Goal: Task Accomplishment & Management: Manage account settings

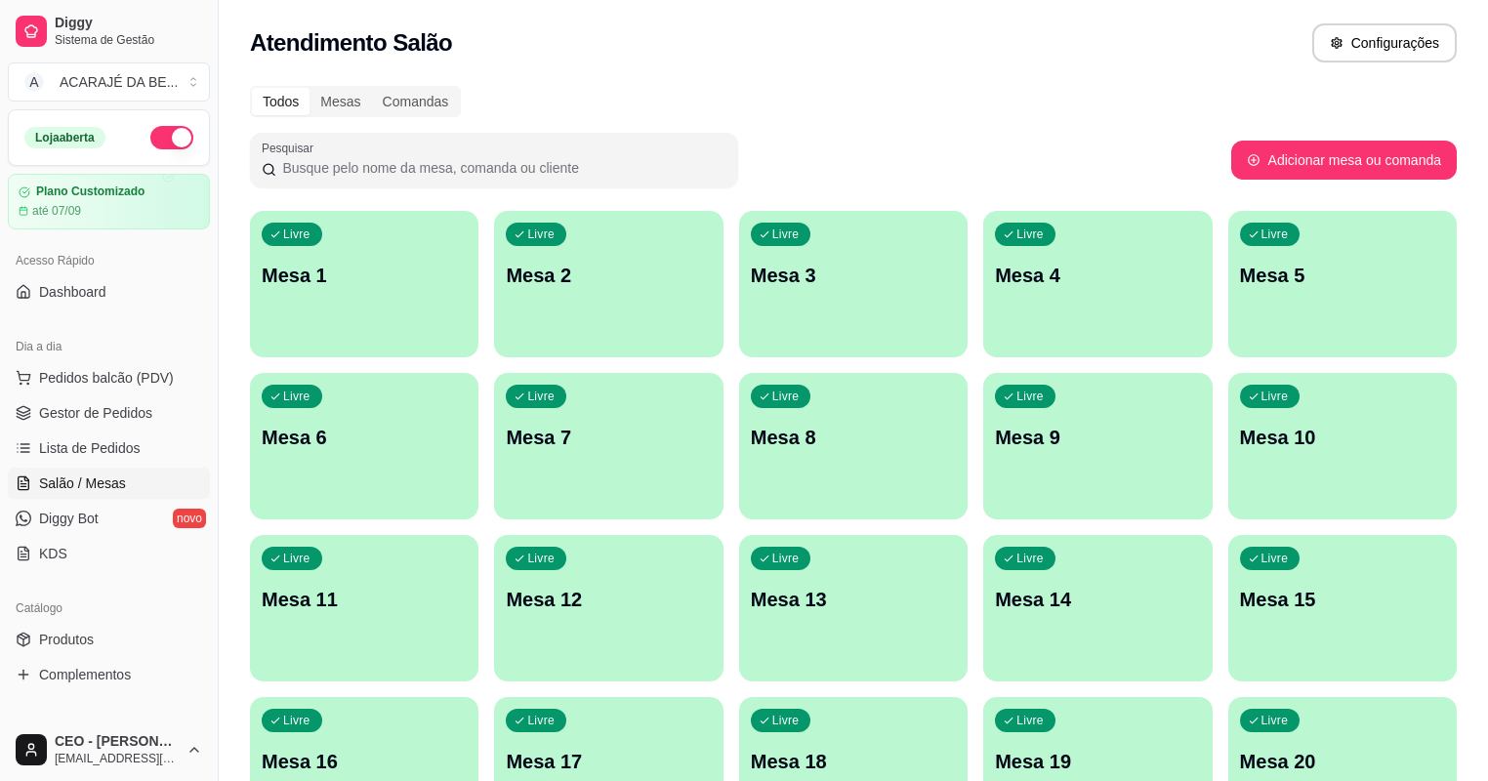
scroll to position [78, 0]
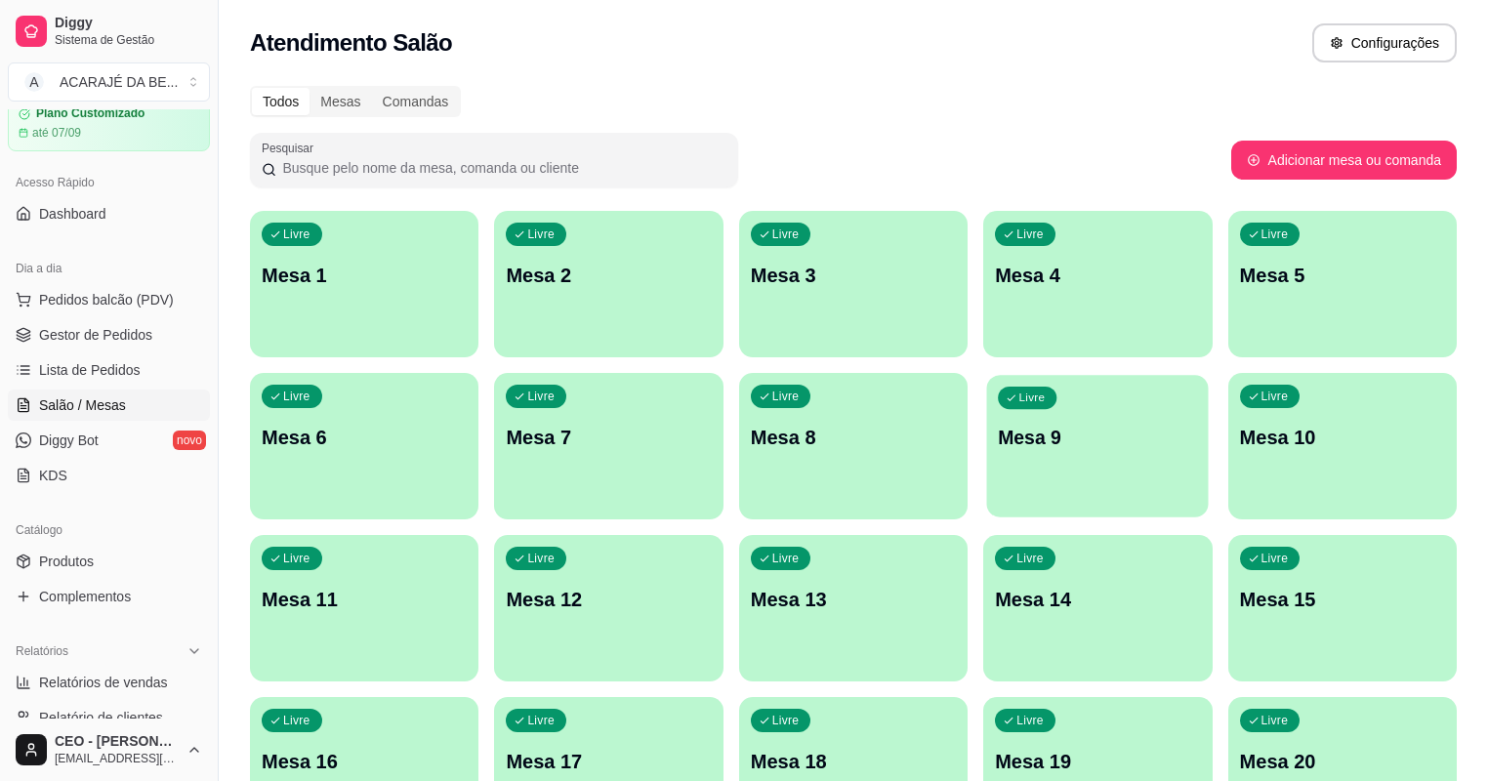
click at [987, 406] on div "Livre Mesa 9" at bounding box center [1098, 434] width 222 height 119
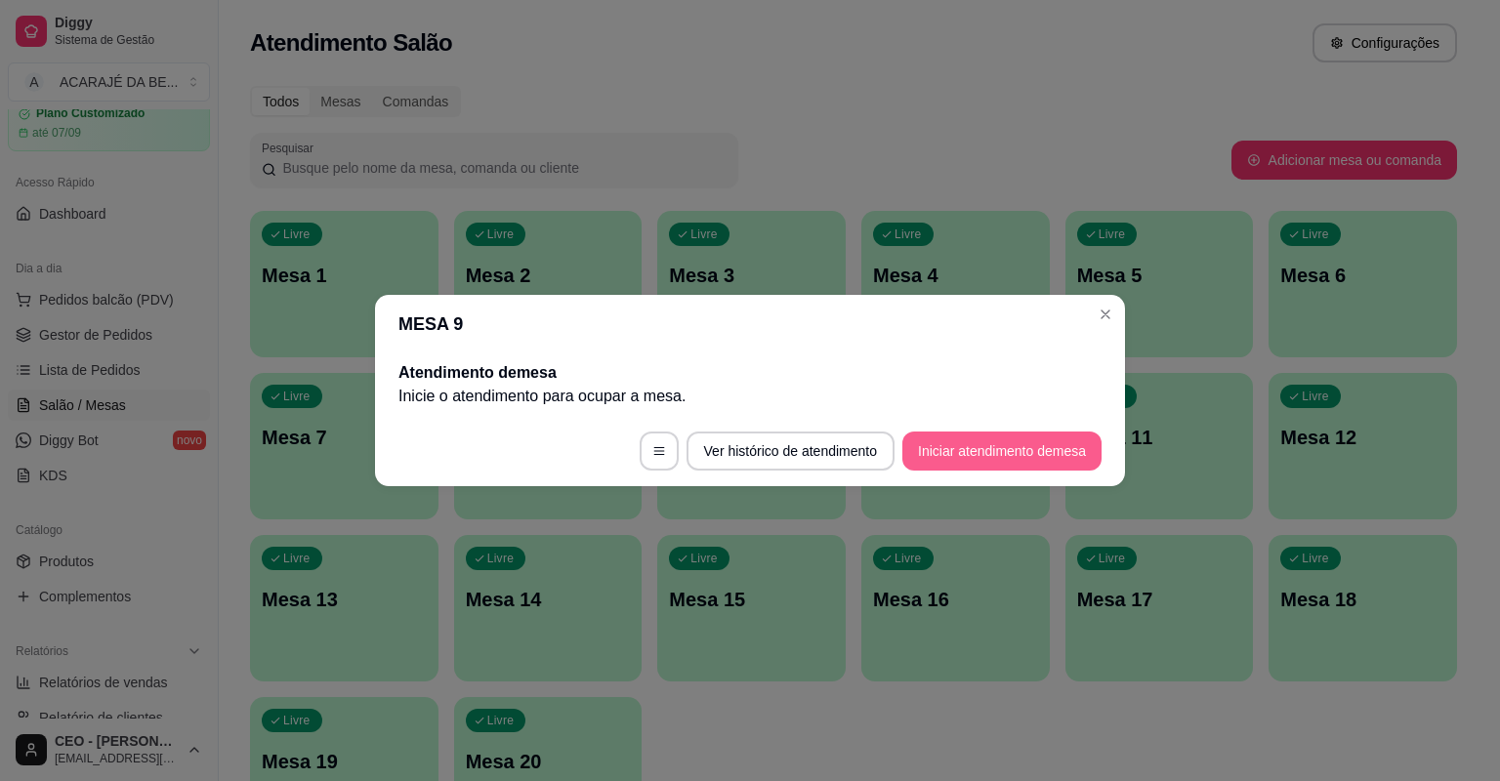
click at [1012, 444] on button "Iniciar atendimento de mesa" at bounding box center [1001, 451] width 199 height 39
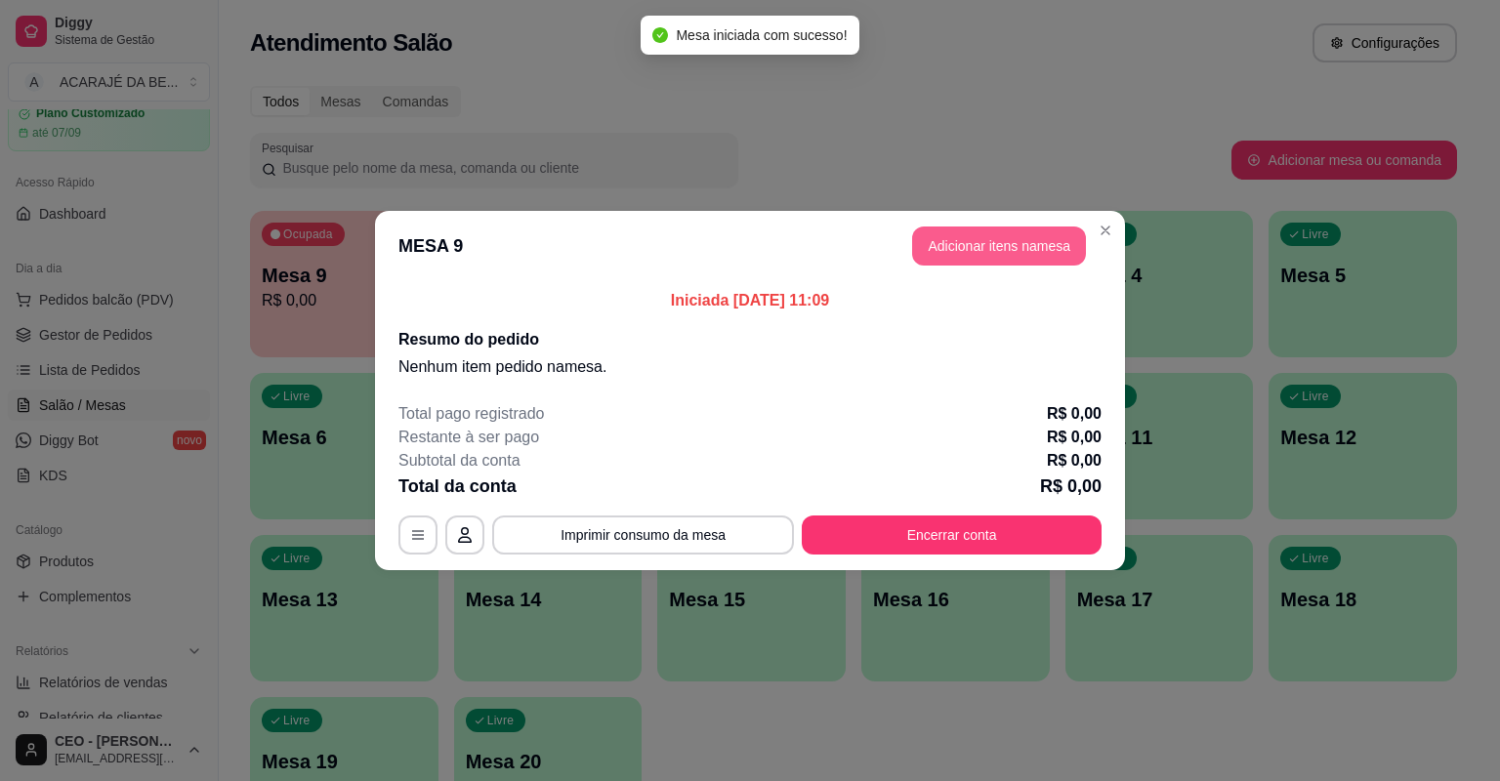
click at [969, 250] on button "Adicionar itens na mesa" at bounding box center [999, 246] width 174 height 39
click at [1000, 234] on div "Item avulso COMIDA CASEIRA 130 - PRATO LIVRE CASEIRO R$ 30,00 0 131 - PF CASEIR…" at bounding box center [545, 457] width 1030 height 599
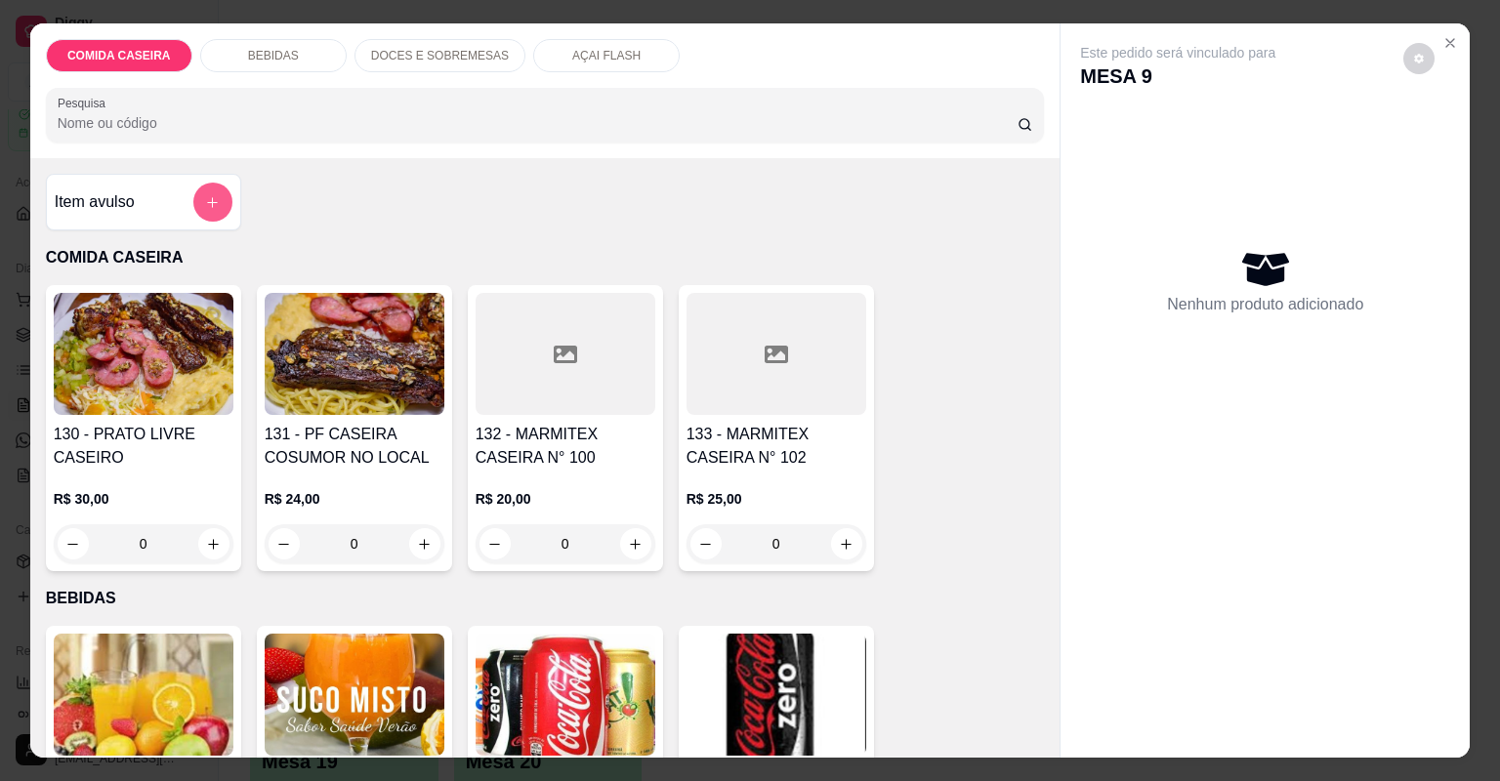
click at [215, 211] on button "add-separate-item" at bounding box center [212, 202] width 39 height 39
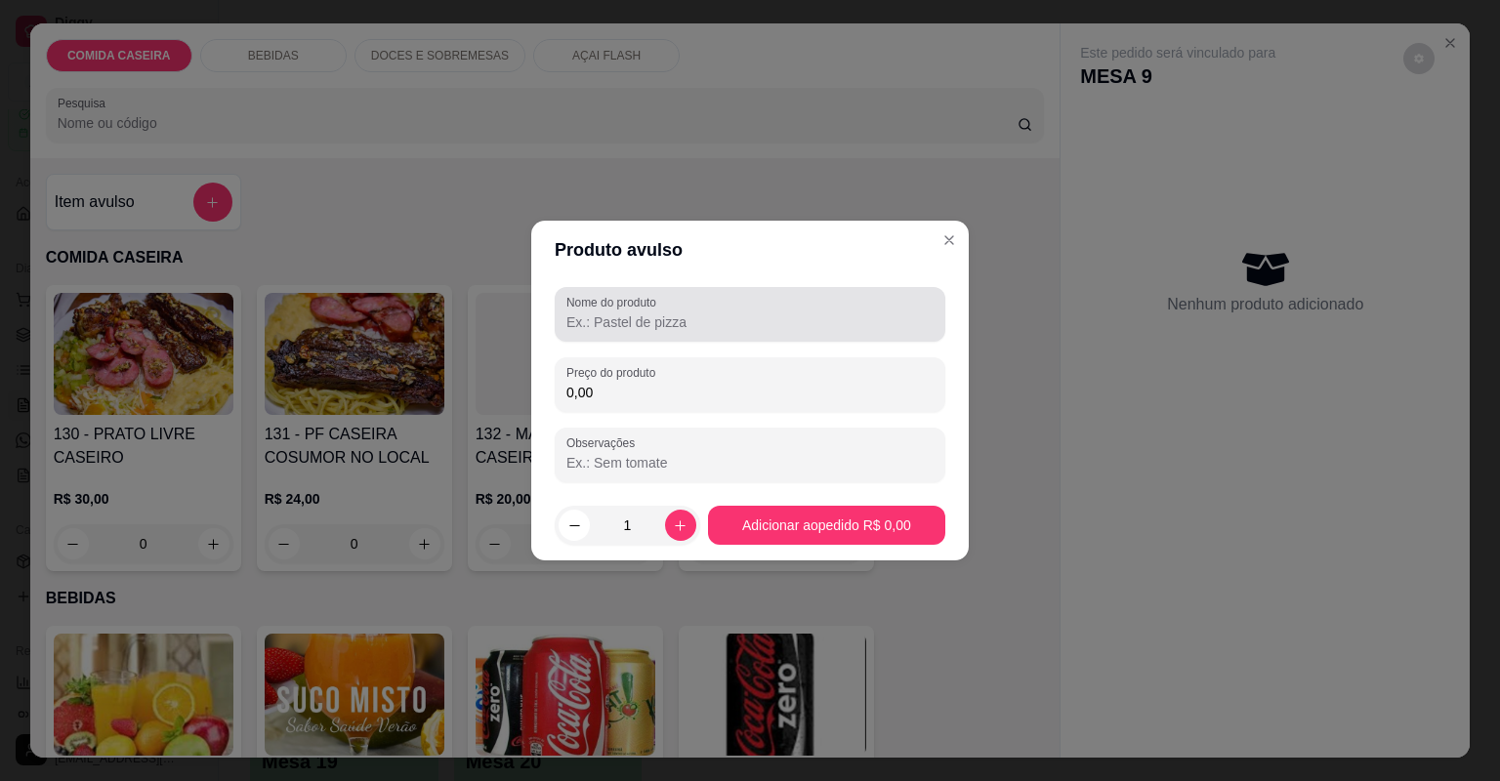
click at [714, 350] on div "Nome do produto Preço do produto 0,00 Observações" at bounding box center [750, 384] width 391 height 195
click at [715, 317] on input "Nome do produto" at bounding box center [749, 322] width 367 height 20
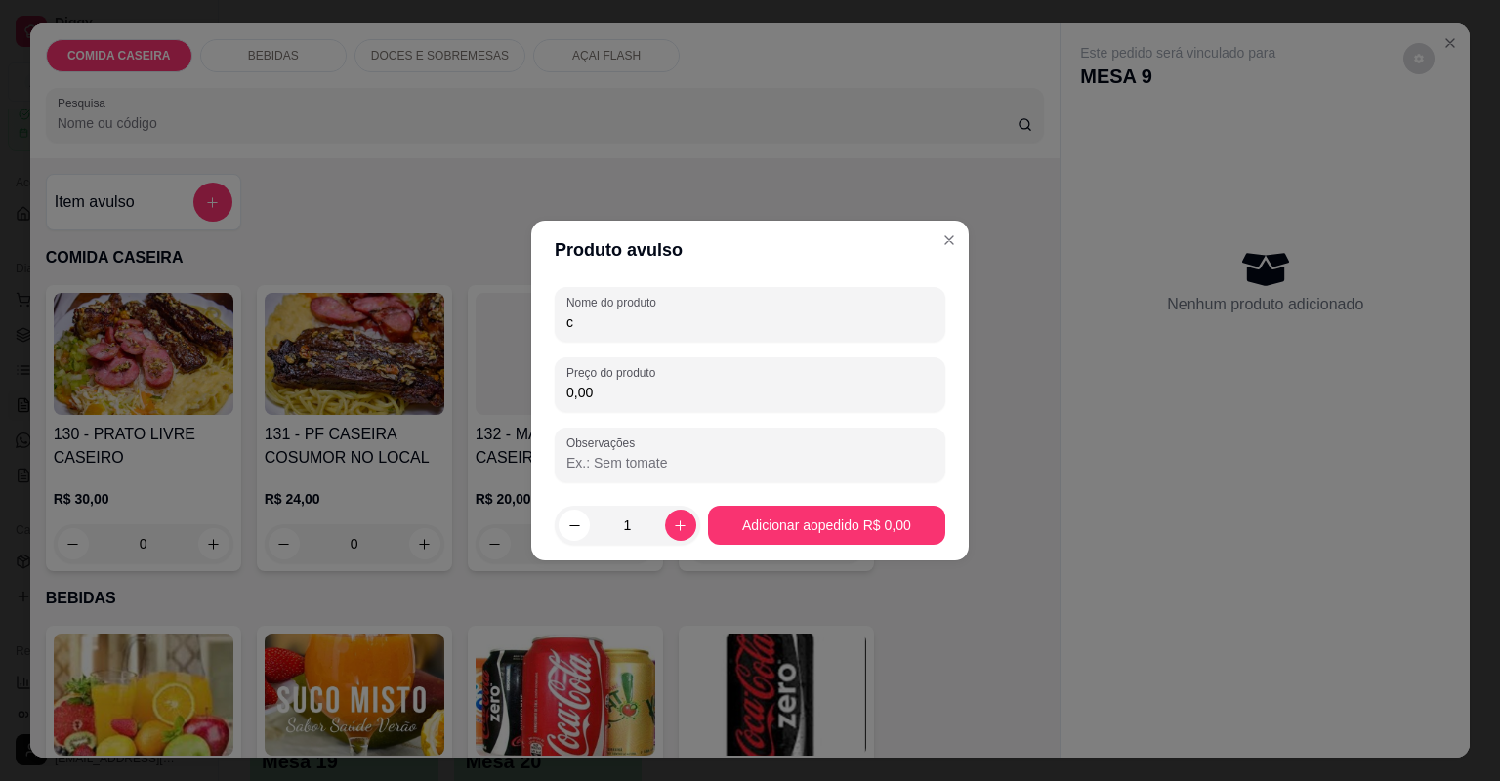
type input "c"
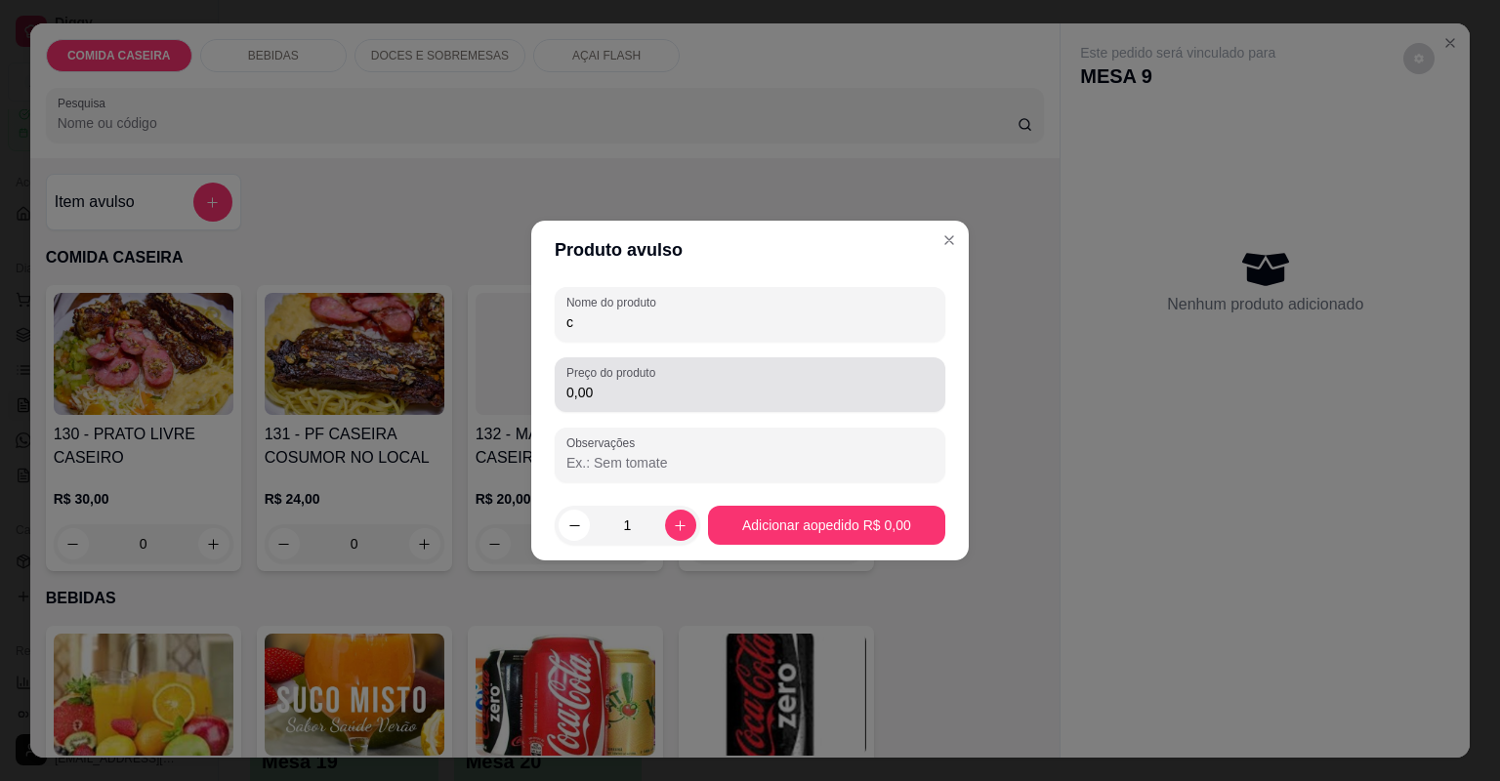
click at [701, 368] on div "0,00" at bounding box center [749, 384] width 367 height 39
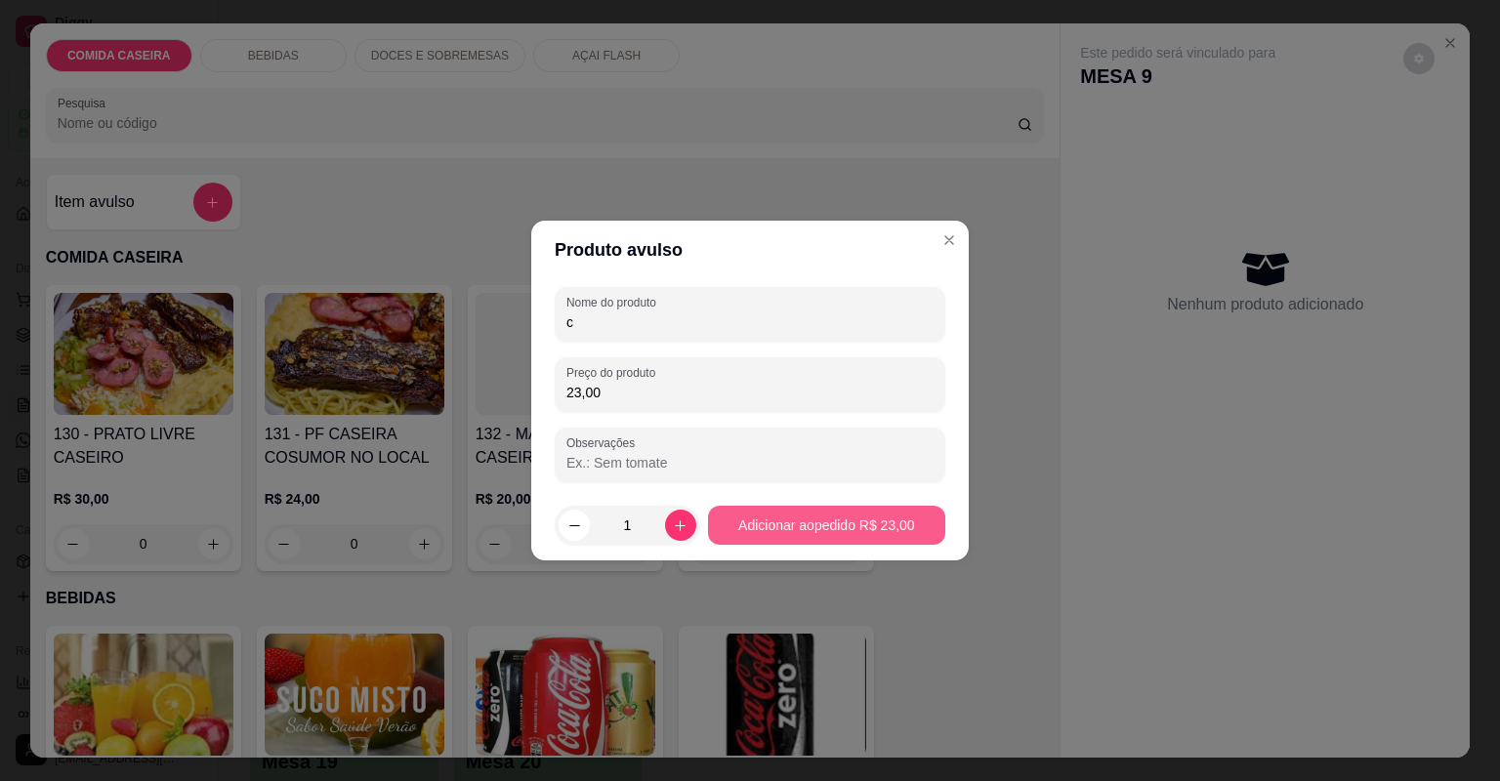
type input "23,00"
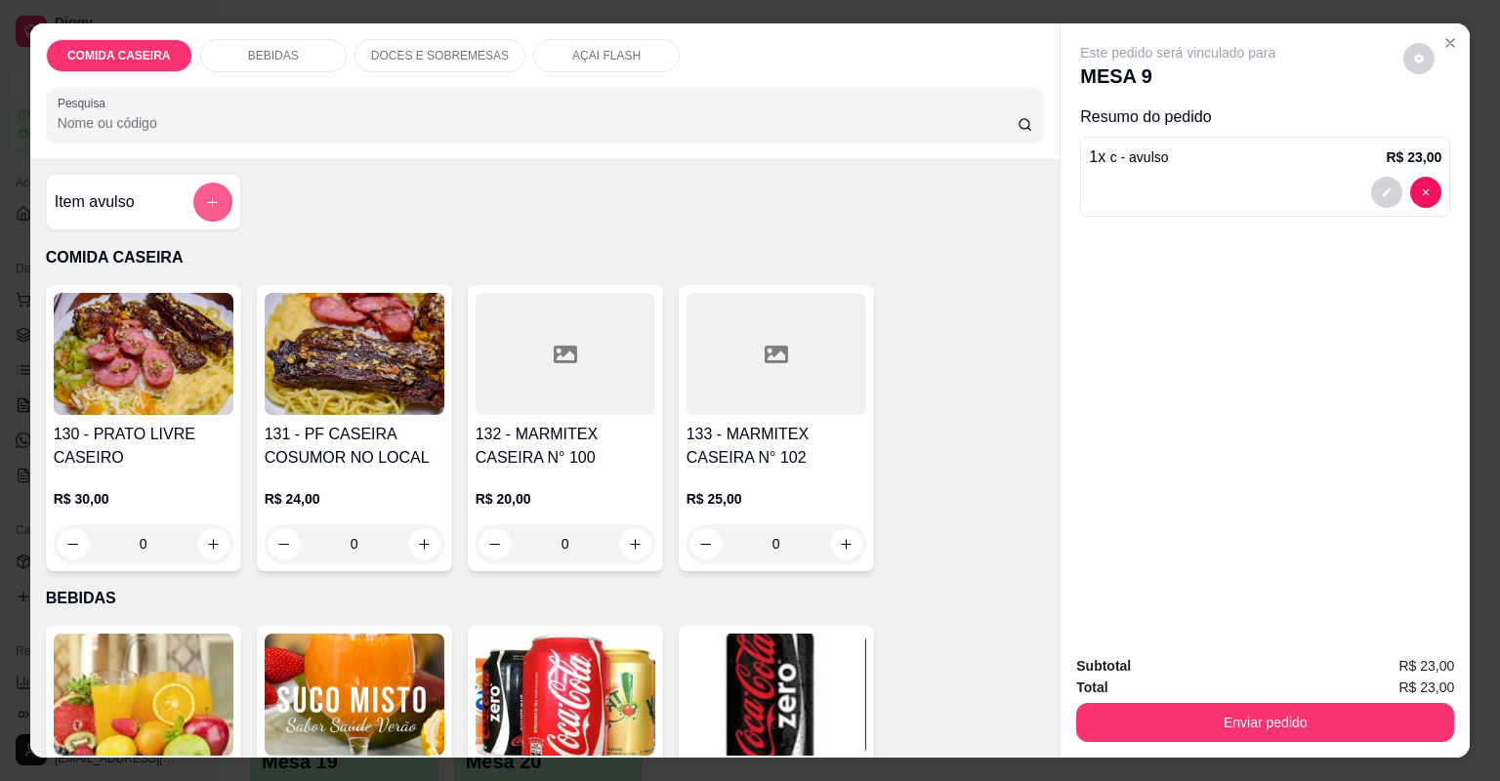
click at [211, 203] on icon "add-separate-item" at bounding box center [212, 202] width 15 height 15
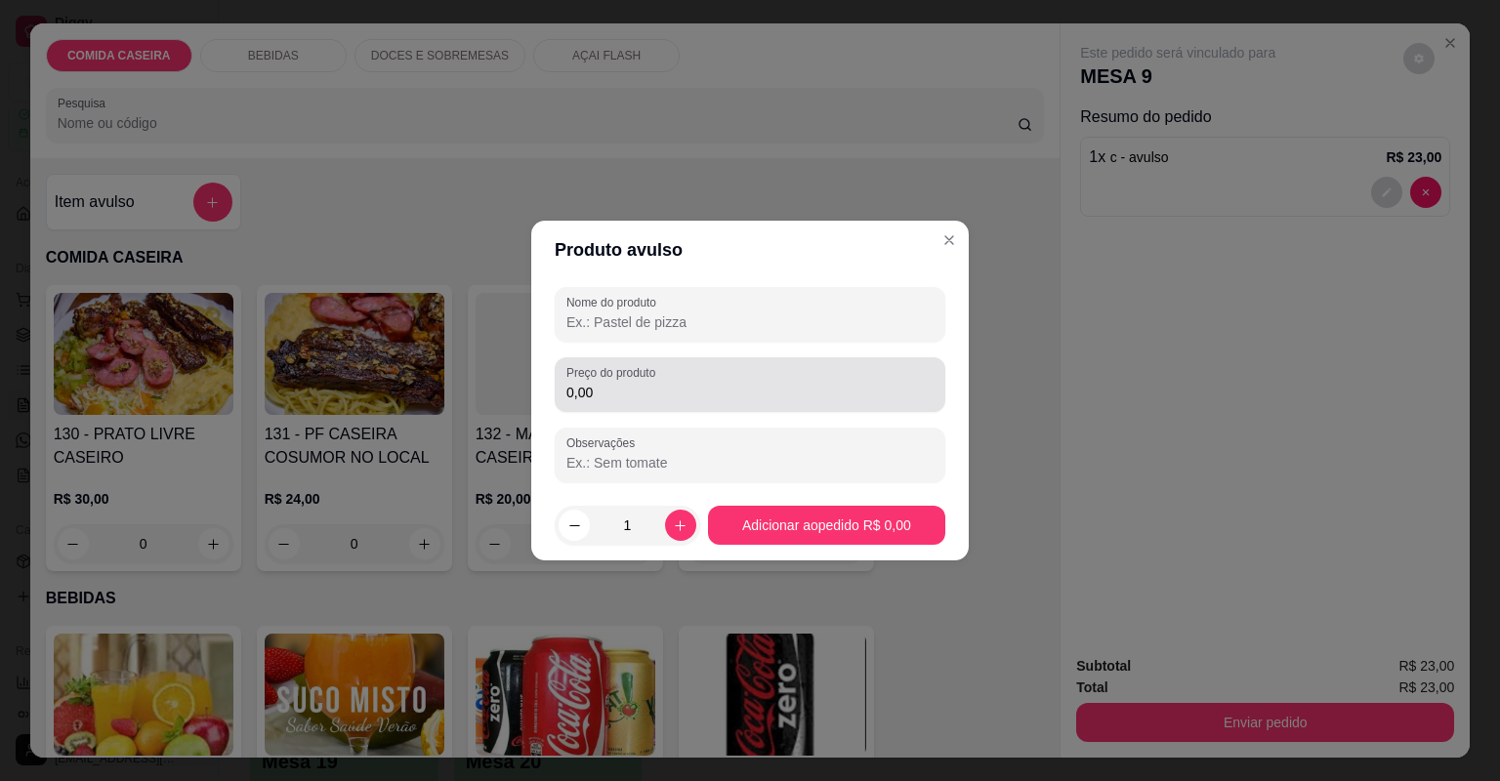
click at [607, 394] on input "0,00" at bounding box center [749, 393] width 367 height 20
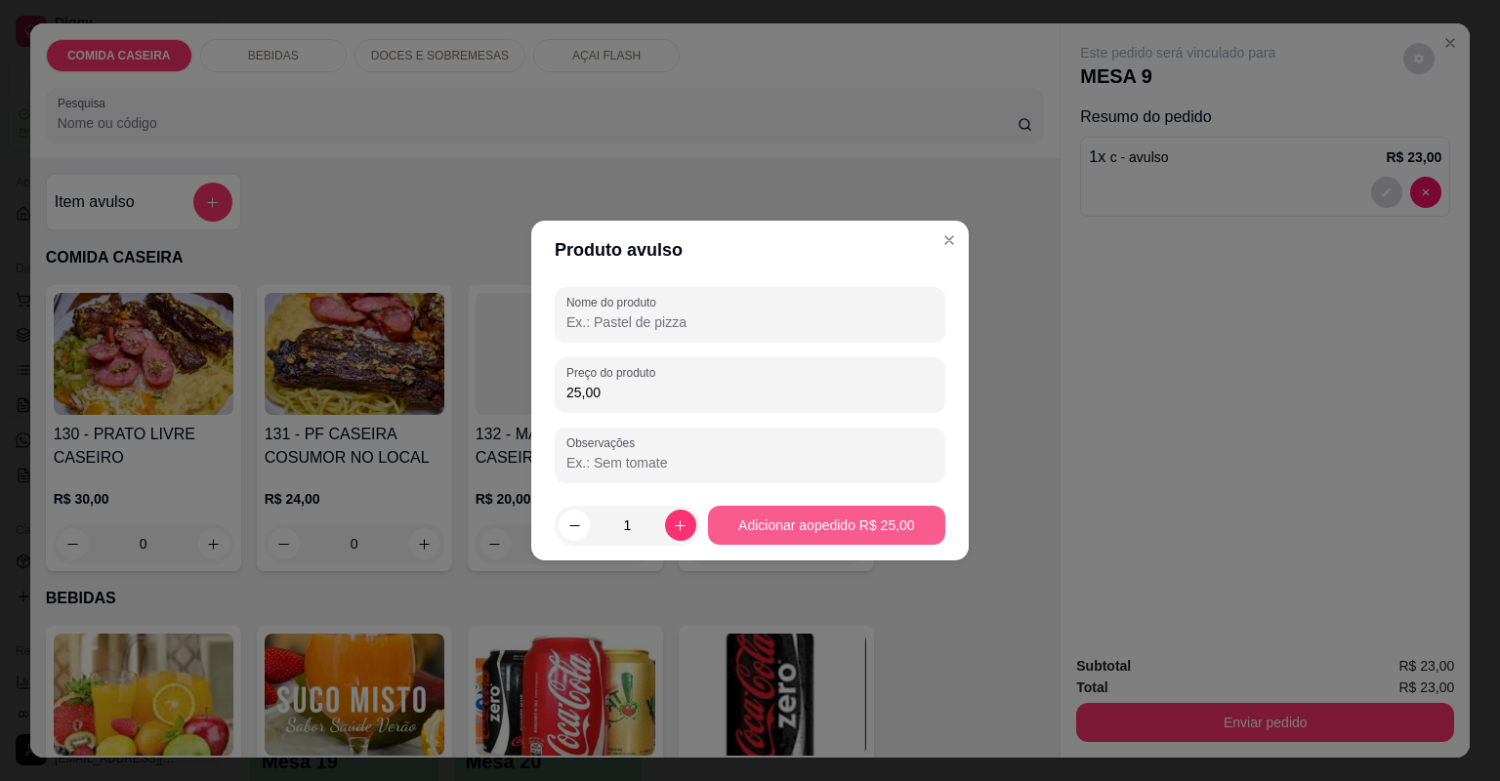
type input "25,00"
click at [742, 518] on button "Adicionar ao pedido R$ 25,00" at bounding box center [826, 525] width 237 height 39
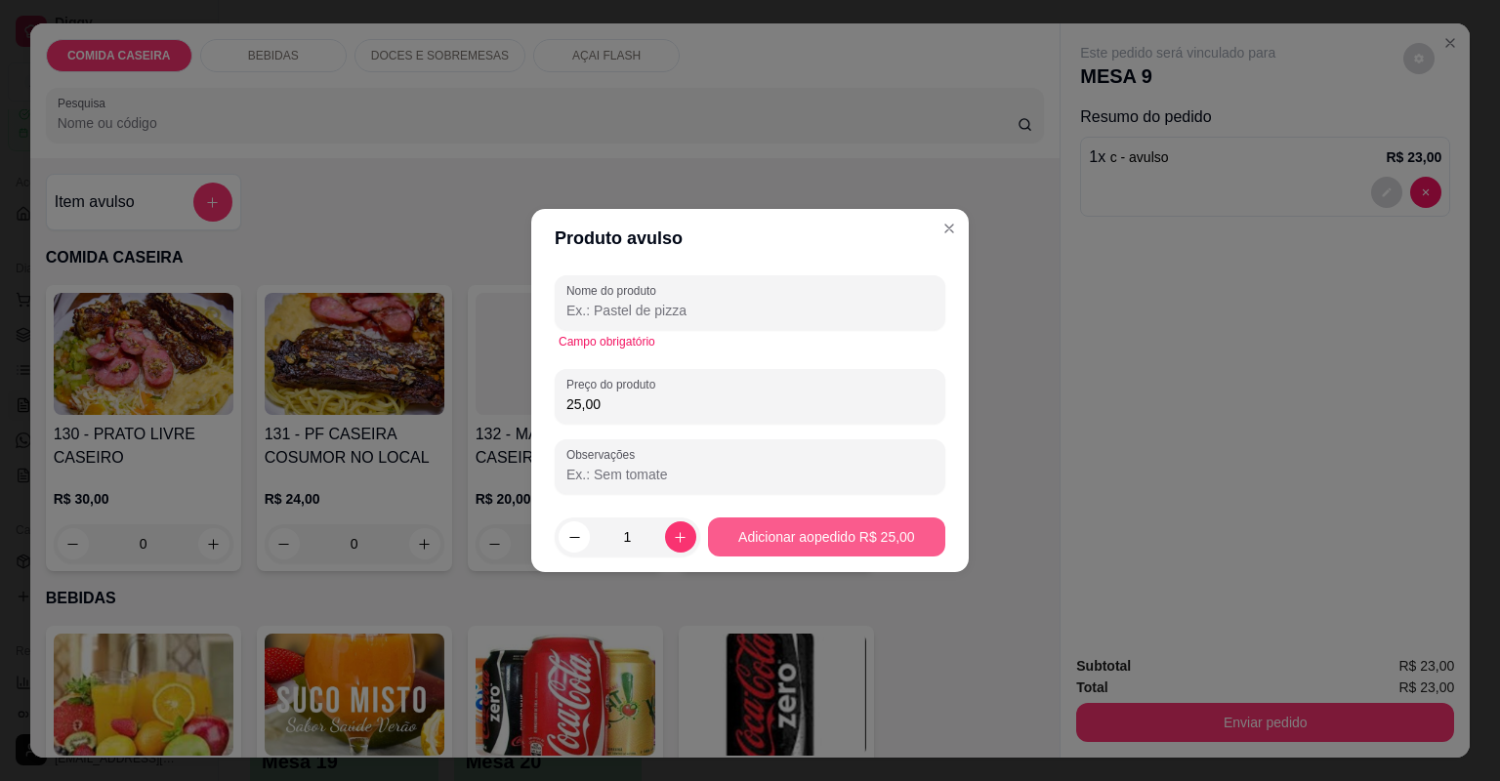
click at [744, 532] on button "Adicionar ao pedido R$ 25,00" at bounding box center [826, 536] width 237 height 39
click at [668, 311] on input "Nome do produto" at bounding box center [749, 311] width 367 height 20
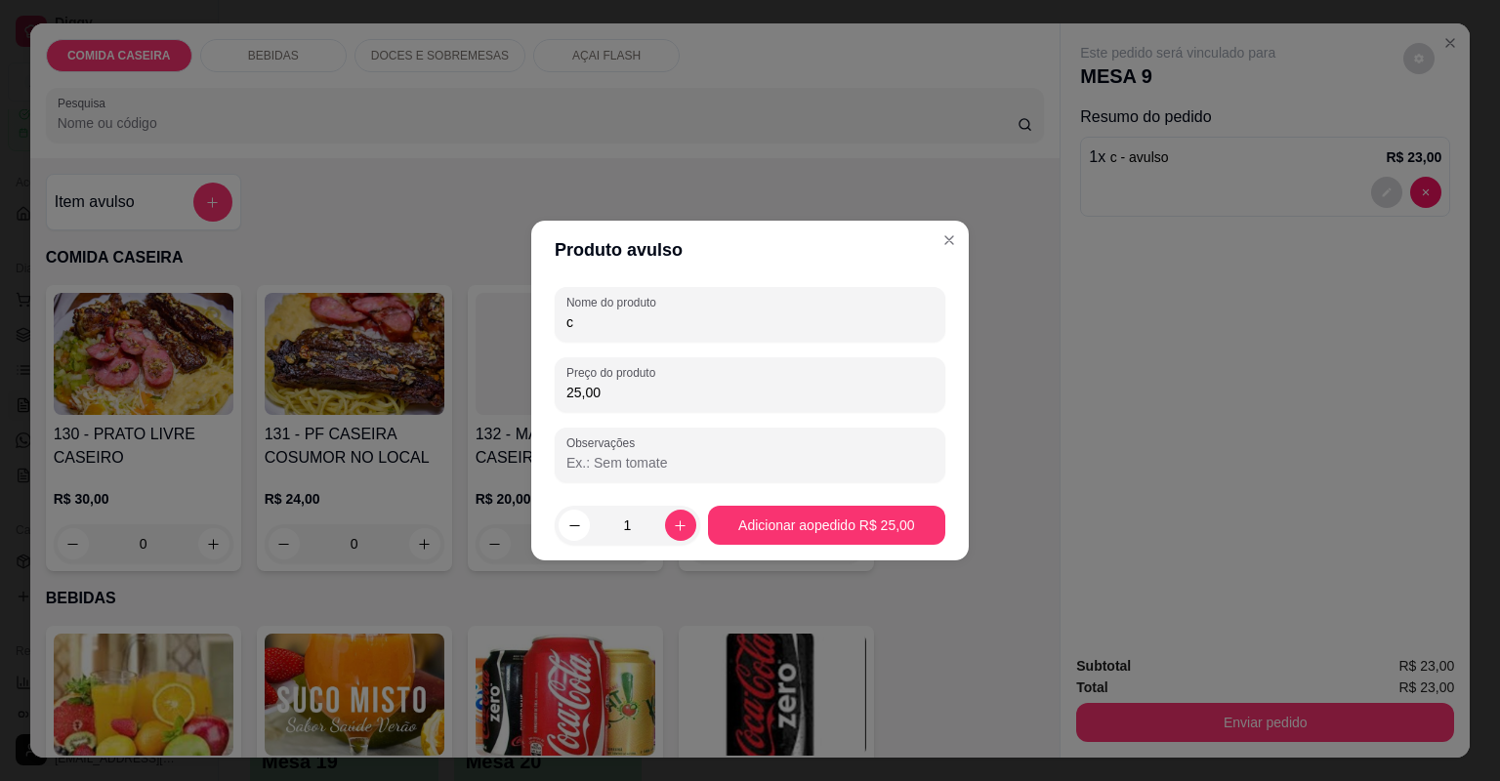
type input "c"
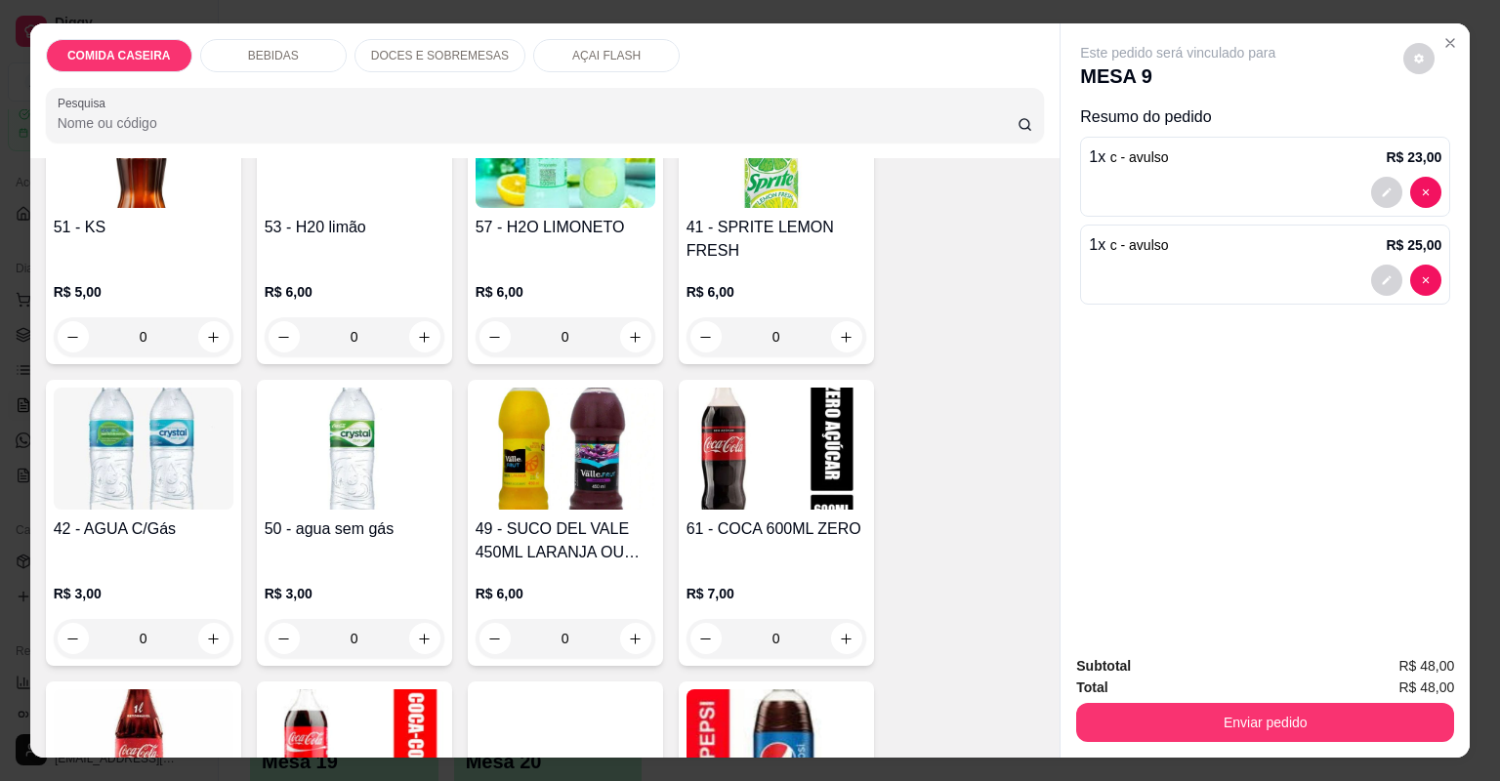
scroll to position [1172, 0]
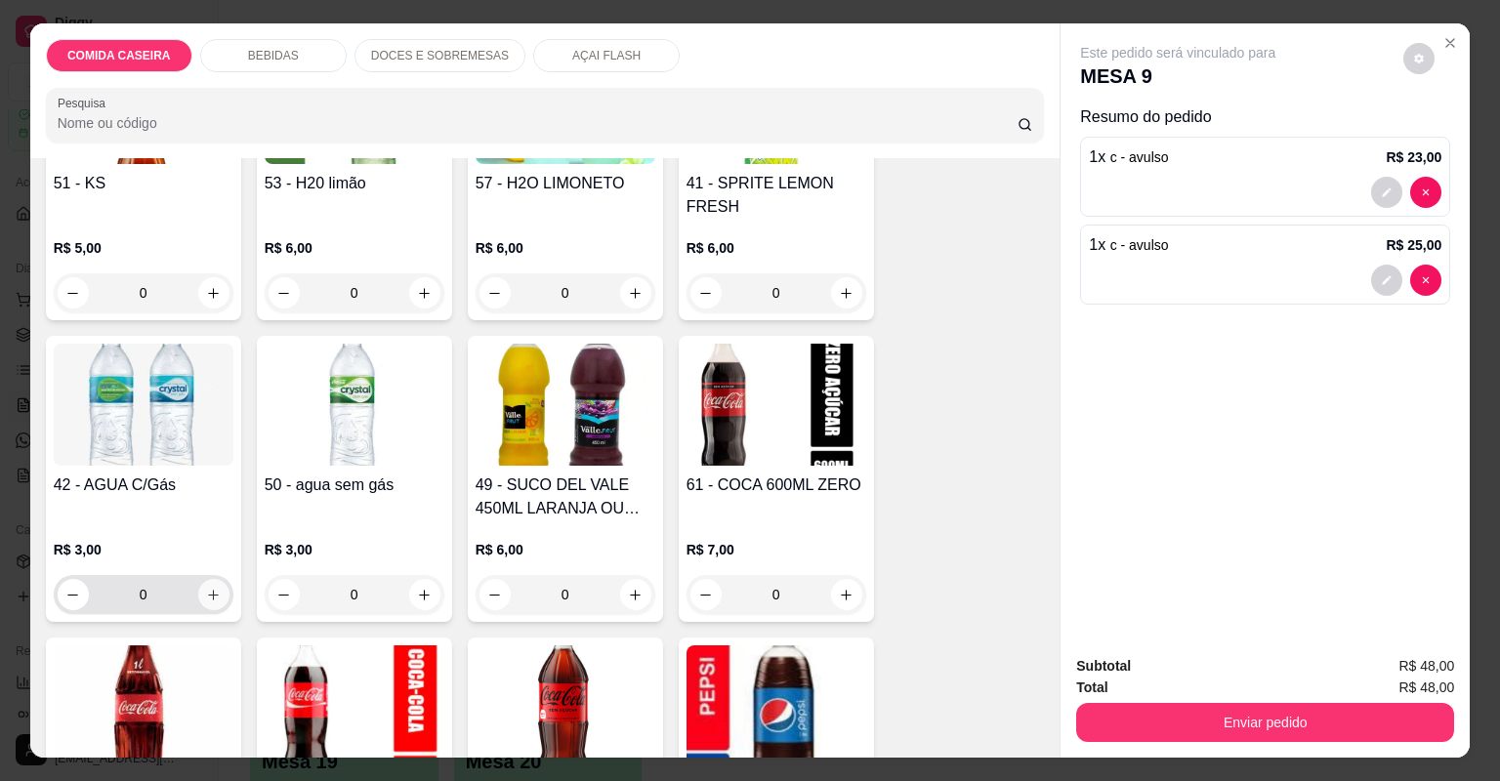
click at [211, 588] on icon "increase-product-quantity" at bounding box center [213, 595] width 15 height 15
type input "1"
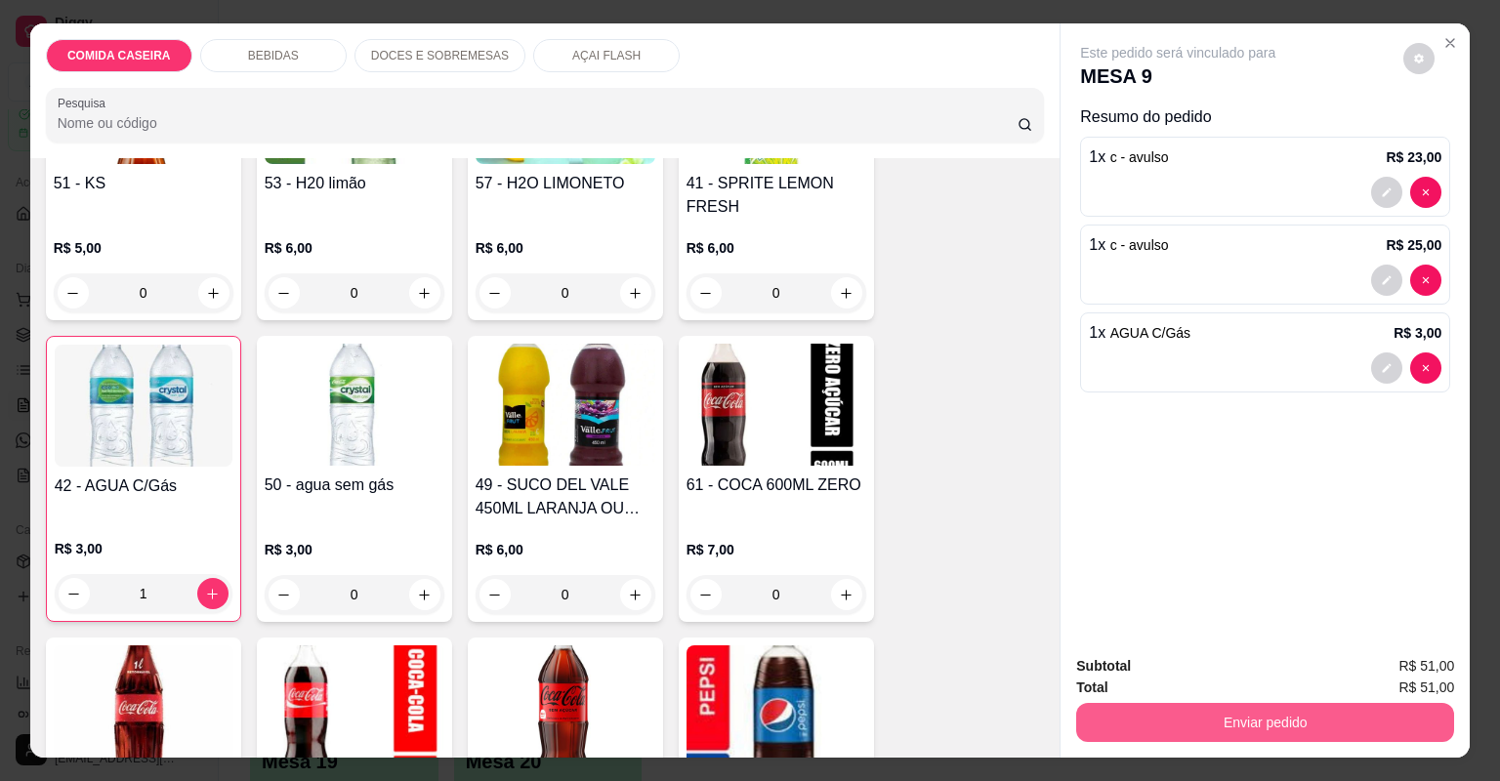
click at [1189, 714] on button "Enviar pedido" at bounding box center [1265, 722] width 378 height 39
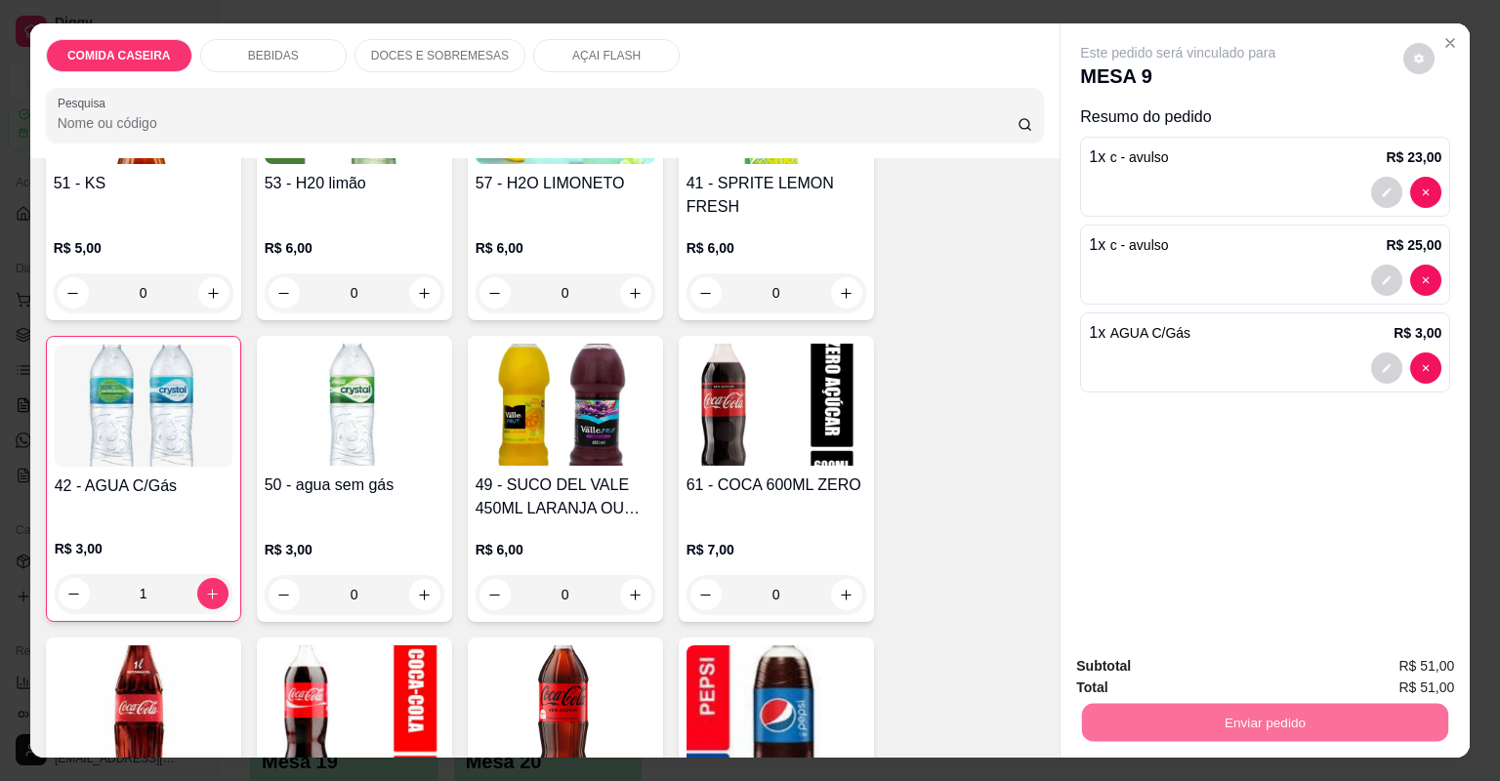
click at [1182, 668] on button "Não registrar e enviar pedido" at bounding box center [1201, 674] width 197 height 36
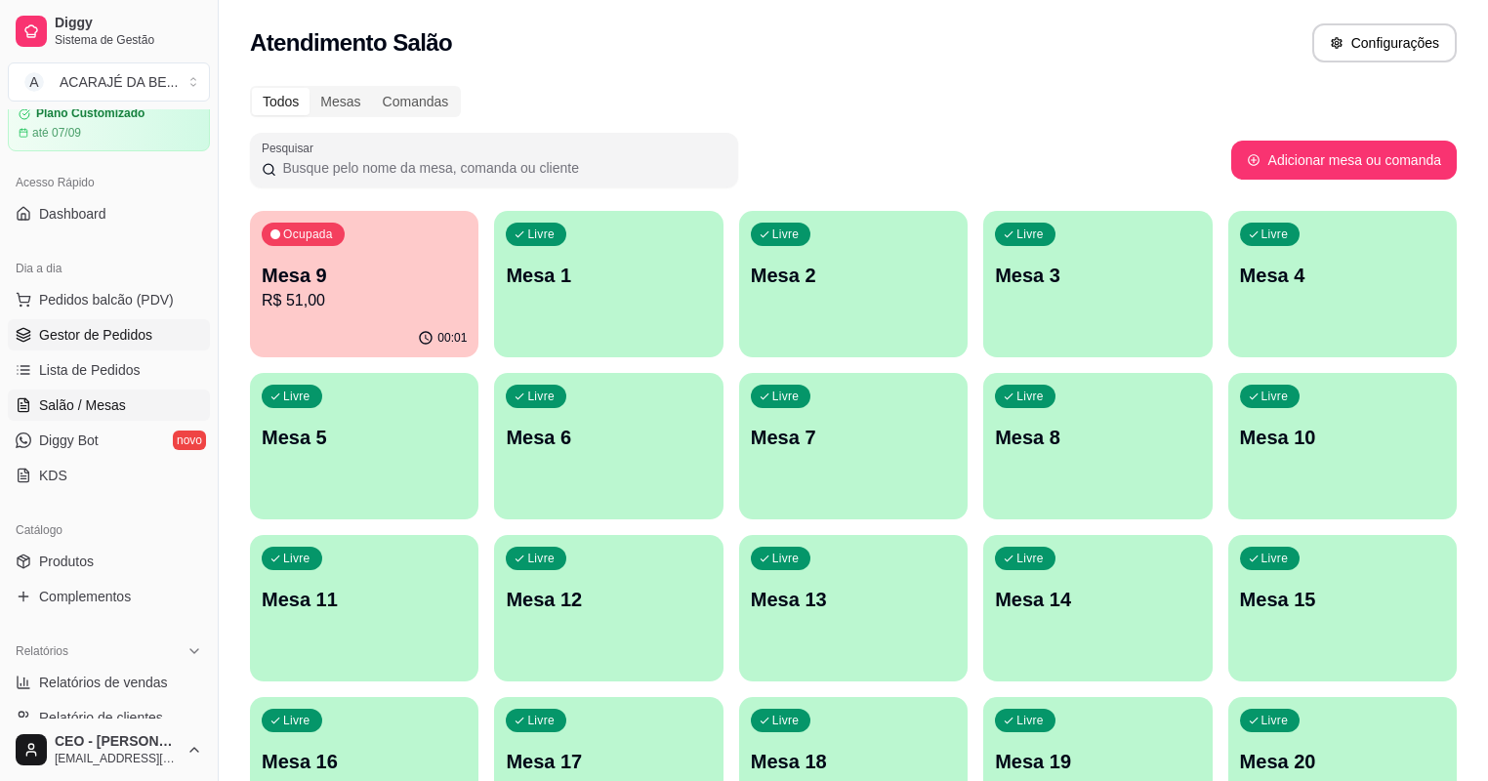
click at [173, 336] on link "Gestor de Pedidos" at bounding box center [109, 334] width 202 height 31
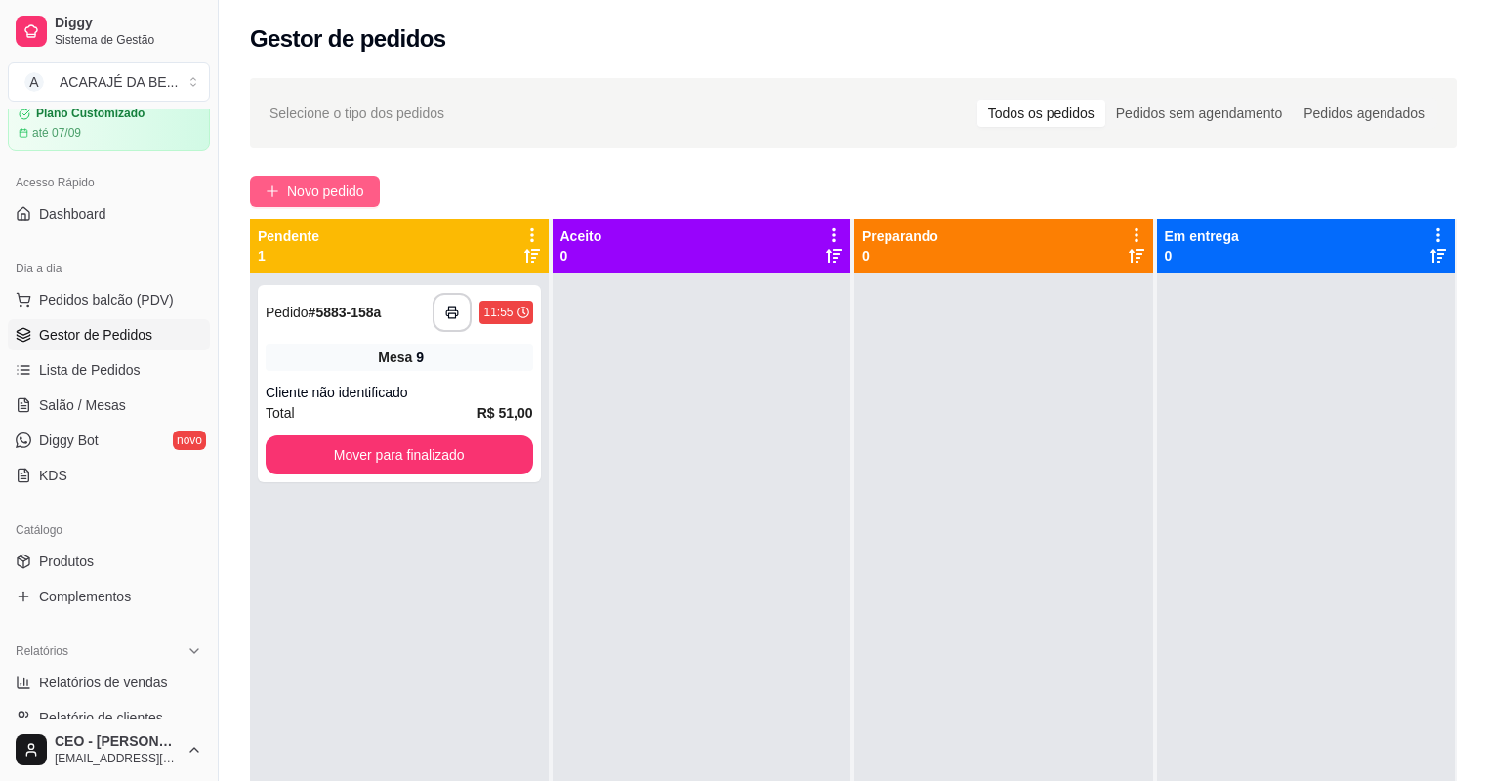
click at [298, 176] on button "Novo pedido" at bounding box center [315, 191] width 130 height 31
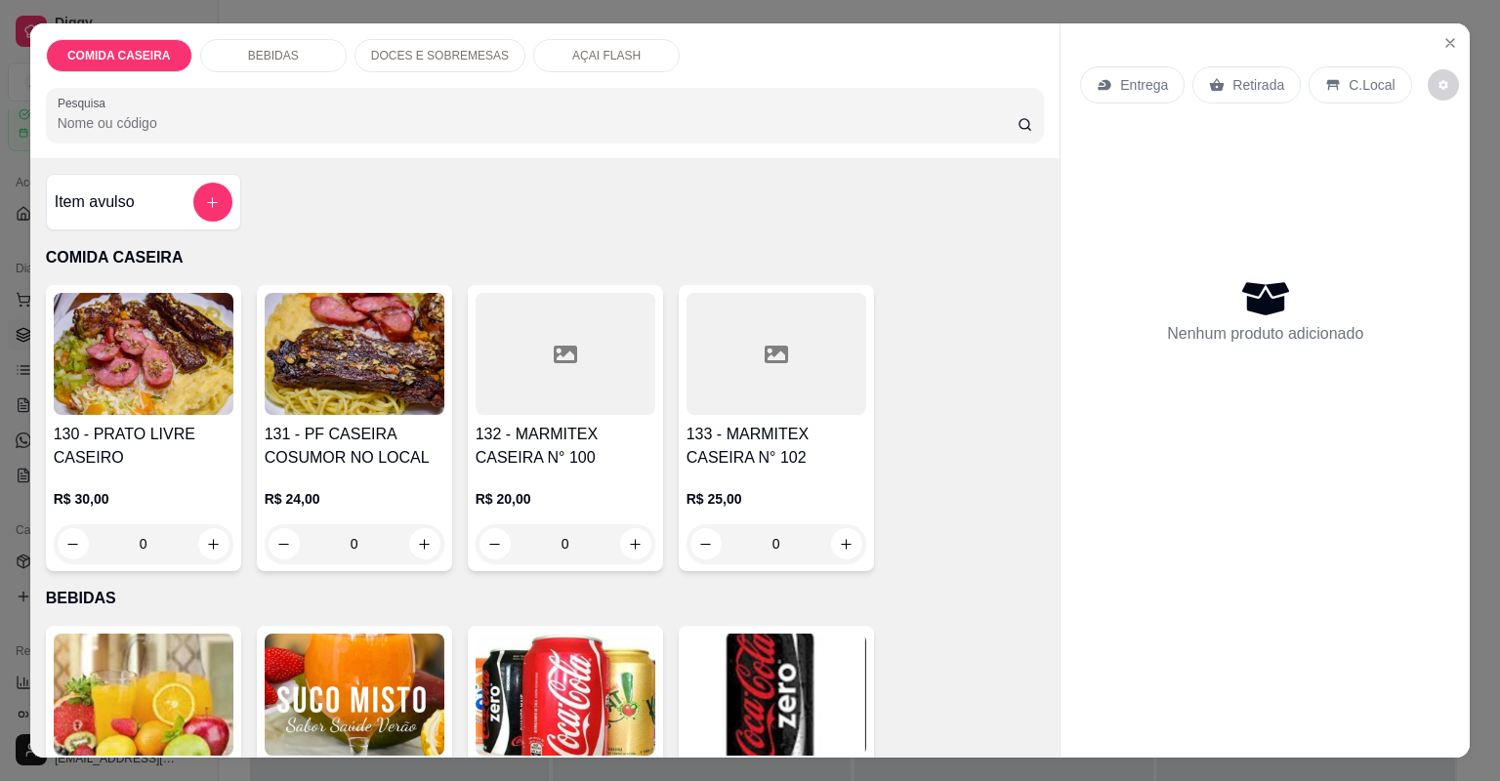
click at [695, 350] on div at bounding box center [776, 354] width 180 height 122
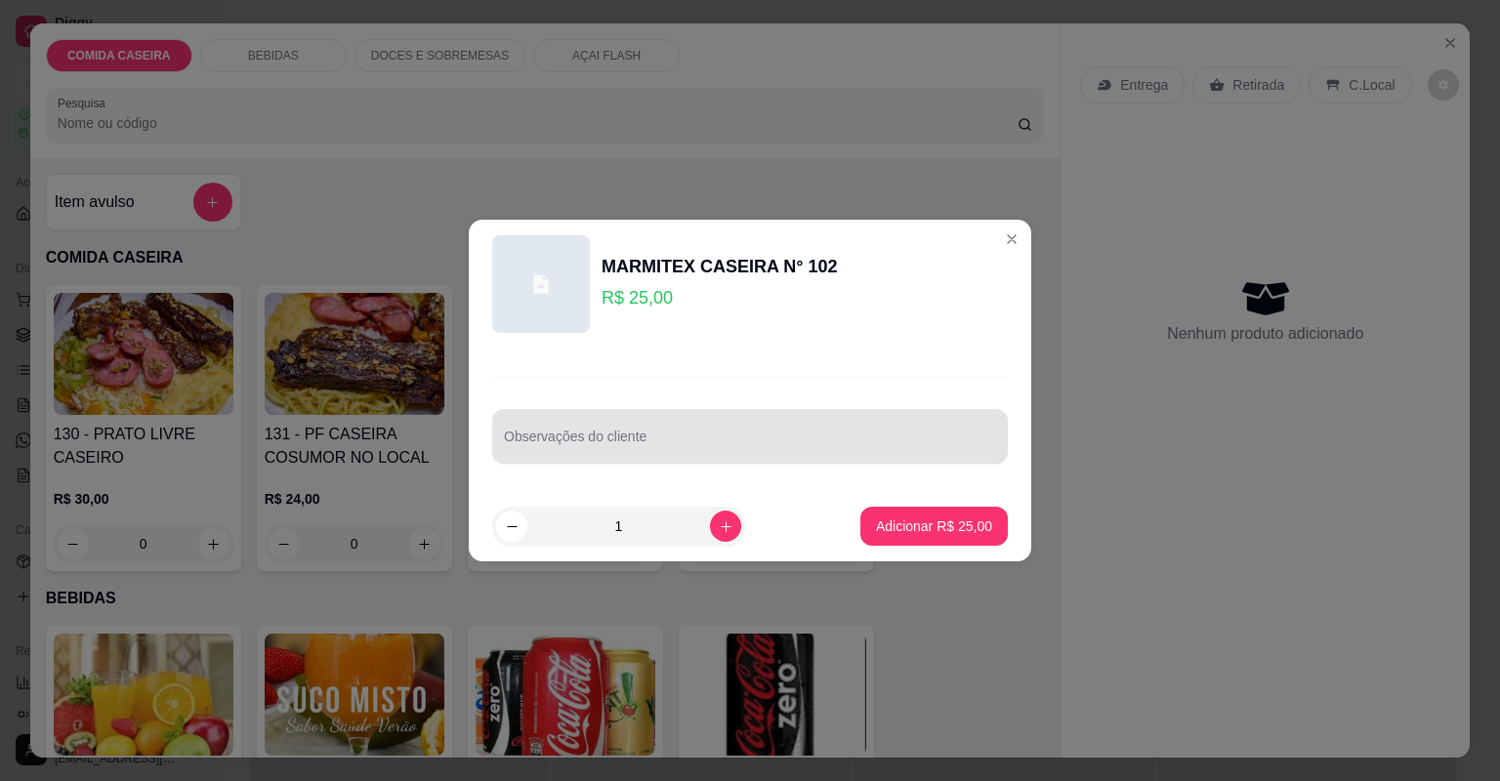
click at [688, 436] on input "Observações do cliente" at bounding box center [750, 444] width 492 height 20
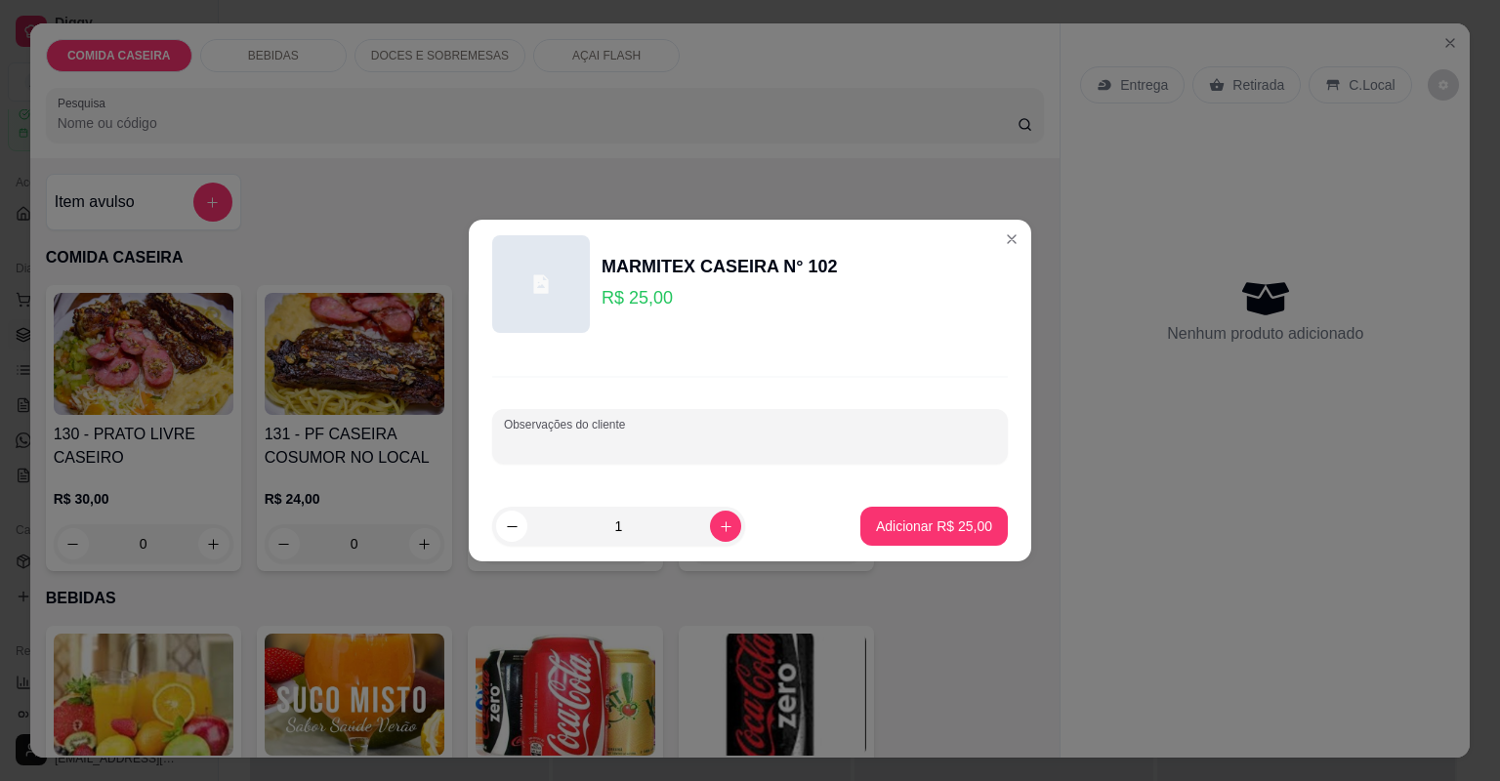
paste input "Feijão tropeiro Macarrão churrasco carne bem assada.liguica afalce e beterraba …"
type input "Feijão tropeiro Macarrão churrasco carne bem assada.liguica afalce e beterraba …"
click at [899, 528] on p "Adicionar R$ 25,00" at bounding box center [934, 526] width 116 height 20
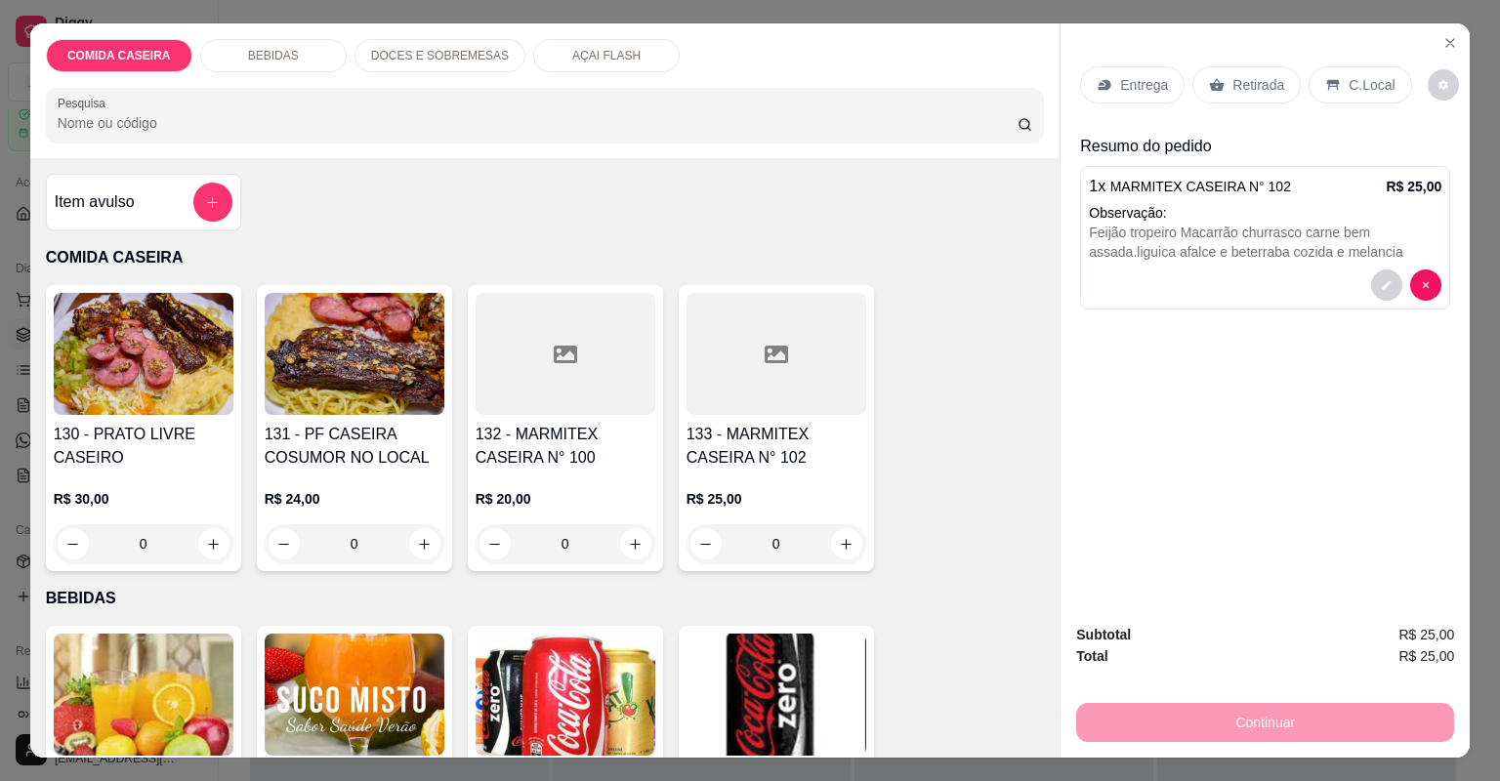
click at [780, 391] on div at bounding box center [776, 354] width 180 height 122
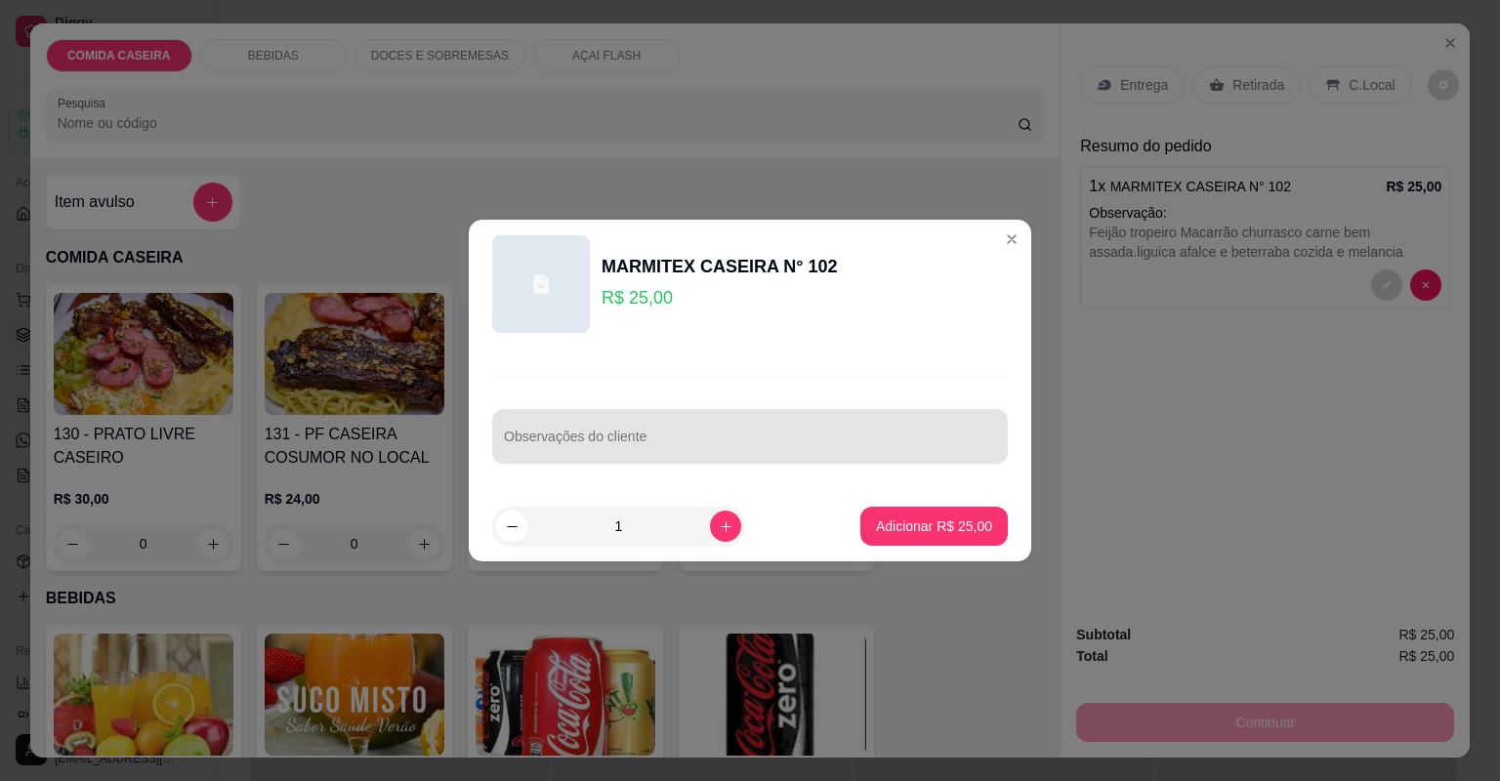
click at [761, 431] on div at bounding box center [750, 436] width 492 height 39
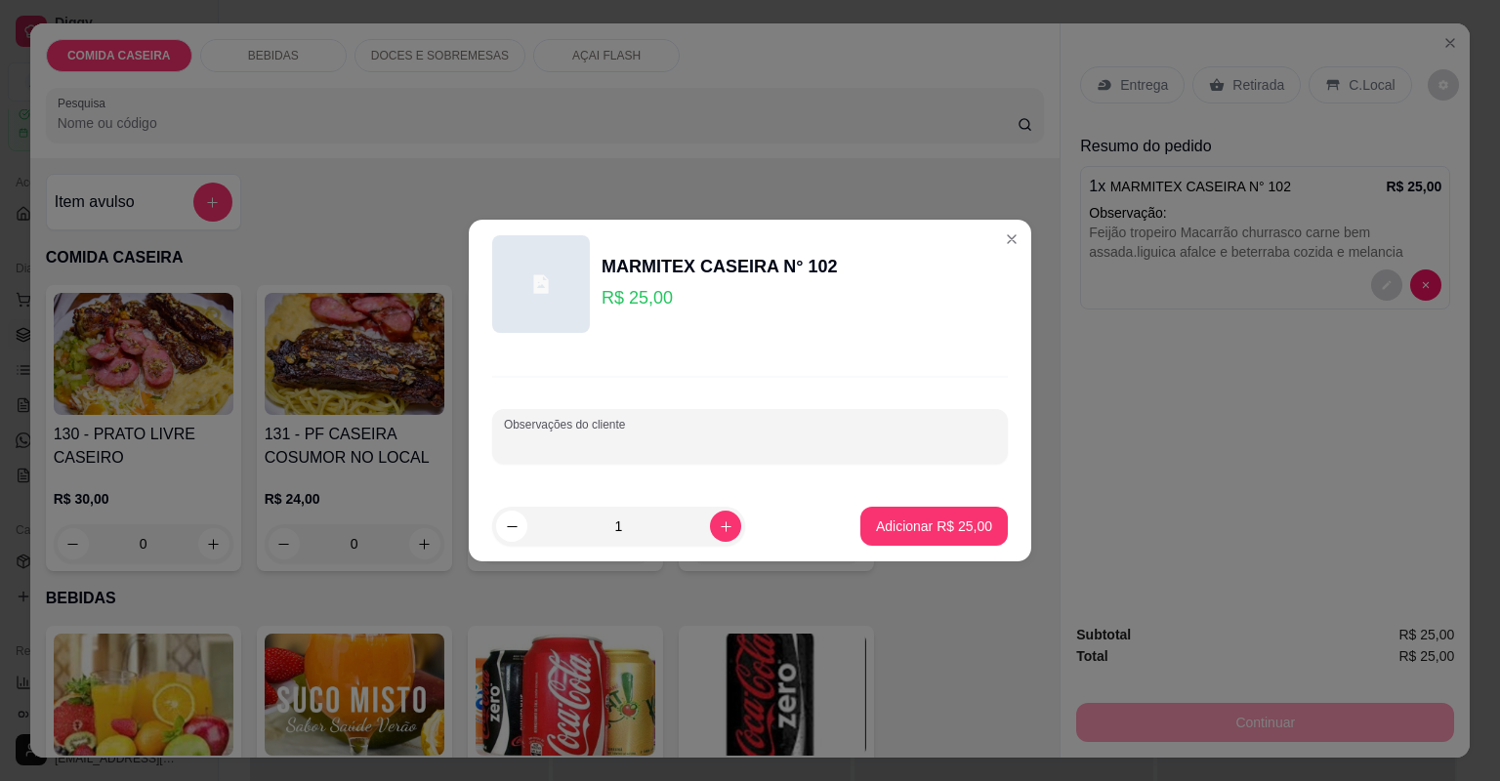
paste input "Lasanha, de Frago purê de batata , panqueca filé de frango macarrão"
click at [778, 444] on input "Lasanha, de Frago purê de batata , panqueca filé de frango macarrão" at bounding box center [750, 444] width 492 height 20
type input "Lasanha, de Frago purê de batata filé de [PERSON_NAME]"
click at [894, 535] on p "Adicionar R$ 25,00" at bounding box center [934, 526] width 116 height 20
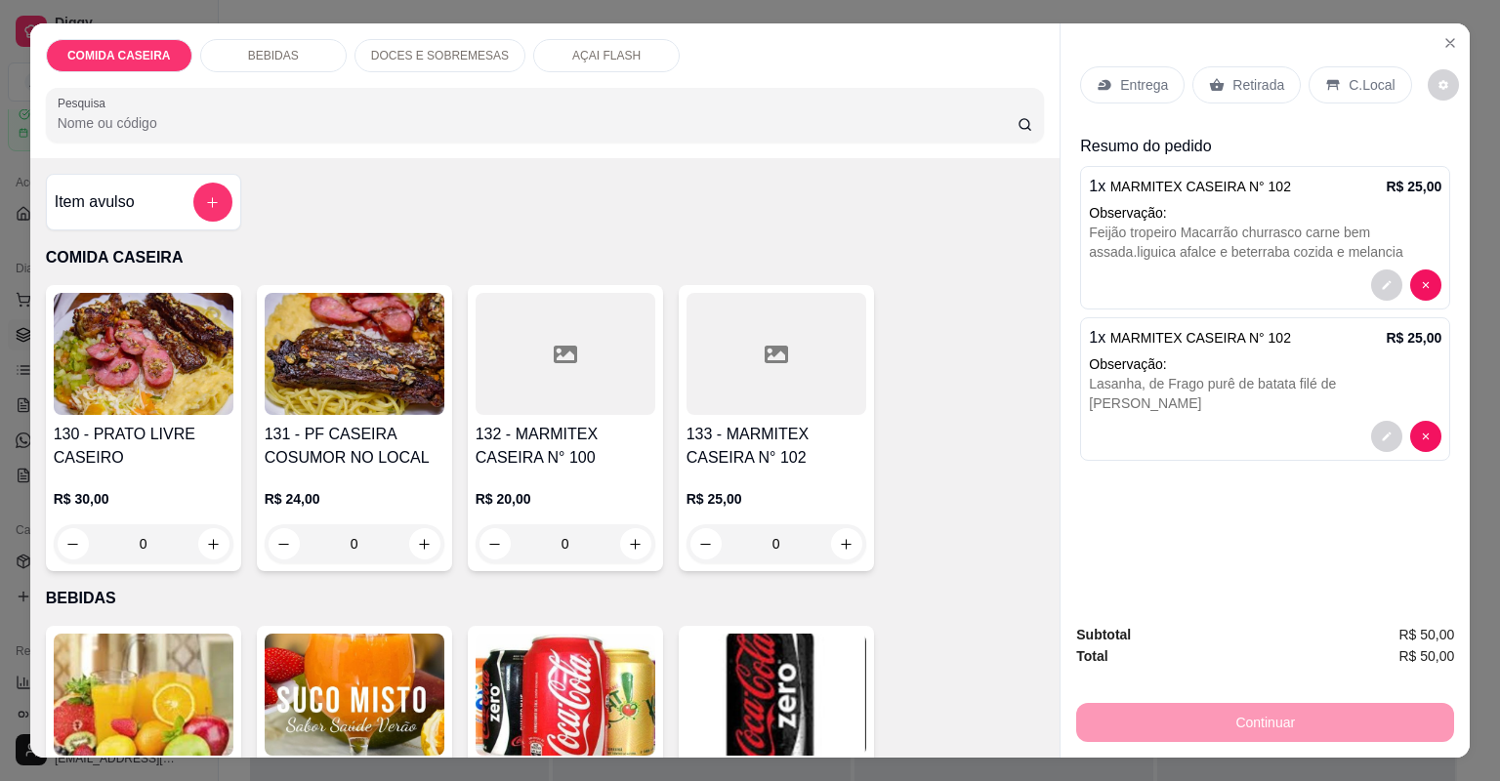
click at [1161, 76] on div "Entrega" at bounding box center [1132, 84] width 104 height 37
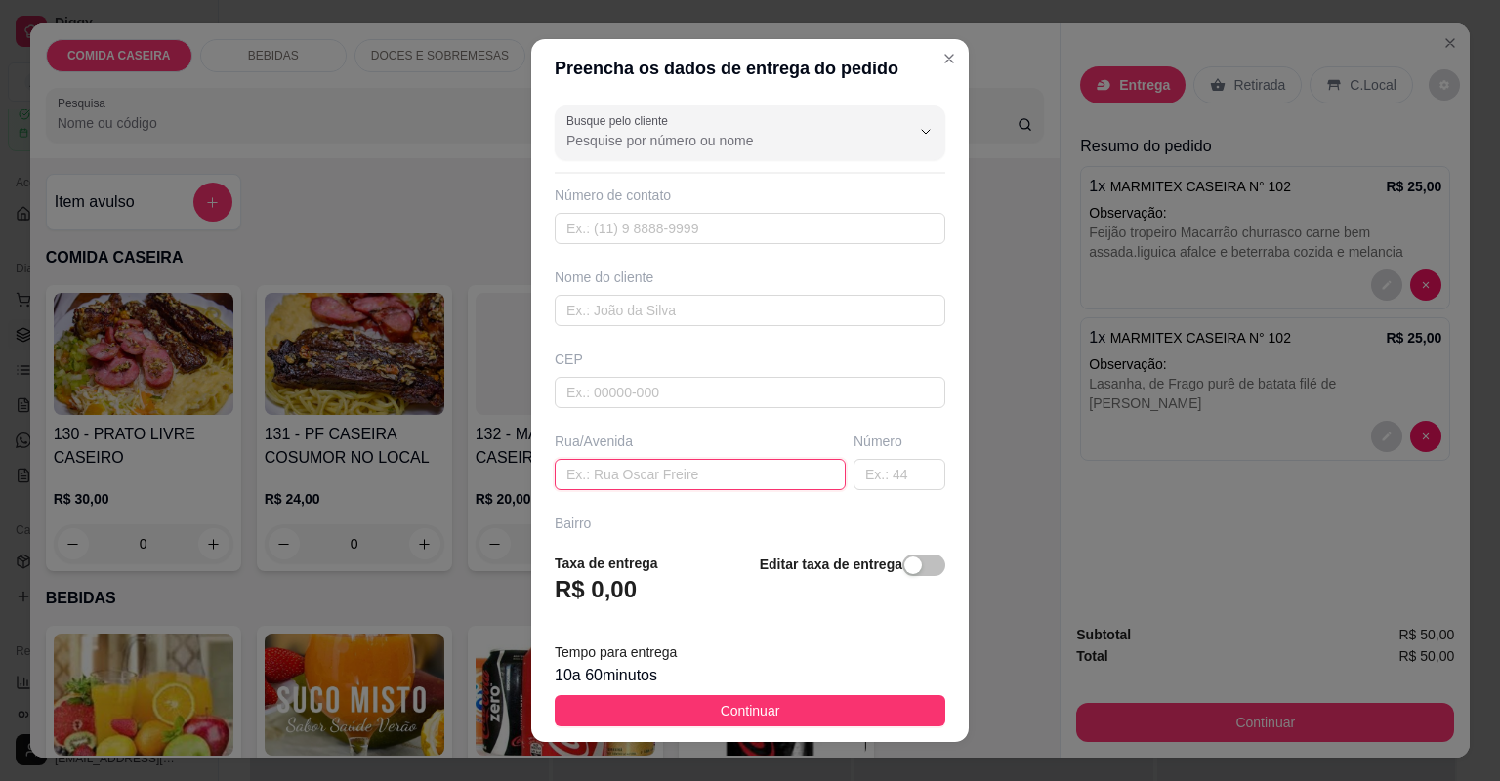
click at [785, 459] on input "text" at bounding box center [700, 474] width 291 height 31
paste input "[STREET_ADDRESS][PERSON_NAME] bela vista casa cosme da serraria"
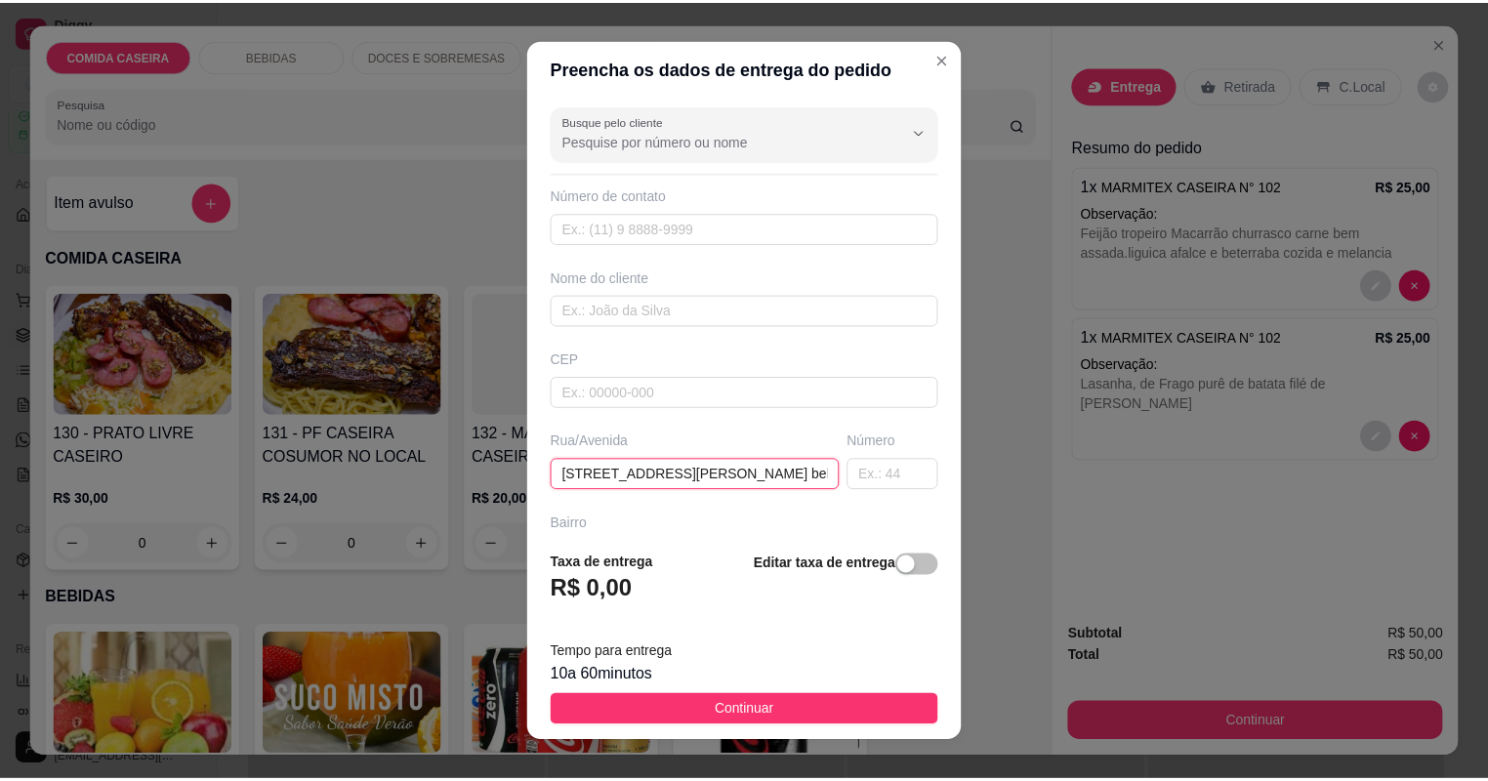
scroll to position [0, 151]
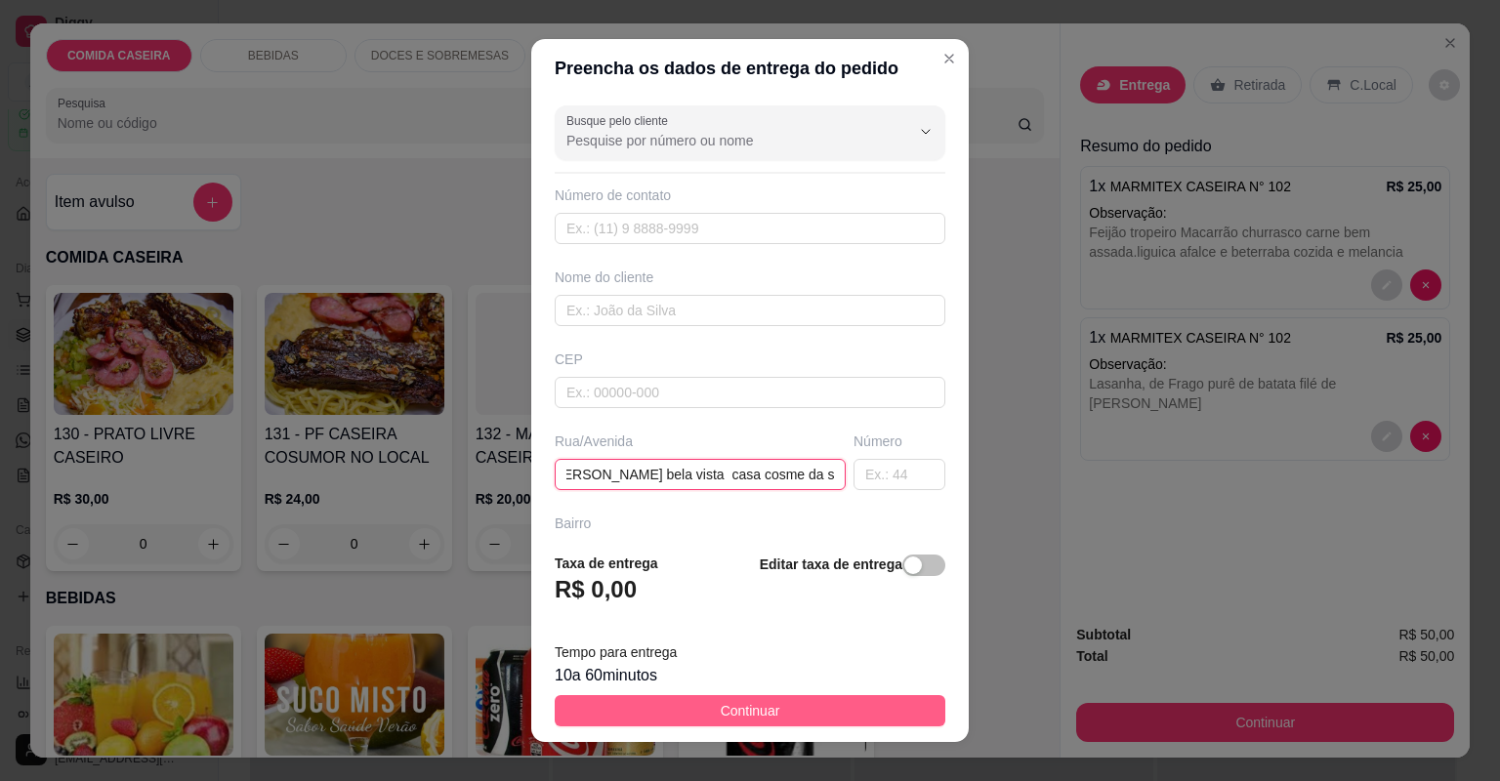
type input "[STREET_ADDRESS][PERSON_NAME] bela vista casa cosme da serraria"
click at [836, 719] on button "Continuar" at bounding box center [750, 710] width 391 height 31
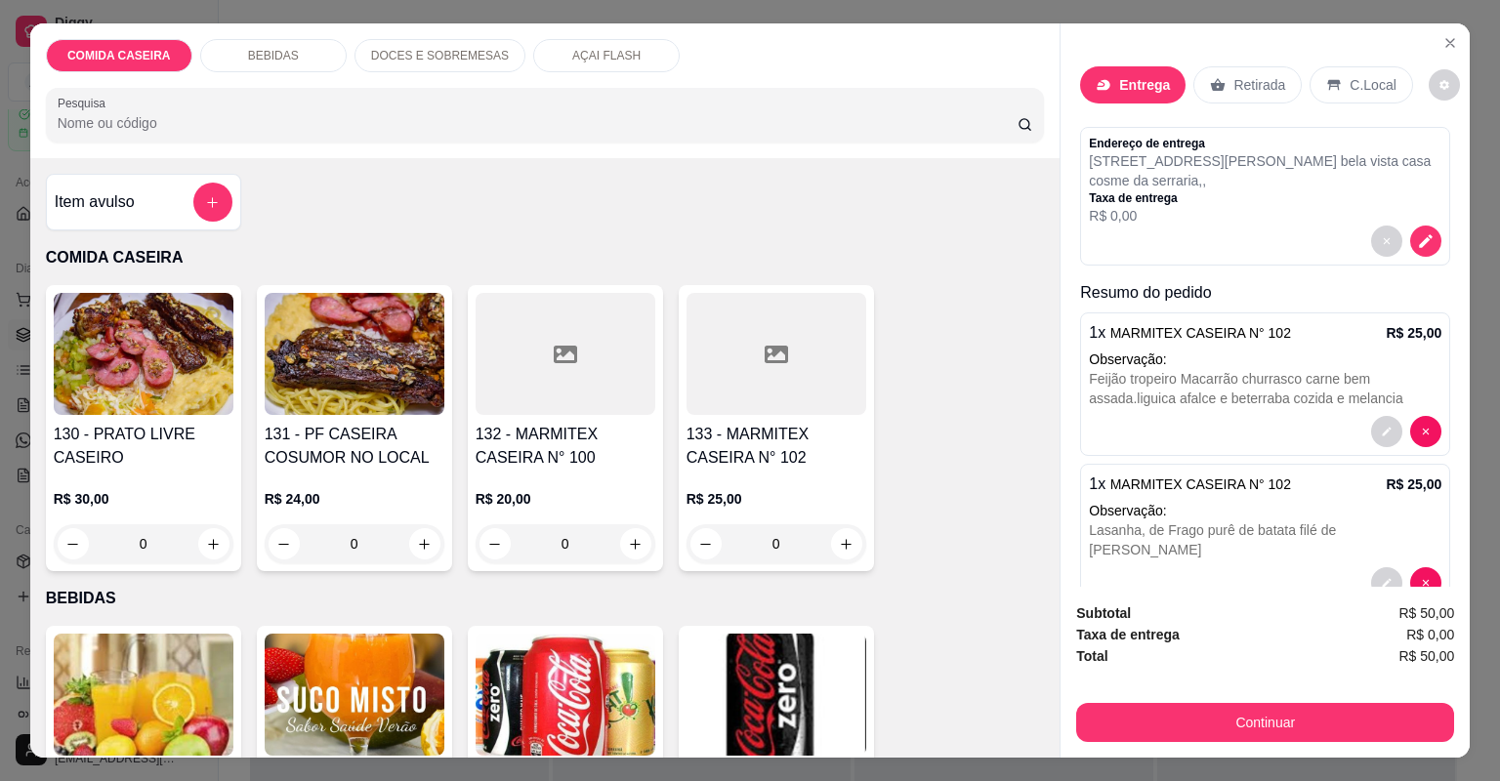
click at [1134, 76] on p "Entrega" at bounding box center [1144, 85] width 51 height 20
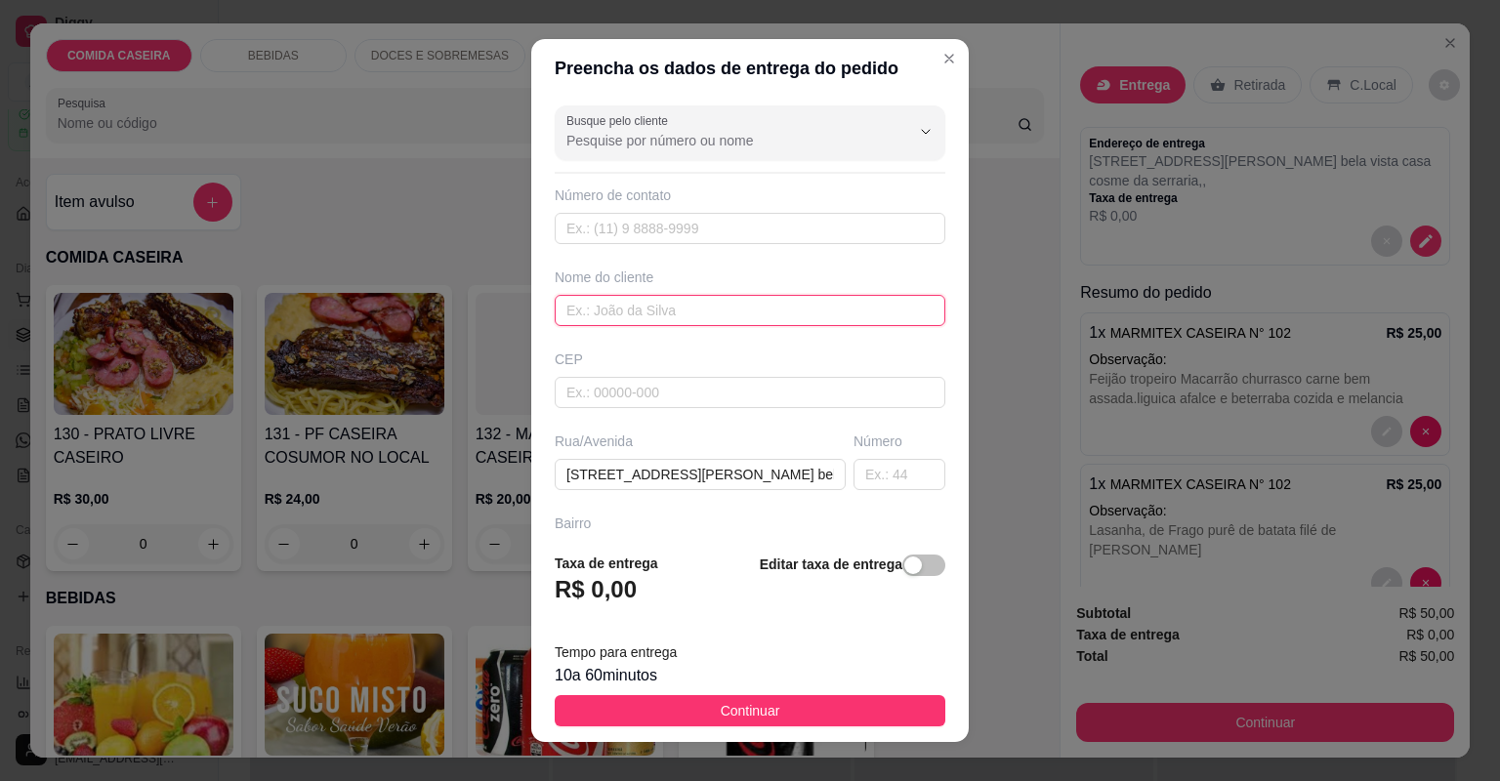
click at [725, 307] on input "text" at bounding box center [750, 310] width 391 height 31
type input "m"
type input "gloria"
click at [861, 719] on button "Continuar" at bounding box center [750, 710] width 391 height 31
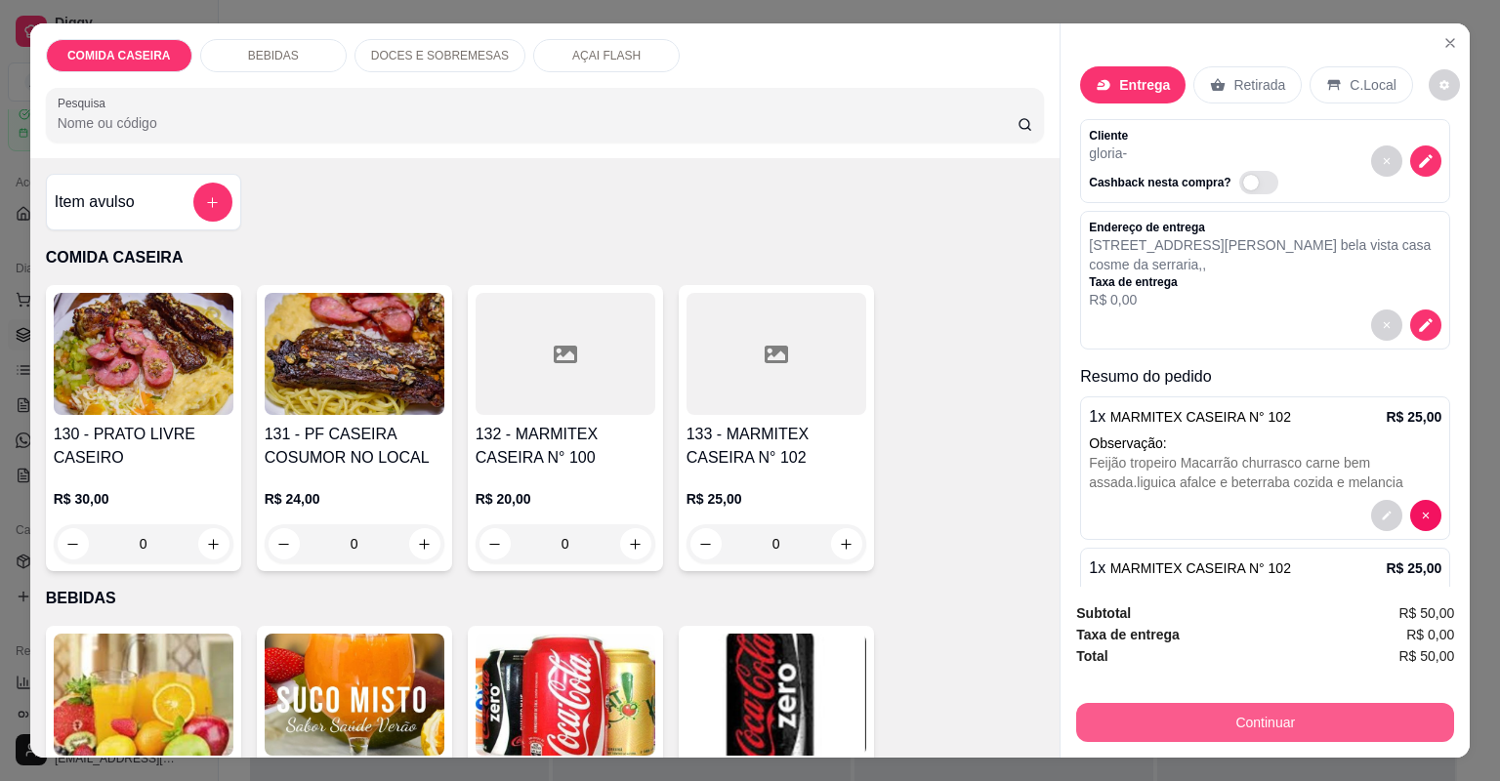
click at [1097, 710] on button "Continuar" at bounding box center [1265, 722] width 378 height 39
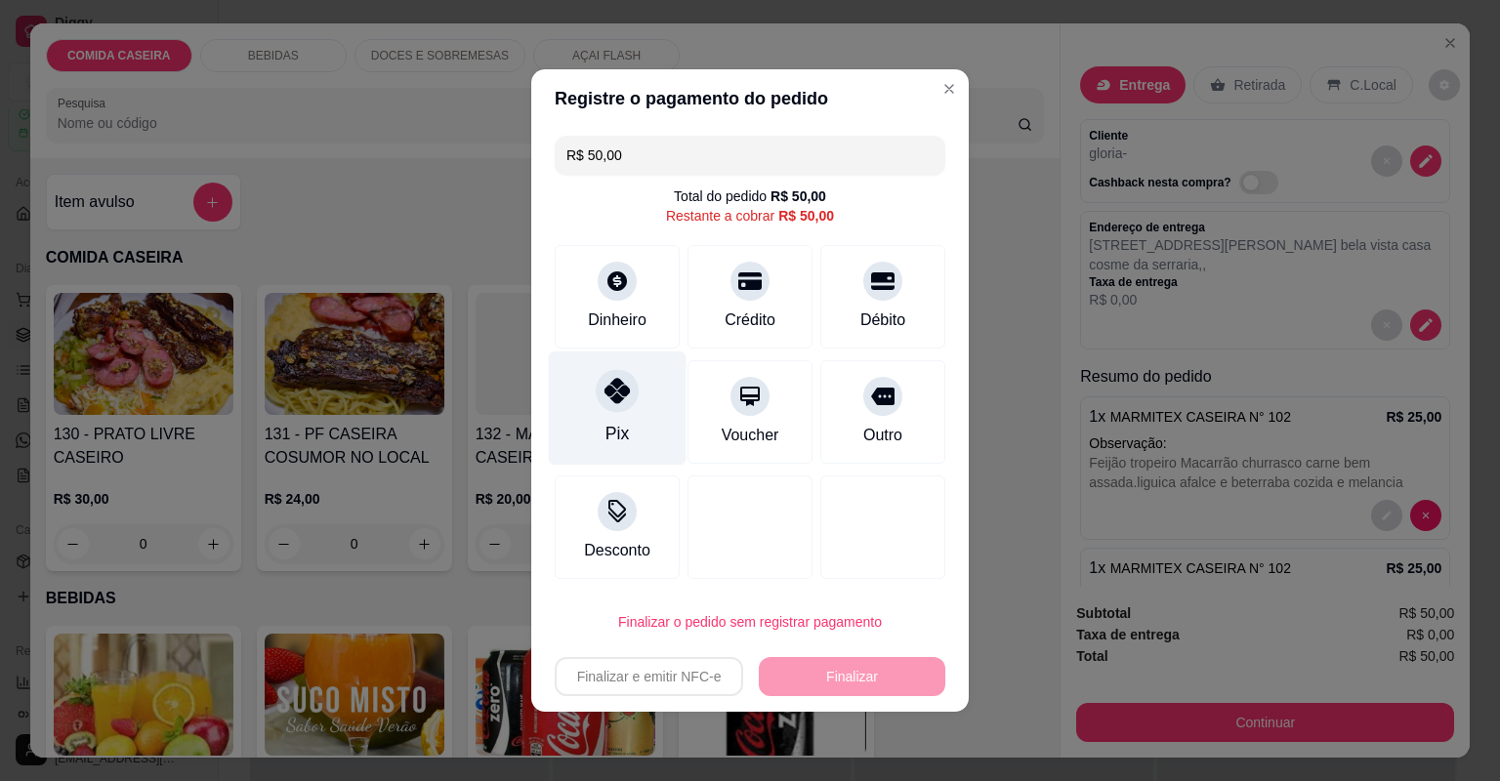
click at [632, 398] on div at bounding box center [617, 390] width 43 height 43
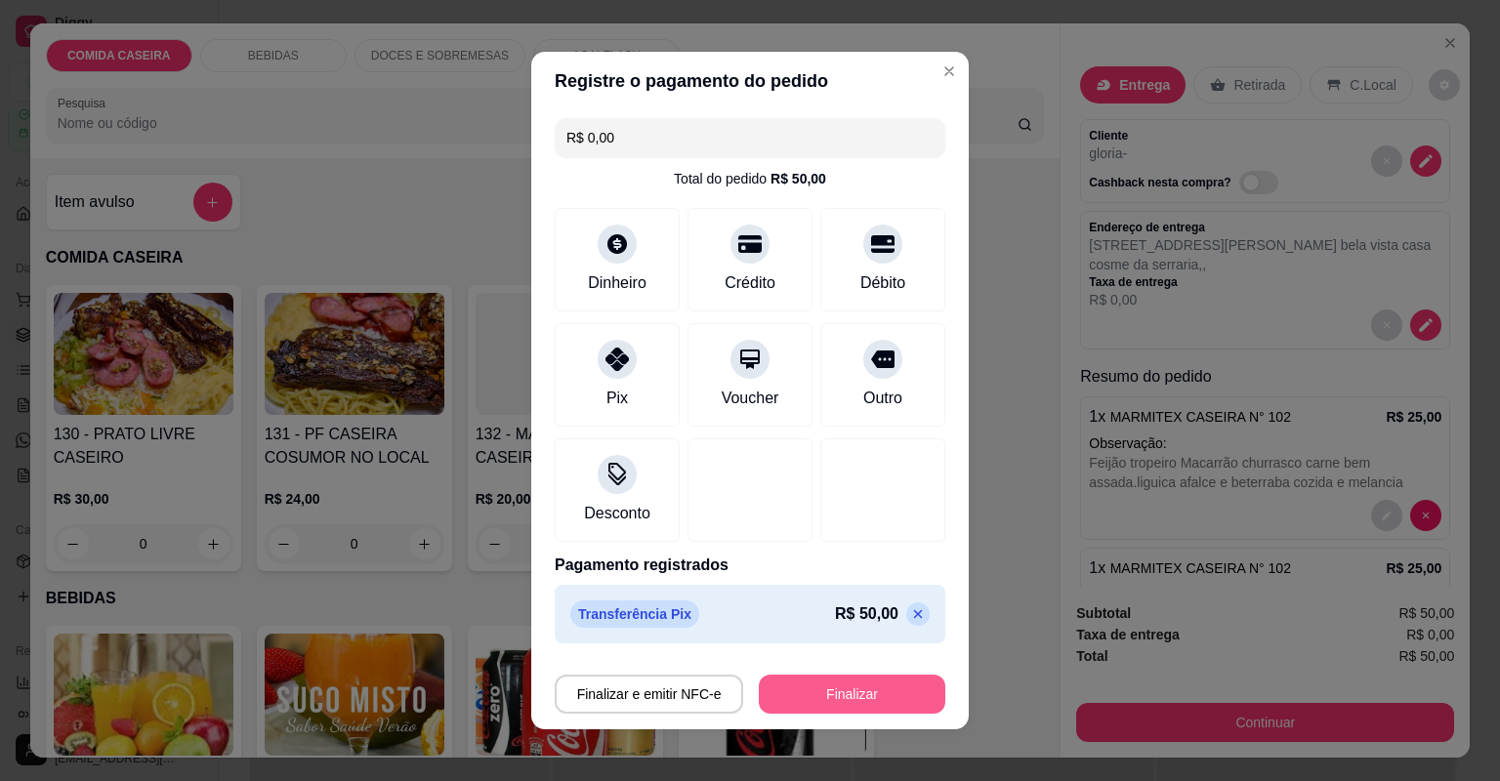
click at [824, 681] on button "Finalizar" at bounding box center [852, 694] width 186 height 39
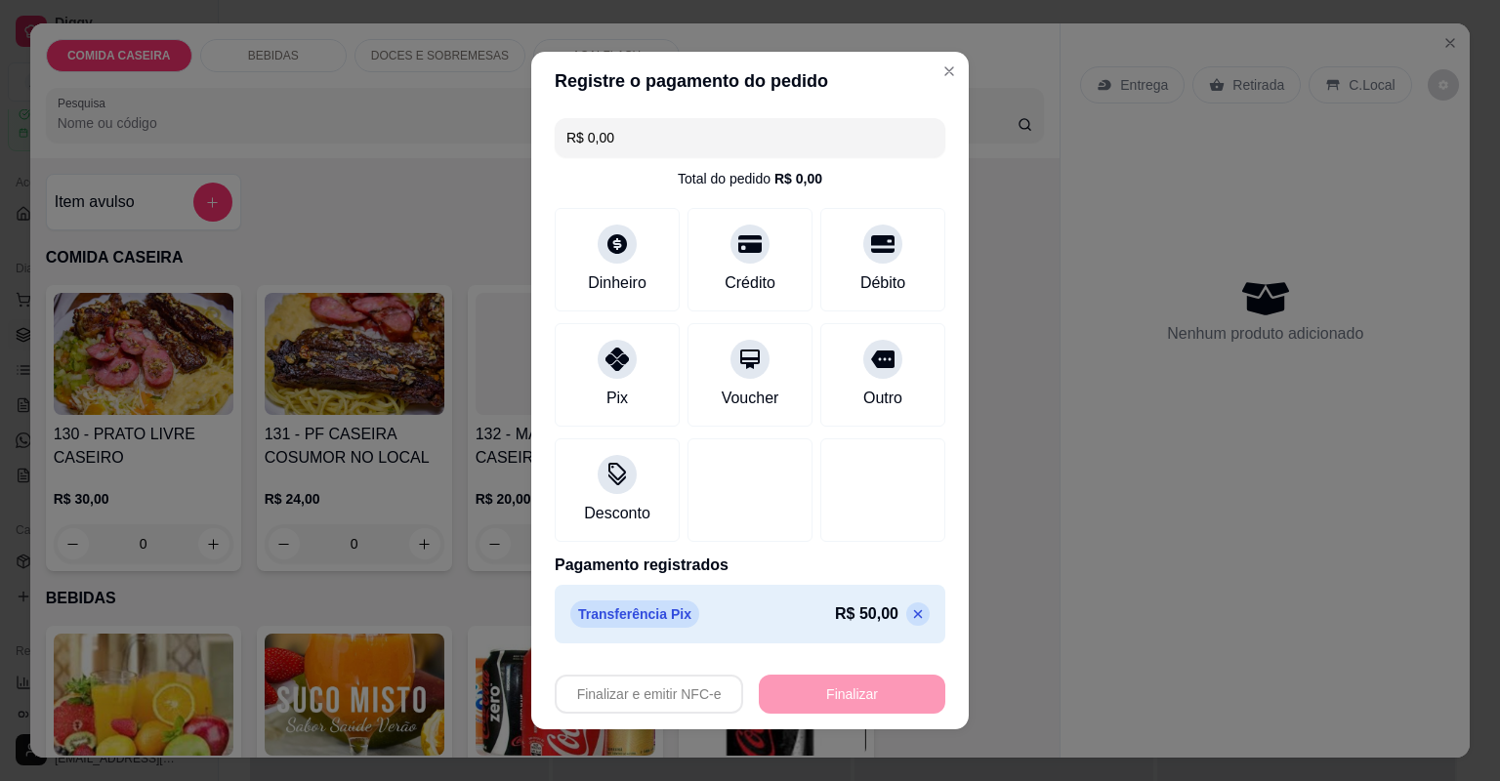
type input "-R$ 50,00"
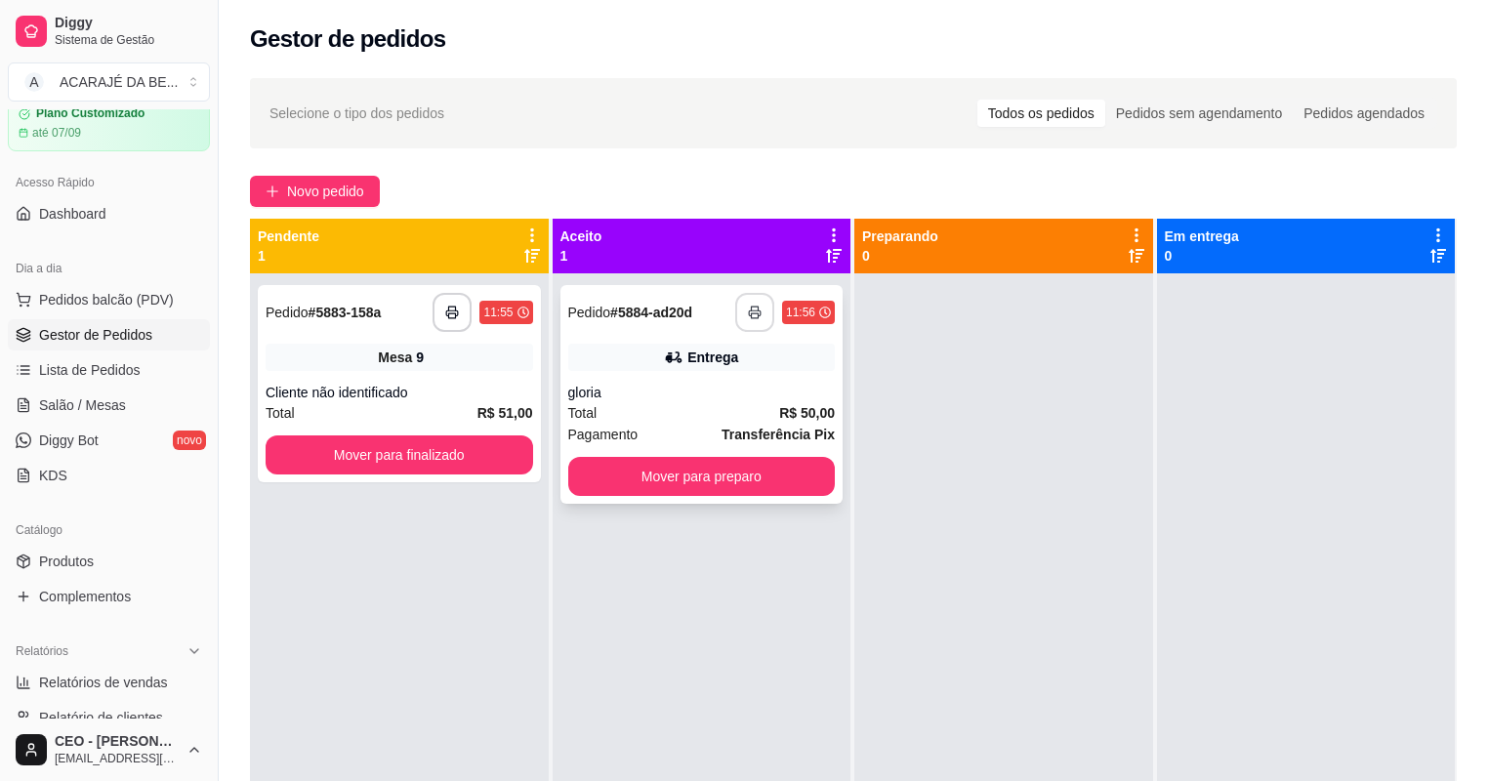
click at [752, 311] on icon "button" at bounding box center [755, 313] width 14 height 14
click at [679, 476] on button "Mover para preparo" at bounding box center [702, 476] width 268 height 39
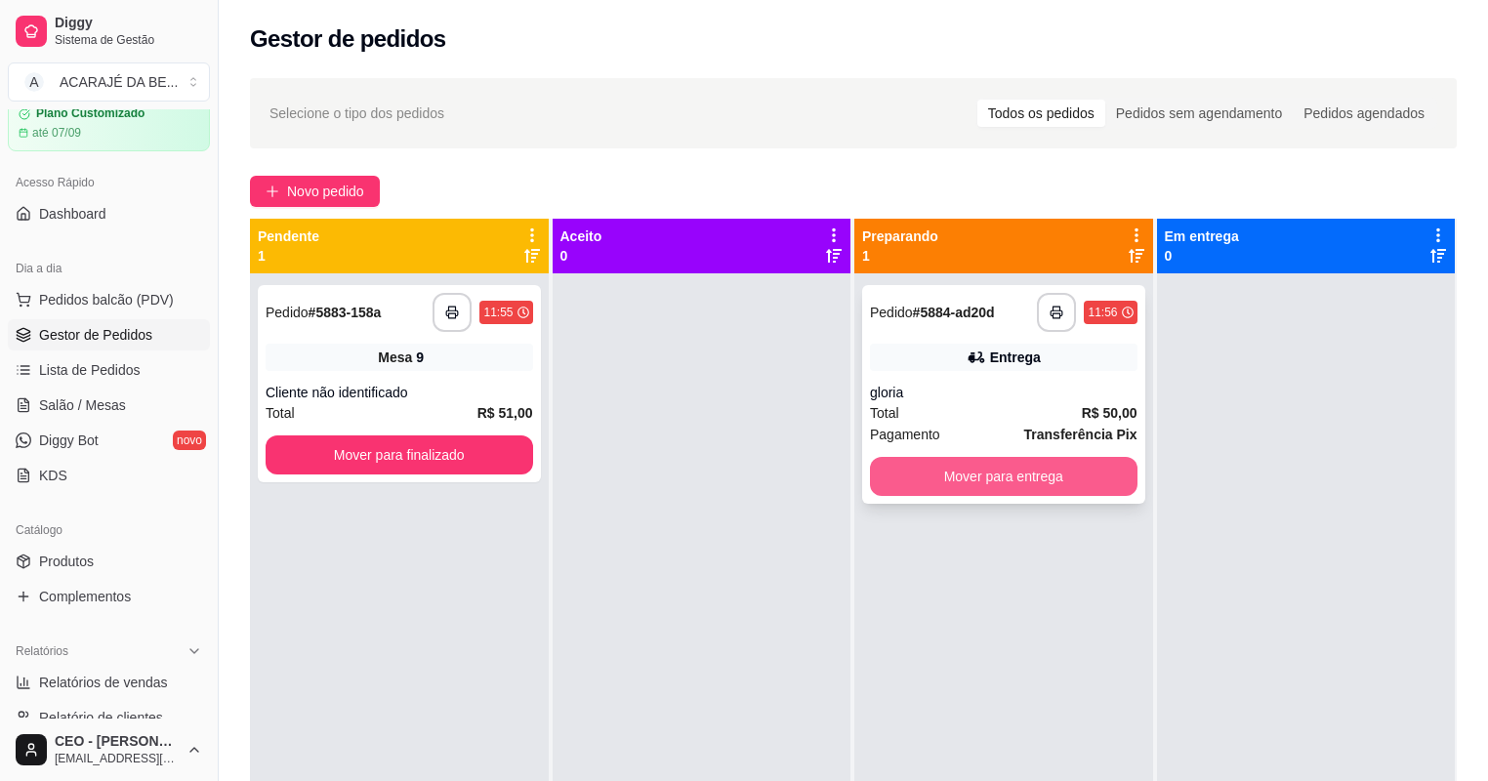
click at [883, 471] on button "Mover para entrega" at bounding box center [1004, 476] width 268 height 39
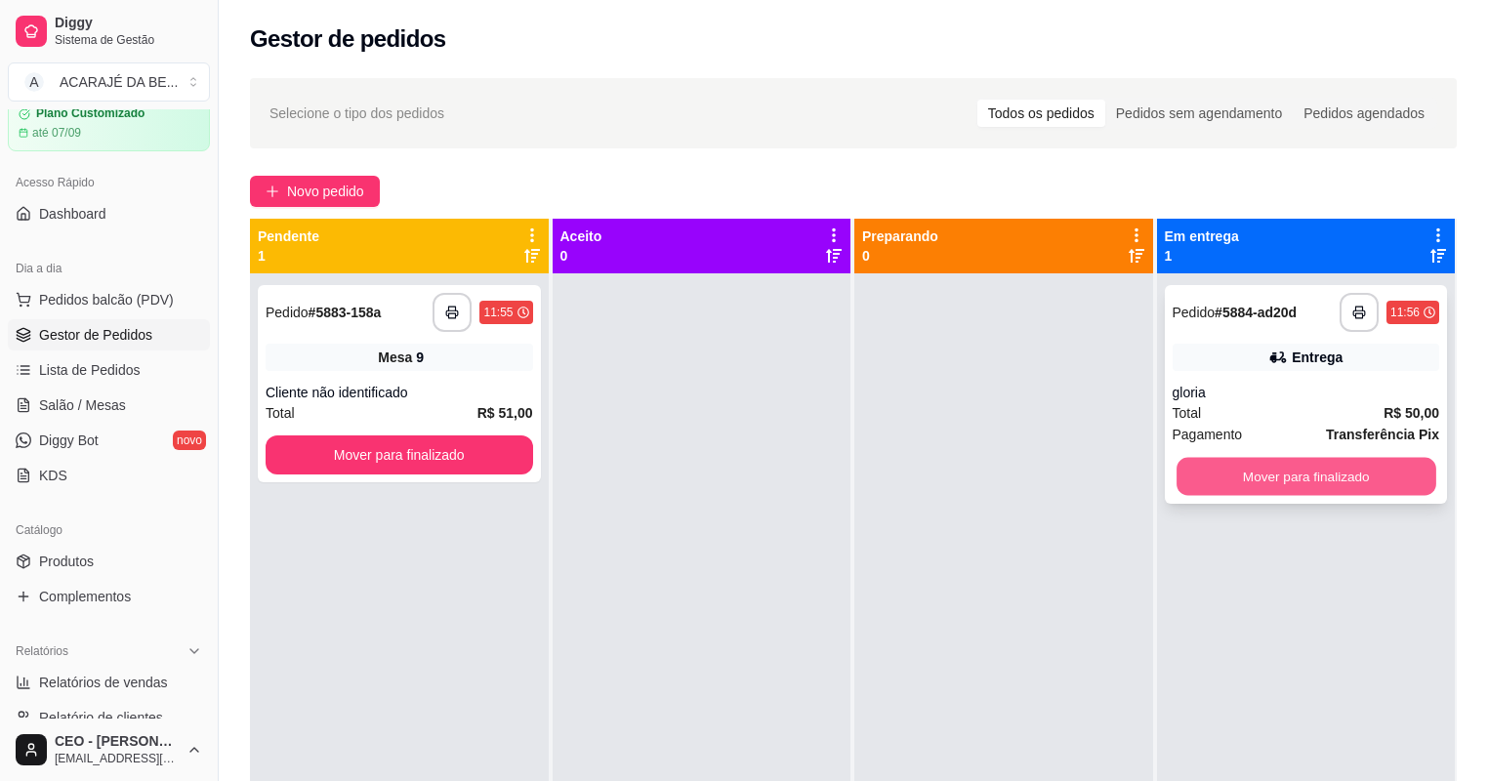
click at [1234, 490] on button "Mover para finalizado" at bounding box center [1306, 477] width 259 height 38
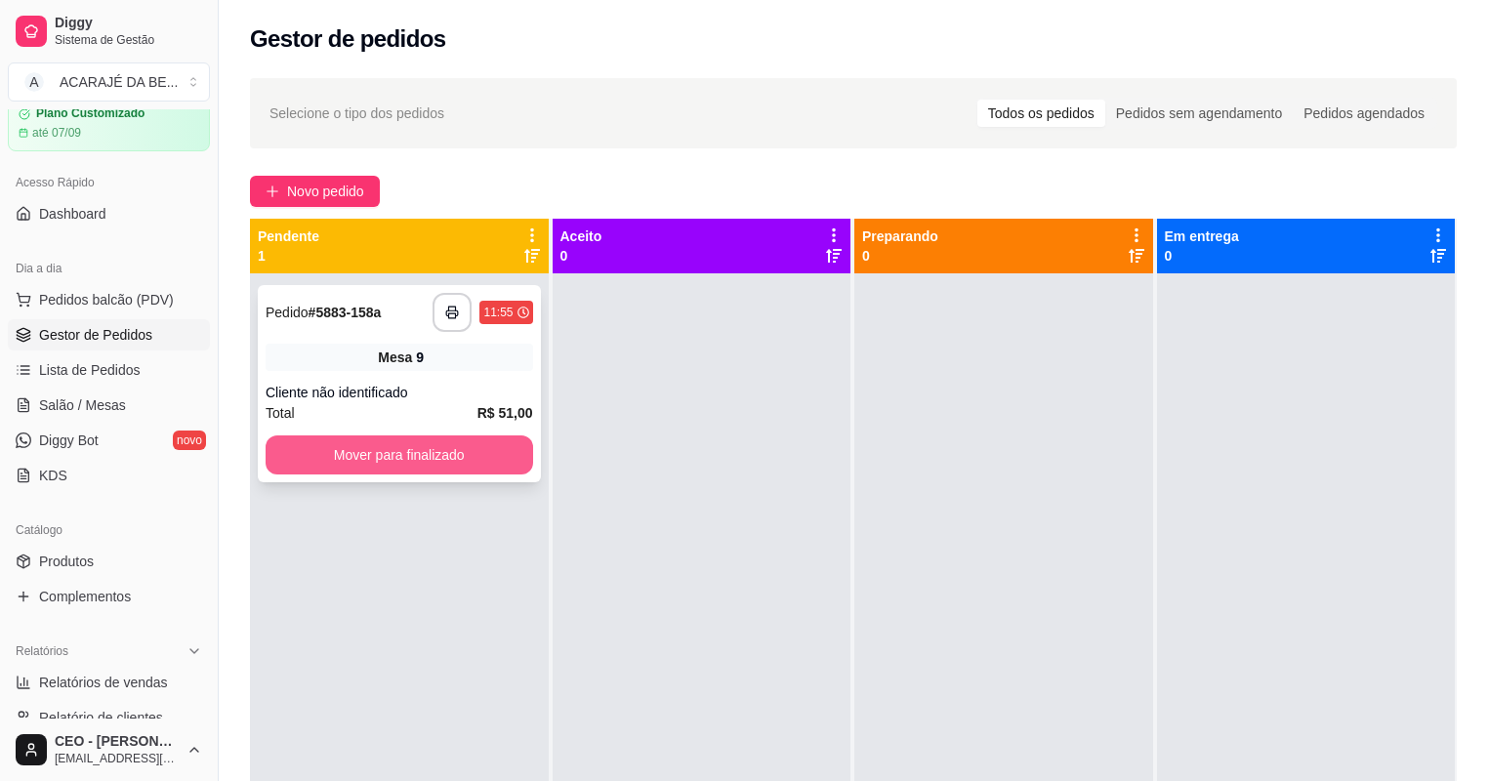
click at [500, 453] on button "Mover para finalizado" at bounding box center [400, 454] width 268 height 39
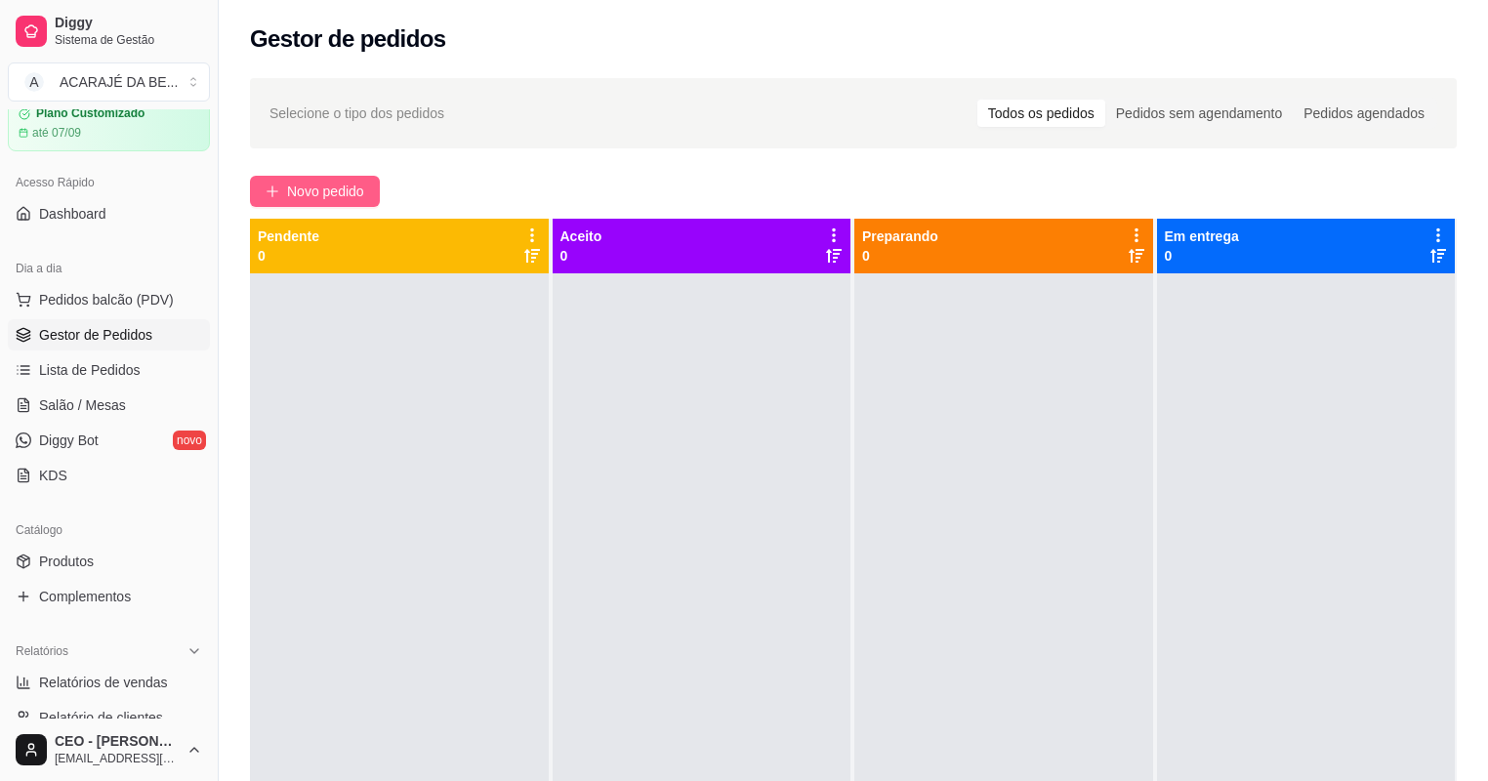
click at [335, 187] on span "Novo pedido" at bounding box center [325, 191] width 77 height 21
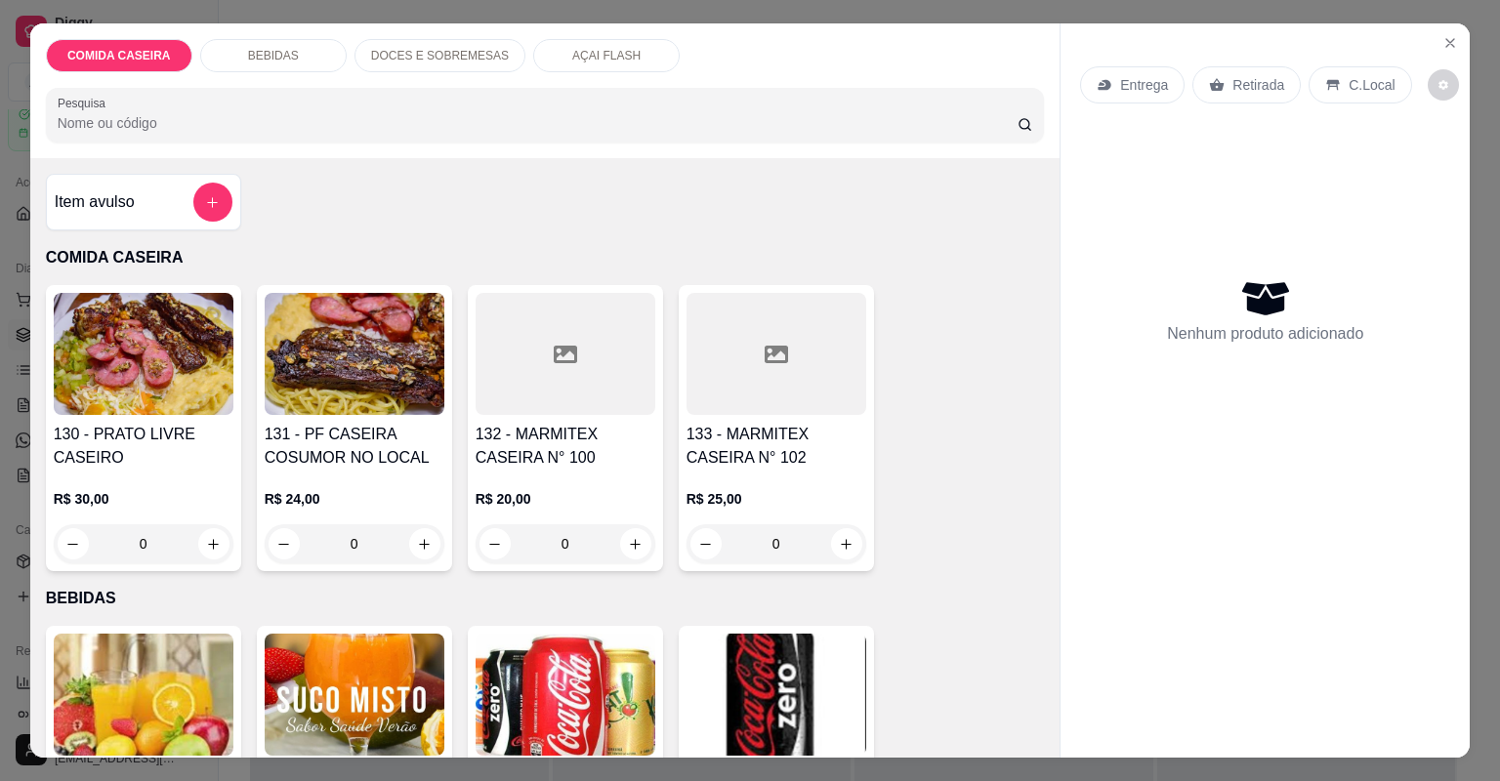
click at [538, 375] on div at bounding box center [565, 354] width 180 height 122
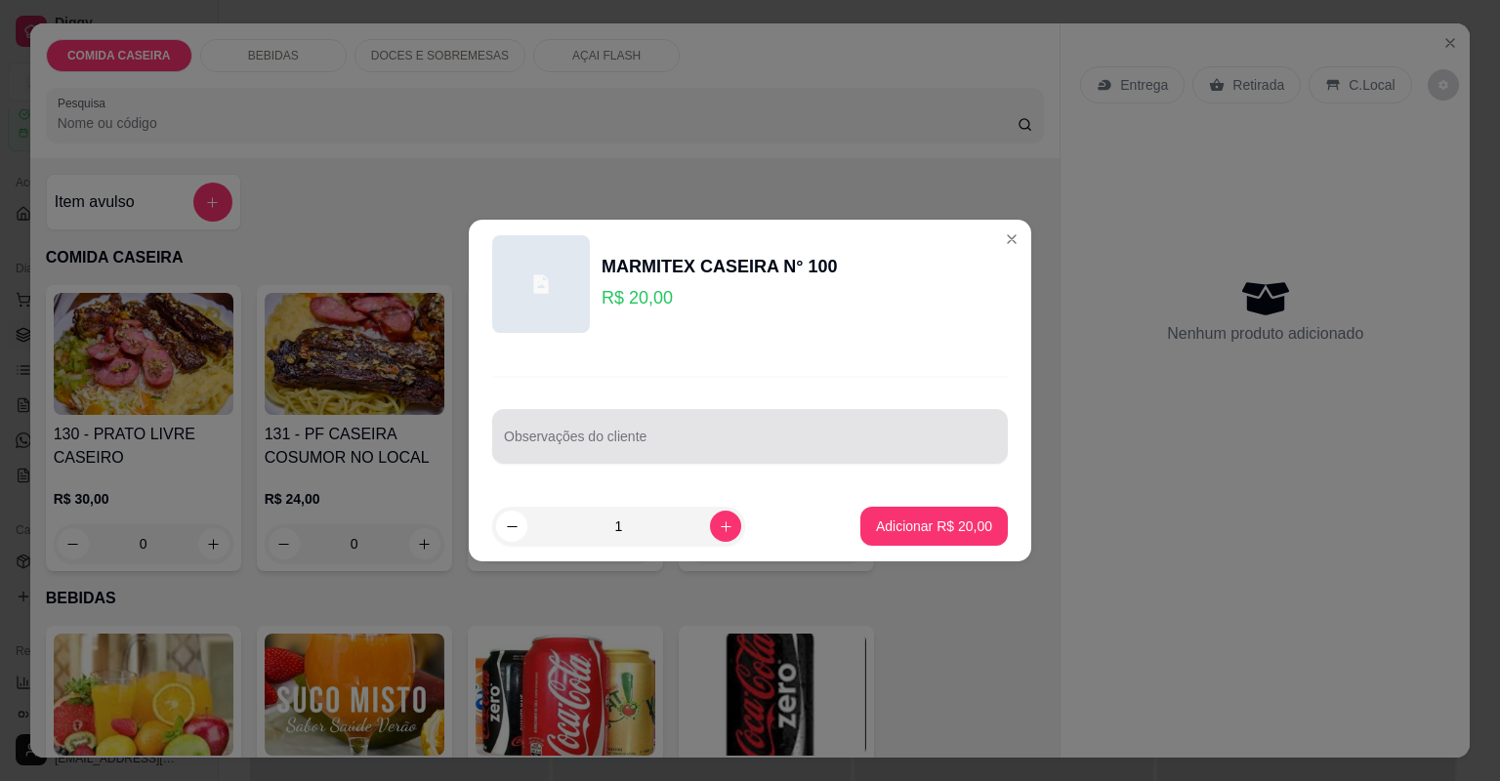
click at [646, 440] on input "Observações do cliente" at bounding box center [750, 444] width 492 height 20
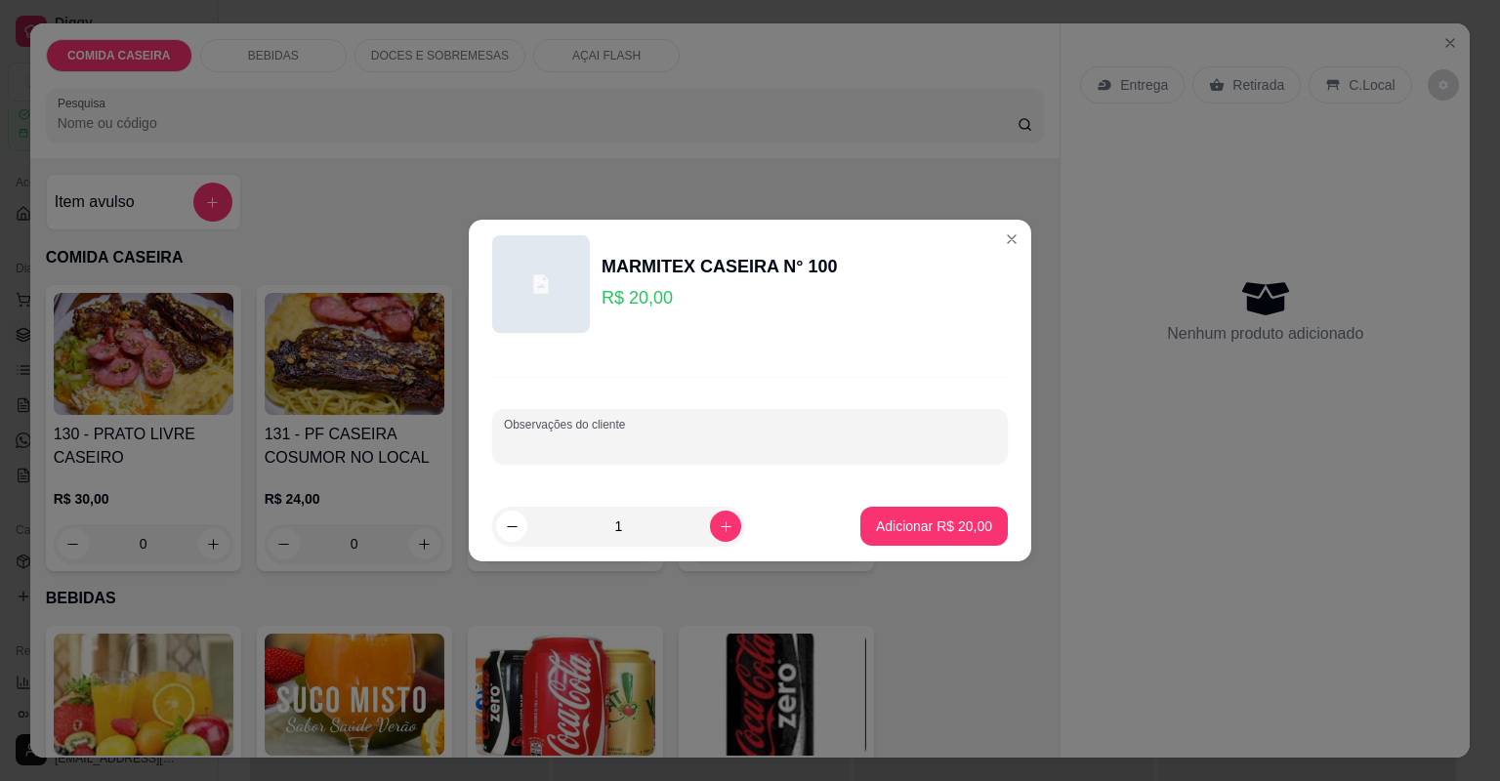
paste input "[PERSON_NAME] tropeiro Purê Filé de frango linguiça [PERSON_NAME]"
type input "[PERSON_NAME] tropeiro Purê Filé de frango linguiça [PERSON_NAME]"
click at [881, 522] on p "Adicionar R$ 20,00" at bounding box center [934, 526] width 116 height 20
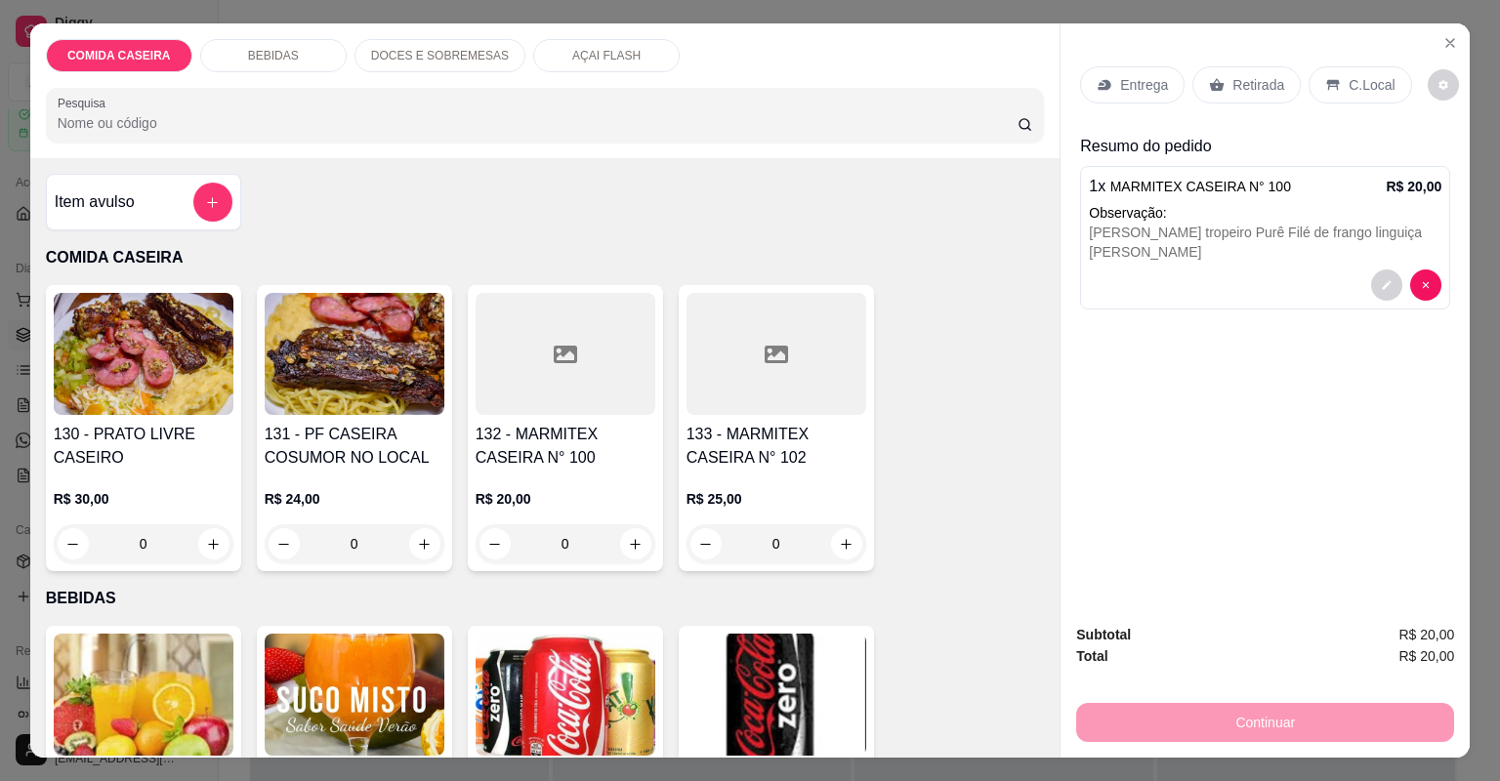
click at [1111, 72] on div "Entrega" at bounding box center [1132, 84] width 104 height 37
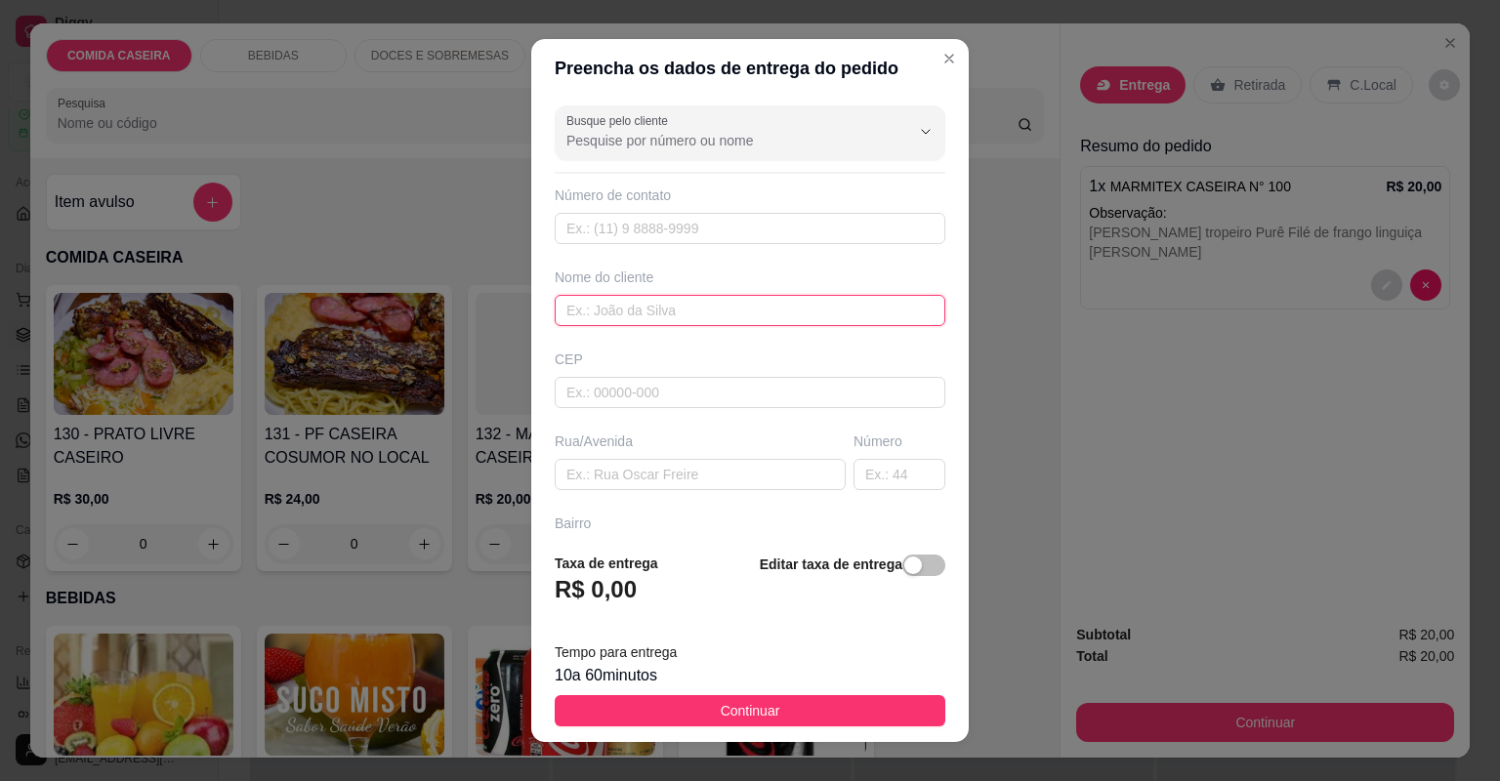
click at [766, 322] on input "text" at bounding box center [750, 310] width 391 height 31
type input "milena"
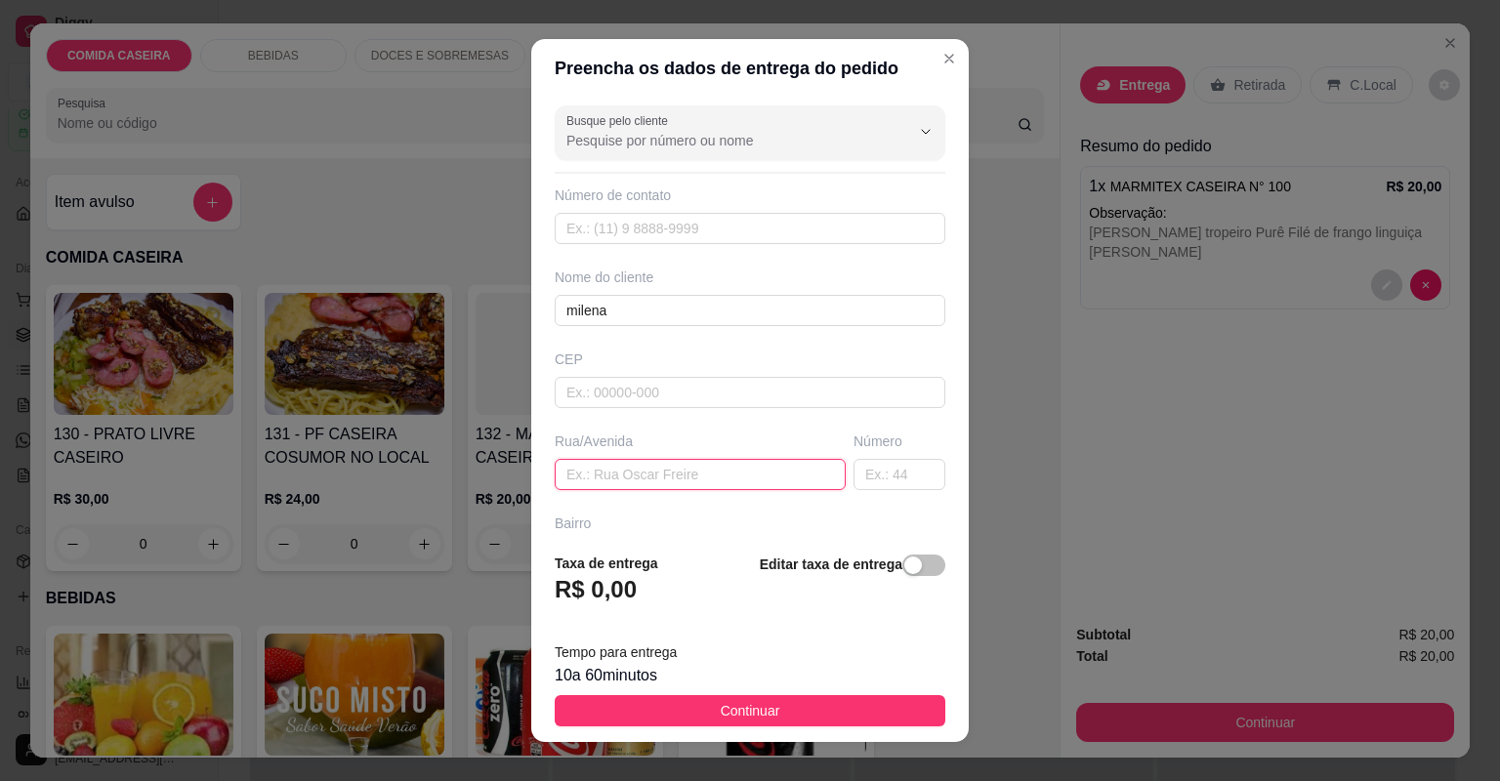
click at [694, 481] on input "text" at bounding box center [700, 474] width 291 height 31
paste input "Milena Entregar no cartório me frente ao [PERSON_NAME]"
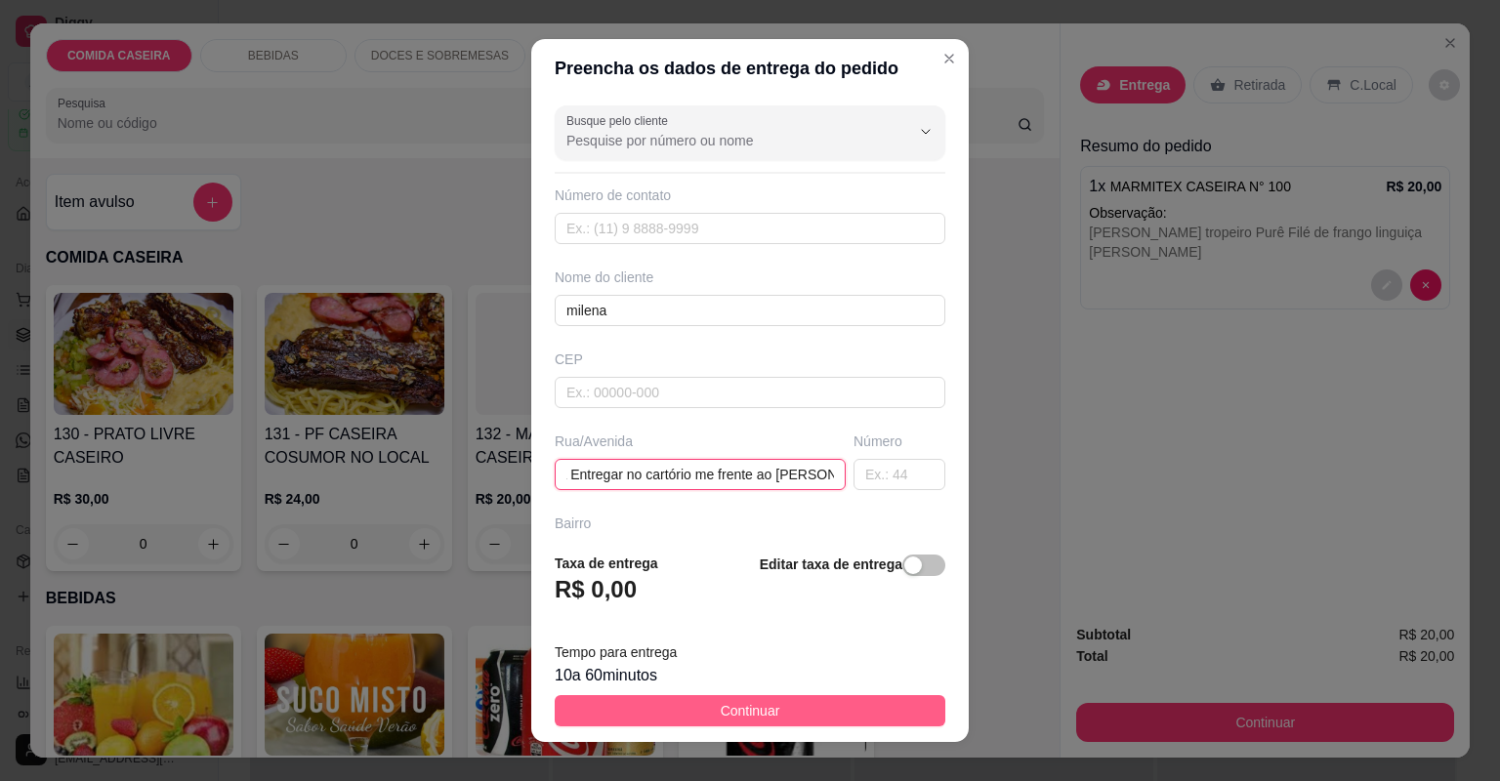
type input "Milena Entregar no cartório me frente ao [PERSON_NAME]"
click at [750, 712] on span "Continuar" at bounding box center [751, 710] width 60 height 21
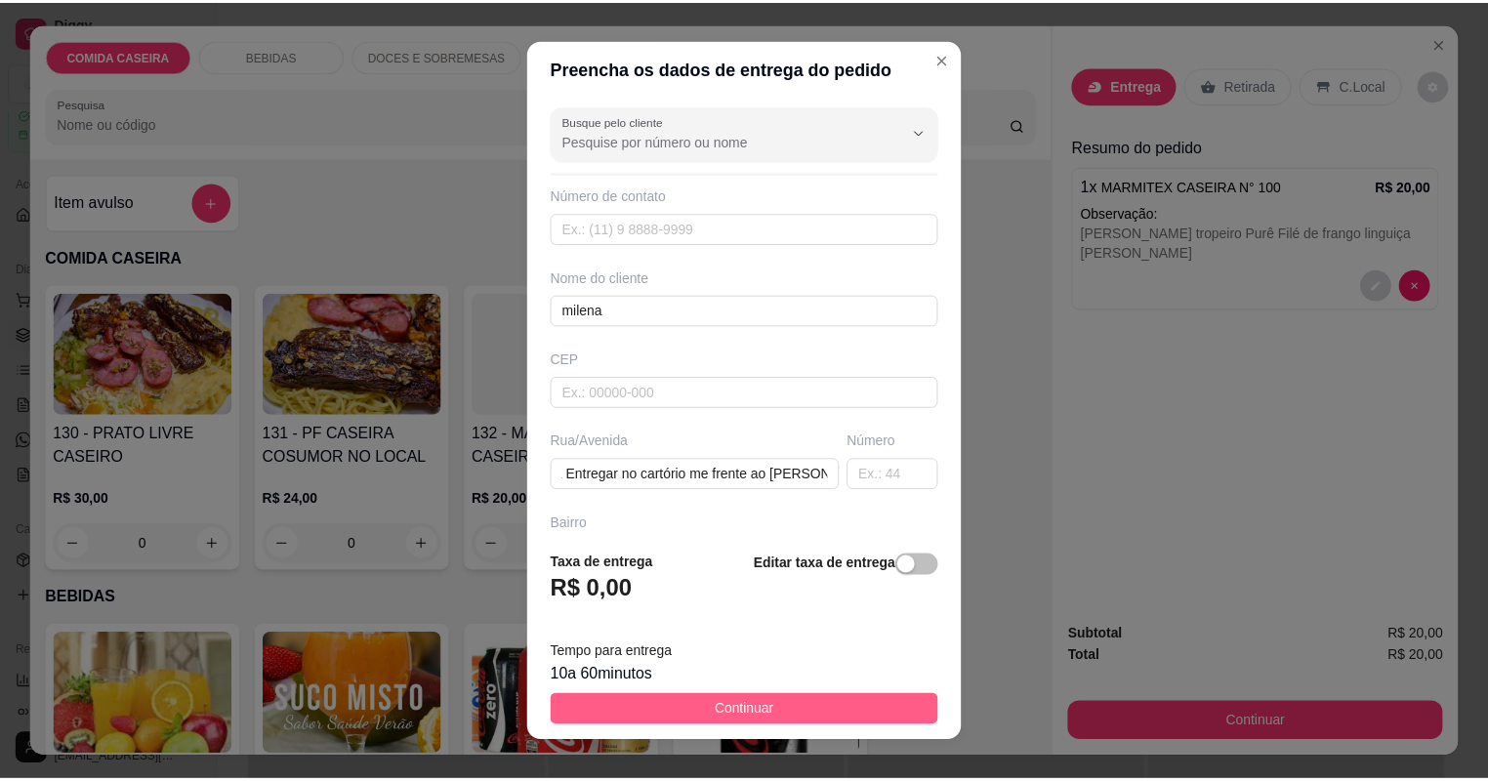
scroll to position [0, 0]
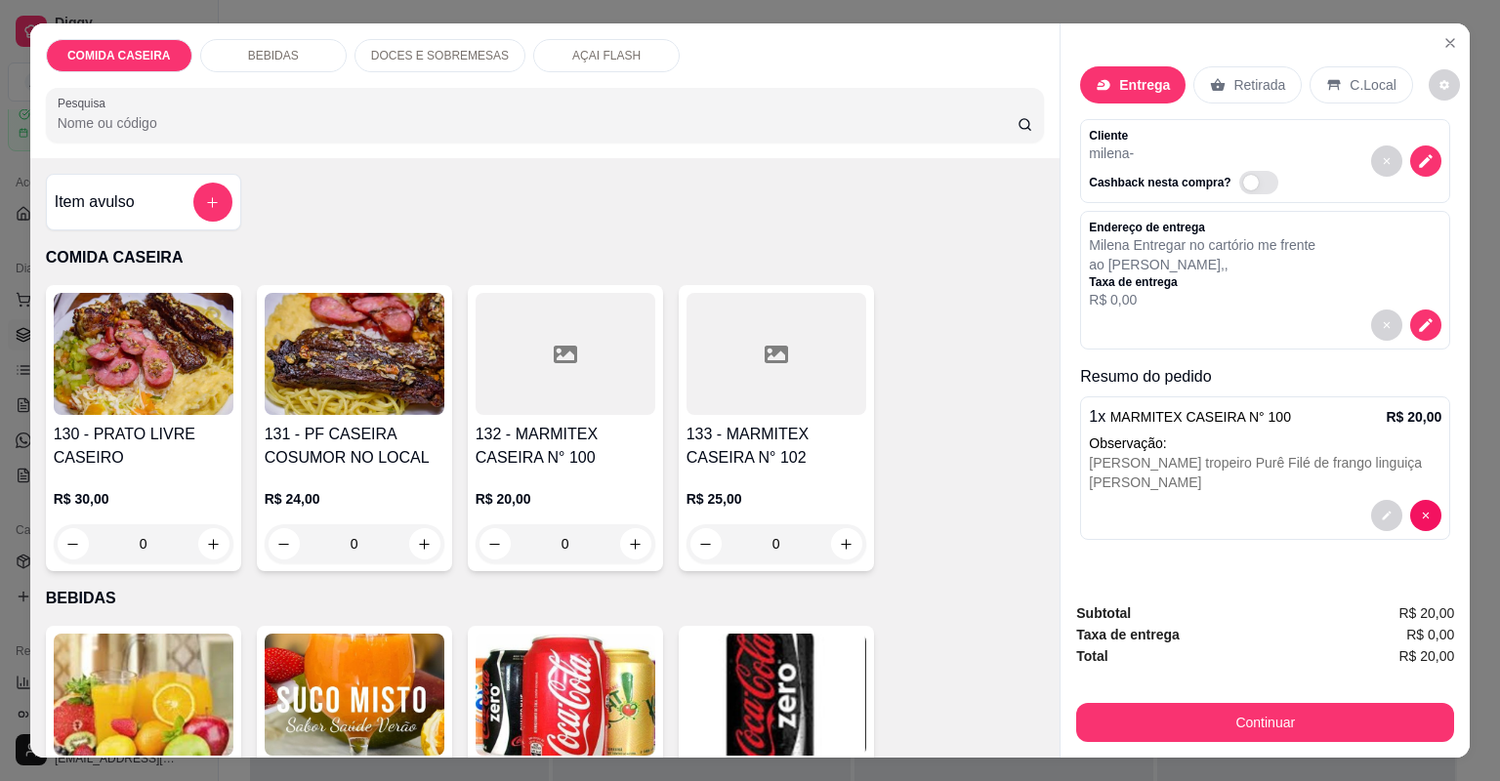
click at [1154, 711] on button "Continuar" at bounding box center [1265, 722] width 378 height 39
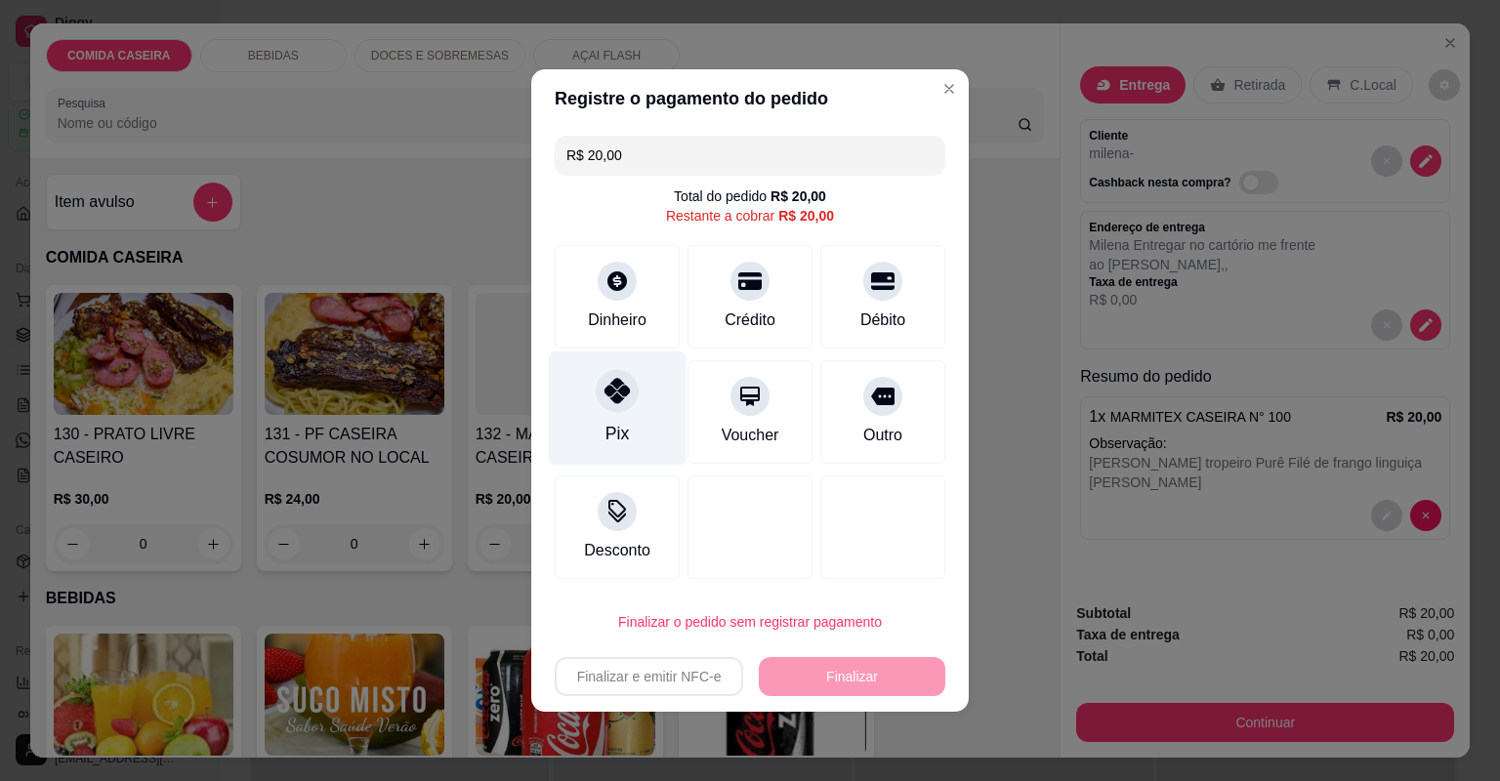
click at [629, 389] on div at bounding box center [617, 390] width 43 height 43
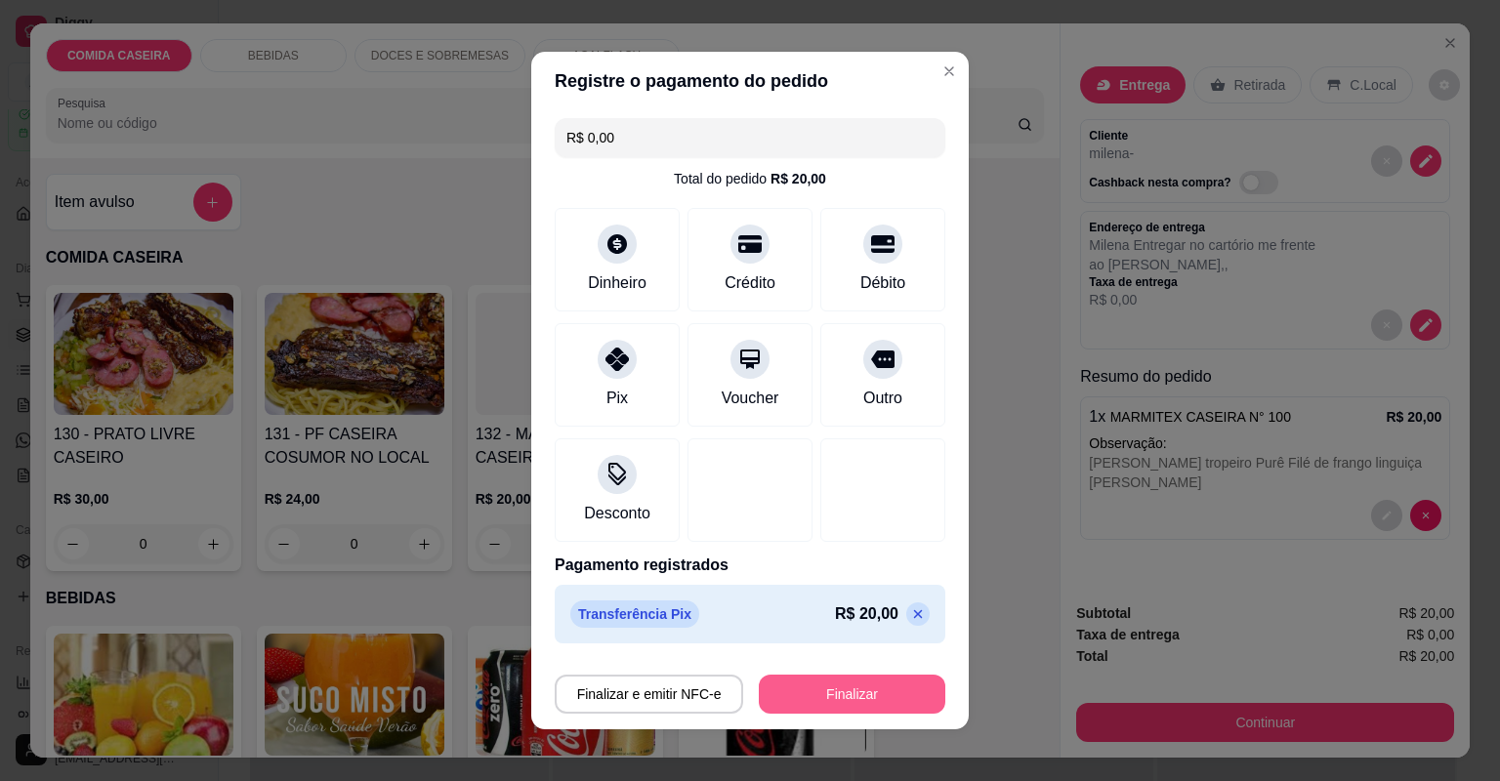
click at [827, 690] on button "Finalizar" at bounding box center [852, 694] width 186 height 39
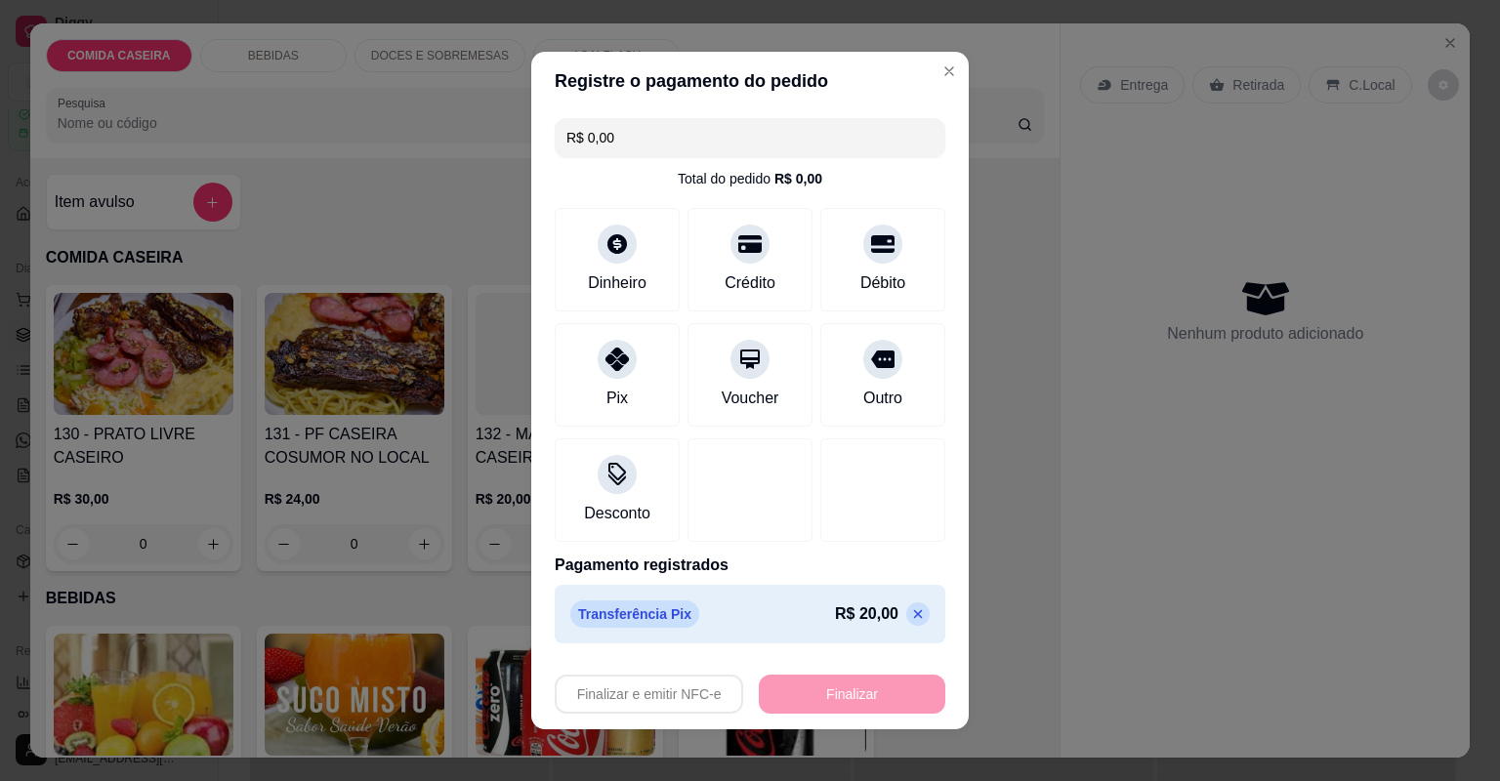
type input "-R$ 20,00"
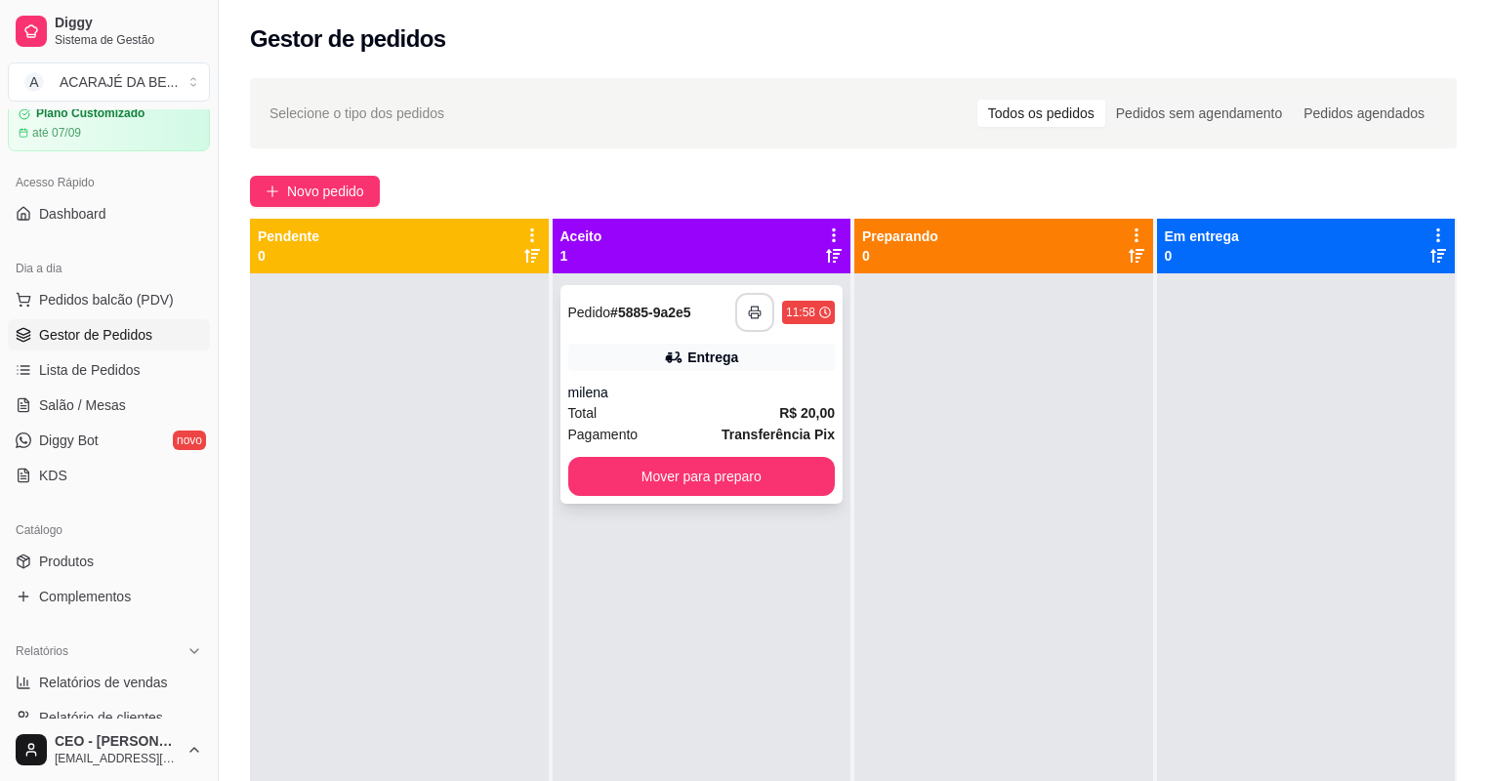
click at [742, 314] on button "button" at bounding box center [754, 312] width 39 height 39
click at [660, 479] on button "Mover para preparo" at bounding box center [702, 476] width 268 height 39
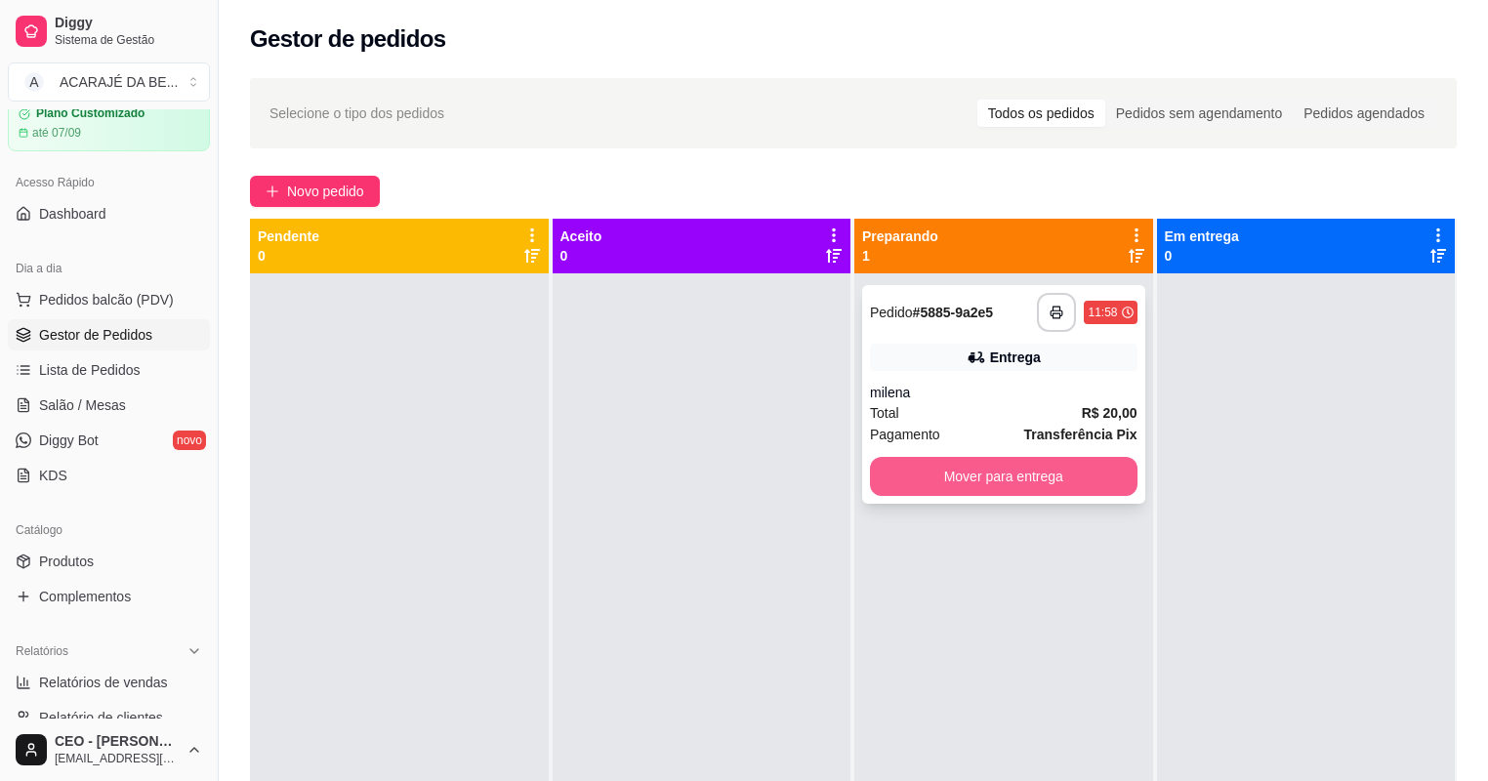
click at [870, 473] on button "Mover para entrega" at bounding box center [1004, 476] width 268 height 39
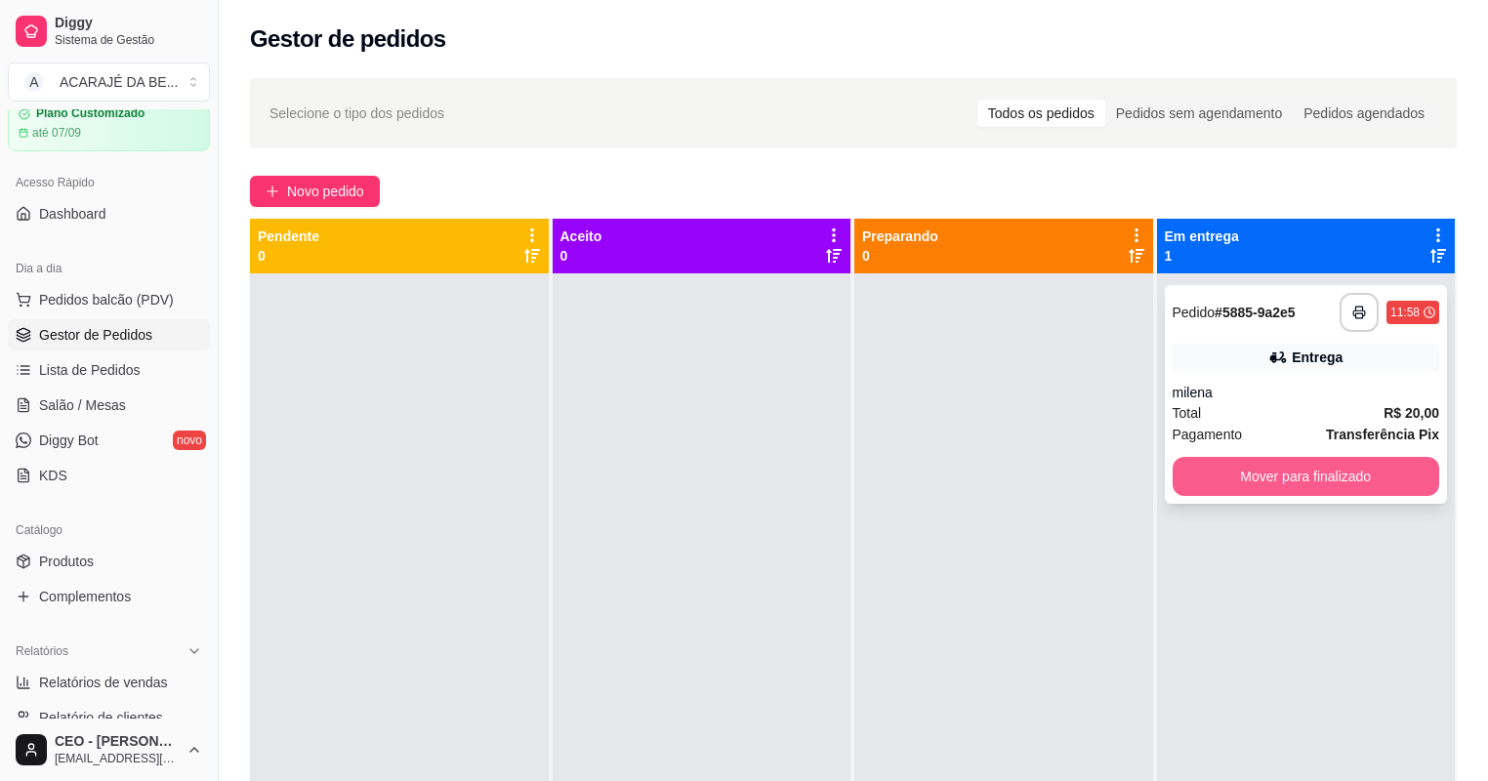
click at [1182, 476] on button "Mover para finalizado" at bounding box center [1307, 476] width 268 height 39
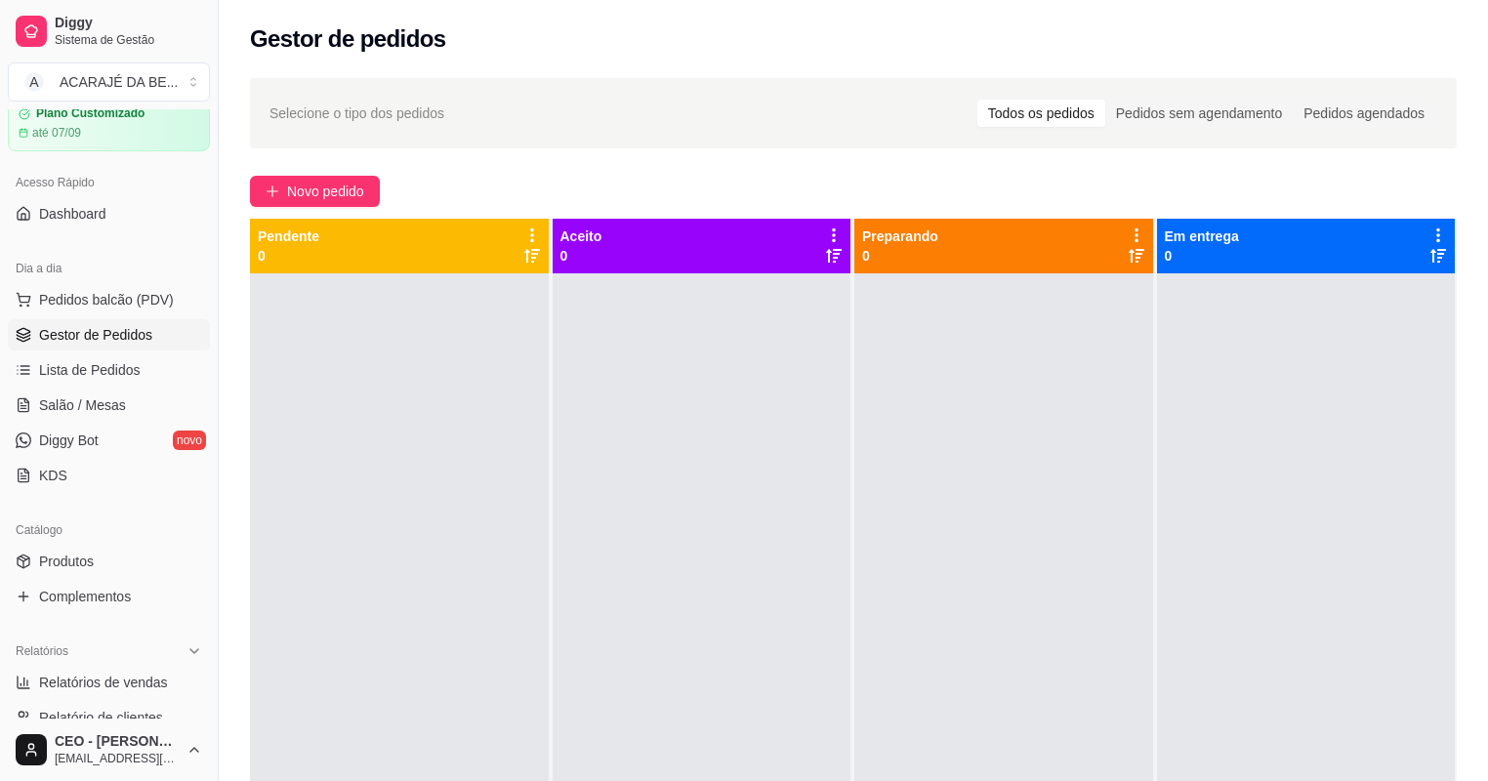
click at [344, 174] on div "Selecione o tipo dos pedidos Todos os pedidos Pedidos sem agendamento Pedidos a…" at bounding box center [853, 544] width 1269 height 957
click at [346, 183] on span "Novo pedido" at bounding box center [325, 191] width 77 height 21
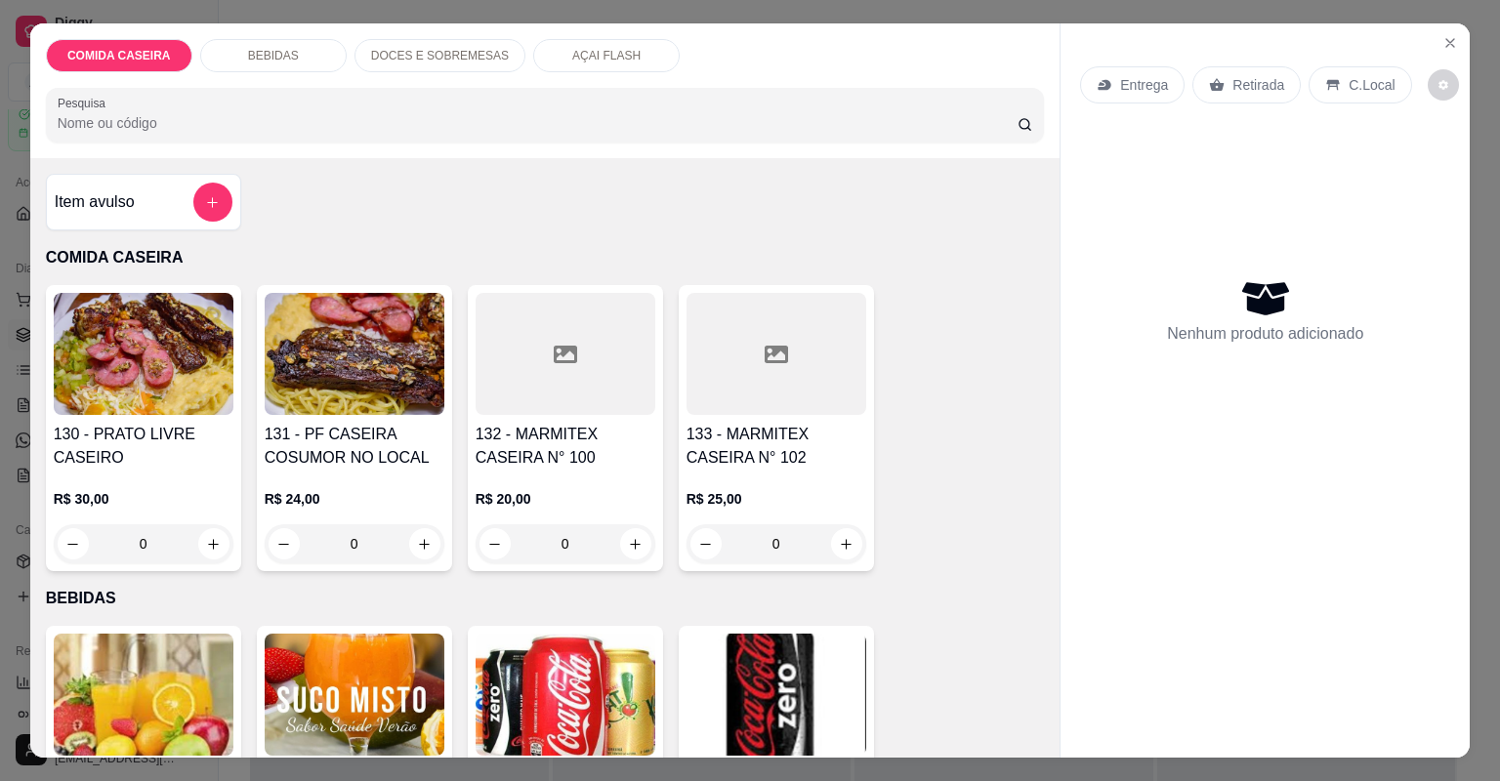
click at [518, 375] on div at bounding box center [565, 354] width 180 height 122
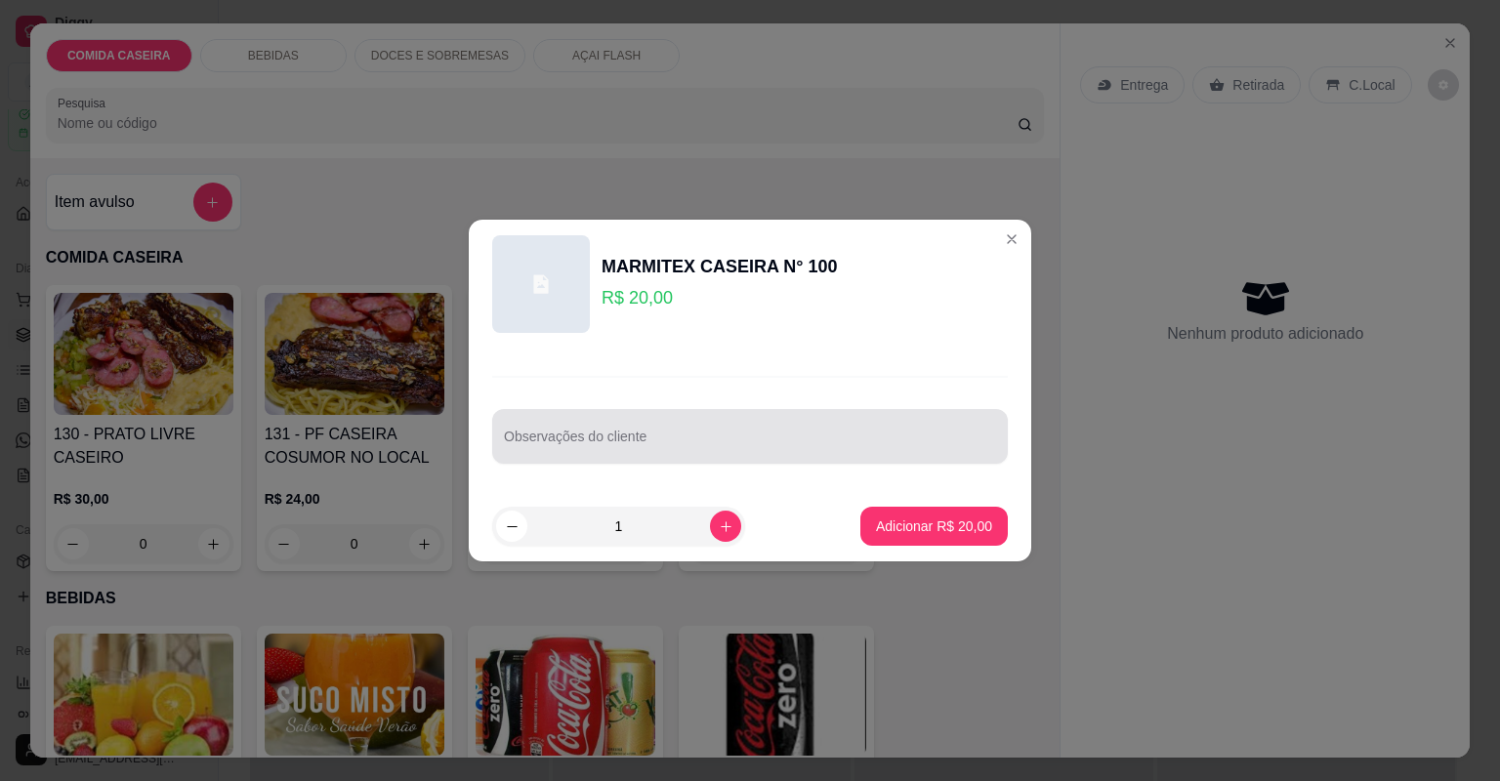
click at [570, 441] on div "Observações do cliente" at bounding box center [750, 436] width 516 height 55
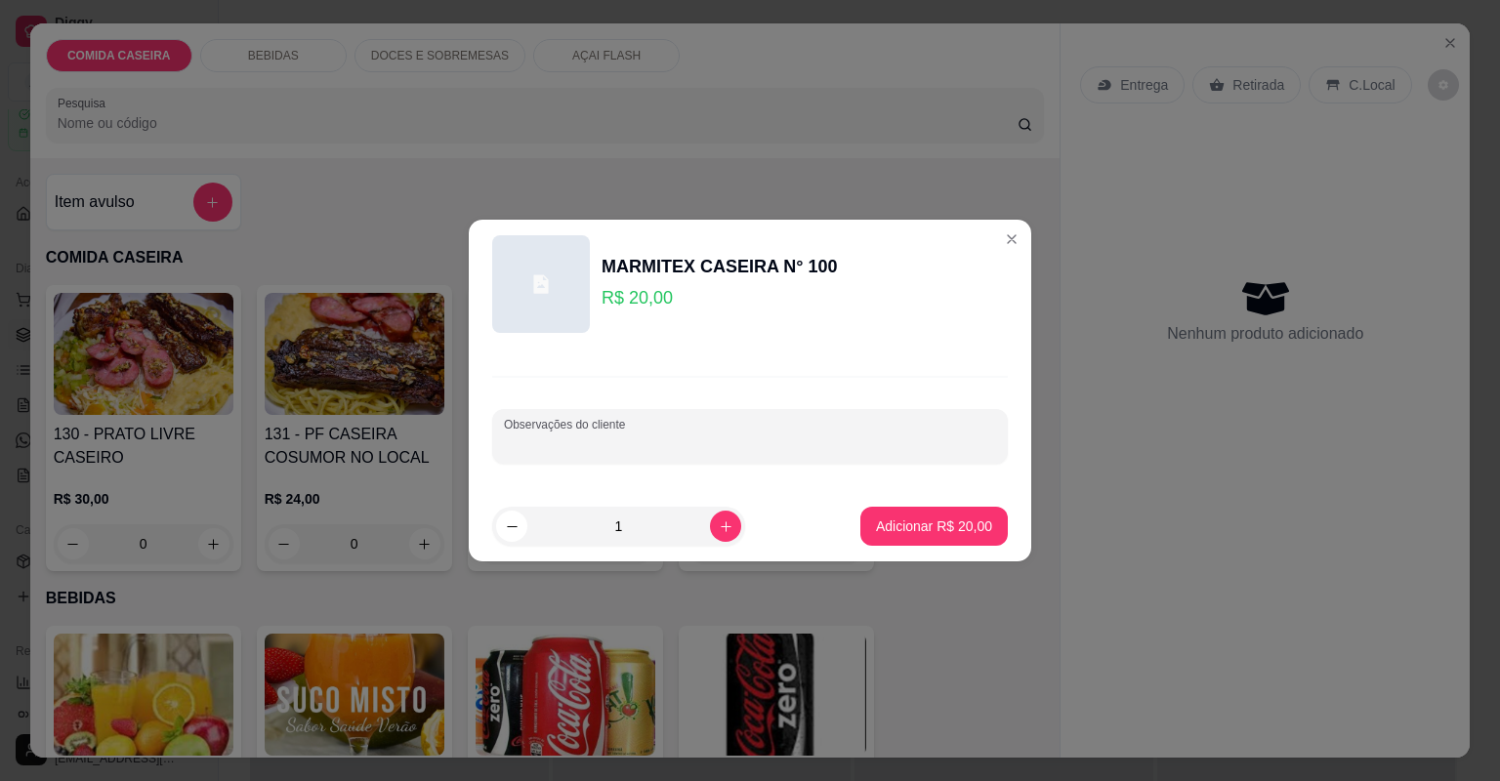
paste input "Feijão tropeiro Arroz purê de batata Alface com tomate Coxinha da asa Peito bov…"
type input "Feijão tropeiro Arroz purê de batata Alface com tomate Coxinha da asa Peito bov…"
click at [915, 539] on button "Adicionar R$ 20,00" at bounding box center [934, 527] width 144 height 38
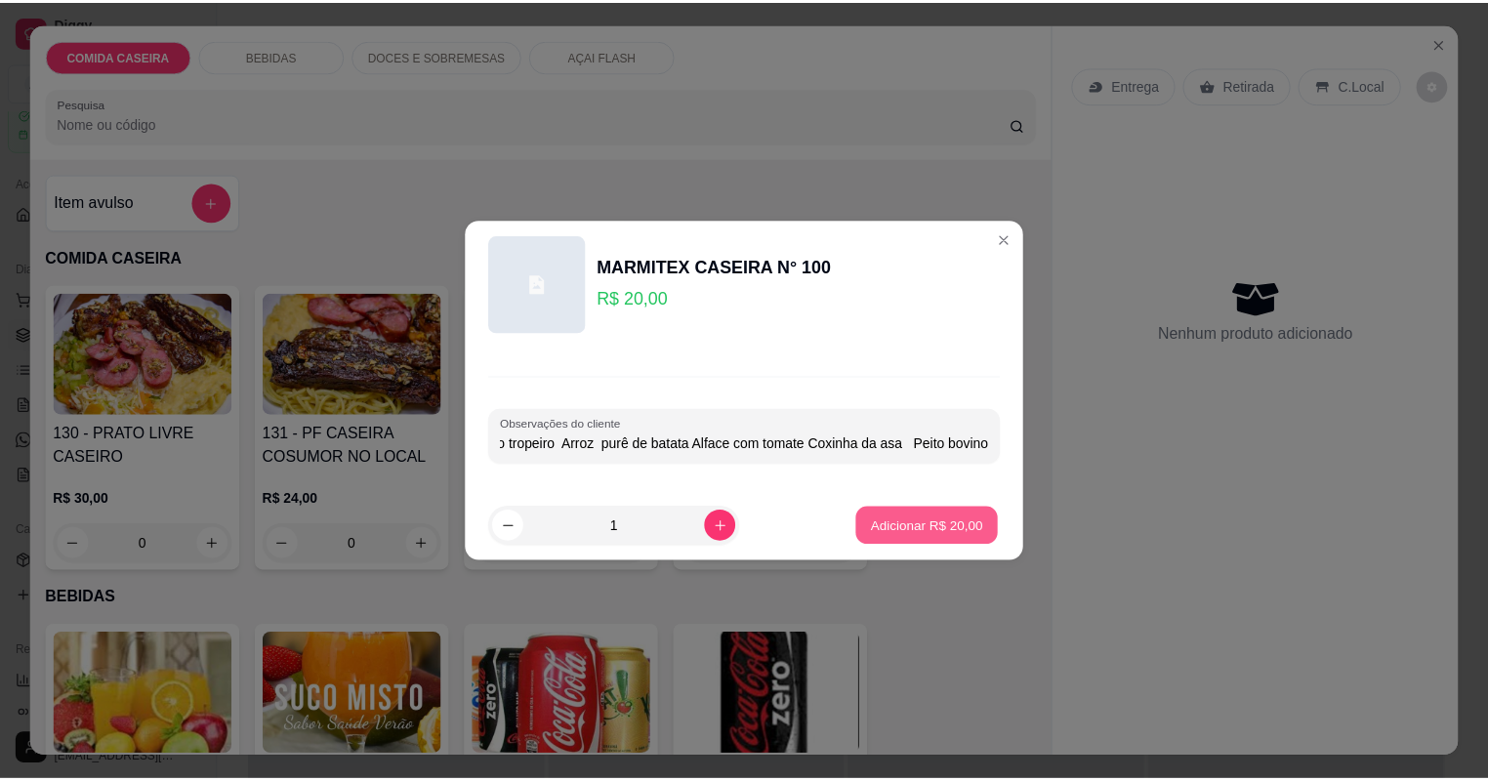
scroll to position [0, 0]
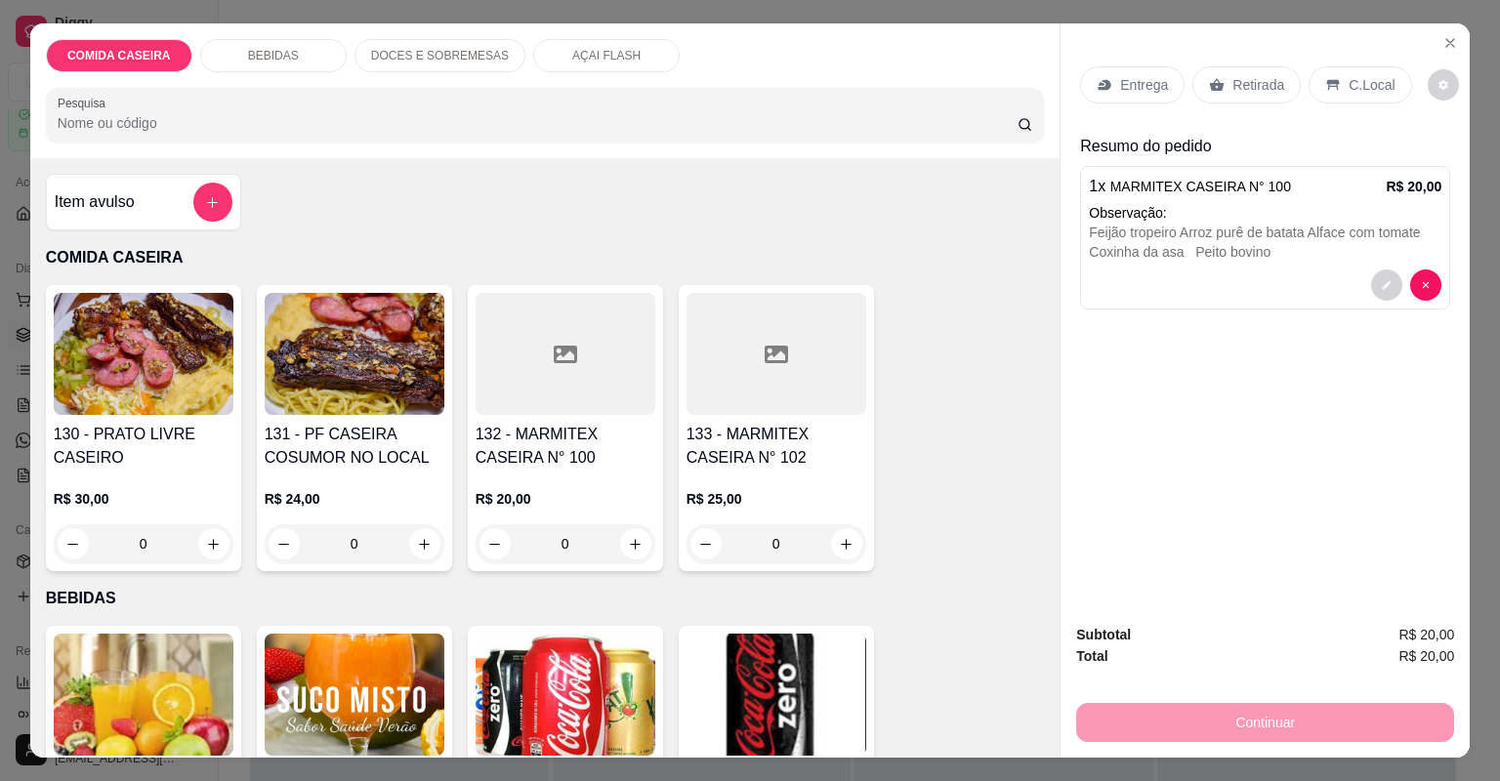
click at [1124, 92] on p "Entrega" at bounding box center [1144, 85] width 48 height 20
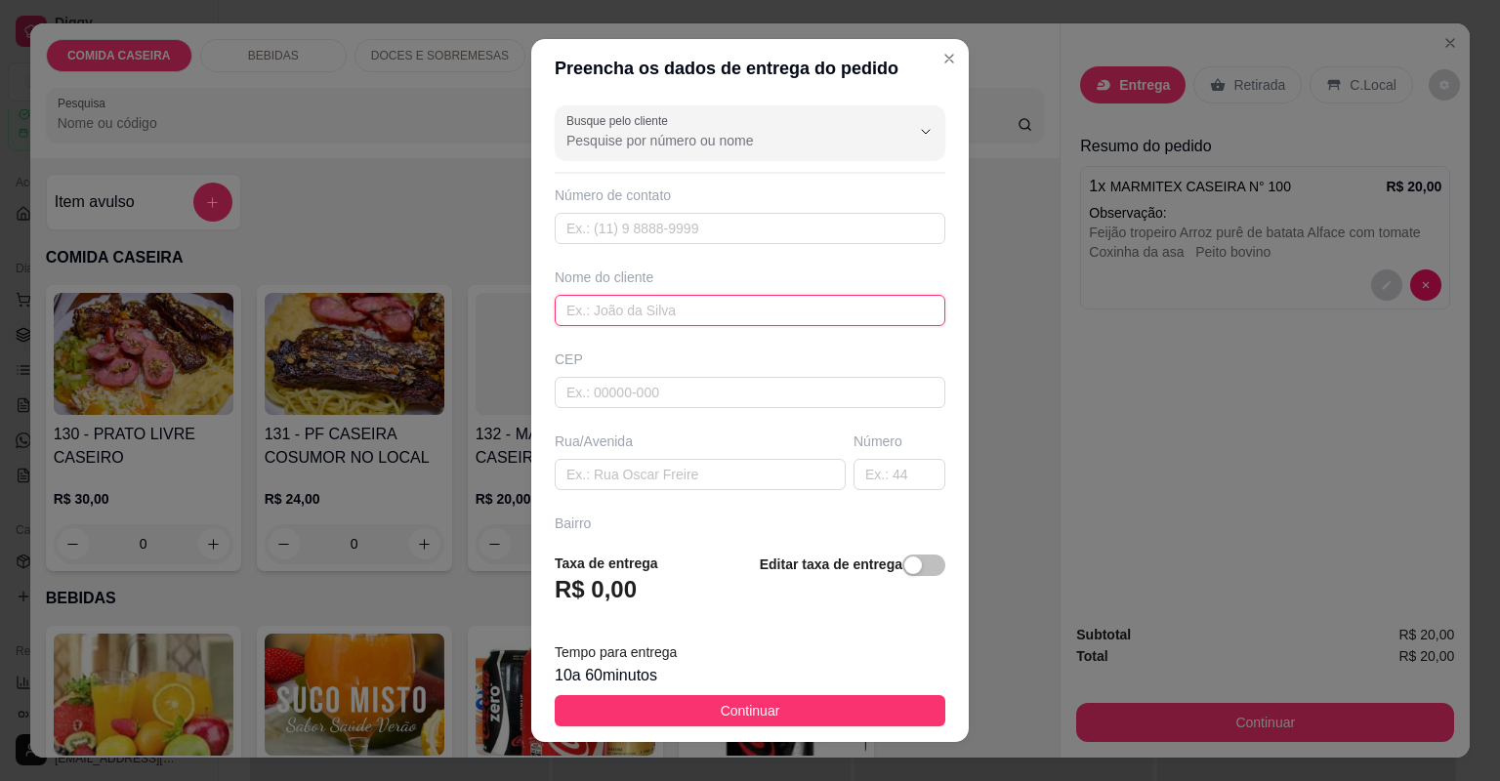
click at [760, 316] on input "text" at bounding box center [750, 310] width 391 height 31
type input "natali"
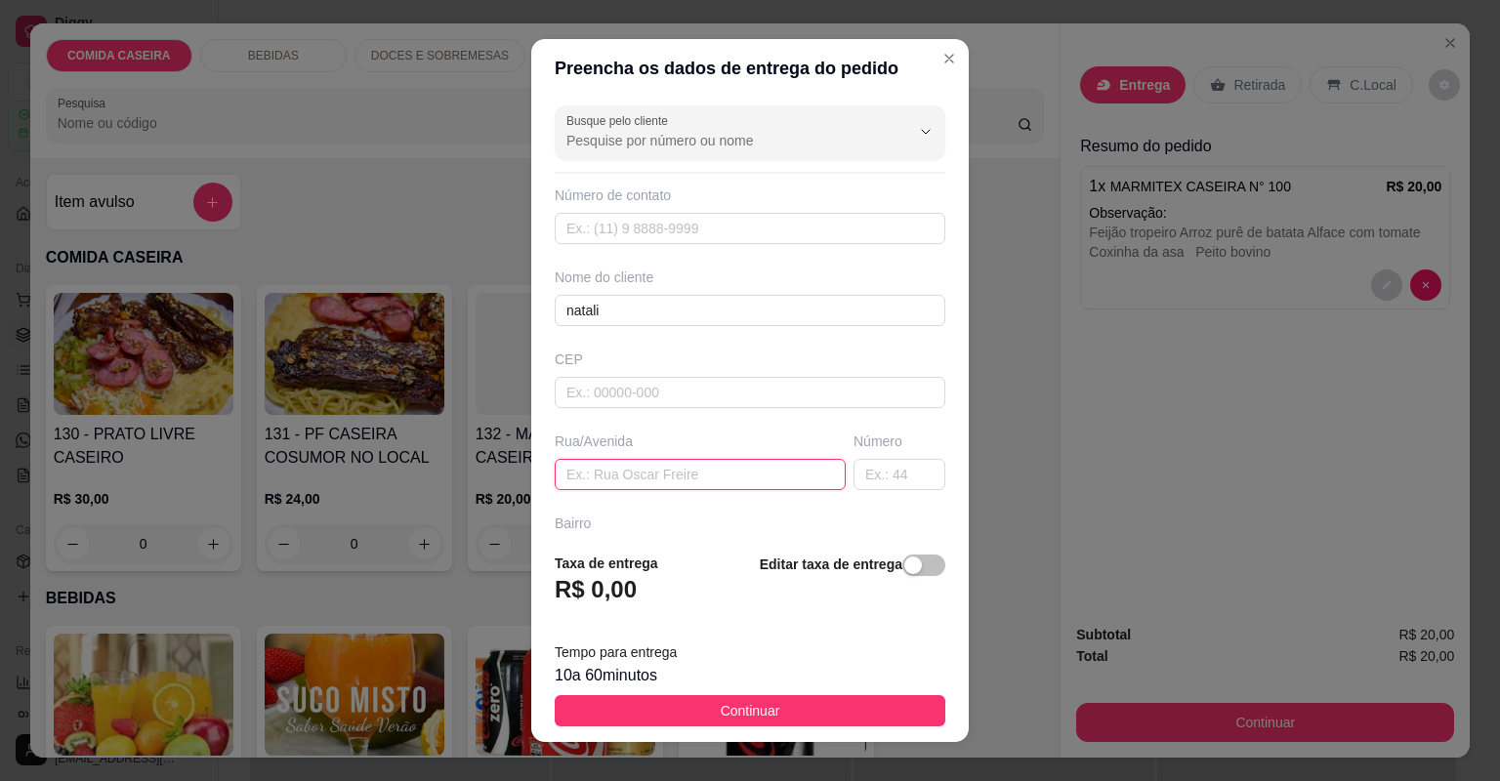
click at [676, 478] on input "text" at bounding box center [700, 474] width 291 height 31
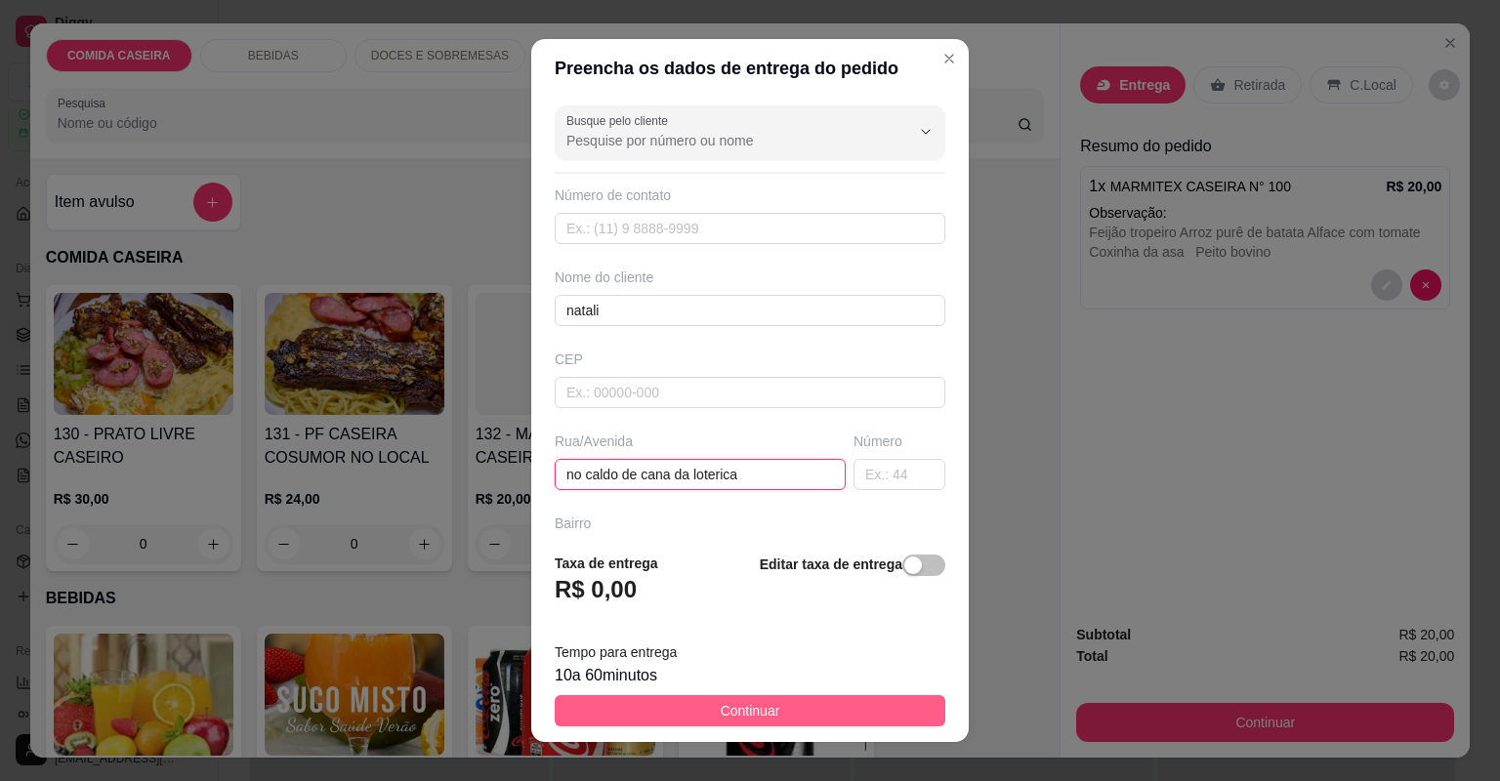
type input "no caldo de cana da loterica"
click at [674, 711] on button "Continuar" at bounding box center [750, 710] width 391 height 31
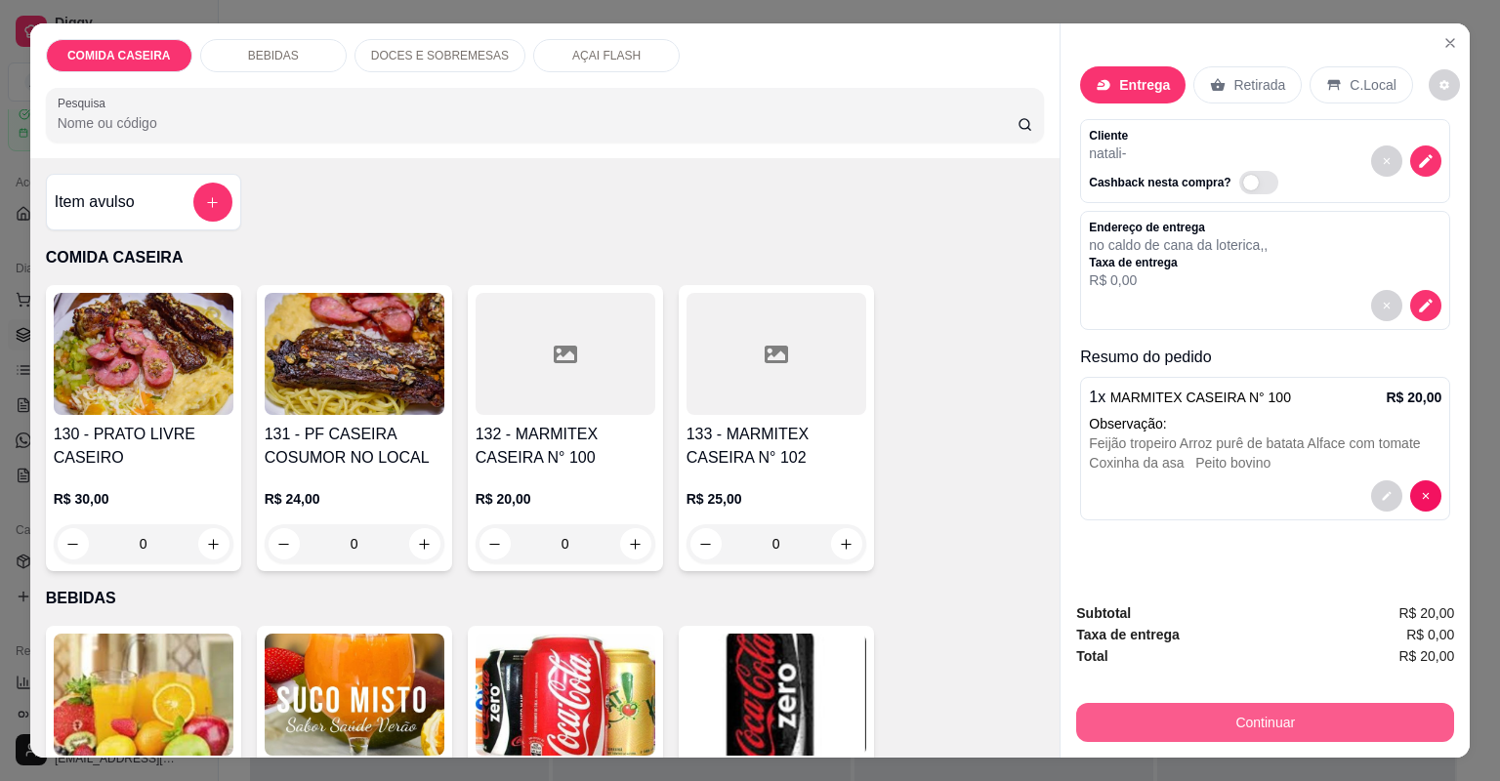
click at [1105, 720] on button "Continuar" at bounding box center [1265, 722] width 378 height 39
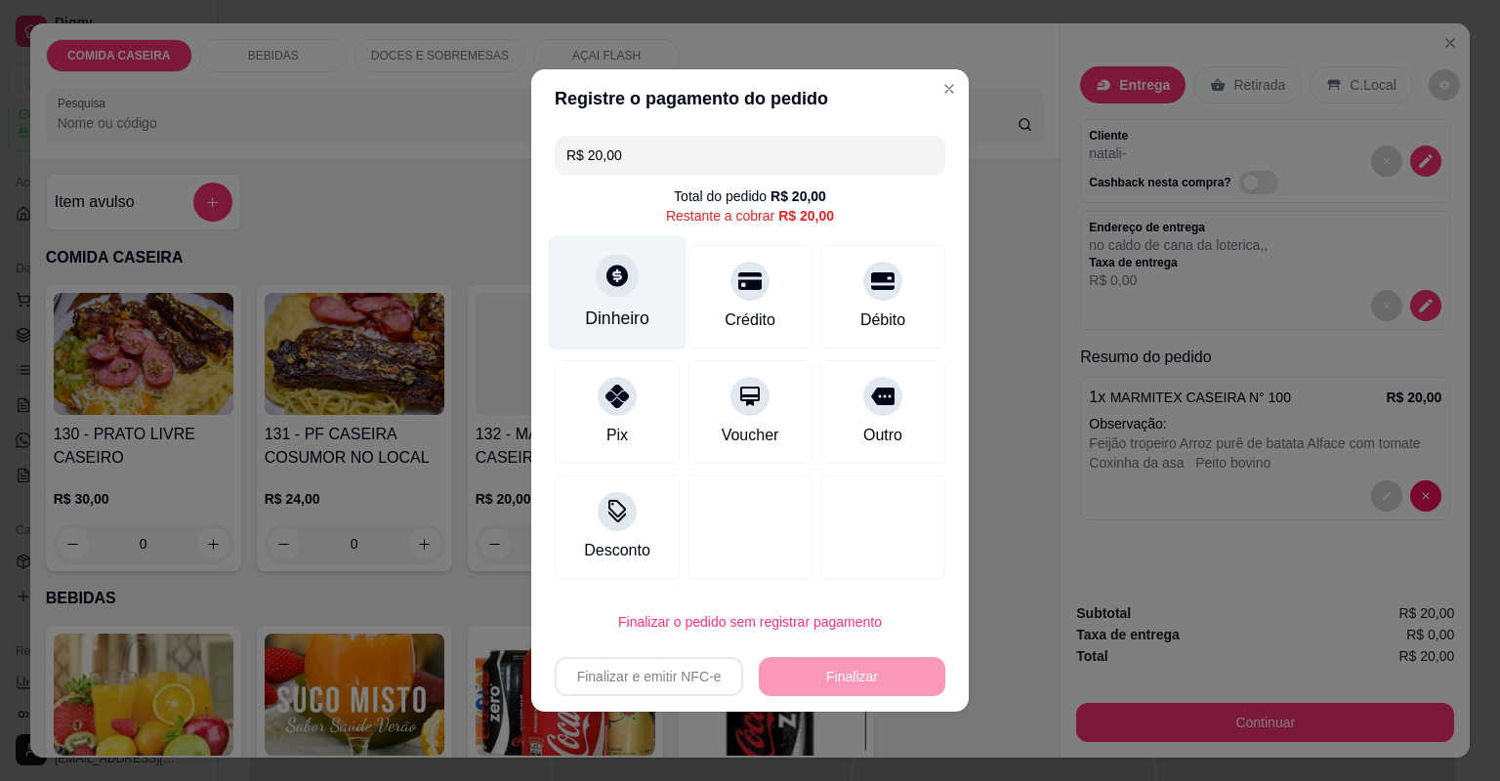
click at [637, 320] on div "Dinheiro" at bounding box center [617, 318] width 64 height 25
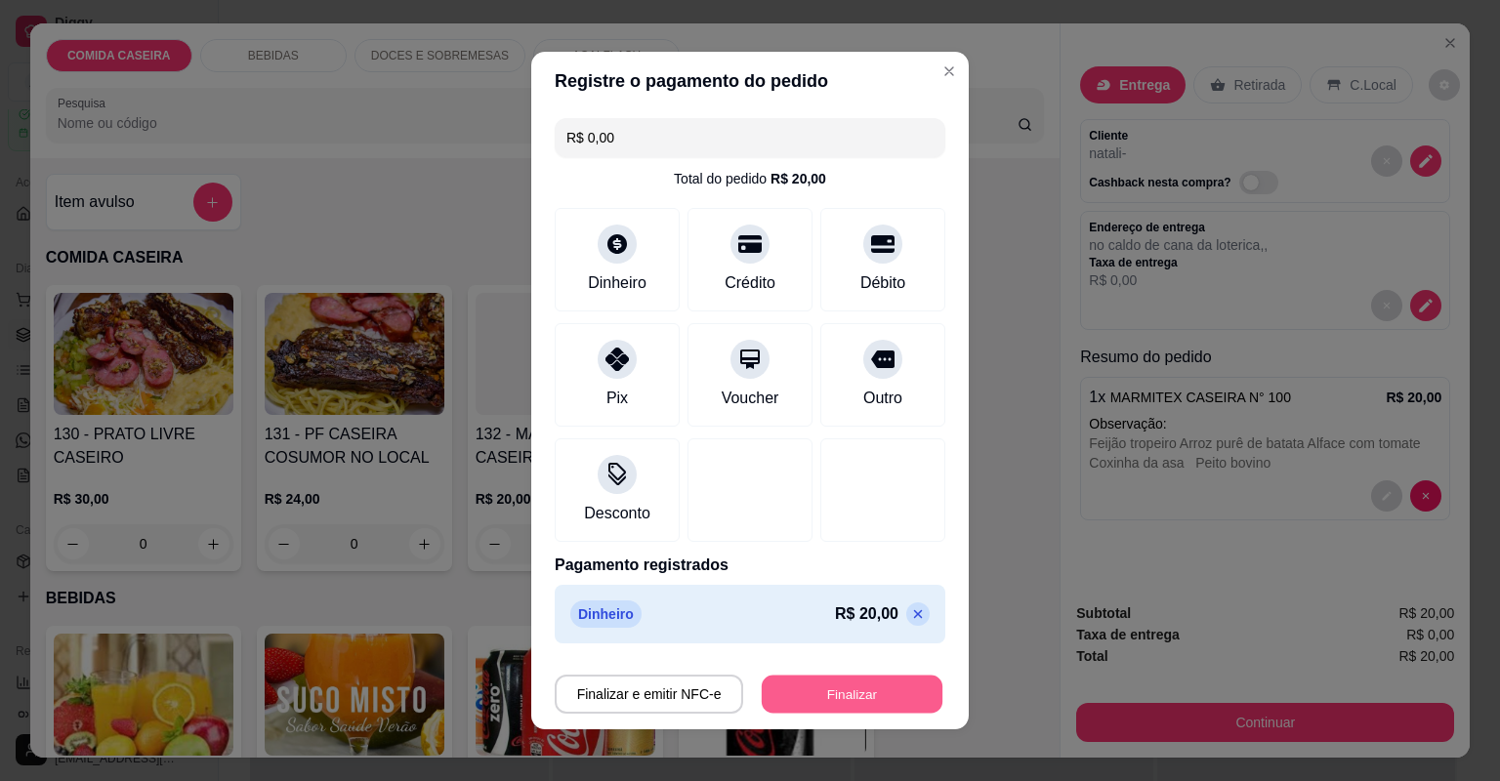
click at [832, 680] on button "Finalizar" at bounding box center [852, 695] width 181 height 38
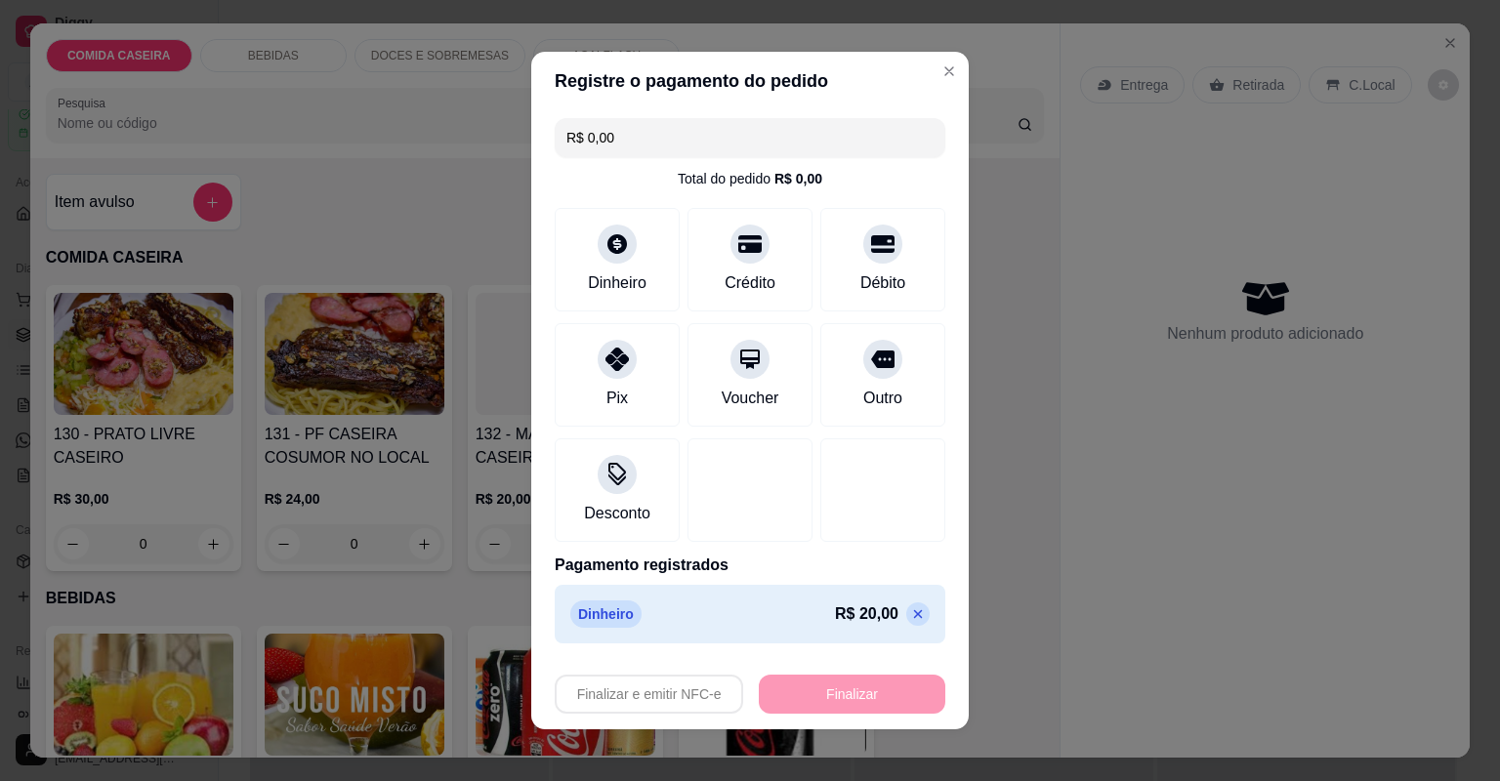
type input "-R$ 20,00"
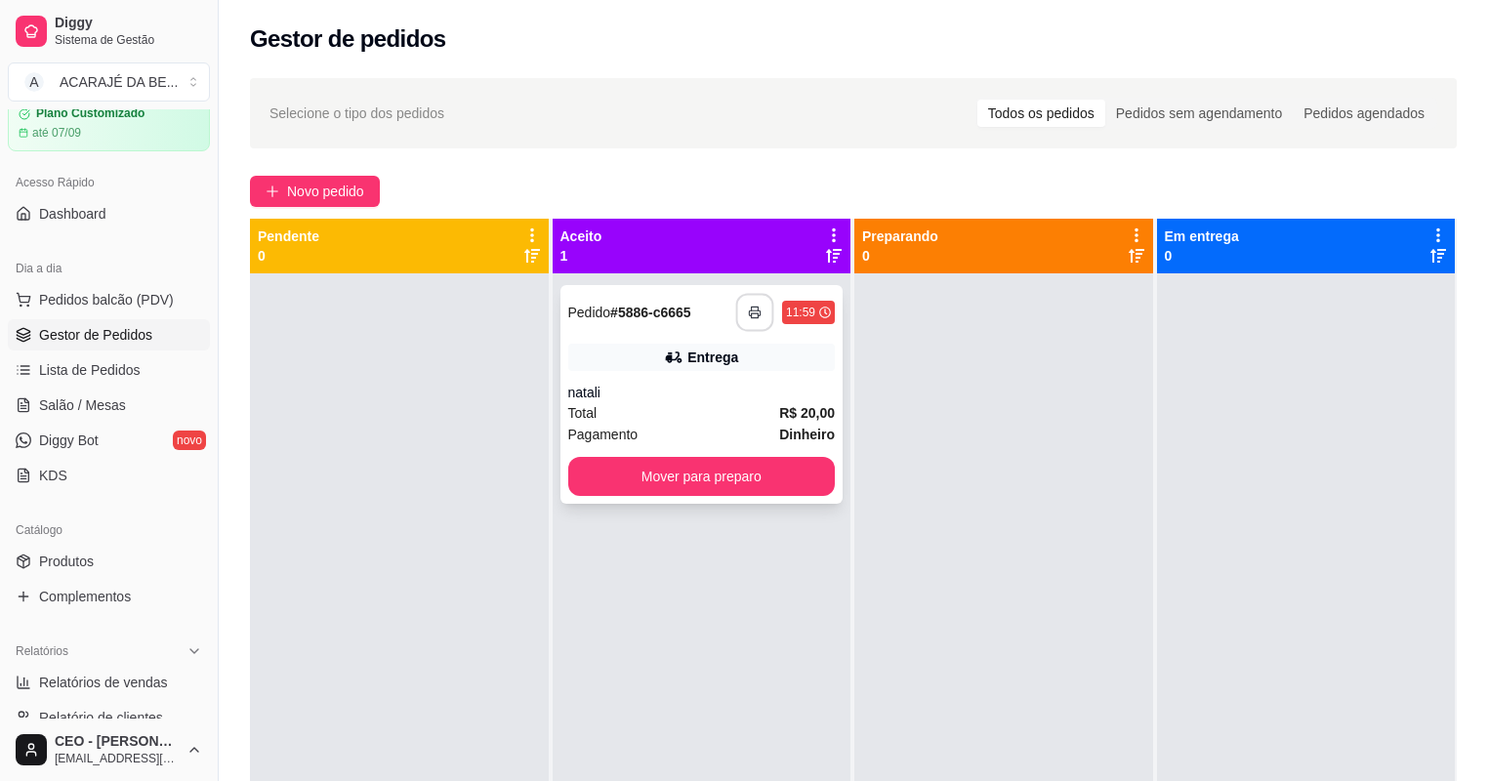
click at [736, 305] on button "button" at bounding box center [755, 313] width 38 height 38
click at [688, 477] on button "Mover para preparo" at bounding box center [702, 476] width 268 height 39
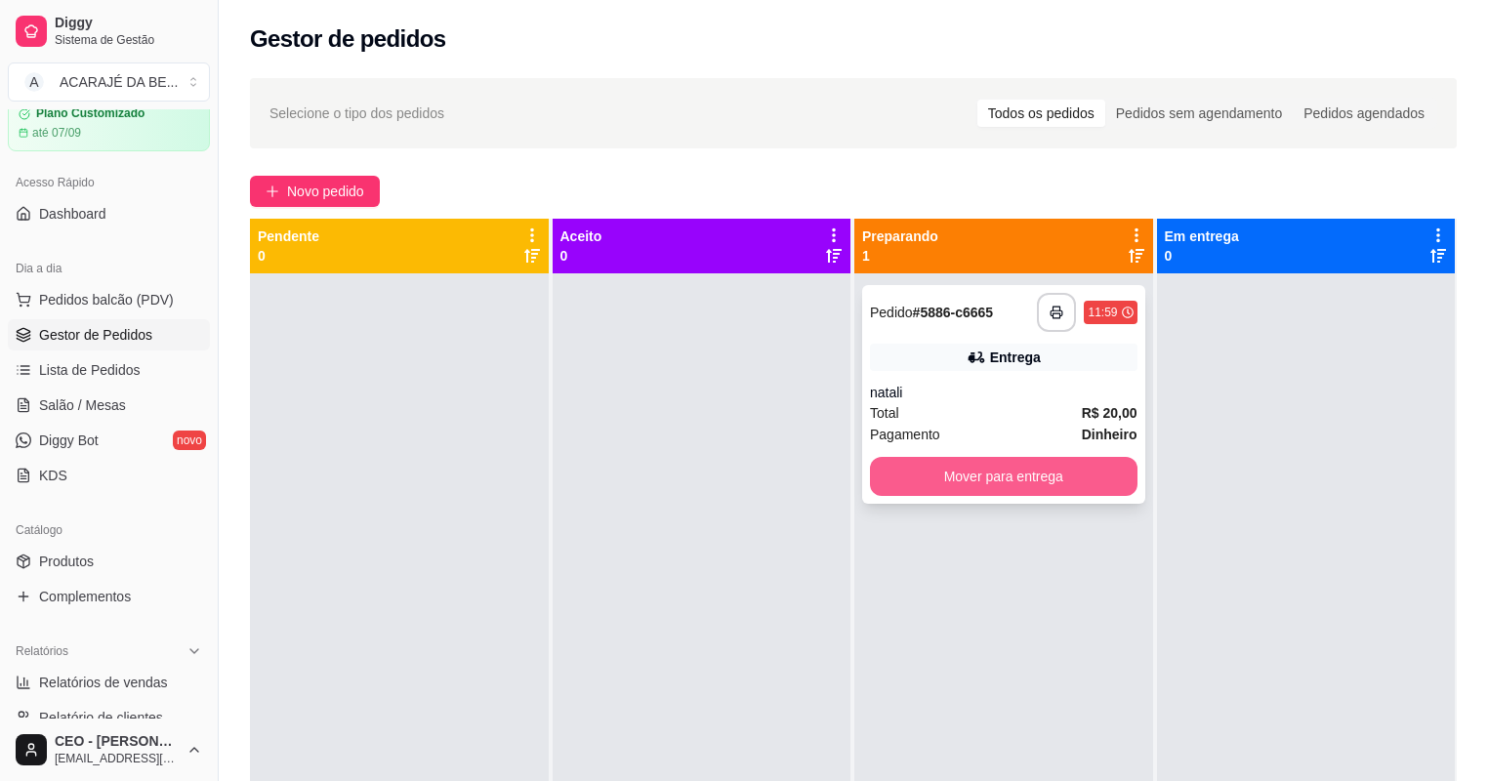
click at [902, 477] on button "Mover para entrega" at bounding box center [1004, 476] width 268 height 39
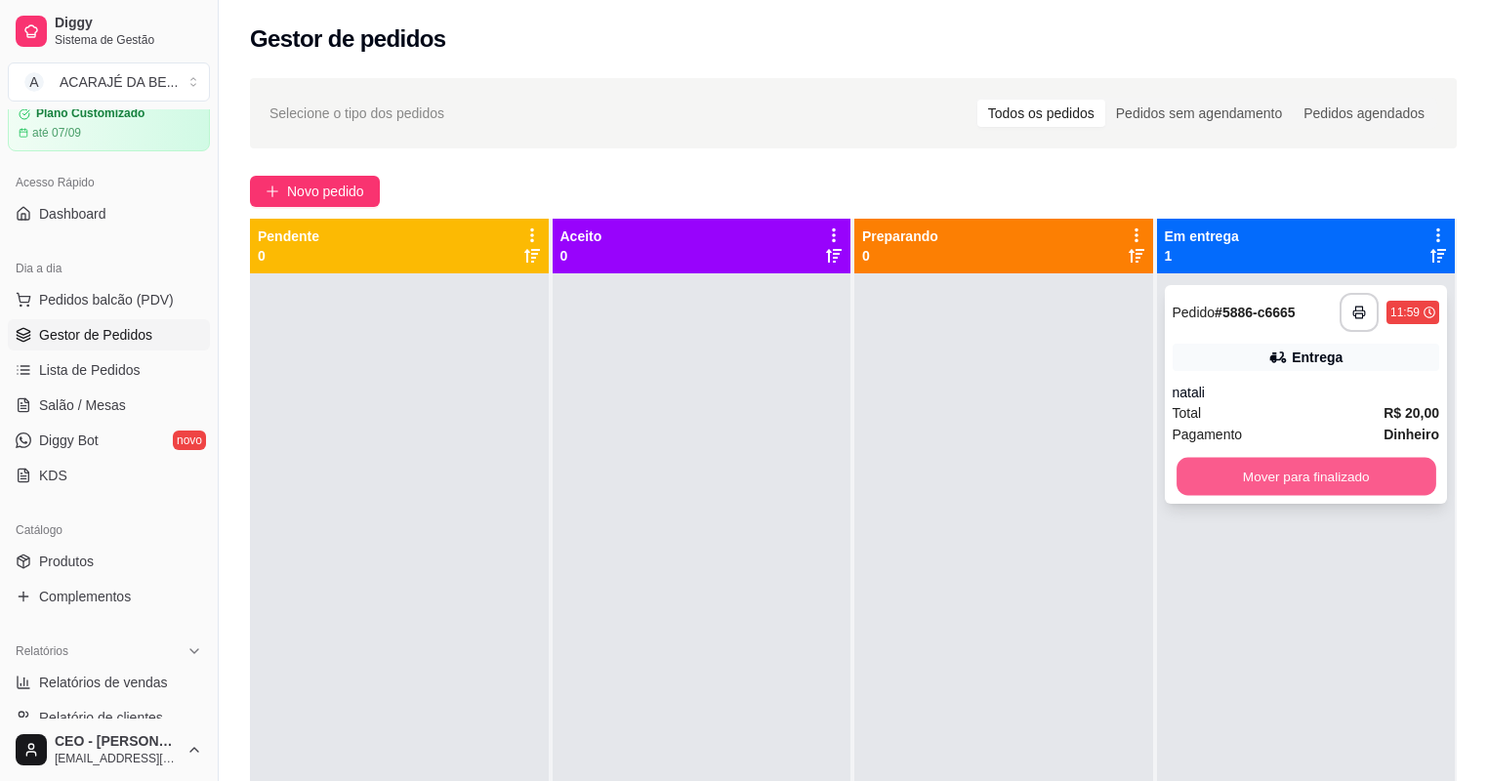
click at [1178, 463] on button "Mover para finalizado" at bounding box center [1306, 477] width 259 height 38
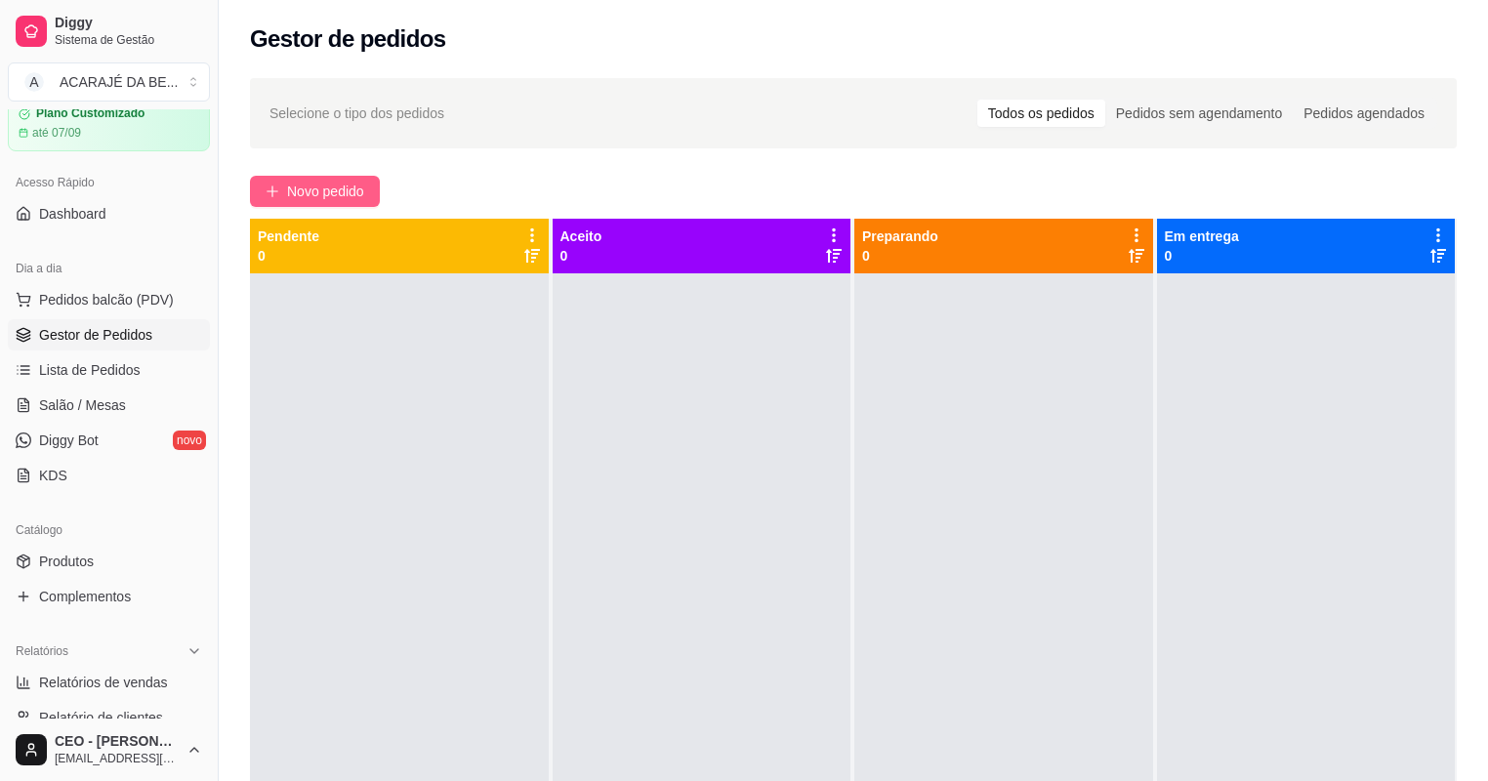
click at [342, 176] on button "Novo pedido" at bounding box center [315, 191] width 130 height 31
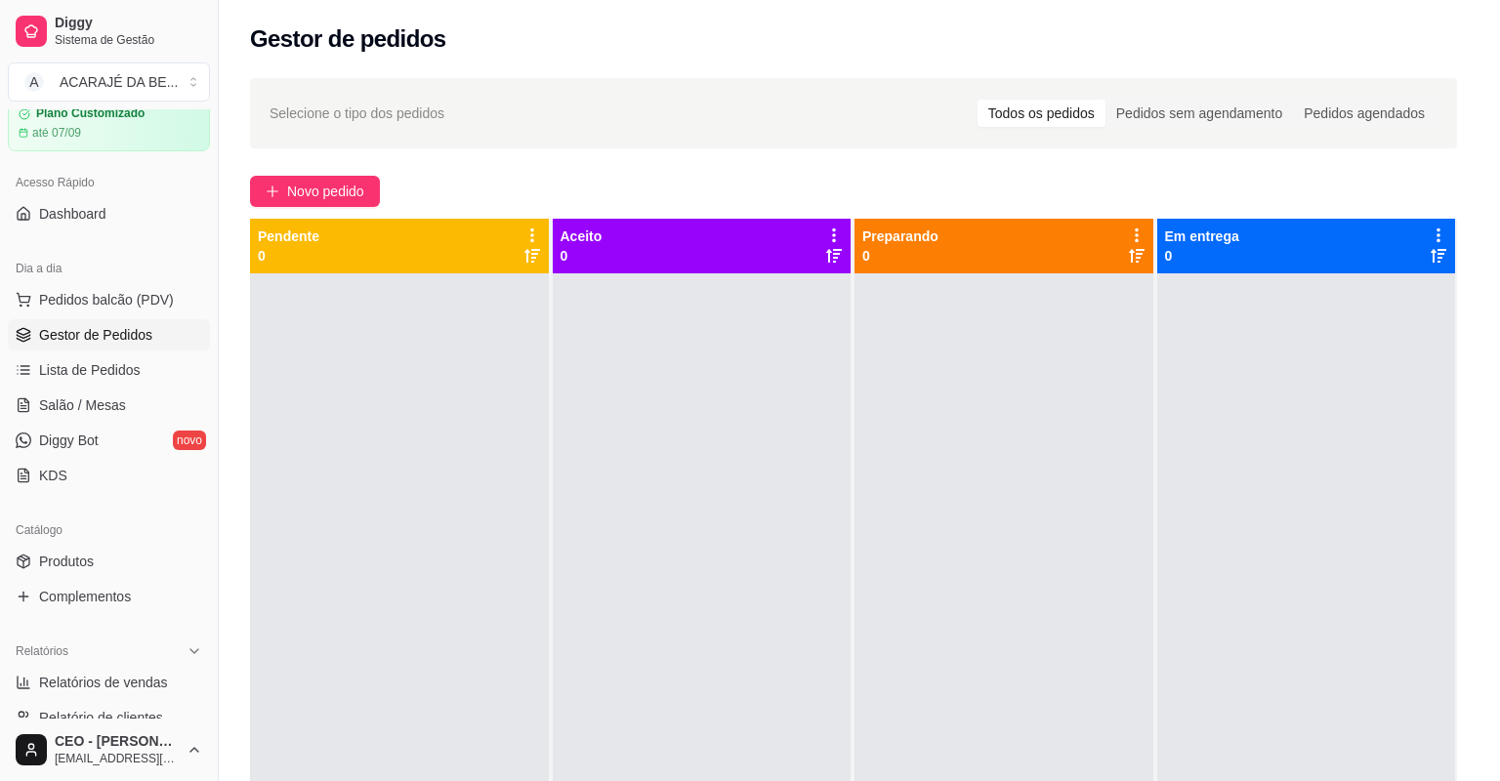
click at [526, 426] on h4 "132 - MARMITEX CASEIRA N° 100" at bounding box center [565, 446] width 180 height 47
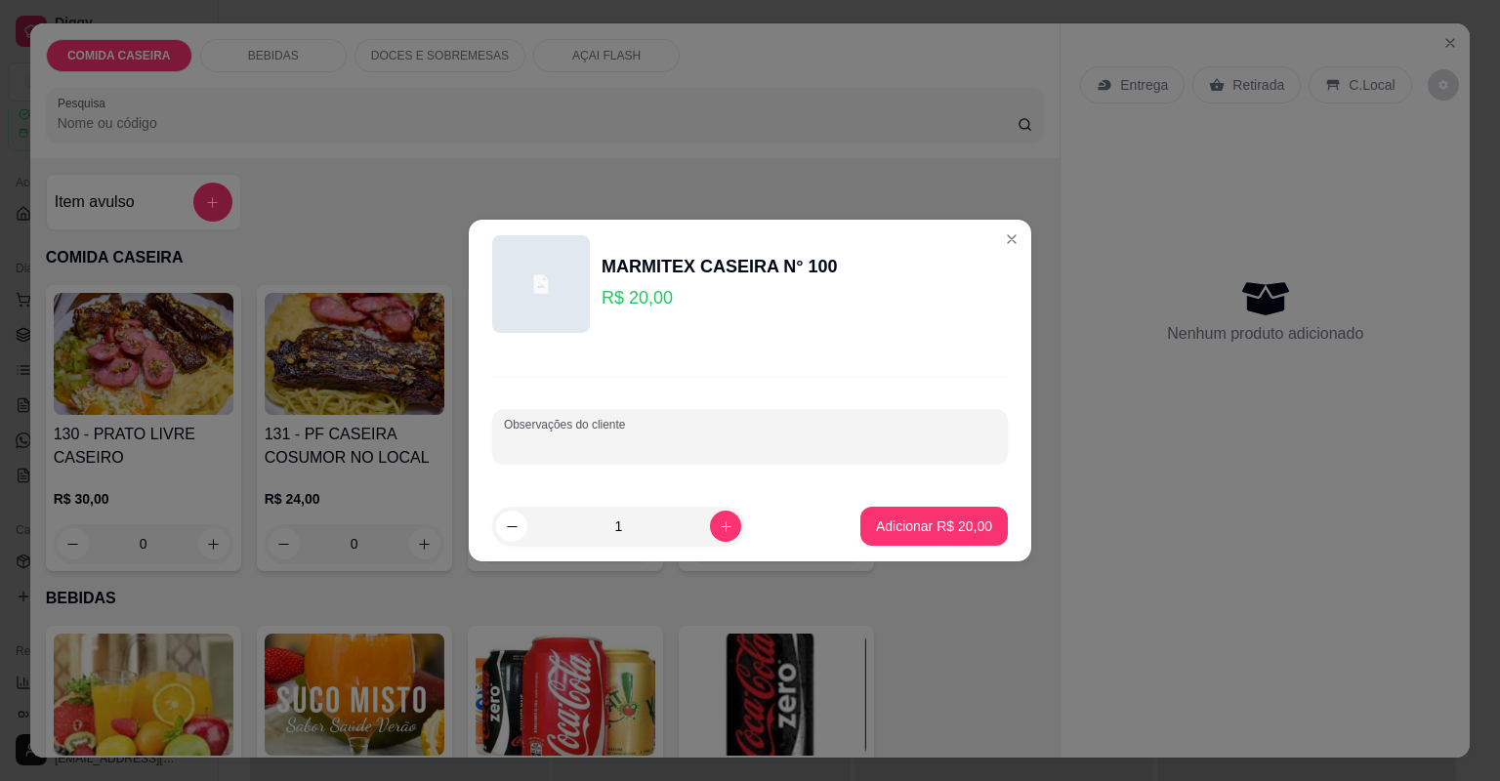
click at [670, 444] on input "Observações do cliente" at bounding box center [750, 444] width 492 height 20
paste input "Mangalô arroz macarrão purê filé frango e churrasco carne vinagrete melancia"
type input "Mangalô arroz macarrão purê filé frango e churrasco carne vinagrete melancia"
click at [944, 526] on p "Adicionar R$ 20,00" at bounding box center [934, 526] width 116 height 20
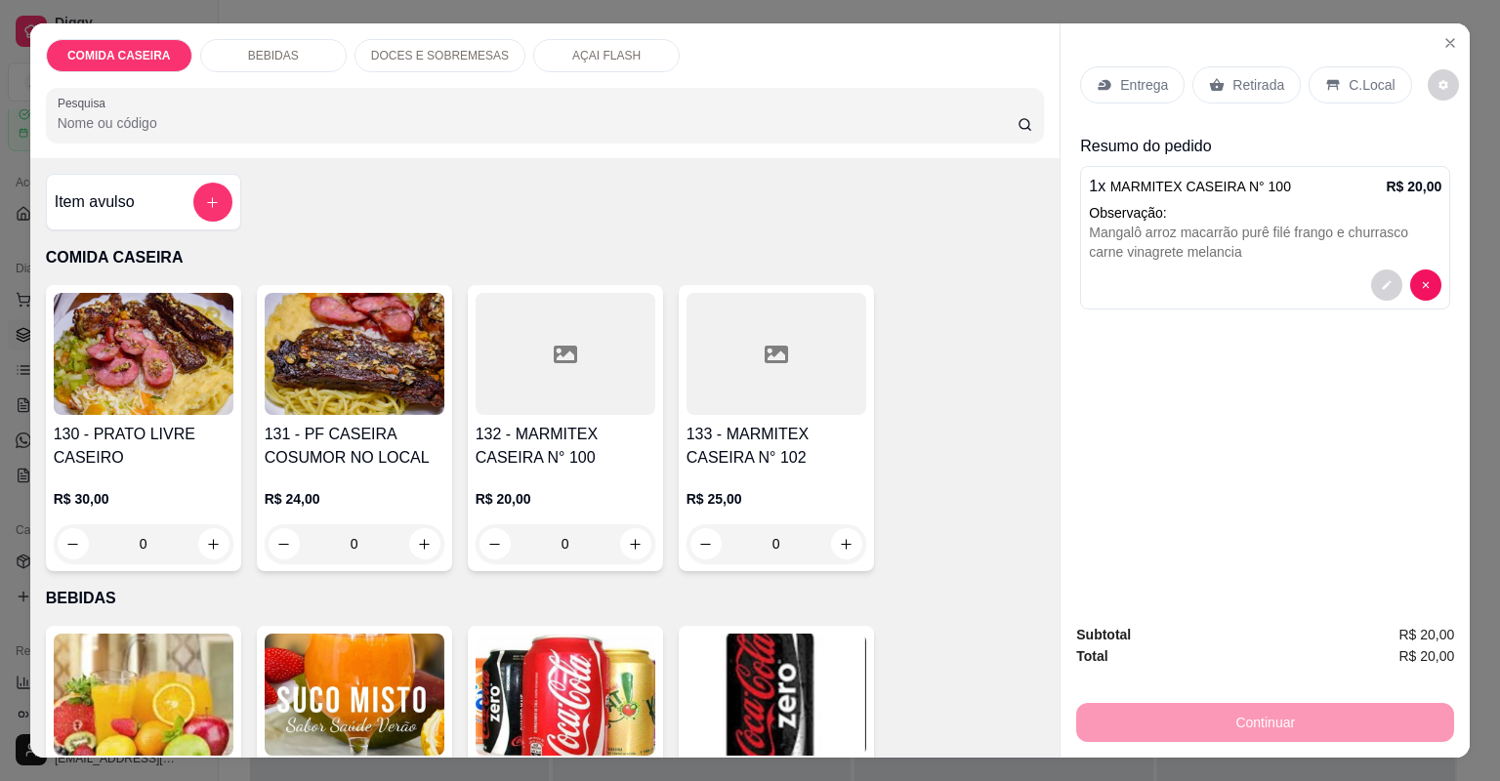
click at [1133, 97] on div "Entrega" at bounding box center [1132, 84] width 104 height 37
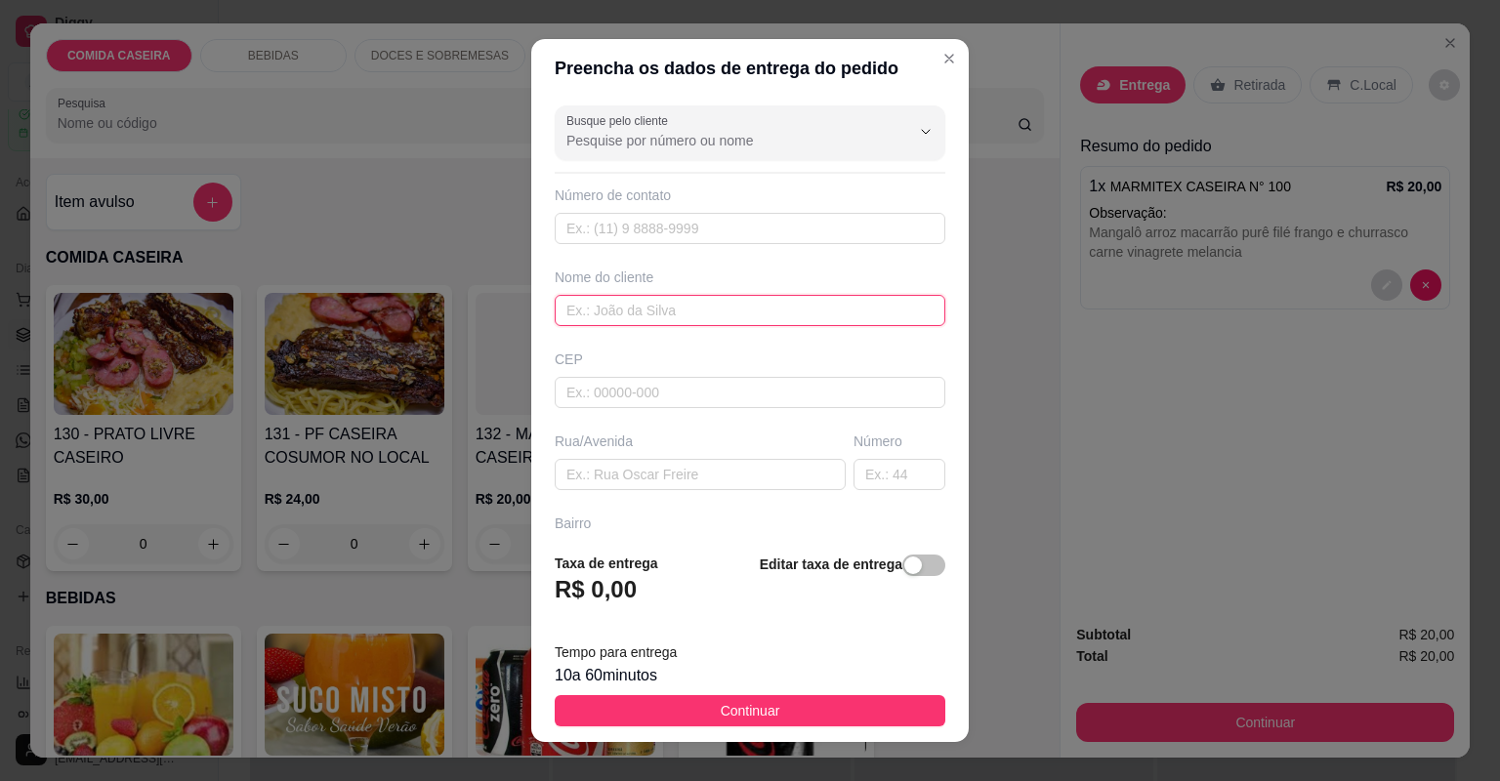
click at [663, 311] on input "text" at bounding box center [750, 310] width 391 height 31
type input "nilda"
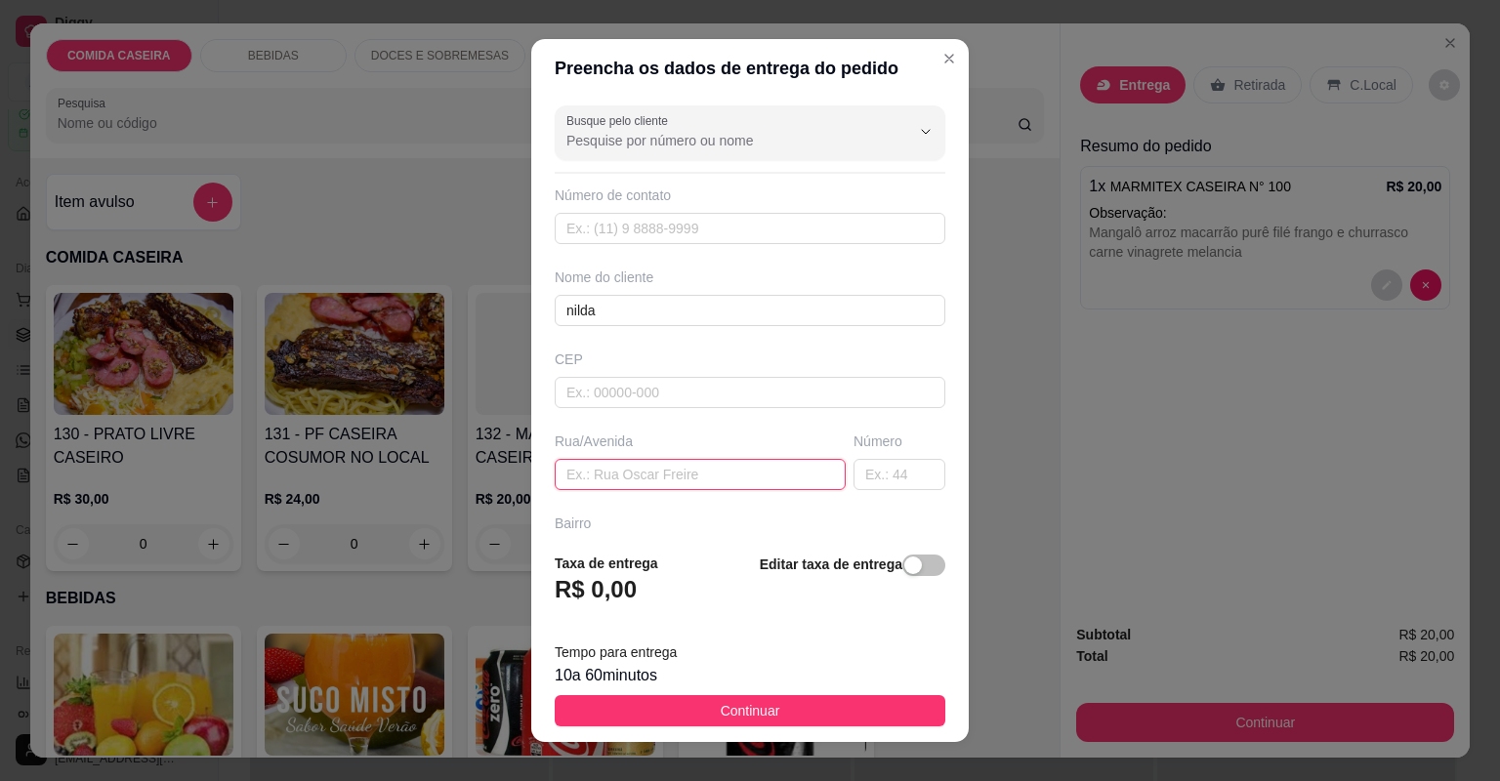
click at [658, 479] on input "text" at bounding box center [700, 474] width 291 height 31
paste input "Nilda rua 6 bairro popular ao lado da igreja [DEMOGRAPHIC_DATA]"
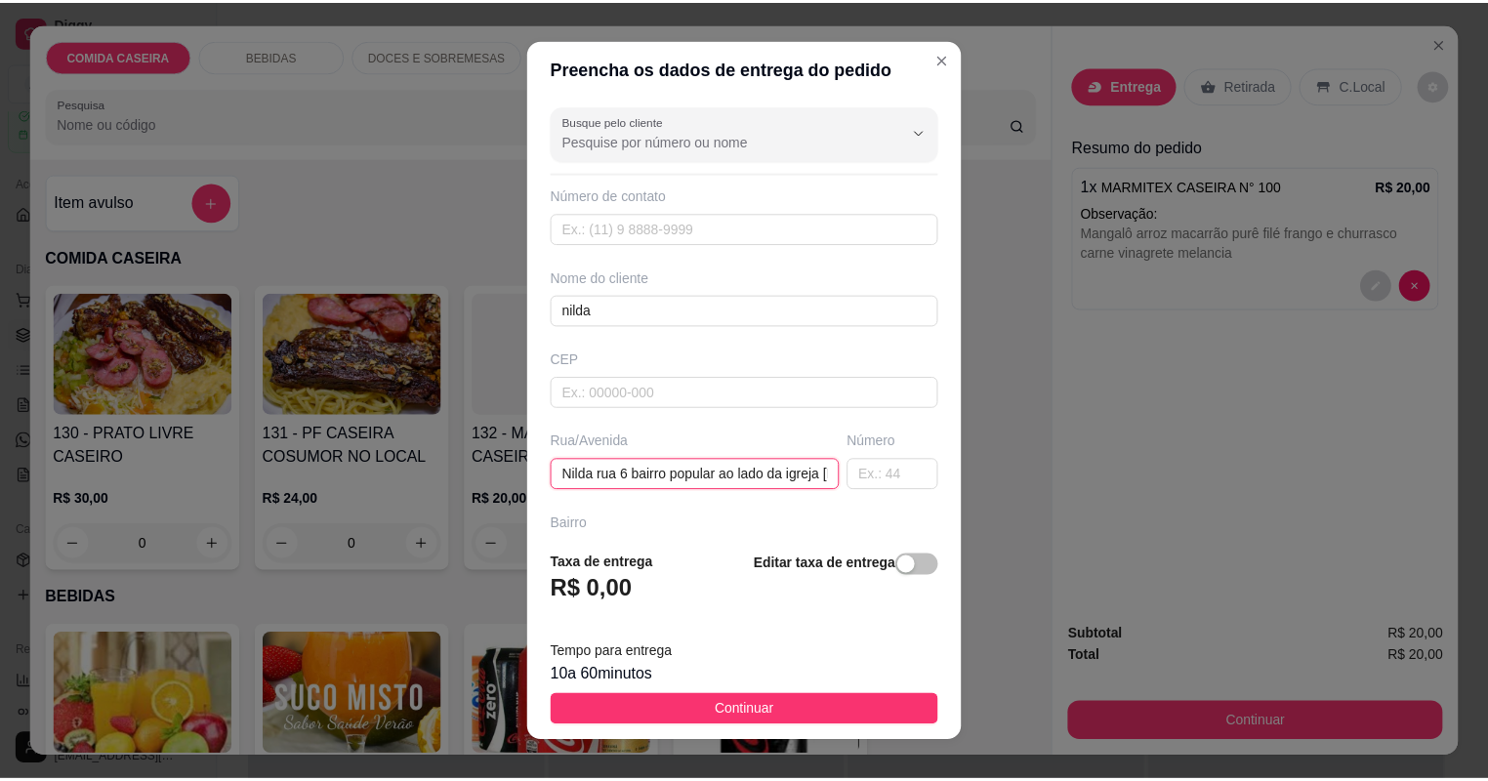
scroll to position [0, 75]
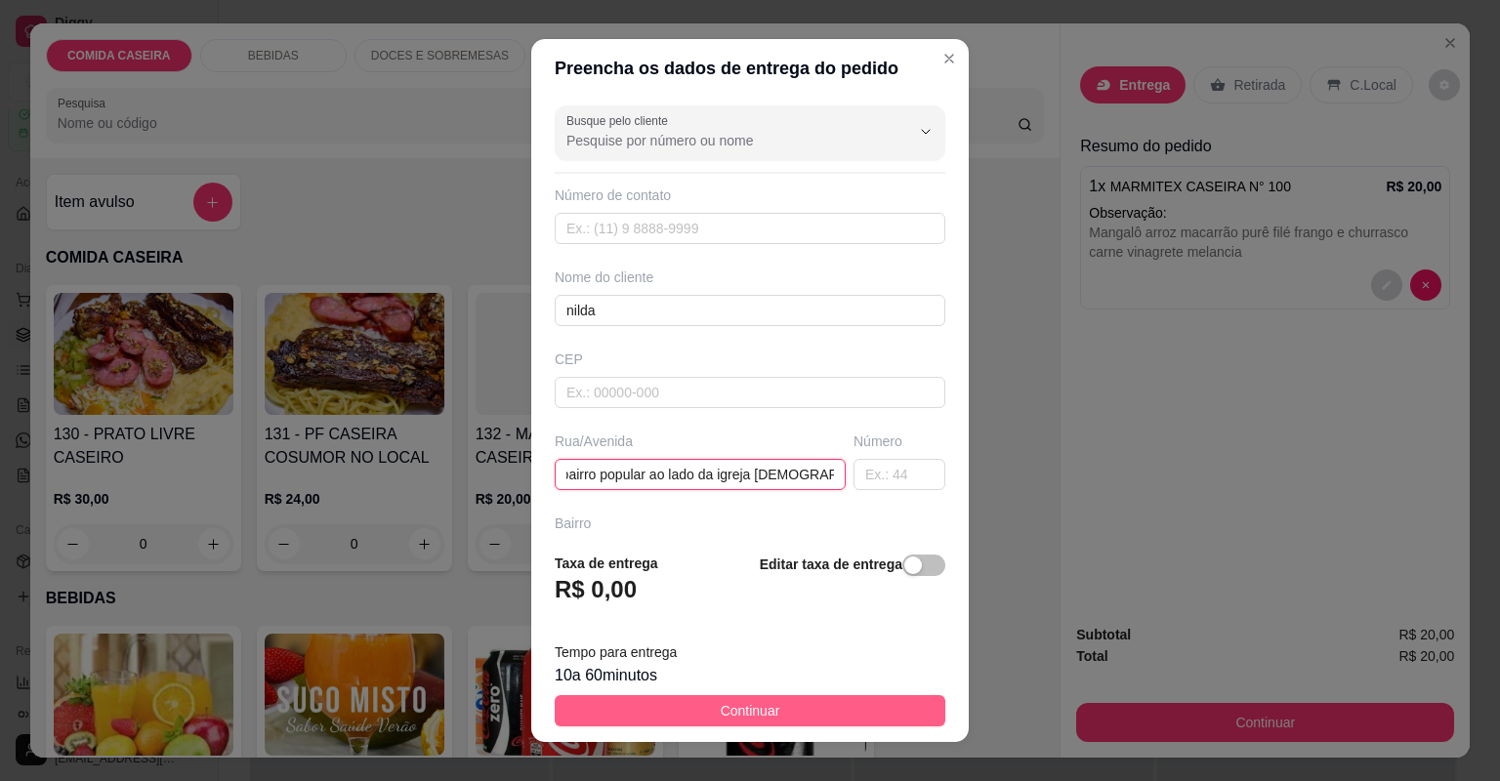
type input "Nilda rua 6 bairro popular ao lado da igreja [DEMOGRAPHIC_DATA]"
click at [752, 707] on span "Continuar" at bounding box center [751, 710] width 60 height 21
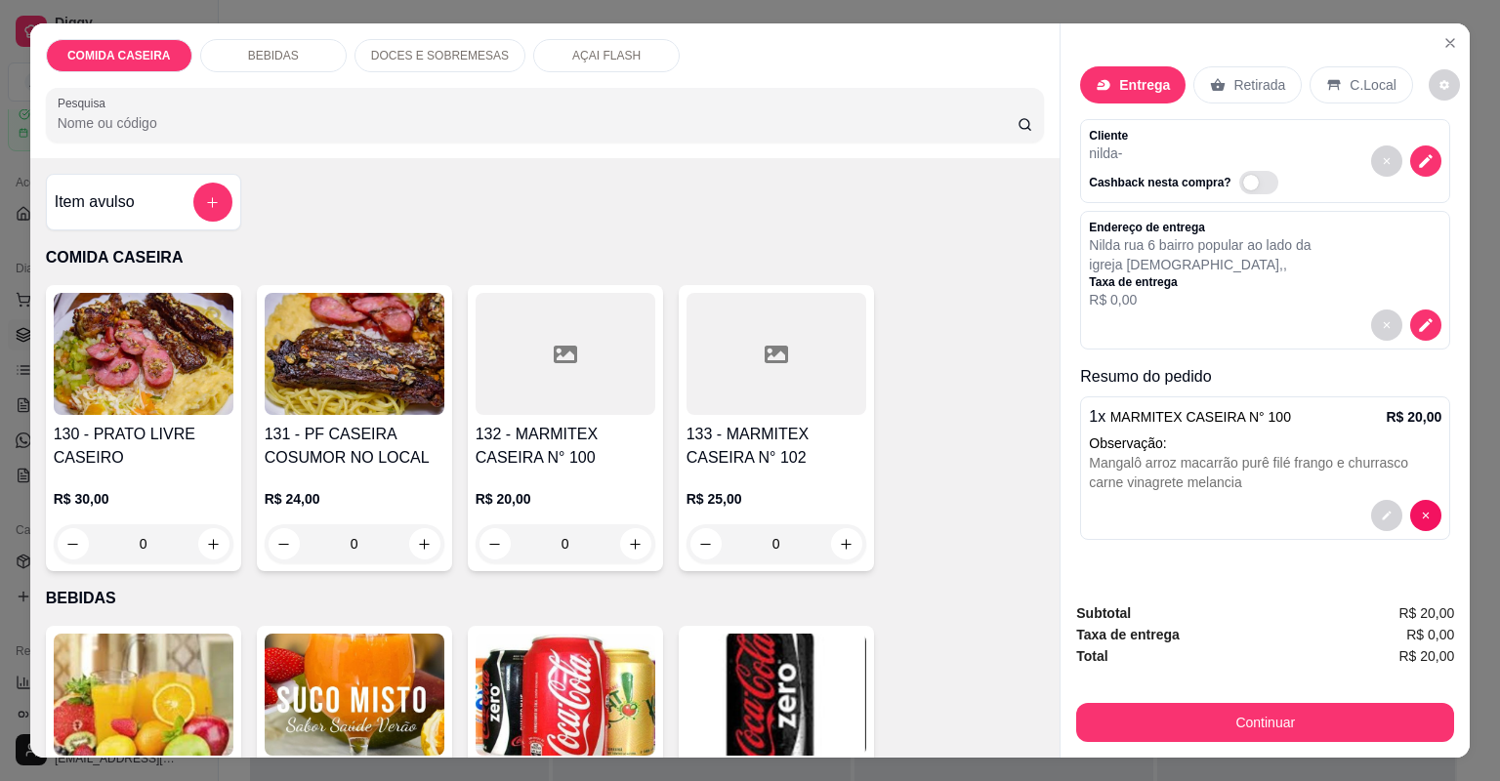
click at [1129, 702] on div "Continuar" at bounding box center [1265, 720] width 378 height 44
click at [1129, 703] on div "Continuar" at bounding box center [1265, 720] width 378 height 44
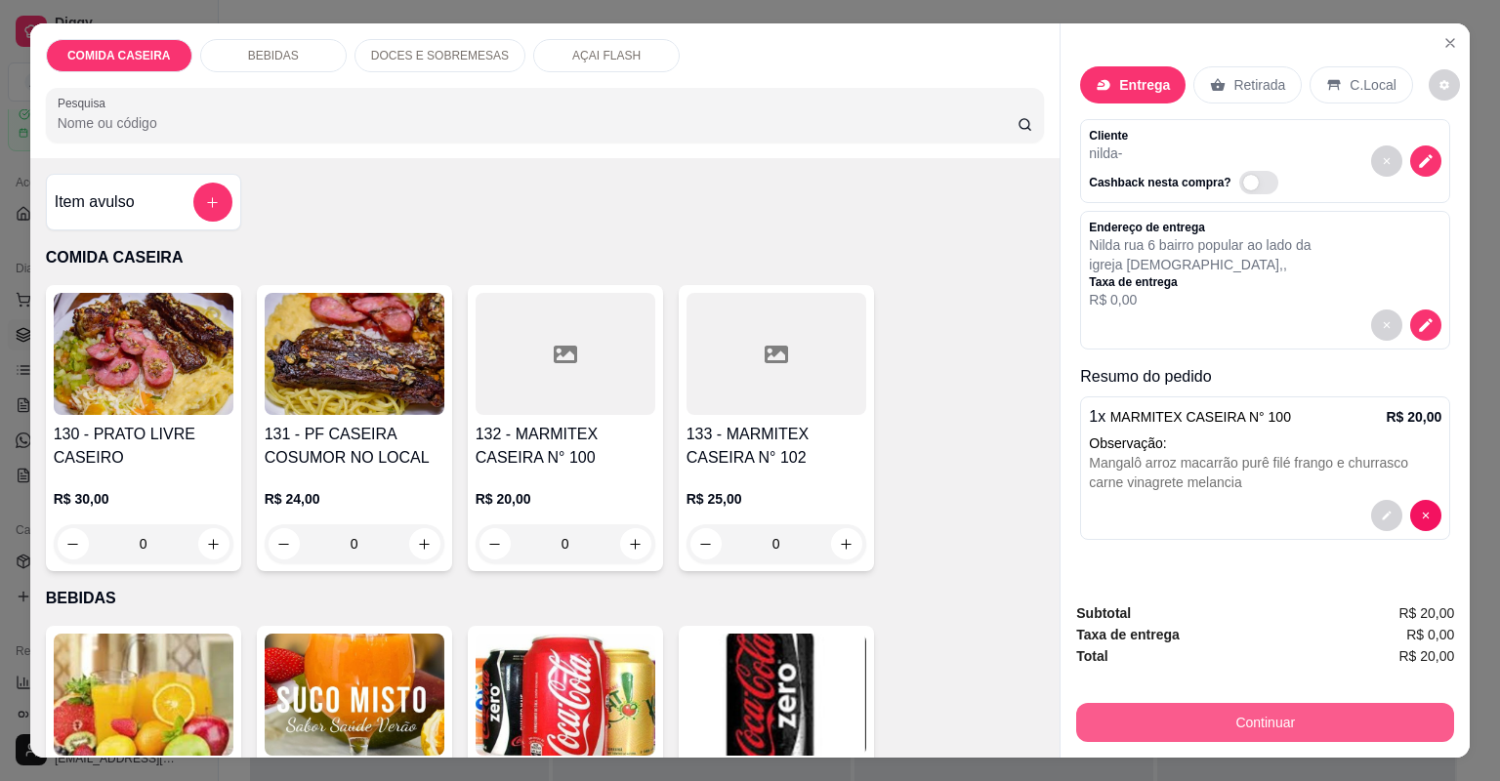
click at [1128, 706] on button "Continuar" at bounding box center [1265, 722] width 378 height 39
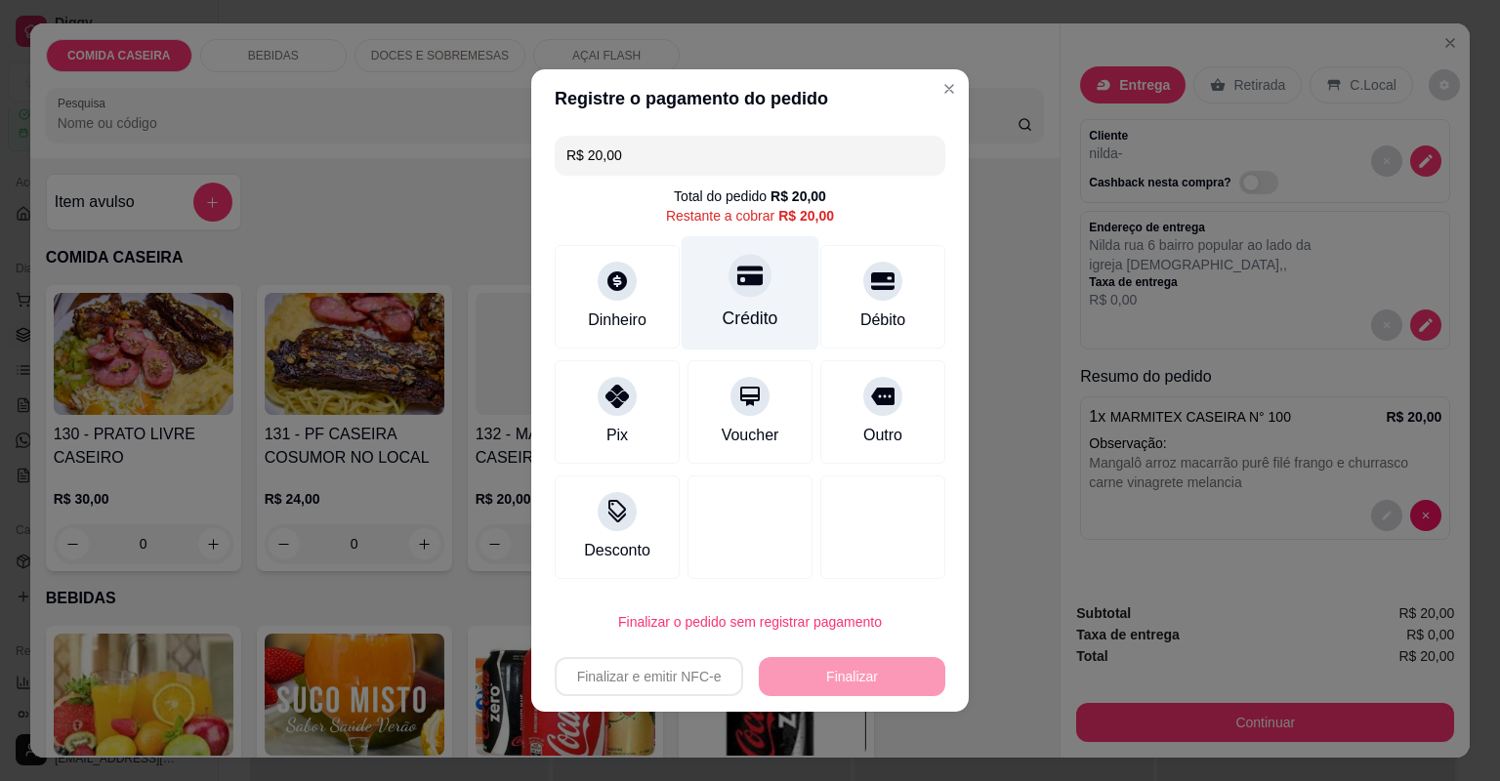
click at [749, 320] on div "Crédito" at bounding box center [751, 318] width 56 height 25
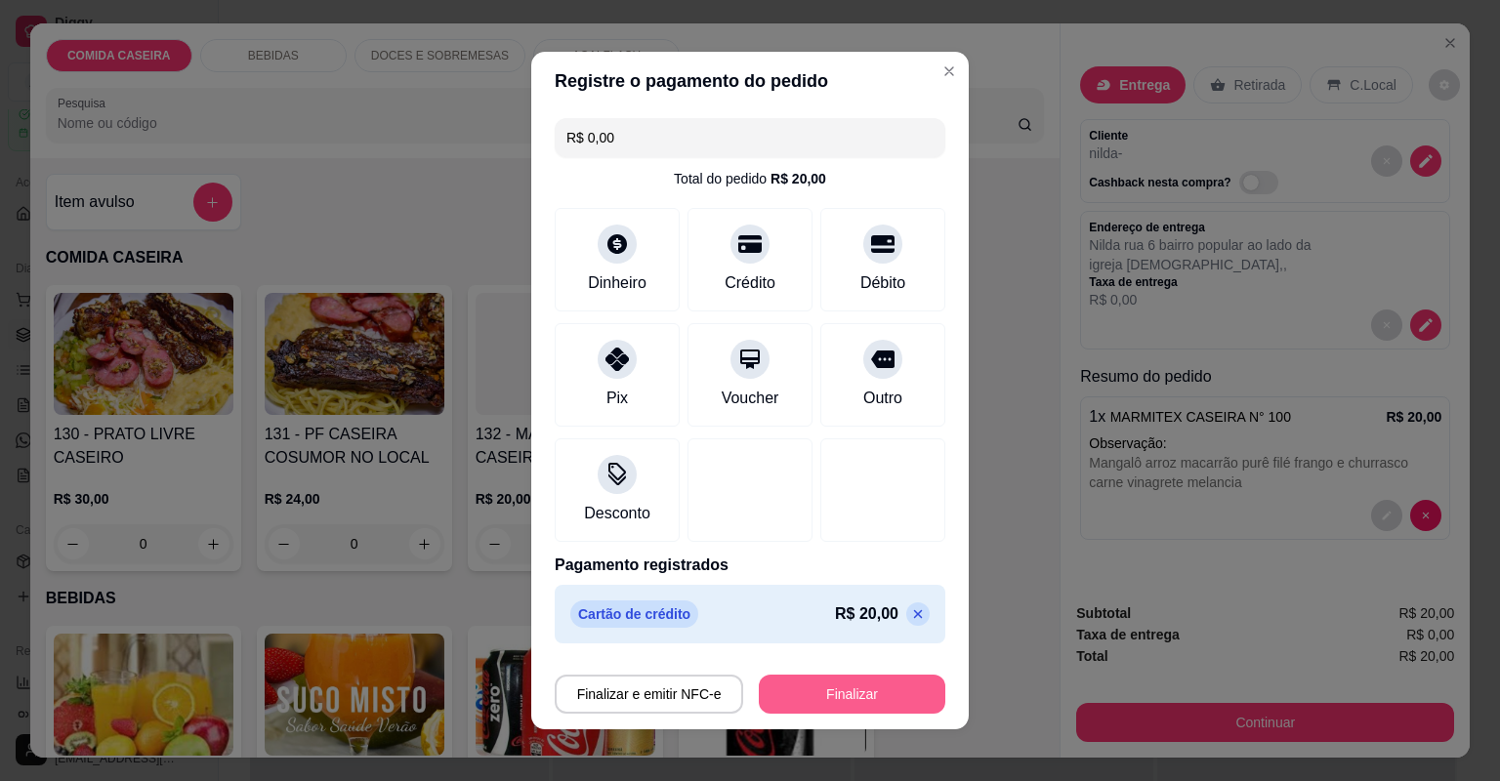
click at [818, 682] on button "Finalizar" at bounding box center [852, 694] width 186 height 39
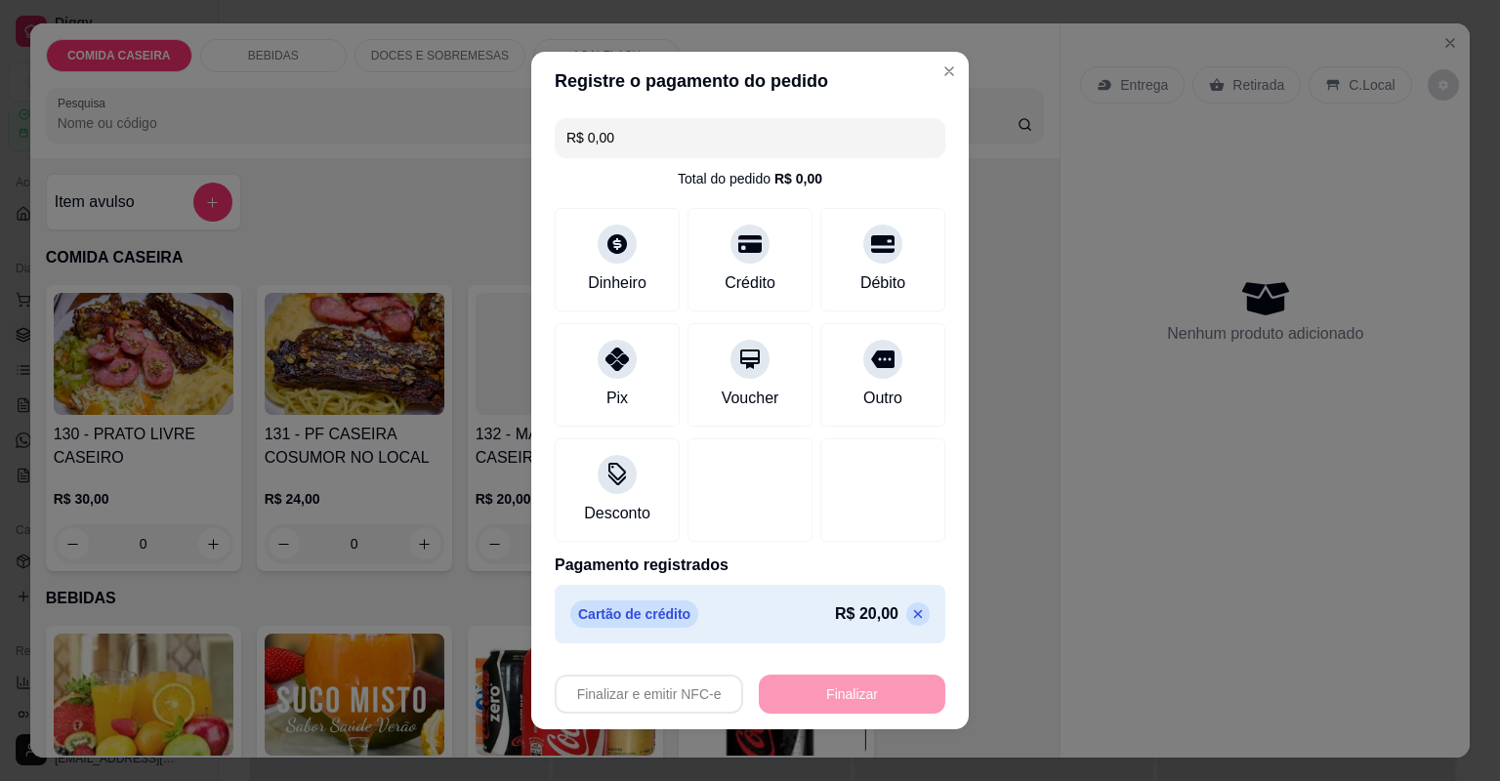
type input "-R$ 20,00"
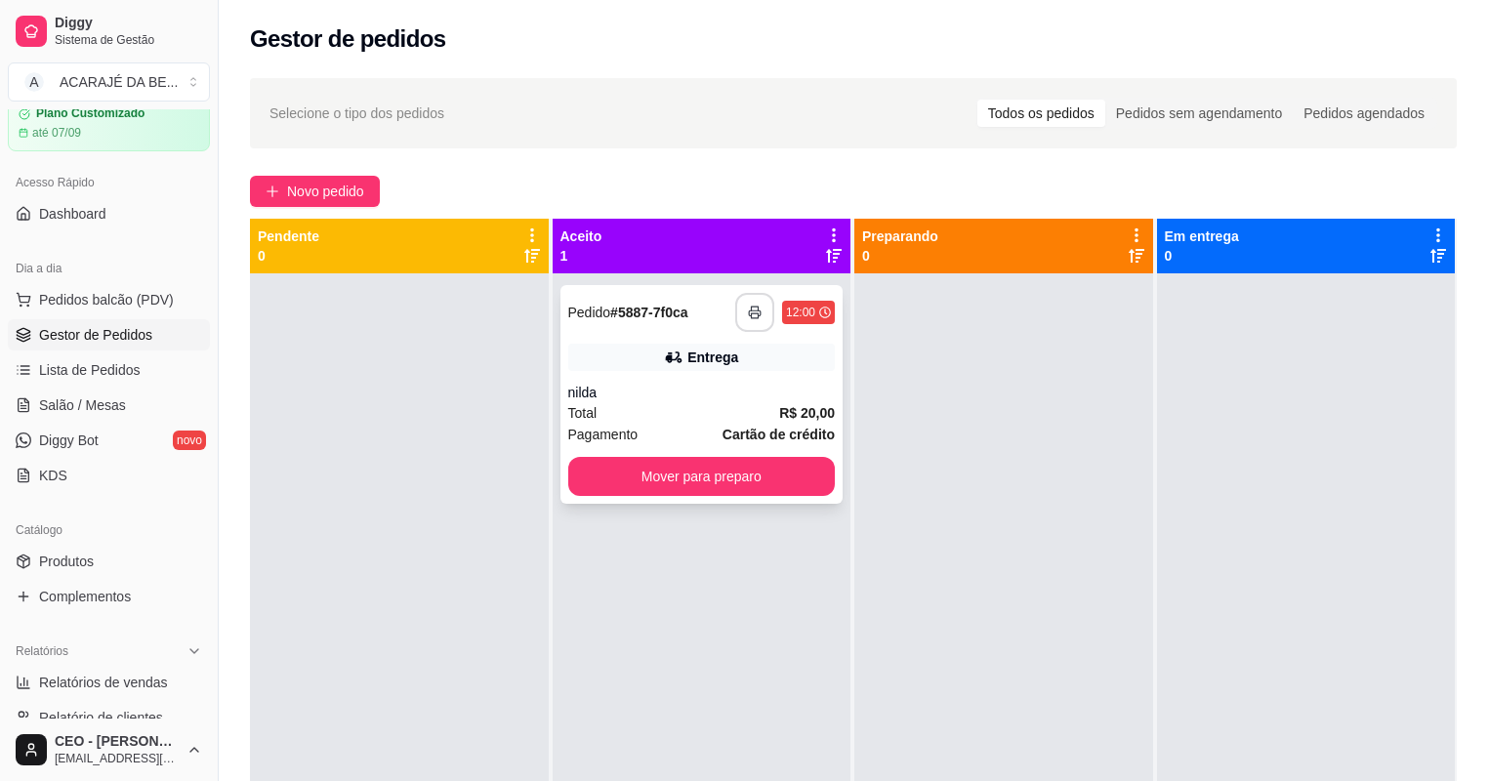
click at [742, 317] on button "button" at bounding box center [754, 312] width 39 height 39
click at [749, 484] on button "Mover para preparo" at bounding box center [702, 476] width 268 height 39
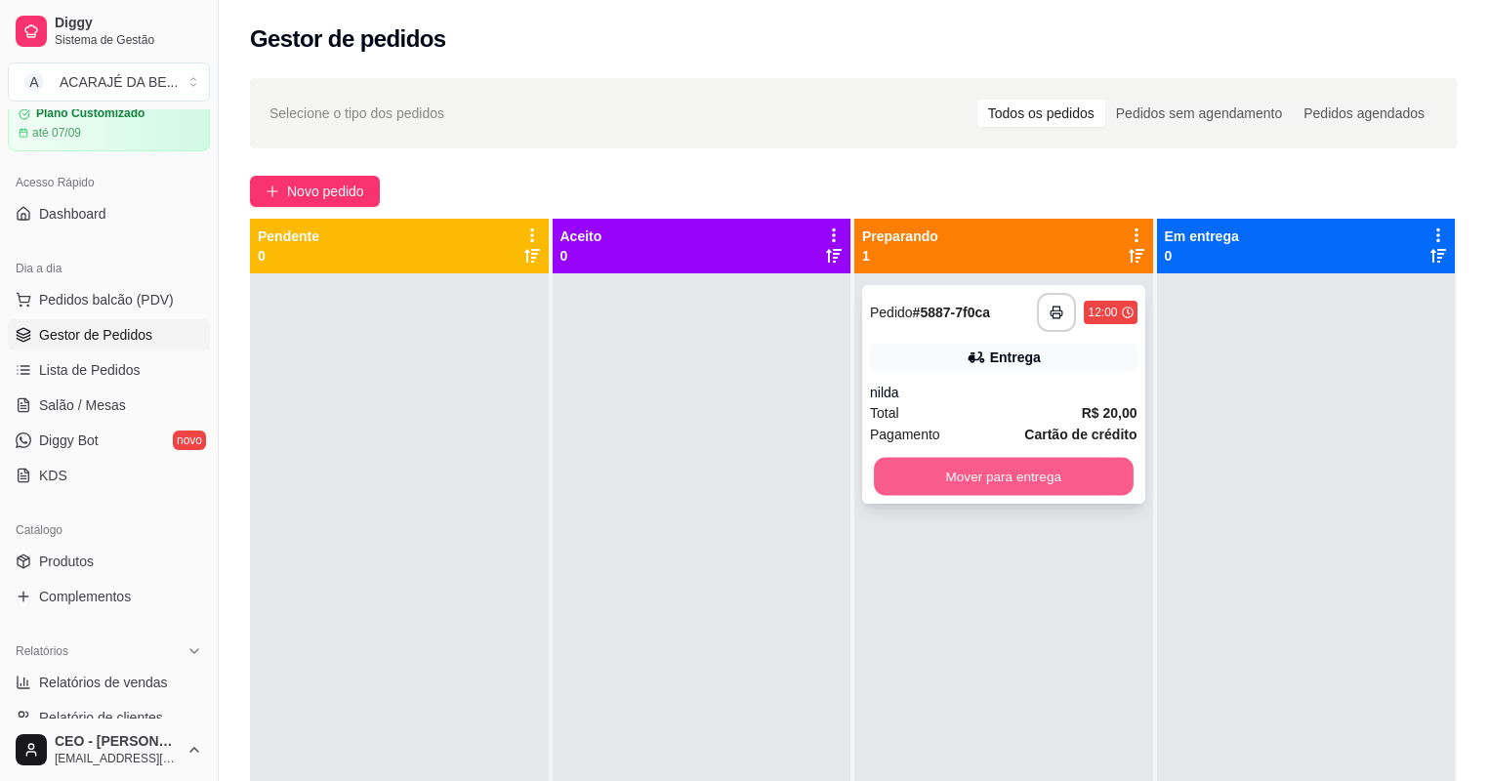
click at [893, 476] on button "Mover para entrega" at bounding box center [1003, 477] width 259 height 38
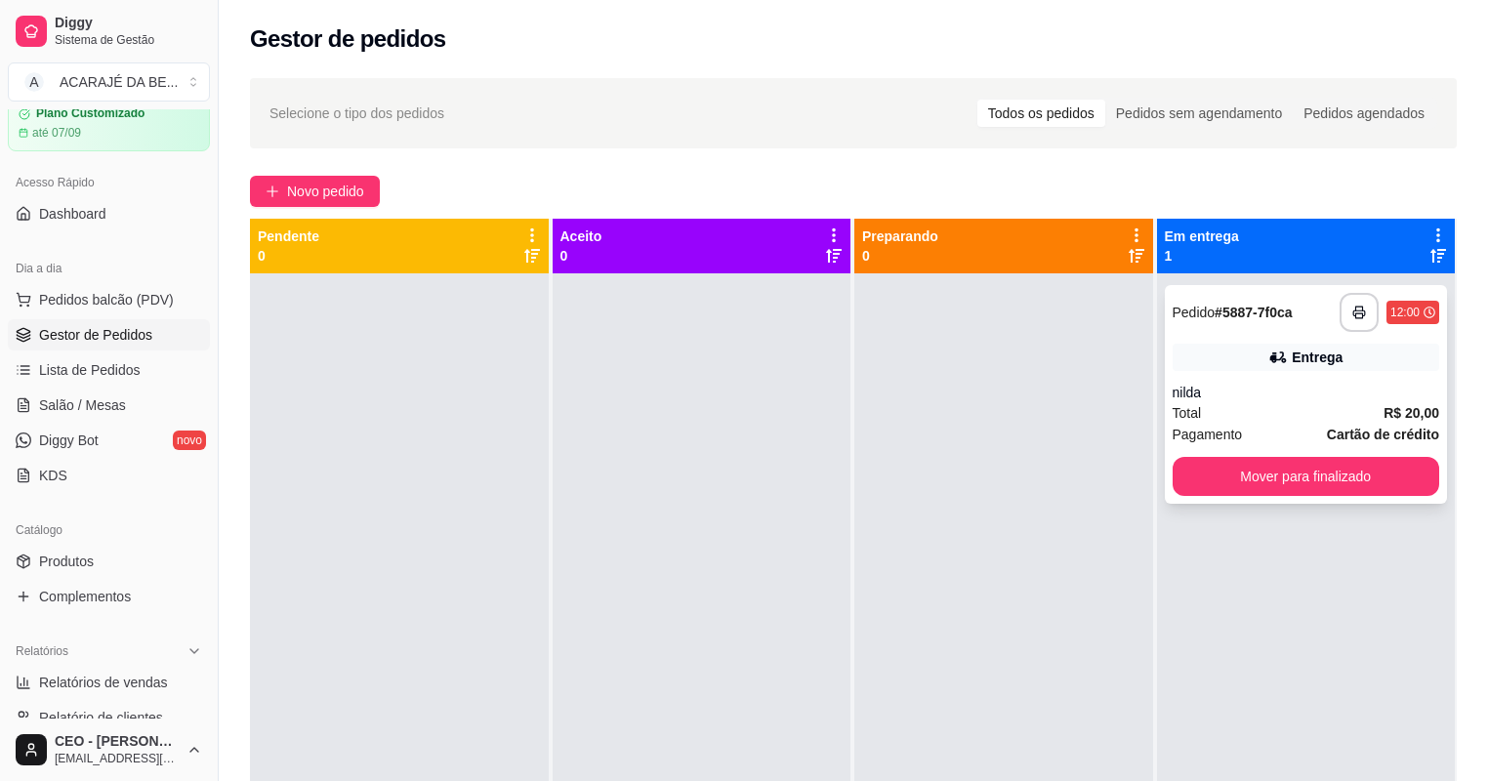
click at [1377, 498] on div "**********" at bounding box center [1306, 394] width 283 height 219
click at [1324, 485] on button "Mover para finalizado" at bounding box center [1307, 476] width 268 height 39
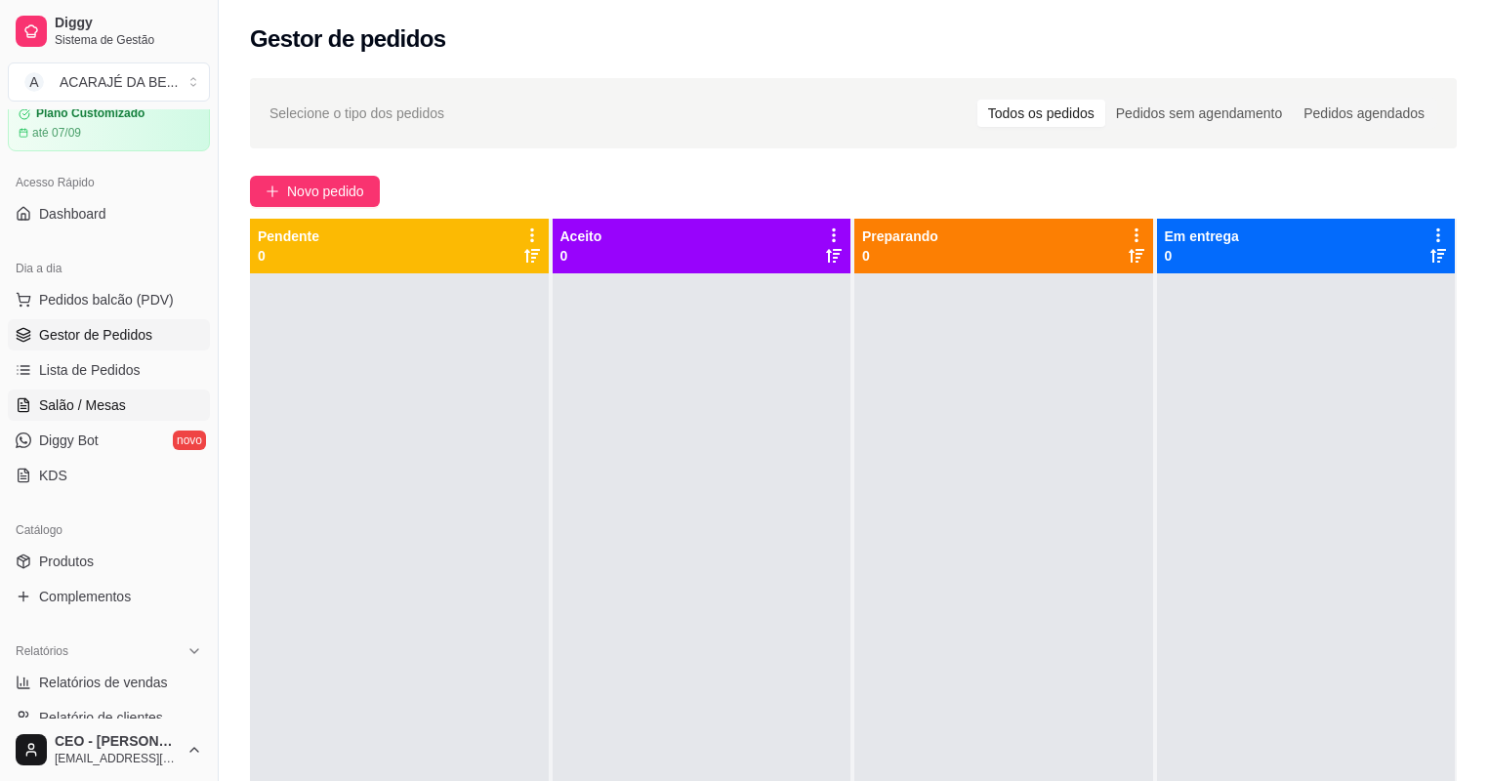
click at [145, 408] on link "Salão / Mesas" at bounding box center [109, 405] width 202 height 31
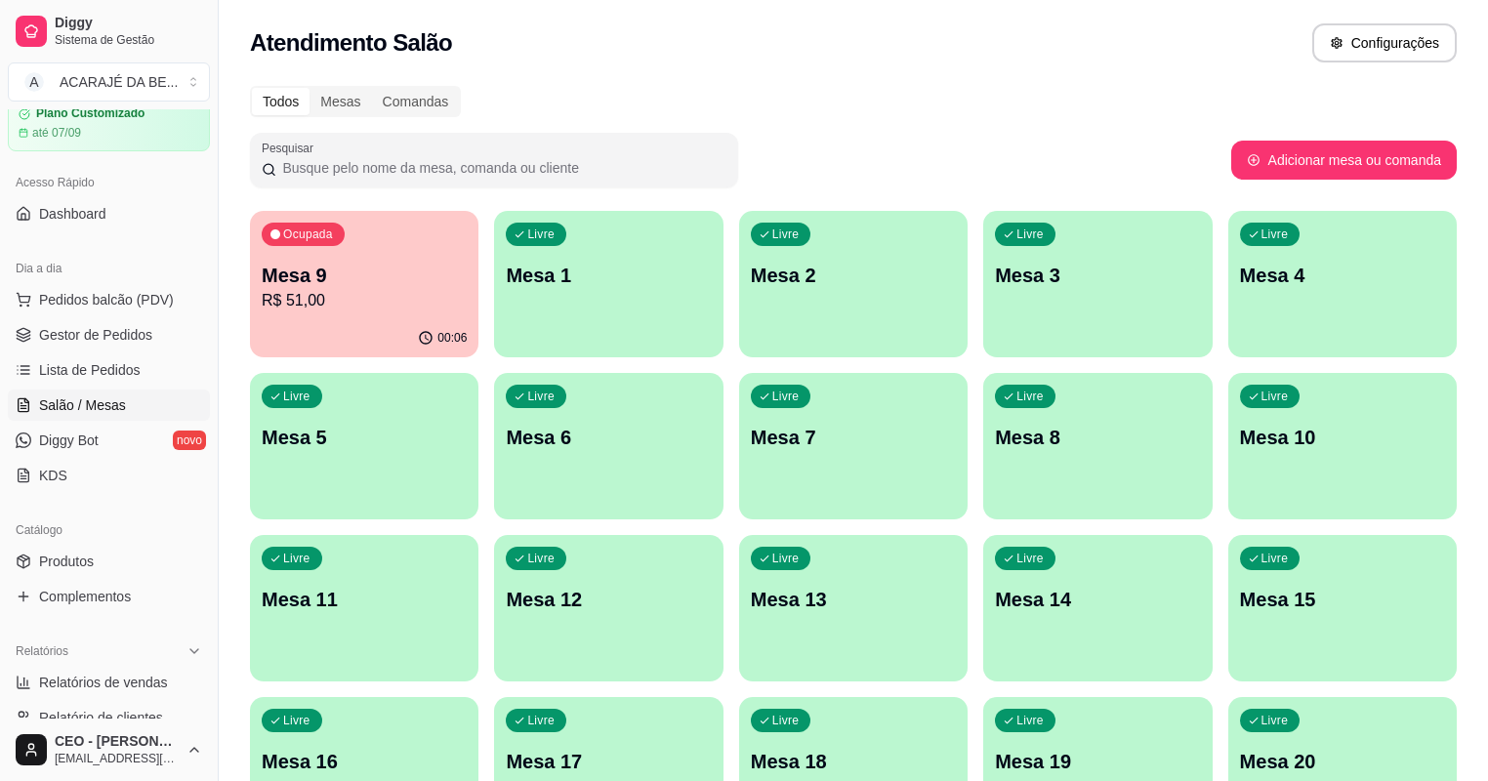
click at [1012, 258] on div "Livre Mesa 3" at bounding box center [1097, 272] width 228 height 123
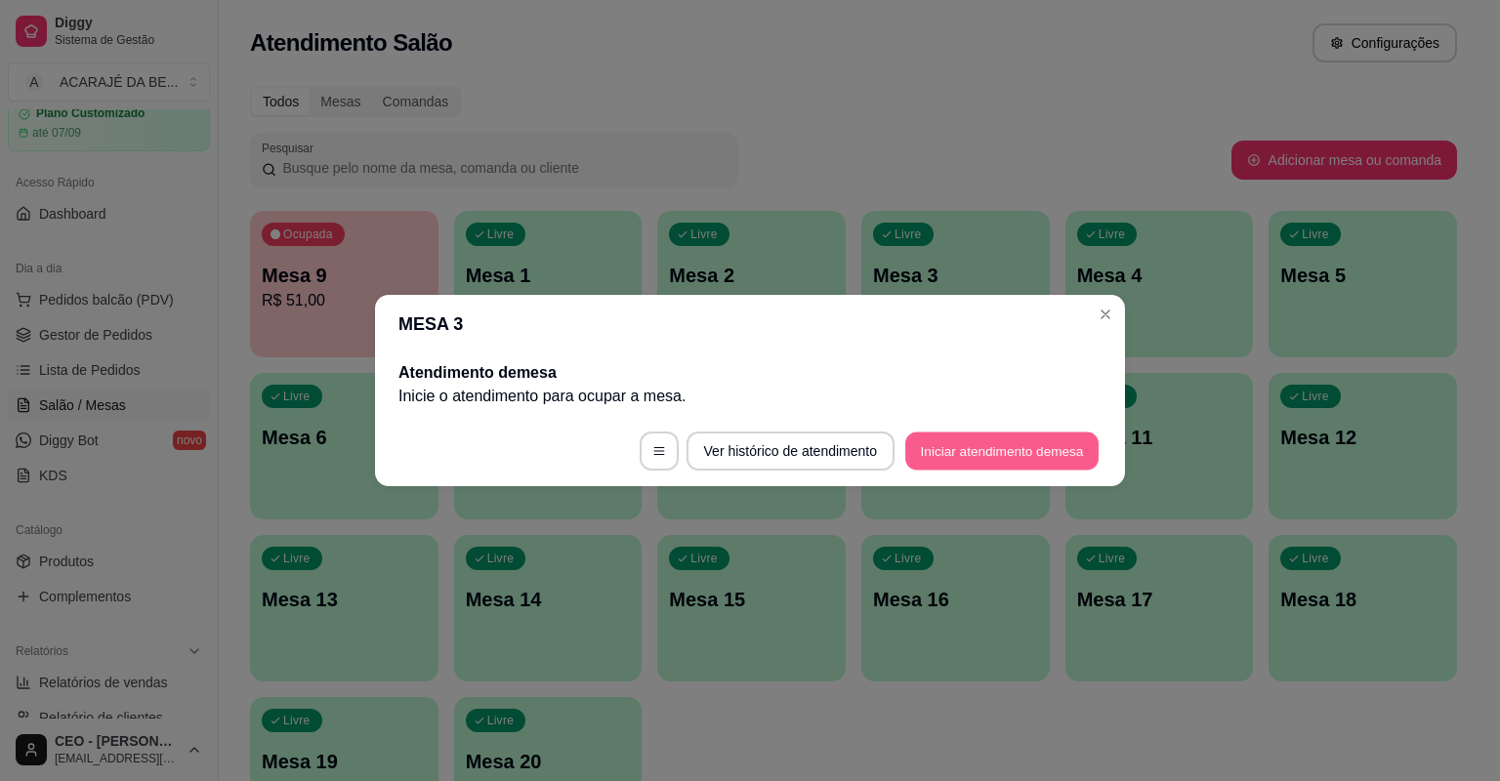
click at [954, 442] on button "Iniciar atendimento de mesa" at bounding box center [1001, 452] width 193 height 38
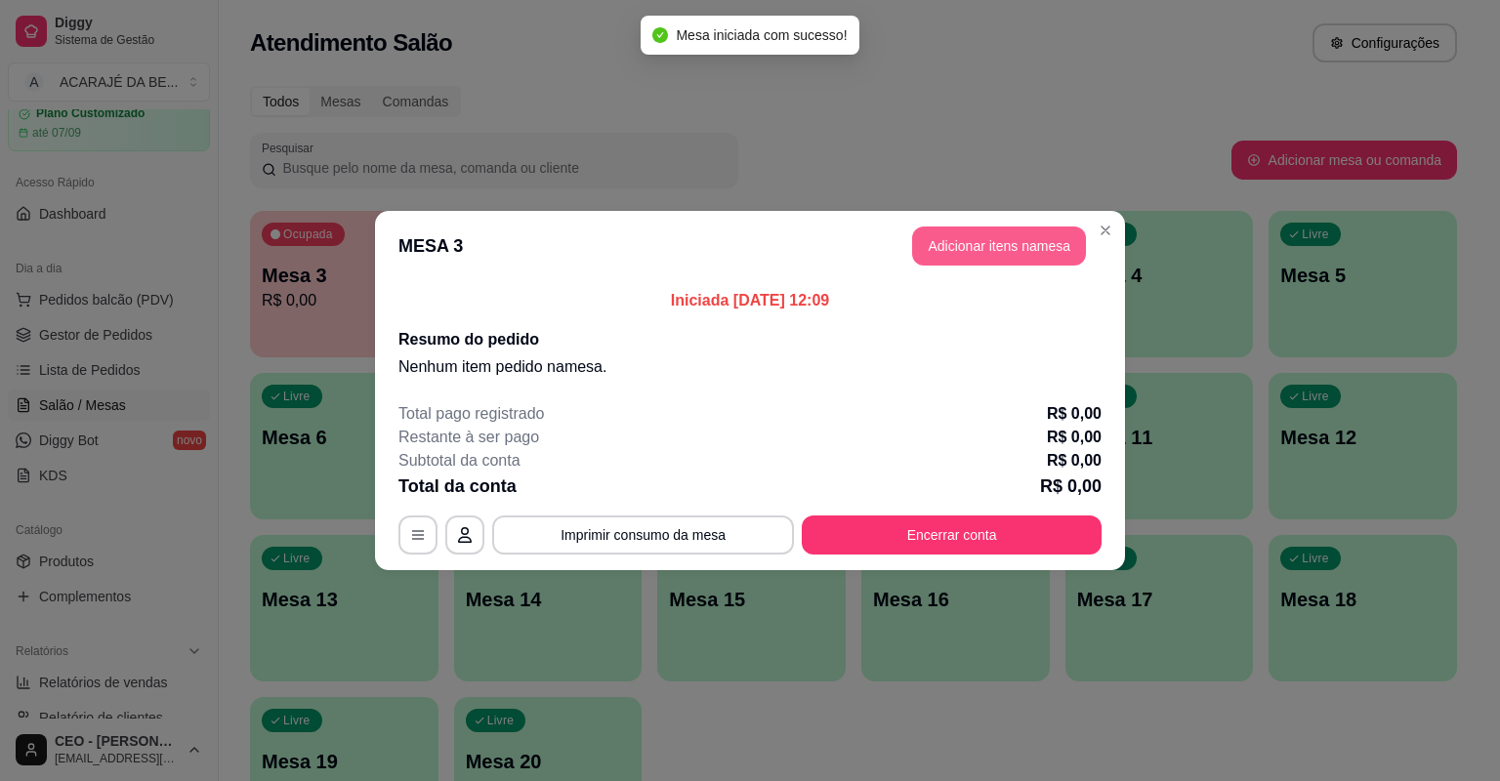
click at [1055, 257] on button "Adicionar itens na mesa" at bounding box center [999, 246] width 174 height 39
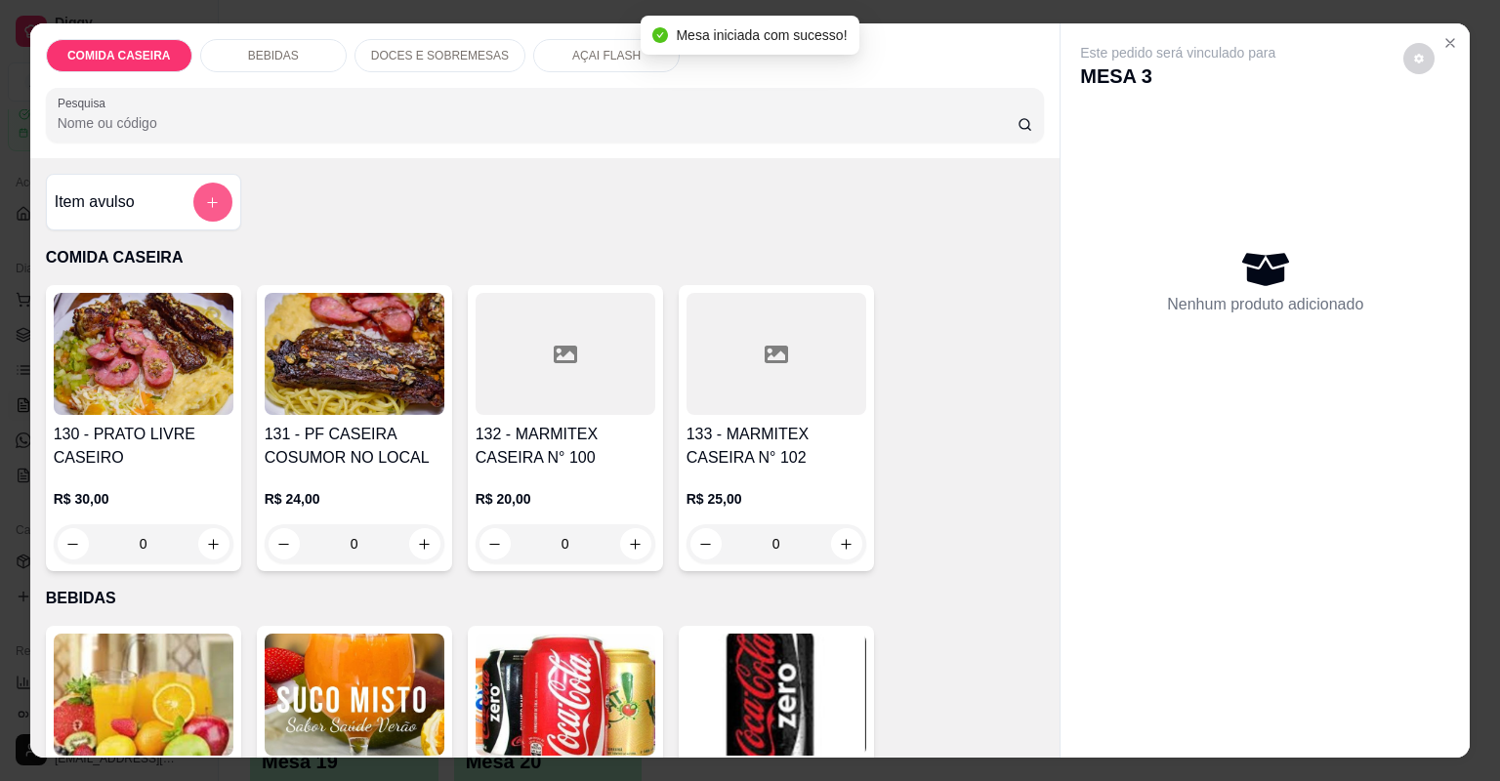
click at [195, 196] on button "add-separate-item" at bounding box center [212, 202] width 39 height 39
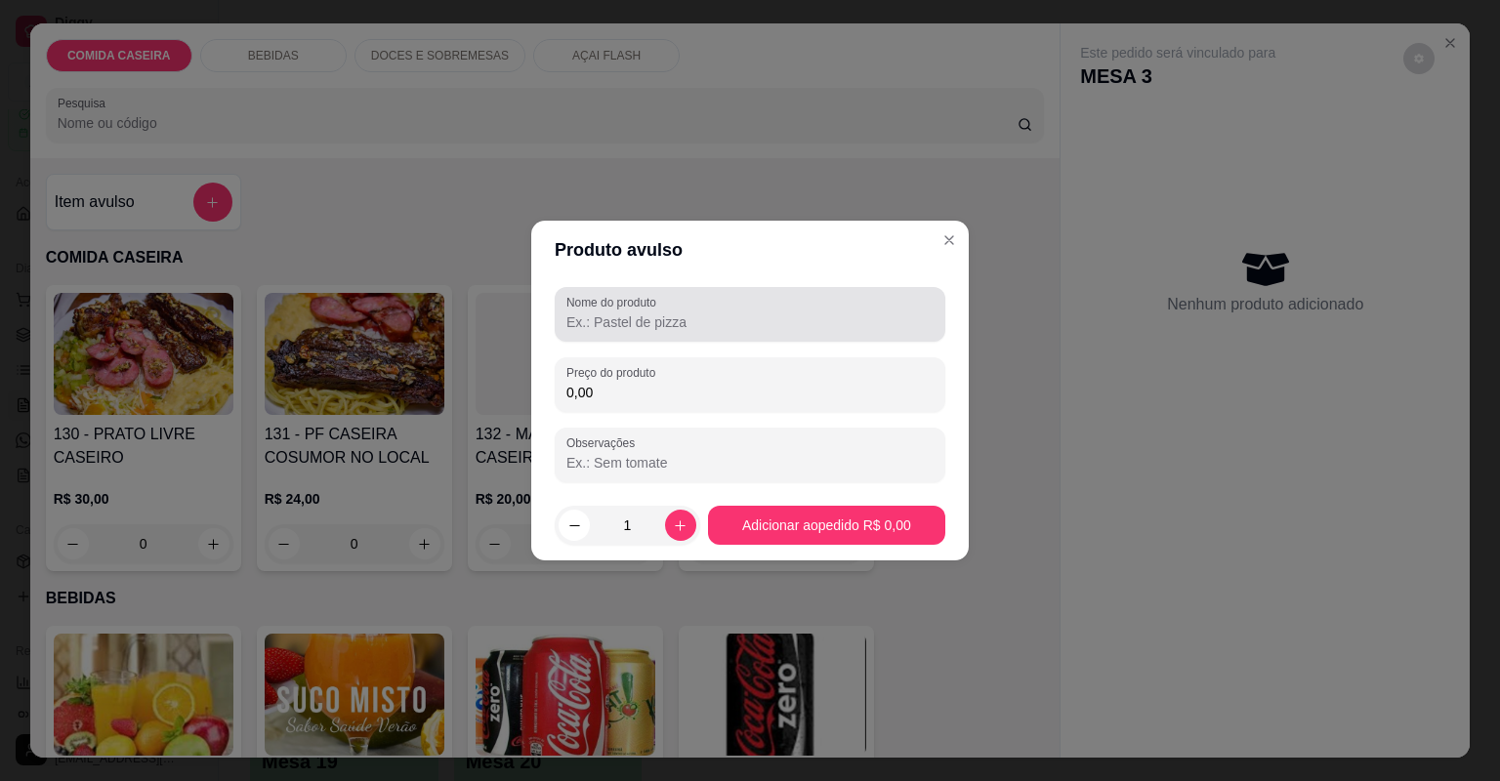
click at [606, 308] on label "Nome do produto" at bounding box center [614, 302] width 97 height 17
click at [606, 312] on input "Nome do produto" at bounding box center [749, 322] width 367 height 20
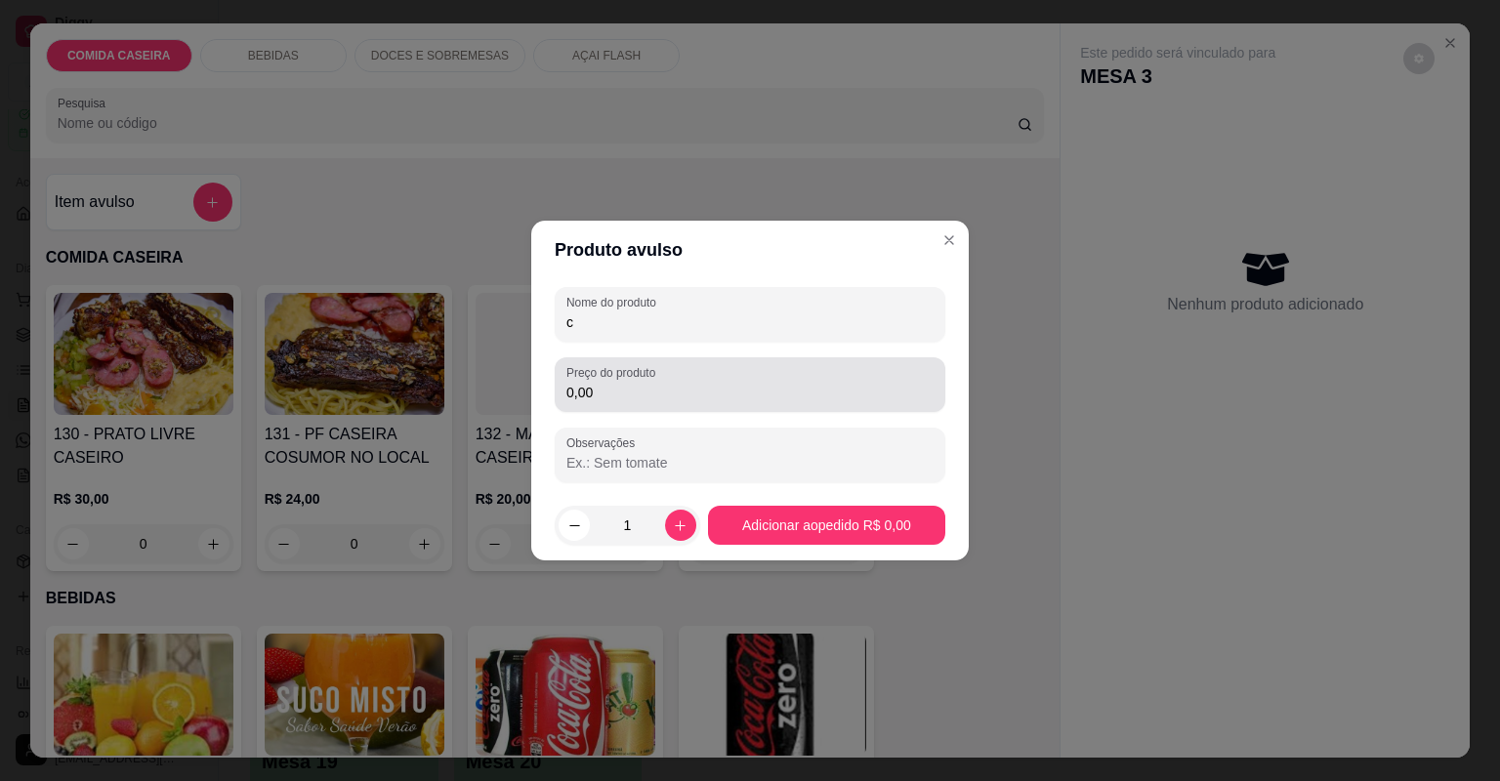
type input "c"
click at [628, 394] on input "0,00" at bounding box center [749, 393] width 367 height 20
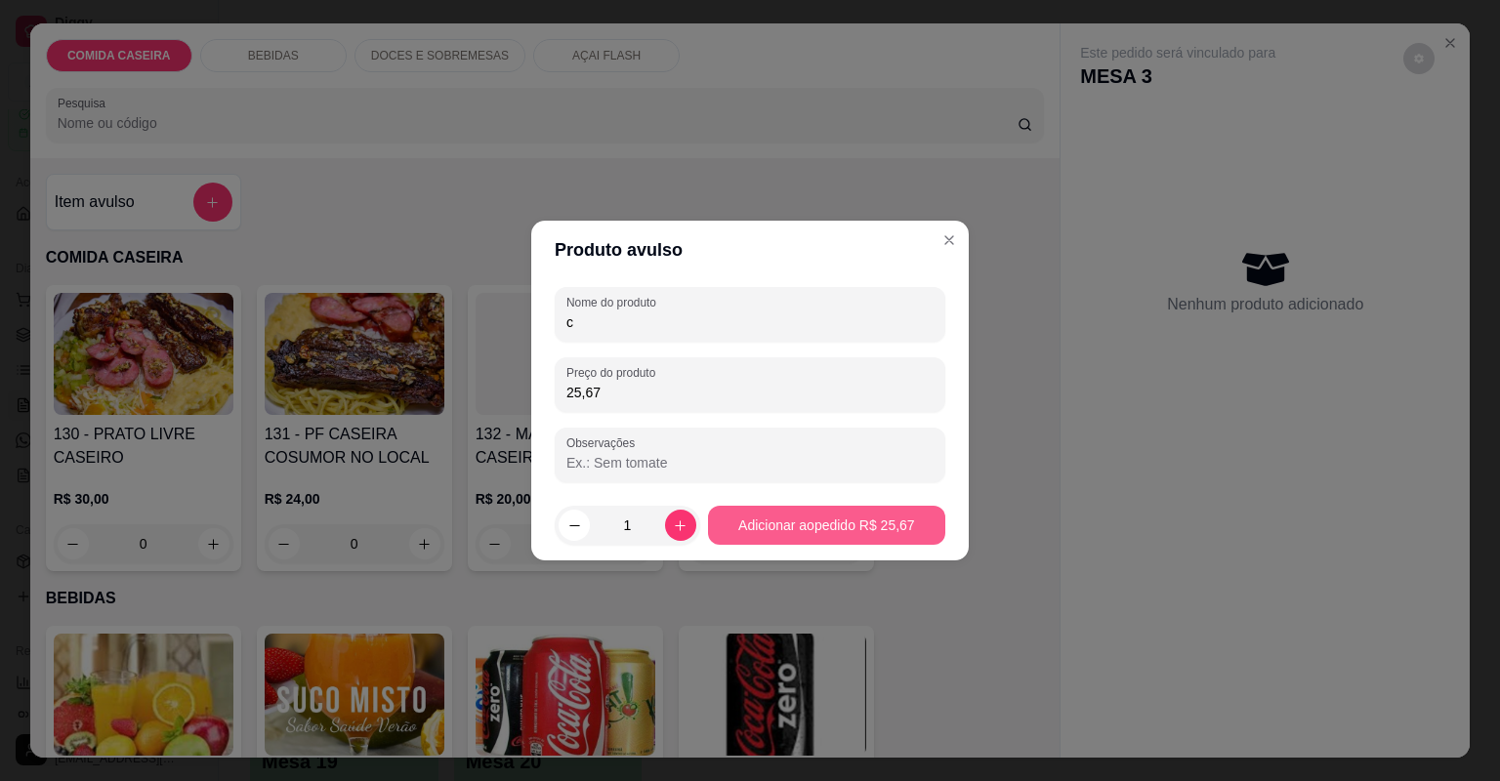
type input "25,67"
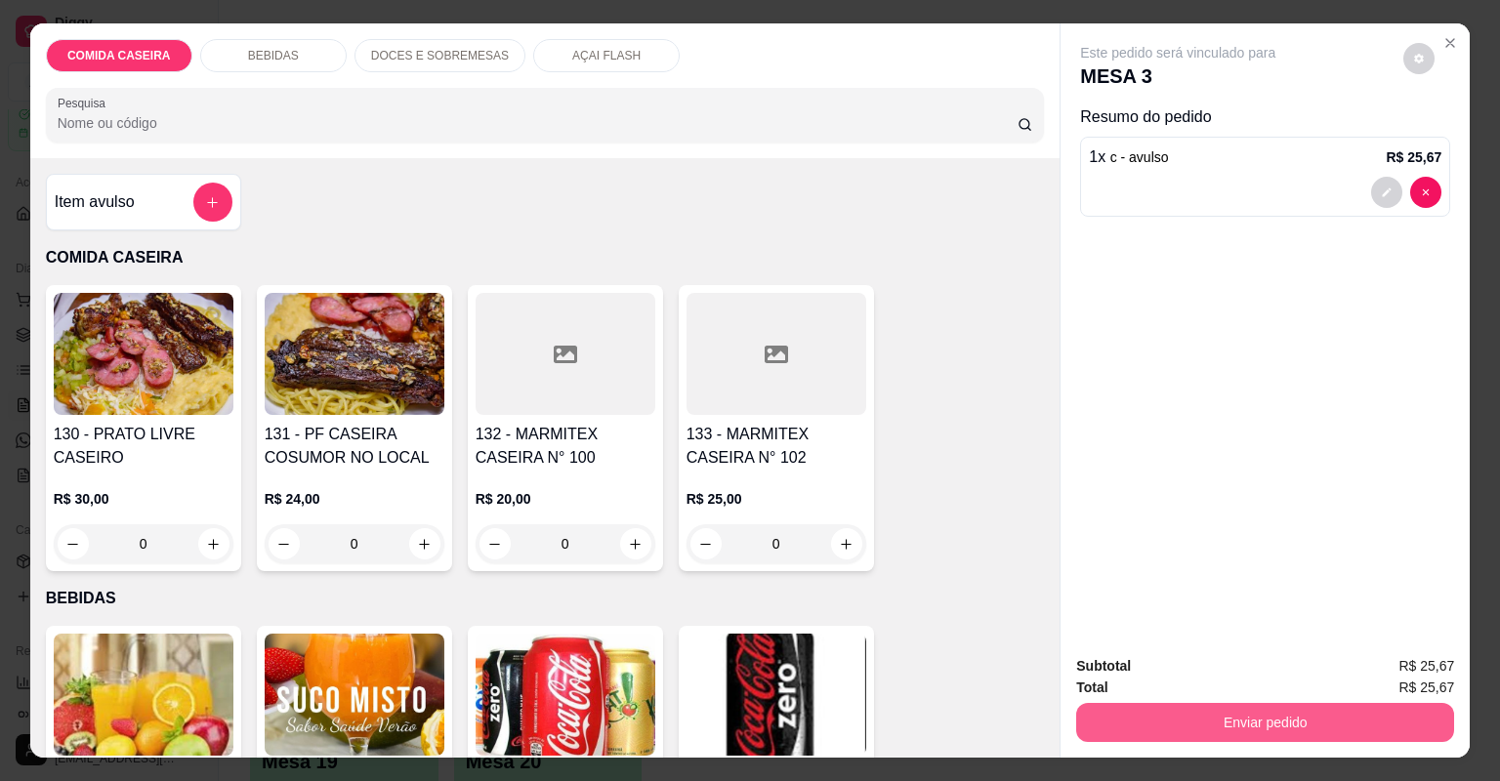
click at [1172, 726] on button "Enviar pedido" at bounding box center [1265, 722] width 378 height 39
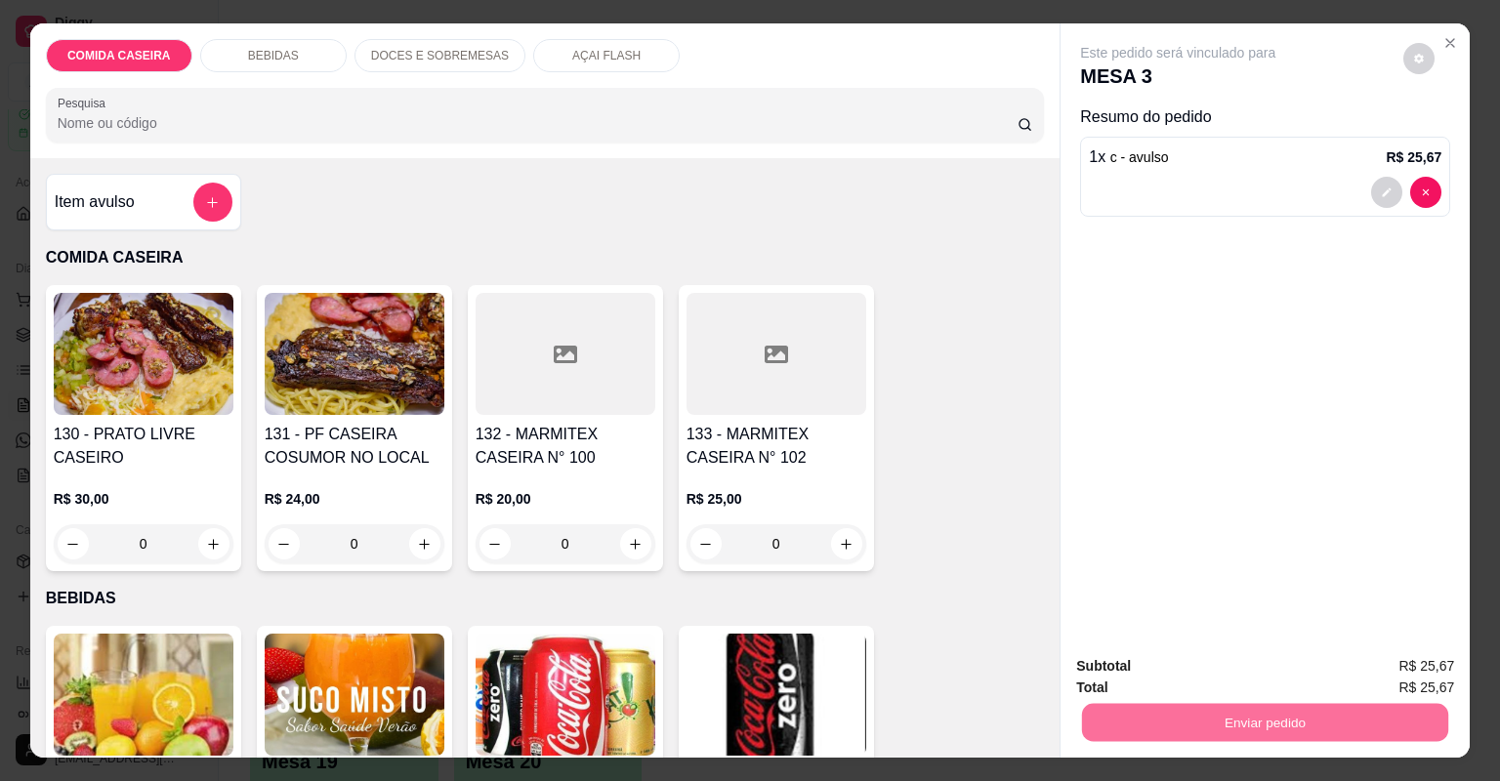
click at [1133, 677] on button "Não registrar e enviar pedido" at bounding box center [1201, 674] width 197 height 36
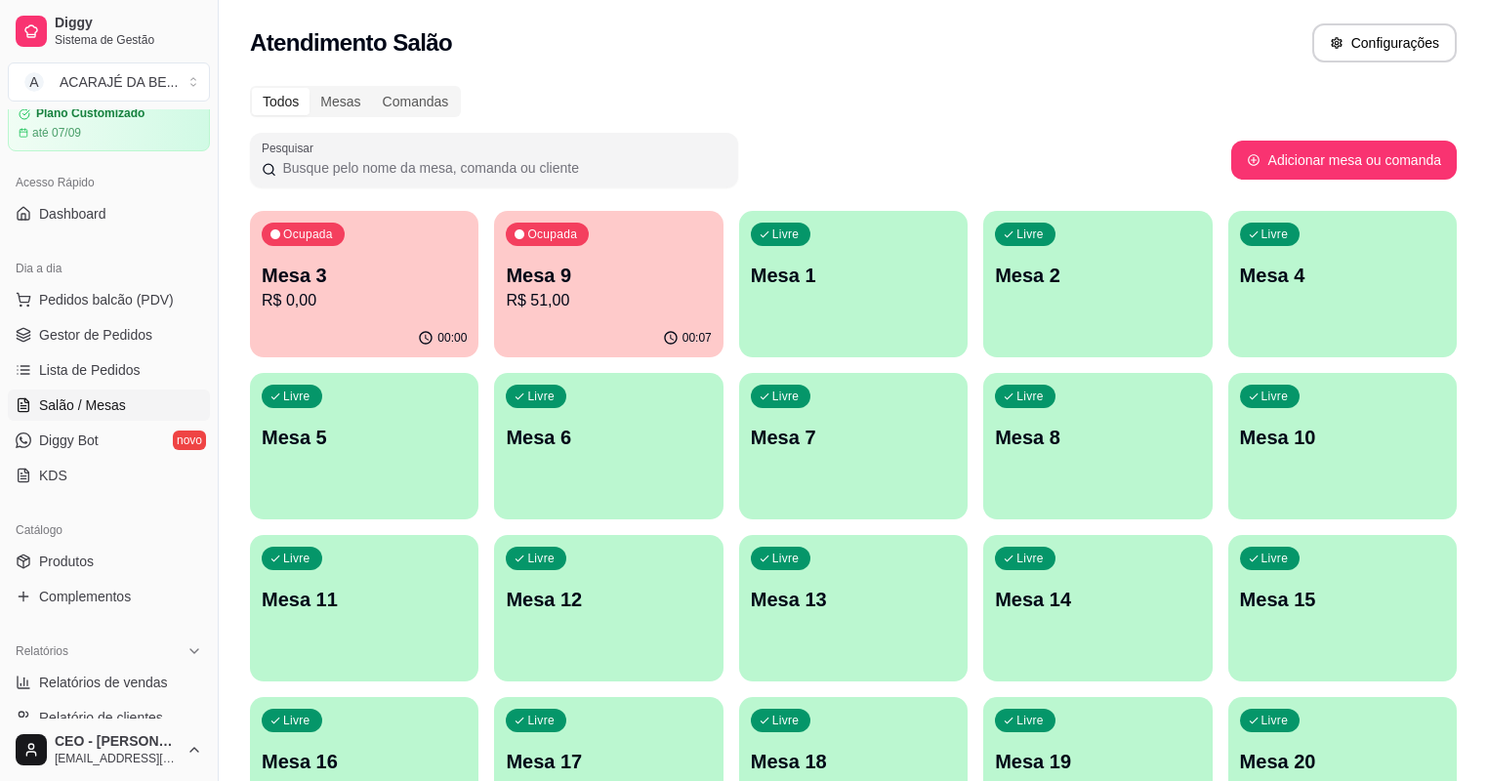
click at [319, 308] on p "R$ 0,00" at bounding box center [364, 300] width 205 height 23
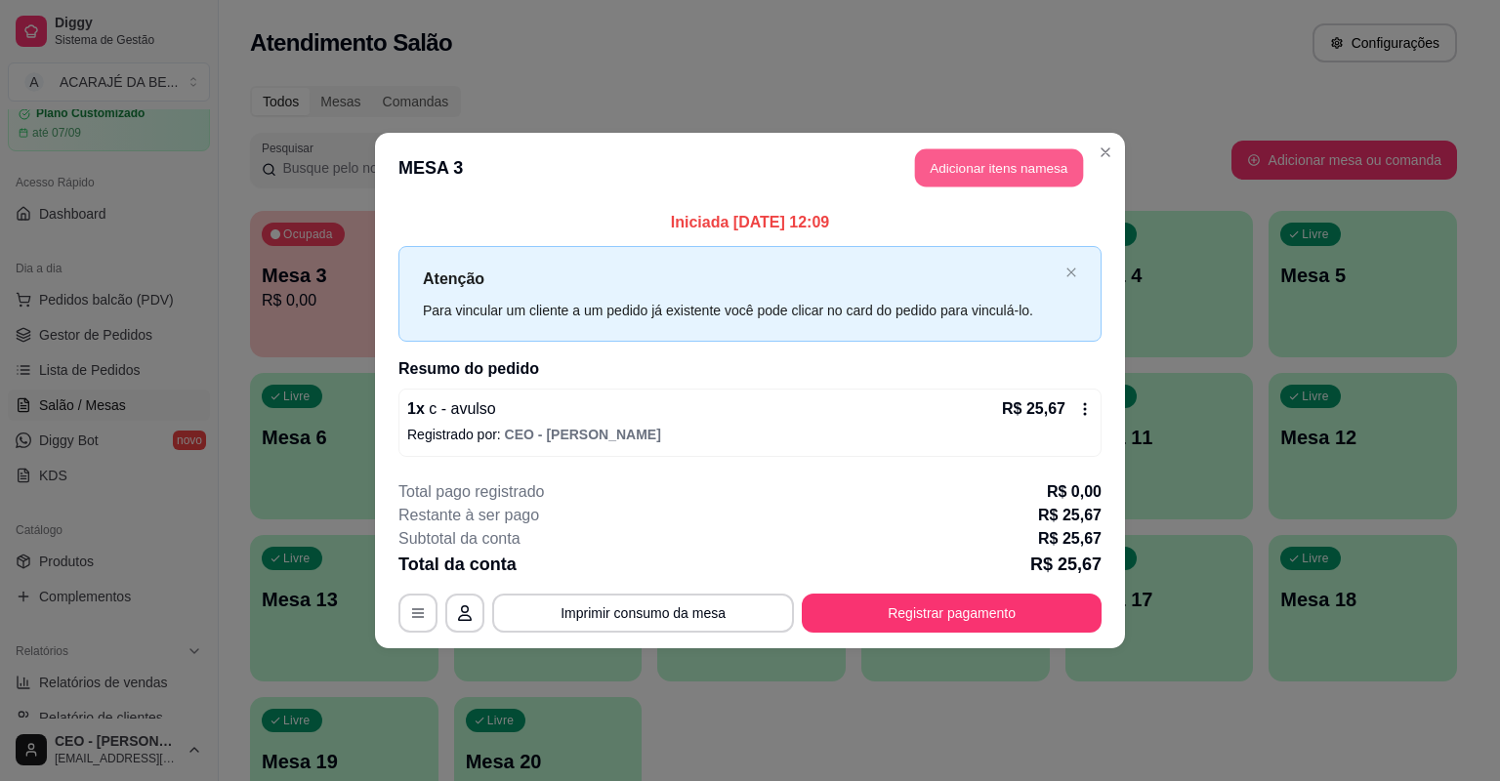
click at [945, 174] on button "Adicionar itens na mesa" at bounding box center [999, 168] width 168 height 38
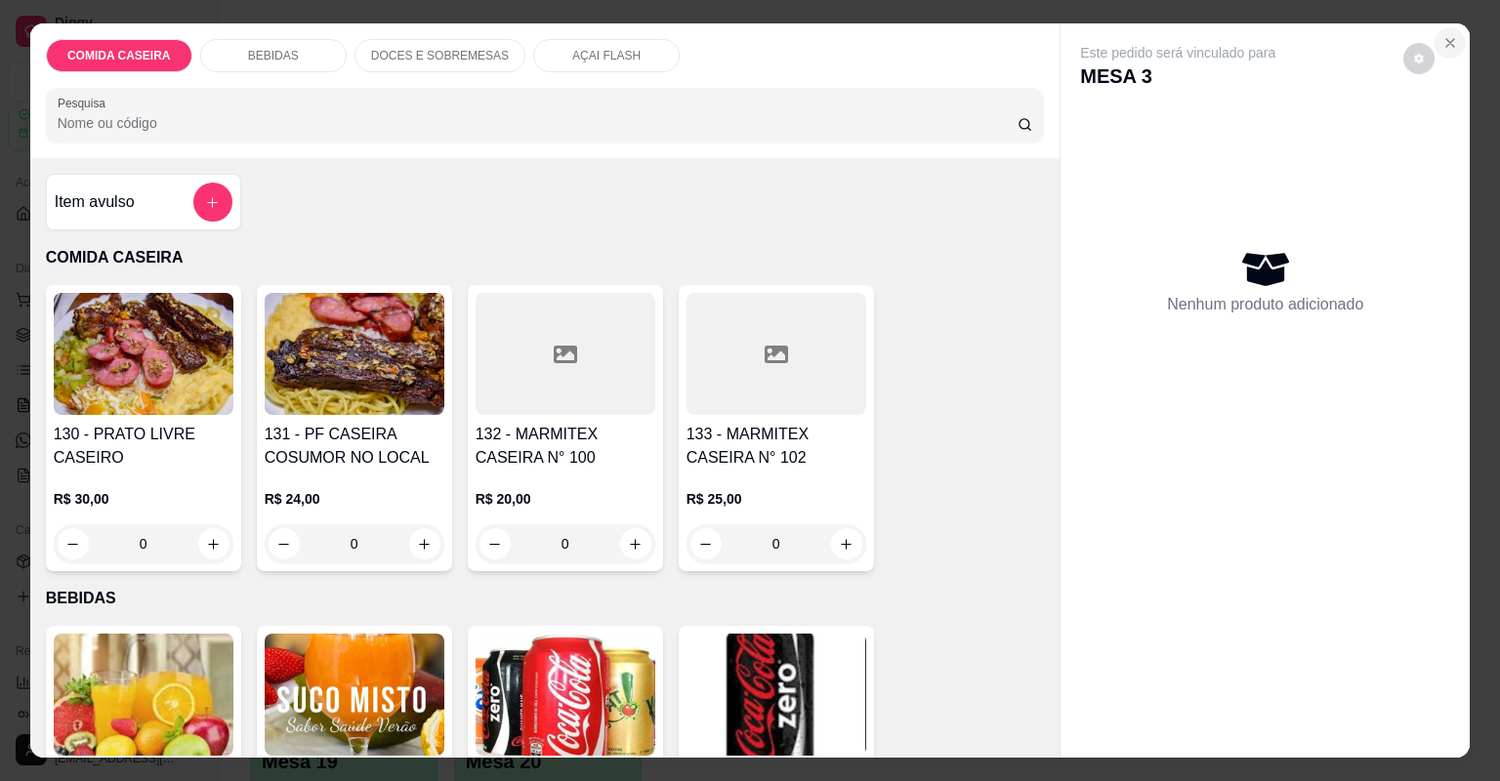
click at [1449, 50] on button "Close" at bounding box center [1449, 42] width 31 height 31
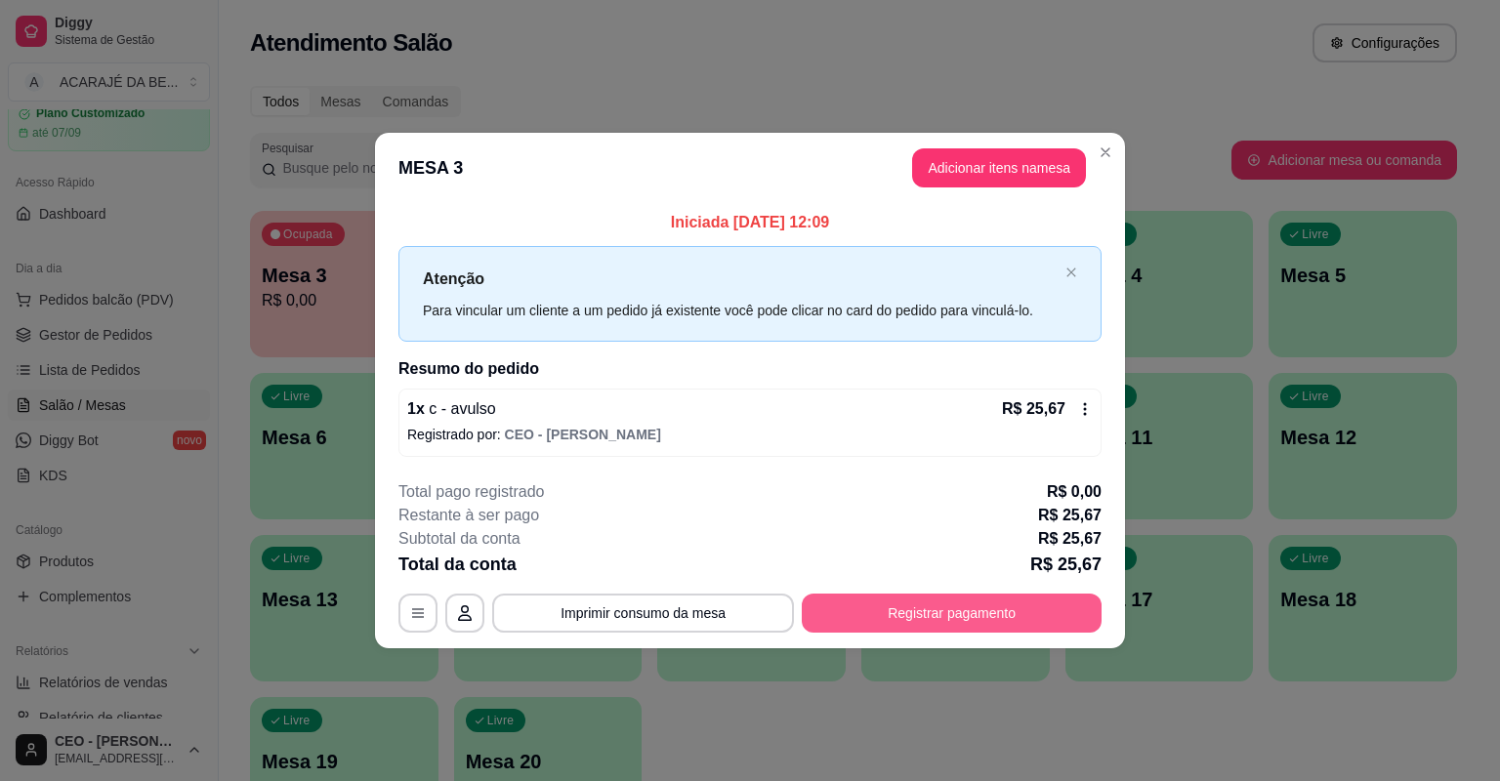
click at [933, 603] on button "Registrar pagamento" at bounding box center [952, 613] width 300 height 39
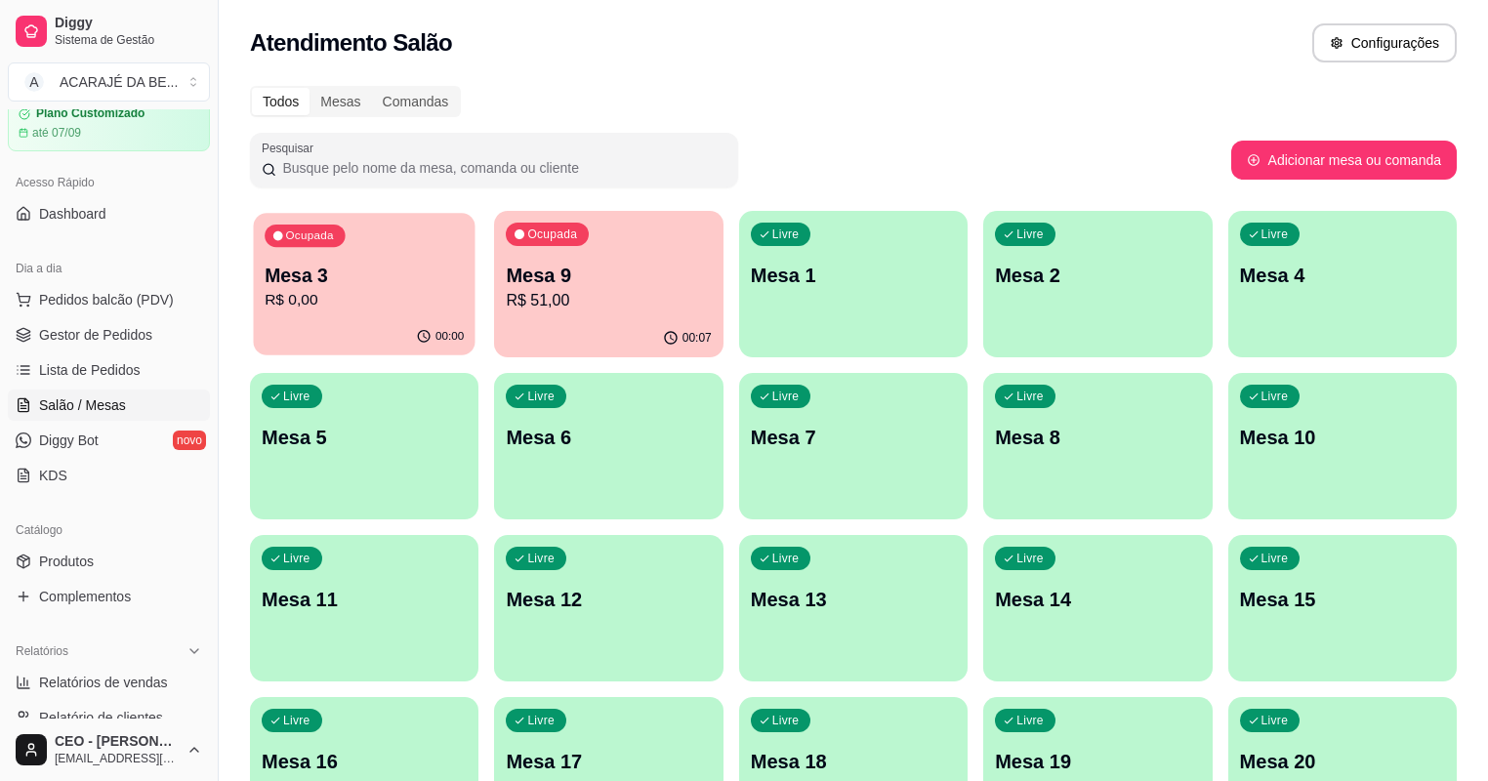
click at [303, 314] on div "Ocupada Mesa 3 R$ 0,00" at bounding box center [365, 265] width 222 height 105
click at [812, 312] on div "Livre Mesa 1" at bounding box center [853, 272] width 228 height 123
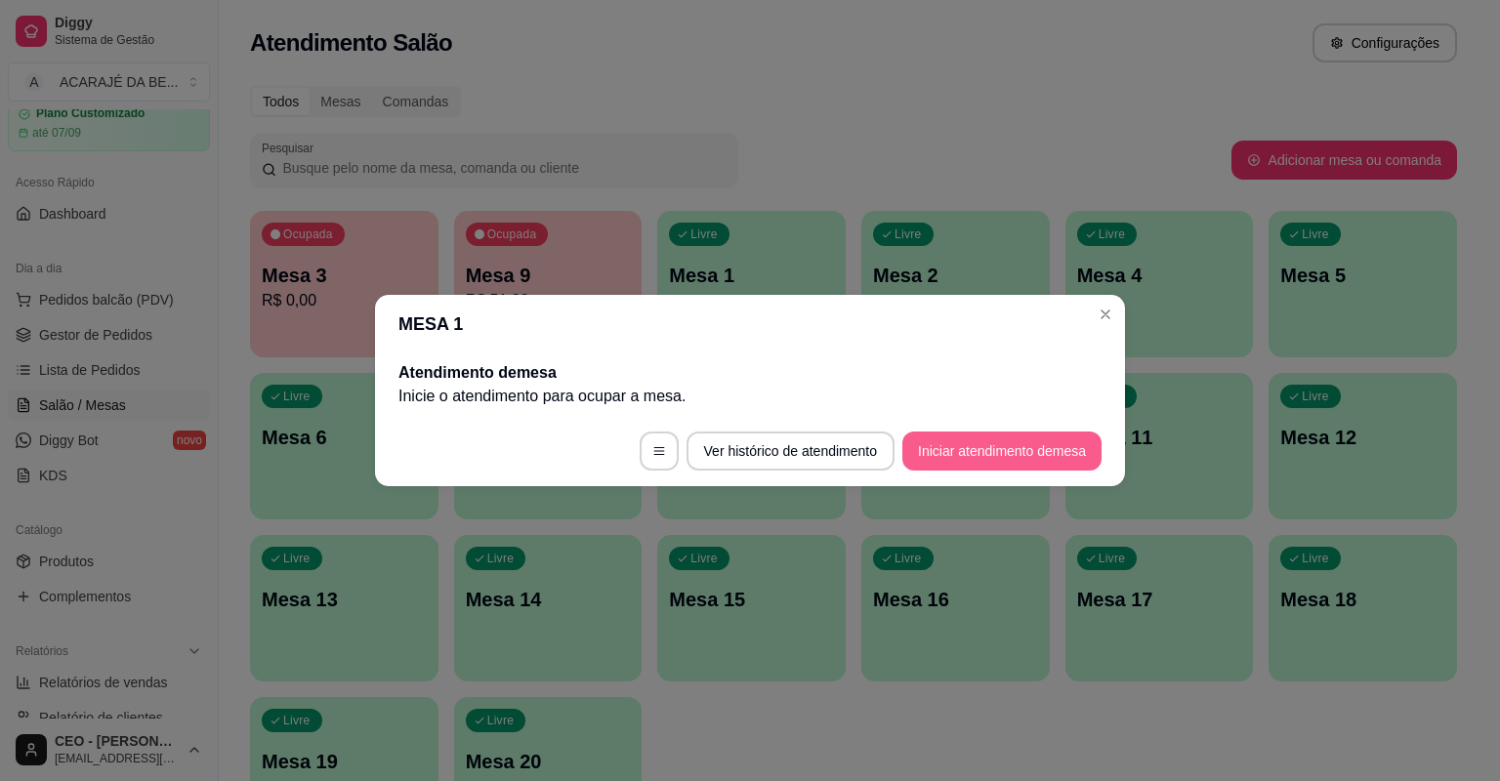
click at [953, 453] on button "Iniciar atendimento de mesa" at bounding box center [1001, 451] width 199 height 39
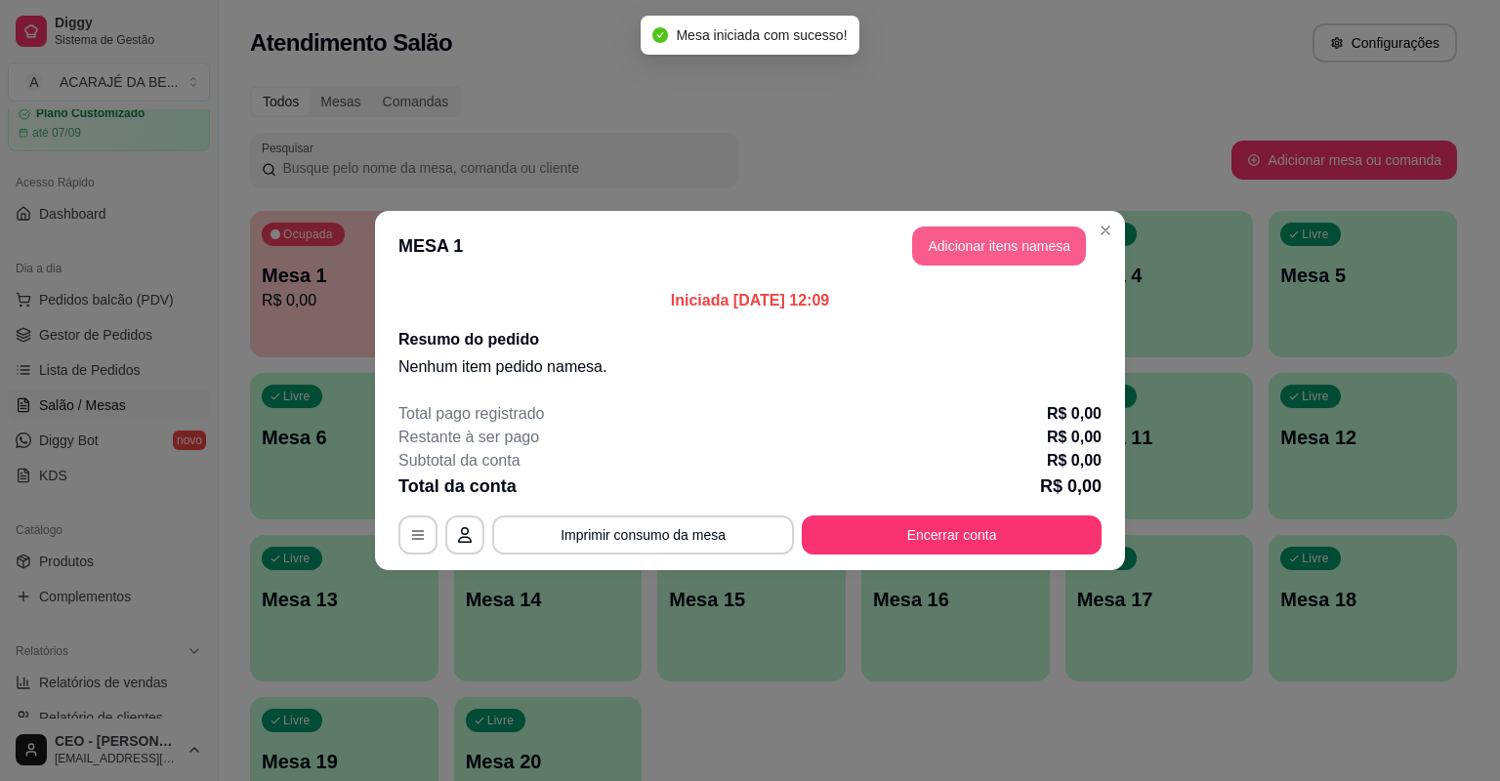
click at [1013, 246] on button "Adicionar itens na mesa" at bounding box center [999, 246] width 174 height 39
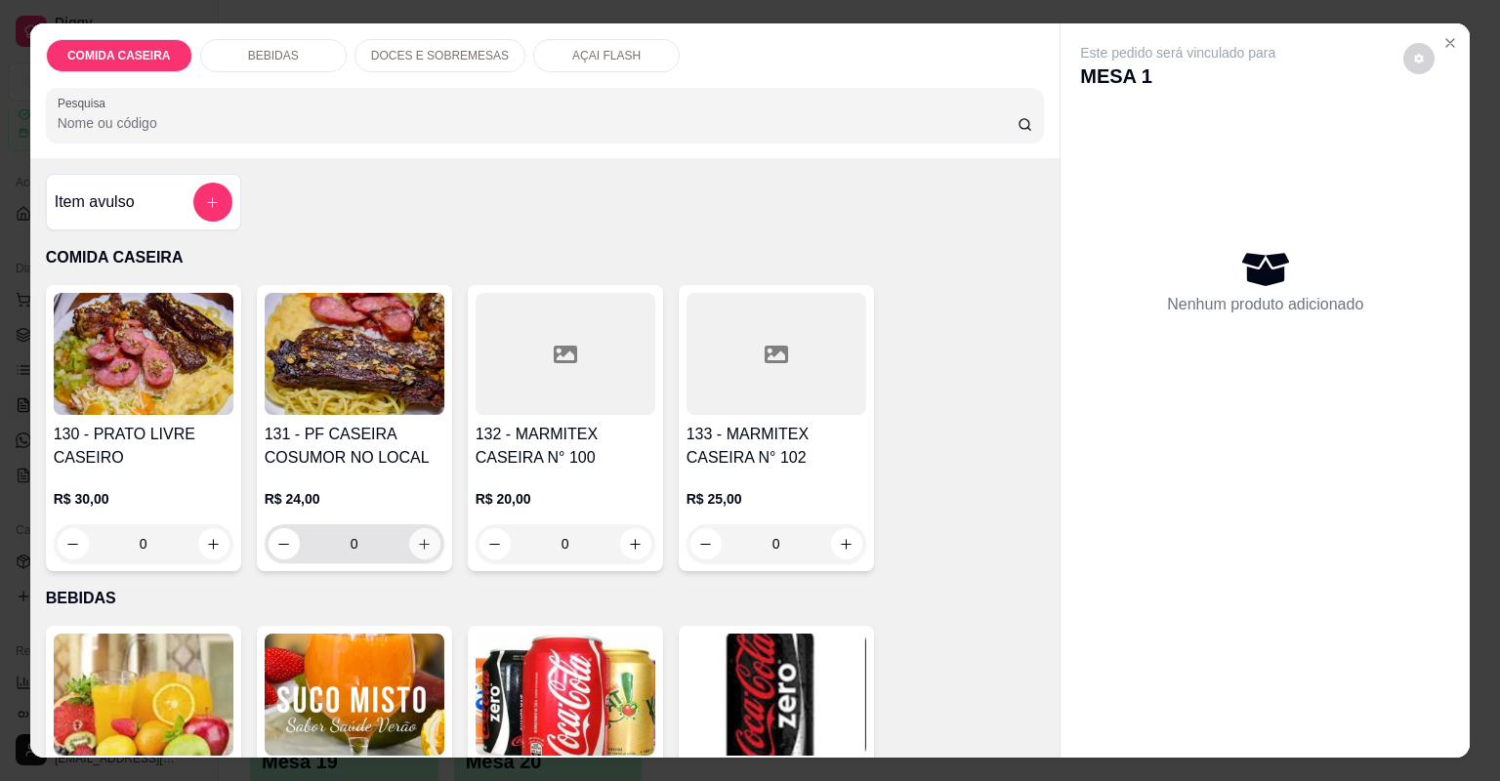
click at [425, 531] on button "increase-product-quantity" at bounding box center [424, 543] width 31 height 31
type input "1"
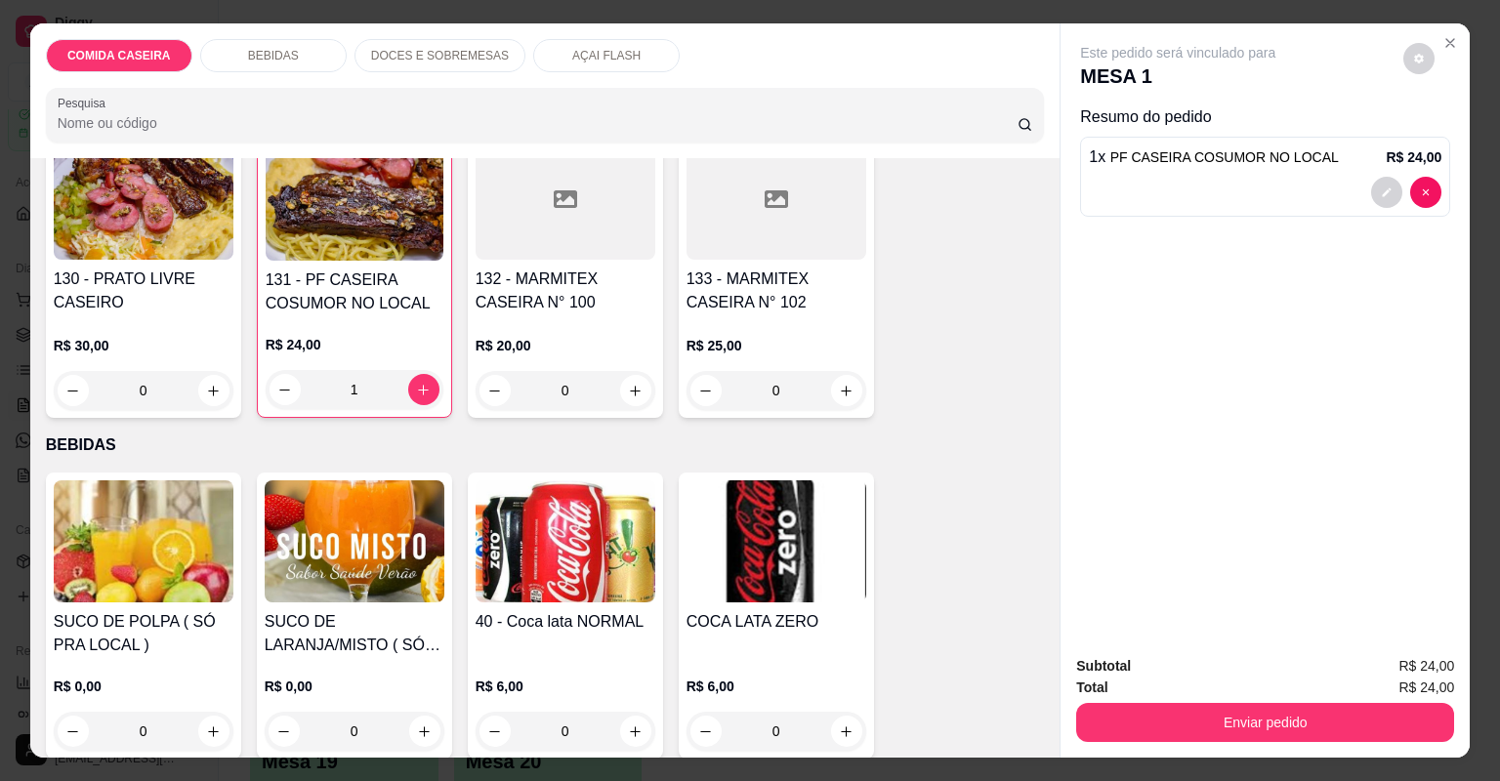
scroll to position [156, 0]
click at [634, 723] on icon "increase-product-quantity" at bounding box center [635, 730] width 15 height 15
type input "1"
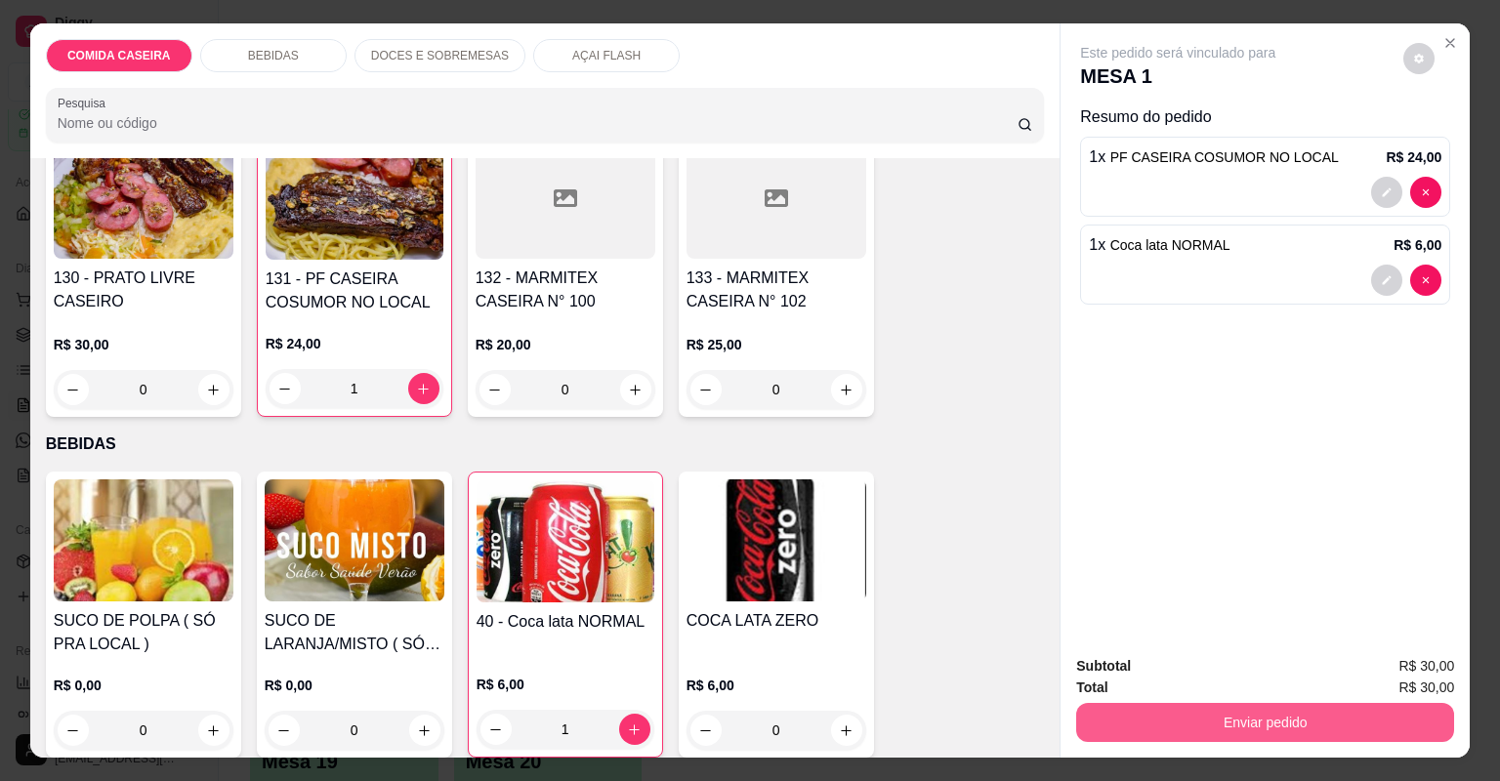
click at [1128, 724] on button "Enviar pedido" at bounding box center [1265, 722] width 378 height 39
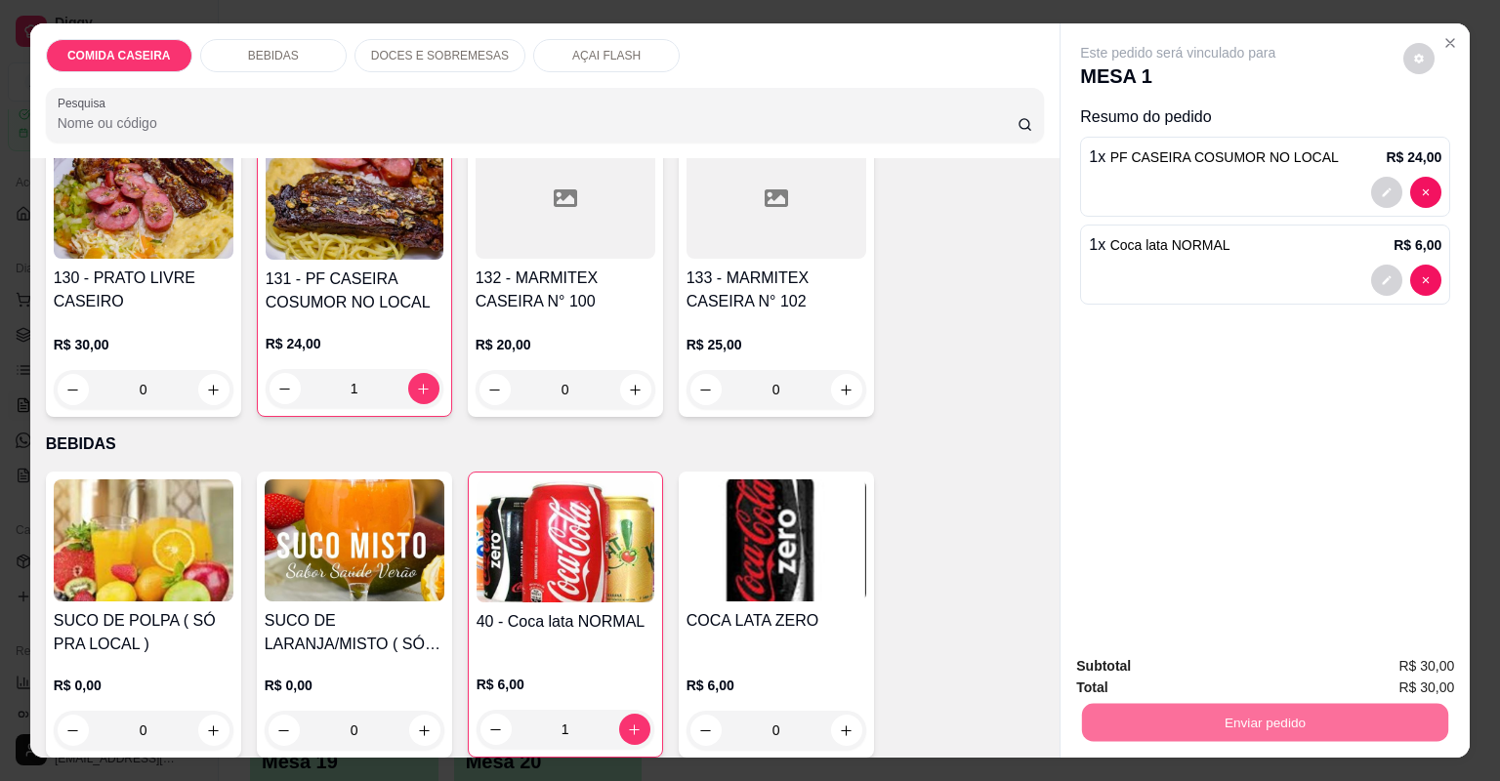
click at [1159, 669] on button "Não registrar e enviar pedido" at bounding box center [1201, 674] width 197 height 36
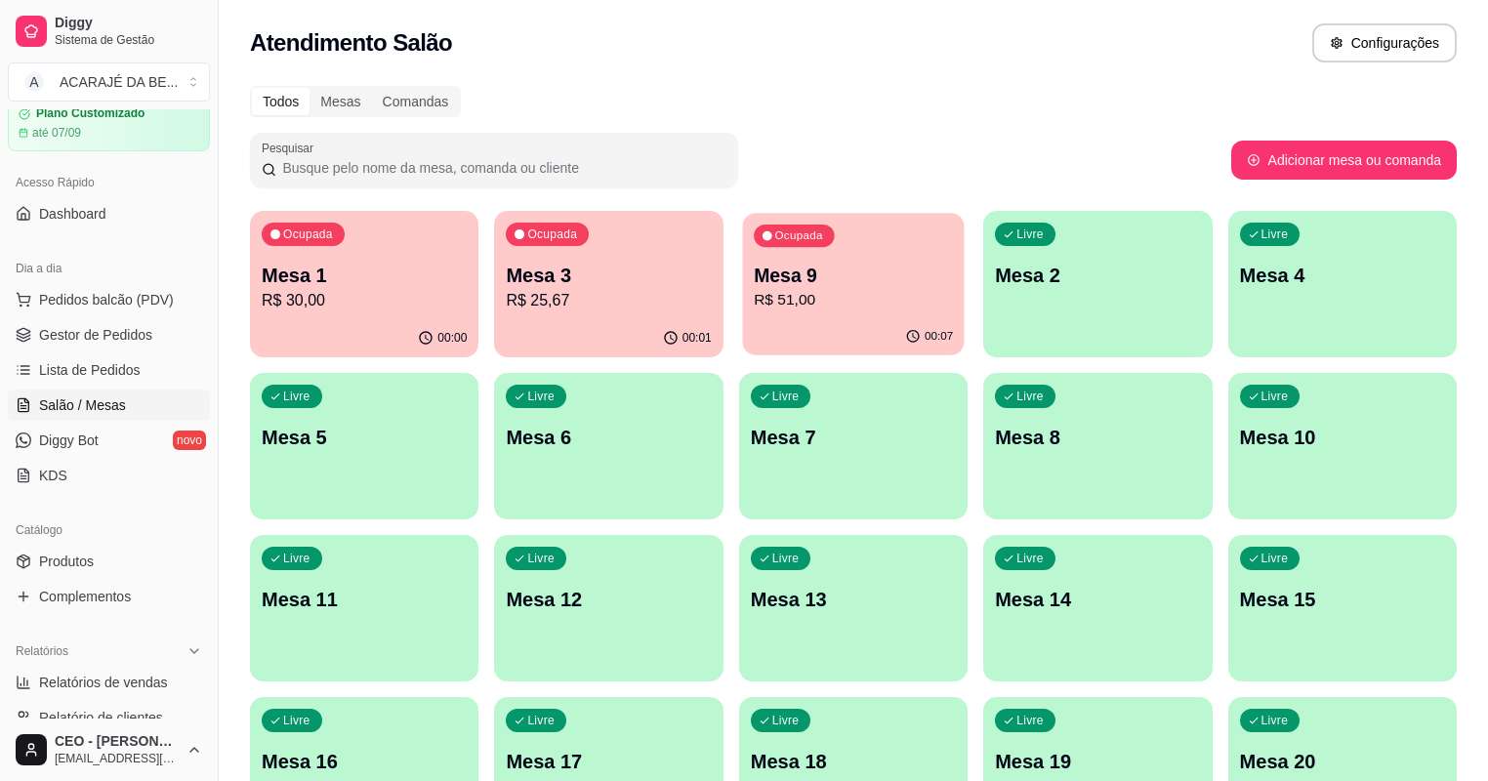
click at [754, 281] on p "Mesa 9" at bounding box center [853, 276] width 199 height 26
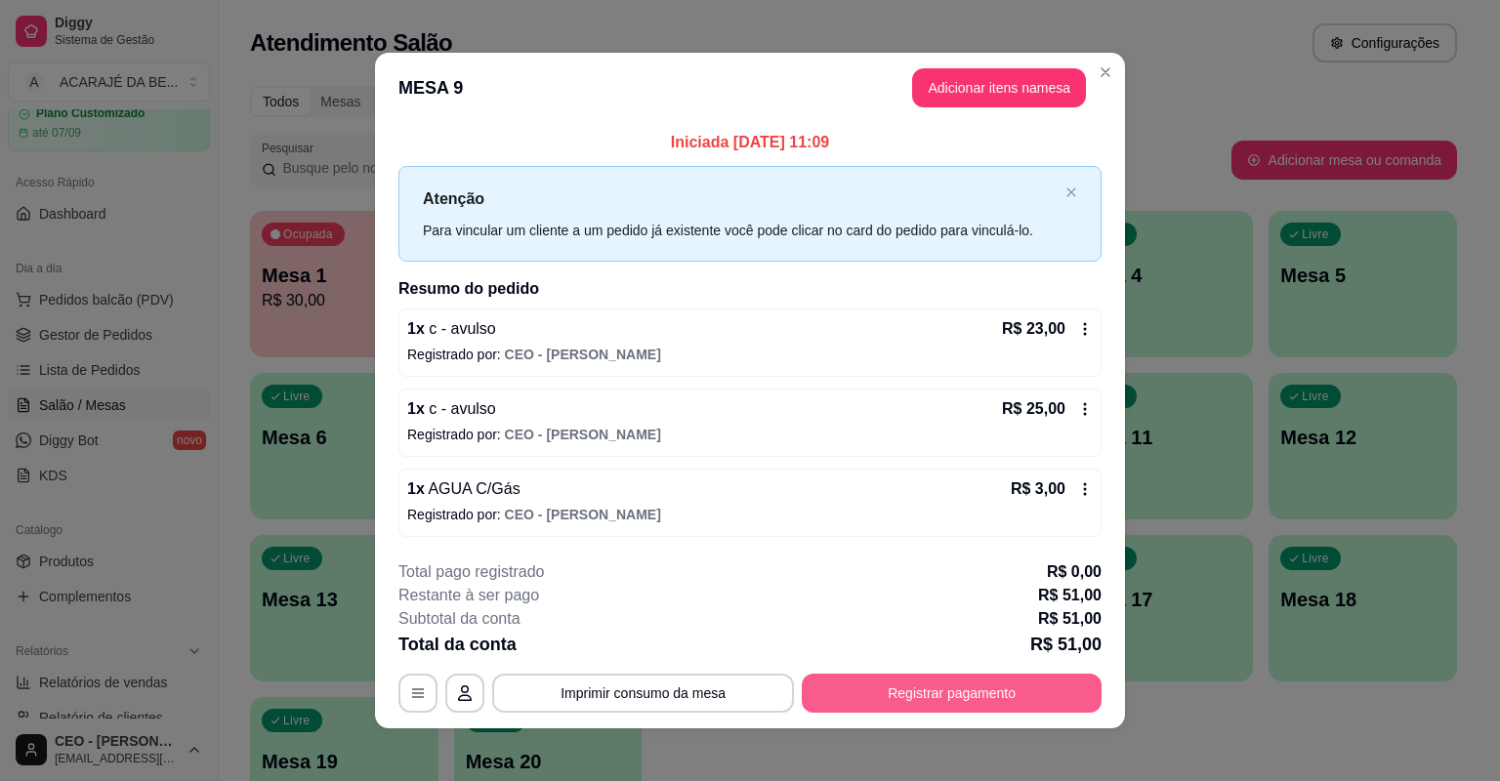
click at [922, 686] on button "Registrar pagamento" at bounding box center [952, 693] width 300 height 39
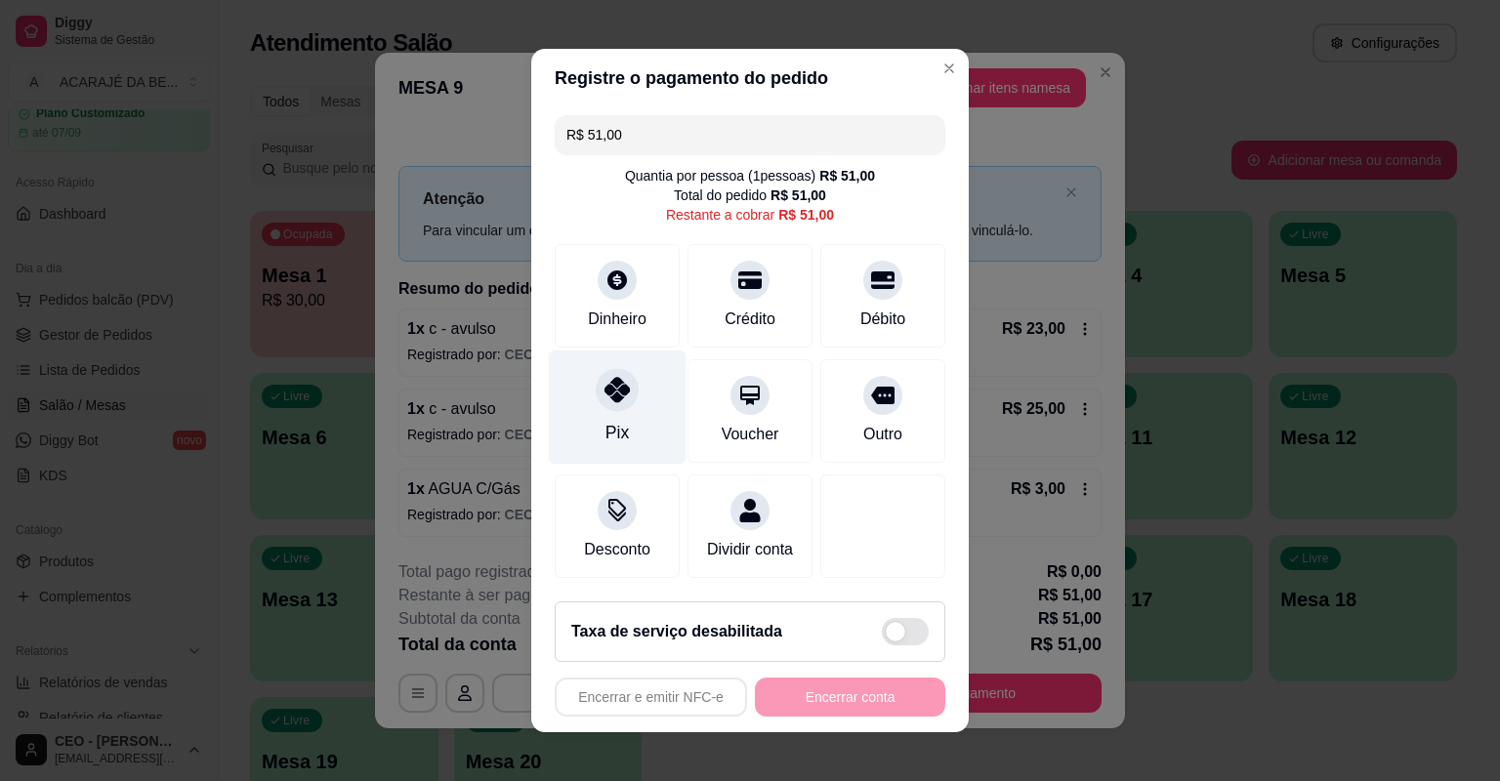
click at [621, 418] on div "Pix" at bounding box center [618, 408] width 138 height 114
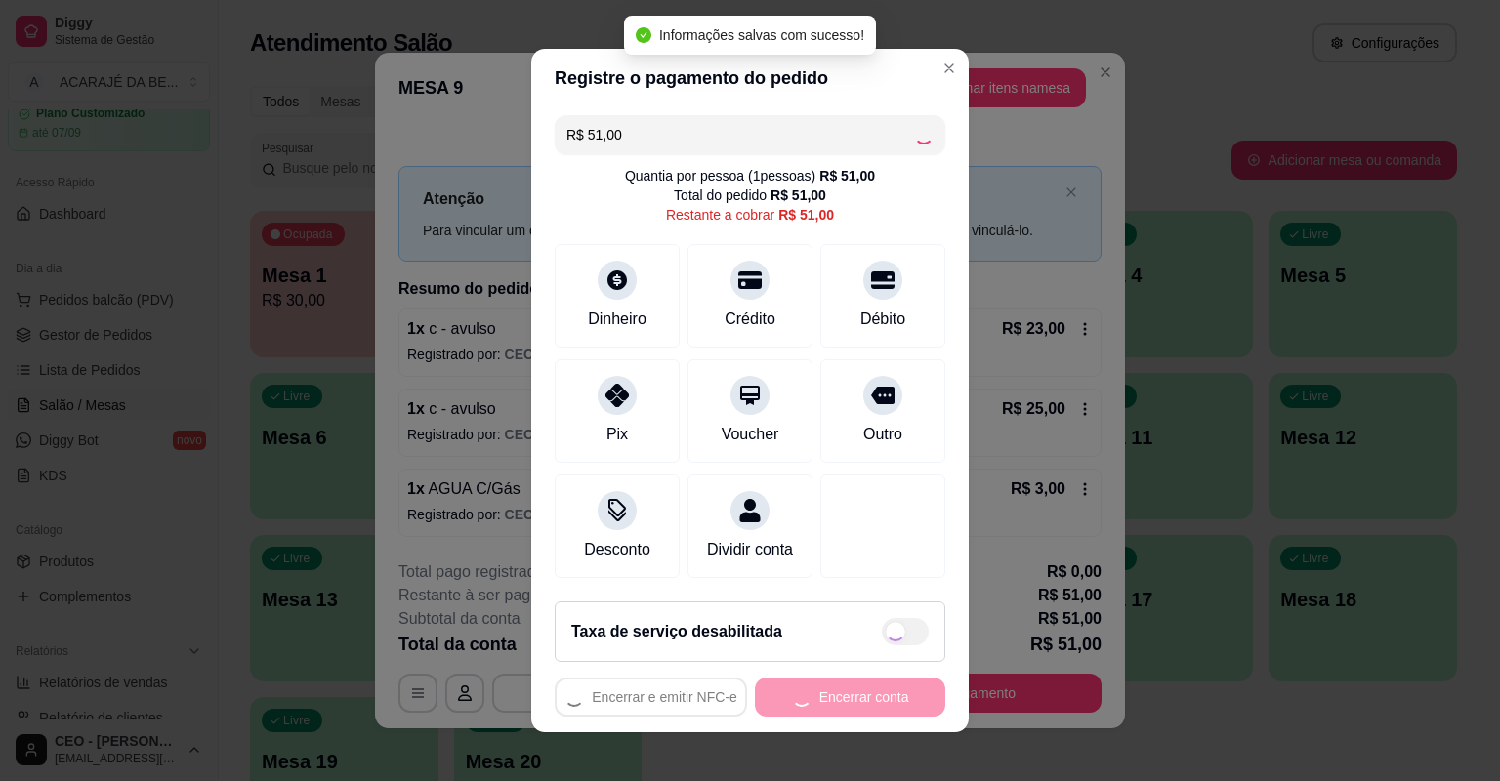
type input "R$ 0,00"
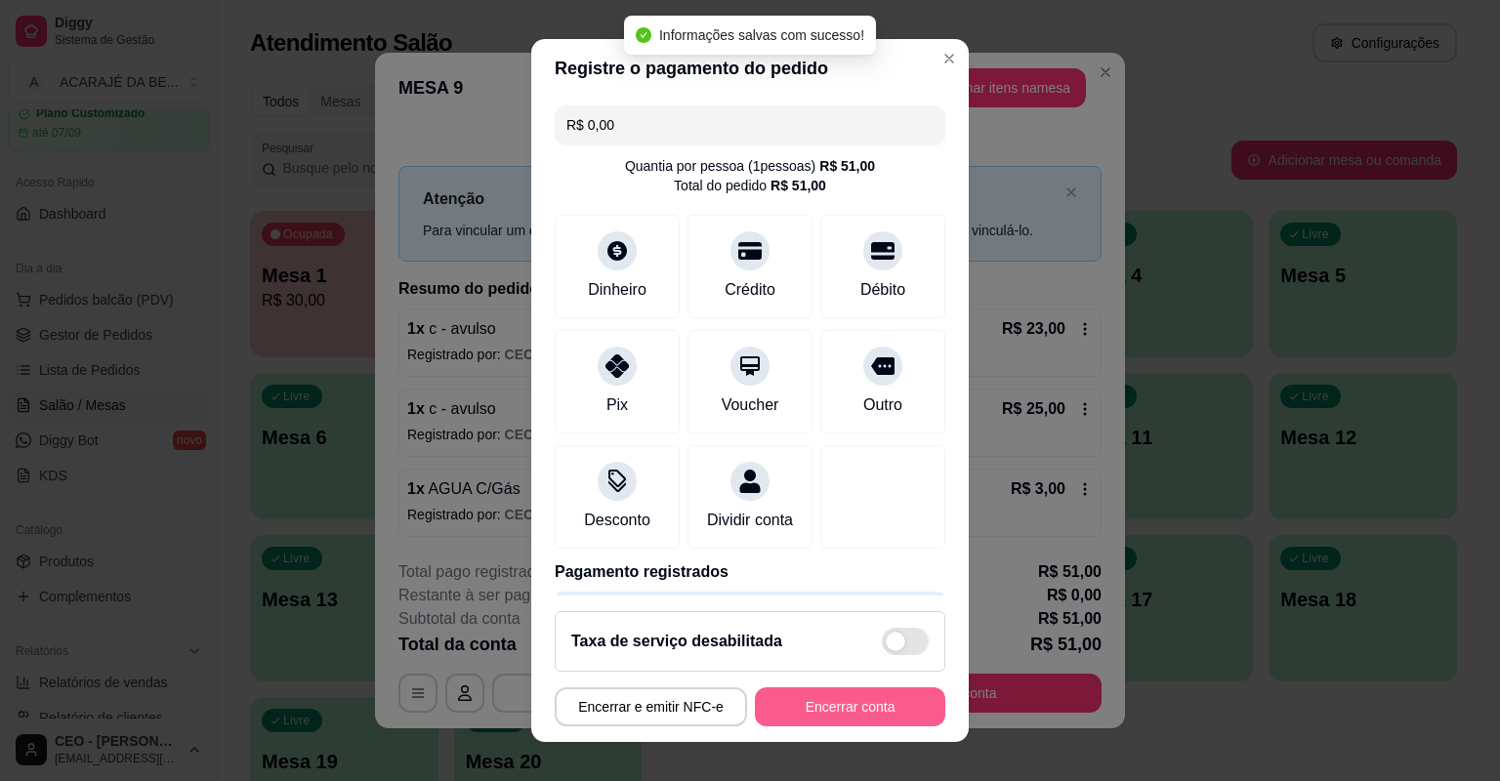
click at [814, 701] on button "Encerrar conta" at bounding box center [850, 706] width 190 height 39
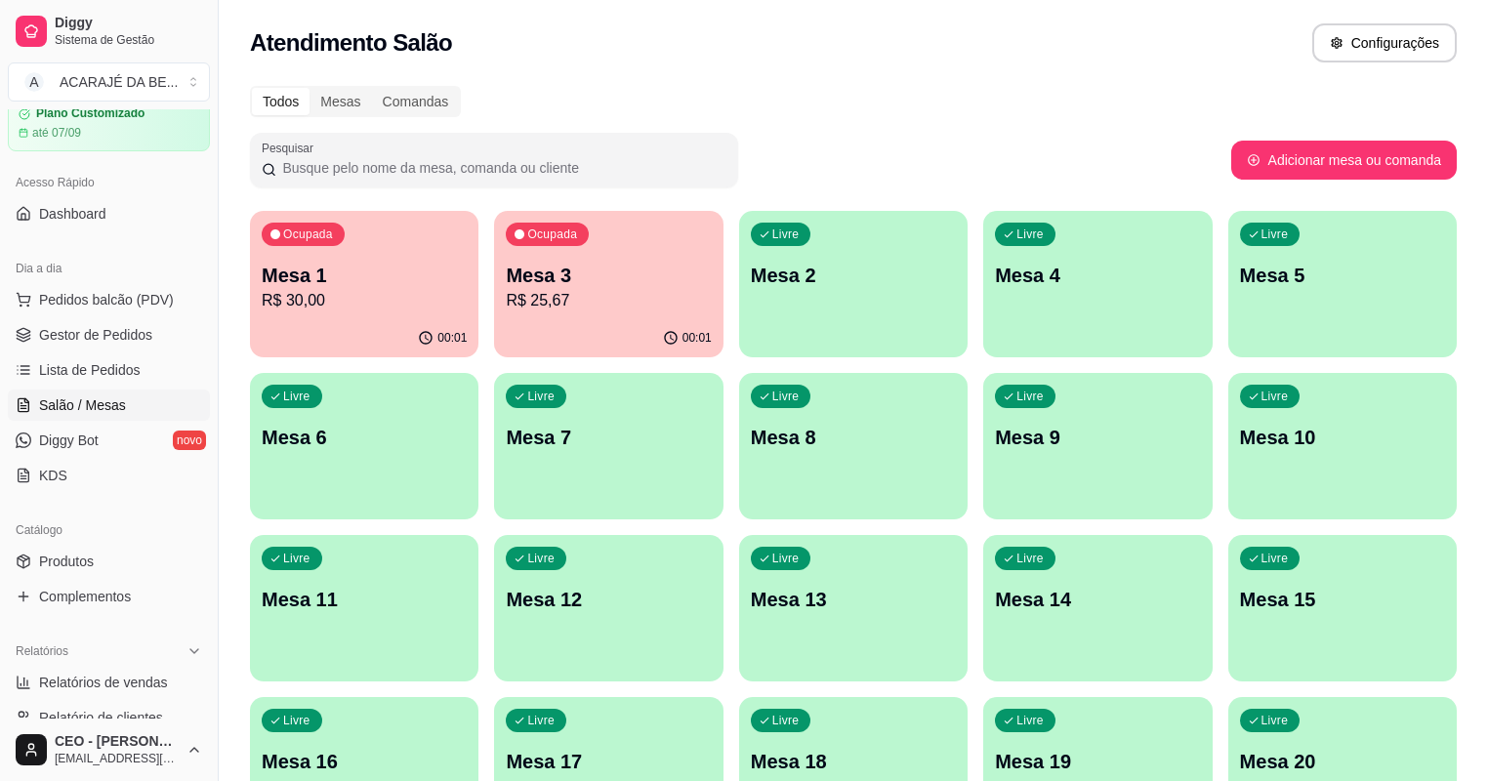
click at [1059, 128] on div "Todos Mesas Comandas Pesquisar Adicionar mesa ou comanda Ocupada Mesa 1 R$ 30,0…" at bounding box center [853, 470] width 1269 height 793
click at [510, 276] on p "Mesa 3" at bounding box center [609, 276] width 199 height 26
click at [506, 307] on p "R$ 25,67" at bounding box center [608, 300] width 205 height 23
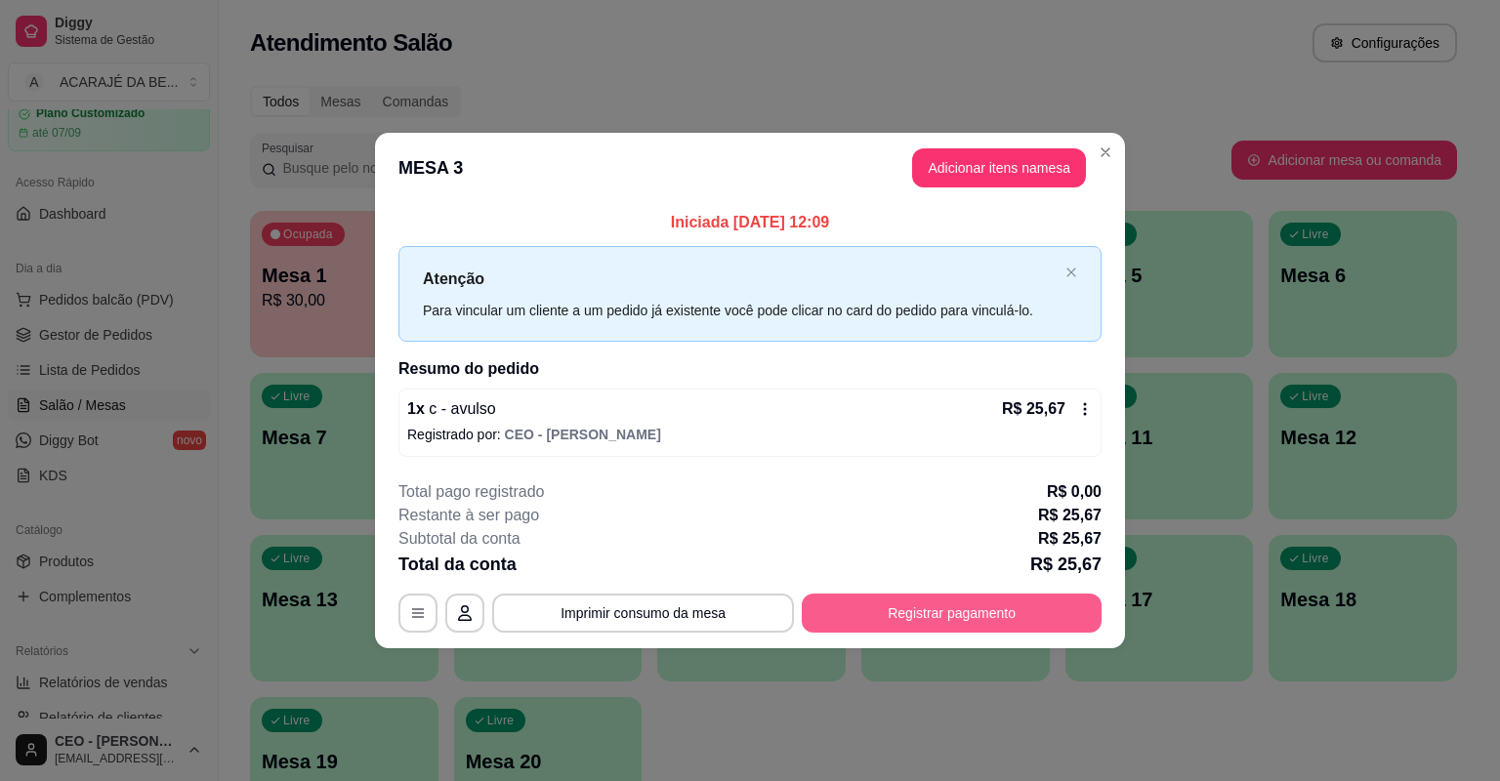
click at [972, 602] on button "Registrar pagamento" at bounding box center [952, 613] width 300 height 39
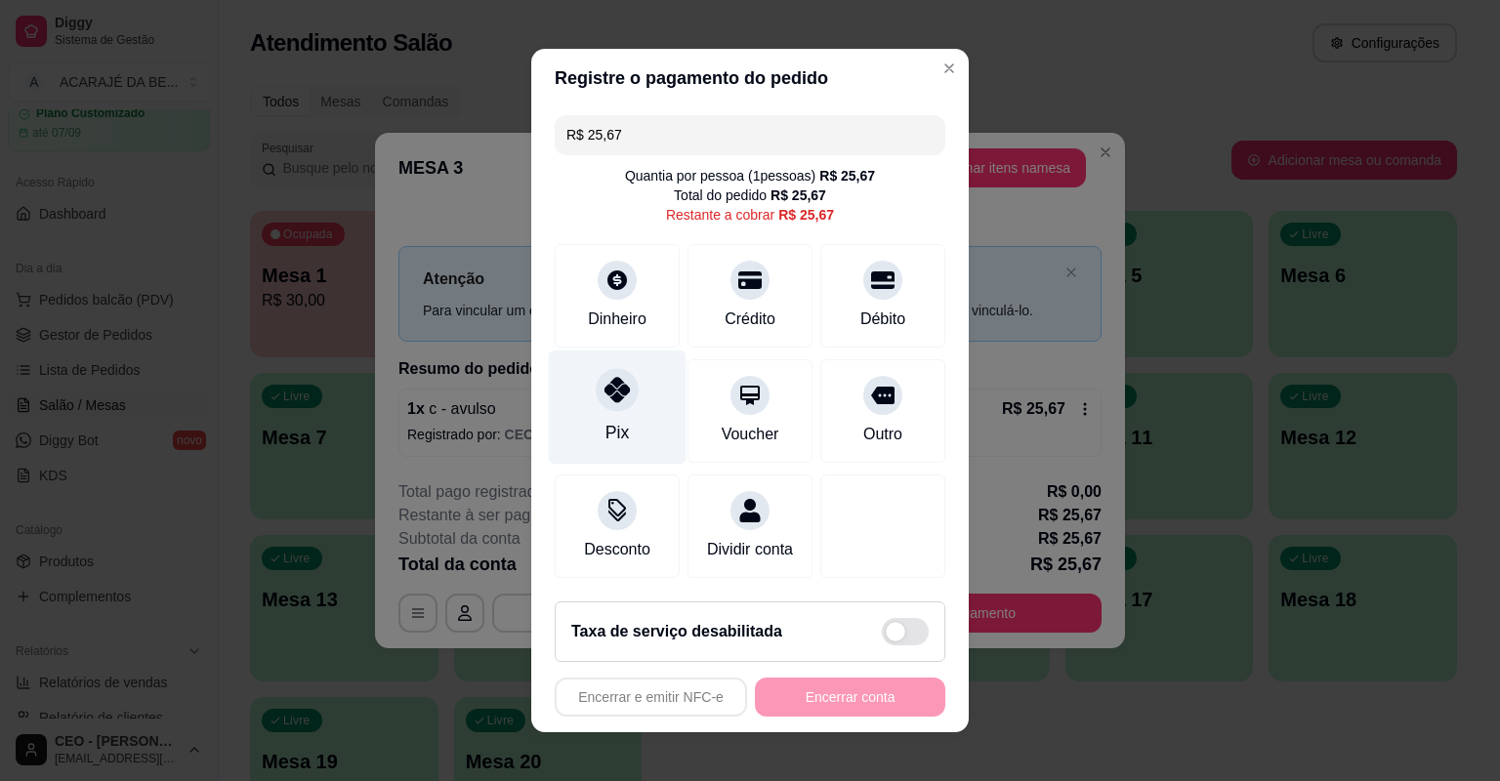
click at [612, 383] on icon at bounding box center [616, 389] width 25 height 25
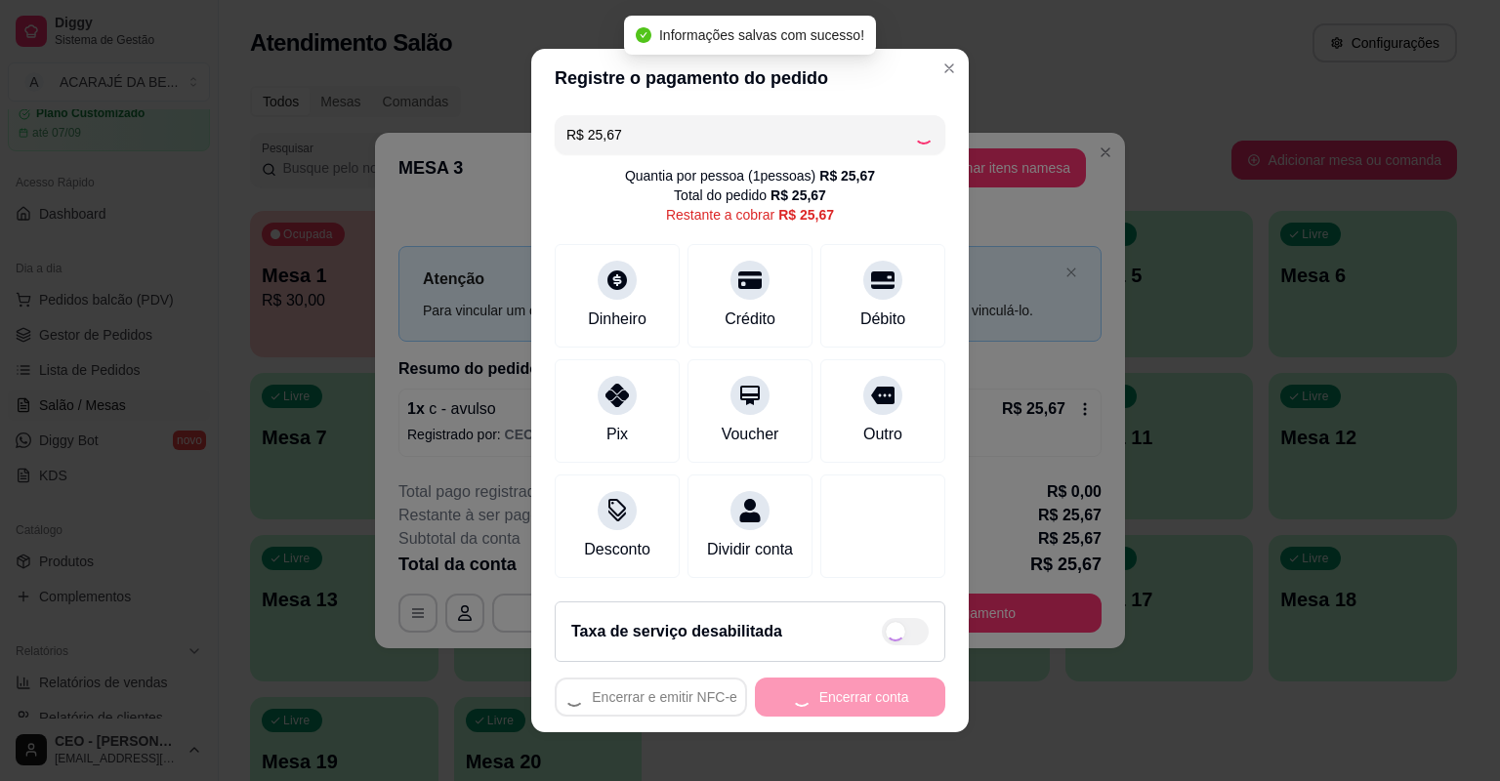
type input "R$ 0,00"
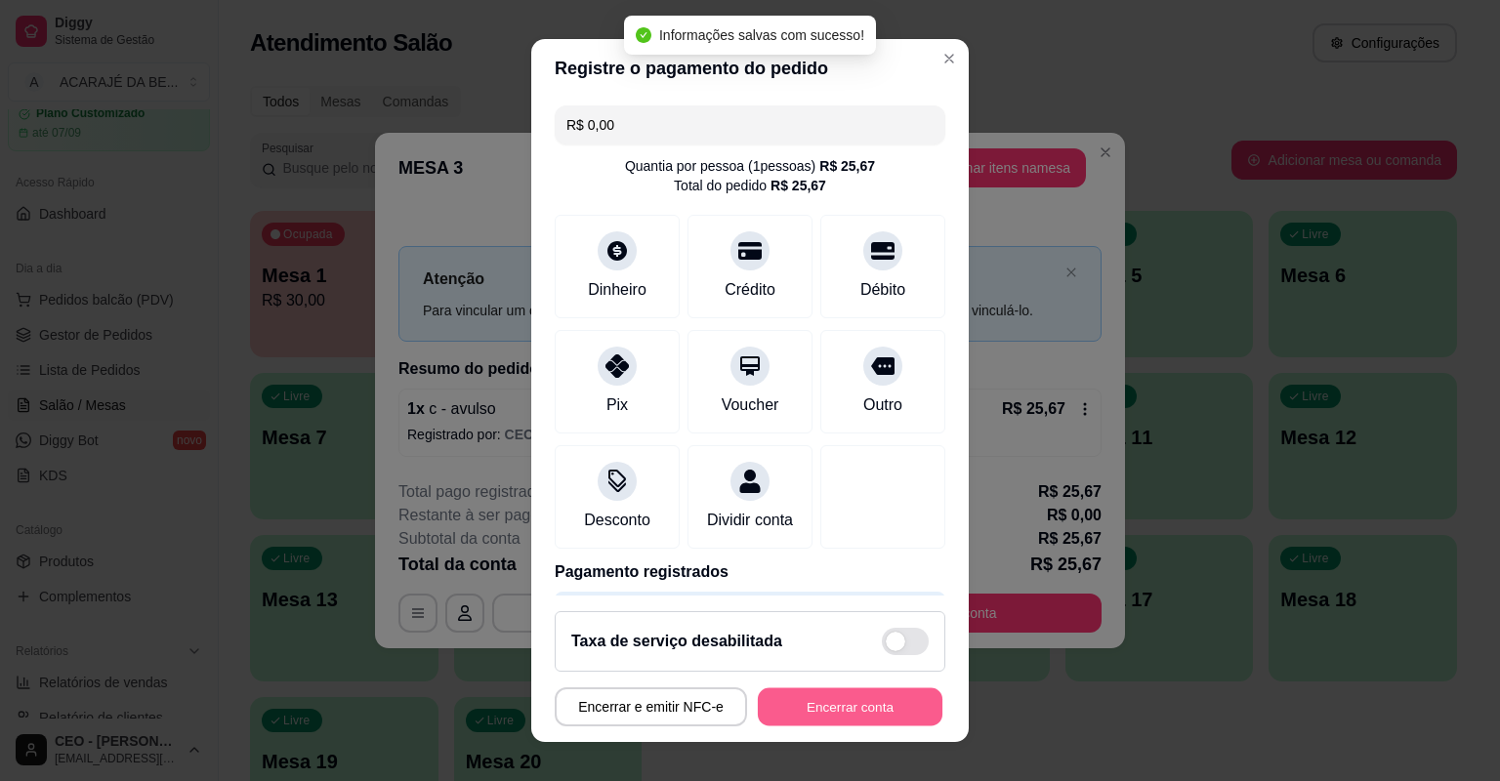
click at [856, 707] on button "Encerrar conta" at bounding box center [850, 707] width 185 height 38
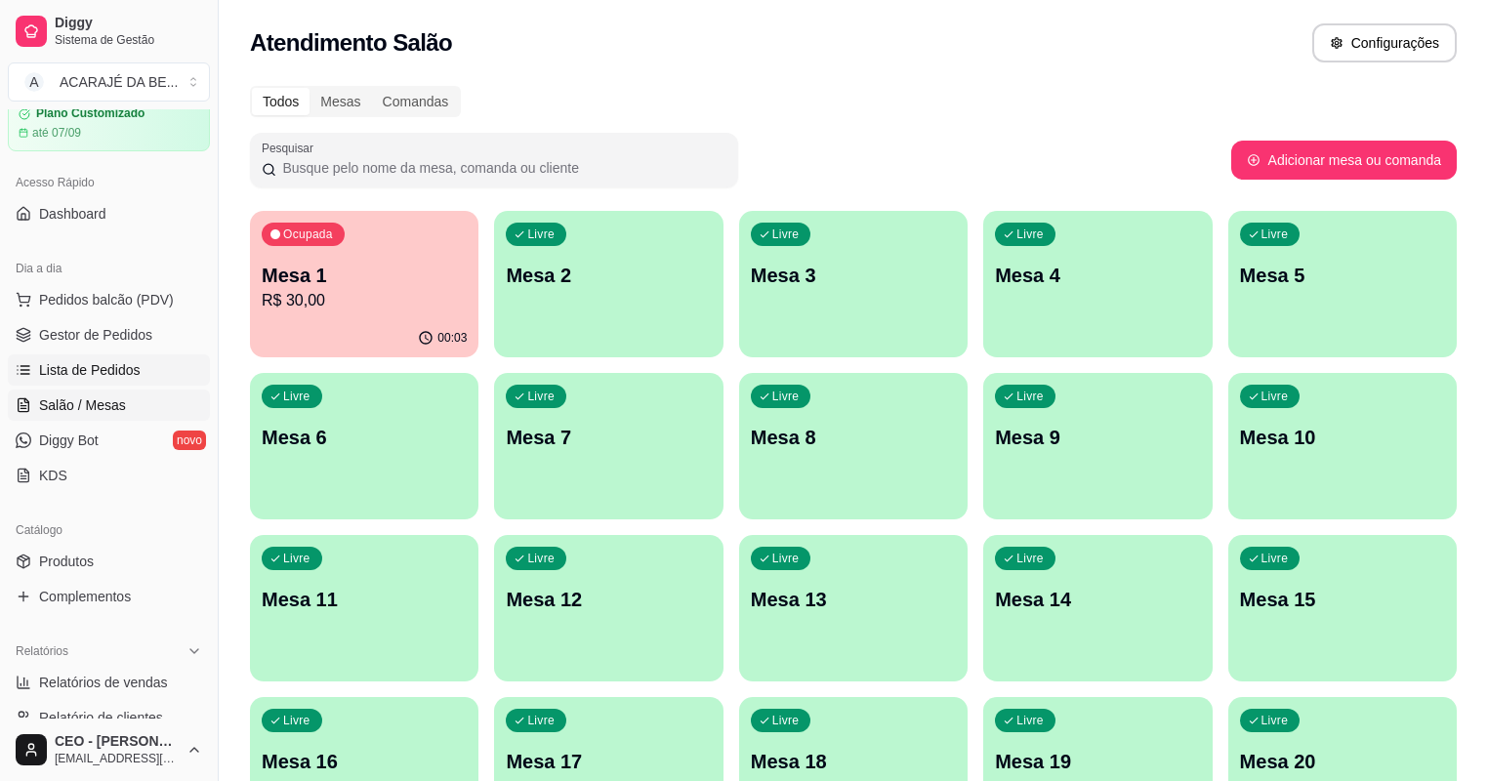
click at [108, 361] on span "Lista de Pedidos" at bounding box center [90, 370] width 102 height 20
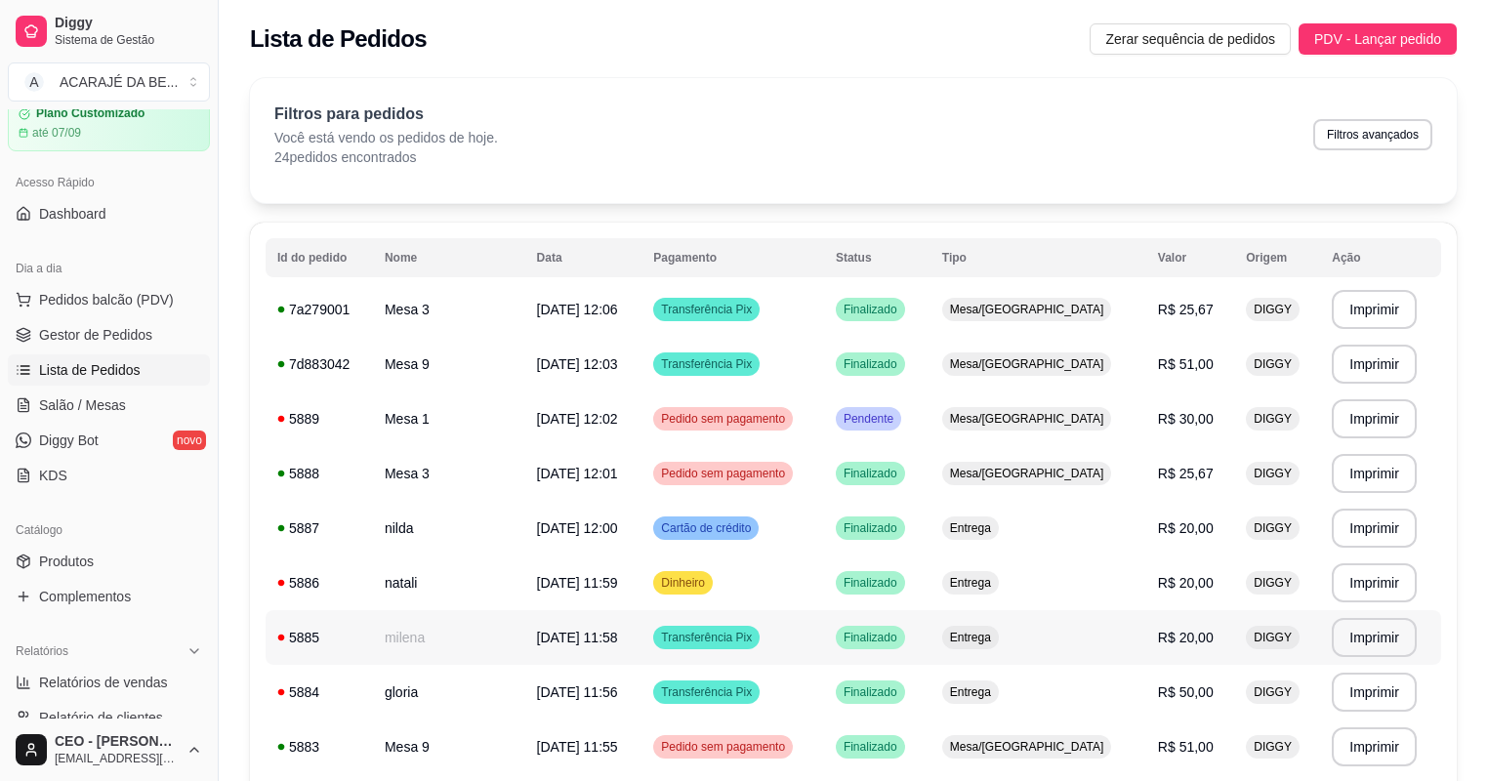
click at [525, 644] on td "[DATE] 11:58" at bounding box center [583, 637] width 117 height 55
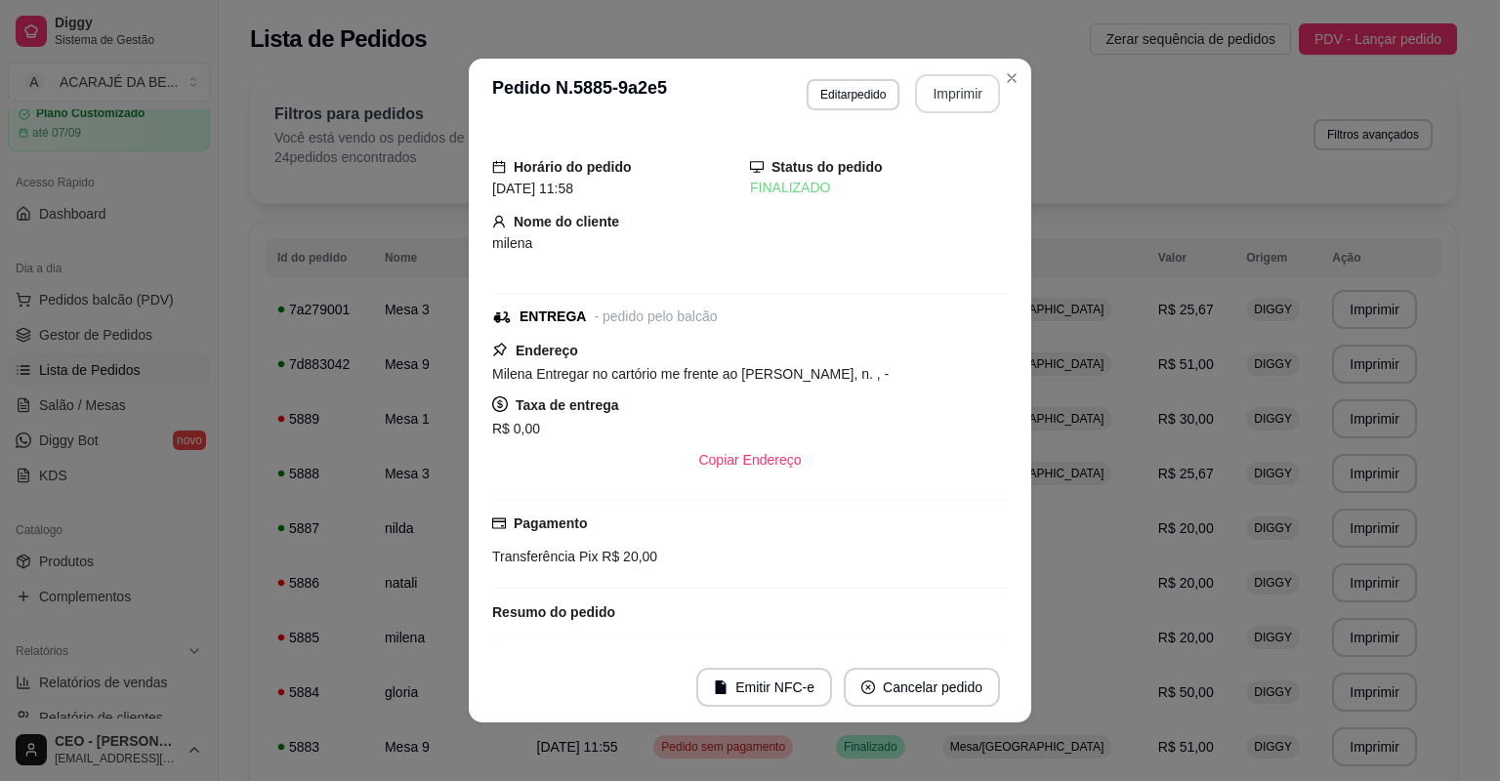
click at [957, 103] on button "Imprimir" at bounding box center [957, 93] width 85 height 39
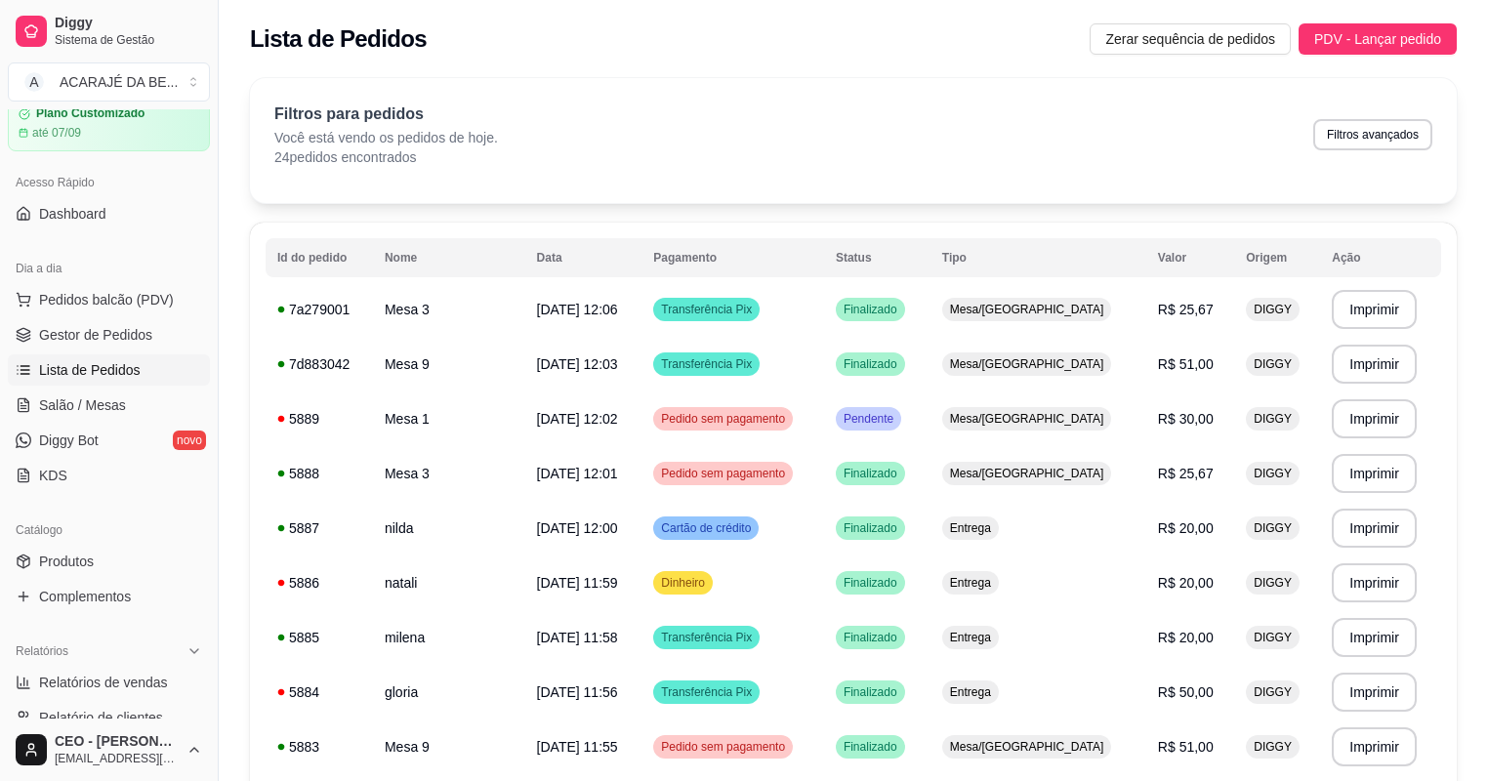
click at [122, 316] on ul "Pedidos balcão (PDV) Gestor de Pedidos Lista de Pedidos Salão / Mesas Diggy Bot…" at bounding box center [109, 387] width 202 height 207
click at [124, 323] on link "Gestor de Pedidos" at bounding box center [109, 334] width 202 height 31
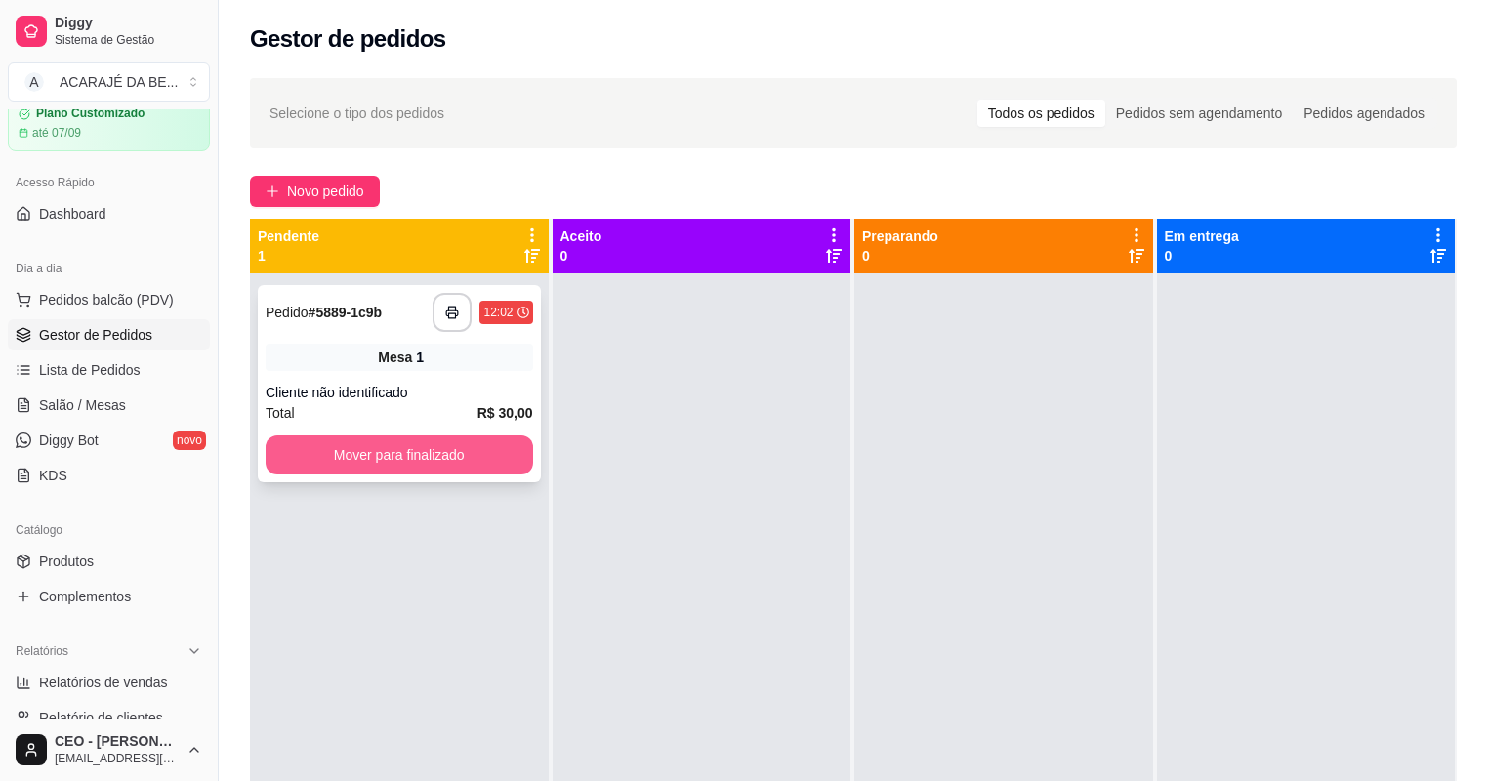
click at [414, 446] on button "Mover para finalizado" at bounding box center [400, 454] width 268 height 39
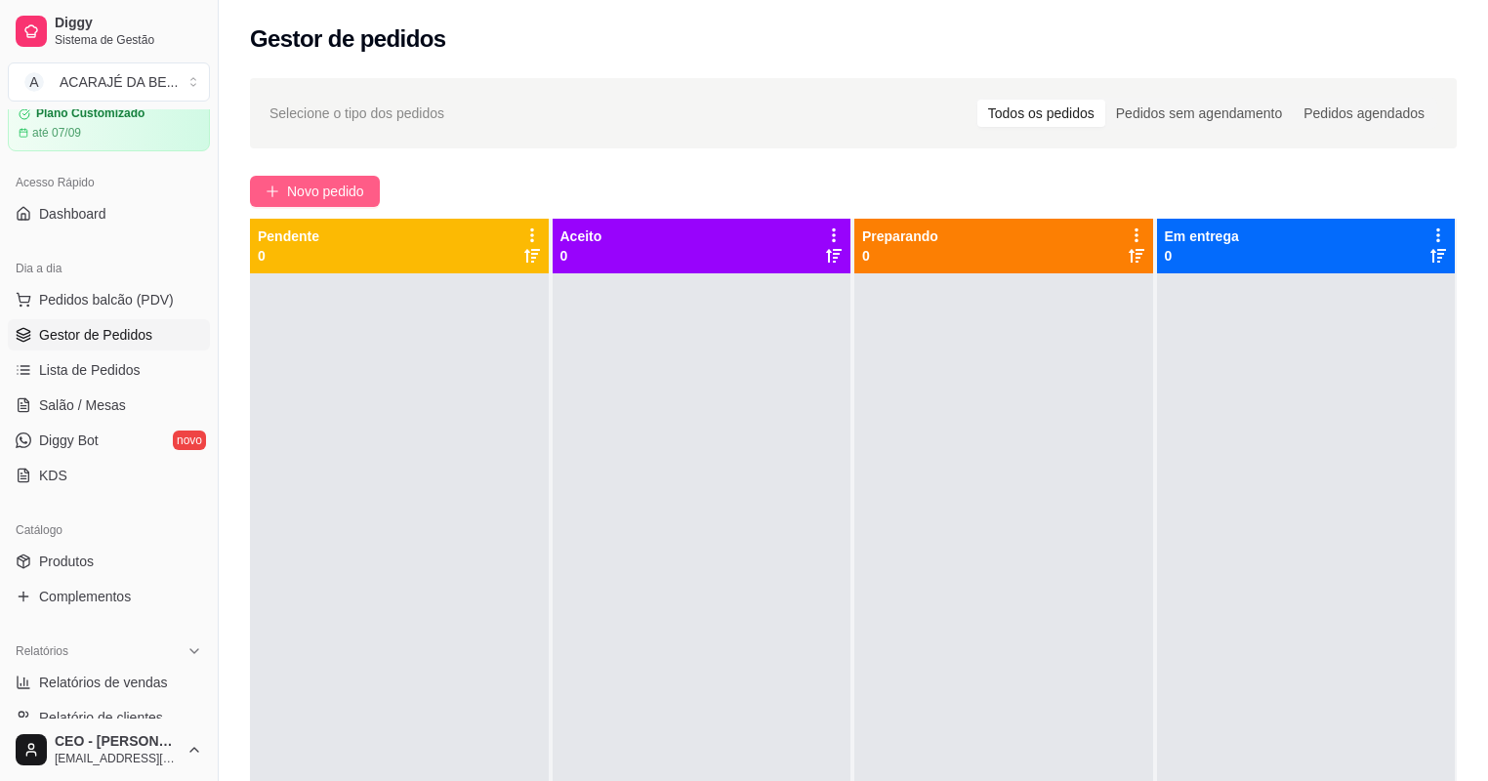
click at [301, 184] on span "Novo pedido" at bounding box center [325, 191] width 77 height 21
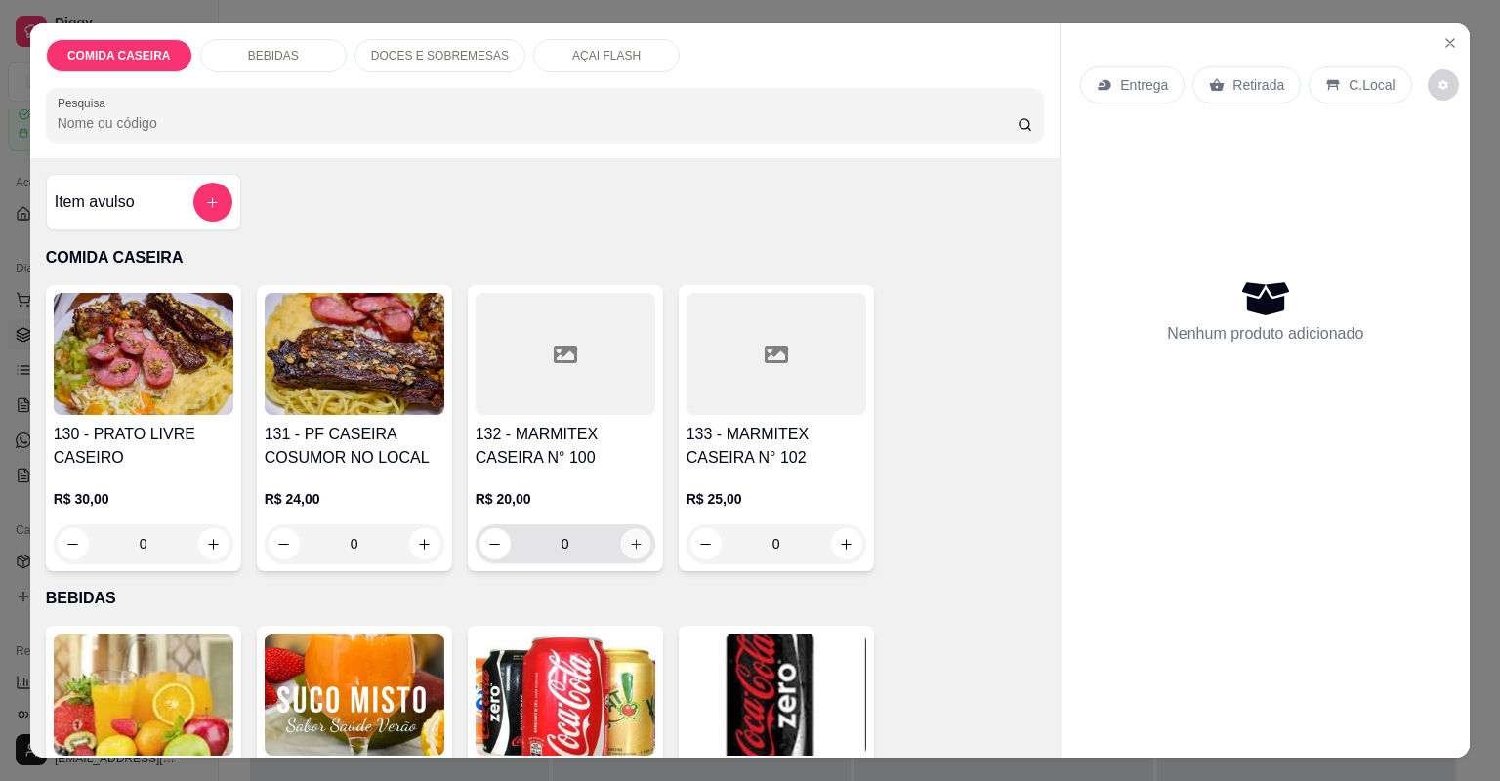
click at [620, 544] on button "increase-product-quantity" at bounding box center [635, 543] width 30 height 30
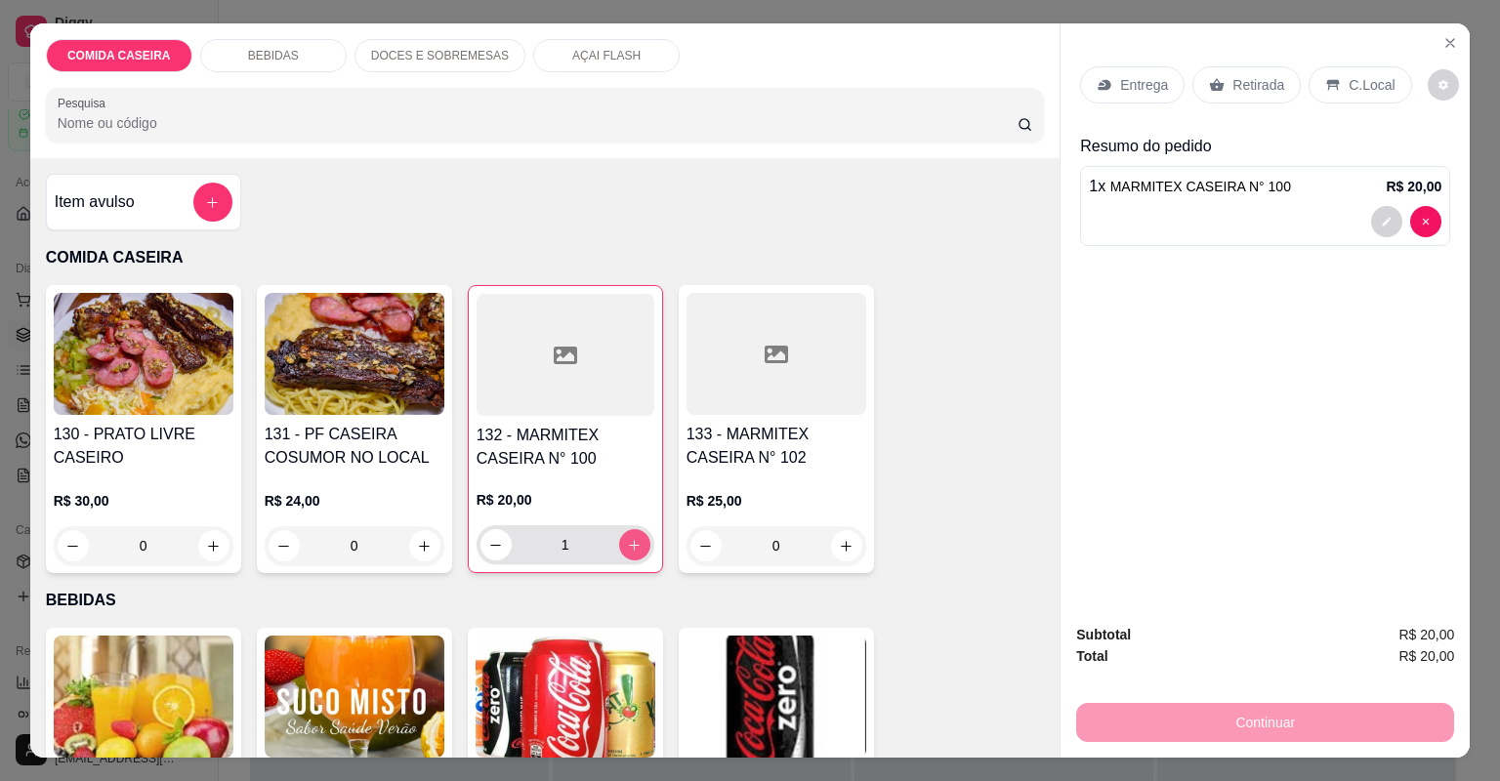
click at [620, 544] on button "increase-product-quantity" at bounding box center [634, 544] width 31 height 31
click at [620, 544] on button "increase-product-quantity" at bounding box center [634, 544] width 30 height 30
click at [627, 543] on icon "increase-product-quantity" at bounding box center [634, 545] width 15 height 15
click at [629, 543] on icon "increase-product-quantity" at bounding box center [634, 545] width 11 height 11
type input "5"
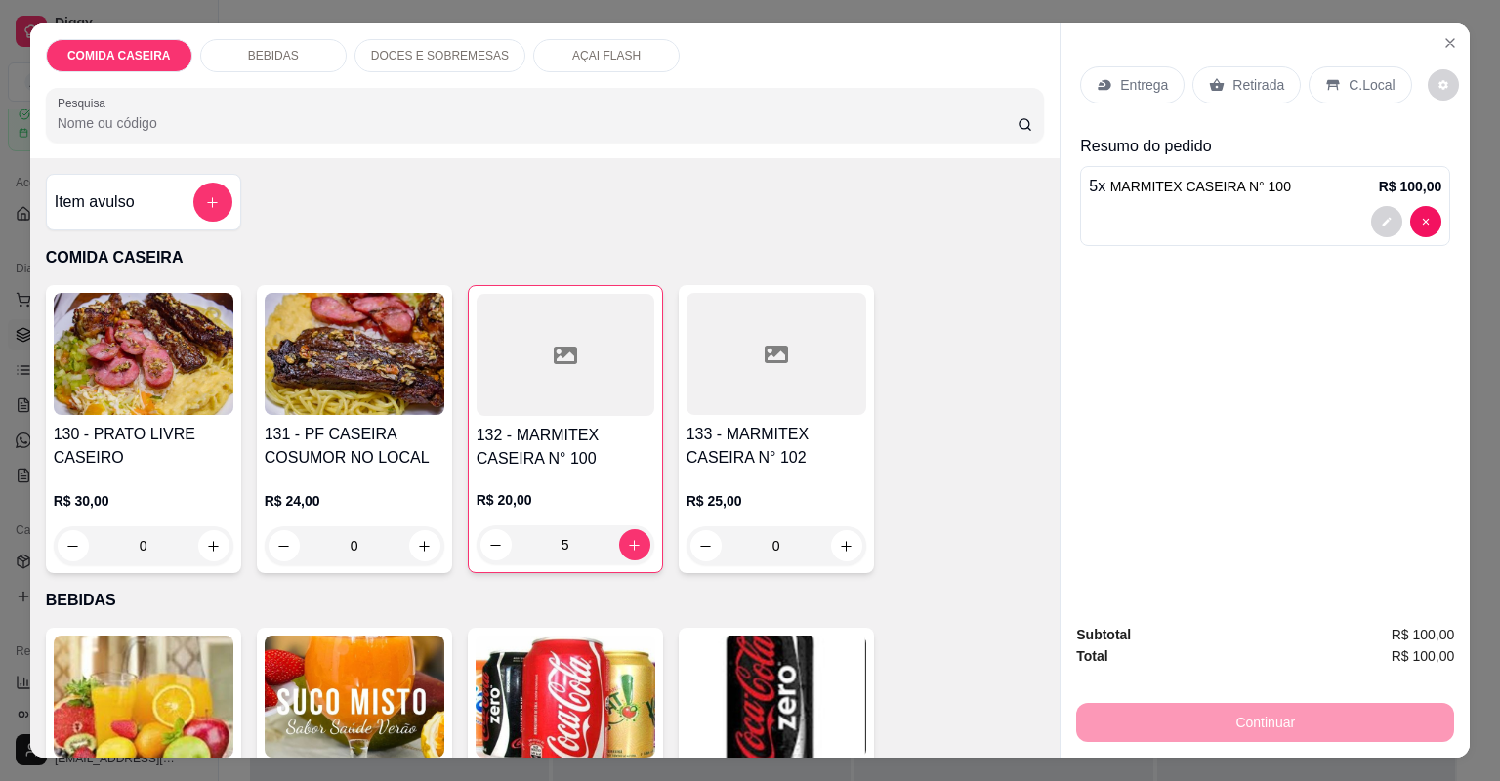
click at [1219, 72] on div "Retirada" at bounding box center [1246, 84] width 108 height 37
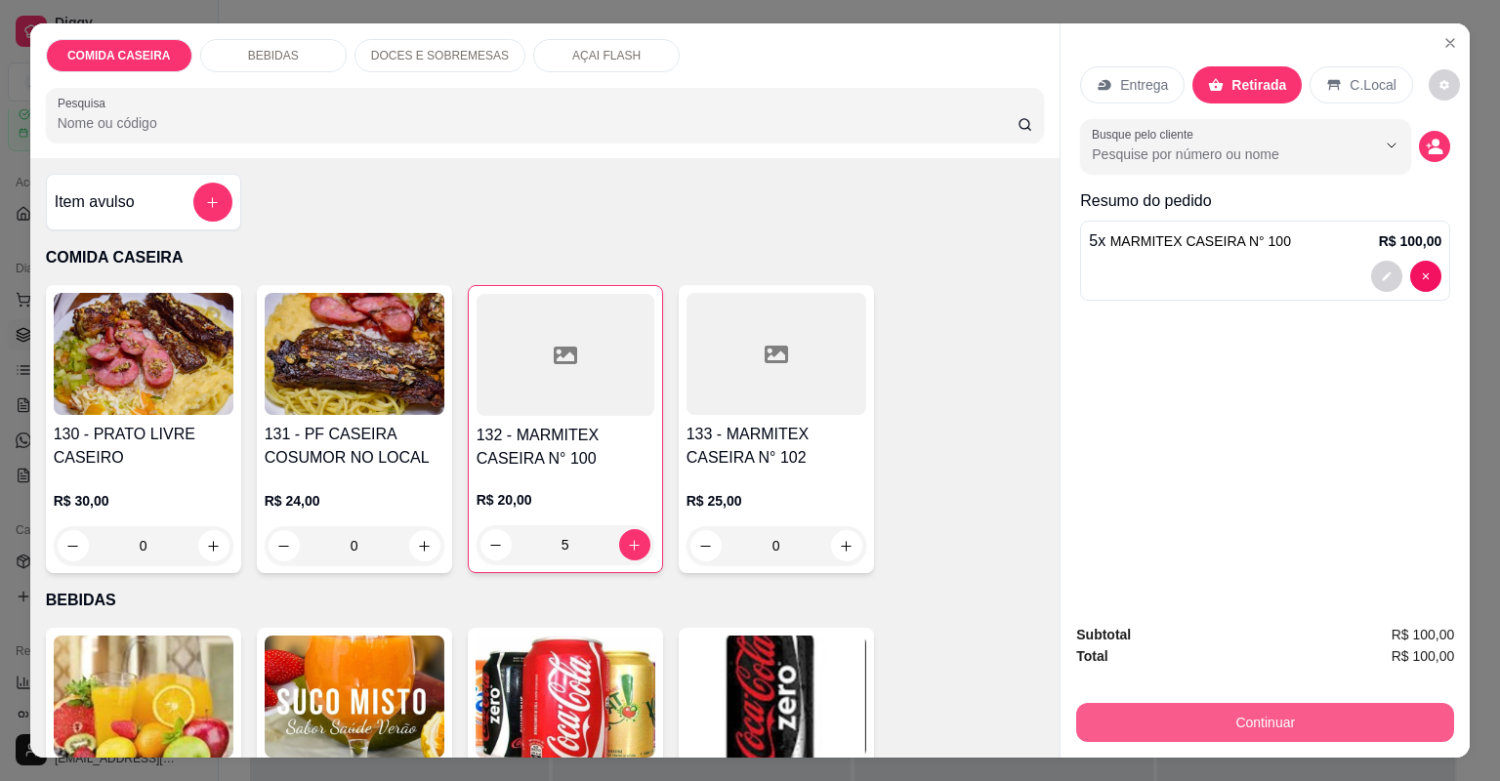
click at [1158, 724] on button "Continuar" at bounding box center [1265, 722] width 378 height 39
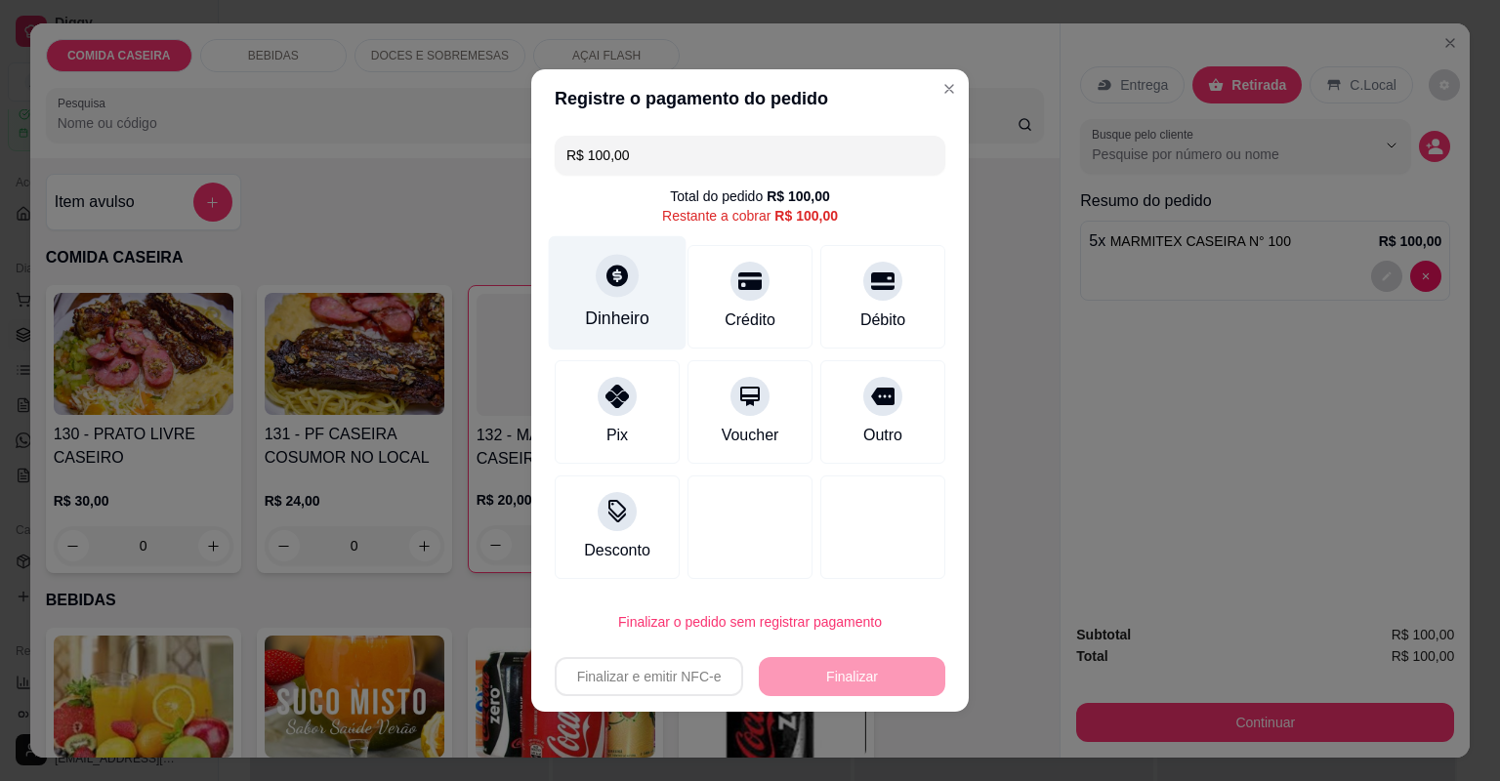
click at [626, 297] on div "Dinheiro" at bounding box center [618, 293] width 138 height 114
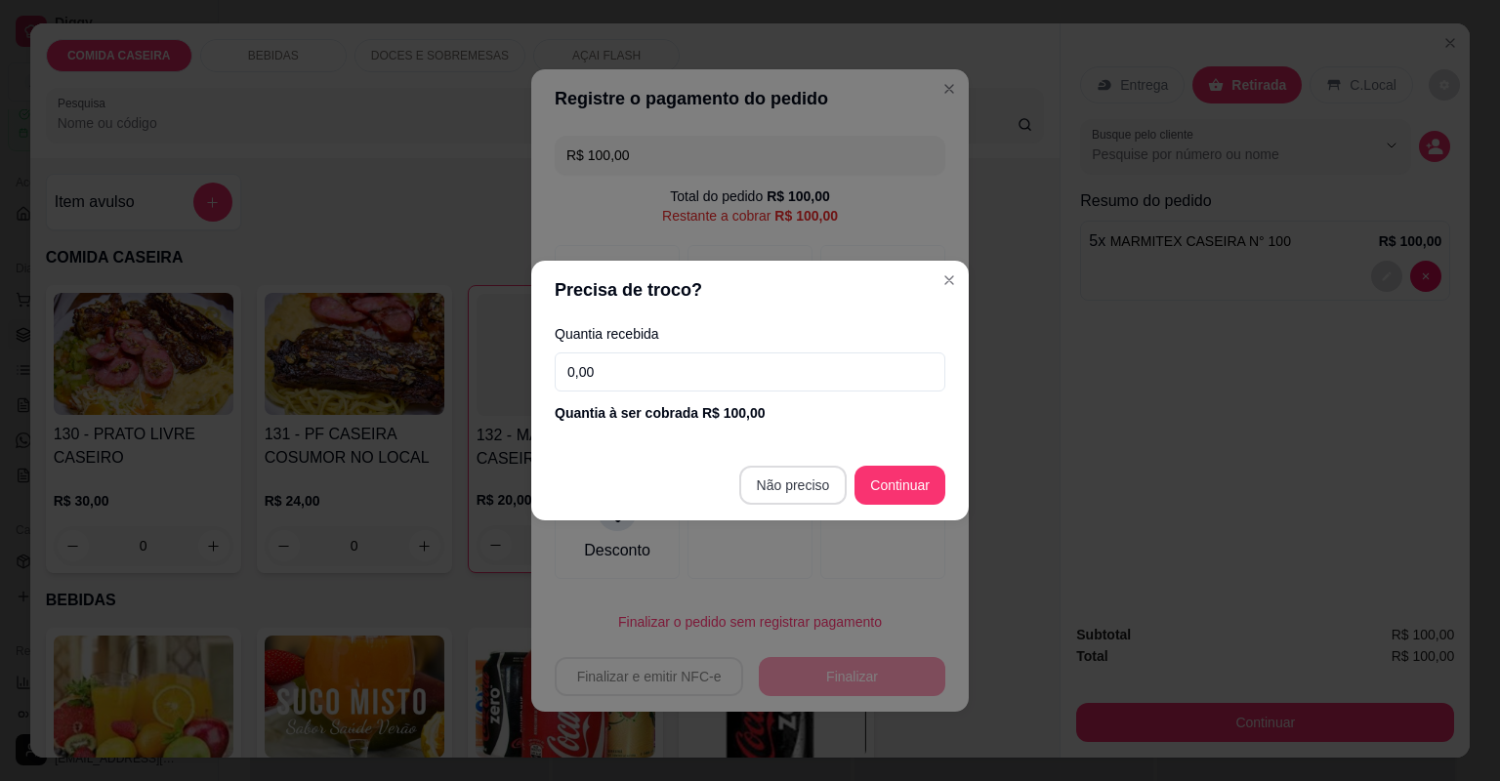
type input "R$ 0,00"
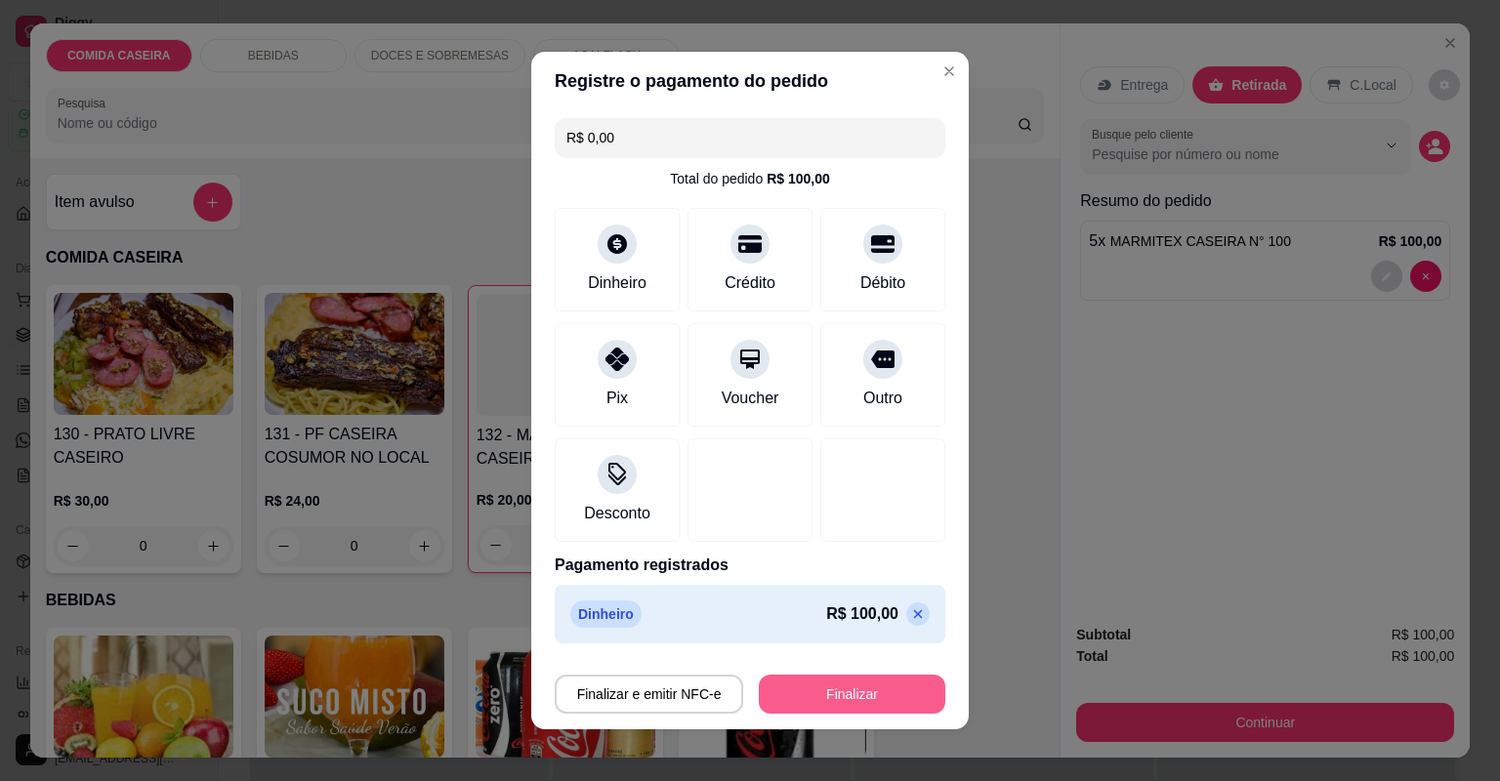
click at [827, 681] on button "Finalizar" at bounding box center [852, 694] width 186 height 39
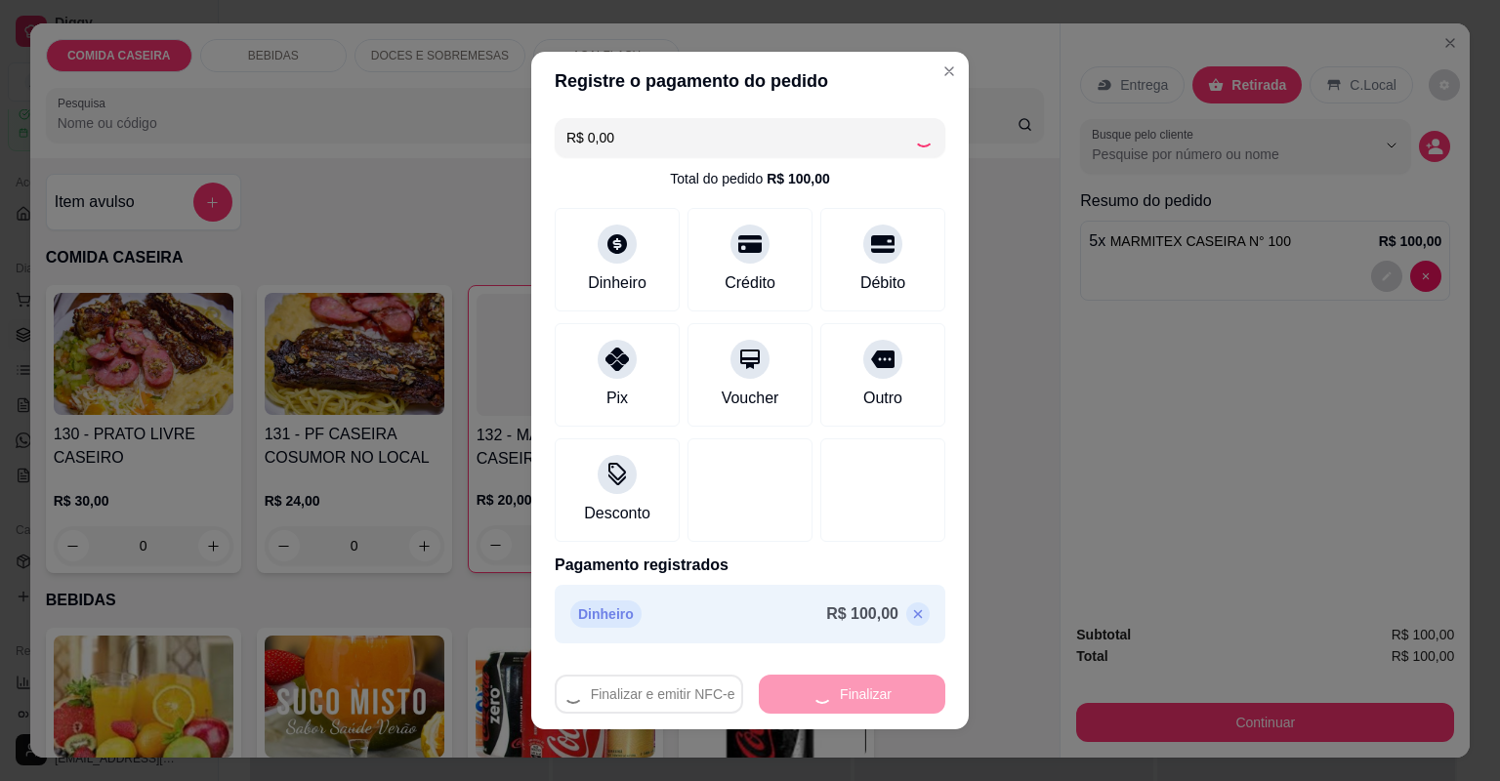
type input "0"
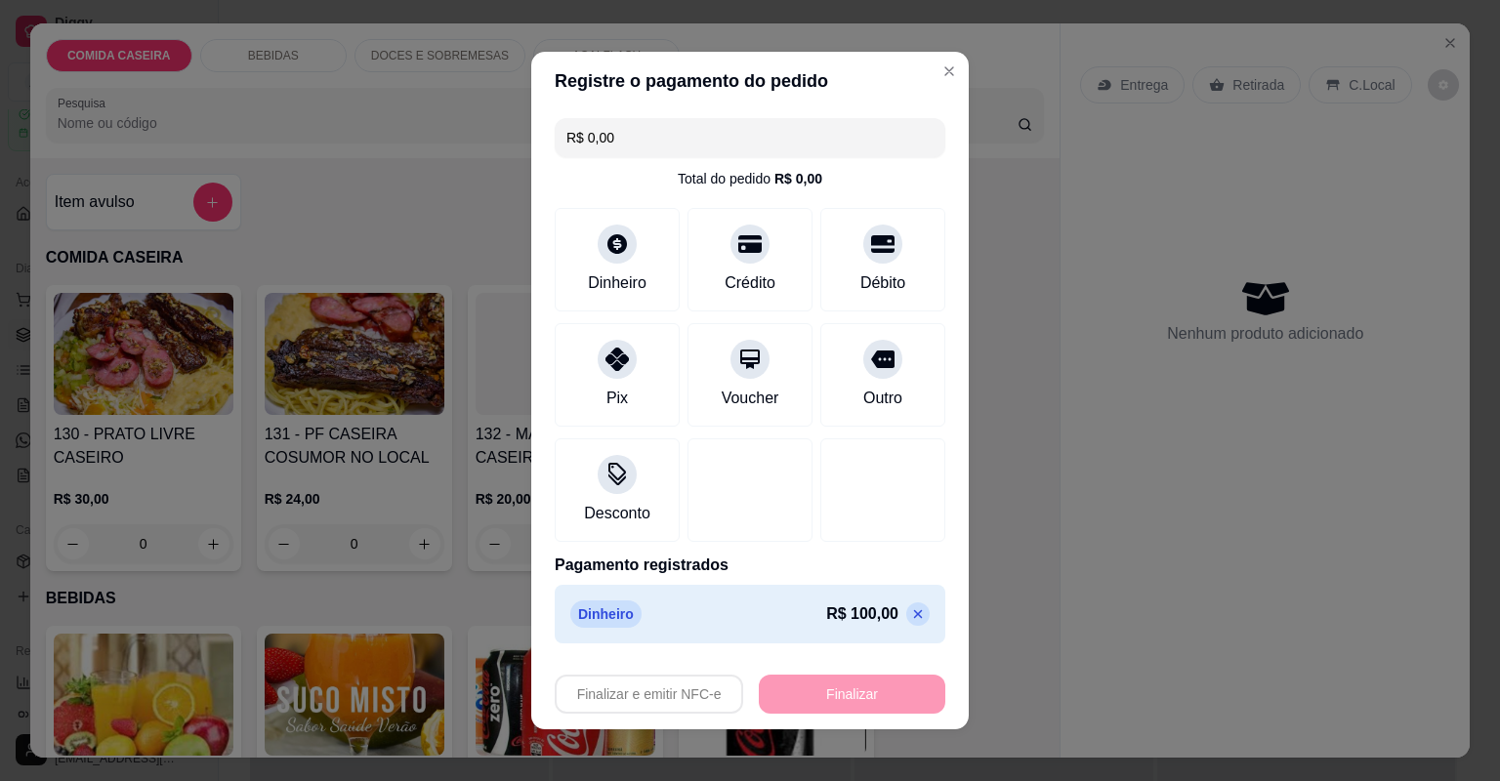
type input "-R$ 100,00"
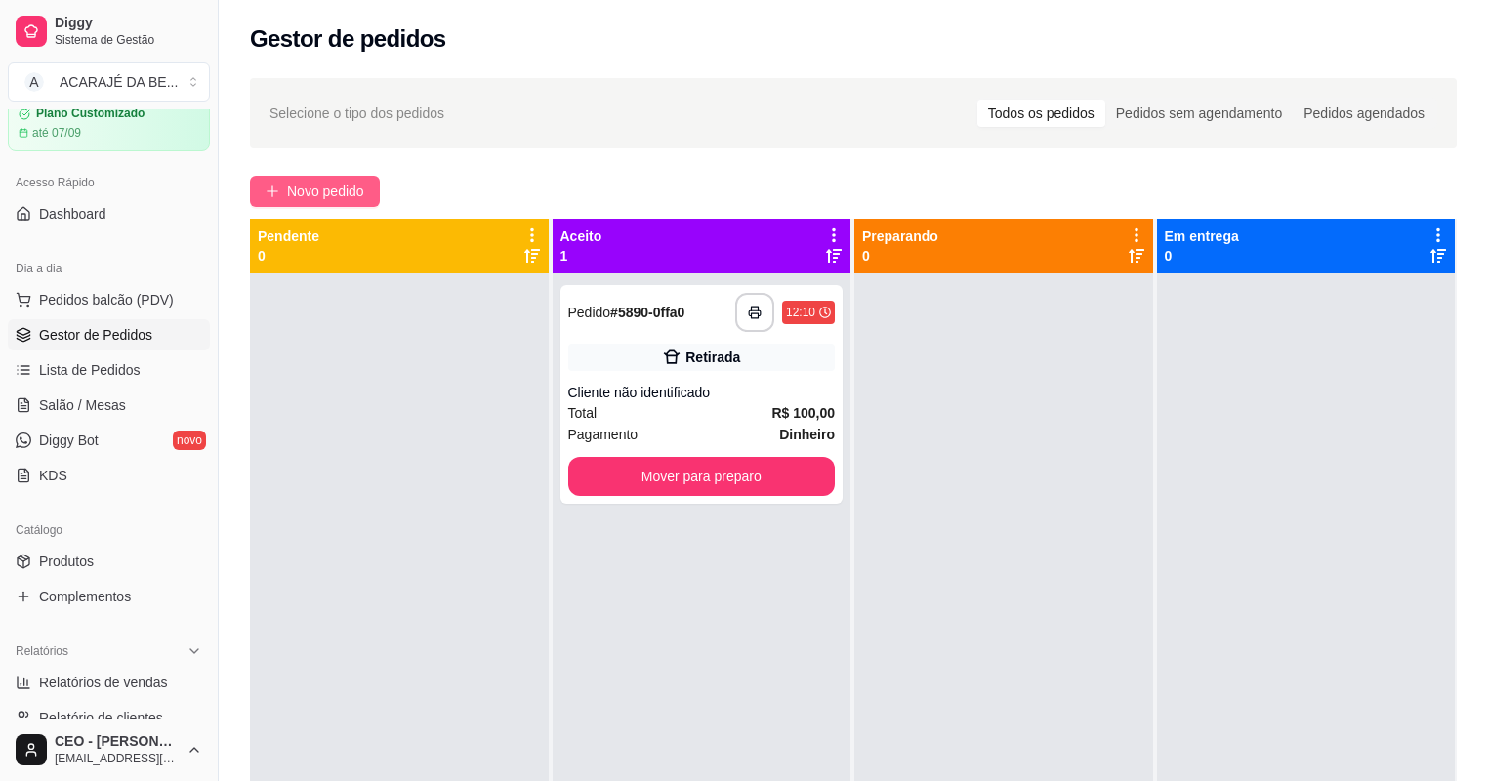
click at [351, 195] on span "Novo pedido" at bounding box center [325, 191] width 77 height 21
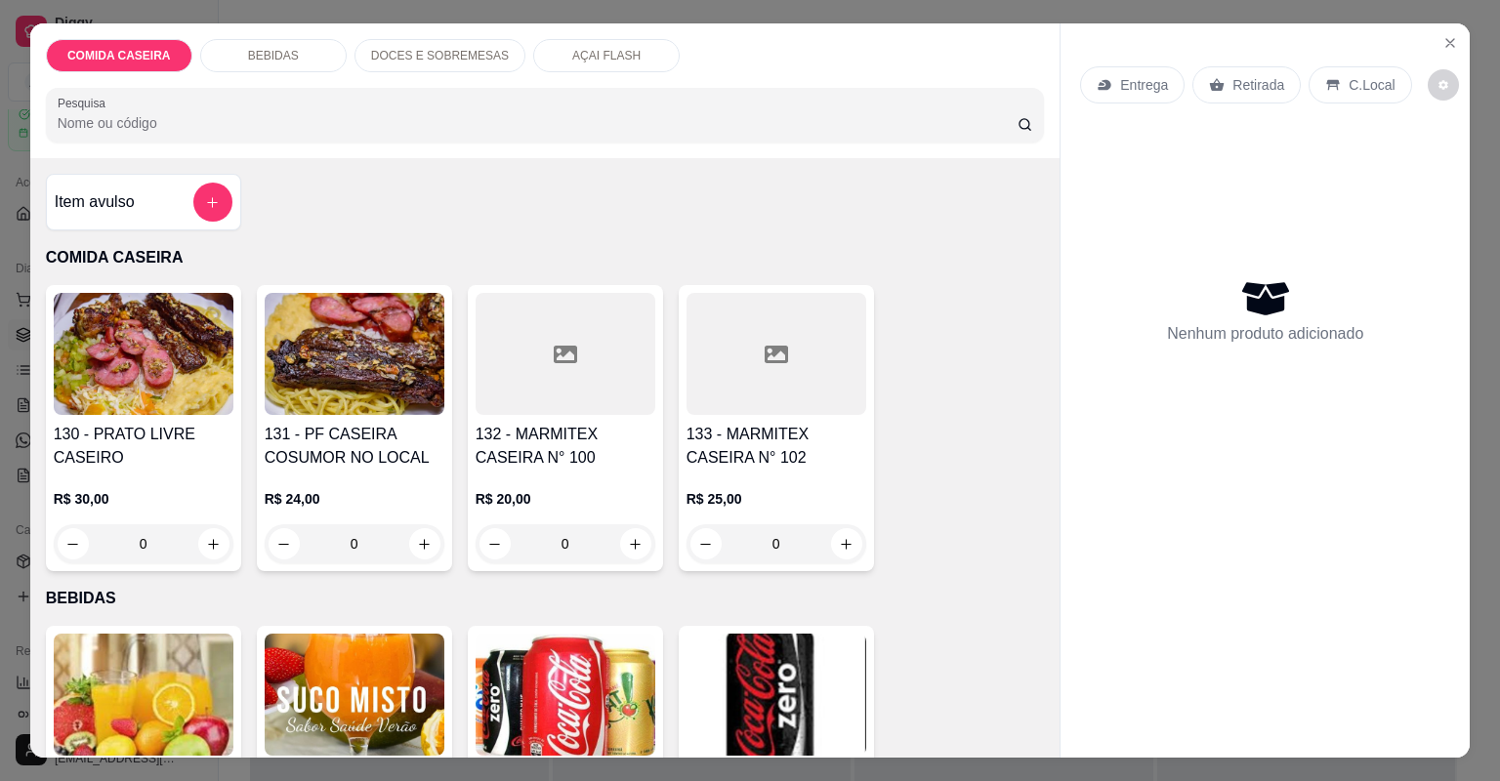
click at [543, 375] on div at bounding box center [565, 354] width 180 height 122
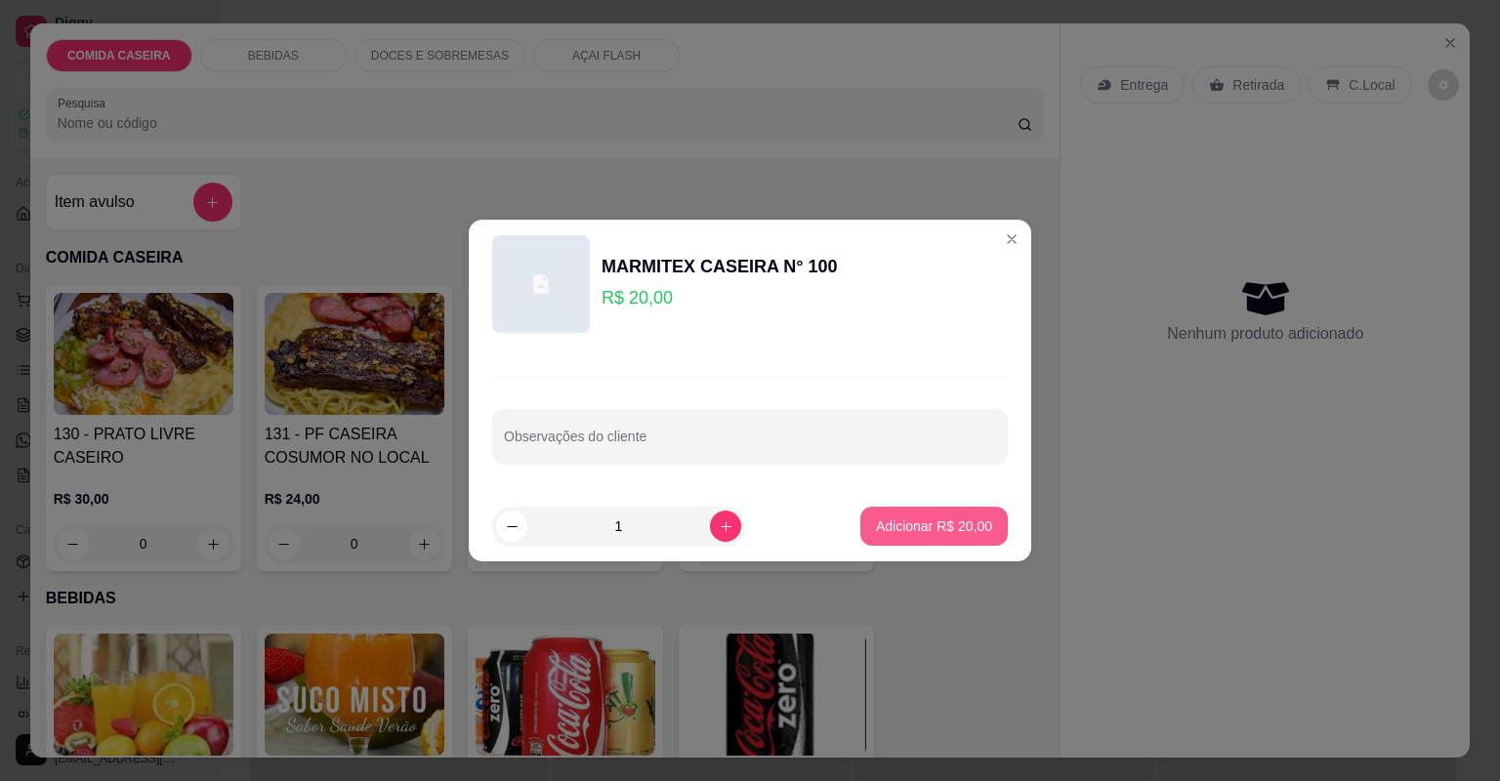
click at [875, 536] on button "Adicionar R$ 20,00" at bounding box center [933, 526] width 147 height 39
type input "1"
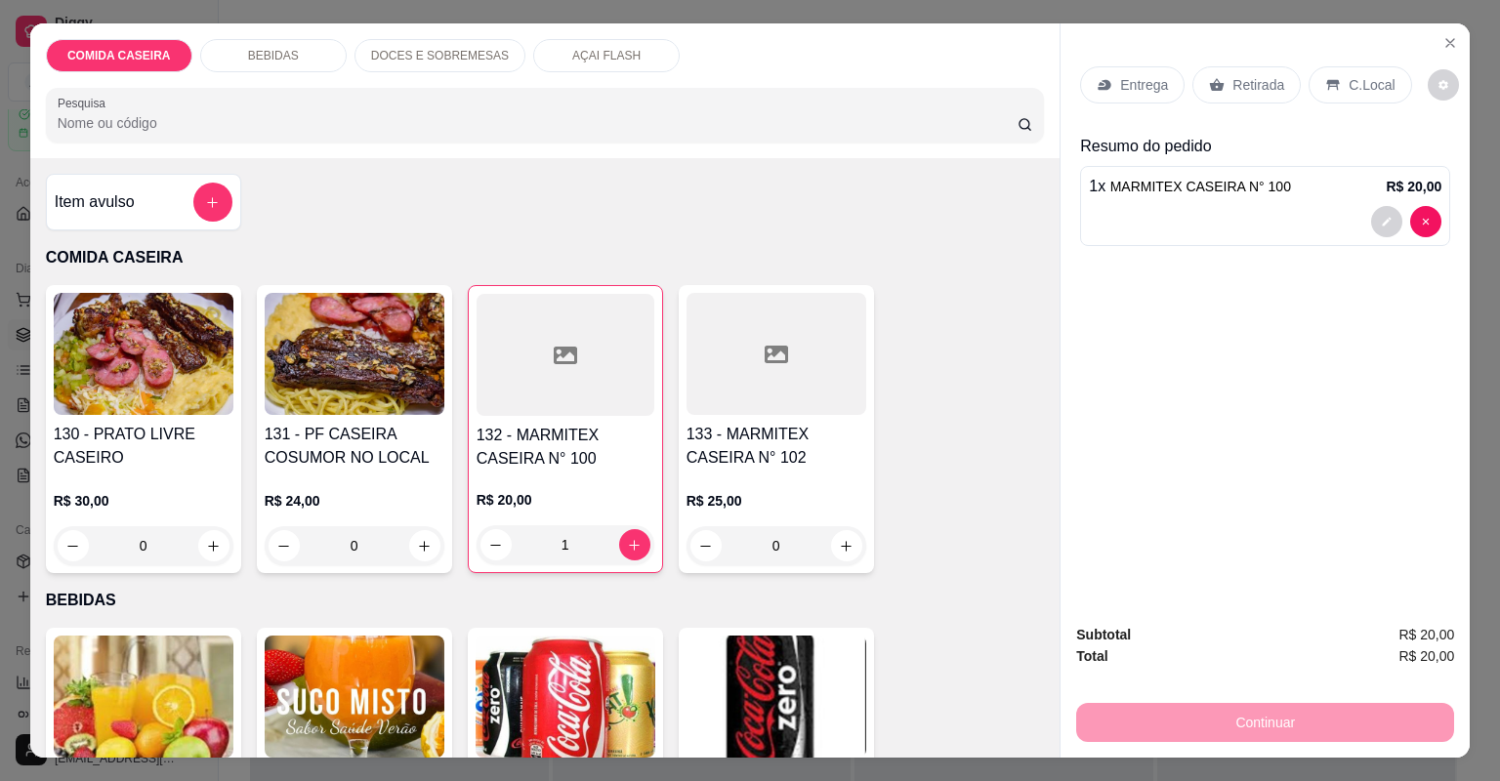
click at [1217, 92] on div "Retirada" at bounding box center [1246, 84] width 108 height 37
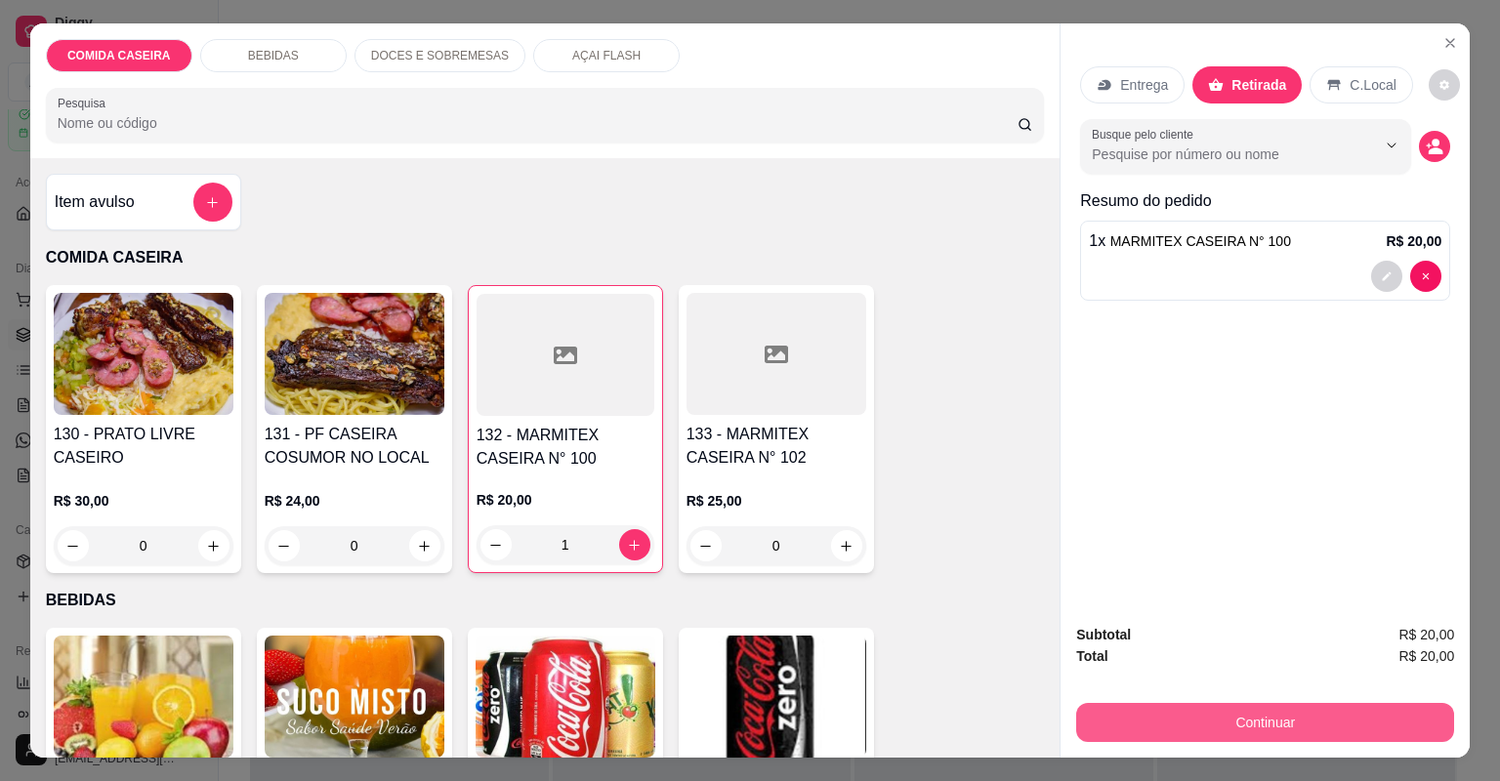
click at [1176, 707] on button "Continuar" at bounding box center [1265, 722] width 378 height 39
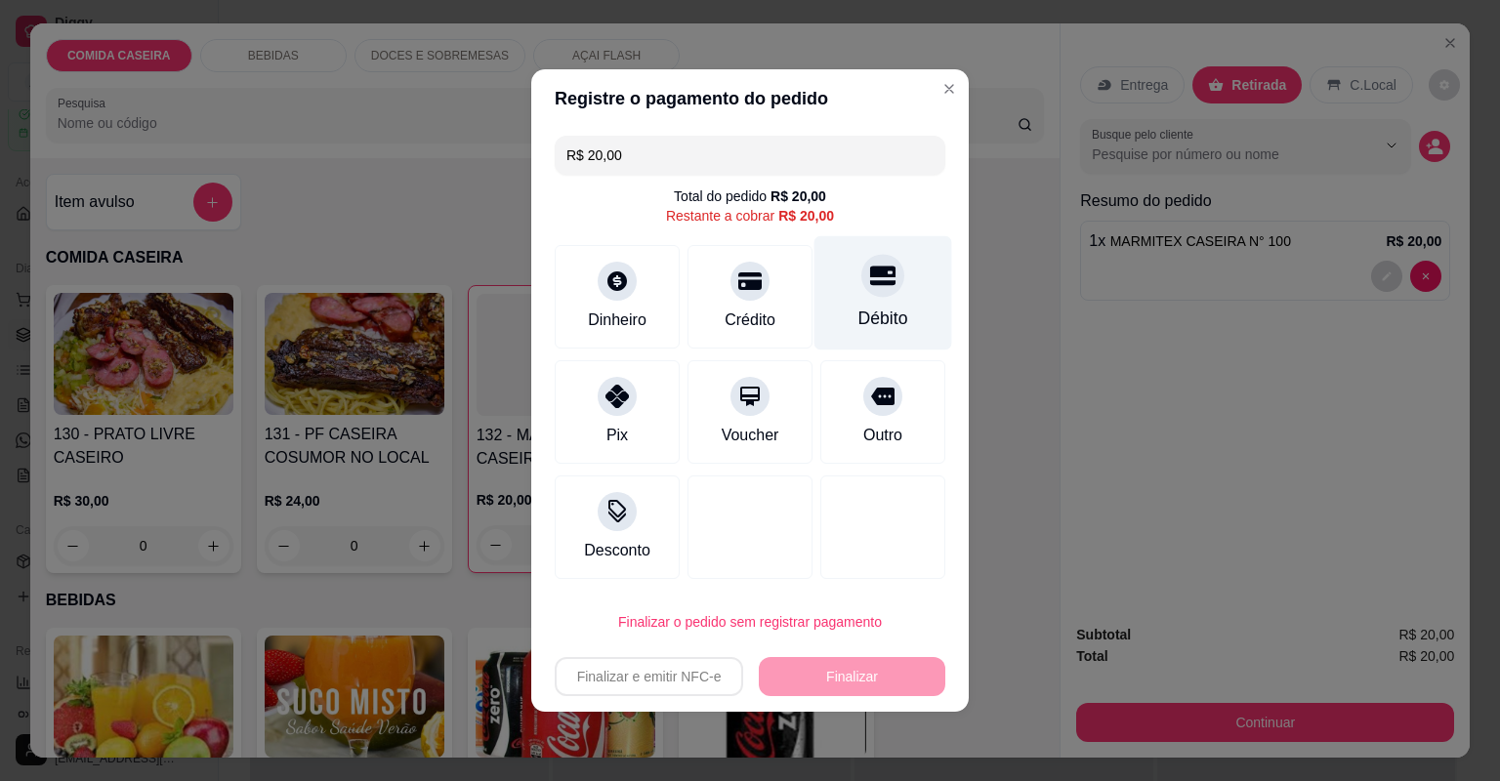
click at [843, 308] on div "Débito" at bounding box center [883, 293] width 138 height 114
type input "R$ 0,00"
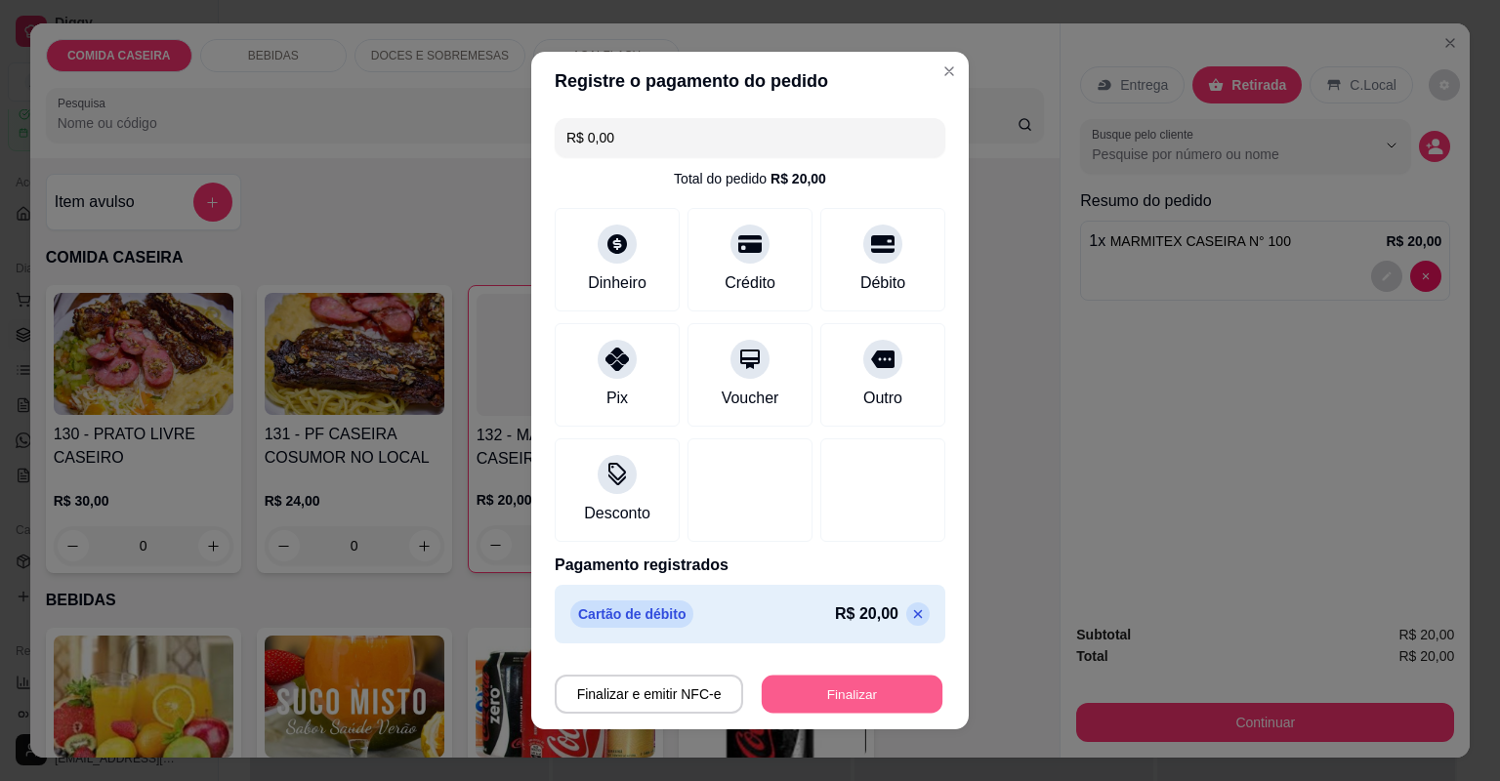
click at [804, 700] on button "Finalizar" at bounding box center [852, 695] width 181 height 38
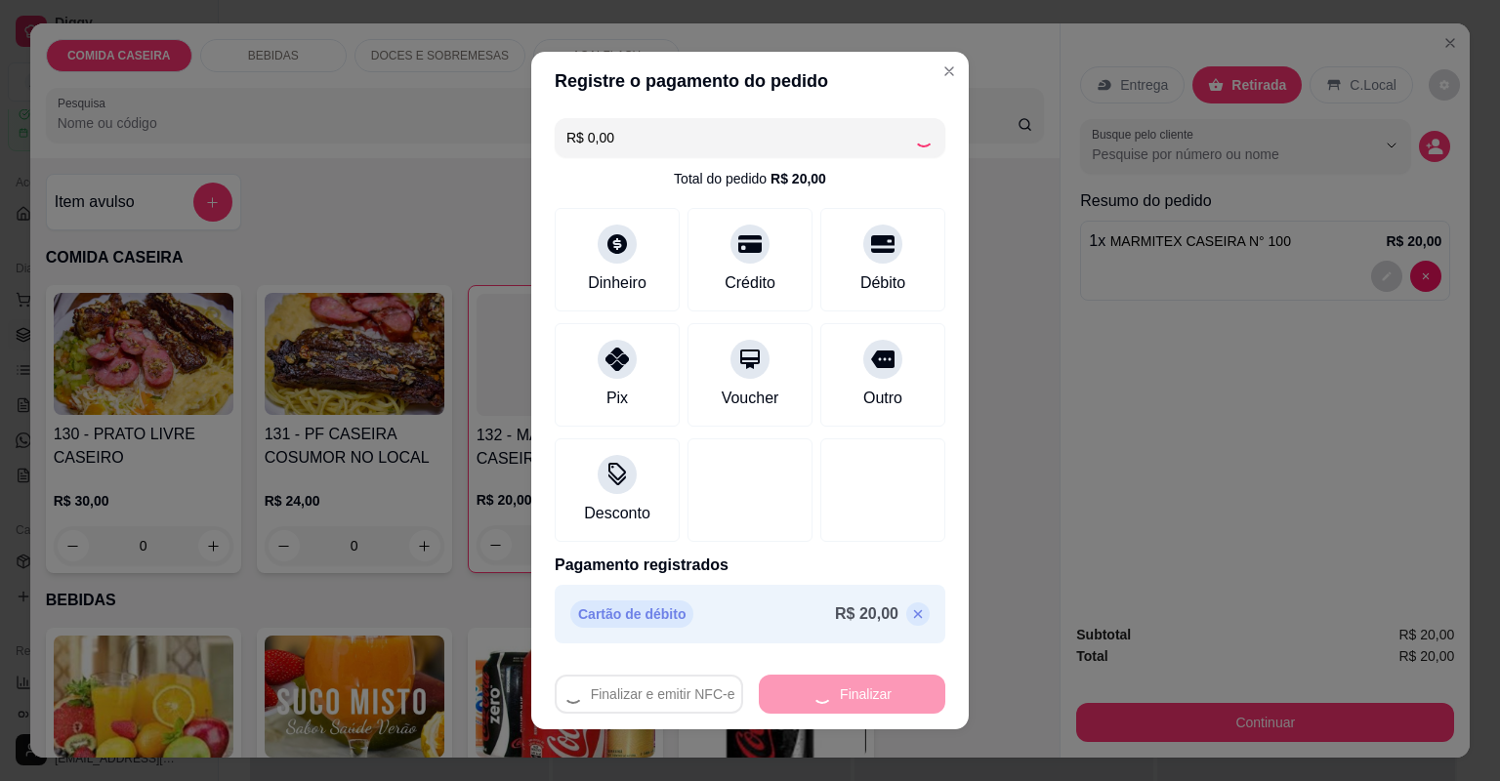
type input "0"
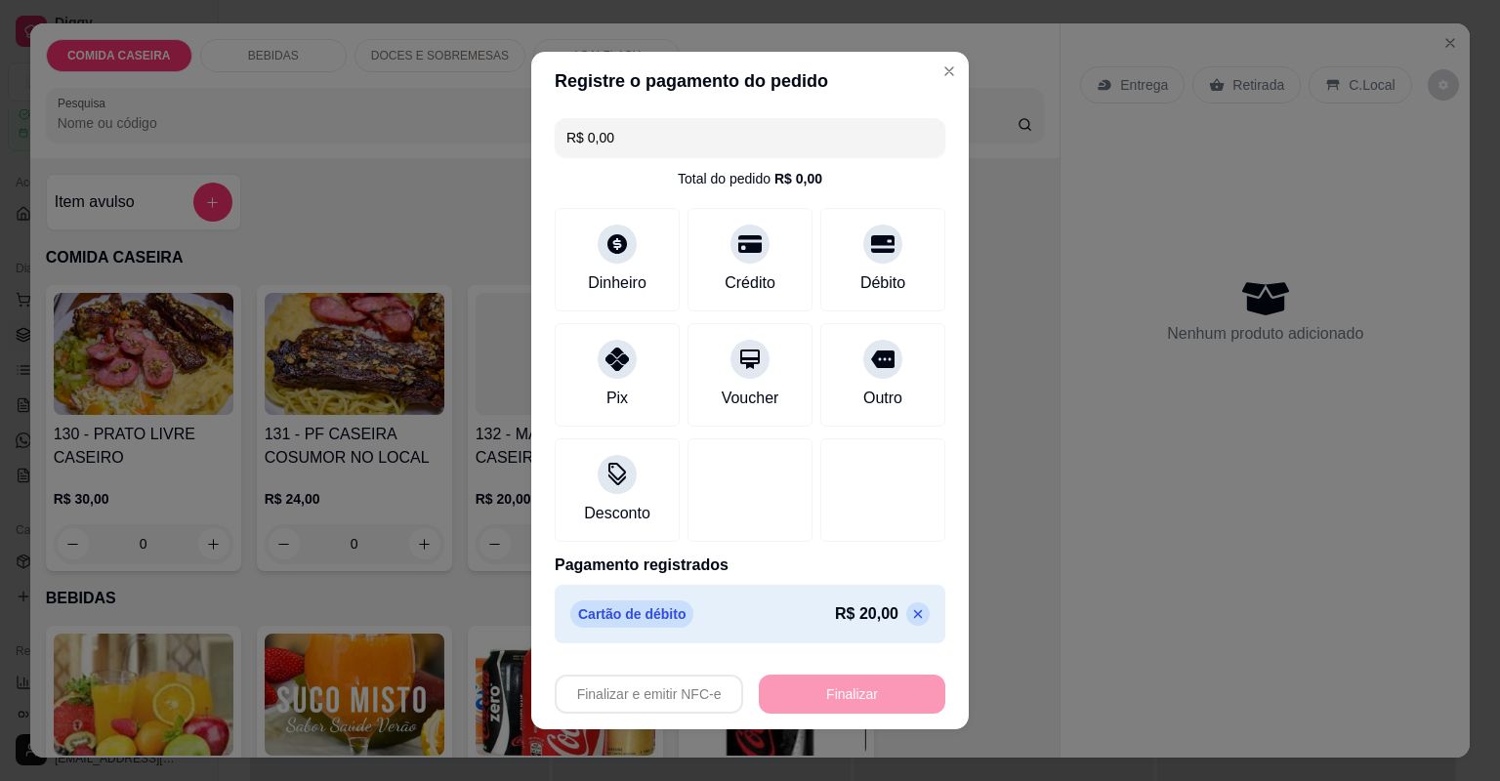
type input "-R$ 20,00"
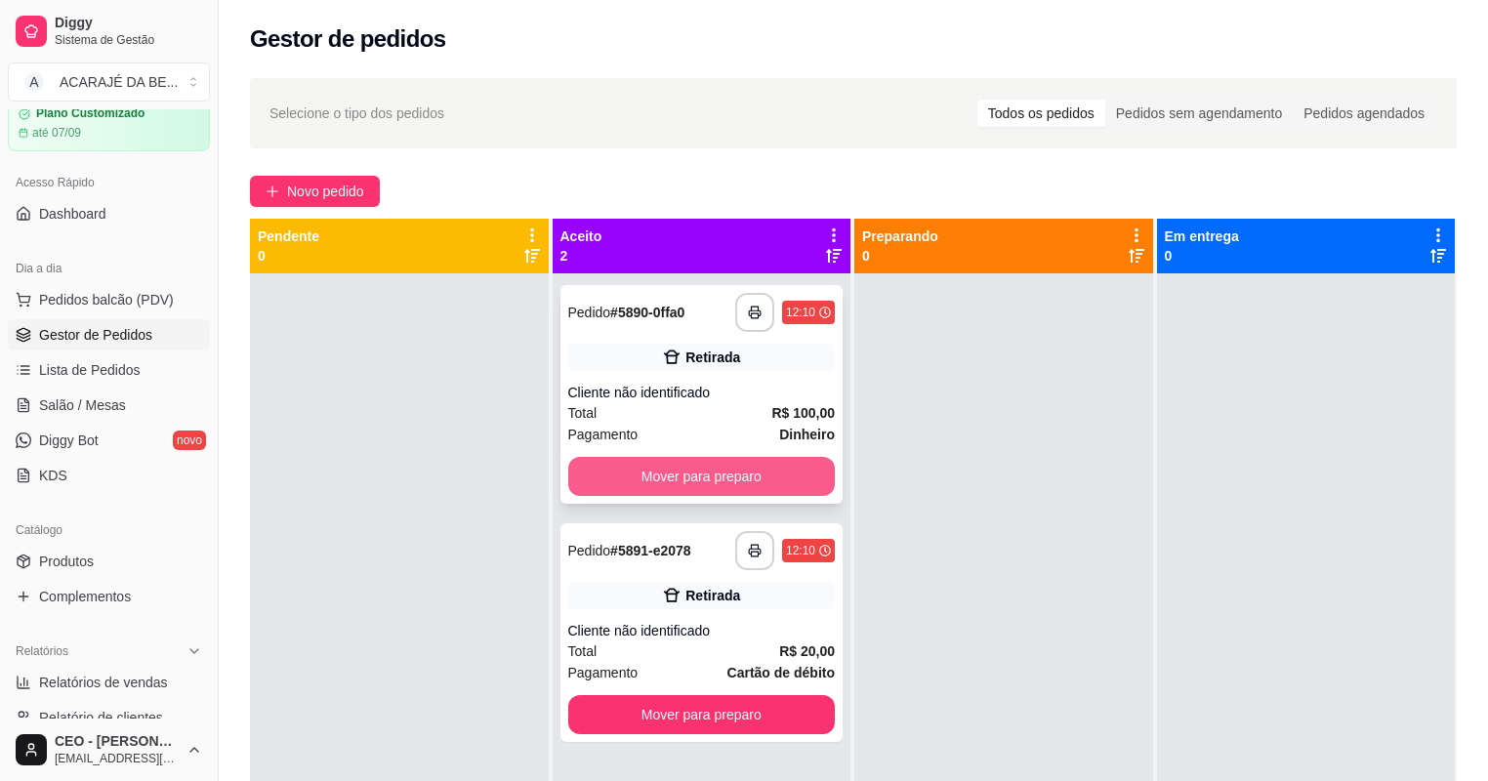
click at [678, 481] on button "Mover para preparo" at bounding box center [702, 476] width 268 height 39
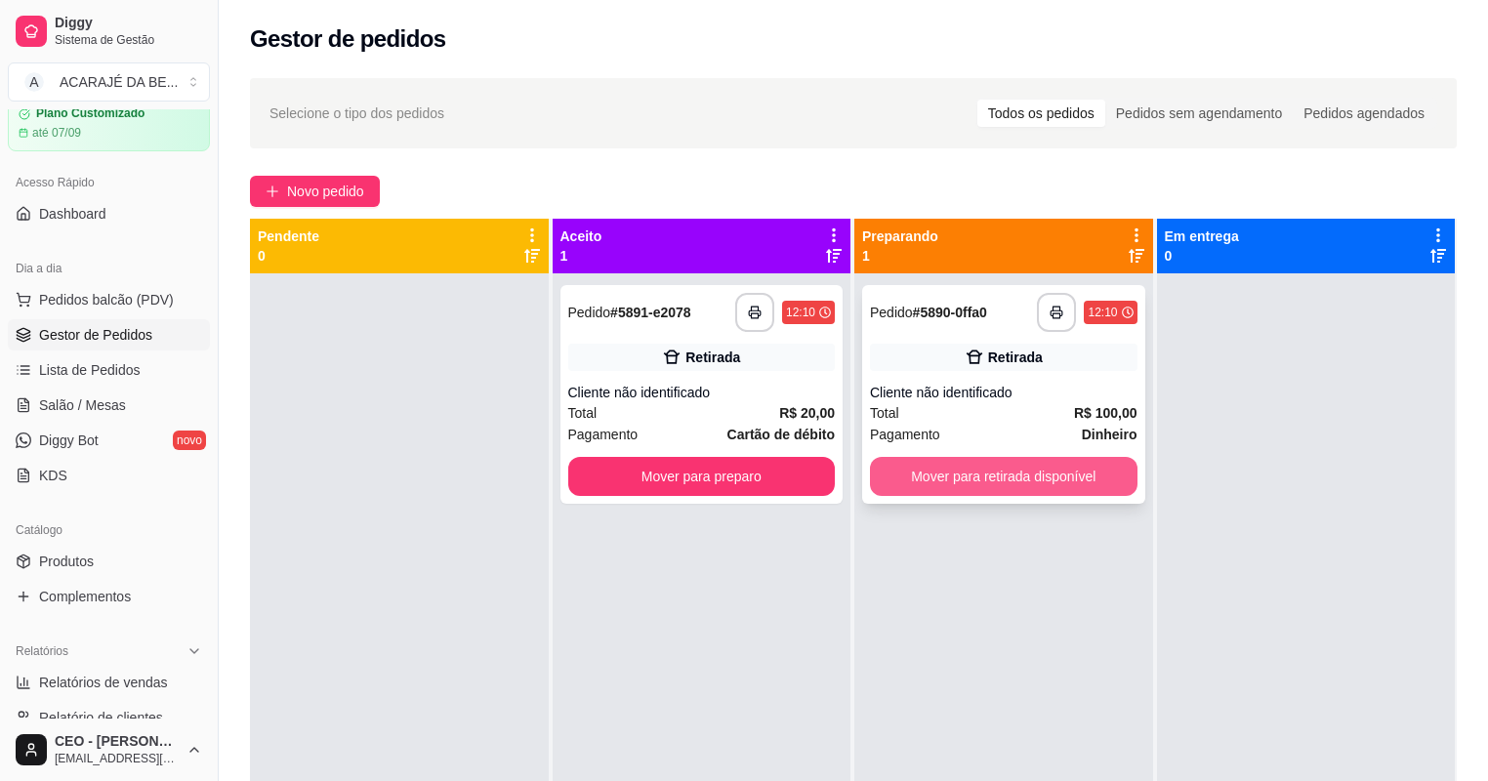
click at [930, 471] on button "Mover para retirada disponível" at bounding box center [1004, 476] width 268 height 39
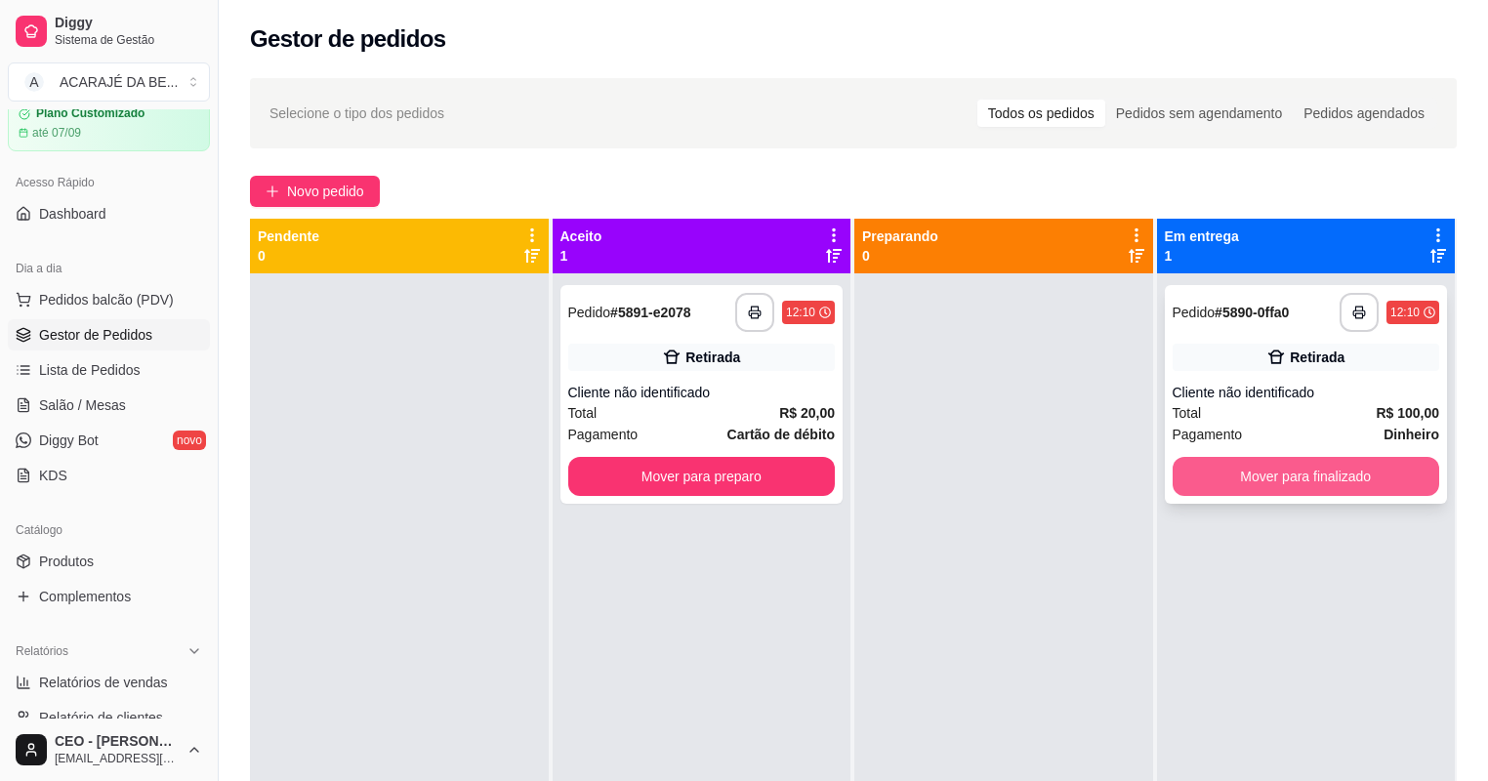
click at [1237, 486] on button "Mover para finalizado" at bounding box center [1307, 476] width 268 height 39
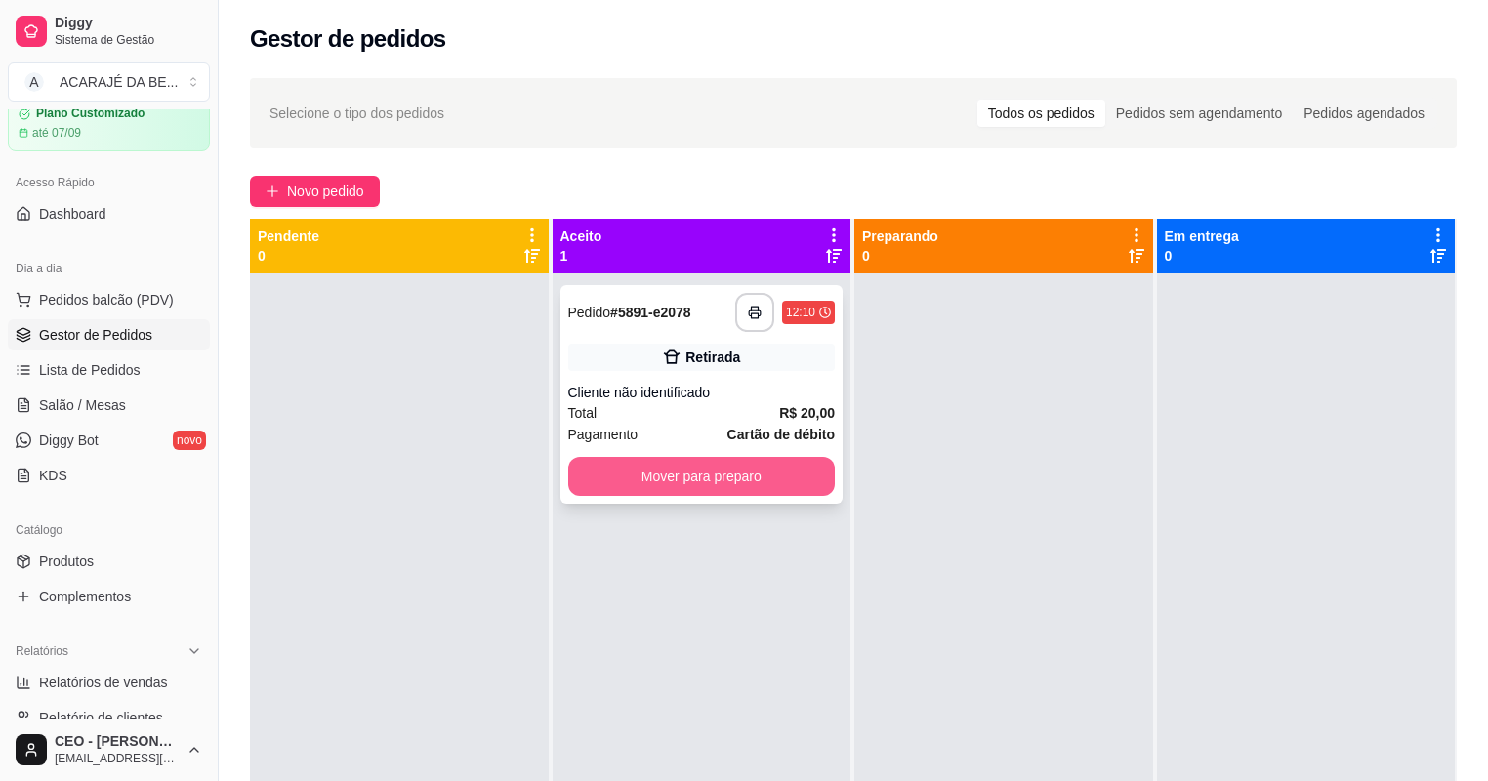
click at [771, 492] on button "Mover para preparo" at bounding box center [702, 476] width 268 height 39
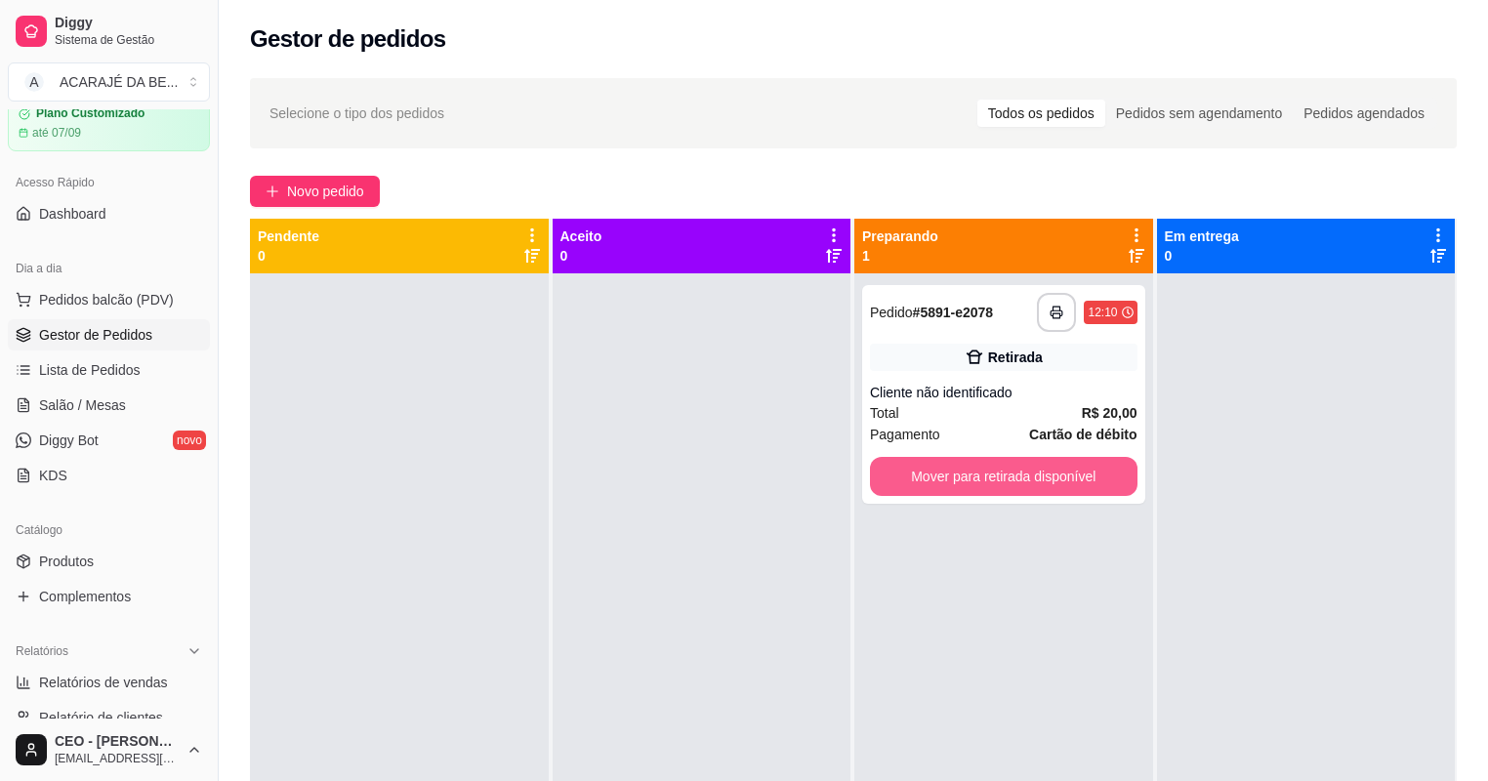
click at [1031, 468] on button "Mover para retirada disponível" at bounding box center [1004, 476] width 268 height 39
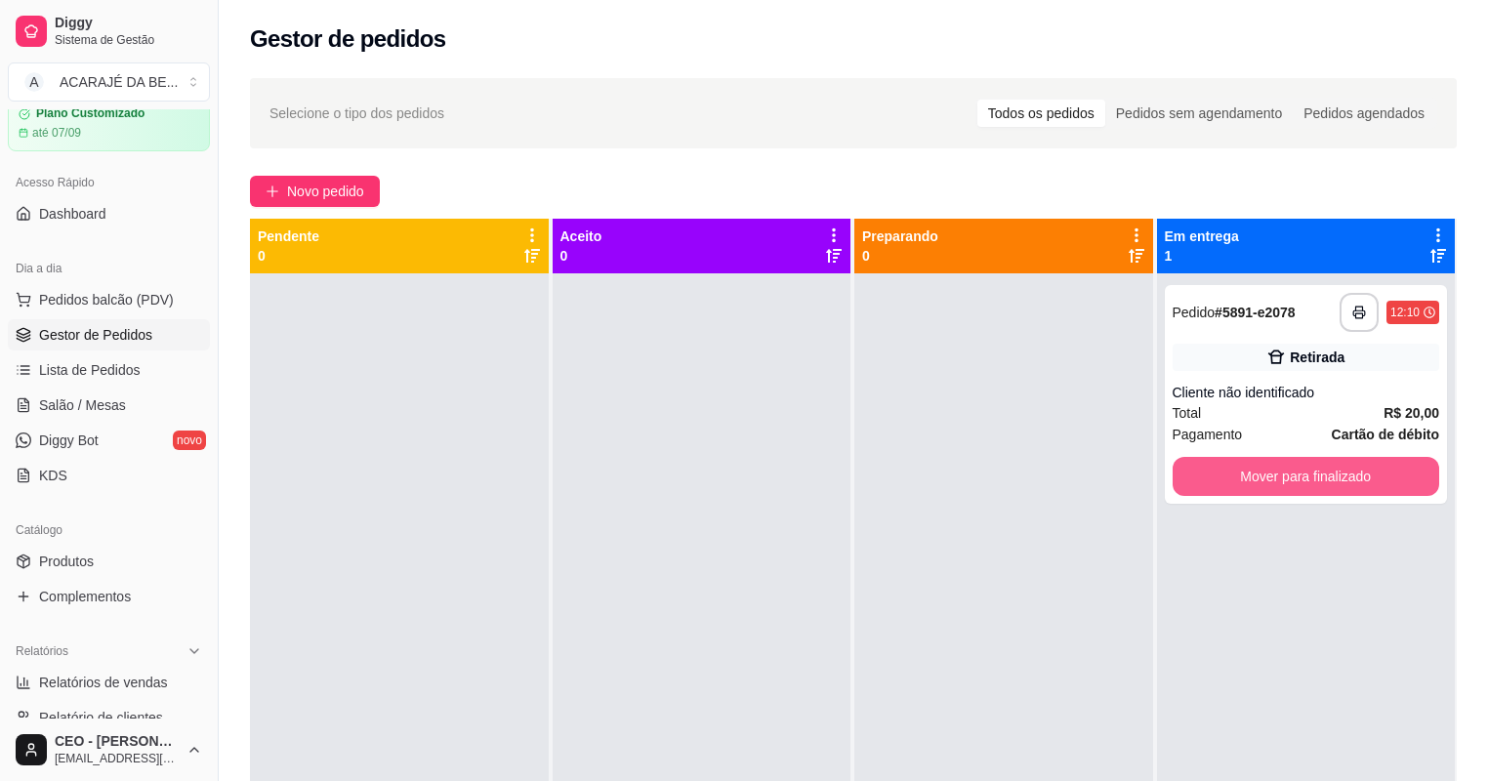
click at [1267, 468] on button "Mover para finalizado" at bounding box center [1307, 476] width 268 height 39
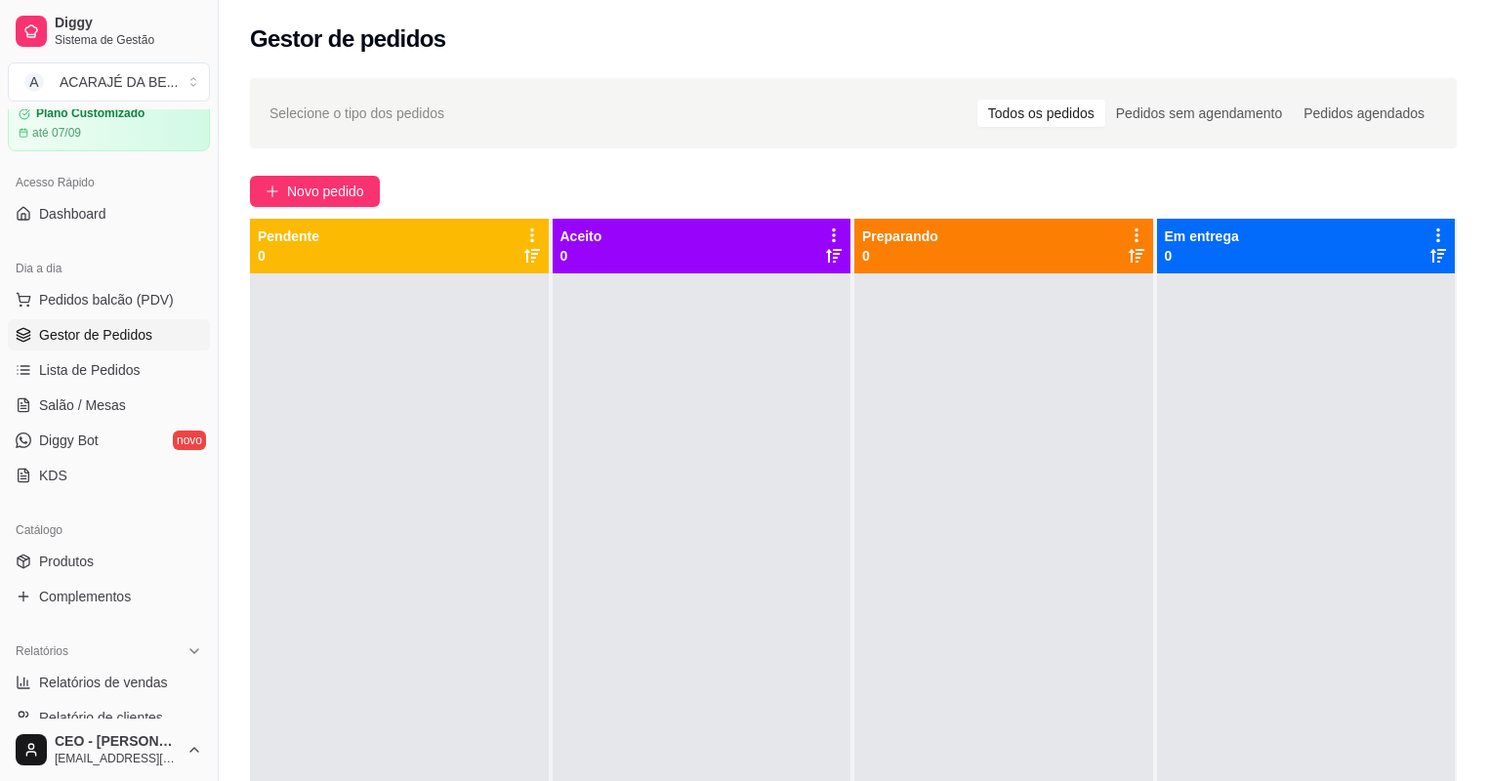
click at [975, 429] on div at bounding box center [1003, 663] width 299 height 781
click at [330, 191] on span "Novo pedido" at bounding box center [325, 191] width 77 height 21
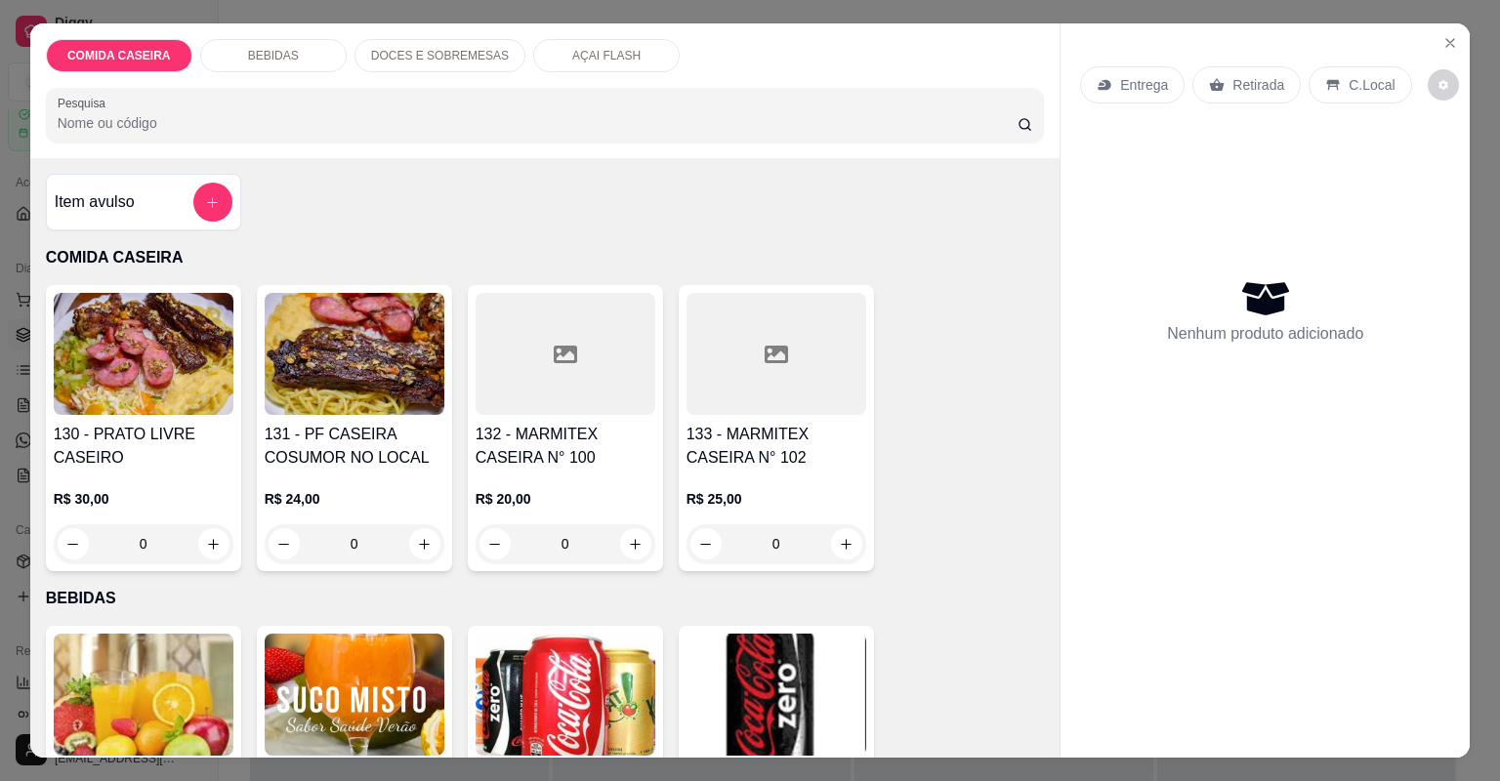
click at [549, 370] on div at bounding box center [565, 354] width 180 height 122
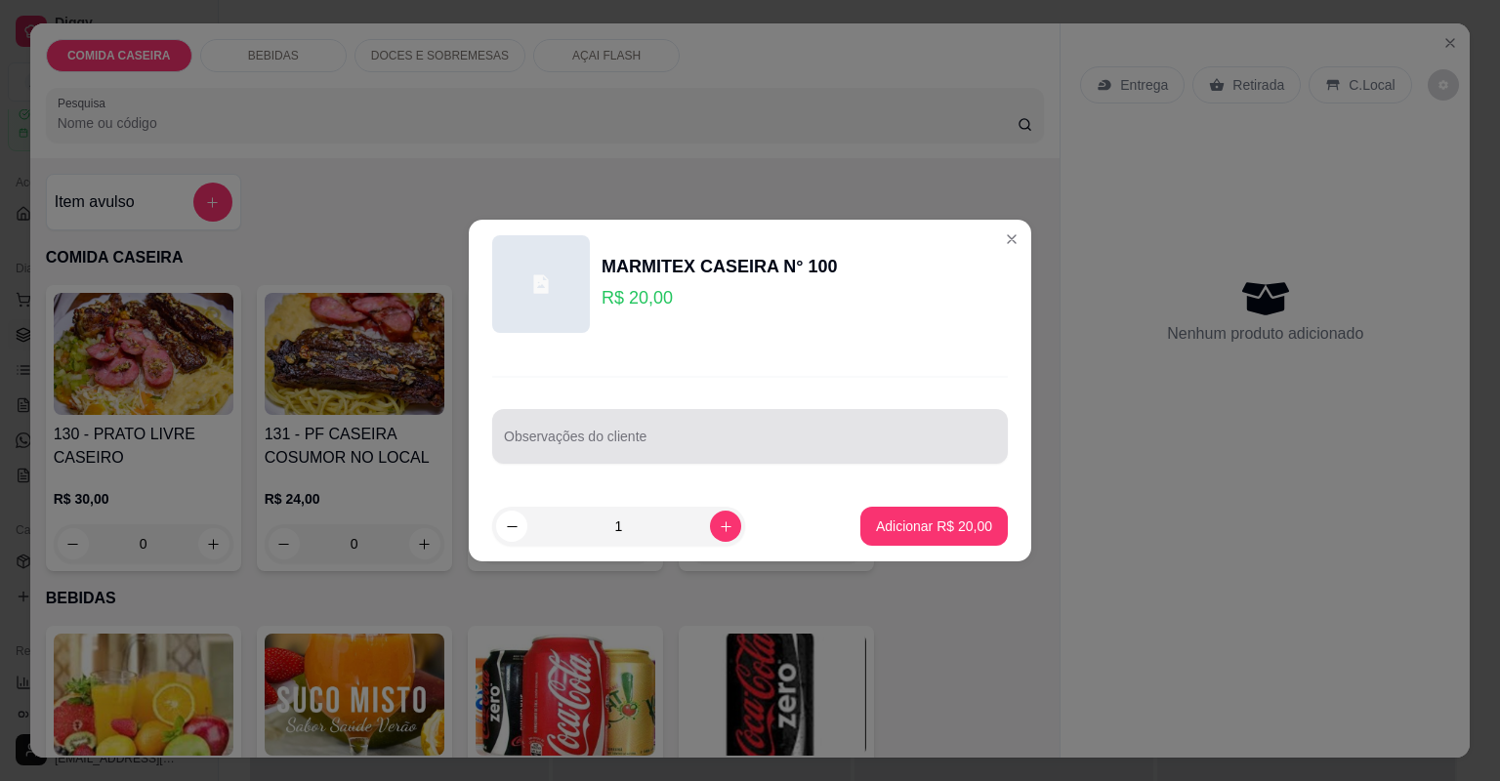
click at [619, 422] on div at bounding box center [750, 436] width 492 height 39
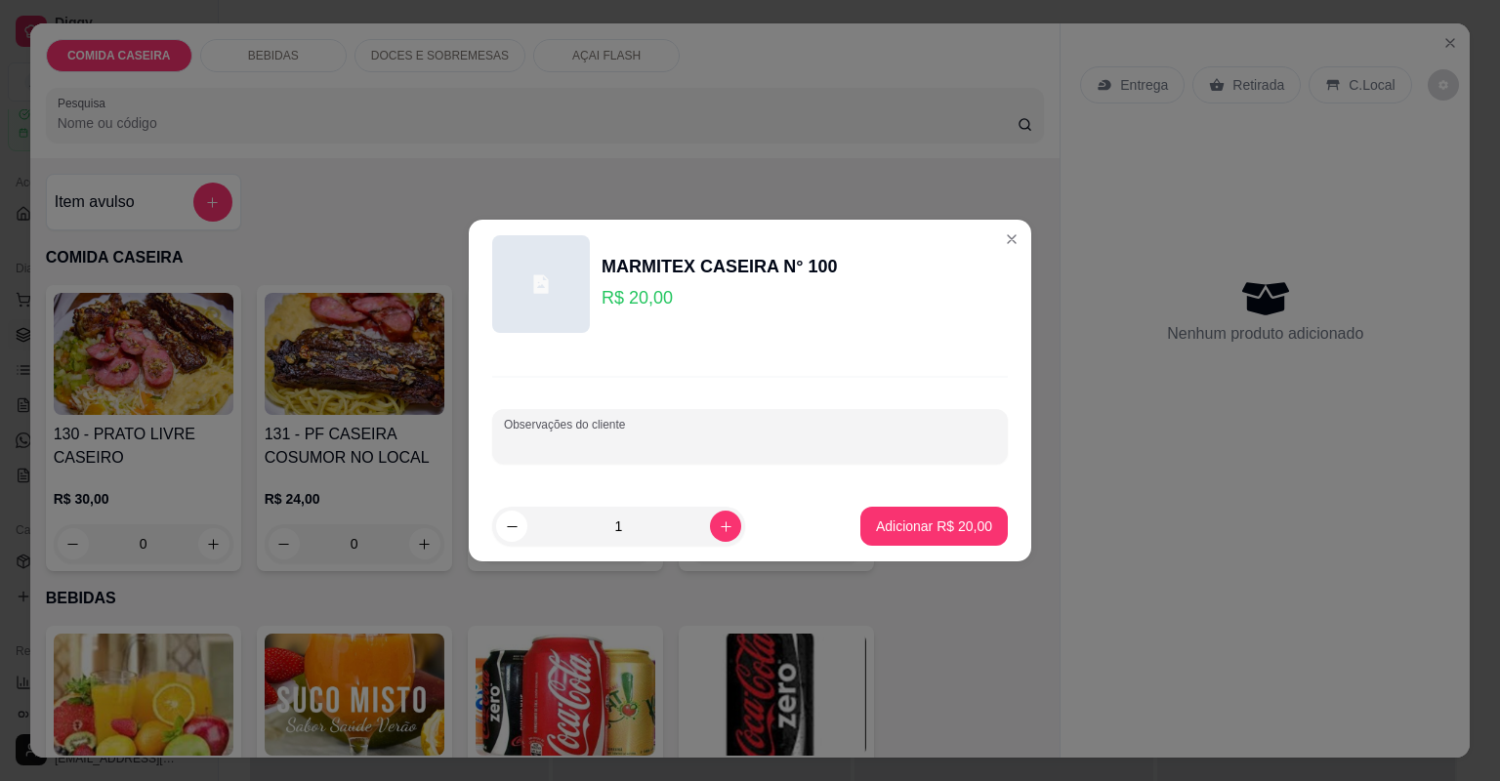
click at [888, 434] on div at bounding box center [750, 436] width 492 height 39
click at [644, 445] on input "feijao tropeiro farofa aflace tomate" at bounding box center [750, 444] width 492 height 20
click at [642, 445] on input "feijao tropeiro farofa alace tomate" at bounding box center [750, 444] width 492 height 20
click at [727, 445] on input "feijao tropeiro farofa alface tomate" at bounding box center [750, 444] width 492 height 20
type input "feijao tropeiro farofa alface tomate bife file"
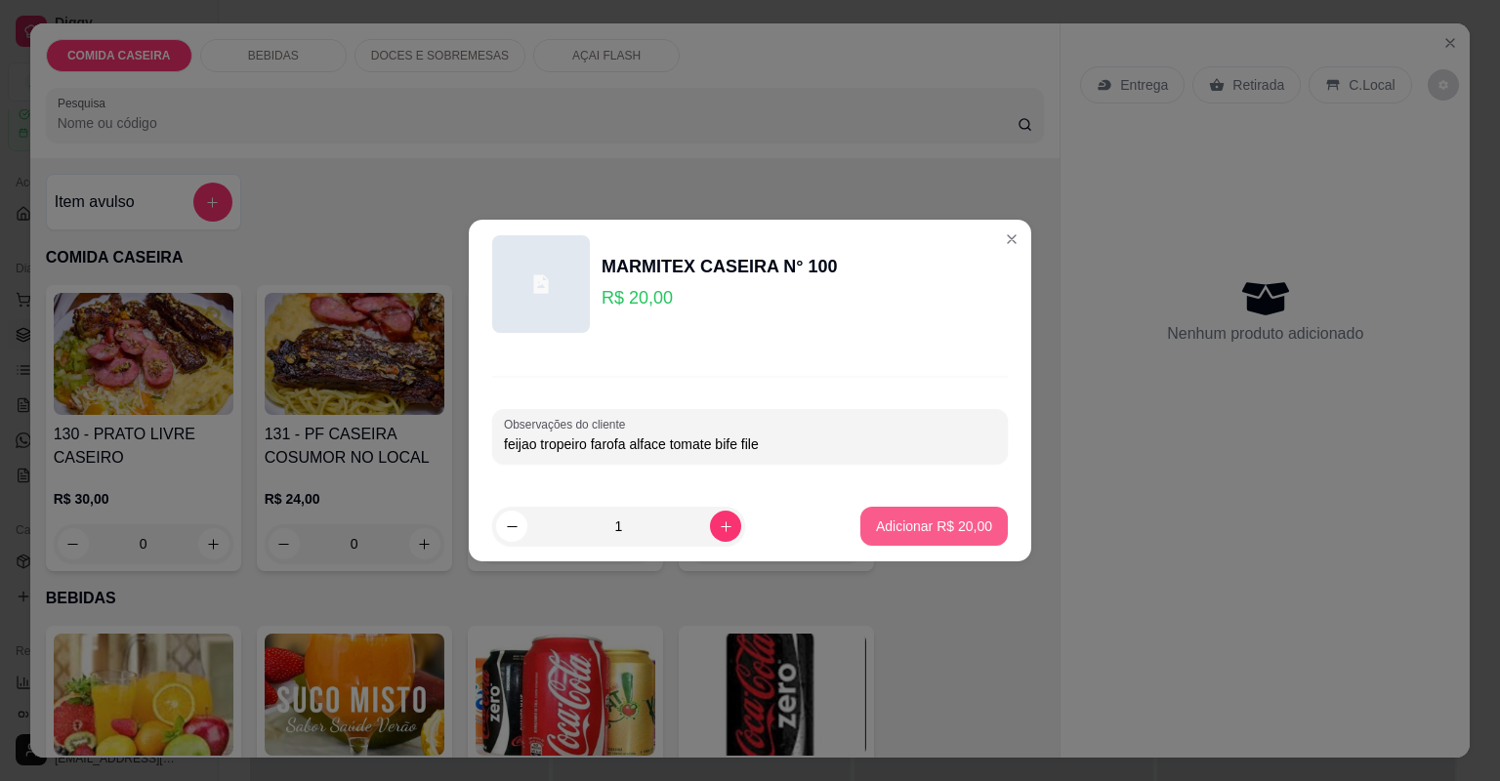
click at [961, 539] on button "Adicionar R$ 20,00" at bounding box center [933, 526] width 147 height 39
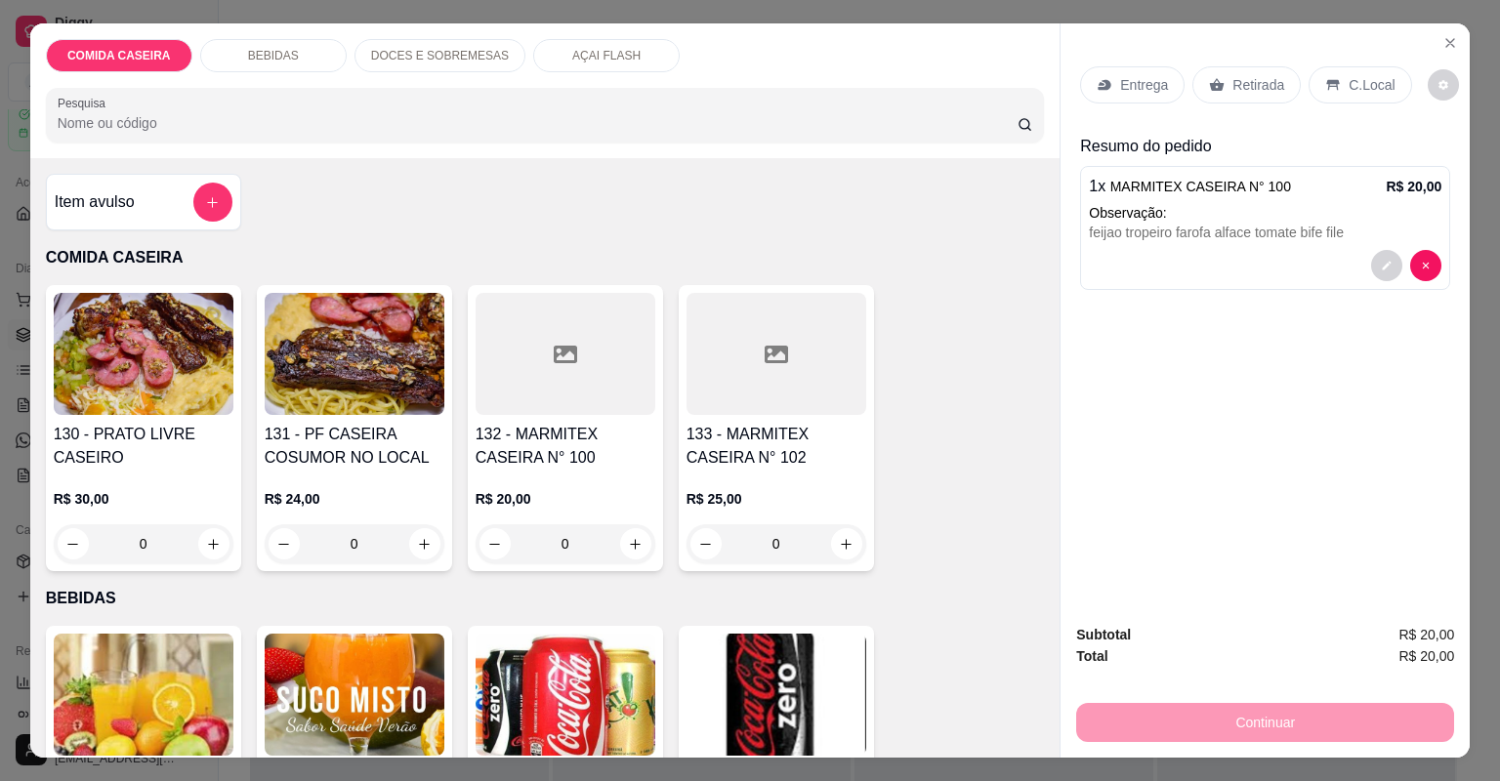
click at [772, 418] on div "133 - MARMITEX CASEIRA N° 102 R$ 25,00 0" at bounding box center [776, 428] width 195 height 286
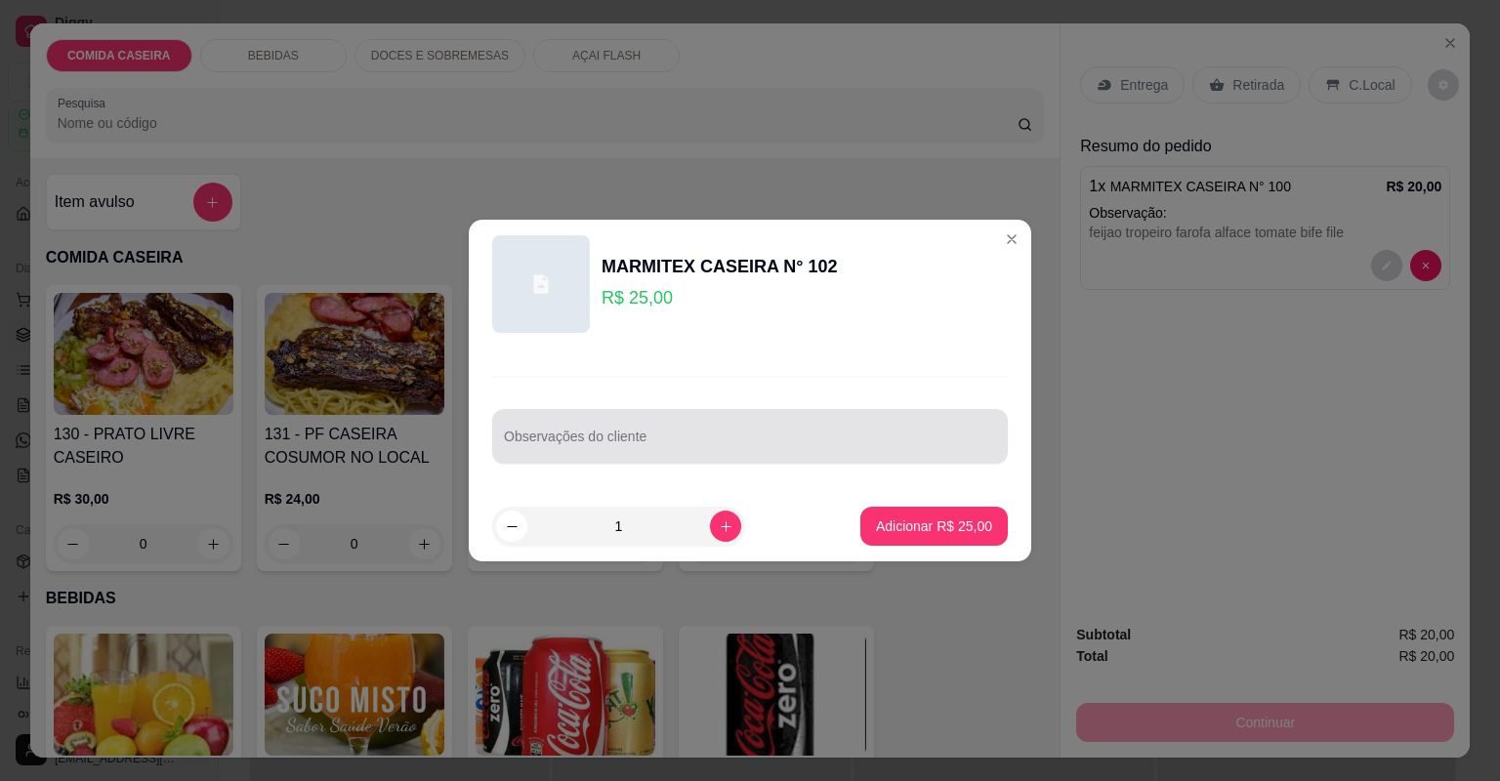
click at [815, 454] on div at bounding box center [750, 436] width 492 height 39
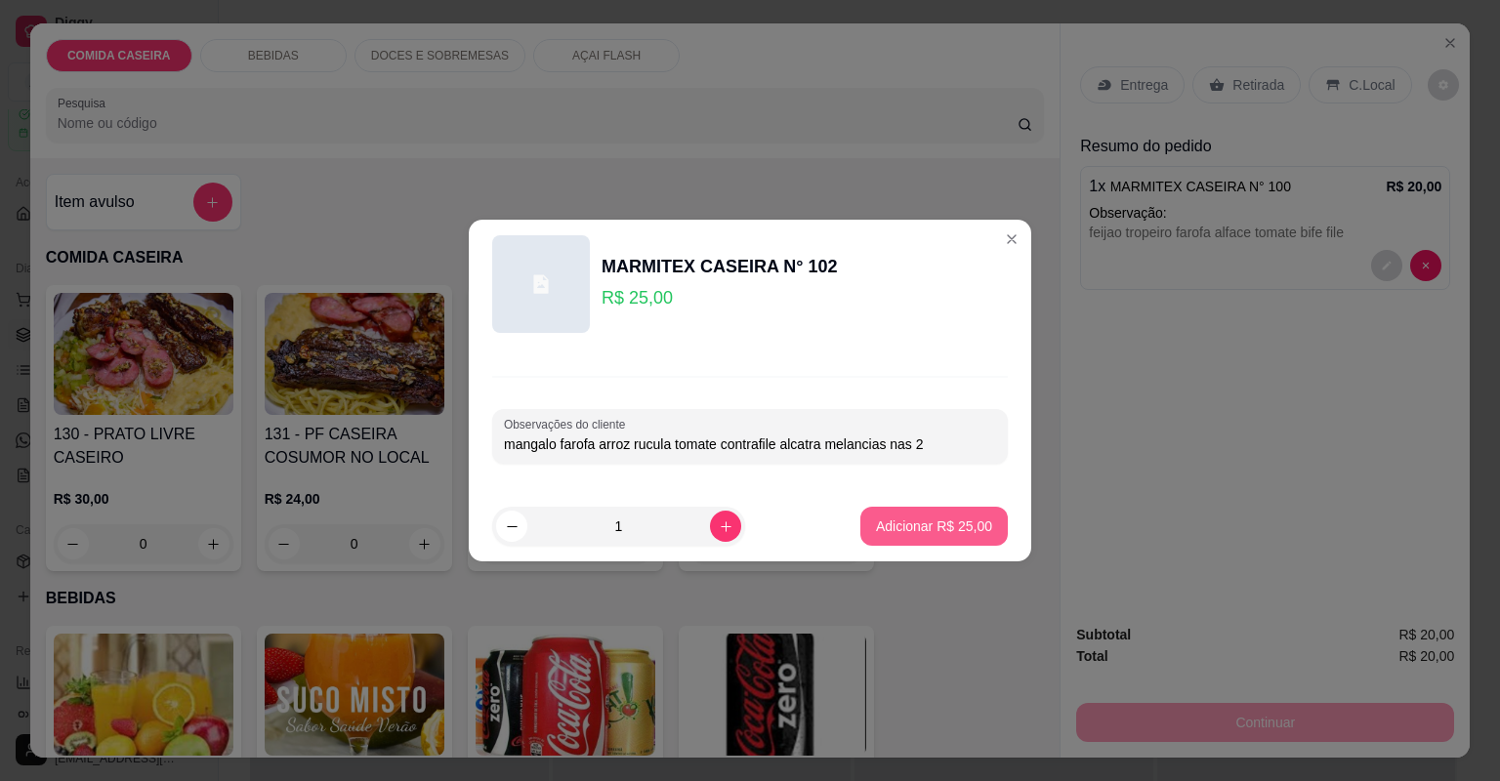
type input "mangalo farofa arroz rucula tomate contrafile alcatra melancias nas 2"
click at [899, 516] on p "Adicionar R$ 25,00" at bounding box center [934, 526] width 116 height 20
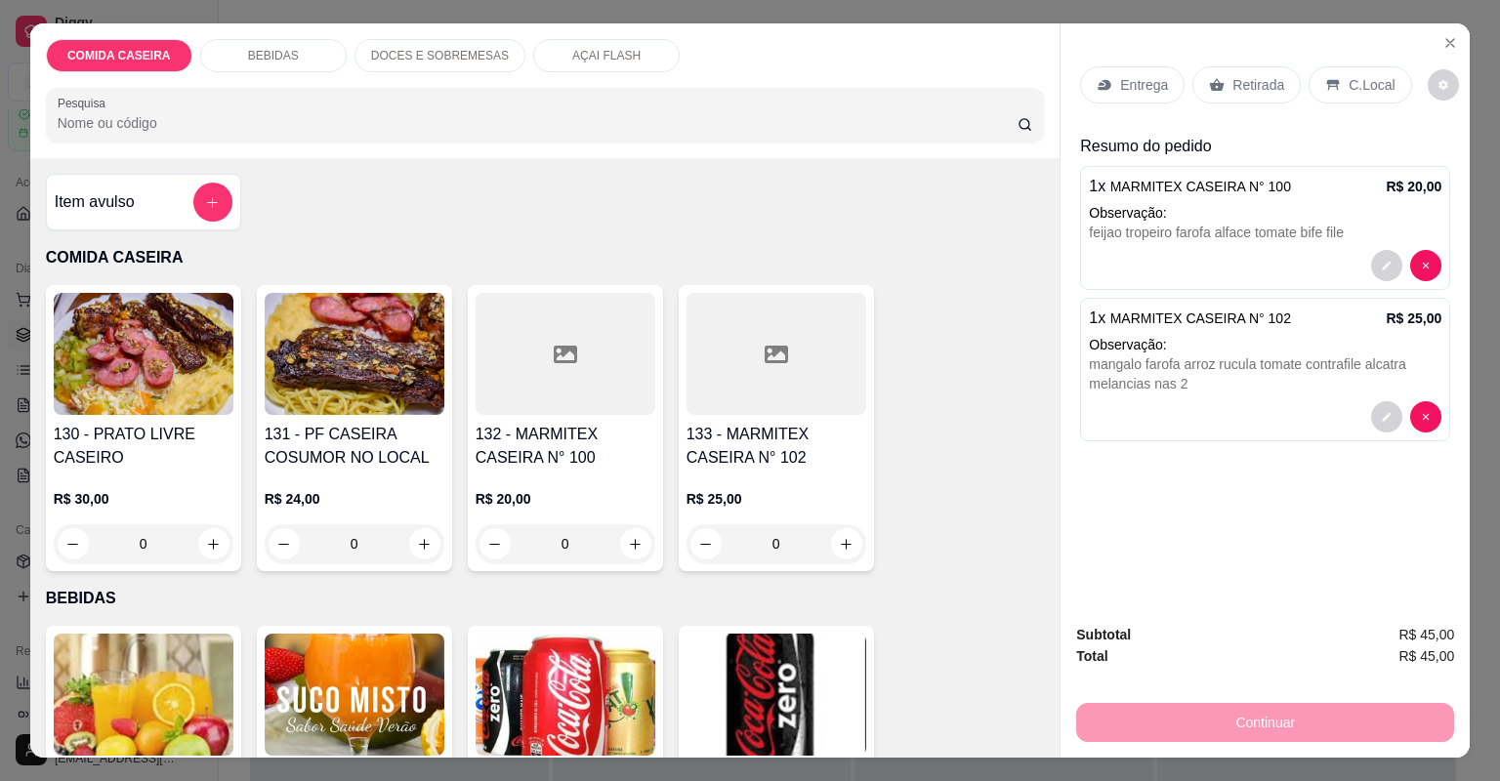
click at [1133, 84] on p "Entrega" at bounding box center [1144, 85] width 48 height 20
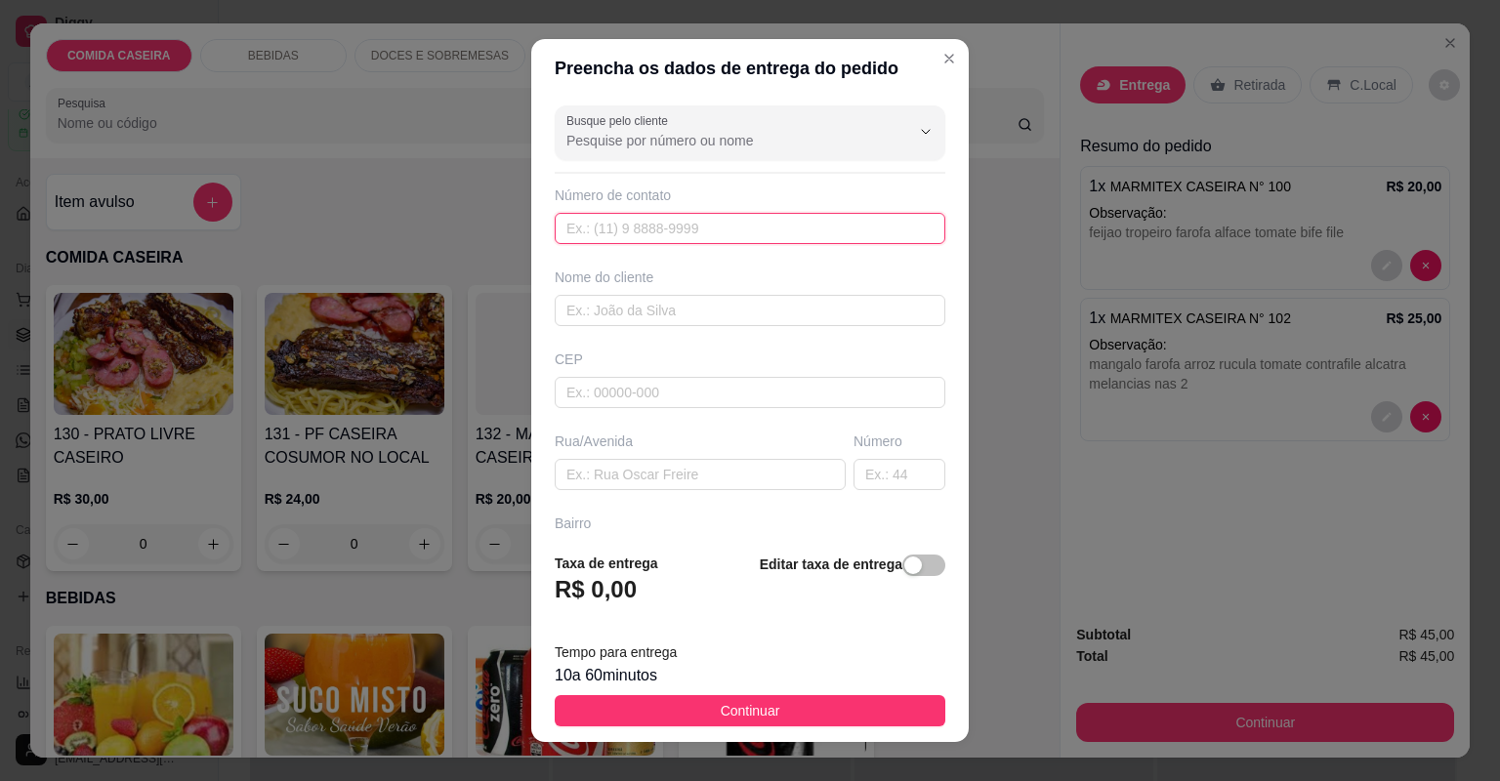
click at [740, 224] on input "text" at bounding box center [750, 228] width 391 height 31
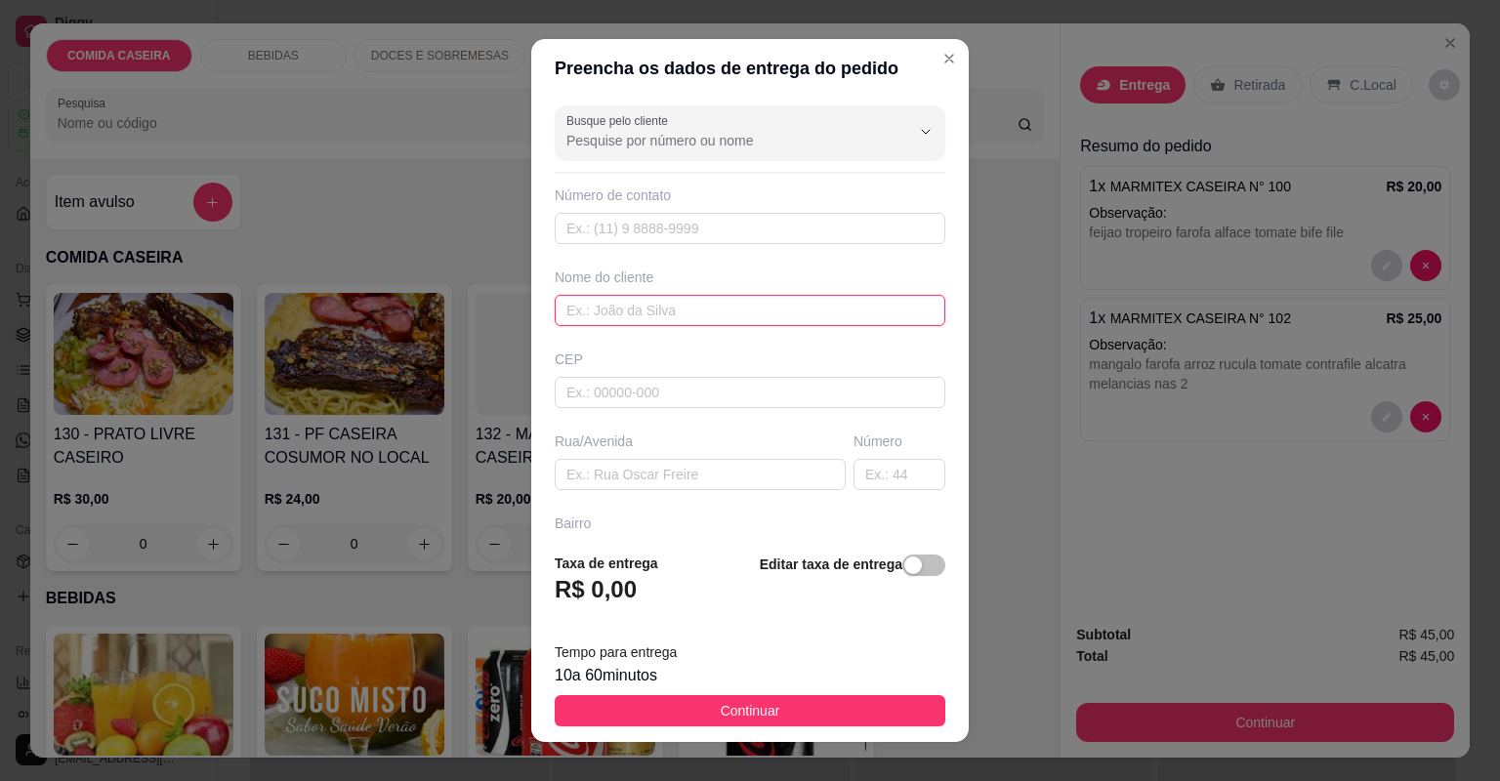
click at [765, 313] on input "text" at bounding box center [750, 310] width 391 height 31
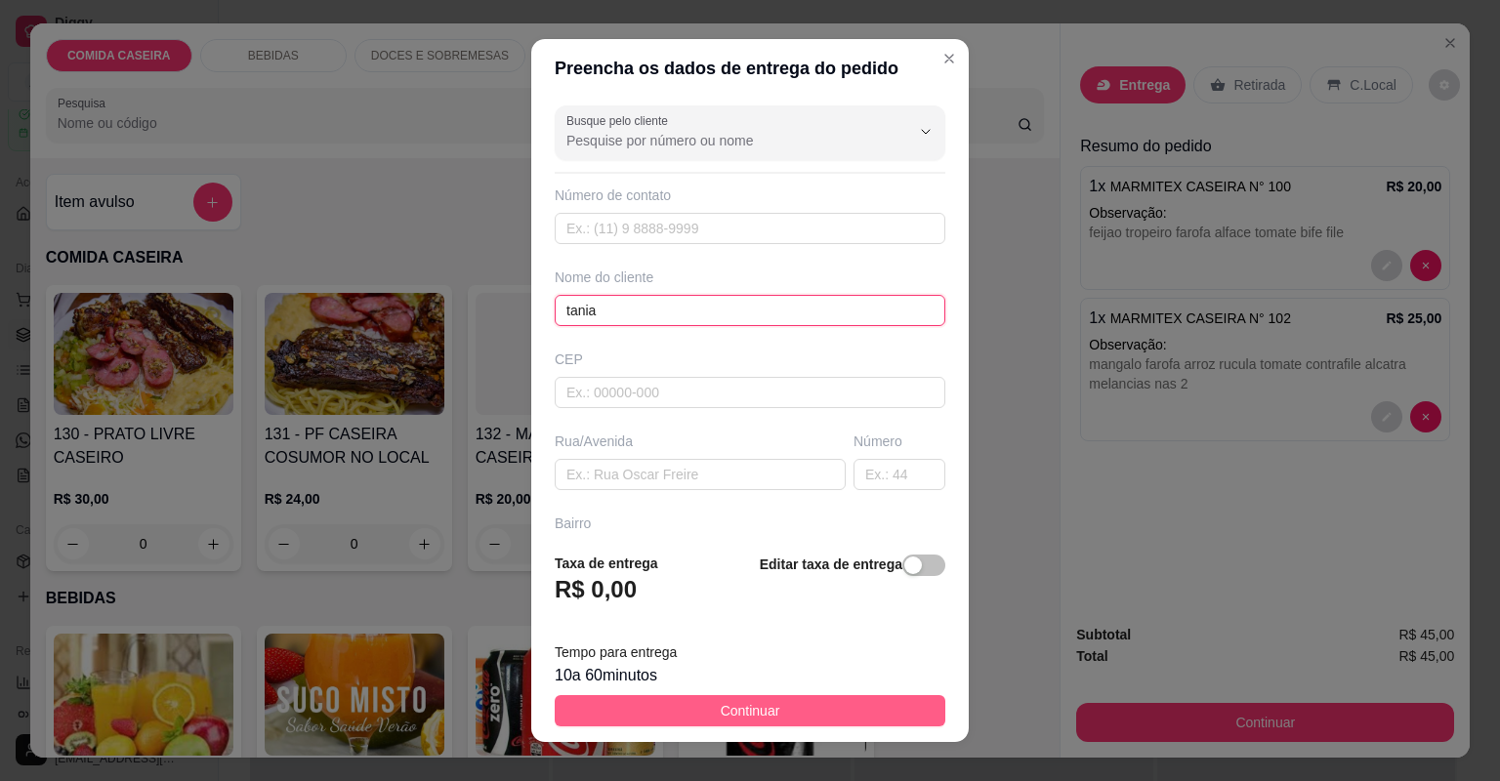
type input "tania"
click at [777, 699] on button "Continuar" at bounding box center [750, 710] width 391 height 31
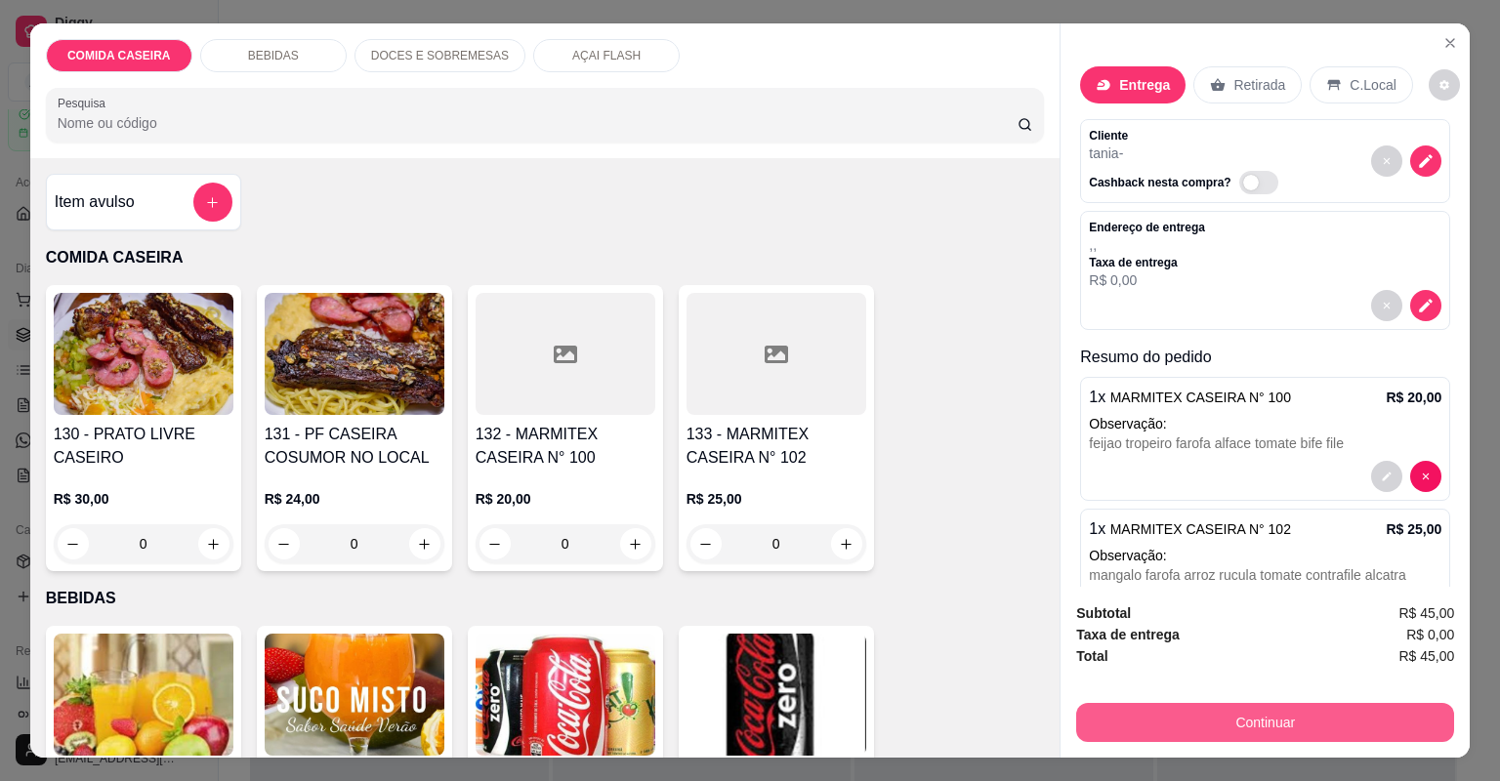
click at [1186, 728] on button "Continuar" at bounding box center [1265, 722] width 378 height 39
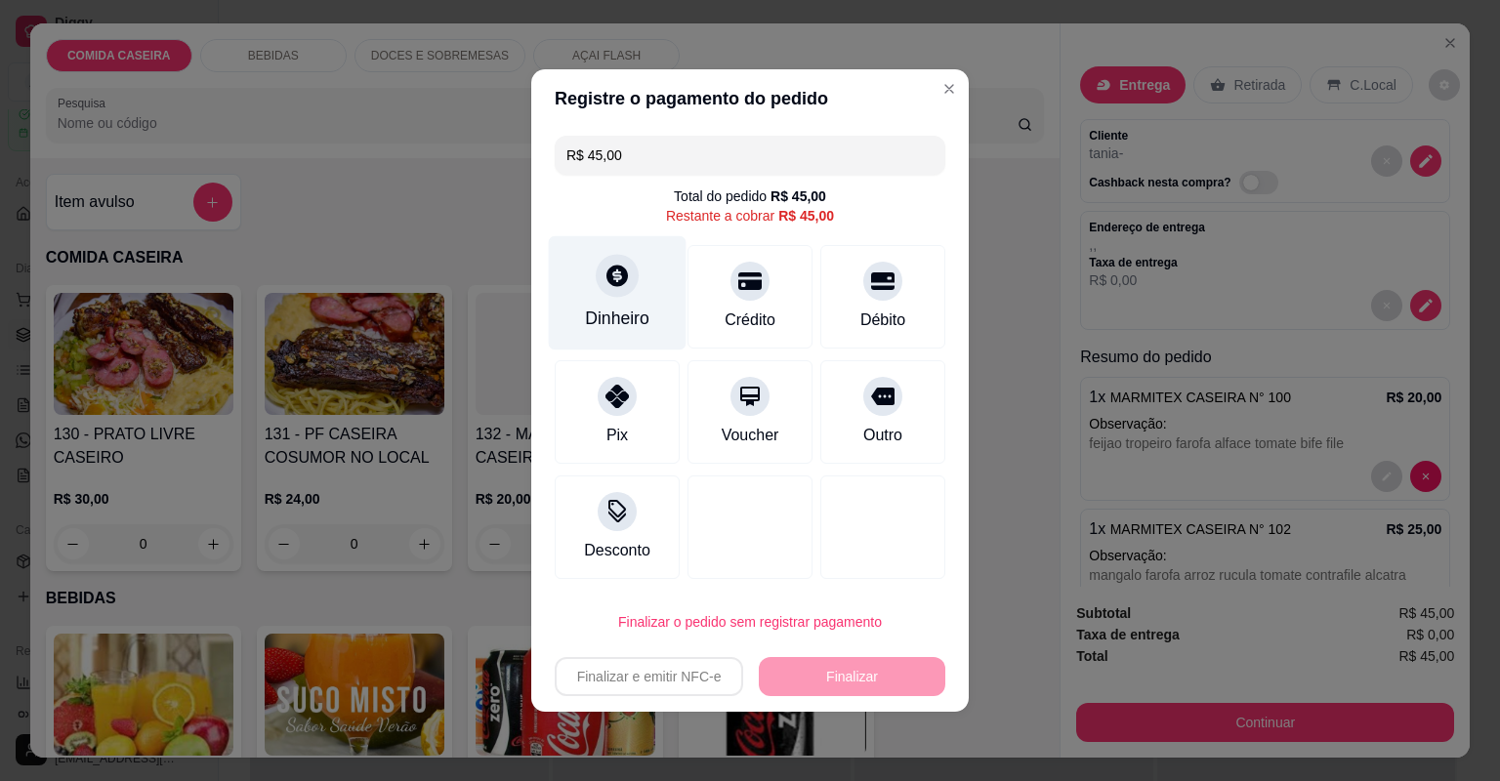
click at [628, 299] on div "Dinheiro" at bounding box center [618, 293] width 138 height 114
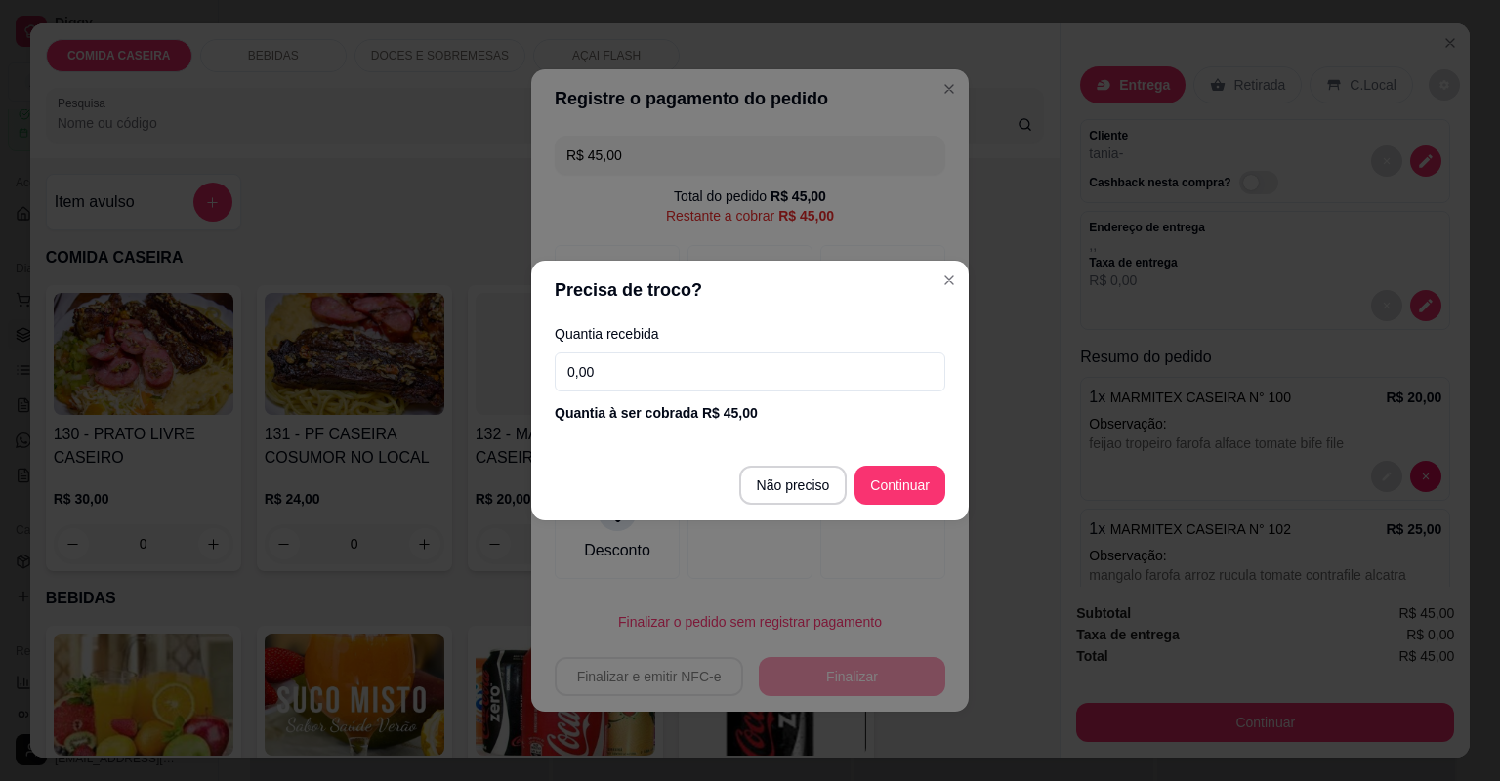
click at [734, 371] on input "0,00" at bounding box center [750, 371] width 391 height 39
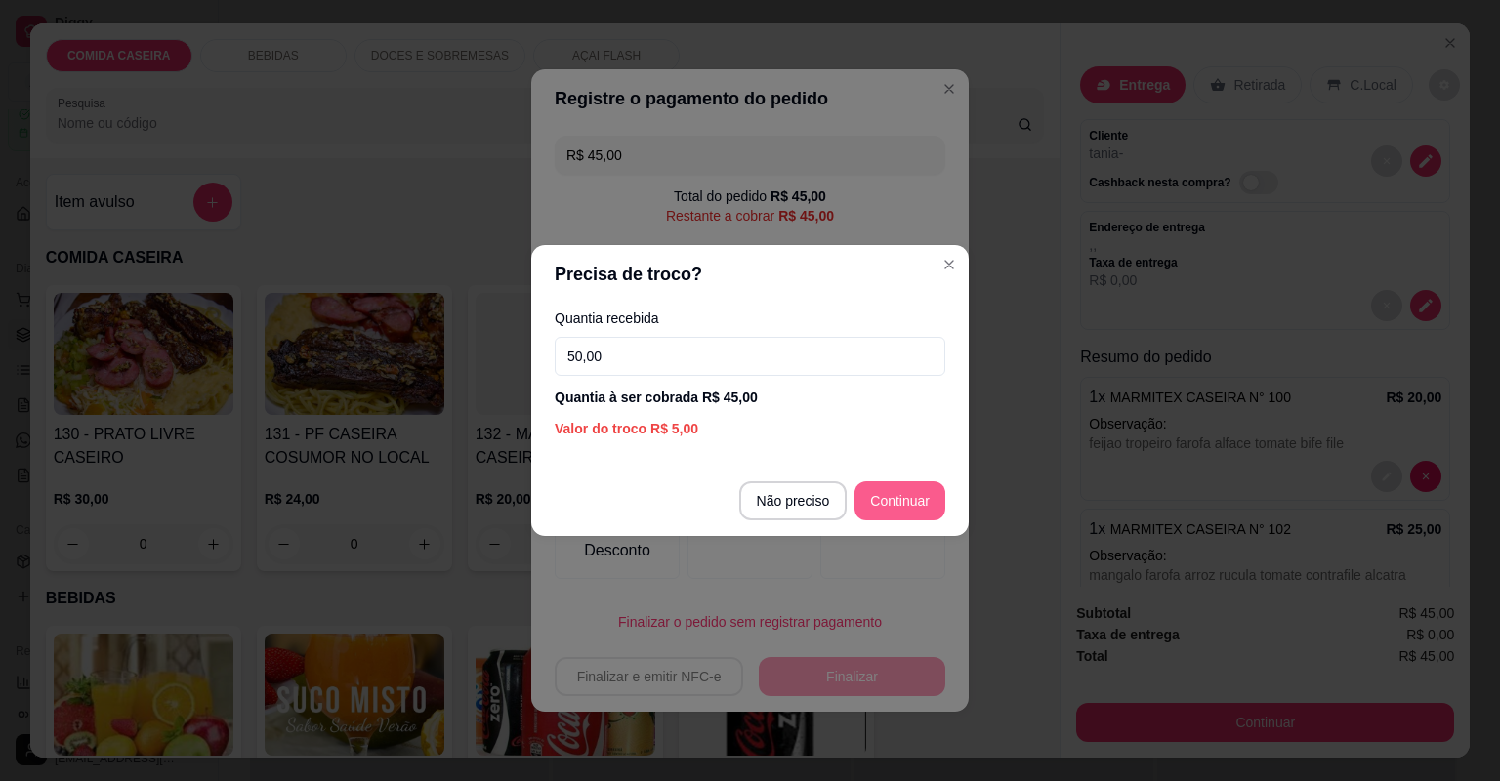
type input "50,00"
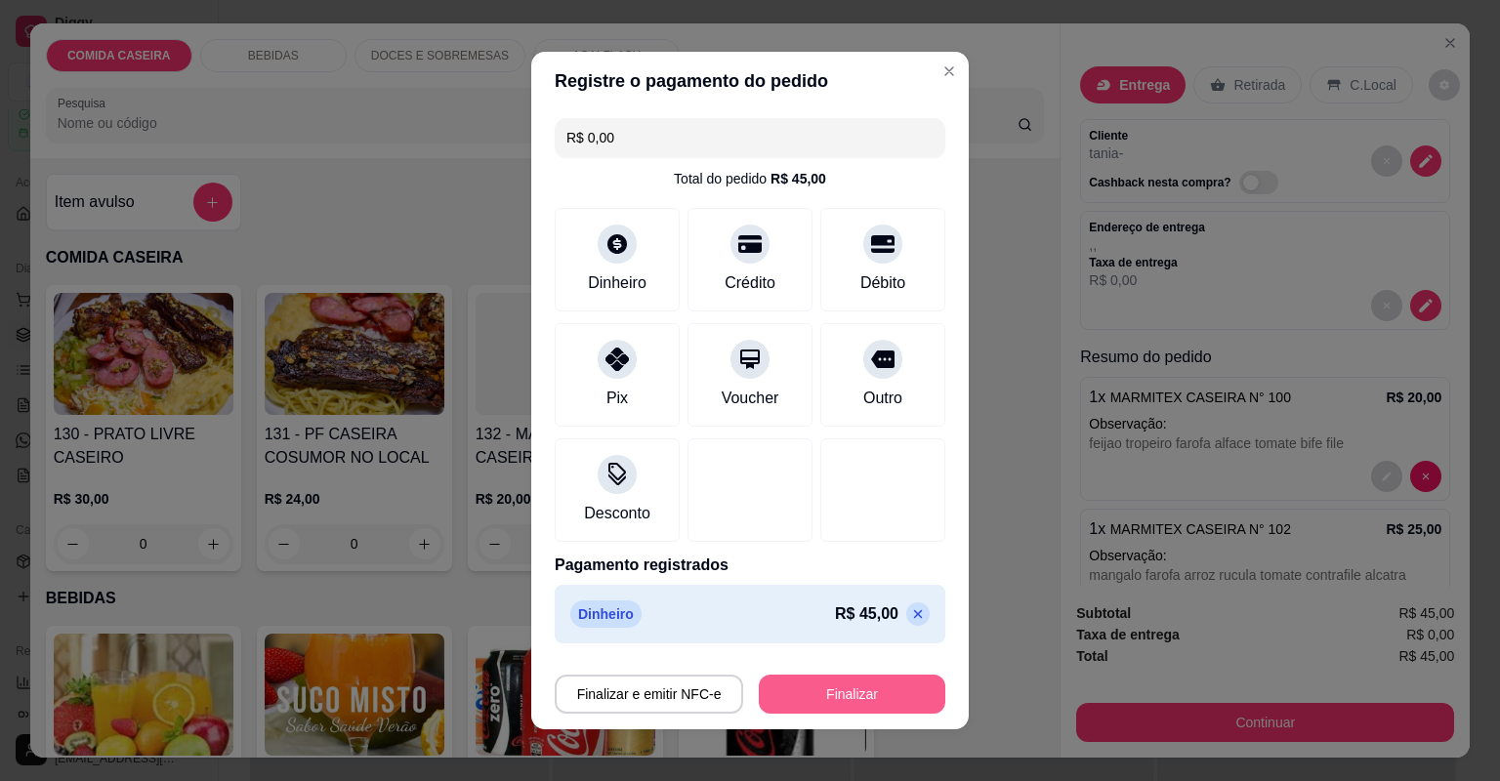
click at [860, 705] on button "Finalizar" at bounding box center [852, 694] width 186 height 39
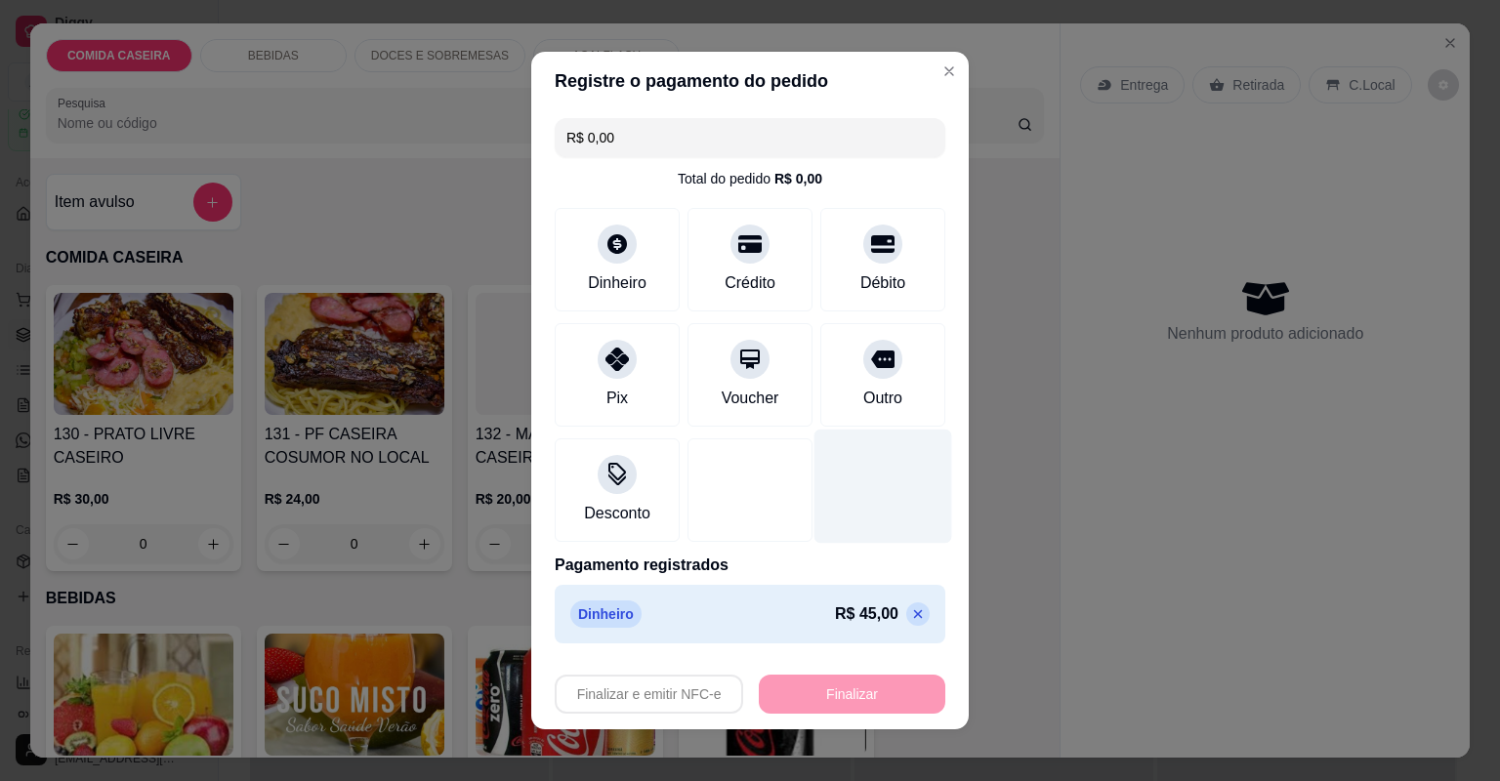
type input "-R$ 45,00"
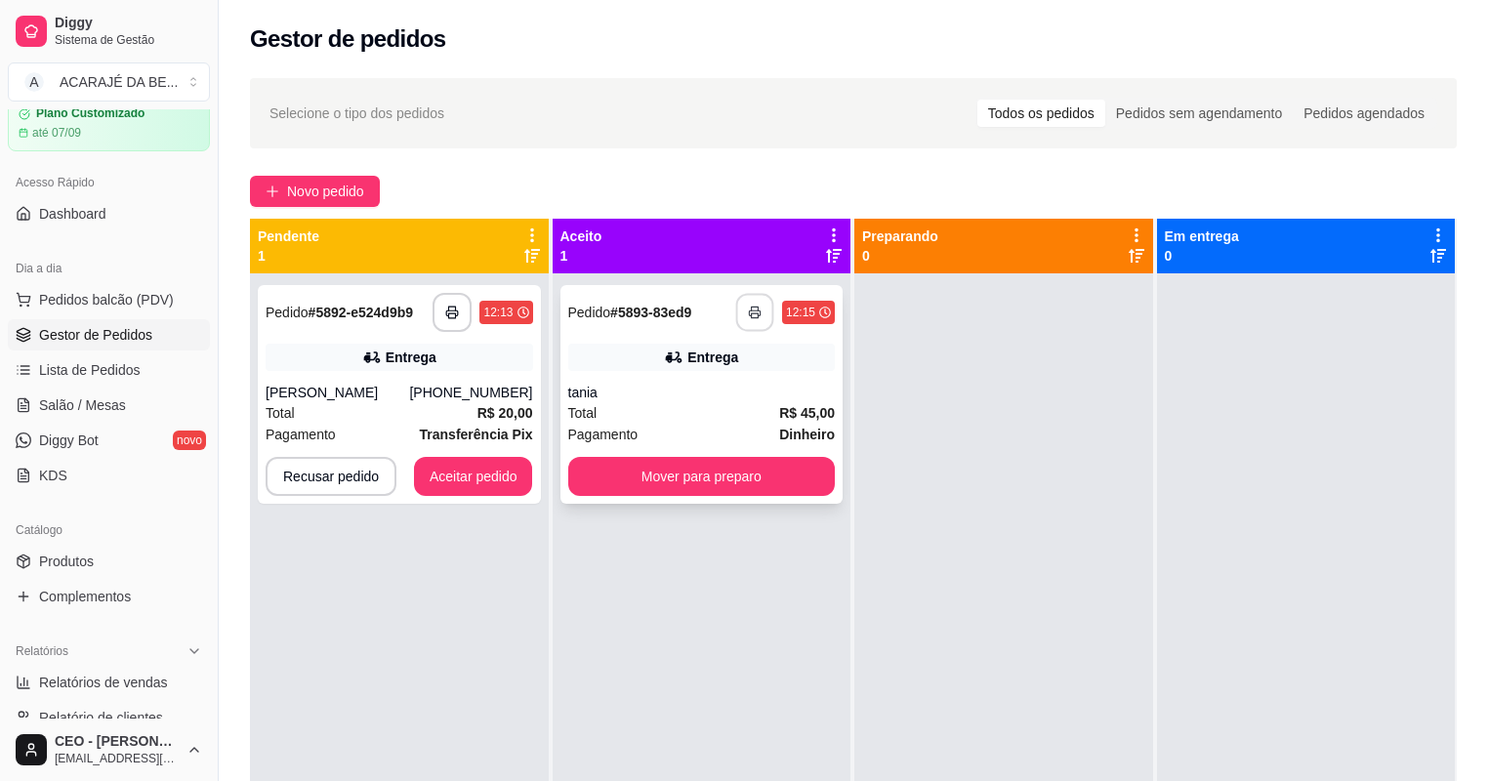
click at [753, 313] on rect "button" at bounding box center [755, 315] width 7 height 5
click at [733, 469] on button "Mover para preparo" at bounding box center [702, 476] width 268 height 39
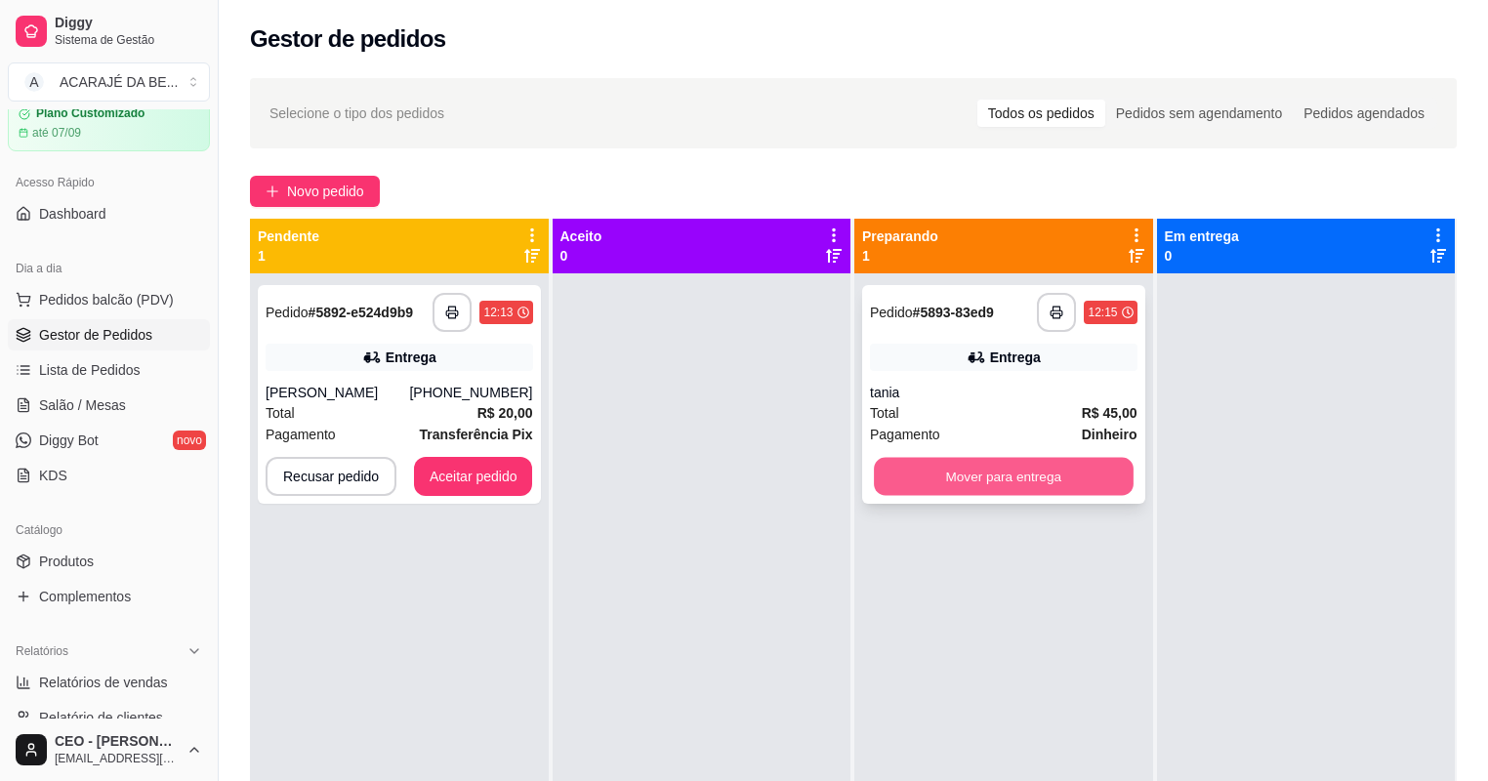
click at [885, 474] on button "Mover para entrega" at bounding box center [1003, 477] width 259 height 38
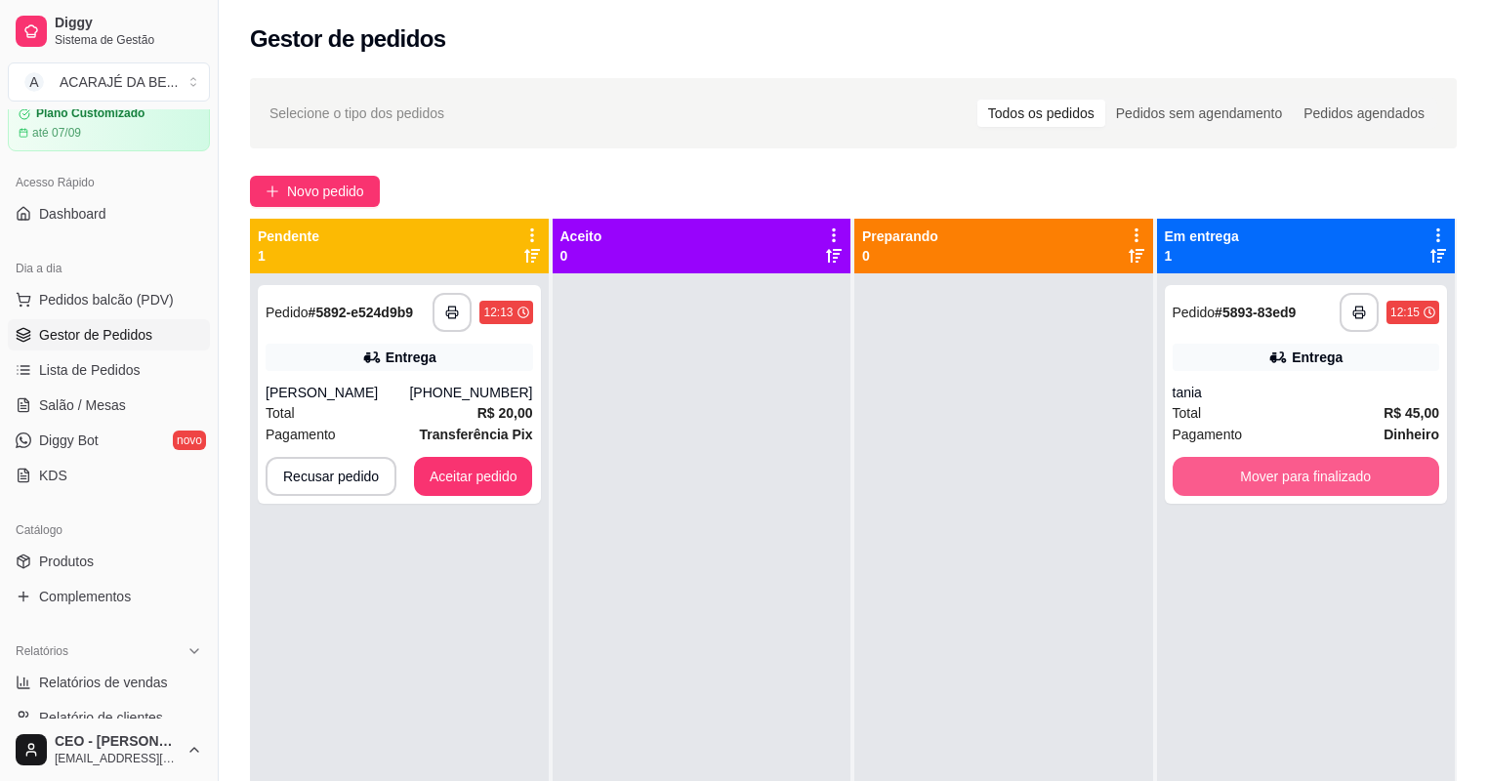
click at [1237, 473] on button "Mover para finalizado" at bounding box center [1307, 476] width 268 height 39
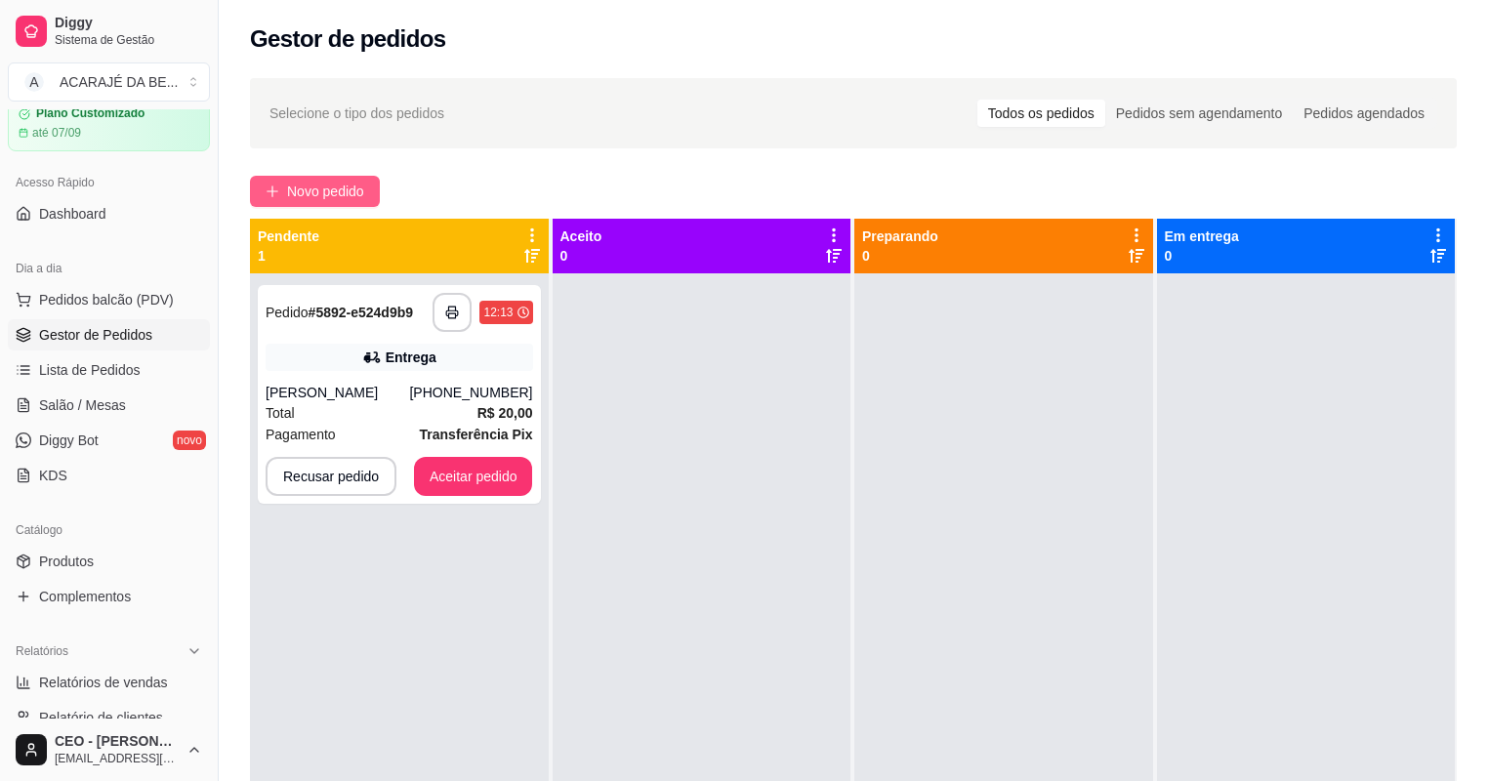
click at [328, 182] on span "Novo pedido" at bounding box center [325, 191] width 77 height 21
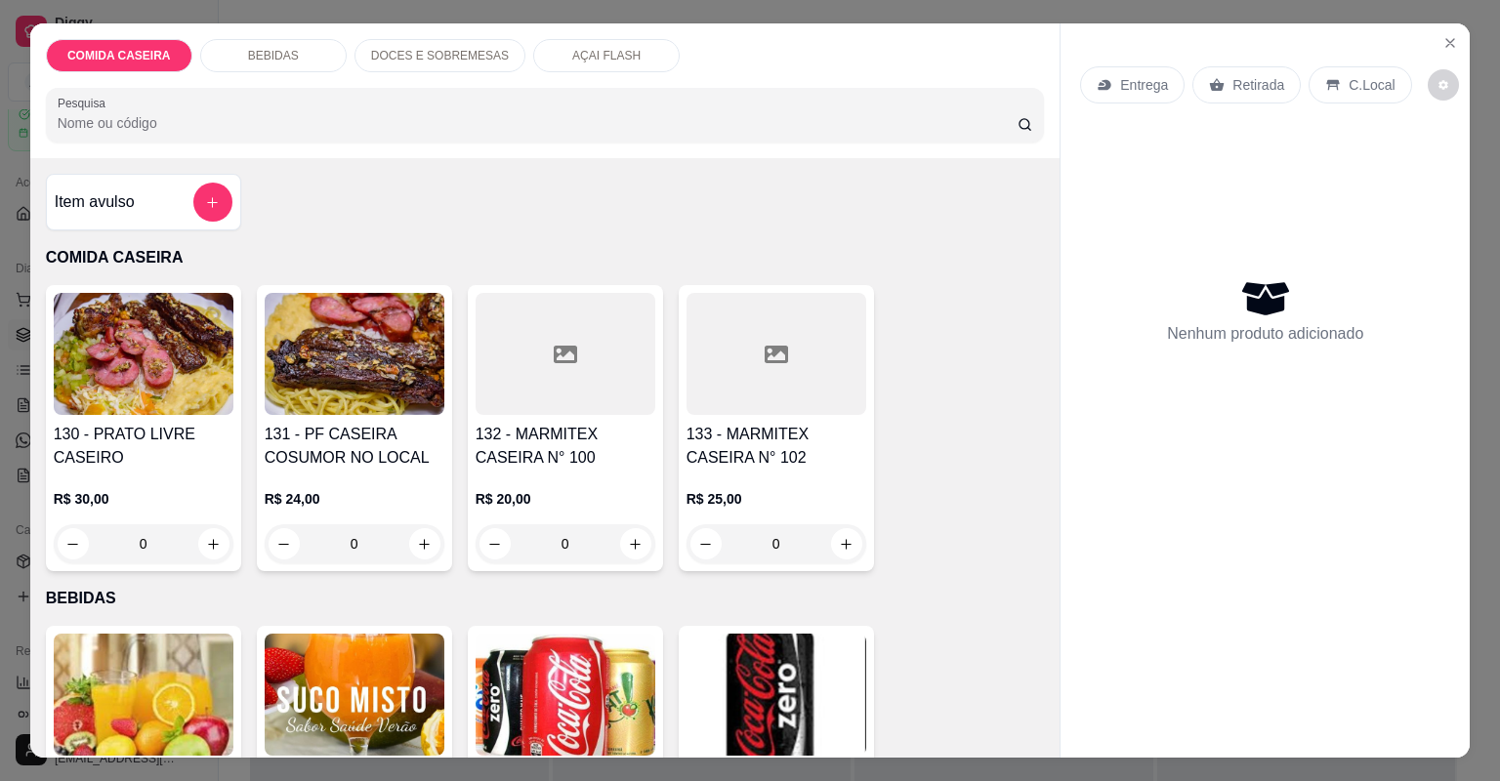
click at [599, 399] on div at bounding box center [565, 354] width 180 height 122
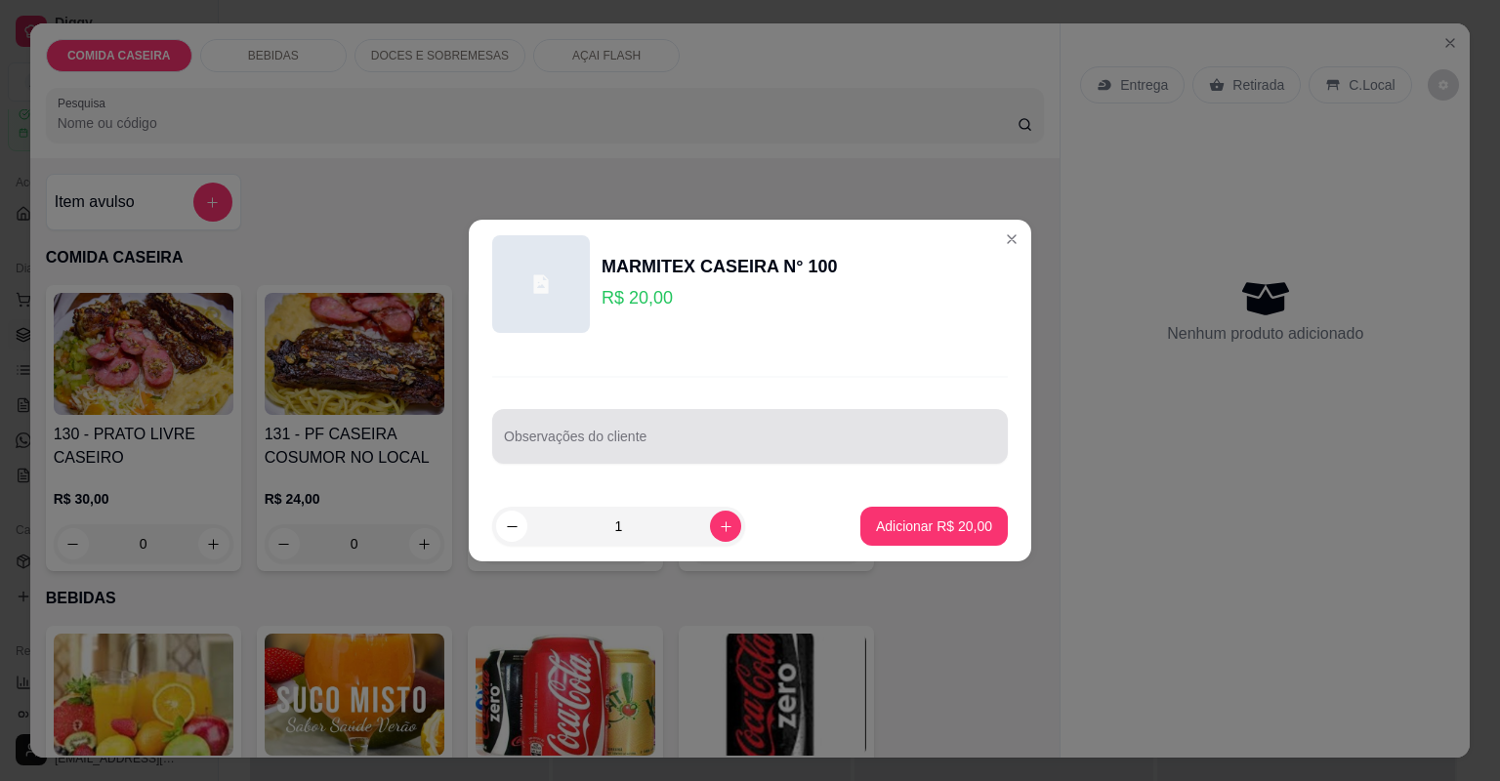
click at [658, 439] on input "Observações do cliente" at bounding box center [750, 444] width 492 height 20
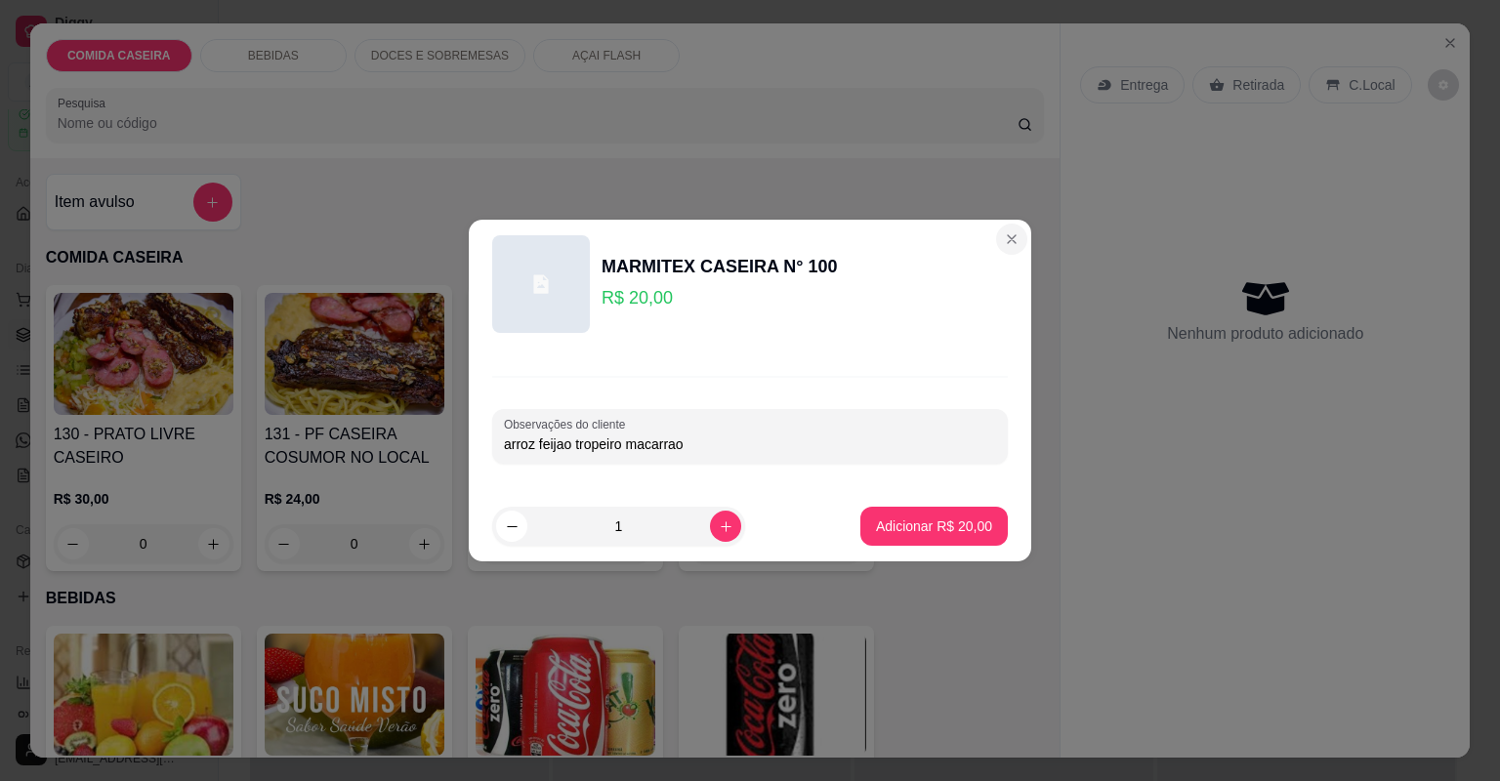
type input "arroz feijao tropeiro macarrao"
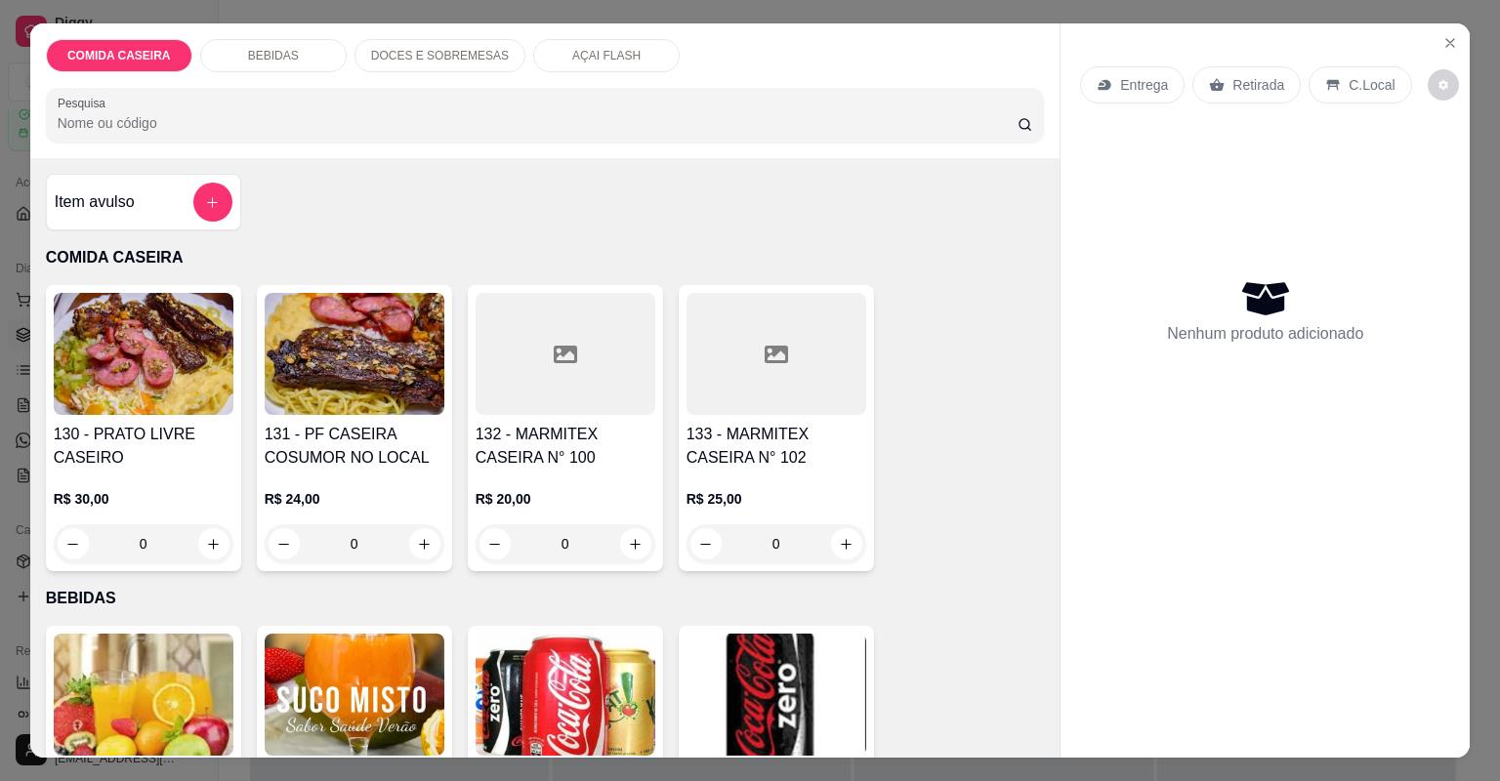
click at [695, 371] on div at bounding box center [776, 354] width 180 height 122
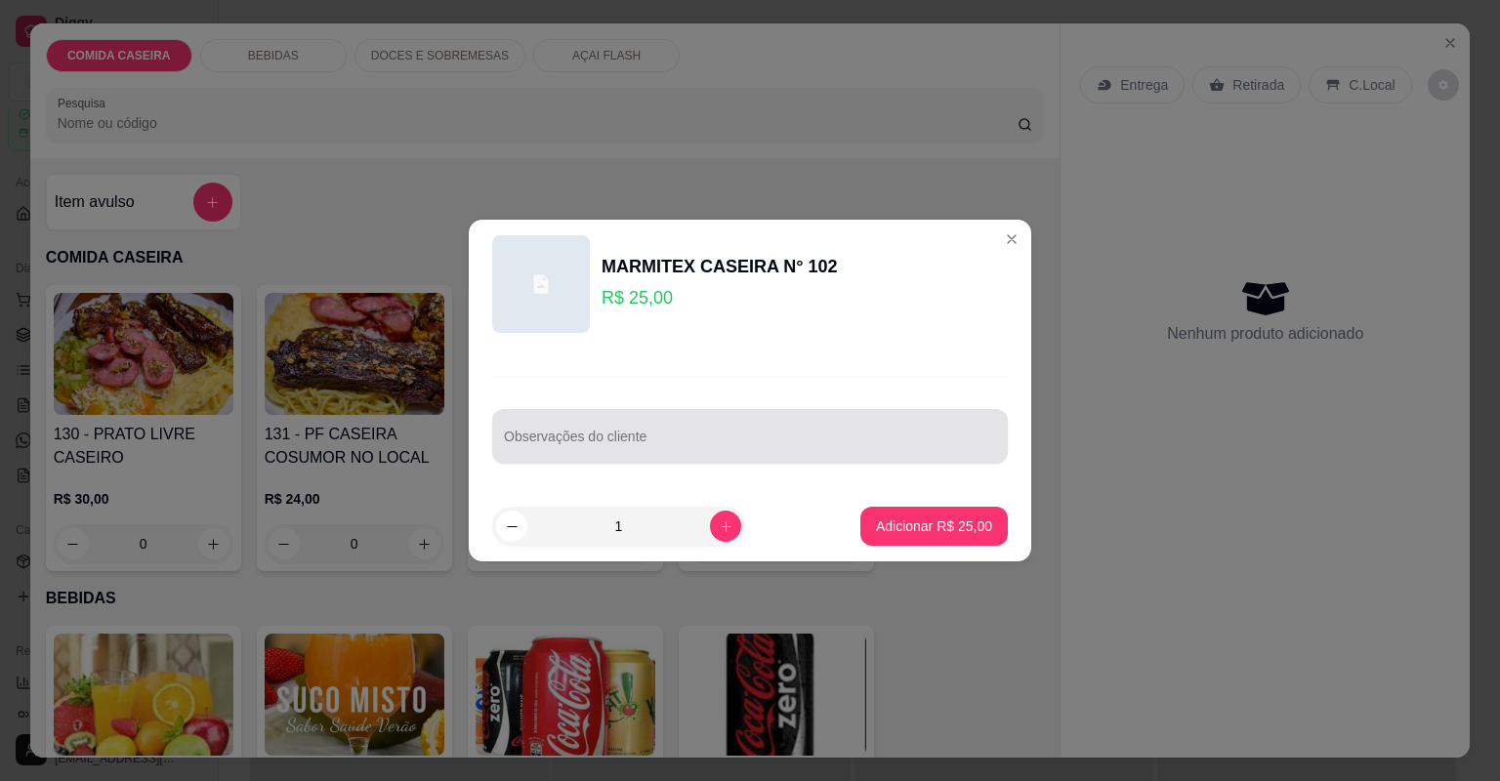
click at [701, 427] on div at bounding box center [750, 436] width 492 height 39
click at [701, 427] on div "arroz macarrao feijao trope" at bounding box center [750, 436] width 492 height 39
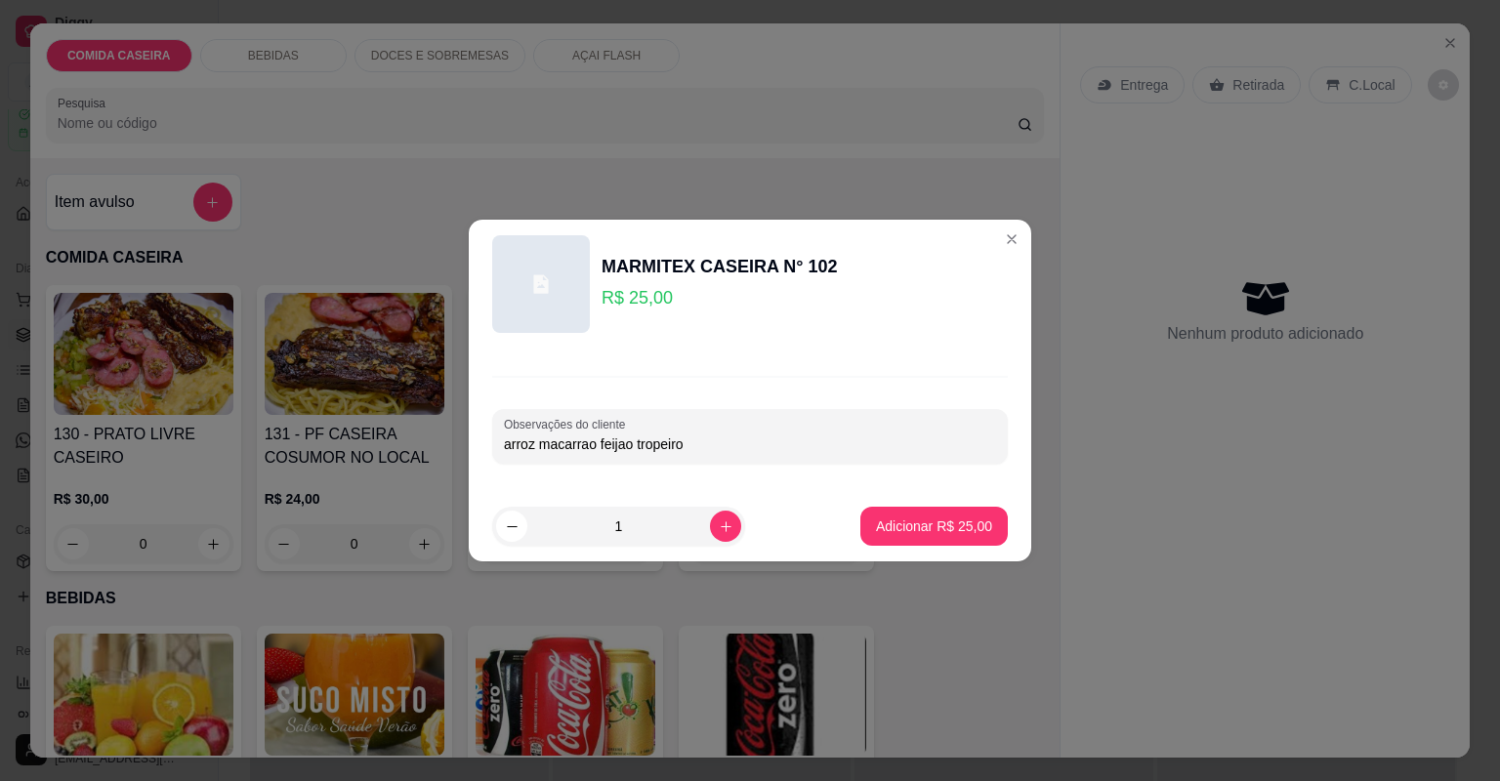
click at [875, 437] on input "arroz macarrao feijao tropeiro" at bounding box center [750, 444] width 492 height 20
click at [801, 443] on input "arroz macarrao feijao tropeiro" at bounding box center [750, 444] width 492 height 20
type input "arroz macarrao feijao tropeiro churrasco lasanha"
click at [891, 519] on p "Adicionar R$ 25,00" at bounding box center [934, 525] width 113 height 19
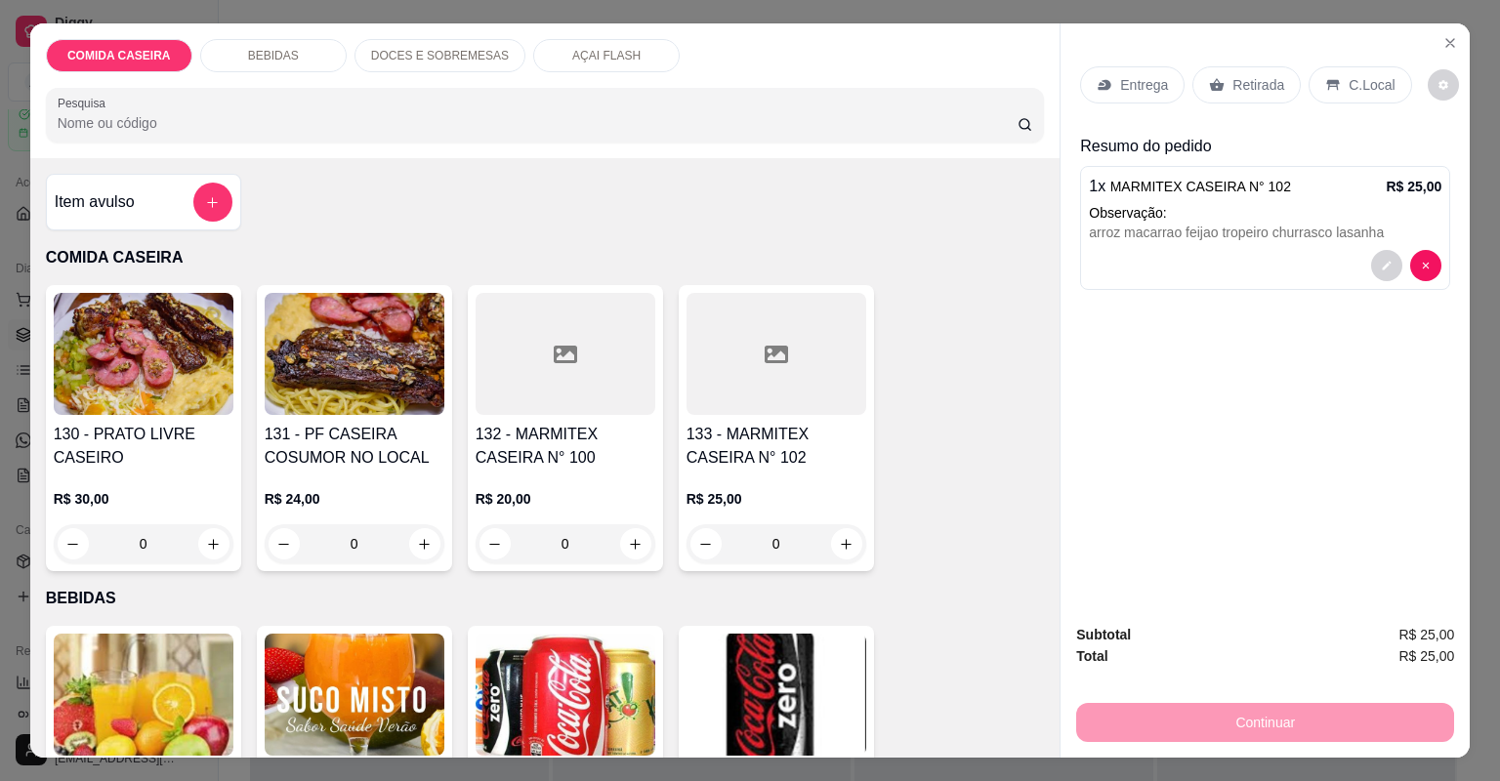
click at [788, 467] on h4 "133 - MARMITEX CASEIRA N° 102" at bounding box center [776, 446] width 180 height 47
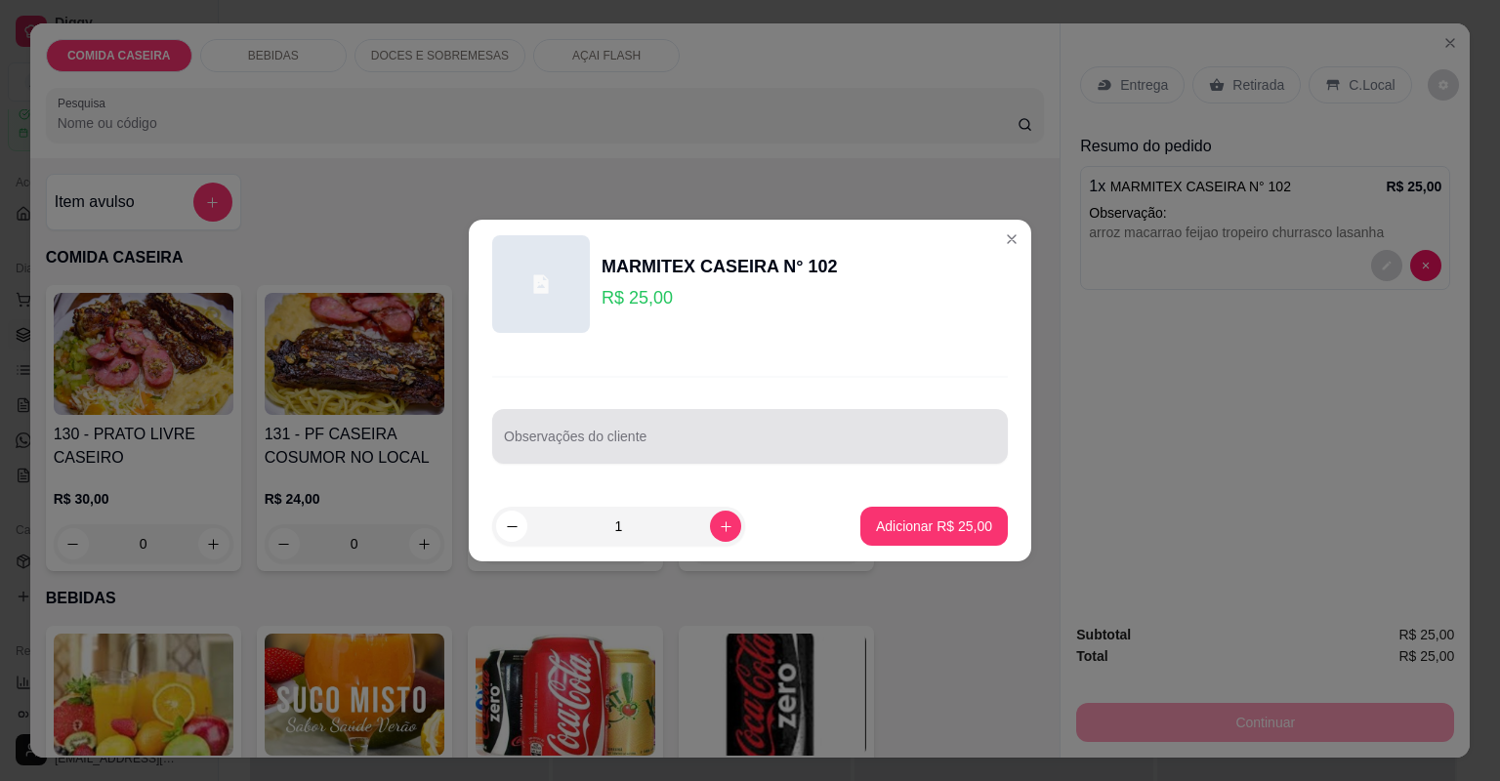
click at [793, 451] on input "Observações do cliente" at bounding box center [750, 444] width 492 height 20
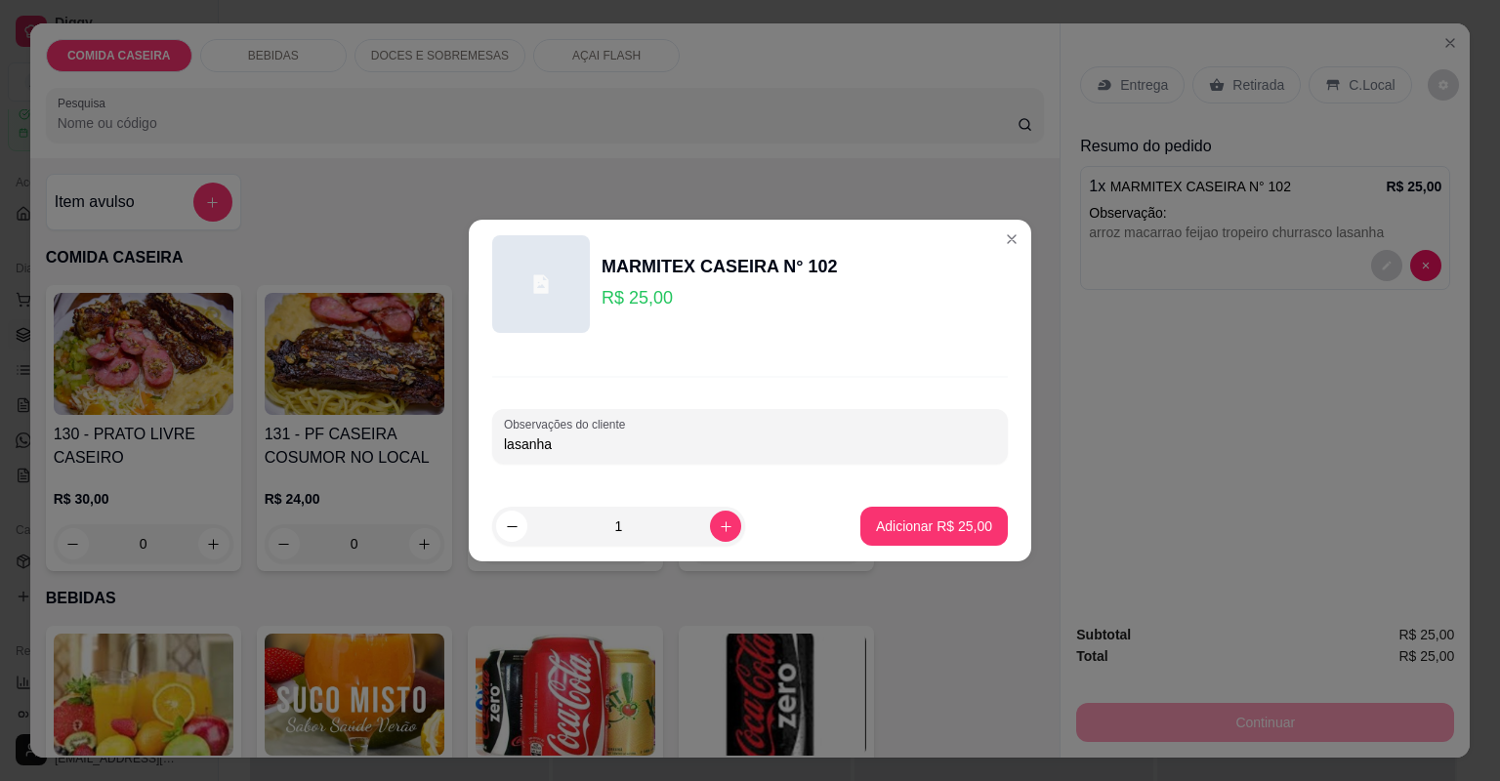
type input "lasanha"
click at [879, 508] on button "Adicionar R$ 25,00" at bounding box center [934, 527] width 144 height 38
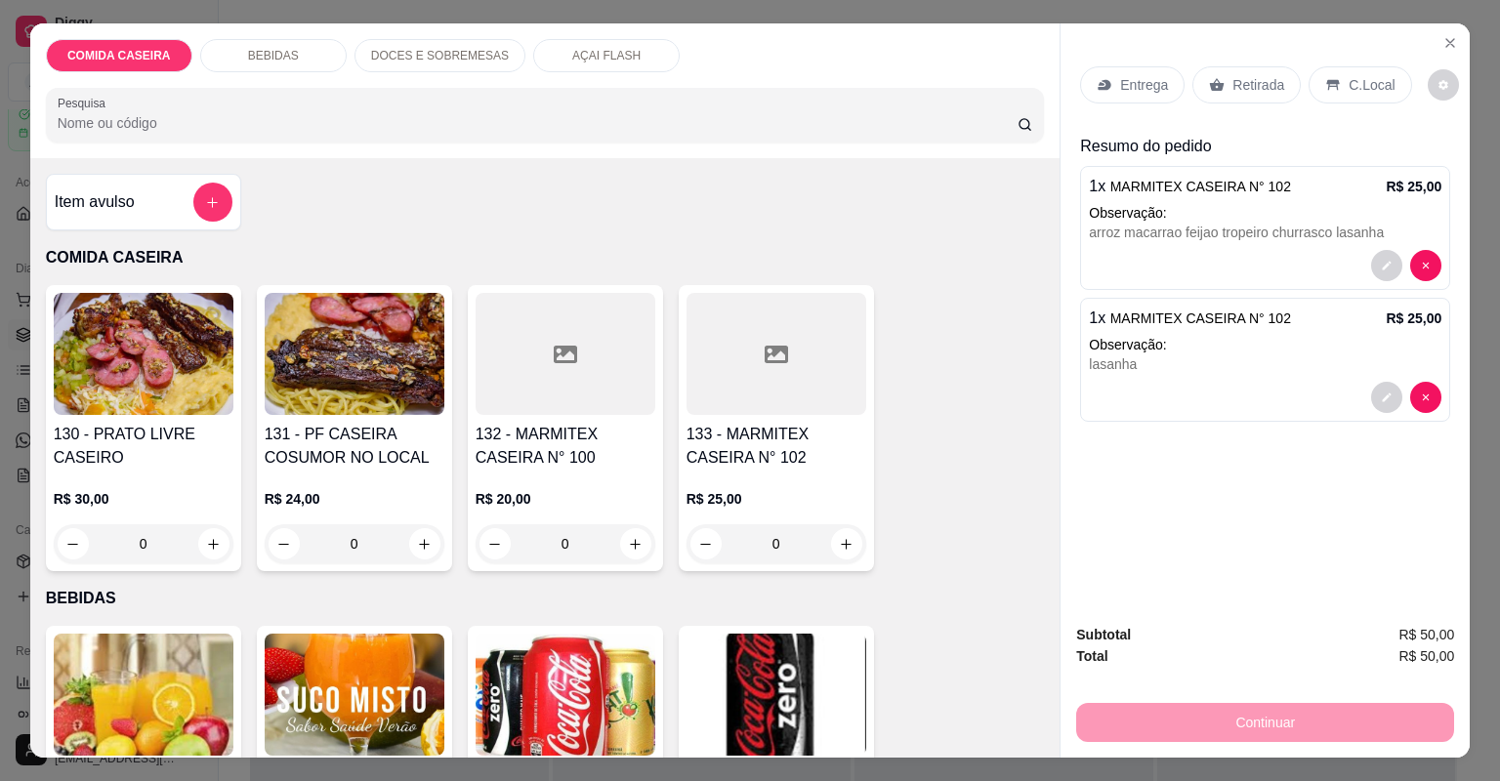
click at [1120, 67] on div "Entrega" at bounding box center [1132, 84] width 104 height 37
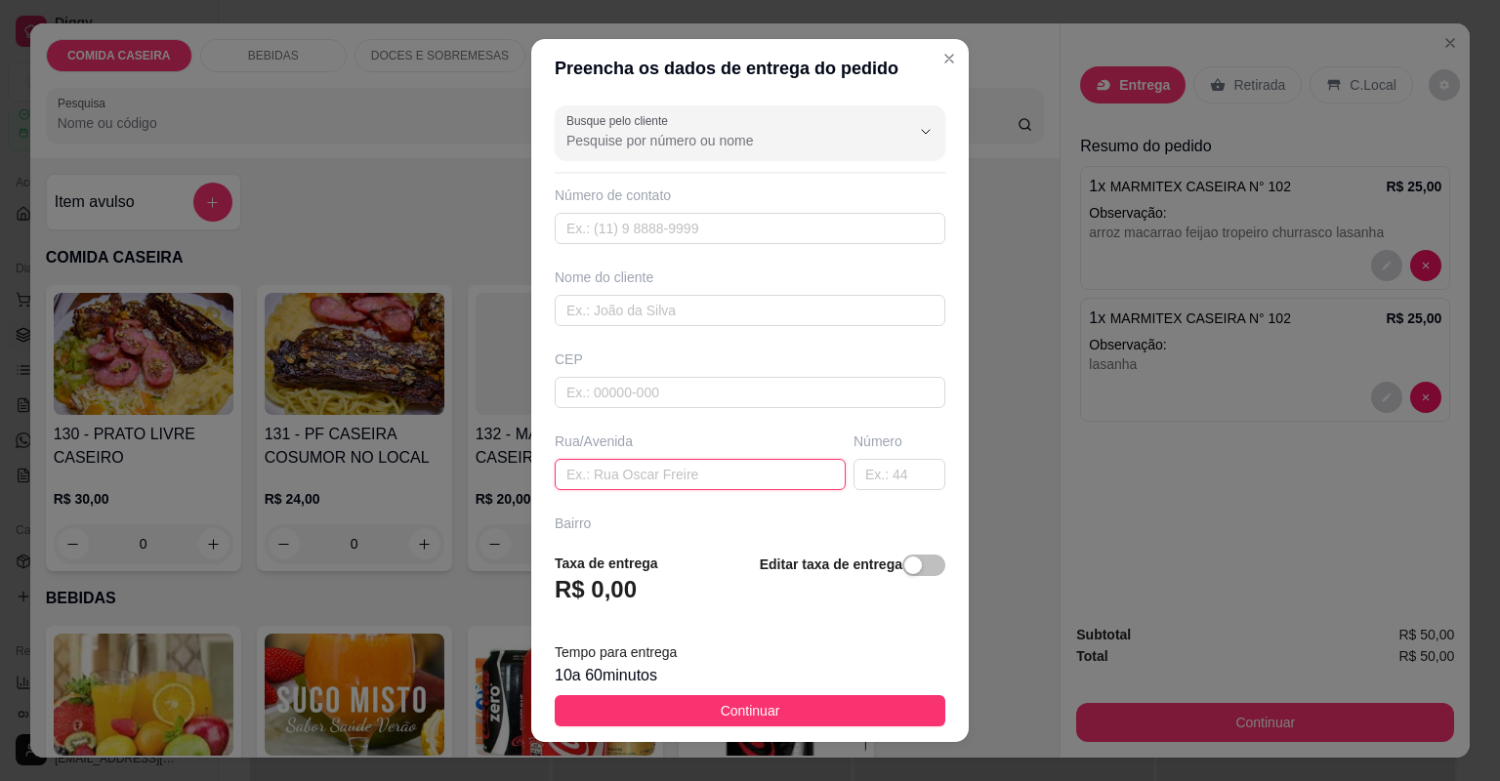
click at [737, 461] on input "text" at bounding box center [700, 474] width 291 height 31
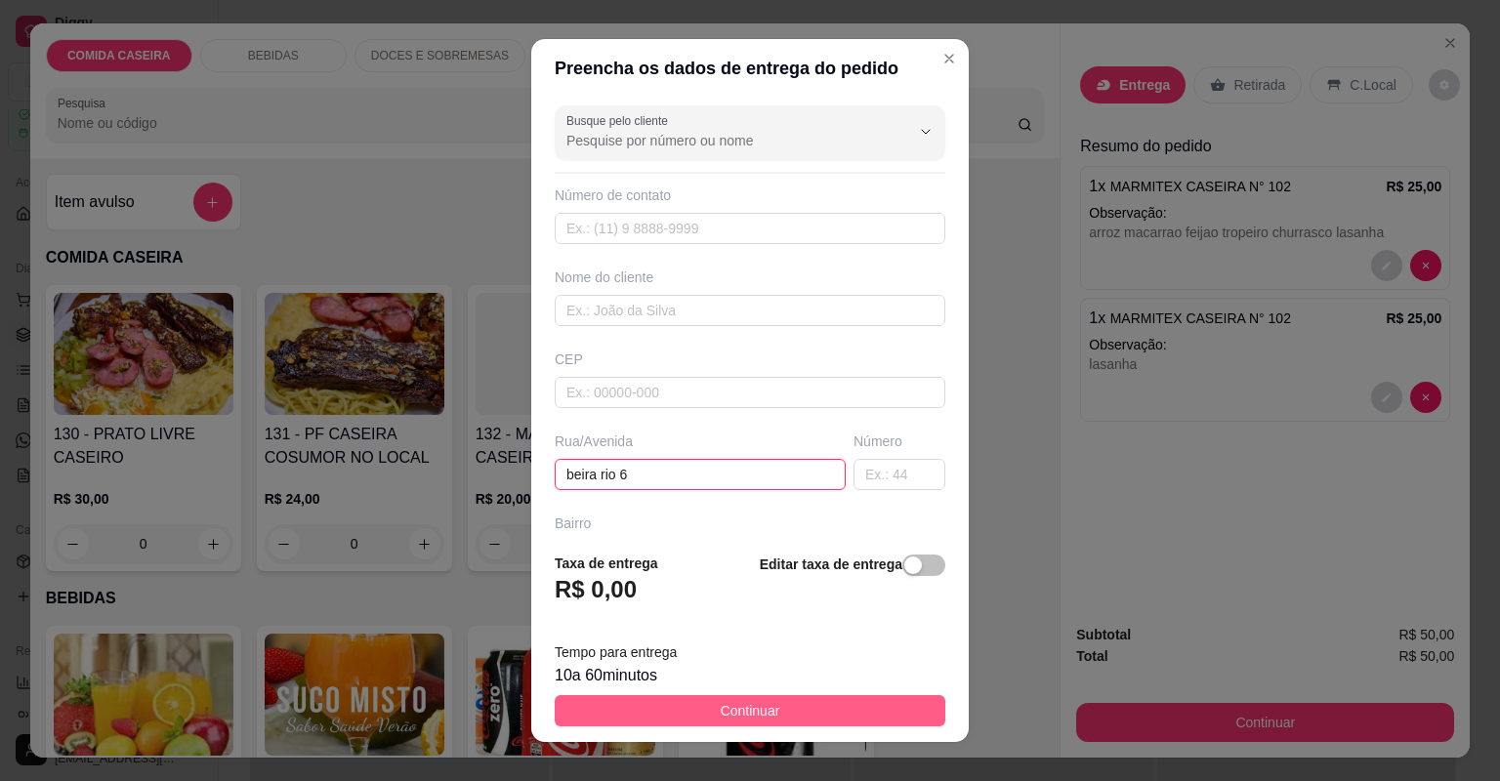
type input "beira rio 6"
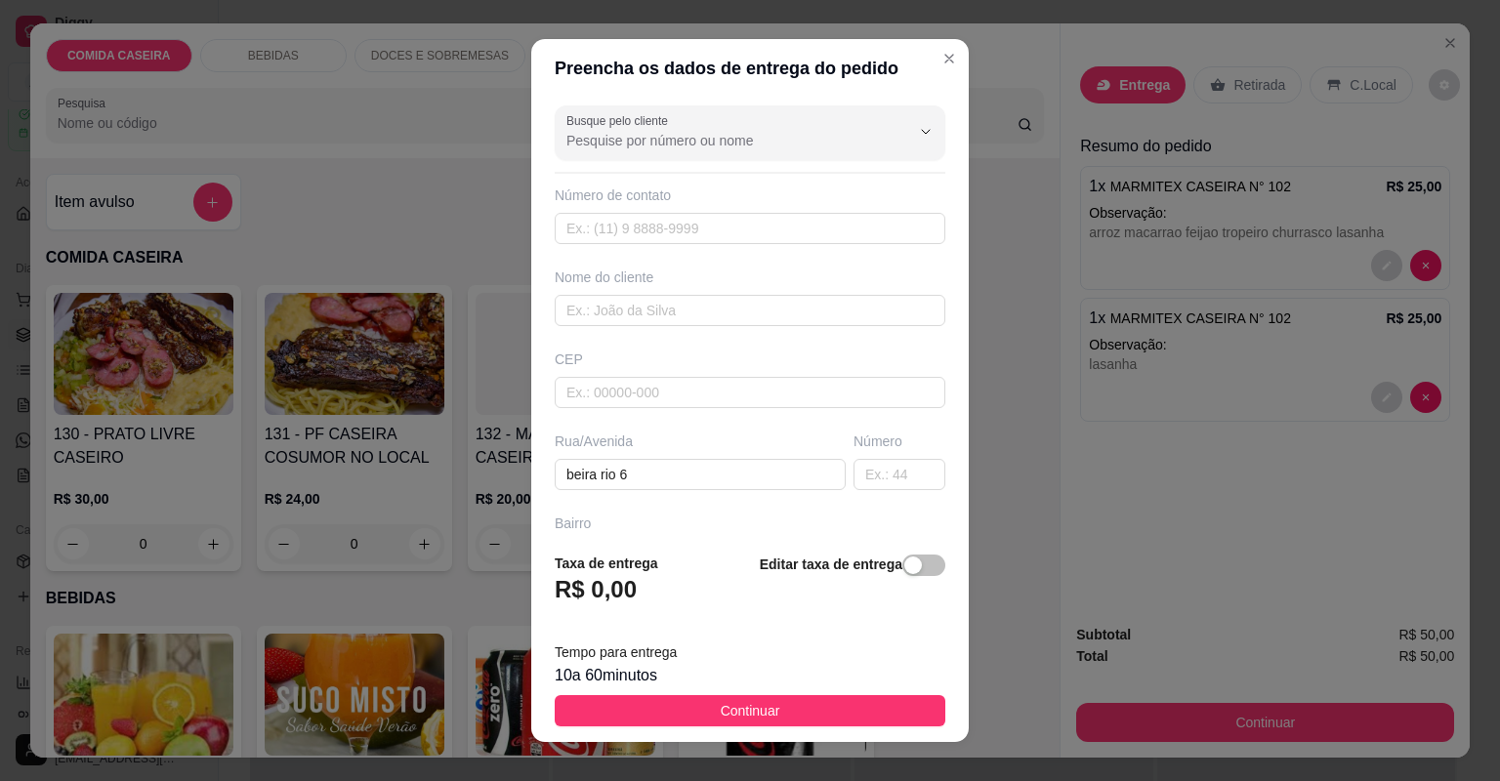
click at [785, 707] on button "Continuar" at bounding box center [750, 710] width 391 height 31
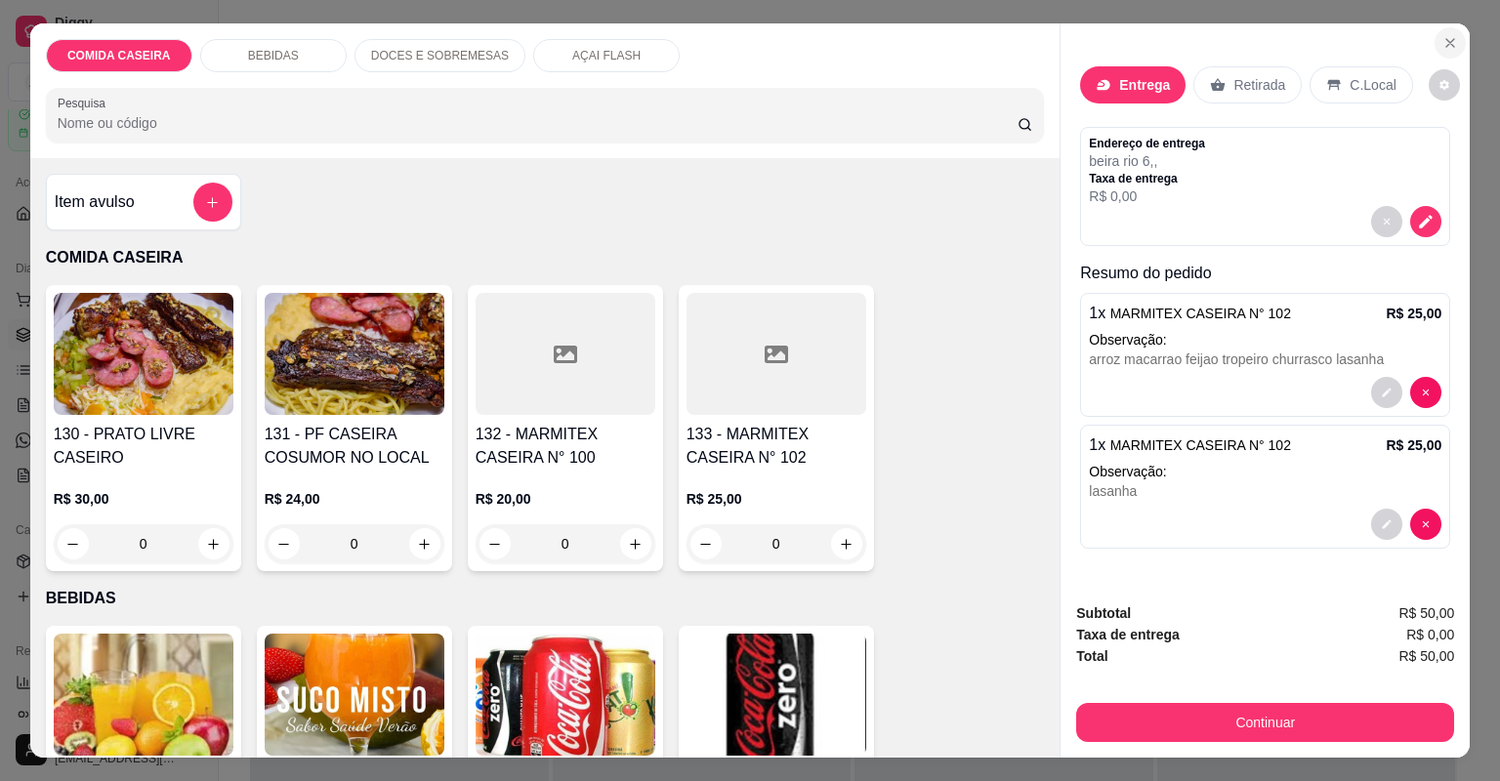
click at [1449, 38] on icon "Close" at bounding box center [1450, 43] width 16 height 16
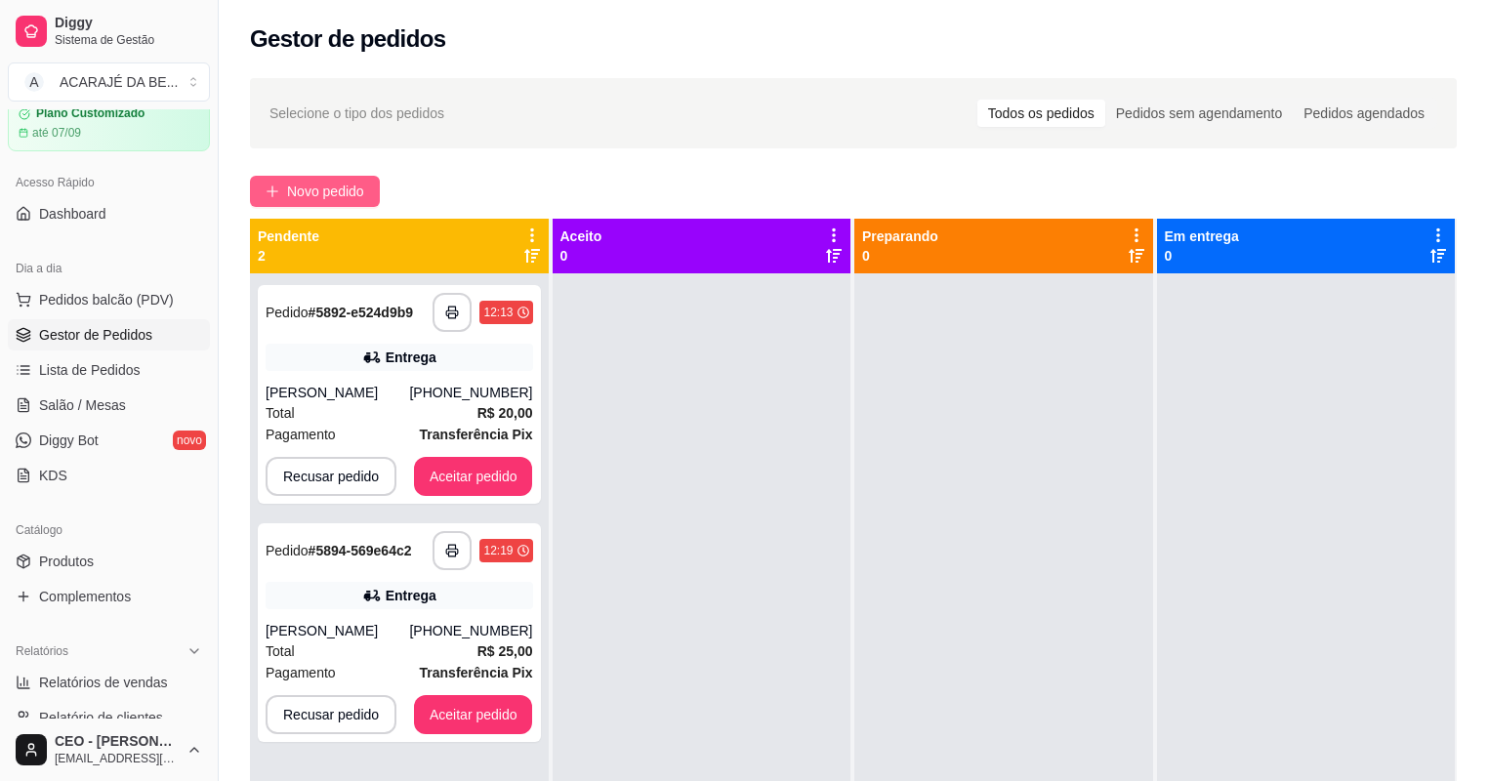
click at [342, 184] on span "Novo pedido" at bounding box center [325, 191] width 77 height 21
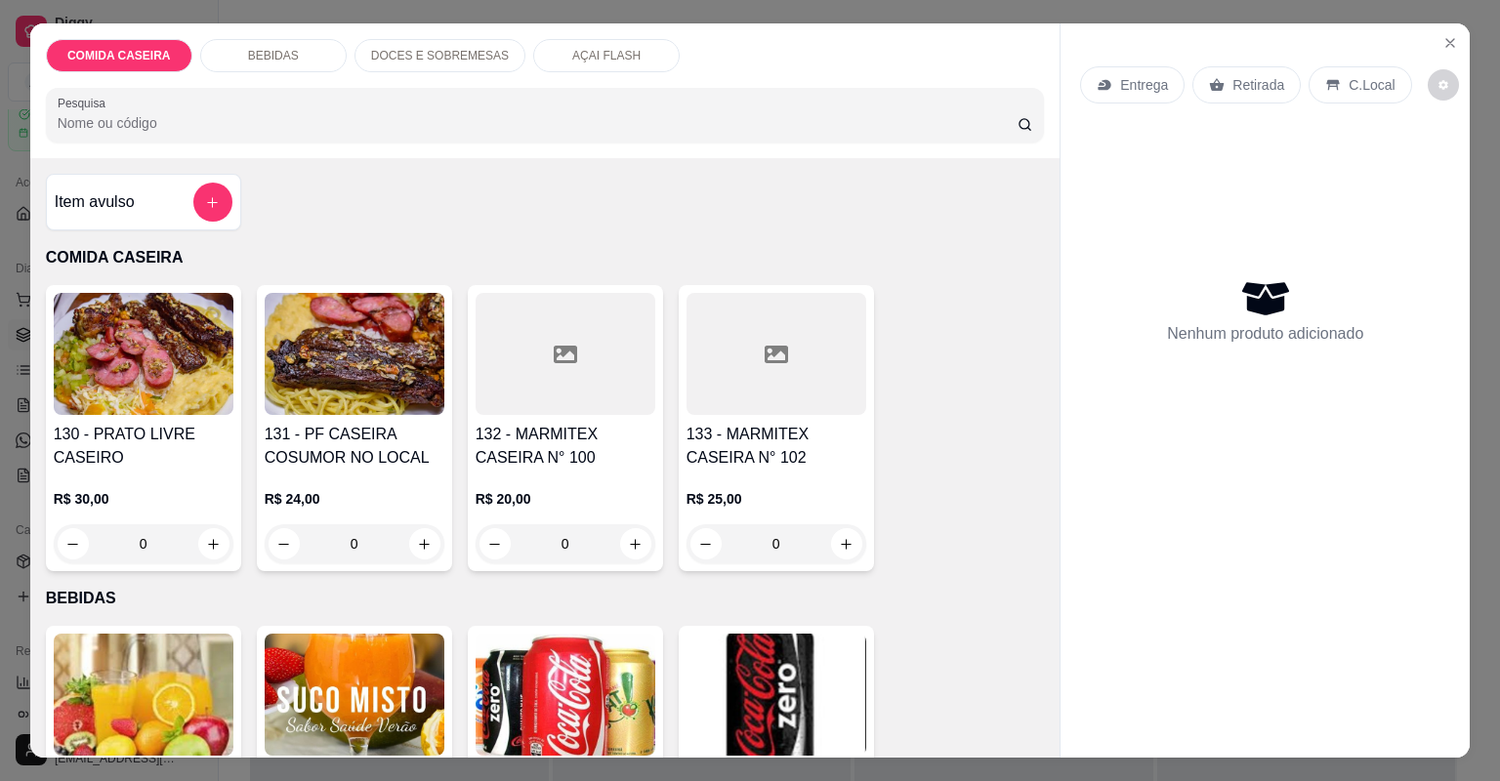
click at [742, 396] on div at bounding box center [776, 354] width 180 height 122
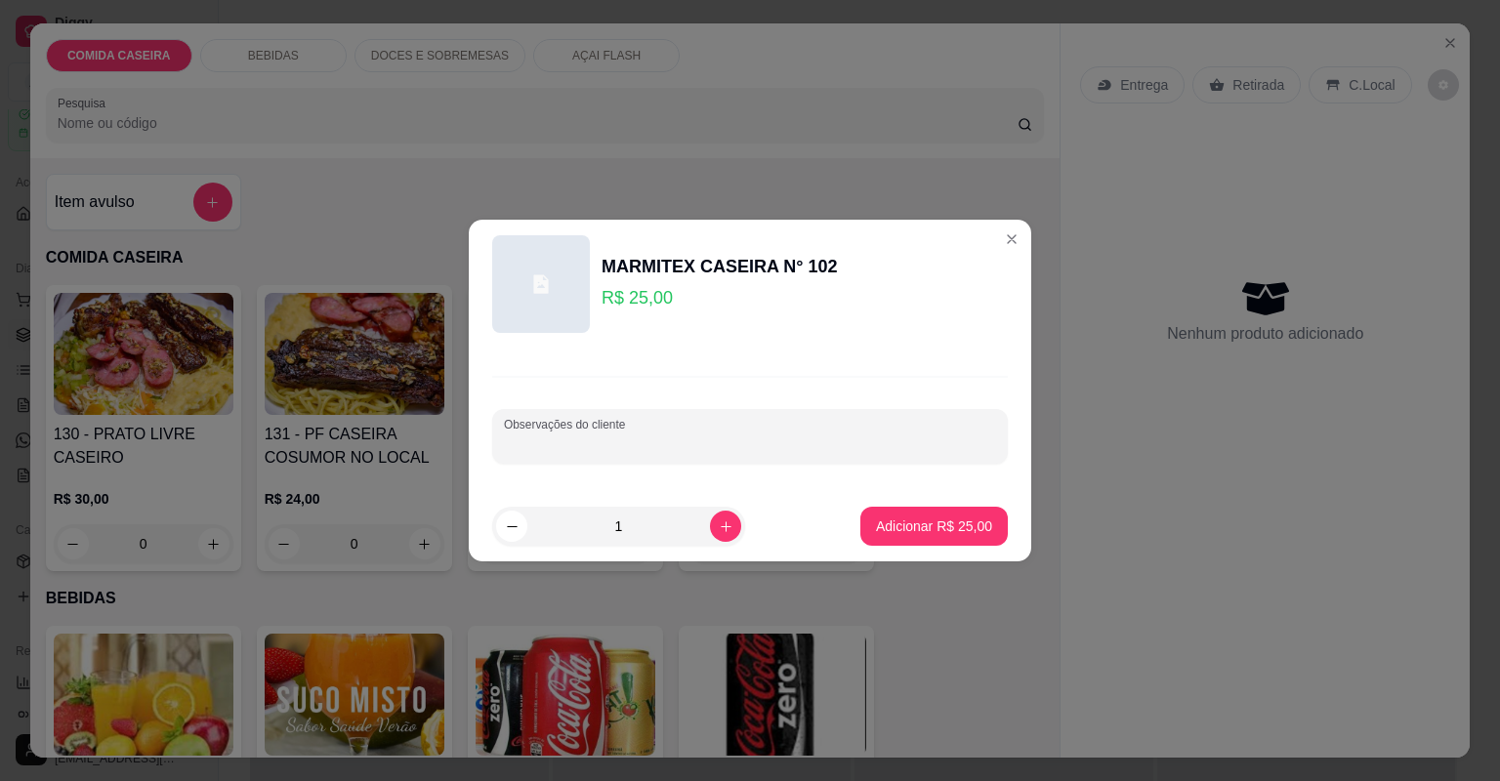
click at [751, 445] on input "Observações do cliente" at bounding box center [750, 444] width 492 height 20
paste input "Uma marmita de lasanha de frango, um pouco de farofa e filé de frangos"
type input "Uma marmita de lasanha de frango, um pouco de farofa e filé de frangos"
click at [906, 527] on p "Adicionar R$ 25,00" at bounding box center [934, 525] width 113 height 19
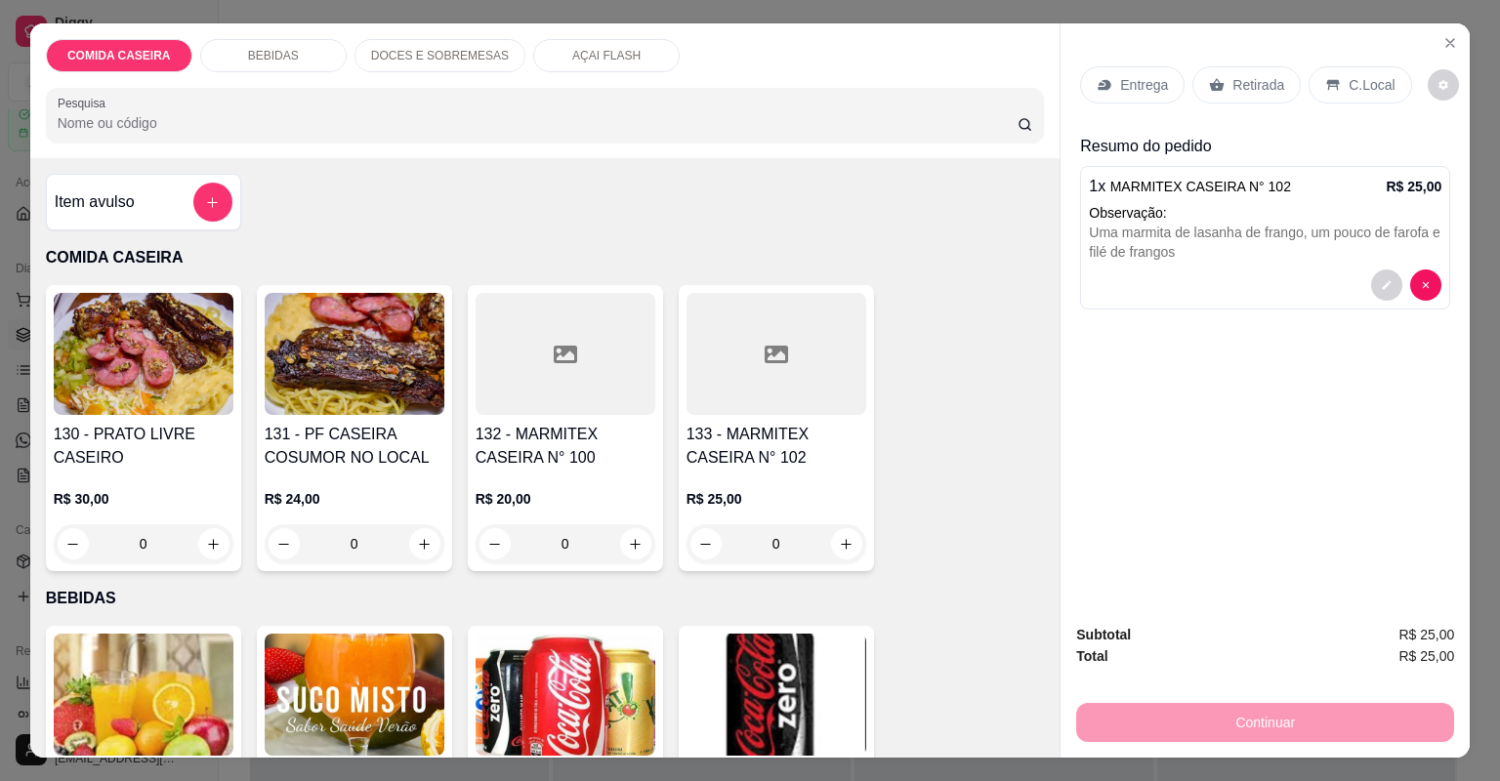
click at [1125, 81] on p "Entrega" at bounding box center [1144, 85] width 48 height 20
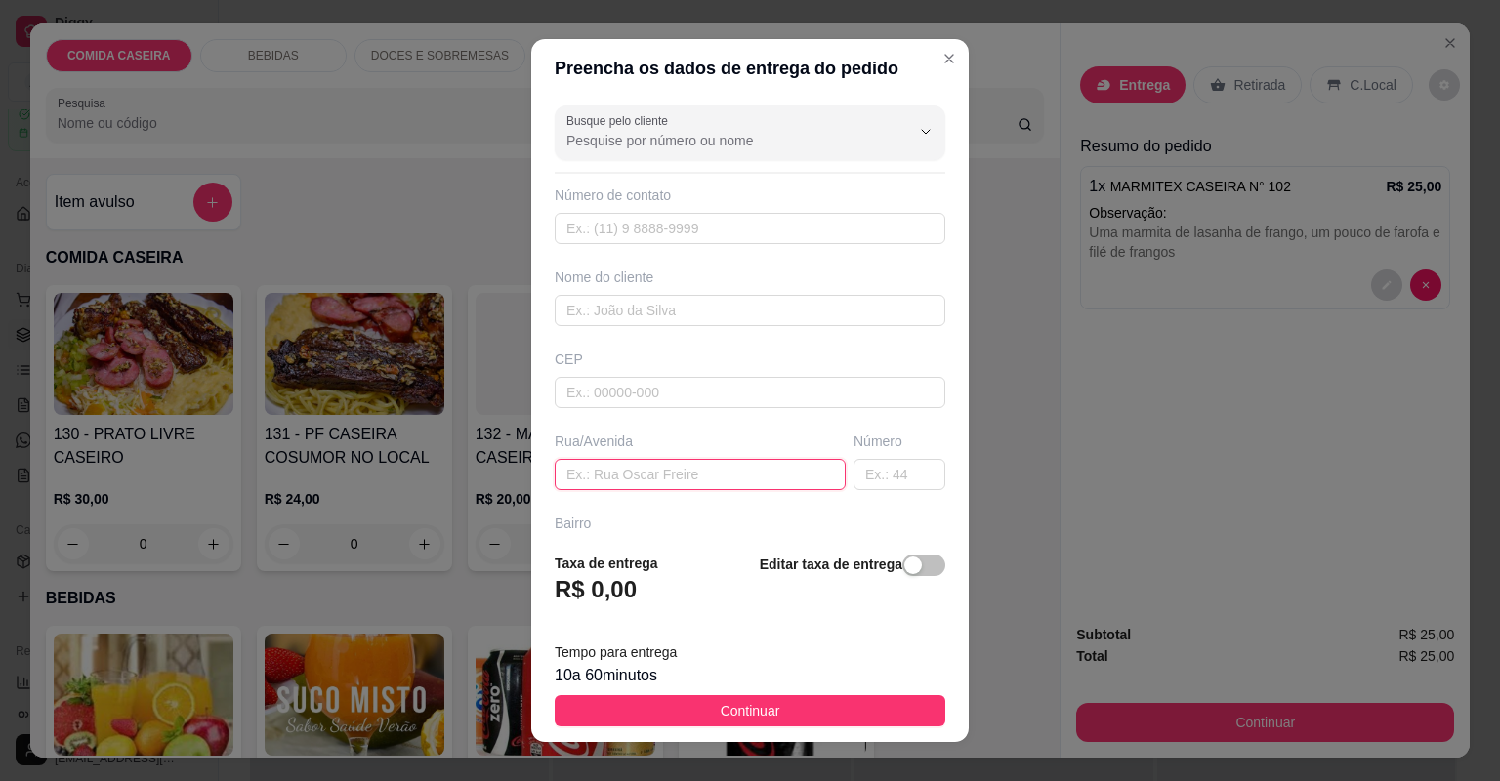
click at [729, 479] on input "text" at bounding box center [700, 474] width 291 height 31
paste input "[STREET_ADDRESS][PERSON_NAME] Próximo ao bar de [PERSON_NAME]. Tem um carro lar…"
type input "[STREET_ADDRESS][PERSON_NAME] Próximo ao bar de [PERSON_NAME]. Tem um carro lar…"
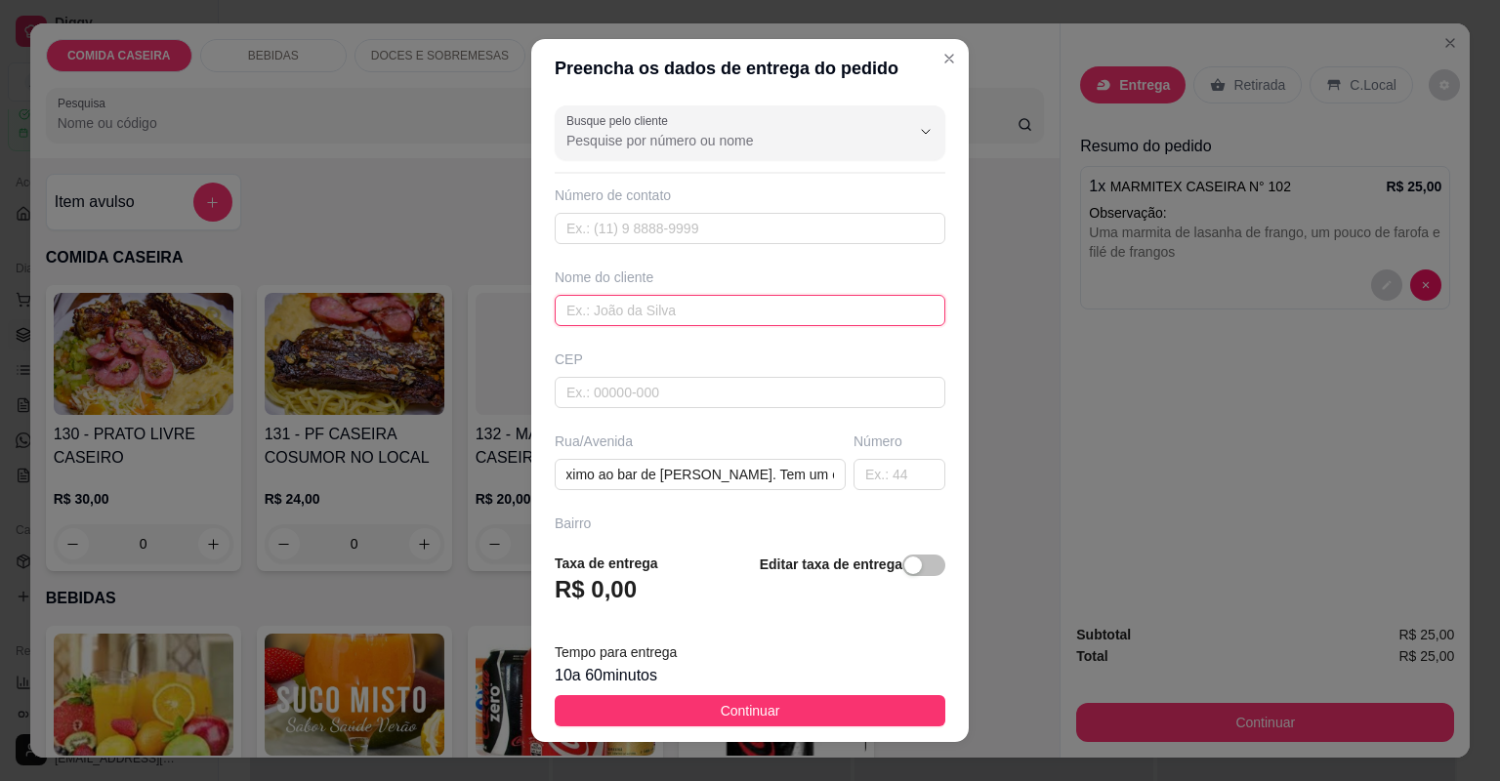
click at [757, 311] on input "text" at bounding box center [750, 310] width 391 height 31
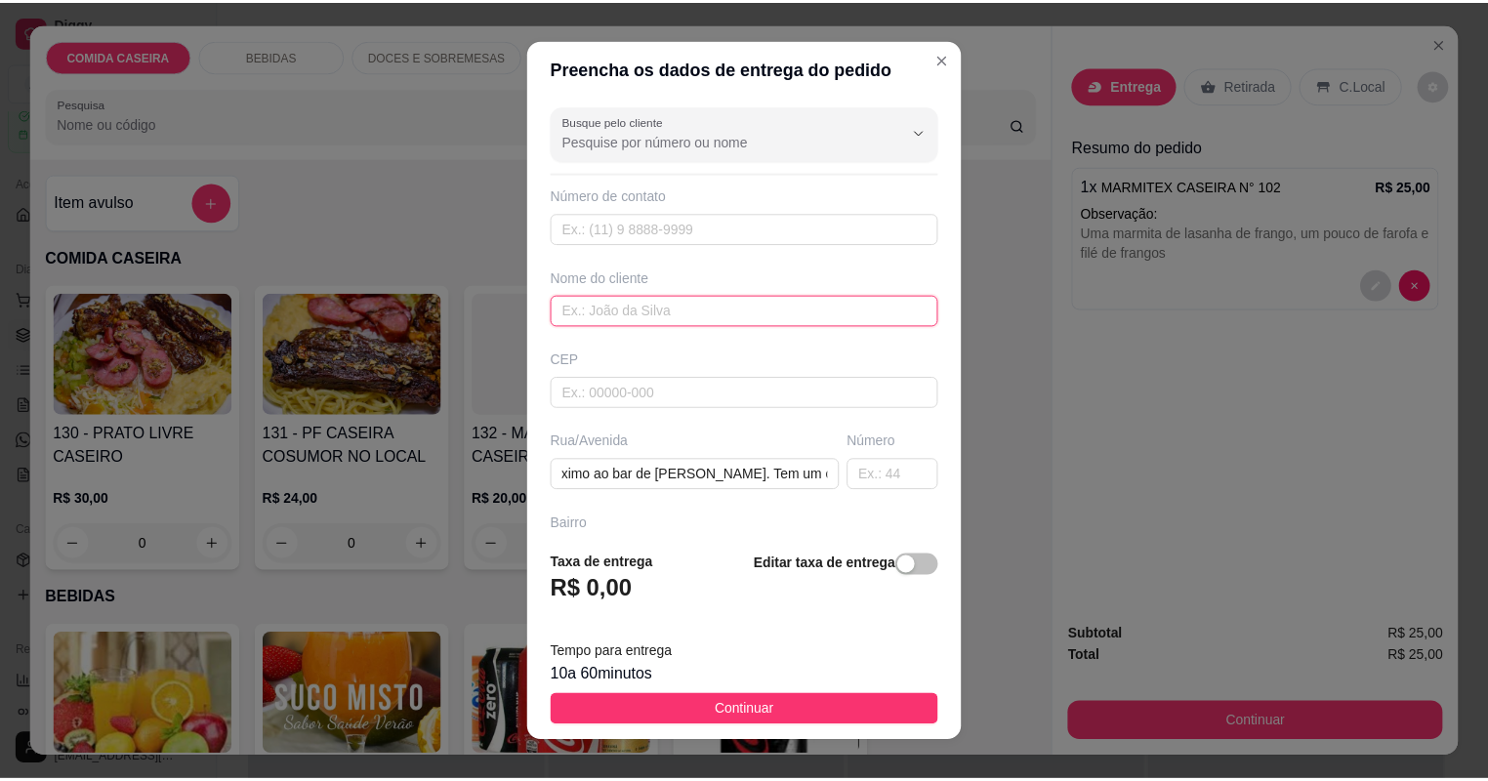
scroll to position [0, 0]
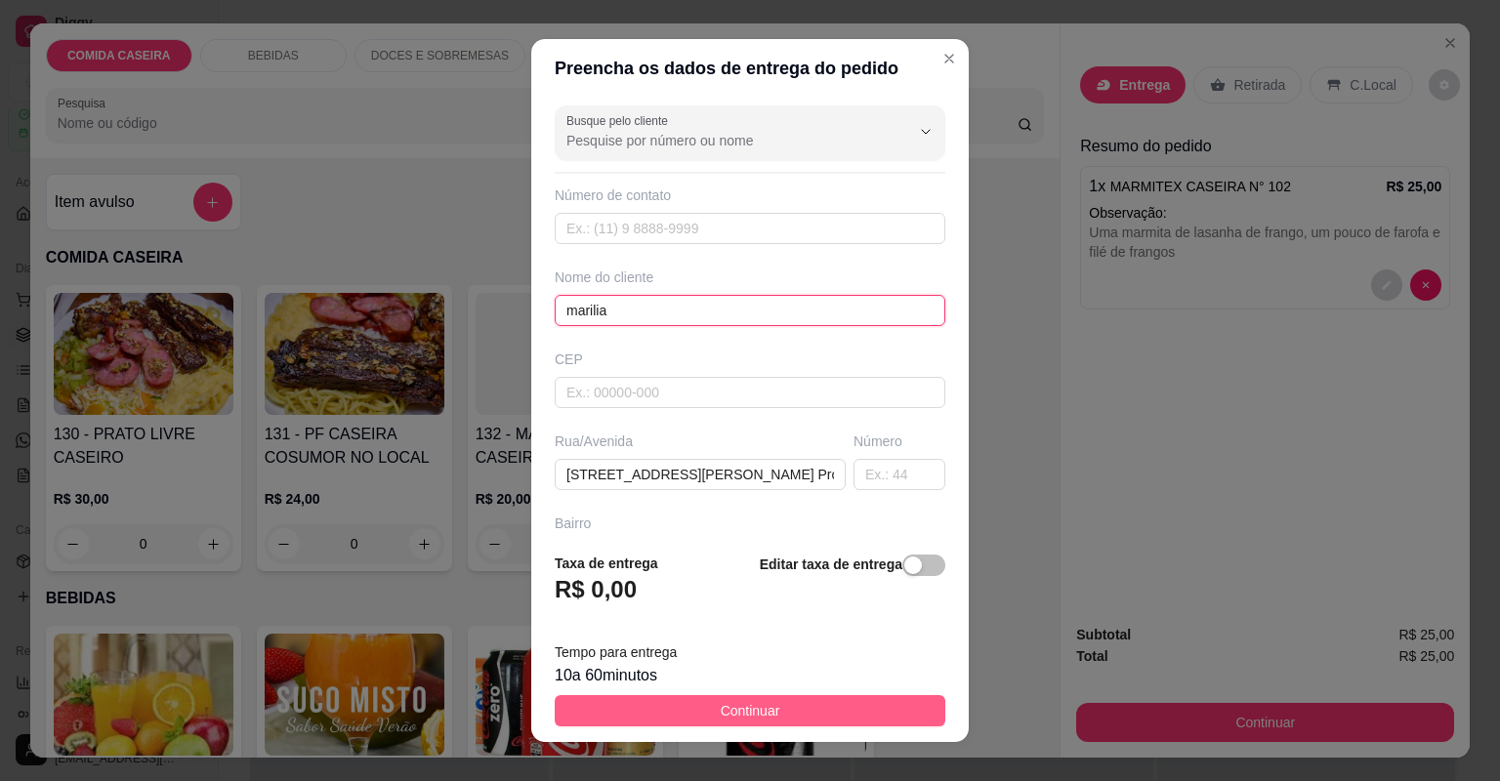
type input "marilia"
click at [900, 717] on button "Continuar" at bounding box center [750, 710] width 391 height 31
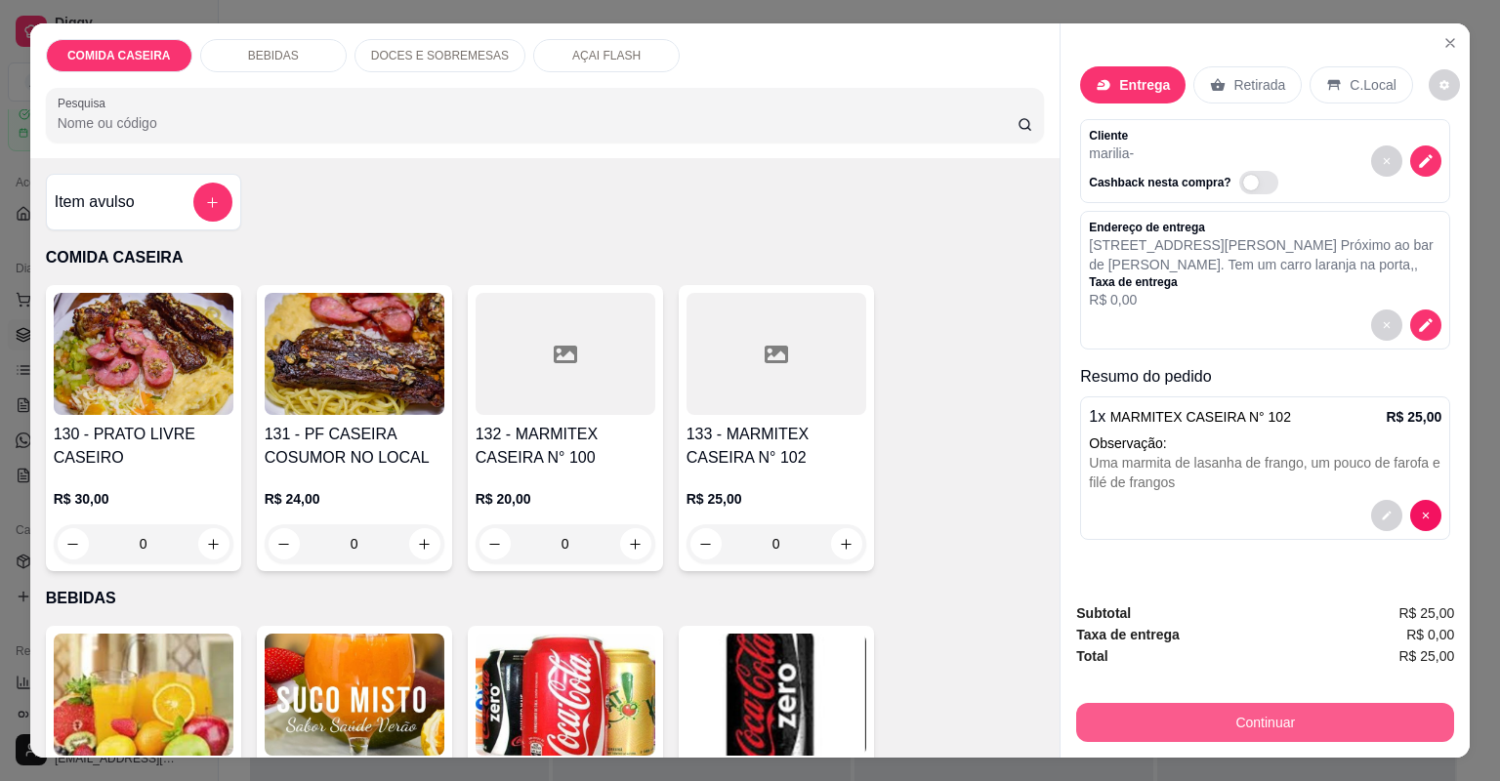
click at [1119, 713] on button "Continuar" at bounding box center [1265, 722] width 378 height 39
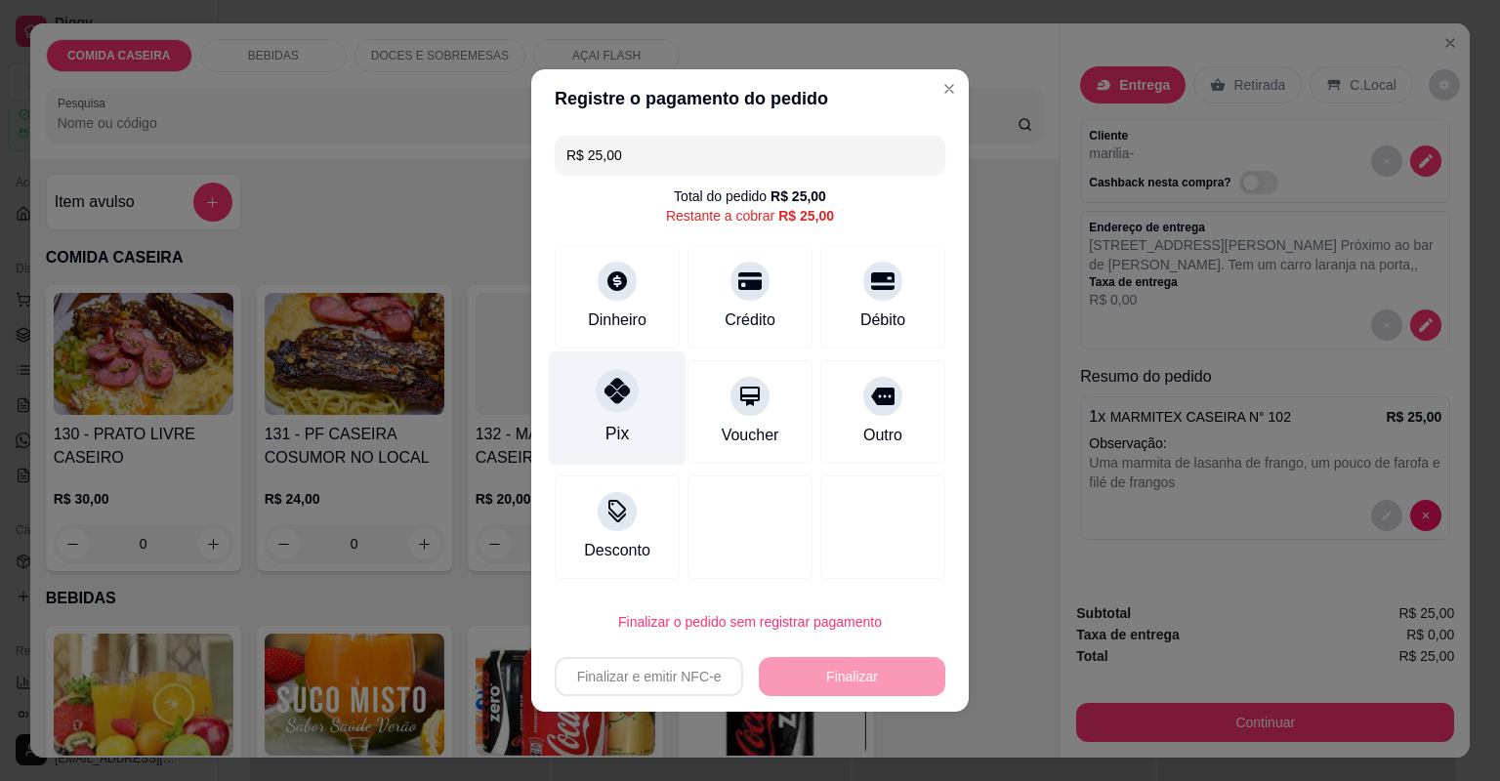
click at [633, 372] on div "Pix" at bounding box center [618, 408] width 138 height 114
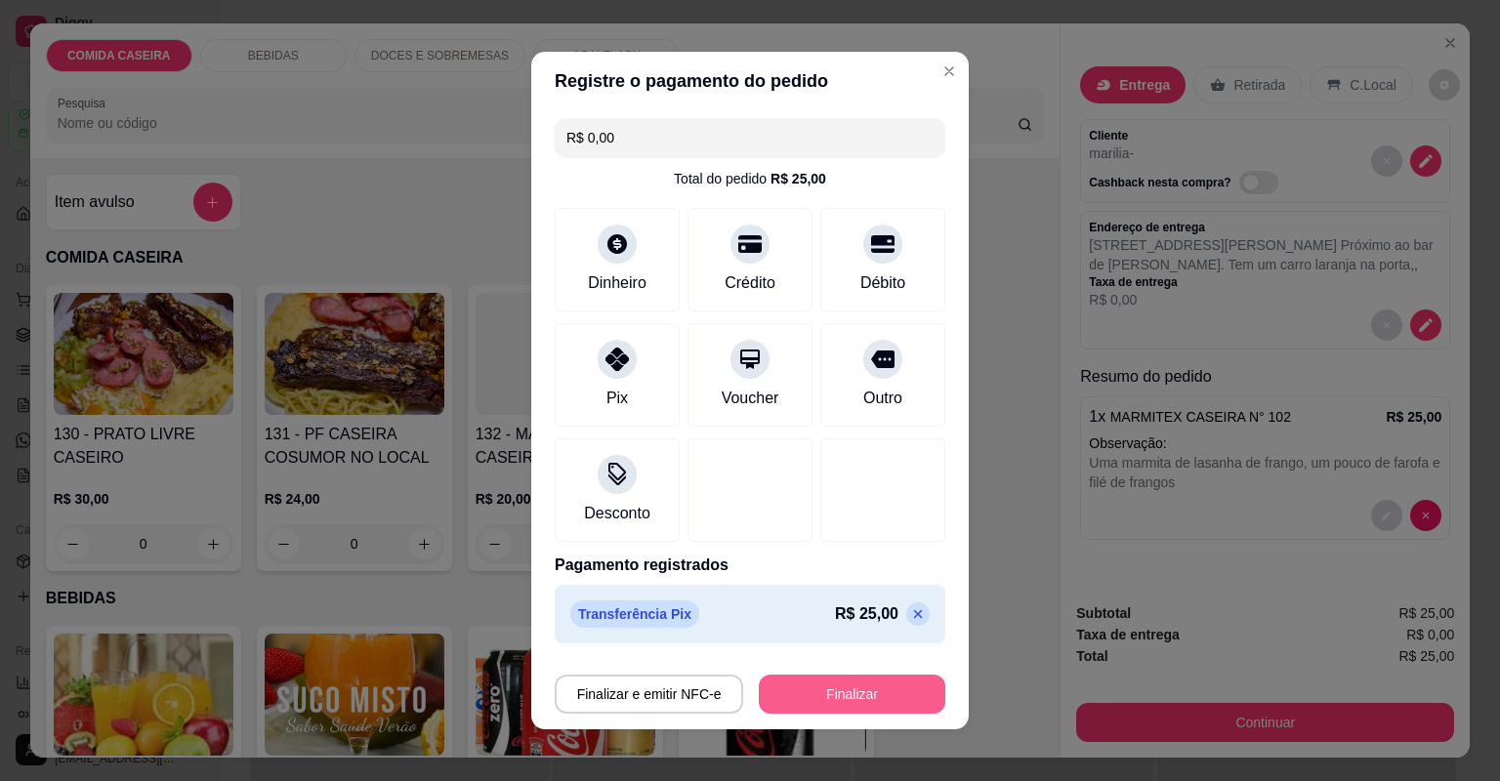
click at [814, 688] on button "Finalizar" at bounding box center [852, 694] width 186 height 39
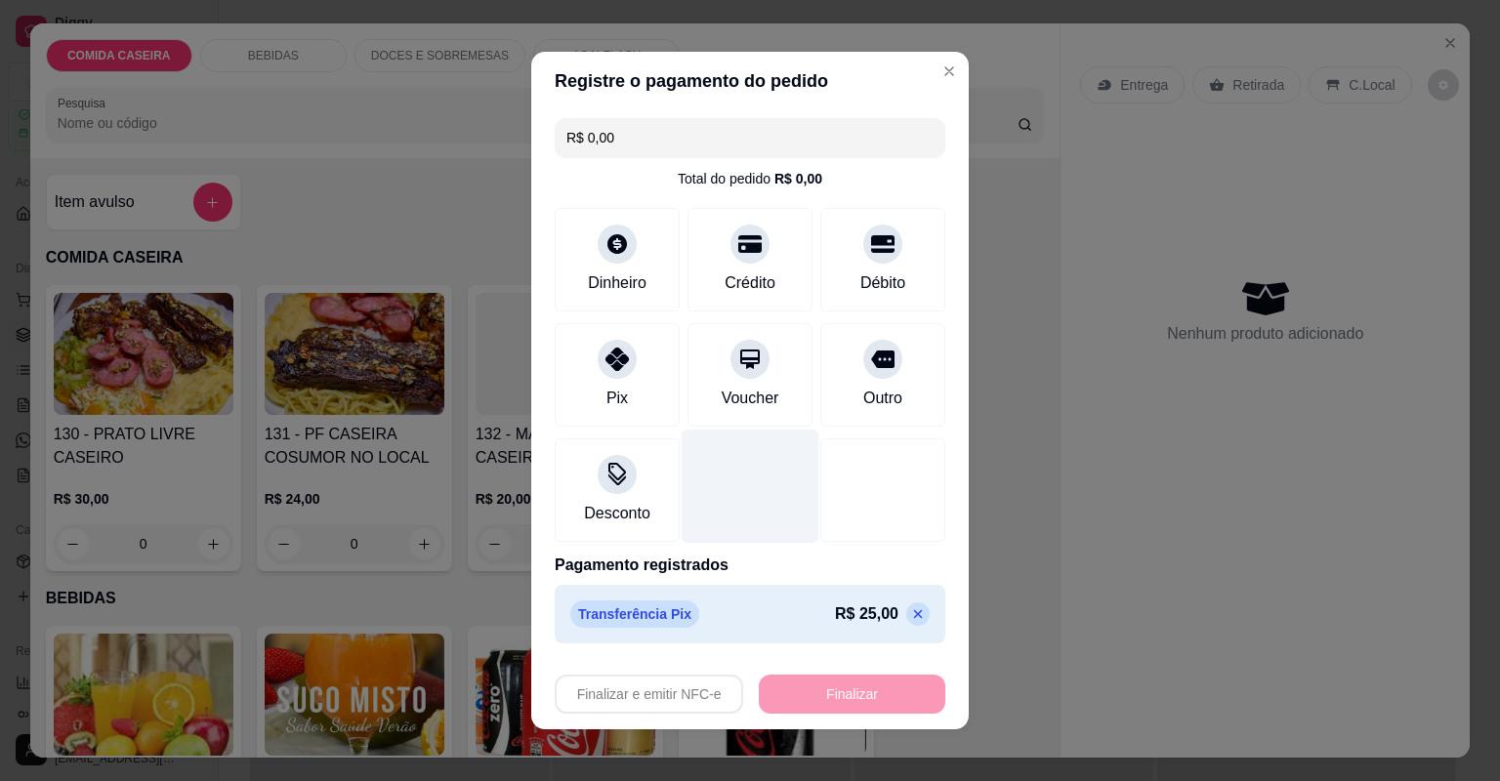
type input "-R$ 25,00"
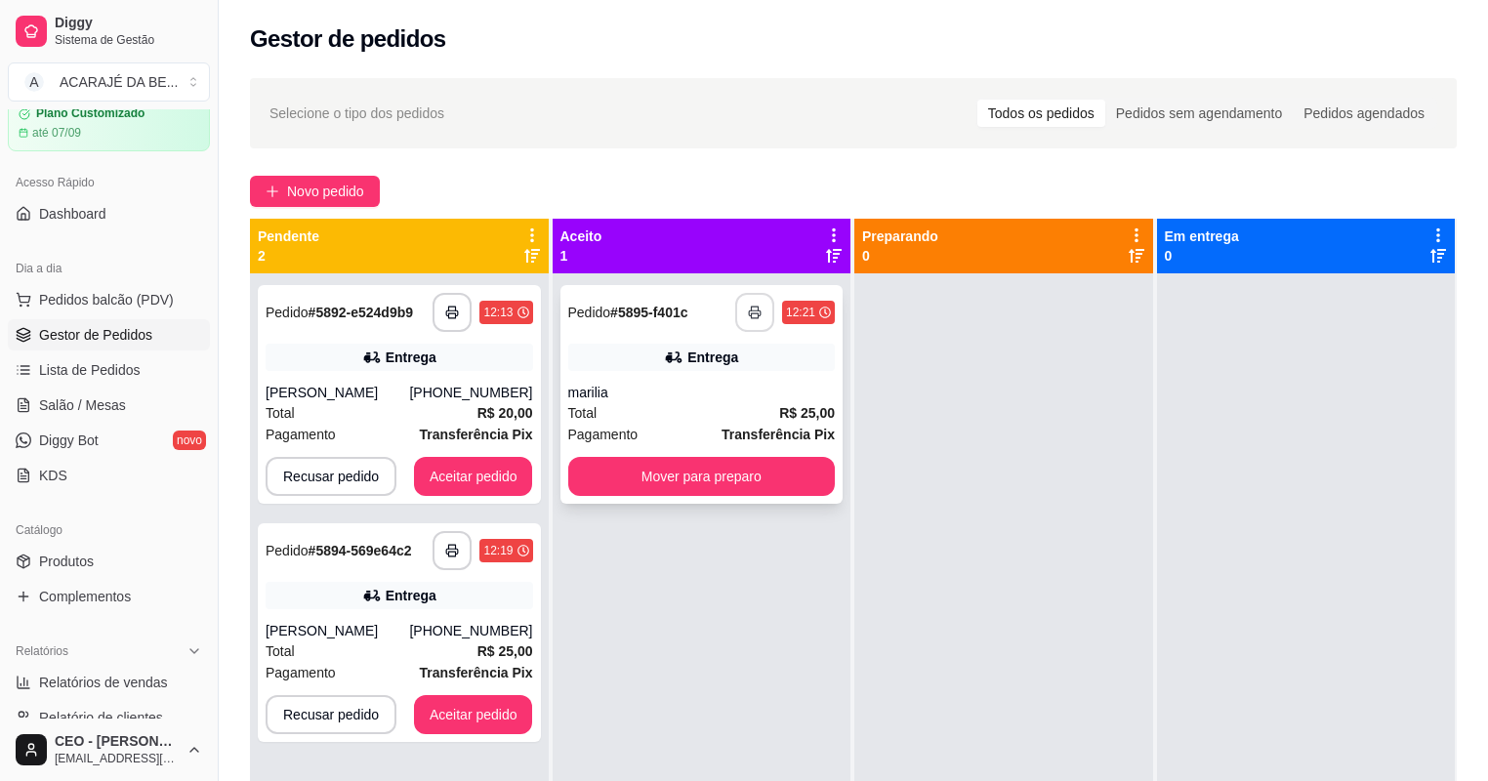
click at [757, 312] on button "button" at bounding box center [754, 312] width 39 height 39
click at [789, 482] on button "Mover para preparo" at bounding box center [702, 476] width 268 height 39
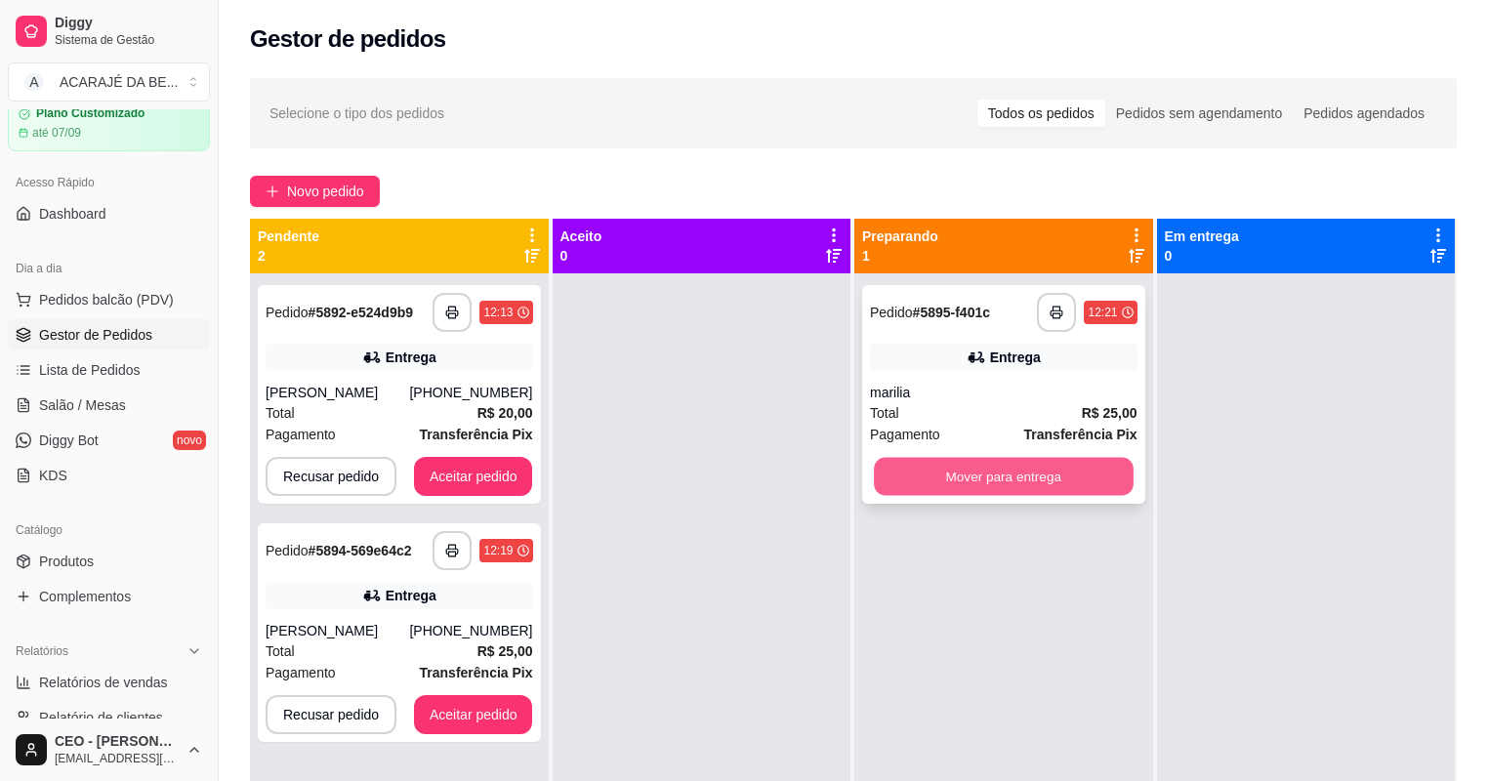
click at [965, 473] on button "Mover para entrega" at bounding box center [1003, 477] width 259 height 38
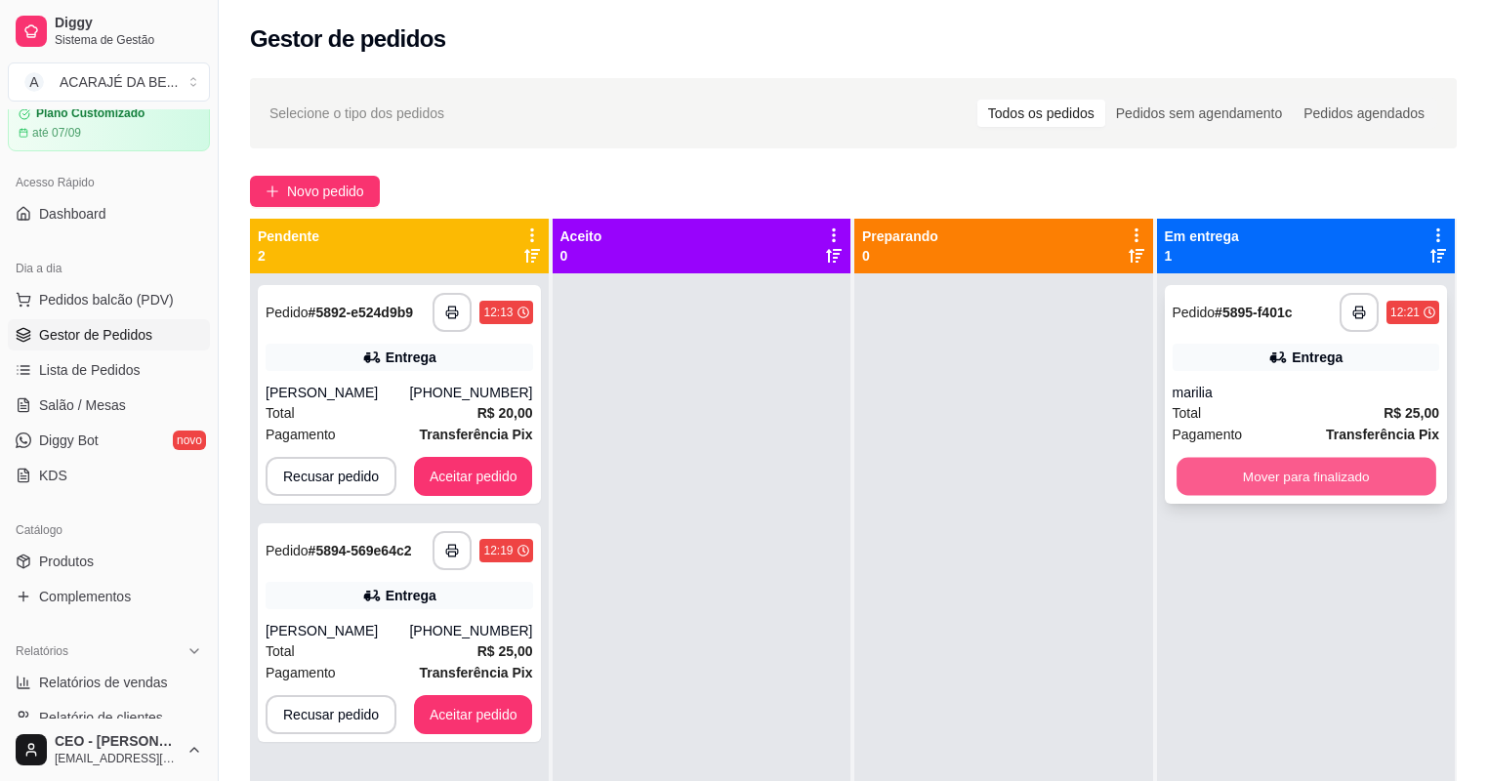
click at [1233, 478] on button "Mover para finalizado" at bounding box center [1306, 477] width 259 height 38
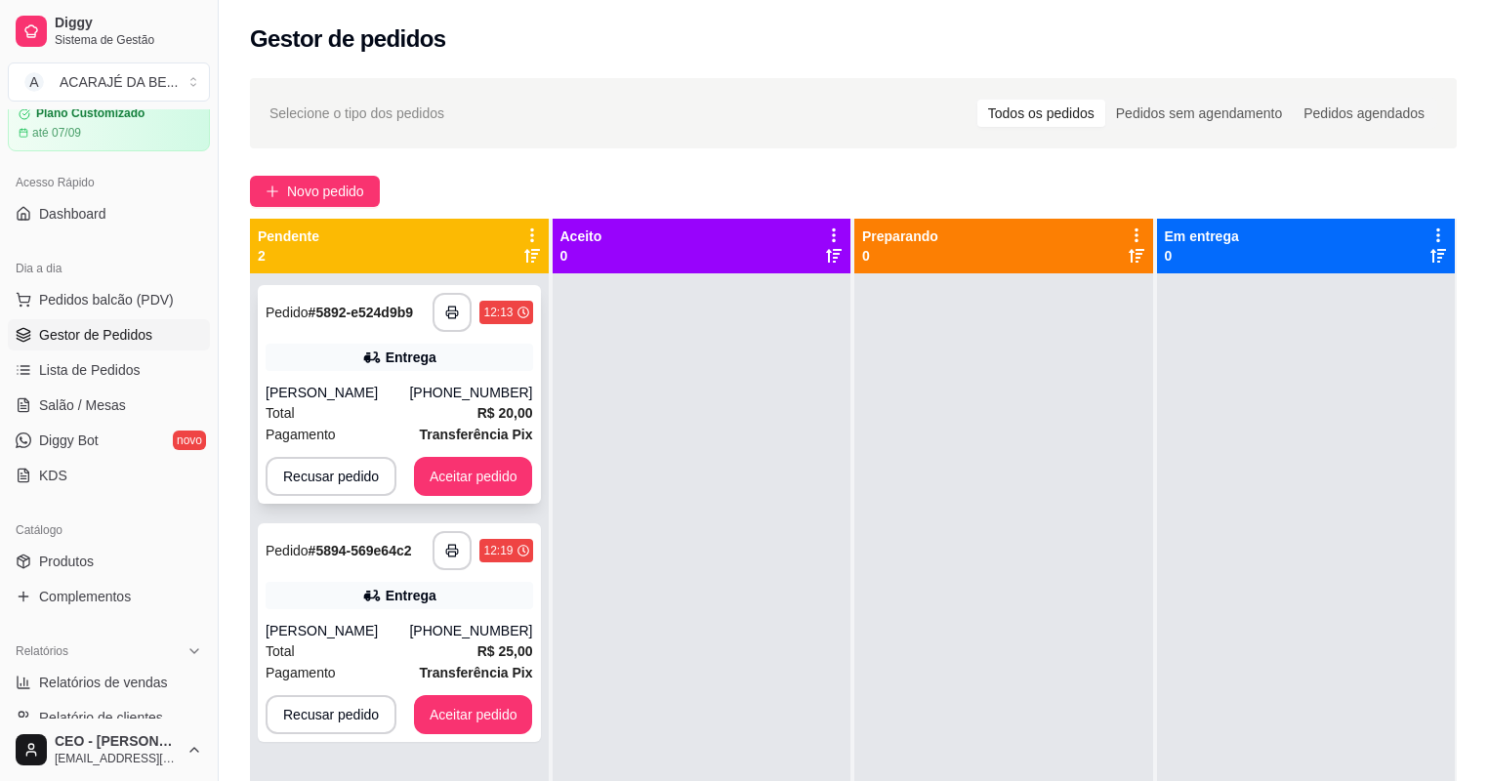
click at [456, 351] on div "Entrega" at bounding box center [400, 357] width 268 height 27
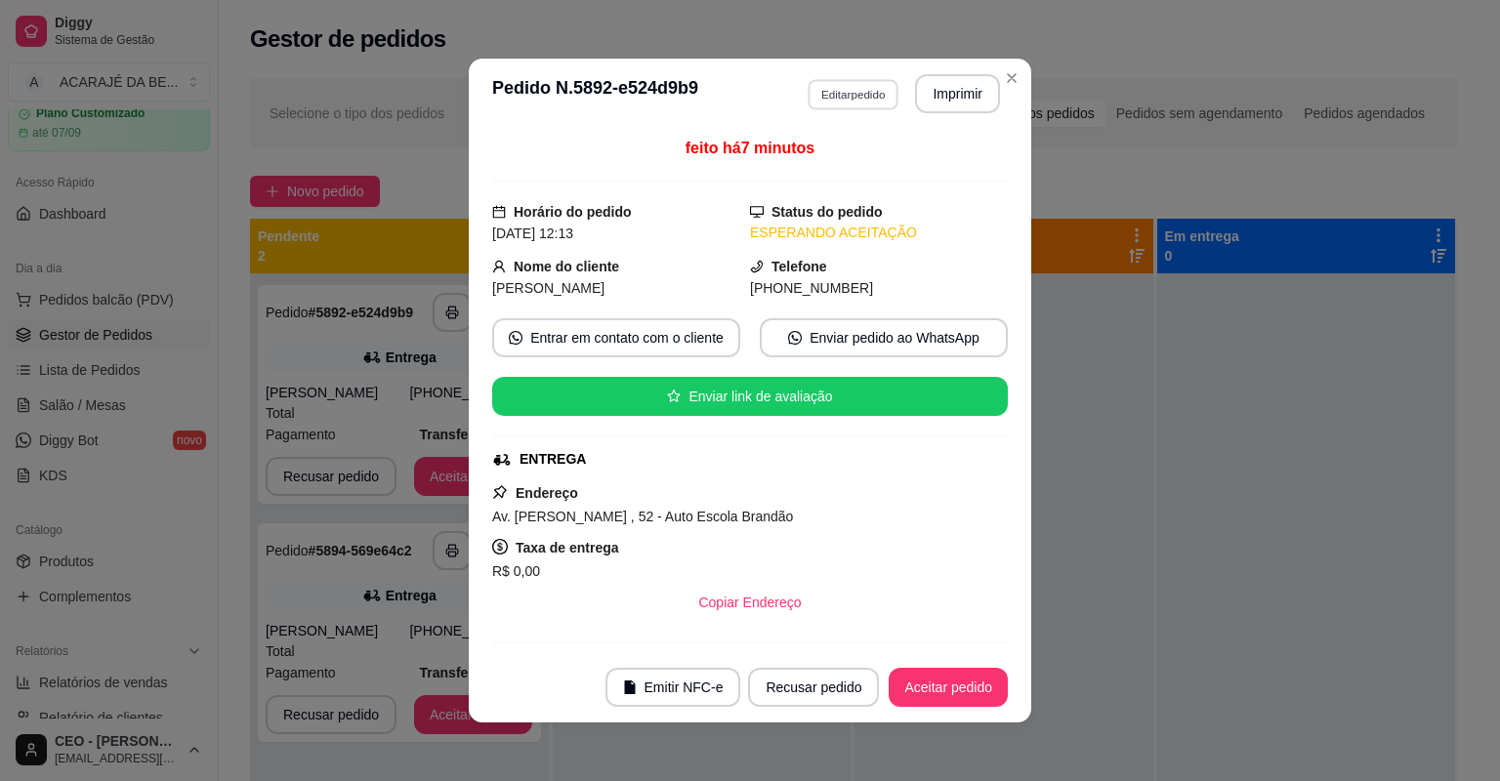
click at [842, 98] on button "Editar pedido" at bounding box center [852, 94] width 91 height 30
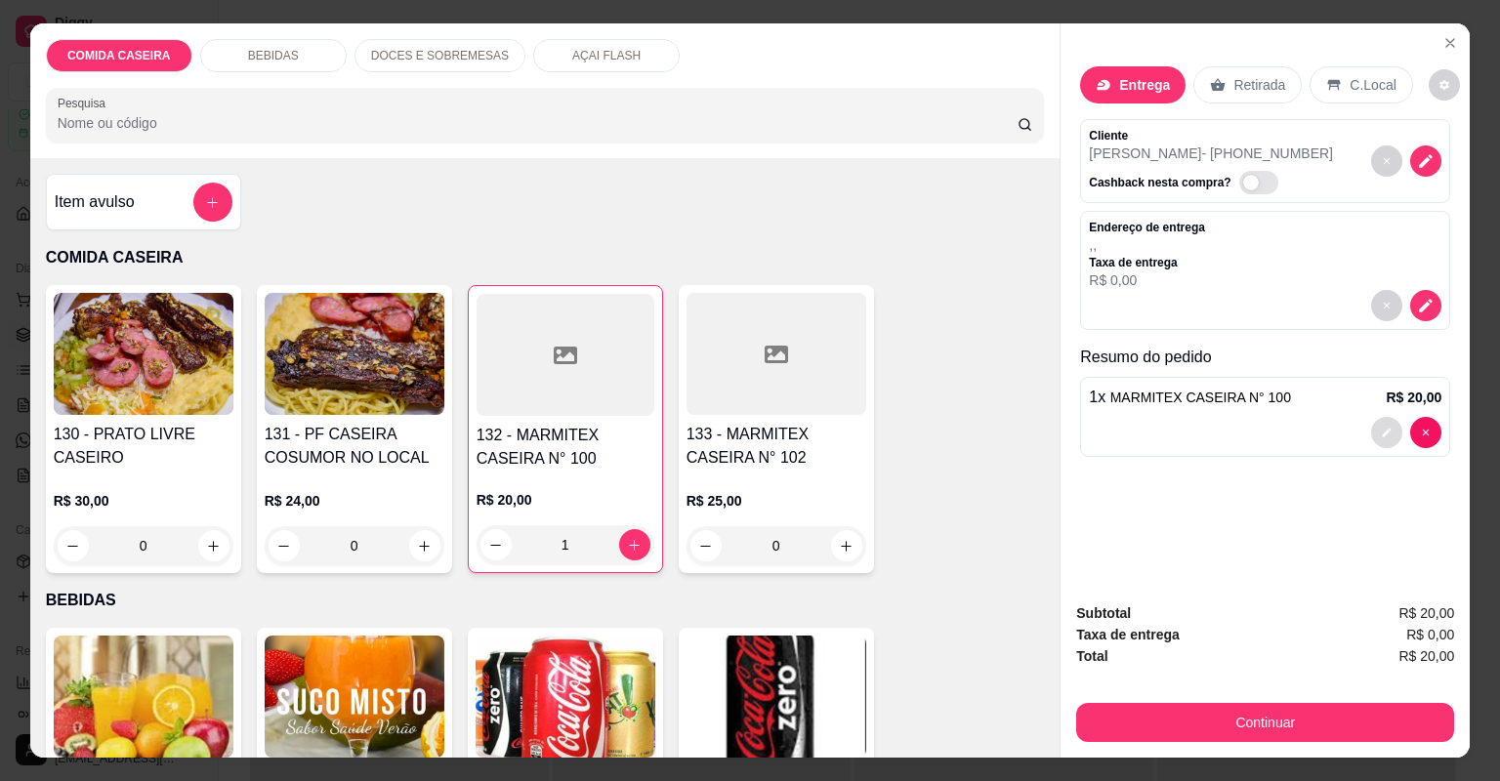
click at [1384, 424] on button "decrease-product-quantity" at bounding box center [1386, 432] width 31 height 31
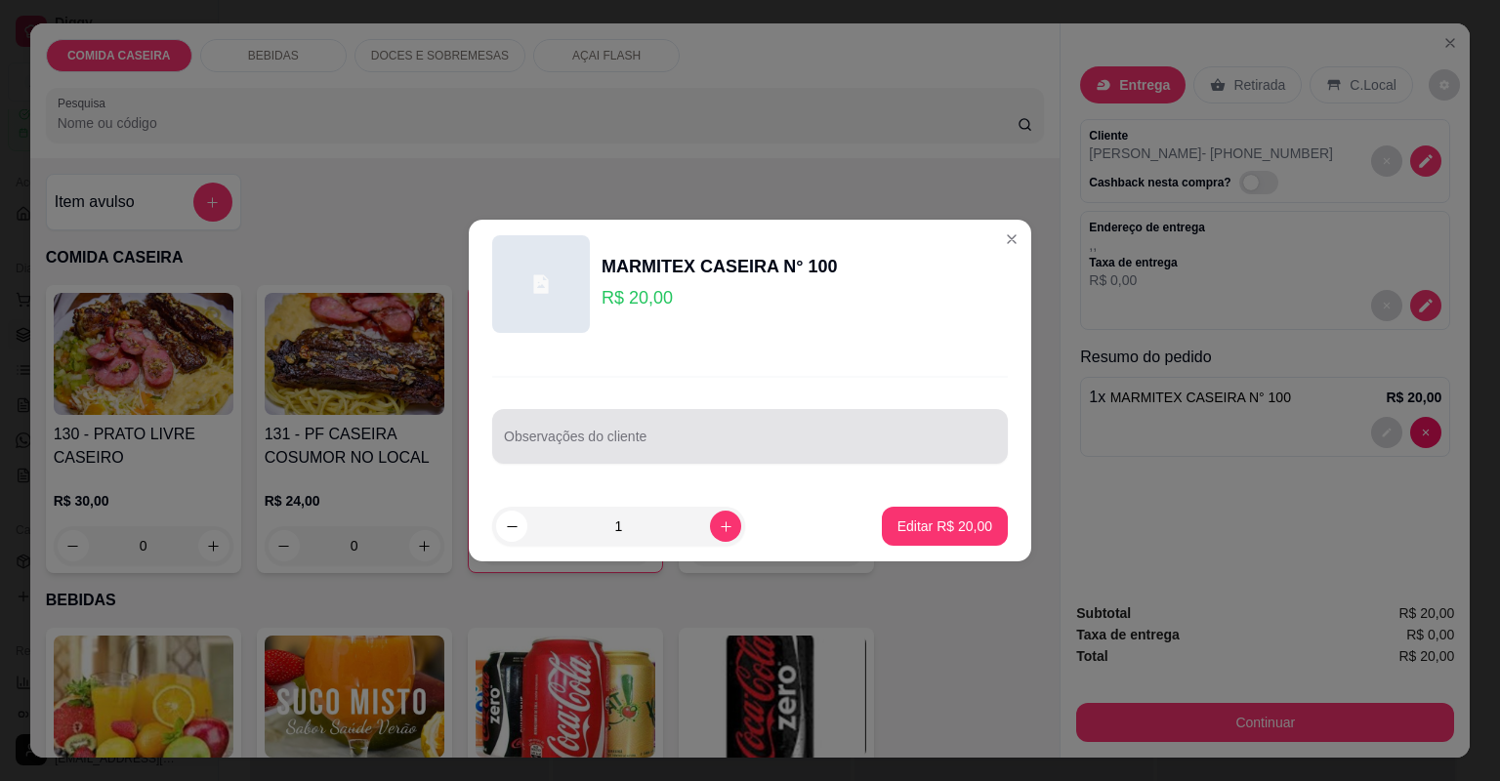
click at [777, 417] on div at bounding box center [750, 436] width 492 height 39
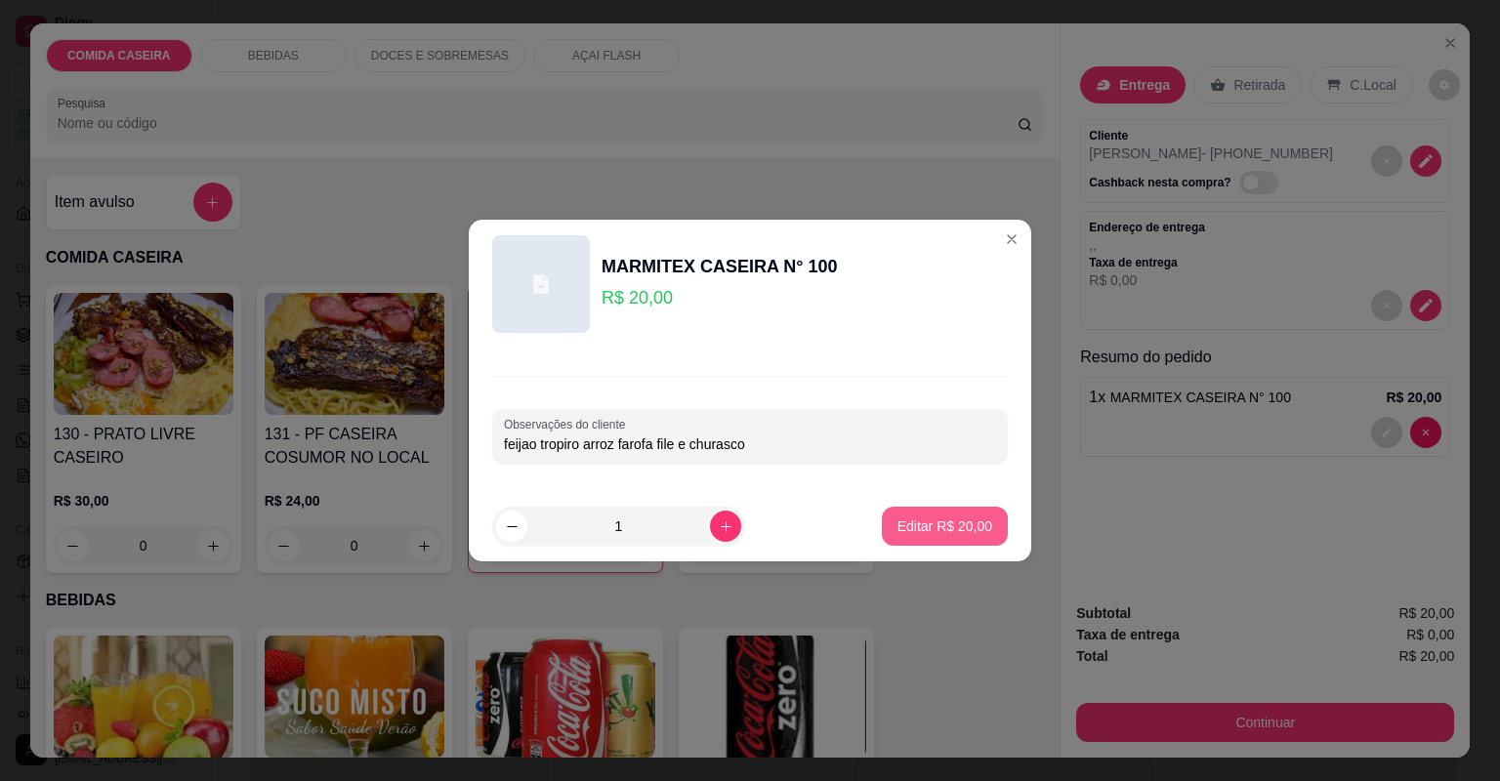
type input "feijao tropiro arroz farofa file e churasco"
click at [907, 525] on p "Editar R$ 20,00" at bounding box center [944, 526] width 95 height 20
type input "0"
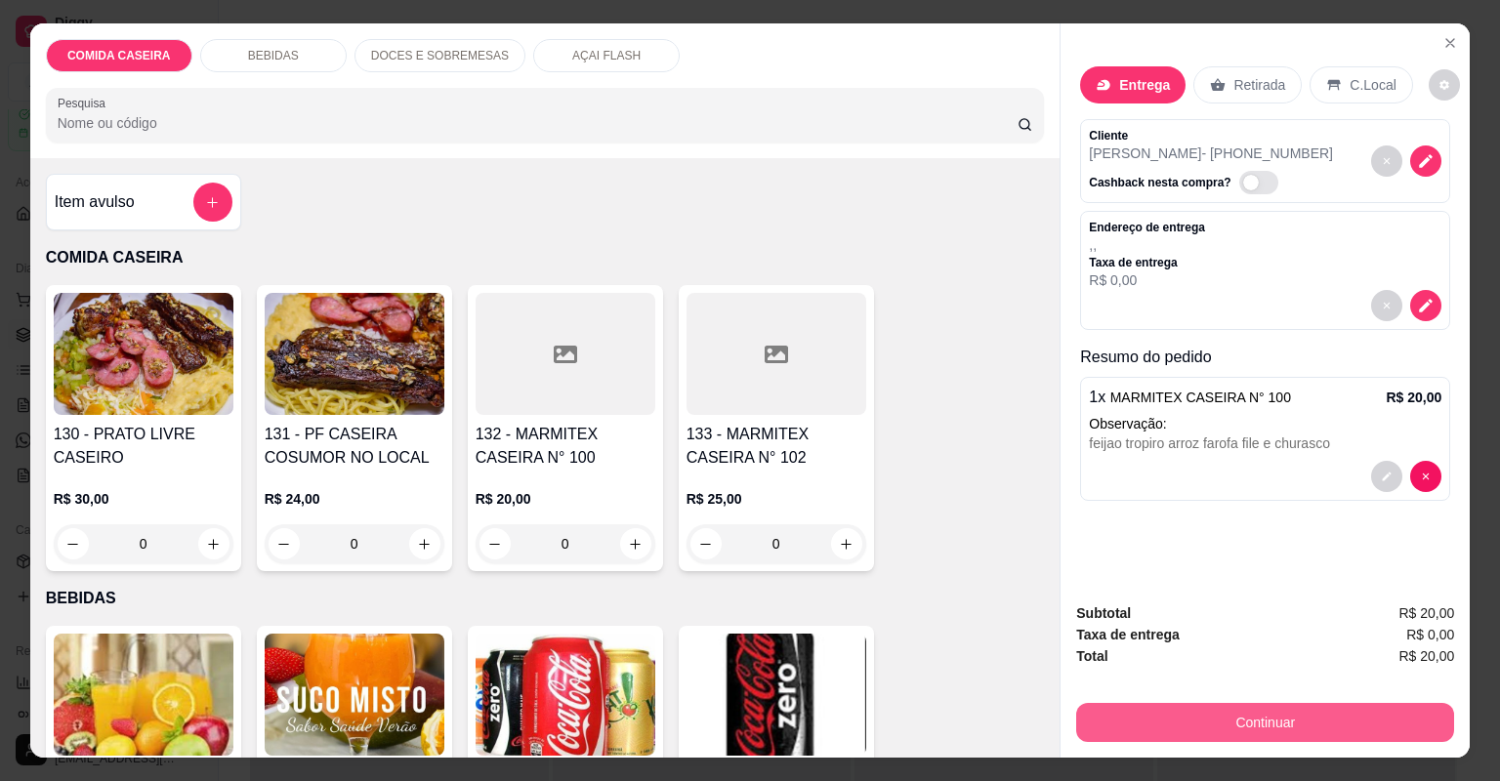
click at [1156, 714] on button "Continuar" at bounding box center [1265, 722] width 378 height 39
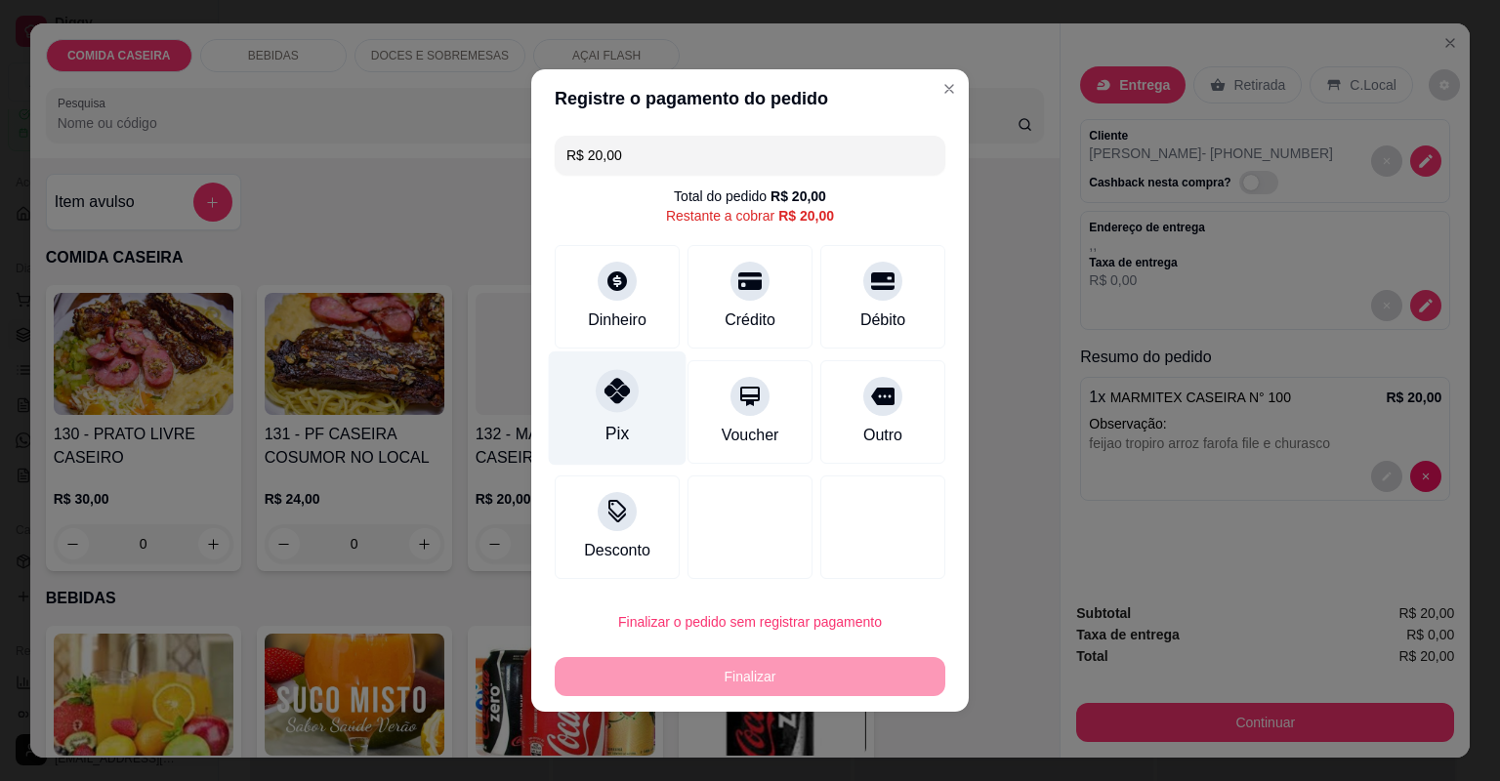
click at [662, 382] on div "Pix" at bounding box center [618, 408] width 138 height 114
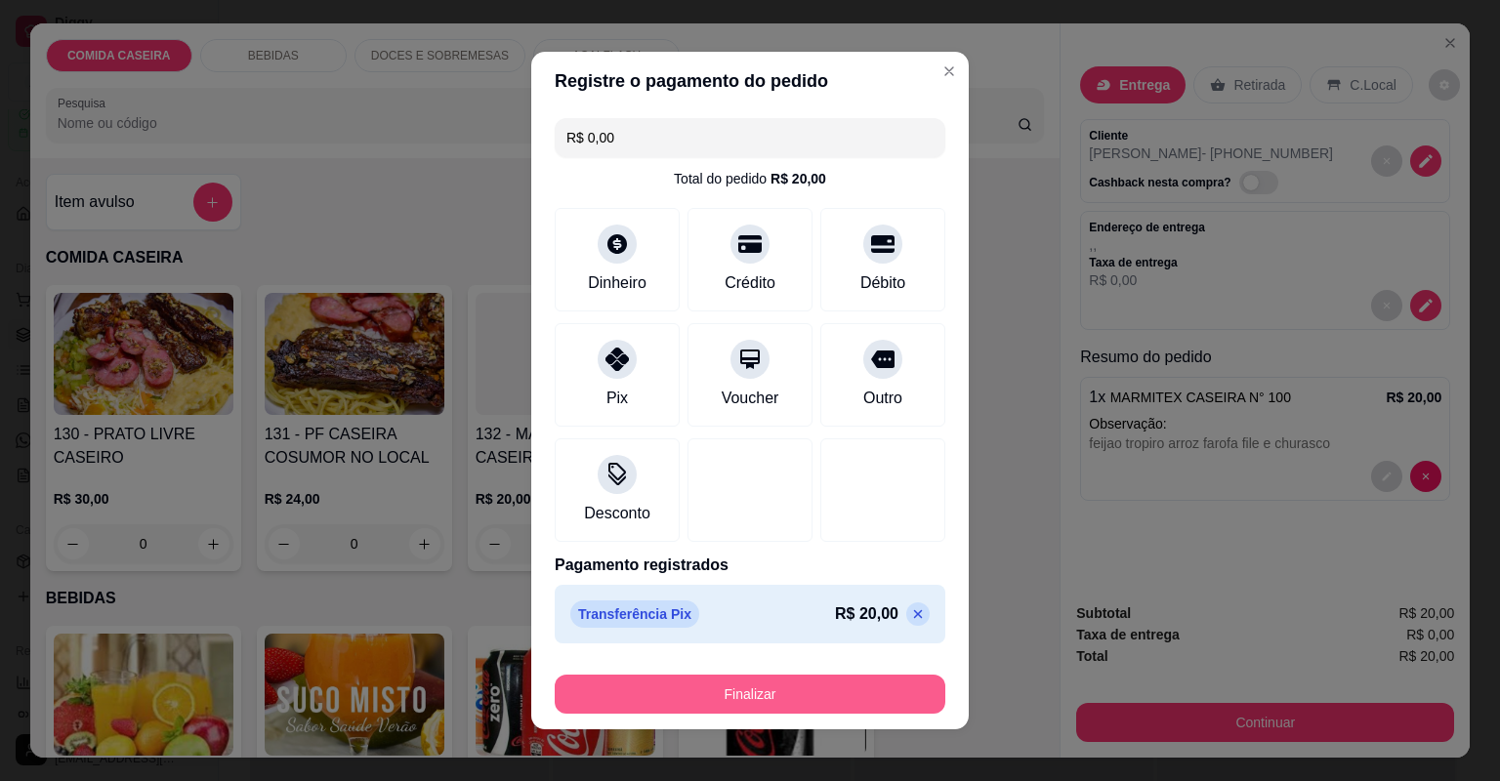
click at [794, 707] on button "Finalizar" at bounding box center [750, 694] width 391 height 39
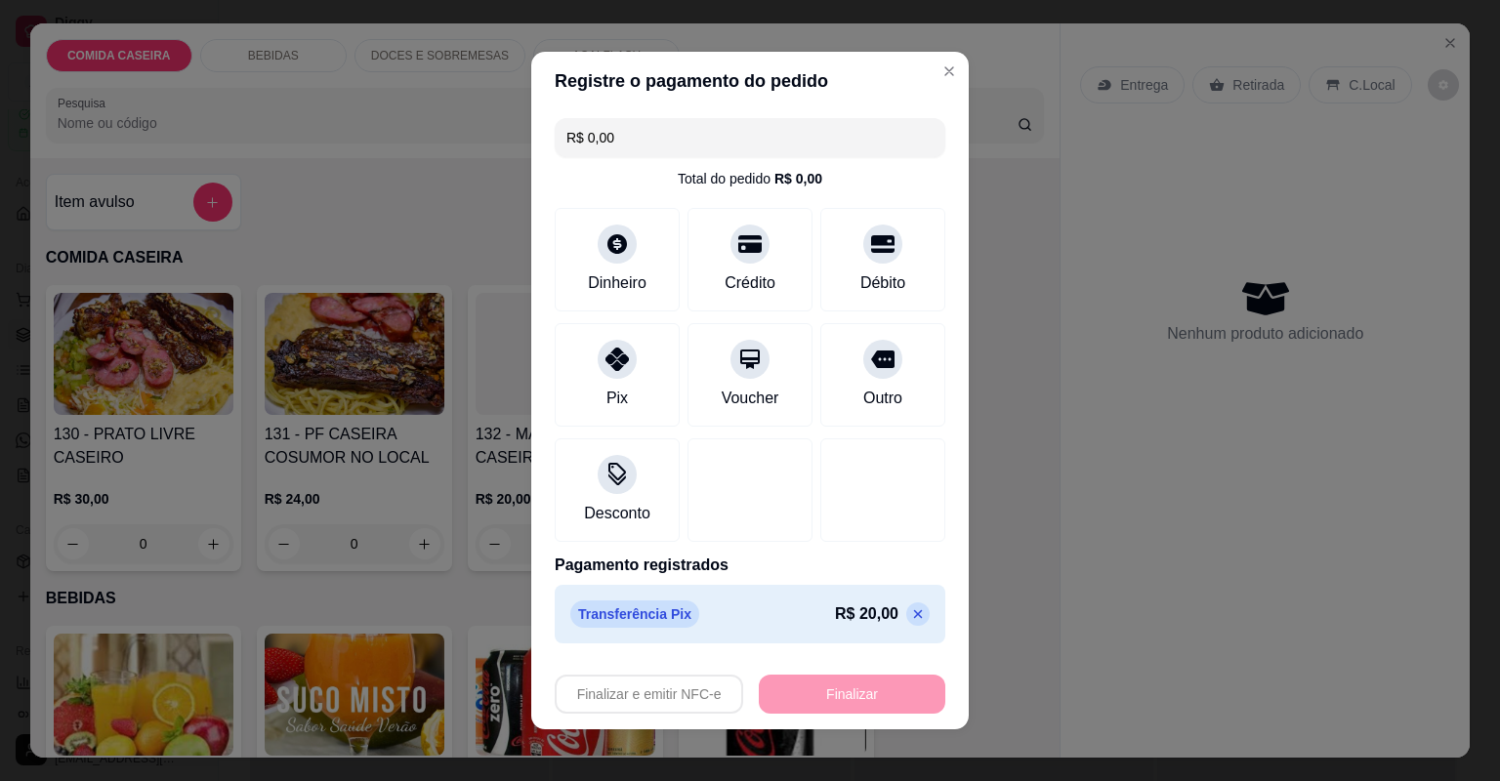
type input "-R$ 20,00"
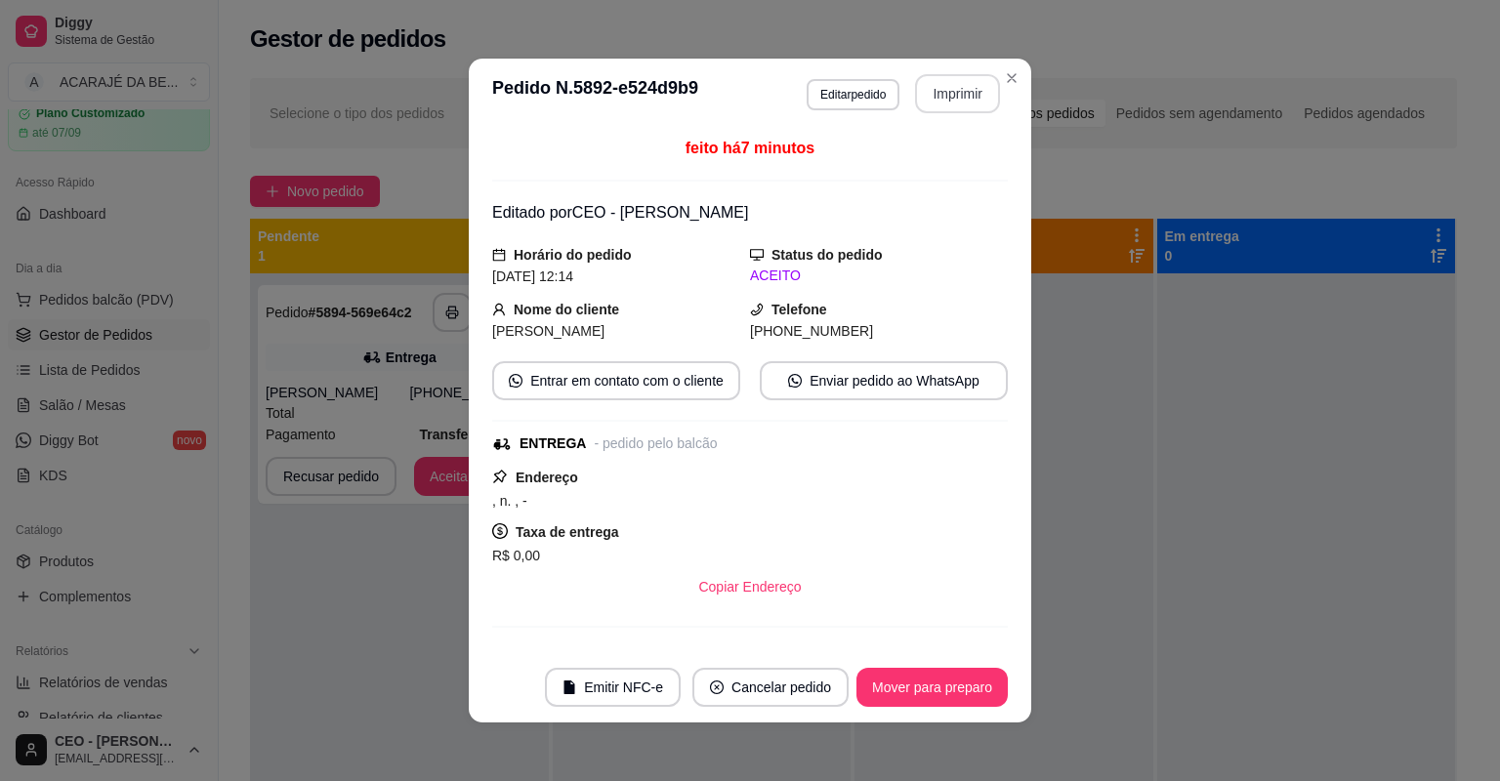
click at [946, 80] on button "Imprimir" at bounding box center [957, 93] width 85 height 39
click at [929, 682] on button "Mover para preparo" at bounding box center [931, 687] width 151 height 39
click at [930, 679] on div "Mover para preparo" at bounding box center [918, 687] width 179 height 39
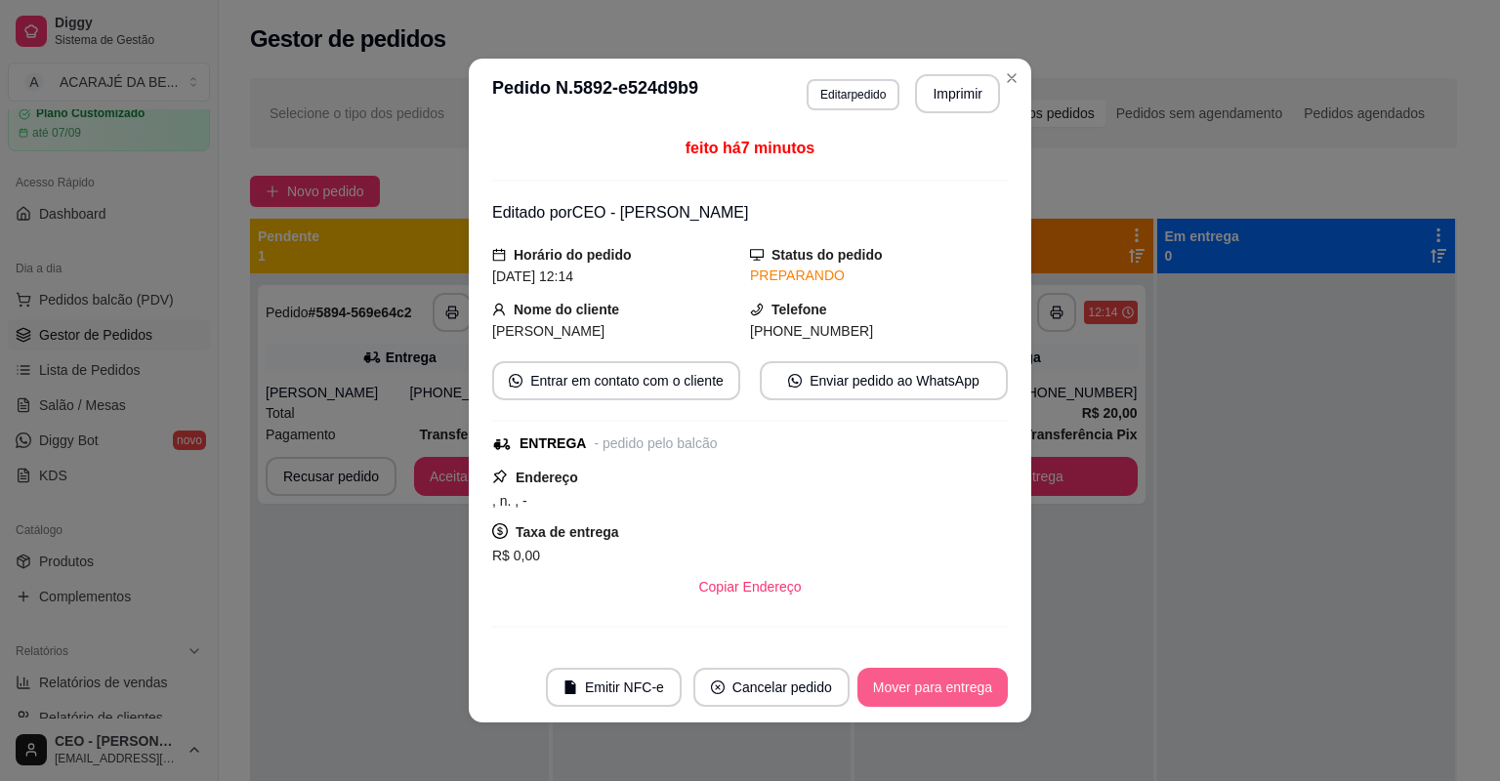
click at [963, 691] on button "Mover para entrega" at bounding box center [932, 687] width 150 height 39
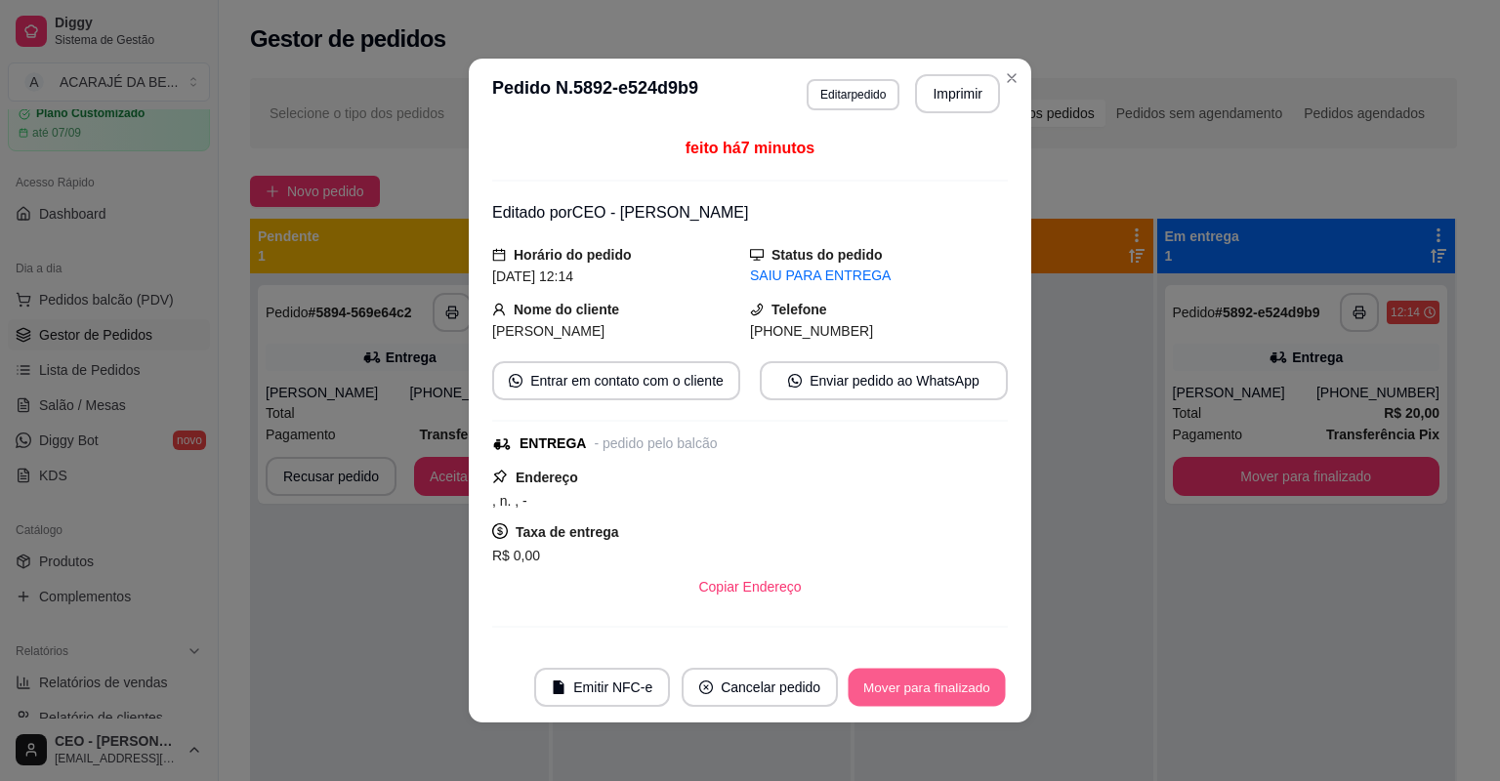
click at [982, 691] on button "Mover para finalizado" at bounding box center [926, 688] width 157 height 38
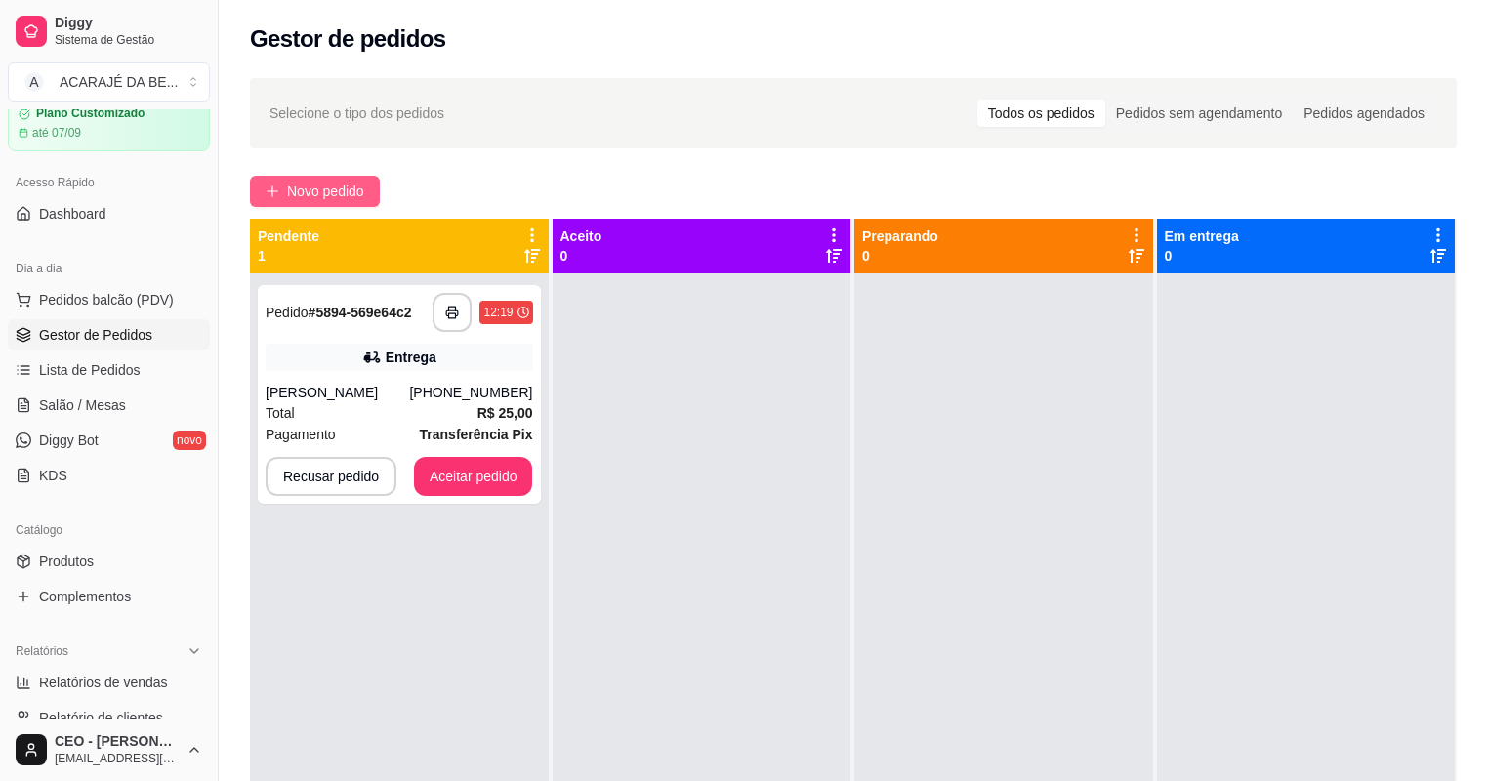
click at [324, 186] on span "Novo pedido" at bounding box center [325, 191] width 77 height 21
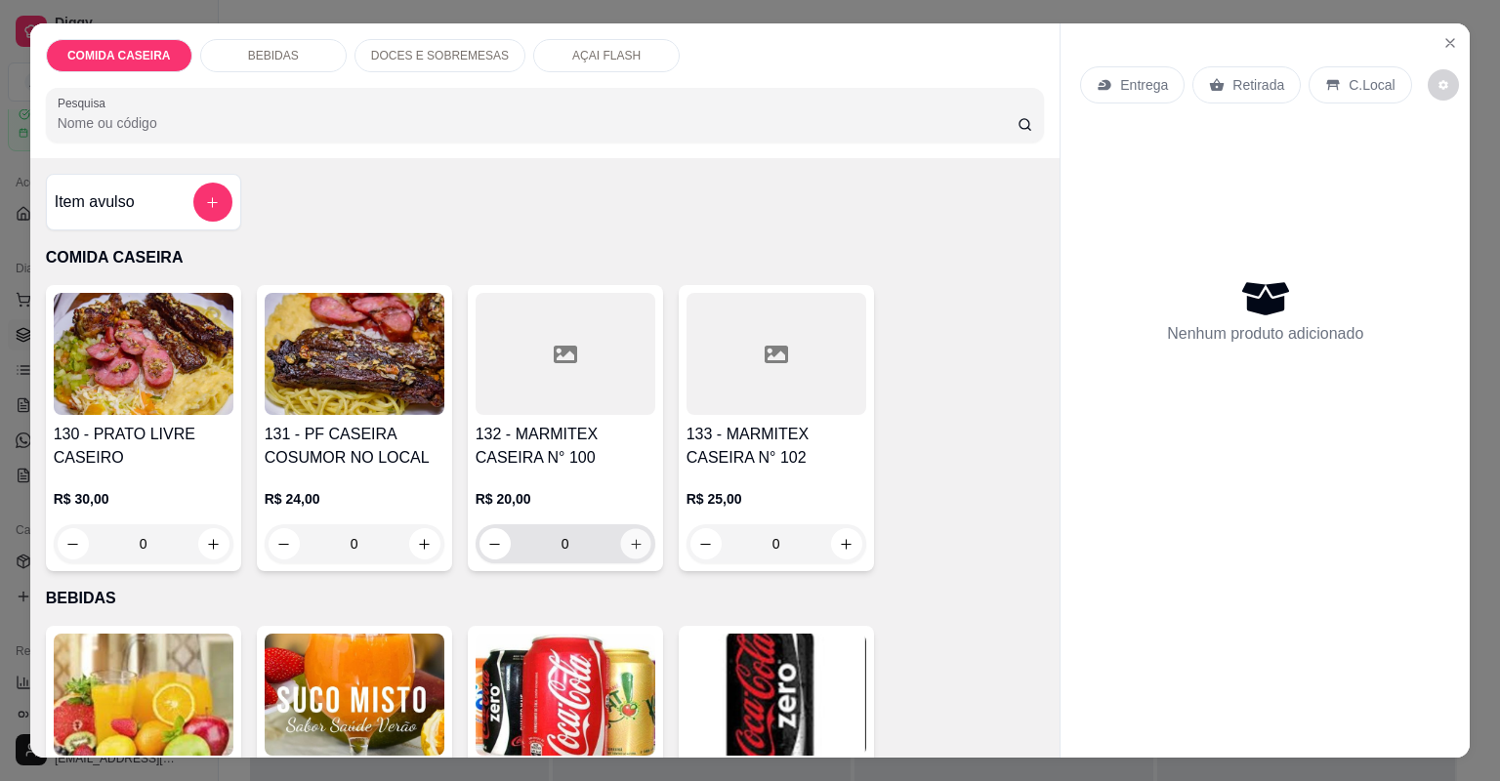
click at [628, 542] on icon "increase-product-quantity" at bounding box center [635, 544] width 15 height 15
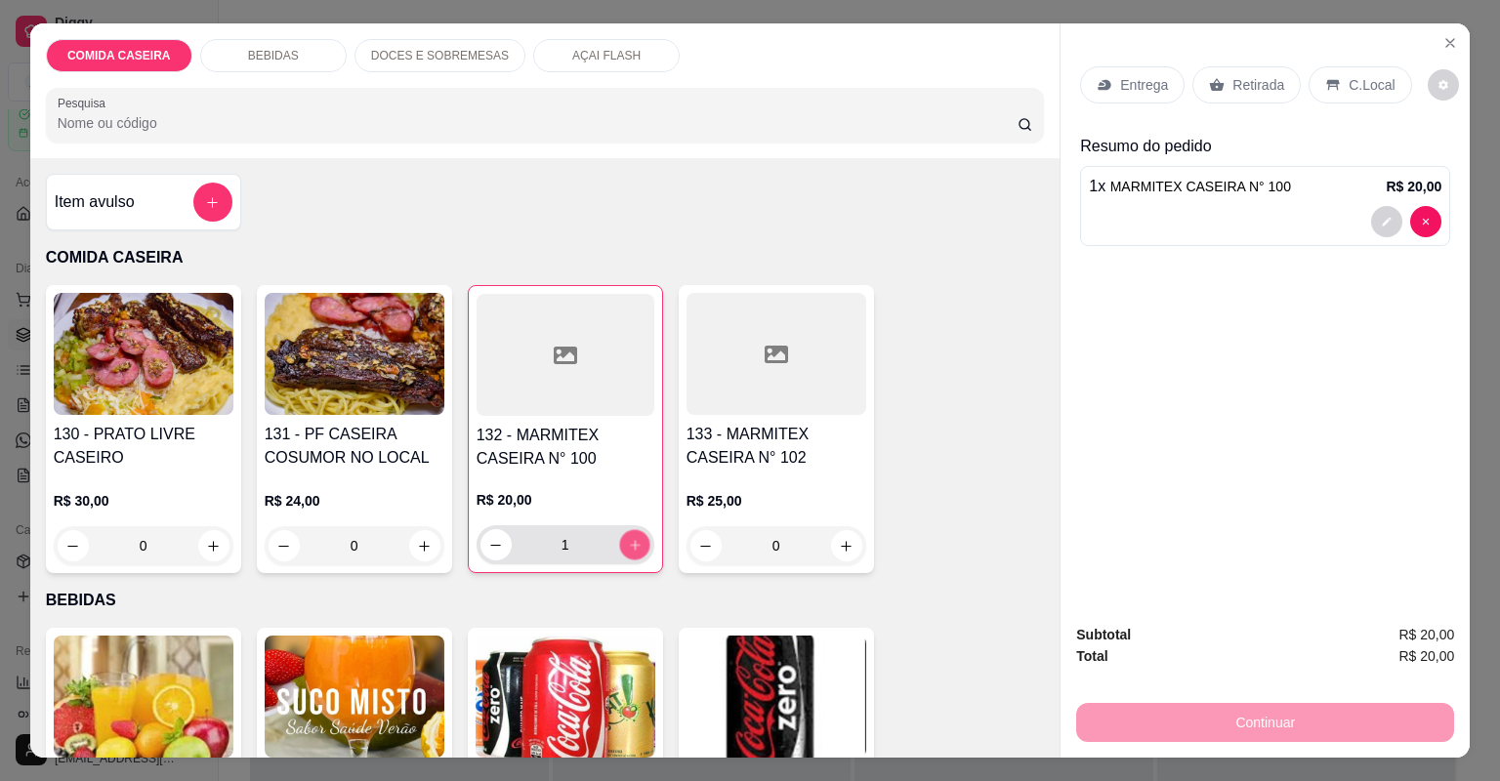
click at [627, 542] on icon "increase-product-quantity" at bounding box center [634, 545] width 15 height 15
type input "2"
click at [1393, 223] on button "decrease-product-quantity" at bounding box center [1387, 221] width 30 height 30
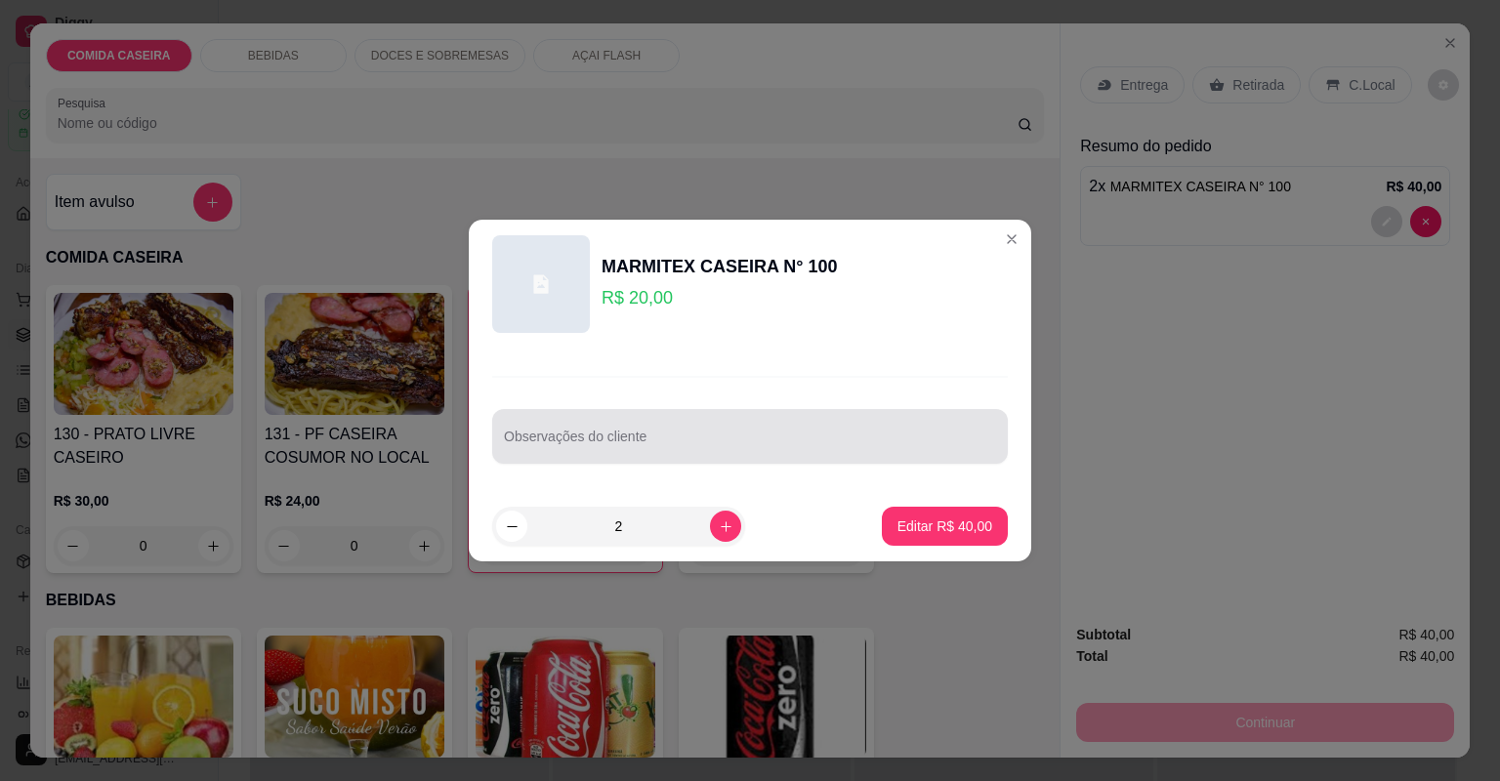
click at [816, 427] on div at bounding box center [750, 436] width 492 height 39
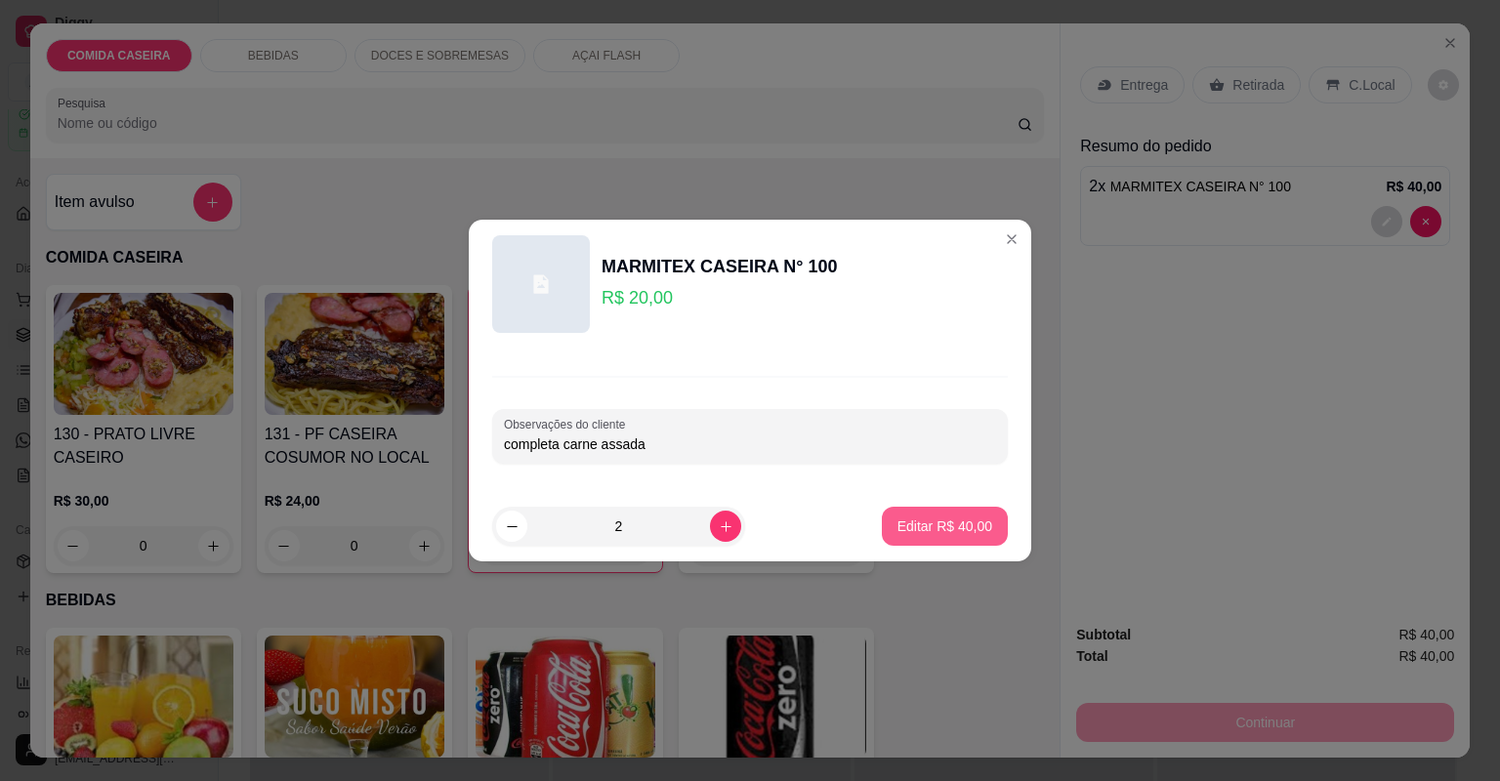
type input "completa carne assada"
click at [900, 528] on p "Editar R$ 40,00" at bounding box center [944, 526] width 95 height 20
type input "0"
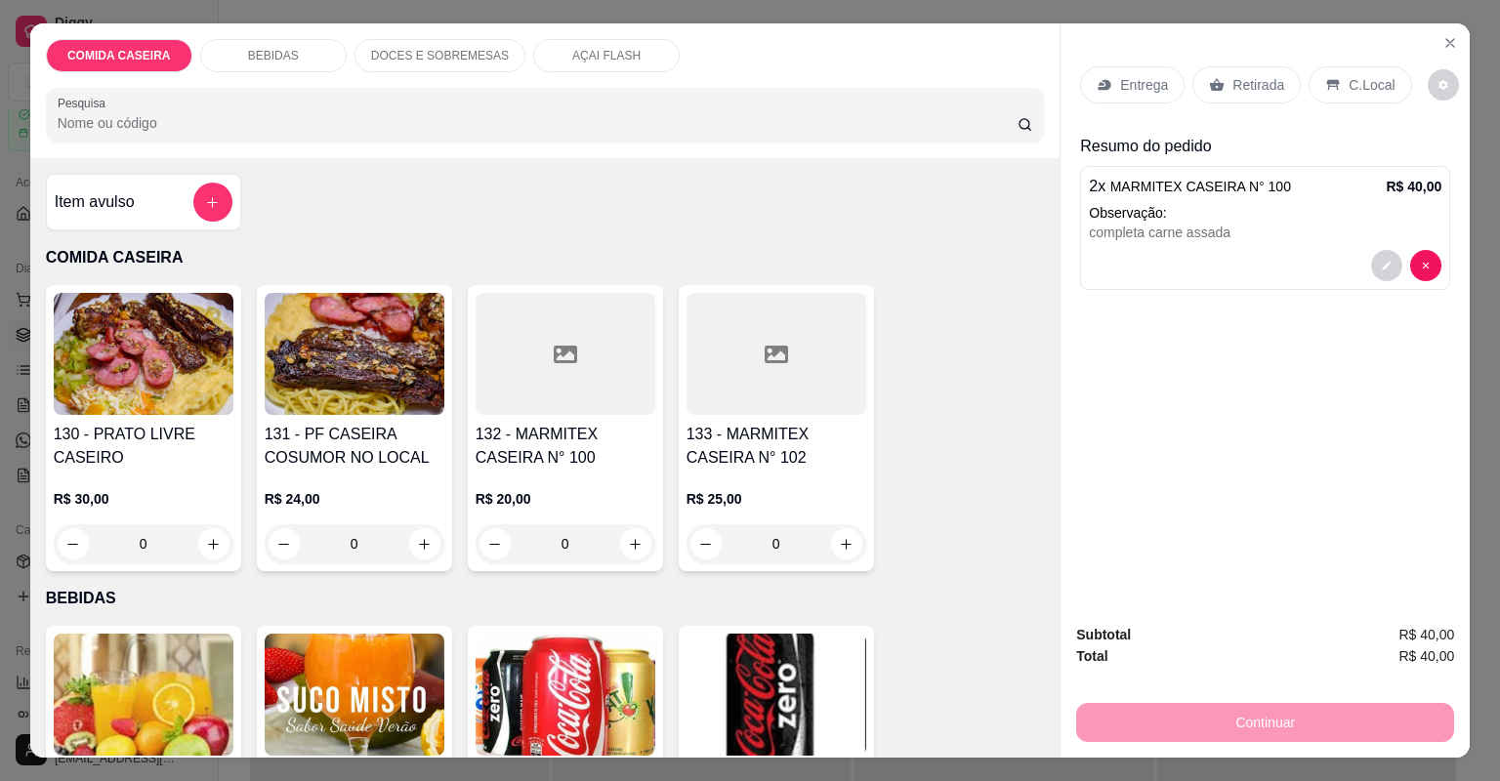
click at [1104, 81] on icon at bounding box center [1104, 85] width 16 height 16
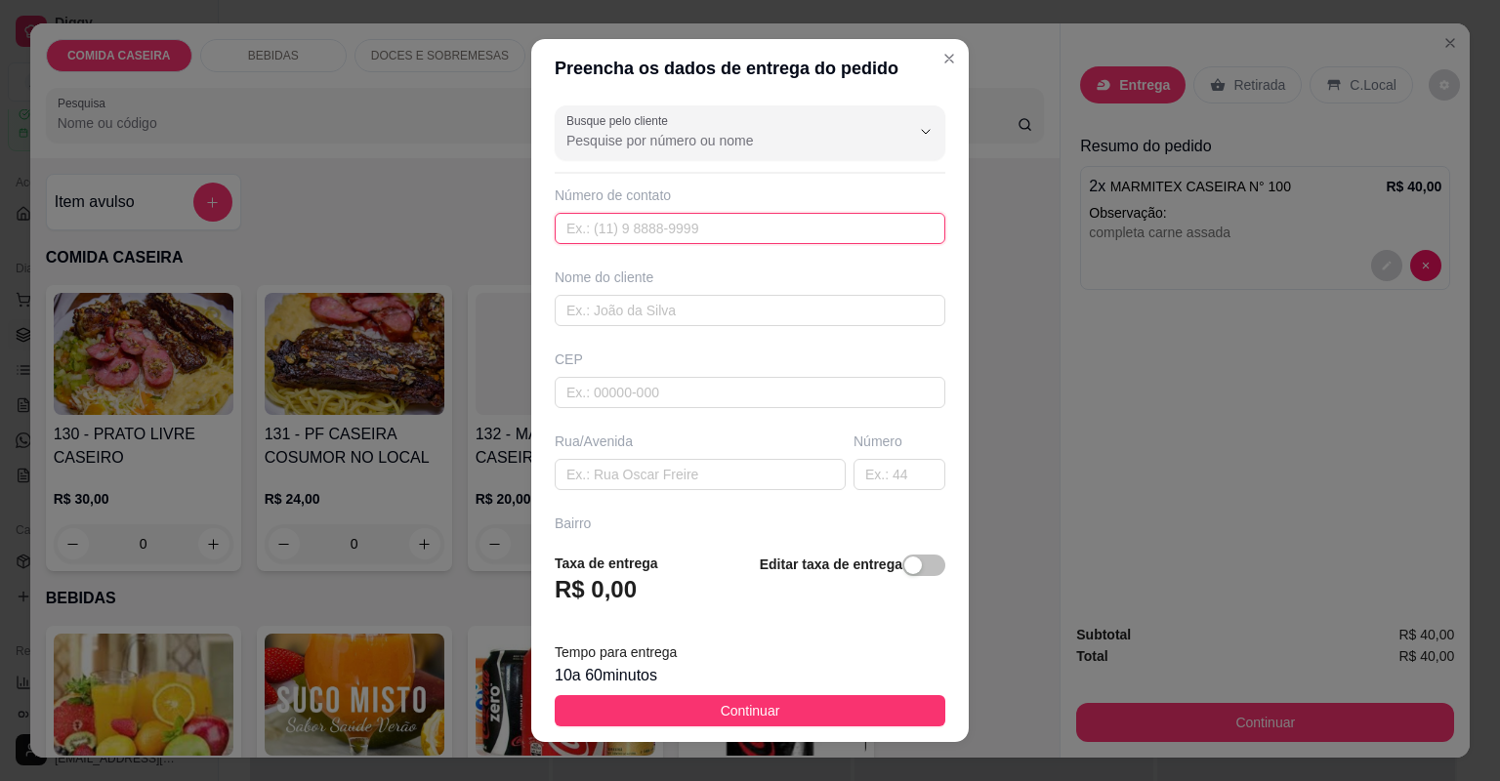
click at [757, 232] on input "text" at bounding box center [750, 228] width 391 height 31
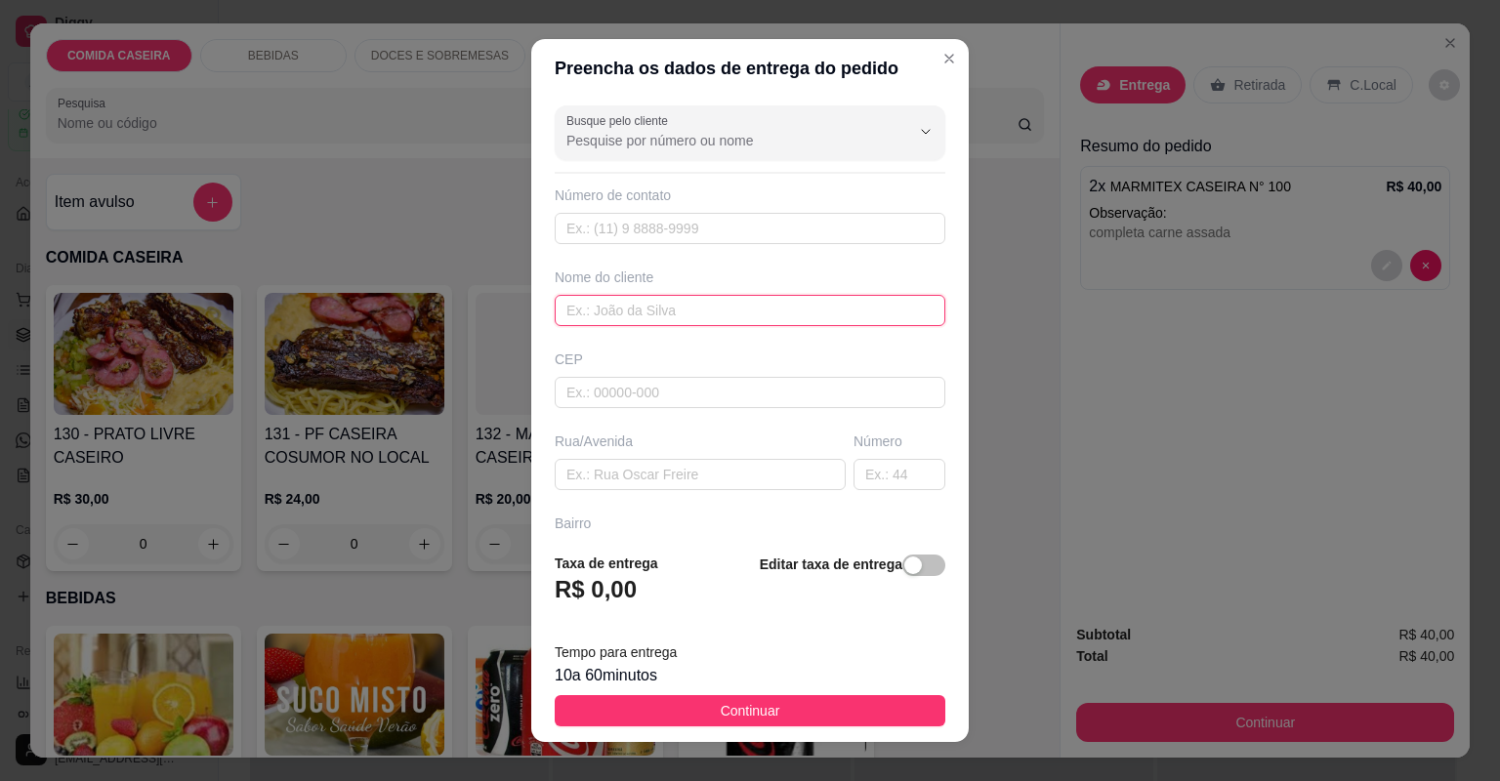
click at [831, 306] on input "text" at bounding box center [750, 310] width 391 height 31
type input "robelan"
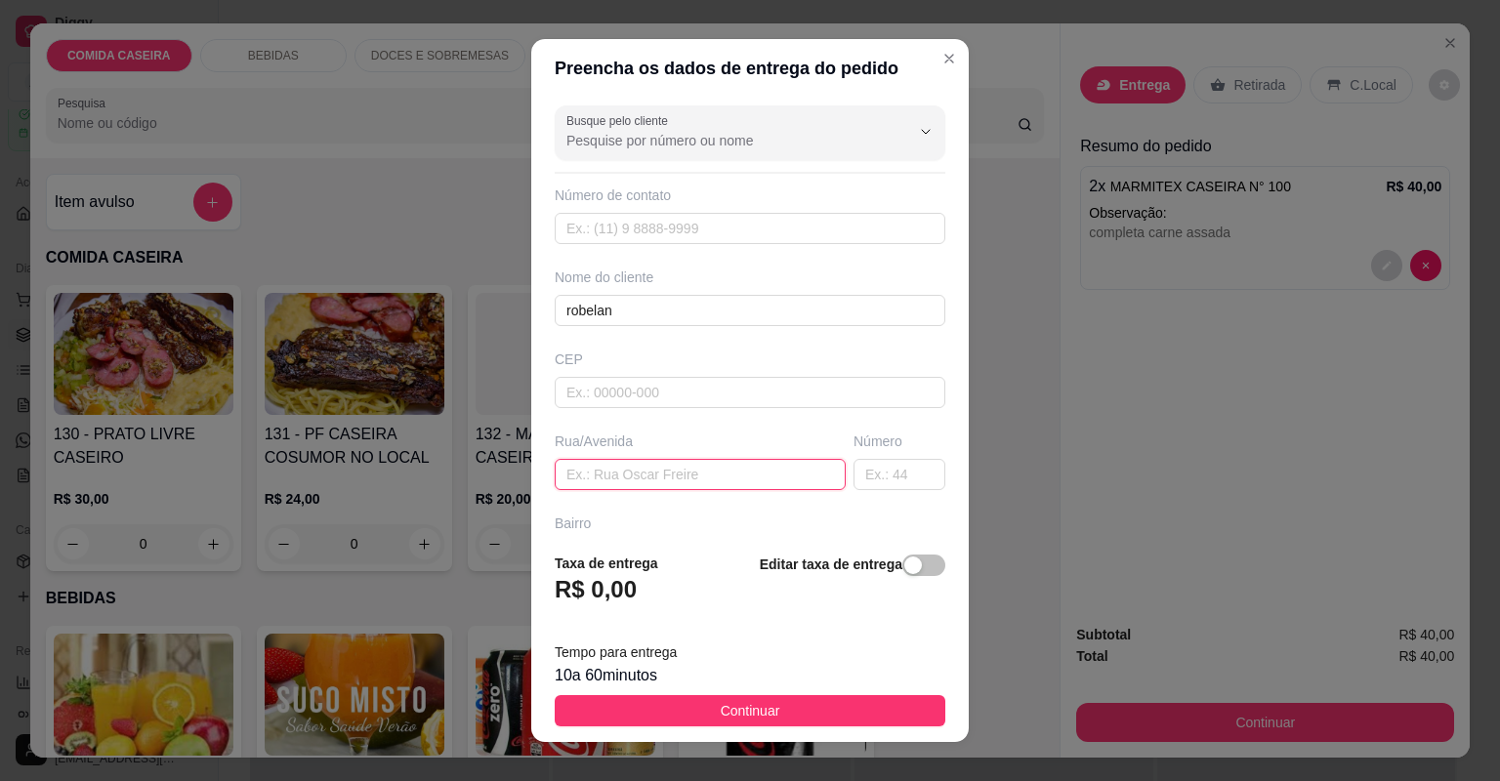
drag, startPoint x: 693, startPoint y: 476, endPoint x: 719, endPoint y: 497, distance: 32.6
click at [695, 476] on input "text" at bounding box center [700, 474] width 291 height 31
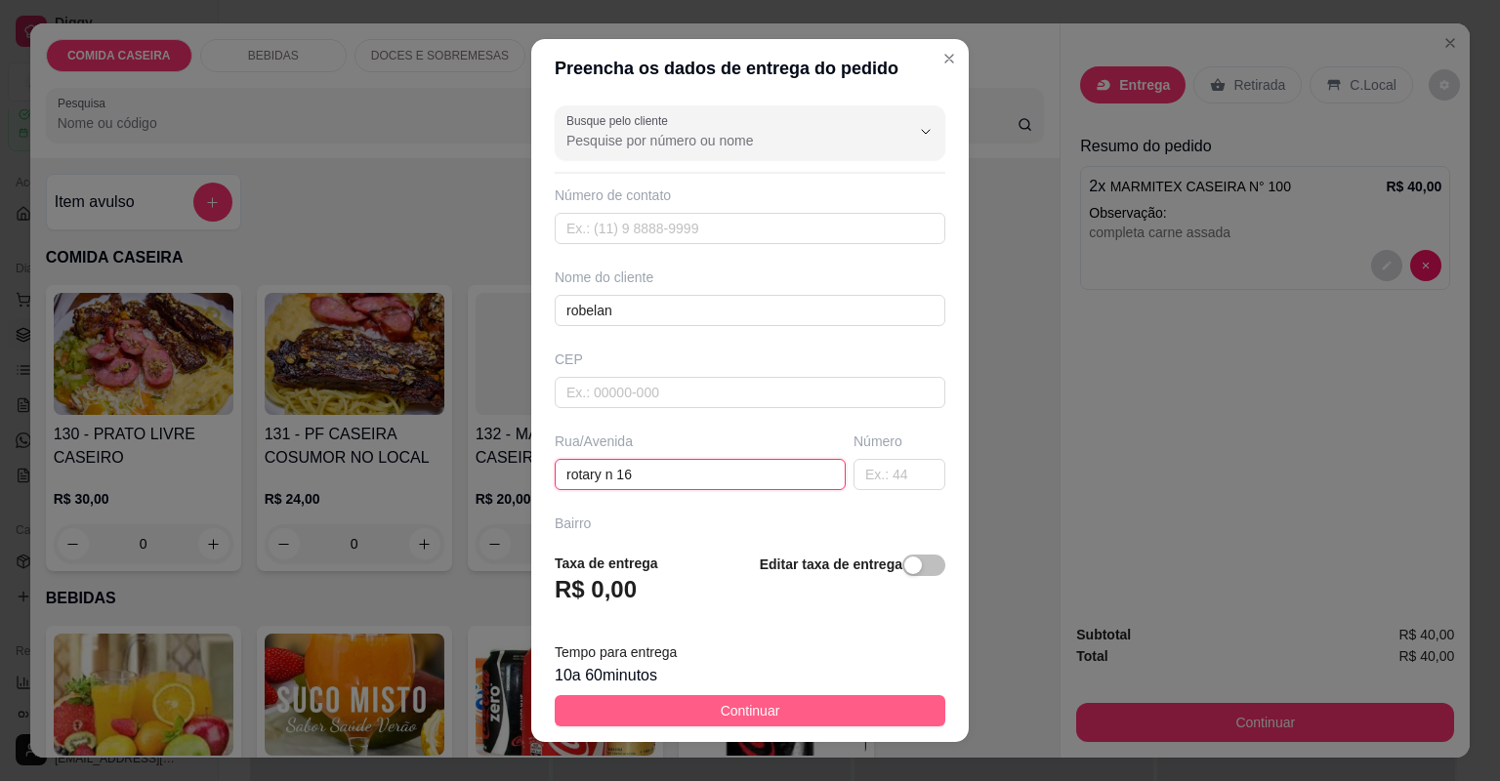
type input "rotary n 16"
click at [664, 724] on button "Continuar" at bounding box center [750, 710] width 391 height 31
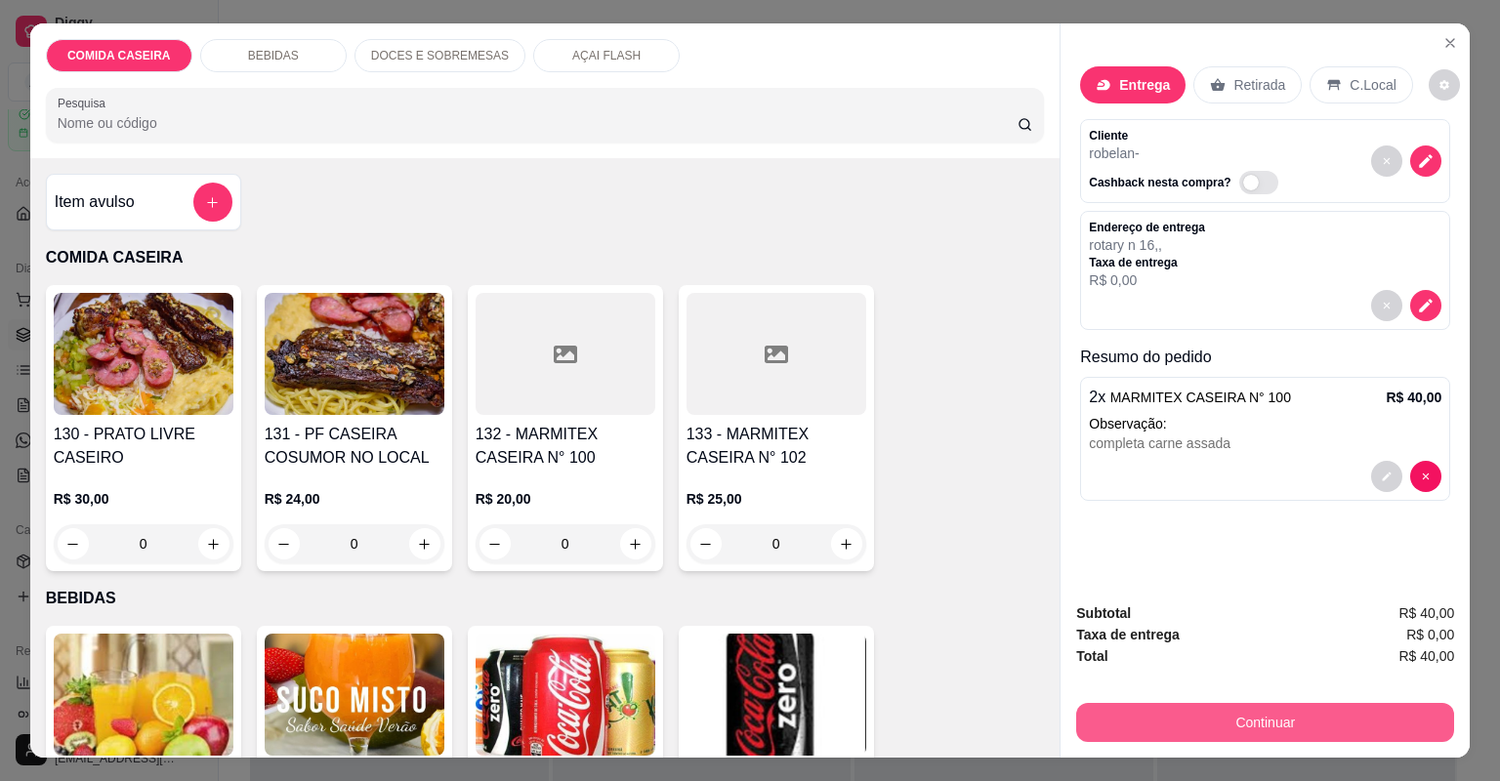
click at [1145, 718] on button "Continuar" at bounding box center [1265, 722] width 378 height 39
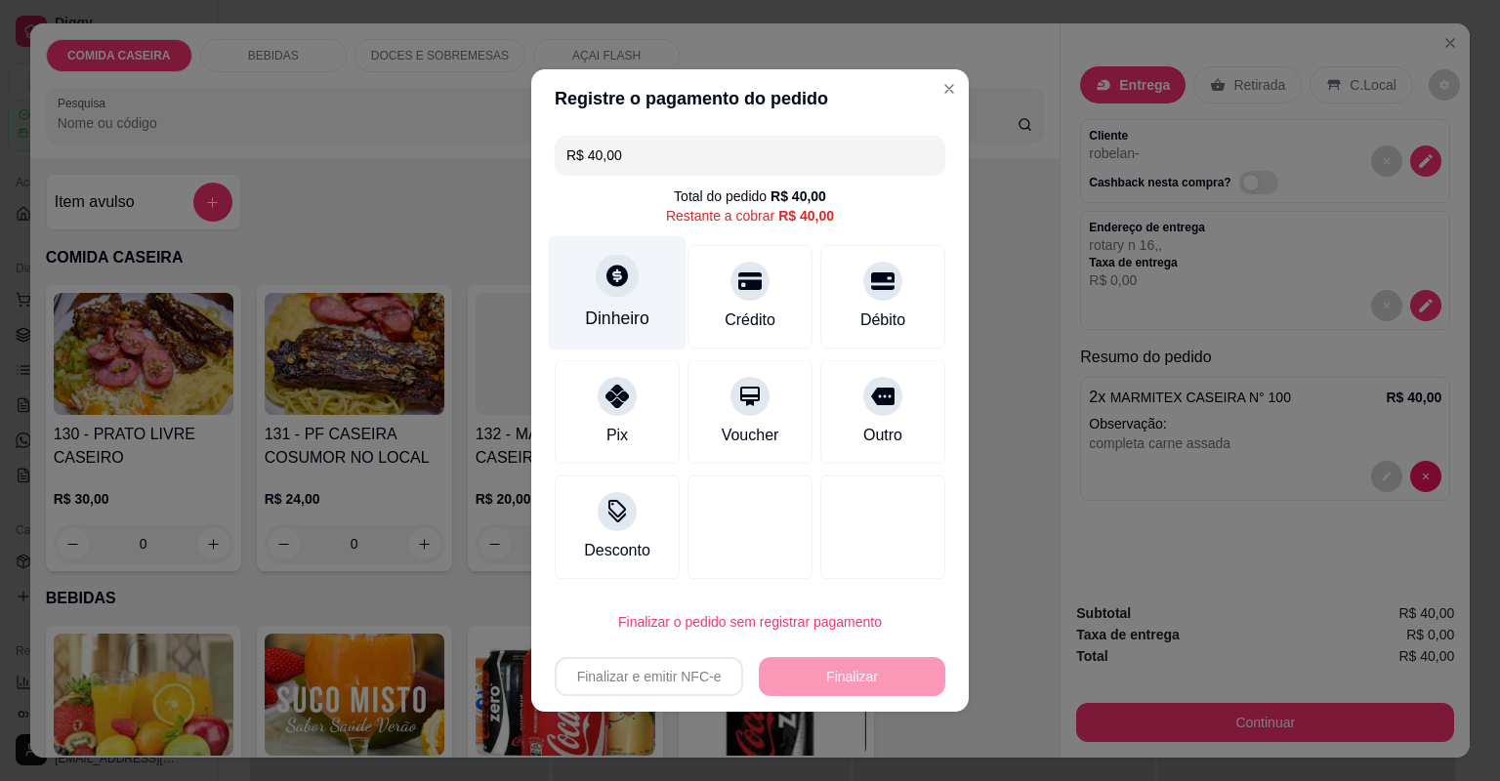
click at [610, 309] on div "Dinheiro" at bounding box center [617, 318] width 64 height 25
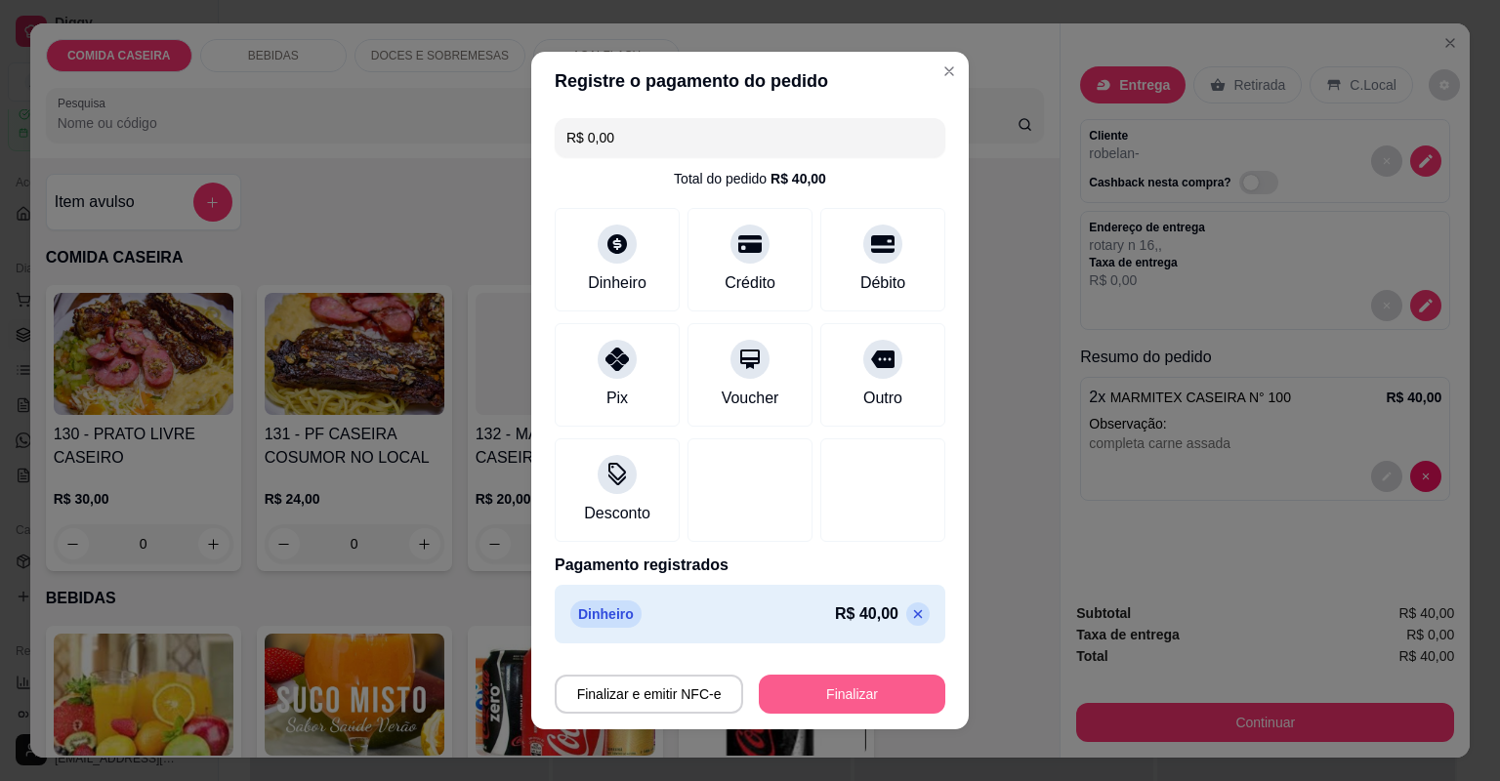
click at [816, 682] on button "Finalizar" at bounding box center [852, 694] width 186 height 39
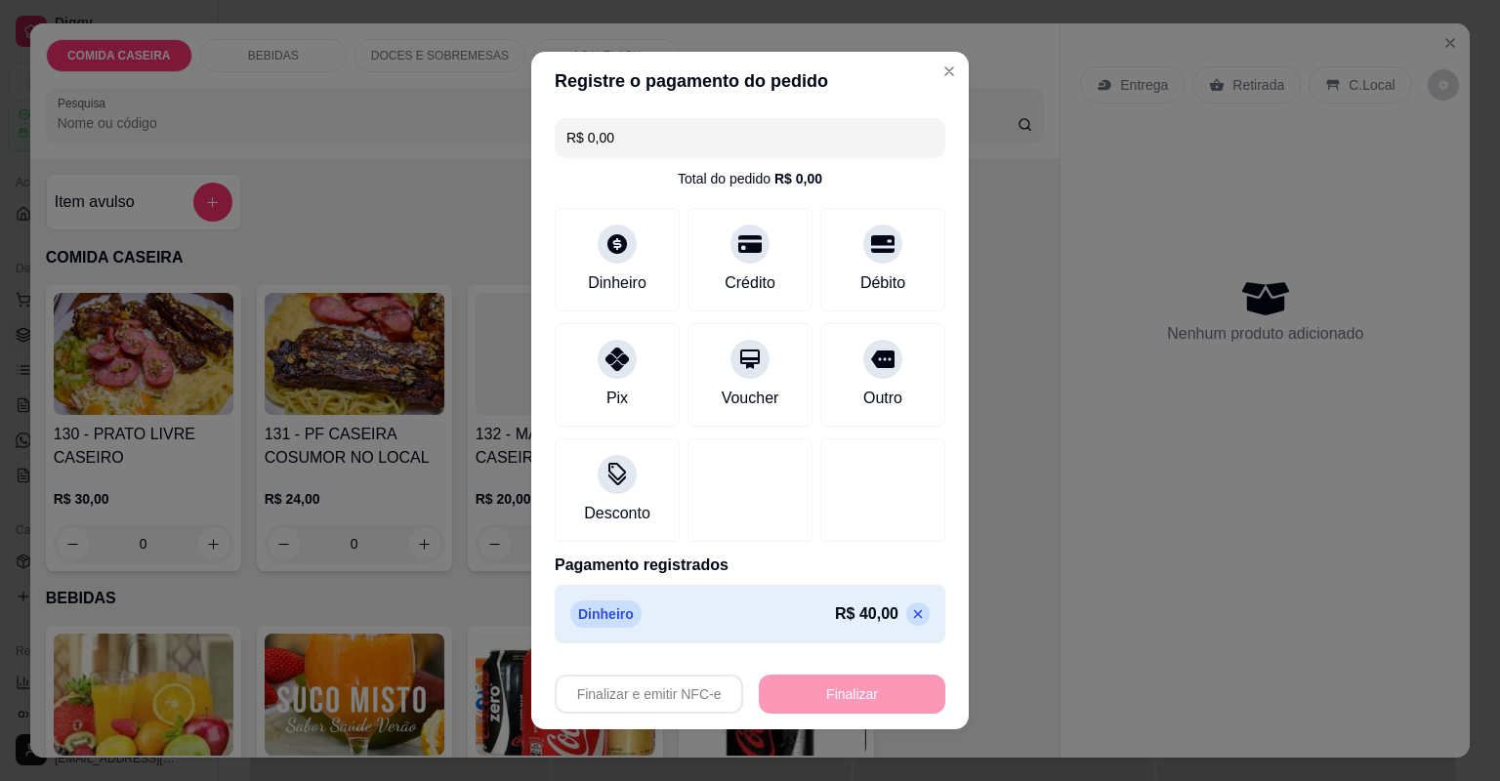
type input "-R$ 40,00"
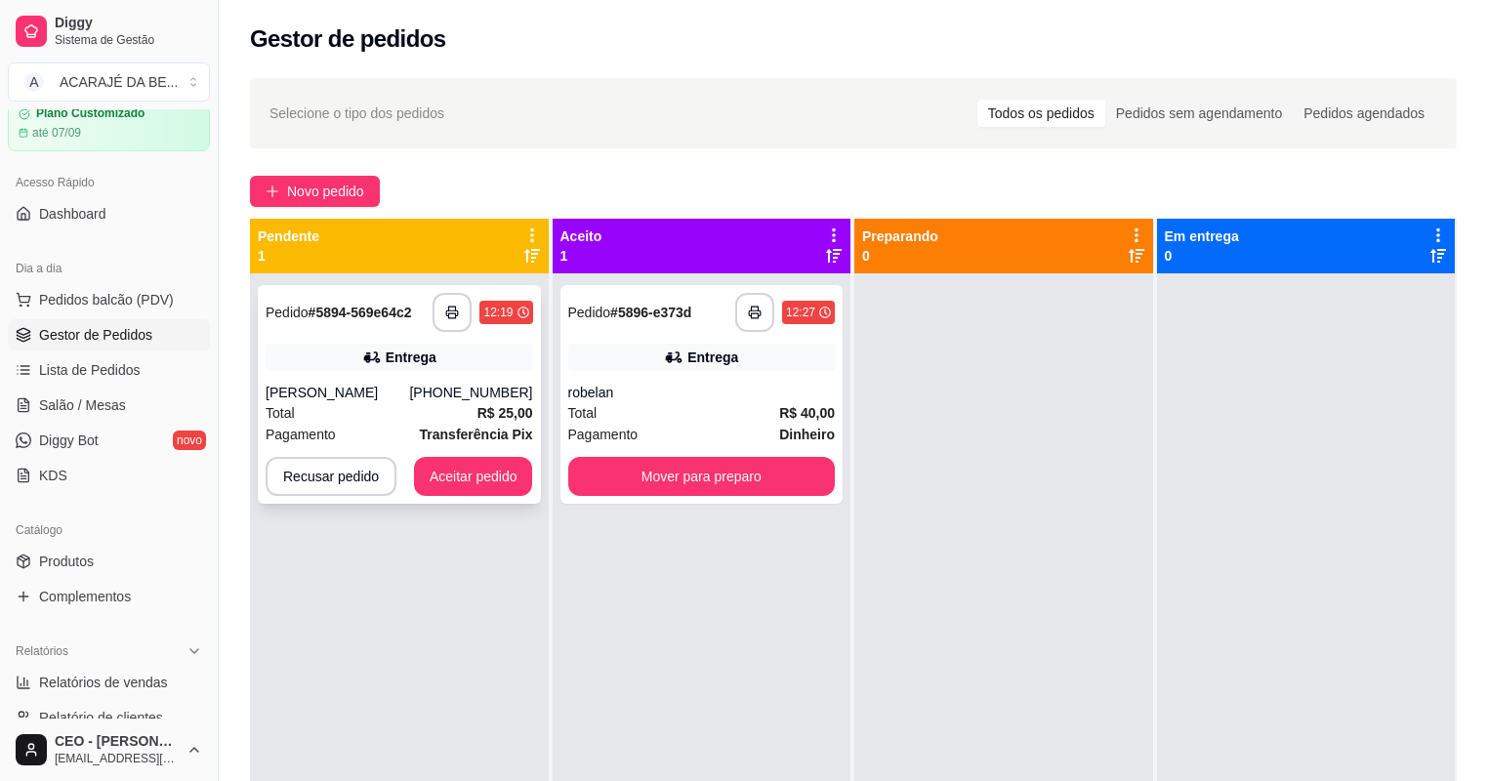
click at [470, 356] on div "Entrega" at bounding box center [400, 357] width 268 height 27
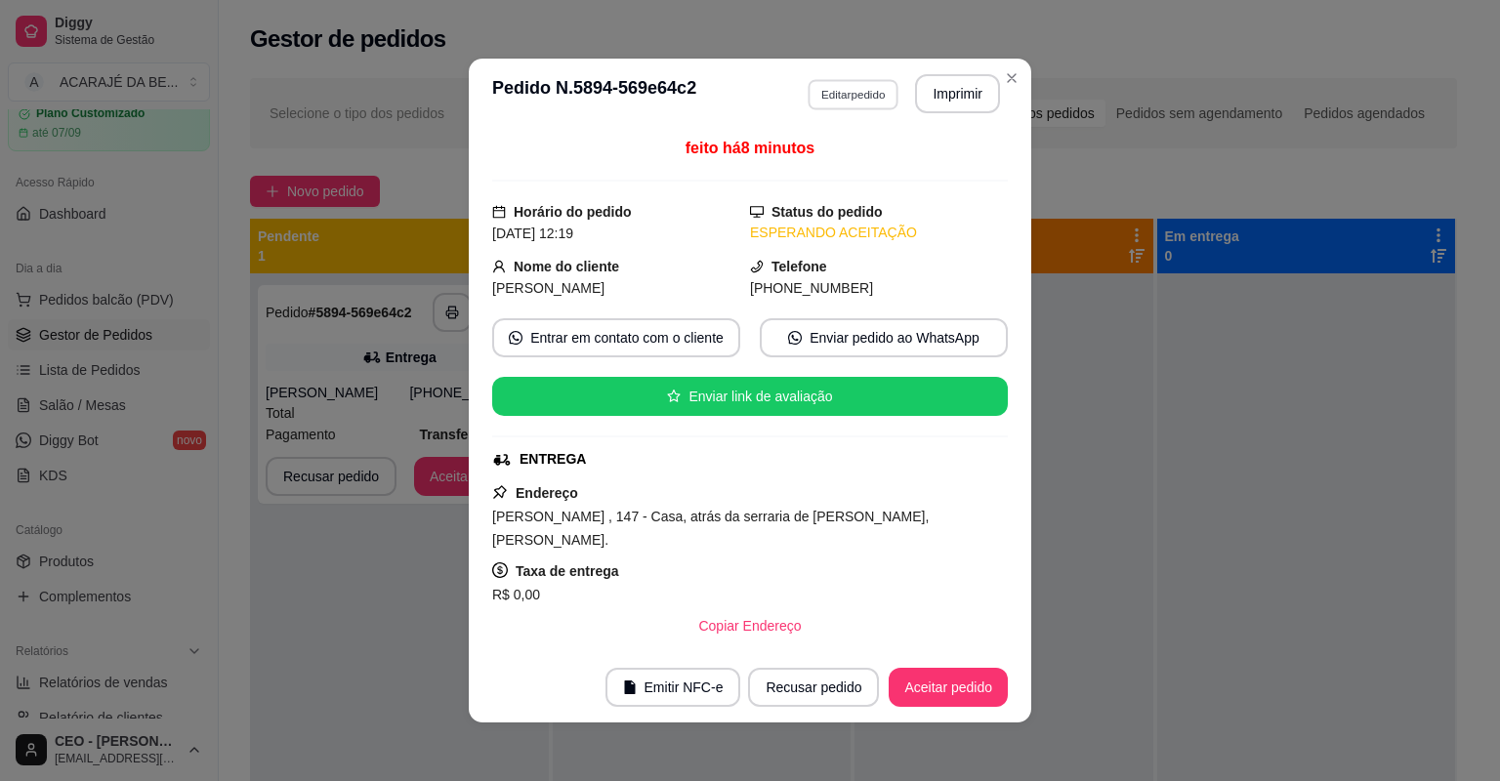
click at [851, 105] on button "Editar pedido" at bounding box center [852, 94] width 91 height 30
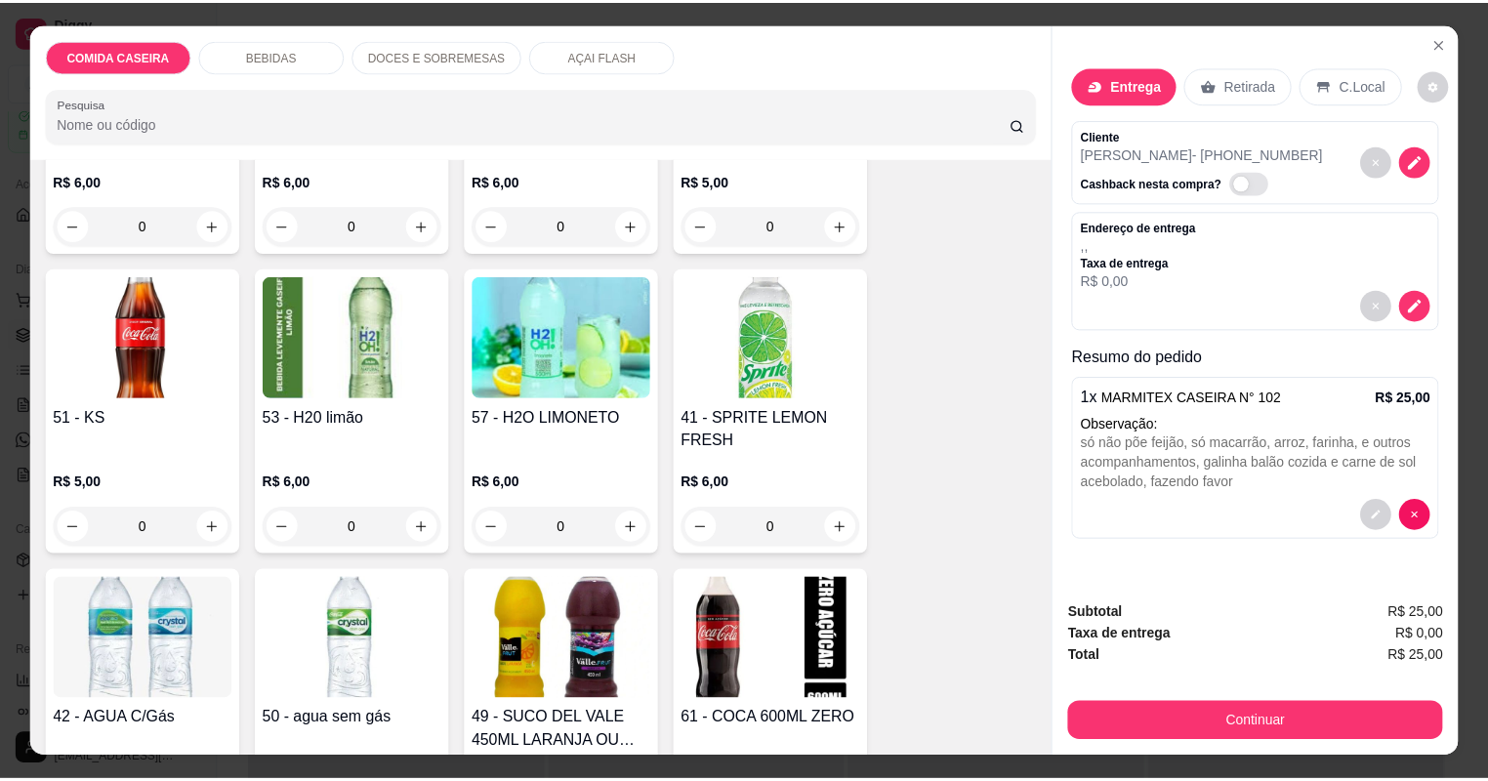
scroll to position [1250, 0]
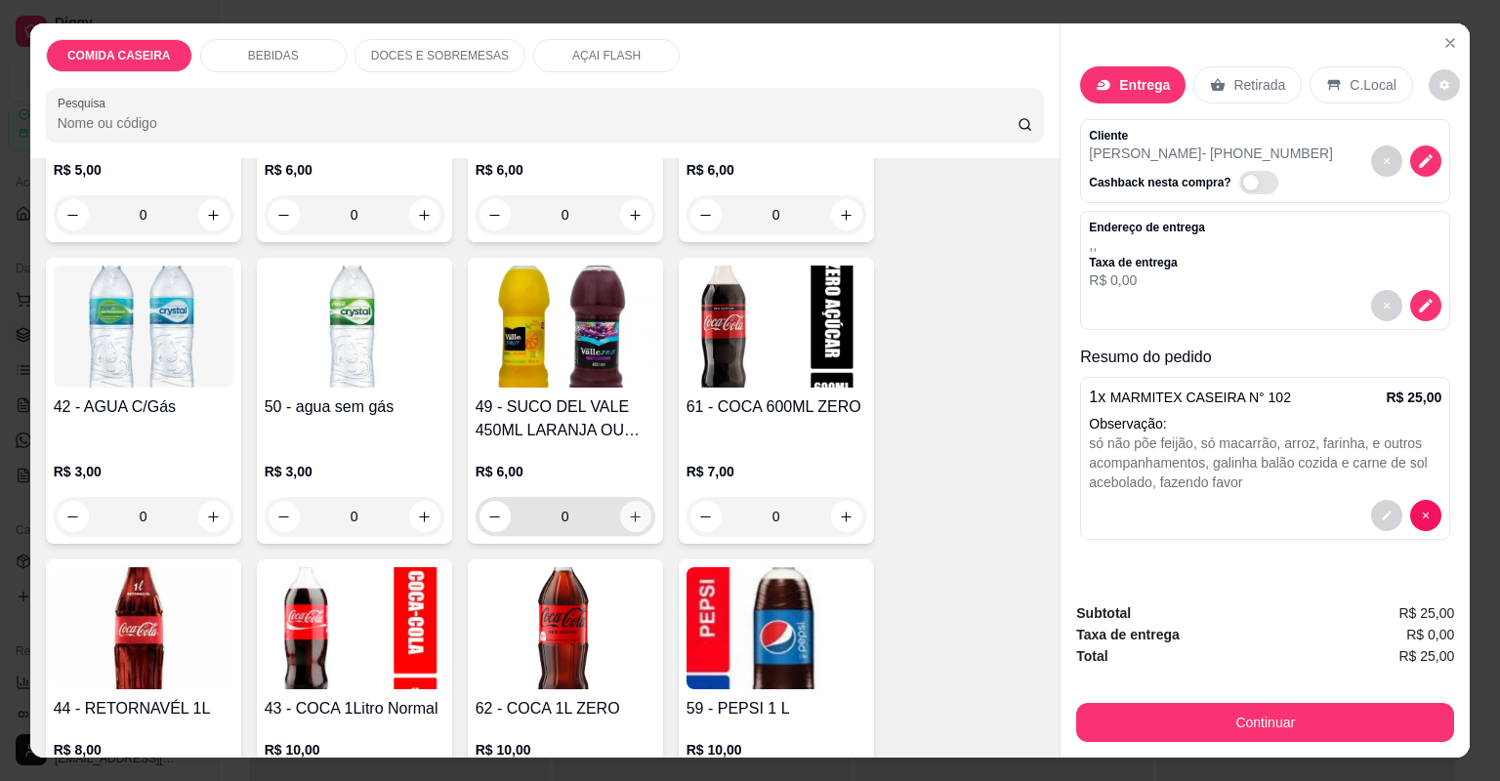
click at [636, 516] on icon "increase-product-quantity" at bounding box center [635, 517] width 15 height 15
type input "1"
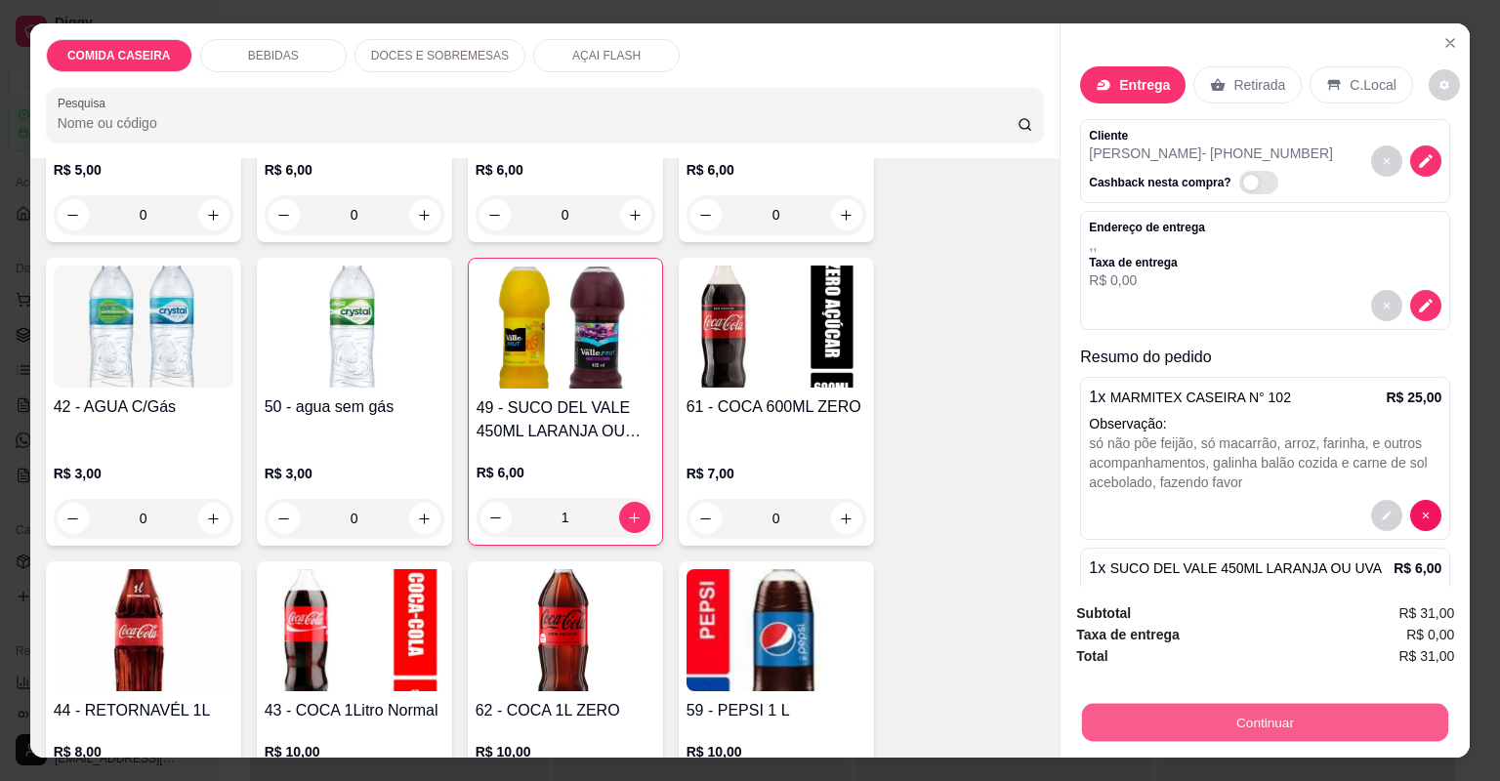
click at [1111, 713] on button "Continuar" at bounding box center [1265, 723] width 366 height 38
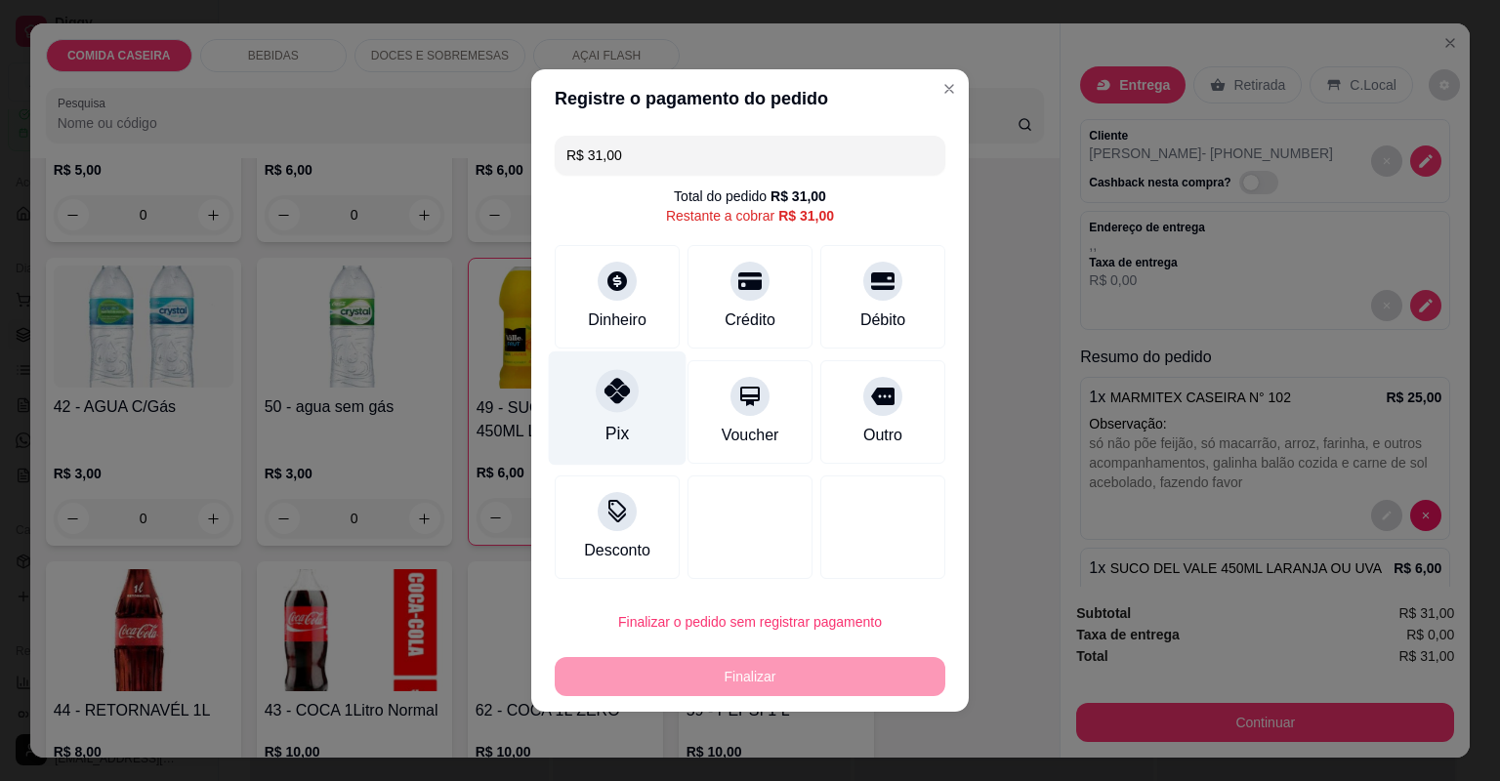
click at [579, 379] on div "Pix" at bounding box center [618, 408] width 138 height 114
type input "R$ 0,00"
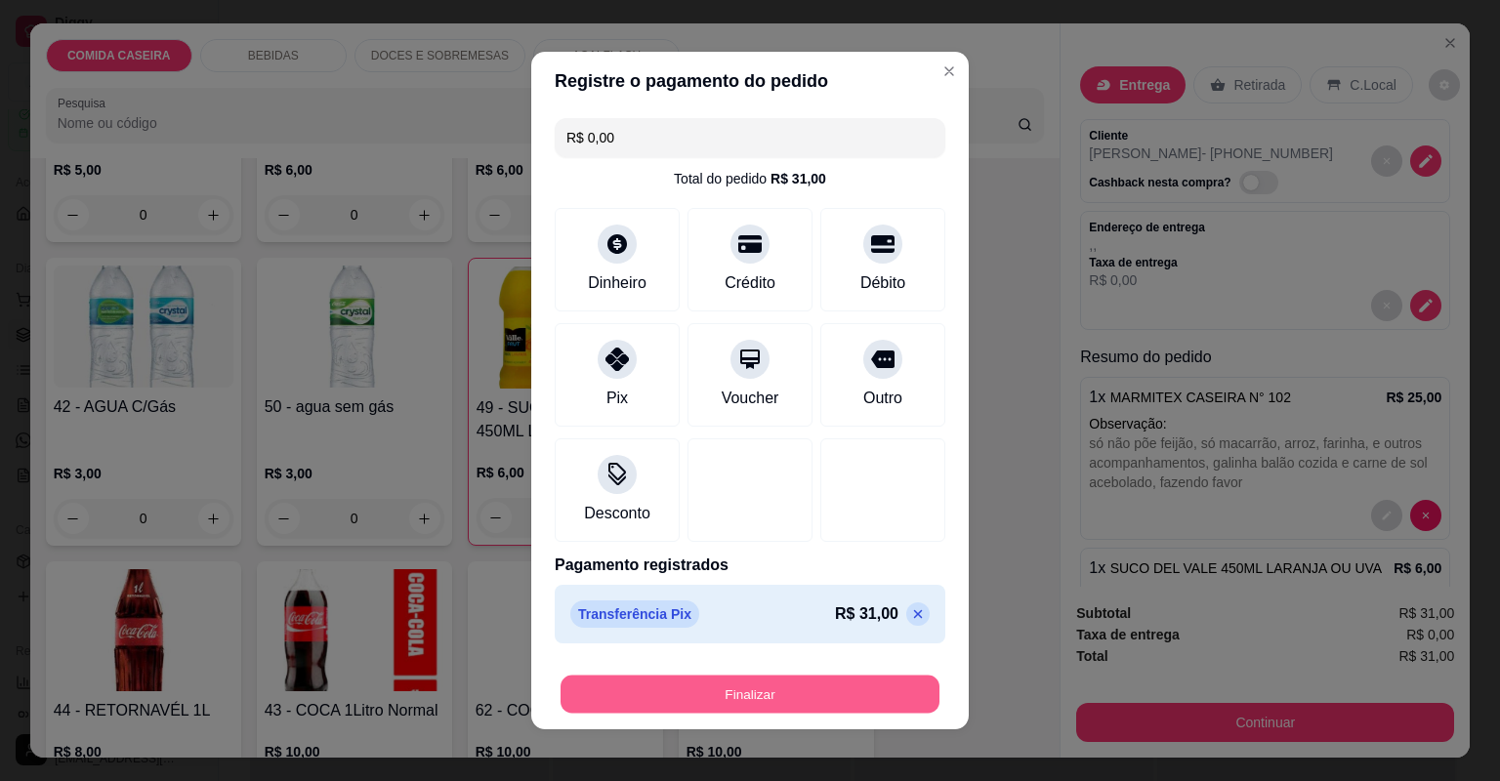
click at [707, 695] on button "Finalizar" at bounding box center [749, 695] width 379 height 38
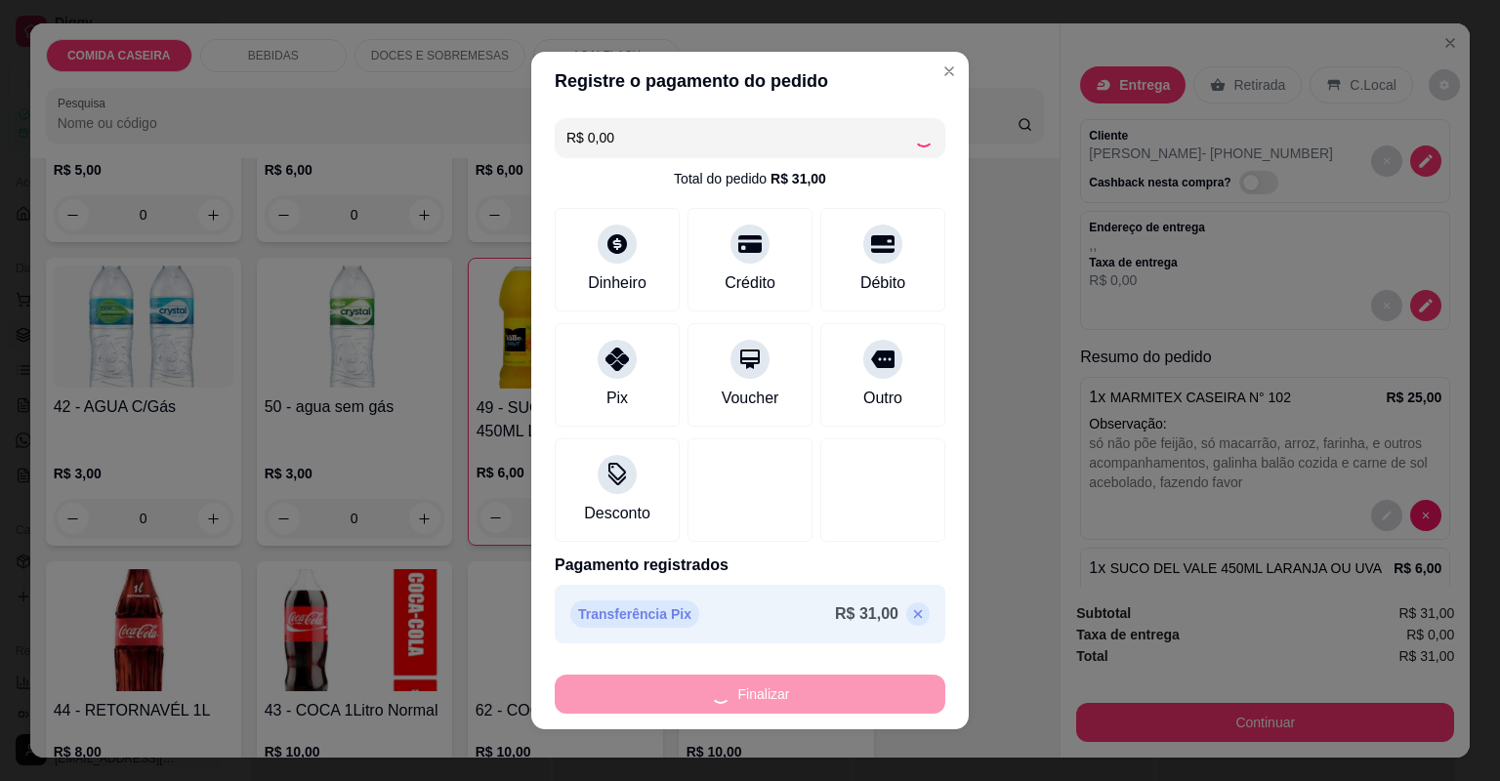
type input "0"
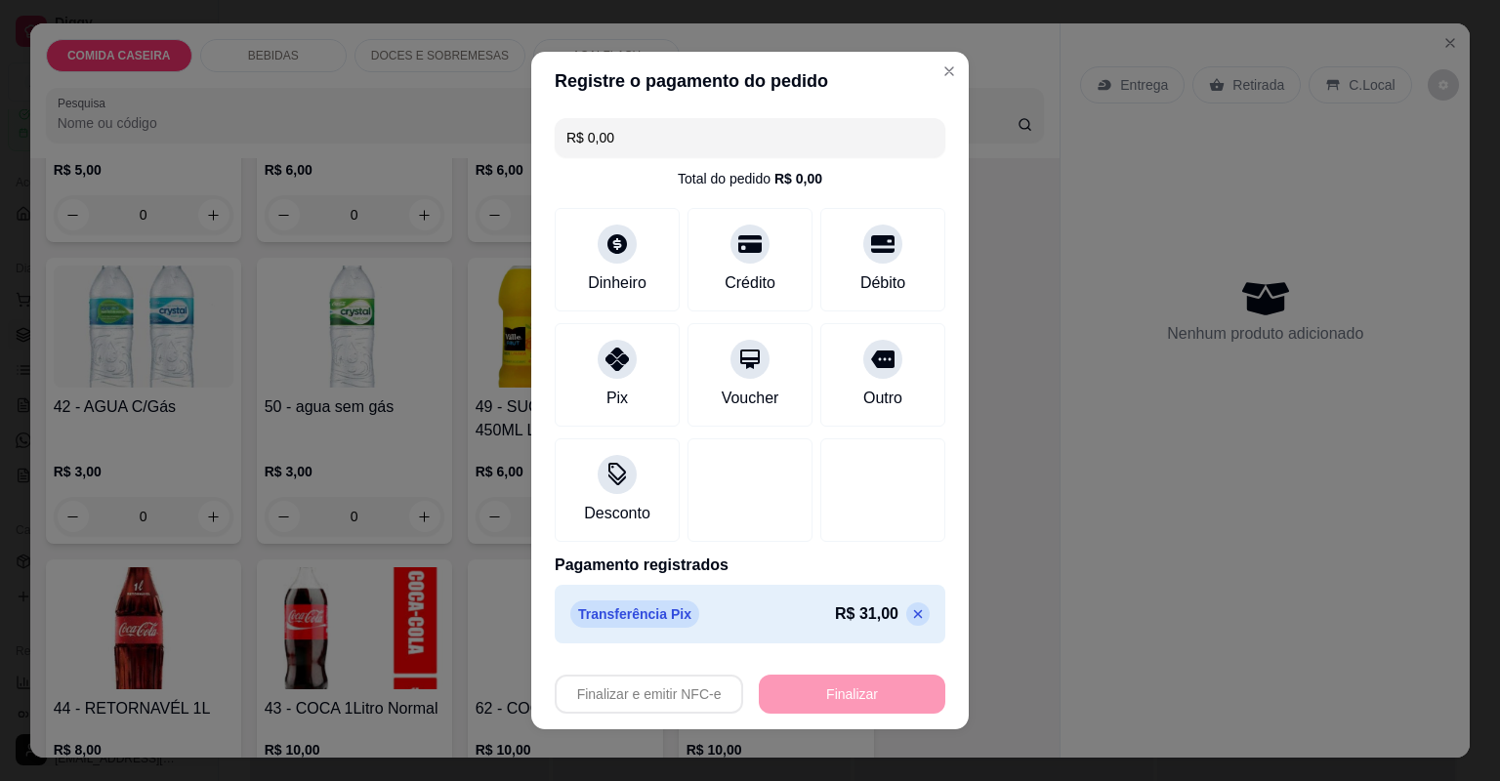
type input "-R$ 31,00"
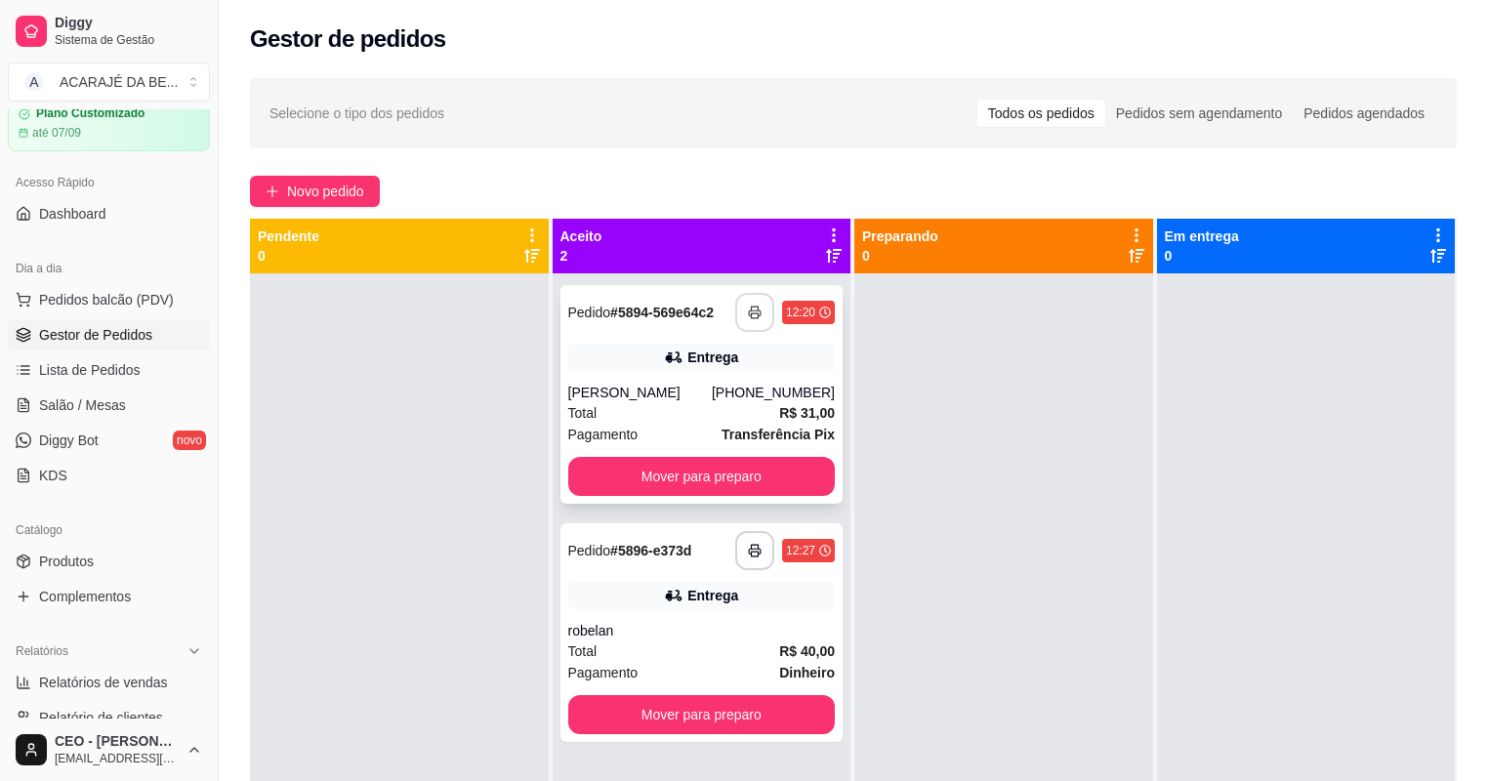
click at [753, 322] on button "button" at bounding box center [754, 312] width 39 height 39
click at [775, 476] on button "Mover para preparo" at bounding box center [702, 476] width 268 height 39
click at [775, 476] on div "Mover para preparo" at bounding box center [702, 476] width 268 height 39
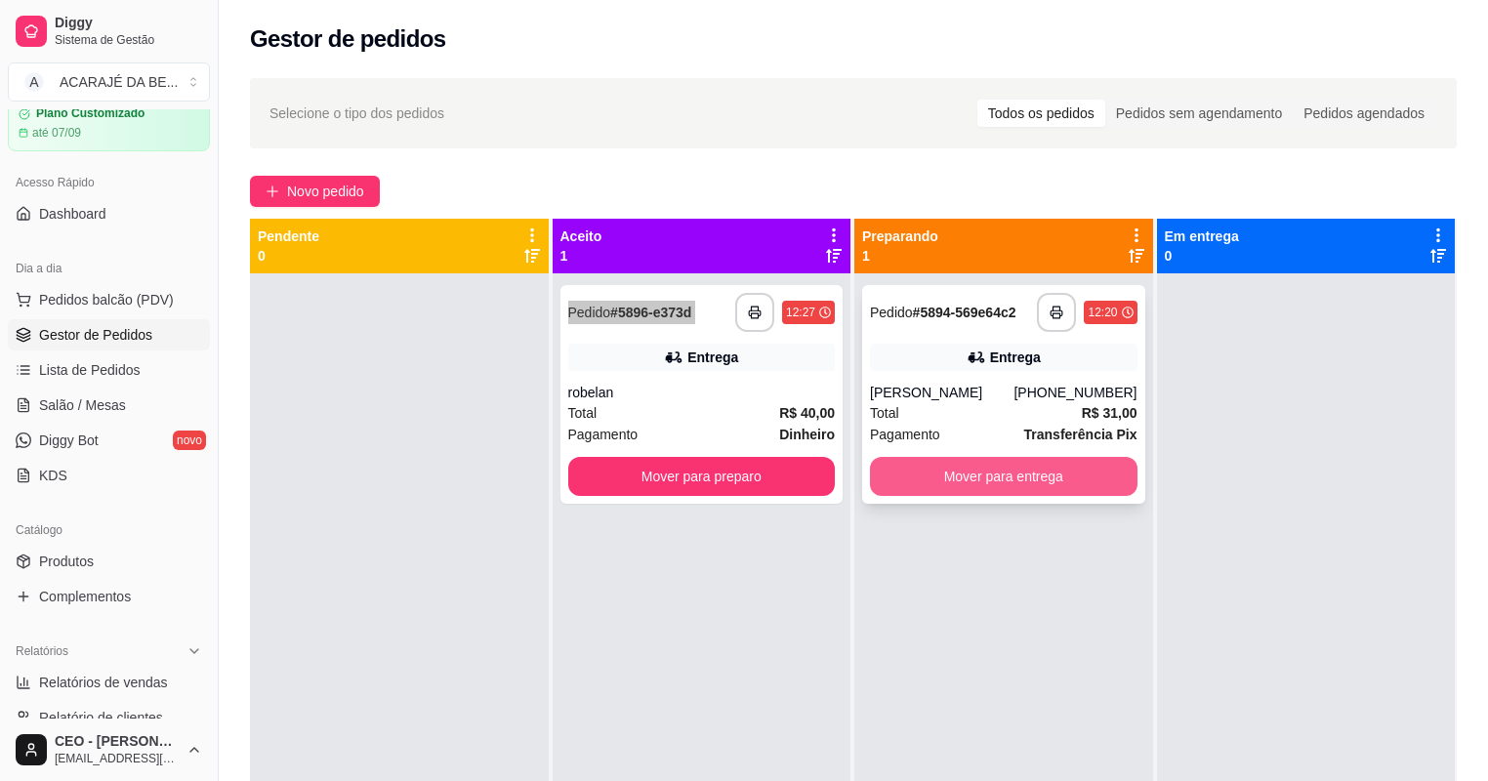
click at [933, 490] on button "Mover para entrega" at bounding box center [1004, 476] width 268 height 39
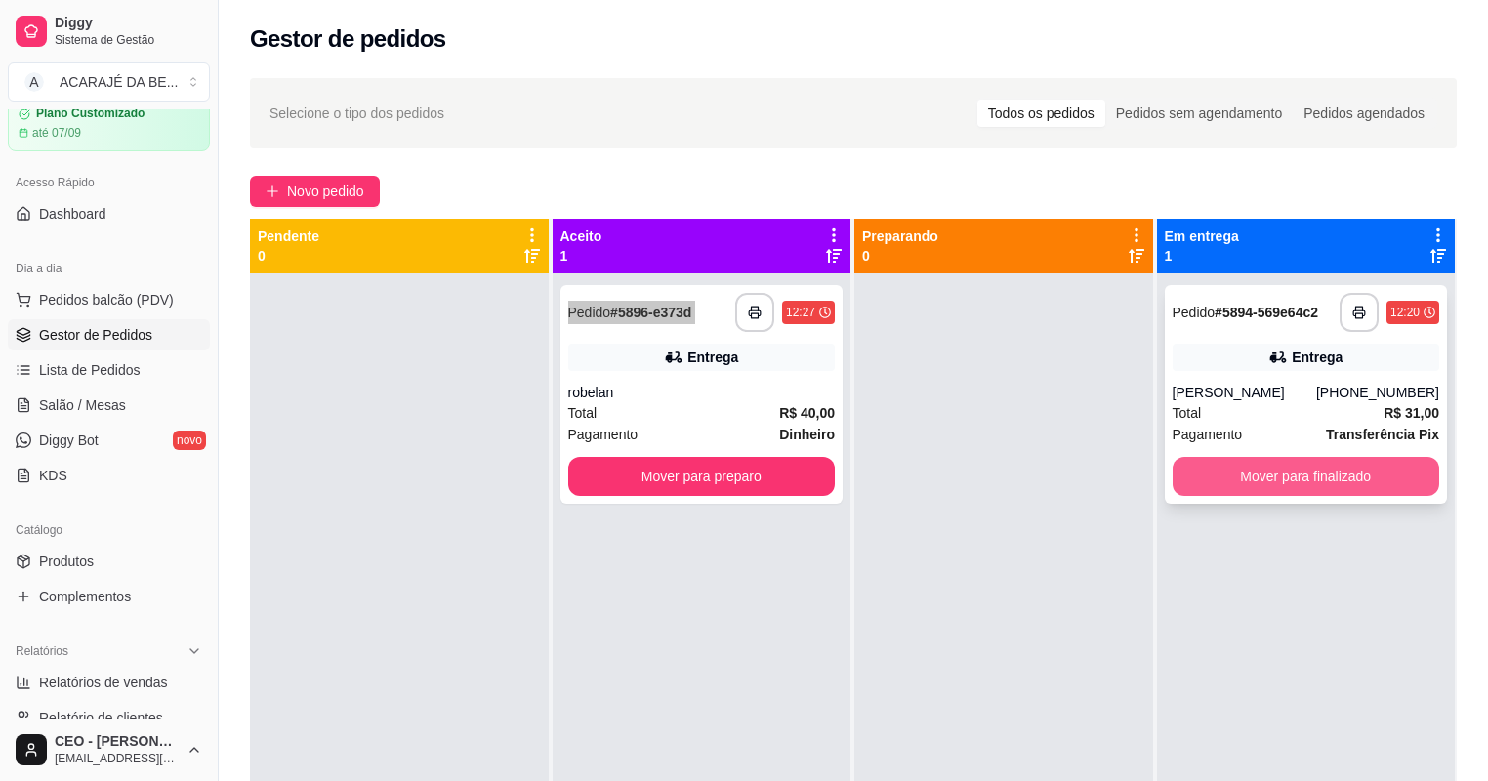
click at [1195, 470] on button "Mover para finalizado" at bounding box center [1307, 476] width 268 height 39
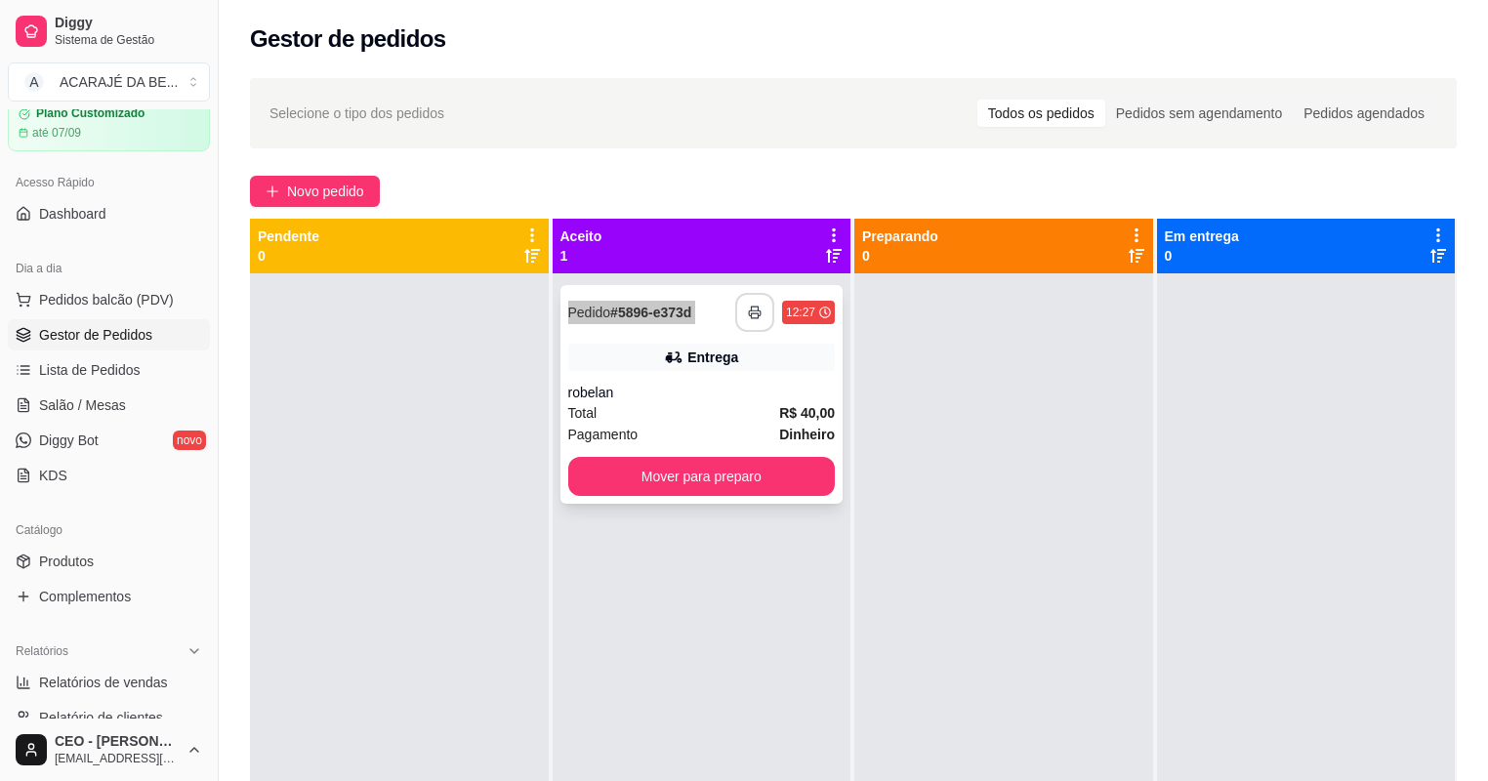
click at [757, 315] on icon "button" at bounding box center [755, 313] width 14 height 14
click at [802, 480] on button "Mover para preparo" at bounding box center [701, 477] width 259 height 38
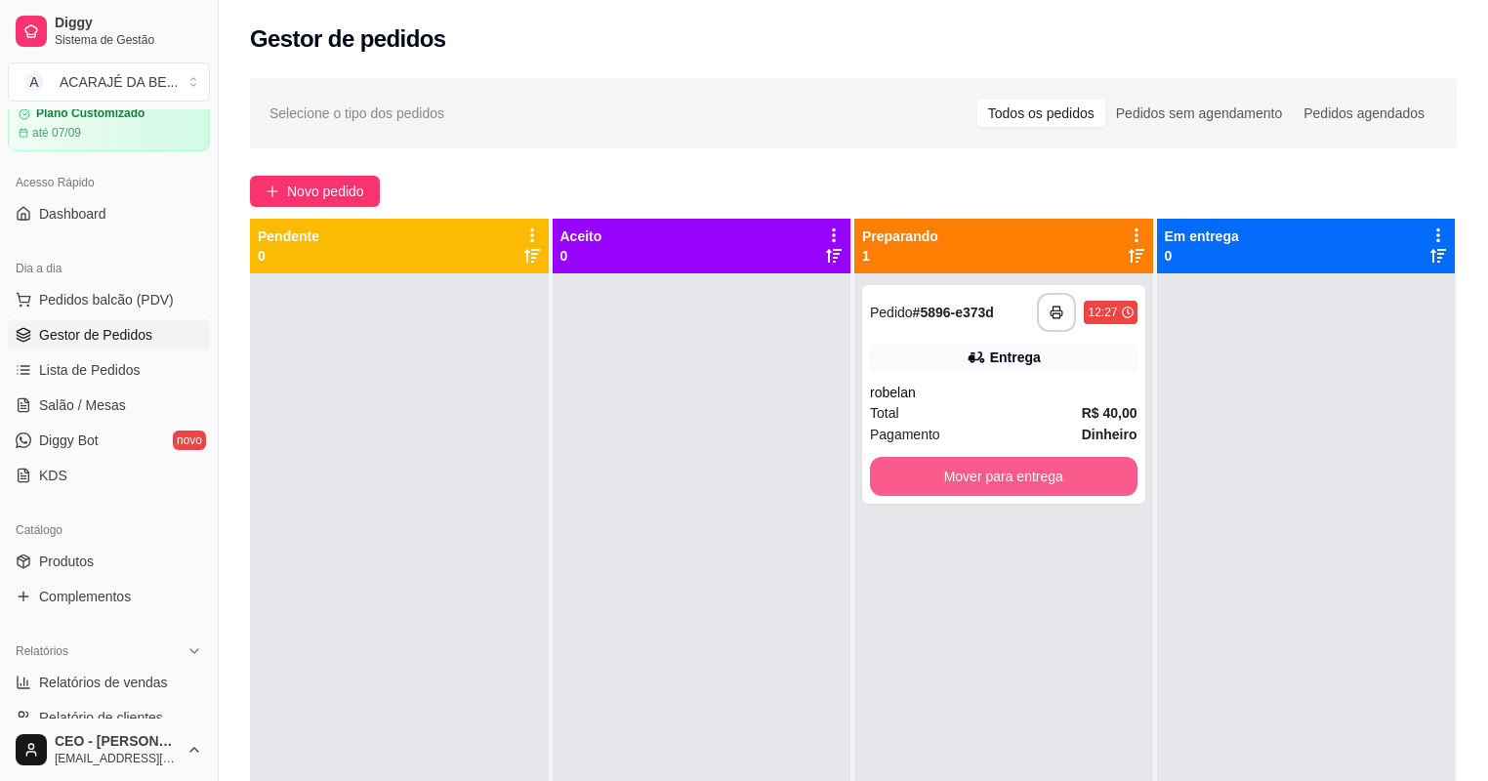
click at [942, 480] on button "Mover para entrega" at bounding box center [1004, 476] width 268 height 39
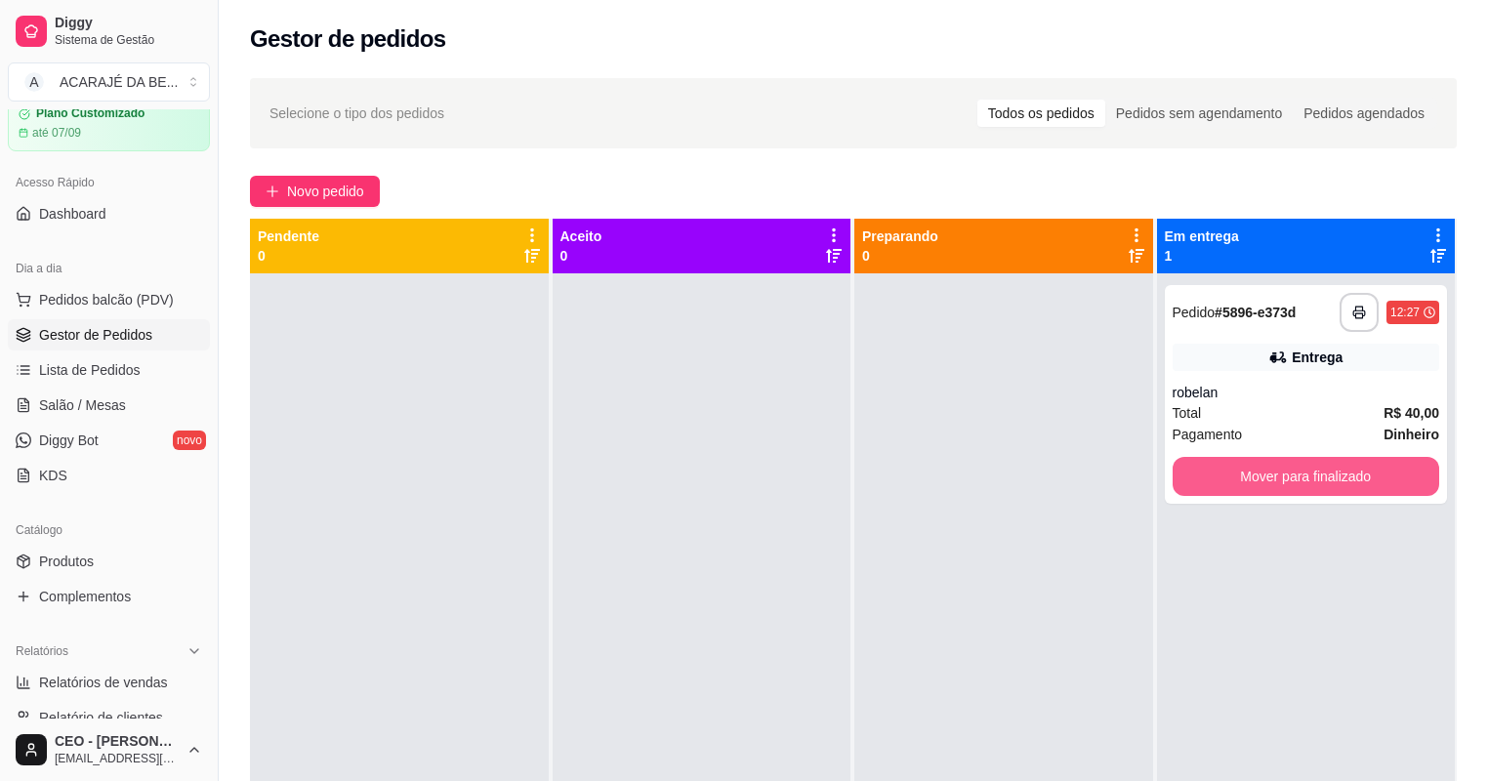
click at [1235, 469] on button "Mover para finalizado" at bounding box center [1307, 476] width 268 height 39
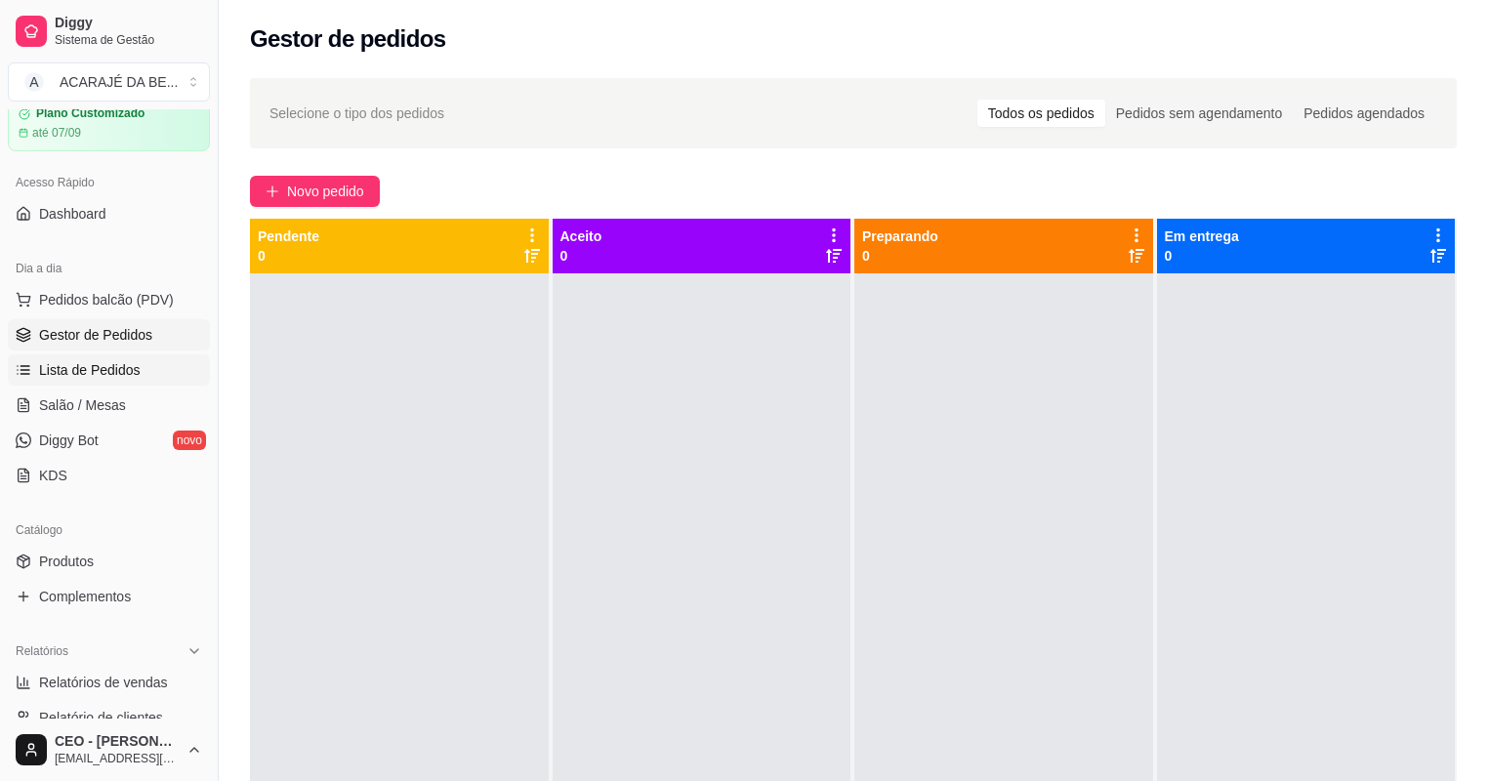
click at [103, 378] on span "Lista de Pedidos" at bounding box center [90, 370] width 102 height 20
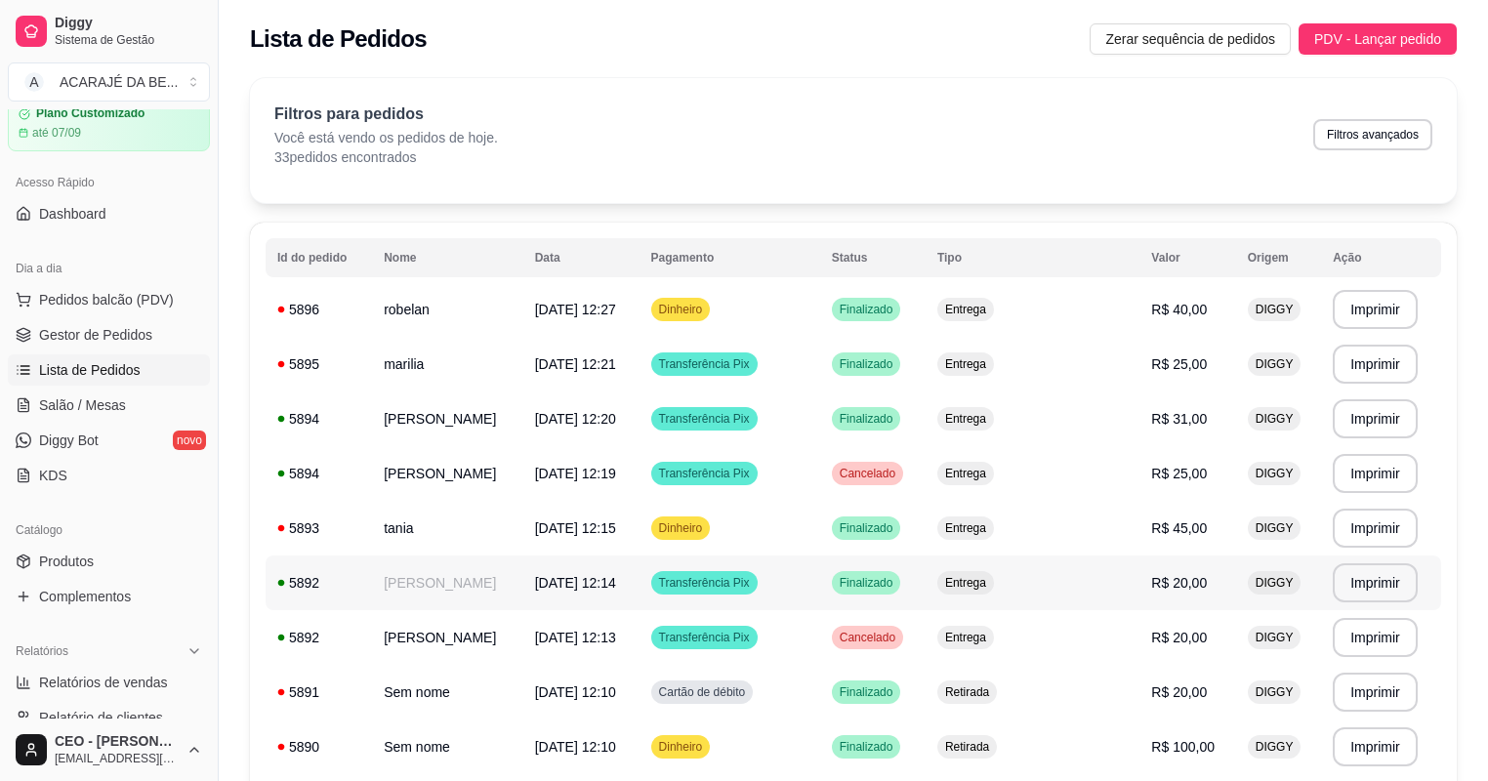
click at [486, 572] on td "[PERSON_NAME]" at bounding box center [447, 583] width 151 height 55
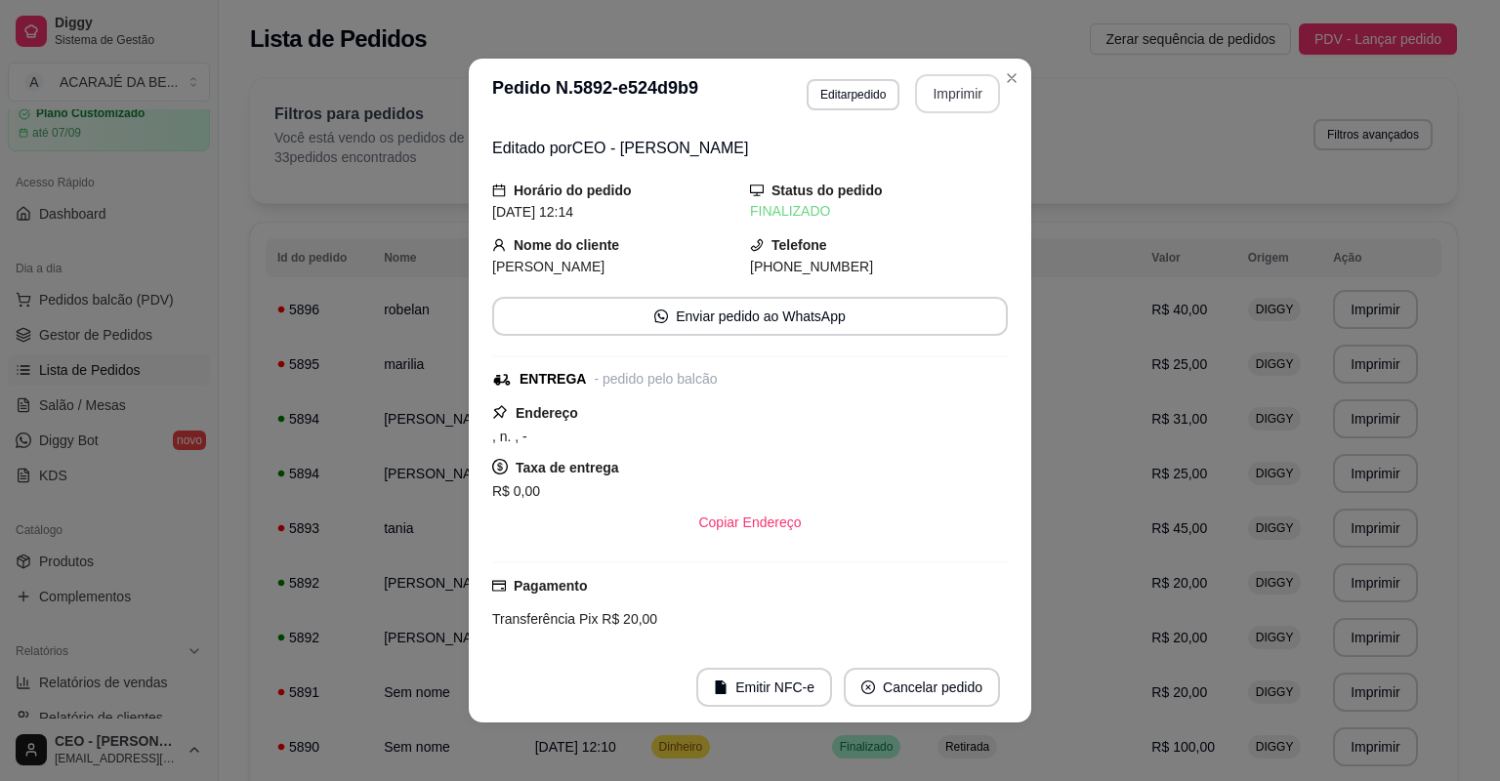
click at [961, 103] on button "Imprimir" at bounding box center [957, 93] width 85 height 39
click at [955, 102] on button "Imprimir" at bounding box center [958, 94] width 82 height 38
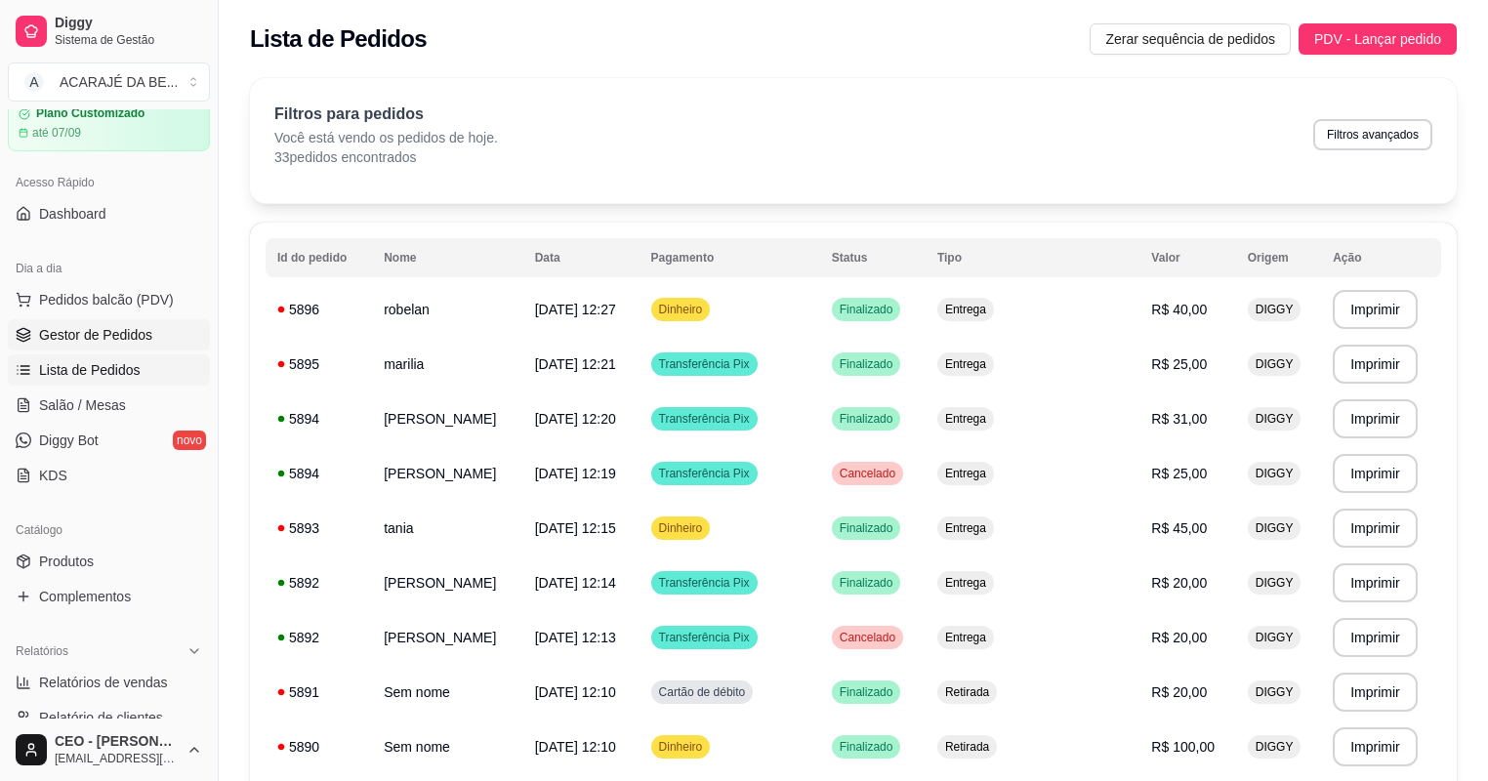
click at [148, 329] on link "Gestor de Pedidos" at bounding box center [109, 334] width 202 height 31
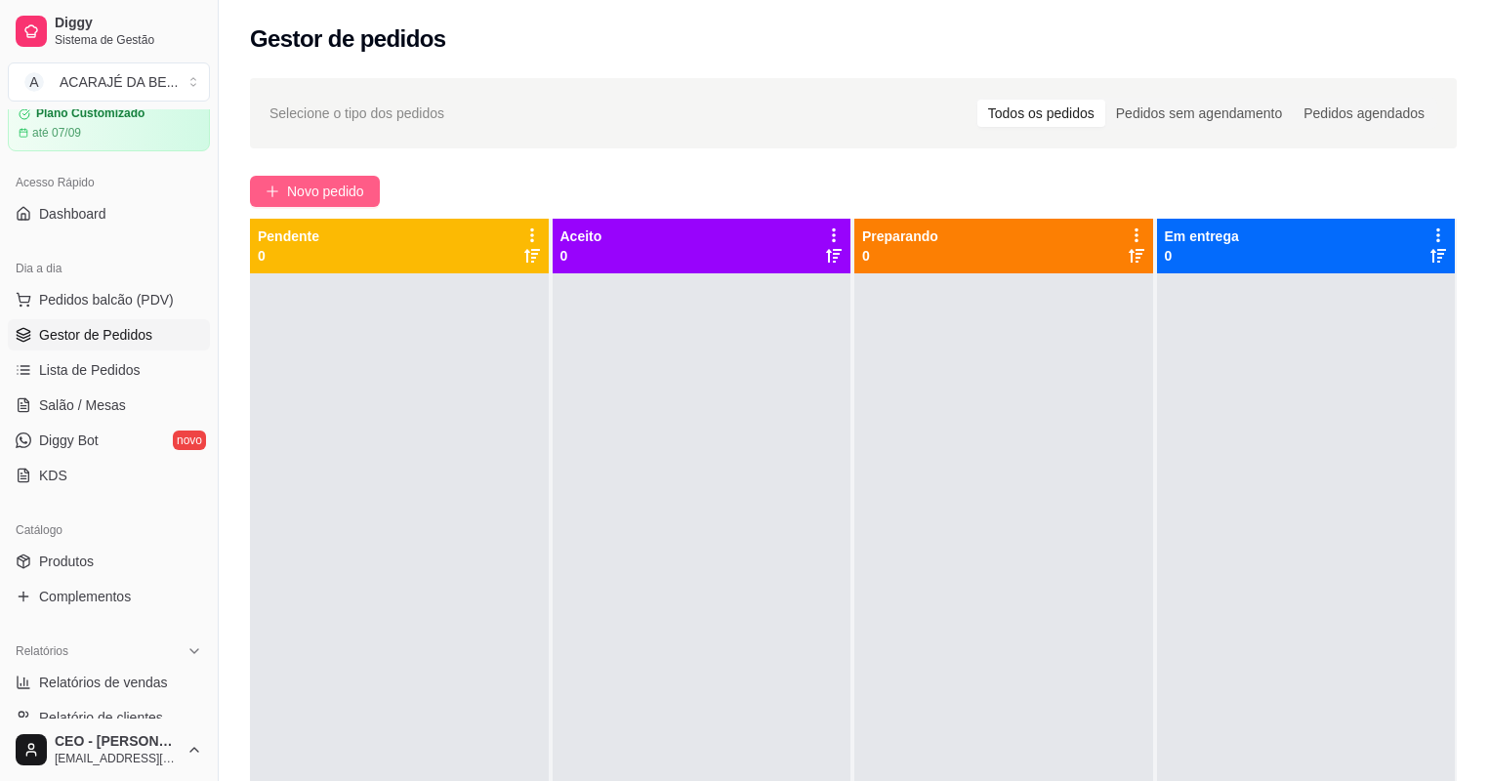
click at [348, 187] on span "Novo pedido" at bounding box center [325, 191] width 77 height 21
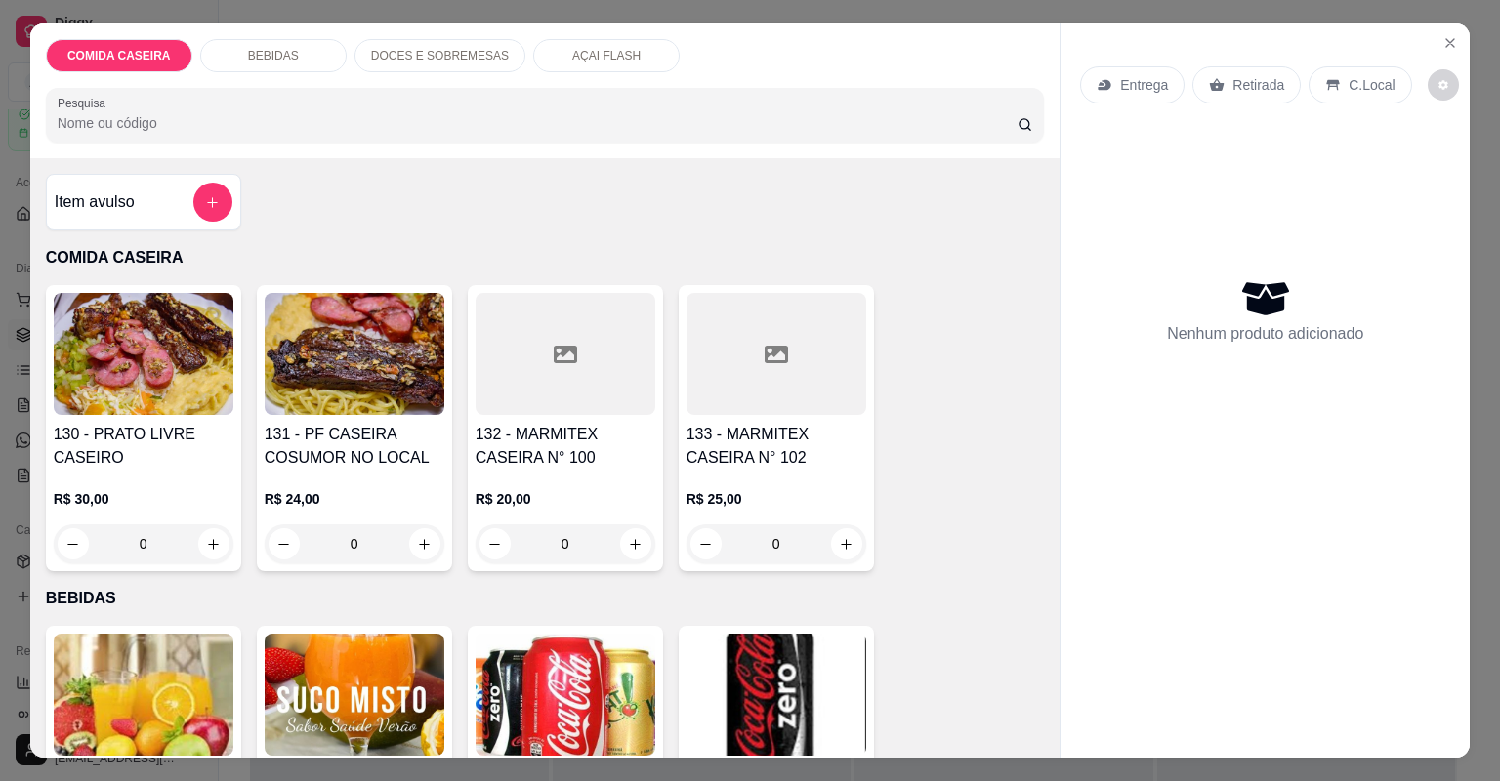
click at [752, 407] on div at bounding box center [776, 354] width 180 height 122
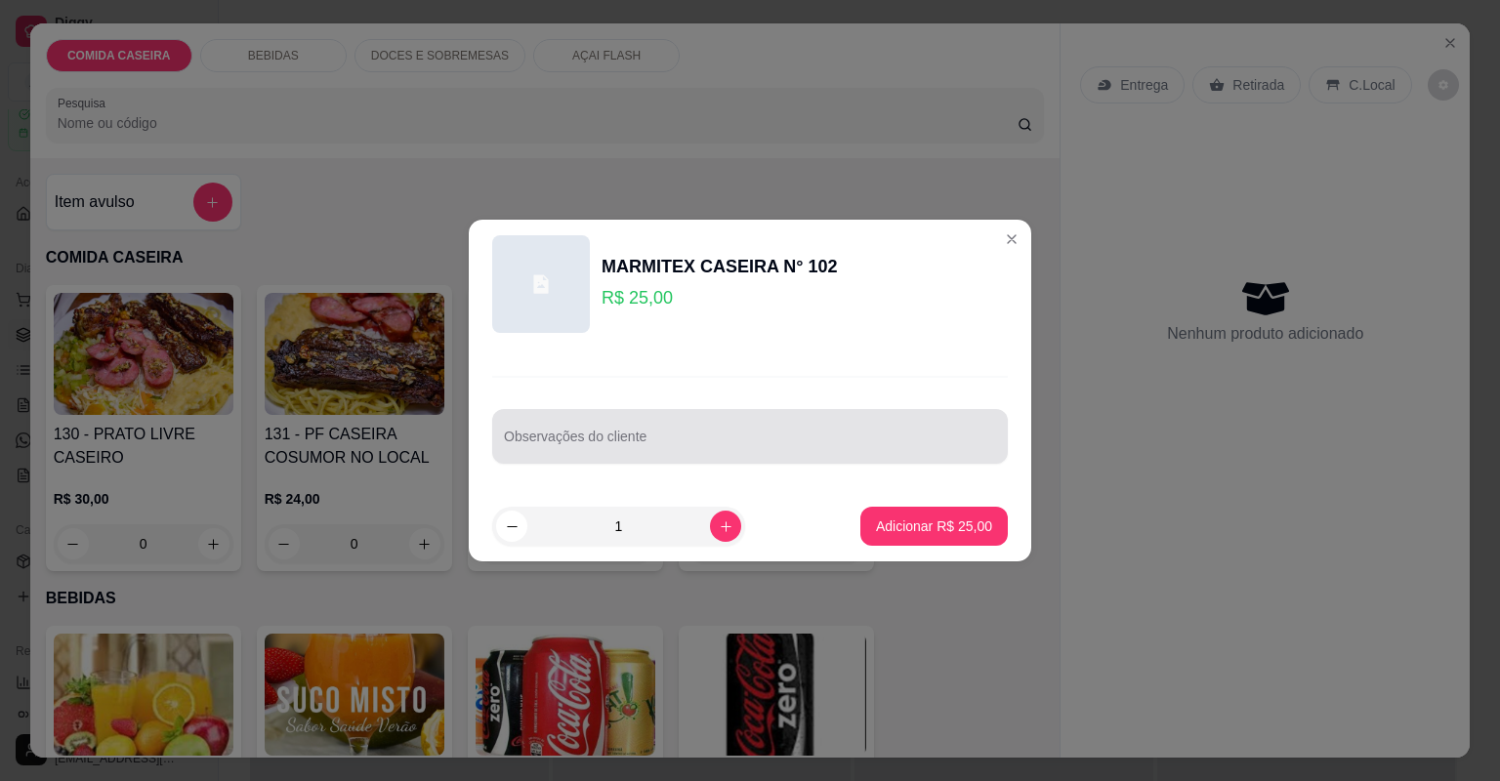
click at [751, 436] on input "Observações do cliente" at bounding box center [750, 444] width 492 height 20
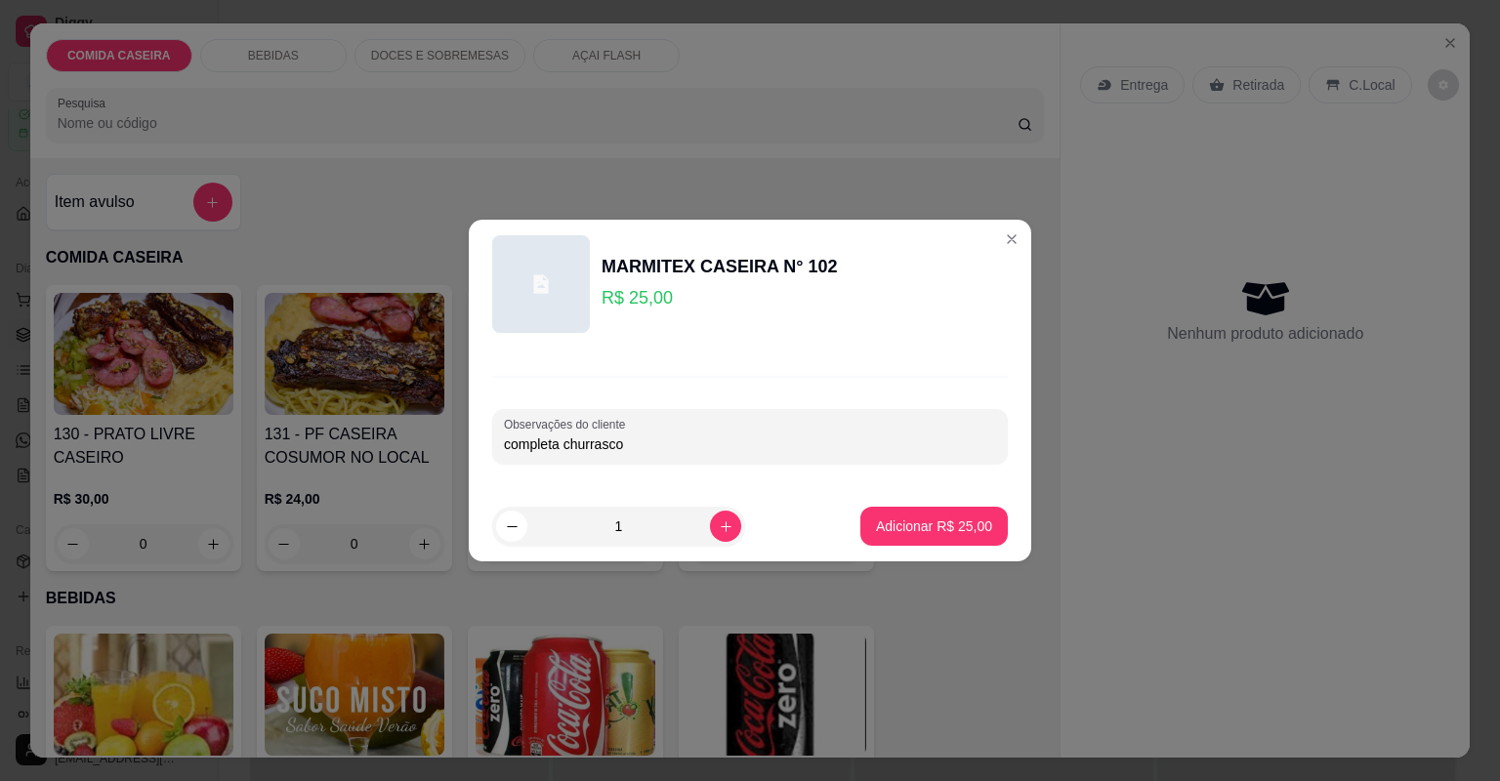
type input "completa churrasco"
click at [852, 528] on footer "1 Adicionar R$ 25,00" at bounding box center [750, 526] width 562 height 70
click at [860, 527] on button "Adicionar R$ 25,00" at bounding box center [933, 526] width 147 height 39
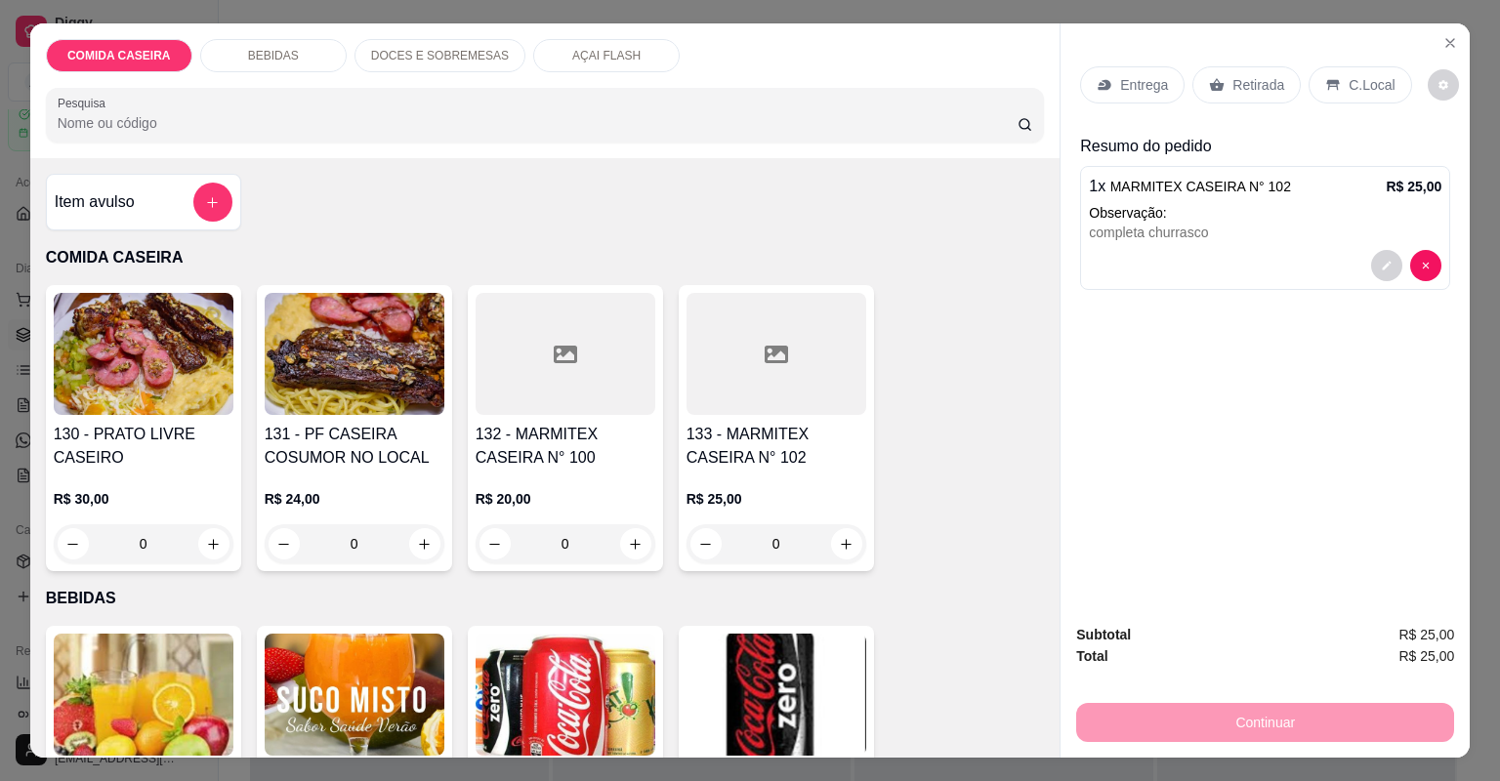
click at [1104, 85] on icon at bounding box center [1104, 85] width 13 height 11
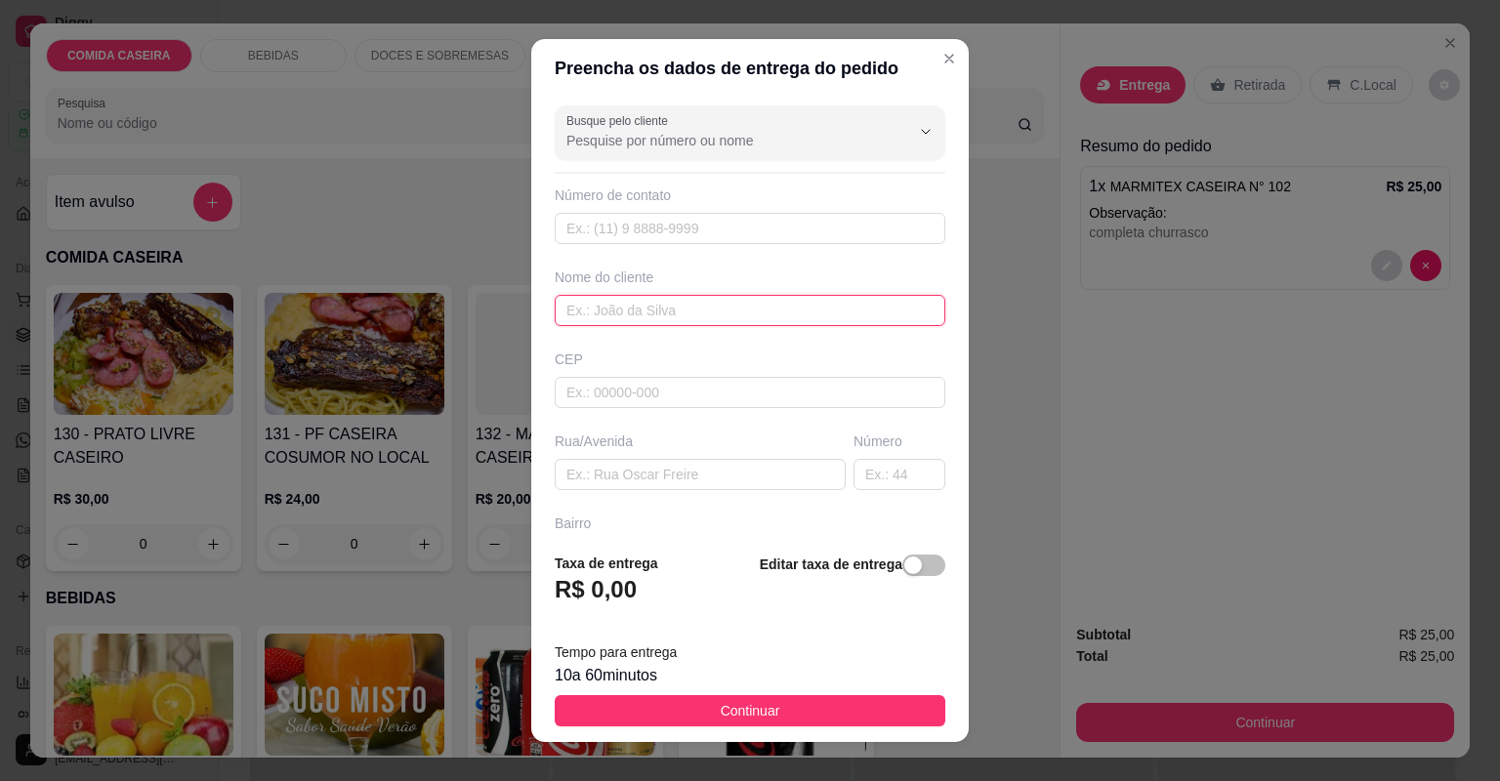
click at [723, 308] on input "text" at bounding box center [750, 310] width 391 height 31
type input "erisvelton"
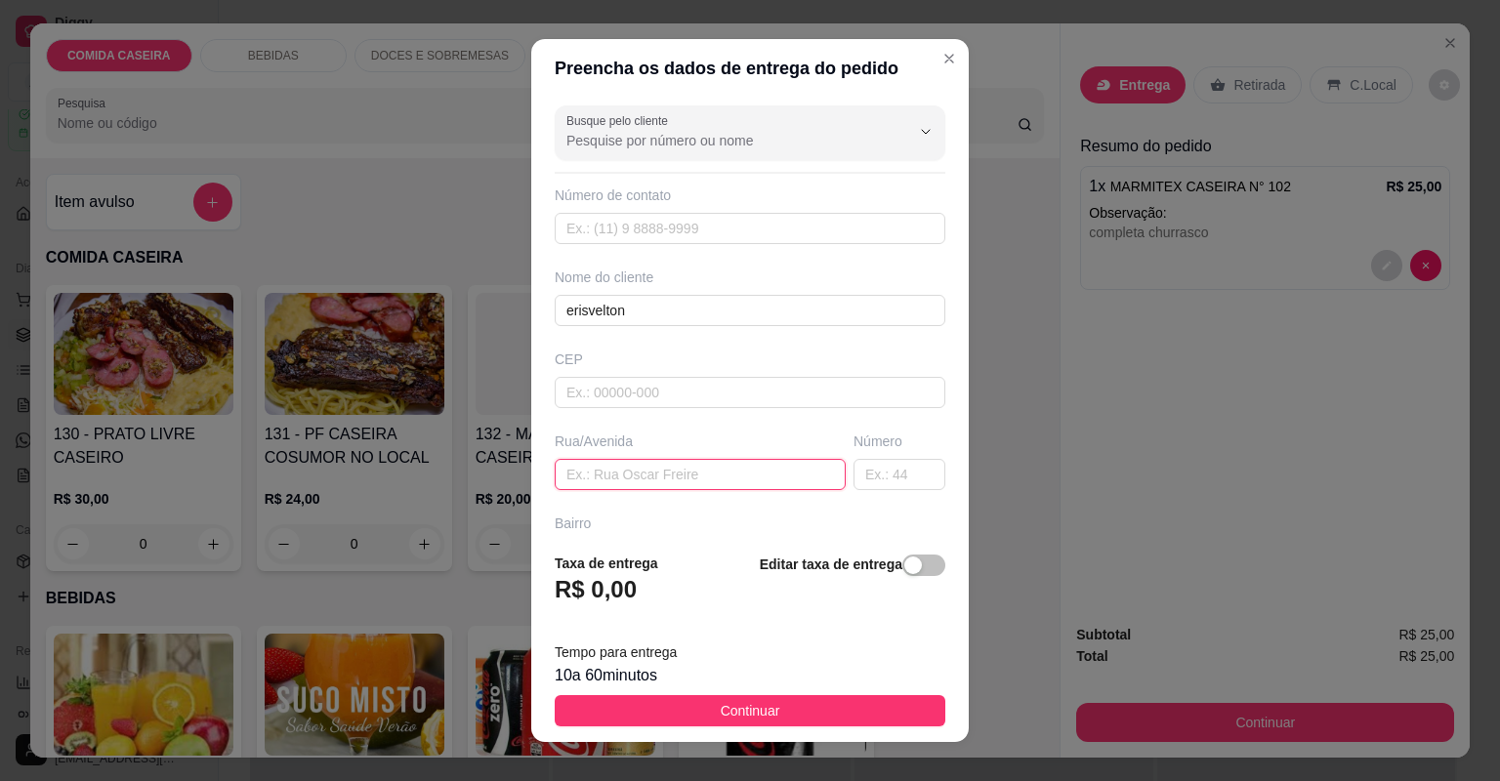
click at [629, 459] on input "text" at bounding box center [700, 474] width 291 height 31
type input "rotary"
click at [878, 469] on input "text" at bounding box center [899, 474] width 92 height 31
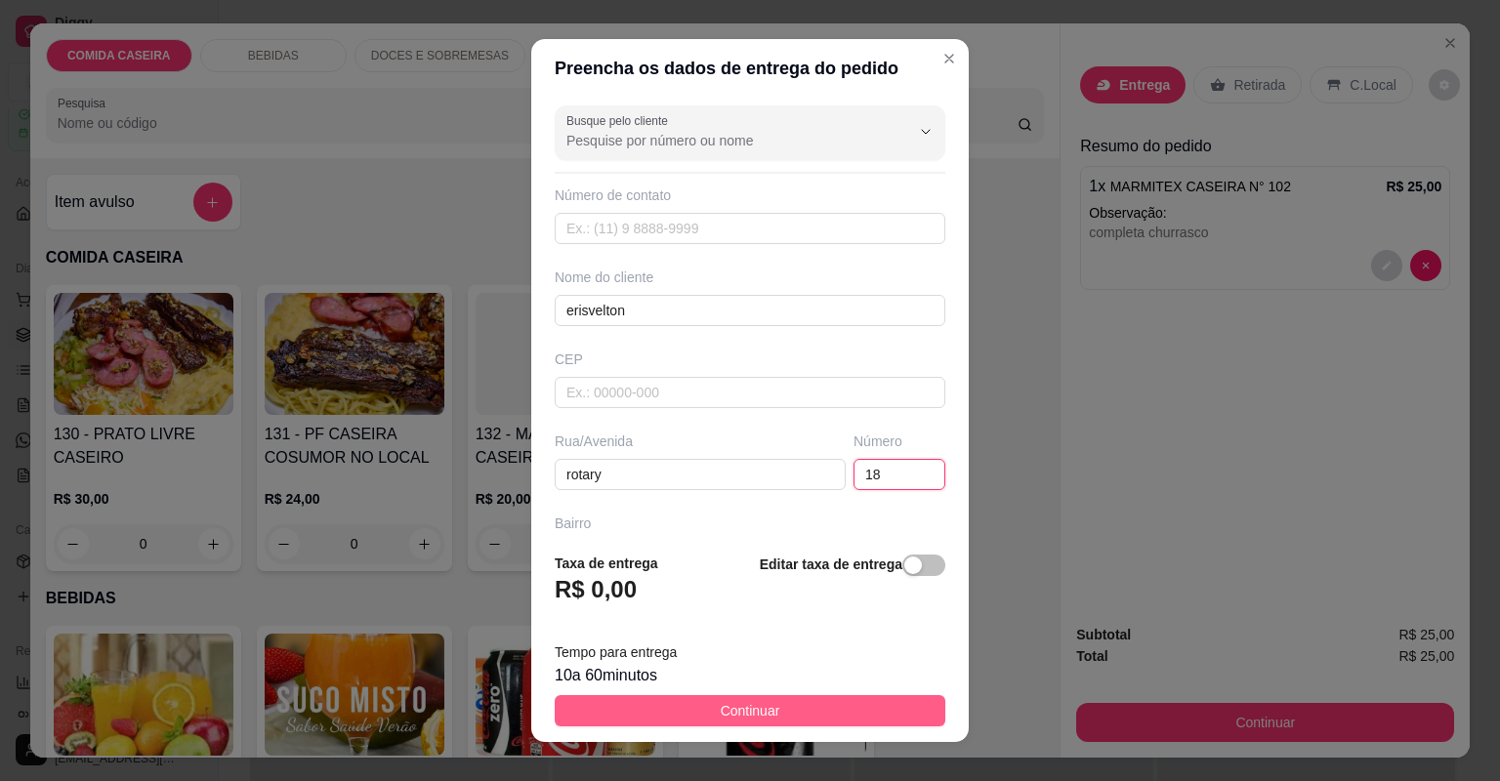
type input "18"
click at [835, 714] on button "Continuar" at bounding box center [750, 710] width 391 height 31
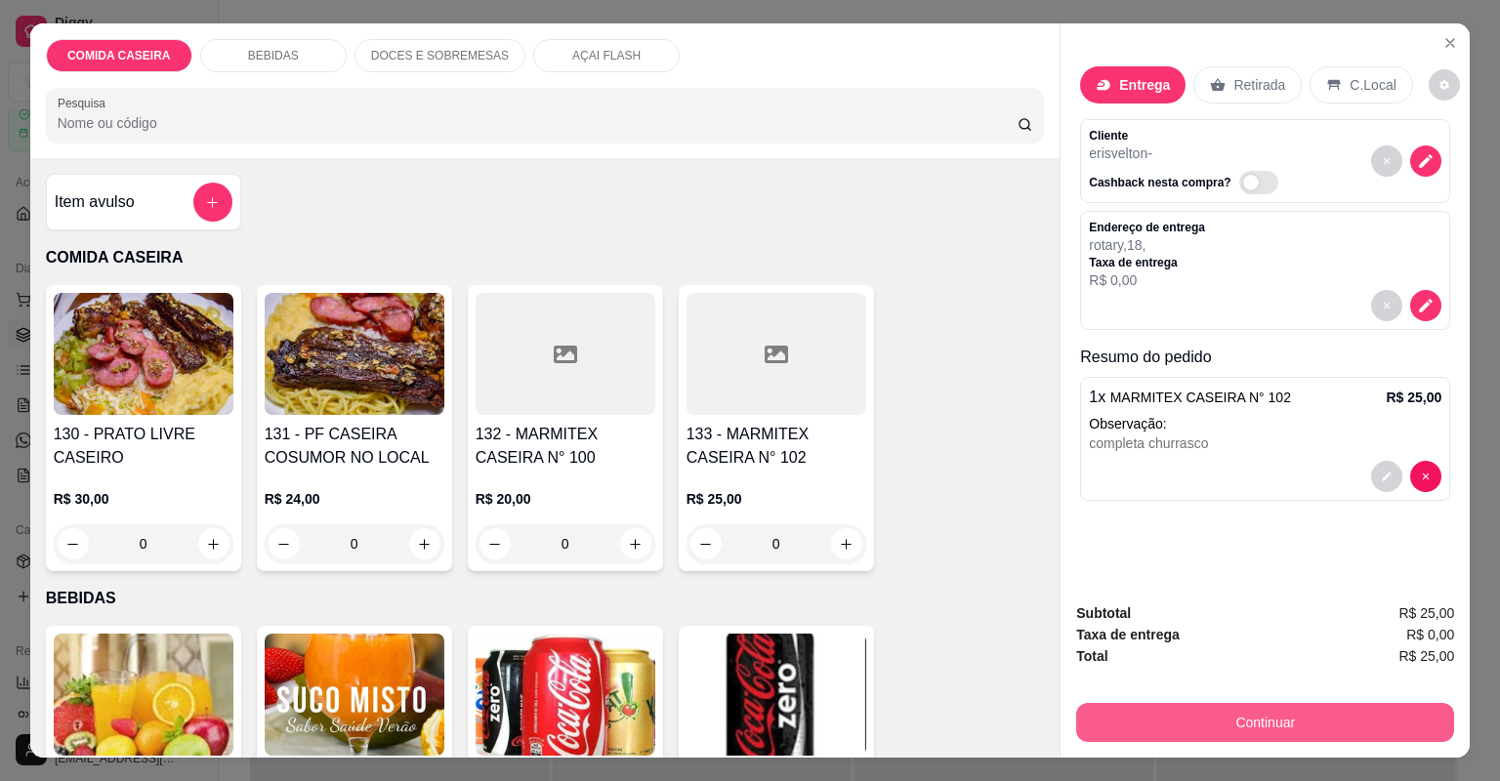
click at [1110, 712] on button "Continuar" at bounding box center [1265, 722] width 378 height 39
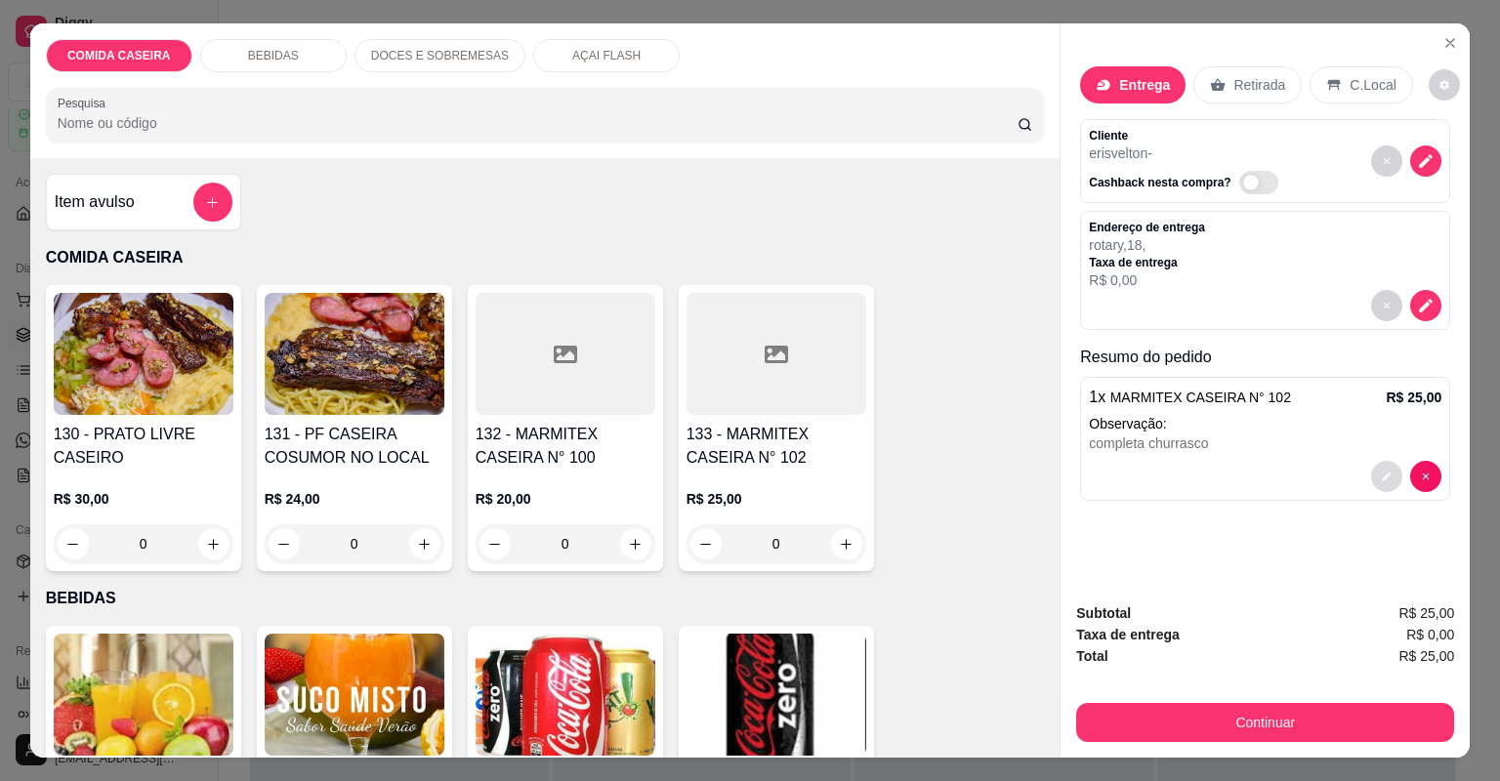
click at [1388, 473] on button "decrease-product-quantity" at bounding box center [1386, 476] width 31 height 31
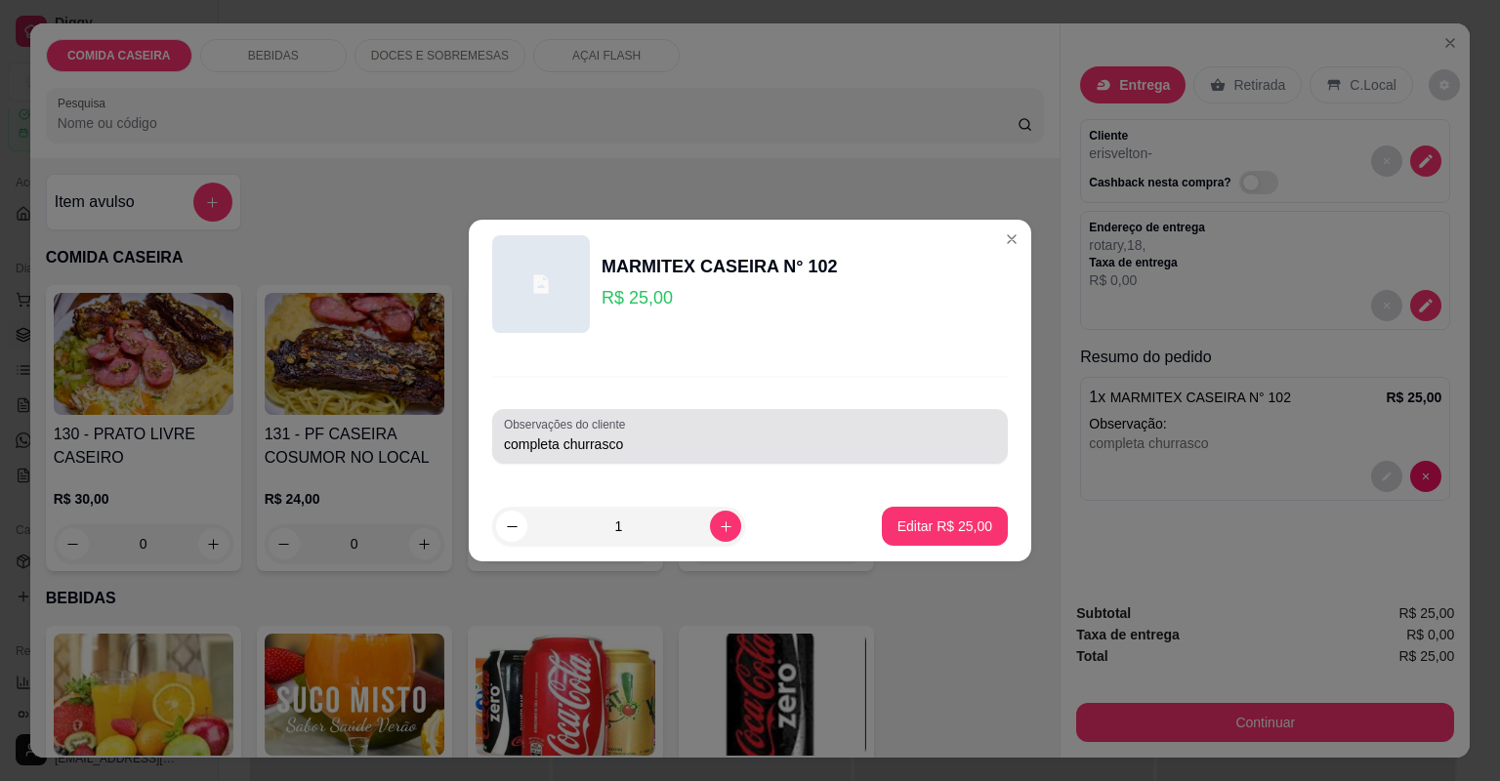
click at [858, 418] on div "completa churrasco" at bounding box center [750, 436] width 492 height 39
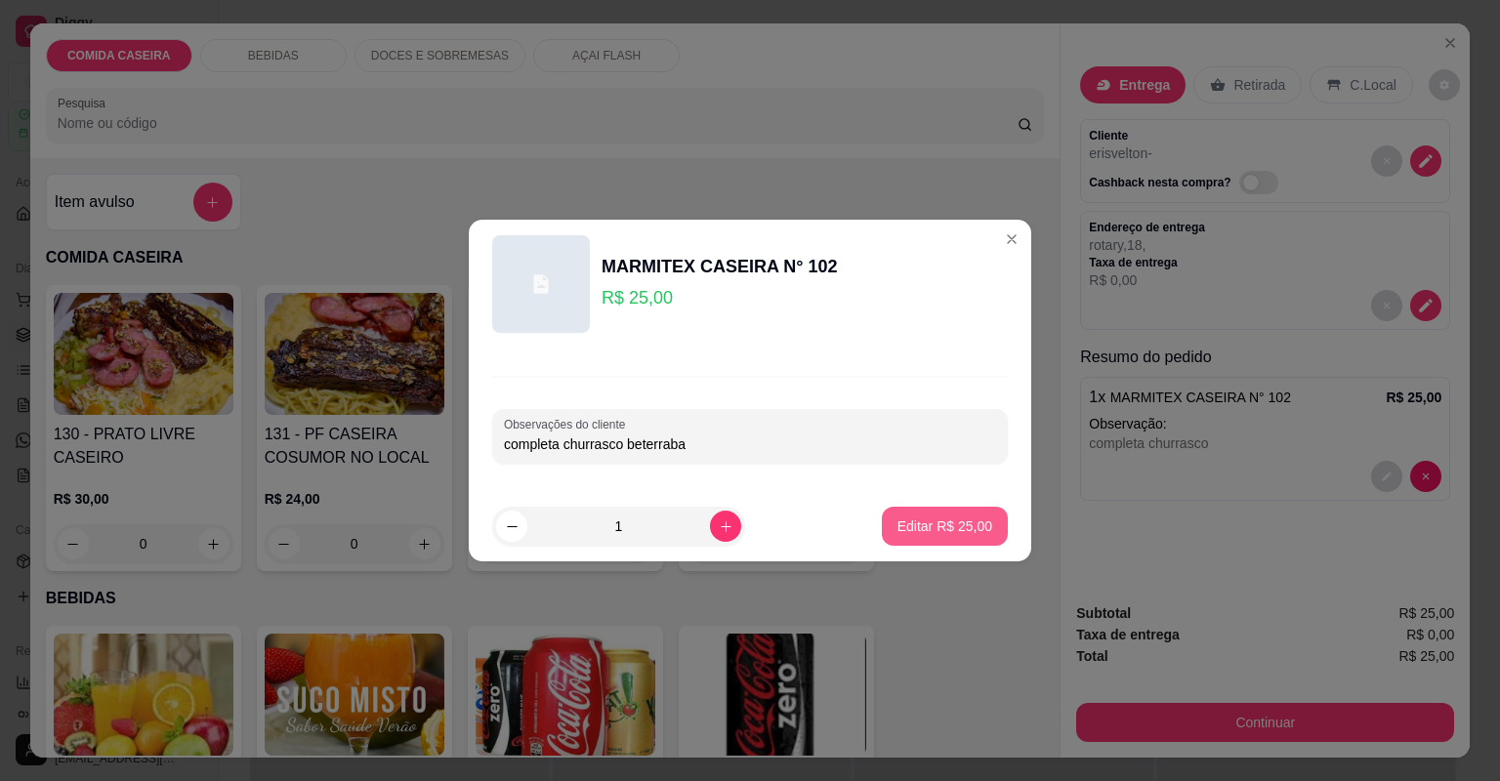
type input "completa churrasco beterraba"
click at [923, 511] on button "Editar R$ 25,00" at bounding box center [945, 526] width 126 height 39
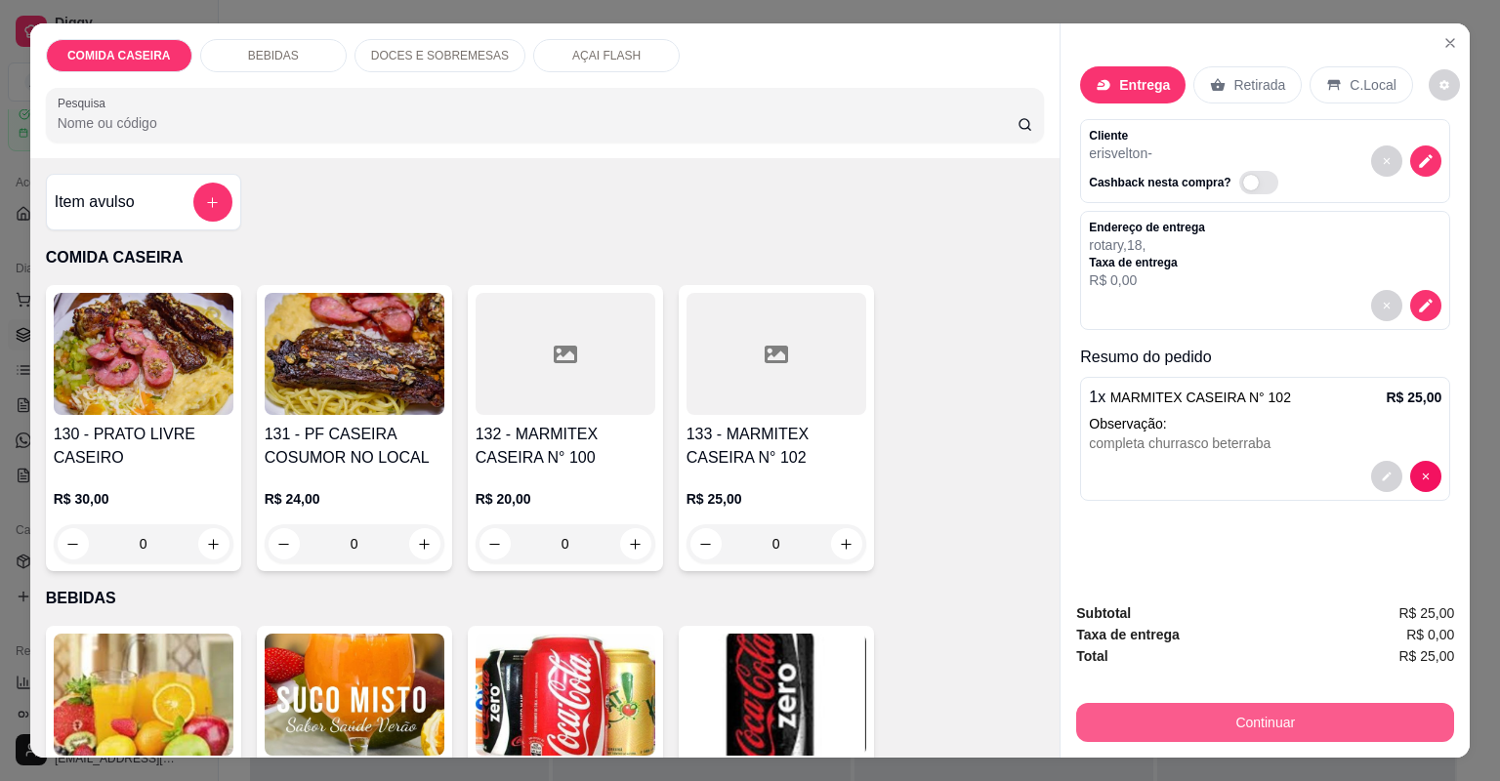
click at [1157, 707] on button "Continuar" at bounding box center [1265, 722] width 378 height 39
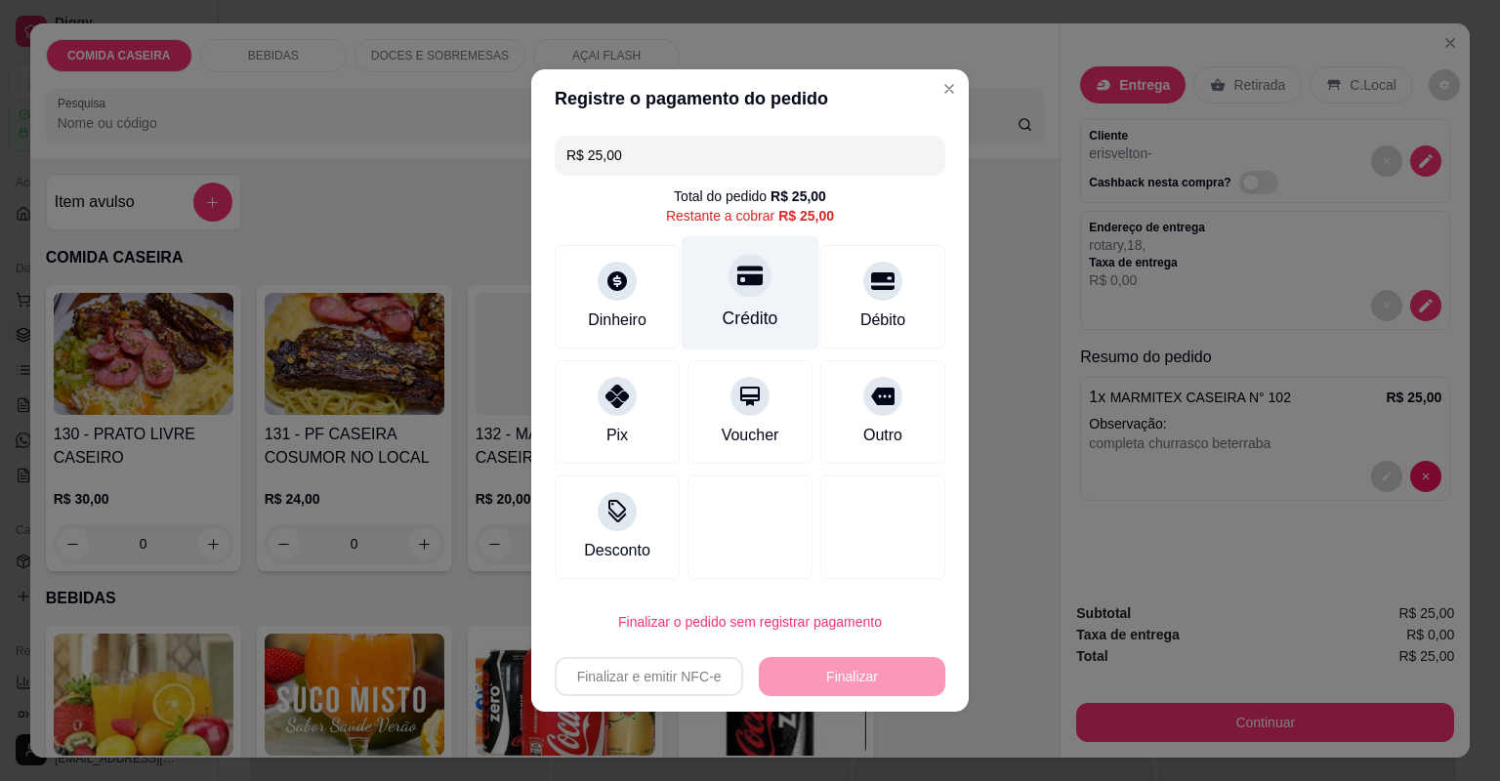
click at [695, 293] on div "Crédito" at bounding box center [751, 293] width 138 height 114
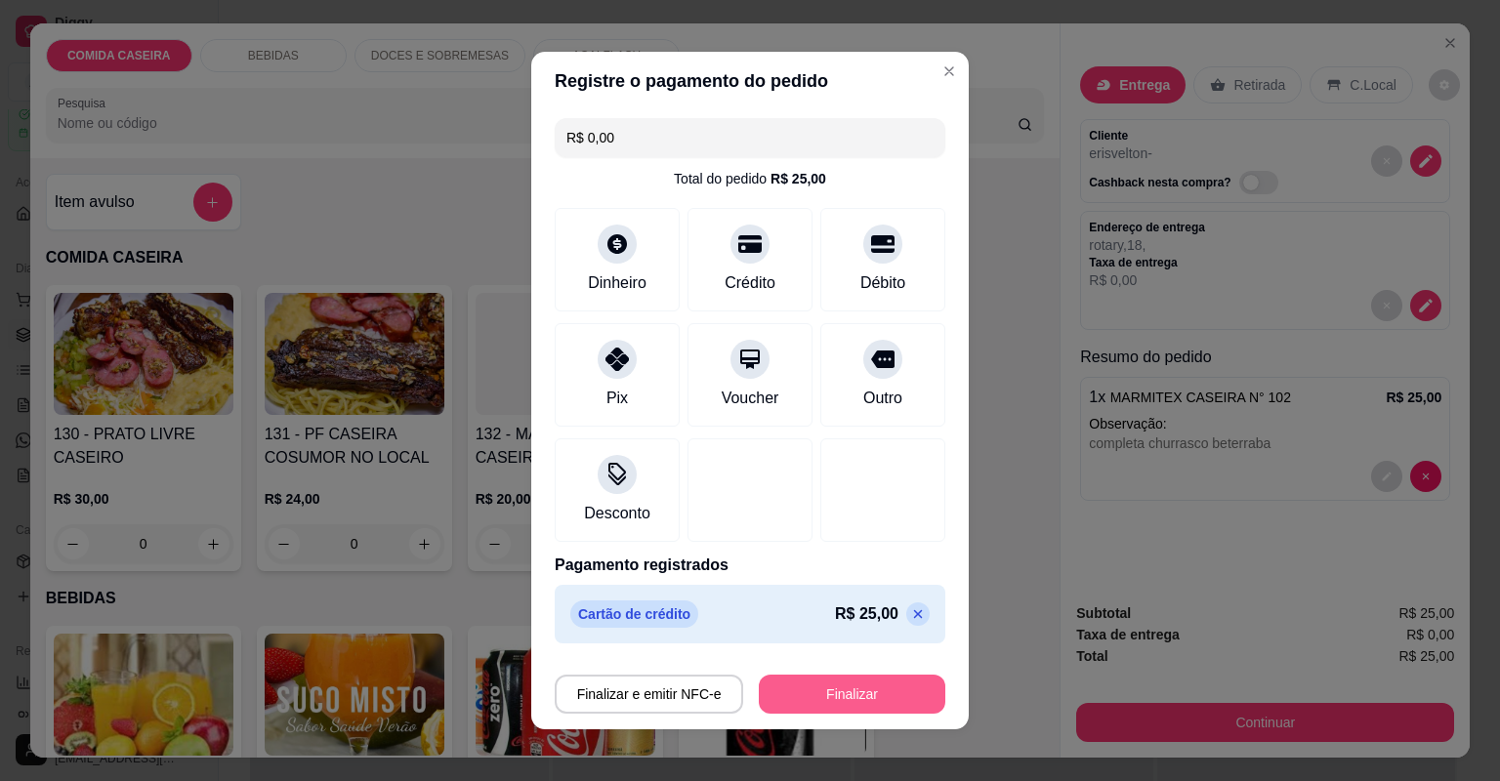
click at [797, 695] on button "Finalizar" at bounding box center [852, 694] width 186 height 39
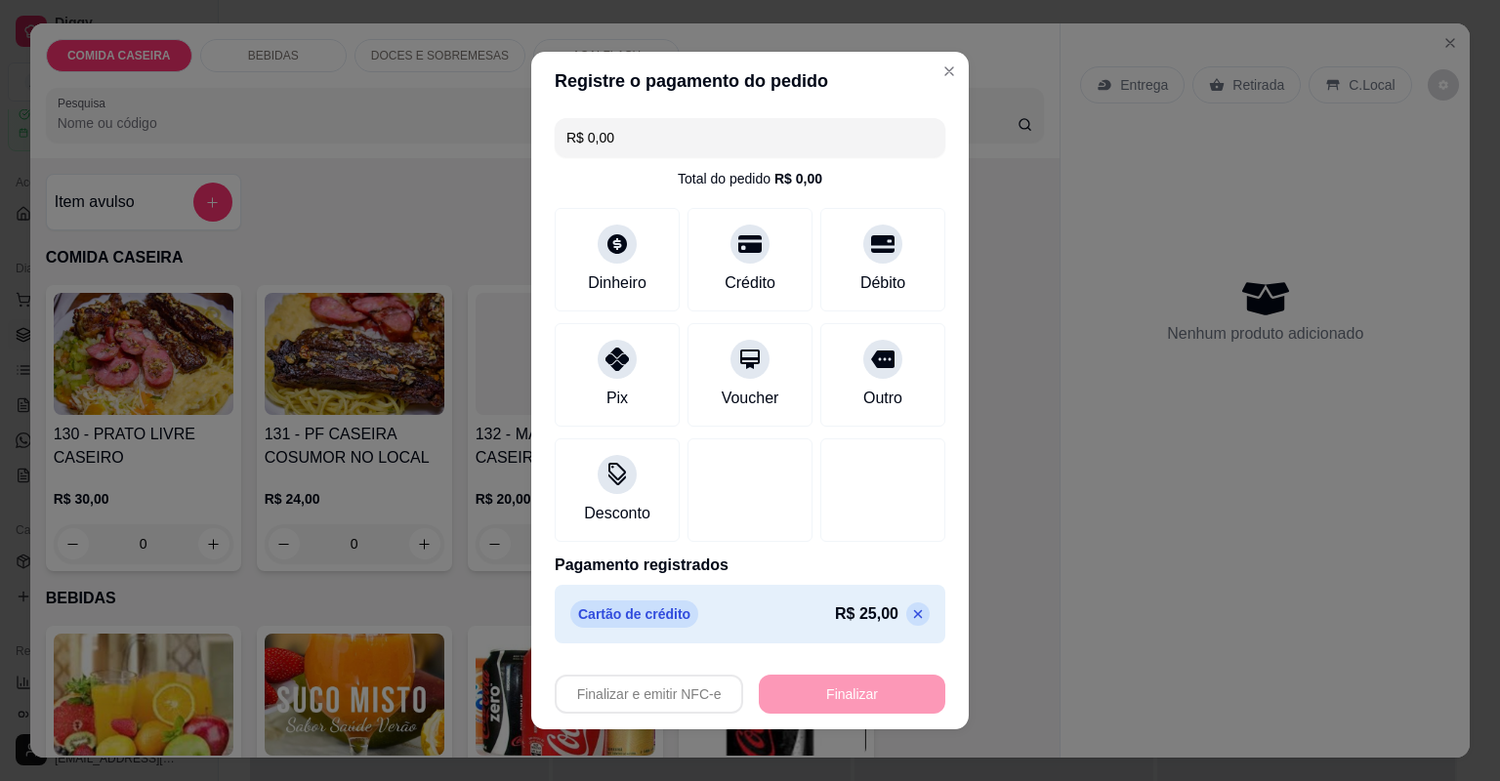
type input "-R$ 25,00"
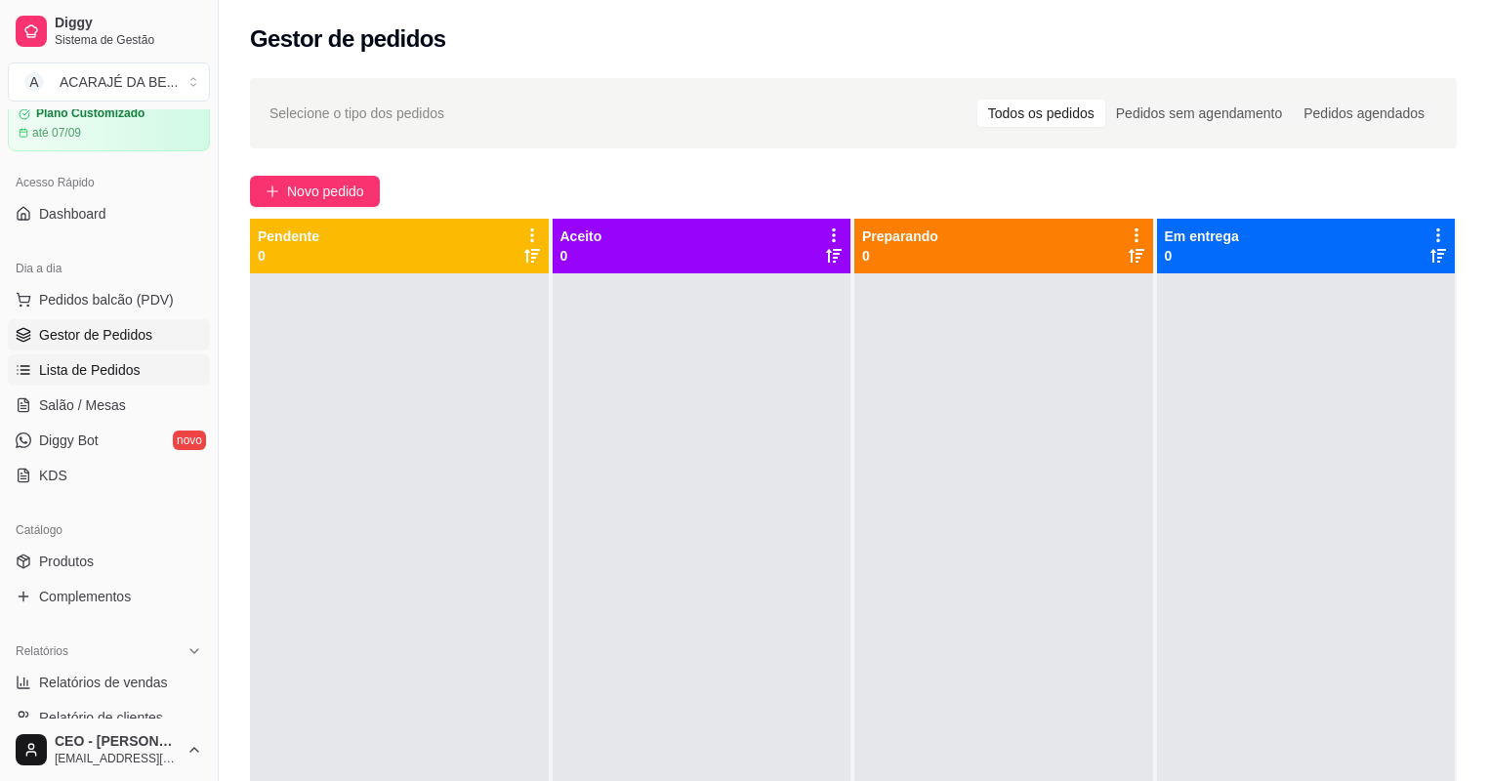
click at [113, 373] on span "Lista de Pedidos" at bounding box center [90, 370] width 102 height 20
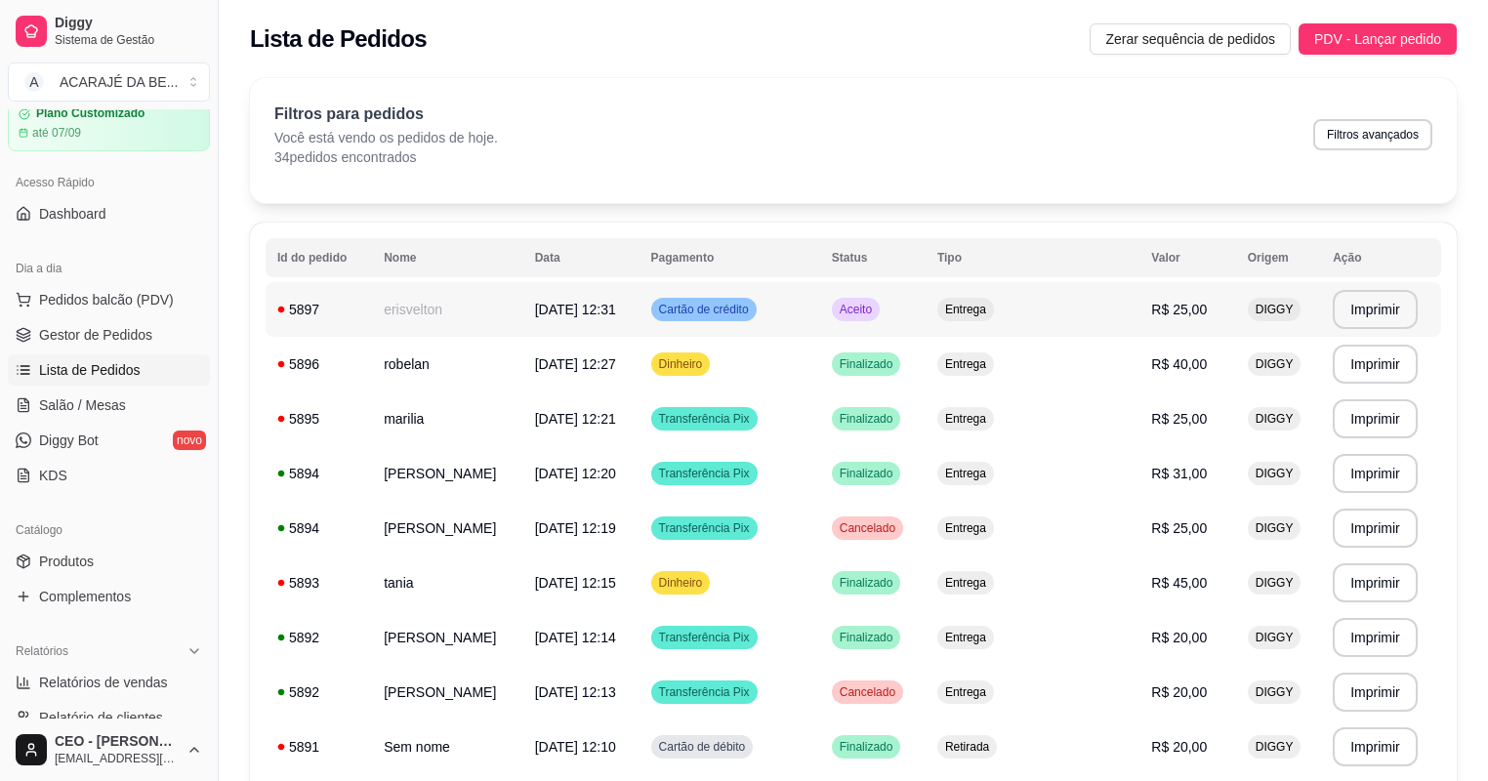
click at [478, 312] on td "erisvelton" at bounding box center [447, 309] width 151 height 55
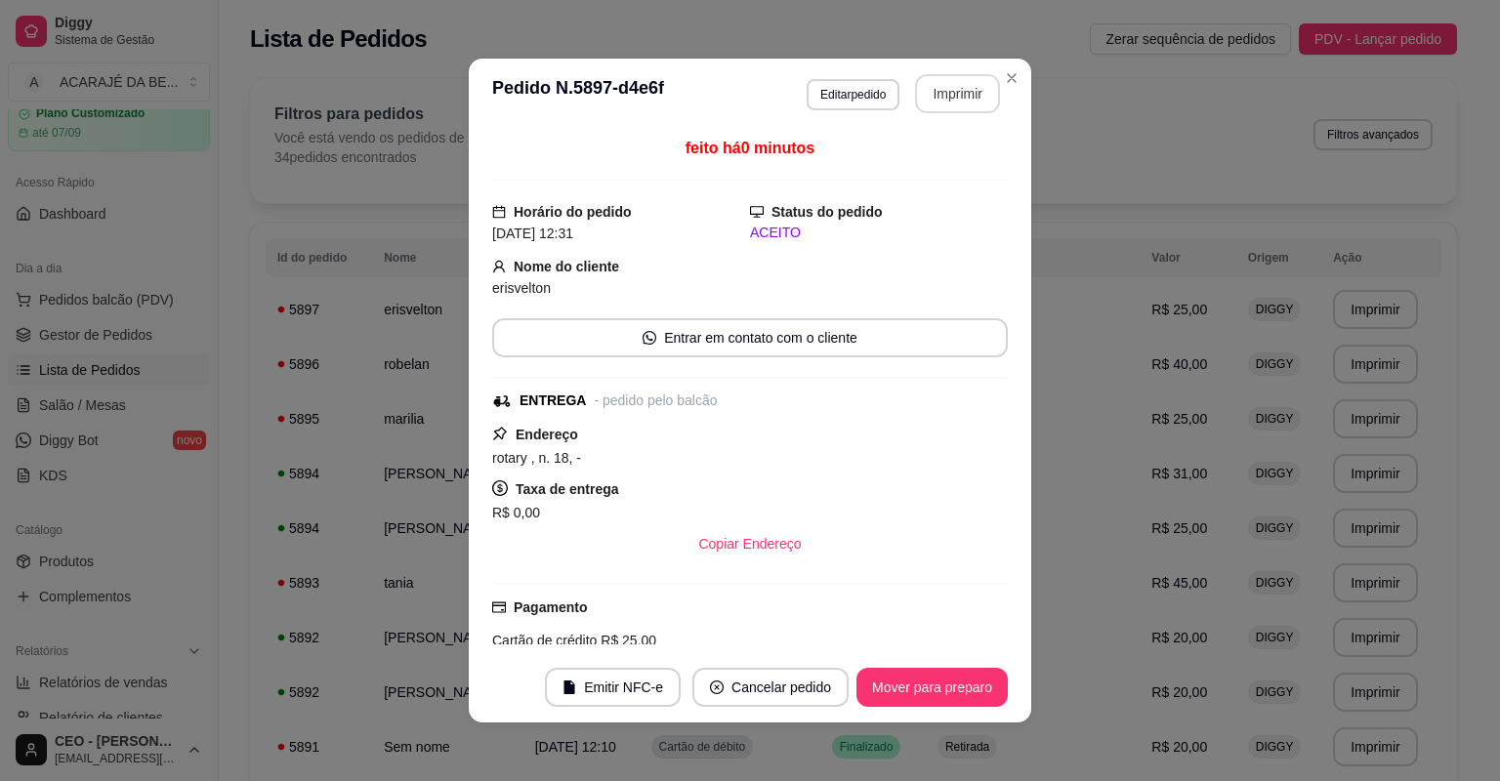
click at [961, 102] on button "Imprimir" at bounding box center [957, 93] width 85 height 39
click at [903, 687] on button "Mover para preparo" at bounding box center [931, 687] width 151 height 39
click at [960, 682] on button "Mover para entrega" at bounding box center [932, 687] width 150 height 39
click at [960, 682] on button "Mover para finalizado" at bounding box center [926, 688] width 157 height 38
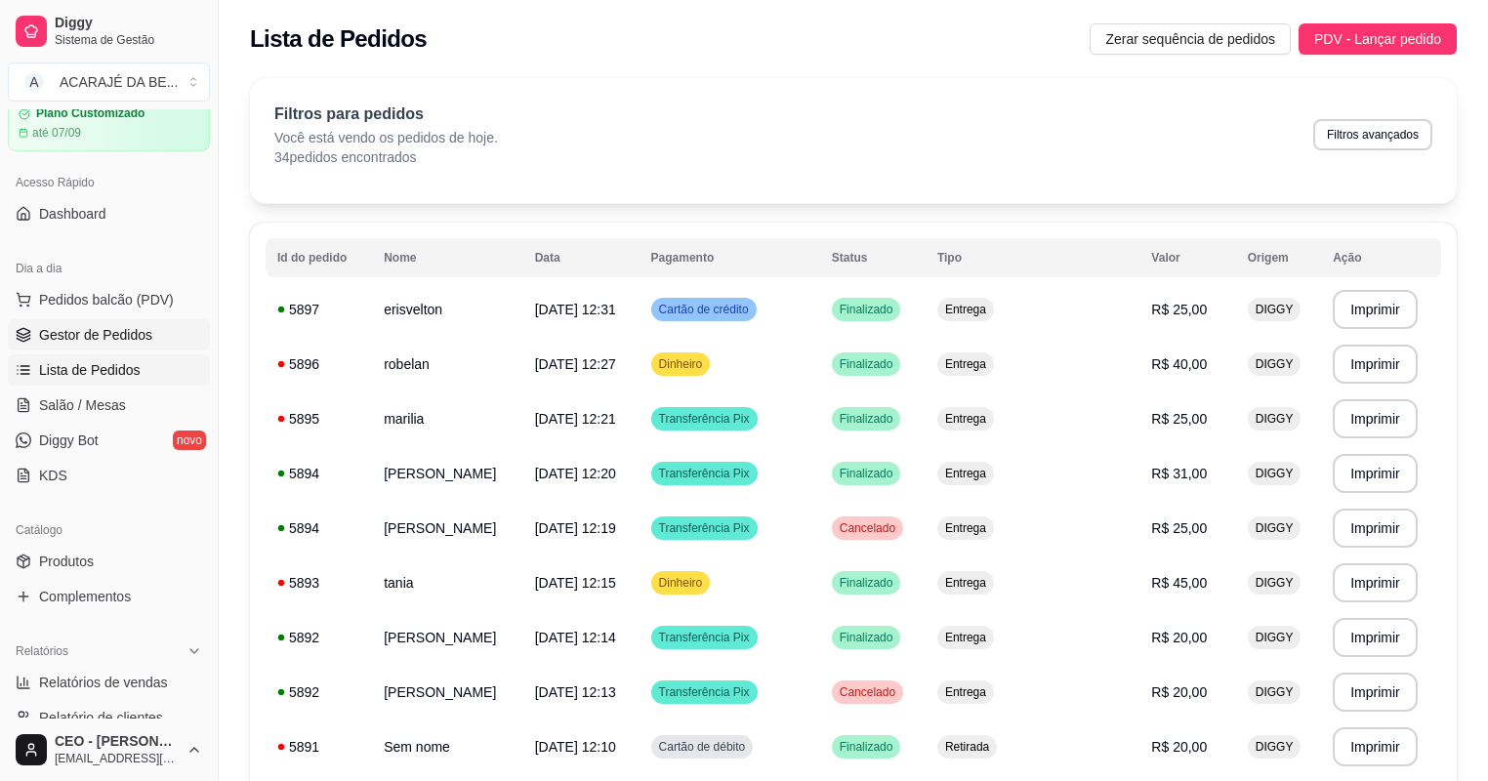
click at [148, 320] on link "Gestor de Pedidos" at bounding box center [109, 334] width 202 height 31
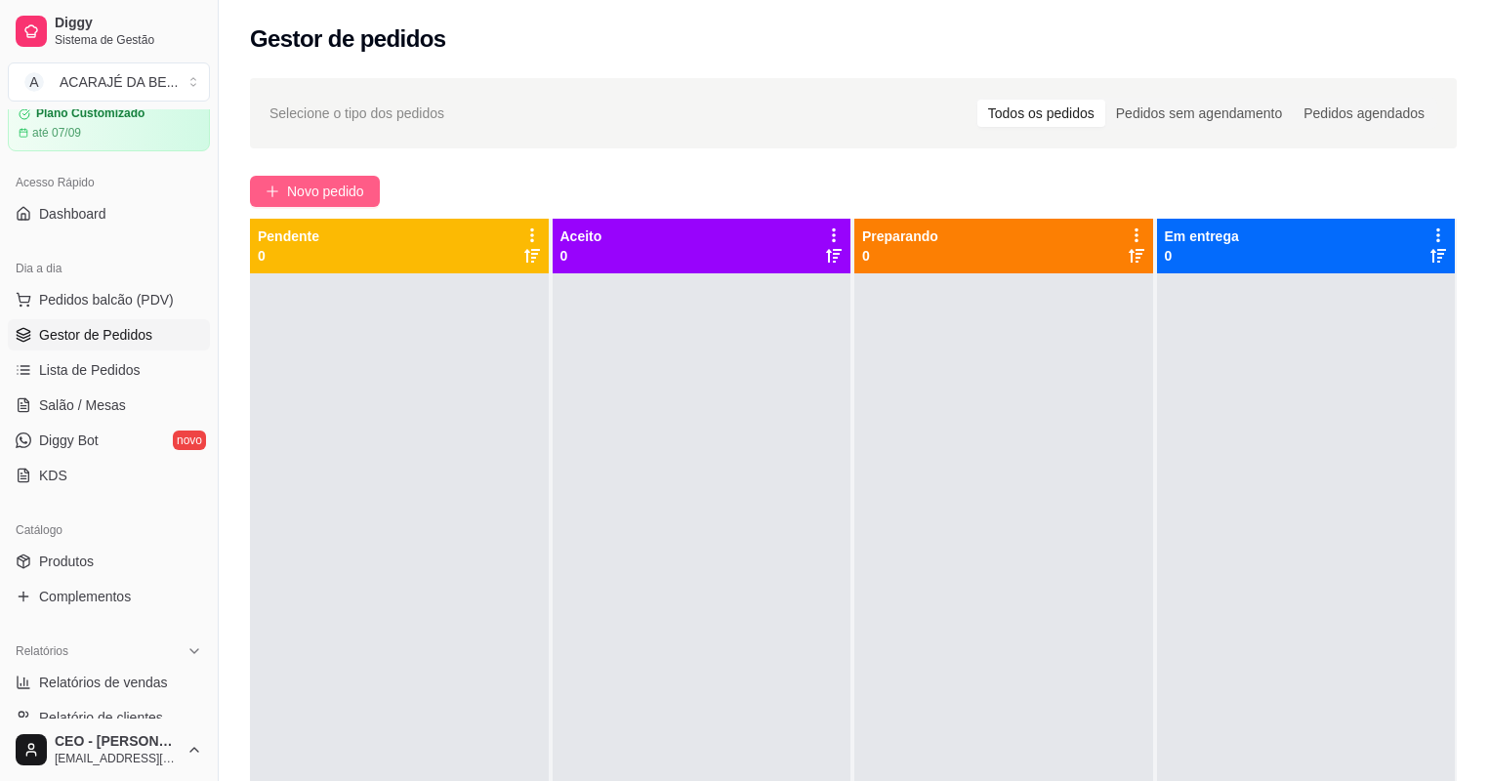
click at [278, 185] on icon "plus" at bounding box center [273, 192] width 14 height 14
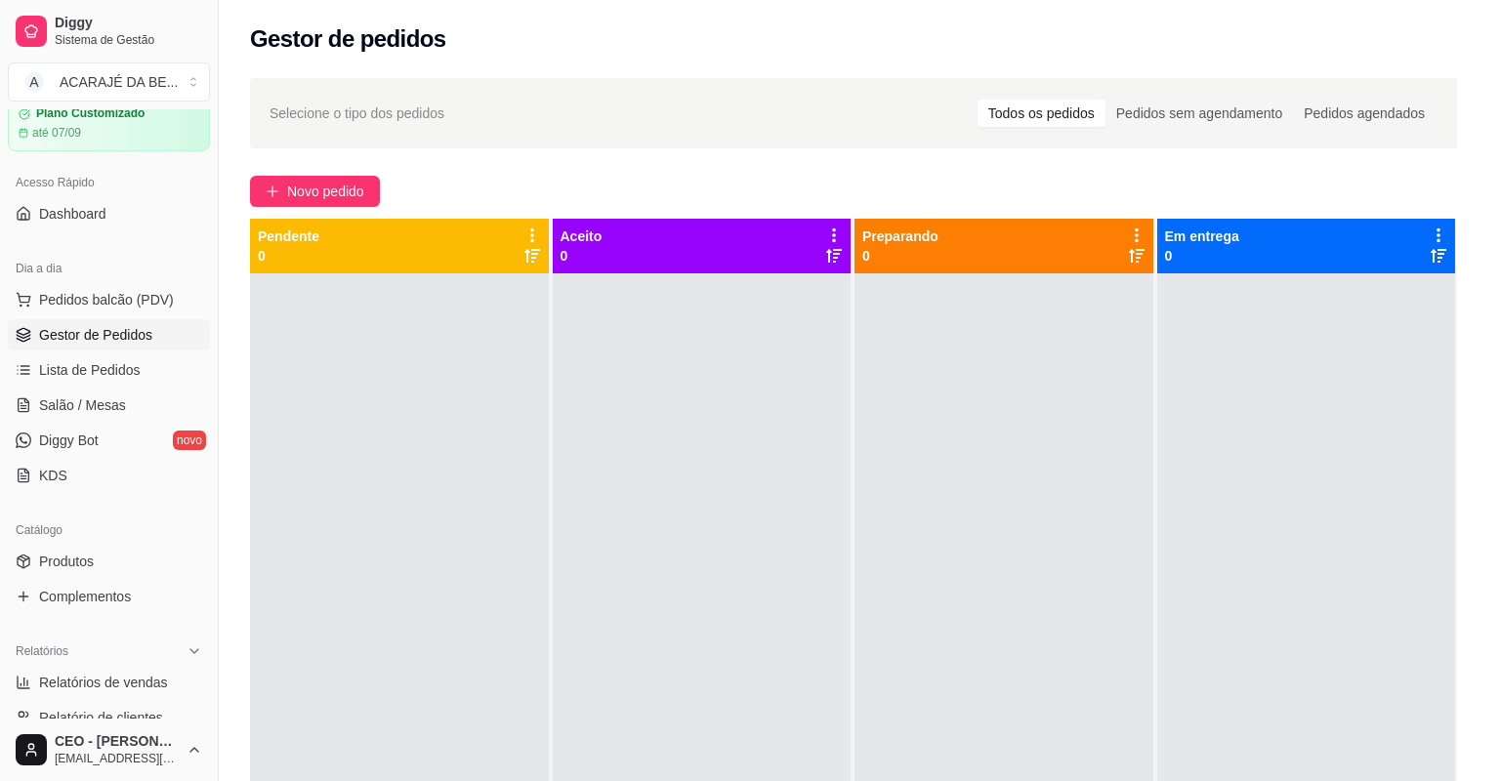
click at [531, 352] on div at bounding box center [565, 354] width 180 height 122
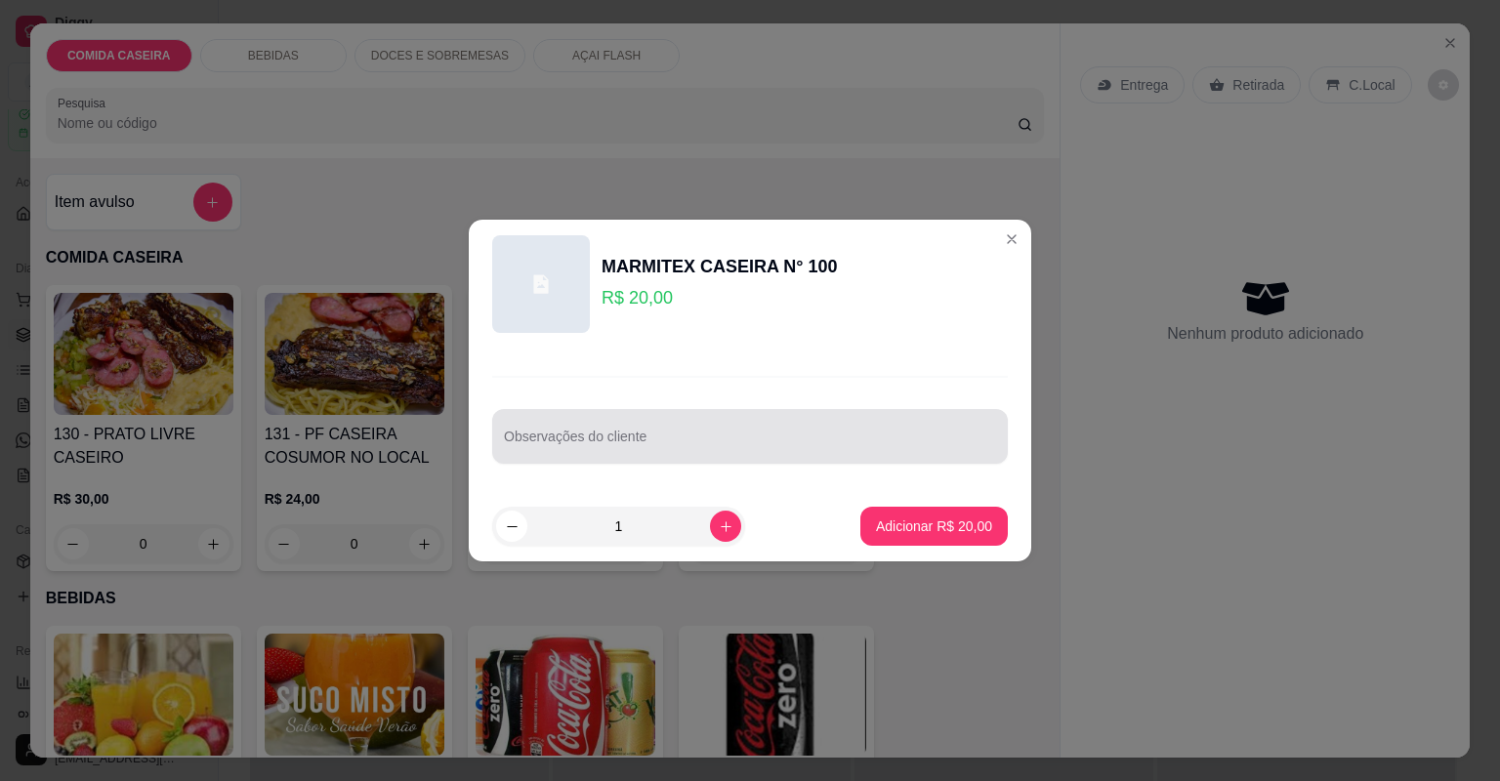
click at [617, 446] on input "Observações do cliente" at bounding box center [750, 444] width 492 height 20
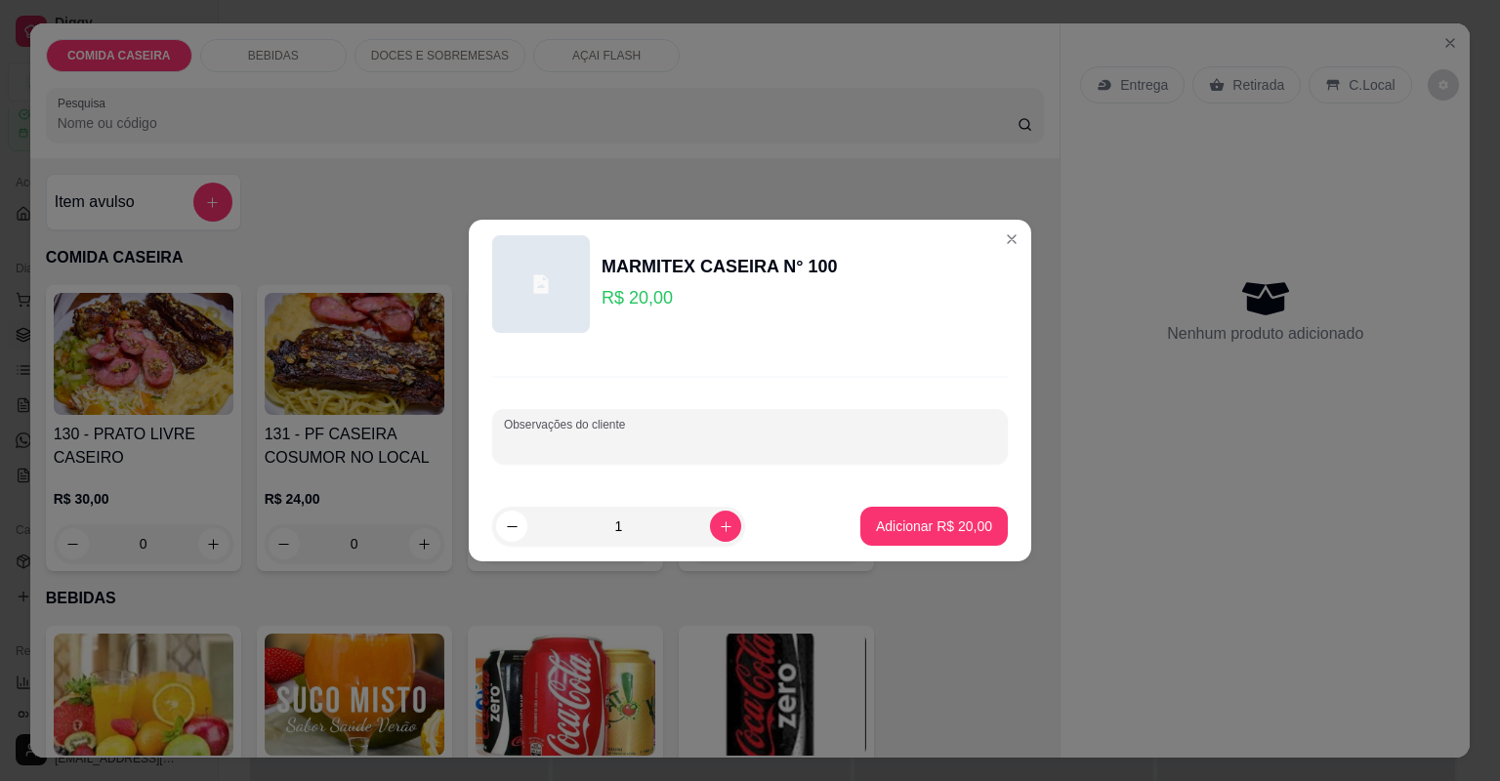
paste input "uma eu quero purê de batata feijão tropeiro vinagrete coxinha da asa arroz"
type input "uma eu quero purê de batata feijão tropeiro vinagrete coxinha da asa arroz"
click at [884, 522] on p "Adicionar R$ 20,00" at bounding box center [934, 525] width 113 height 19
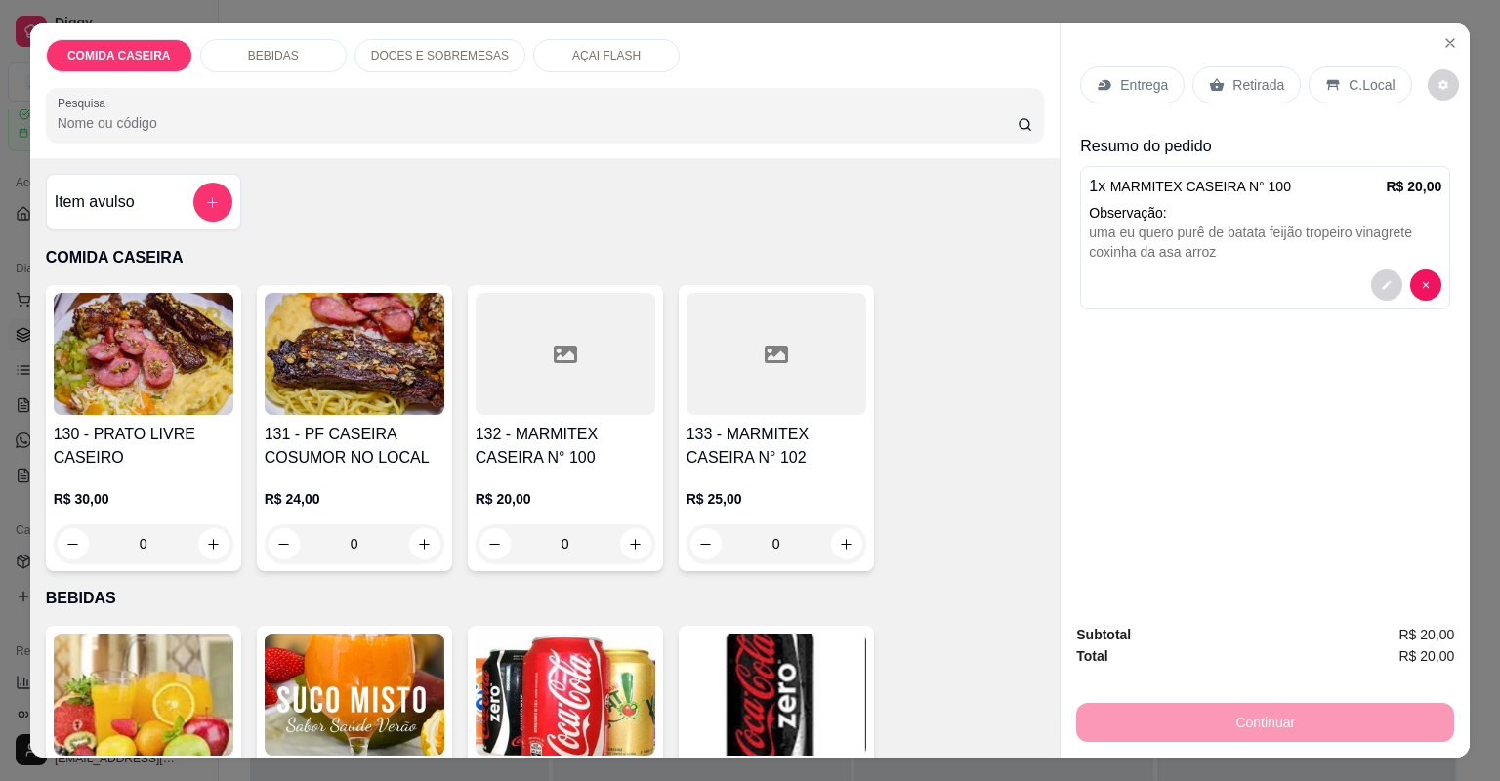
click at [577, 379] on div at bounding box center [565, 354] width 180 height 122
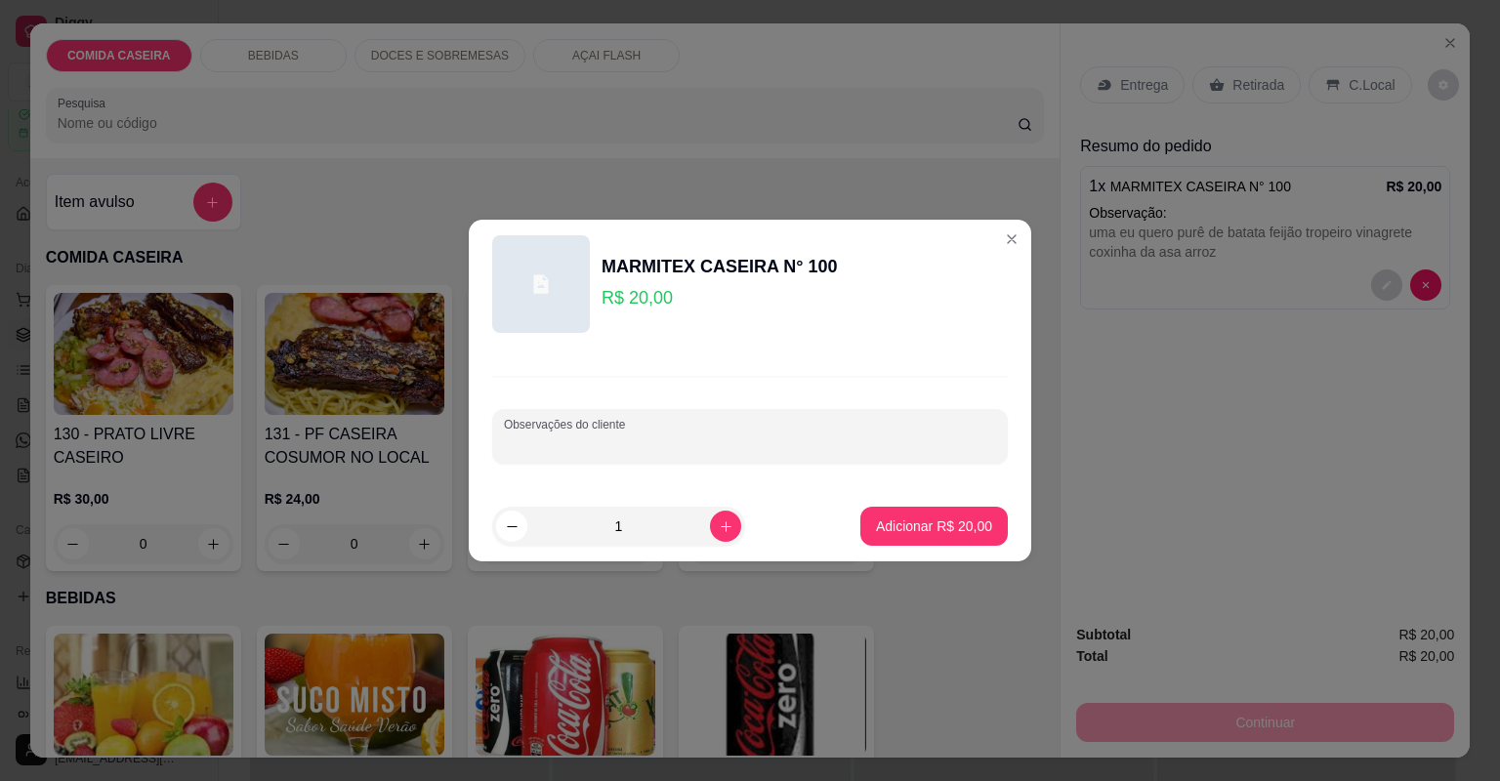
click at [747, 448] on input "Observações do cliente" at bounding box center [750, 444] width 492 height 20
paste input "arroz branco ,feijão tropeiro ,vinagrete, linguiça de frango ,purê de batata"
type input "arroz branco ,feijão tropeiro ,vinagrete, linguiça de frango ,purê de batata"
click at [895, 527] on p "Adicionar R$ 20,00" at bounding box center [934, 526] width 116 height 20
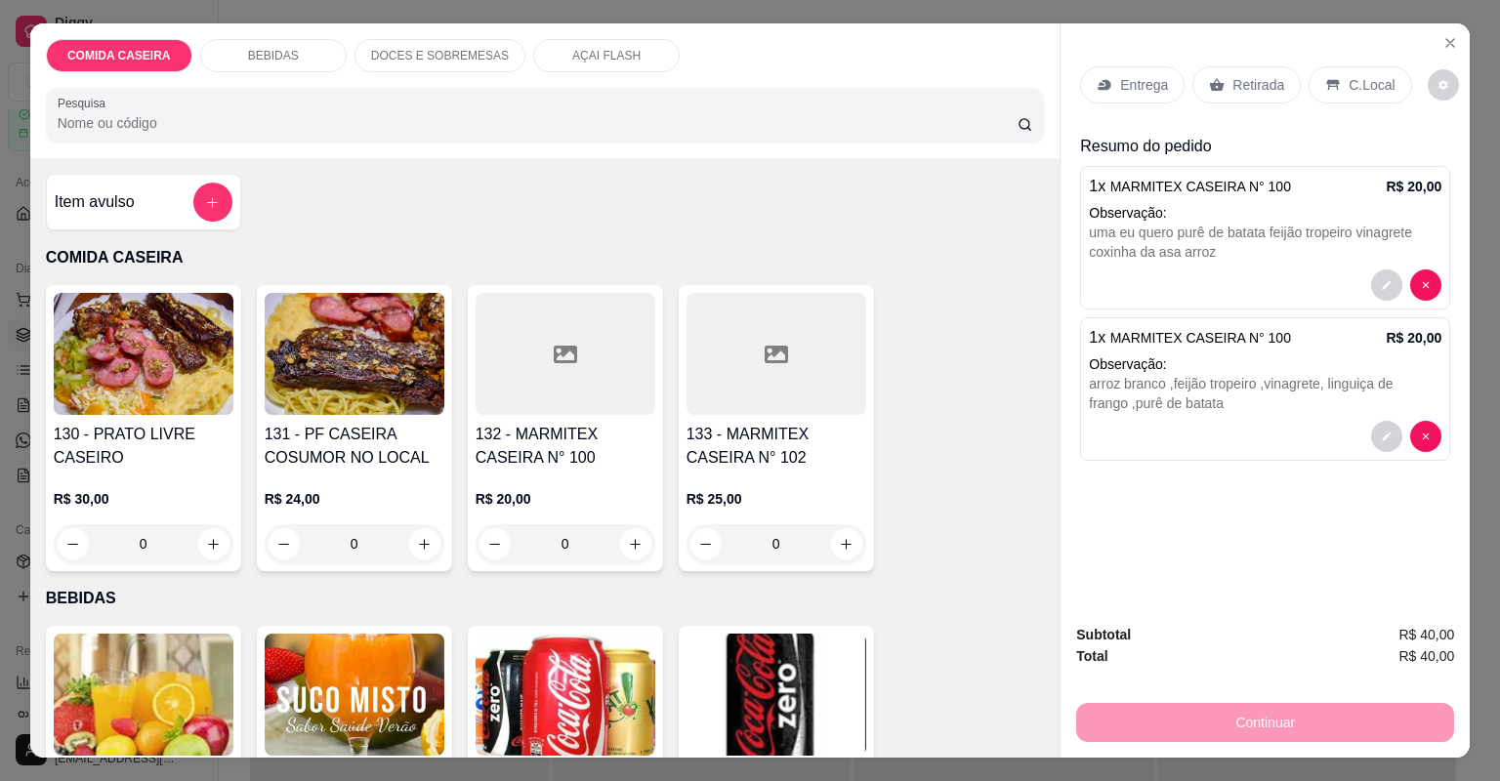
click at [1104, 84] on icon at bounding box center [1104, 85] width 13 height 11
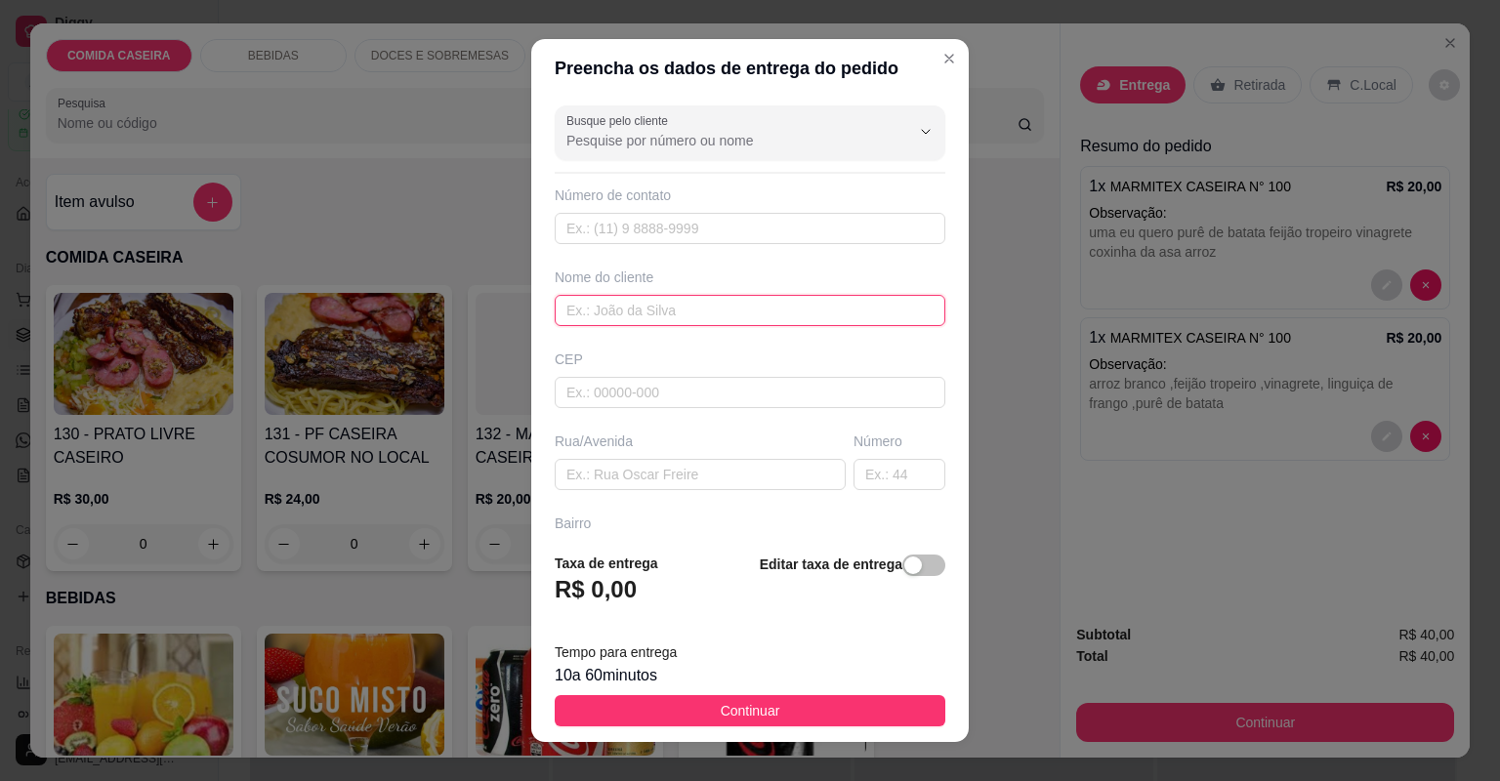
click at [683, 315] on input "text" at bounding box center [750, 310] width 391 height 31
type input "[PERSON_NAME]"
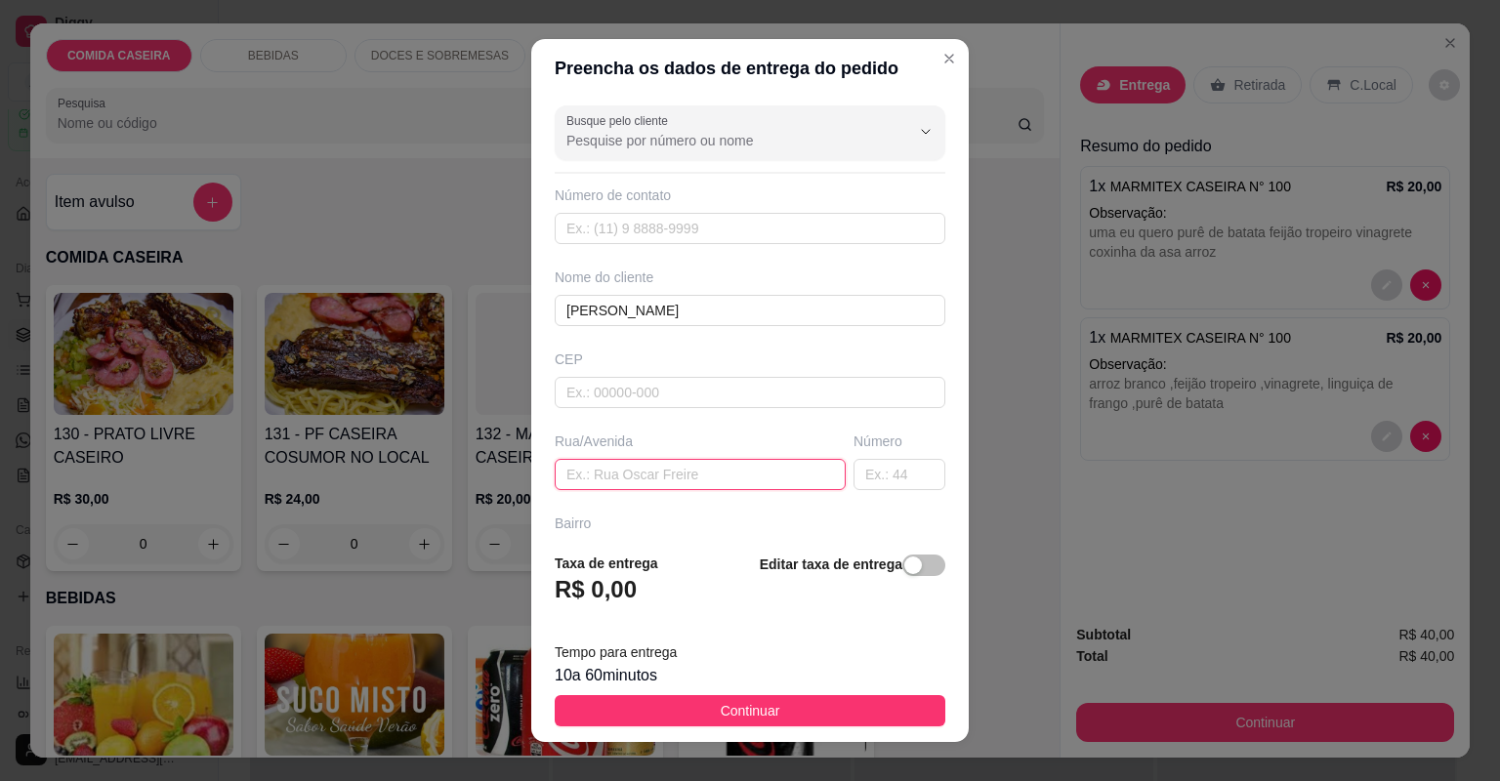
click at [691, 485] on input "text" at bounding box center [700, 474] width 291 height 31
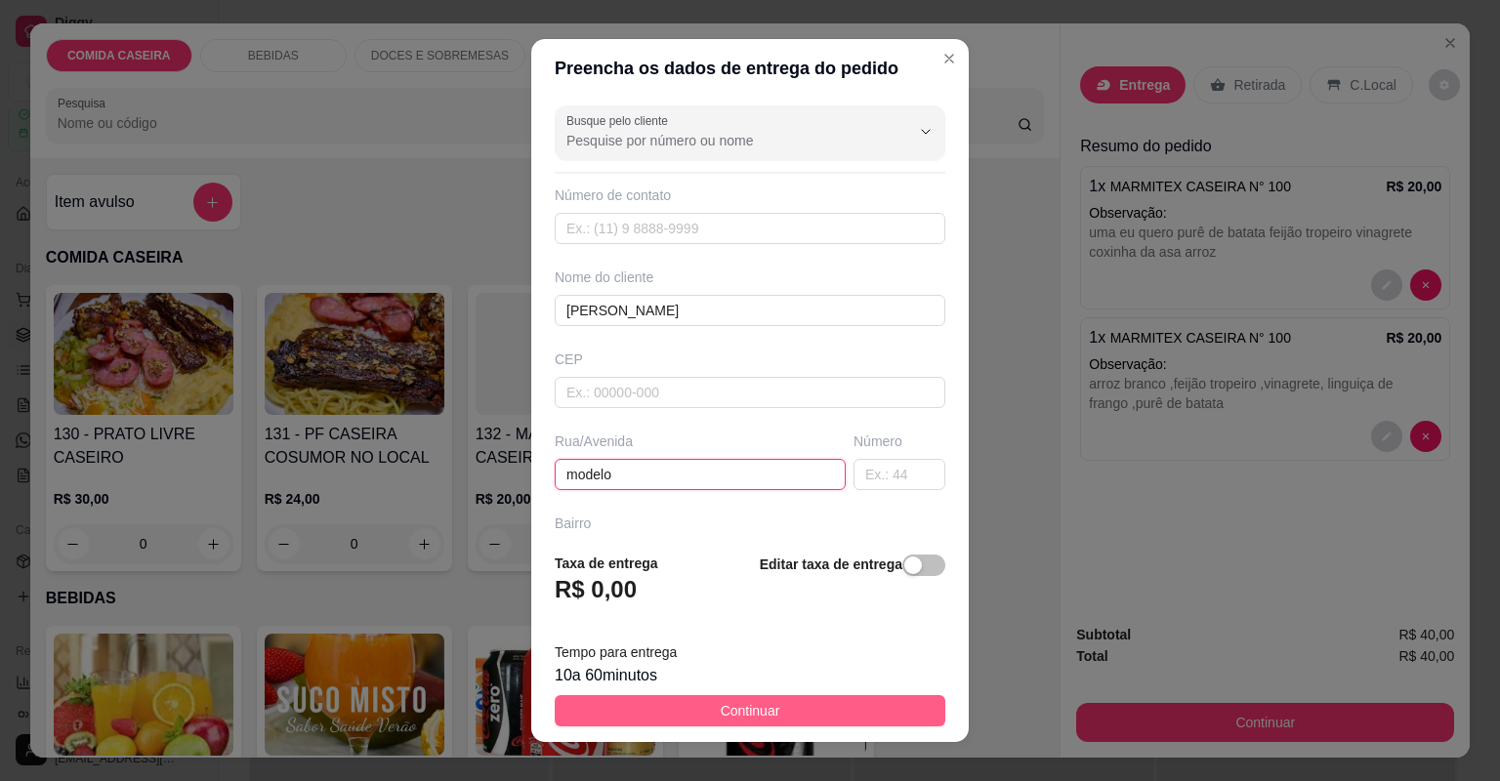
type input "modelo"
click at [574, 713] on button "Continuar" at bounding box center [750, 710] width 391 height 31
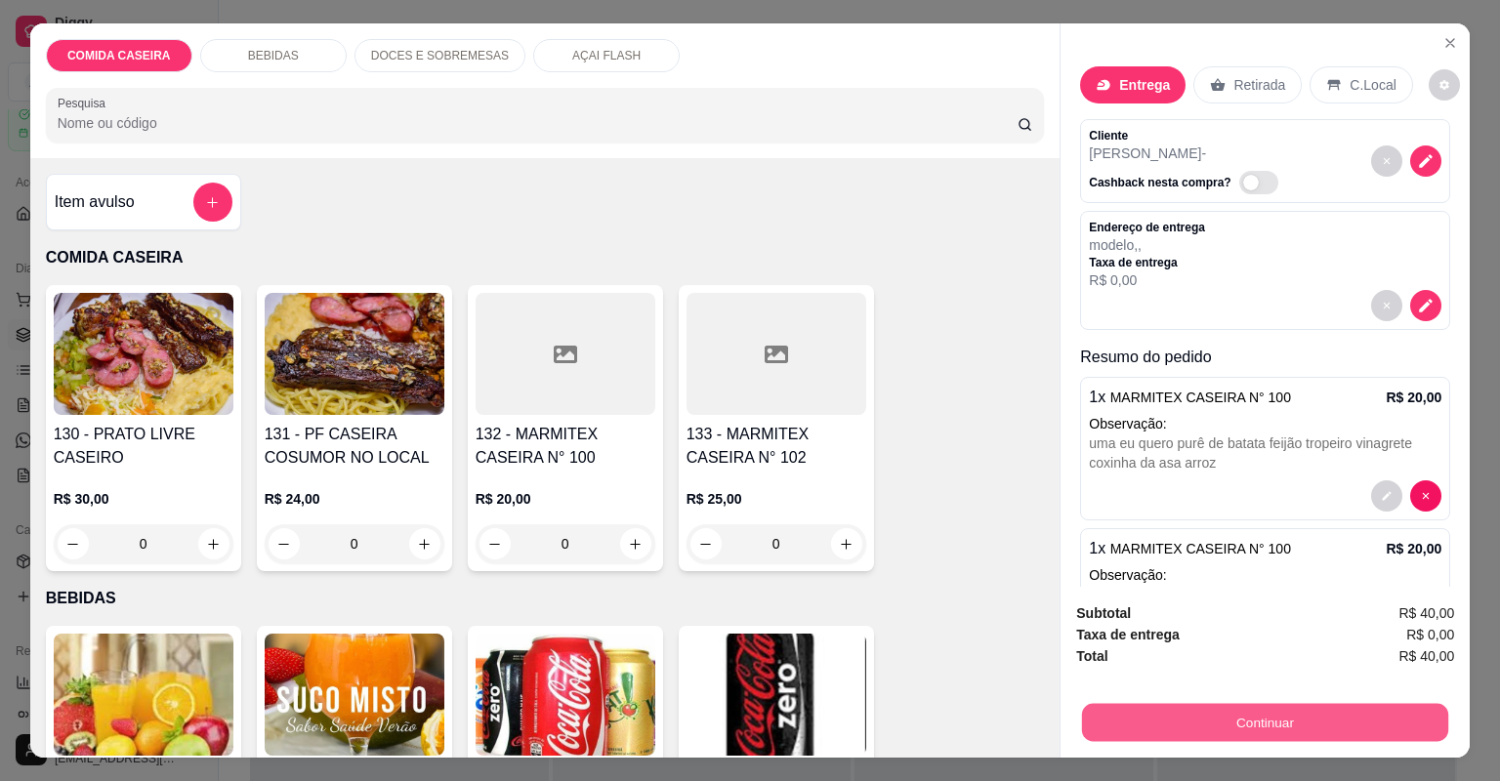
click at [1129, 725] on button "Continuar" at bounding box center [1265, 723] width 366 height 38
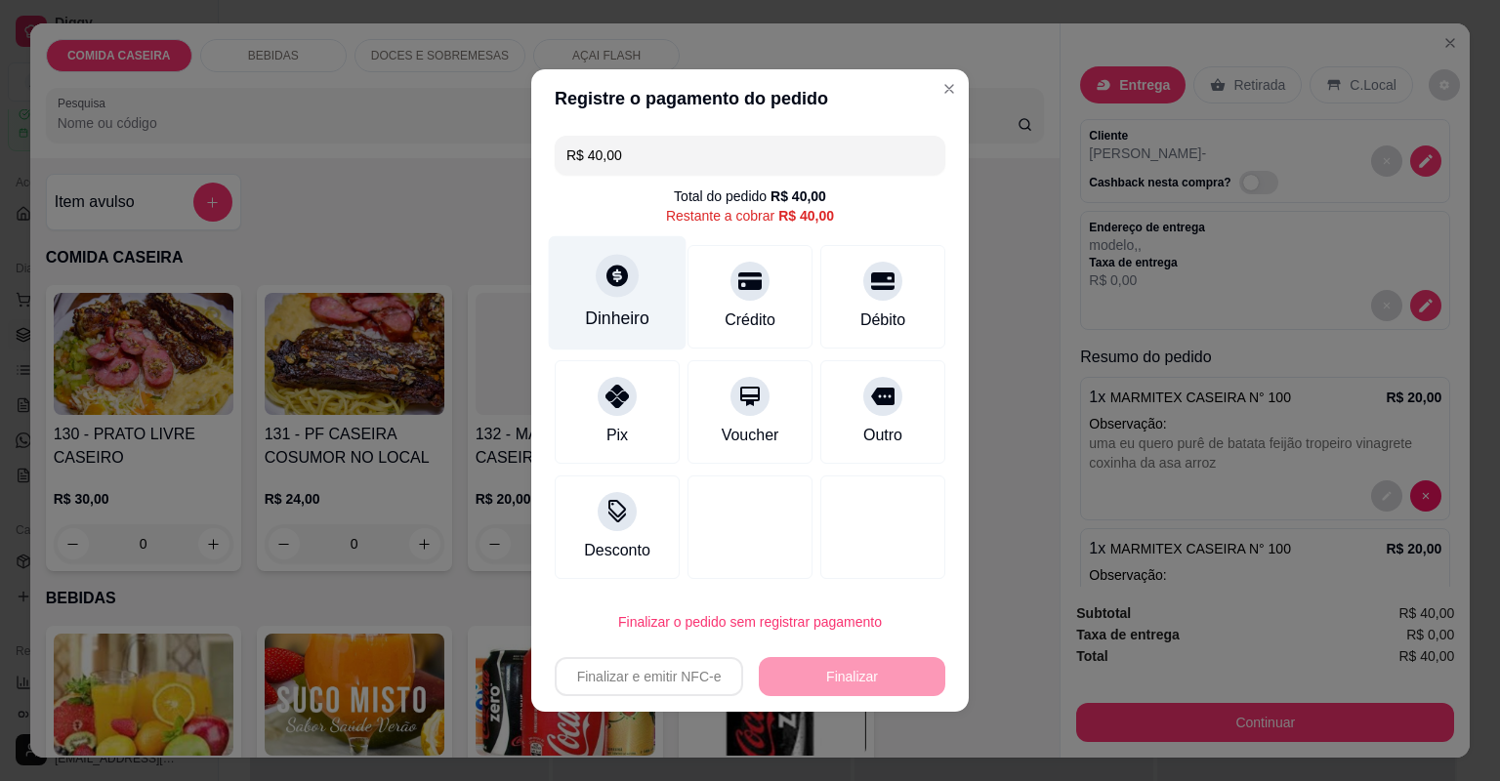
click at [616, 266] on div at bounding box center [617, 275] width 43 height 43
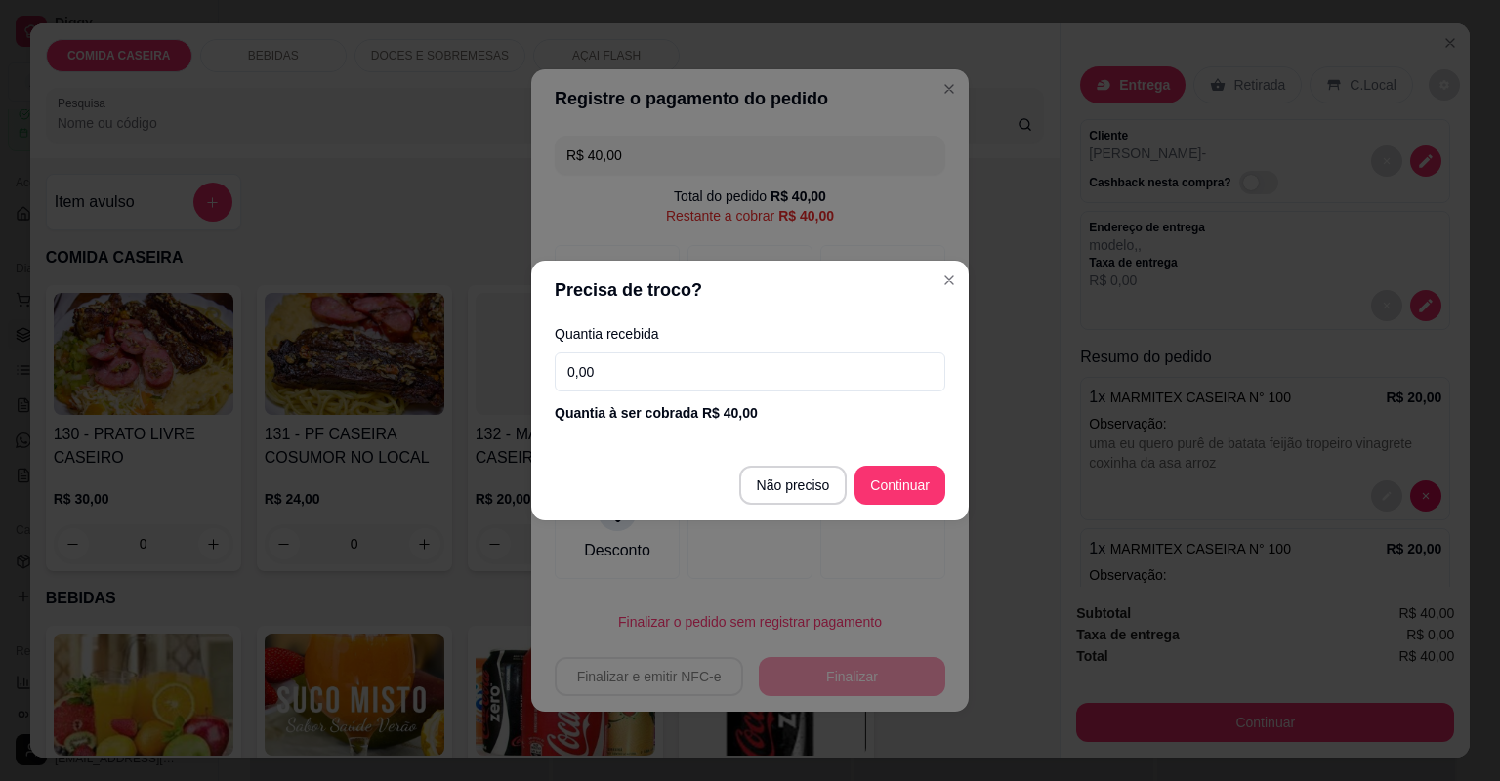
click at [673, 378] on input "0,00" at bounding box center [750, 371] width 391 height 39
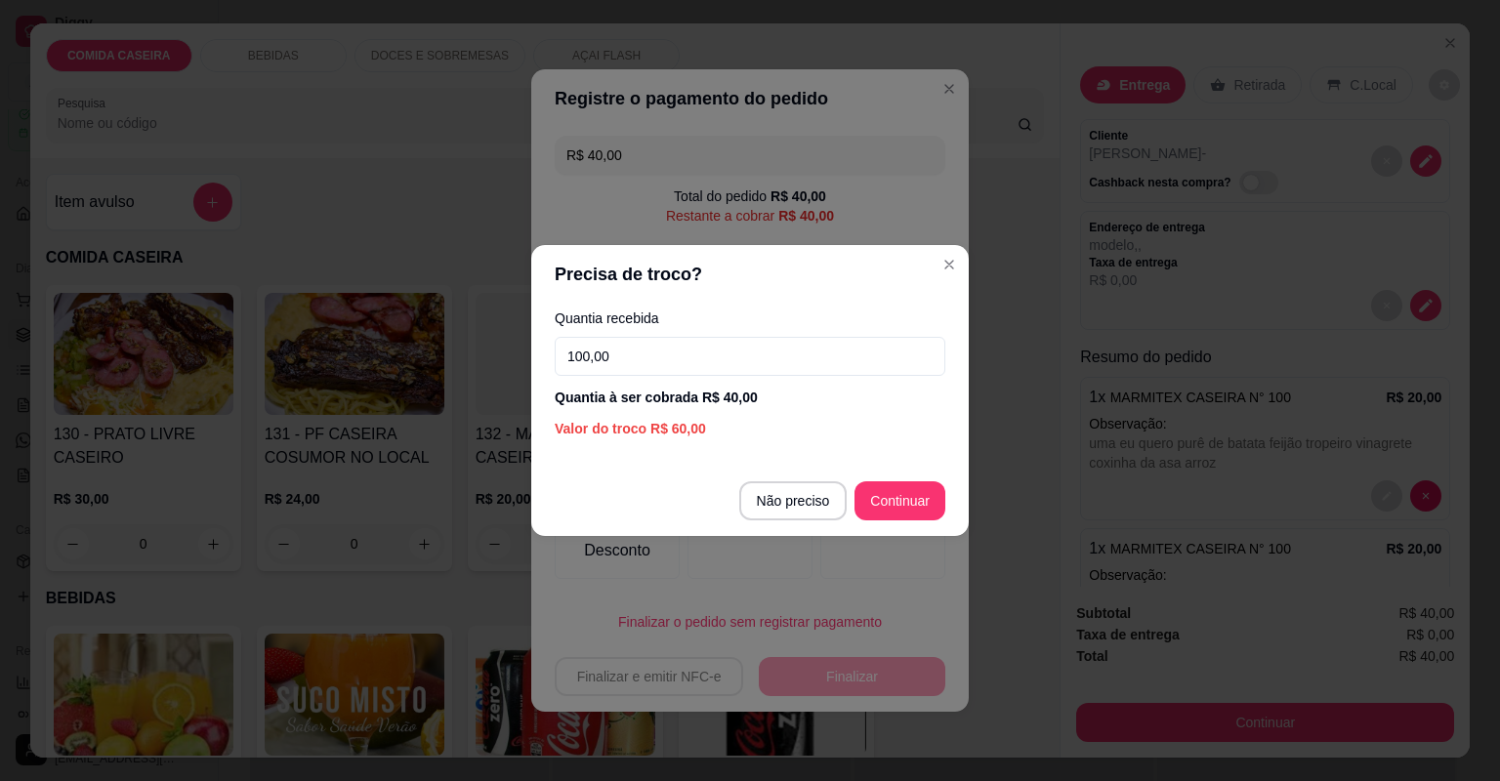
type input "100,00"
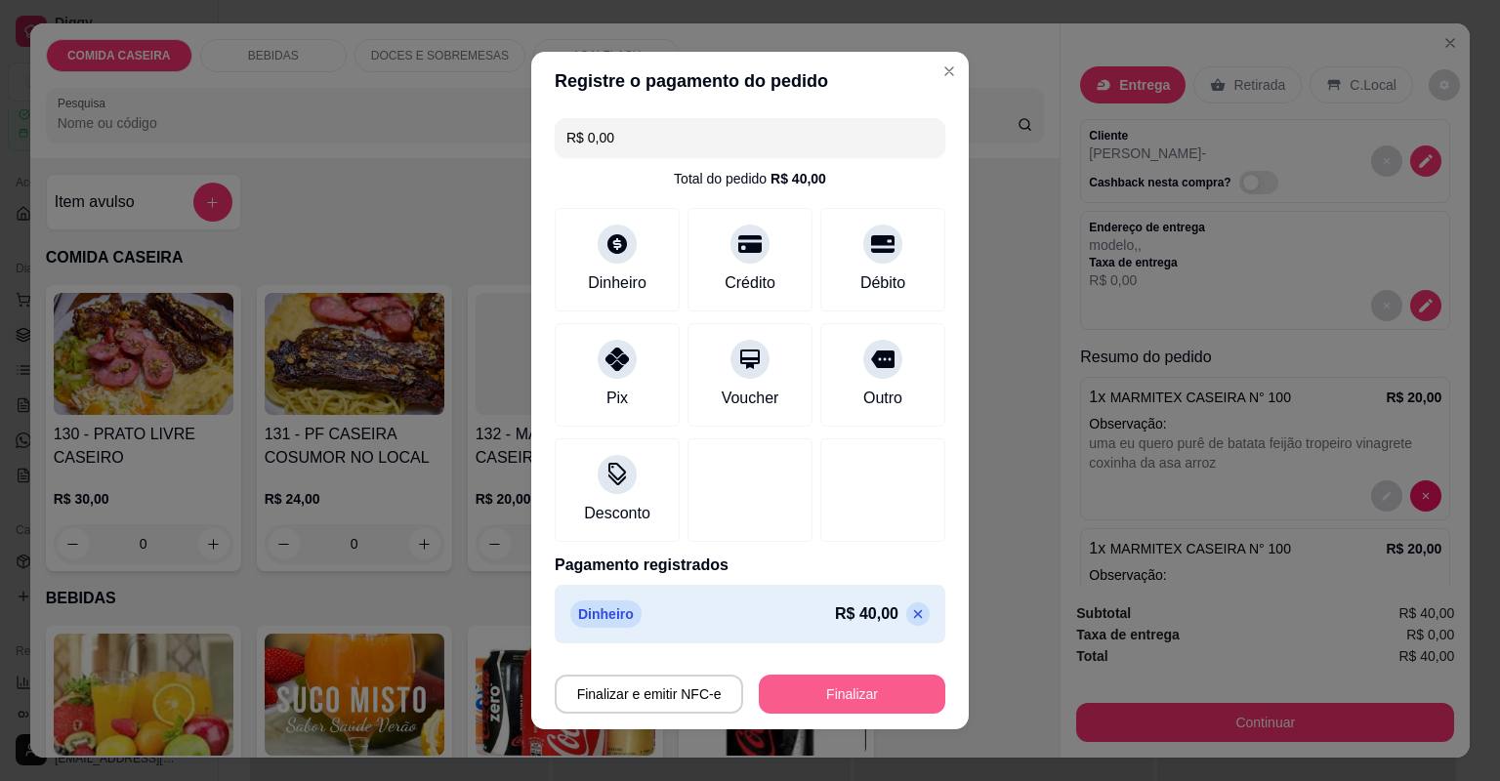
click at [870, 687] on button "Finalizar" at bounding box center [852, 694] width 186 height 39
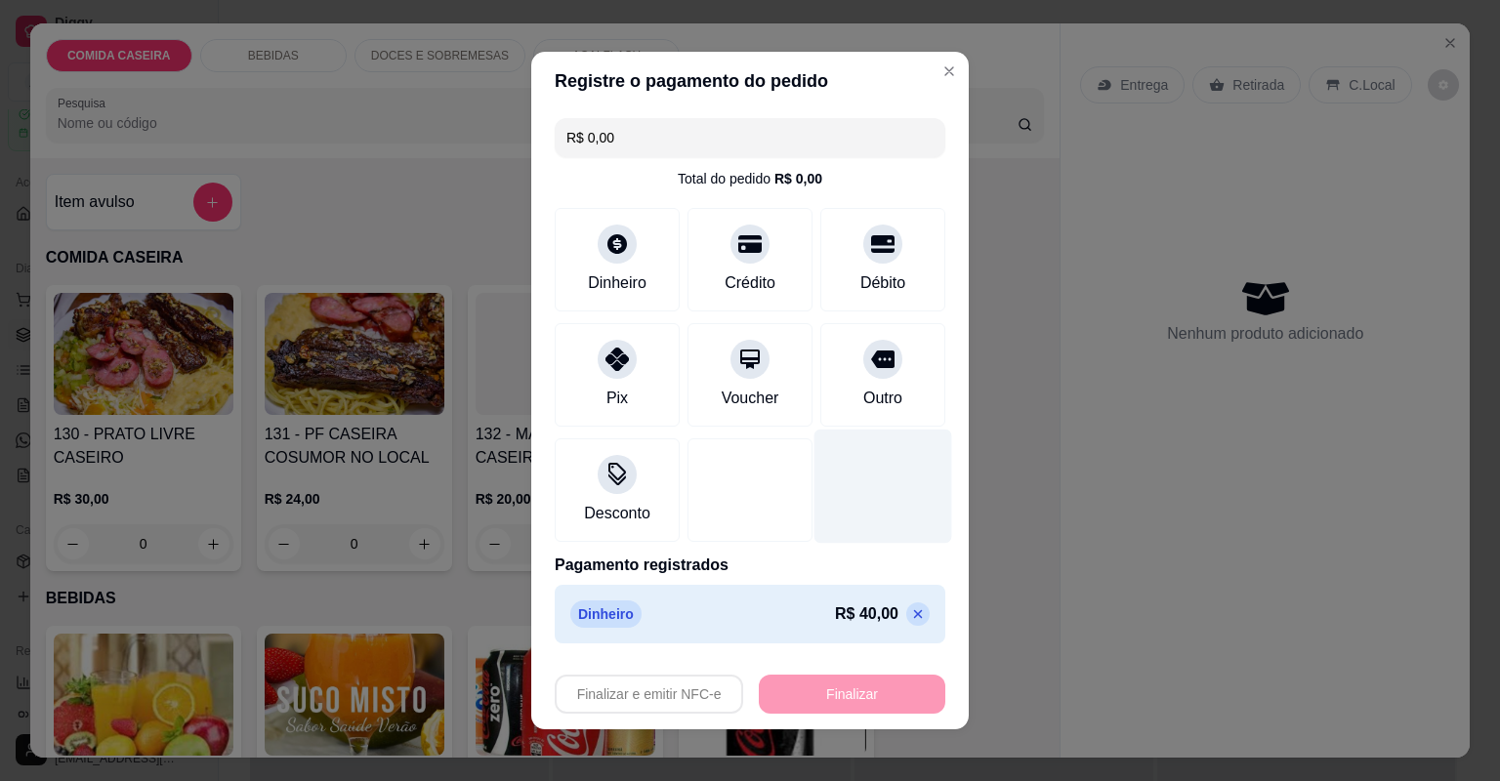
type input "-R$ 40,00"
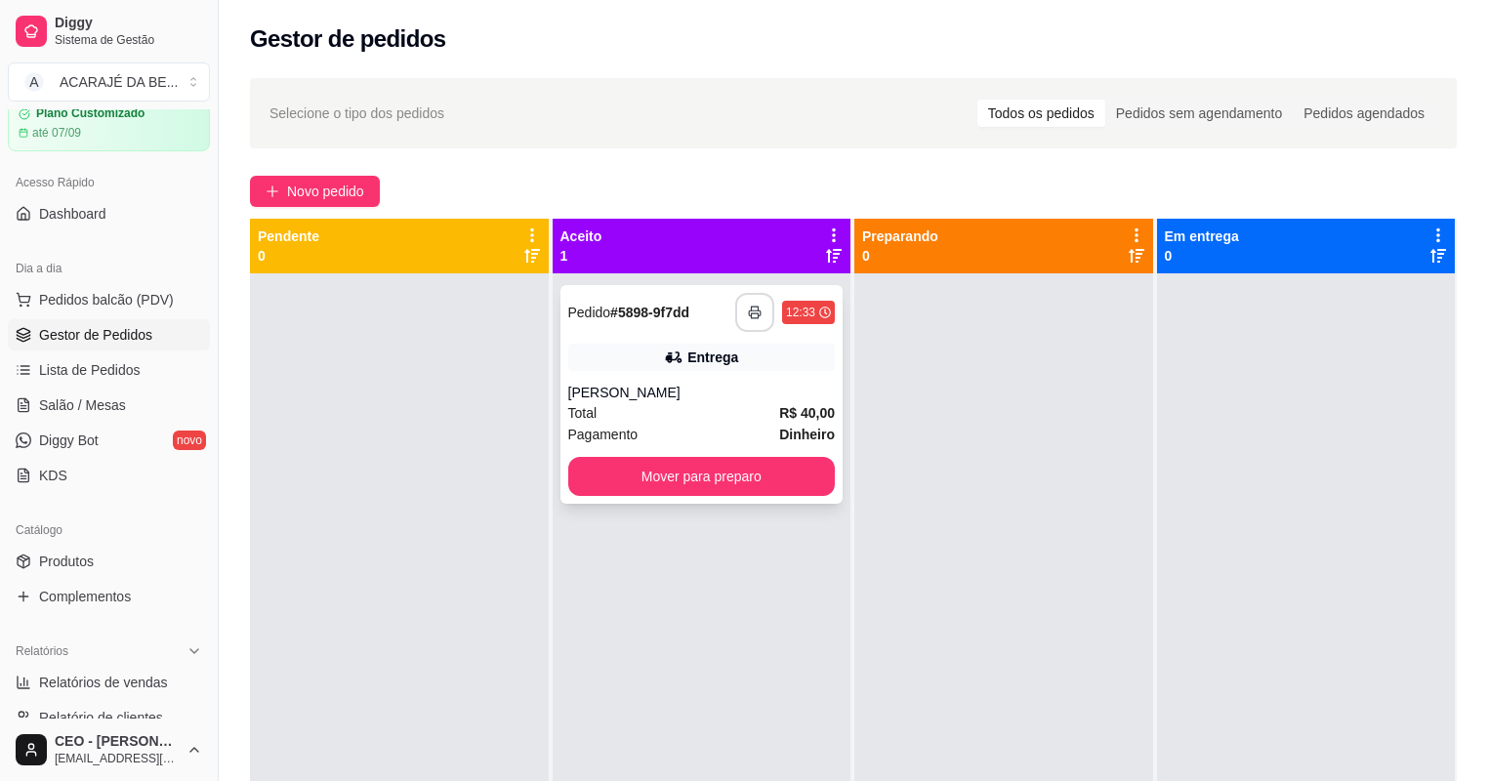
click at [757, 300] on button "button" at bounding box center [754, 312] width 39 height 39
click at [614, 485] on button "Mover para preparo" at bounding box center [702, 476] width 268 height 39
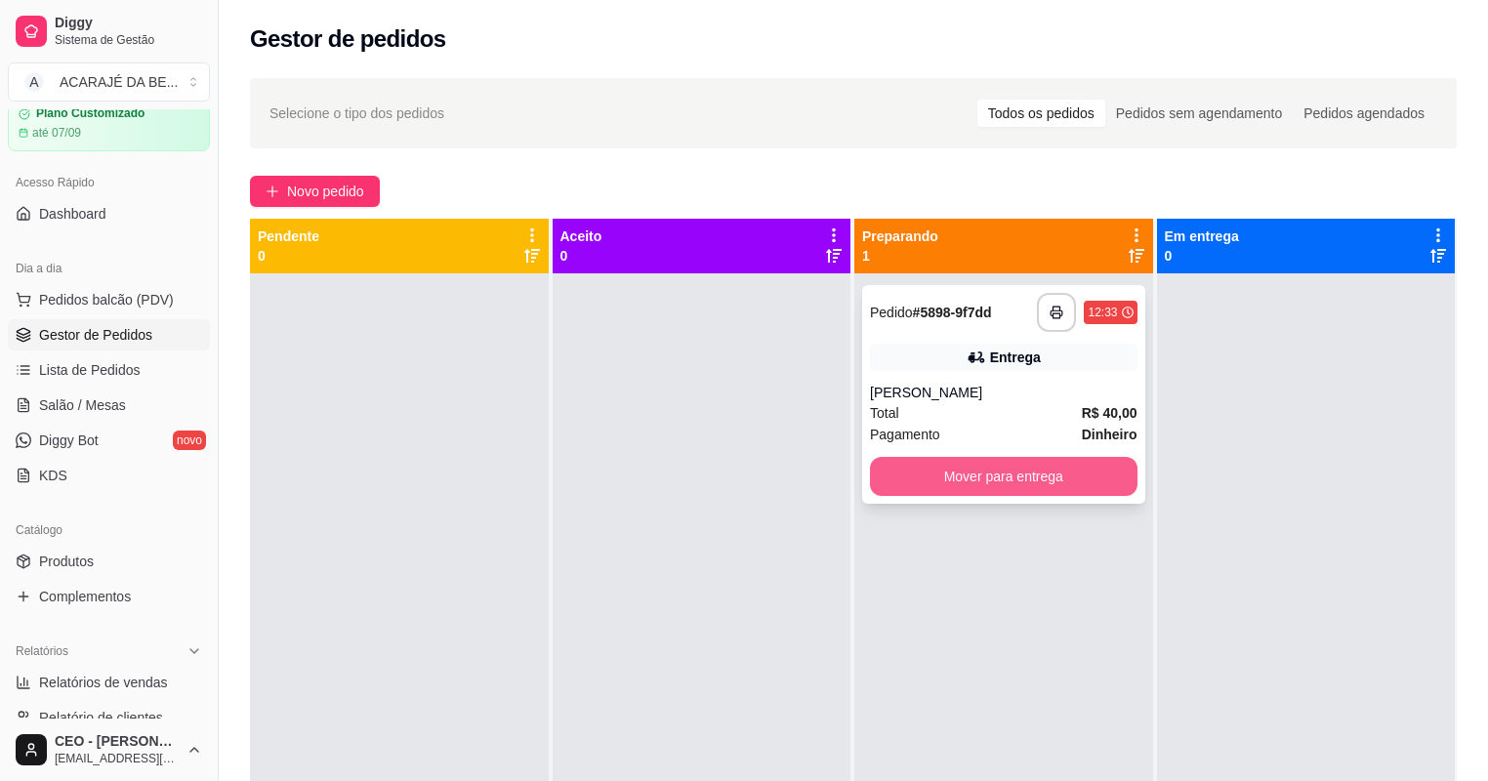
click at [890, 469] on button "Mover para entrega" at bounding box center [1004, 476] width 268 height 39
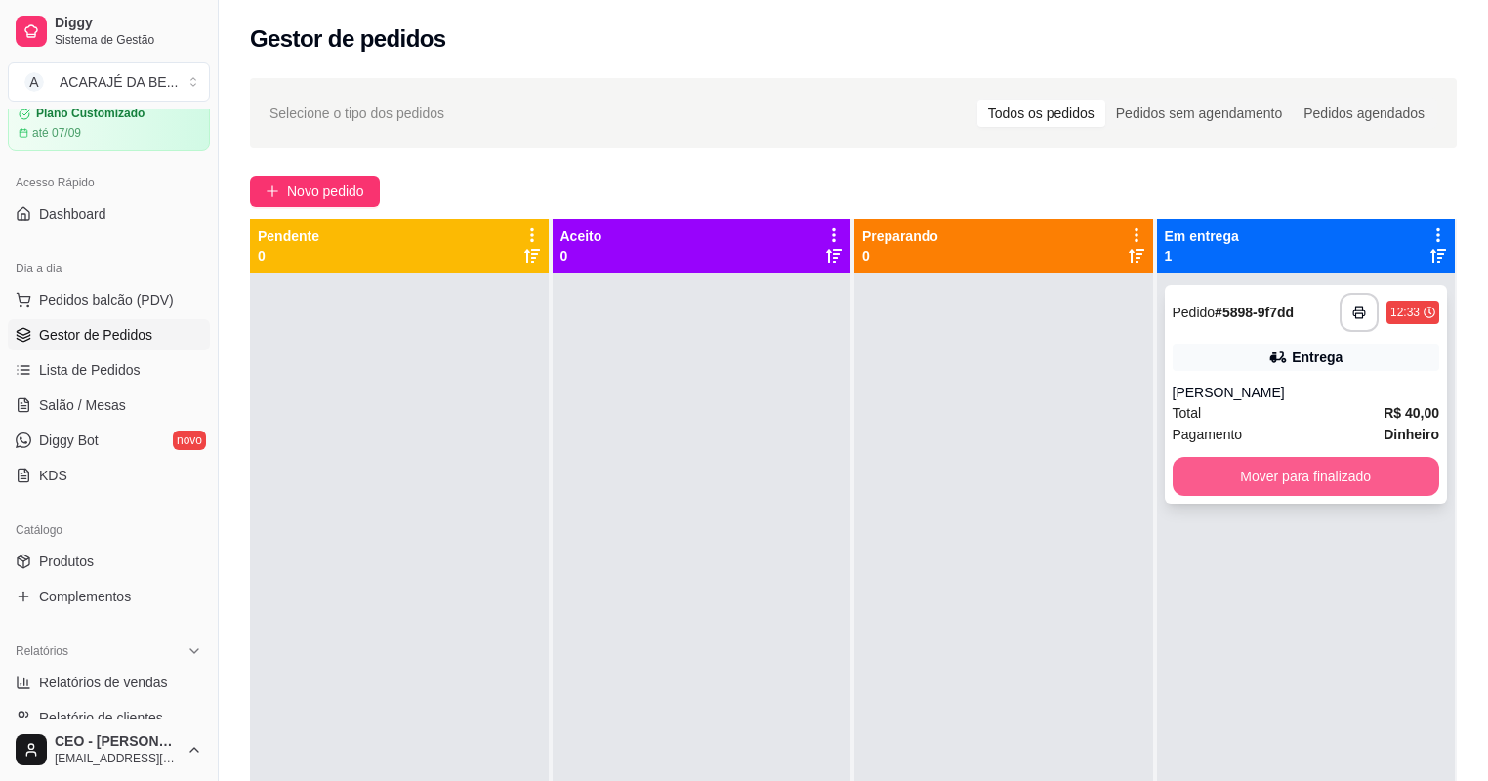
click at [1280, 481] on button "Mover para finalizado" at bounding box center [1307, 476] width 268 height 39
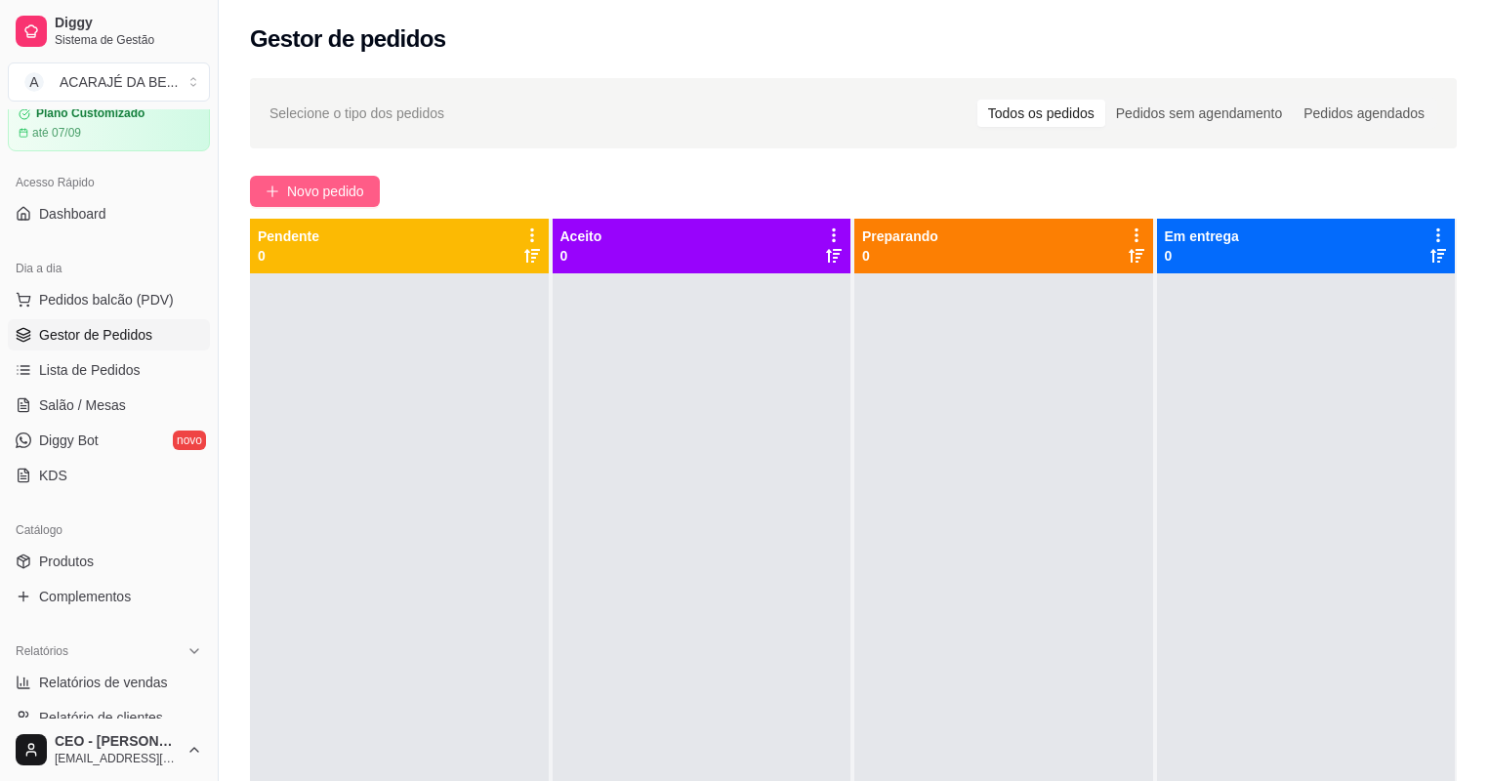
click at [321, 179] on button "Novo pedido" at bounding box center [315, 191] width 130 height 31
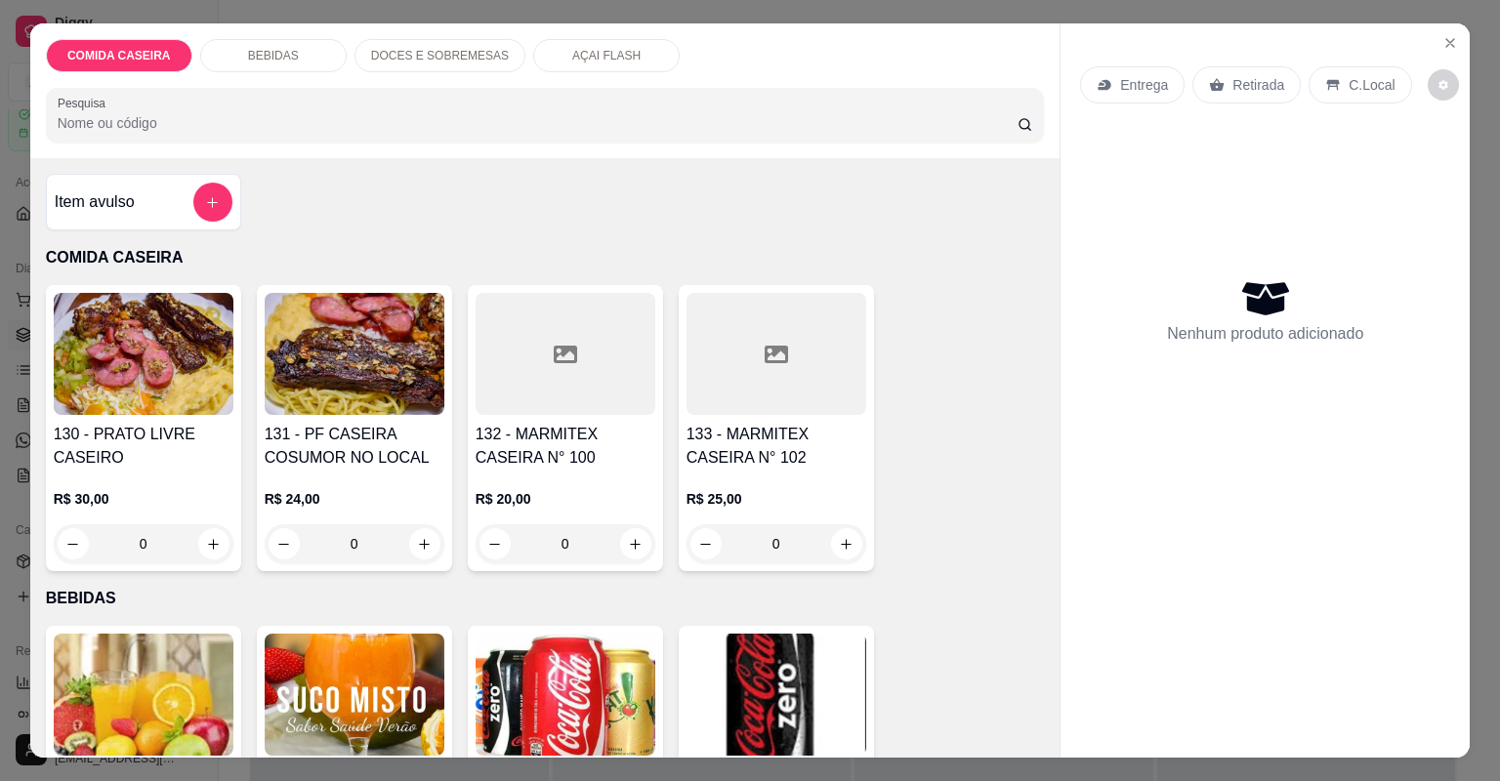
click at [527, 326] on div at bounding box center [565, 354] width 180 height 122
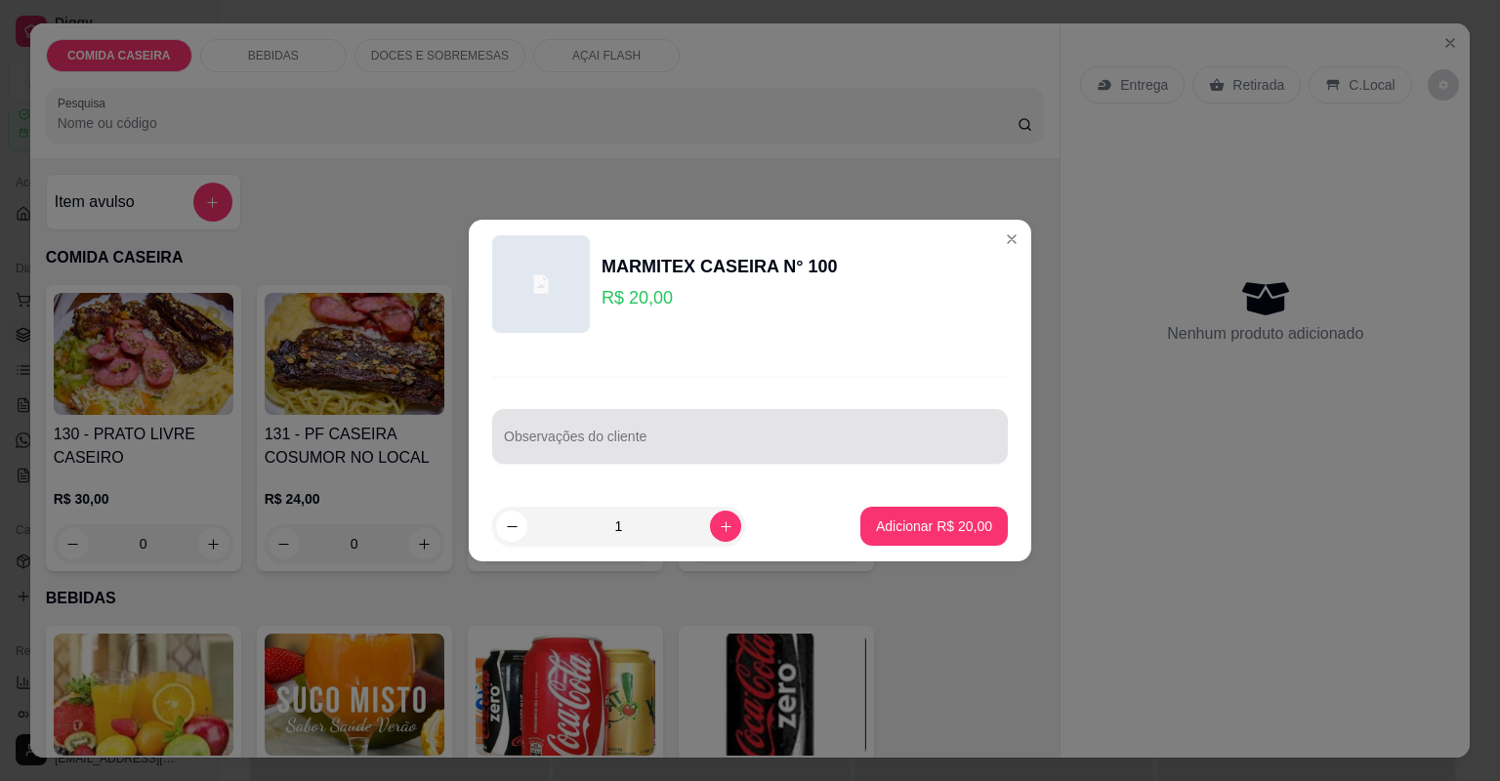
click at [598, 434] on div "Observações do cliente" at bounding box center [750, 436] width 516 height 55
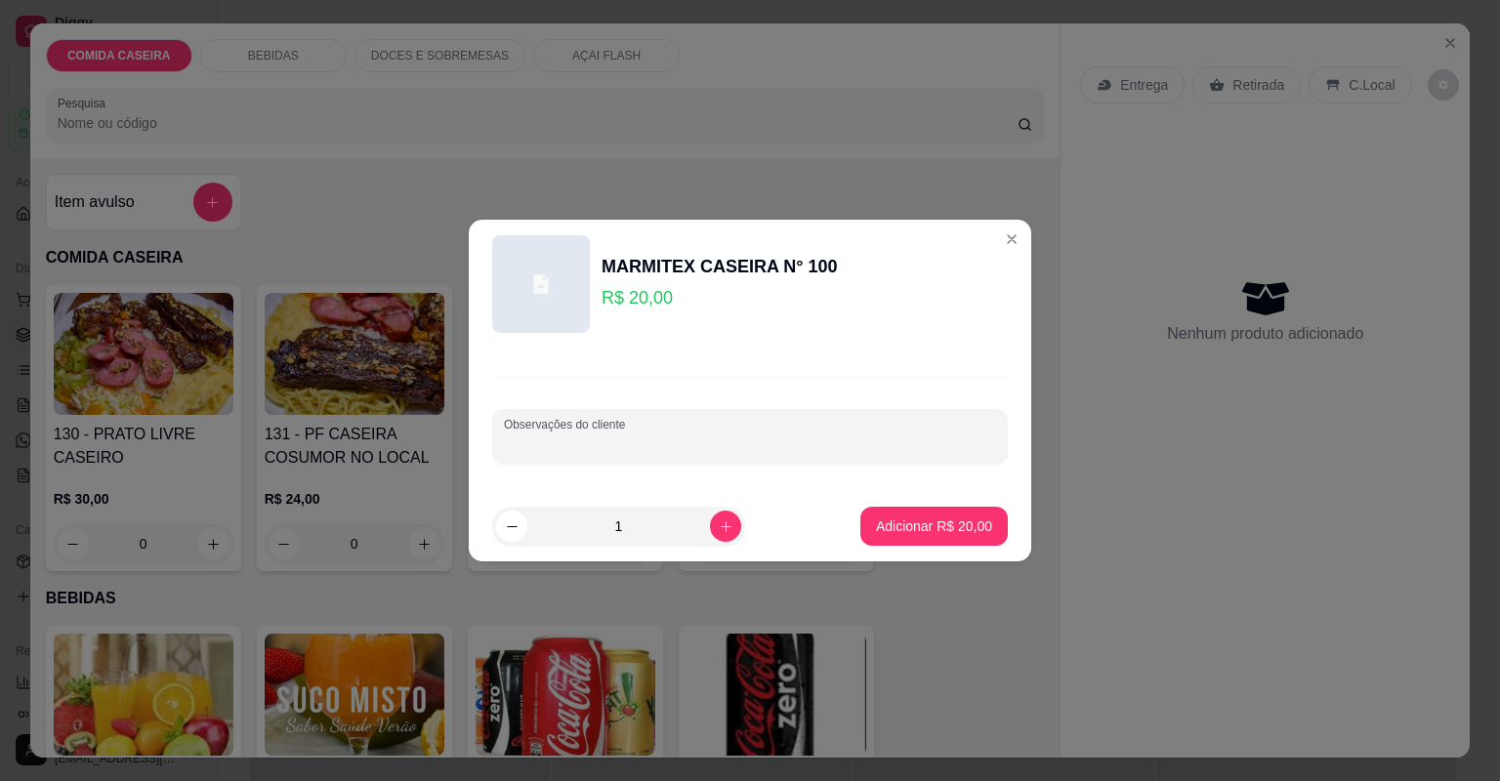
paste input "arroz, purê de batata, alcatra, vinagrete"
type input "arroz, purê de batata, alcatra, vinagrete"
click at [904, 524] on p "Adicionar R$ 20,00" at bounding box center [934, 525] width 113 height 19
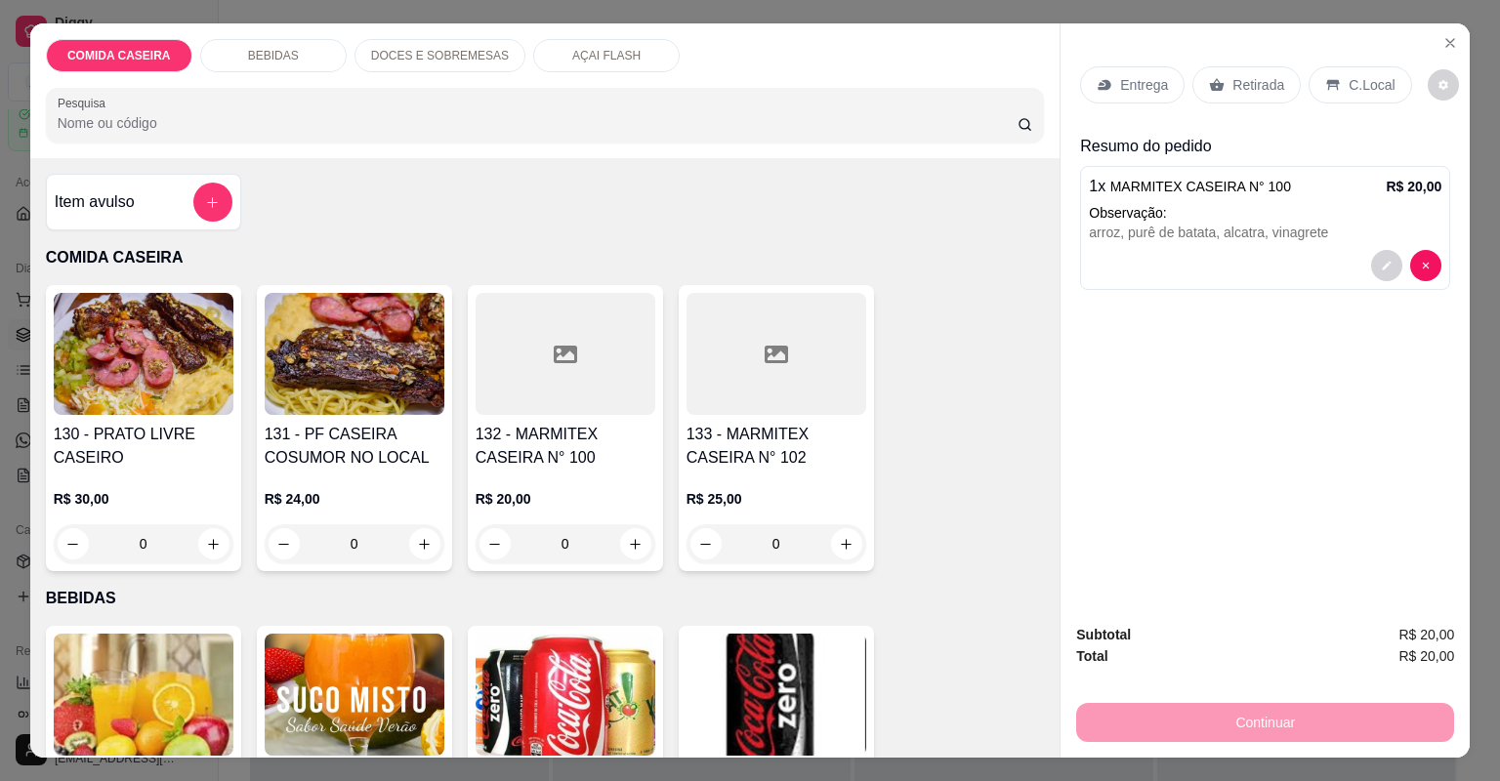
click at [595, 434] on h4 "132 - MARMITEX CASEIRA N° 100" at bounding box center [565, 446] width 180 height 47
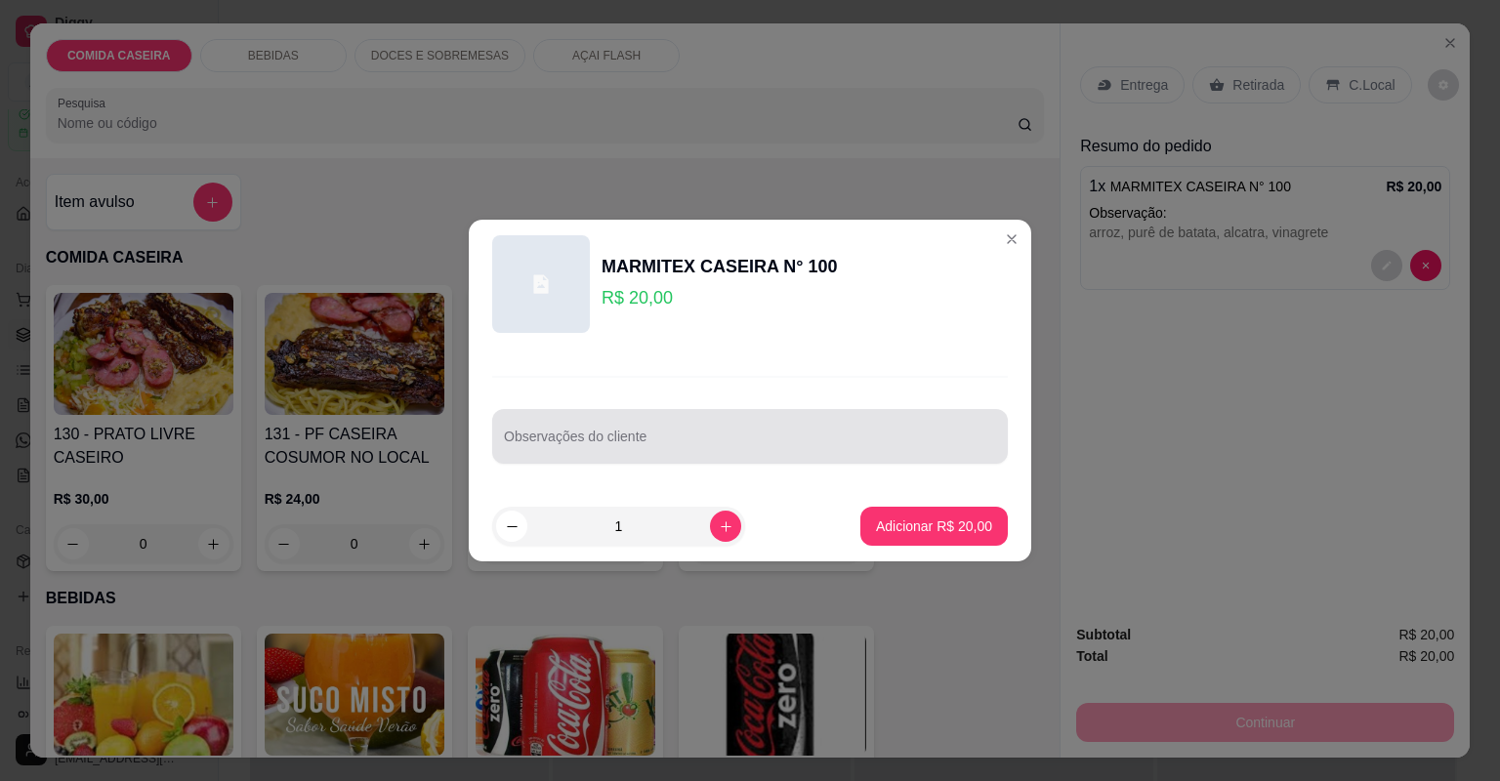
click at [614, 434] on div at bounding box center [750, 436] width 492 height 39
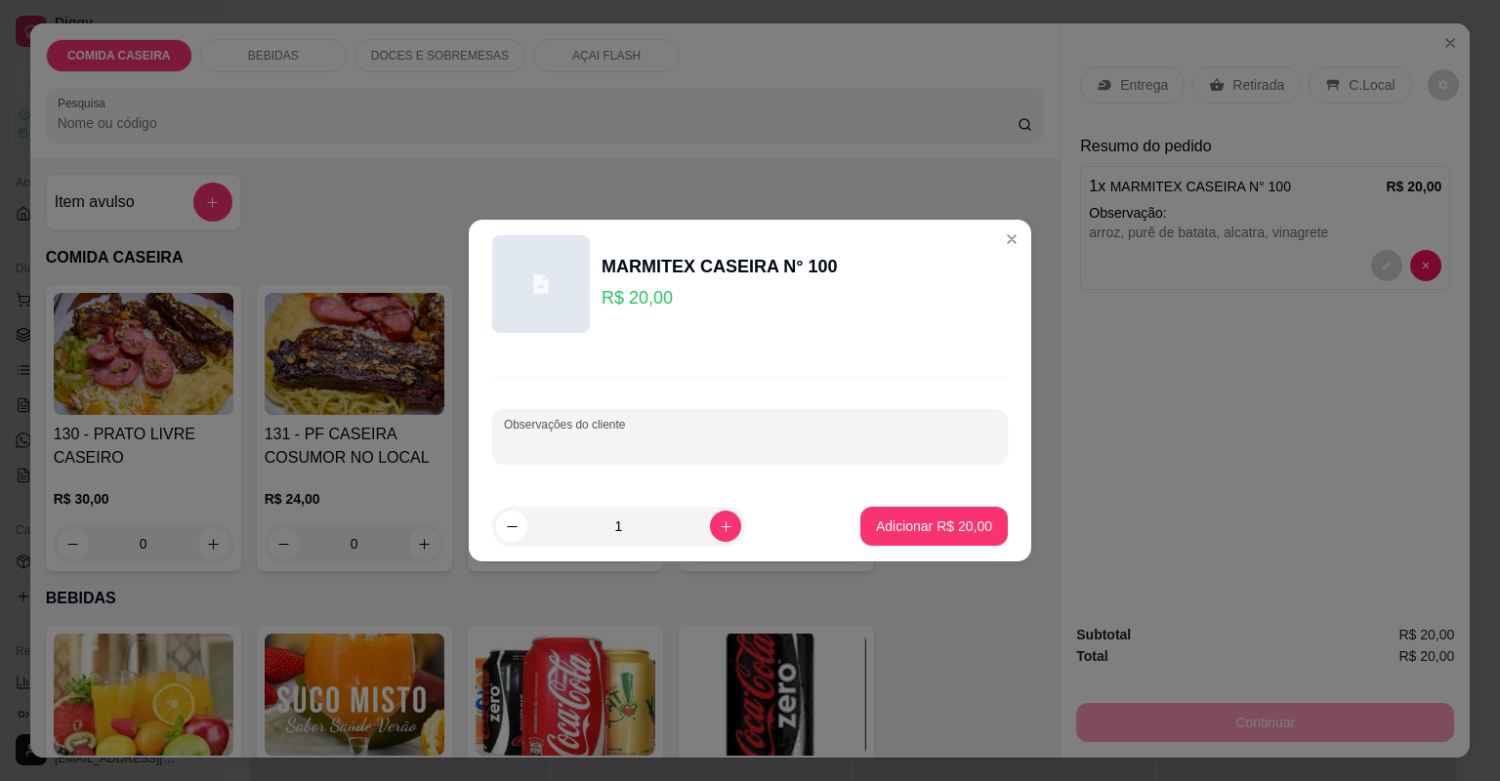
click at [614, 434] on div at bounding box center [750, 436] width 492 height 39
paste input "macarrão c/molho, baterraba, purê de batata, alcatra, arroz"
type input "macarrão c/molho, baterraba, purê de batata, alcatra, arroz"
click at [881, 510] on button "Adicionar R$ 20,00" at bounding box center [934, 527] width 144 height 38
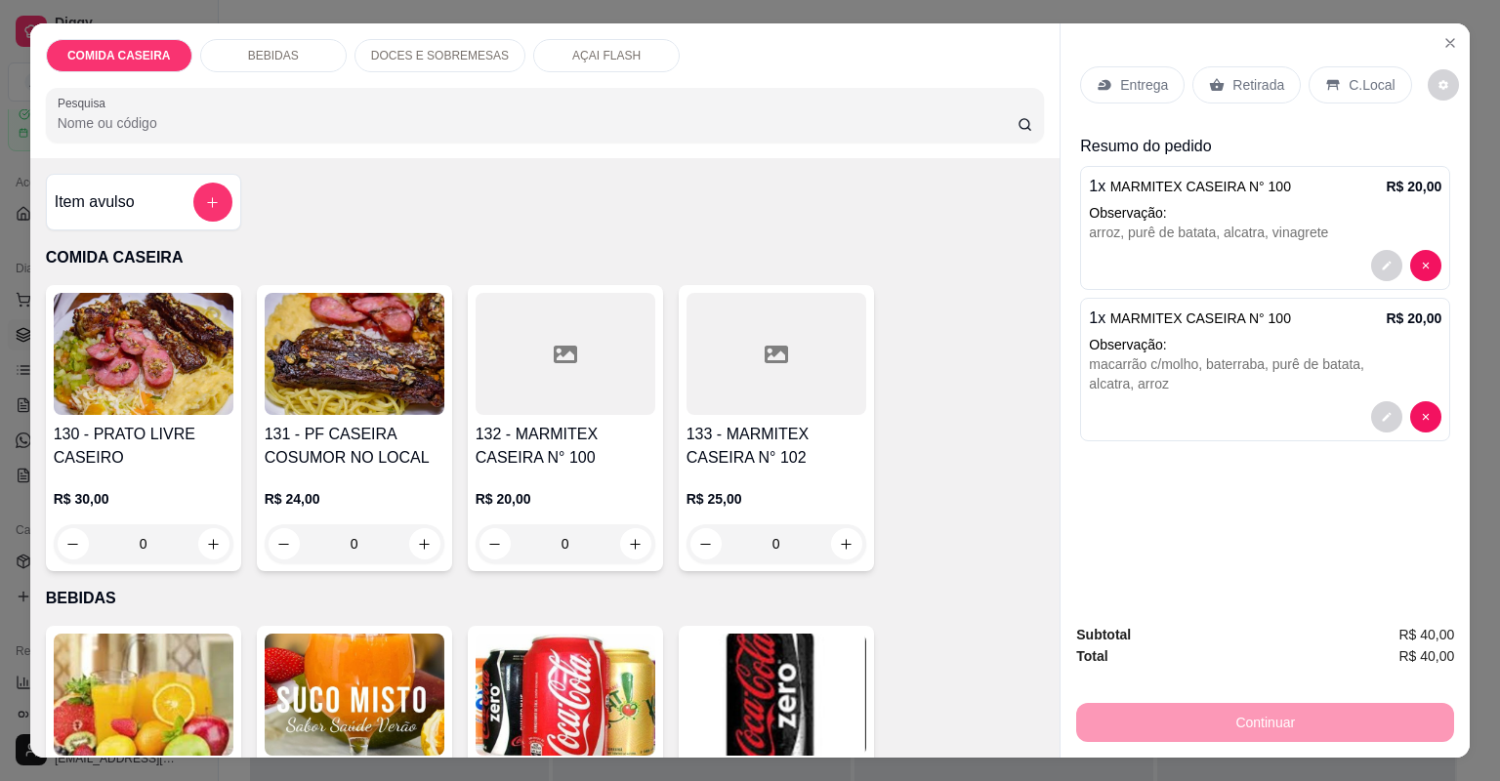
click at [1129, 93] on p "Entrega" at bounding box center [1144, 85] width 48 height 20
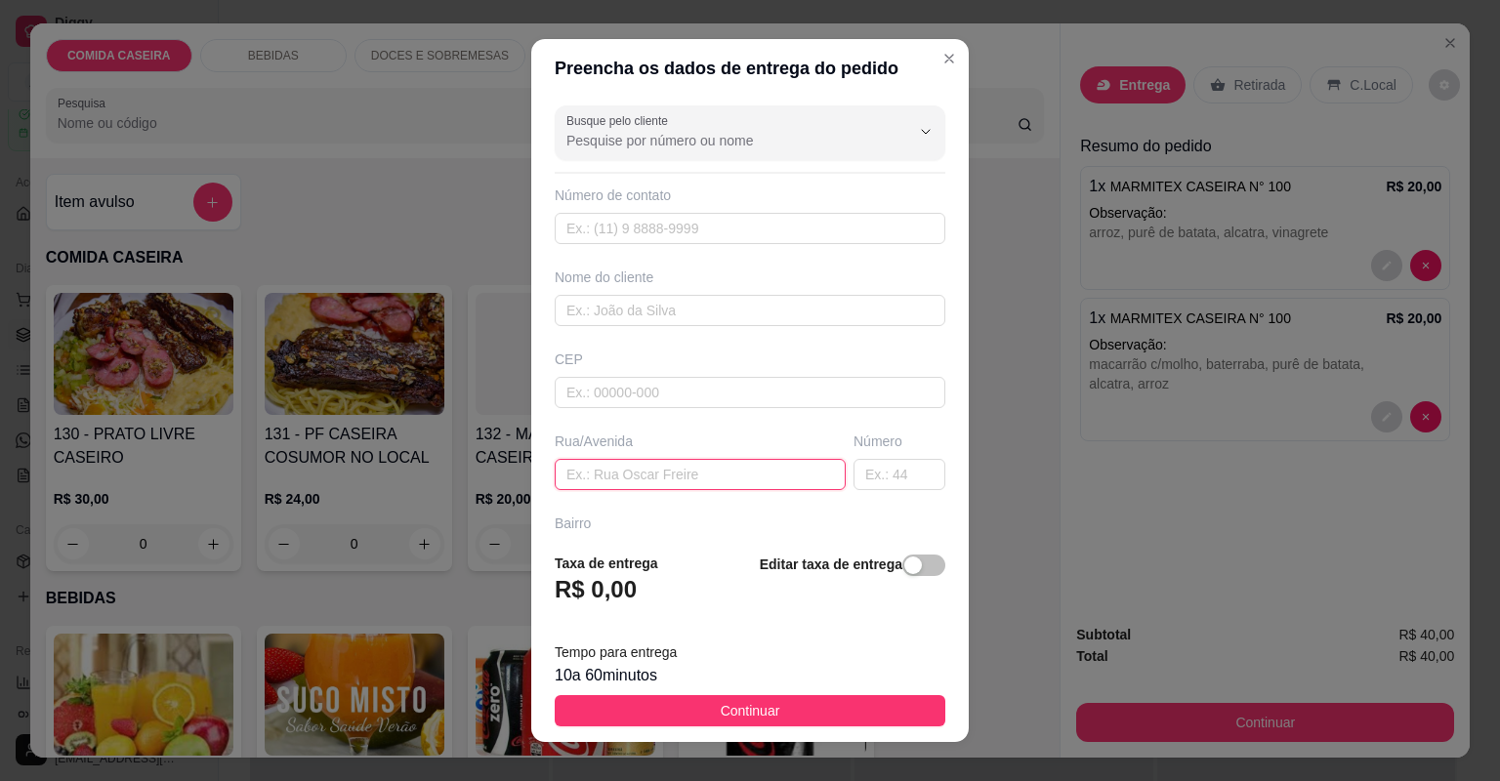
click at [765, 465] on input "text" at bounding box center [700, 474] width 291 height 31
paste input "[STREET_ADDRESS][PERSON_NAME]"
type input "[STREET_ADDRESS][PERSON_NAME]"
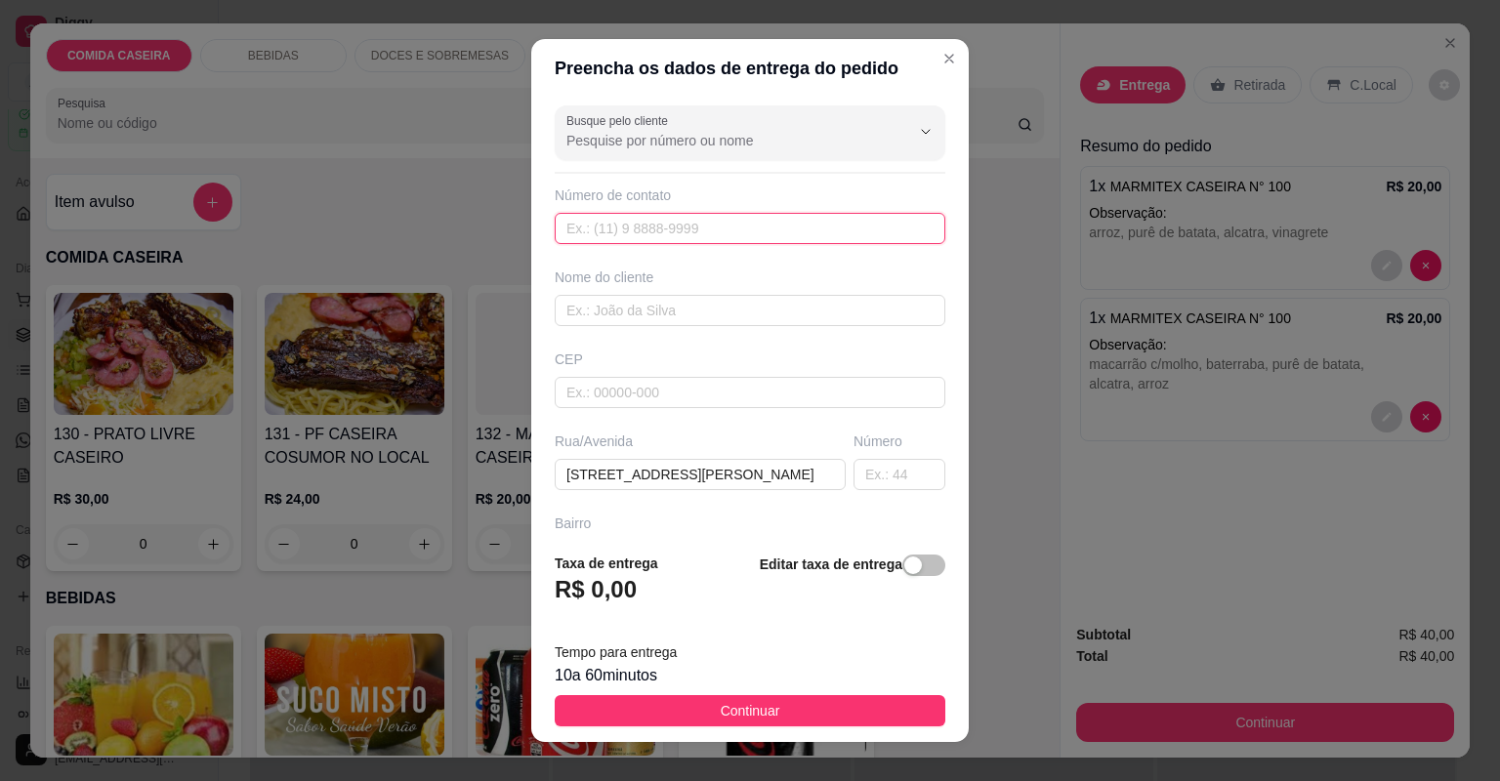
click at [698, 225] on input "text" at bounding box center [750, 228] width 391 height 31
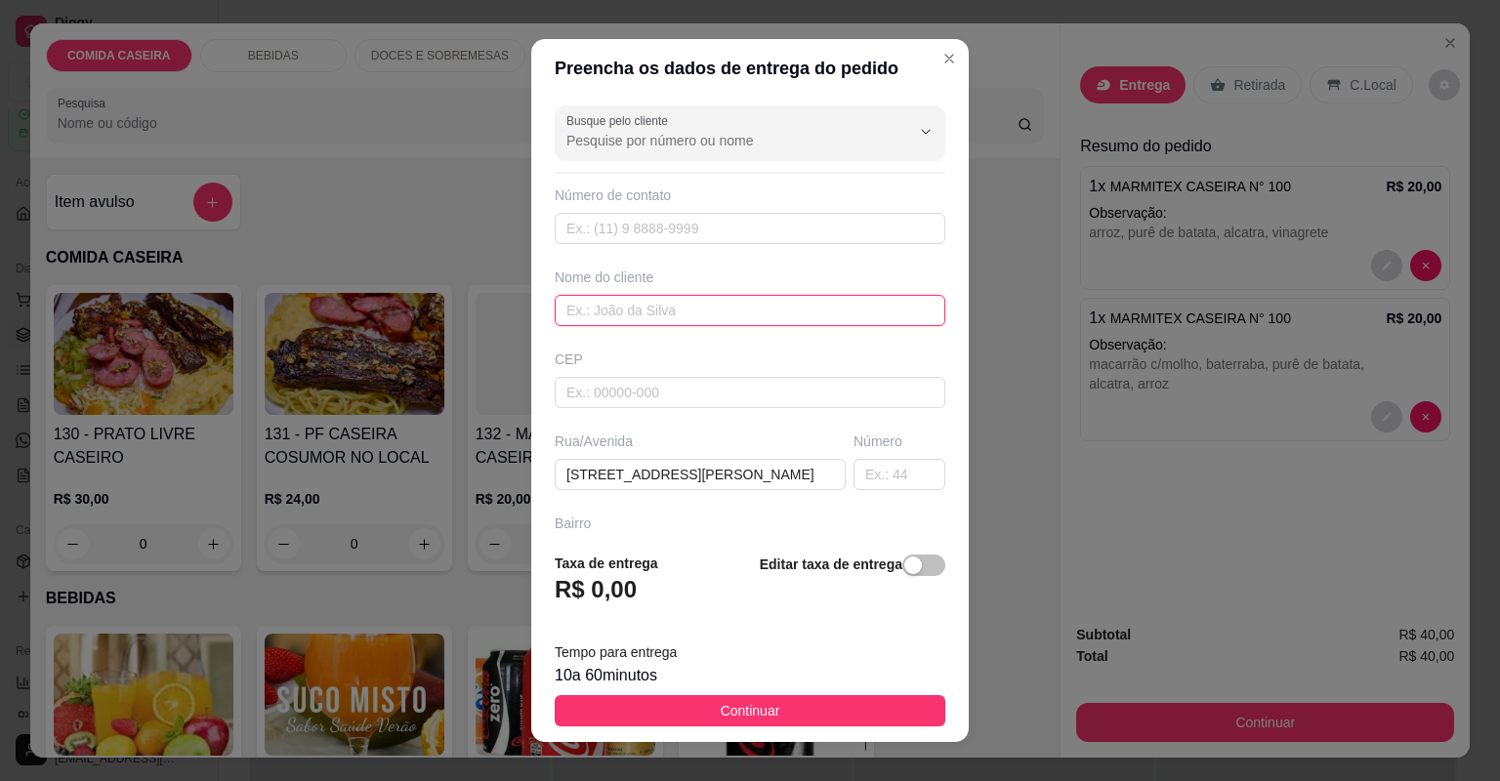
click at [698, 315] on input "text" at bounding box center [750, 310] width 391 height 31
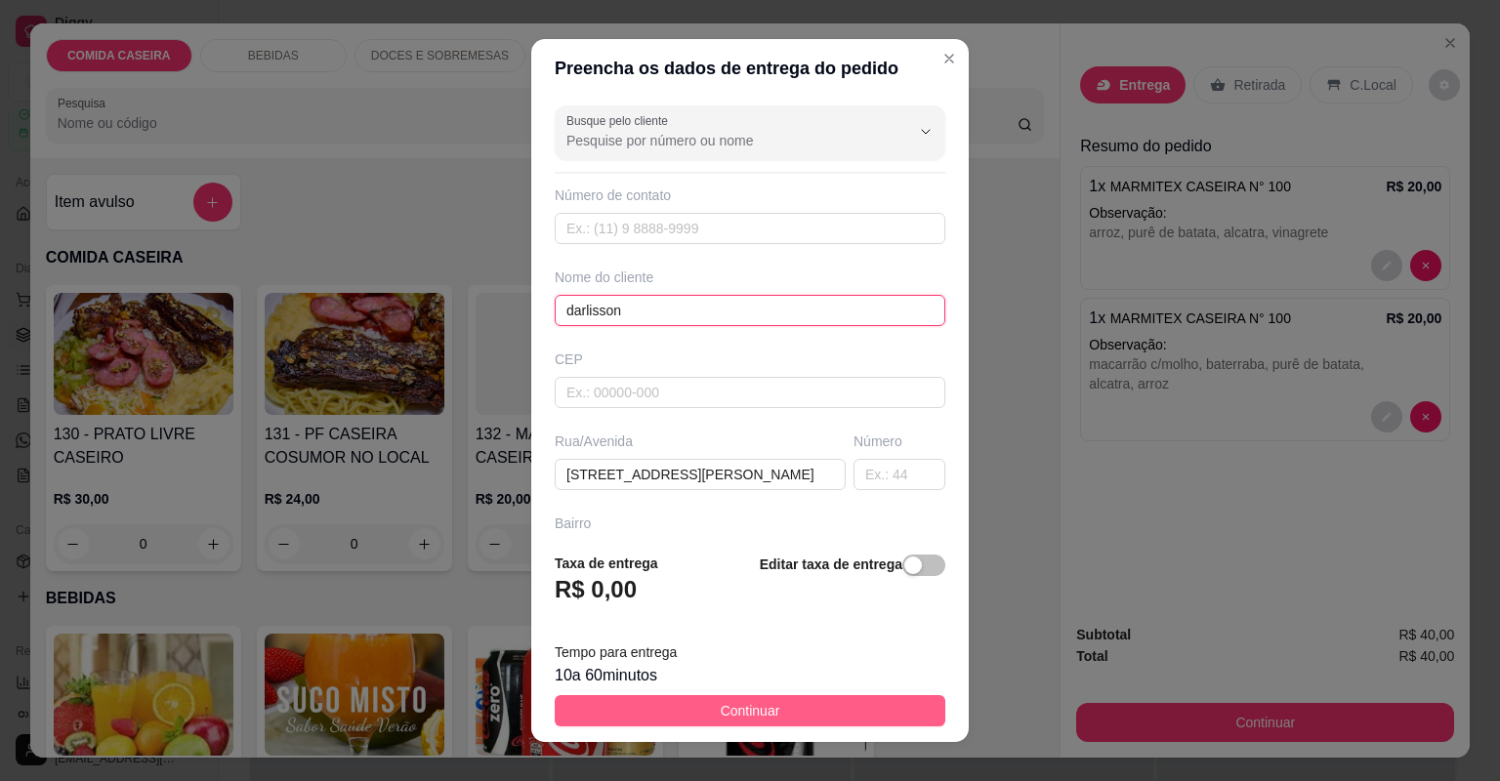
type input "darlisson"
click at [656, 700] on button "Continuar" at bounding box center [750, 710] width 391 height 31
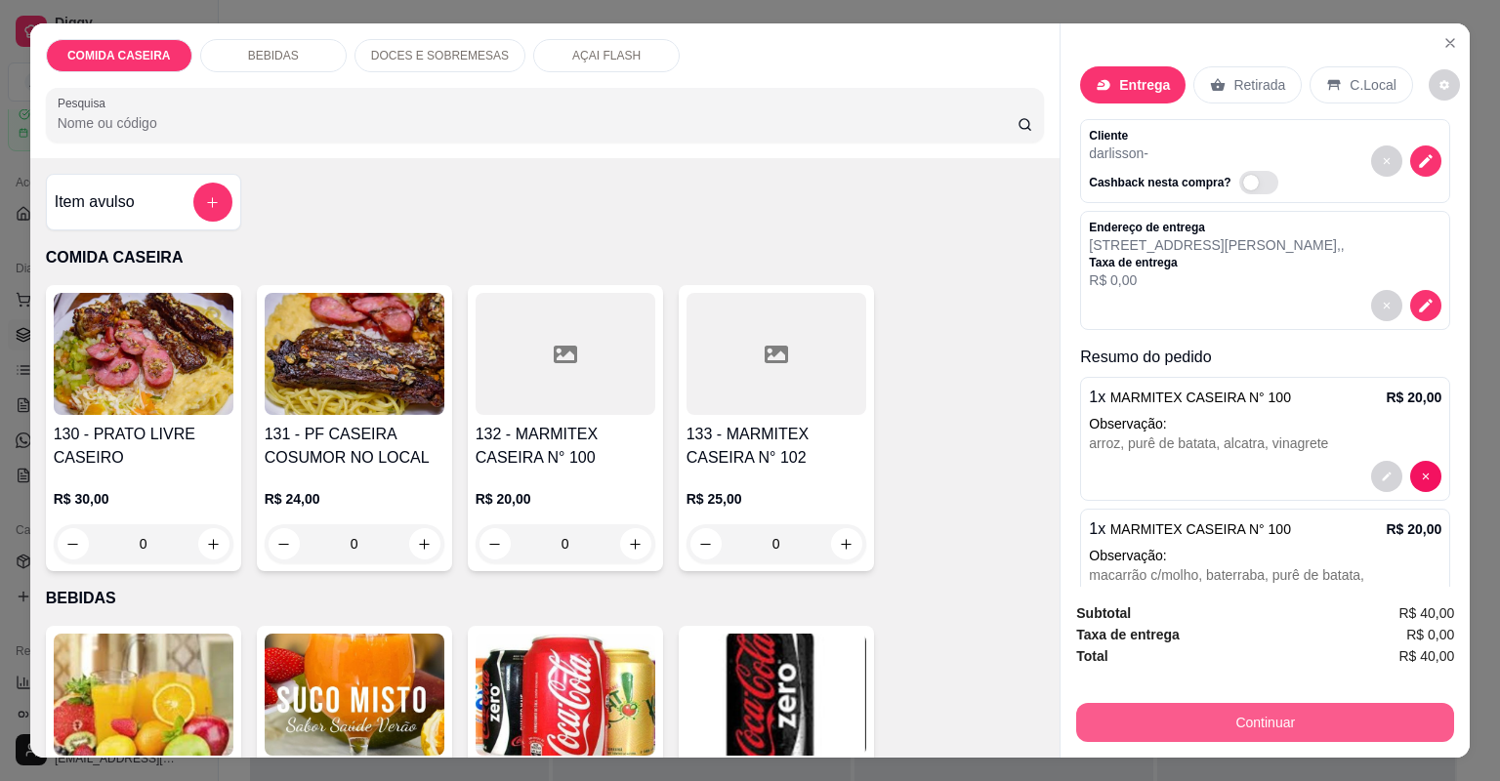
click at [1206, 713] on button "Continuar" at bounding box center [1265, 722] width 378 height 39
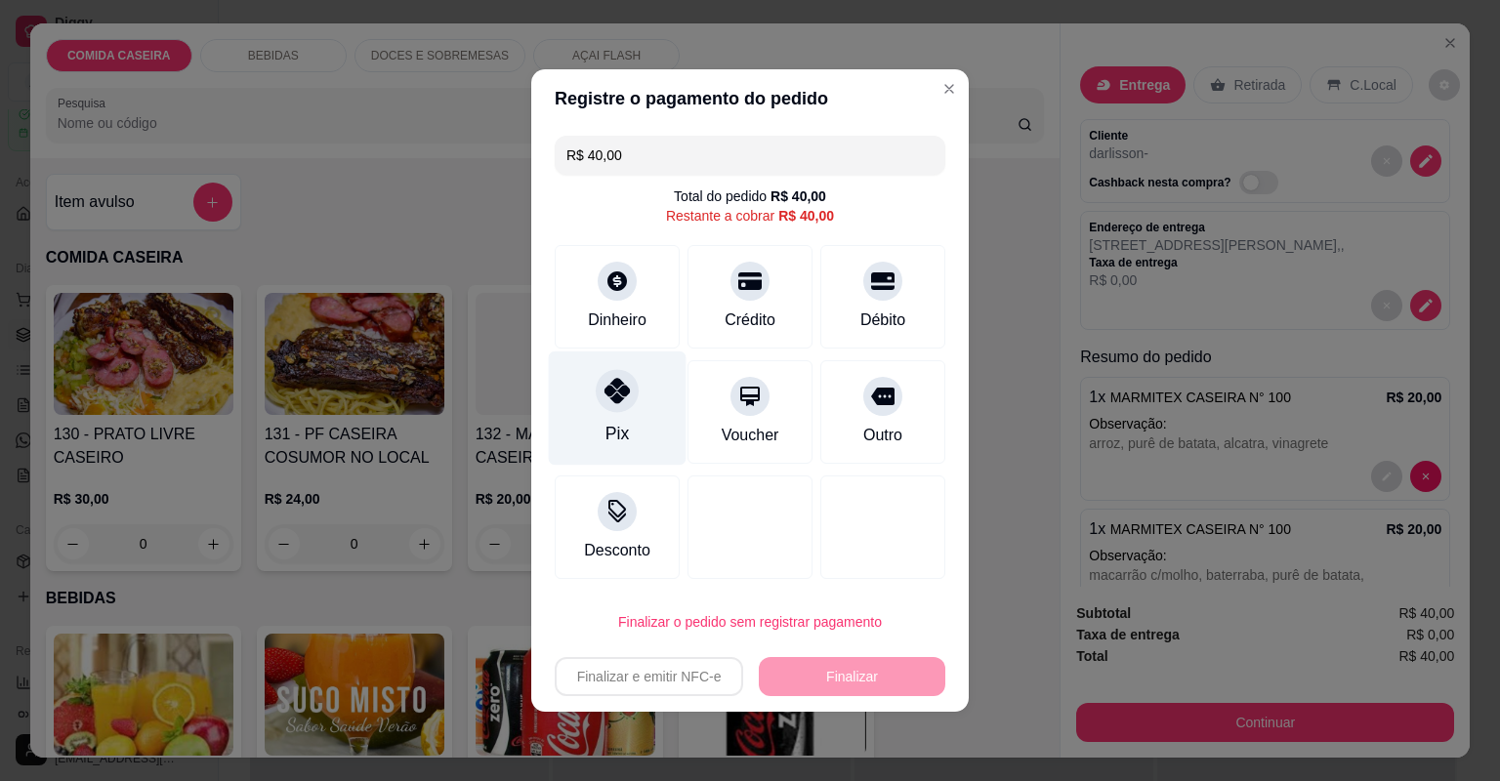
click at [613, 384] on icon at bounding box center [616, 390] width 25 height 25
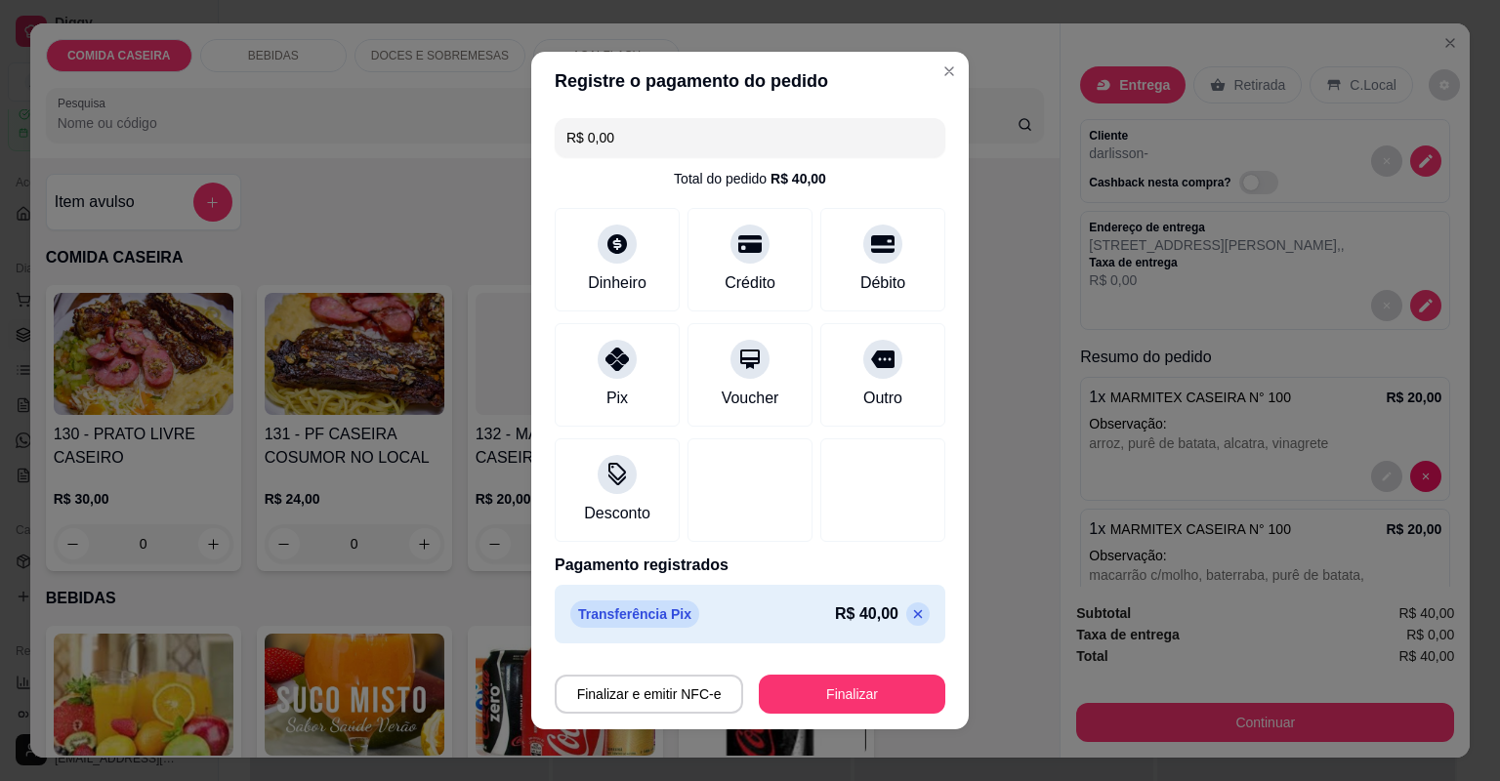
click at [910, 615] on icon at bounding box center [918, 614] width 16 height 16
type input "R$ 40,00"
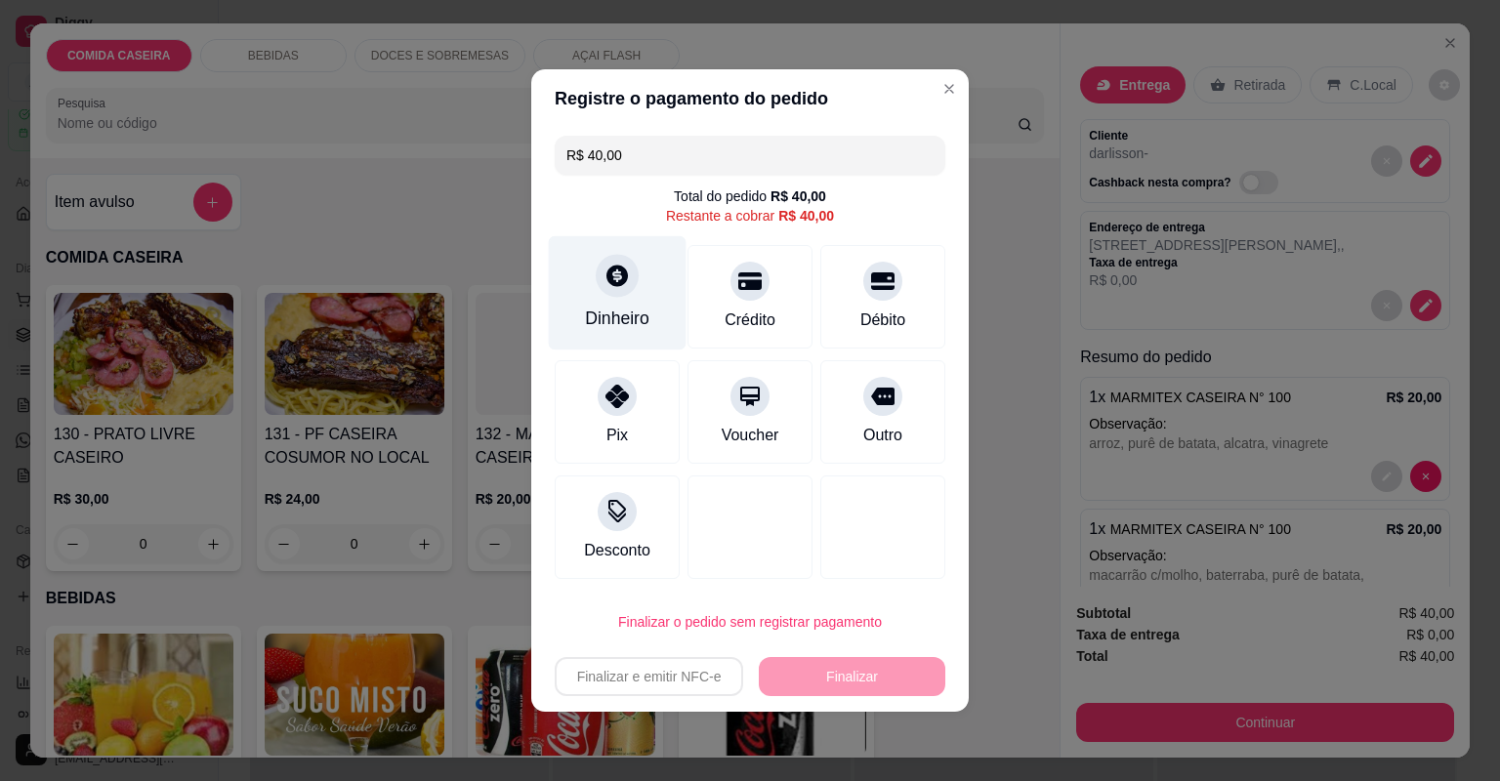
click at [606, 277] on icon at bounding box center [616, 275] width 21 height 21
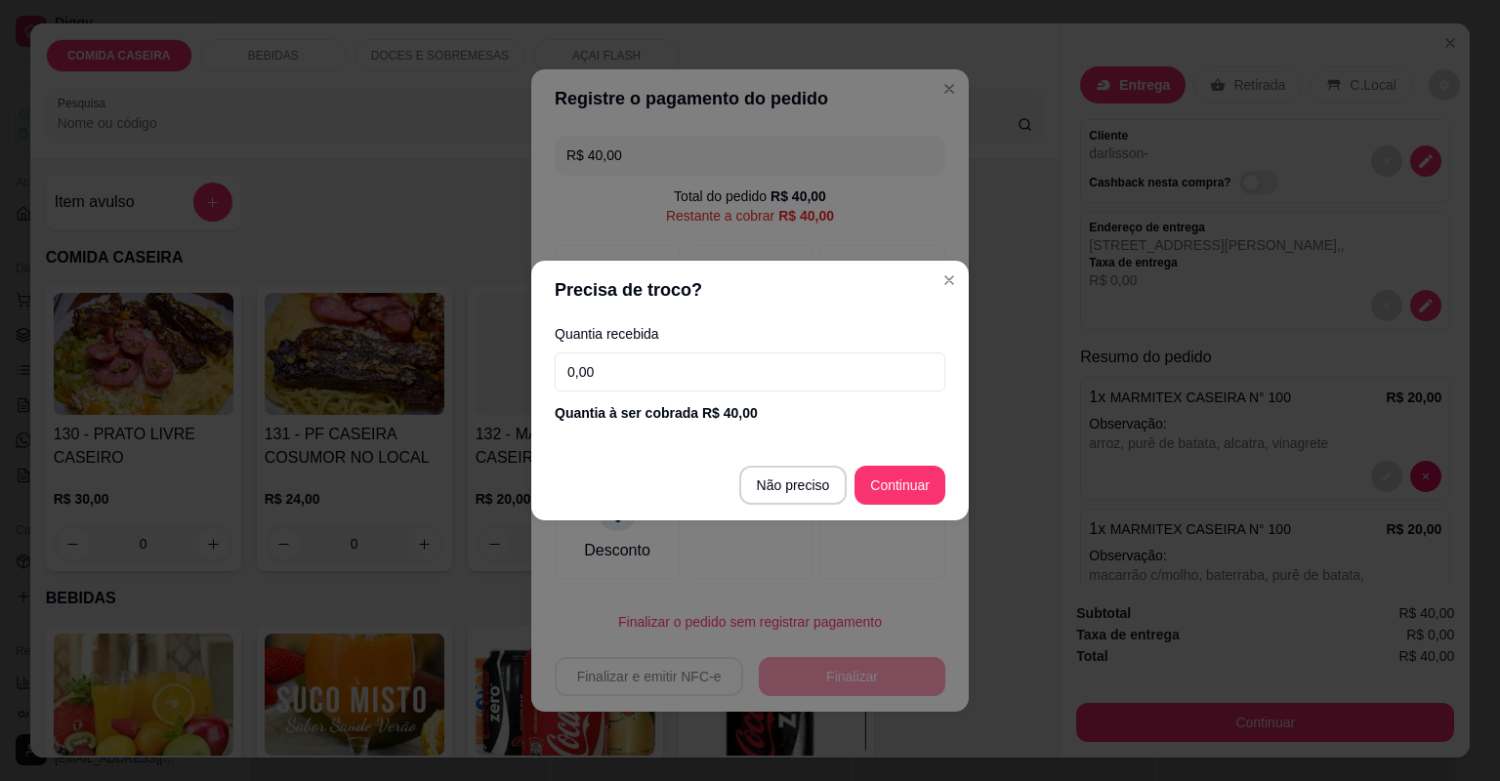
click at [672, 375] on input "0,00" at bounding box center [750, 371] width 391 height 39
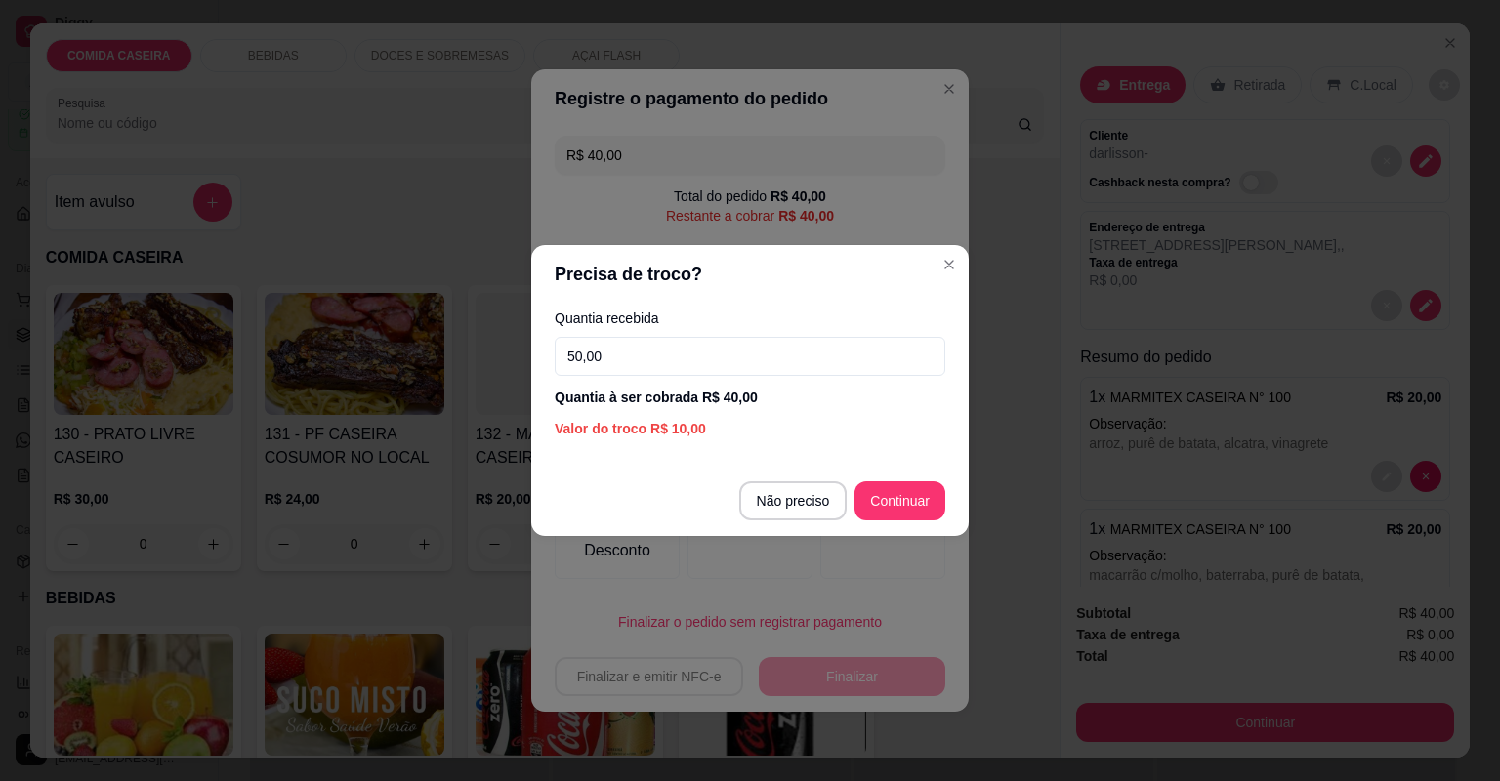
type input "50,00"
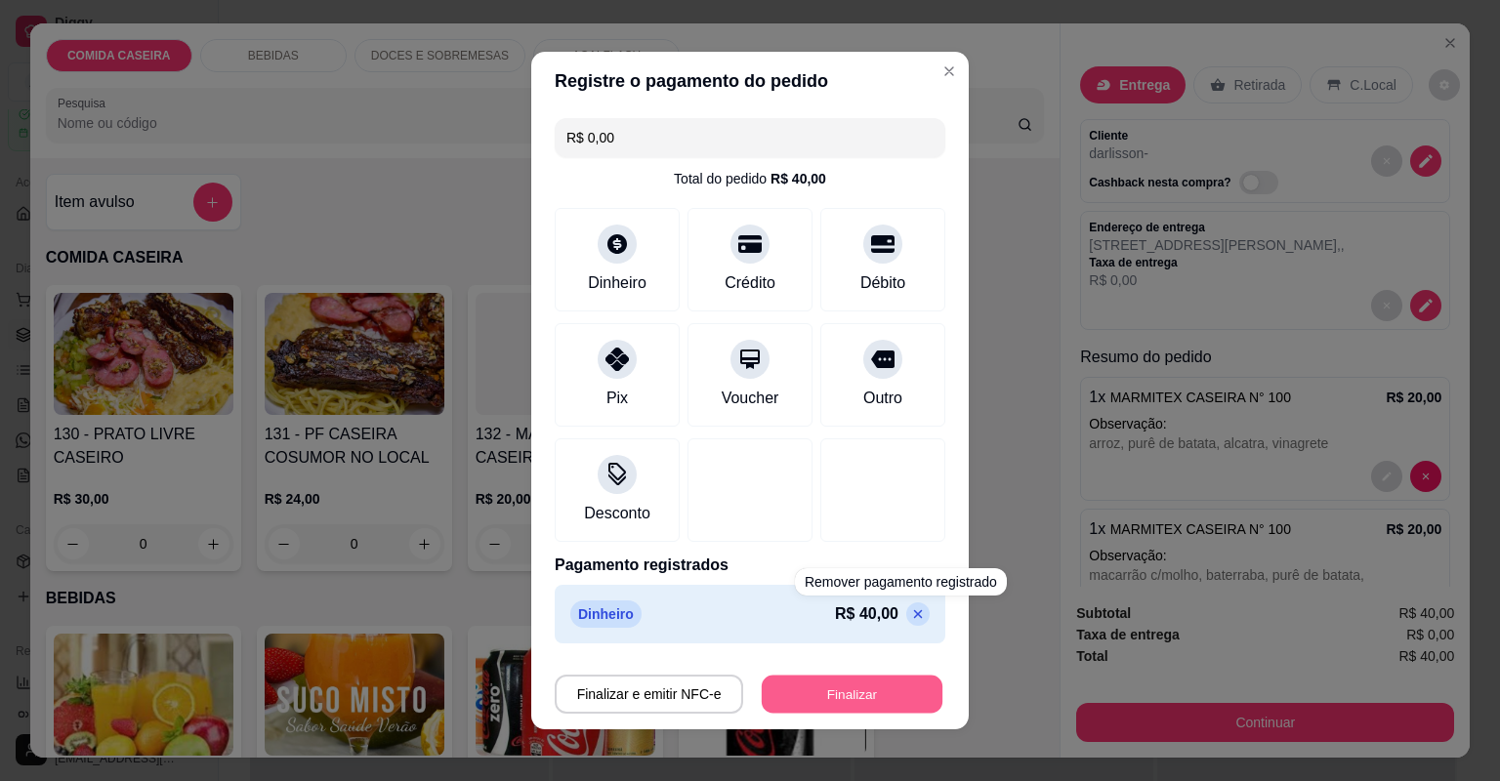
click at [867, 683] on button "Finalizar" at bounding box center [852, 695] width 181 height 38
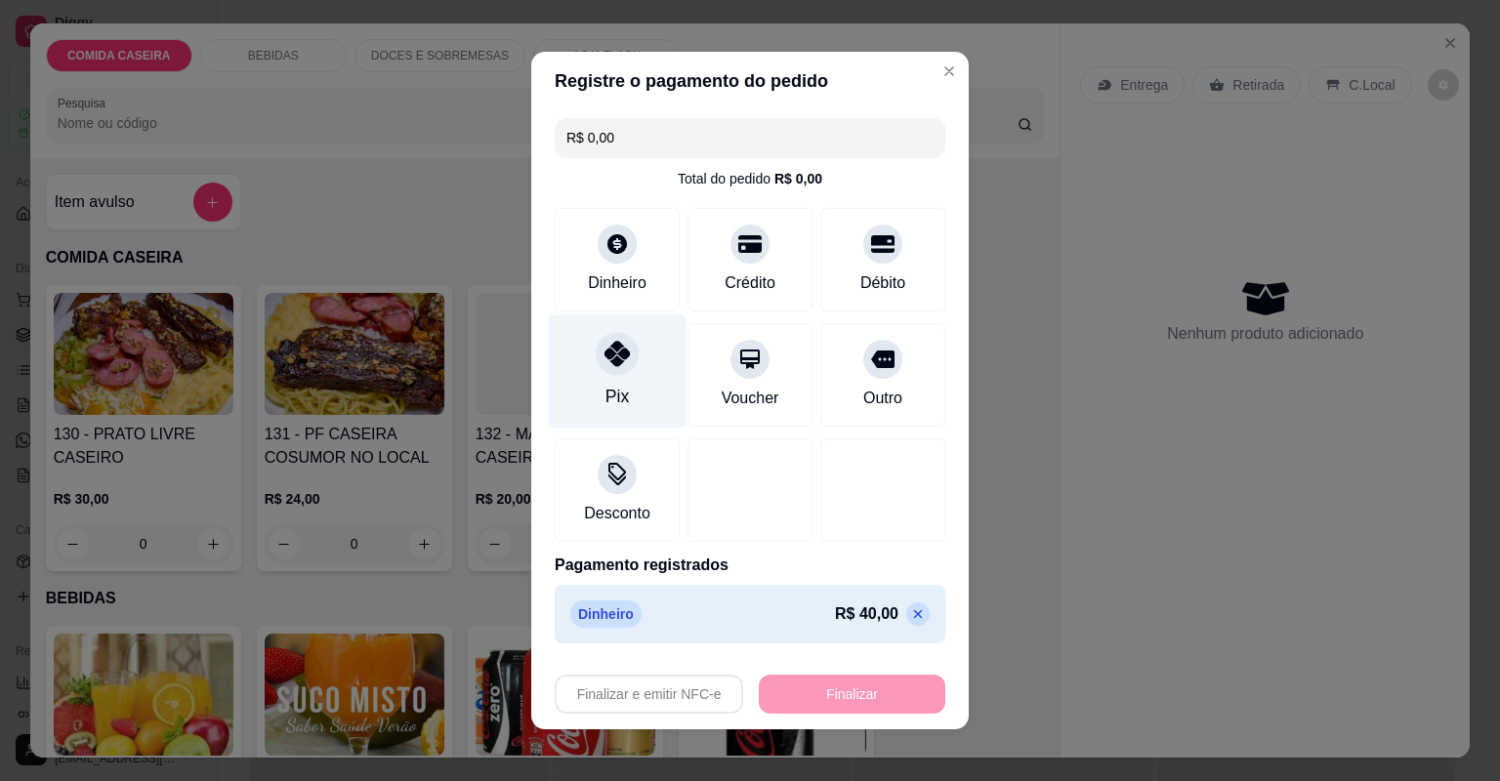
type input "-R$ 40,00"
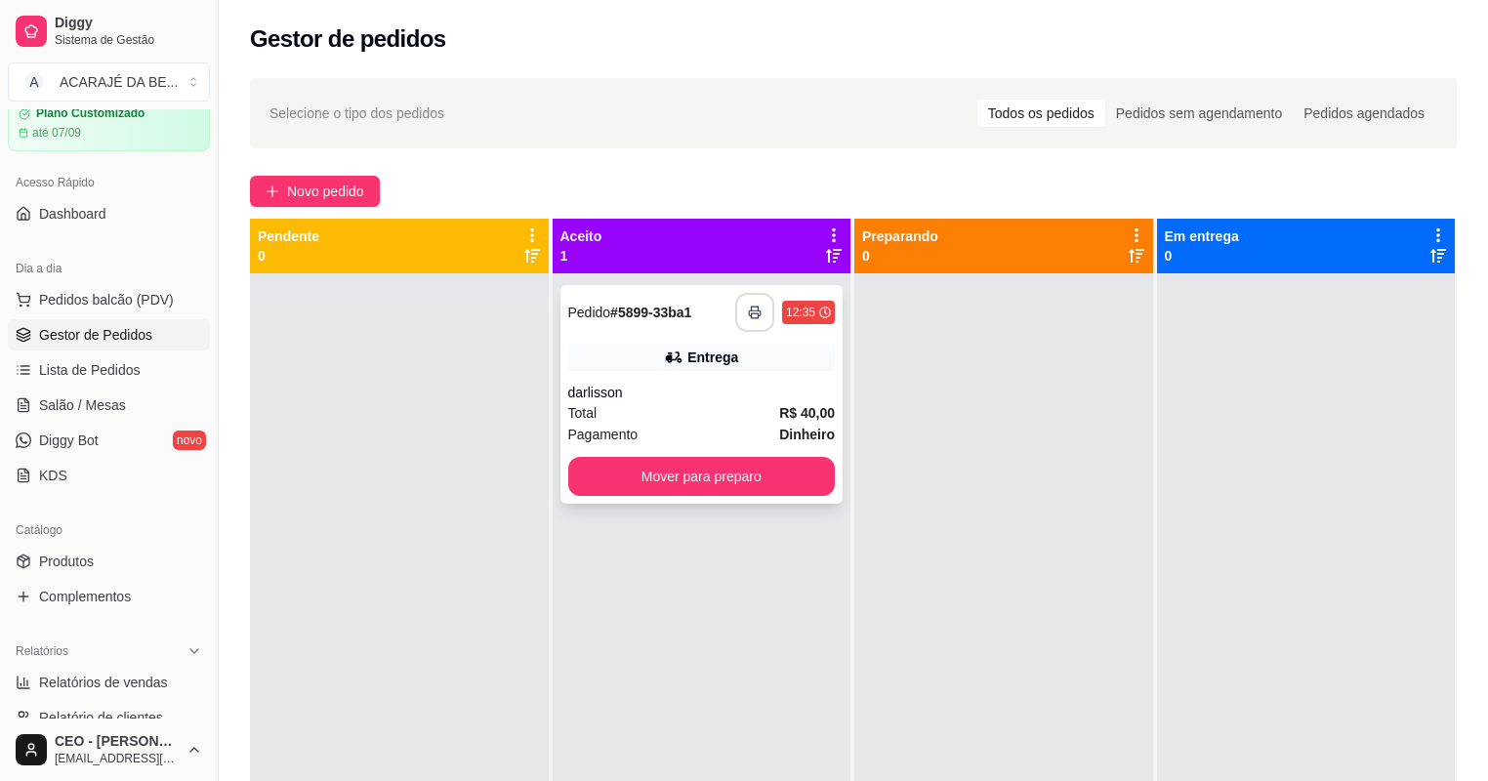
click at [749, 302] on button "button" at bounding box center [754, 312] width 39 height 39
click at [348, 203] on button "Novo pedido" at bounding box center [315, 191] width 130 height 31
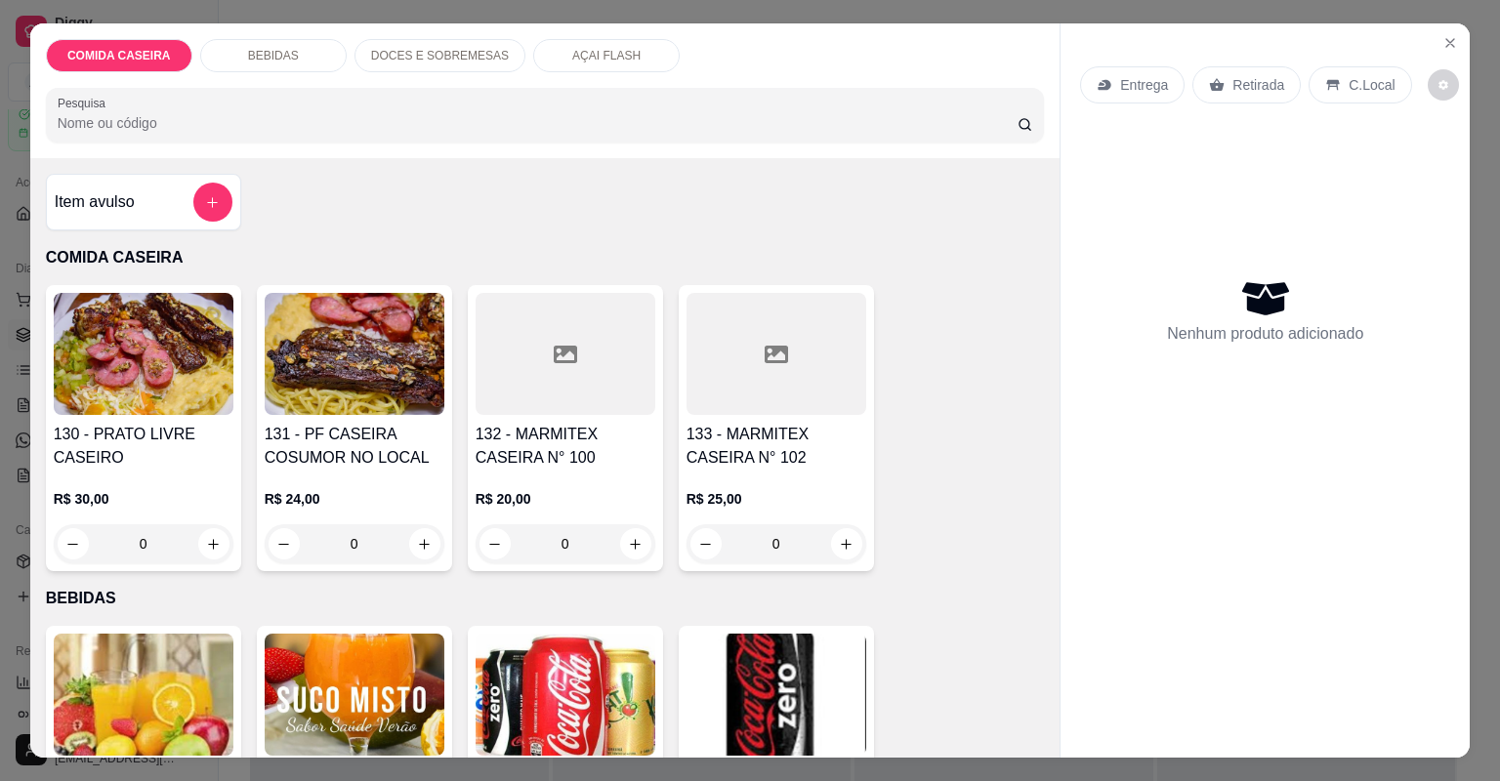
click at [517, 397] on div at bounding box center [565, 354] width 180 height 122
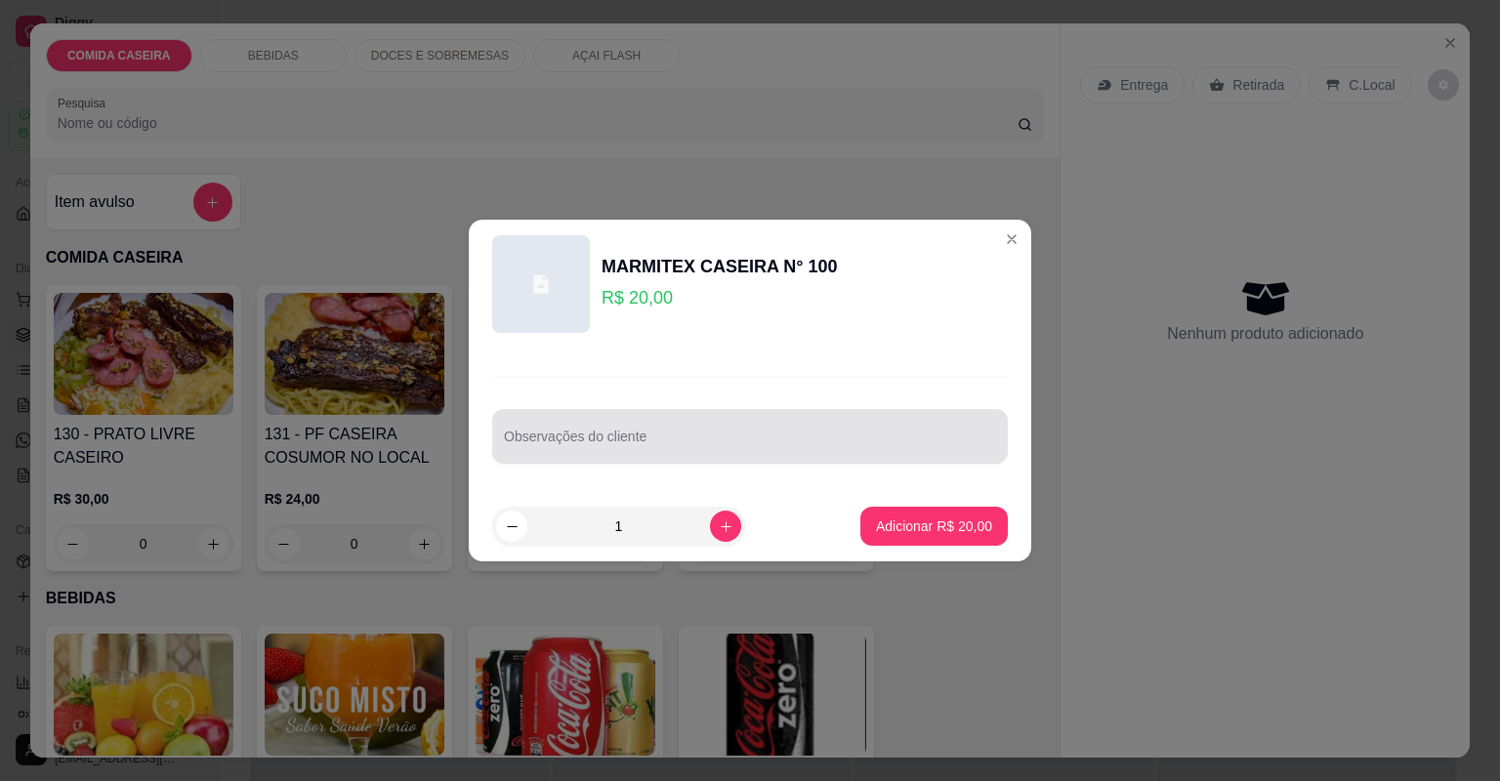
click at [736, 452] on input "Observações do cliente" at bounding box center [750, 444] width 492 height 20
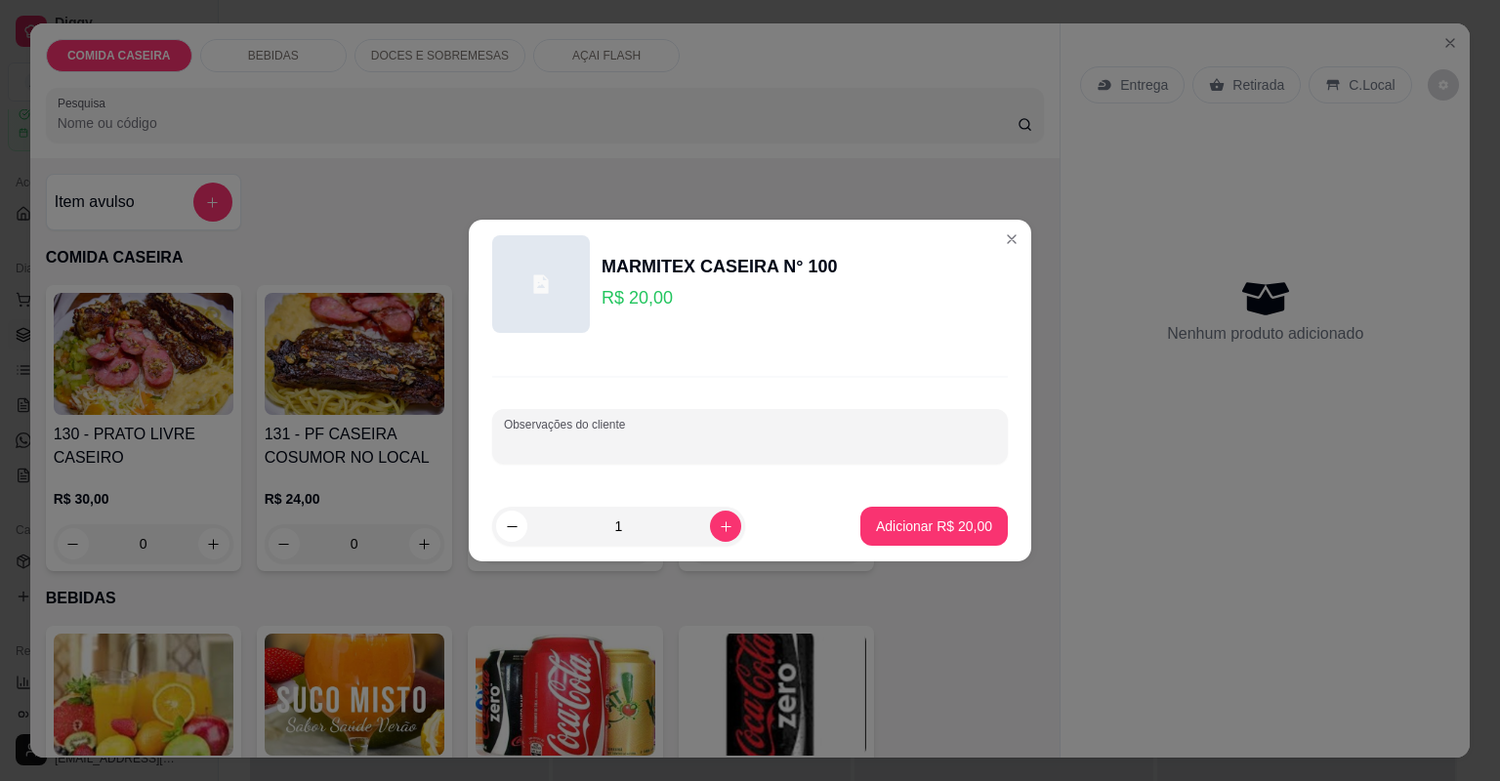
paste input "anqueca Purê de batata e arroz Refrigerante guaraná"
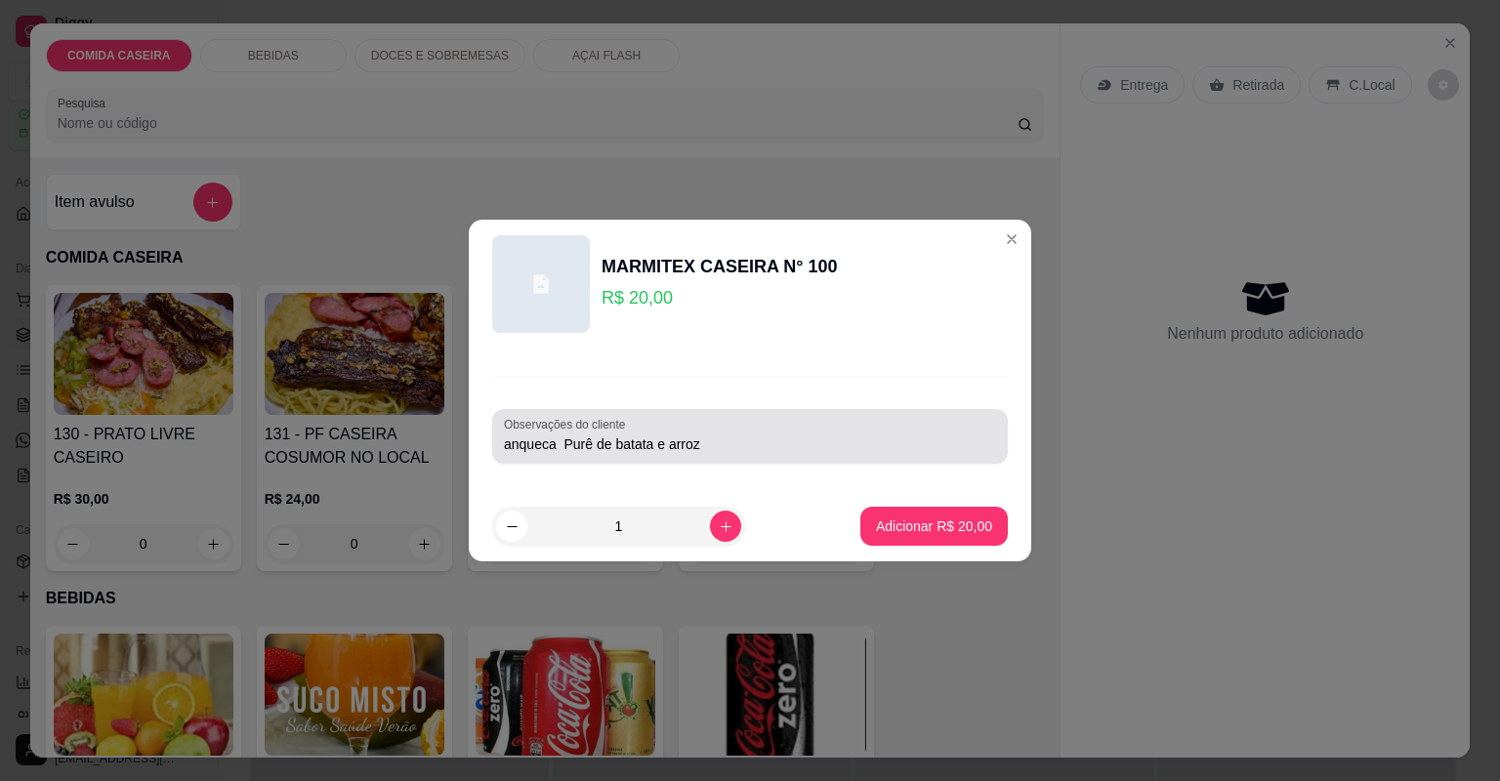
click at [501, 449] on div "Observações do cliente anqueca Purê de batata e arroz" at bounding box center [750, 436] width 516 height 55
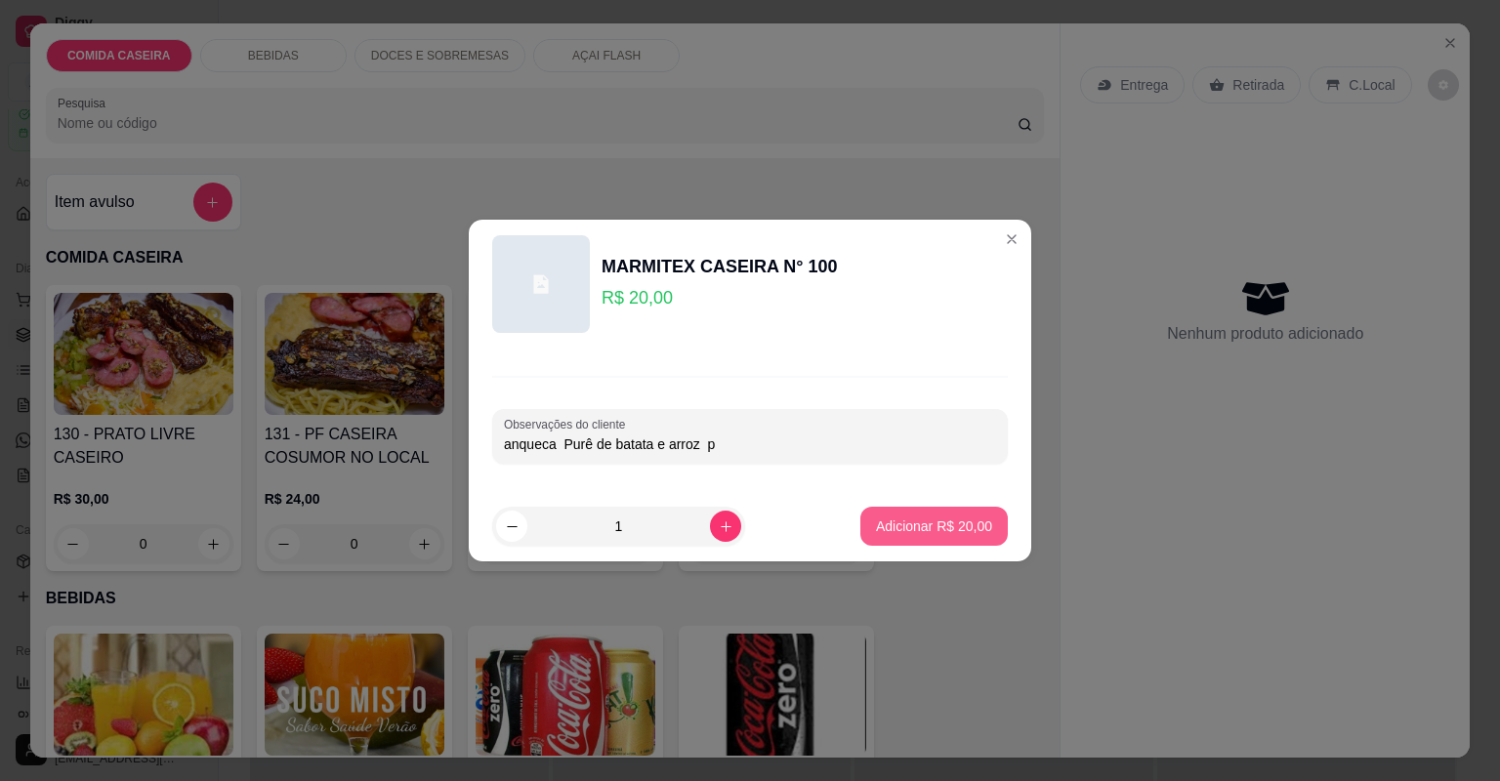
type input "anqueca Purê de batata e arroz p"
click at [914, 539] on button "Adicionar R$ 20,00" at bounding box center [933, 526] width 147 height 39
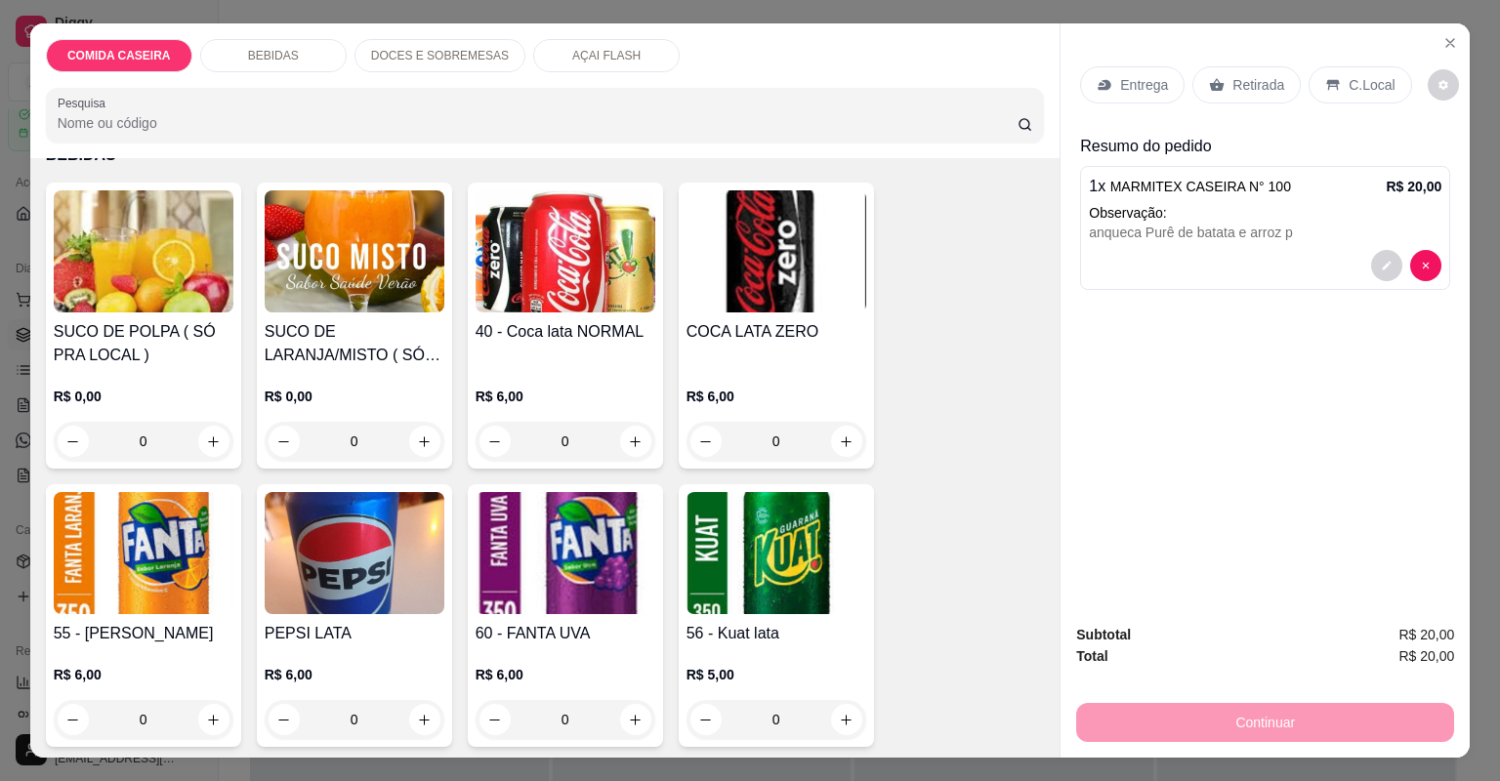
scroll to position [469, 0]
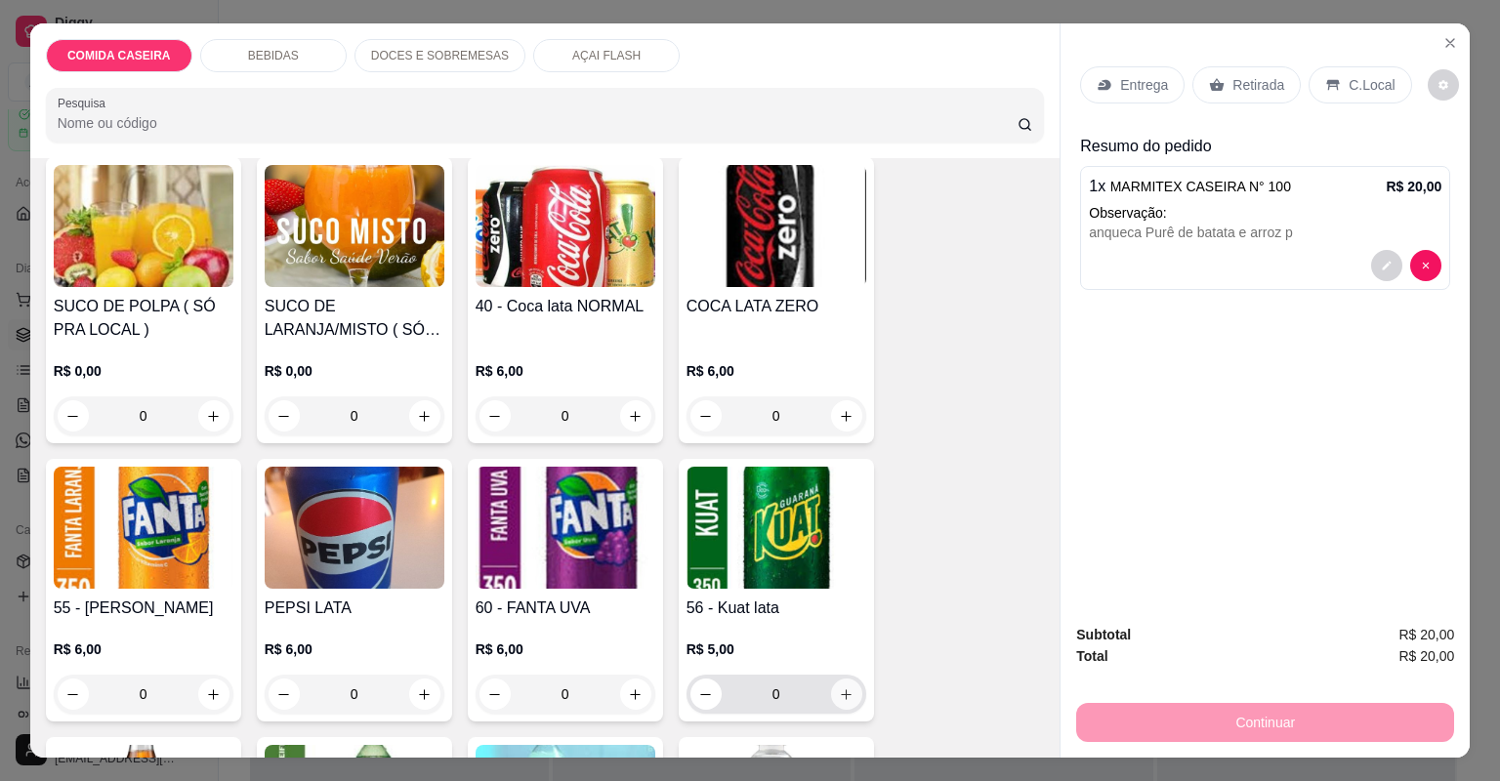
click at [836, 683] on button "increase-product-quantity" at bounding box center [846, 694] width 31 height 31
type input "1"
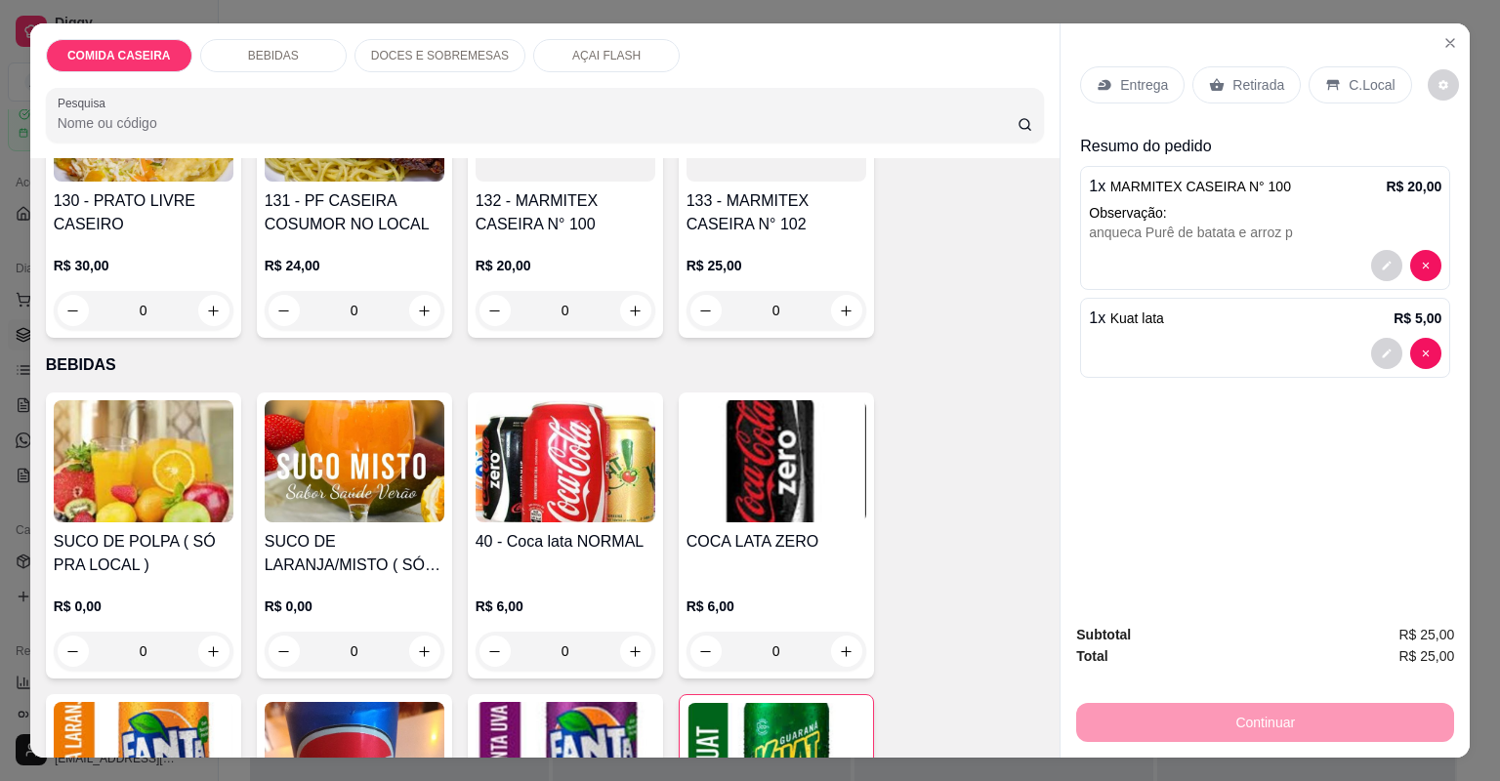
scroll to position [0, 0]
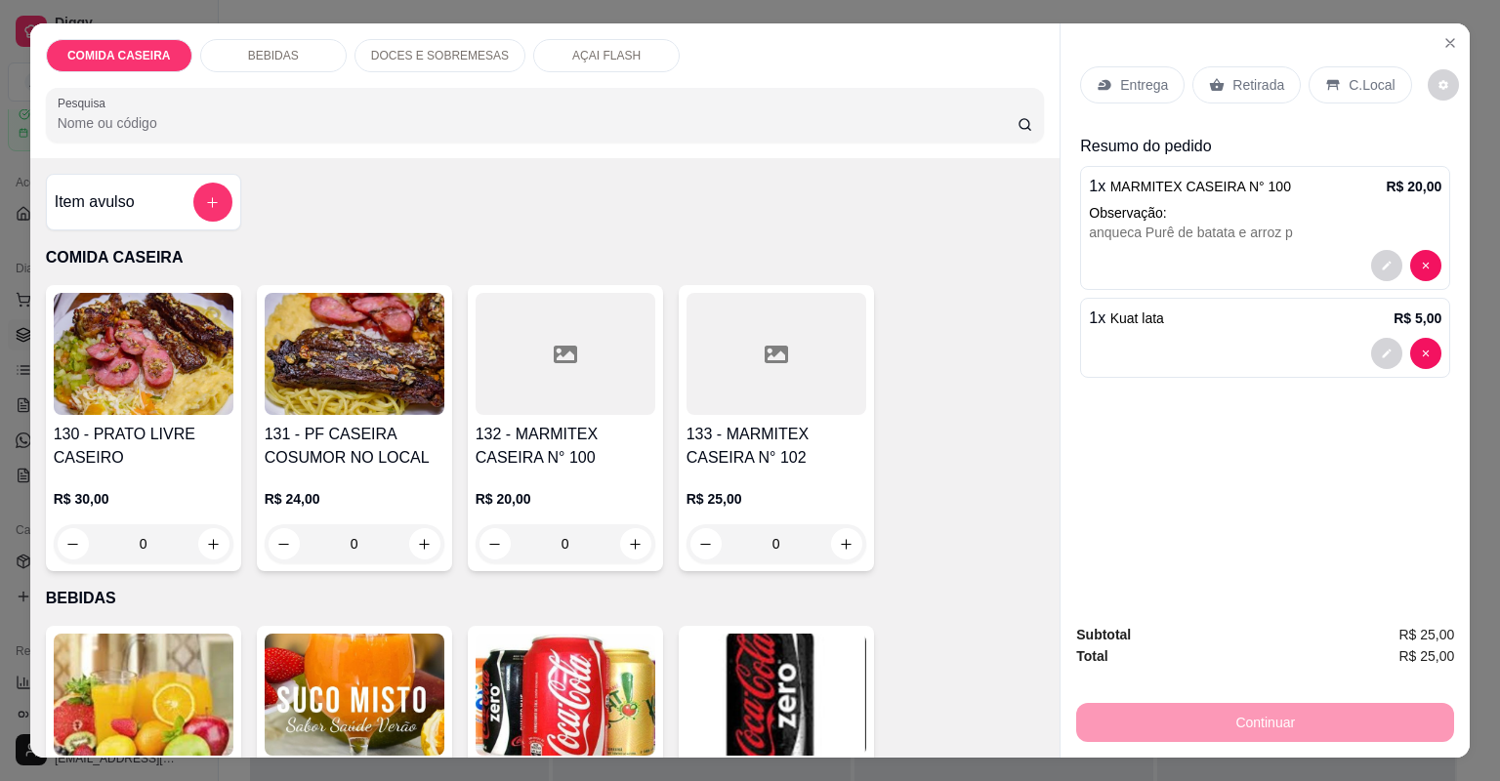
click at [785, 389] on div at bounding box center [776, 354] width 180 height 122
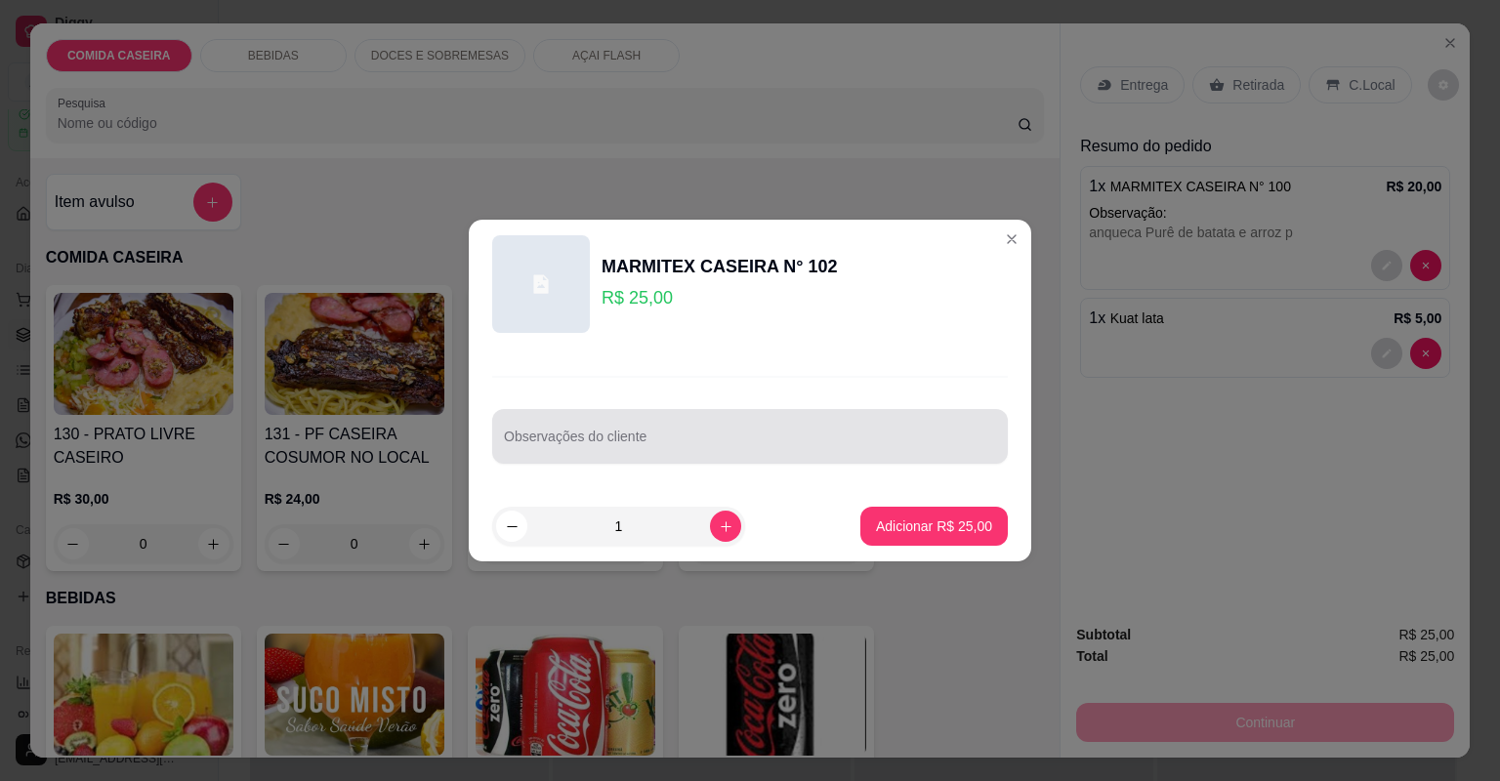
click at [769, 434] on input "Observações do cliente" at bounding box center [750, 444] width 492 height 20
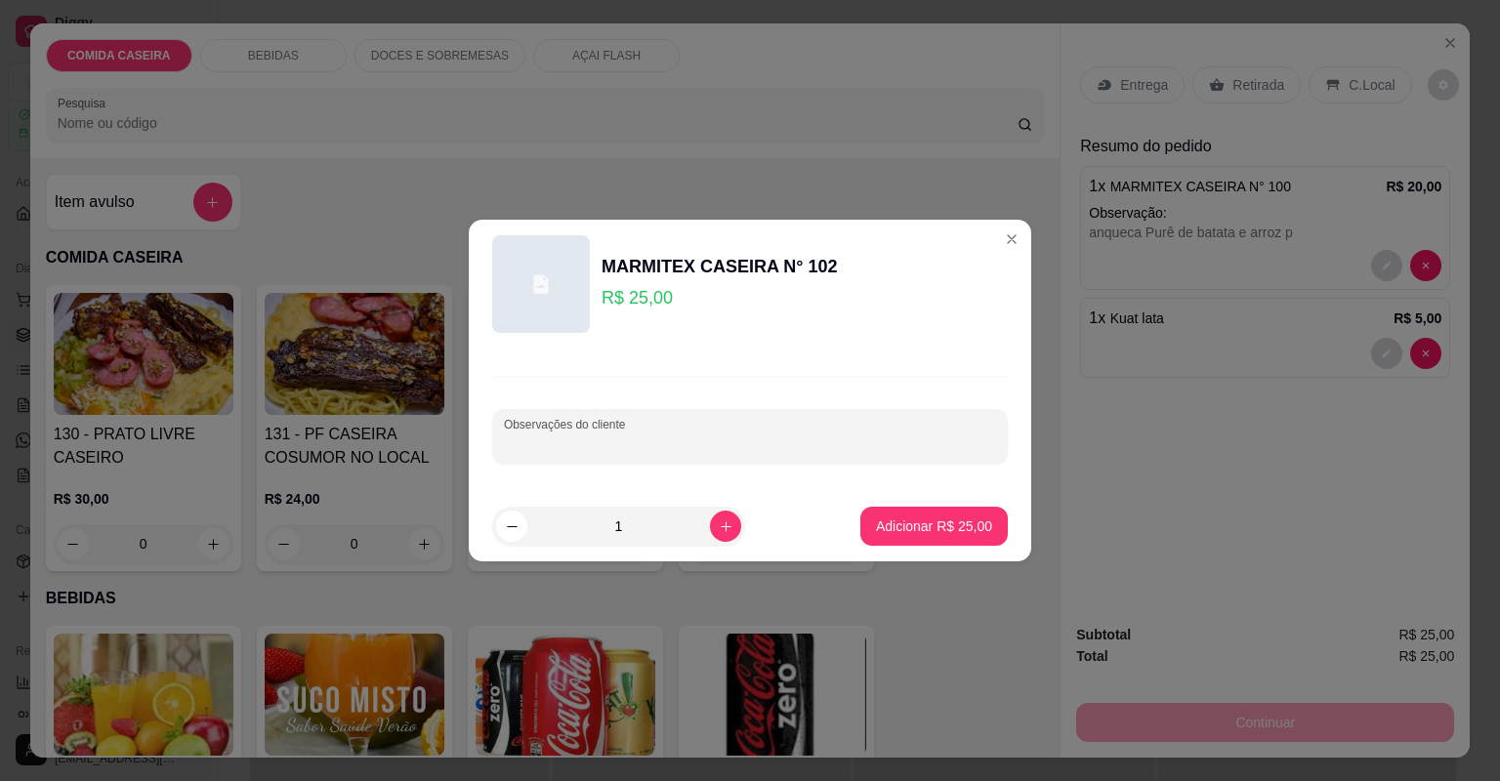
paste input "Lasanha de frango Refrigerante coca cola Dinheiro"
type input "Lasanha de frango cpmpleta"
click at [933, 515] on button "Adicionar R$ 25,00" at bounding box center [934, 527] width 144 height 38
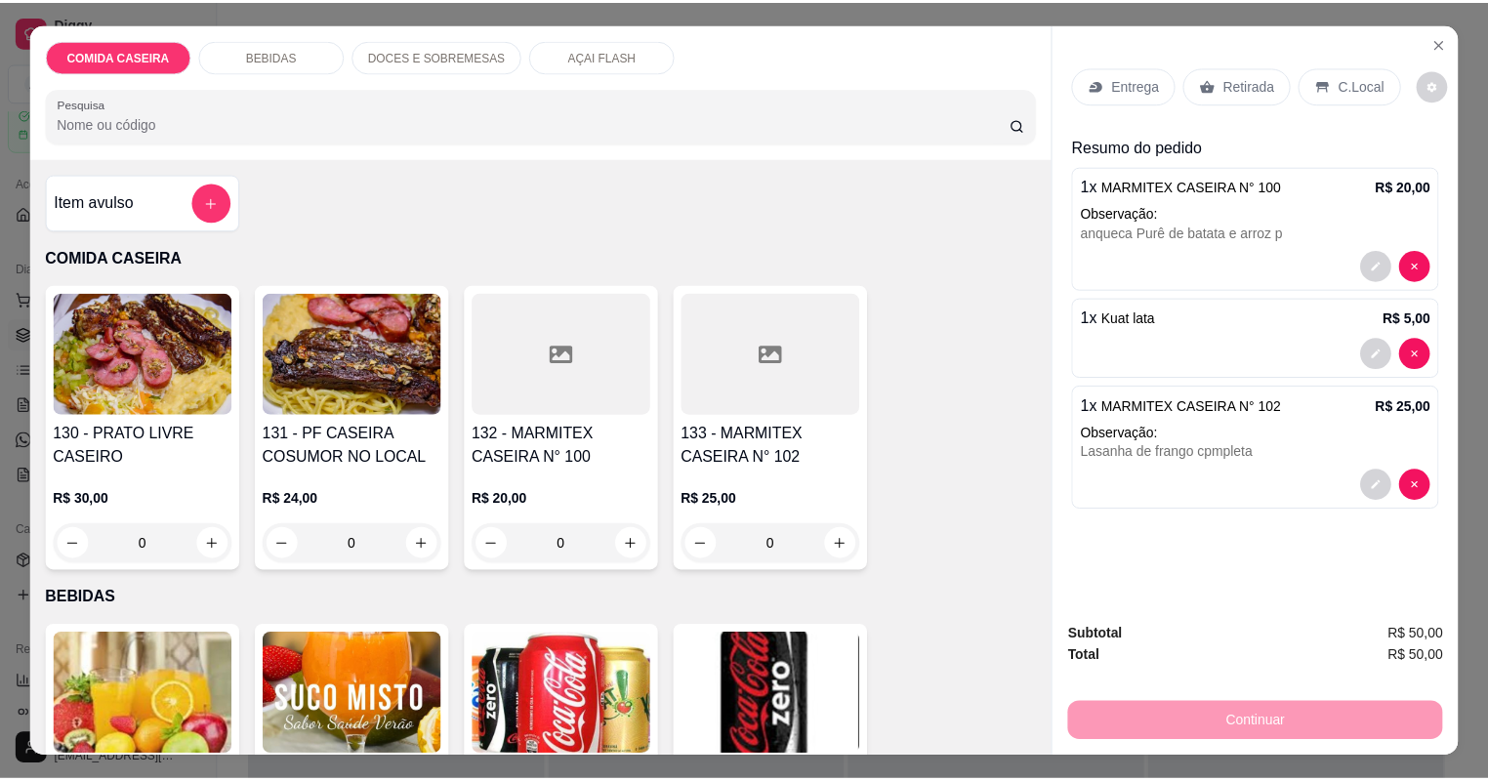
scroll to position [234, 0]
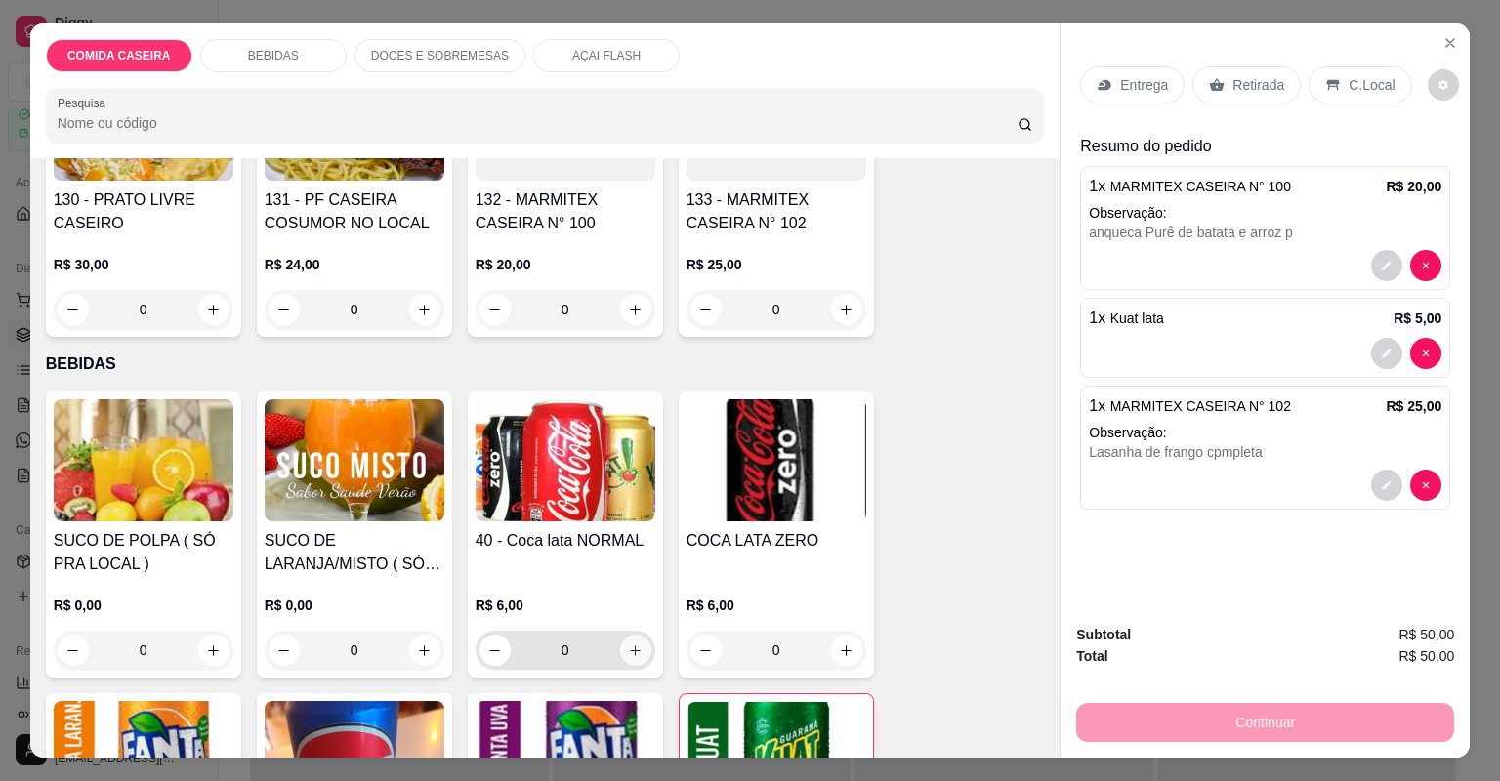
click at [628, 651] on icon "increase-product-quantity" at bounding box center [635, 650] width 15 height 15
type input "1"
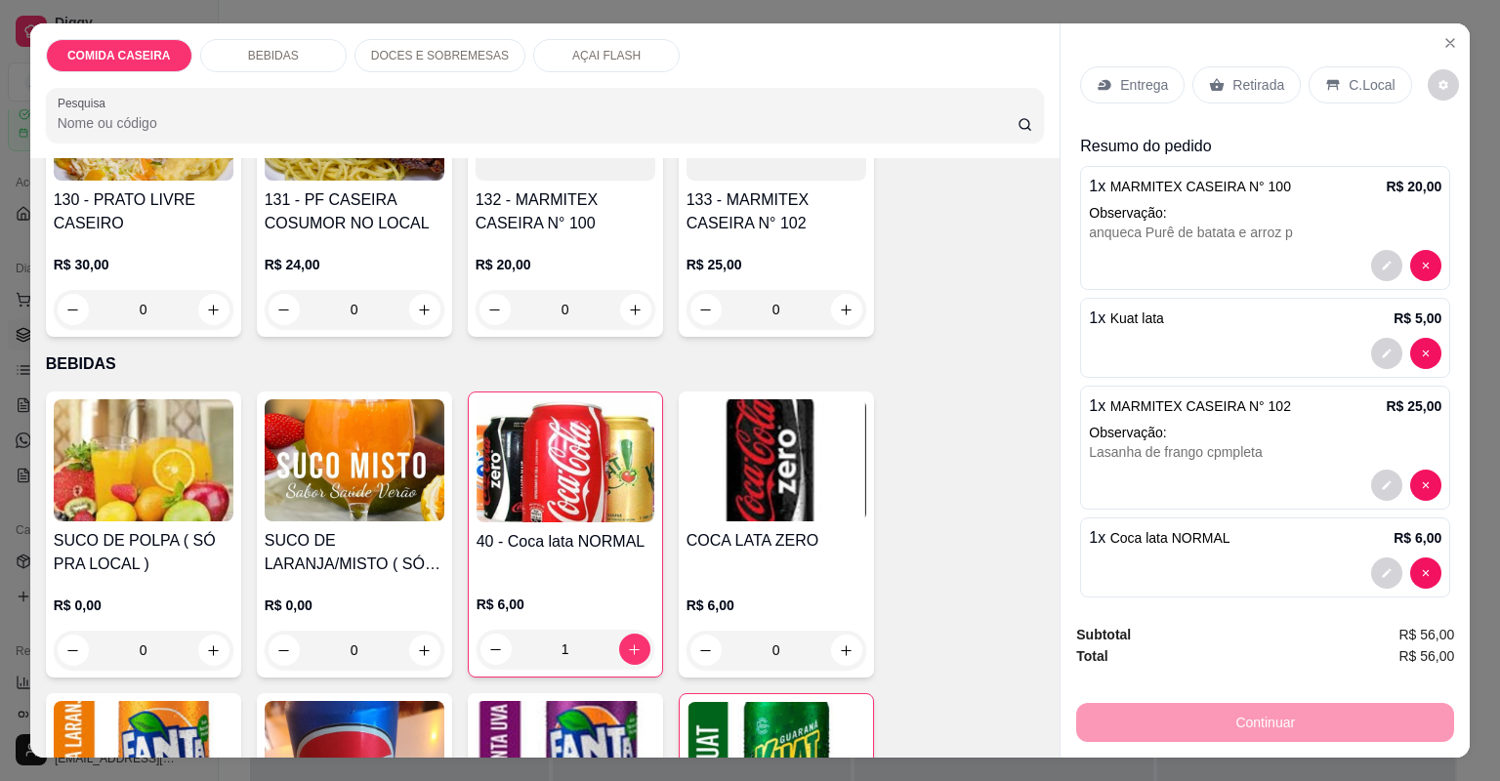
click at [1158, 94] on p "Entrega" at bounding box center [1144, 85] width 48 height 20
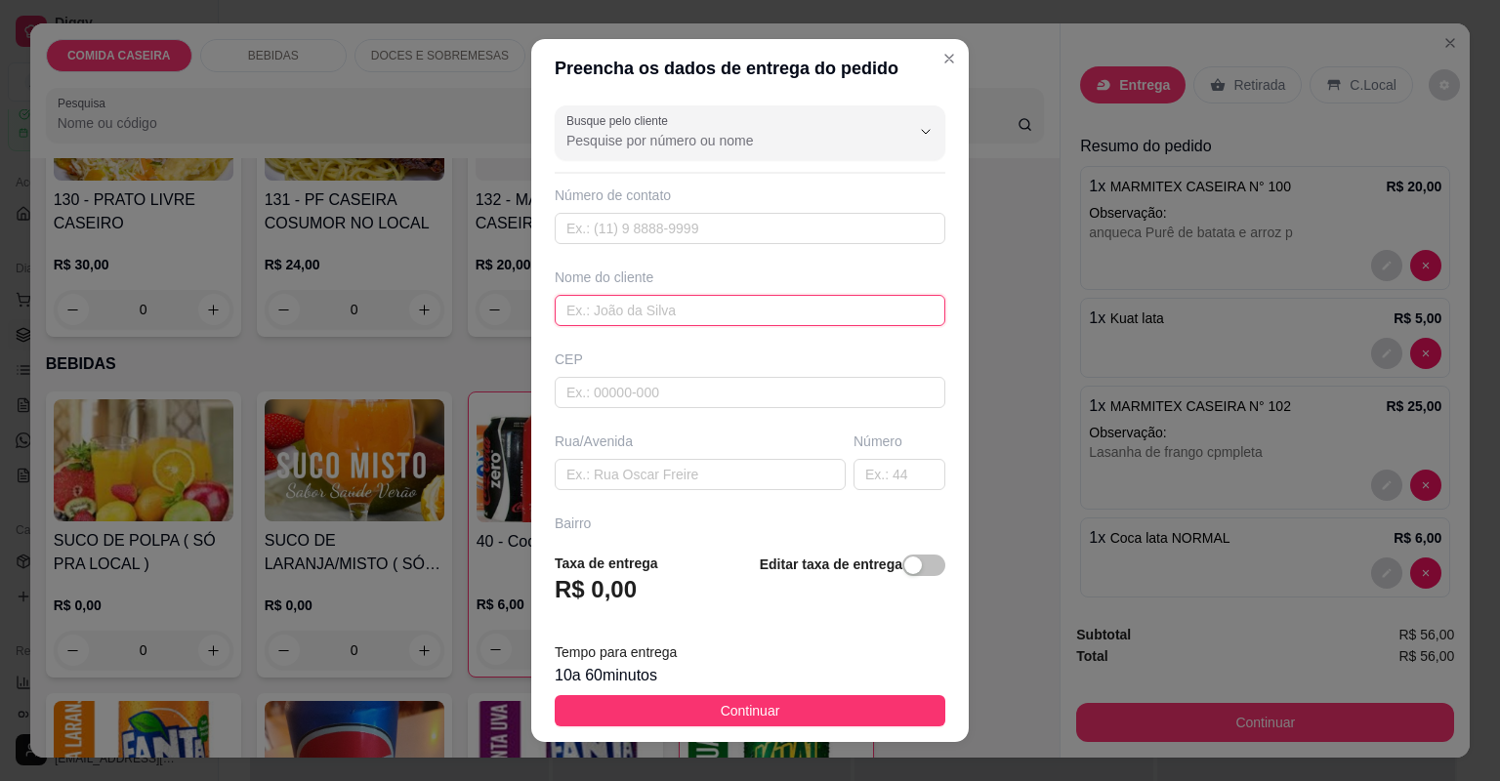
click at [682, 301] on input "text" at bounding box center [750, 310] width 391 height 31
type input "o"
type input "paloma"
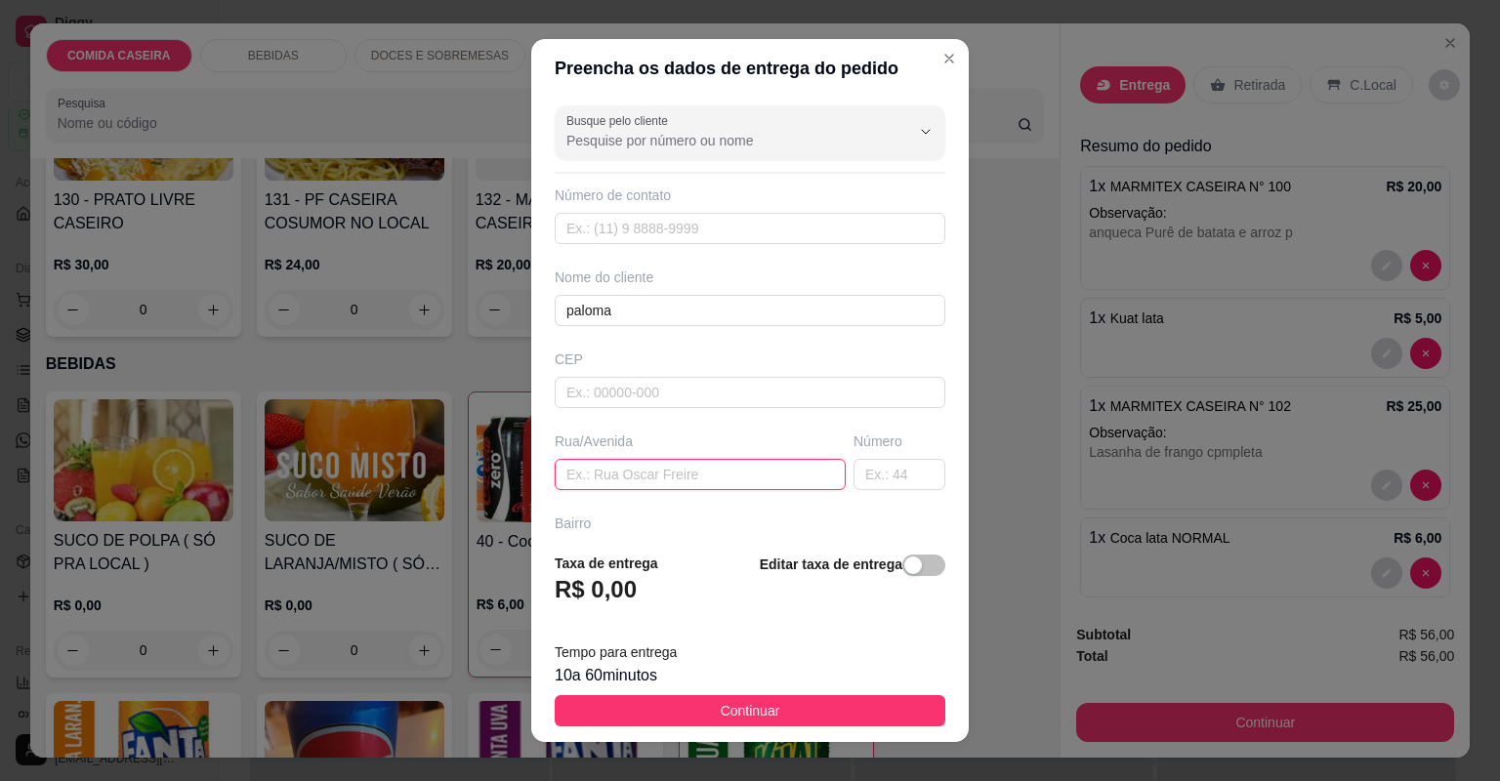
click at [696, 471] on input "text" at bounding box center [700, 474] width 291 height 31
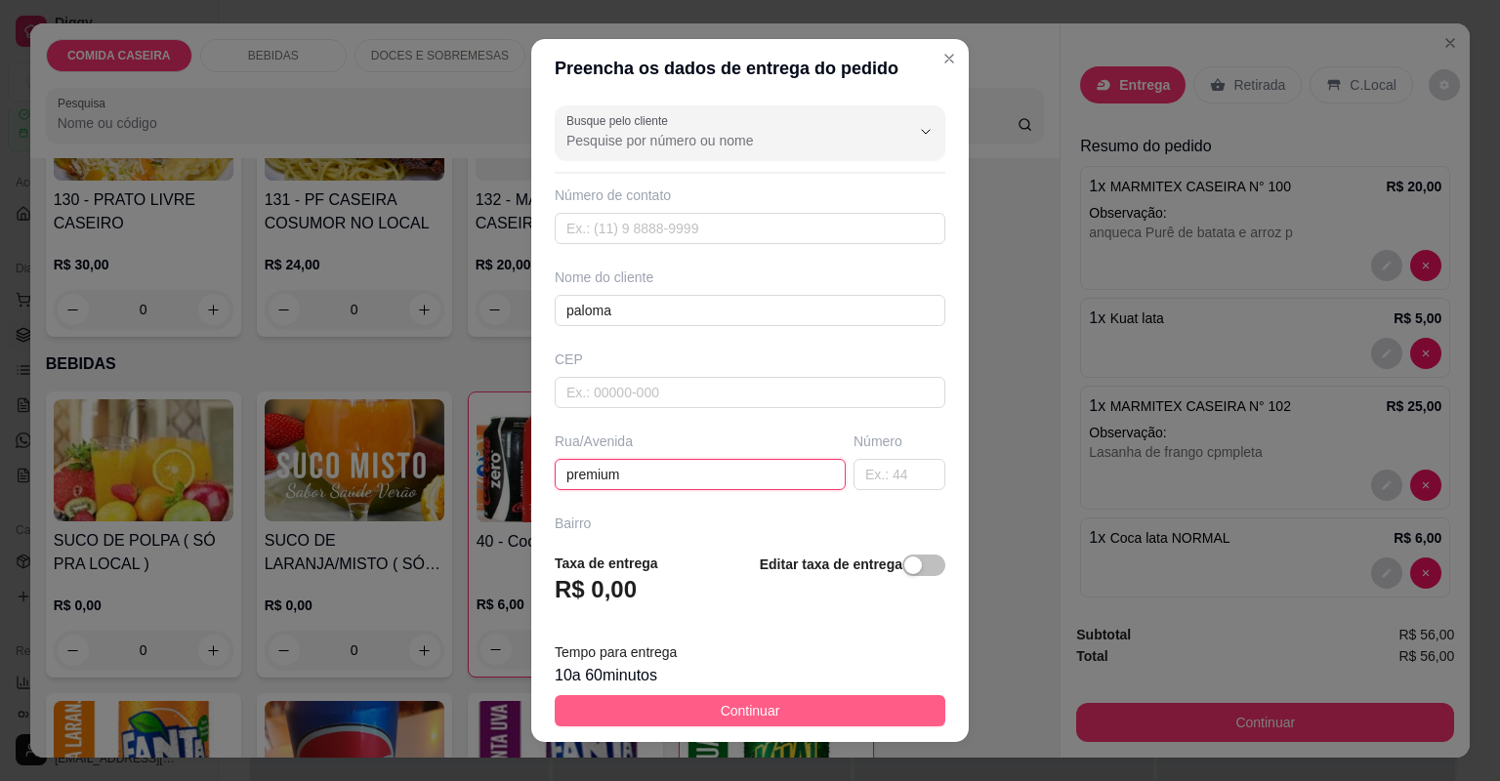
type input "premium"
click at [682, 706] on button "Continuar" at bounding box center [750, 710] width 391 height 31
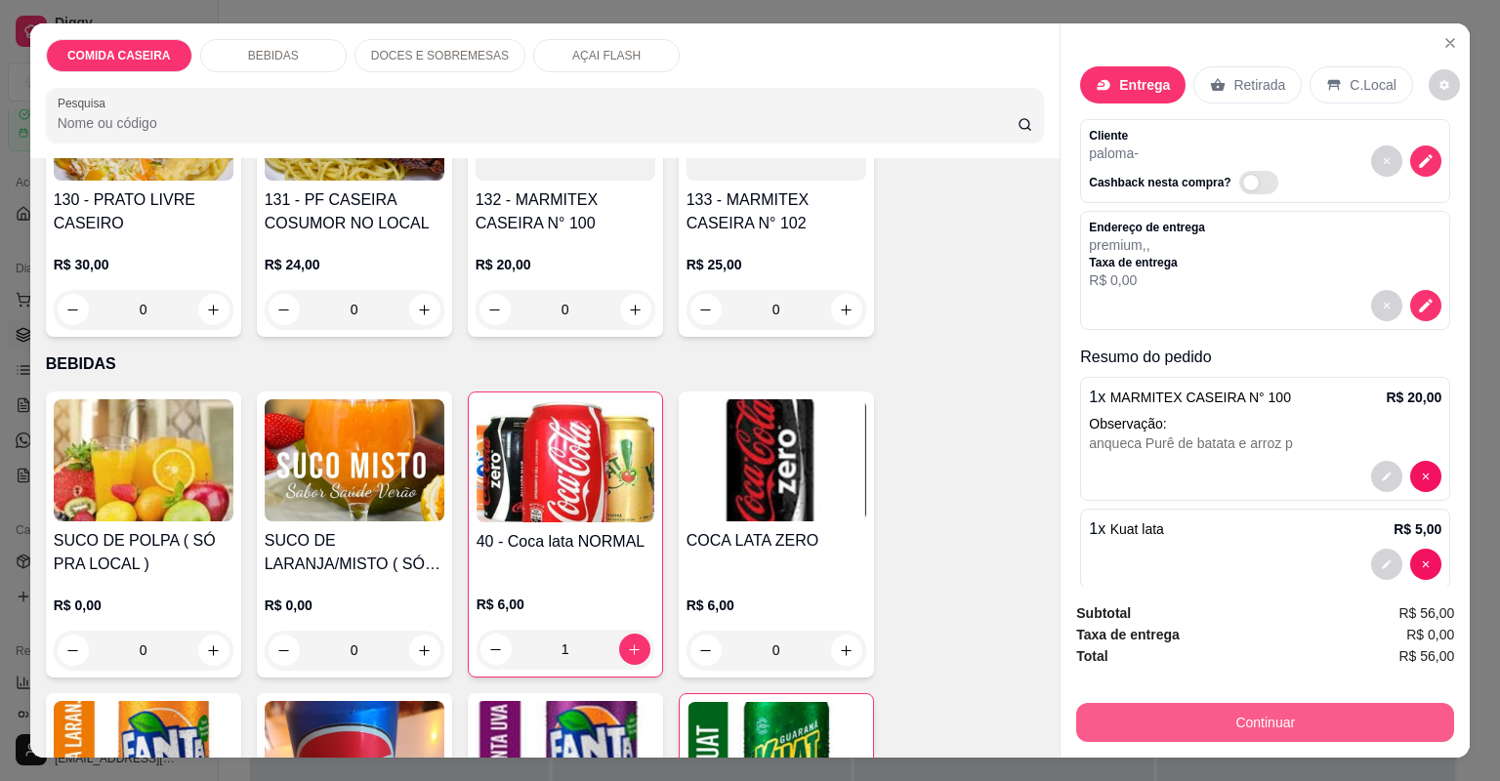
click at [1166, 711] on button "Continuar" at bounding box center [1265, 722] width 378 height 39
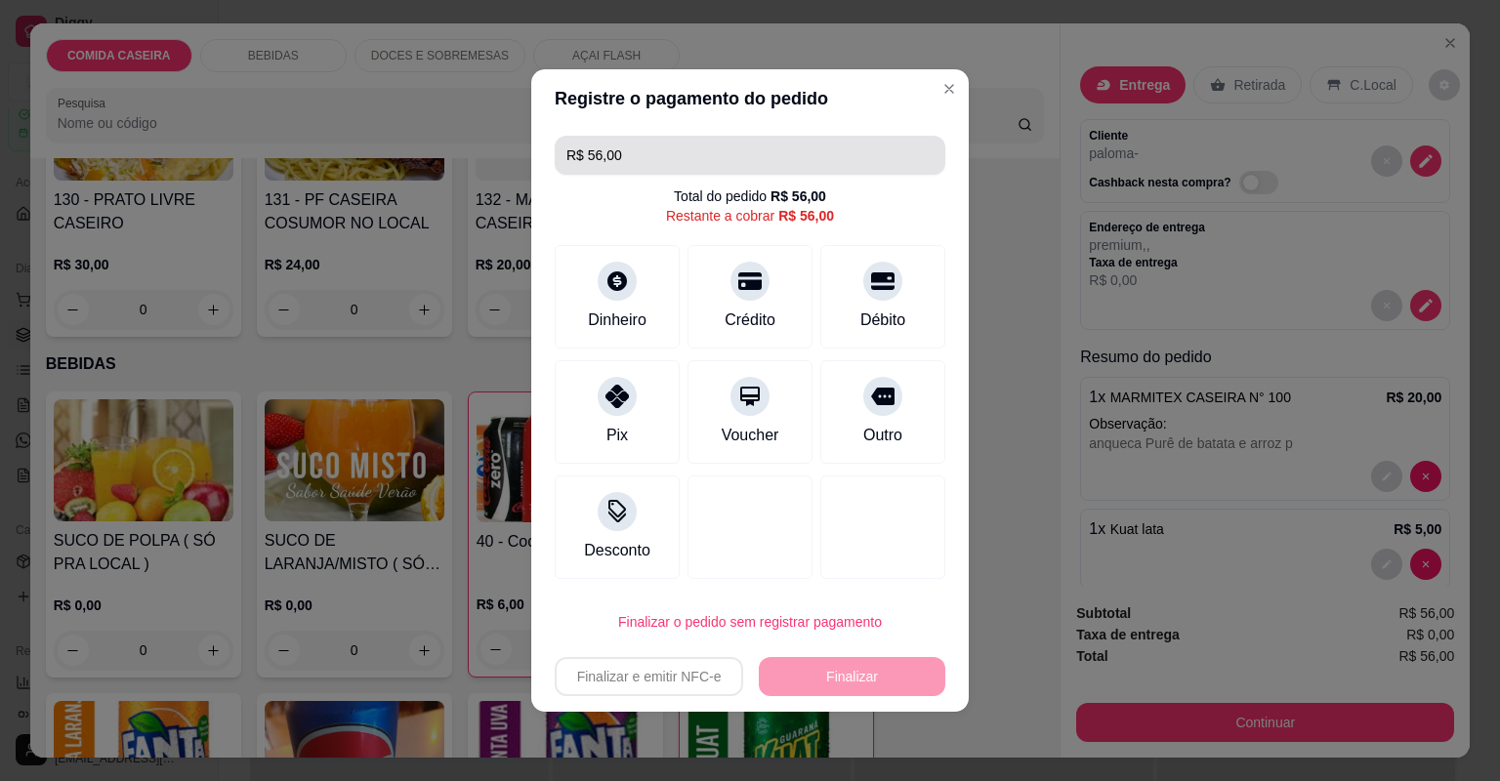
click at [683, 160] on input "R$ 56,00" at bounding box center [749, 155] width 367 height 39
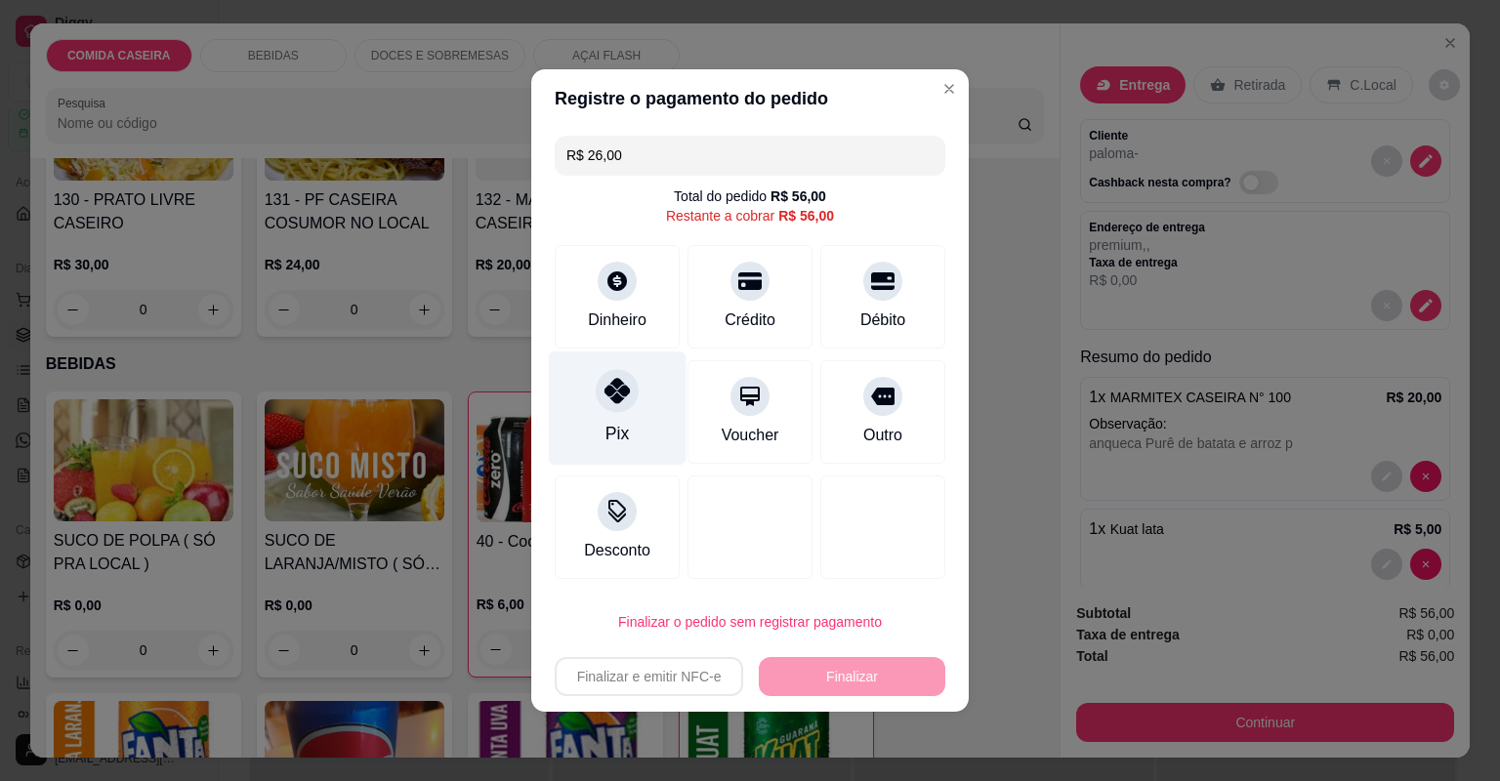
click at [621, 394] on icon at bounding box center [616, 390] width 25 height 25
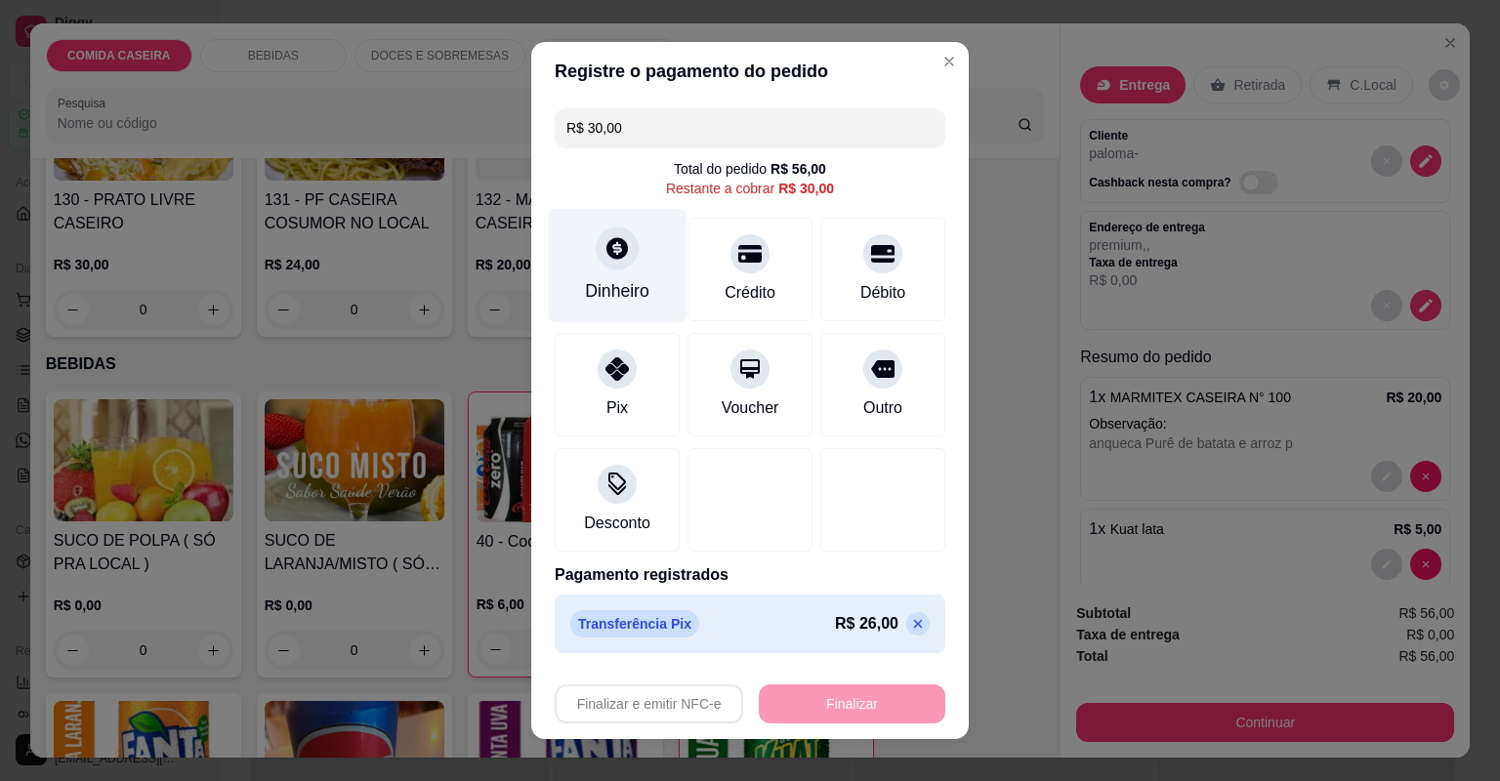
click at [604, 256] on icon at bounding box center [616, 247] width 25 height 25
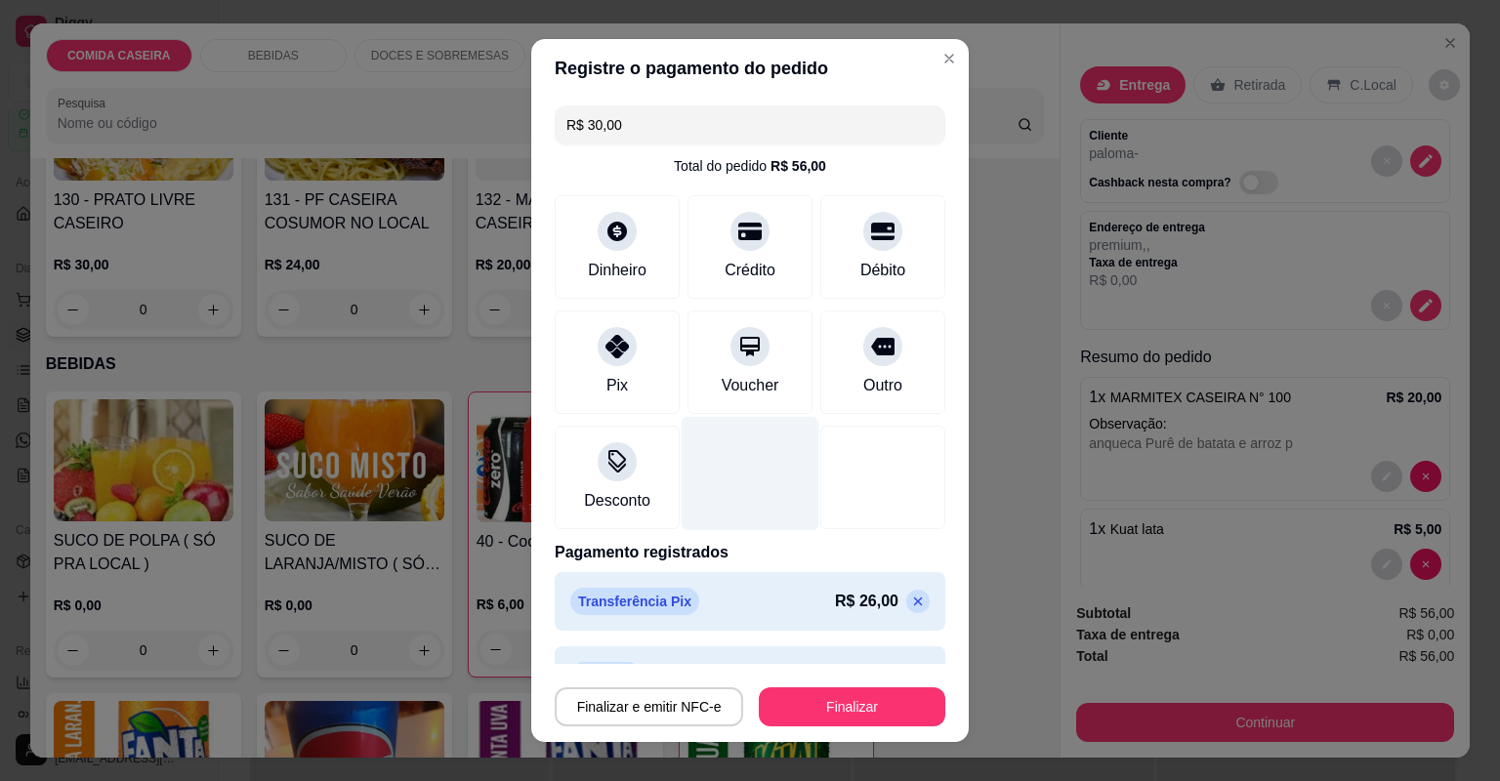
type input "R$ 0,00"
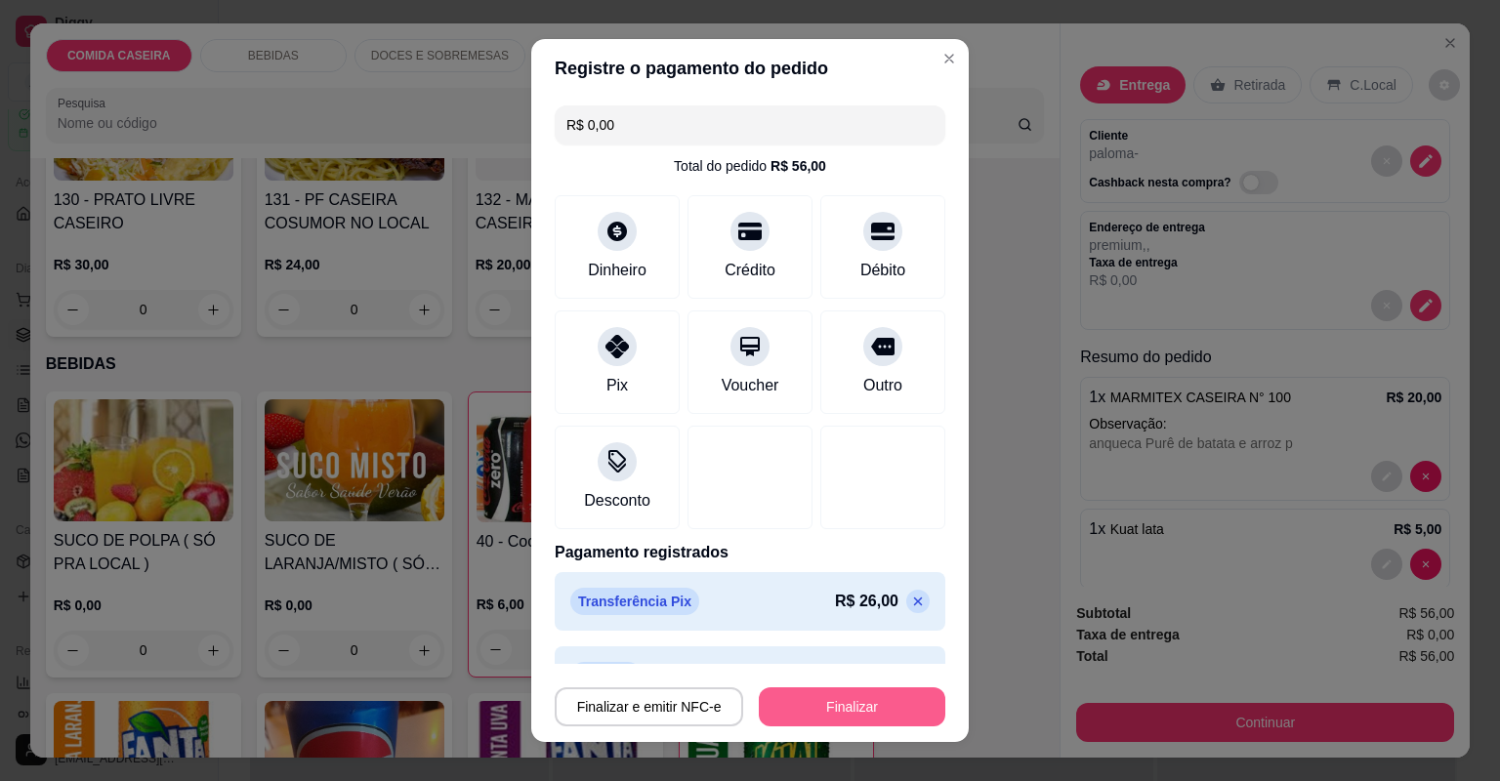
click at [841, 712] on button "Finalizar" at bounding box center [852, 706] width 186 height 39
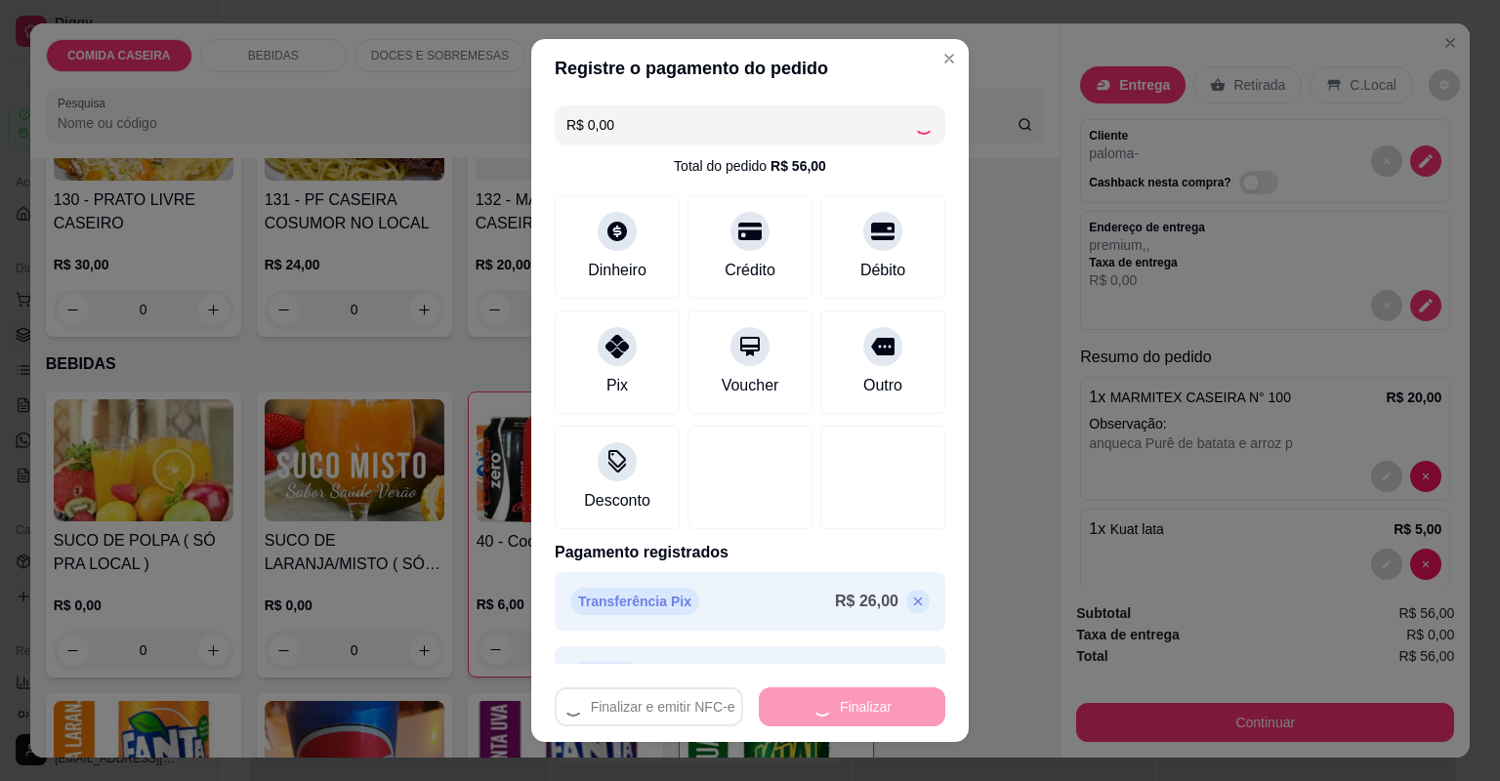
type input "0"
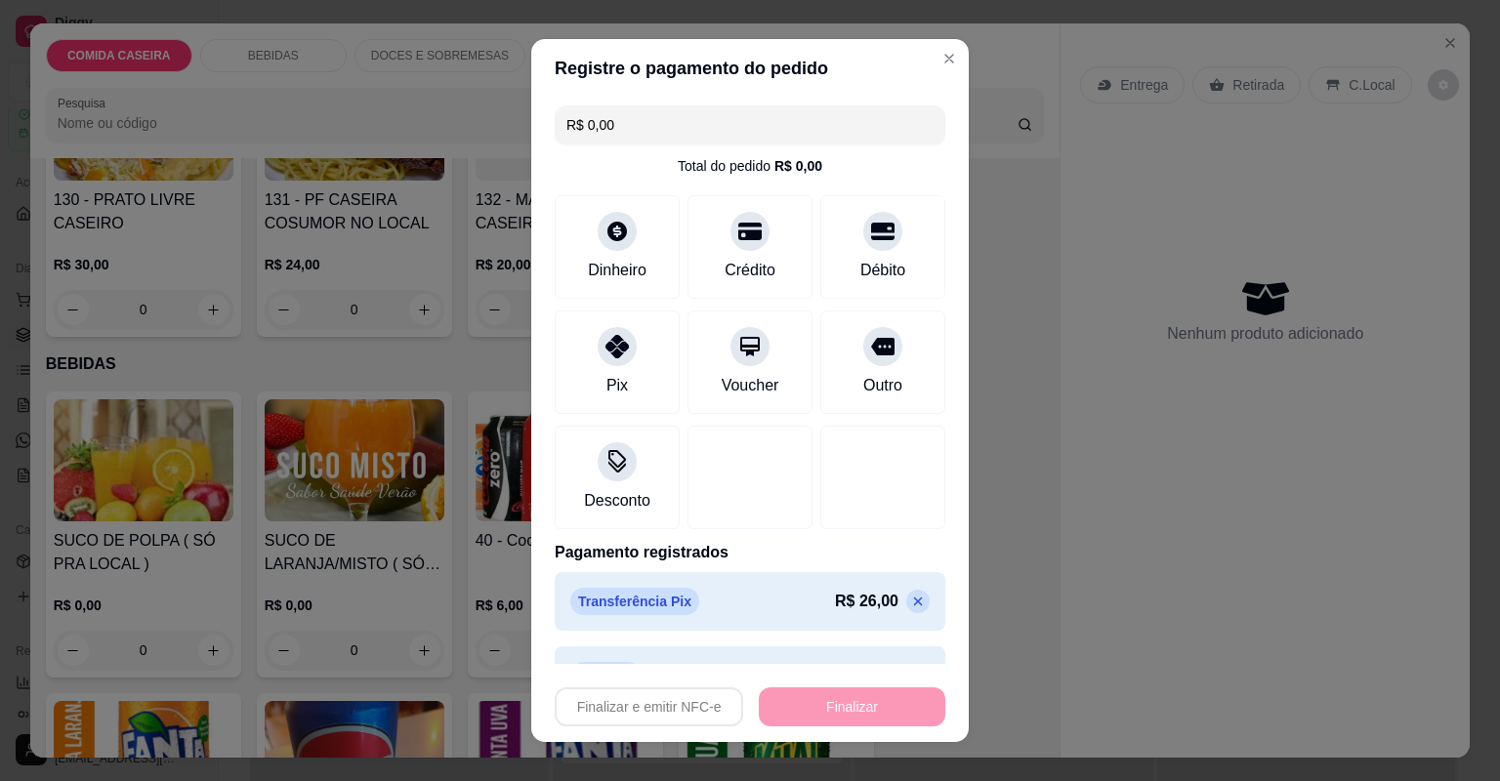
type input "-R$ 56,00"
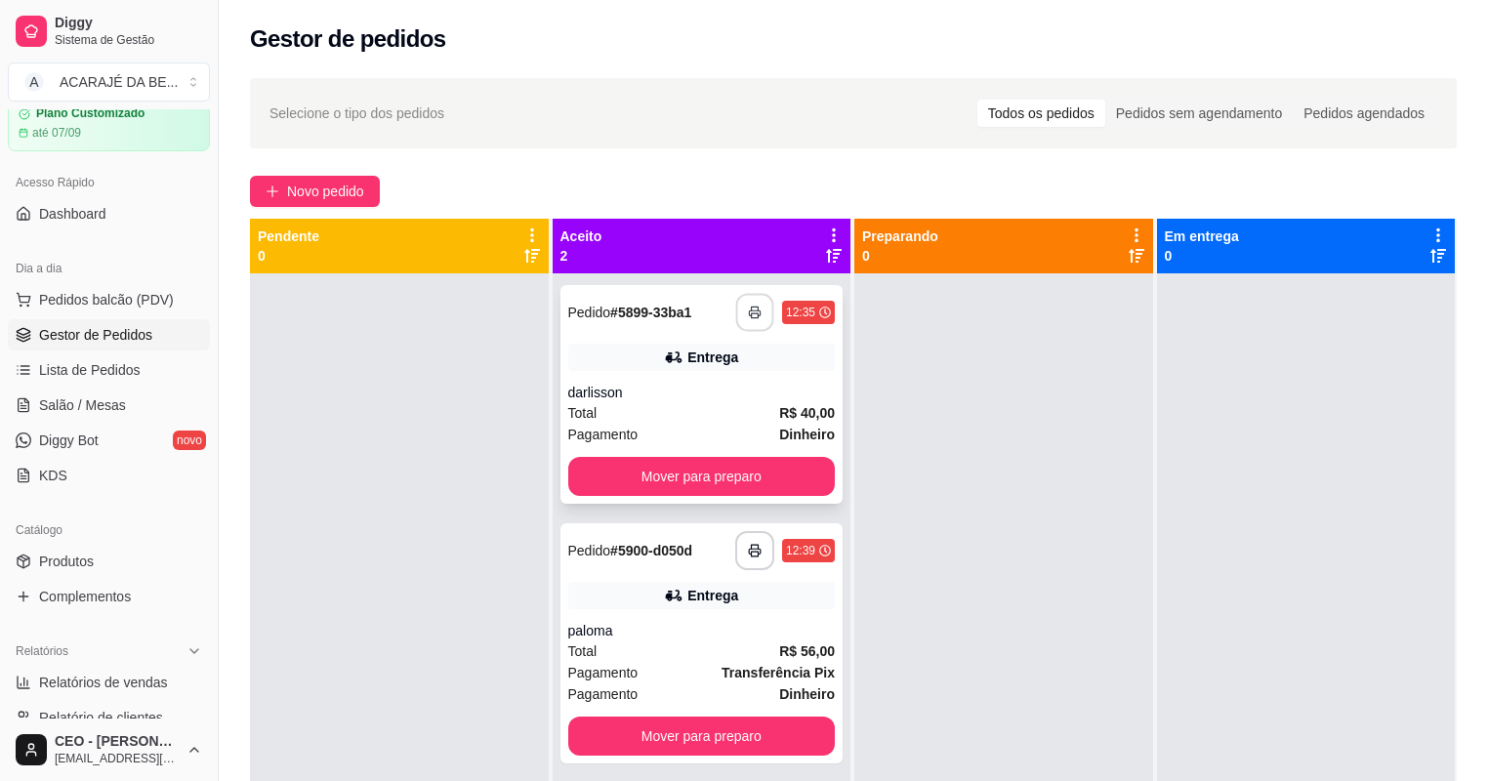
click at [748, 311] on icon "button" at bounding box center [755, 313] width 14 height 14
click at [740, 474] on button "Mover para preparo" at bounding box center [702, 476] width 268 height 39
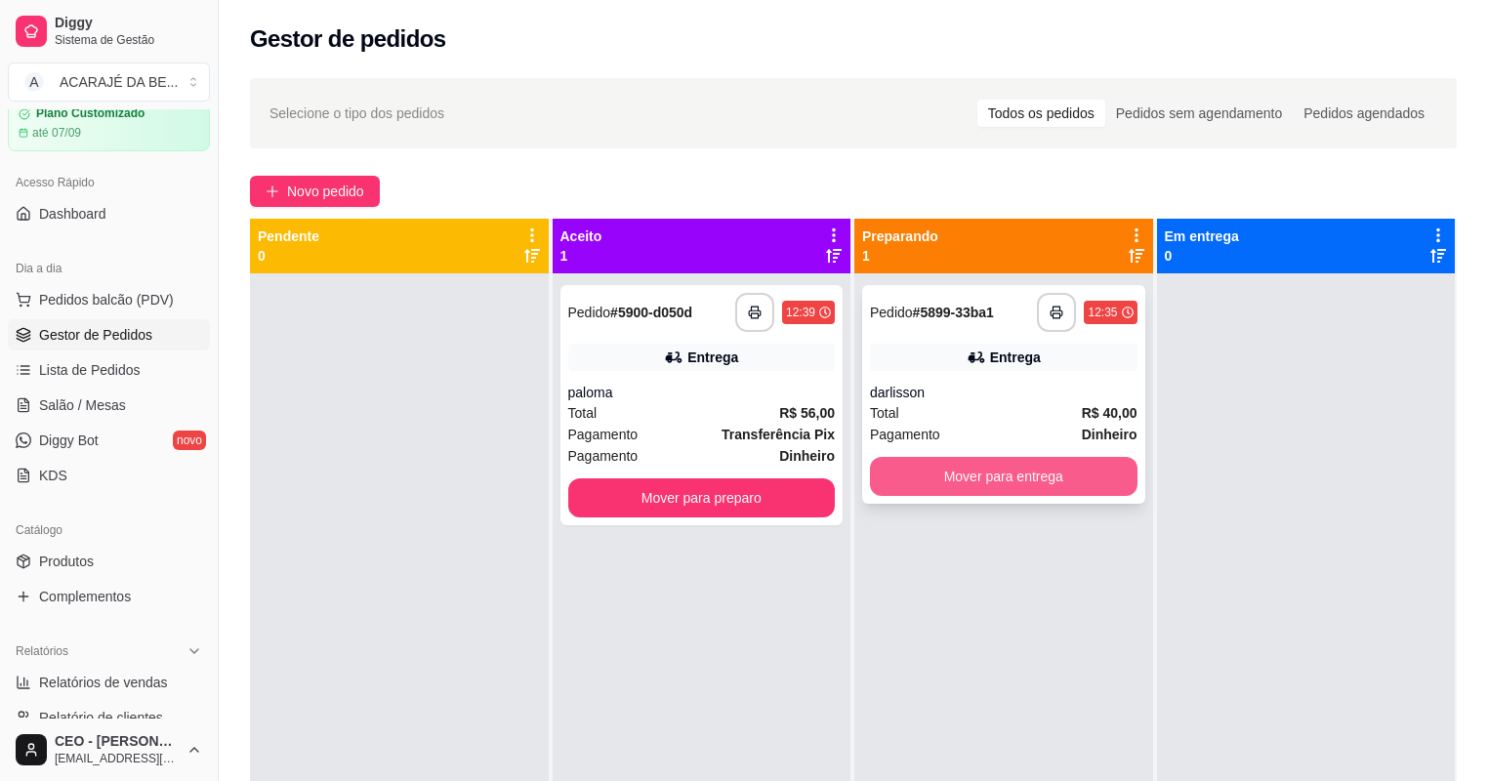
click at [890, 476] on button "Mover para entrega" at bounding box center [1004, 476] width 268 height 39
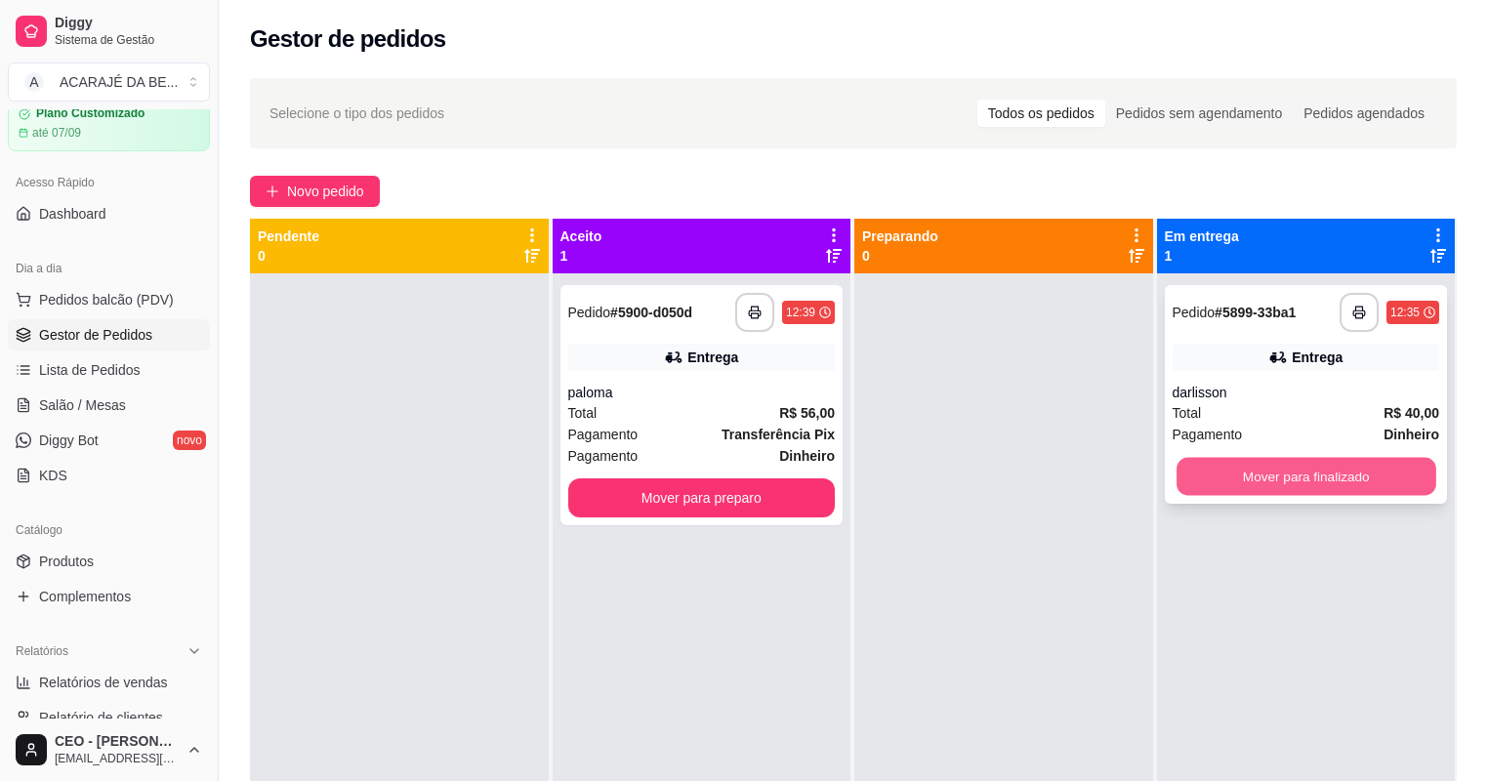
click at [1177, 476] on button "Mover para finalizado" at bounding box center [1306, 477] width 259 height 38
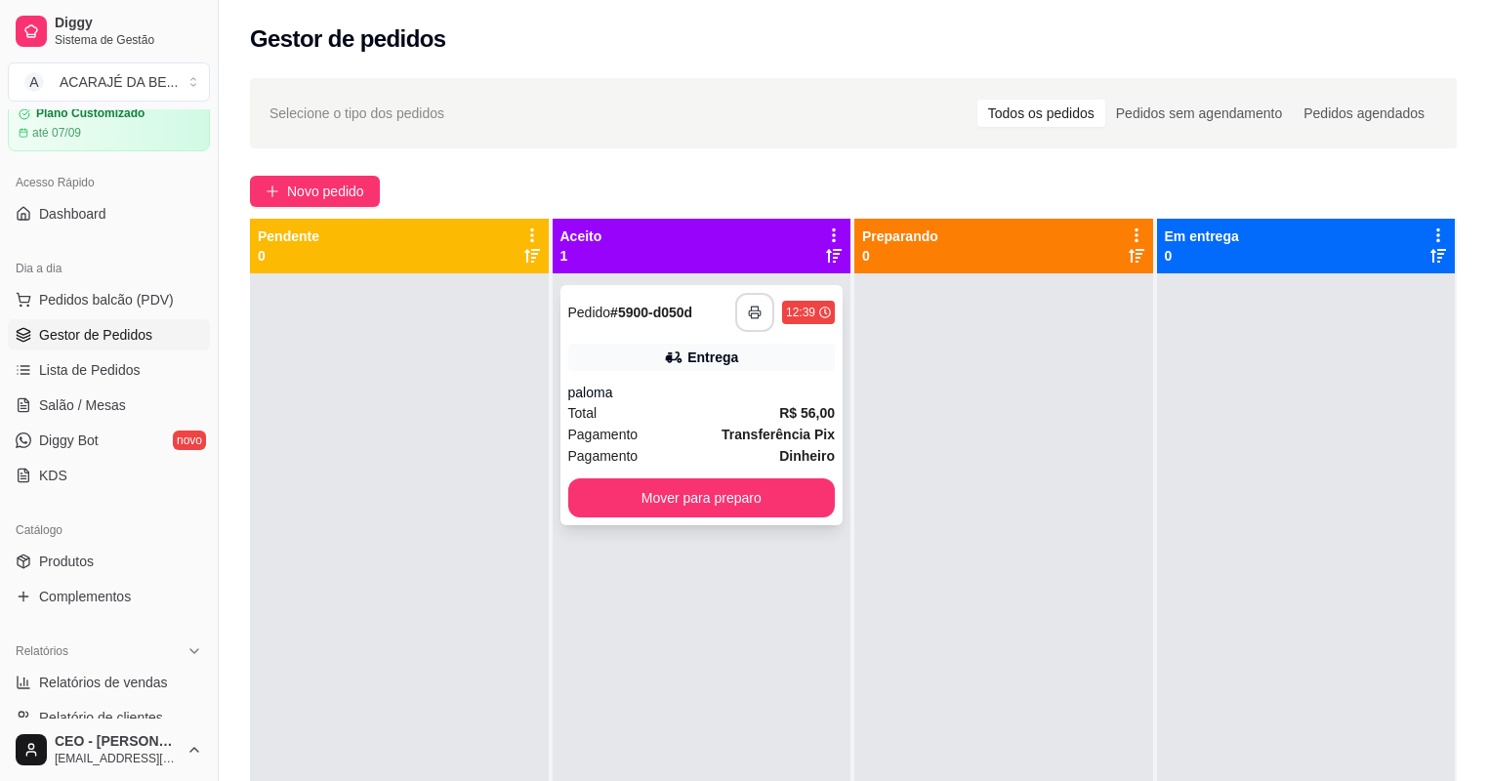
click at [753, 316] on icon "button" at bounding box center [755, 313] width 14 height 14
click at [720, 504] on button "Mover para preparo" at bounding box center [702, 497] width 268 height 39
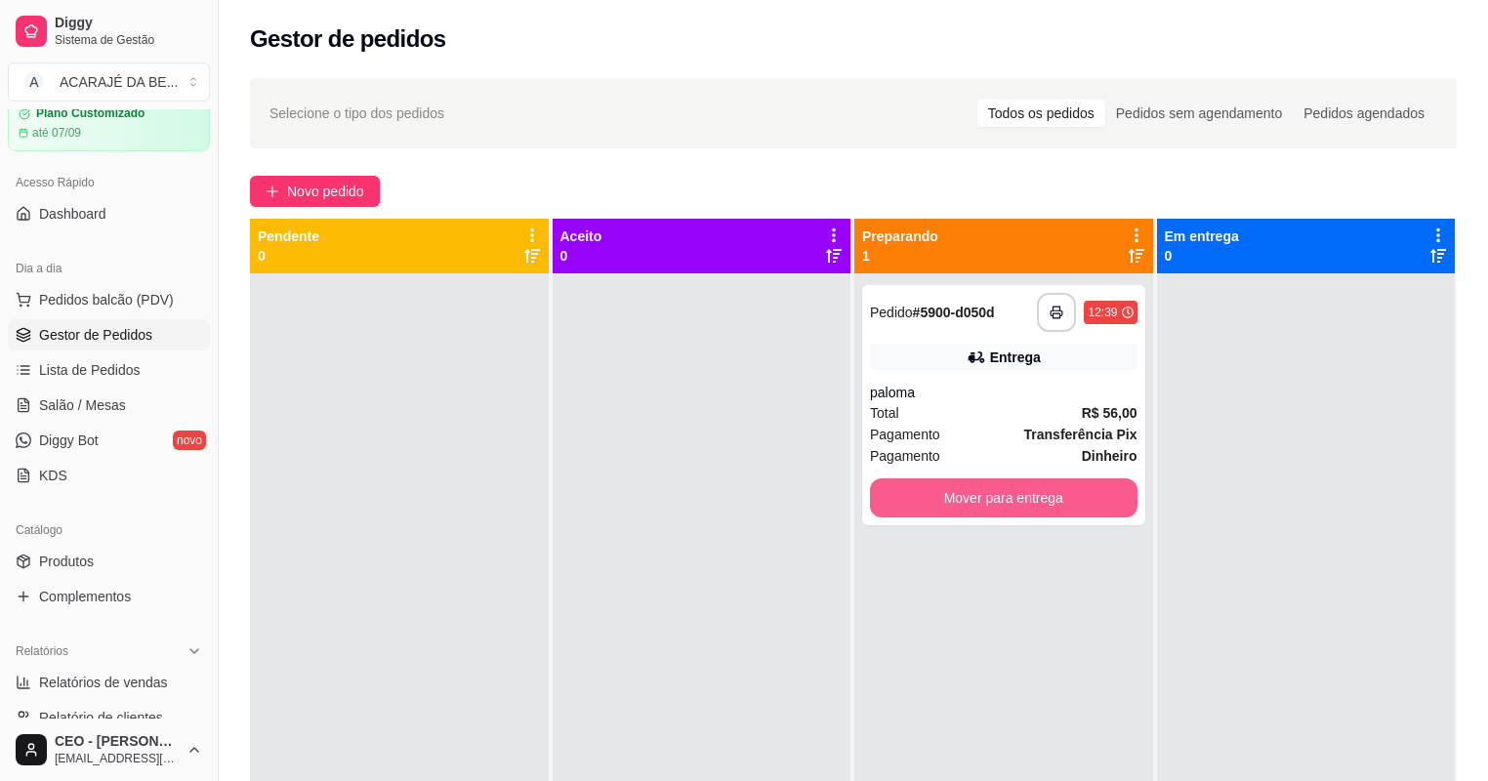
click at [882, 484] on button "Mover para entrega" at bounding box center [1004, 497] width 268 height 39
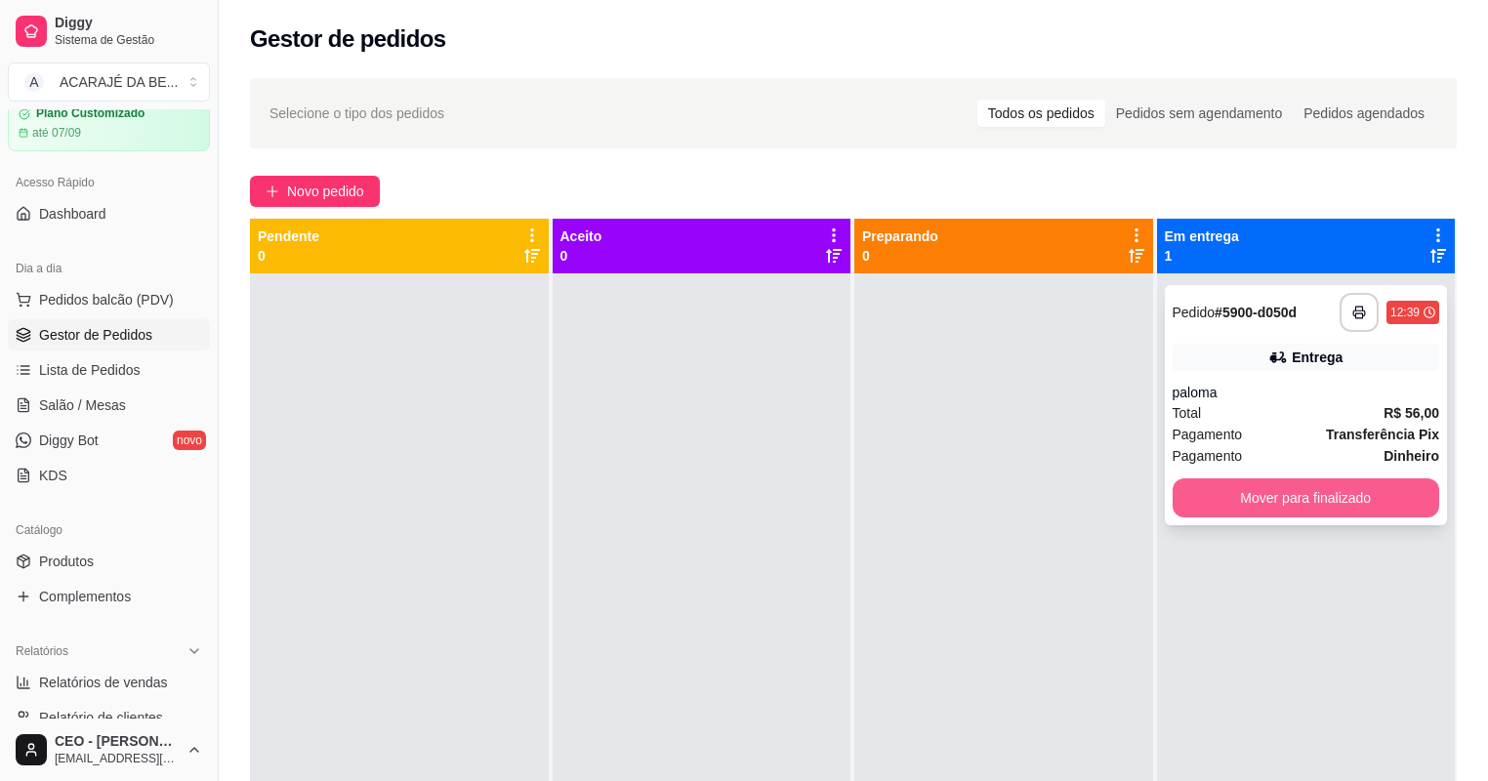
click at [1199, 506] on button "Mover para finalizado" at bounding box center [1307, 497] width 268 height 39
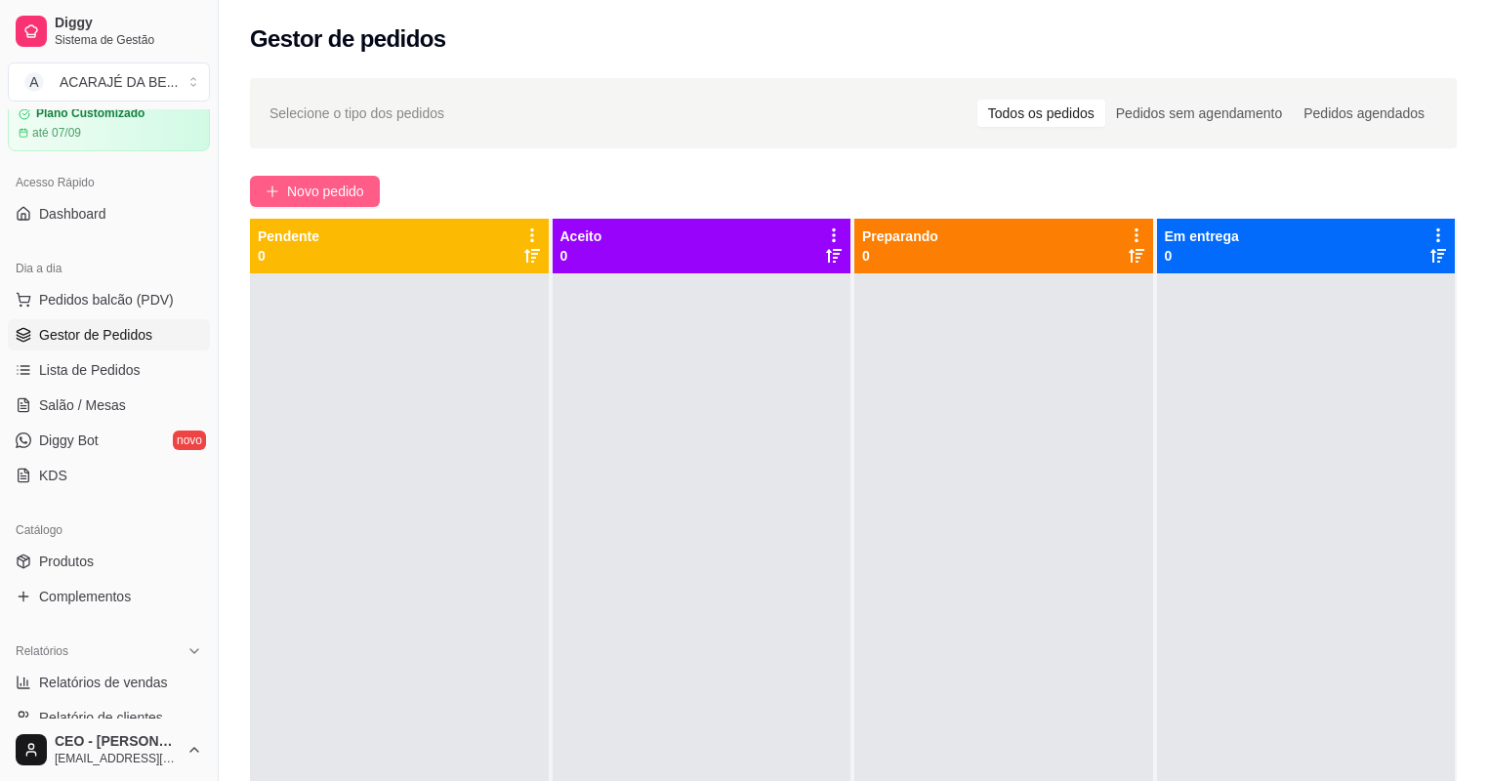
click at [341, 185] on span "Novo pedido" at bounding box center [325, 191] width 77 height 21
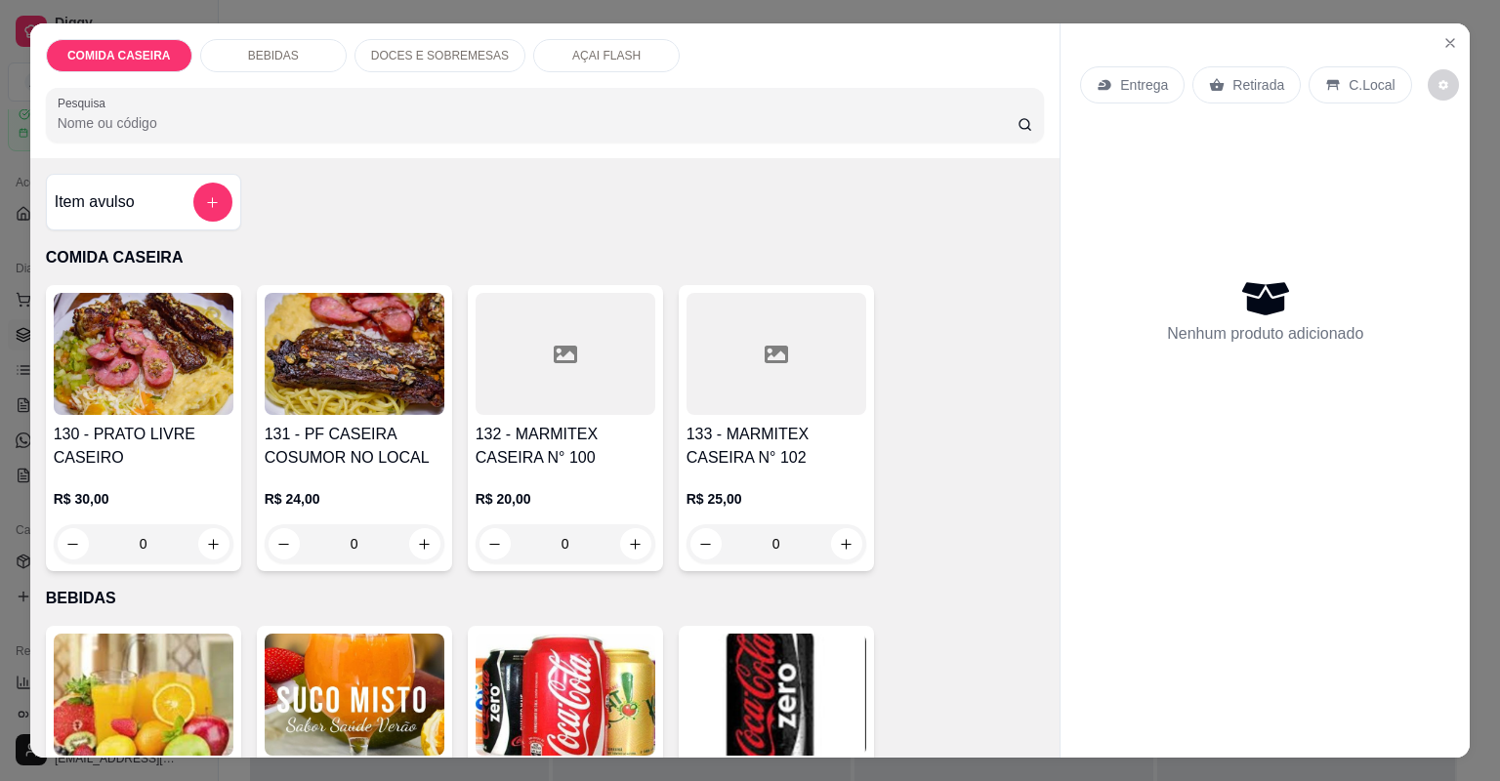
click at [1120, 88] on p "Entrega" at bounding box center [1144, 85] width 48 height 20
click at [562, 395] on div at bounding box center [565, 354] width 180 height 122
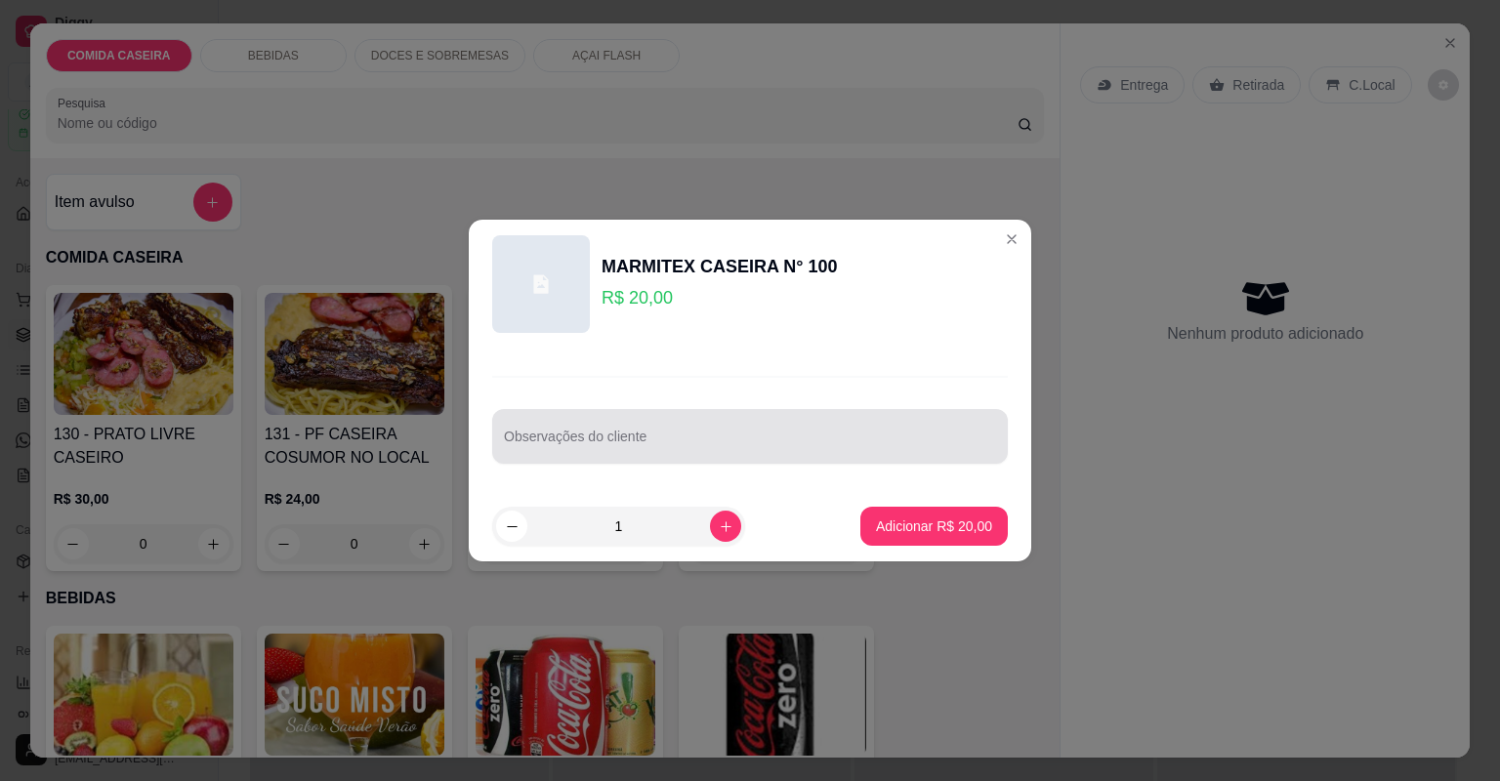
click at [632, 462] on div "Observações do cliente" at bounding box center [750, 436] width 516 height 55
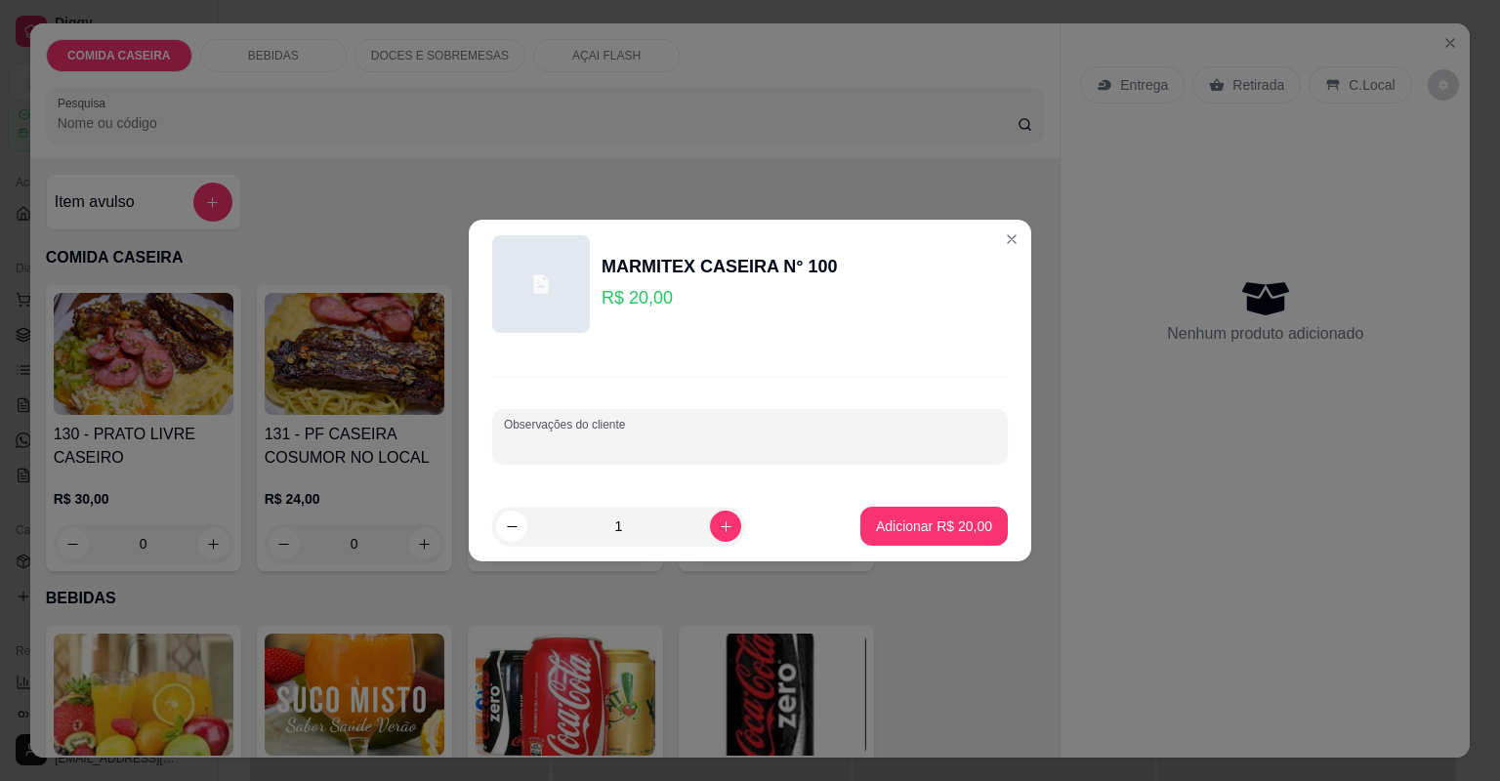
paste input "Arroz, feijão tropeiro ,purê, carne assada,"
type input "Arroz, feijão tropeiro ,purê, carne assada,"
click at [918, 535] on button "Adicionar R$ 20,00" at bounding box center [933, 526] width 147 height 39
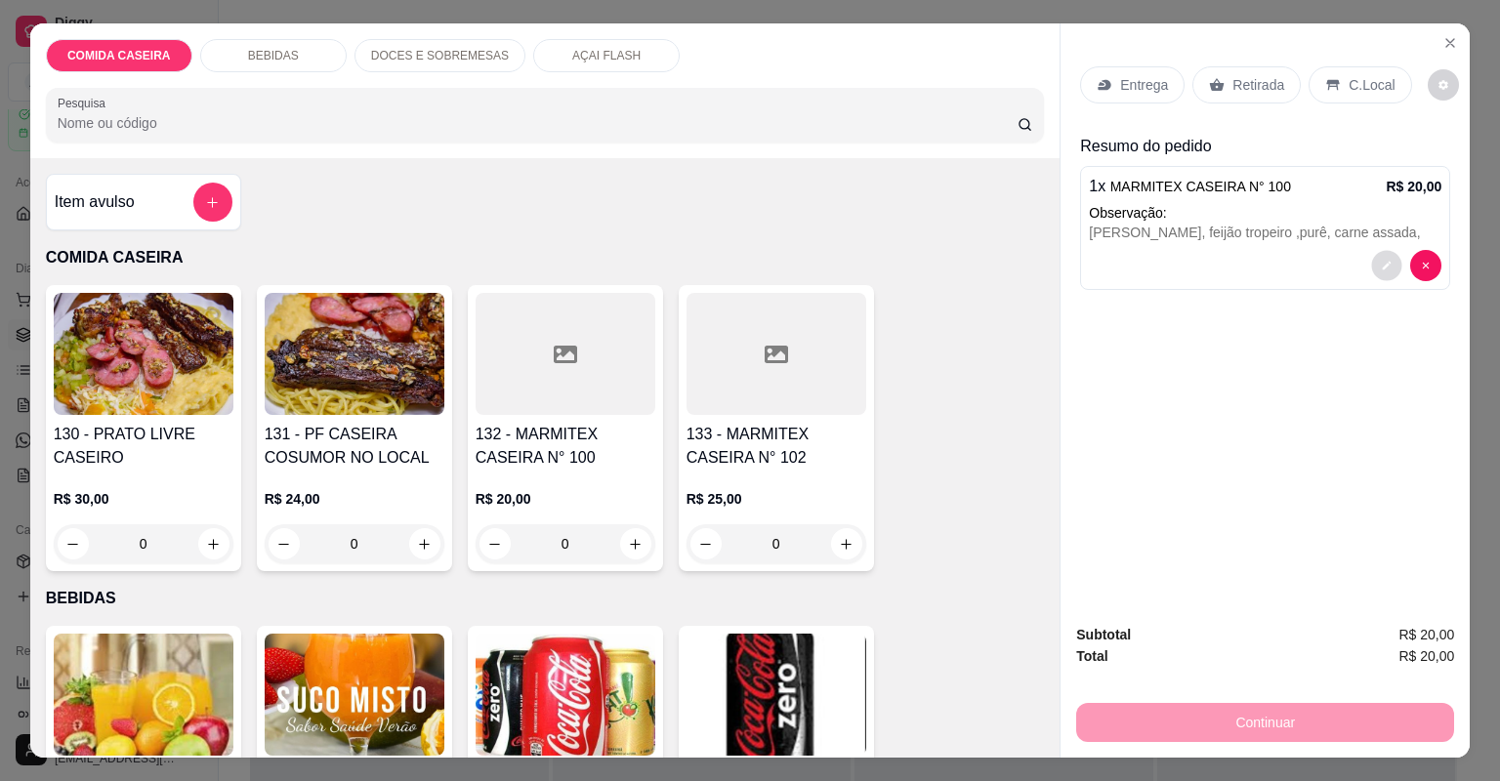
click at [1384, 278] on button "decrease-product-quantity" at bounding box center [1387, 265] width 30 height 30
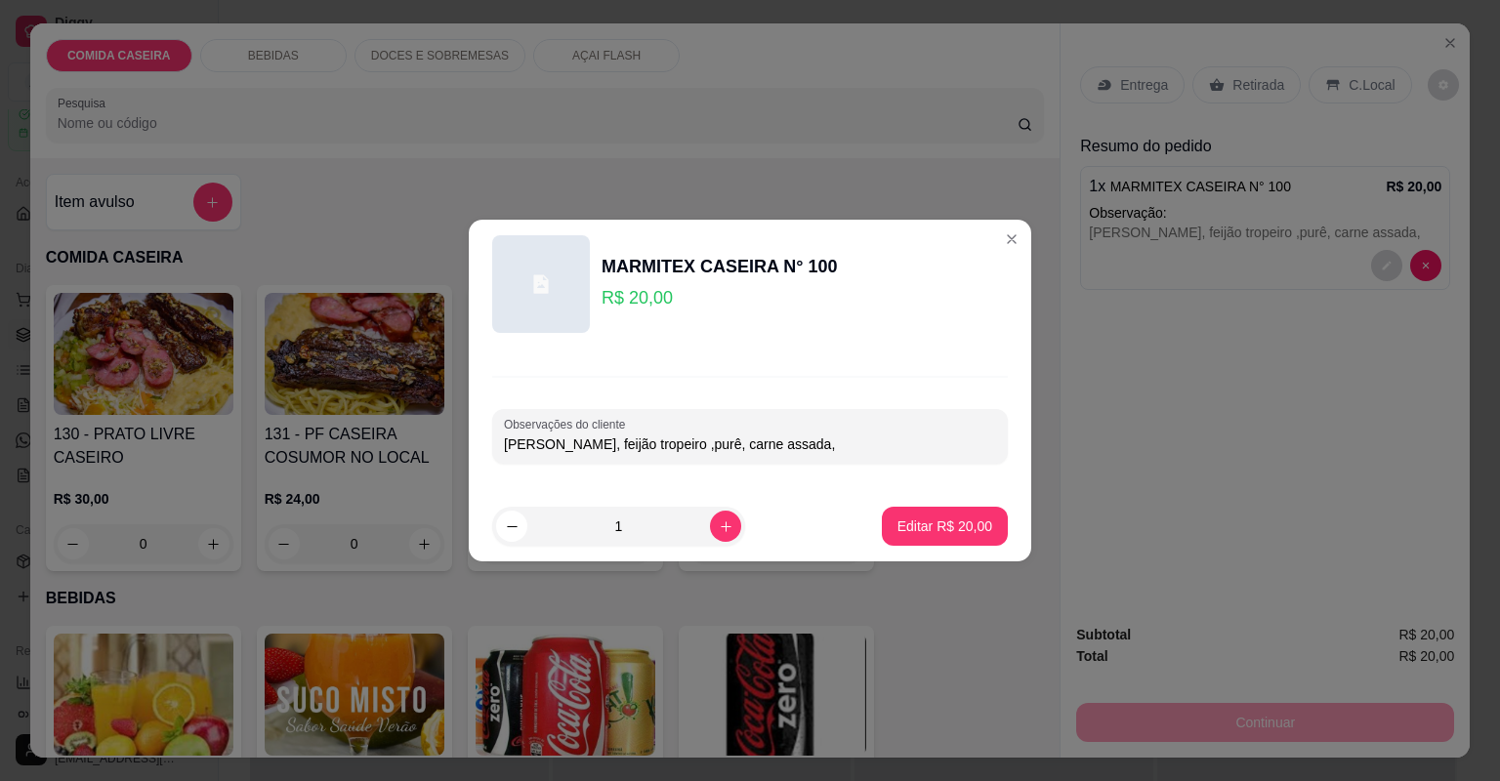
click at [762, 439] on input "Arroz, feijão tropeiro ,purê, carne assada," at bounding box center [750, 444] width 492 height 20
type input "[PERSON_NAME], feijão tropeiro ,purê, carne assada,farofa"
click at [967, 531] on p "Editar R$ 20,00" at bounding box center [944, 526] width 95 height 20
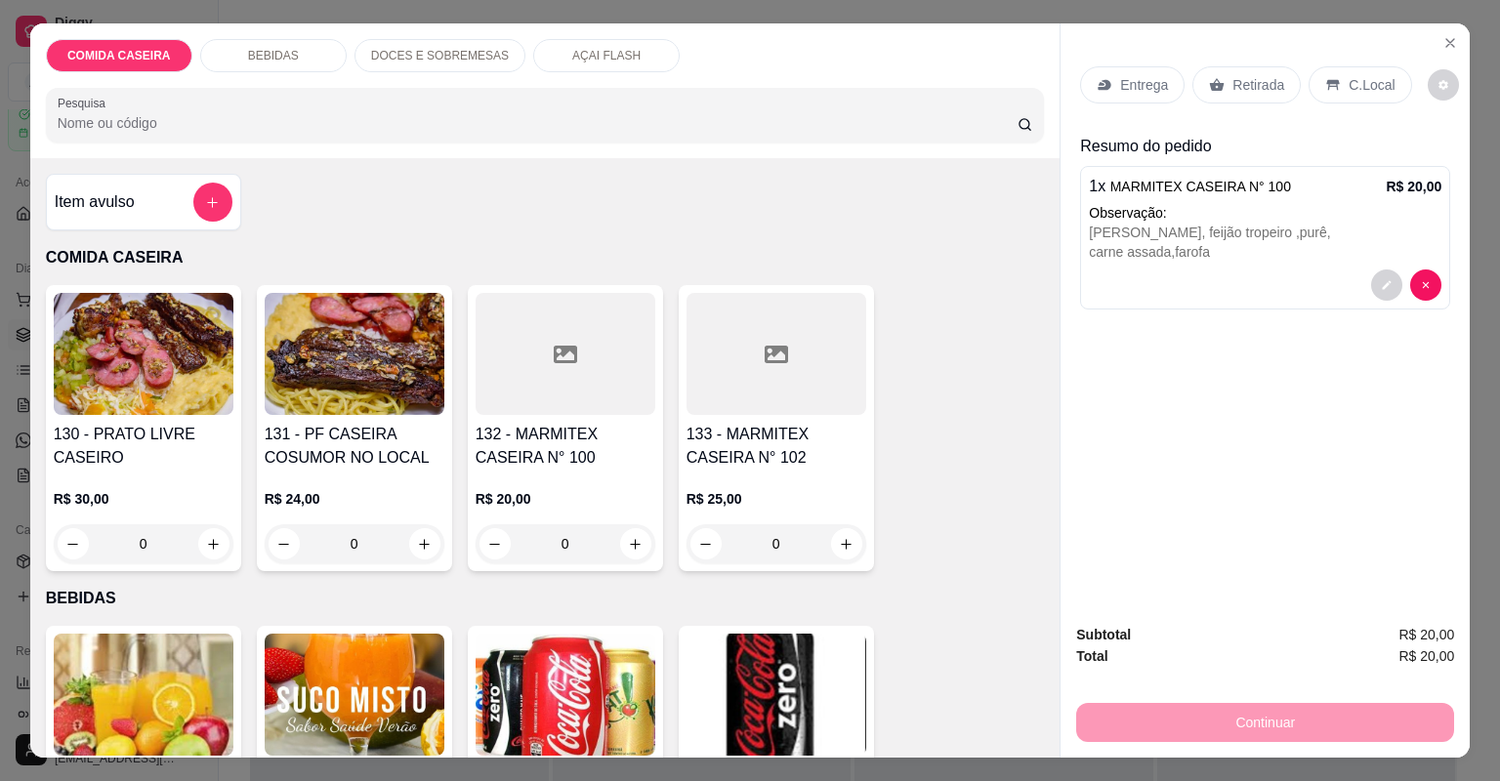
click at [1148, 70] on div "Entrega" at bounding box center [1132, 84] width 104 height 37
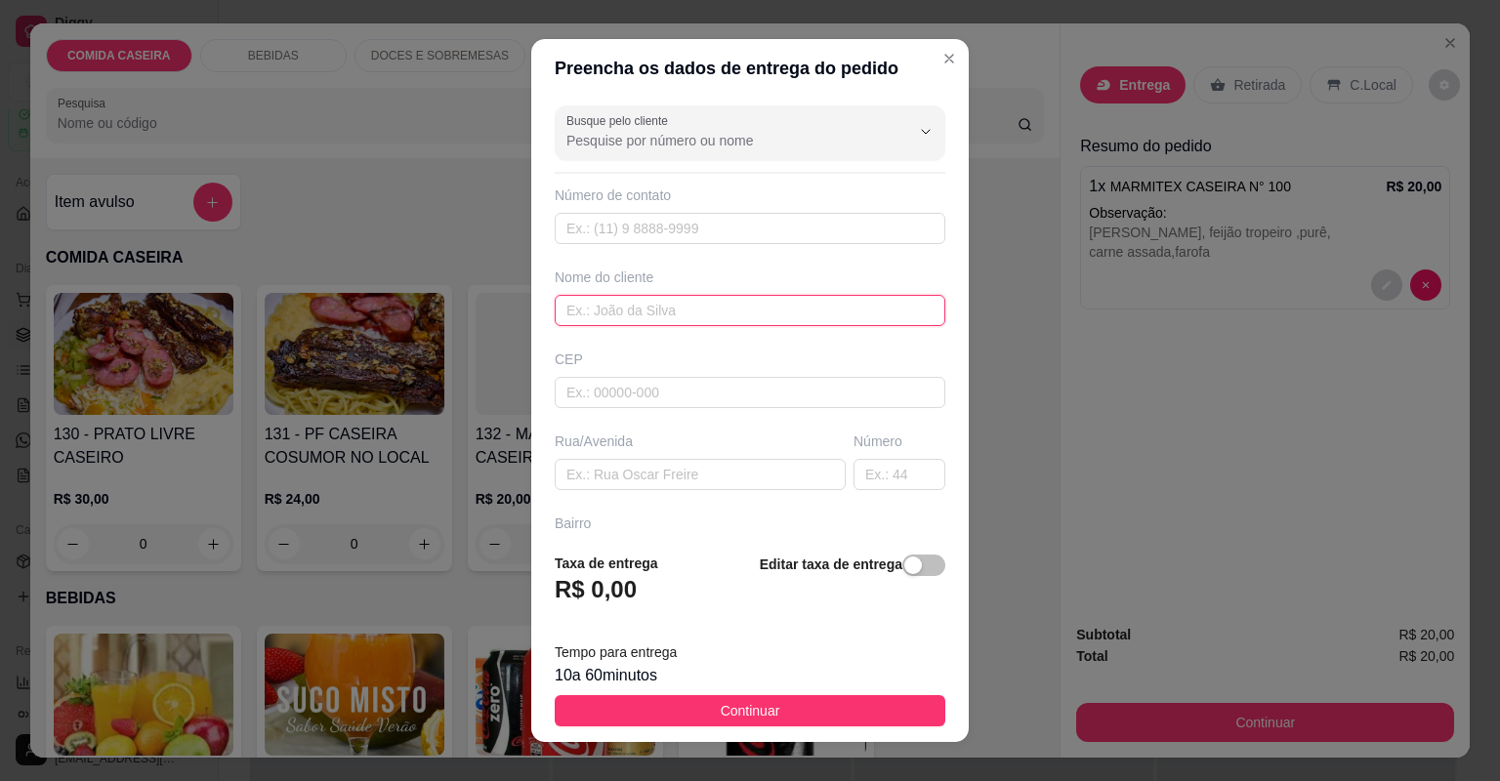
click at [869, 319] on input "text" at bounding box center [750, 310] width 391 height 31
type input "[PERSON_NAME]"
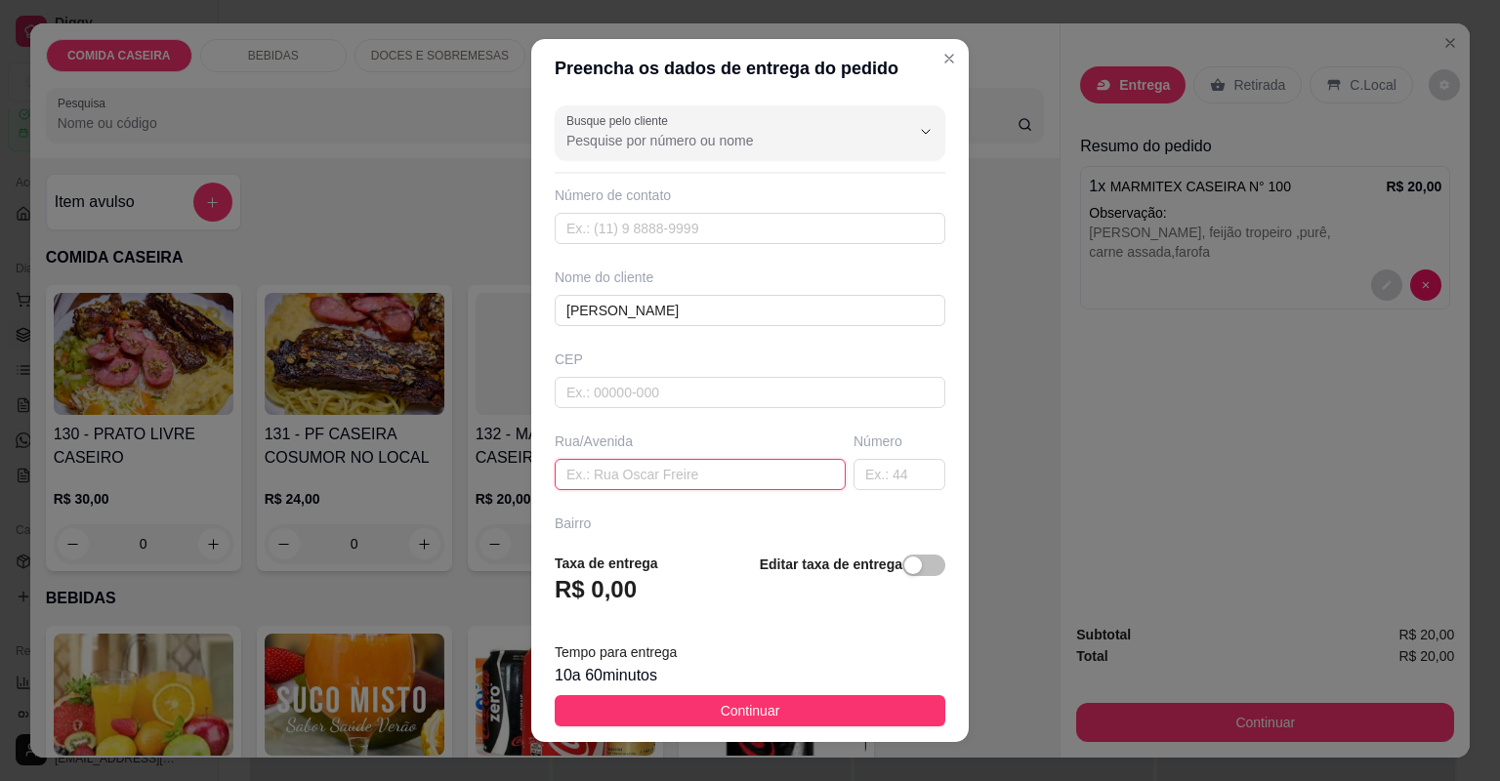
click at [723, 484] on input "text" at bounding box center [700, 474] width 291 height 31
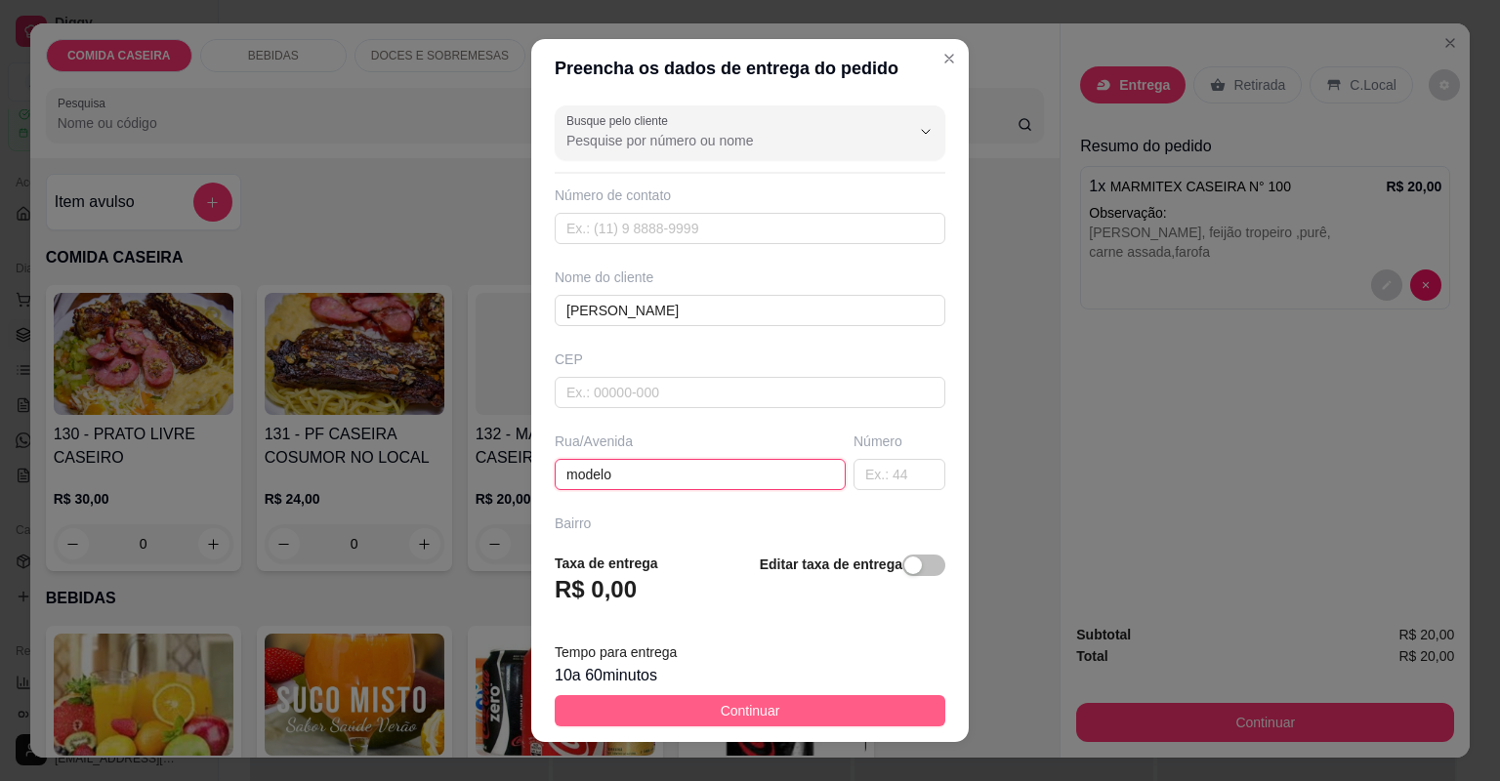
type input "modelo"
click at [888, 706] on button "Continuar" at bounding box center [750, 710] width 391 height 31
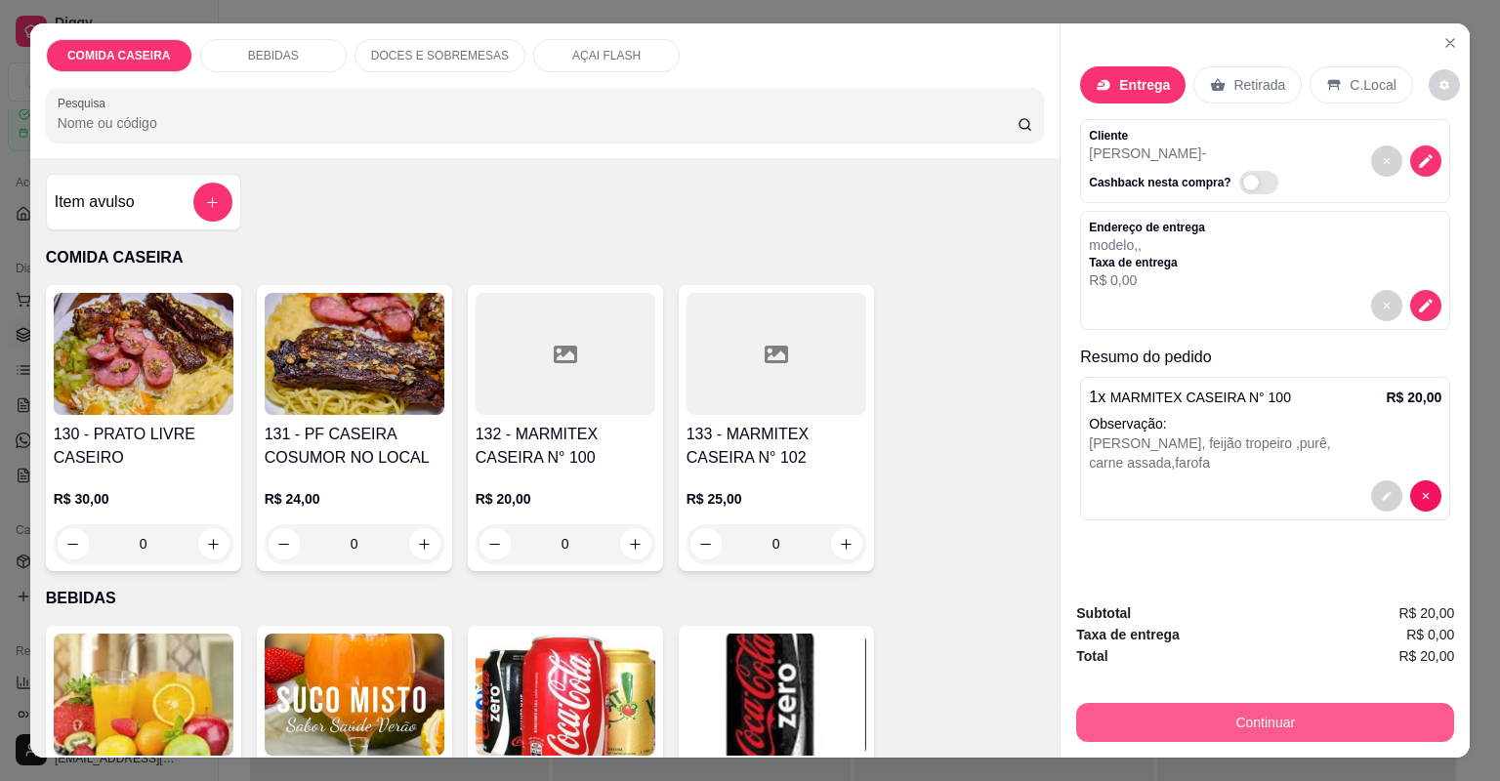
click at [1133, 715] on button "Continuar" at bounding box center [1265, 722] width 378 height 39
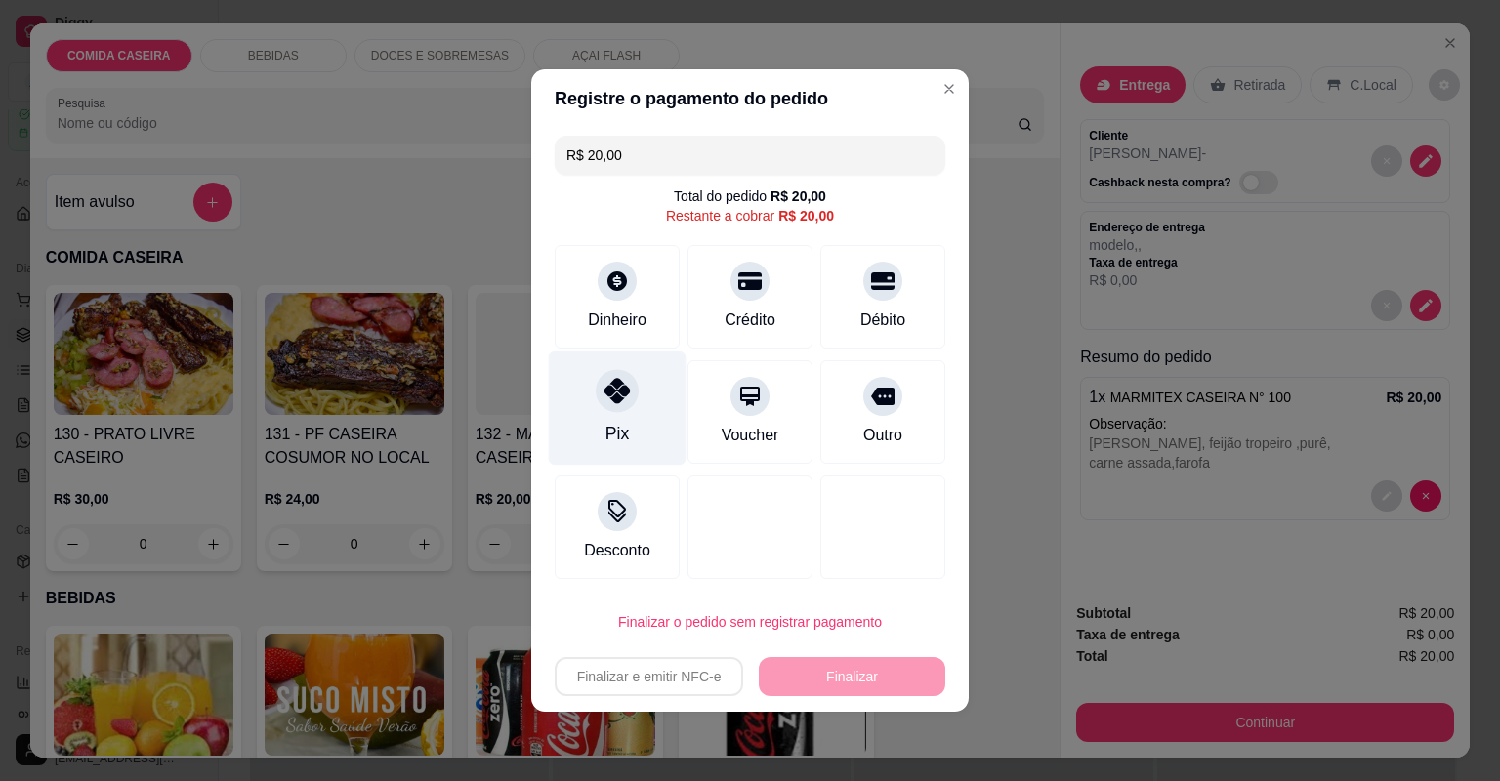
click at [590, 417] on div "Pix" at bounding box center [618, 408] width 138 height 114
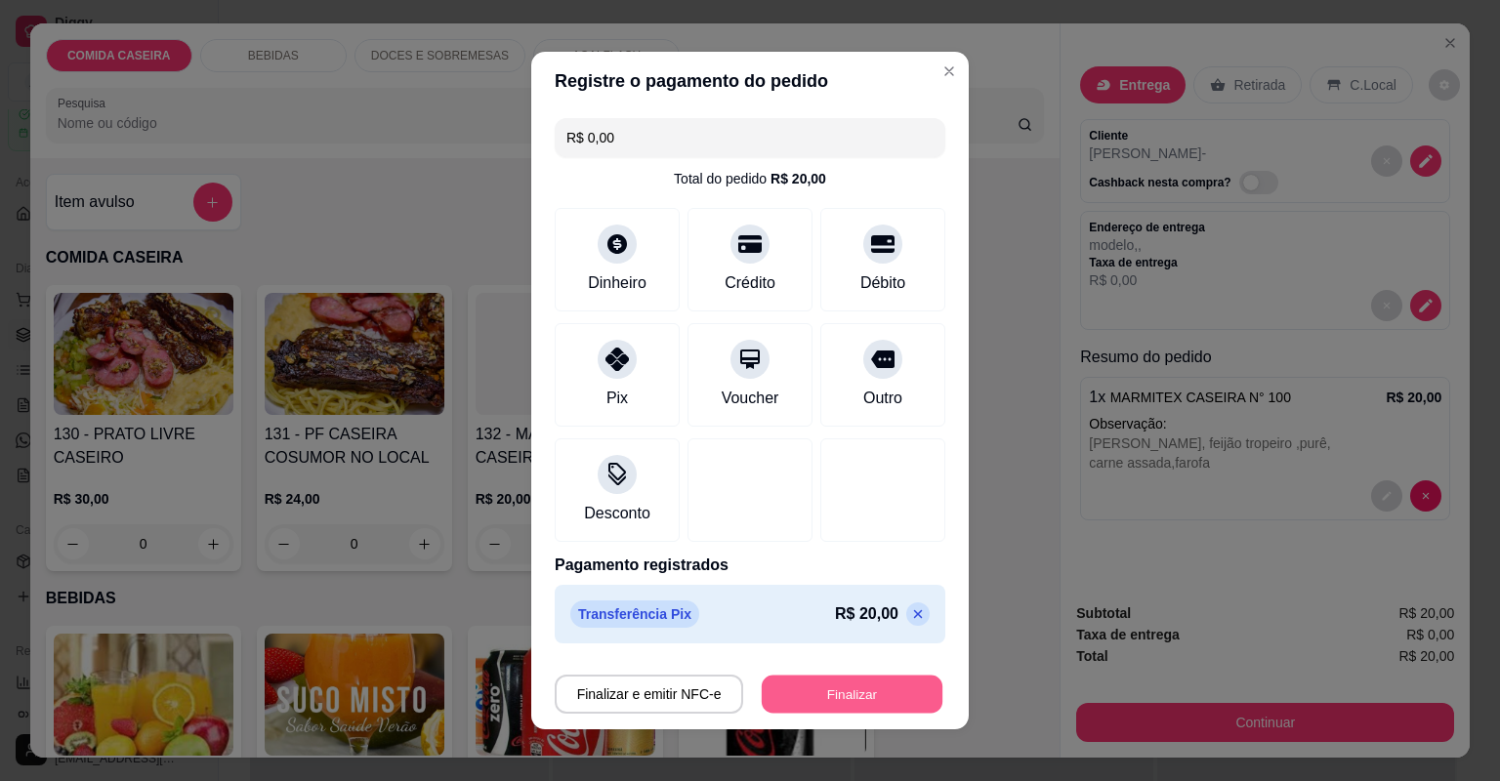
click at [833, 690] on button "Finalizar" at bounding box center [852, 695] width 181 height 38
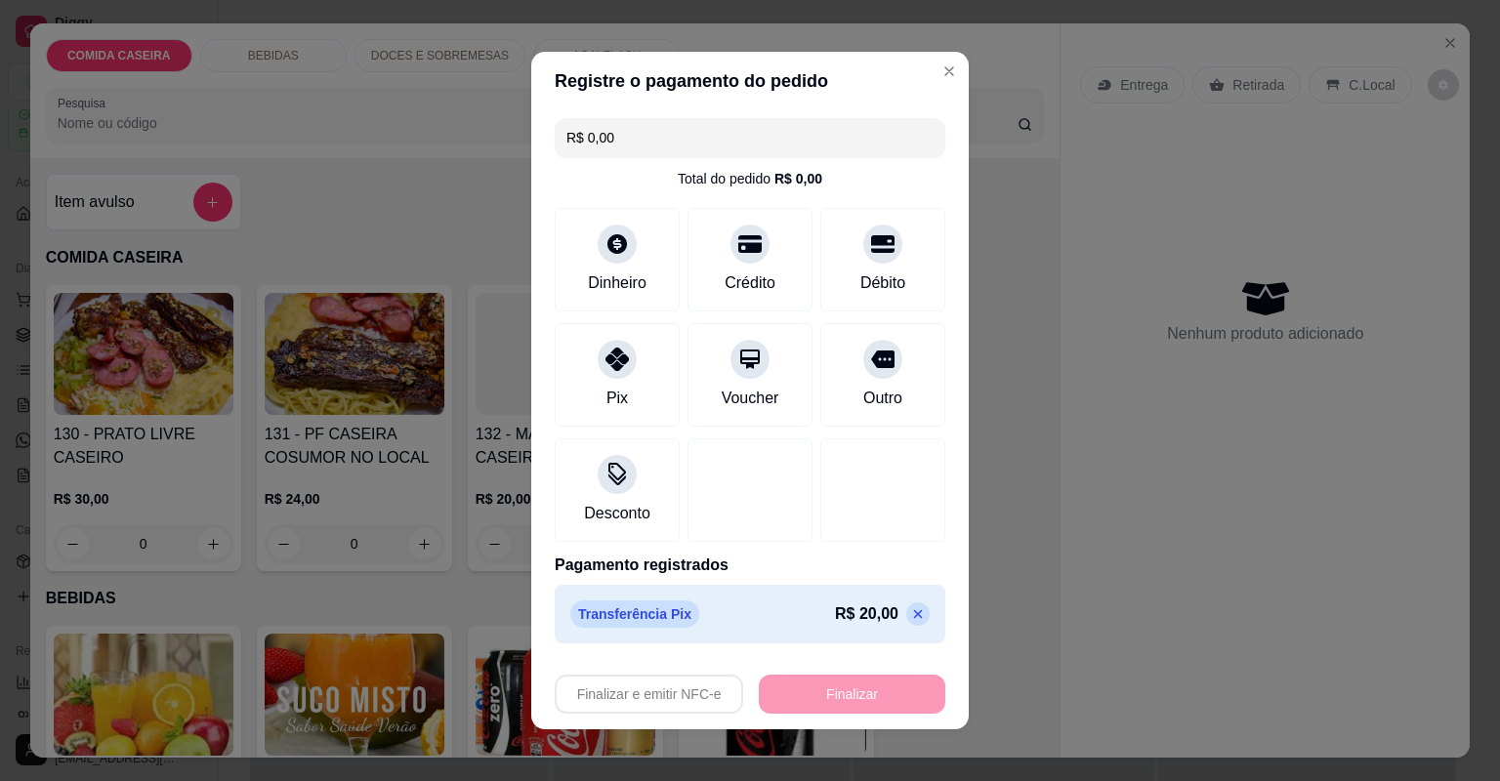
type input "-R$ 20,00"
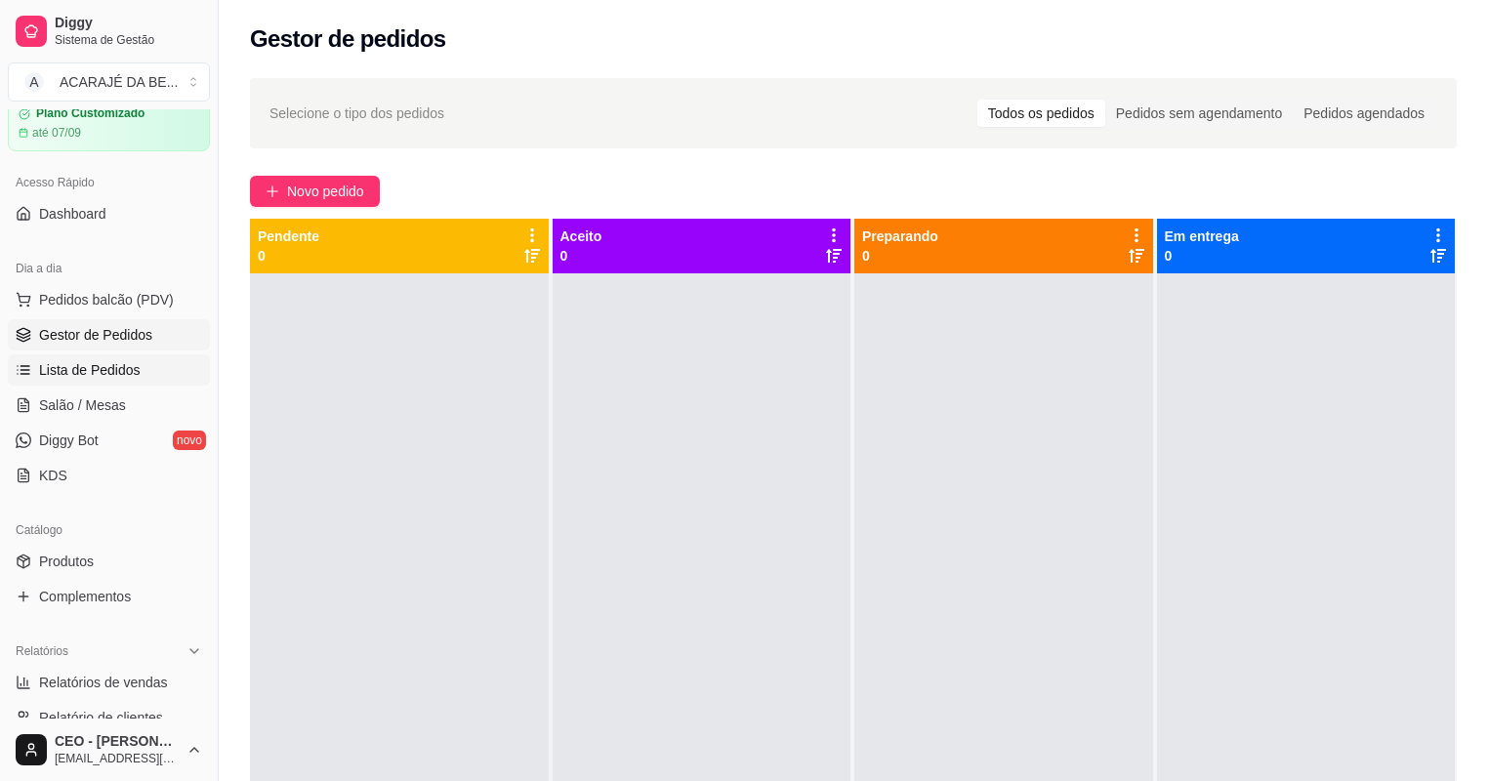
click at [166, 364] on link "Lista de Pedidos" at bounding box center [109, 369] width 202 height 31
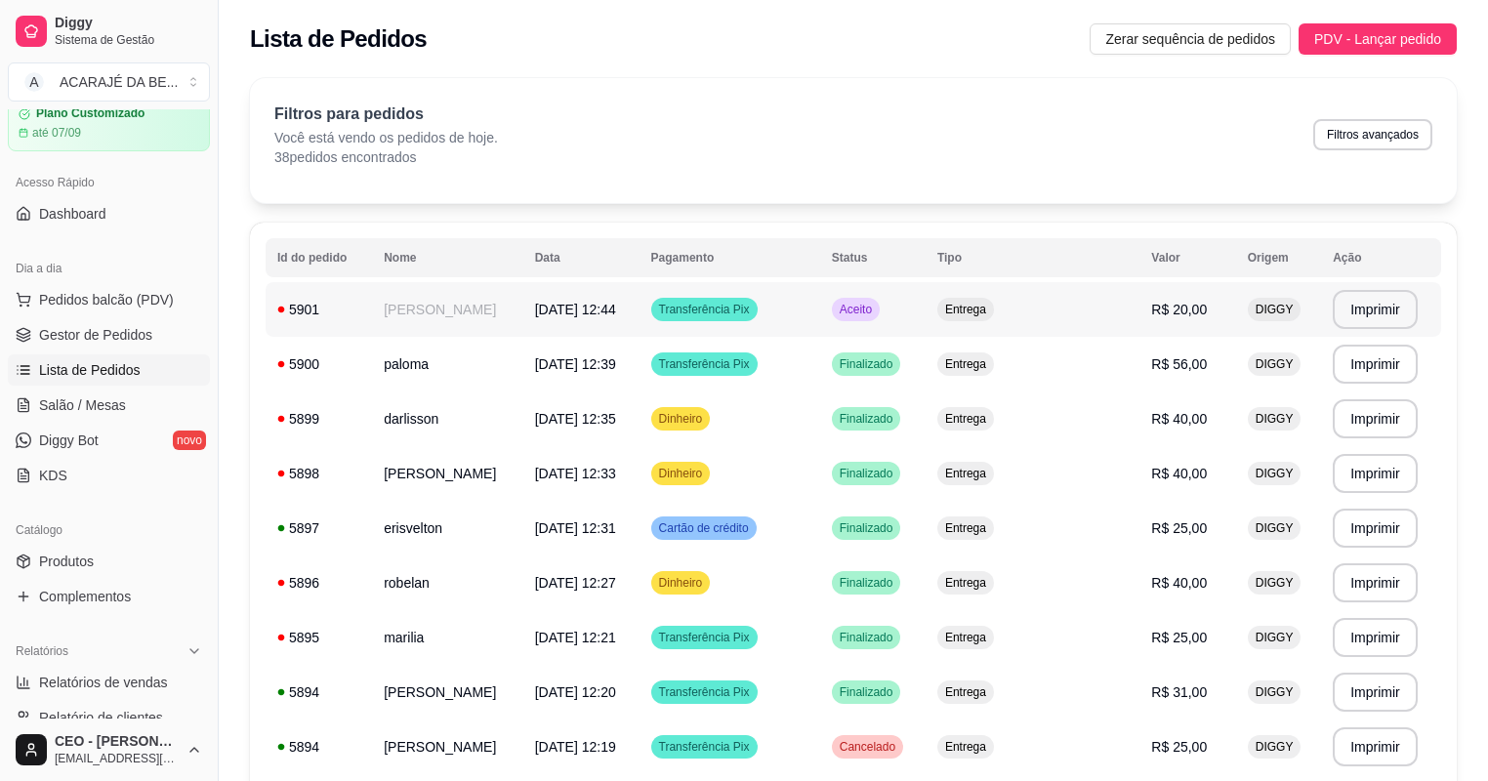
click at [531, 319] on td "[DATE] 12:44" at bounding box center [581, 309] width 116 height 55
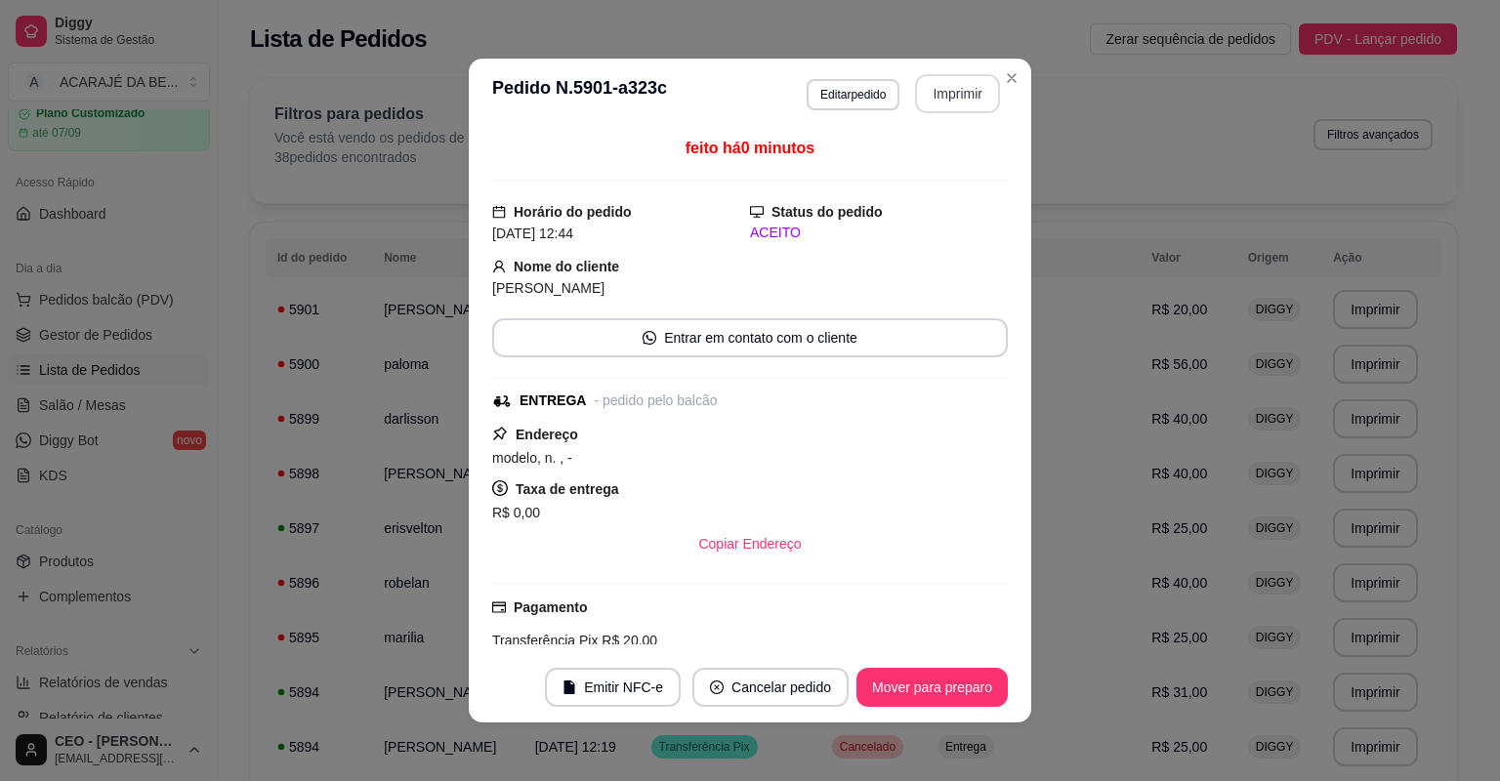
click at [970, 98] on button "Imprimir" at bounding box center [957, 93] width 85 height 39
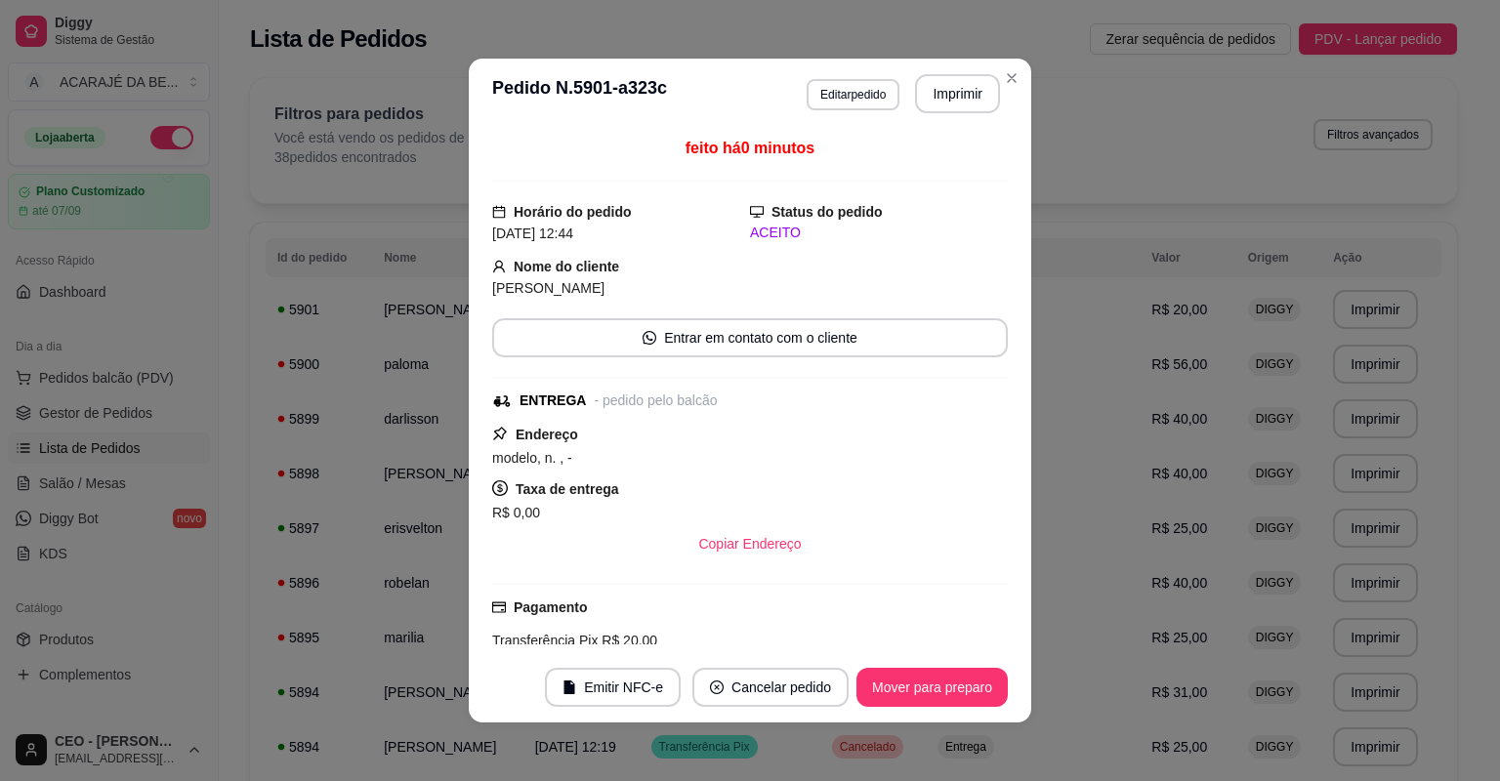
scroll to position [78, 0]
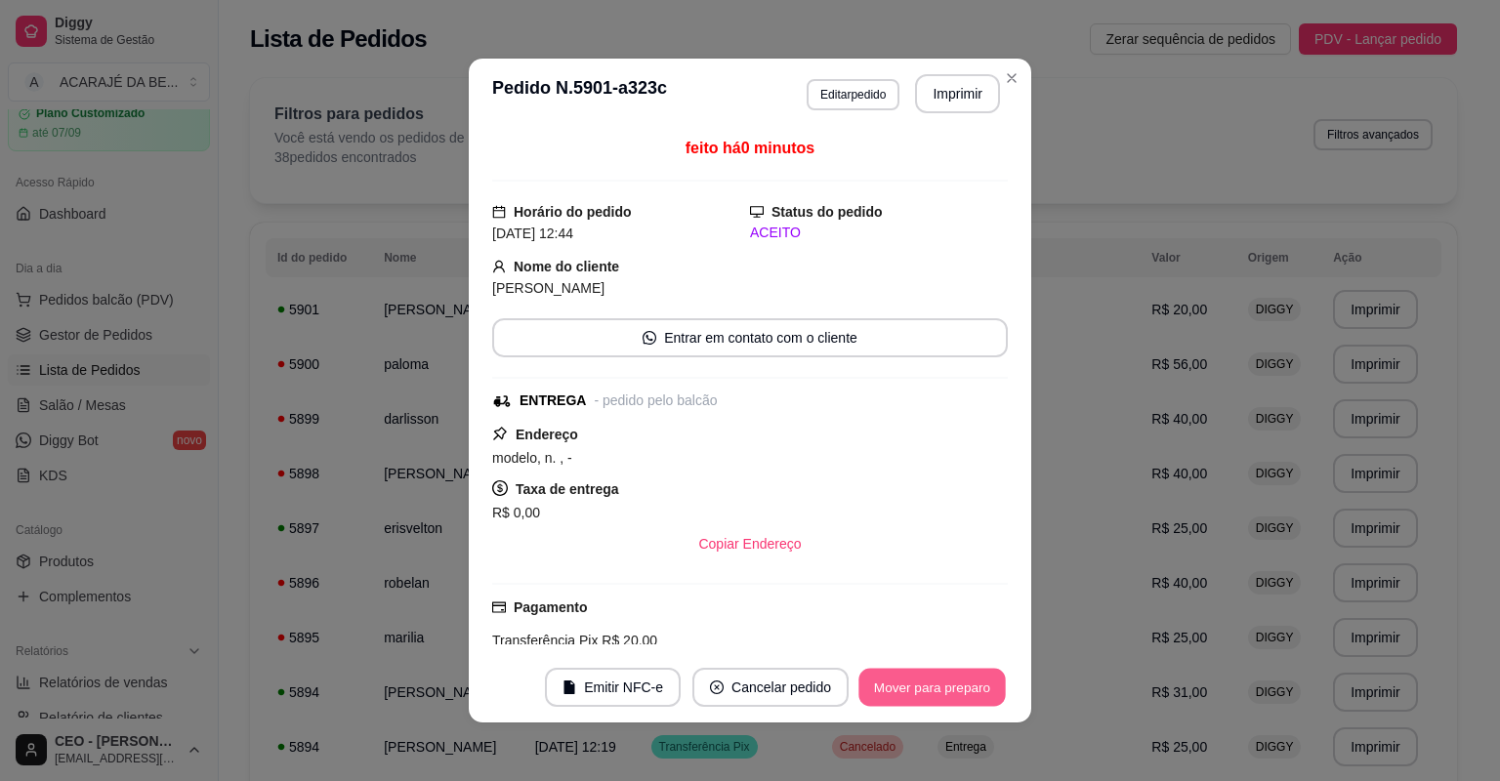
click at [915, 699] on button "Mover para preparo" at bounding box center [931, 688] width 146 height 38
click at [915, 699] on div "Mover para preparo" at bounding box center [918, 687] width 179 height 39
click at [915, 694] on button "Mover para entrega" at bounding box center [932, 687] width 150 height 39
click at [917, 691] on button "Mover para finalizado" at bounding box center [926, 688] width 157 height 38
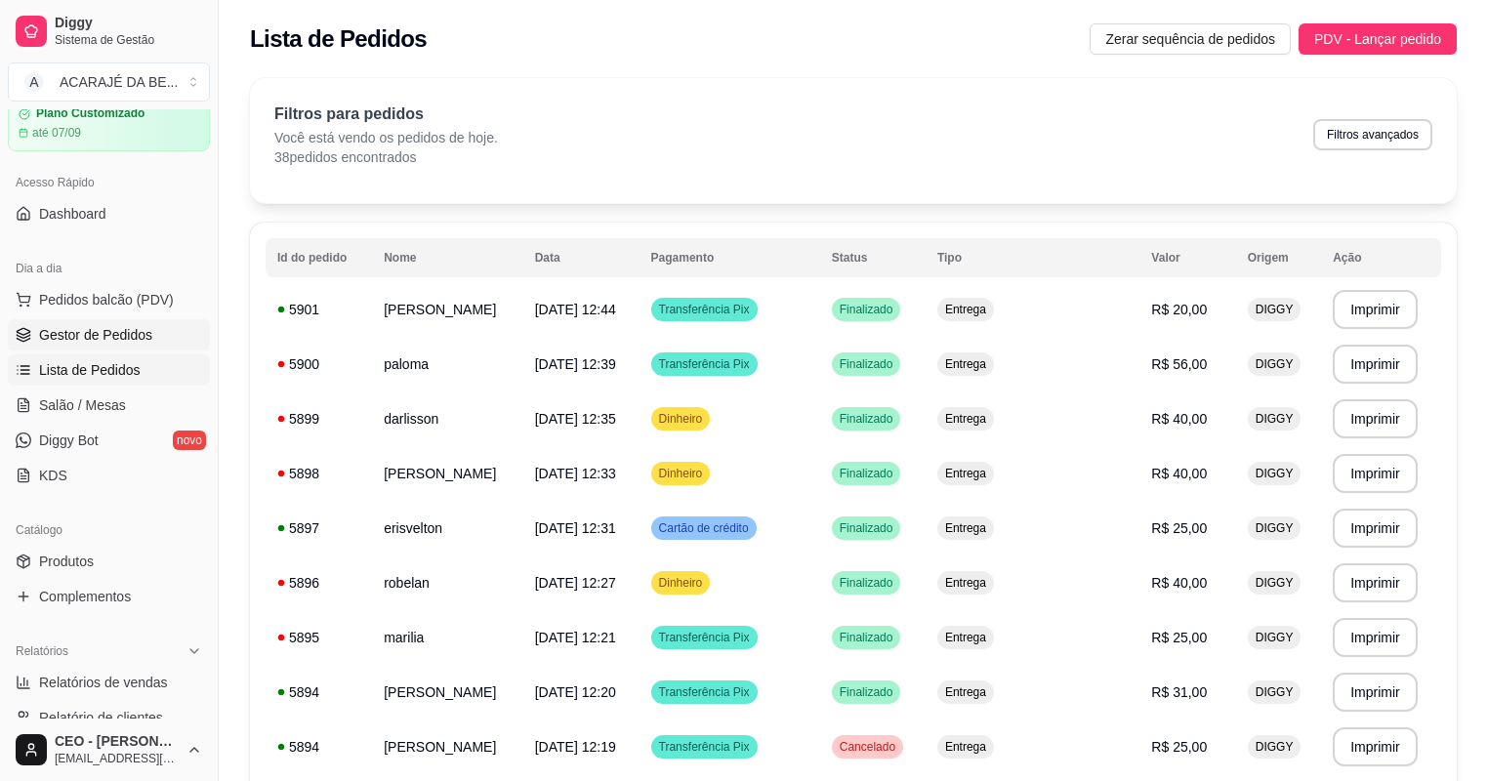
click at [129, 335] on span "Gestor de Pedidos" at bounding box center [95, 335] width 113 height 20
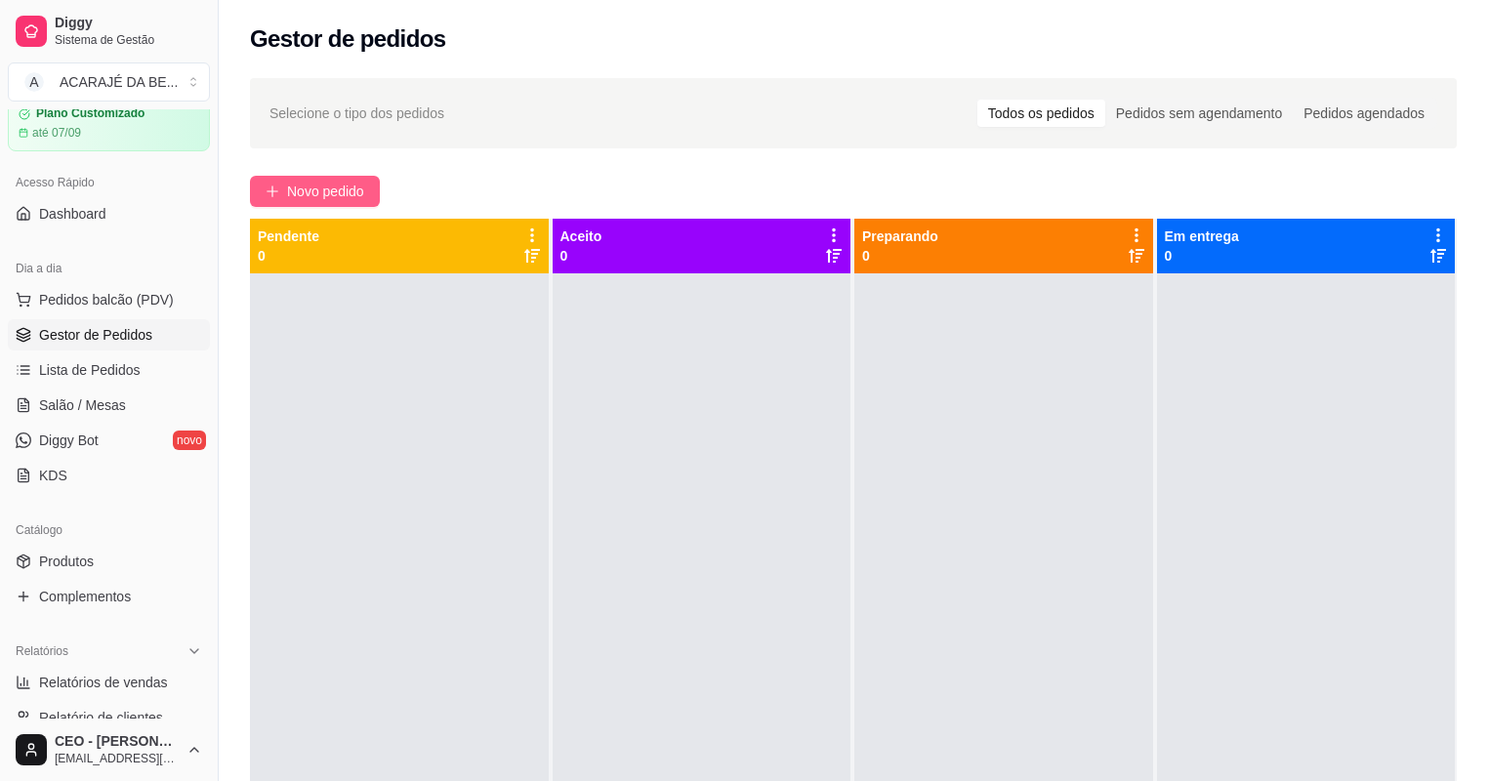
click at [287, 183] on span "Novo pedido" at bounding box center [325, 191] width 77 height 21
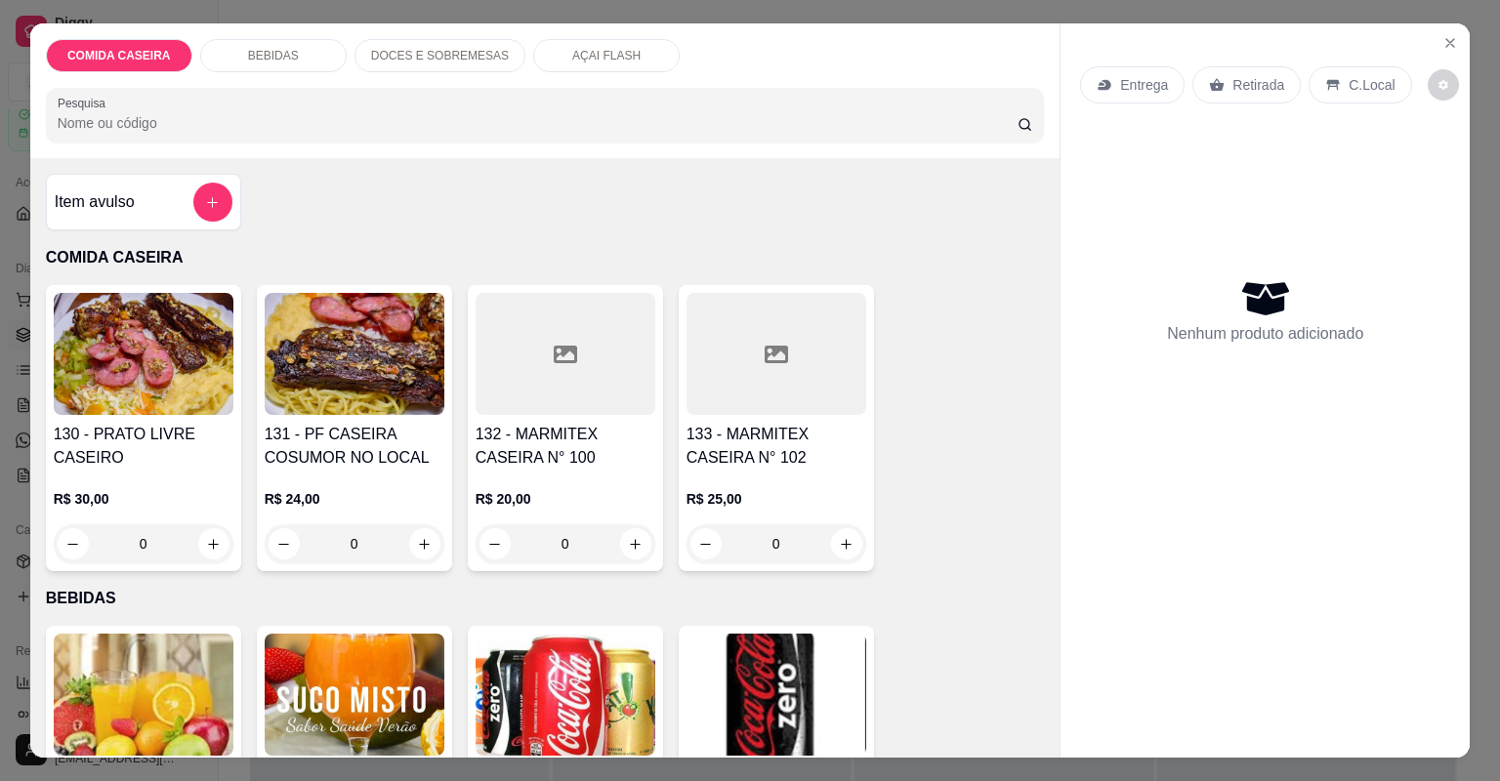
click at [679, 375] on div "133 - MARMITEX CASEIRA N° 102 R$ 25,00 0" at bounding box center [776, 428] width 195 height 286
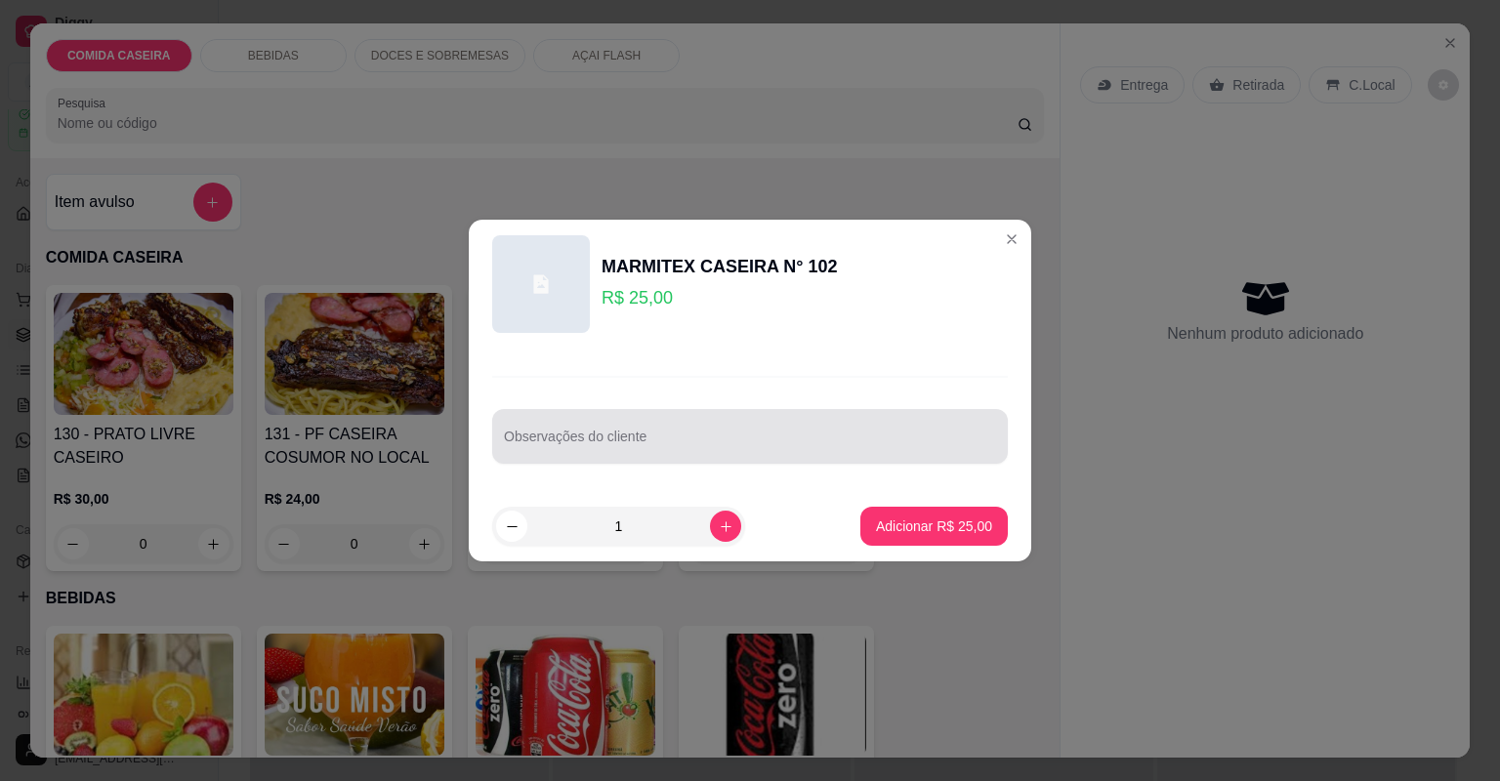
click at [667, 437] on input "Observações do cliente" at bounding box center [750, 444] width 492 height 20
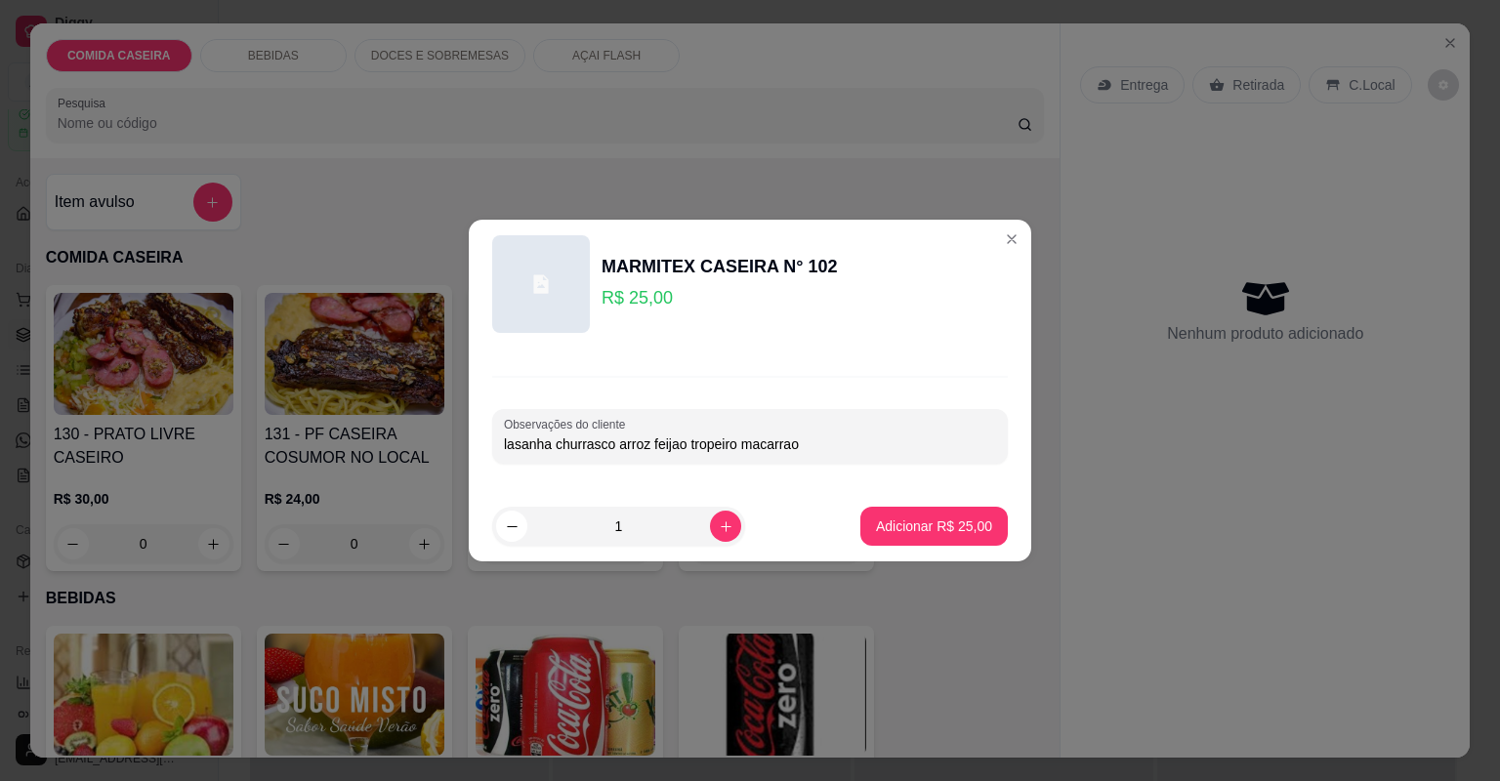
type input "lasanha churrasco arroz feijao tropeiro macarrao"
click at [973, 542] on button "Adicionar R$ 25,00" at bounding box center [933, 526] width 147 height 39
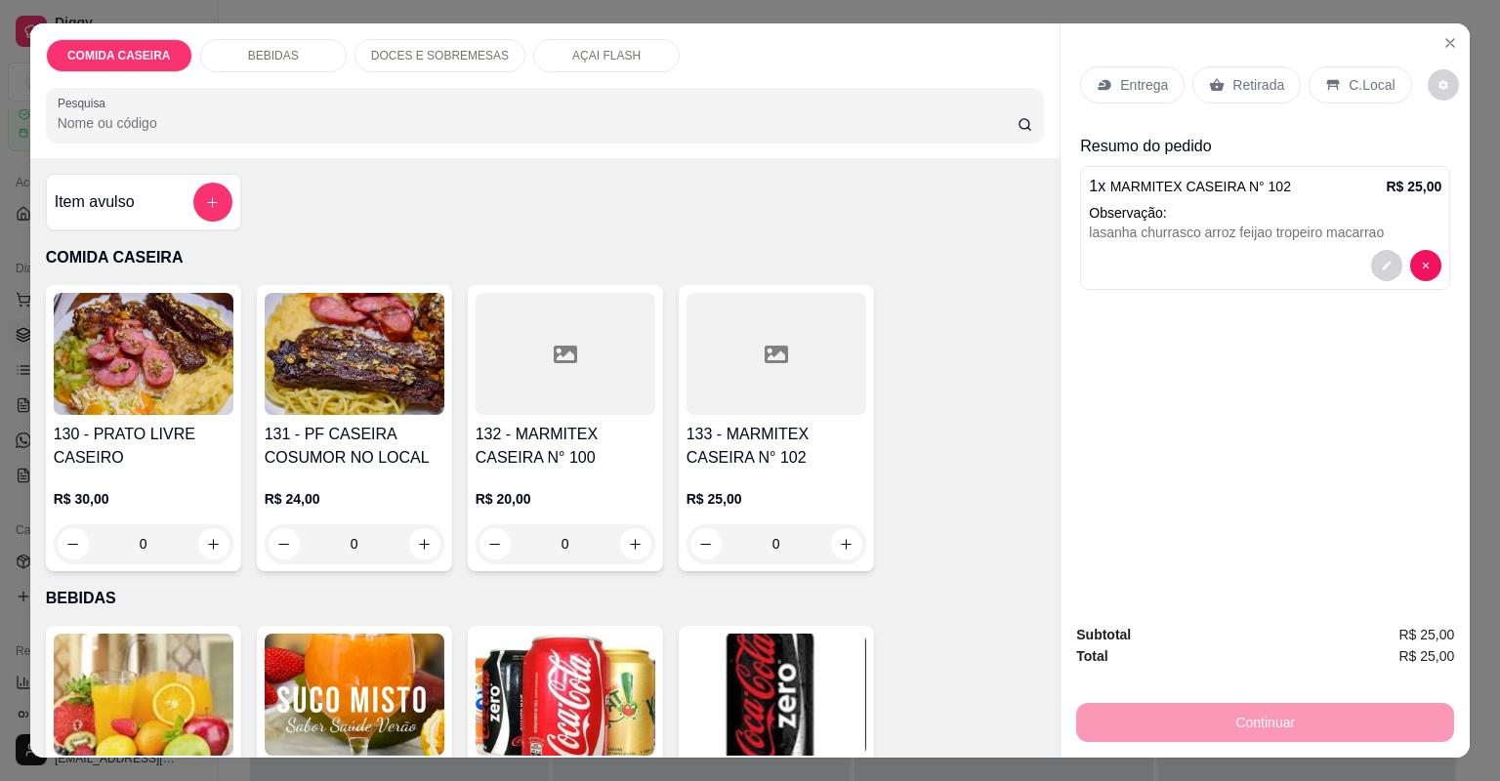
click at [786, 391] on div at bounding box center [776, 354] width 180 height 122
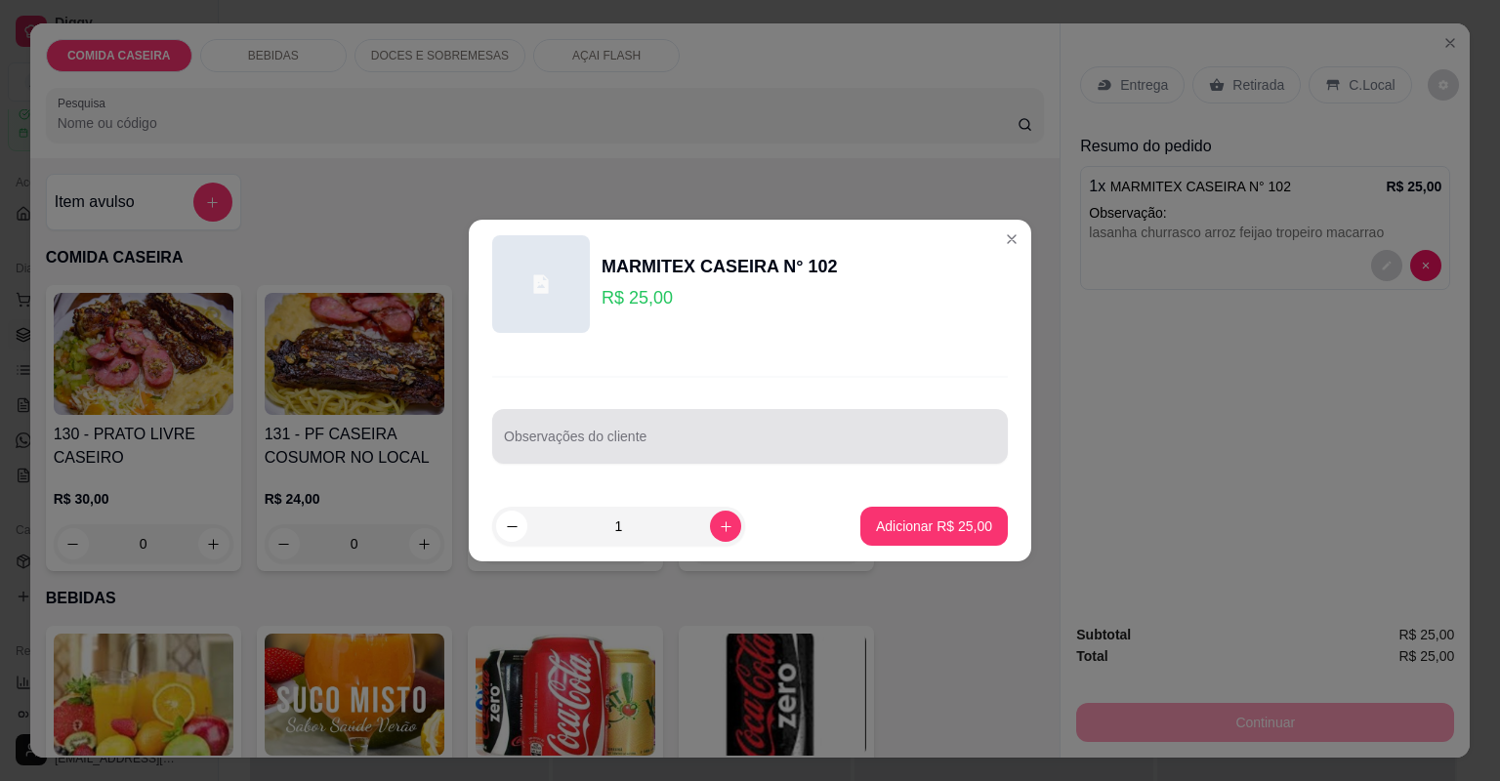
click at [771, 458] on div "Observações do cliente" at bounding box center [750, 436] width 516 height 55
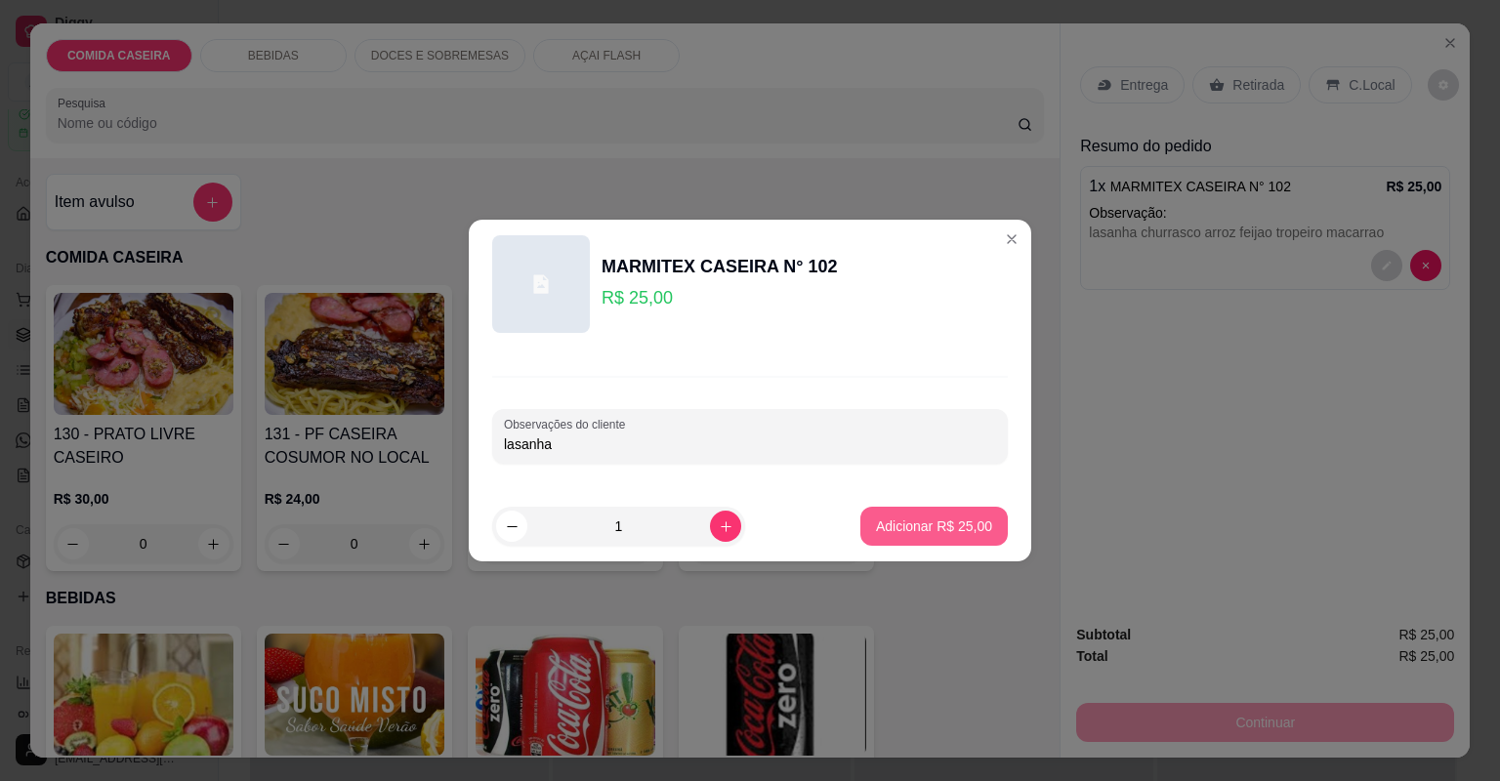
type input "lasanha"
click at [895, 516] on button "Adicionar R$ 25,00" at bounding box center [934, 527] width 144 height 38
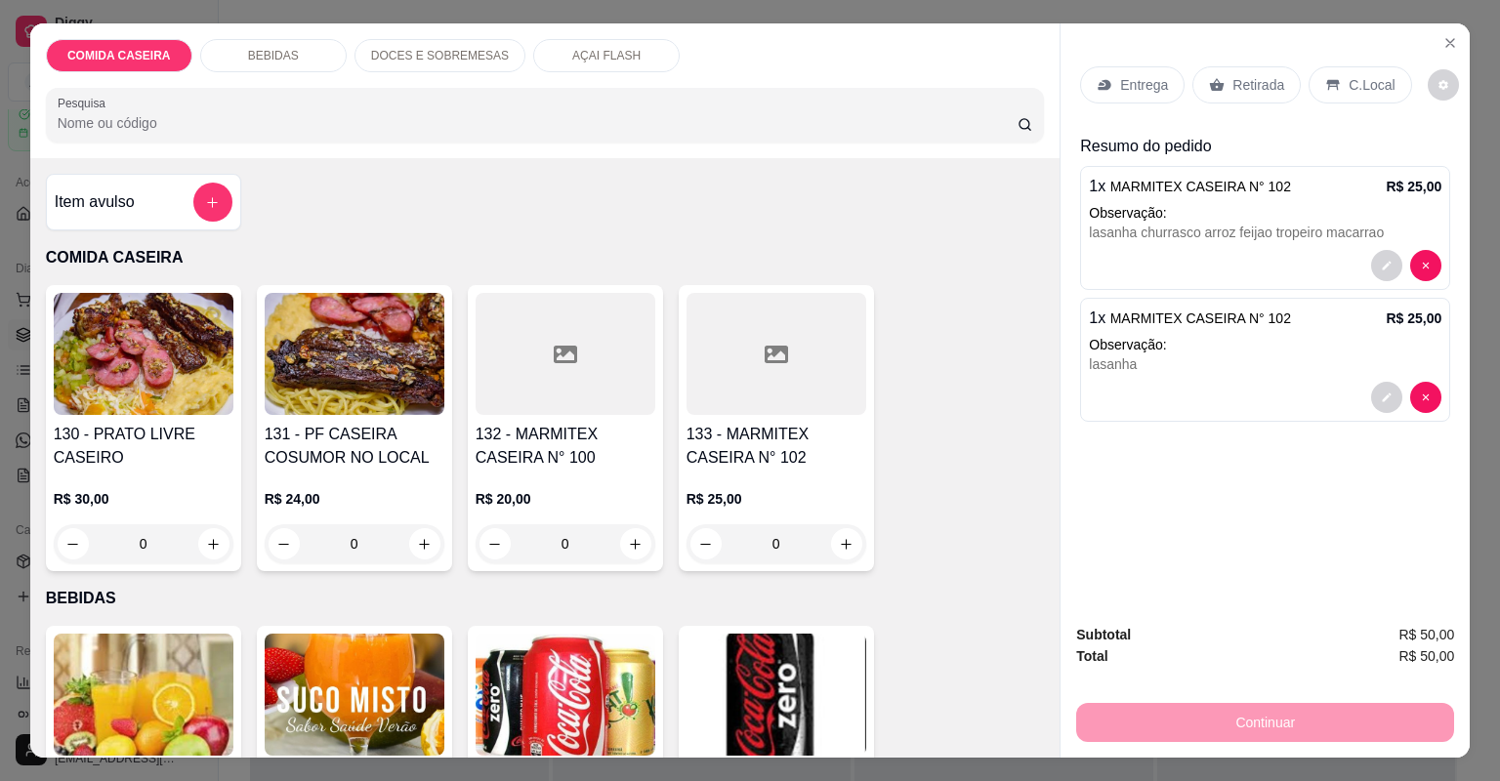
click at [1136, 69] on div "Entrega" at bounding box center [1132, 84] width 104 height 37
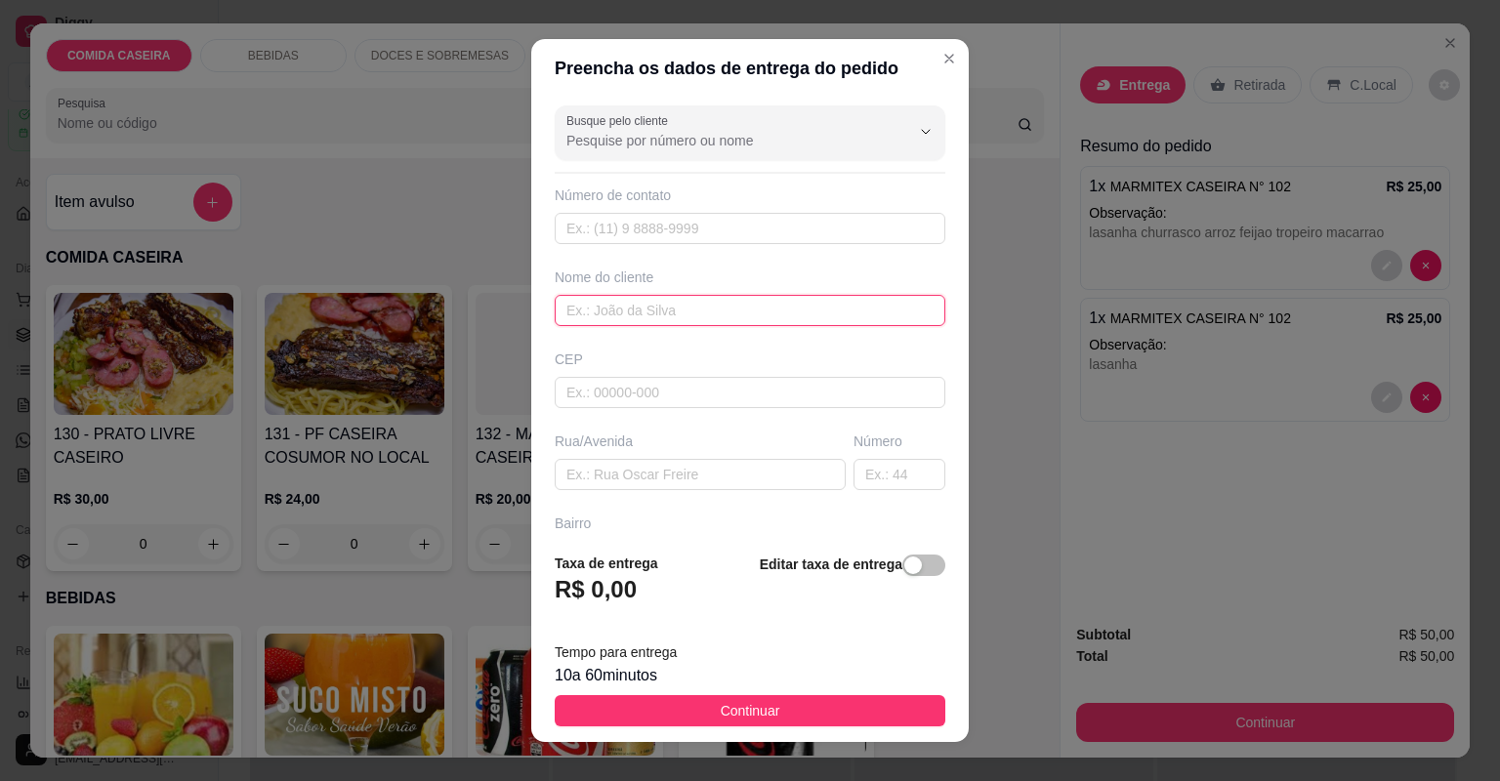
click at [703, 306] on input "text" at bounding box center [750, 310] width 391 height 31
type input "paulo"
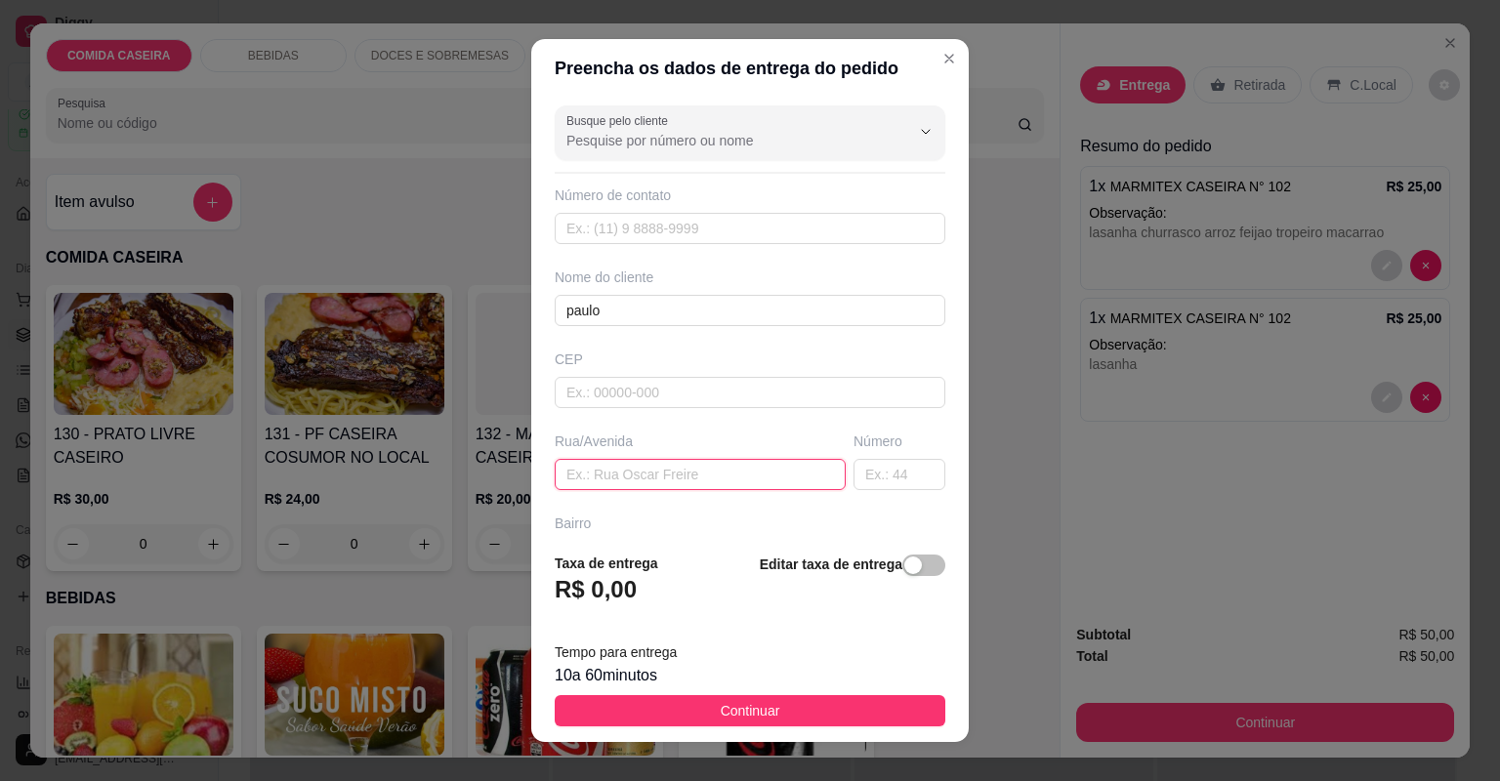
click at [676, 480] on input "text" at bounding box center [700, 474] width 291 height 31
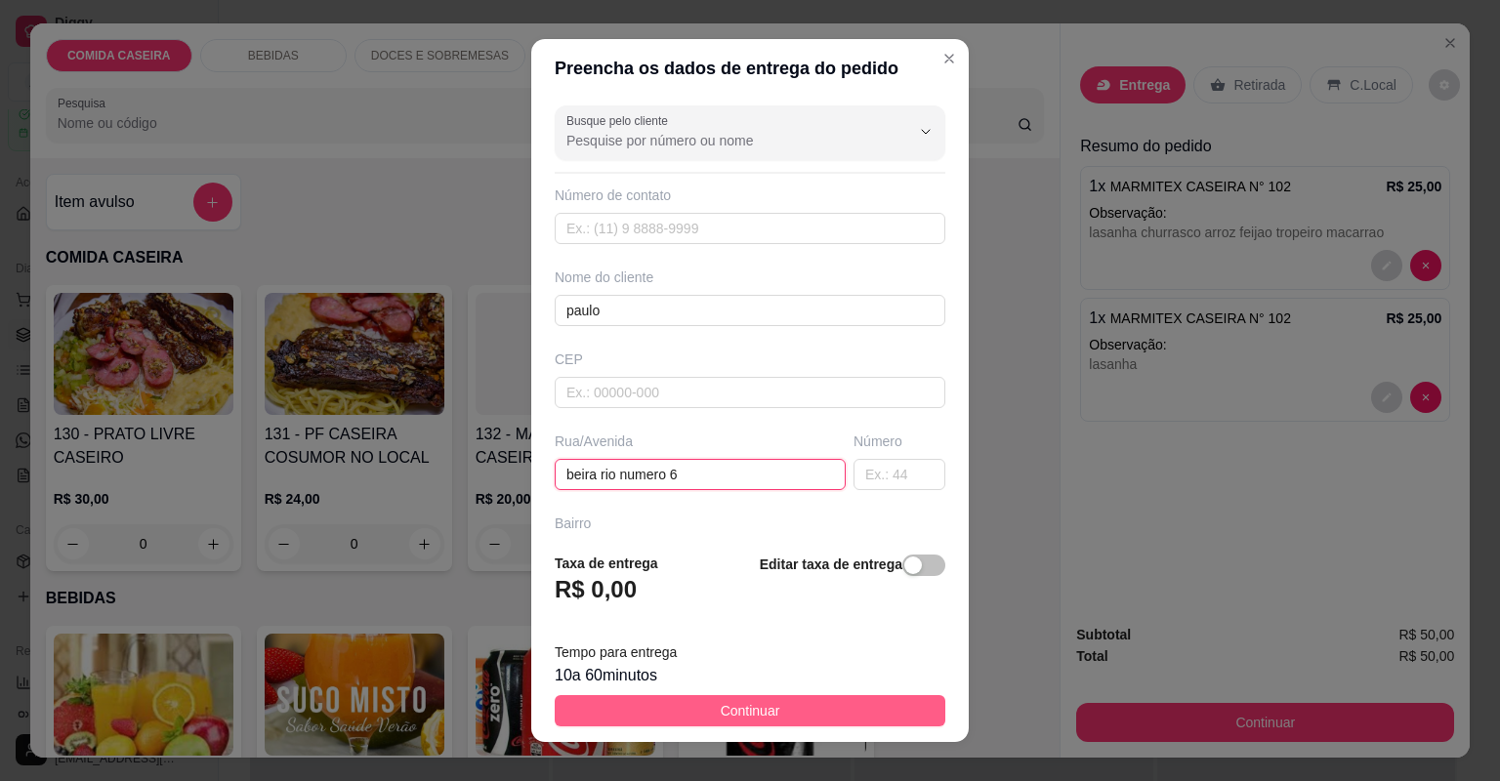
type input "beira rio numero 6"
click at [851, 709] on button "Continuar" at bounding box center [750, 710] width 391 height 31
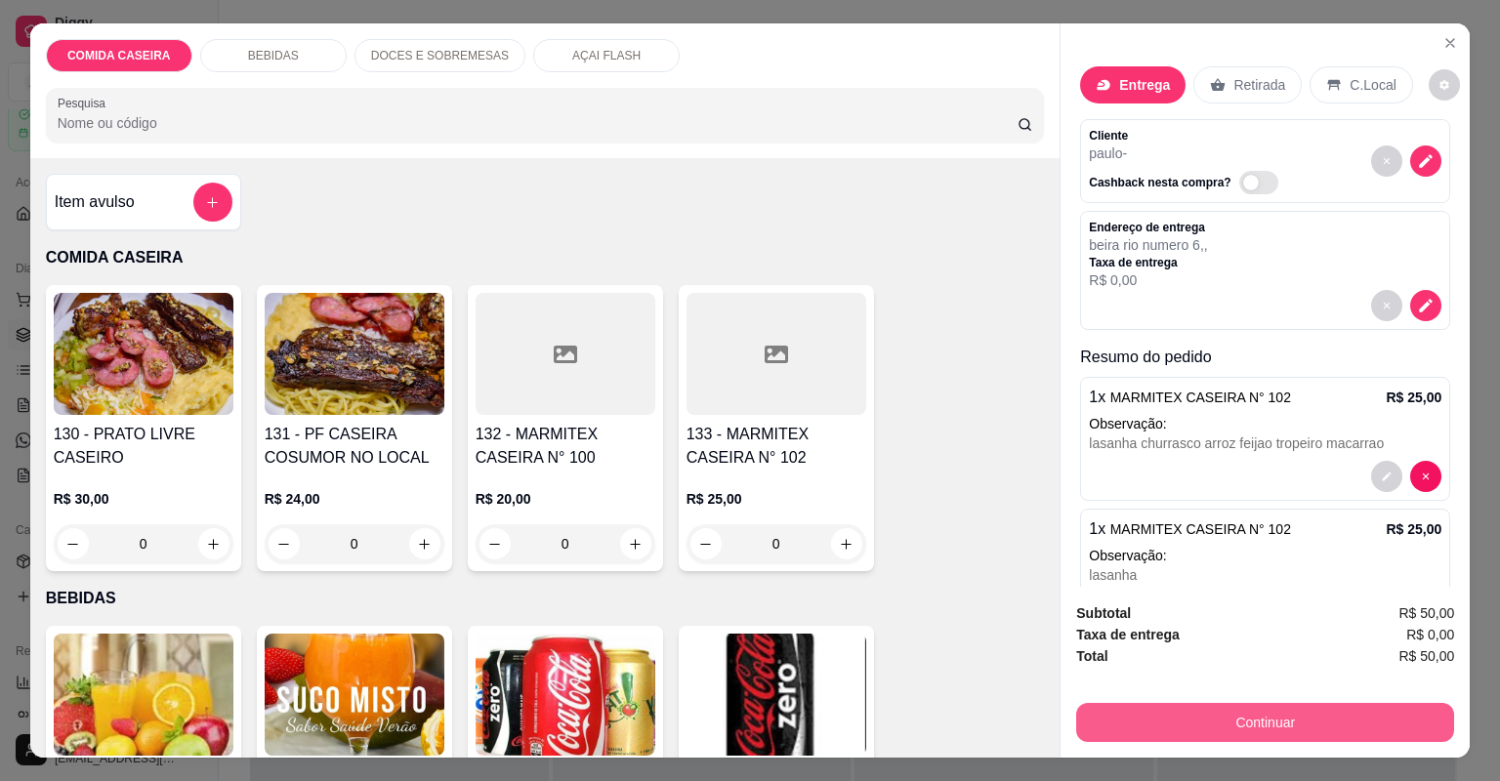
click at [1151, 720] on button "Continuar" at bounding box center [1265, 722] width 378 height 39
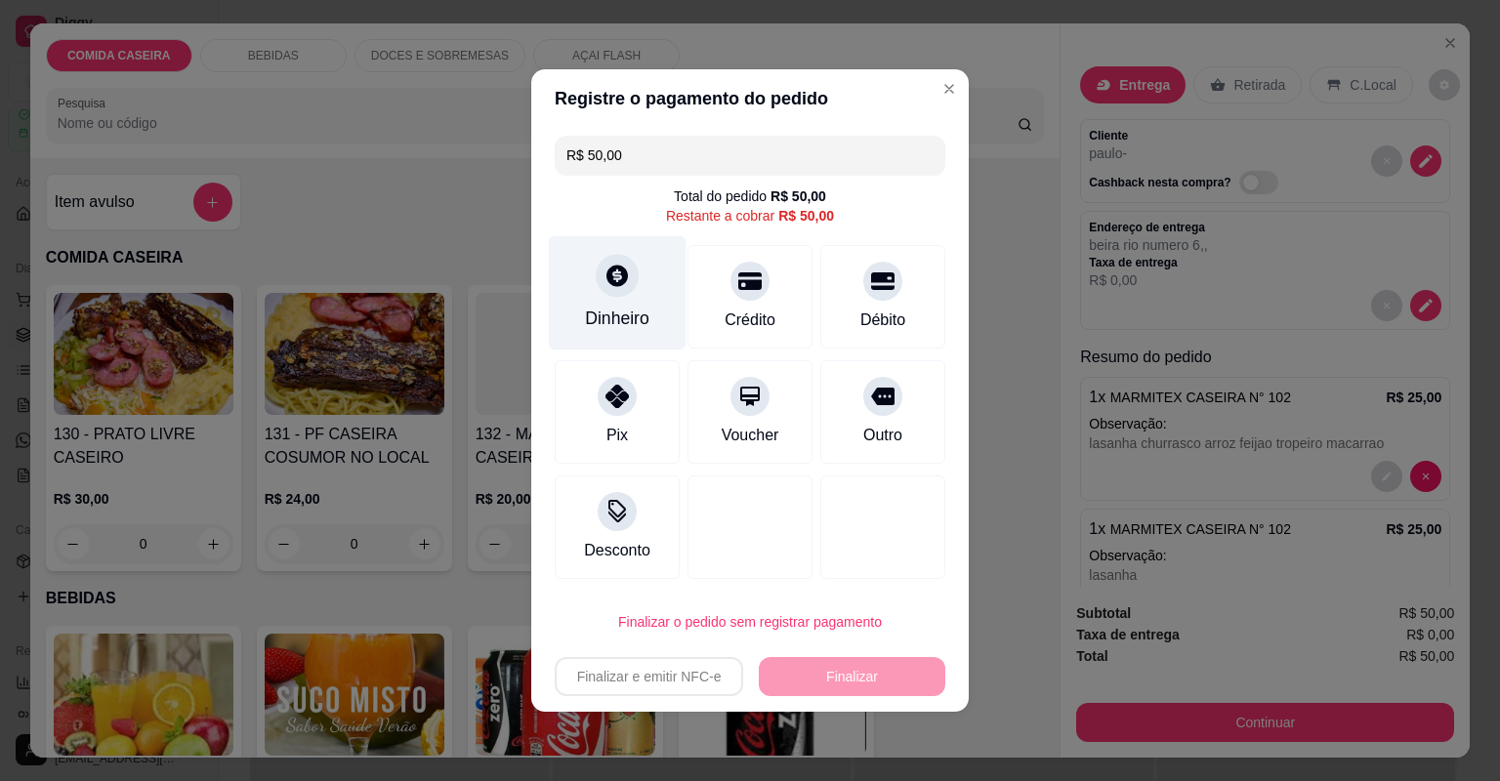
click at [592, 294] on div "Dinheiro" at bounding box center [618, 293] width 138 height 114
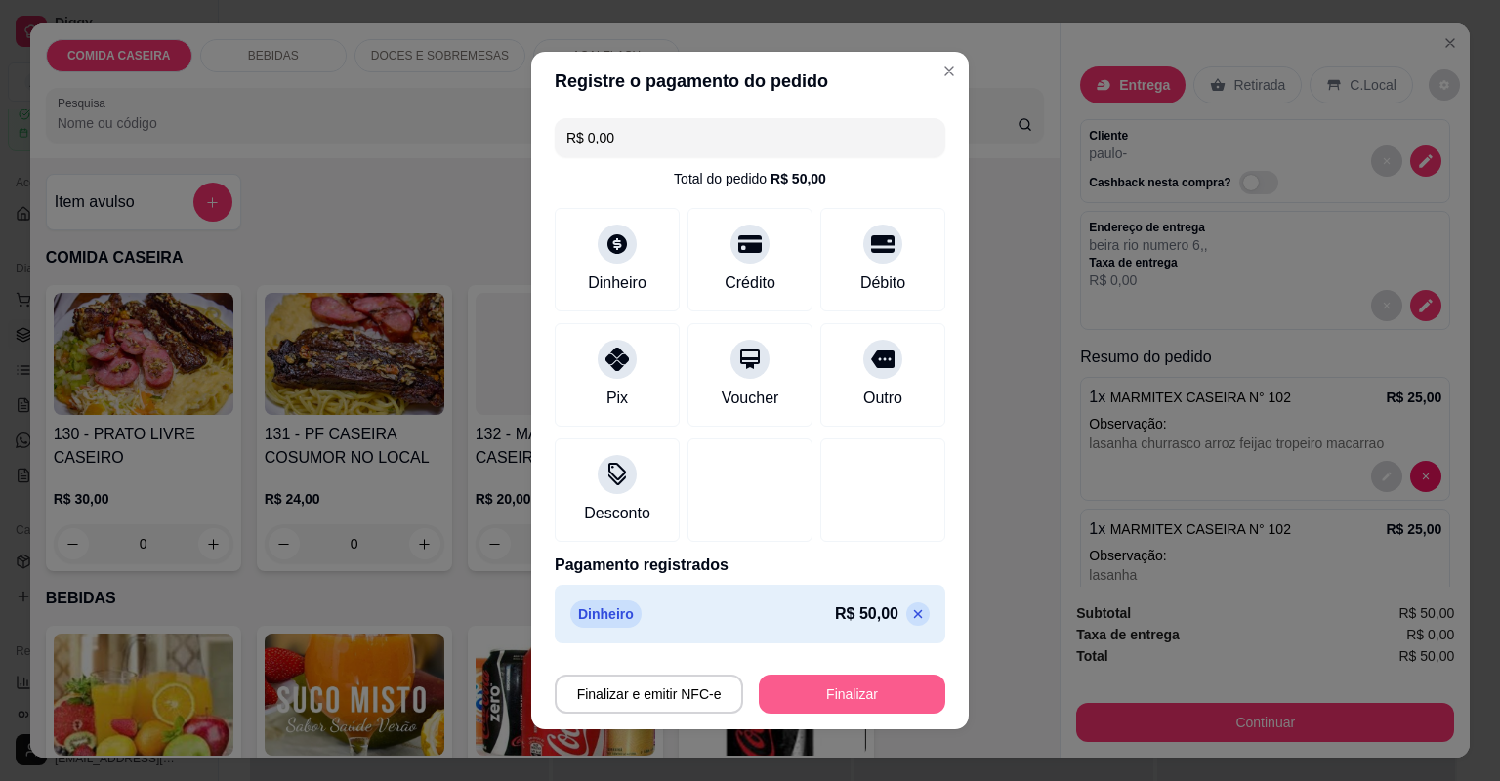
click at [841, 695] on button "Finalizar" at bounding box center [852, 694] width 186 height 39
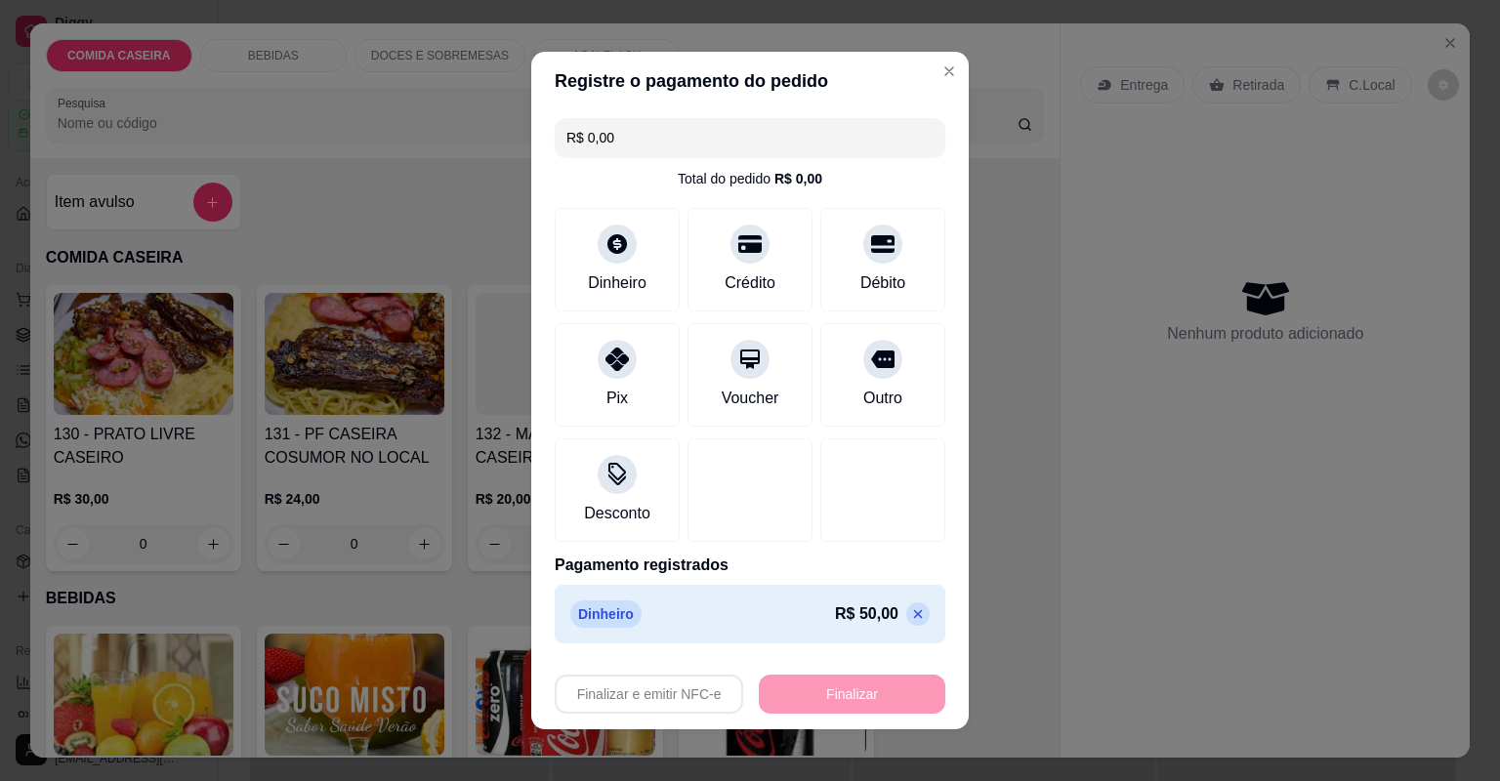
type input "-R$ 50,00"
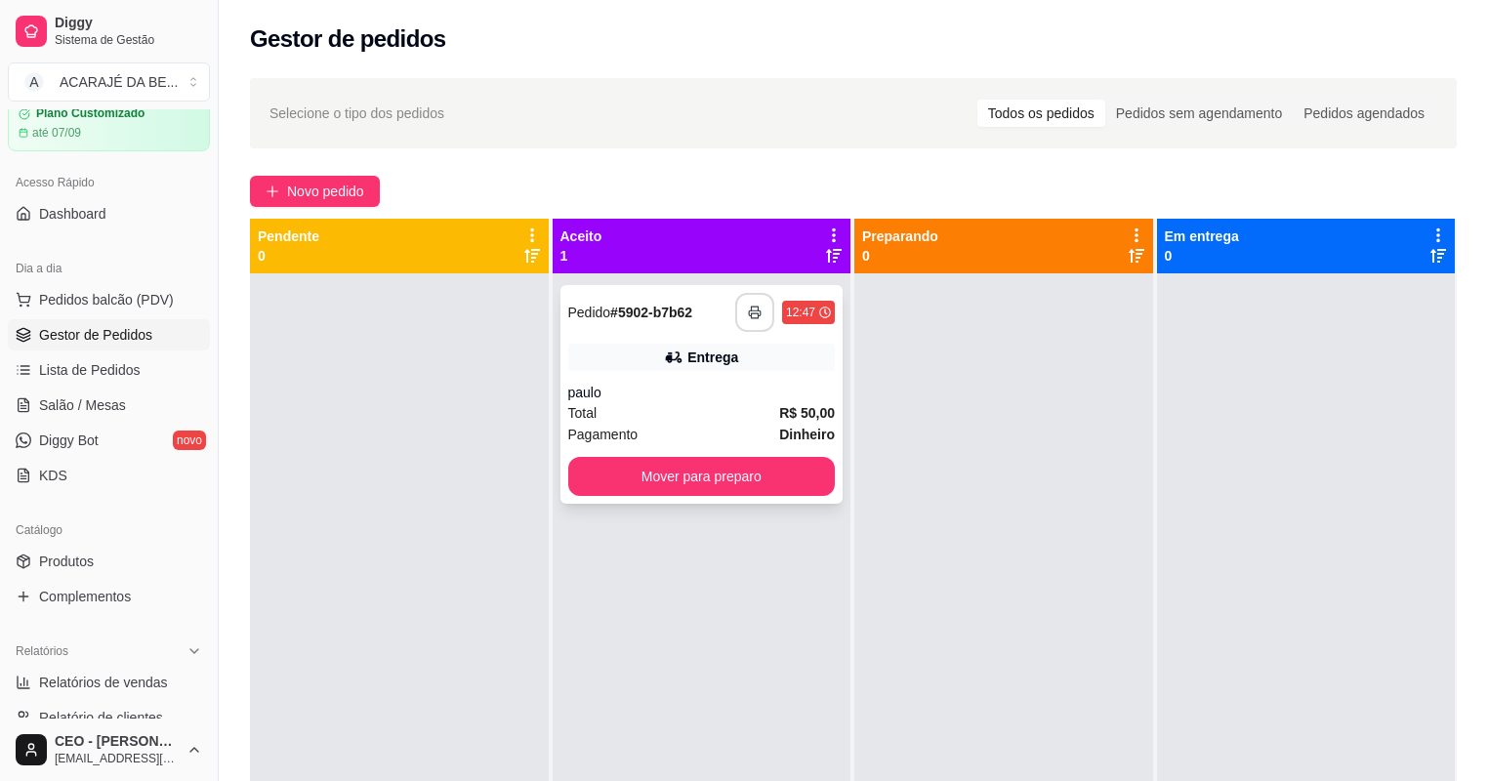
click at [750, 306] on icon "button" at bounding box center [755, 313] width 14 height 14
click at [617, 478] on button "Mover para preparo" at bounding box center [702, 476] width 268 height 39
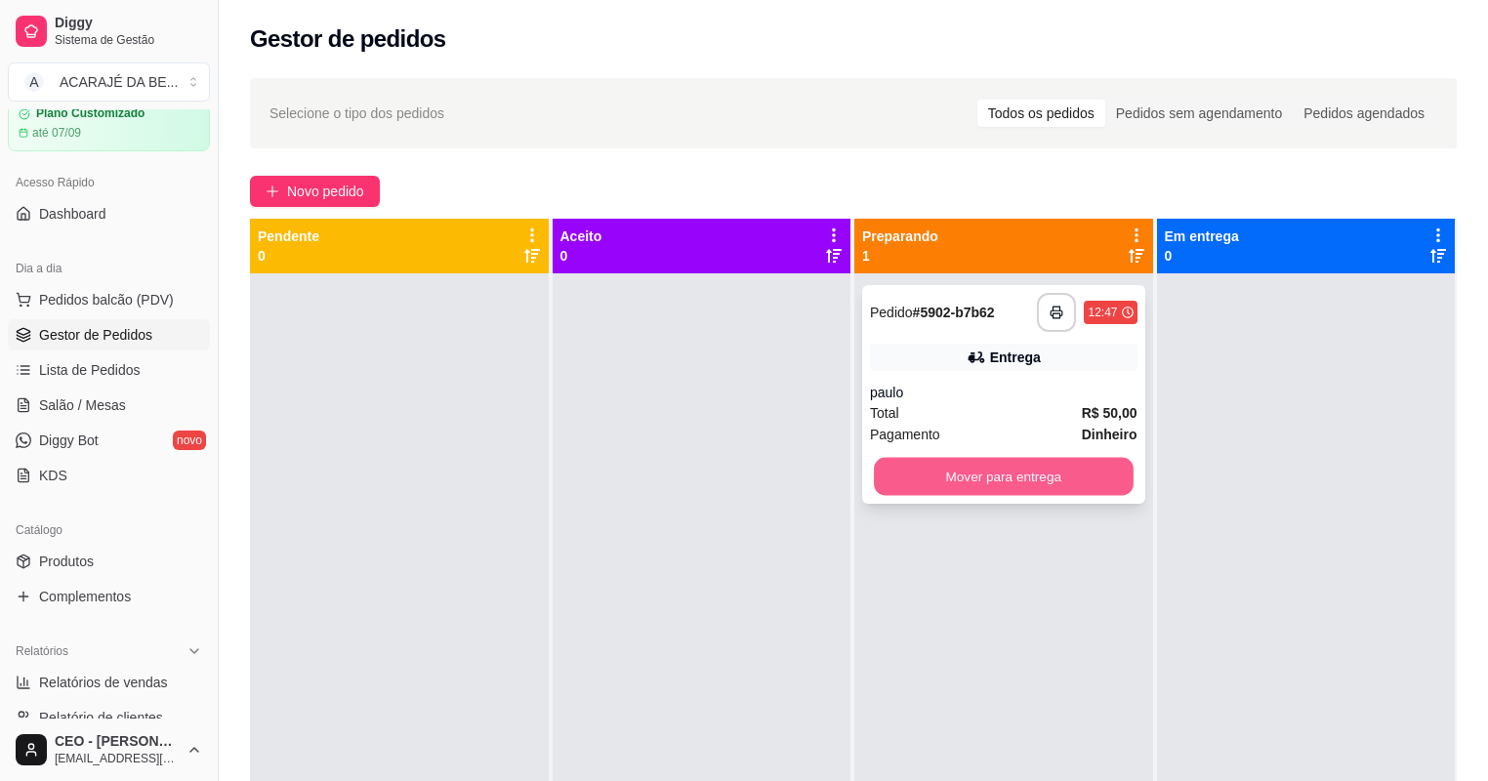
click at [887, 464] on button "Mover para entrega" at bounding box center [1003, 477] width 259 height 38
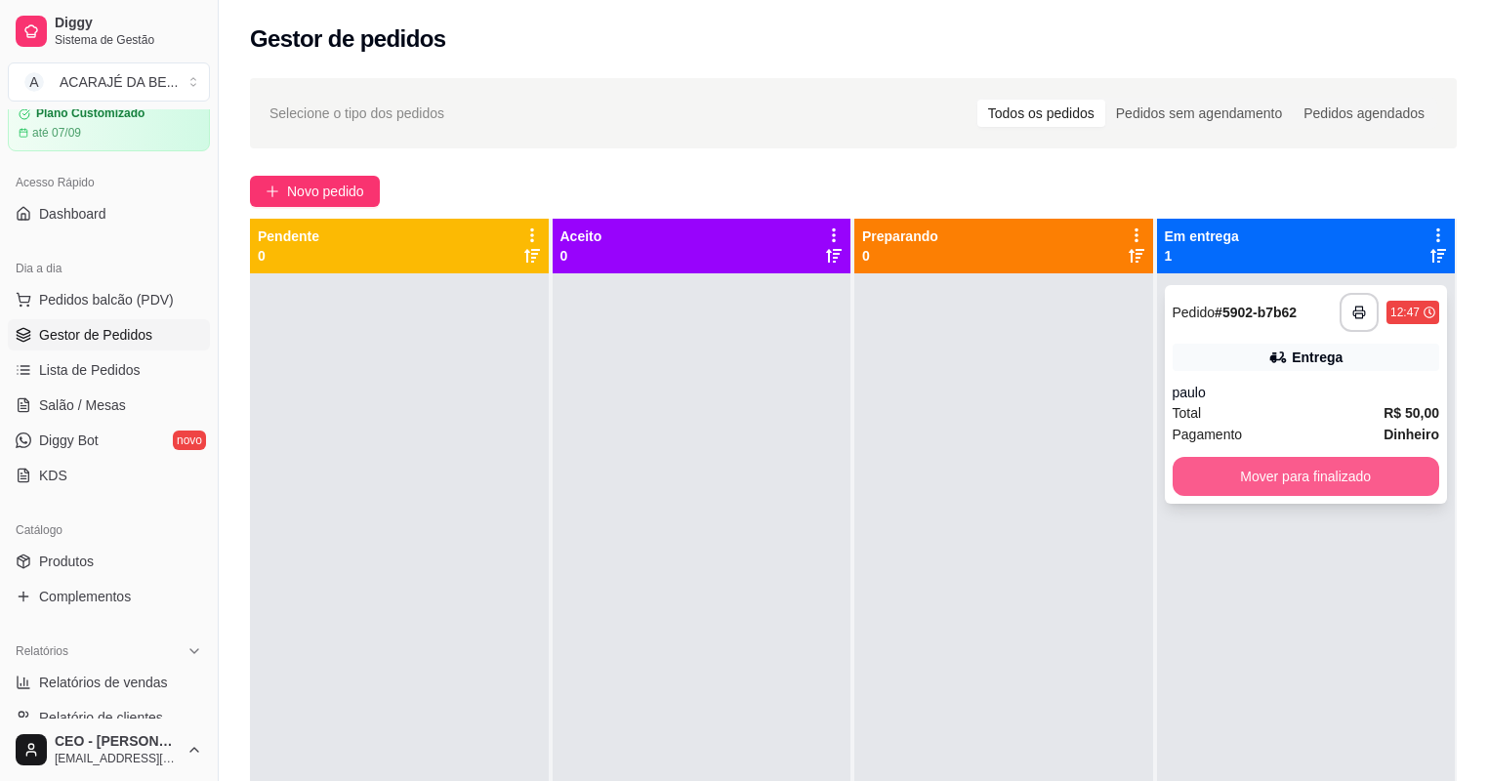
click at [1194, 479] on button "Mover para finalizado" at bounding box center [1307, 476] width 268 height 39
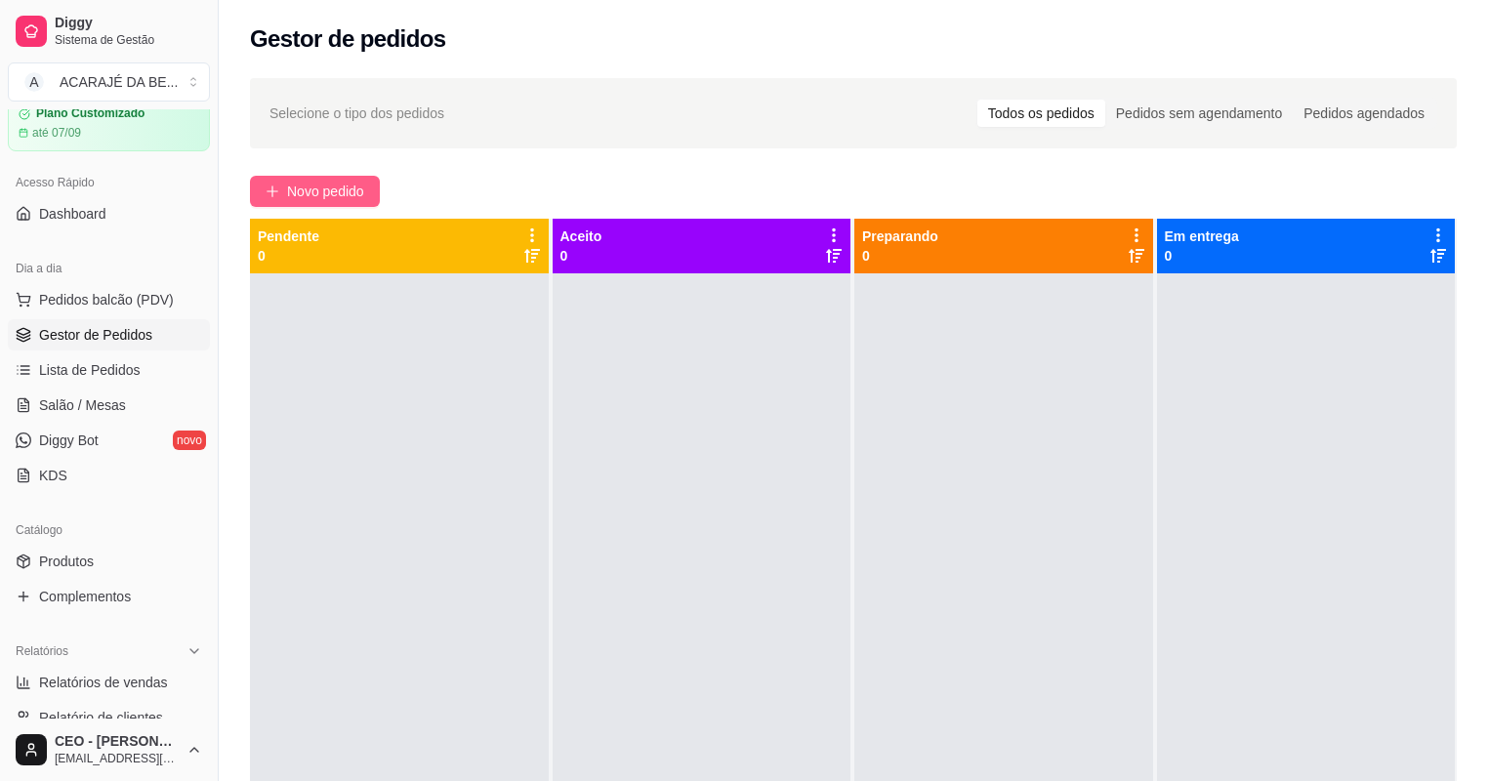
click at [375, 193] on button "Novo pedido" at bounding box center [315, 191] width 130 height 31
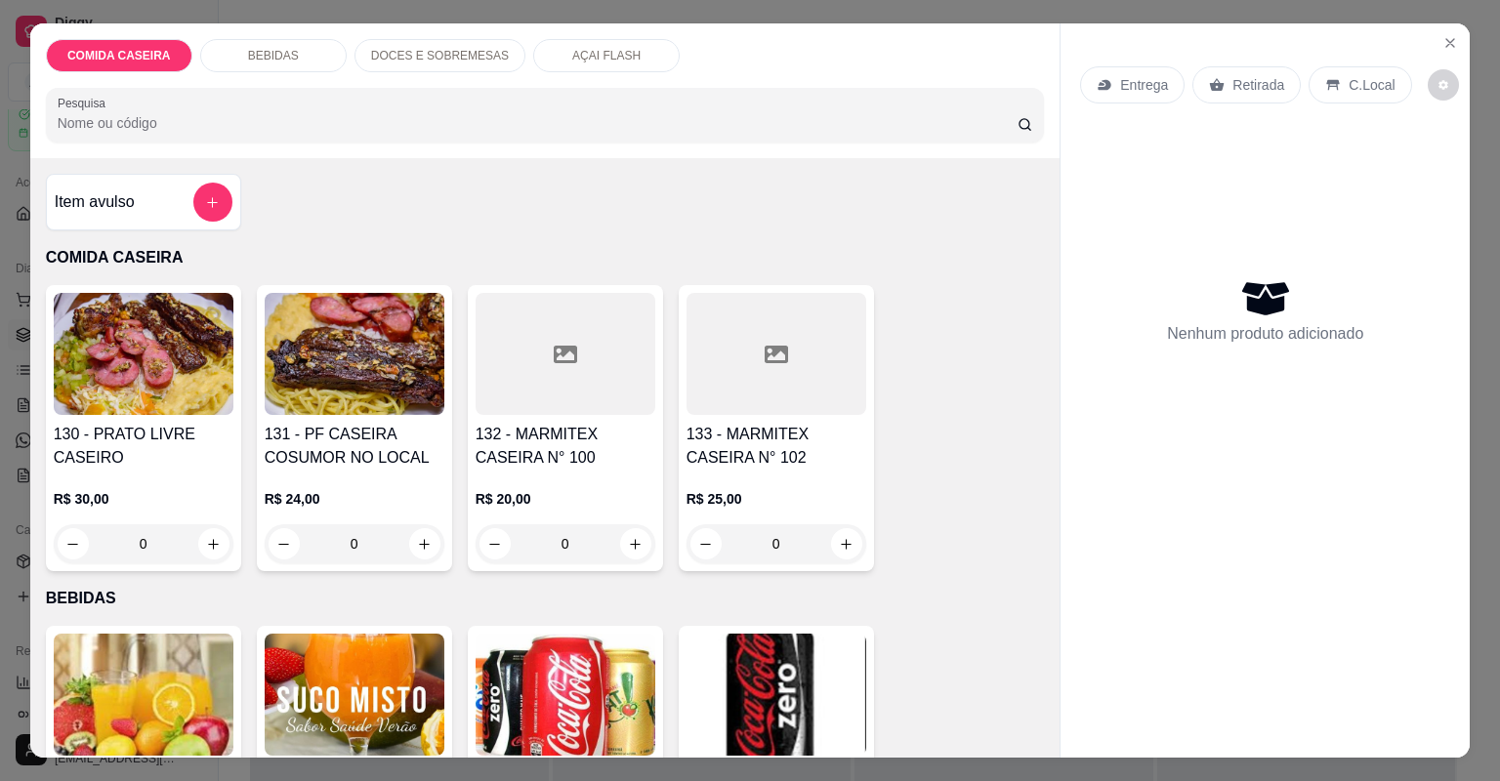
click at [760, 378] on div at bounding box center [776, 354] width 180 height 122
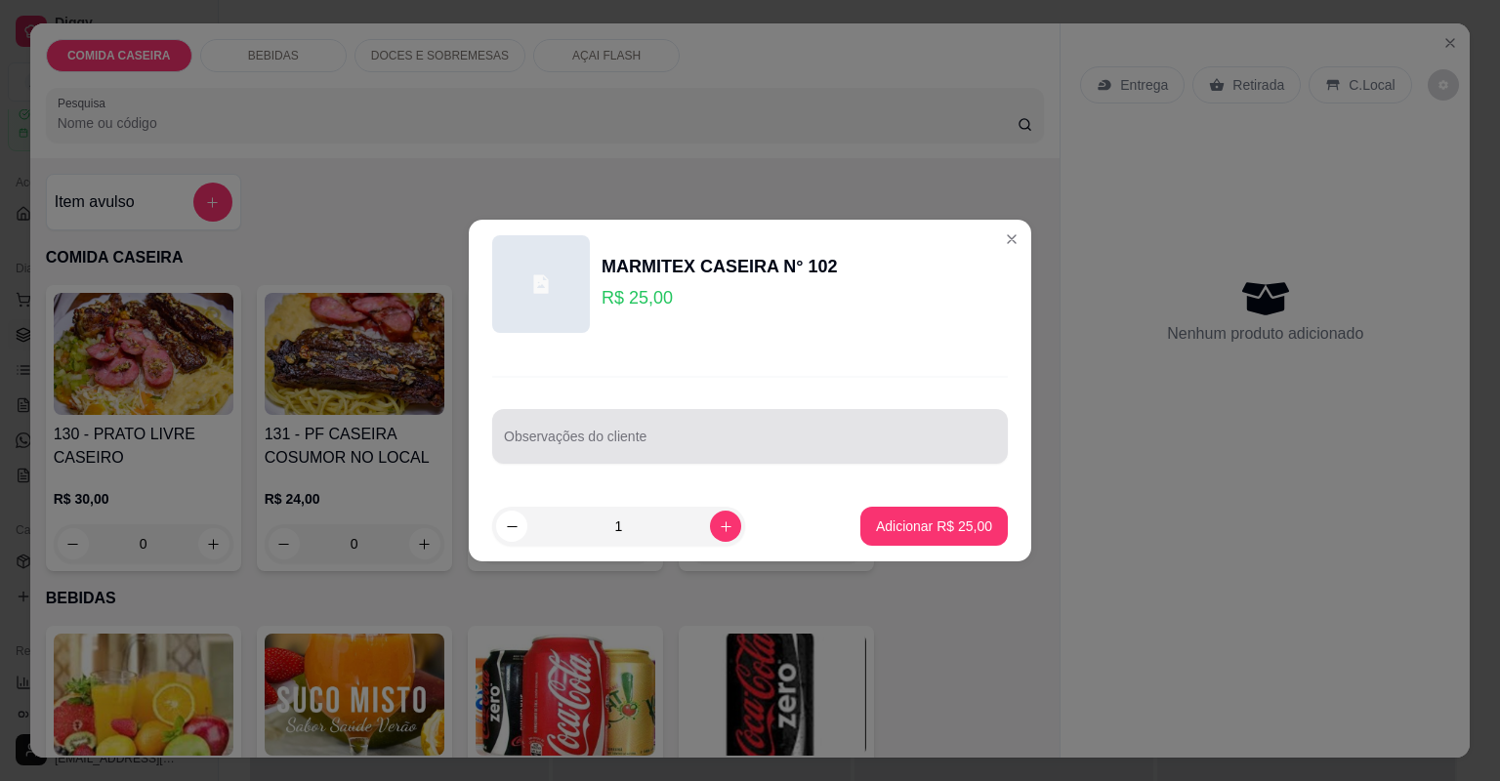
click at [753, 450] on div at bounding box center [750, 436] width 492 height 39
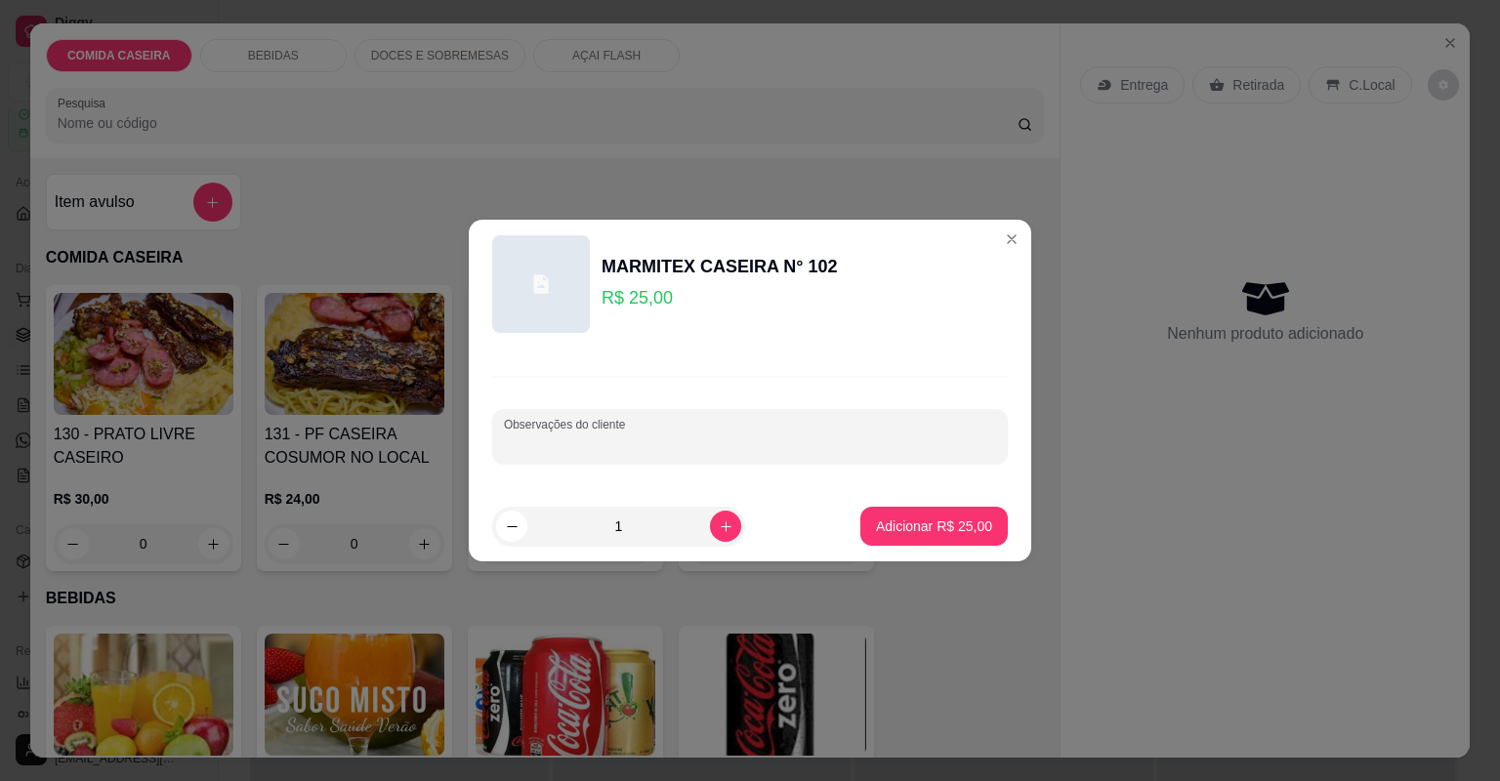
paste input "GARNIÇÃO arroz branco Macarrão ao molho Farofa Churrasco só quero Linguiça Vina…"
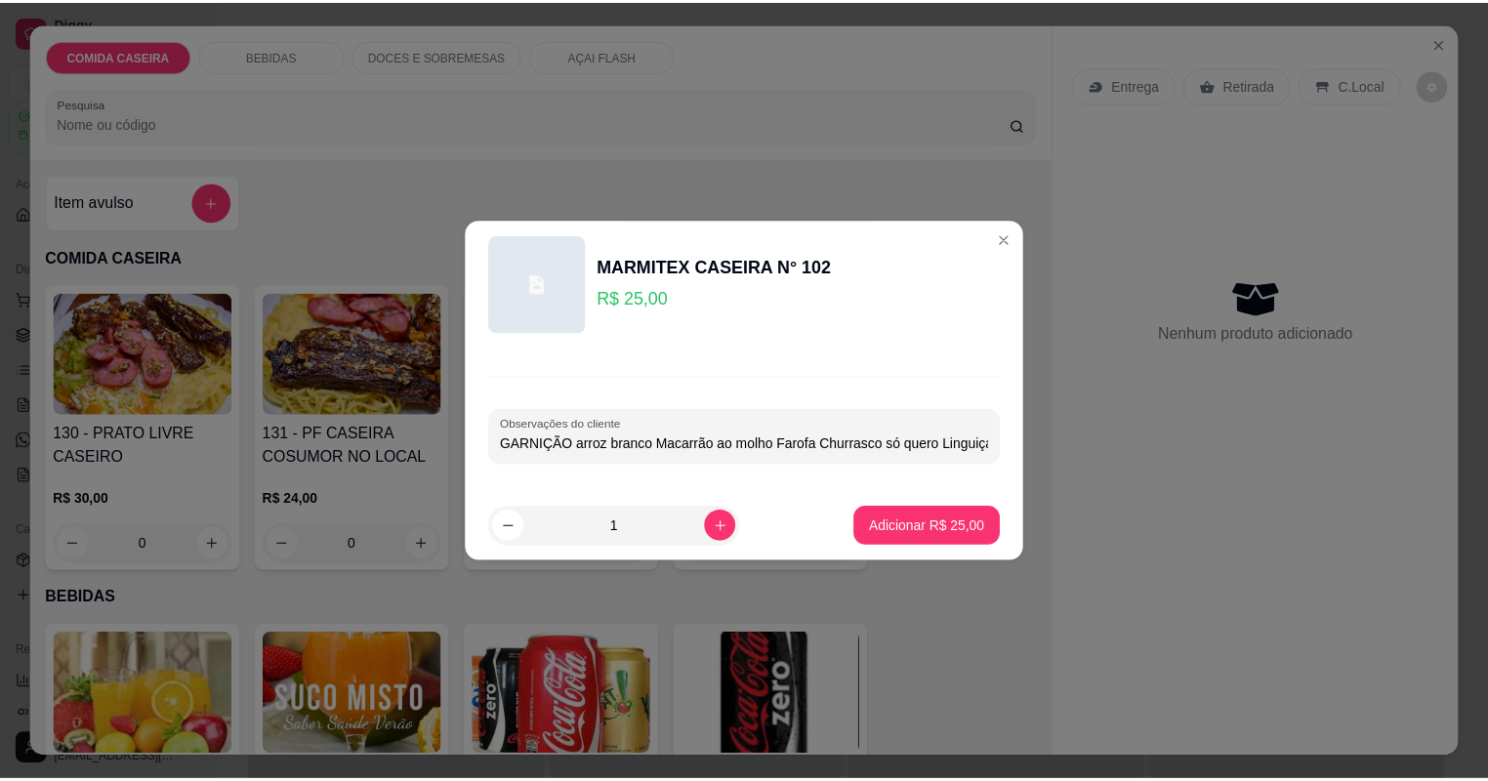
scroll to position [0, 122]
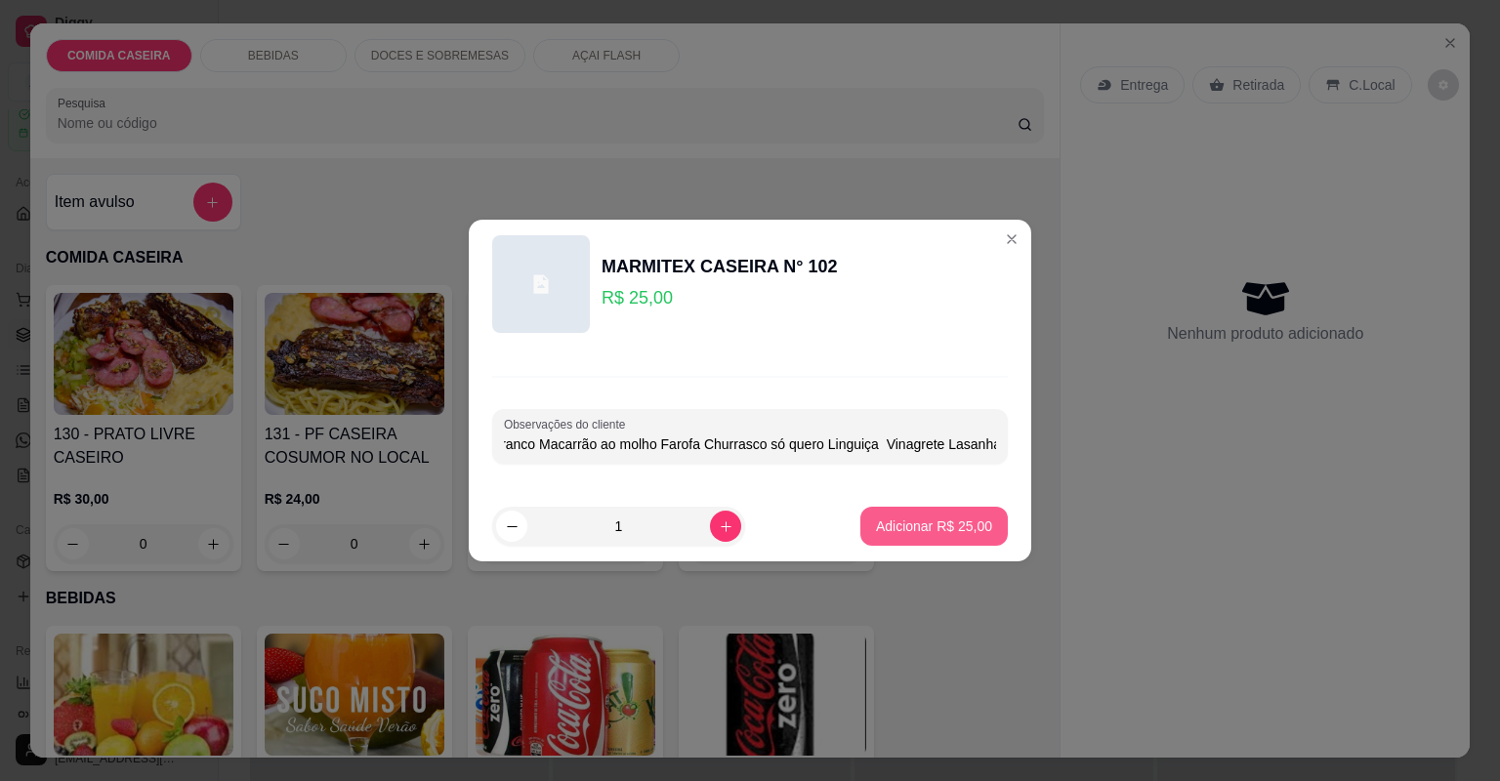
type input "GARNIÇÃO arroz branco Macarrão ao molho Farofa Churrasco só quero Linguiça Vina…"
click at [890, 513] on button "Adicionar R$ 25,00" at bounding box center [933, 526] width 147 height 39
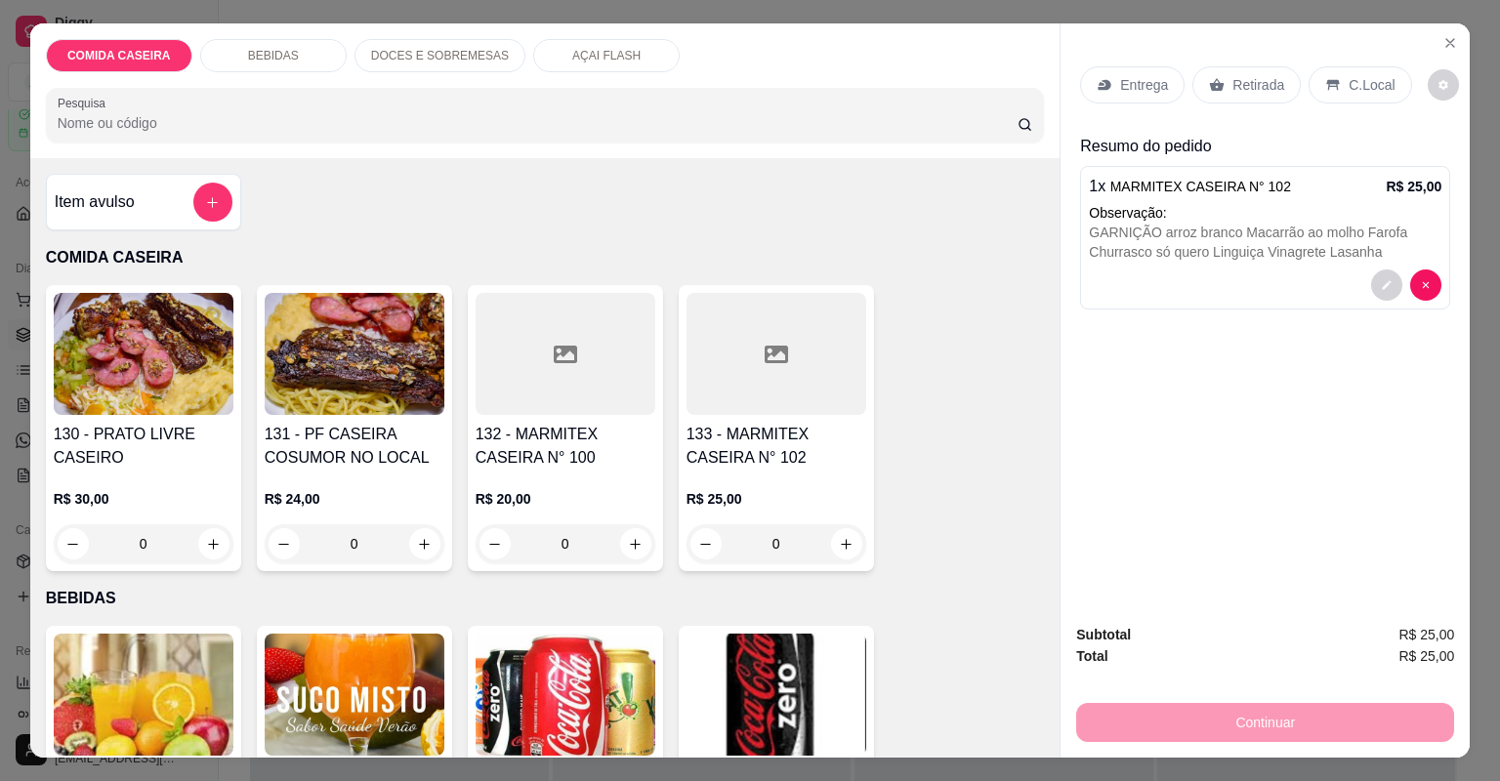
click at [1120, 77] on p "Entrega" at bounding box center [1144, 85] width 48 height 20
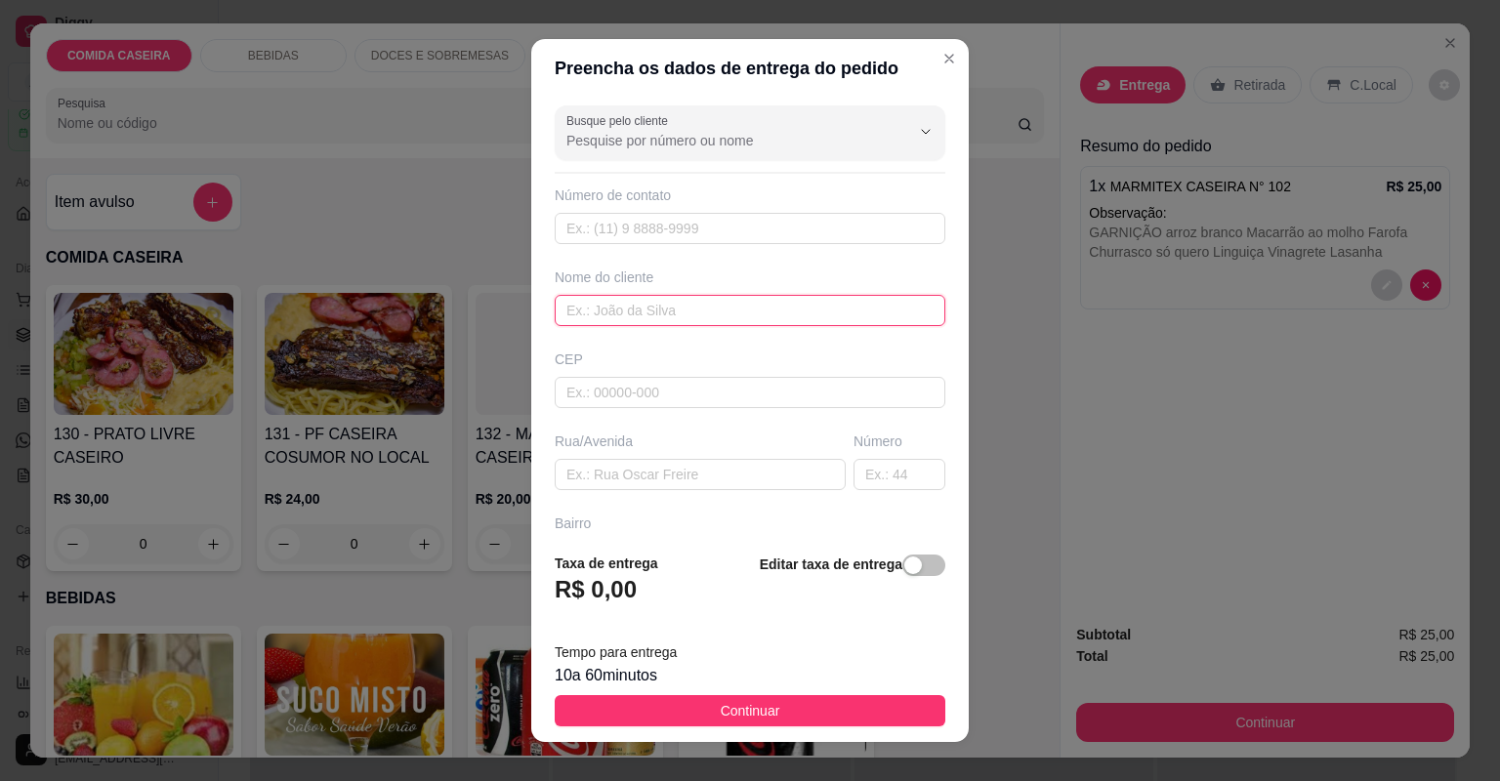
click at [652, 308] on input "text" at bounding box center [750, 310] width 391 height 31
type input "[PERSON_NAME]"
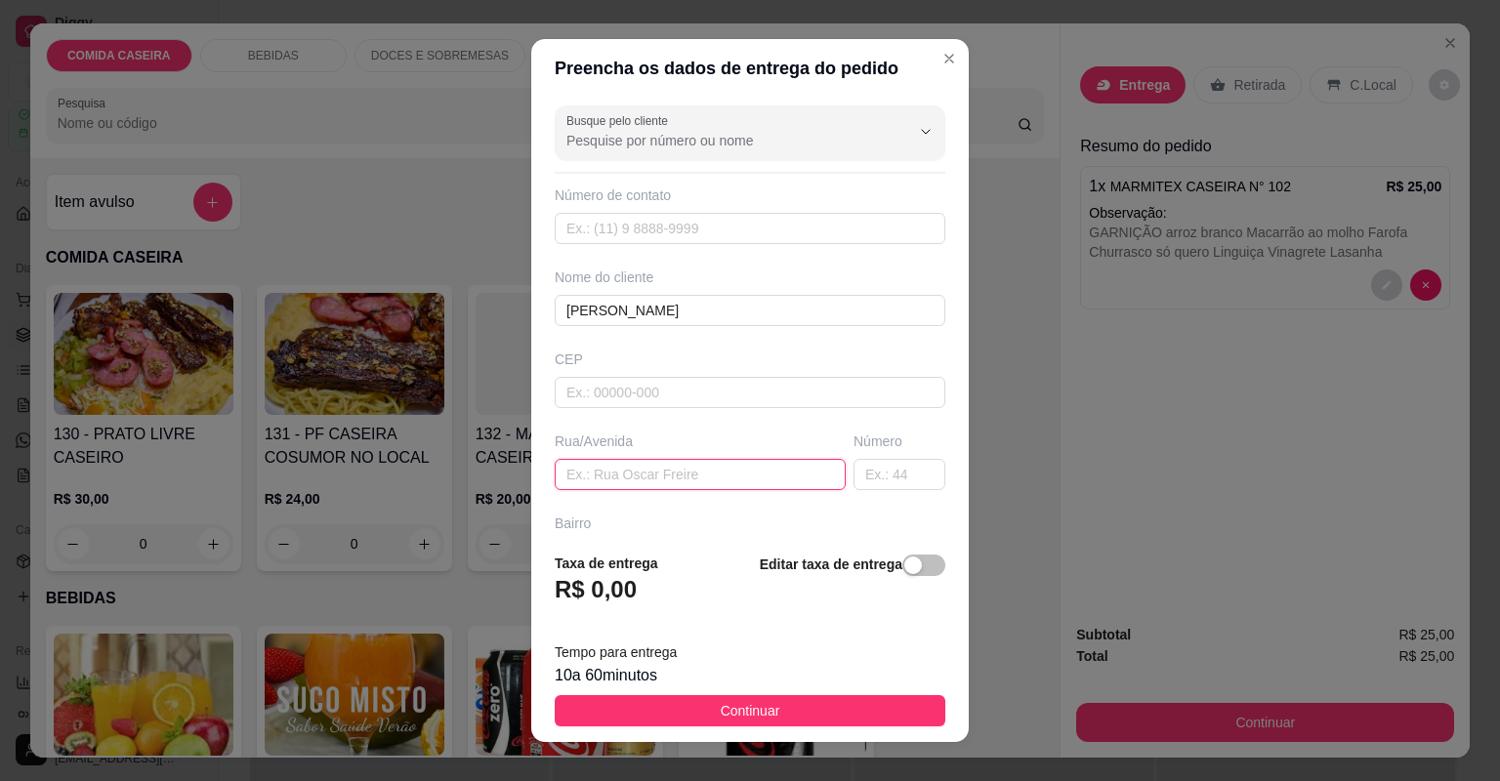
click at [762, 470] on input "text" at bounding box center [700, 474] width 291 height 31
type input "modelo"
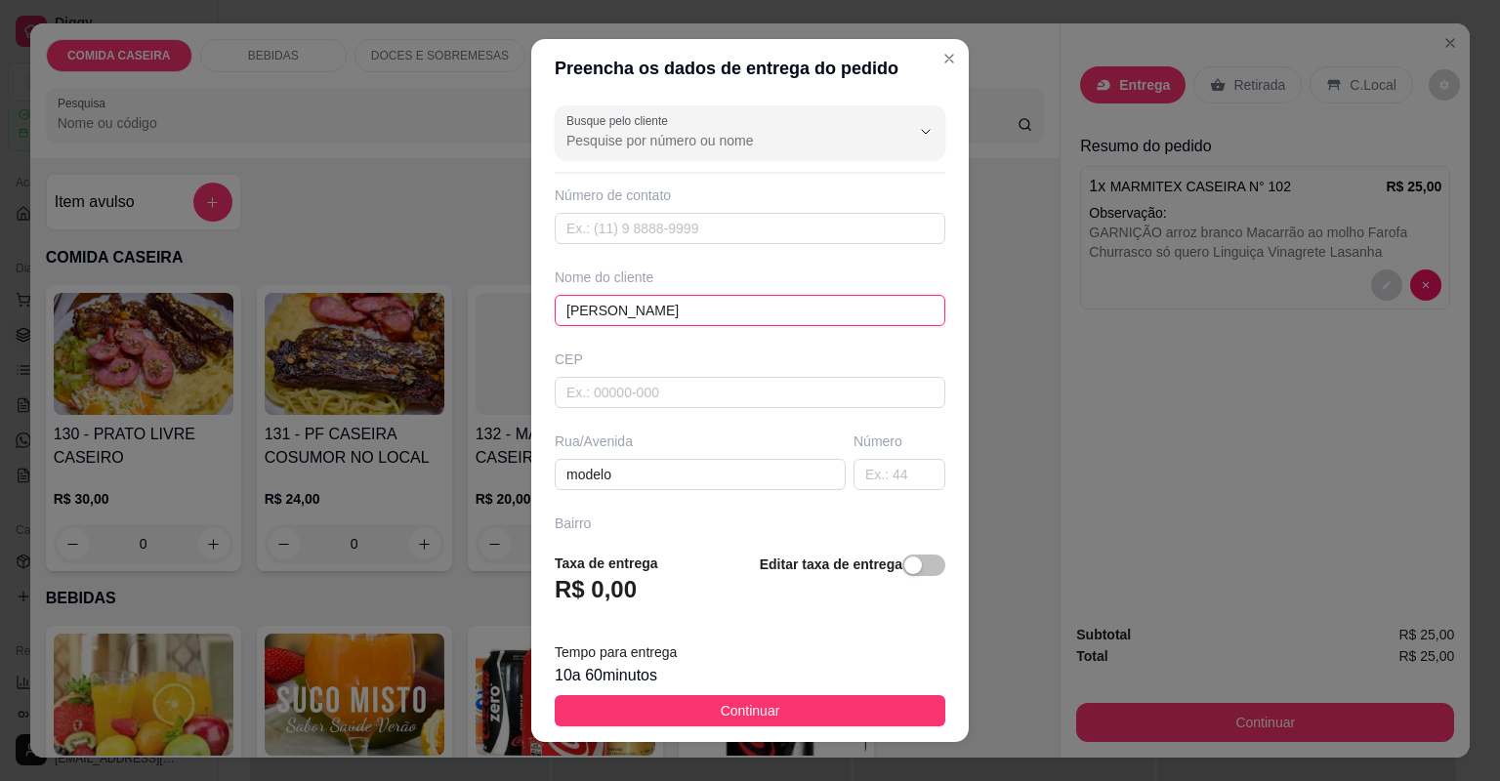
click at [669, 312] on input "[PERSON_NAME]" at bounding box center [750, 310] width 391 height 31
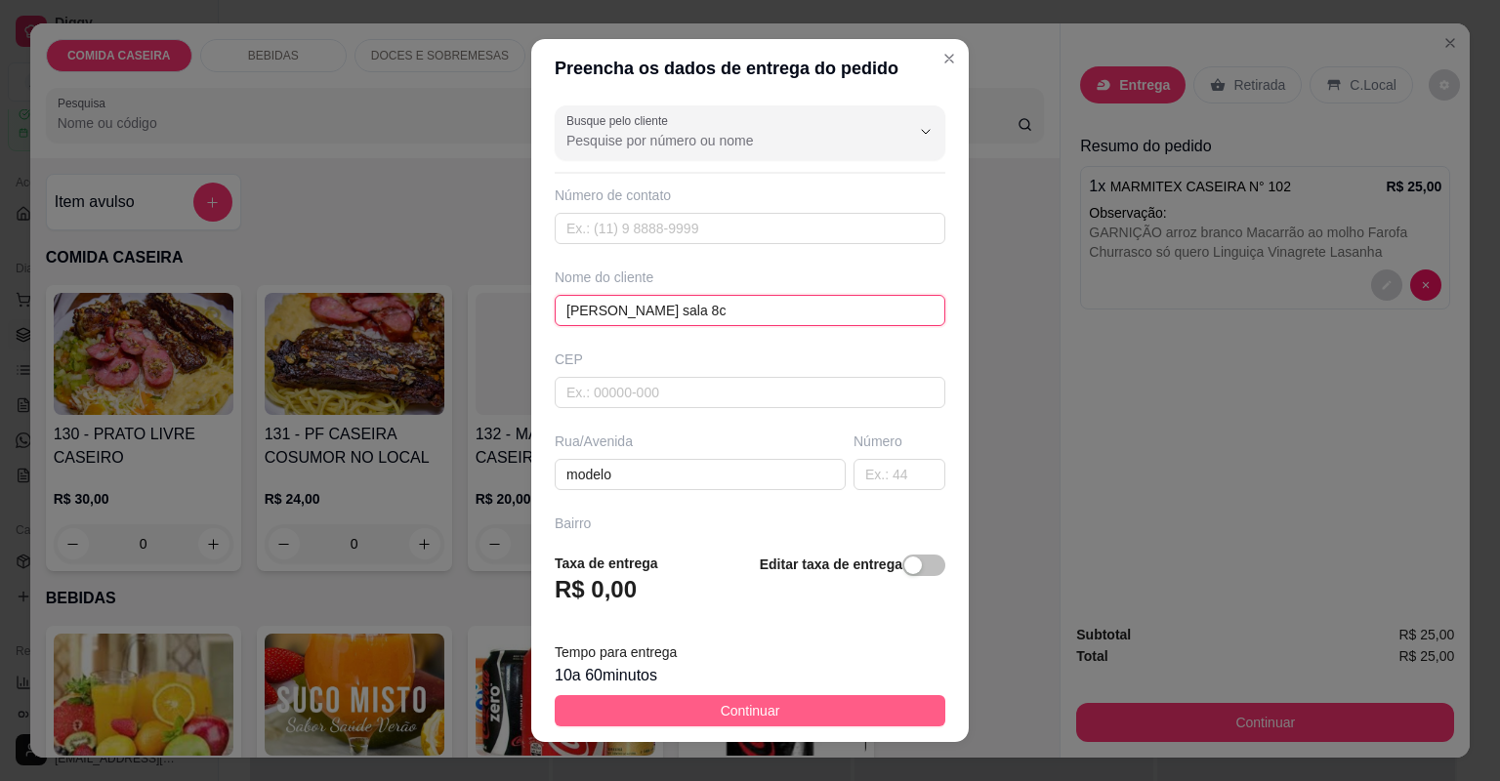
type input "[PERSON_NAME] sala 8c"
click at [798, 712] on button "Continuar" at bounding box center [750, 710] width 391 height 31
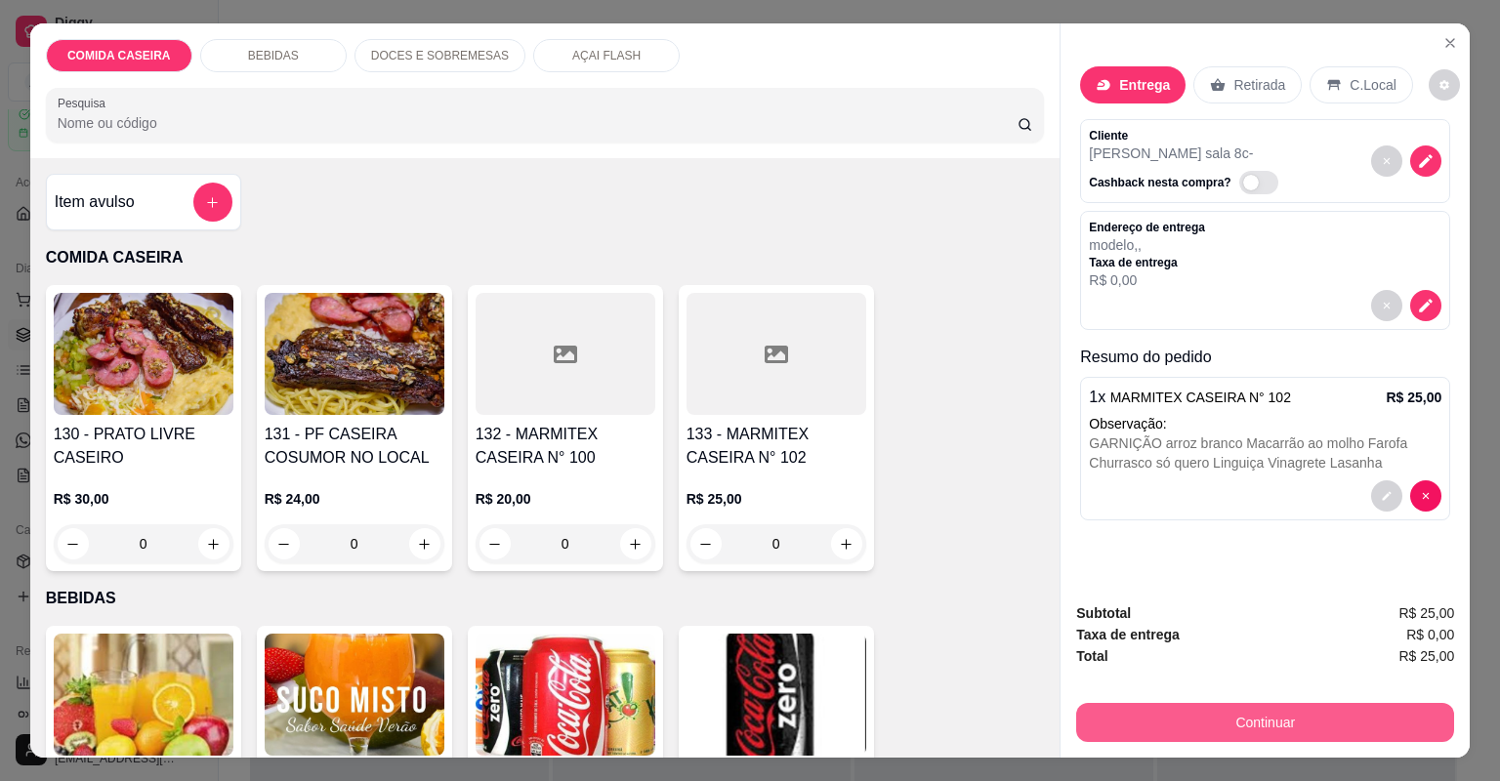
click at [1140, 720] on button "Continuar" at bounding box center [1265, 722] width 378 height 39
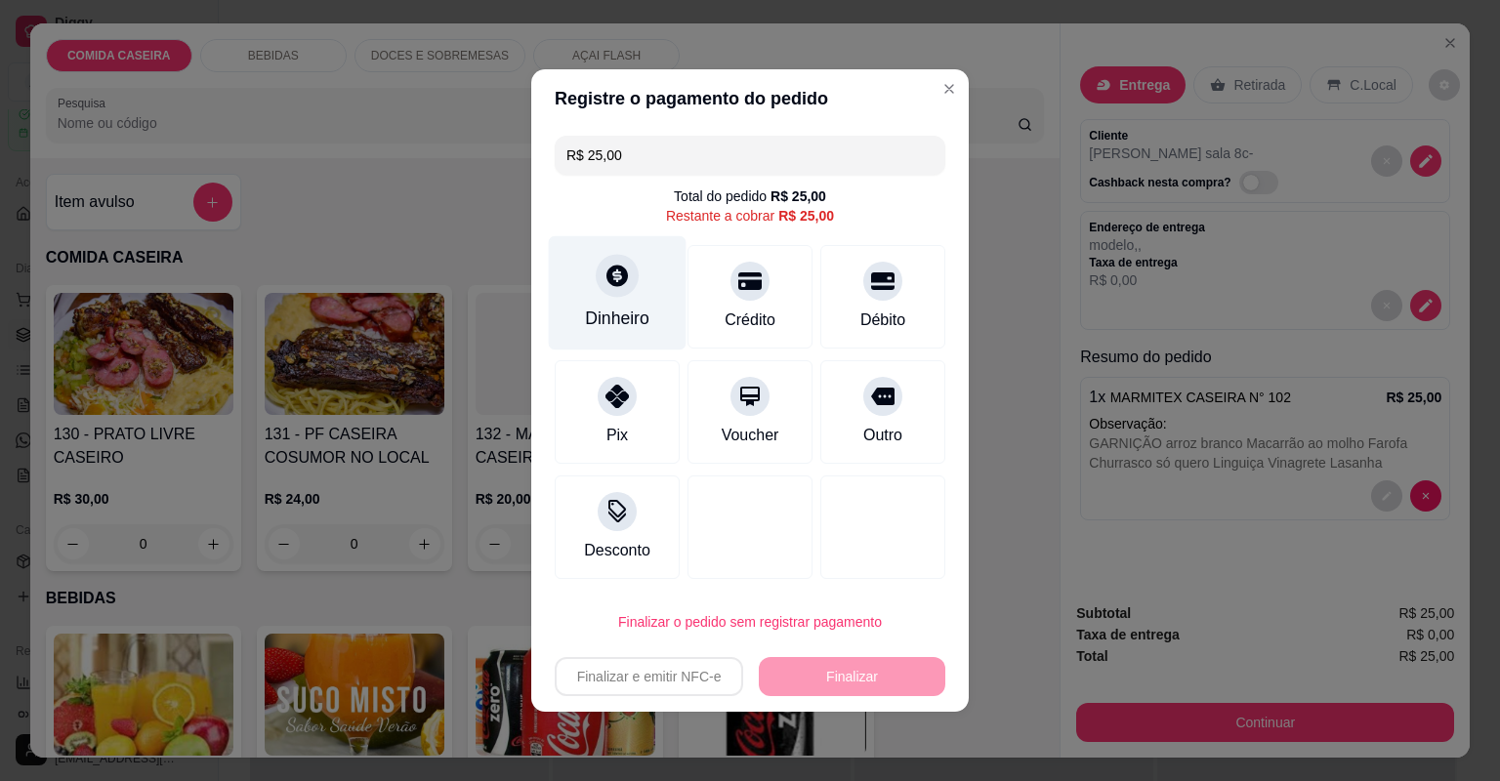
click at [664, 328] on div "Dinheiro" at bounding box center [618, 293] width 138 height 114
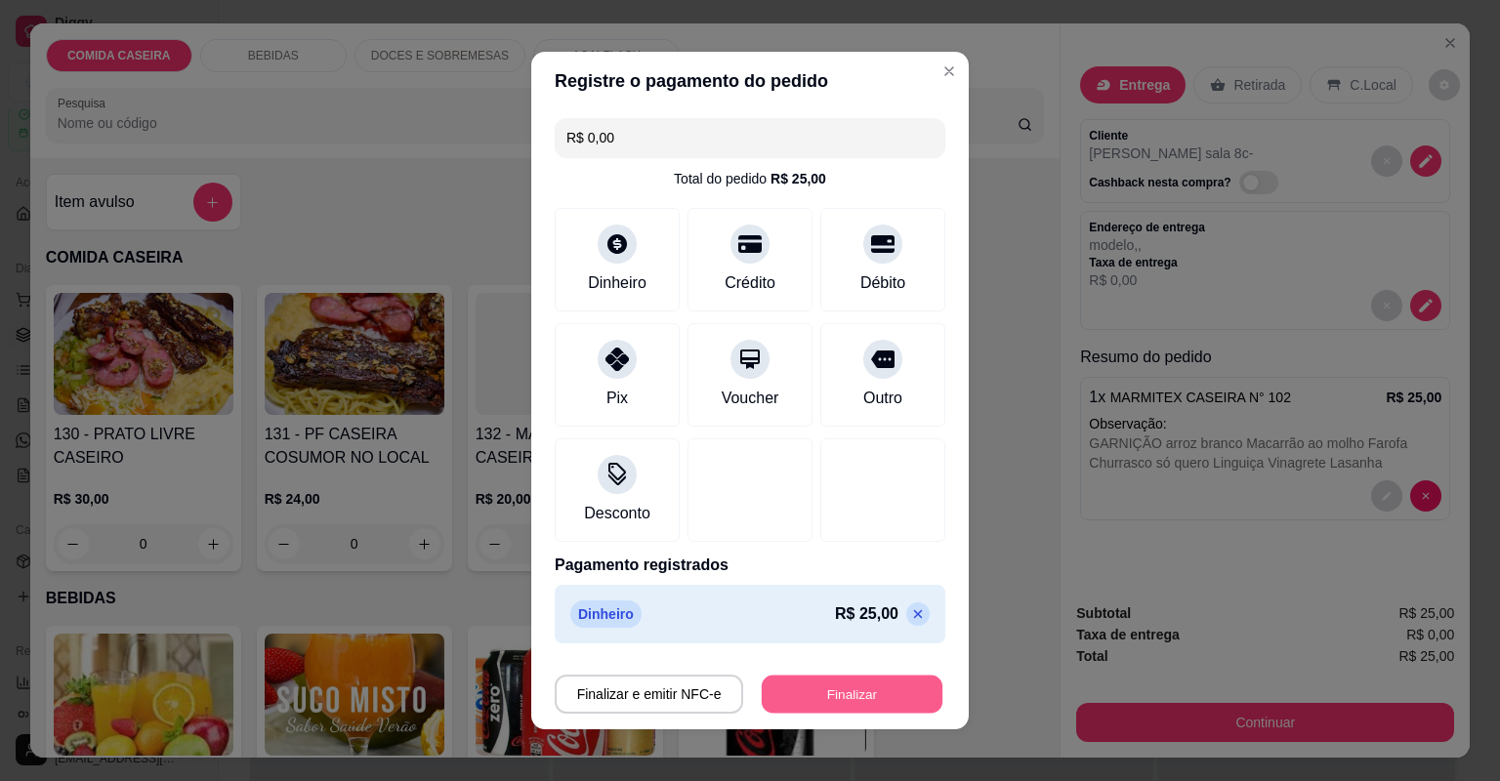
click at [828, 691] on button "Finalizar" at bounding box center [852, 695] width 181 height 38
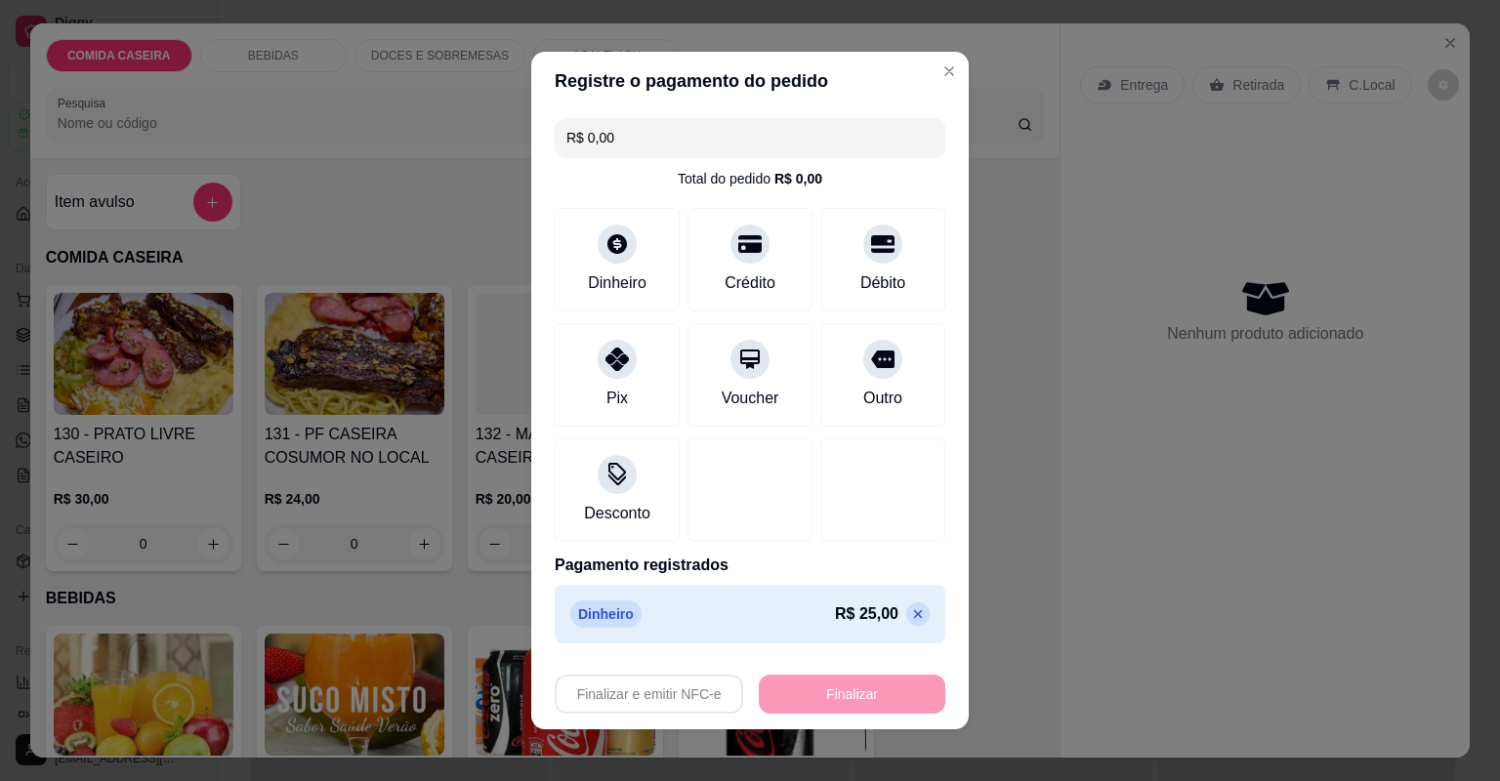
type input "-R$ 25,00"
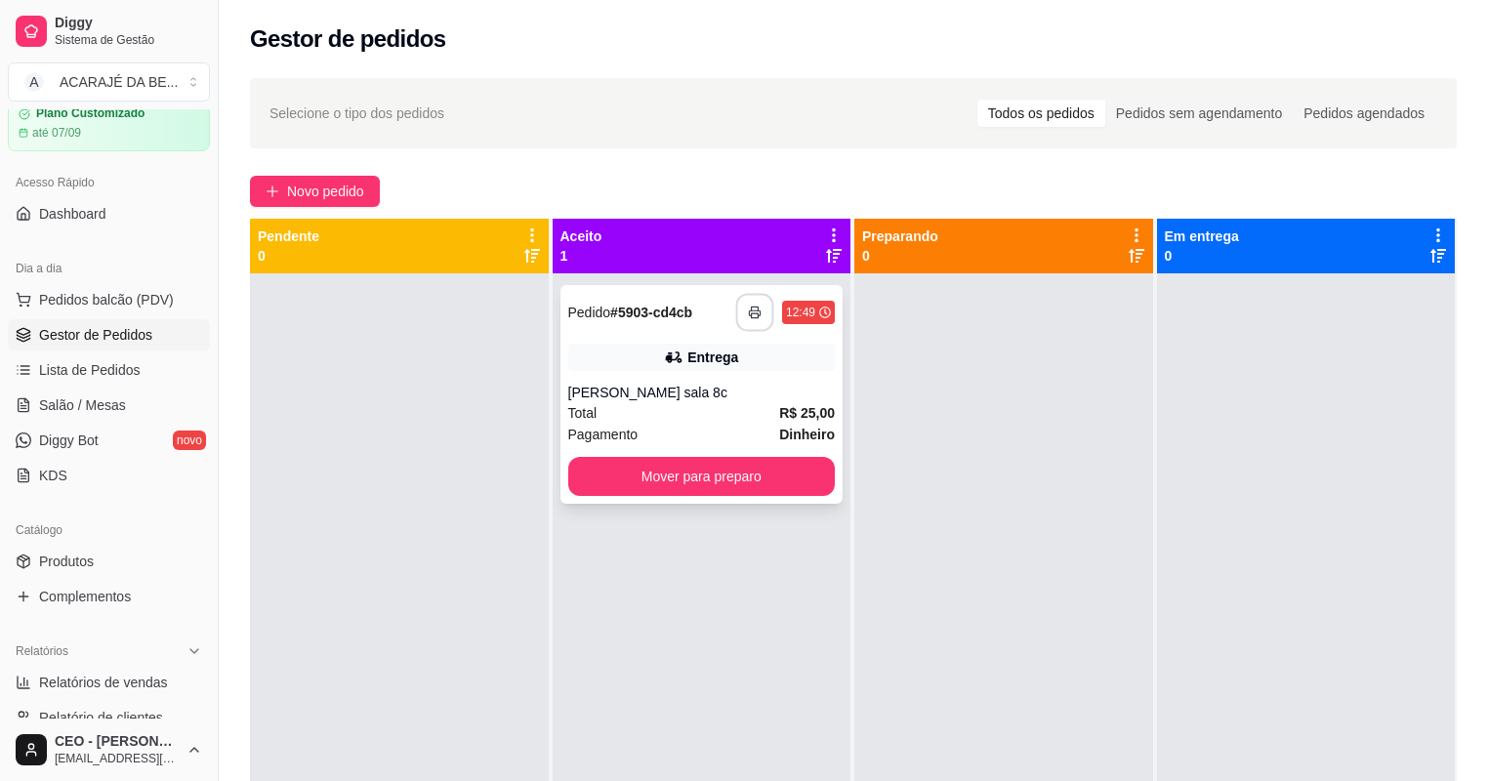
click at [737, 314] on button "button" at bounding box center [755, 313] width 38 height 38
click at [770, 466] on button "Mover para preparo" at bounding box center [702, 476] width 268 height 39
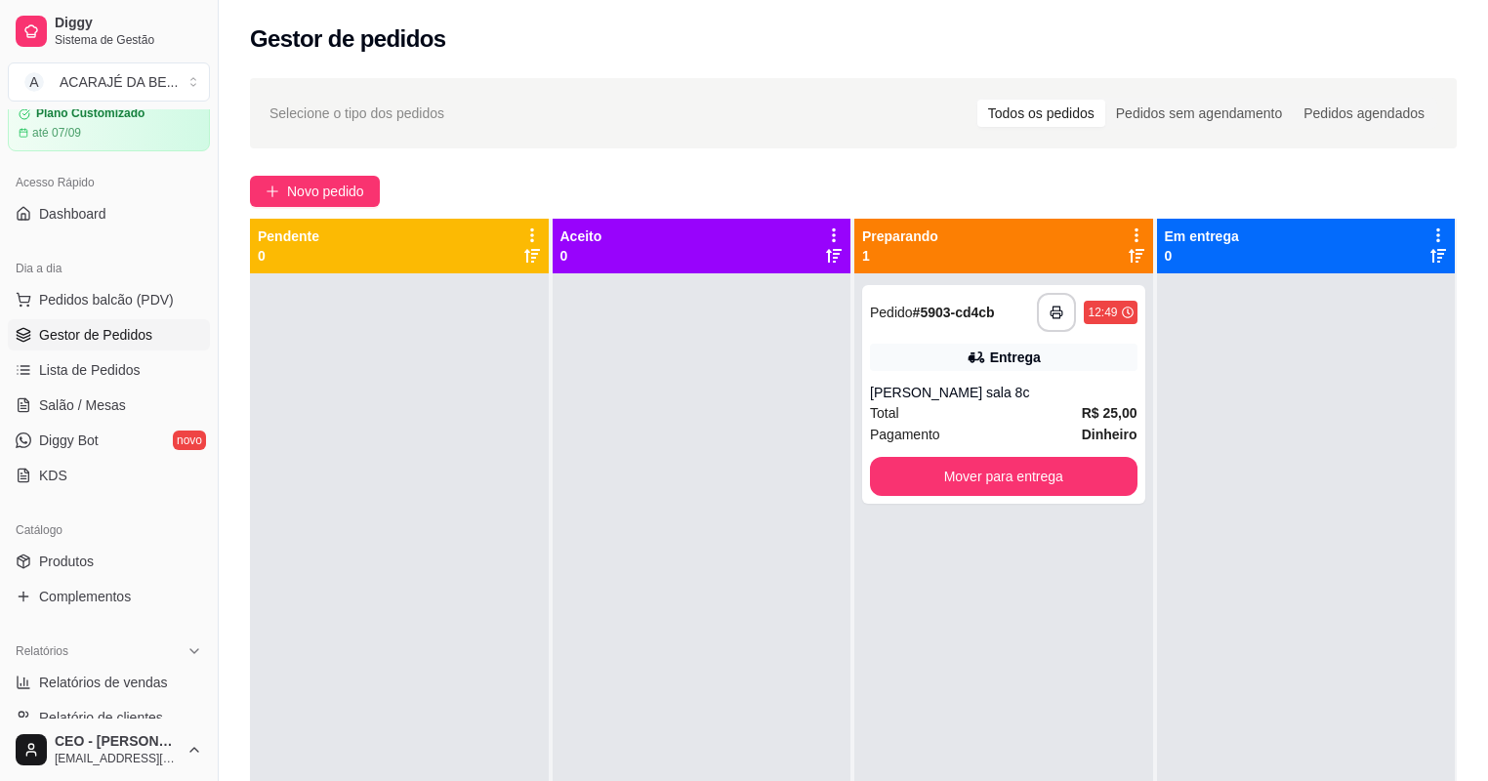
click at [782, 471] on div at bounding box center [702, 663] width 299 height 781
click at [913, 482] on button "Mover para entrega" at bounding box center [1004, 476] width 268 height 39
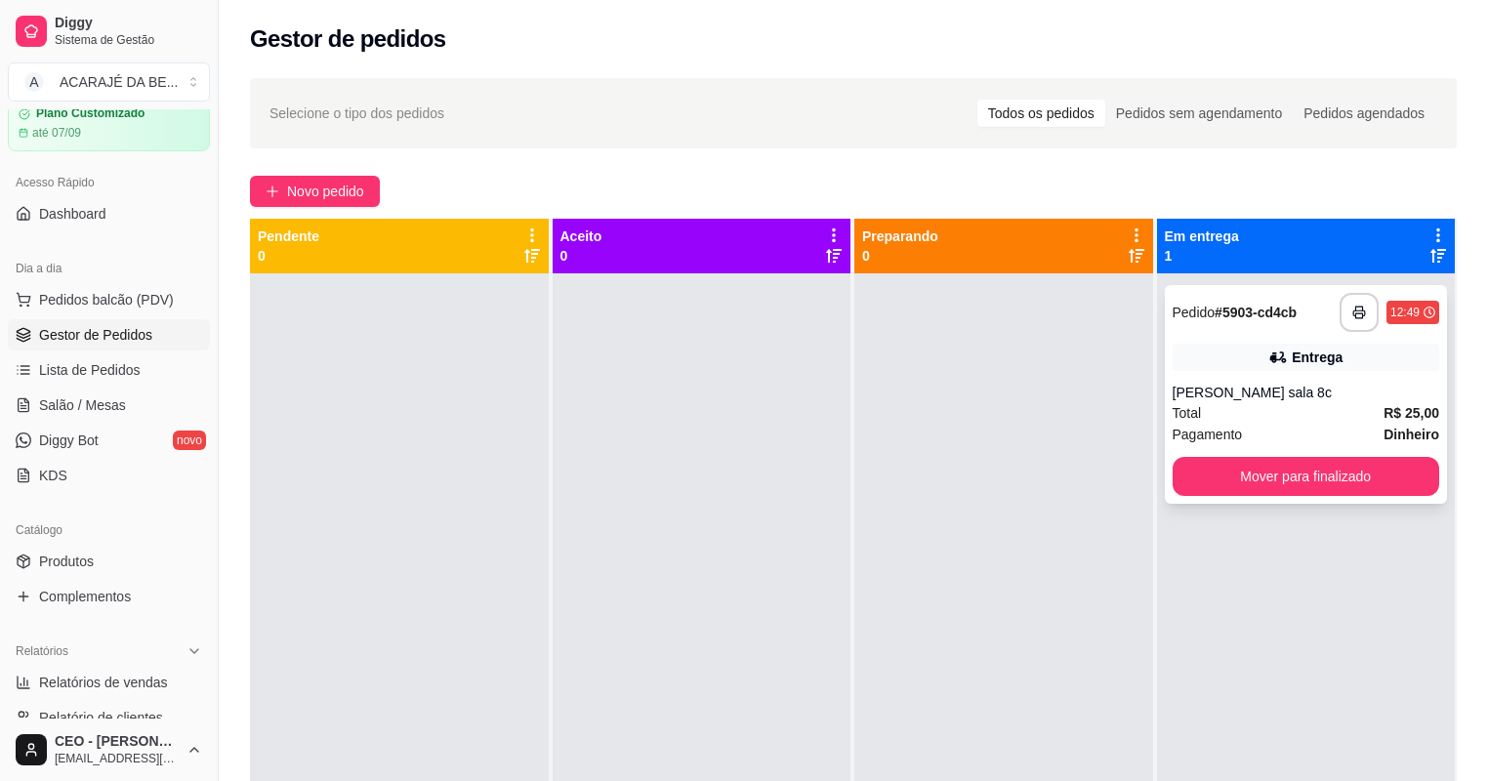
click at [1165, 475] on div "**********" at bounding box center [1306, 394] width 283 height 219
click at [1306, 488] on button "Mover para finalizado" at bounding box center [1306, 477] width 259 height 38
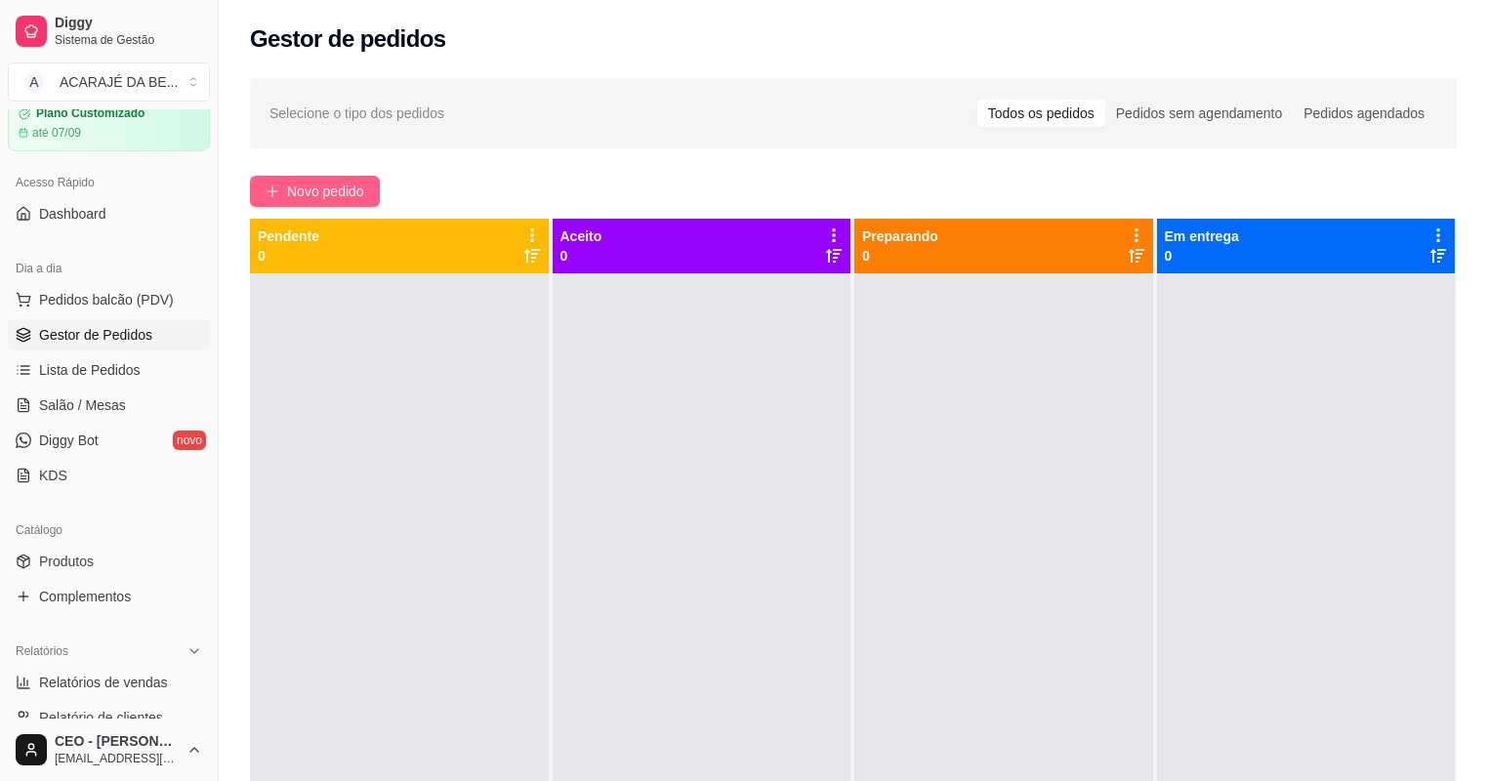
click at [348, 187] on span "Novo pedido" at bounding box center [325, 191] width 77 height 21
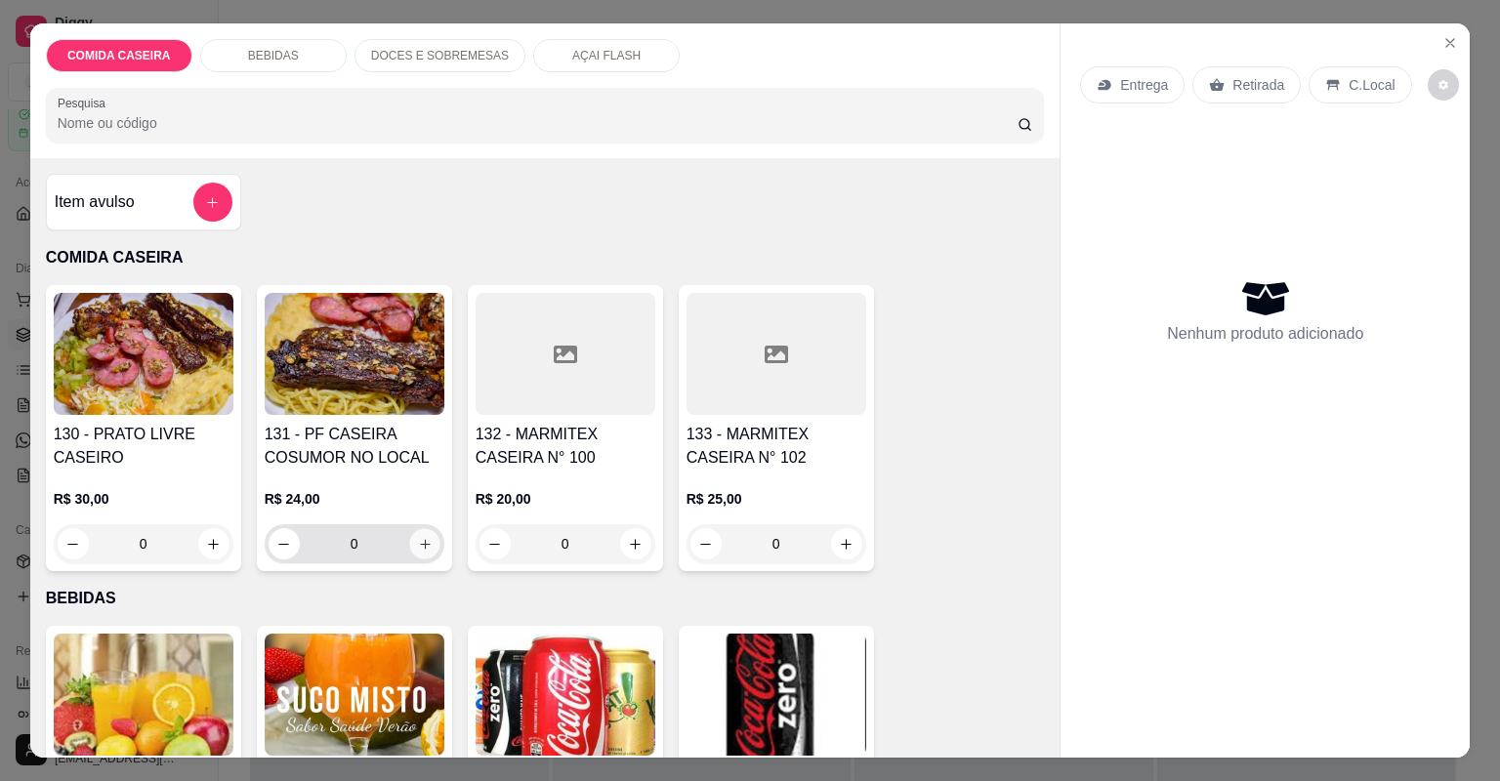
click at [418, 537] on icon "increase-product-quantity" at bounding box center [424, 544] width 15 height 15
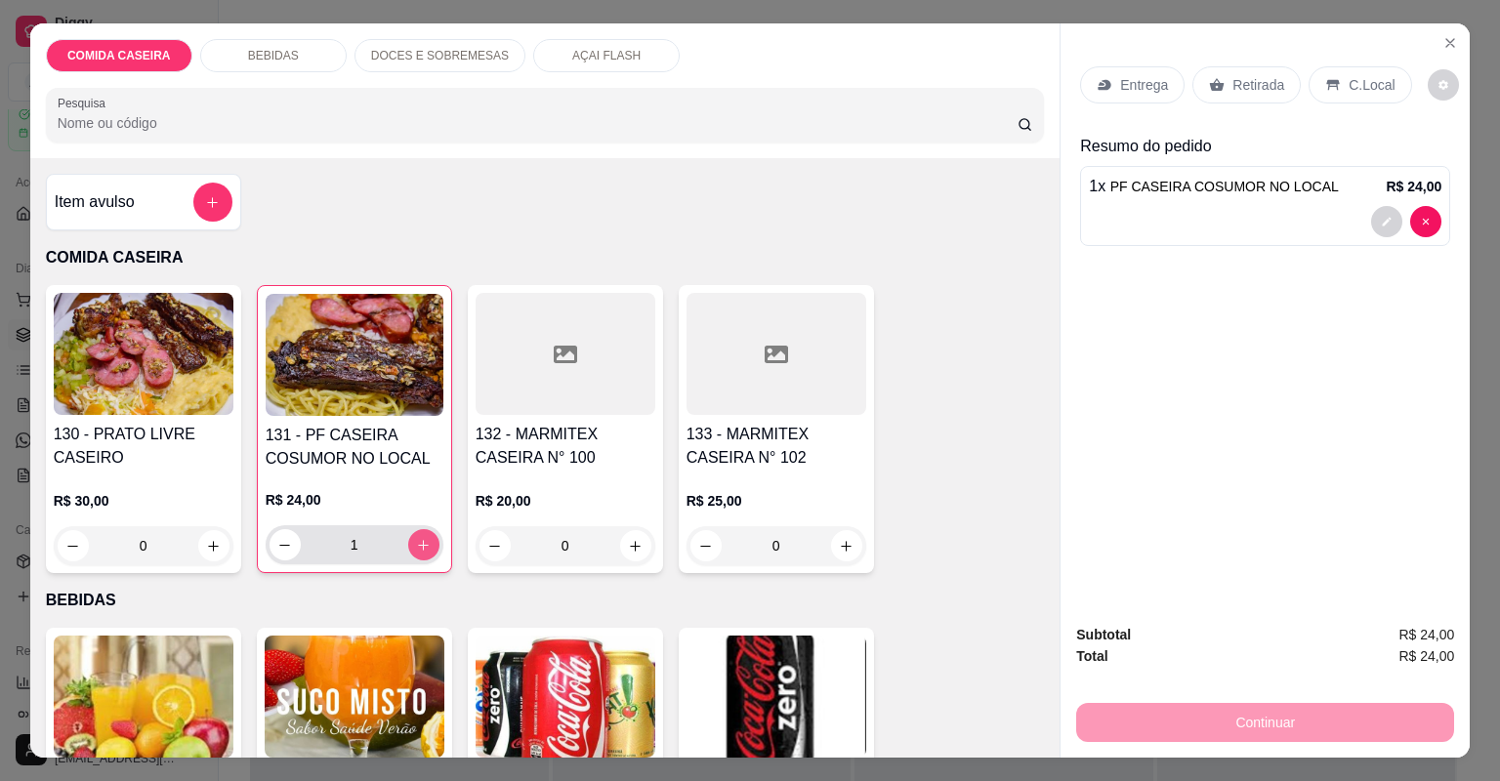
click at [418, 538] on icon "increase-product-quantity" at bounding box center [423, 545] width 15 height 15
type input "2"
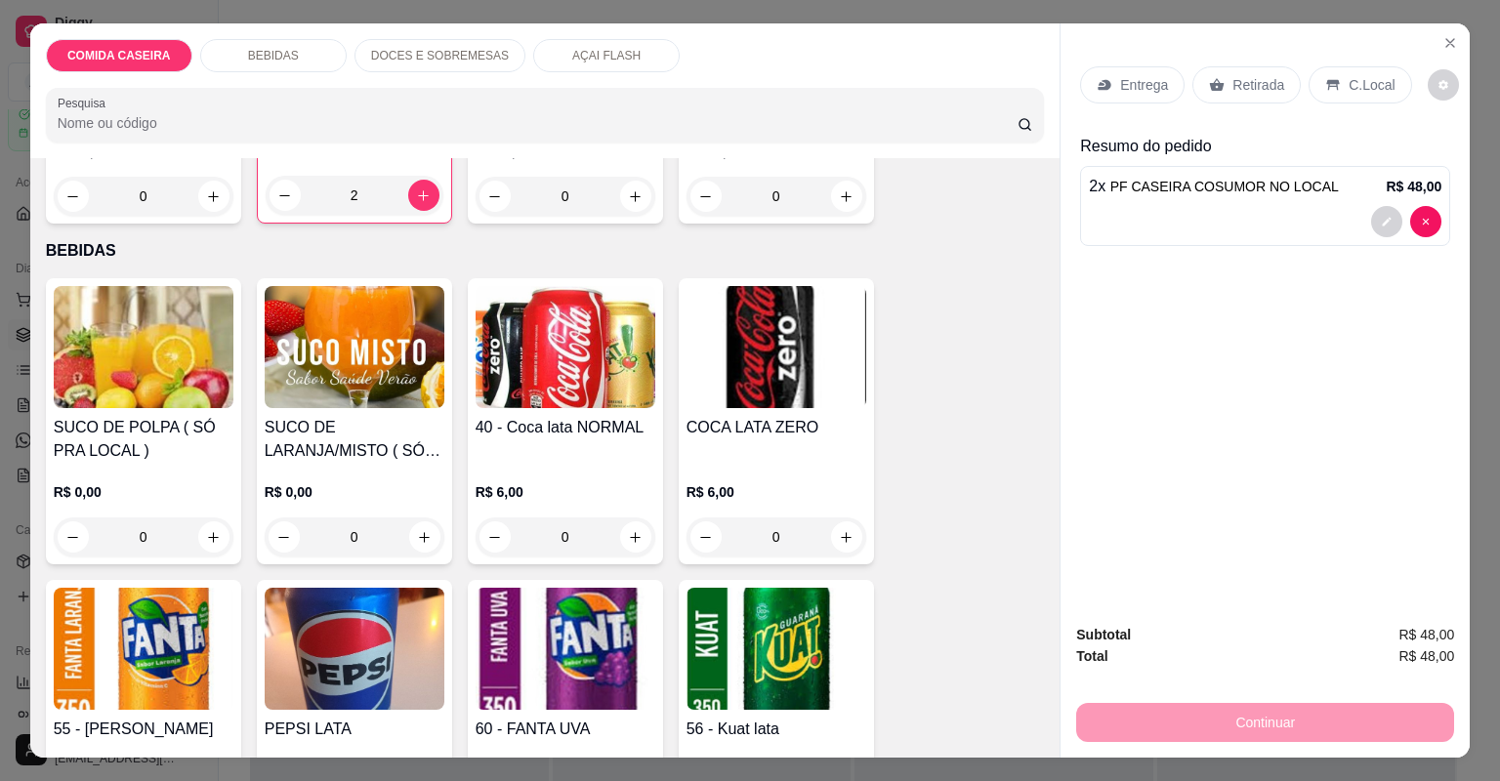
scroll to position [391, 0]
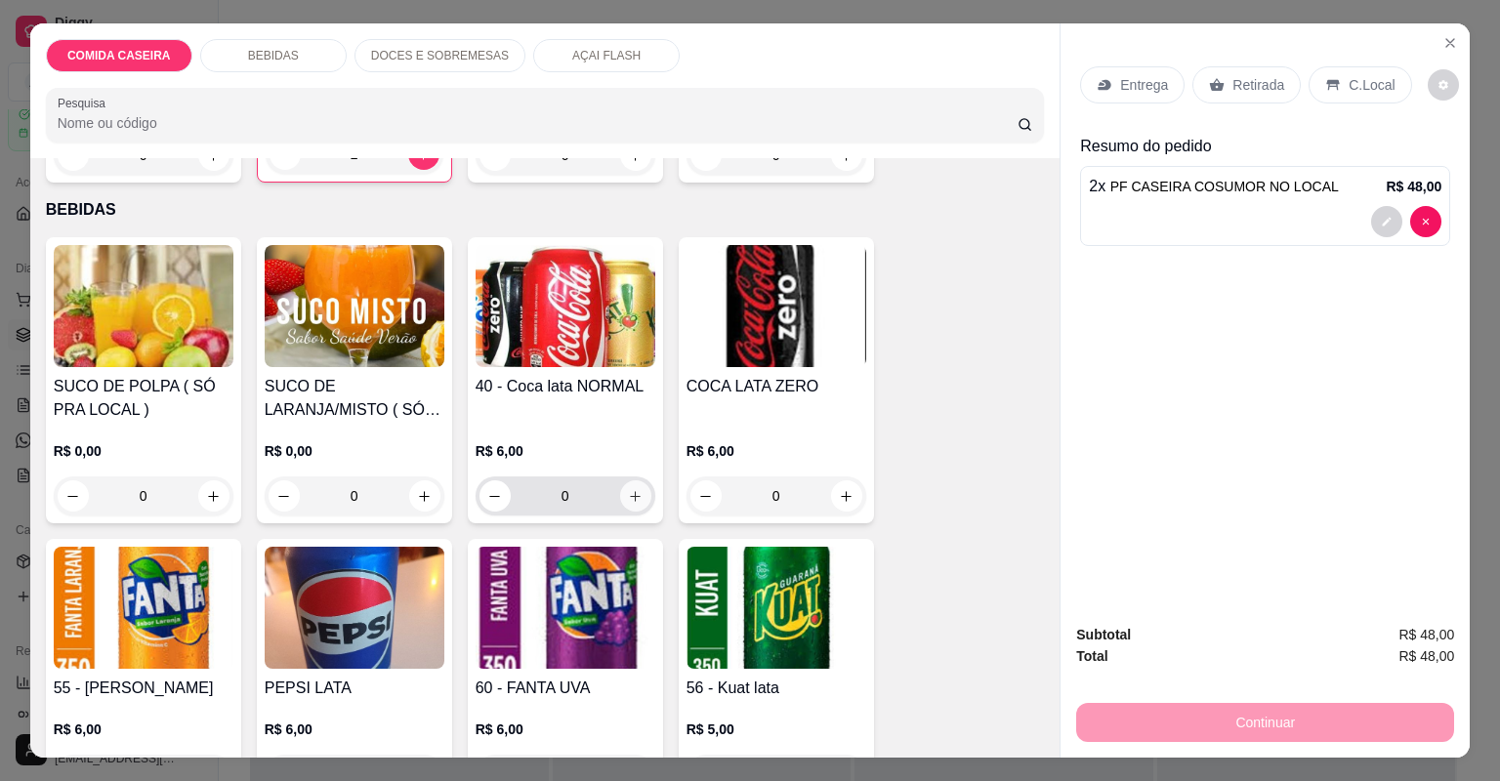
click at [628, 489] on icon "increase-product-quantity" at bounding box center [635, 496] width 15 height 15
type input "1"
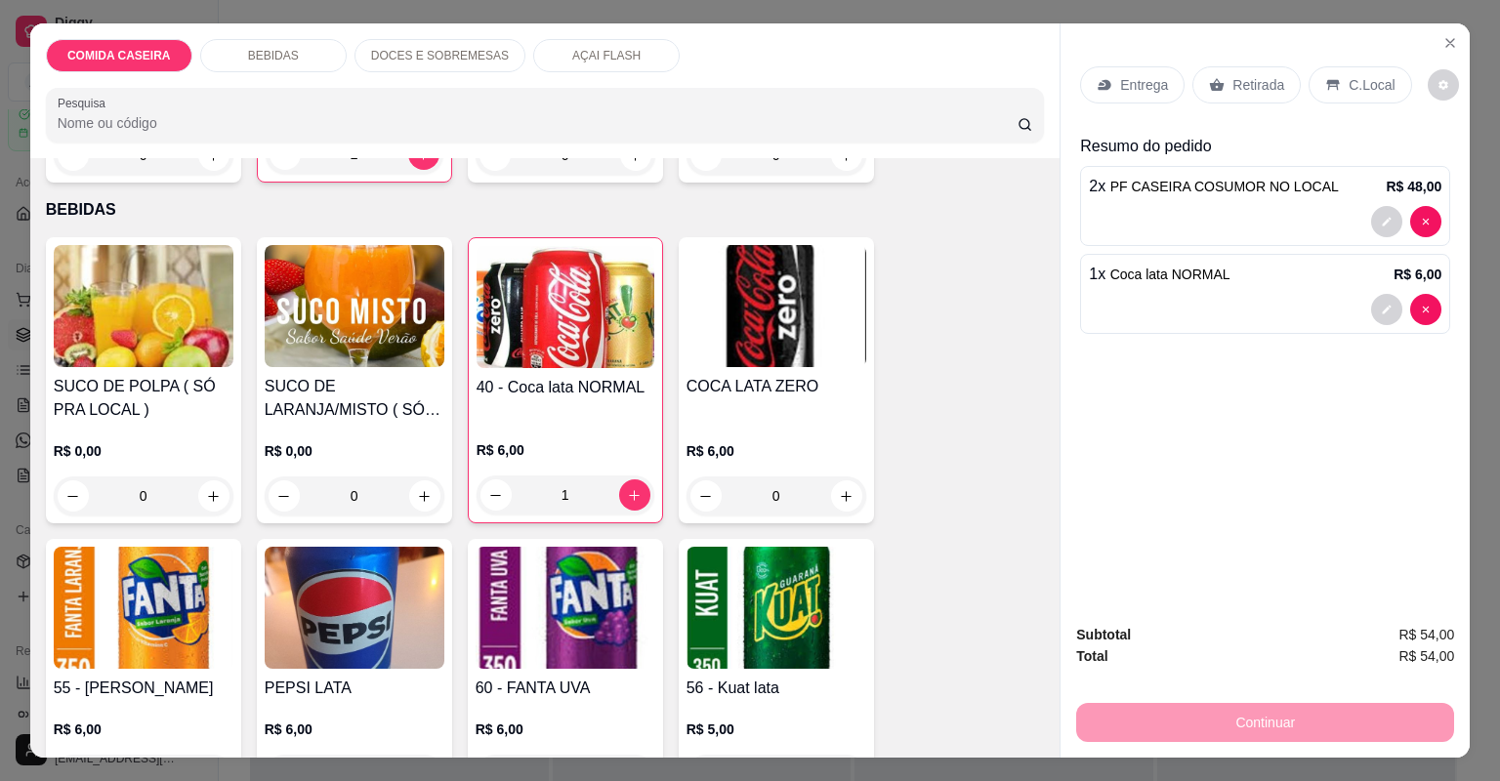
click at [1211, 78] on icon at bounding box center [1217, 85] width 16 height 16
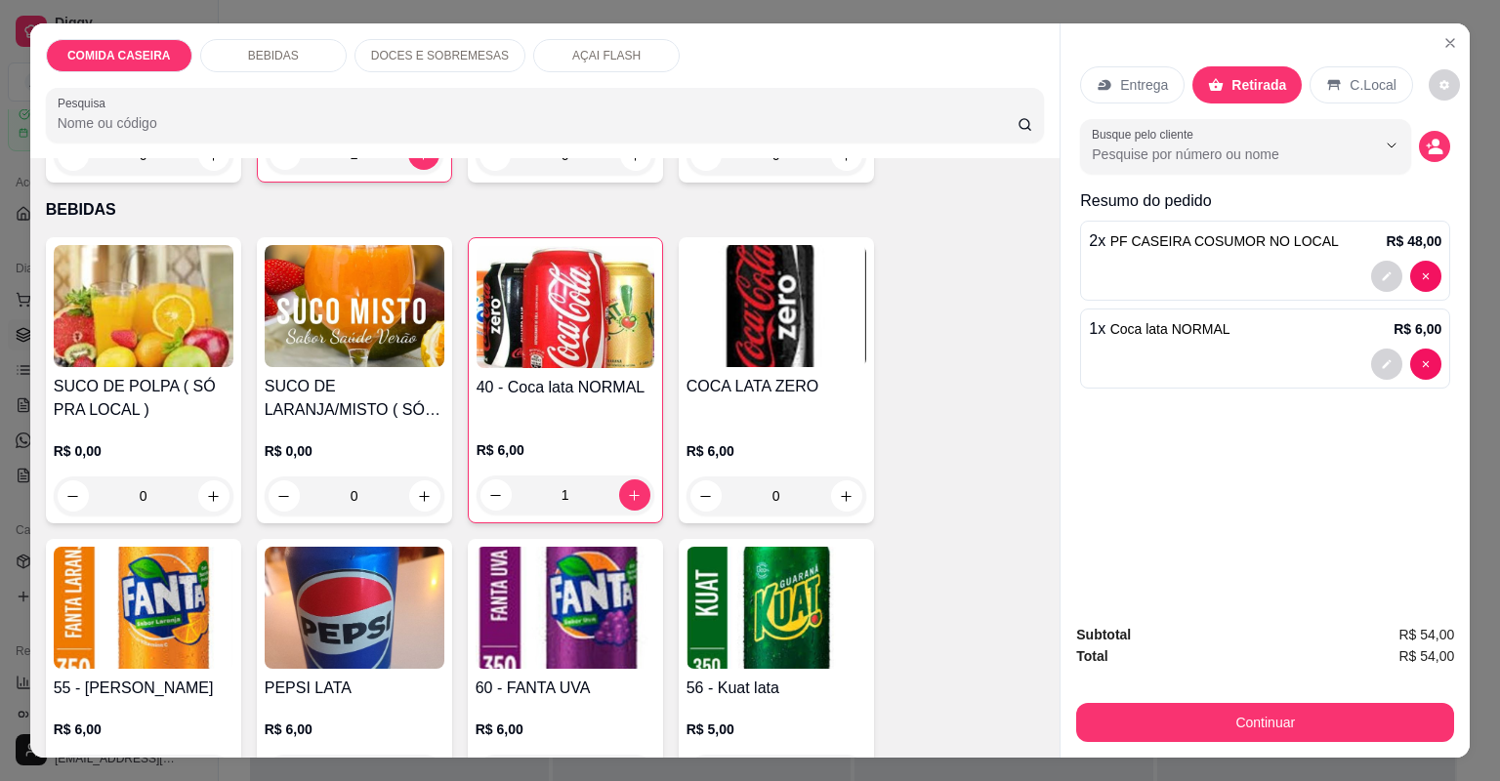
click at [1164, 707] on button "Continuar" at bounding box center [1265, 722] width 378 height 39
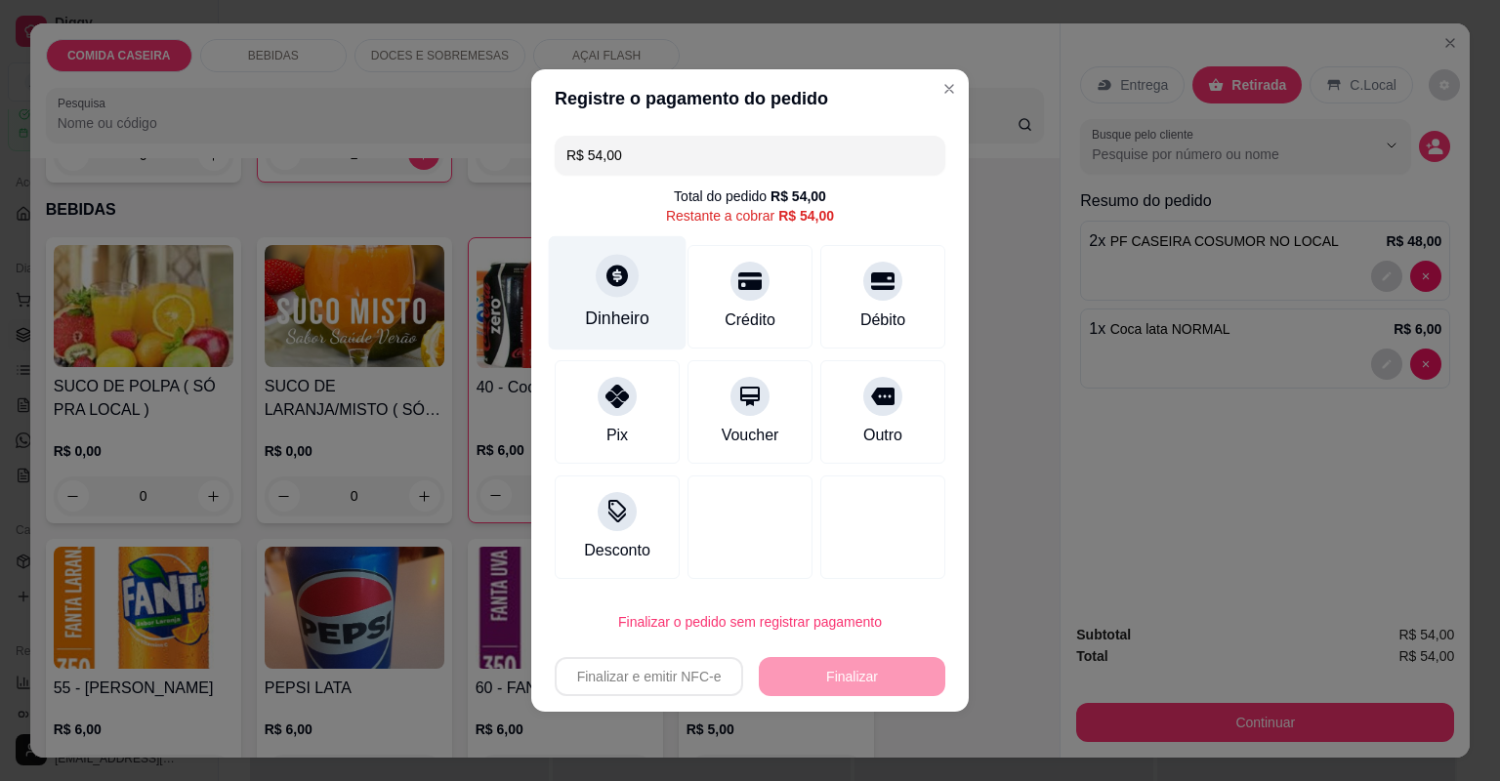
click at [621, 304] on div "Dinheiro" at bounding box center [618, 293] width 138 height 114
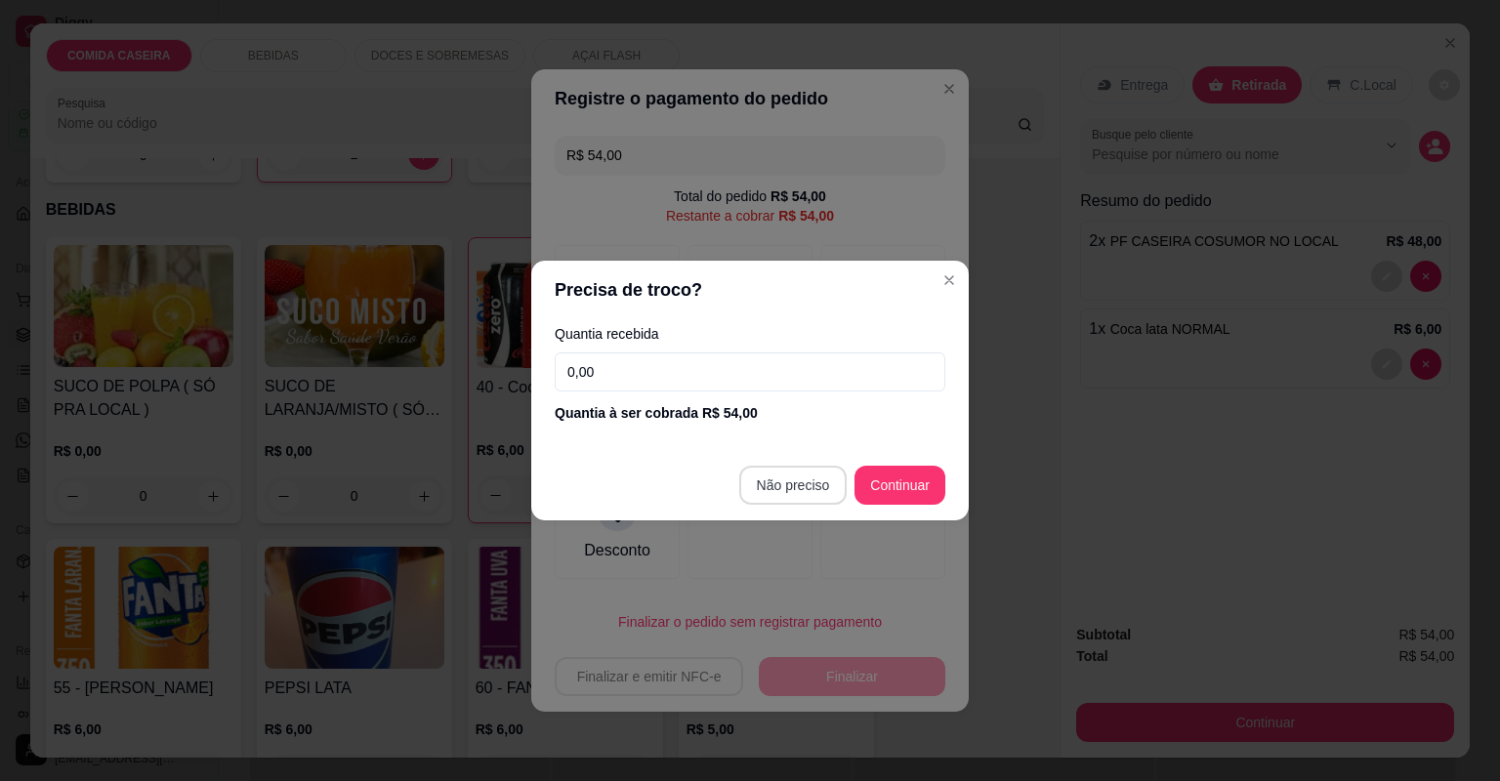
type input "R$ 0,00"
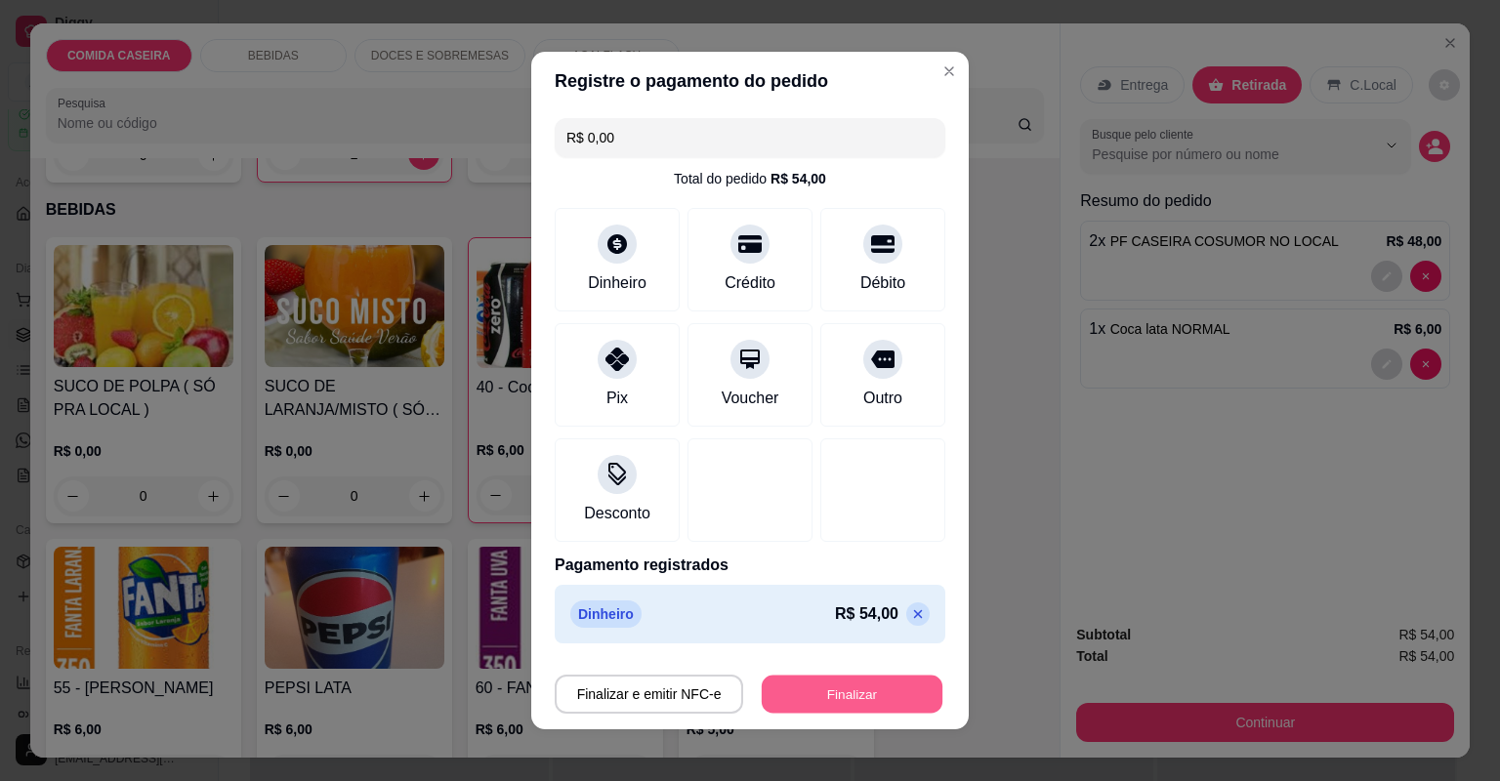
click at [863, 680] on button "Finalizar" at bounding box center [852, 695] width 181 height 38
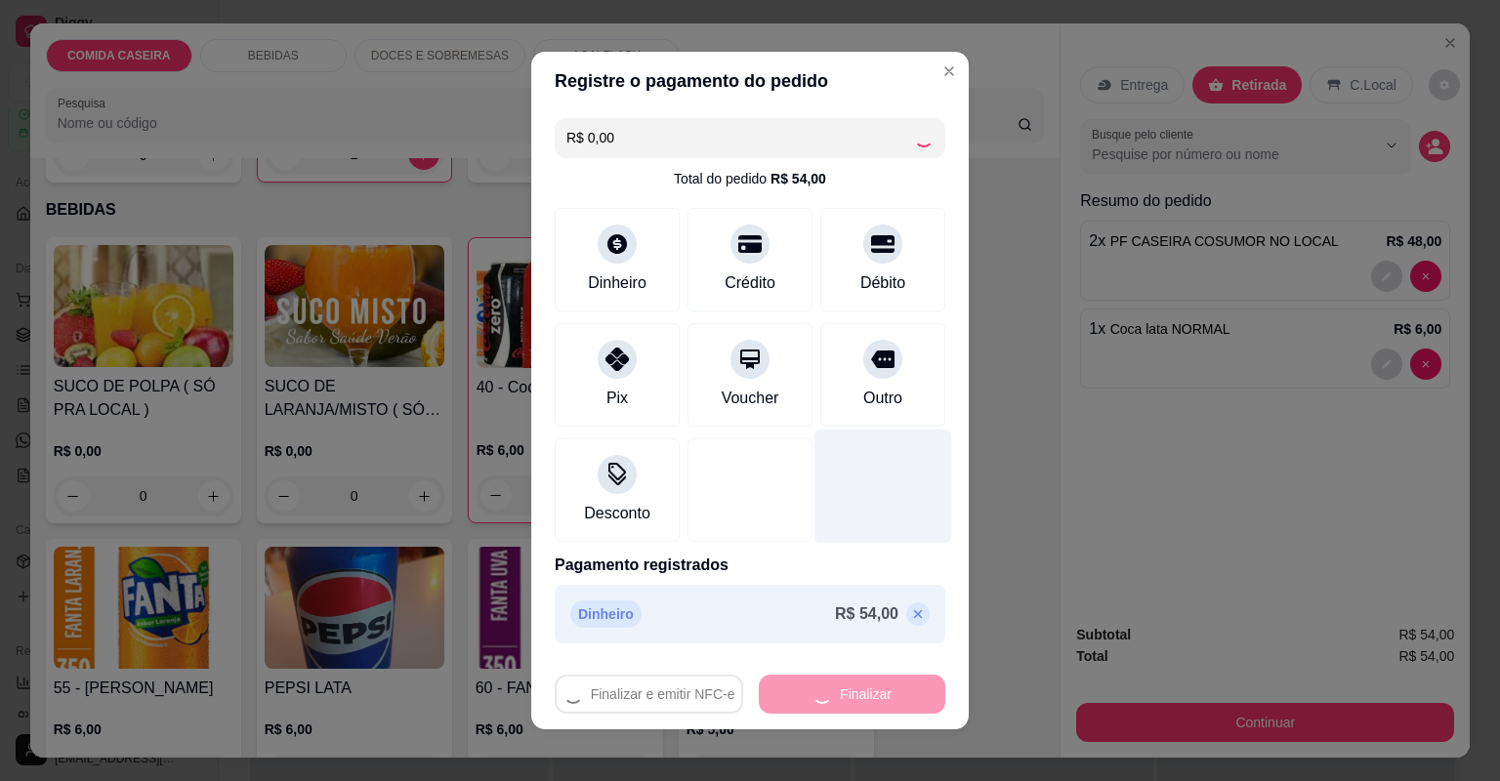
type input "0"
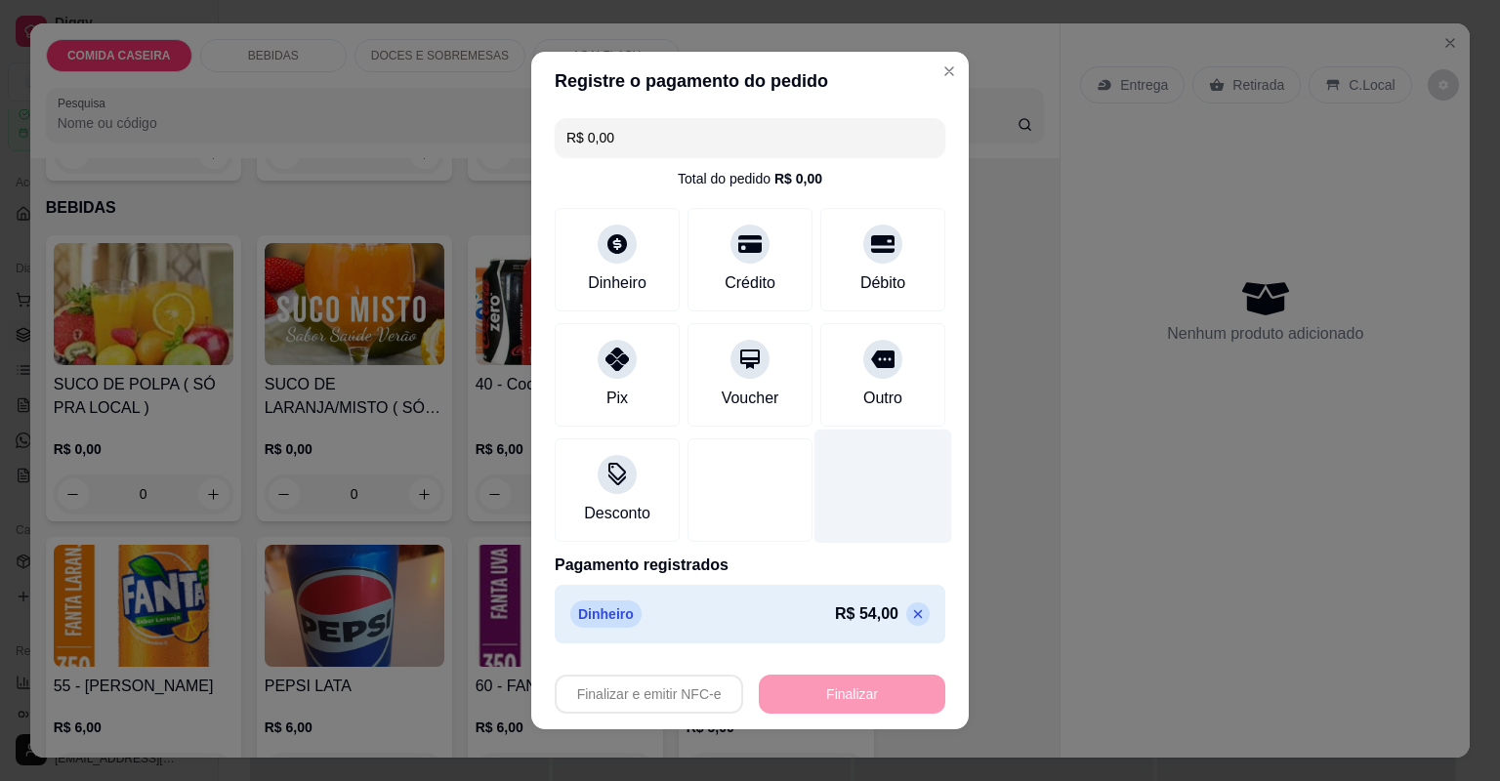
type input "-R$ 54,00"
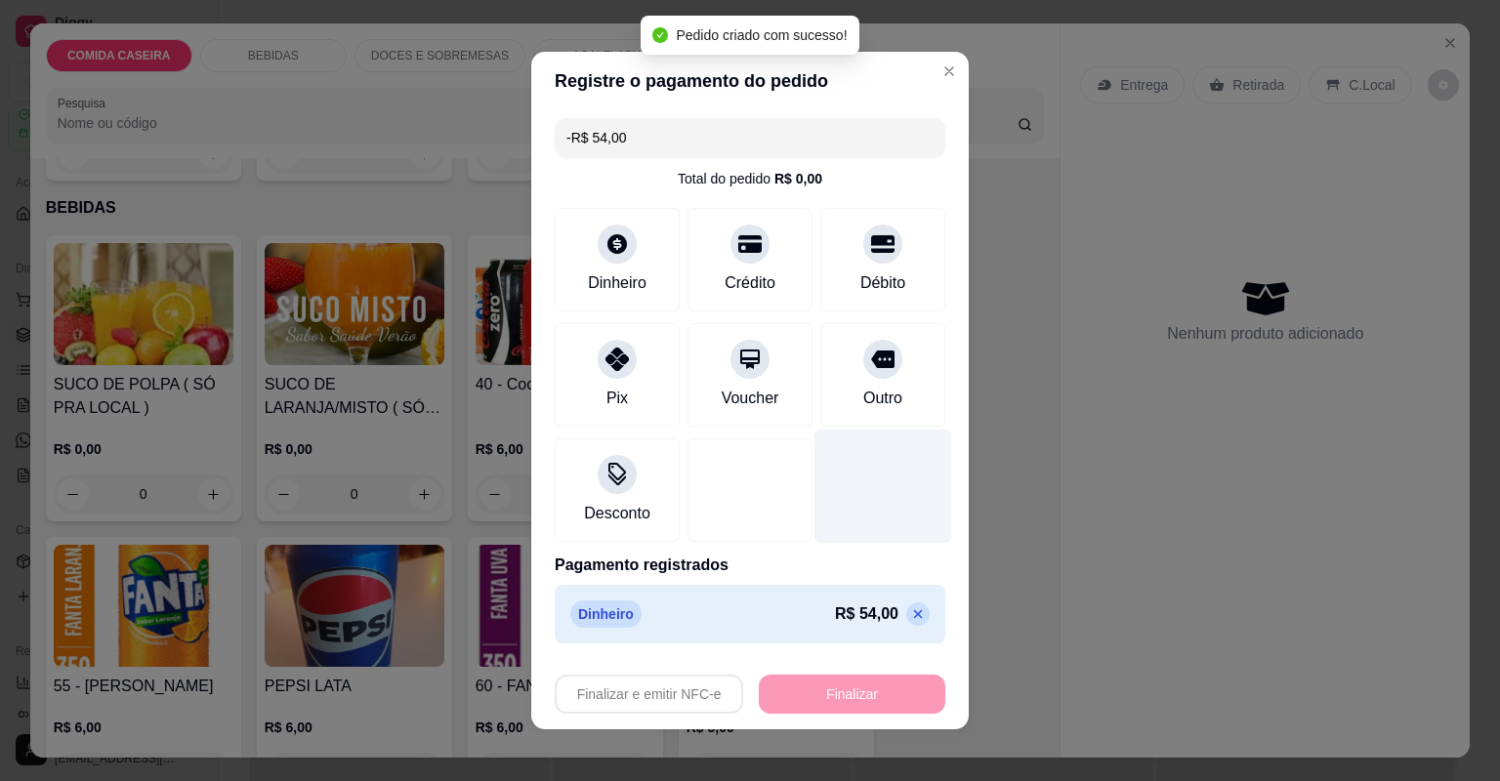
scroll to position [389, 0]
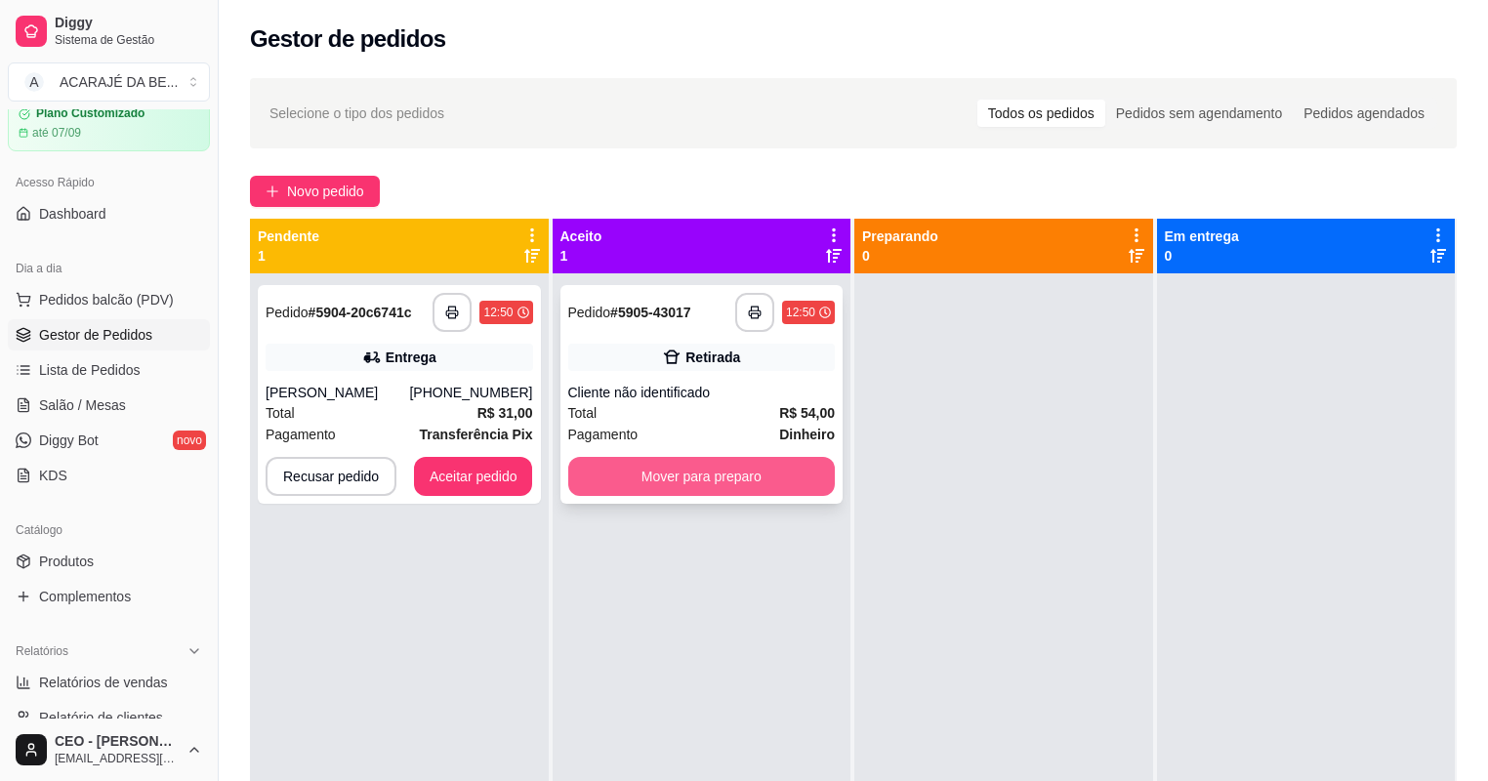
click at [776, 471] on button "Mover para preparo" at bounding box center [702, 476] width 268 height 39
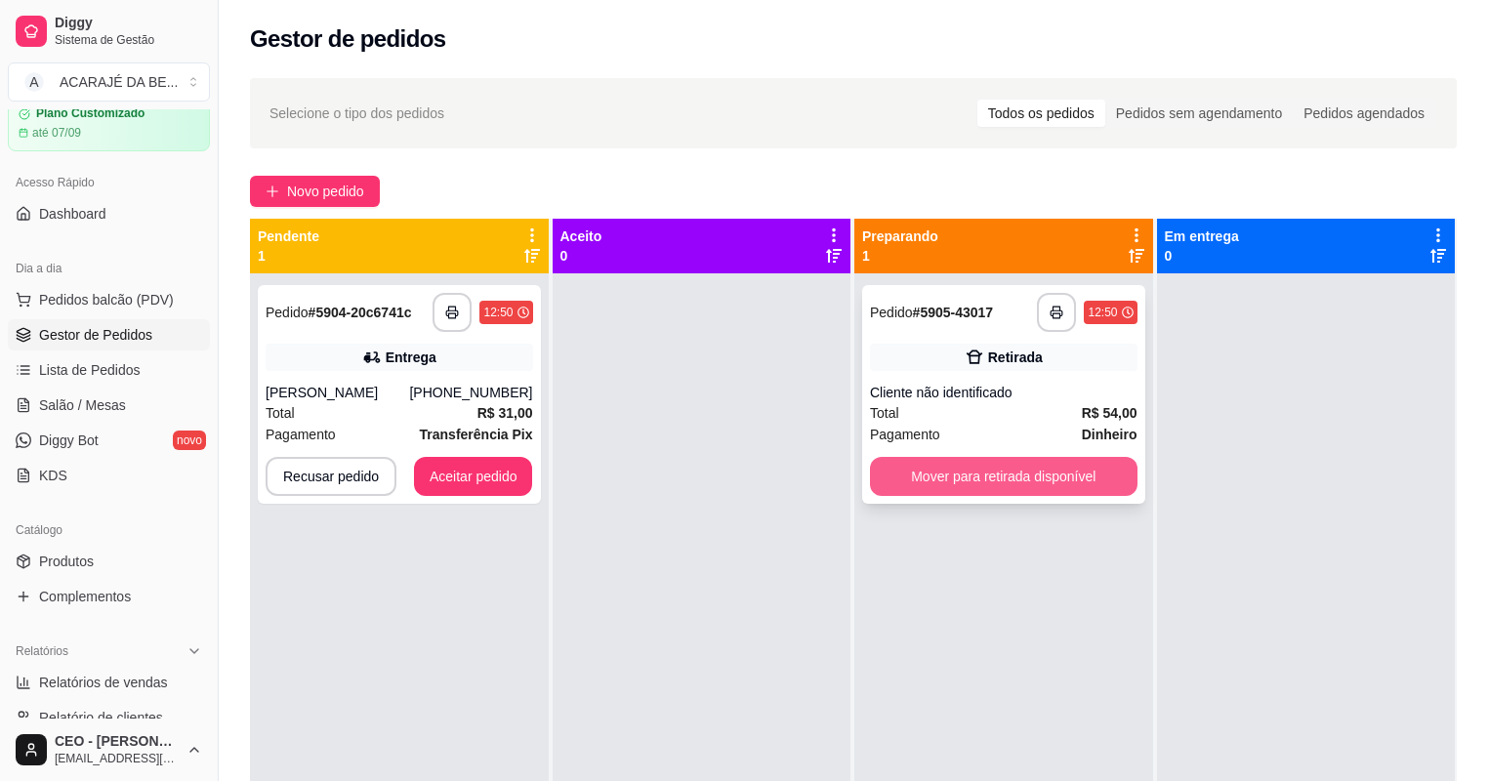
click at [964, 472] on button "Mover para retirada disponível" at bounding box center [1004, 476] width 268 height 39
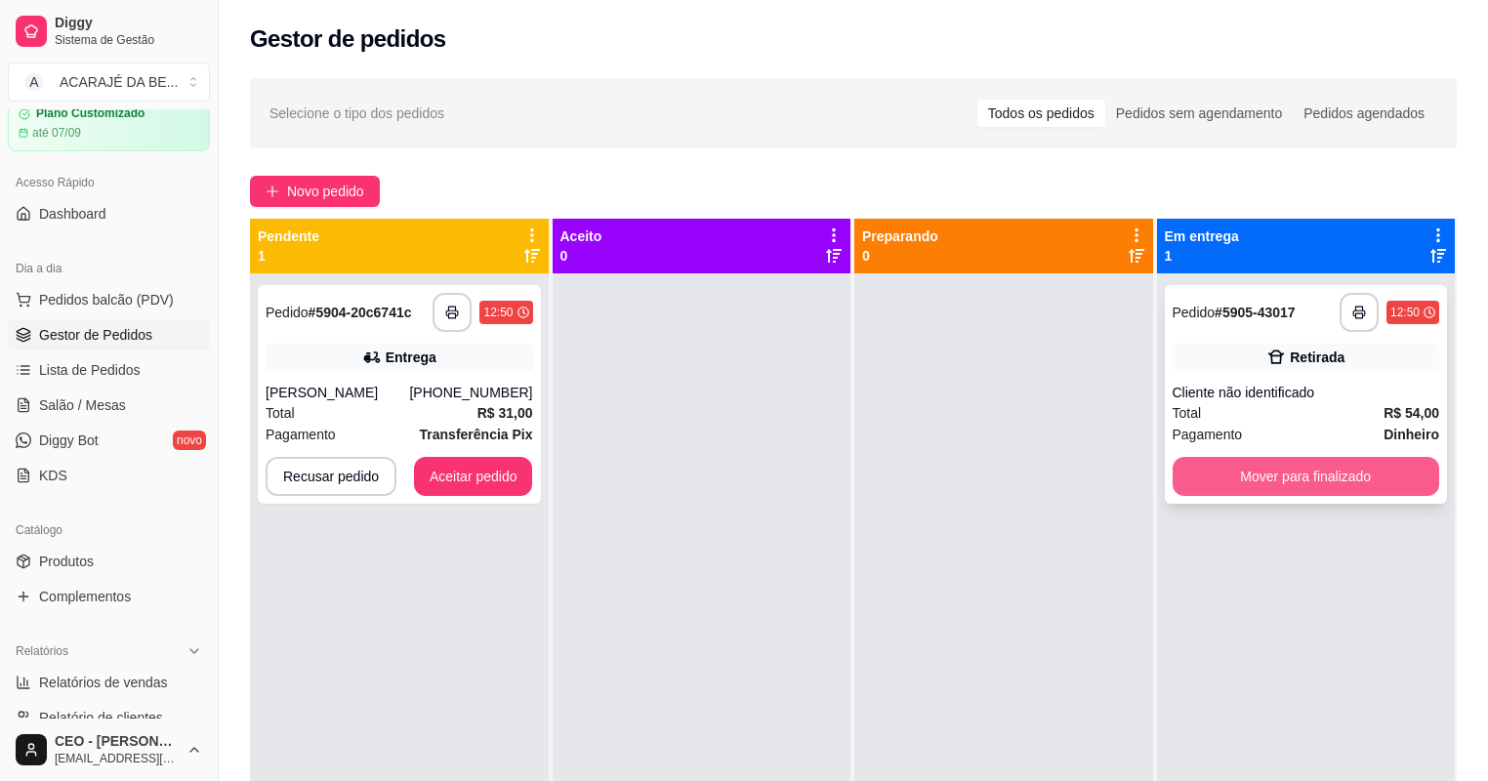
click at [1306, 489] on button "Mover para finalizado" at bounding box center [1307, 476] width 268 height 39
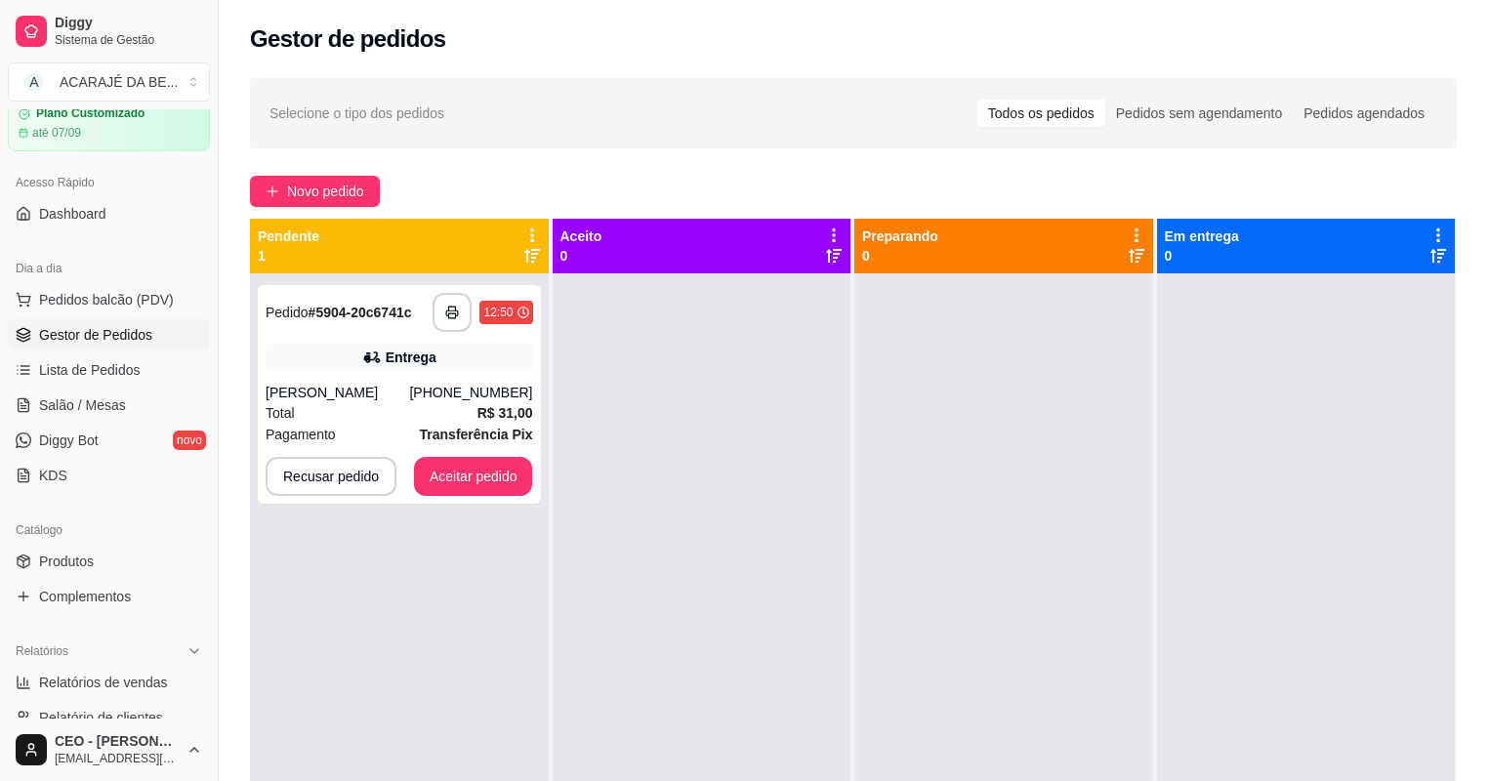
click at [275, 174] on div "**********" at bounding box center [853, 544] width 1269 height 957
click at [290, 187] on span "Novo pedido" at bounding box center [325, 191] width 77 height 21
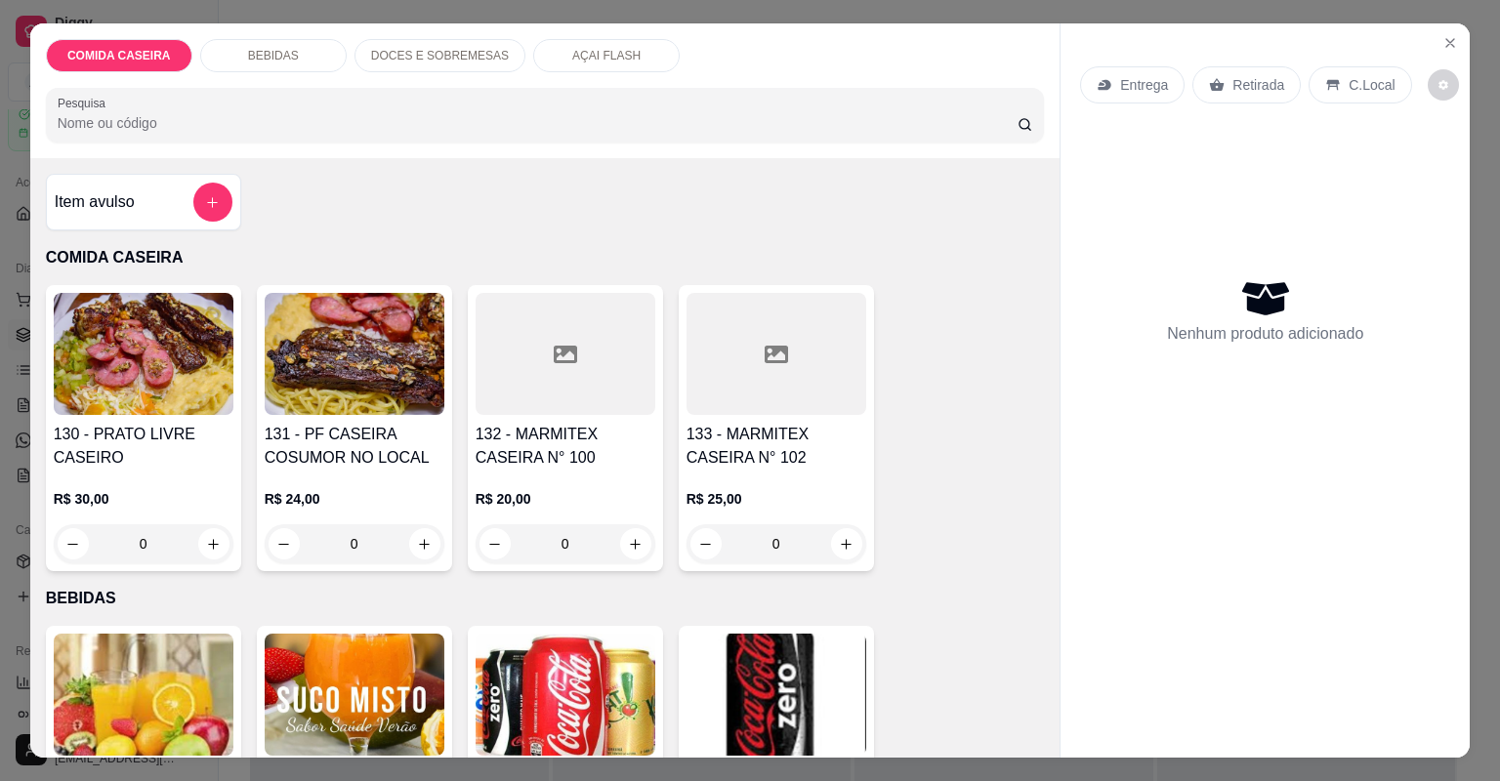
click at [739, 406] on div at bounding box center [776, 354] width 180 height 122
click at [761, 450] on input "Observações do cliente" at bounding box center [750, 444] width 492 height 20
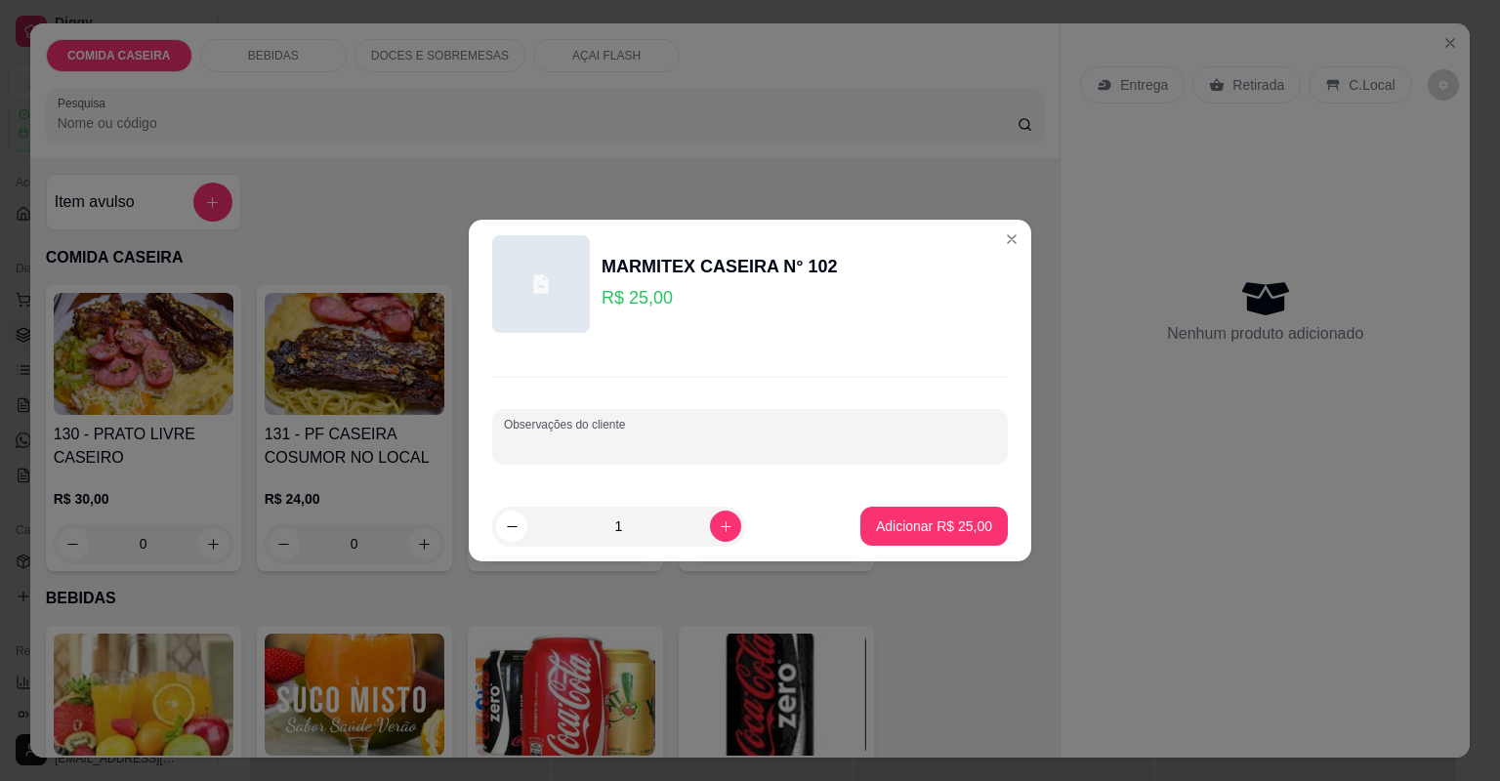
paste input ". Feijão tropeiro. Arroz branco. Macarrão com molho. [GEOGRAPHIC_DATA]"
paste input "Vinagrete e cenoura com vagem"
paste input "Lasanha de frango e fricassê de frango"
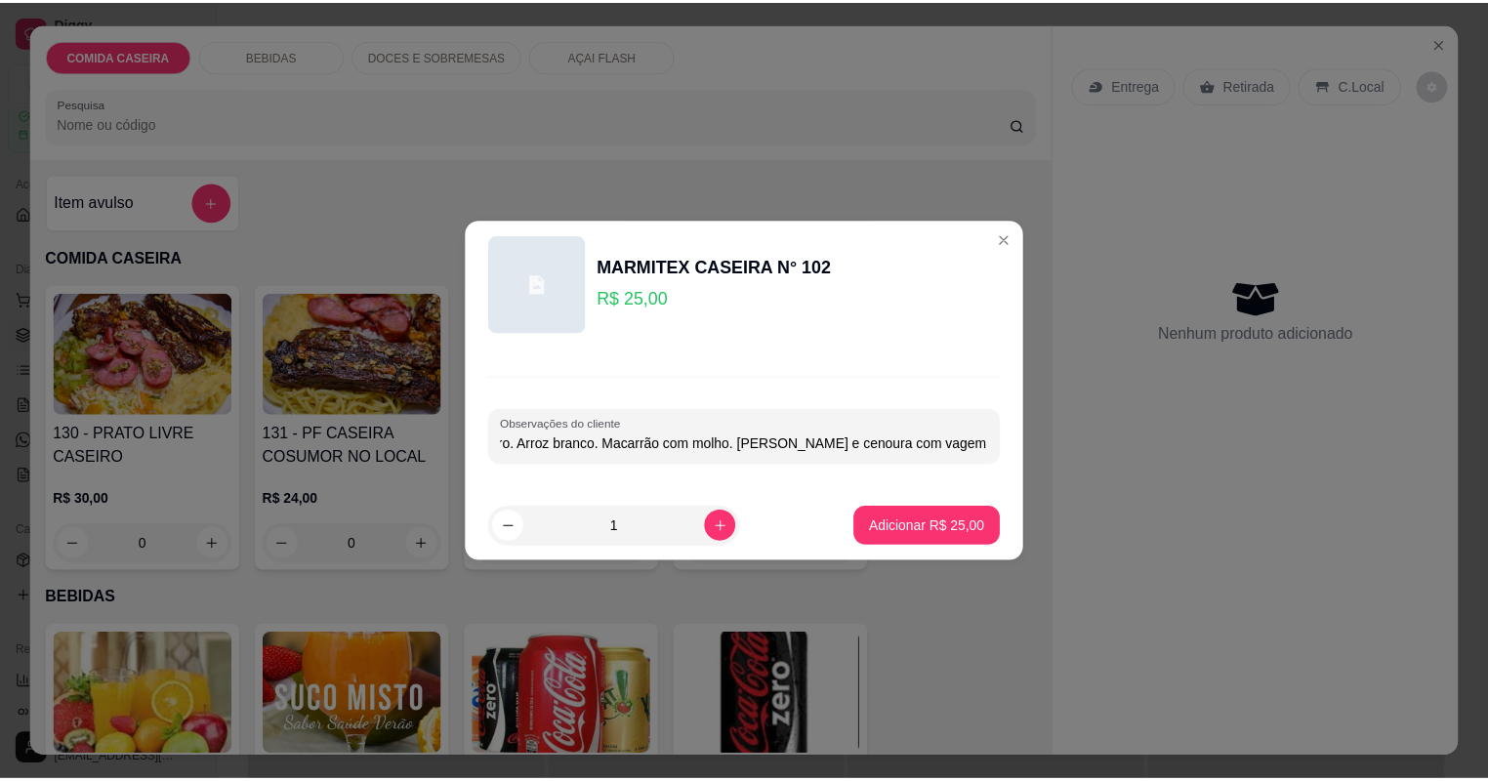
scroll to position [0, 317]
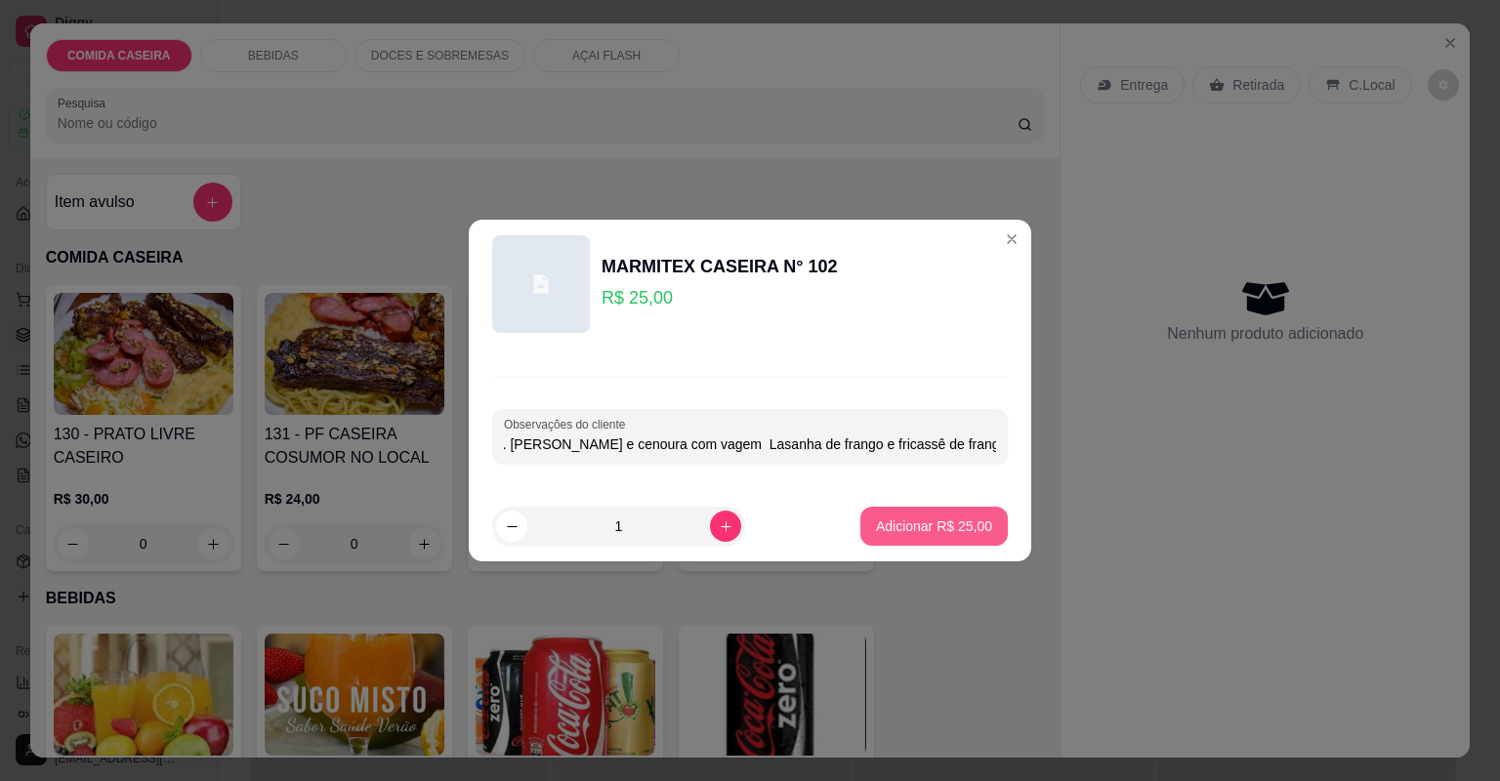
type input ". Feijão tropeiro. Arroz branco. Macarrão com molho. [PERSON_NAME] e cenoura co…"
click at [927, 537] on button "Adicionar R$ 25,00" at bounding box center [933, 526] width 147 height 39
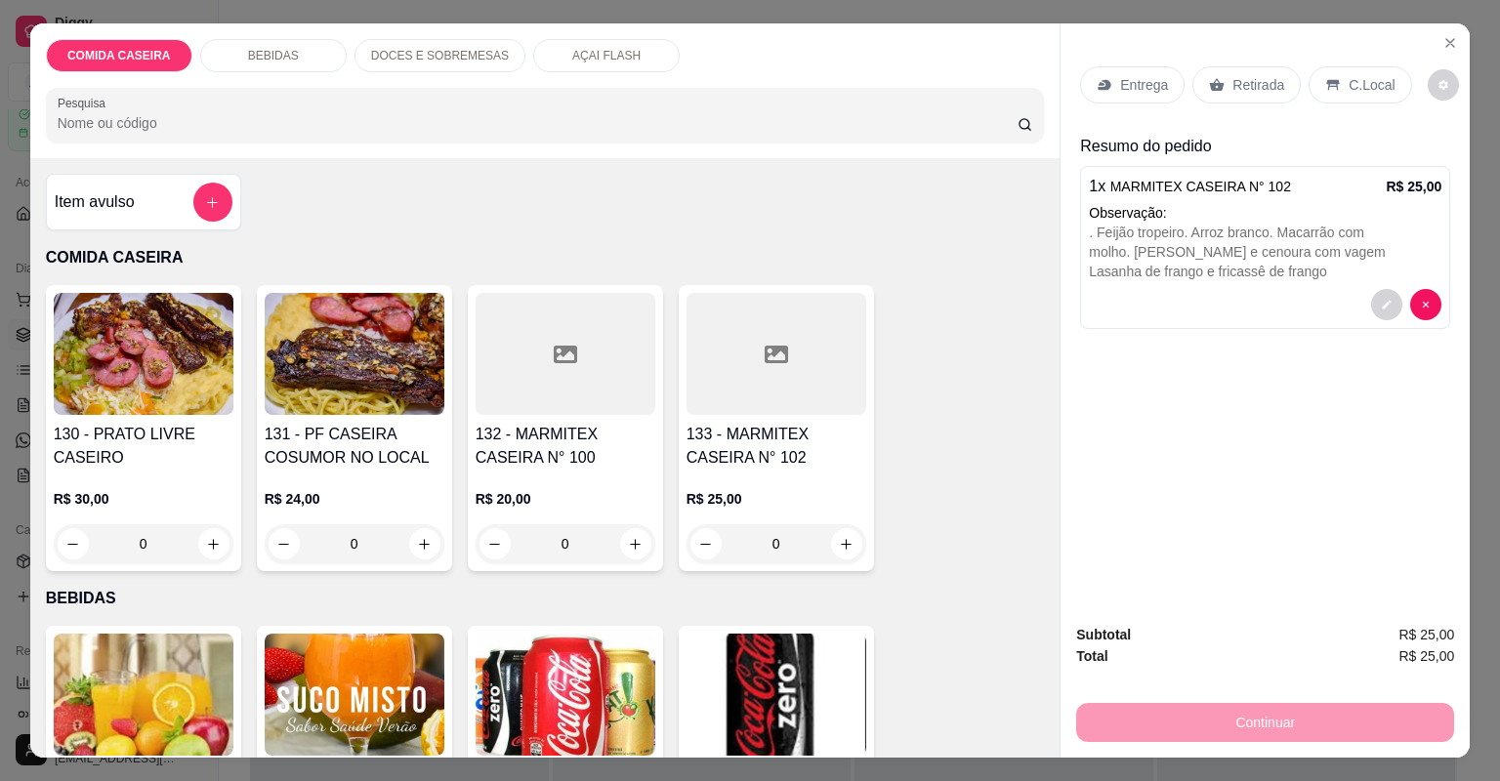
click at [1122, 86] on p "Entrega" at bounding box center [1144, 85] width 48 height 20
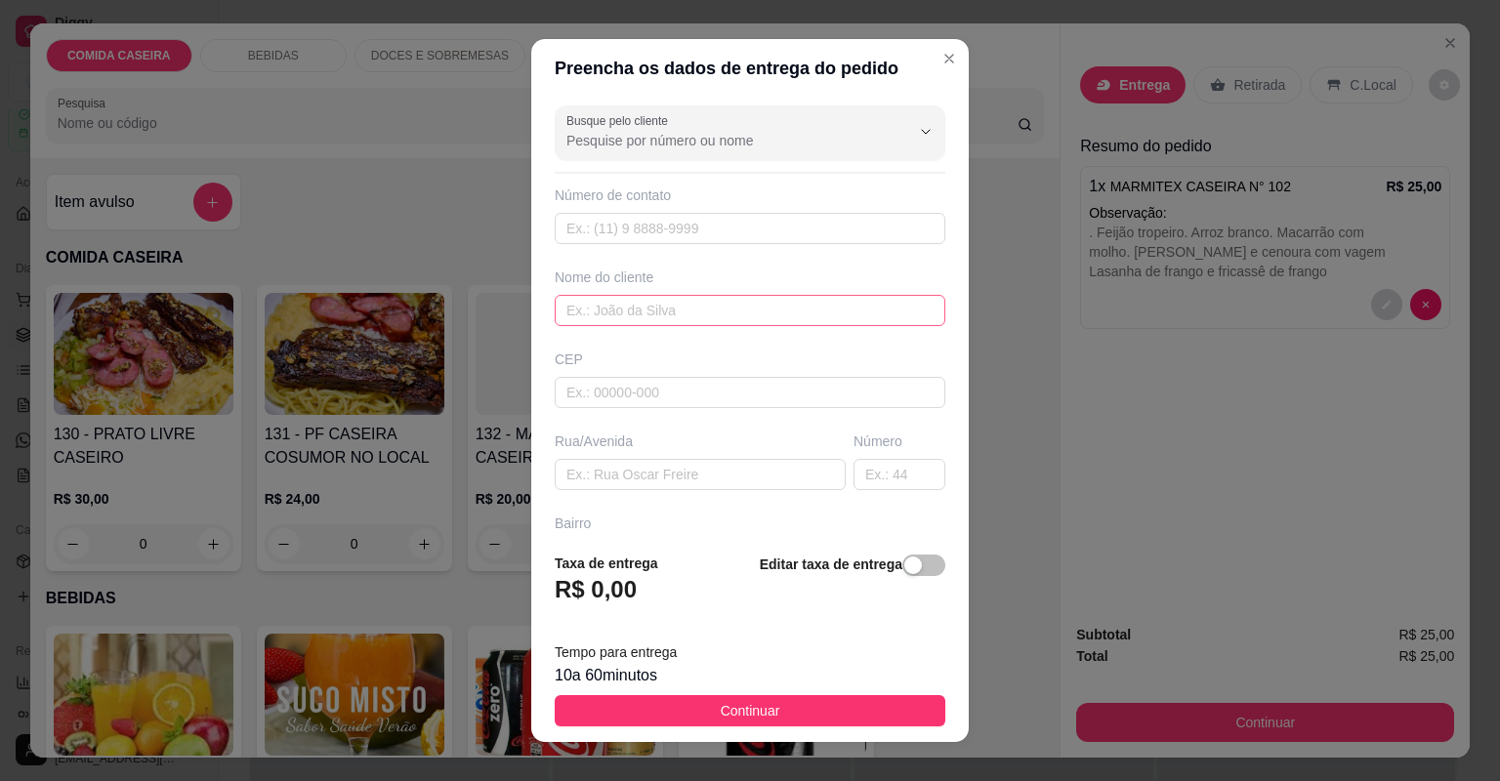
drag, startPoint x: 635, startPoint y: 325, endPoint x: 640, endPoint y: 316, distance: 10.1
click at [635, 324] on div "Busque pelo cliente Número de contato Nome do cliente CEP Rua/[GEOGRAPHIC_DATA]" at bounding box center [749, 317] width 437 height 439
click at [640, 315] on input "text" at bounding box center [750, 310] width 391 height 31
type input "[PERSON_NAME]"
click at [686, 473] on input "text" at bounding box center [700, 474] width 291 height 31
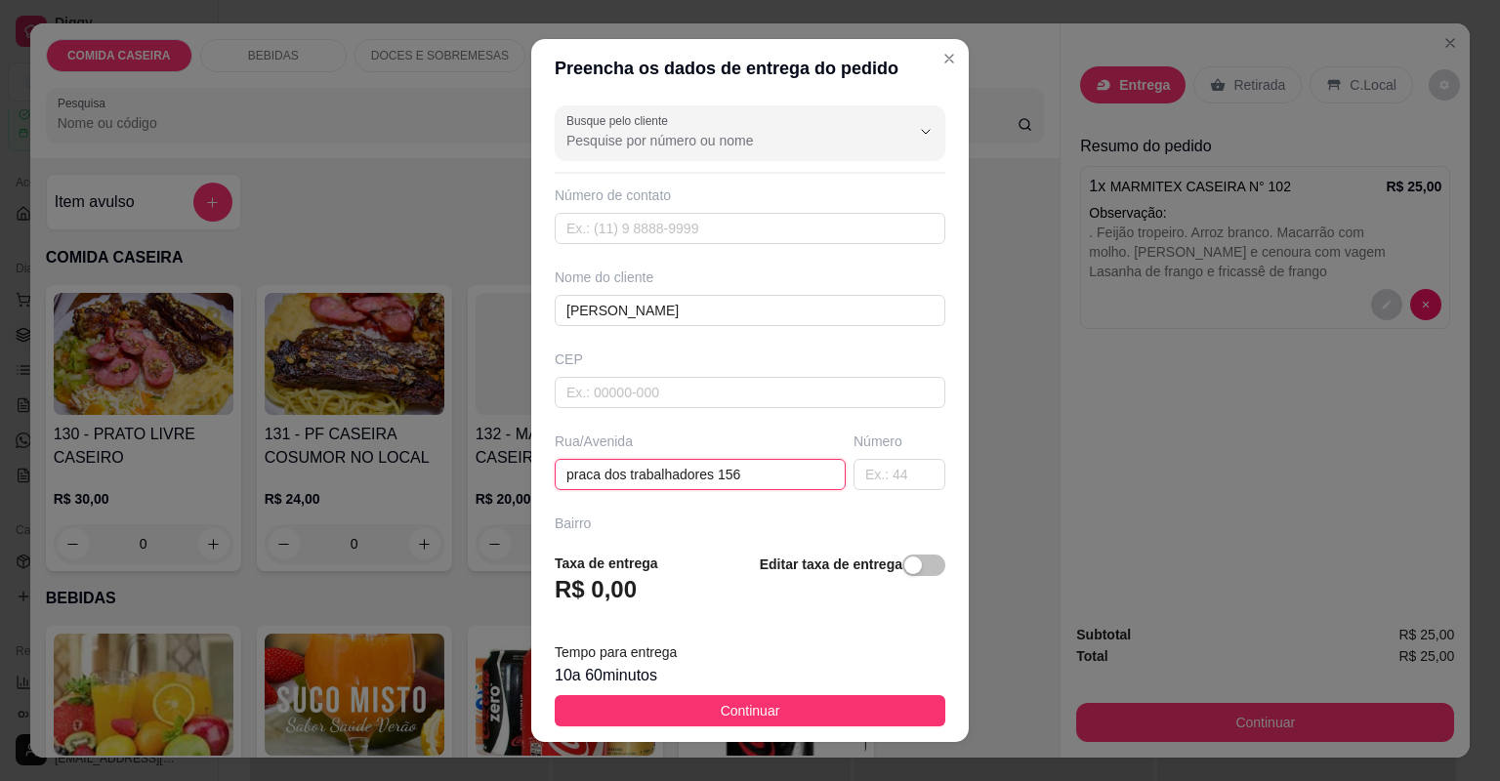
type input "praca dos trabalhadores 156"
click at [762, 708] on span "Continuar" at bounding box center [751, 710] width 60 height 21
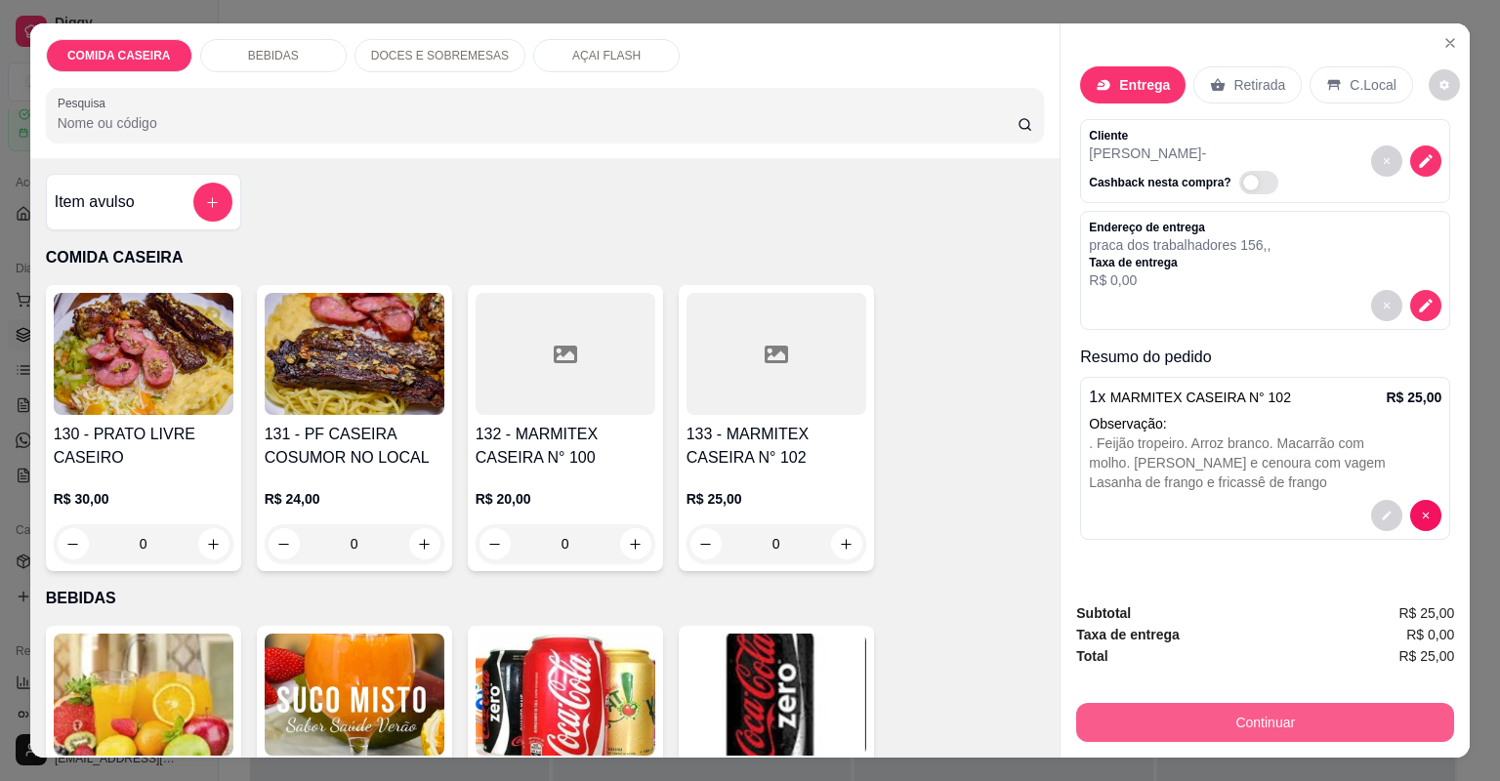
click at [1183, 705] on button "Continuar" at bounding box center [1265, 722] width 378 height 39
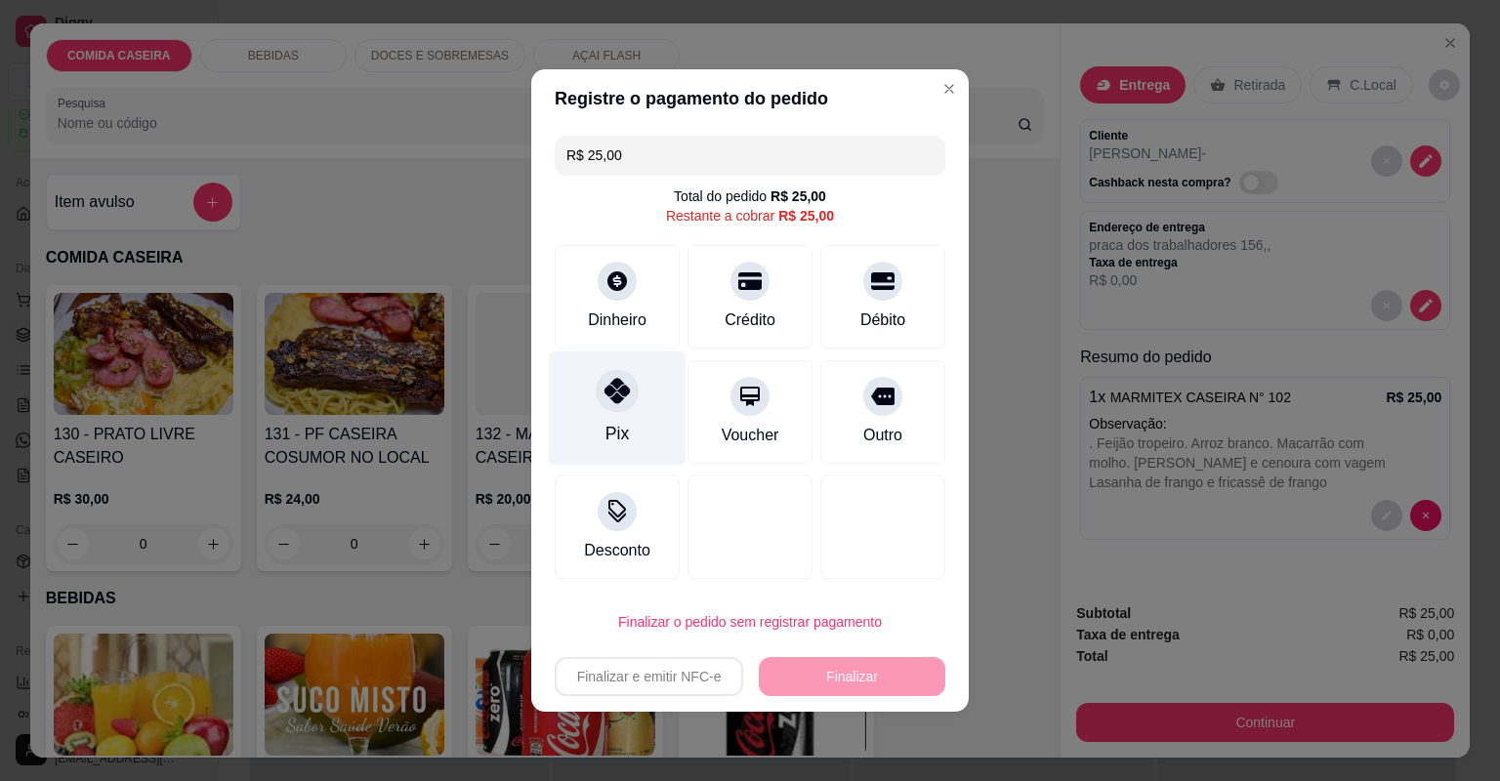
click at [628, 379] on div at bounding box center [617, 390] width 43 height 43
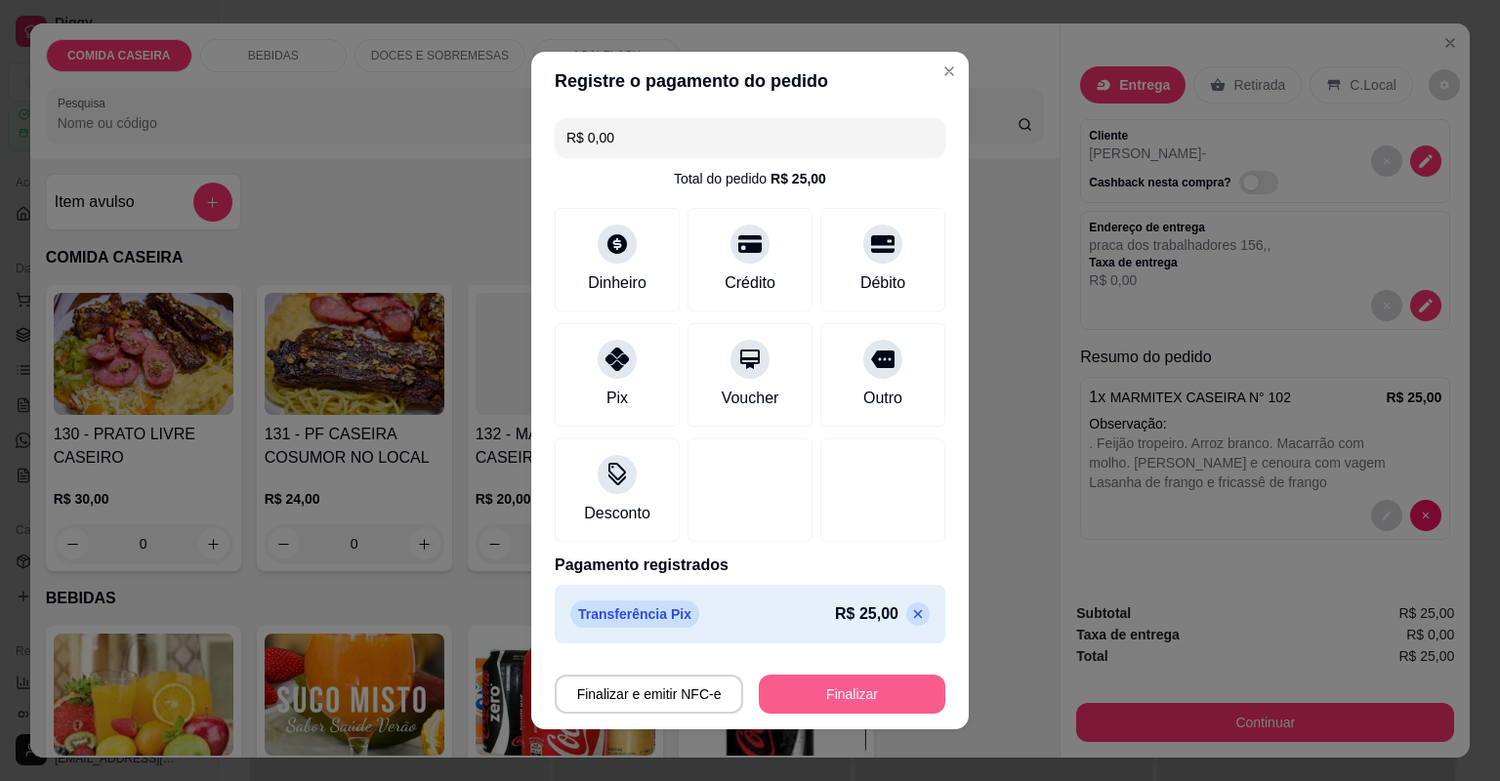
click at [812, 675] on button "Finalizar" at bounding box center [852, 694] width 186 height 39
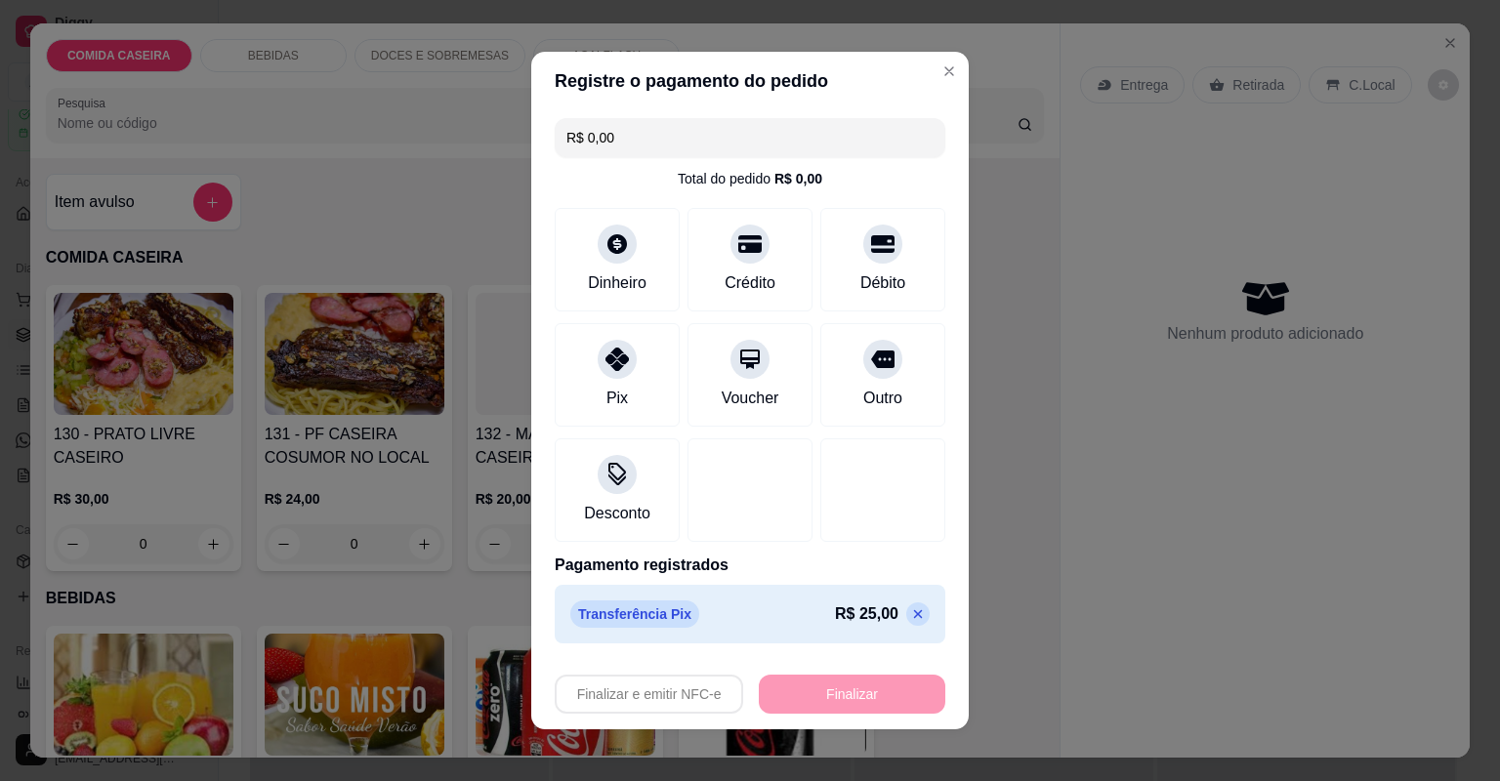
type input "-R$ 25,00"
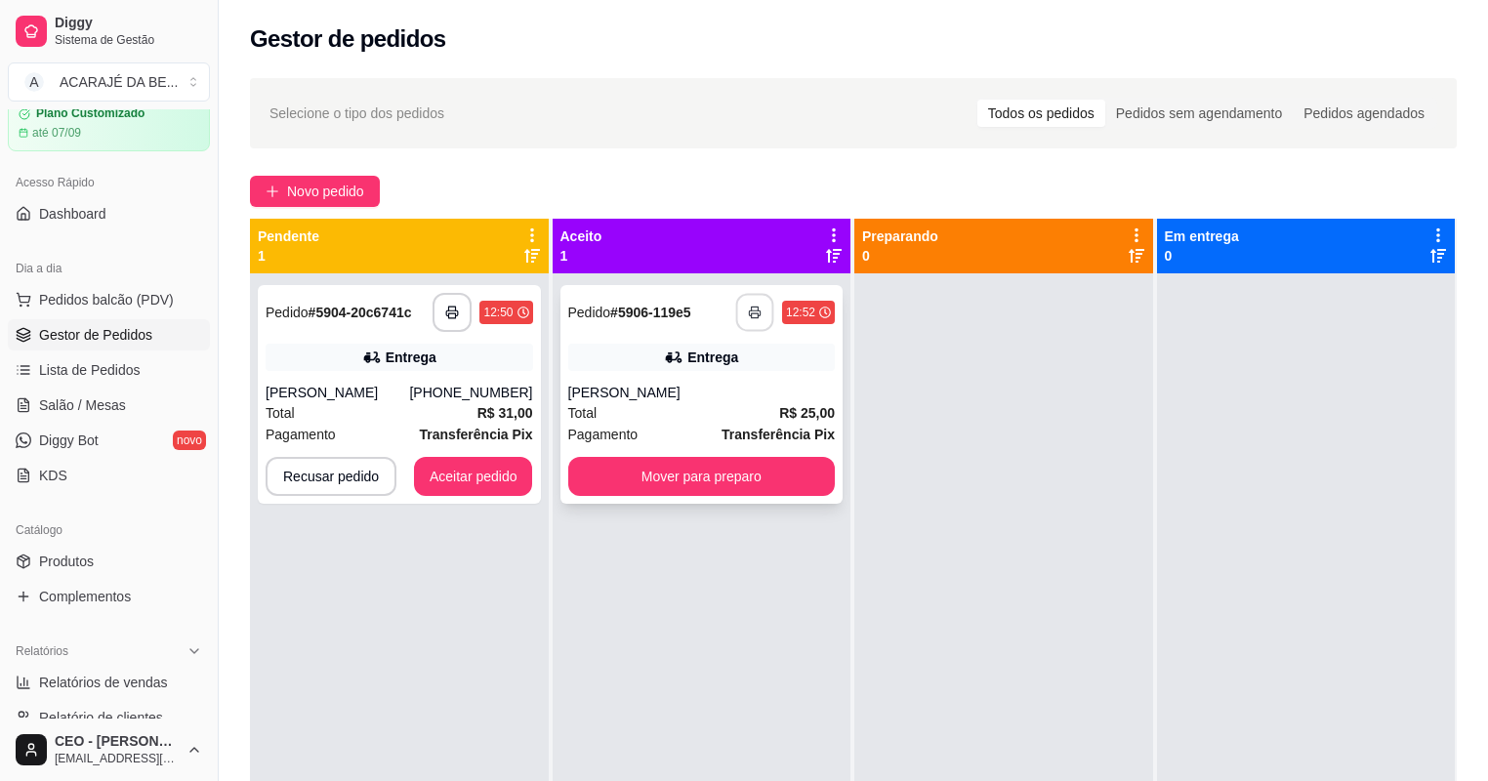
click at [743, 319] on button "button" at bounding box center [755, 313] width 38 height 38
click at [741, 477] on button "Mover para preparo" at bounding box center [702, 476] width 268 height 39
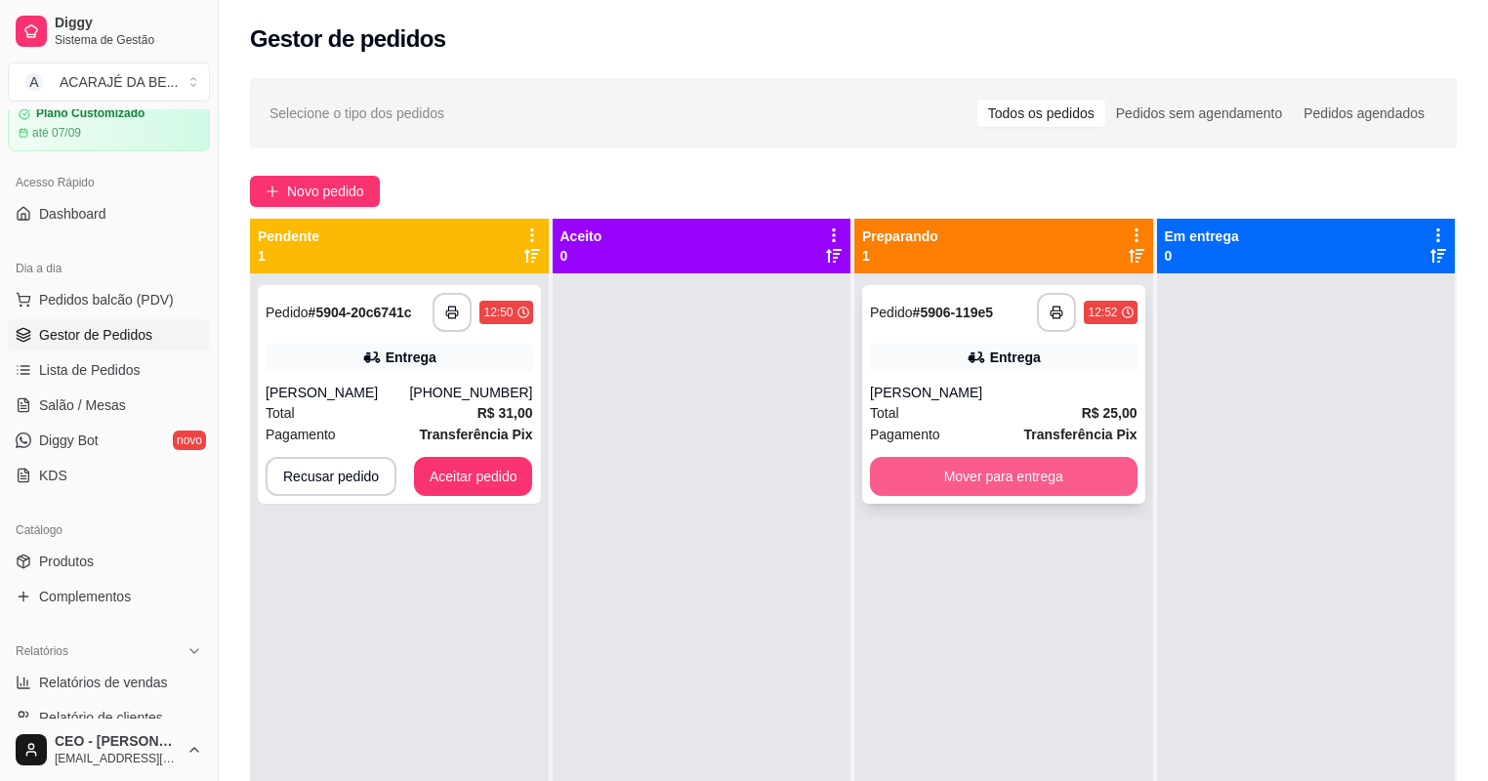
click at [1007, 472] on button "Mover para entrega" at bounding box center [1004, 476] width 268 height 39
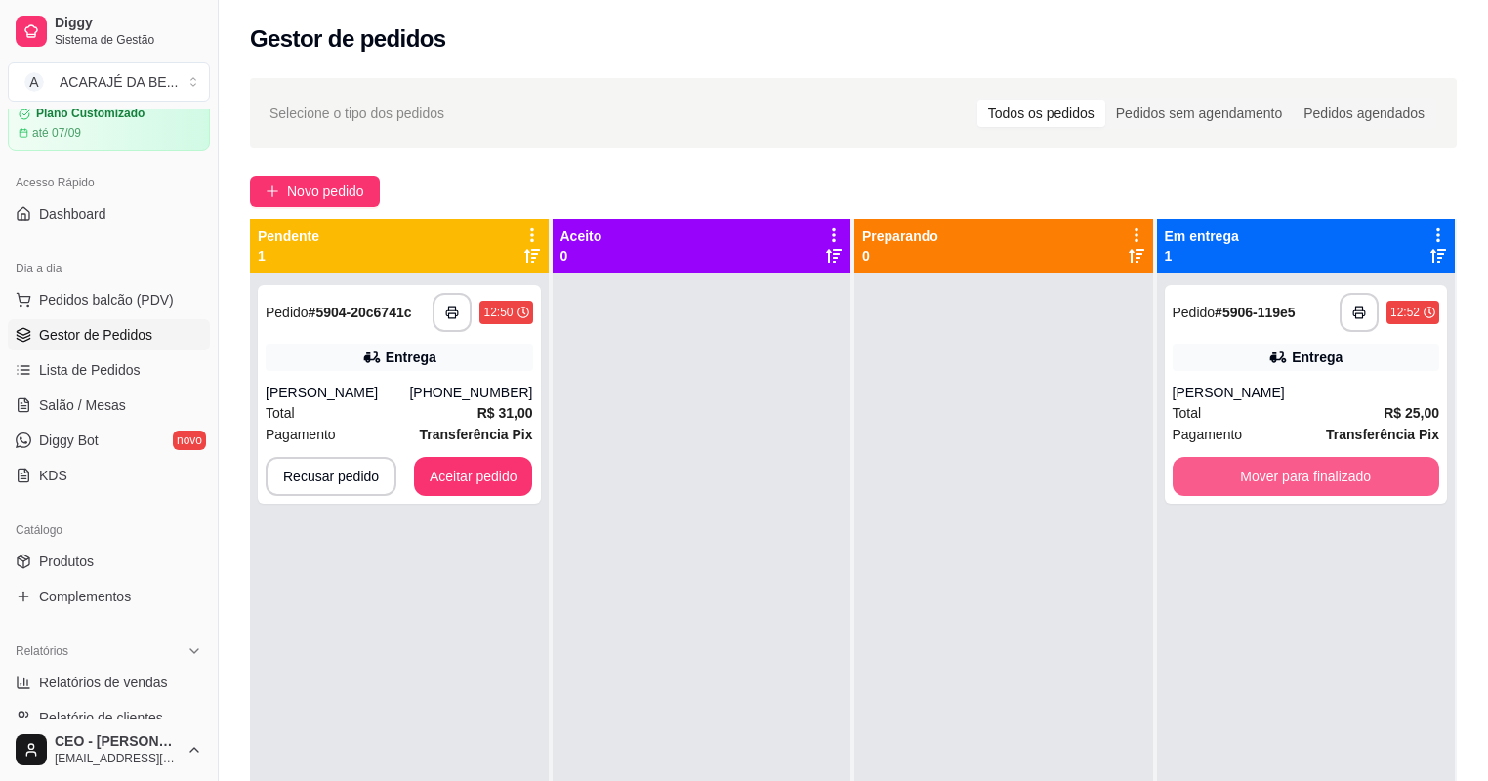
click at [1264, 484] on button "Mover para finalizado" at bounding box center [1307, 476] width 268 height 39
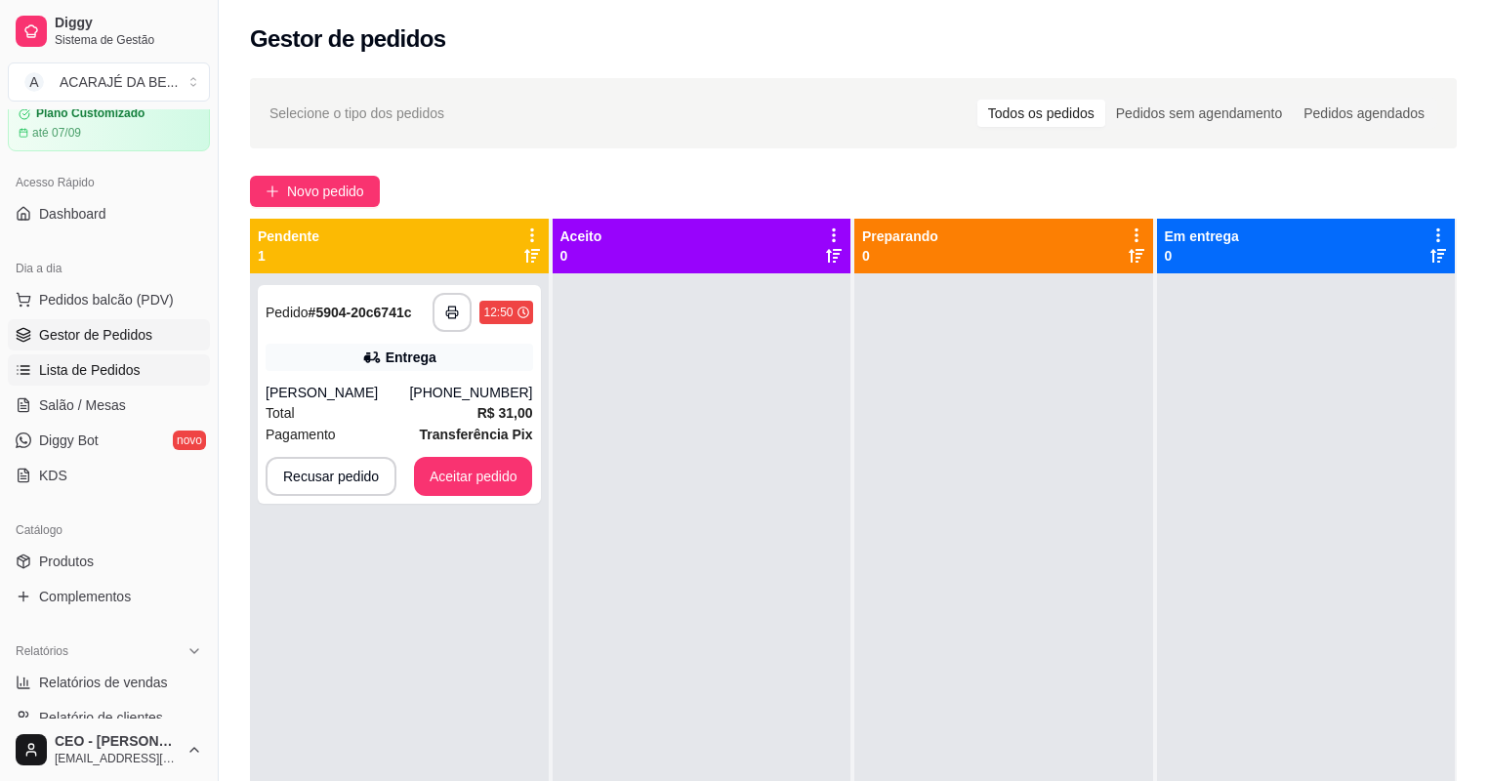
click at [133, 371] on span "Lista de Pedidos" at bounding box center [90, 370] width 102 height 20
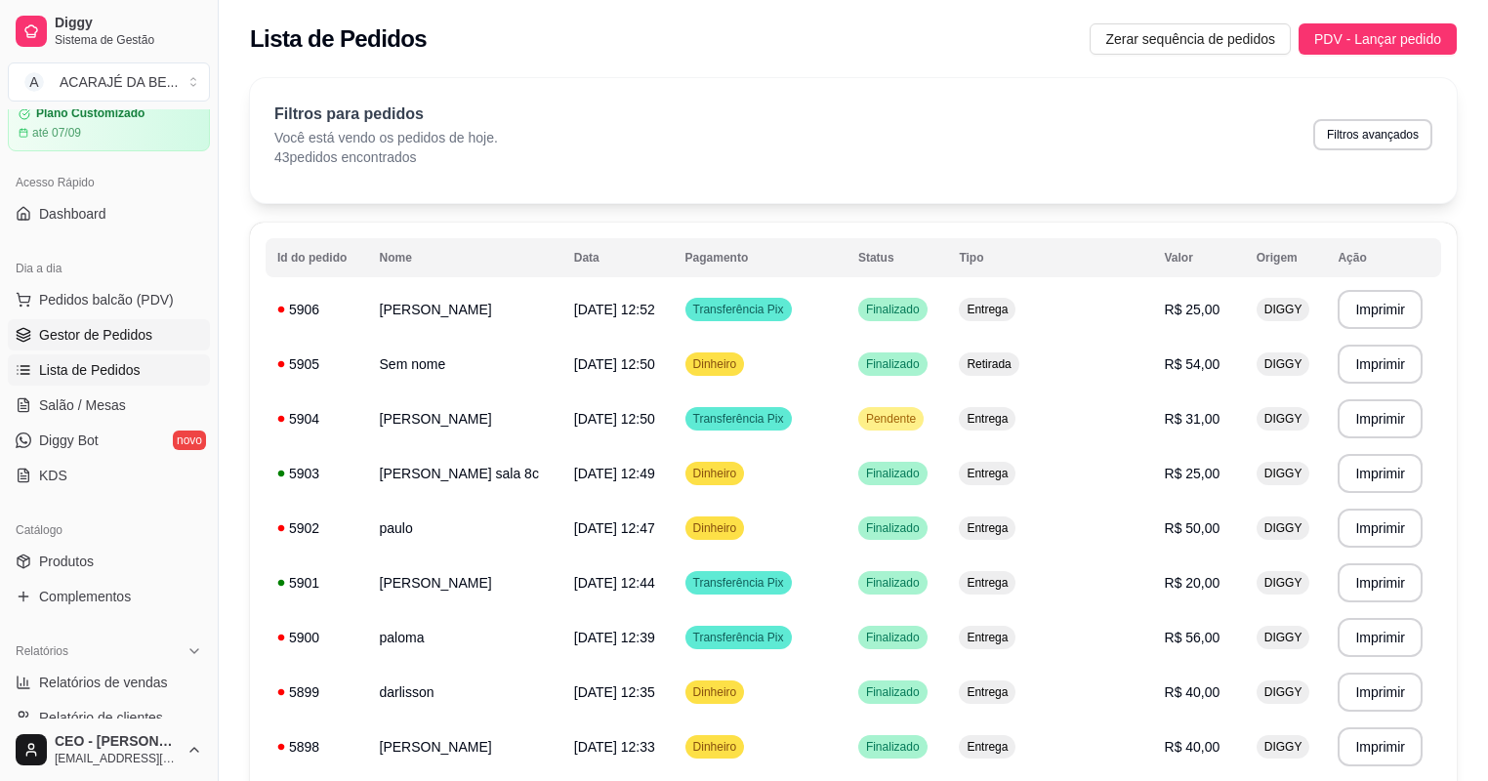
click at [135, 344] on span "Gestor de Pedidos" at bounding box center [95, 335] width 113 height 20
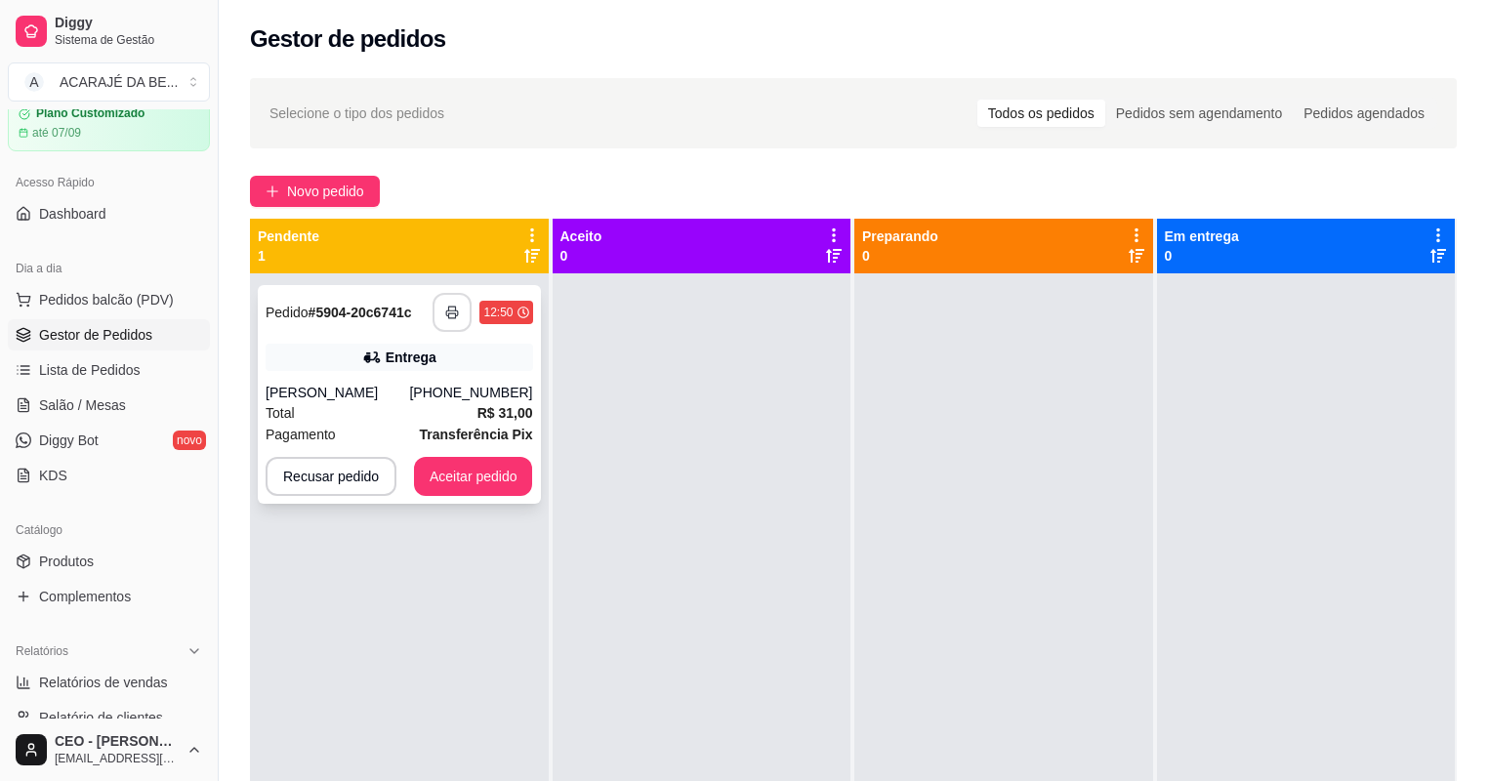
click at [450, 313] on rect "button" at bounding box center [452, 315] width 7 height 5
click at [478, 462] on button "Aceitar pedido" at bounding box center [473, 476] width 119 height 39
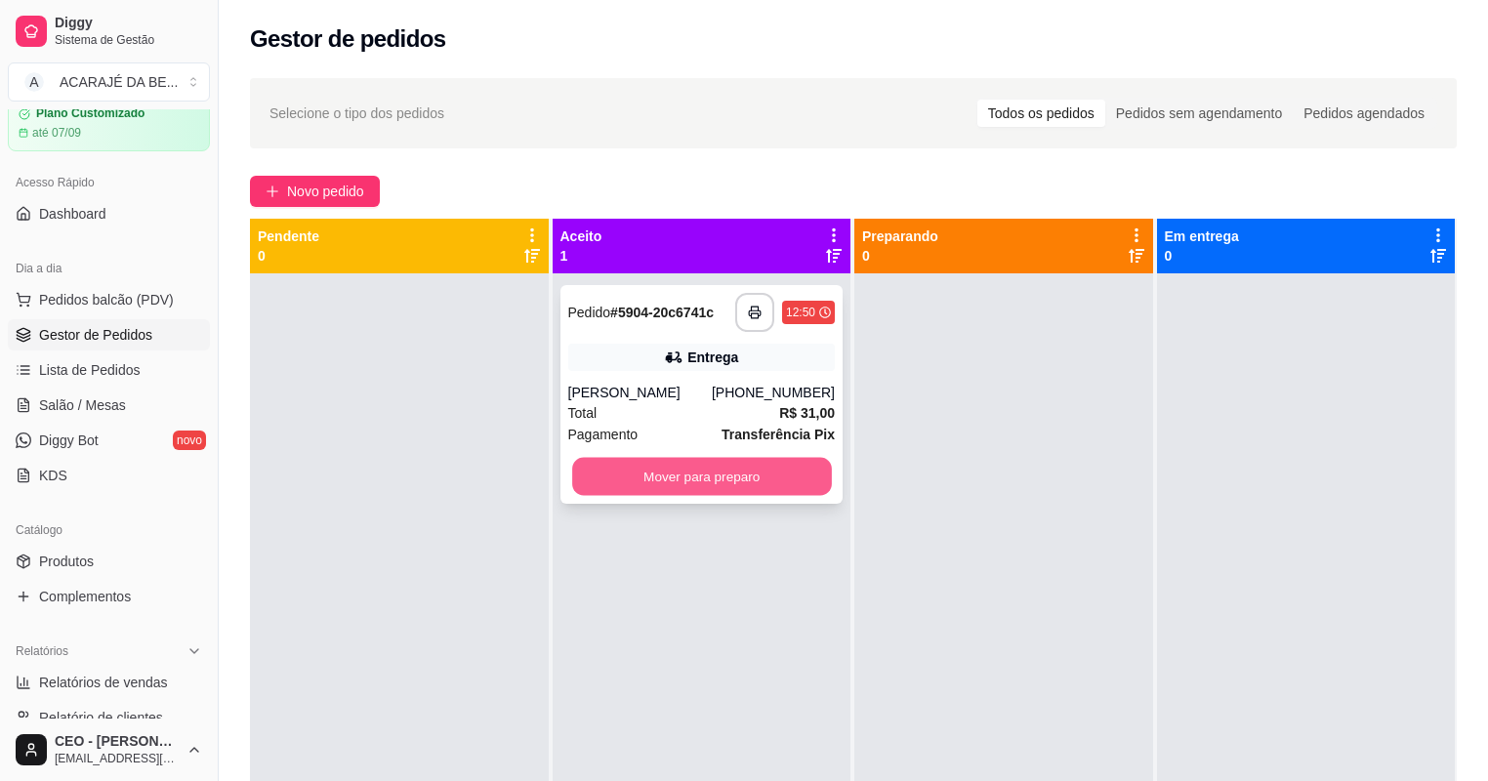
click at [791, 480] on button "Mover para preparo" at bounding box center [701, 477] width 259 height 38
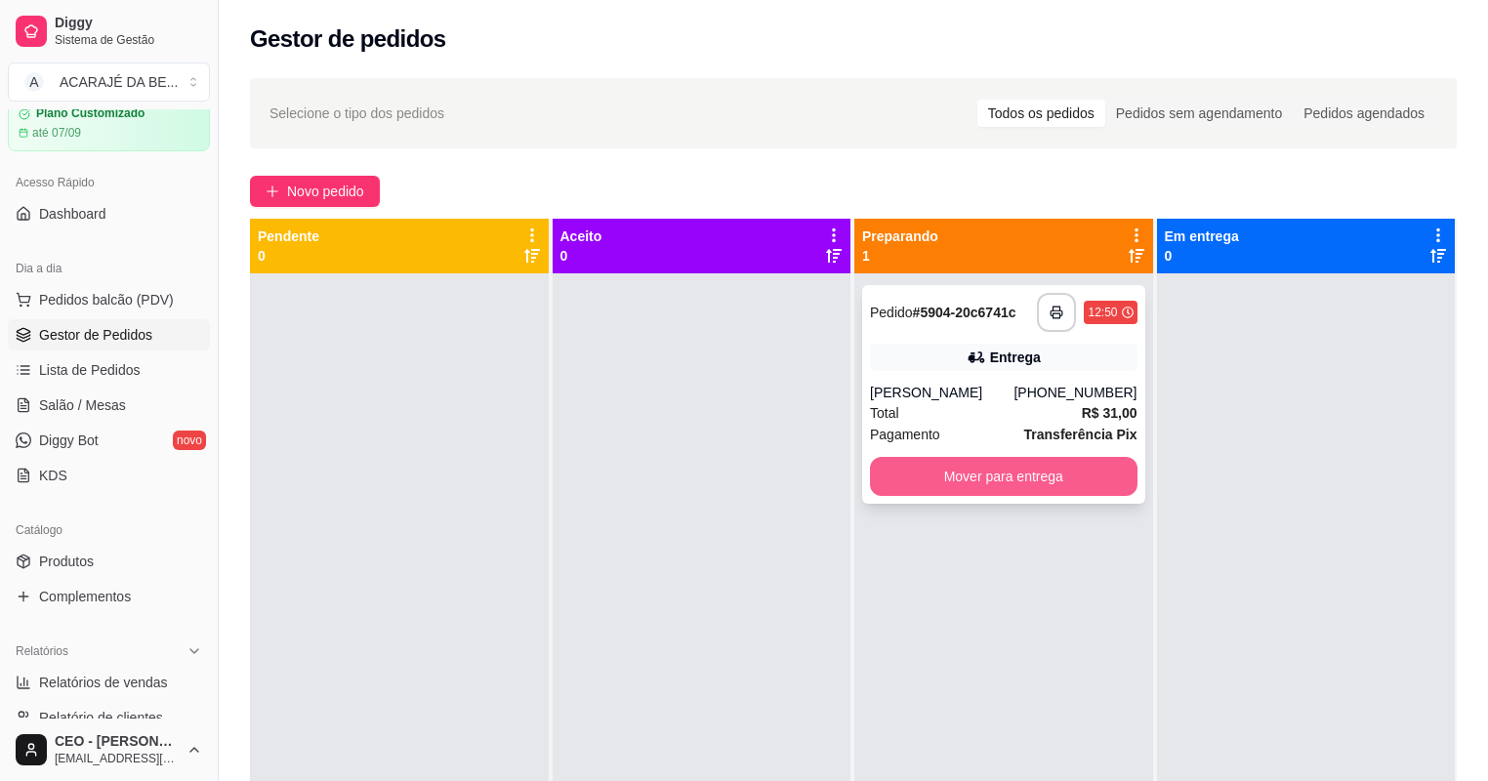
click at [947, 474] on button "Mover para entrega" at bounding box center [1004, 476] width 268 height 39
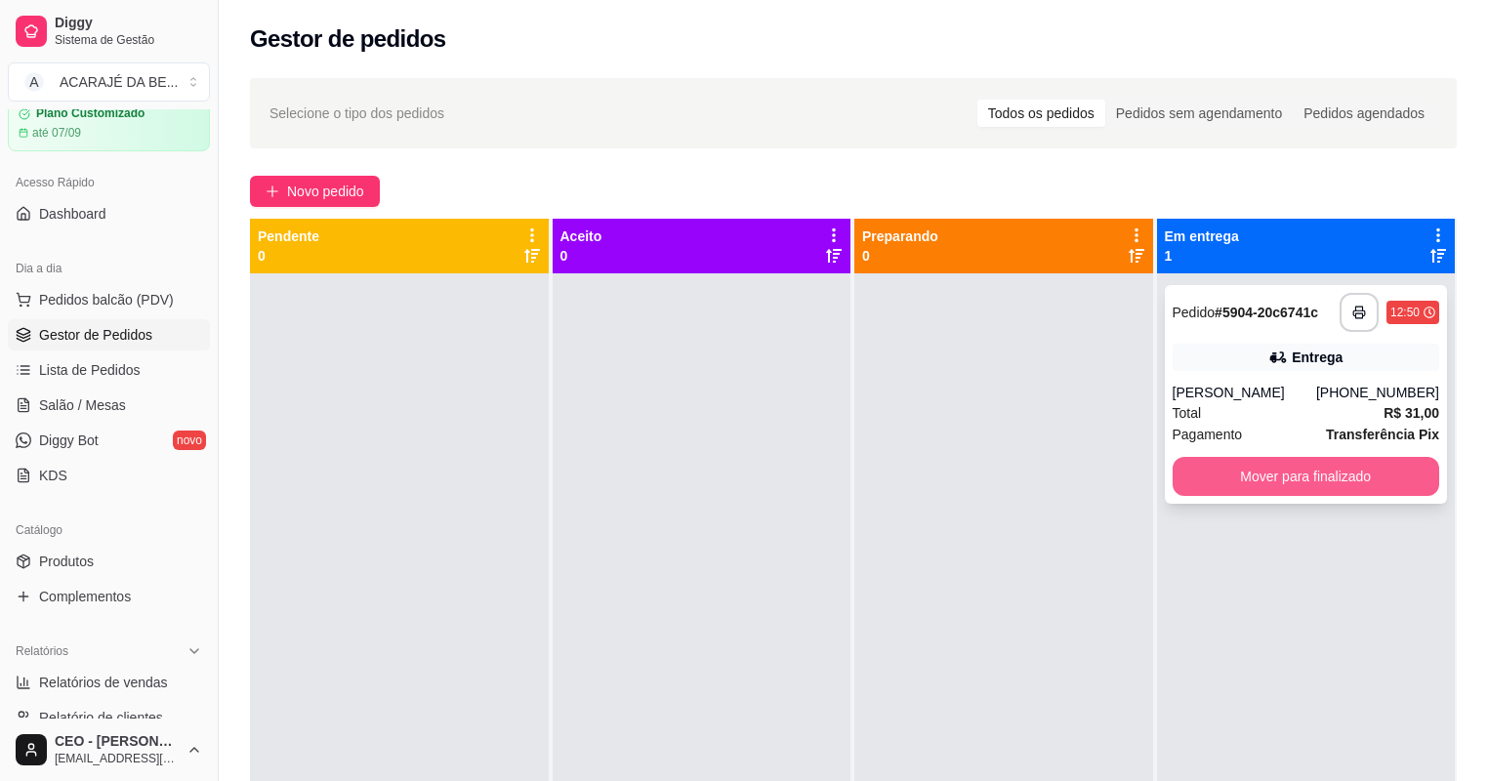
click at [1231, 484] on button "Mover para finalizado" at bounding box center [1307, 476] width 268 height 39
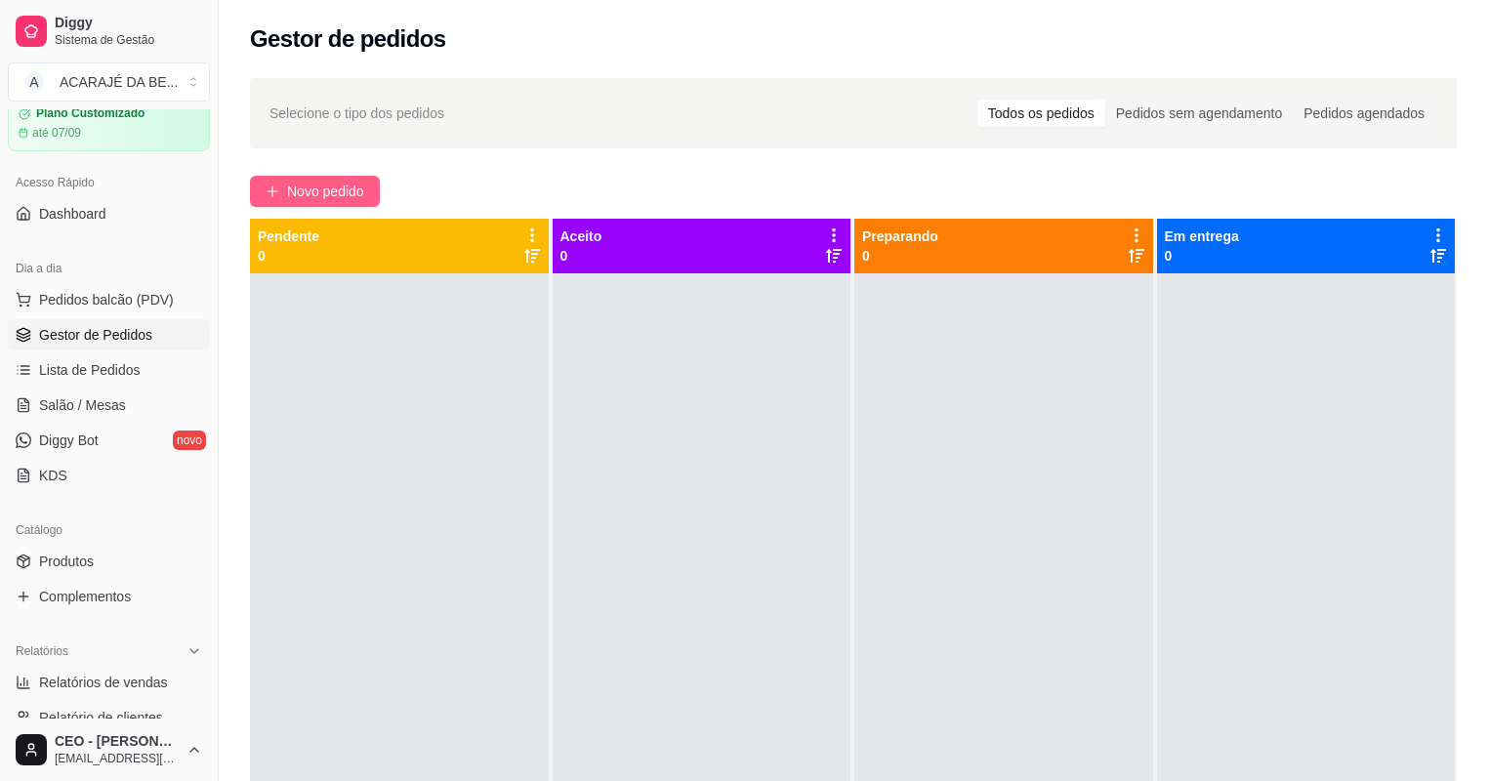
click at [355, 195] on span "Novo pedido" at bounding box center [325, 191] width 77 height 21
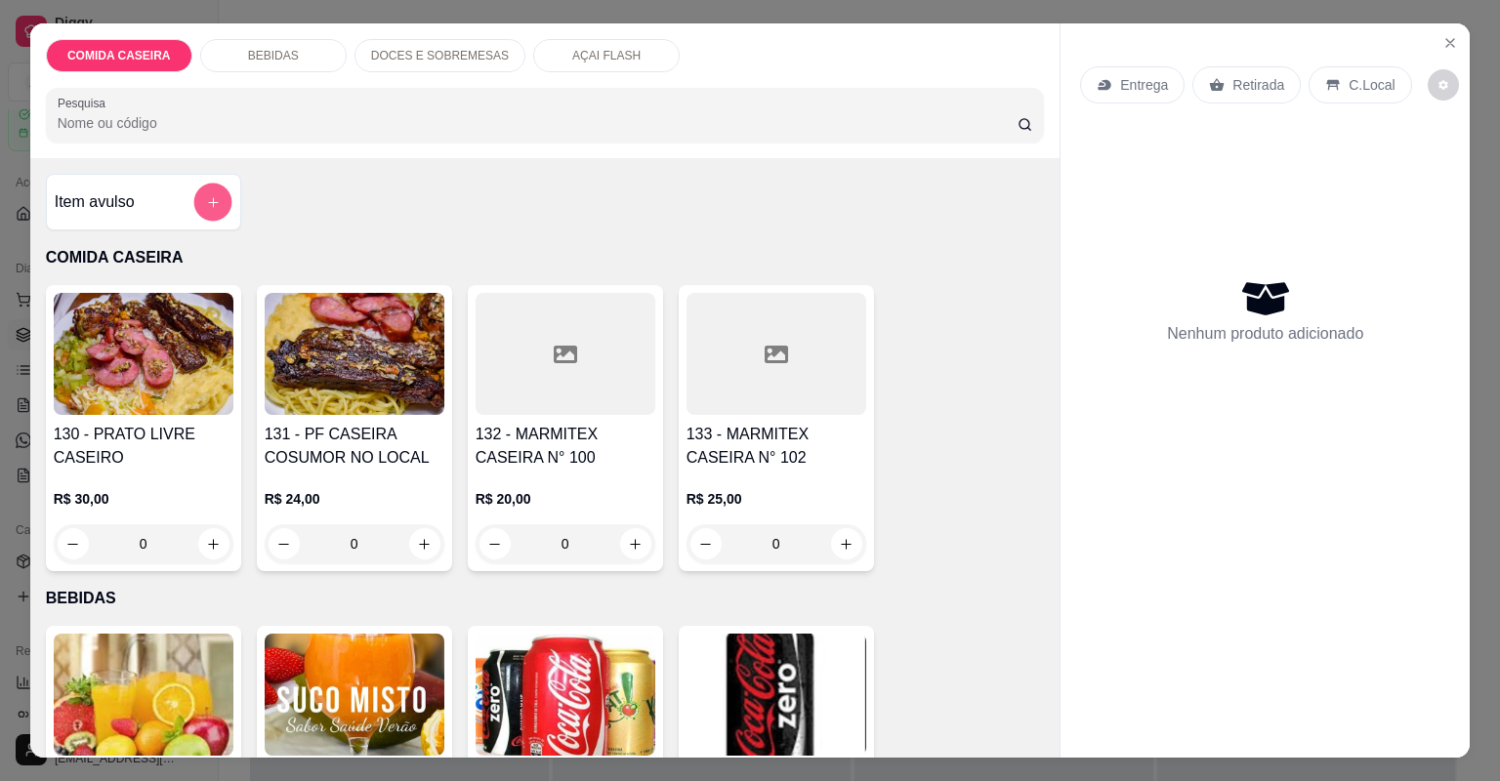
click at [215, 208] on button "add-separate-item" at bounding box center [212, 203] width 38 height 38
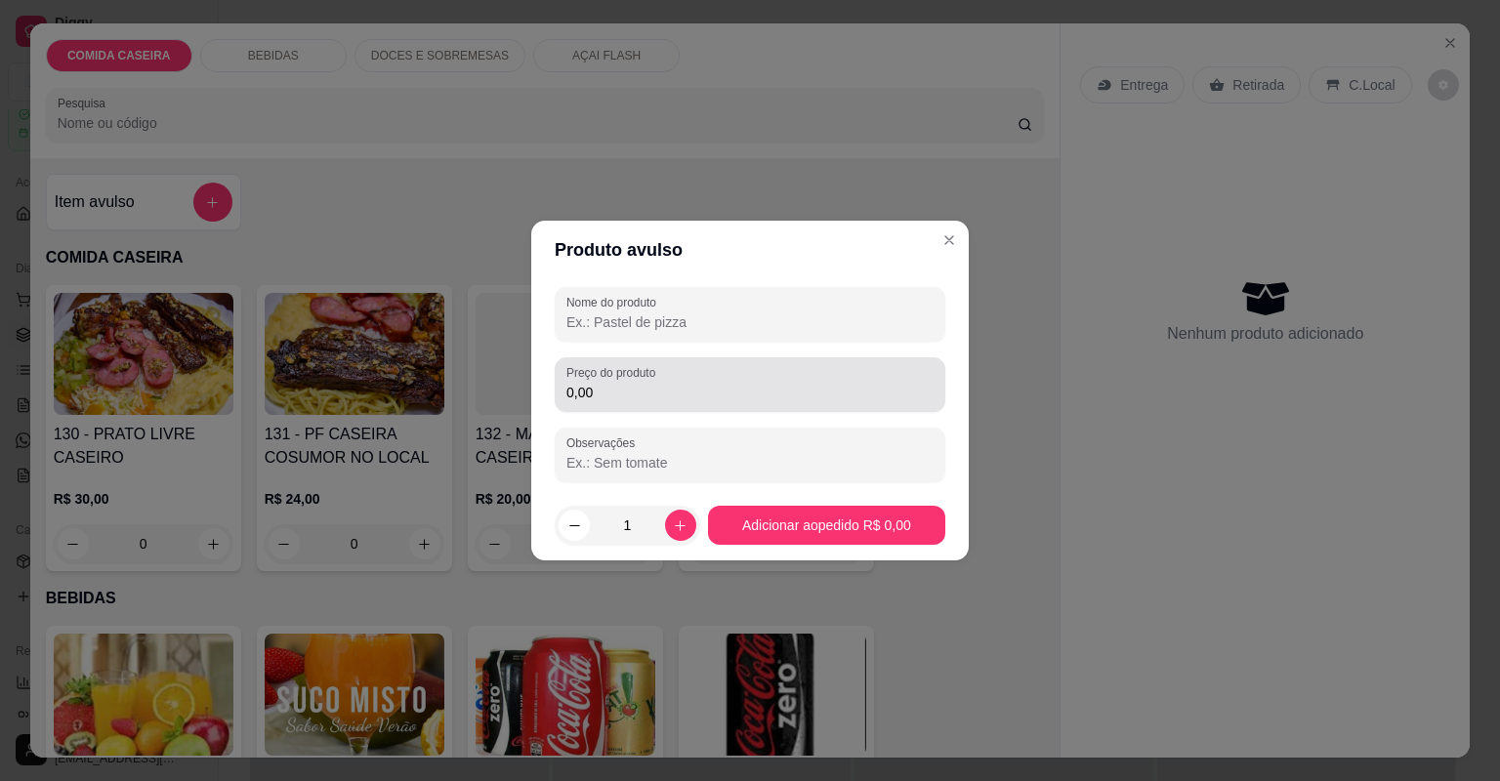
click at [621, 379] on label "Preço do produto" at bounding box center [614, 372] width 96 height 17
click at [621, 383] on input "0,00" at bounding box center [749, 393] width 367 height 20
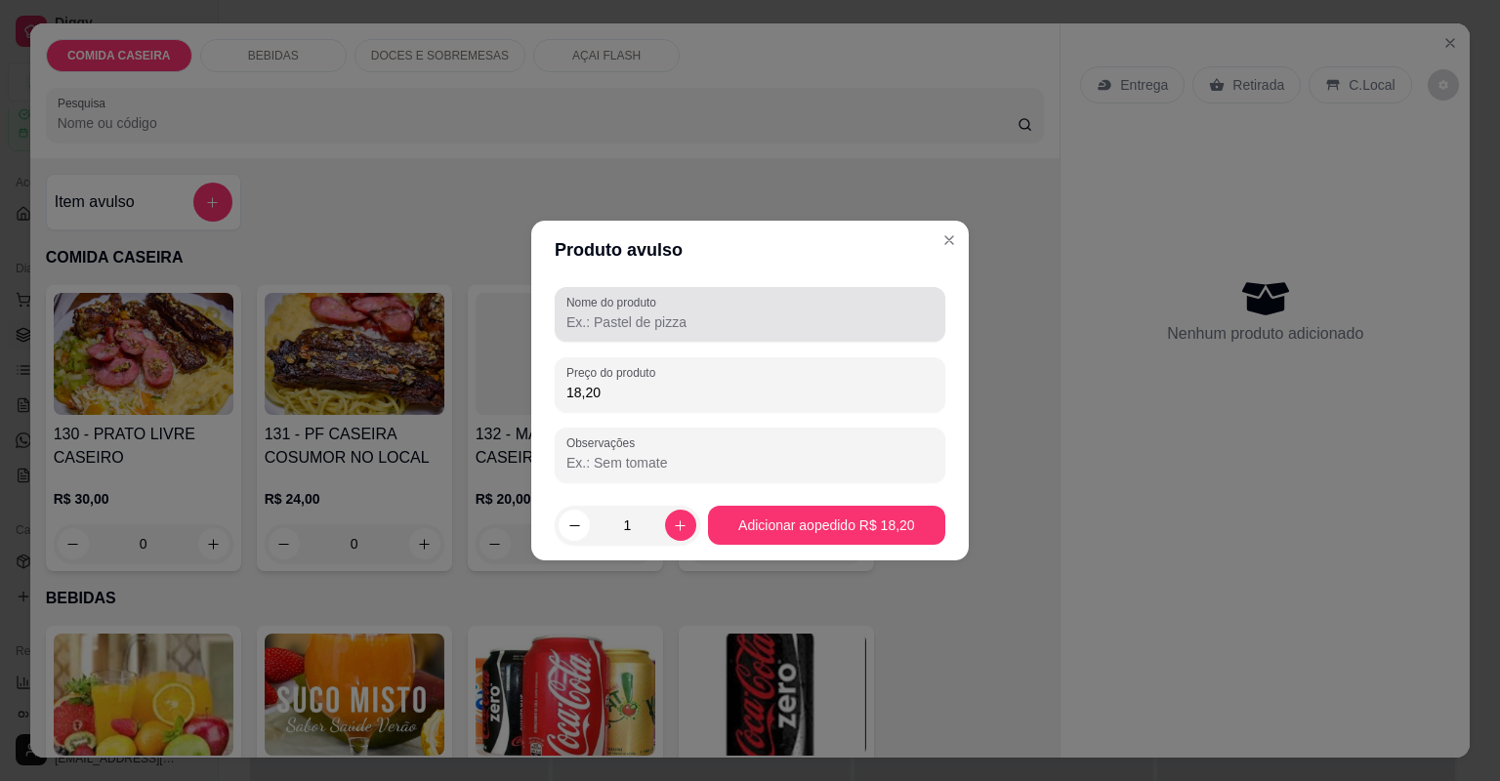
type input "18,20"
click at [745, 305] on div at bounding box center [749, 314] width 367 height 39
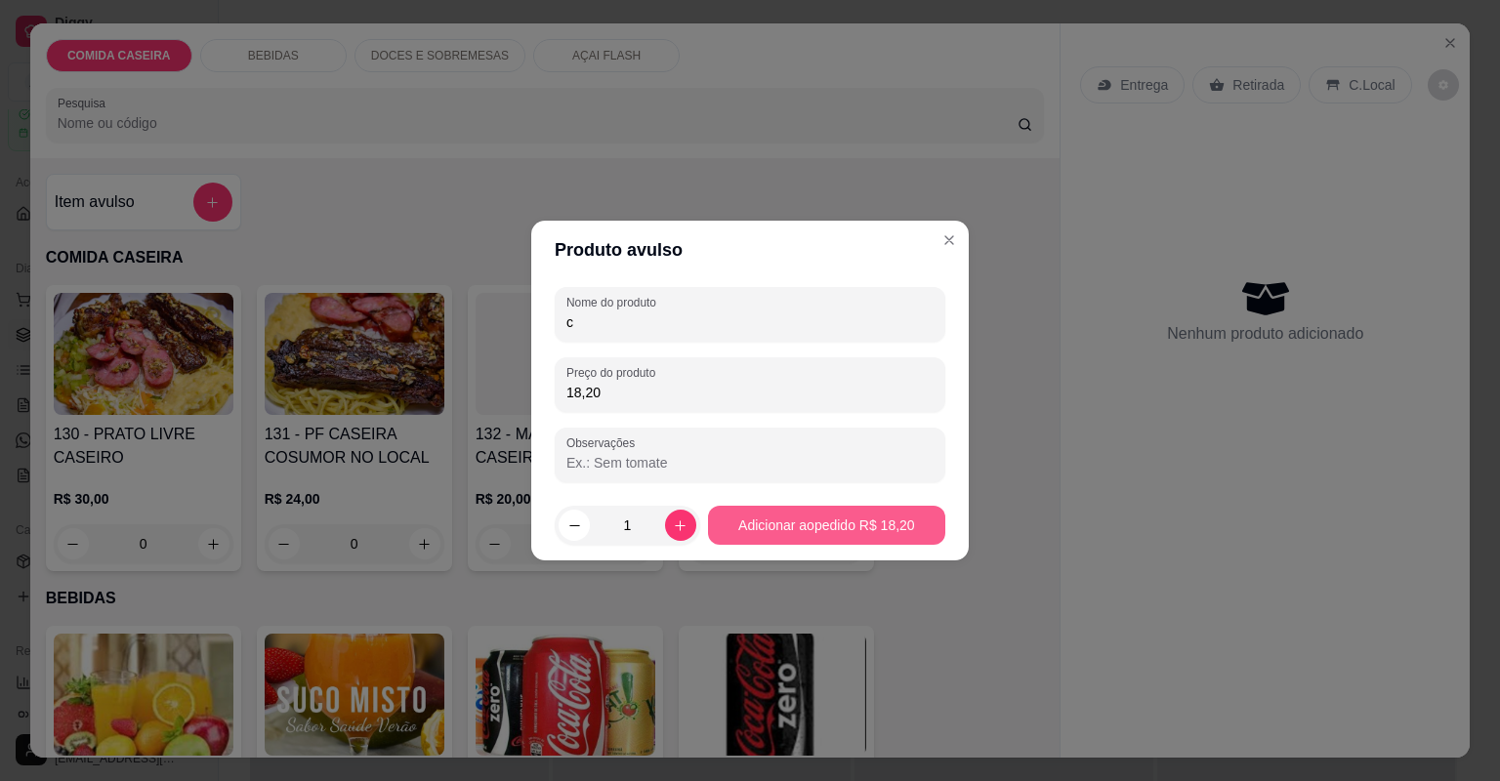
type input "c"
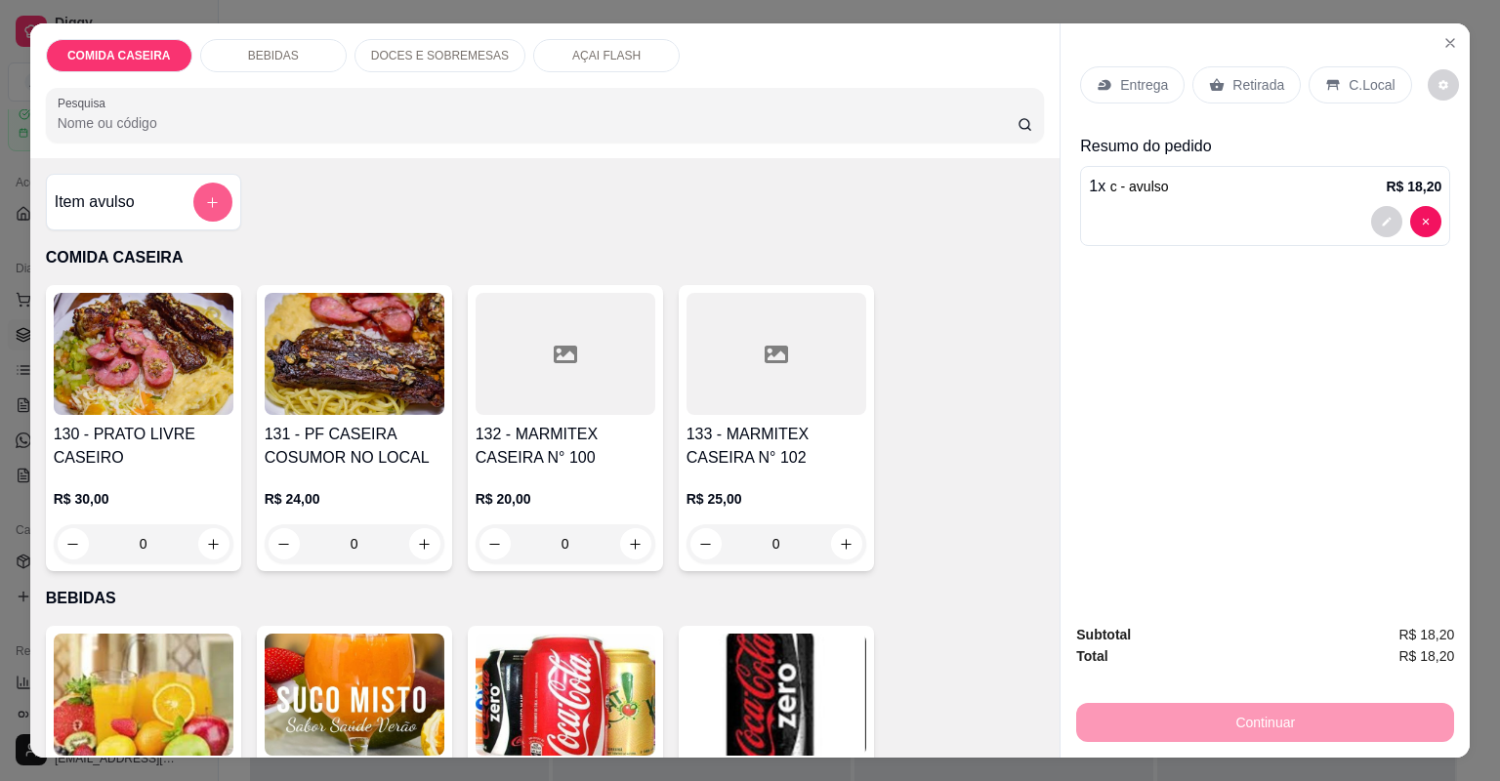
click at [205, 192] on button "add-separate-item" at bounding box center [212, 202] width 39 height 39
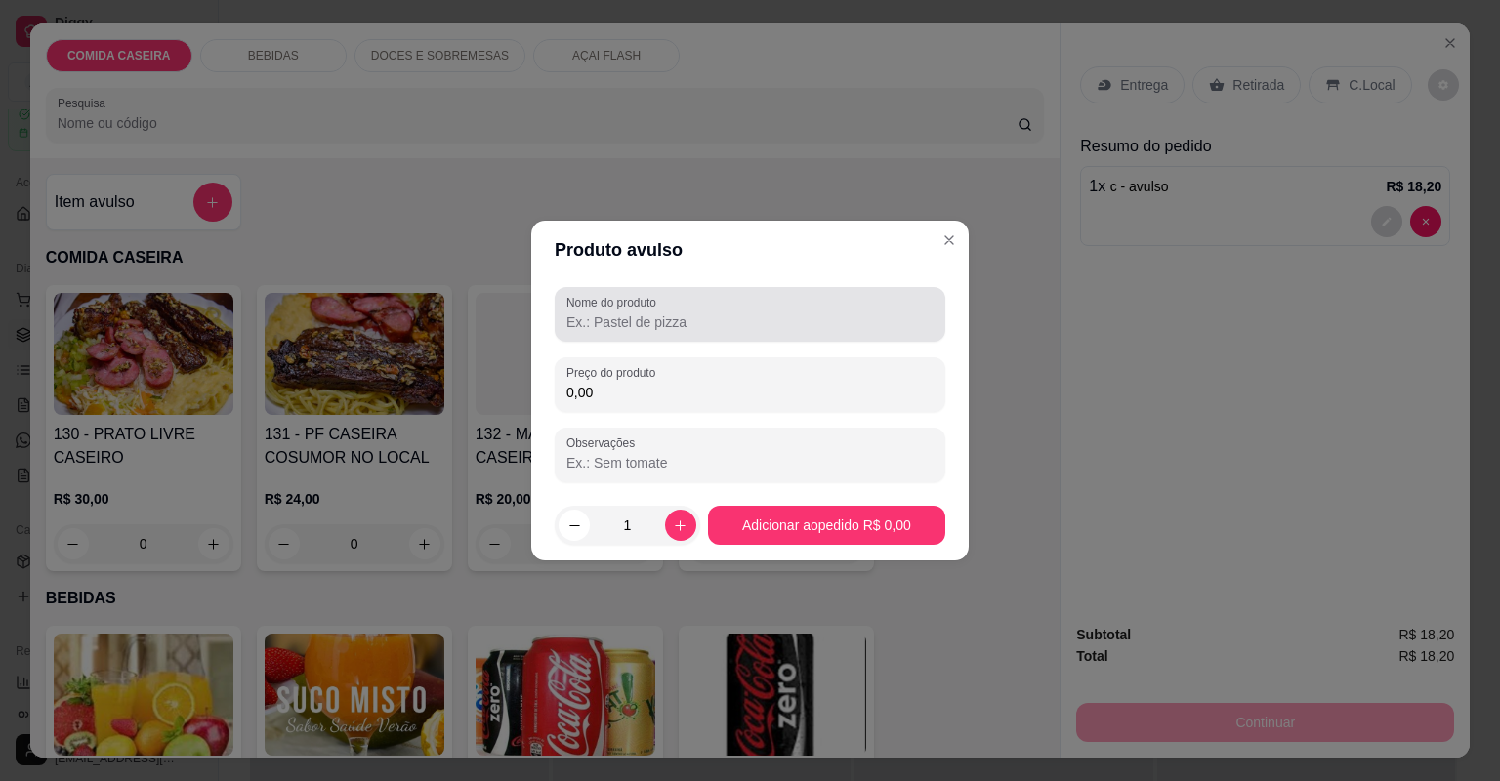
click at [624, 334] on div "Nome do produto" at bounding box center [750, 314] width 391 height 55
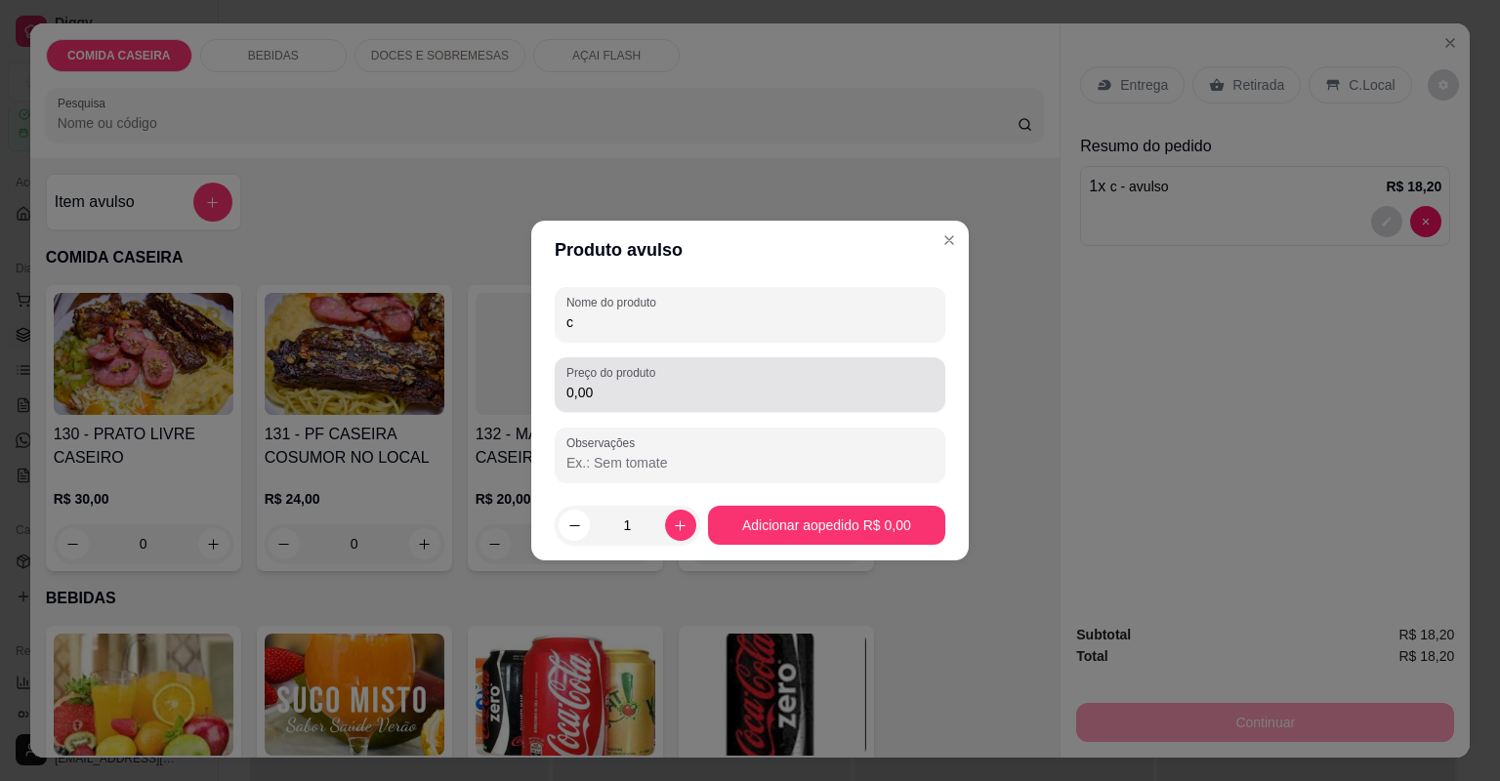
type input "c"
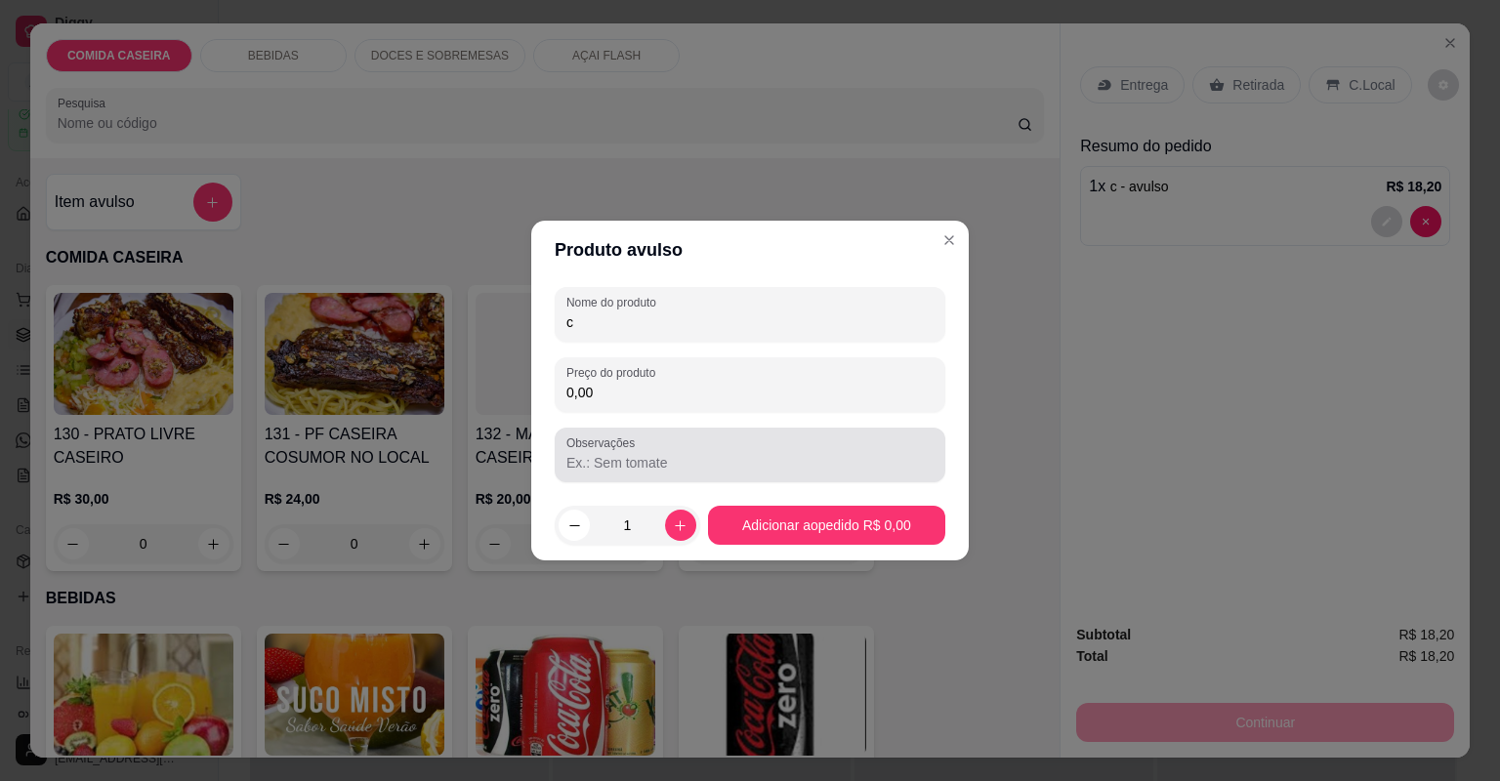
click at [675, 437] on div at bounding box center [749, 454] width 367 height 39
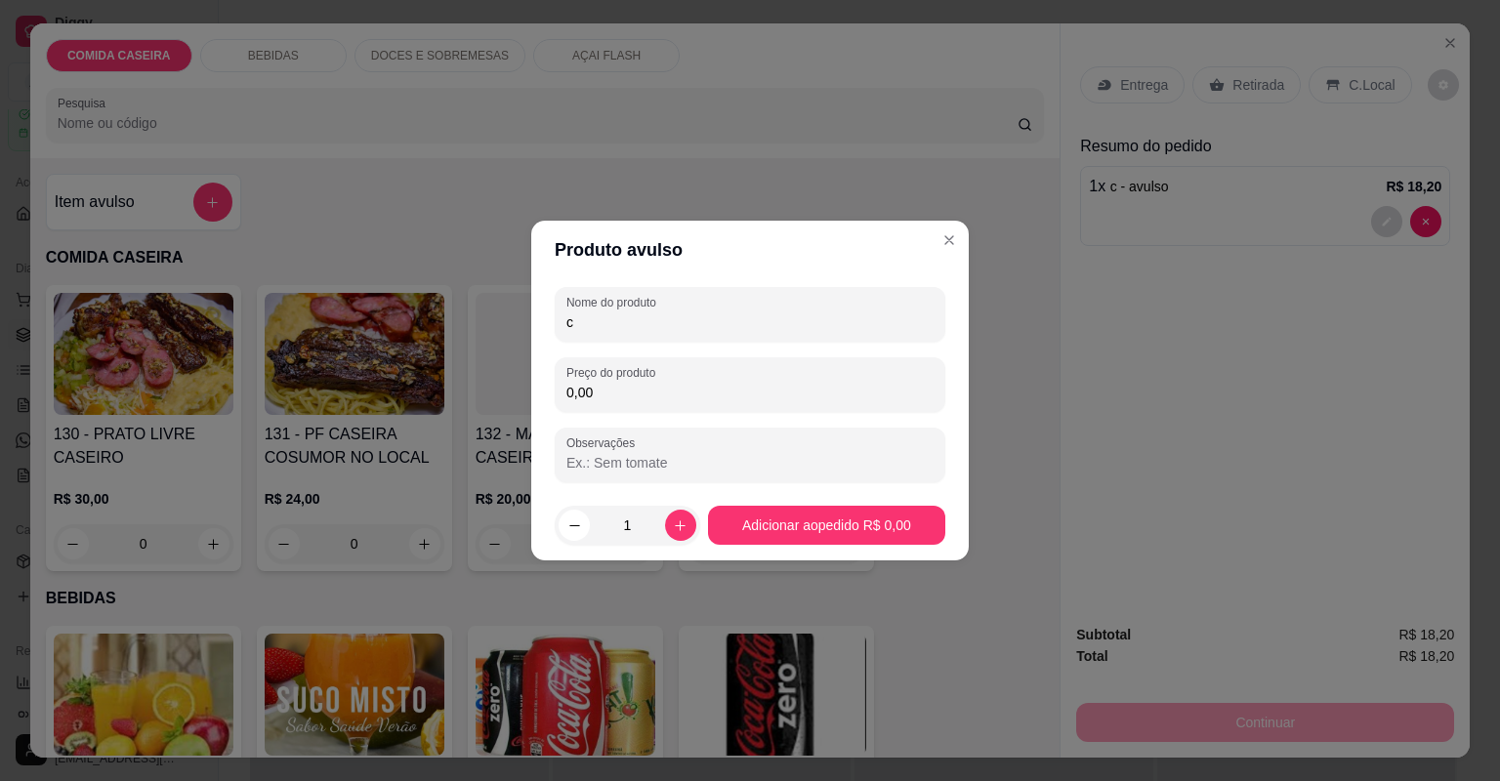
click at [672, 401] on input "0,00" at bounding box center [749, 393] width 367 height 20
type input "16,50"
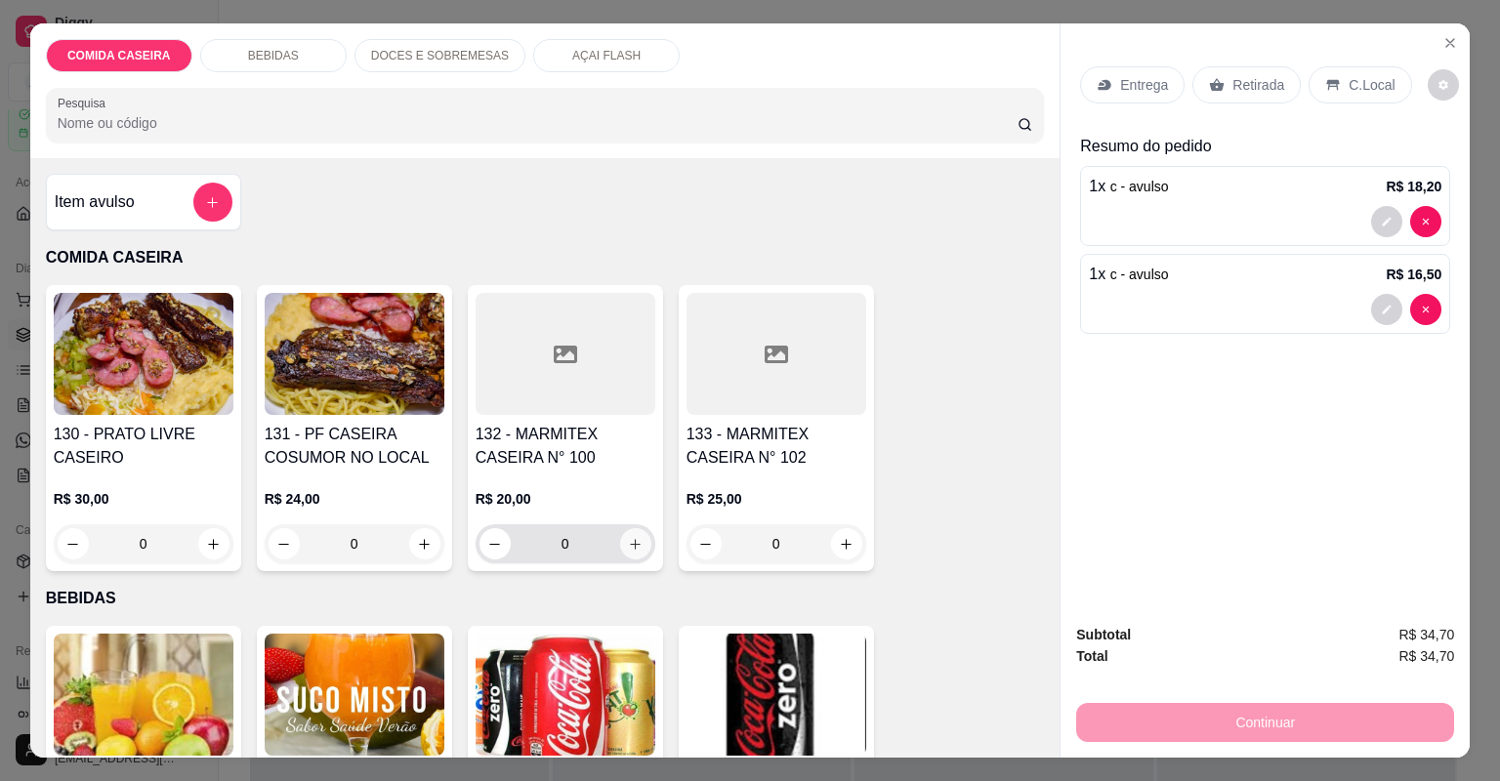
click at [626, 531] on button "increase-product-quantity" at bounding box center [635, 543] width 31 height 31
type input "1"
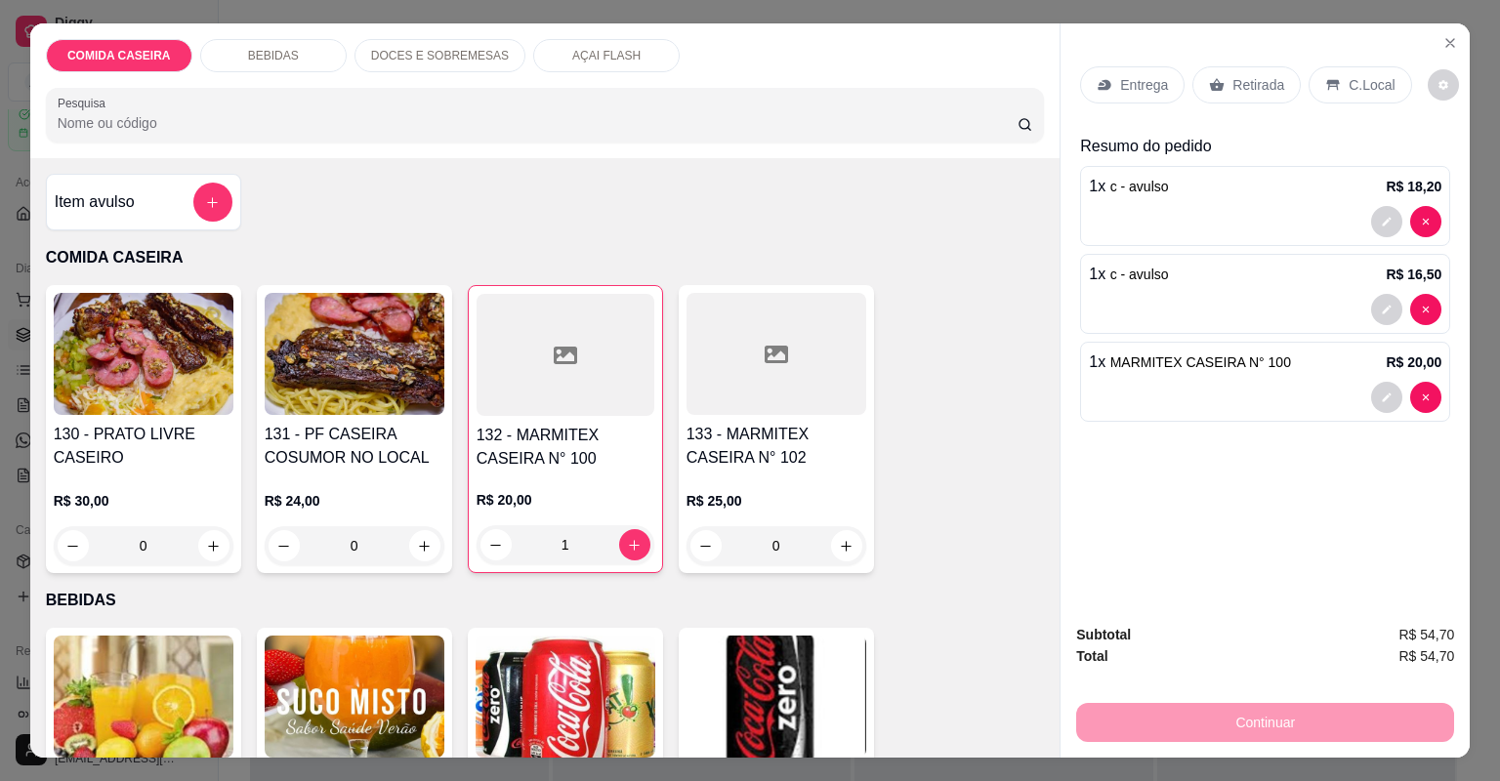
click at [1192, 83] on div "Retirada" at bounding box center [1246, 84] width 108 height 37
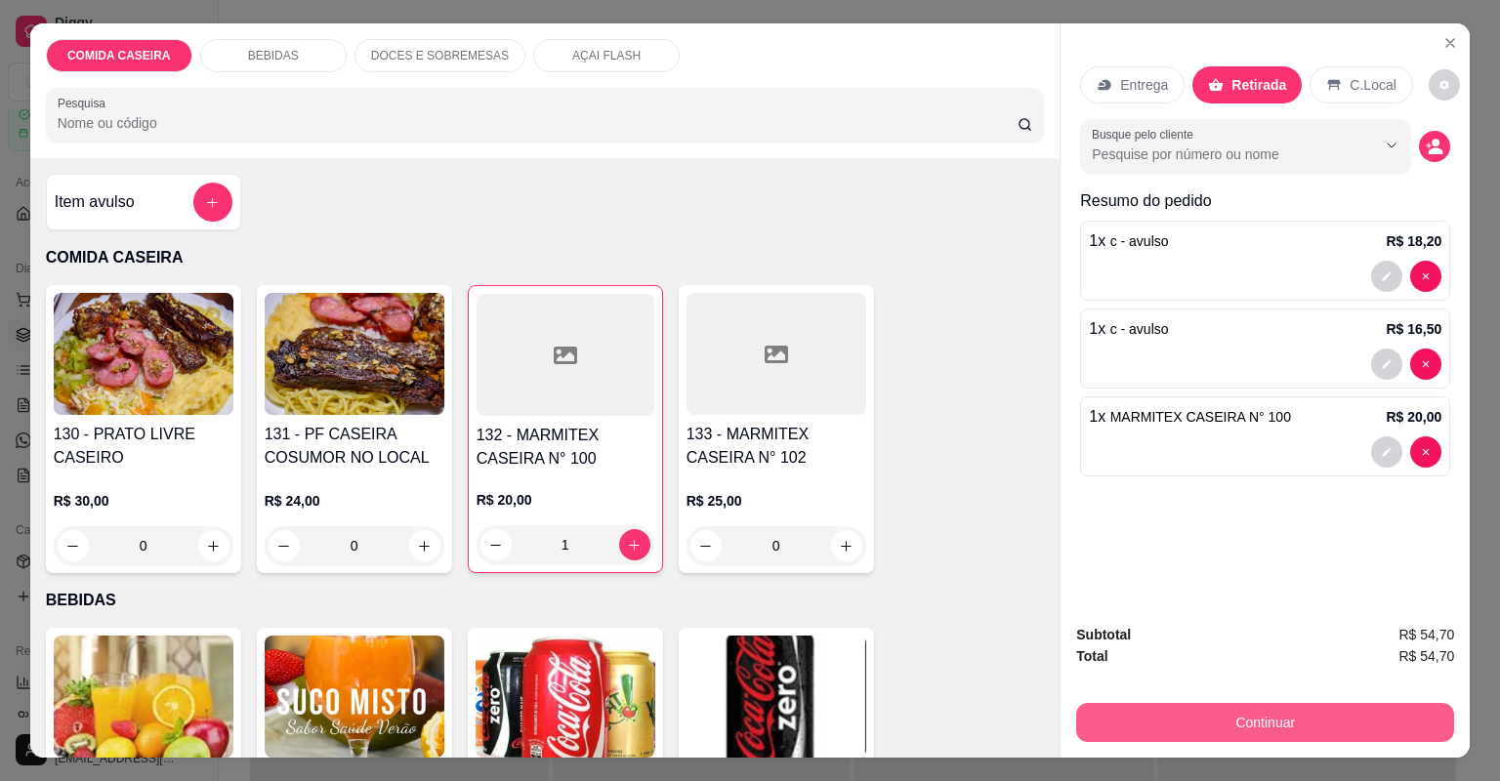
click at [1210, 719] on button "Continuar" at bounding box center [1265, 722] width 378 height 39
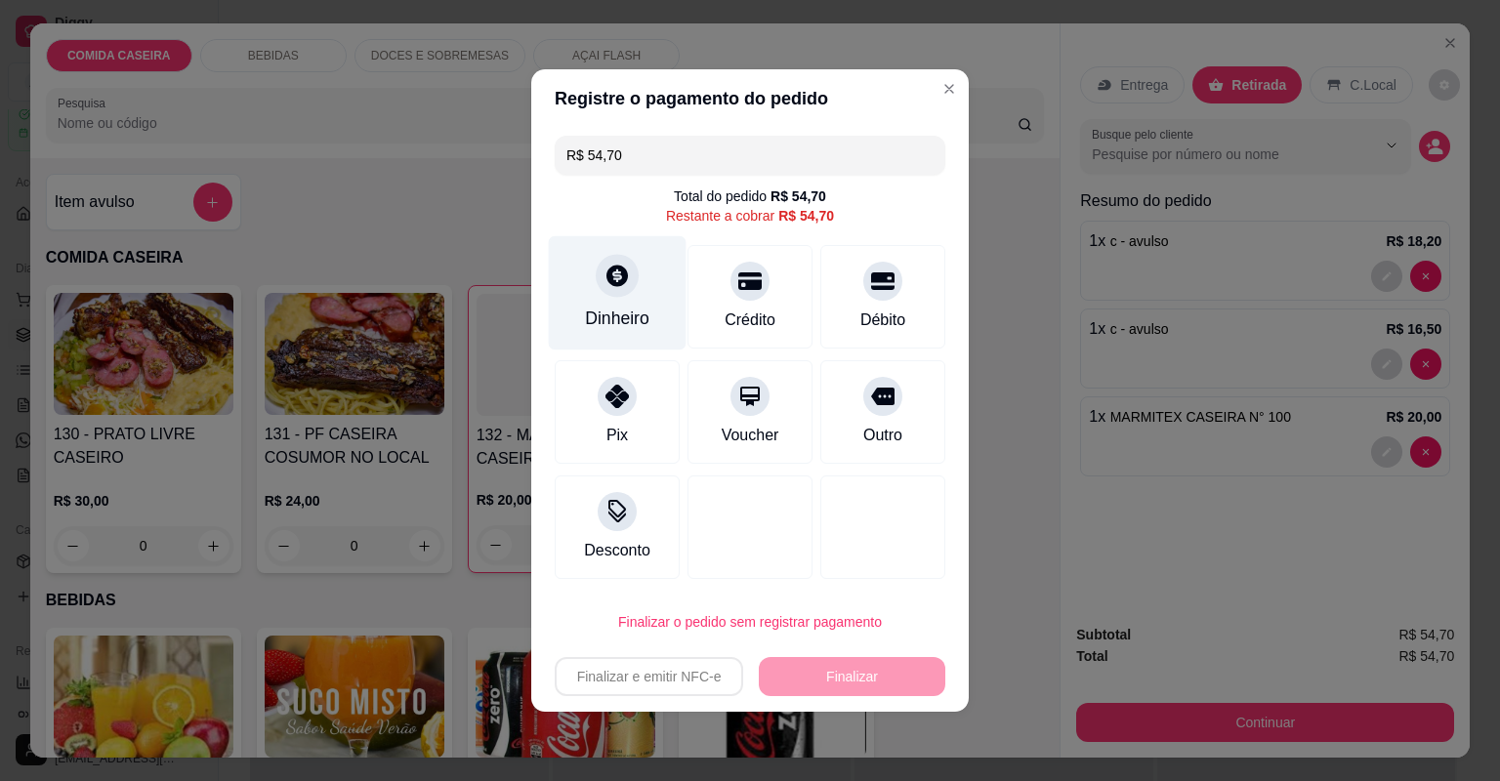
click at [623, 286] on icon at bounding box center [616, 275] width 25 height 25
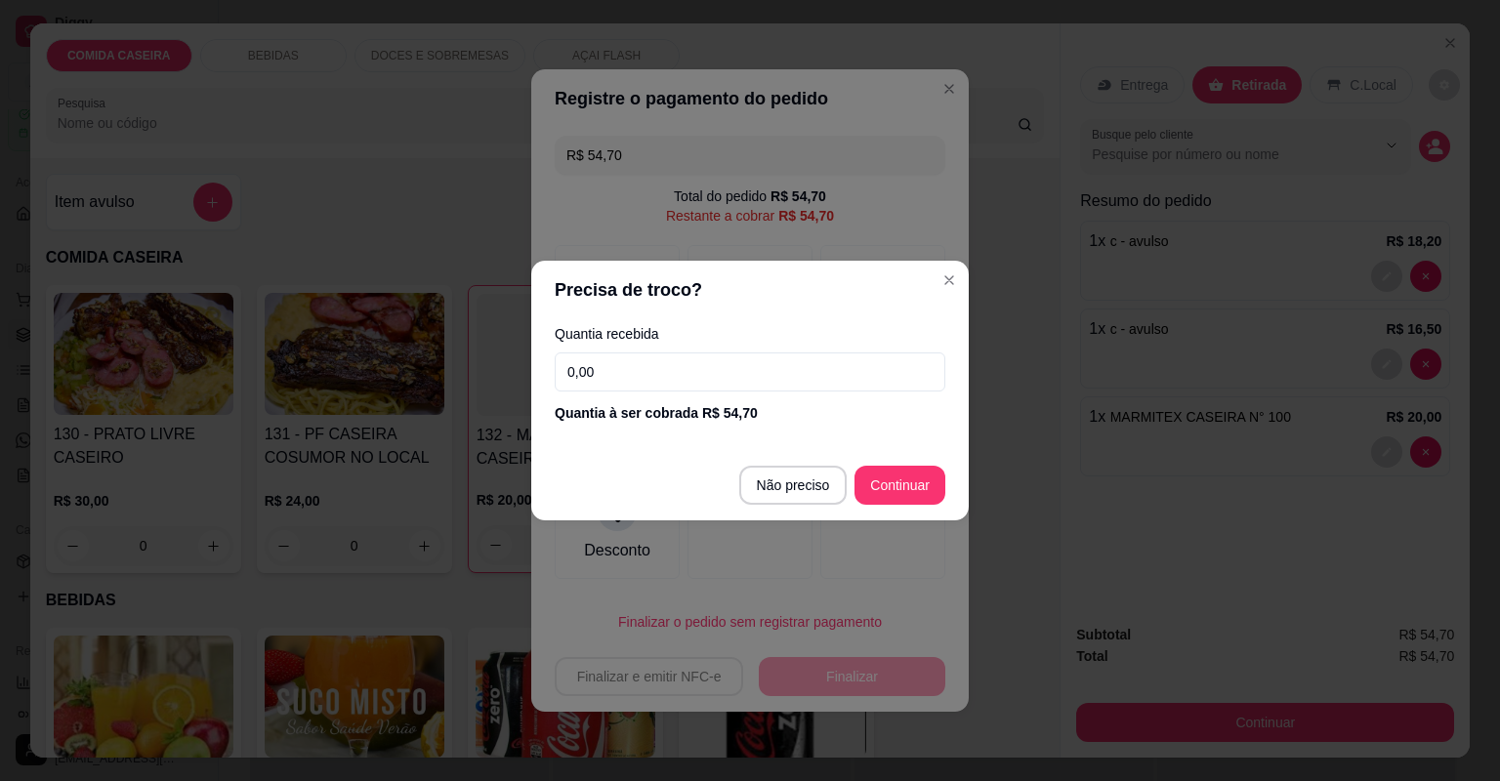
click at [936, 383] on input "0,00" at bounding box center [750, 371] width 391 height 39
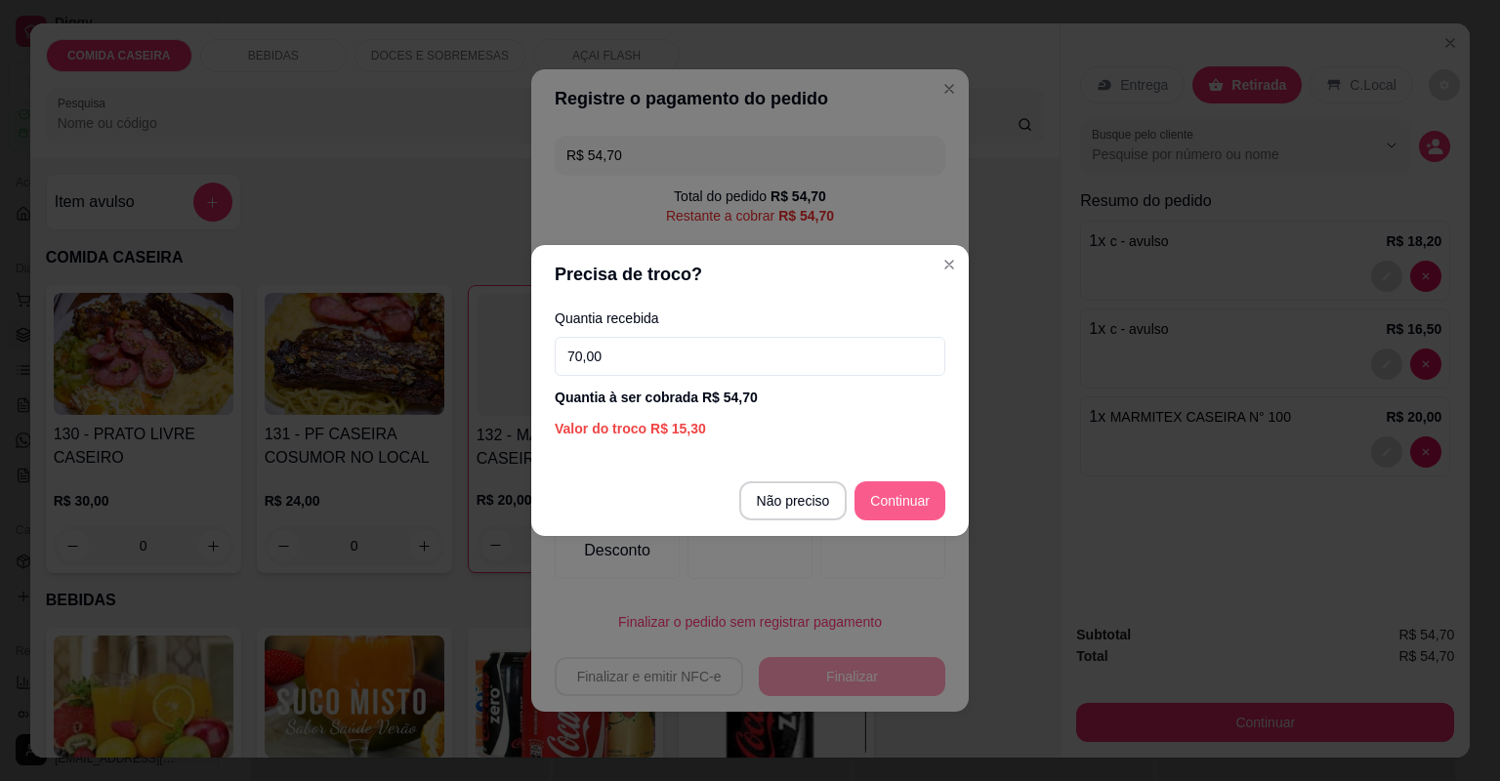
type input "70,00"
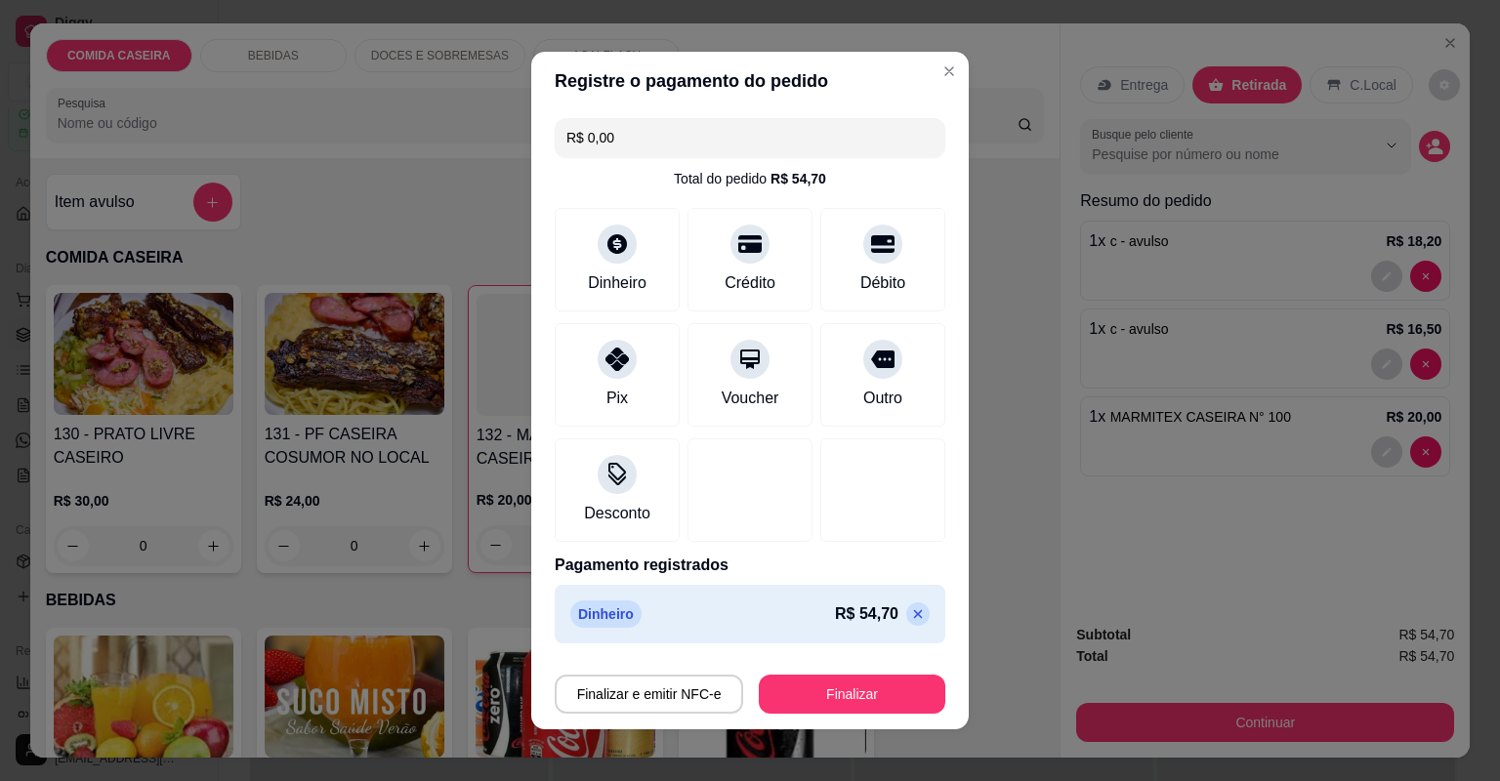
type input "R$ 0,00"
click at [879, 702] on button "Finalizar" at bounding box center [852, 694] width 186 height 39
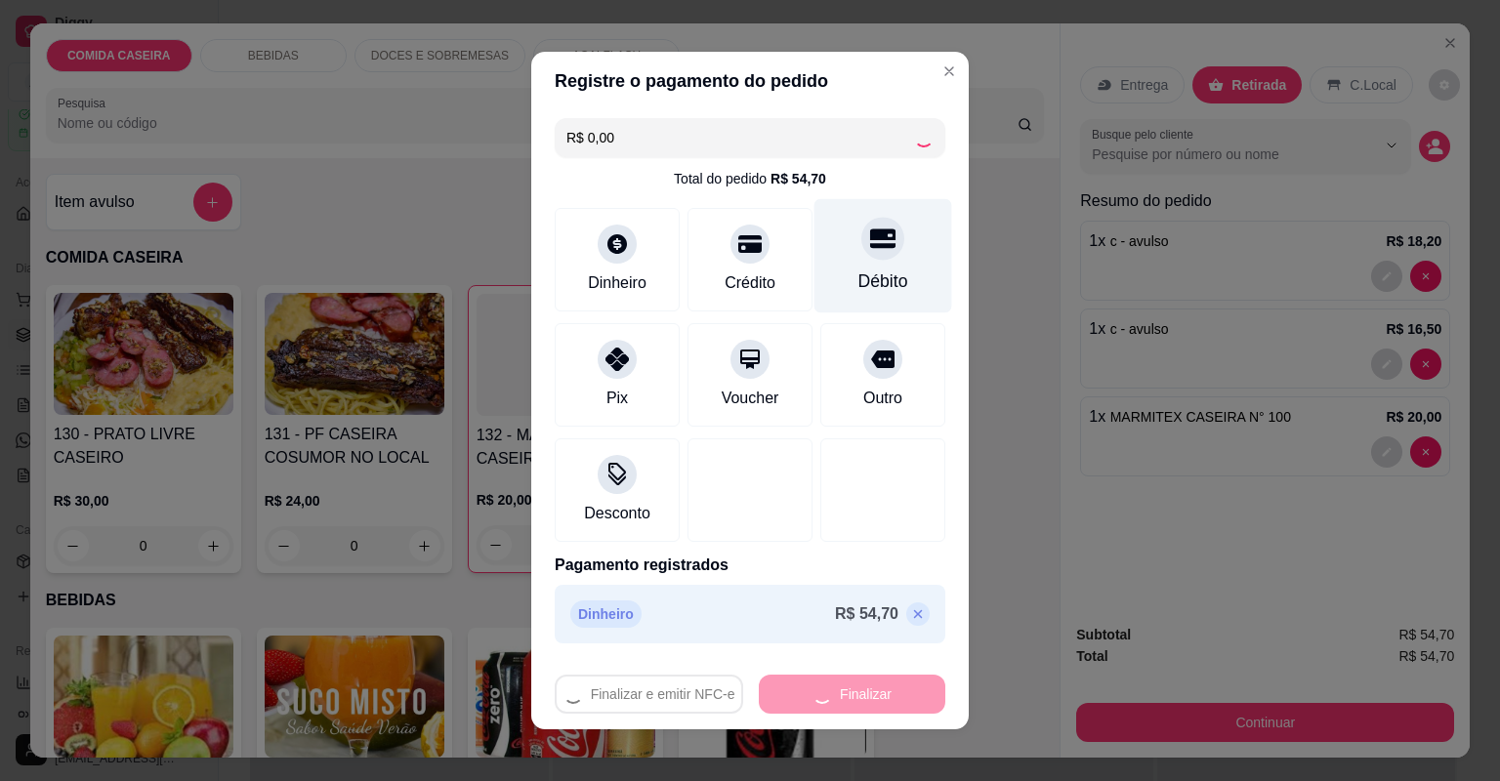
type input "0"
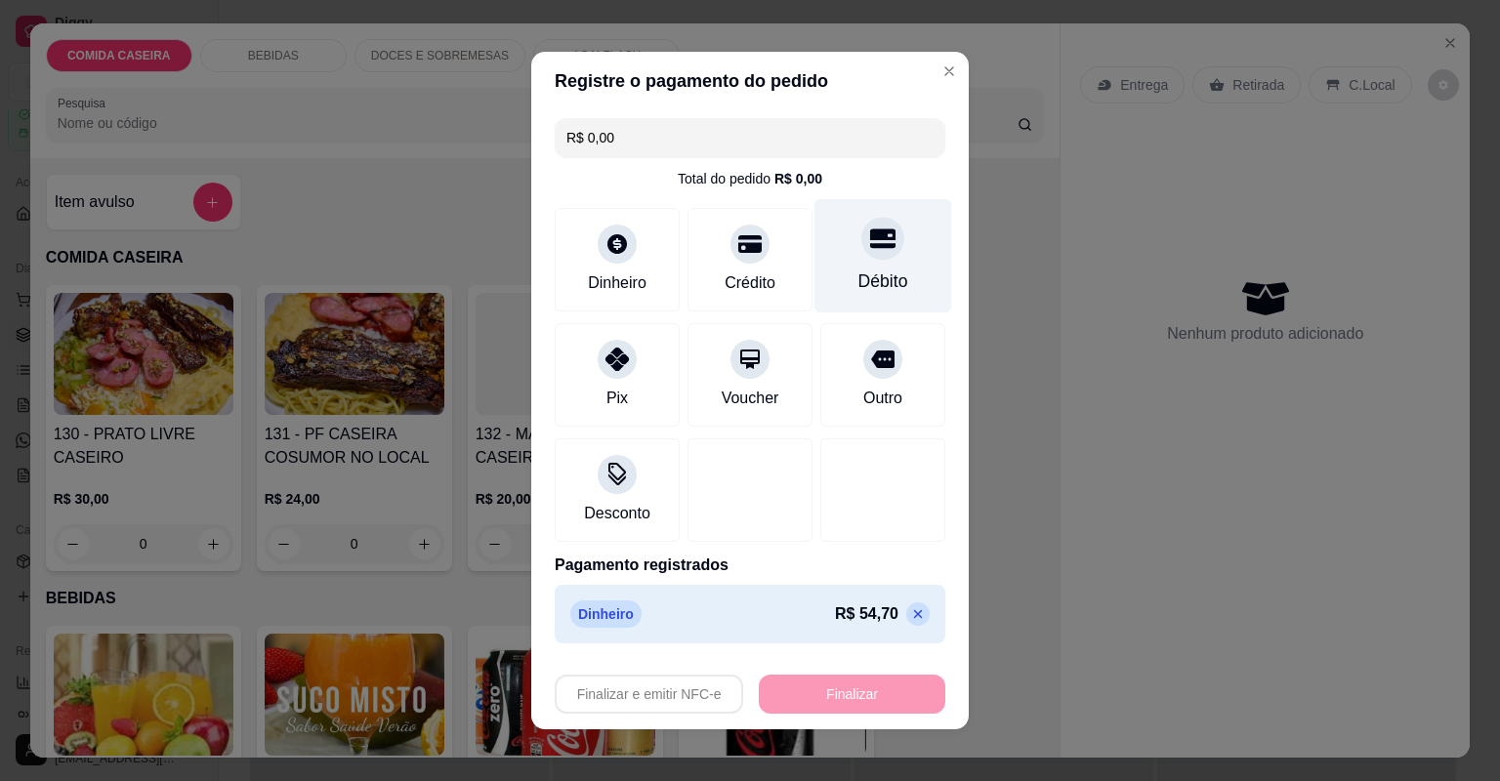
type input "-R$ 54,70"
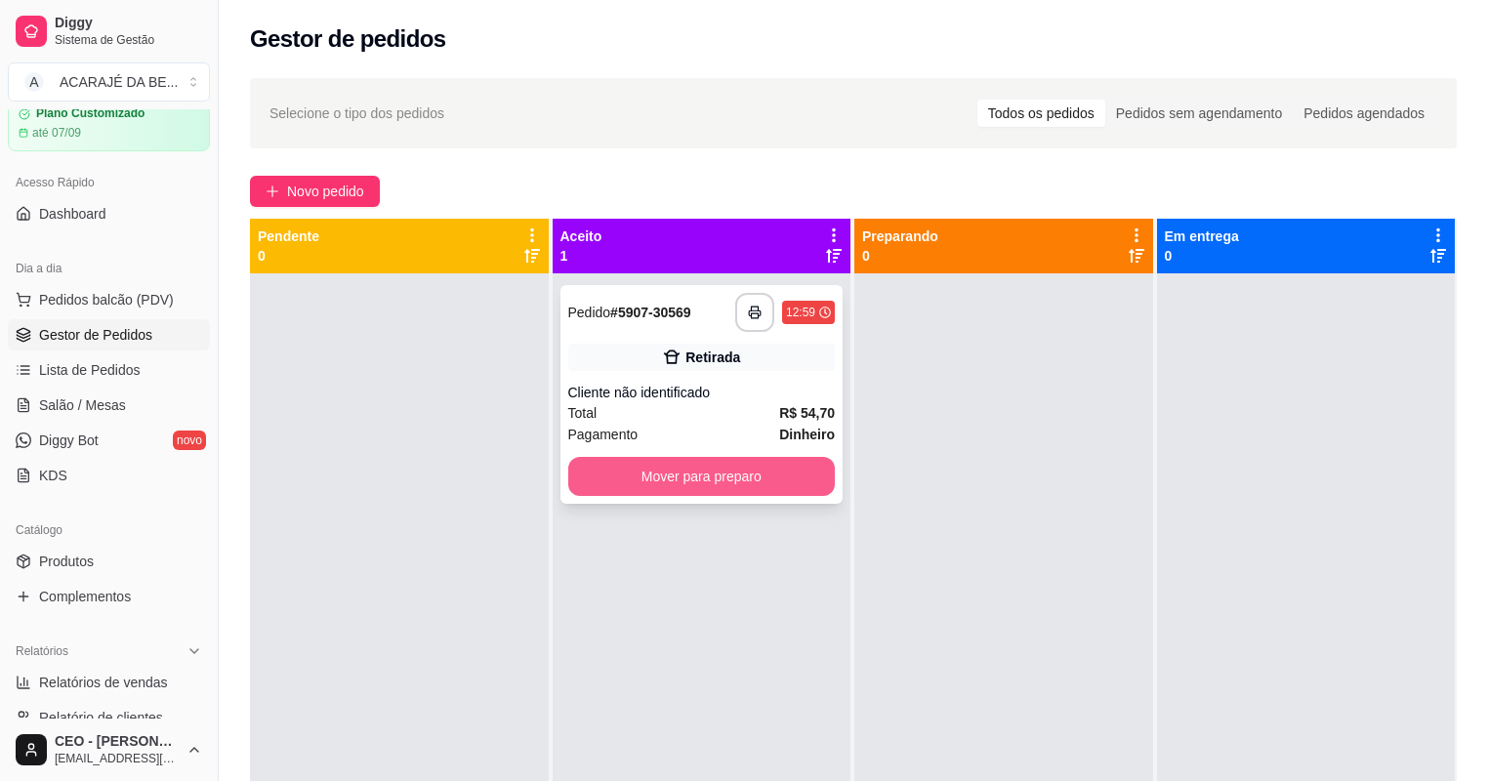
click at [779, 469] on button "Mover para preparo" at bounding box center [702, 476] width 268 height 39
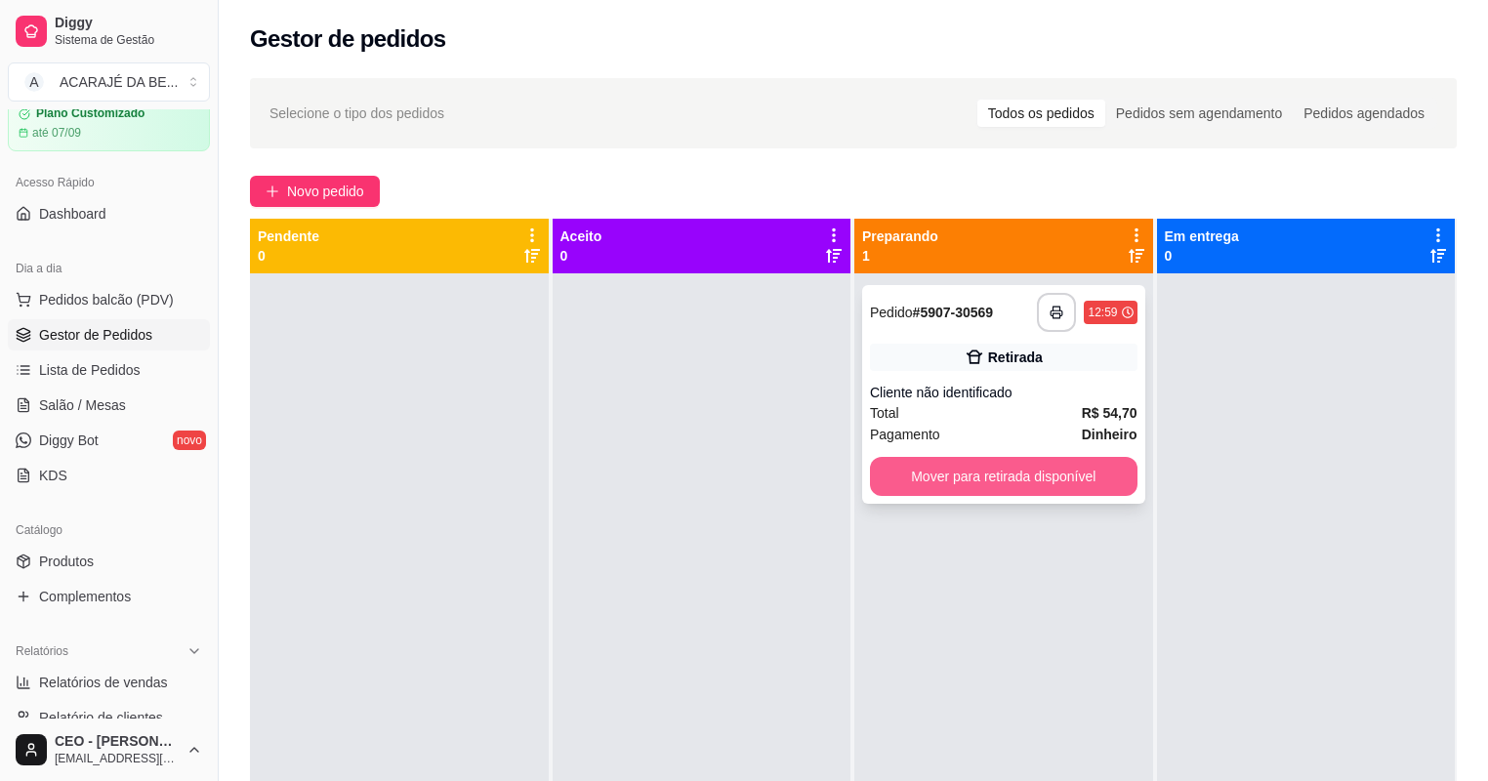
click at [999, 480] on button "Mover para retirada disponível" at bounding box center [1004, 476] width 268 height 39
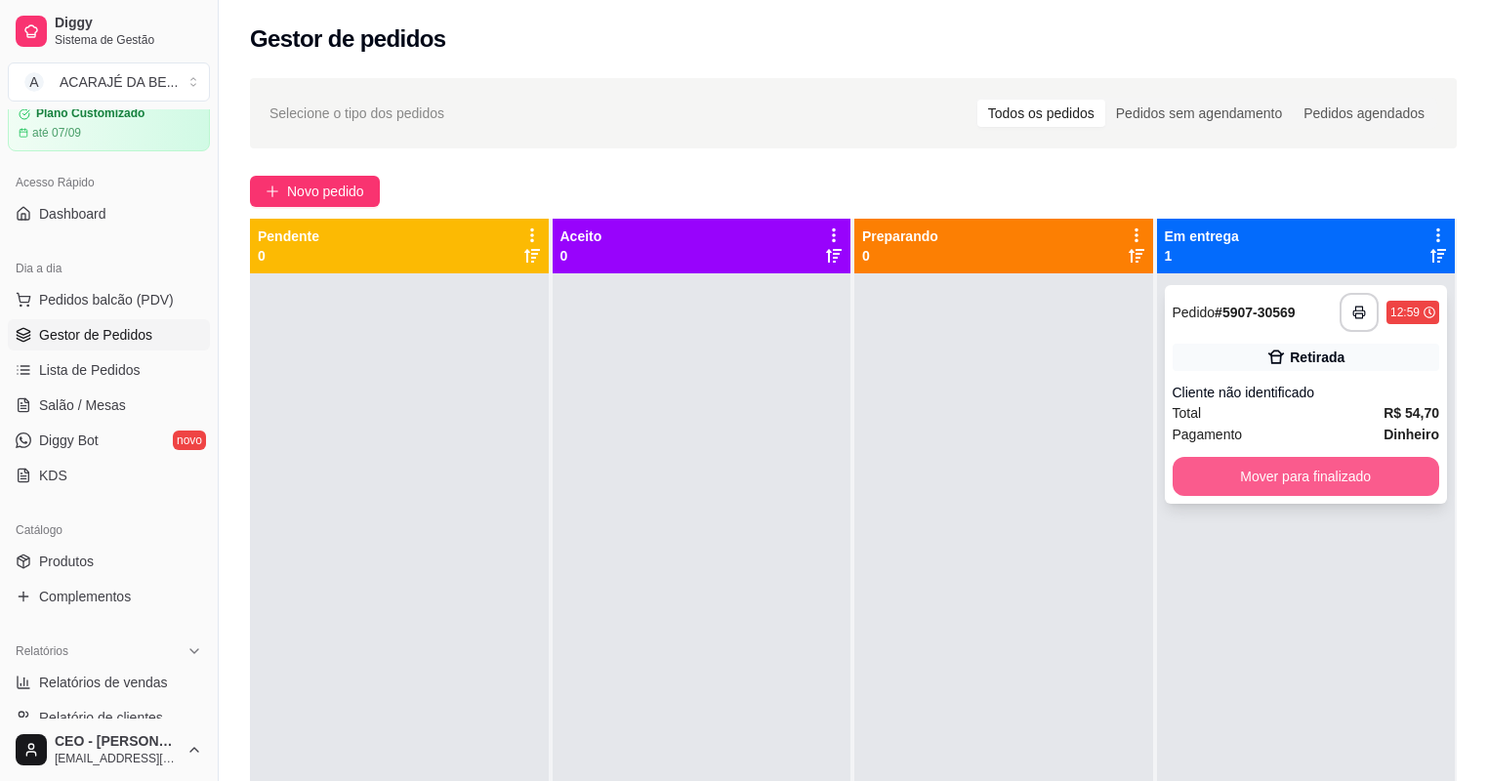
click at [1245, 473] on button "Mover para finalizado" at bounding box center [1307, 476] width 268 height 39
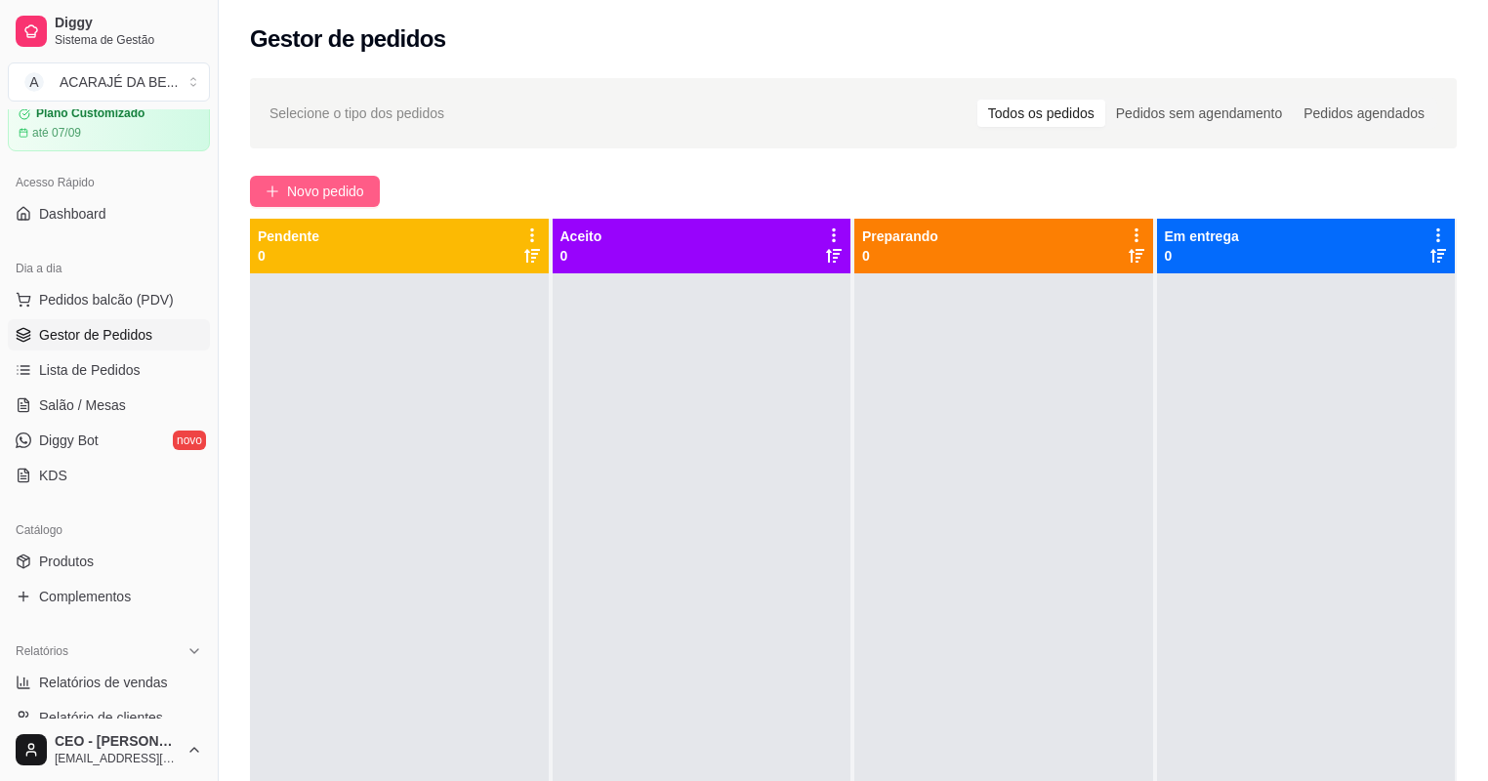
click at [316, 184] on span "Novo pedido" at bounding box center [325, 191] width 77 height 21
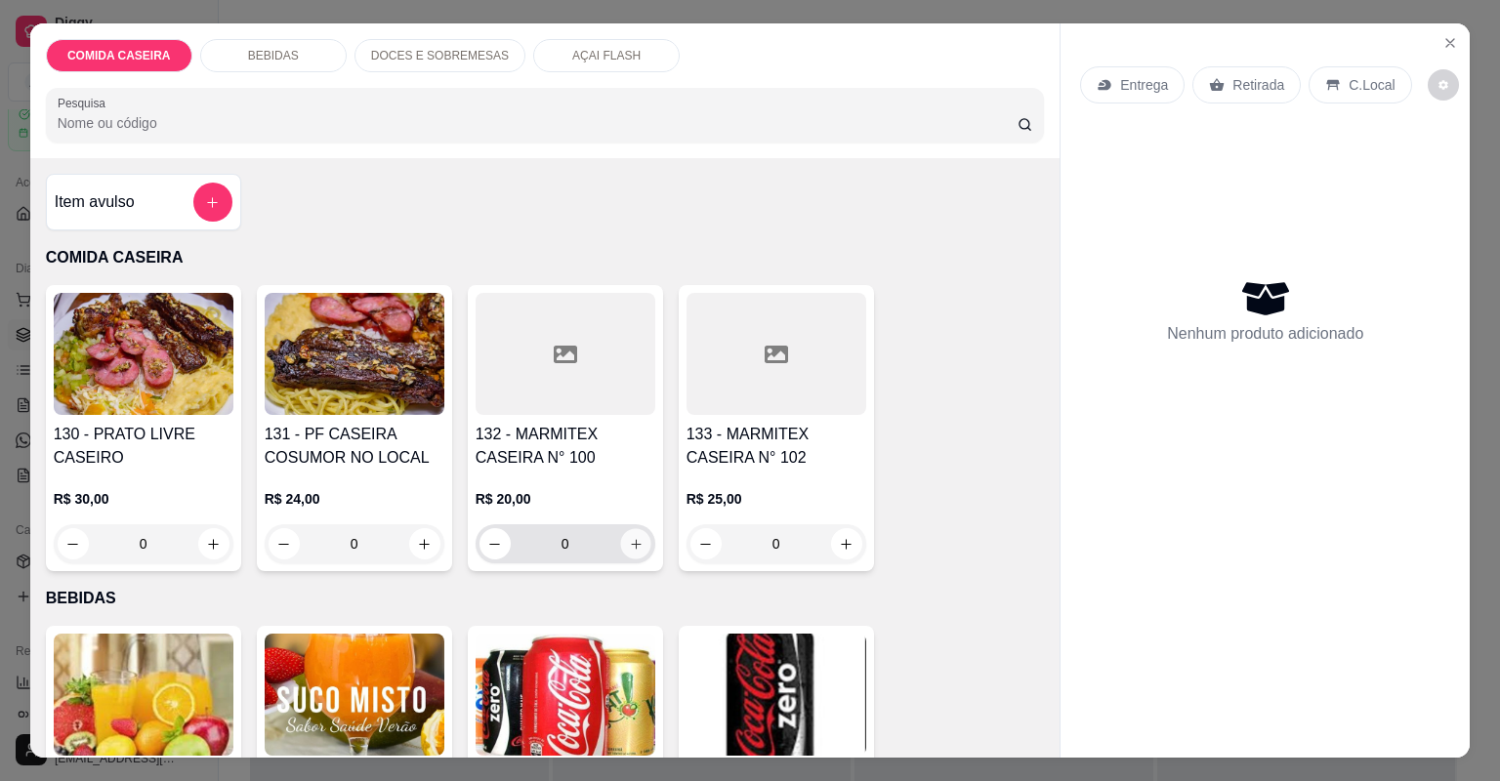
click at [621, 533] on button "increase-product-quantity" at bounding box center [635, 543] width 30 height 30
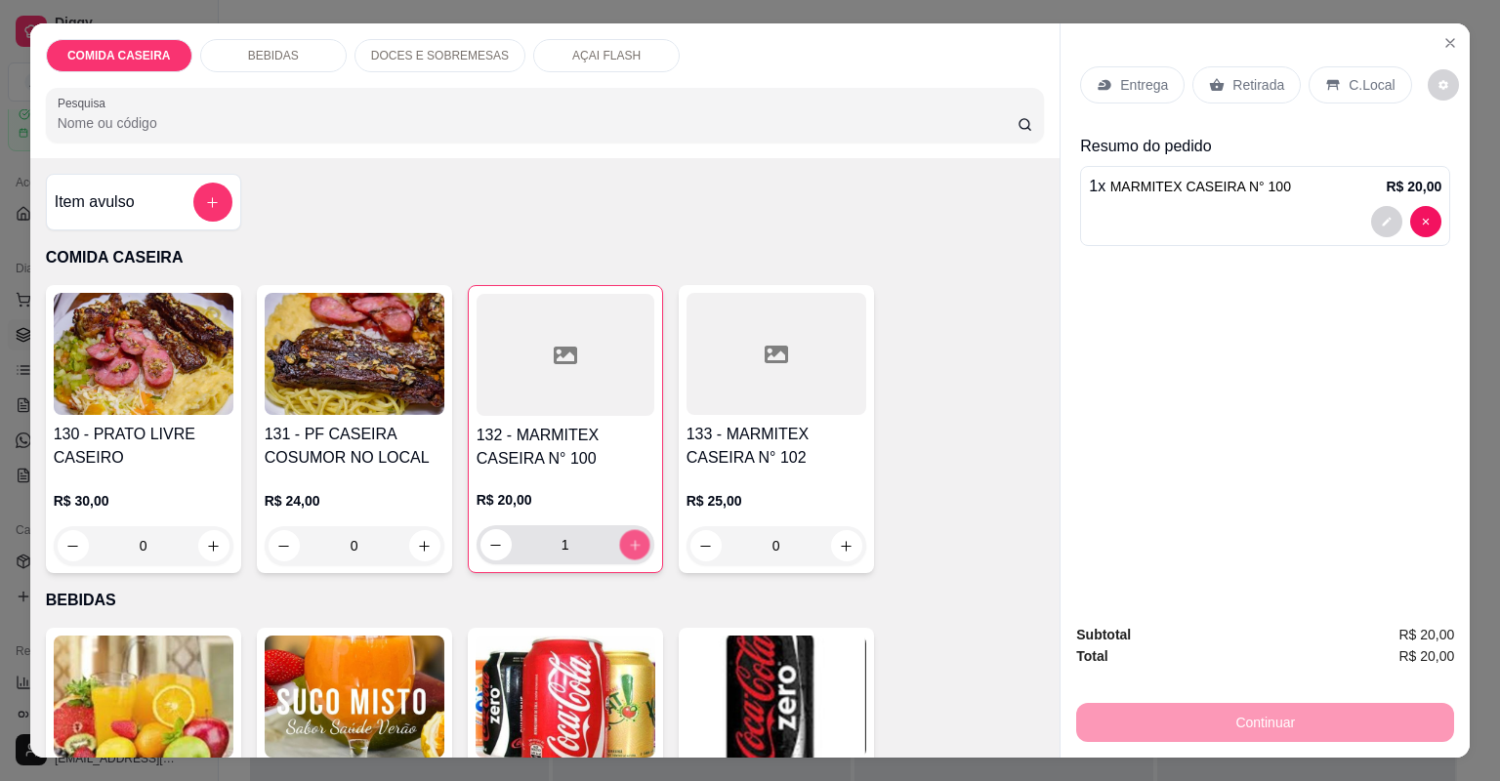
click at [629, 529] on button "increase-product-quantity" at bounding box center [634, 544] width 30 height 30
type input "2"
click at [587, 503] on p "R$ 20,00" at bounding box center [565, 500] width 178 height 20
click at [1372, 212] on button "decrease-product-quantity" at bounding box center [1387, 221] width 30 height 30
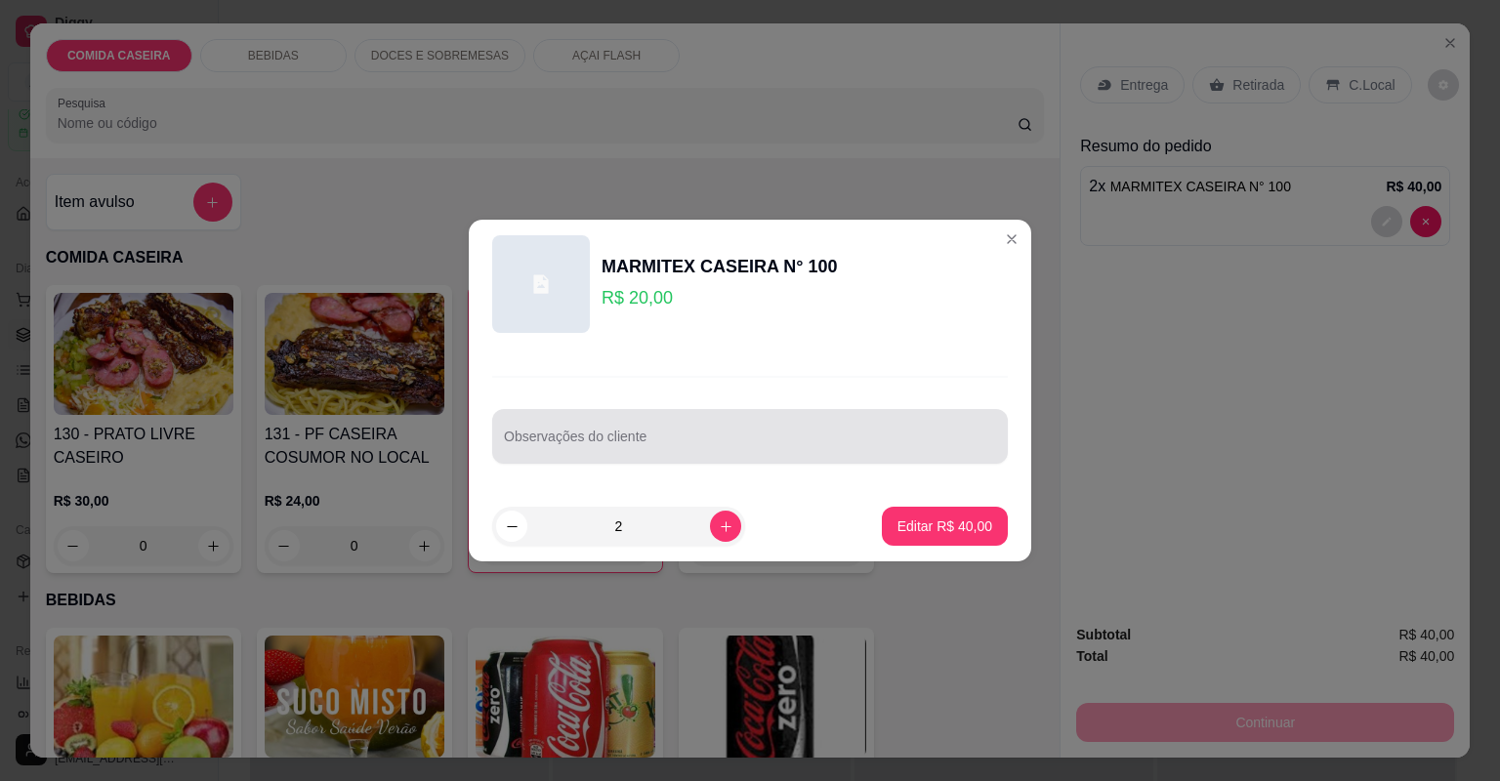
click at [591, 434] on div "Observações do cliente" at bounding box center [750, 436] width 516 height 55
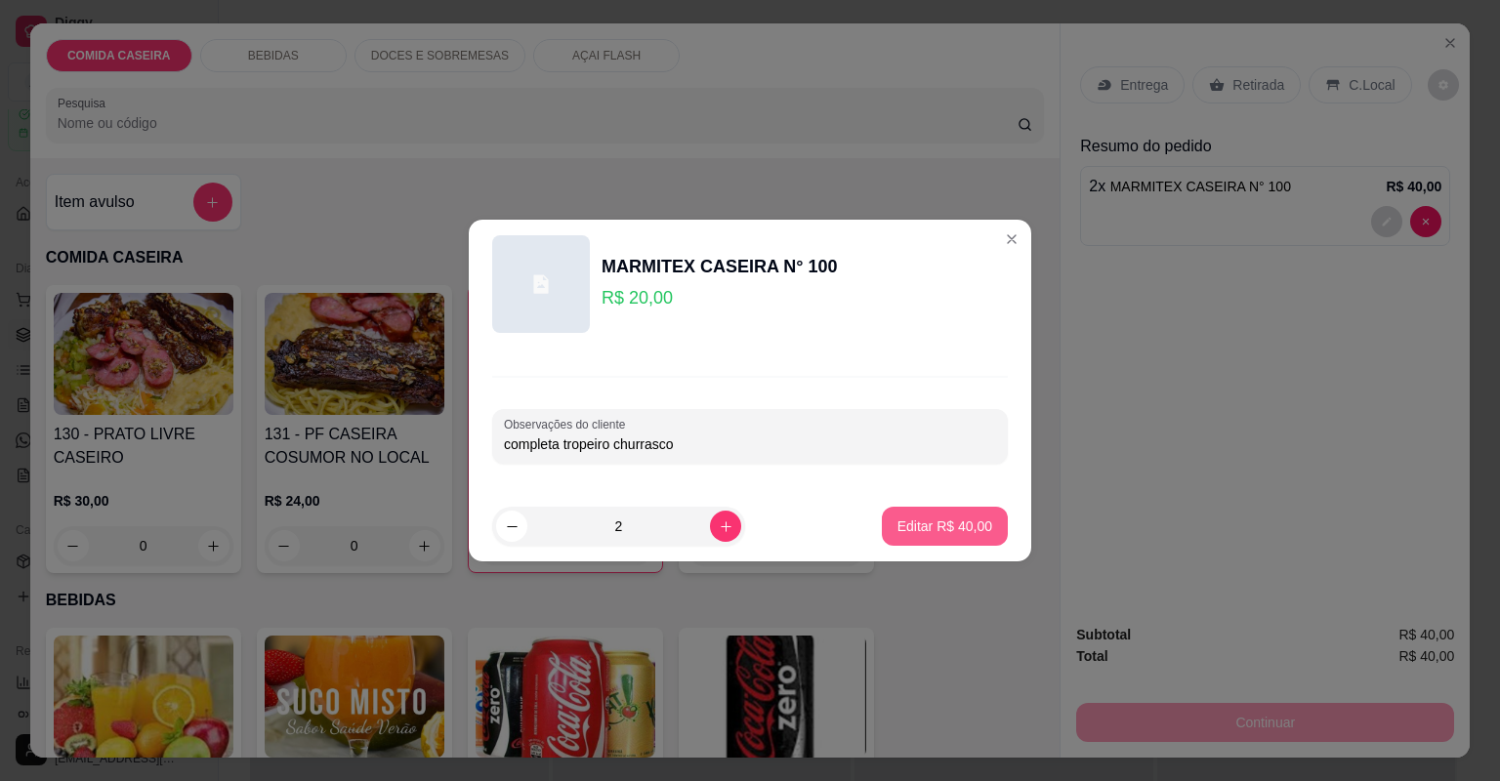
type input "completa tropeiro churrasco"
click at [948, 523] on p "Editar R$ 40,00" at bounding box center [944, 526] width 95 height 20
type input "0"
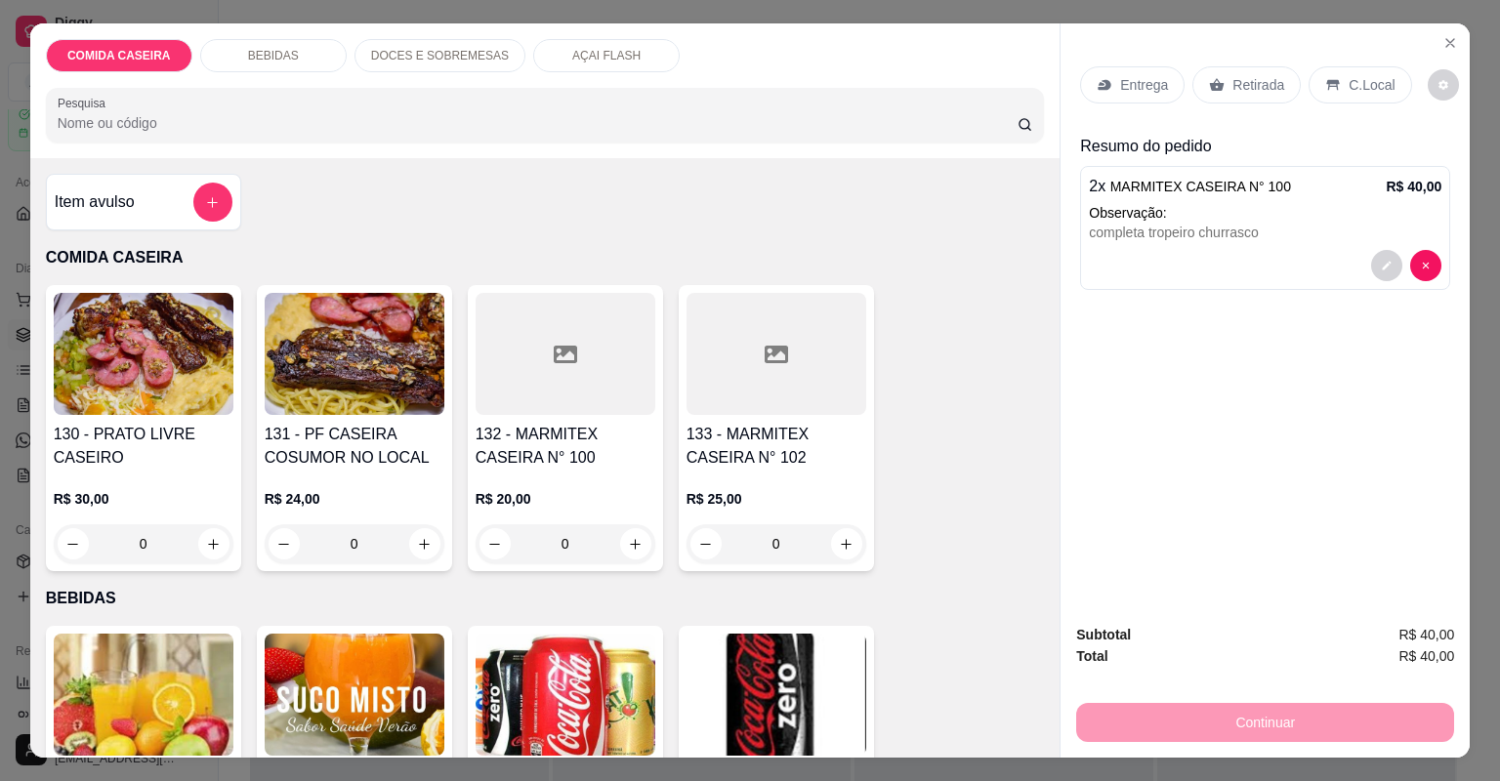
click at [1147, 85] on p "Entrega" at bounding box center [1144, 85] width 48 height 20
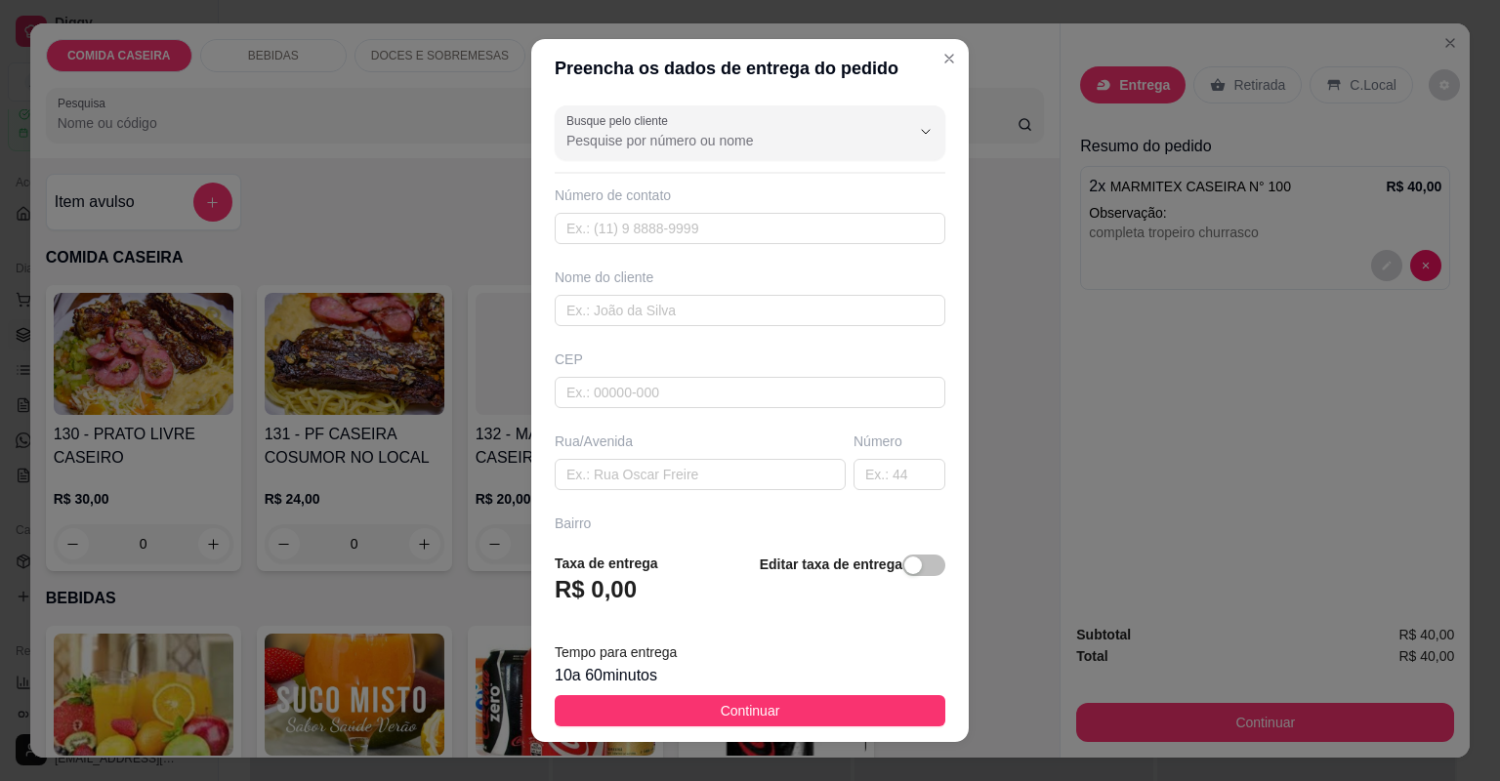
click at [726, 493] on div "Busque pelo cliente Número de contato Nome do cliente CEP Rua/[GEOGRAPHIC_DATA]" at bounding box center [749, 317] width 437 height 439
click at [723, 480] on div "Busque pelo cliente Número de contato Nome do cliente CEP Rua/[GEOGRAPHIC_DATA]" at bounding box center [749, 317] width 437 height 439
click at [723, 480] on input "text" at bounding box center [700, 474] width 291 height 31
paste input "Pra entregar na antiga casa do bolo"
paste input "Ao lado do açougue boião"
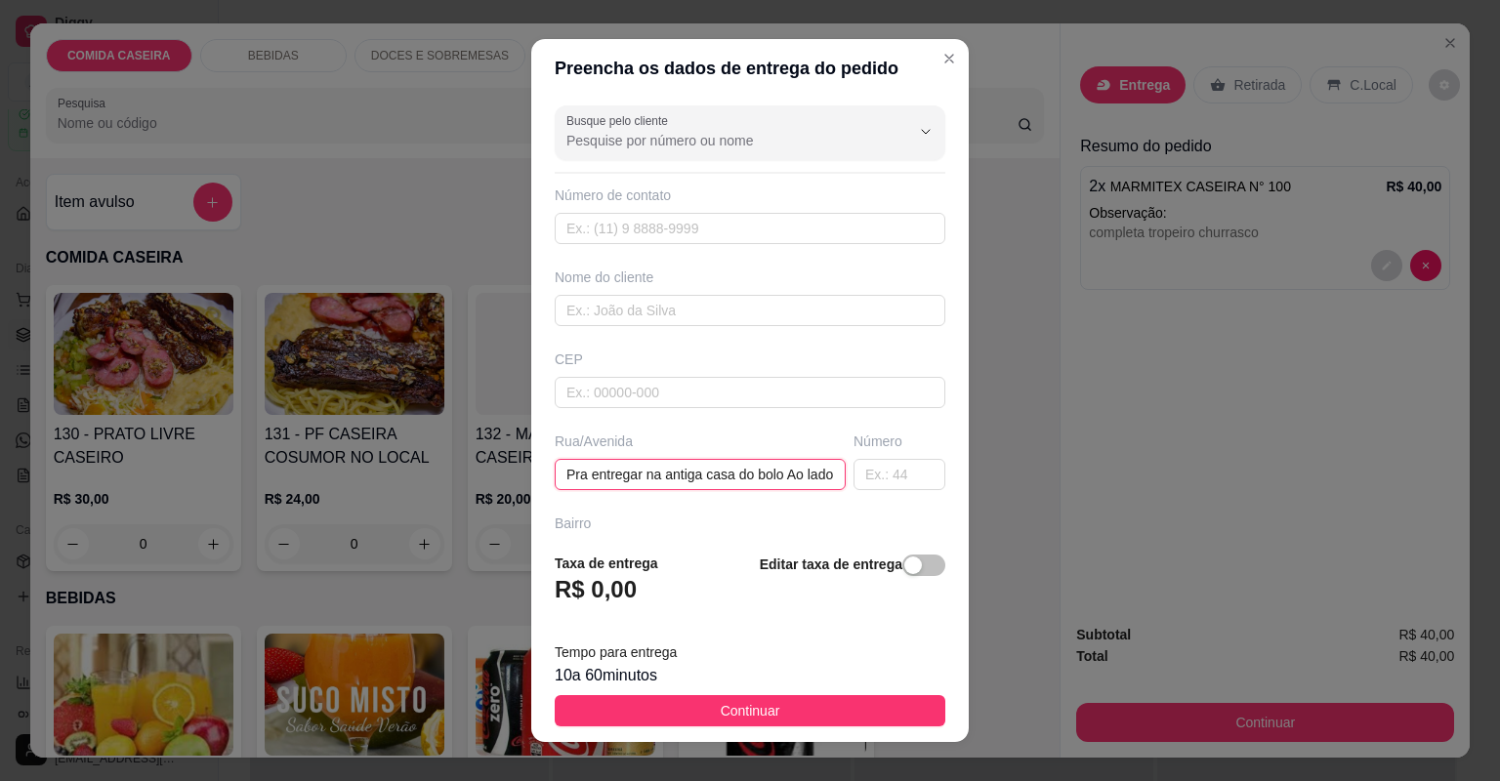
scroll to position [0, 128]
type input "Pra entregar na antiga casa do bolo Ao lado do açougue boião"
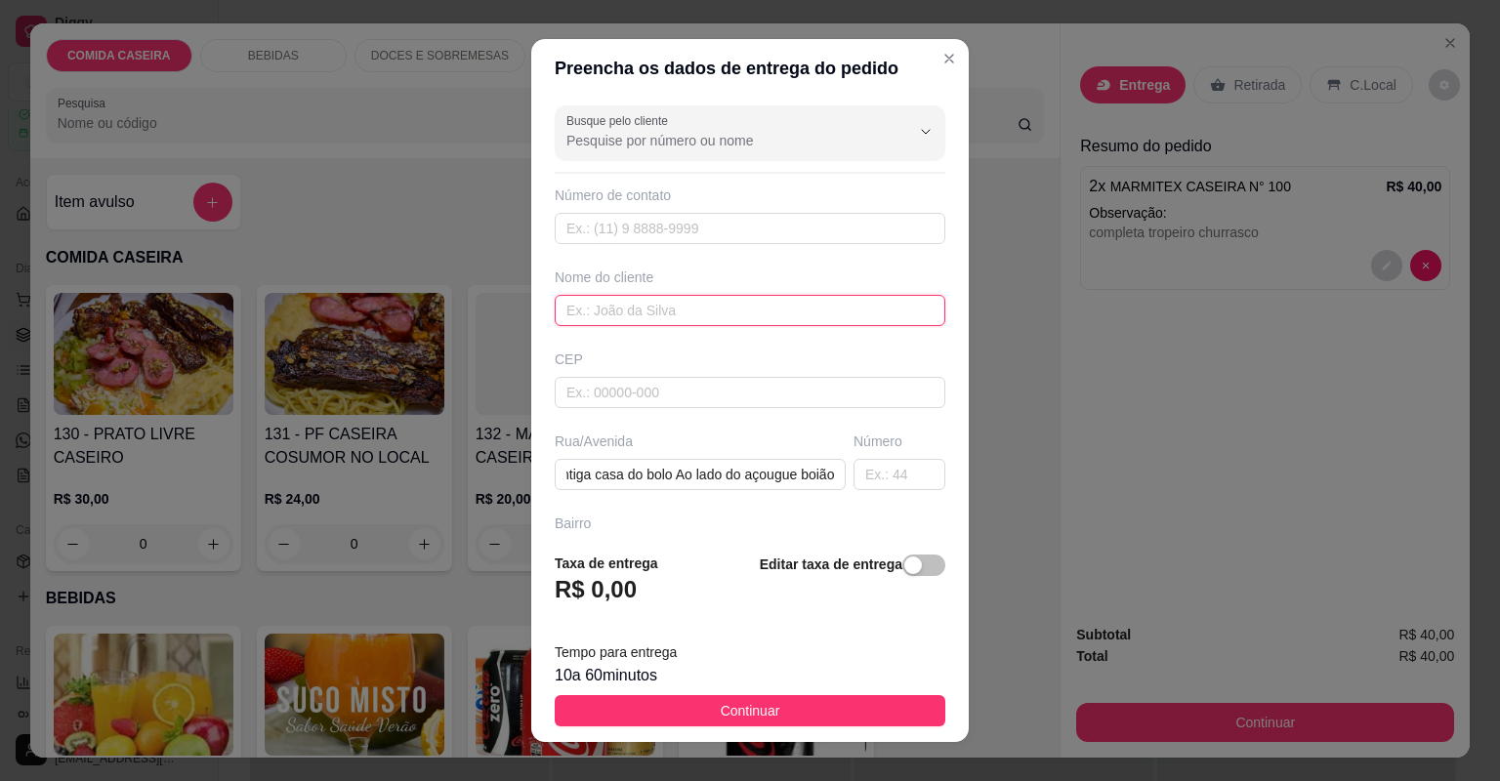
click at [777, 319] on input "text" at bounding box center [750, 310] width 391 height 31
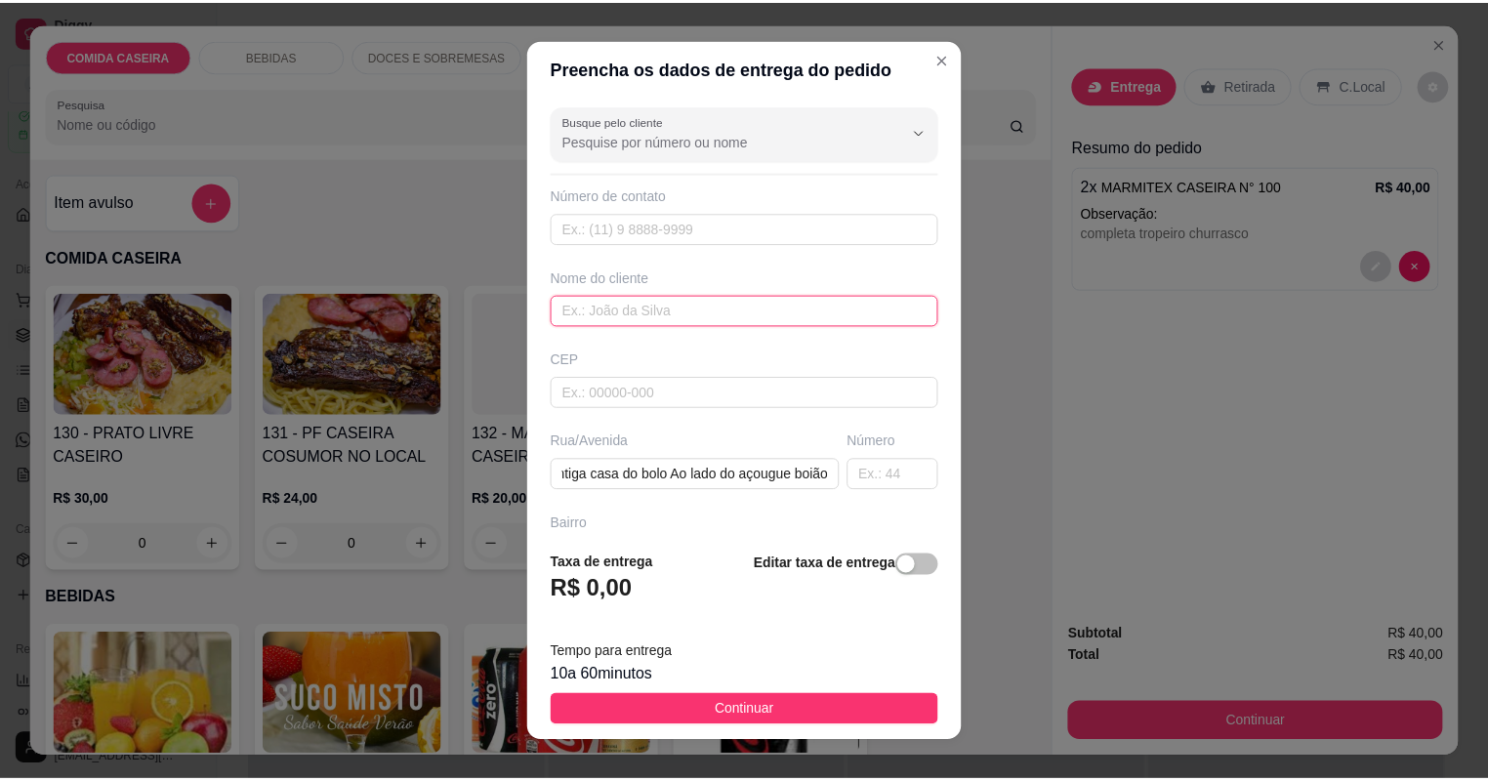
scroll to position [0, 0]
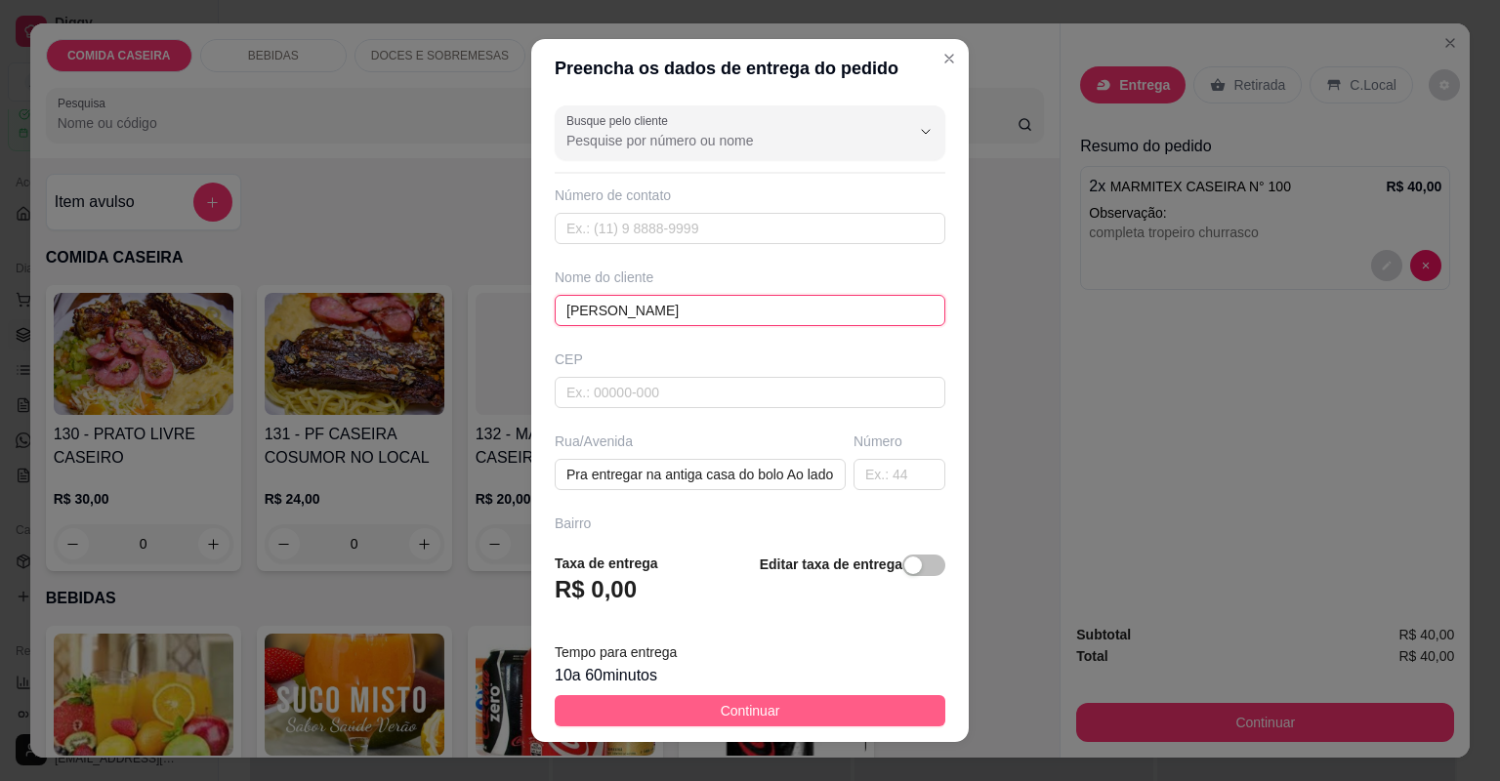
type input "[PERSON_NAME]"
click at [798, 707] on button "Continuar" at bounding box center [750, 710] width 391 height 31
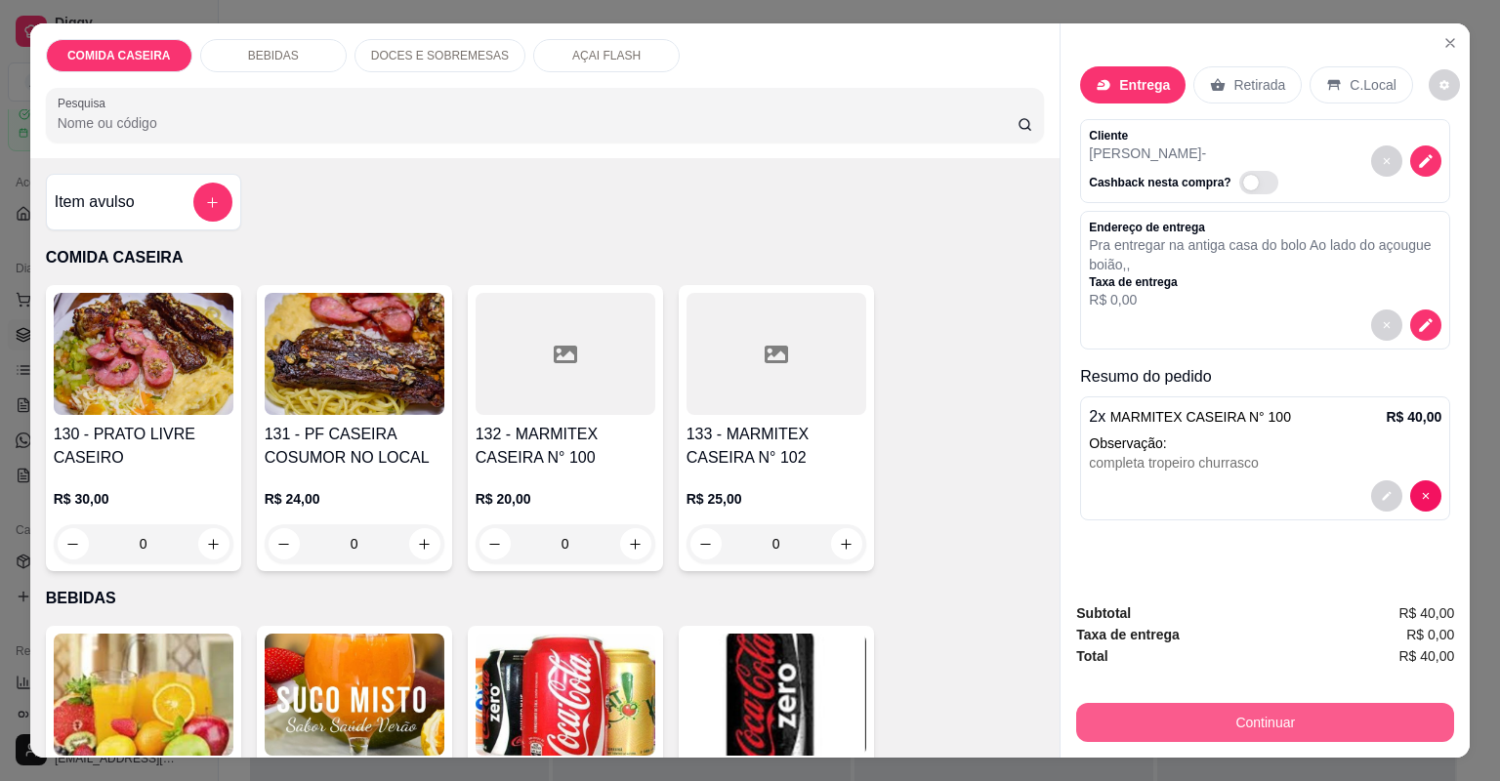
click at [1234, 709] on button "Continuar" at bounding box center [1265, 722] width 378 height 39
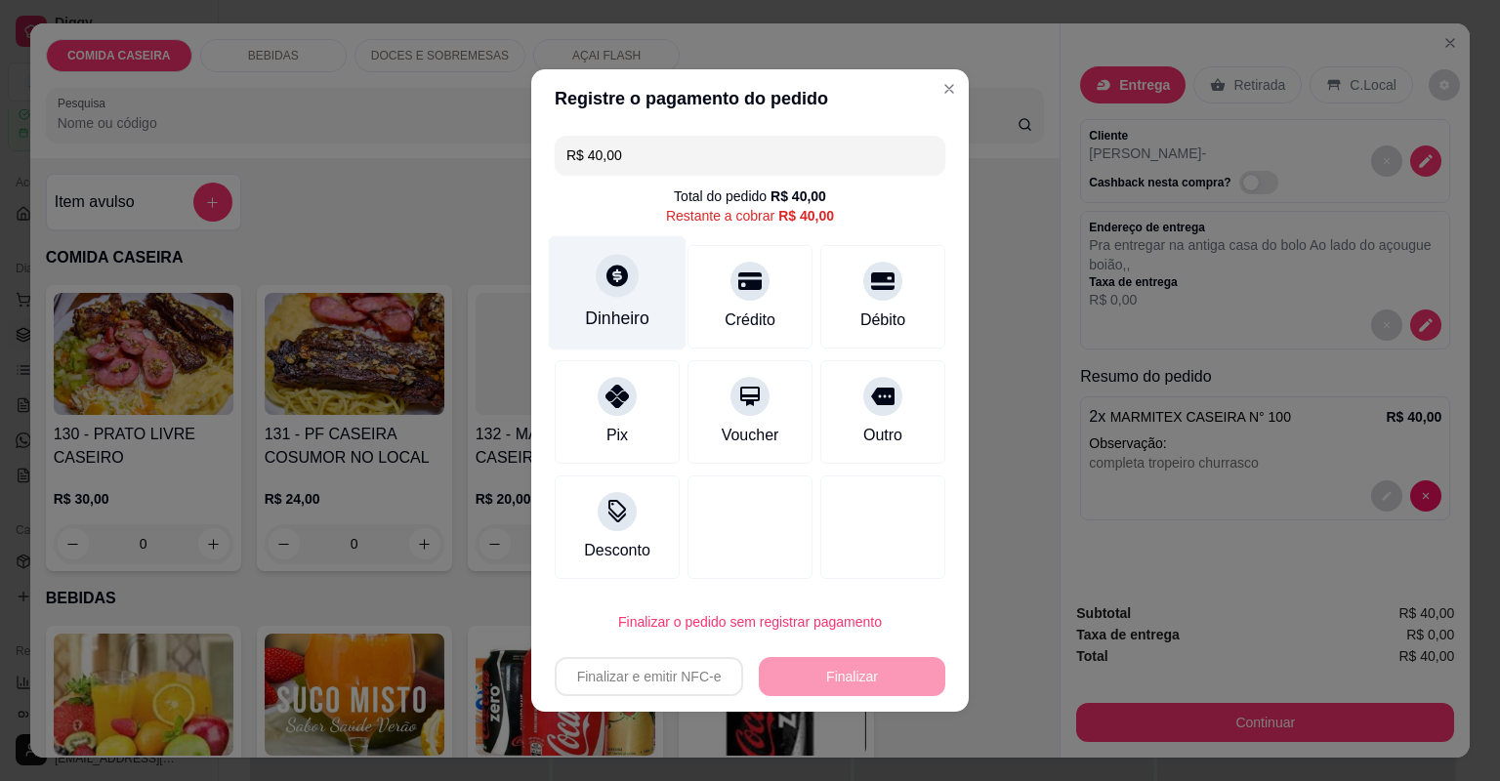
click at [643, 304] on div "Dinheiro" at bounding box center [618, 293] width 138 height 114
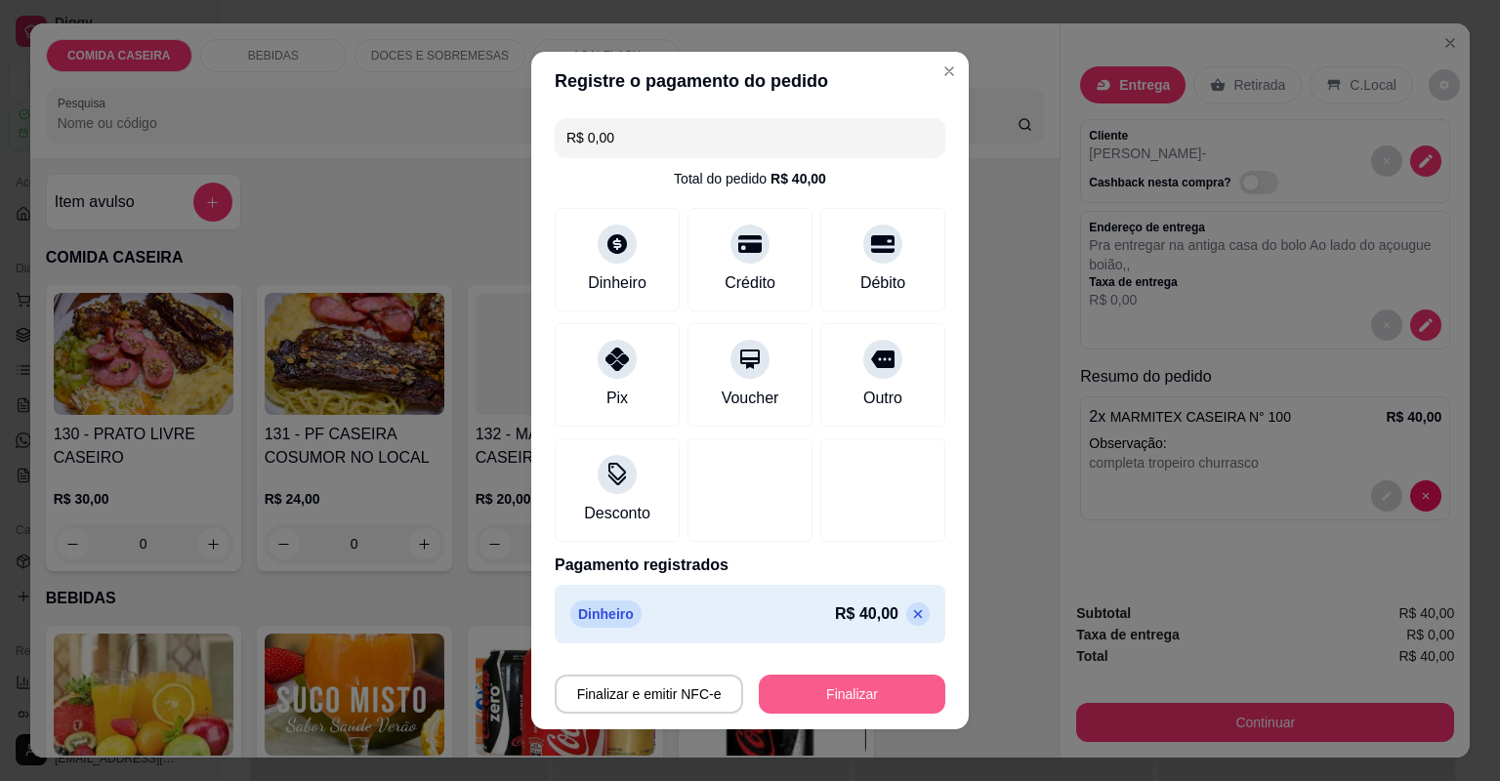
click at [839, 675] on button "Finalizar" at bounding box center [852, 694] width 186 height 39
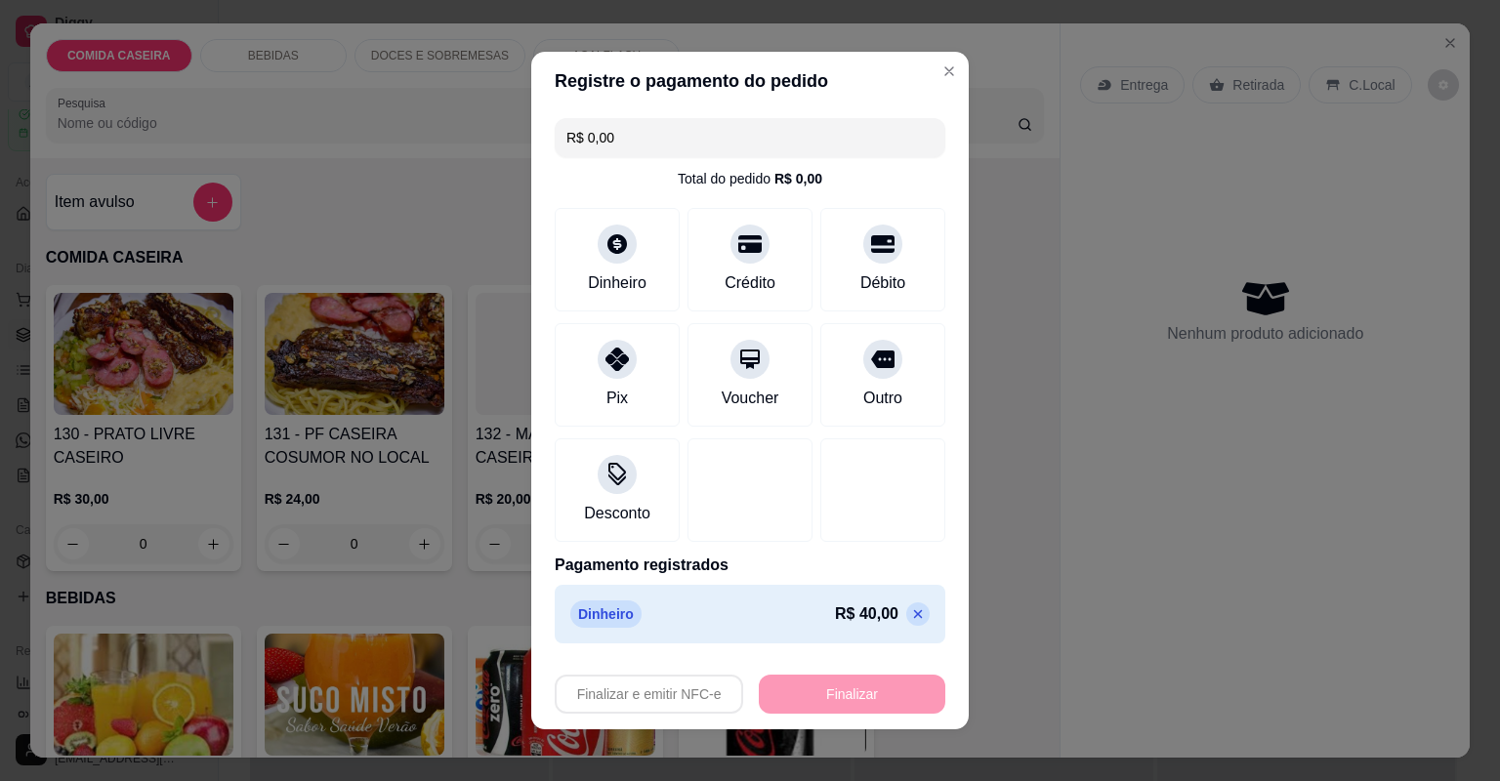
type input "-R$ 40,00"
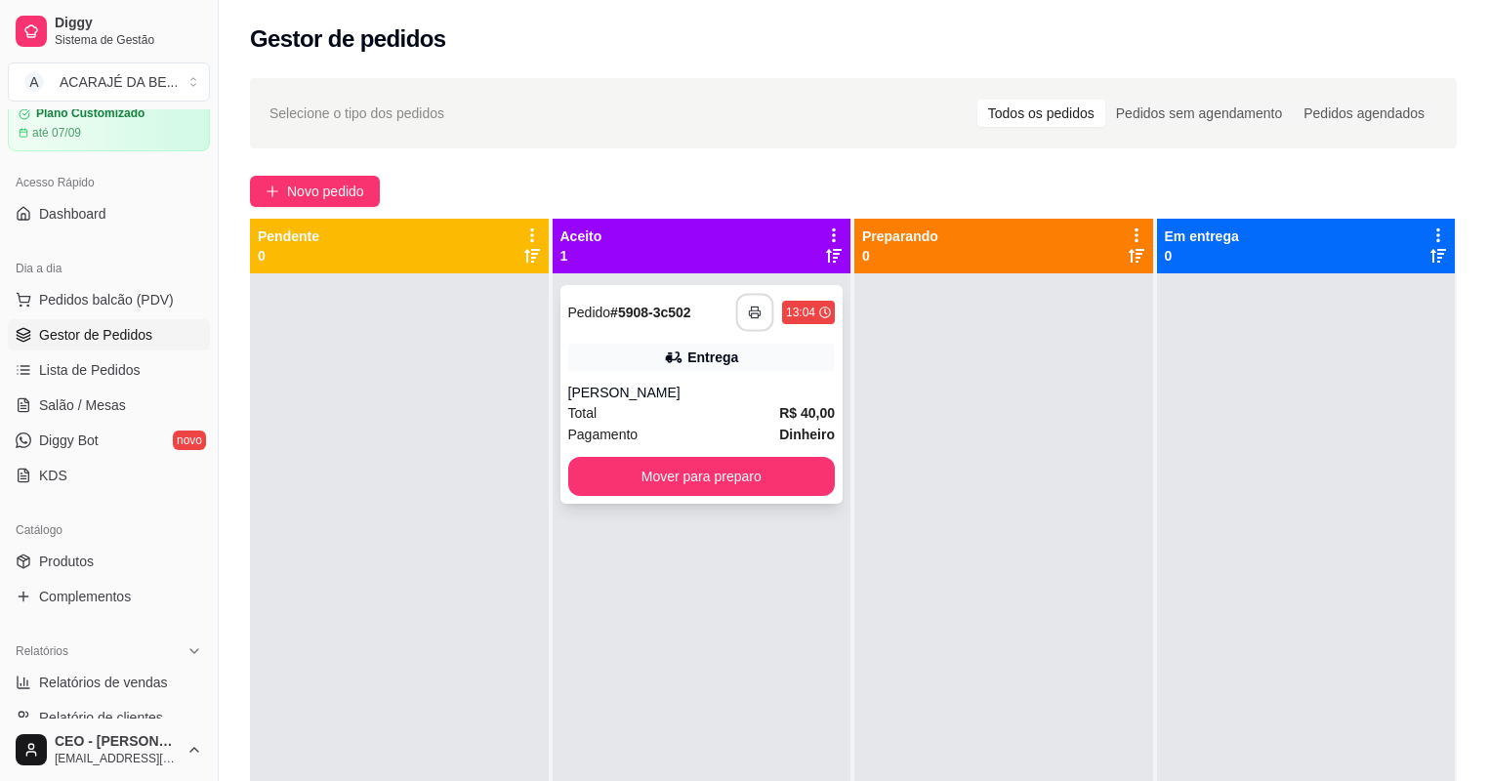
click at [757, 301] on button "button" at bounding box center [755, 313] width 38 height 38
click at [744, 473] on button "Mover para preparo" at bounding box center [702, 476] width 268 height 39
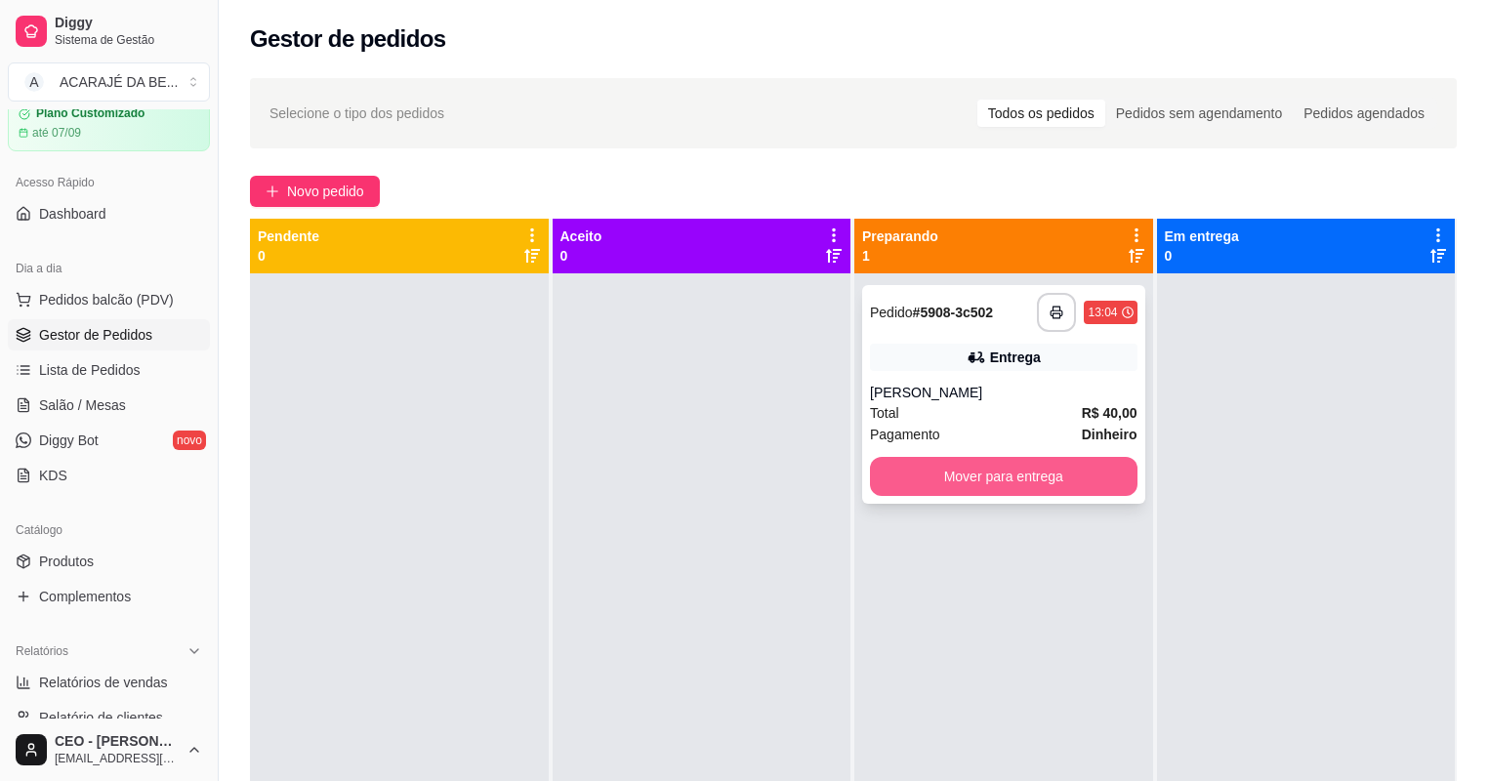
click at [900, 468] on button "Mover para entrega" at bounding box center [1004, 476] width 268 height 39
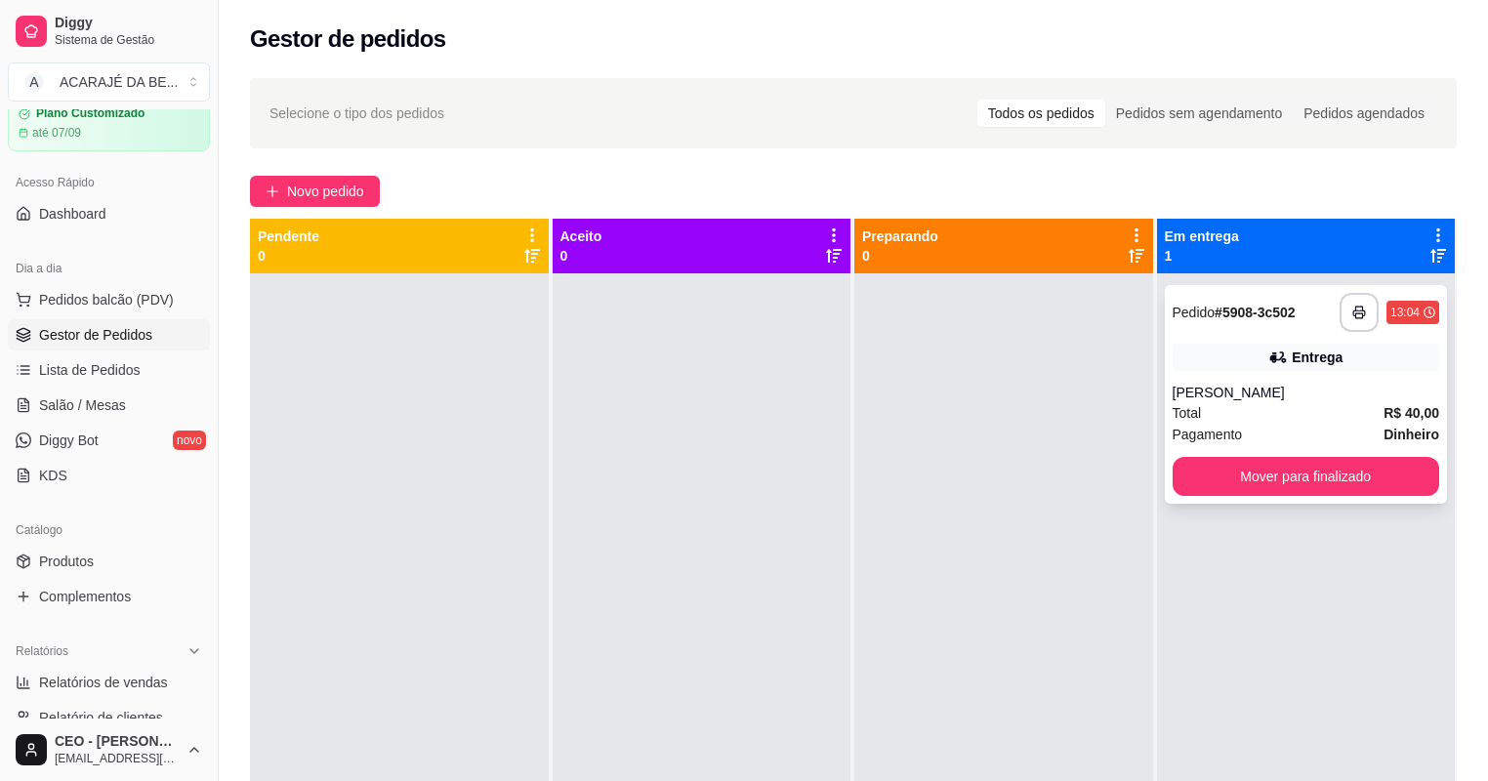
click at [1207, 467] on button "Mover para finalizado" at bounding box center [1307, 476] width 268 height 39
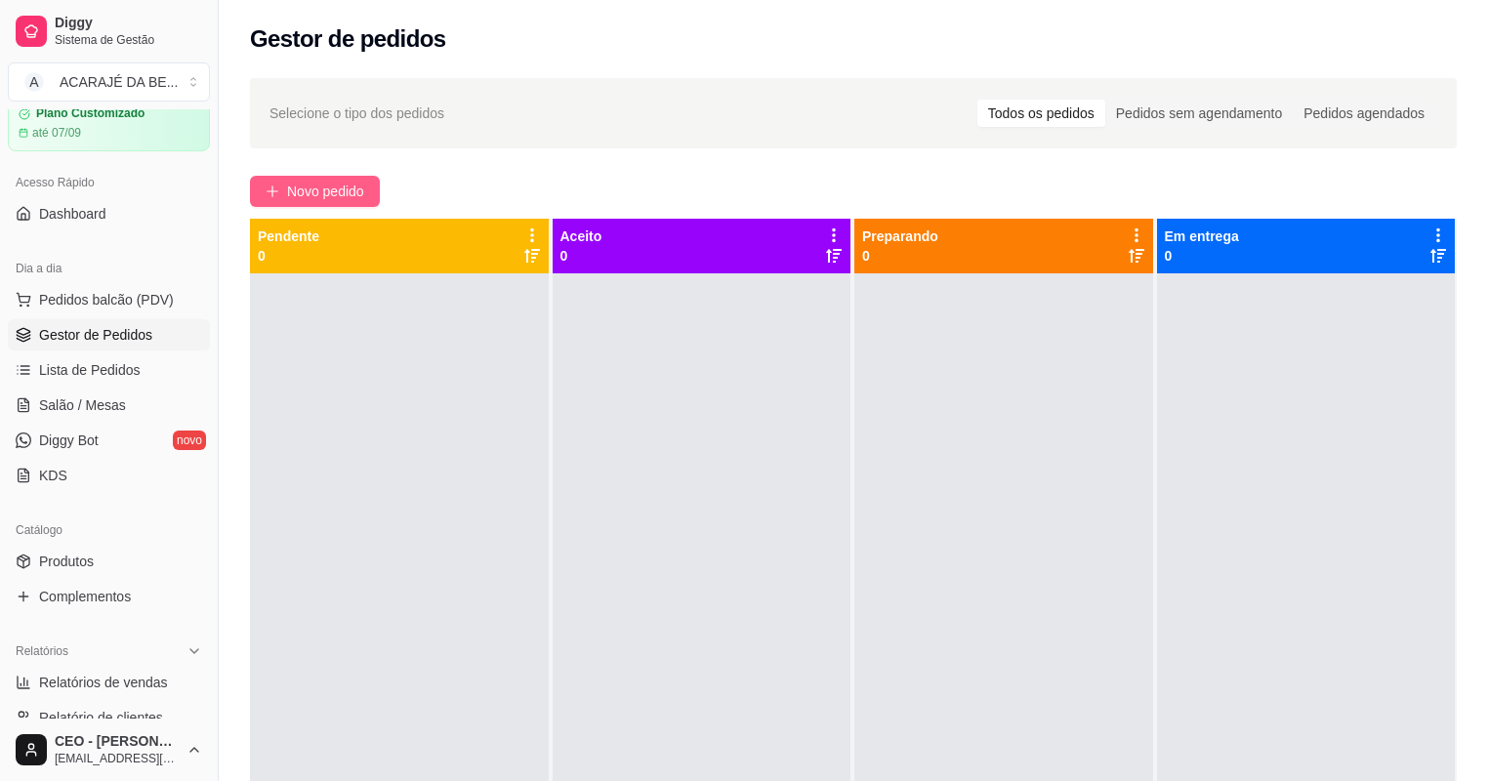
click at [358, 188] on span "Novo pedido" at bounding box center [325, 191] width 77 height 21
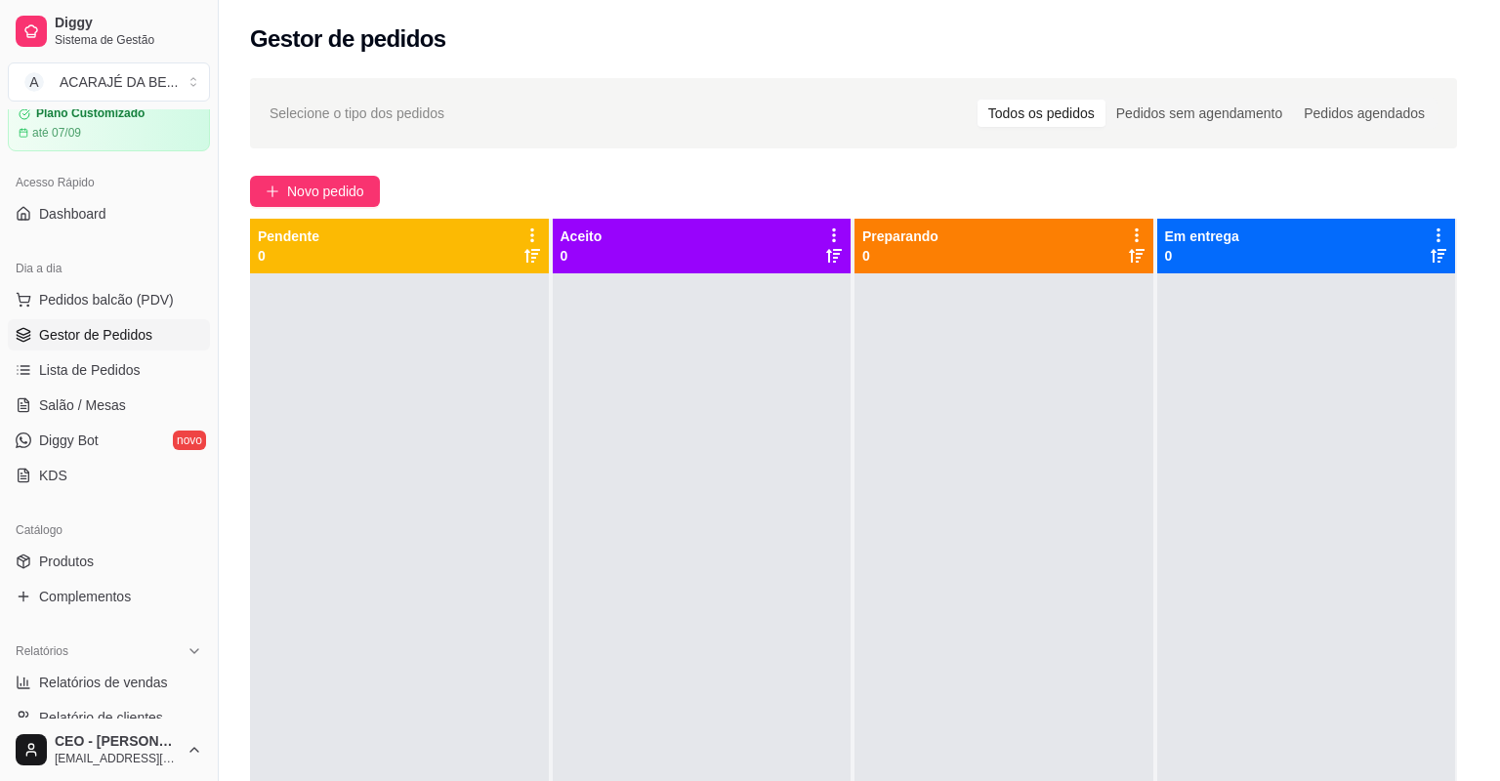
click at [545, 343] on div at bounding box center [565, 354] width 180 height 122
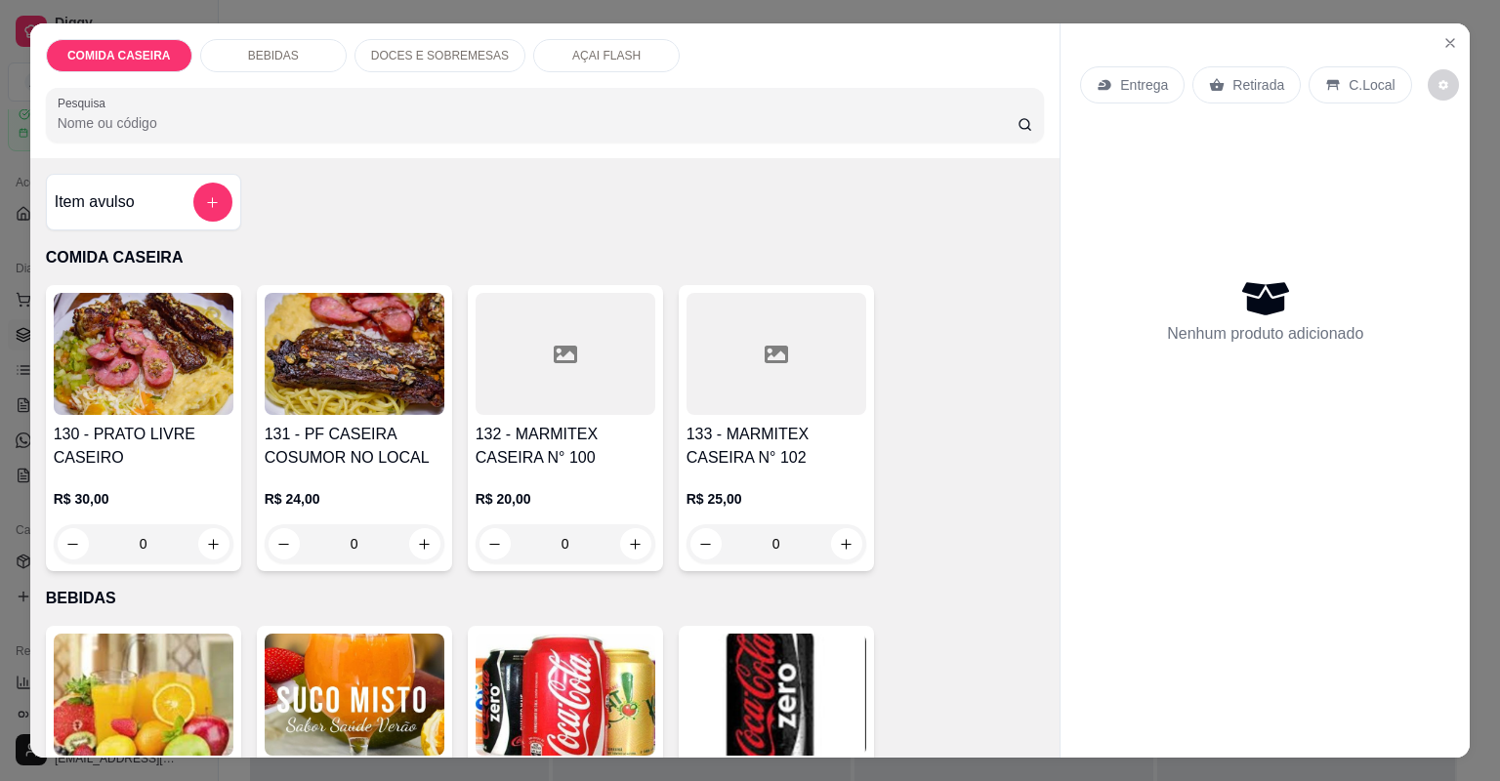
click at [783, 364] on div at bounding box center [776, 354] width 180 height 122
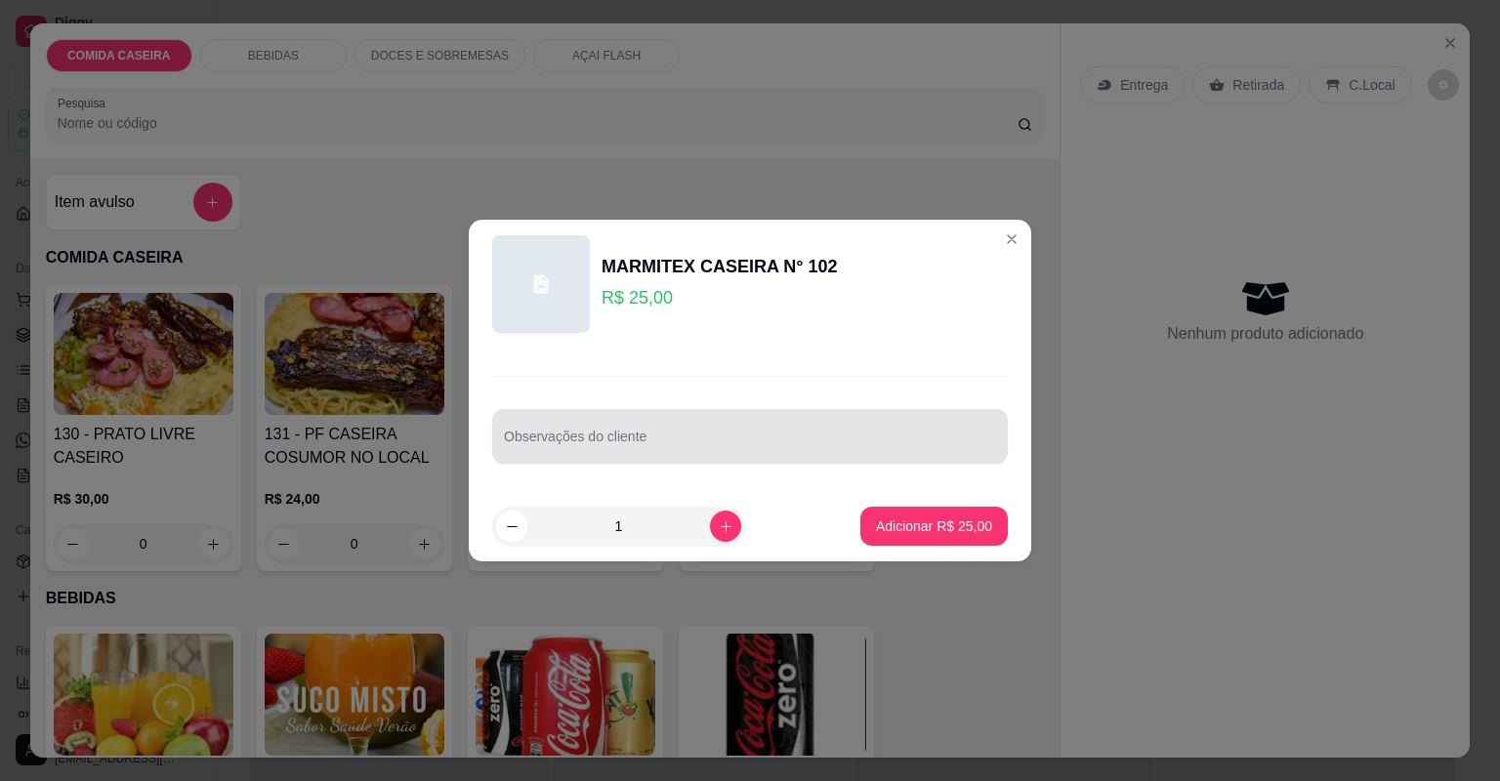
click at [771, 444] on input "Observações do cliente" at bounding box center [750, 444] width 492 height 20
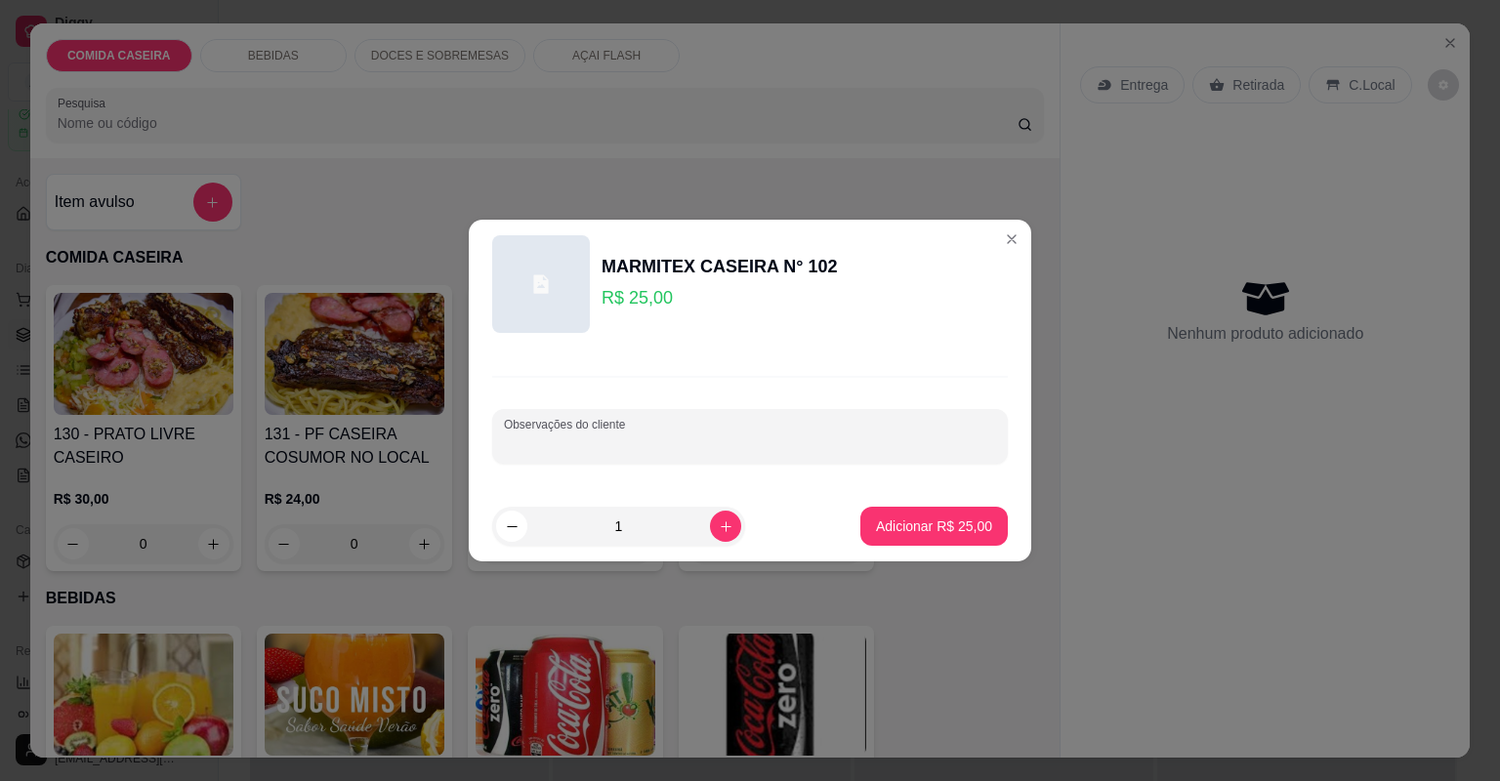
paste input "Mangalô Arroz Farofa Purê Lasanha Churrasco Abacaxi"
type input "Mangalô Arroz Farofa Purê Lasanha Churrasco Abacaxi"
click at [938, 522] on p "Adicionar R$ 25,00" at bounding box center [934, 526] width 116 height 20
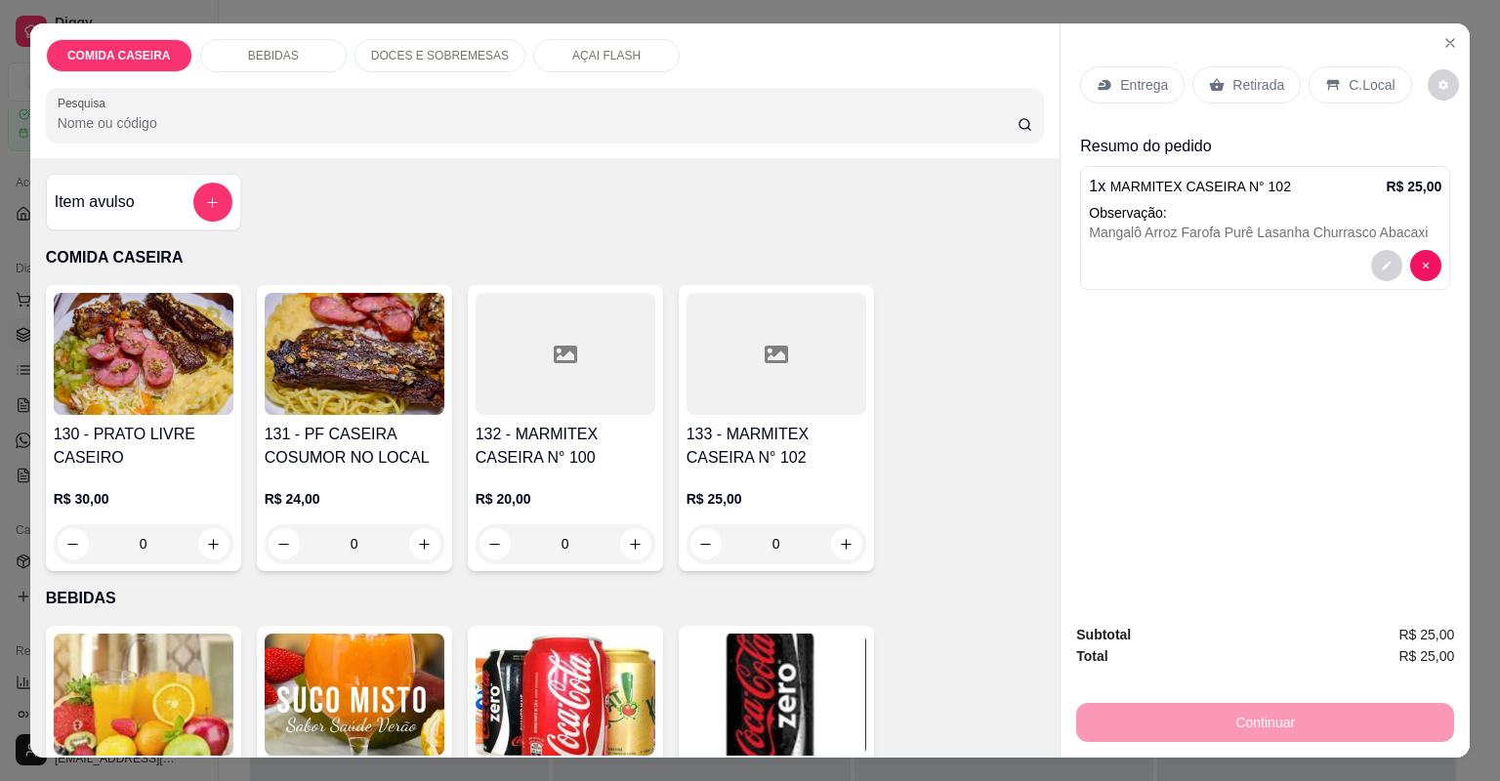
click at [1125, 87] on p "Entrega" at bounding box center [1144, 85] width 48 height 20
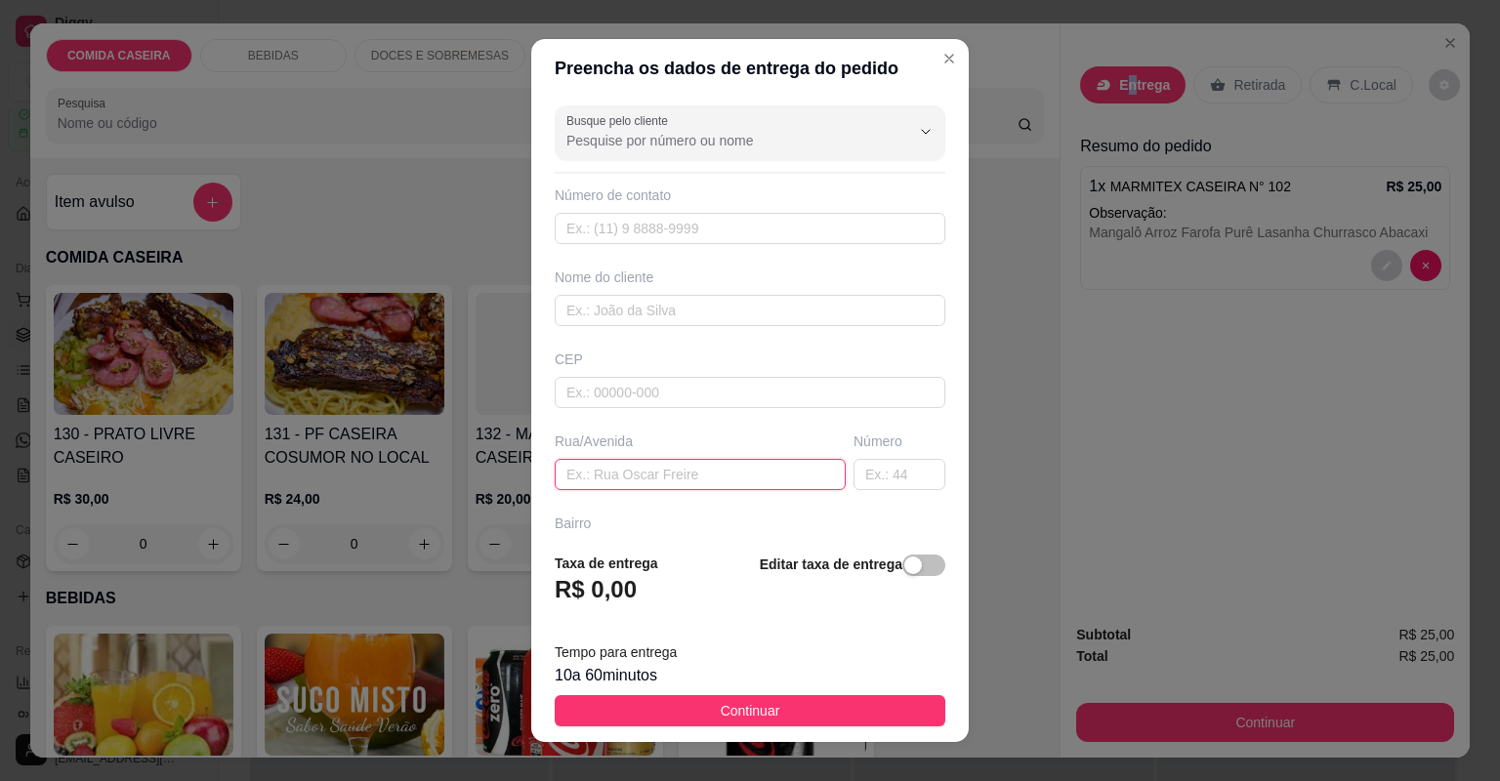
click at [668, 466] on input "text" at bounding box center [700, 474] width 291 height 31
paste input "Pra entregar na [GEOGRAPHIC_DATA][PERSON_NAME] próximo a casa de expedito n49"
type input "Pra entregar na [GEOGRAPHIC_DATA][PERSON_NAME] próximo a casa de expedito n49"
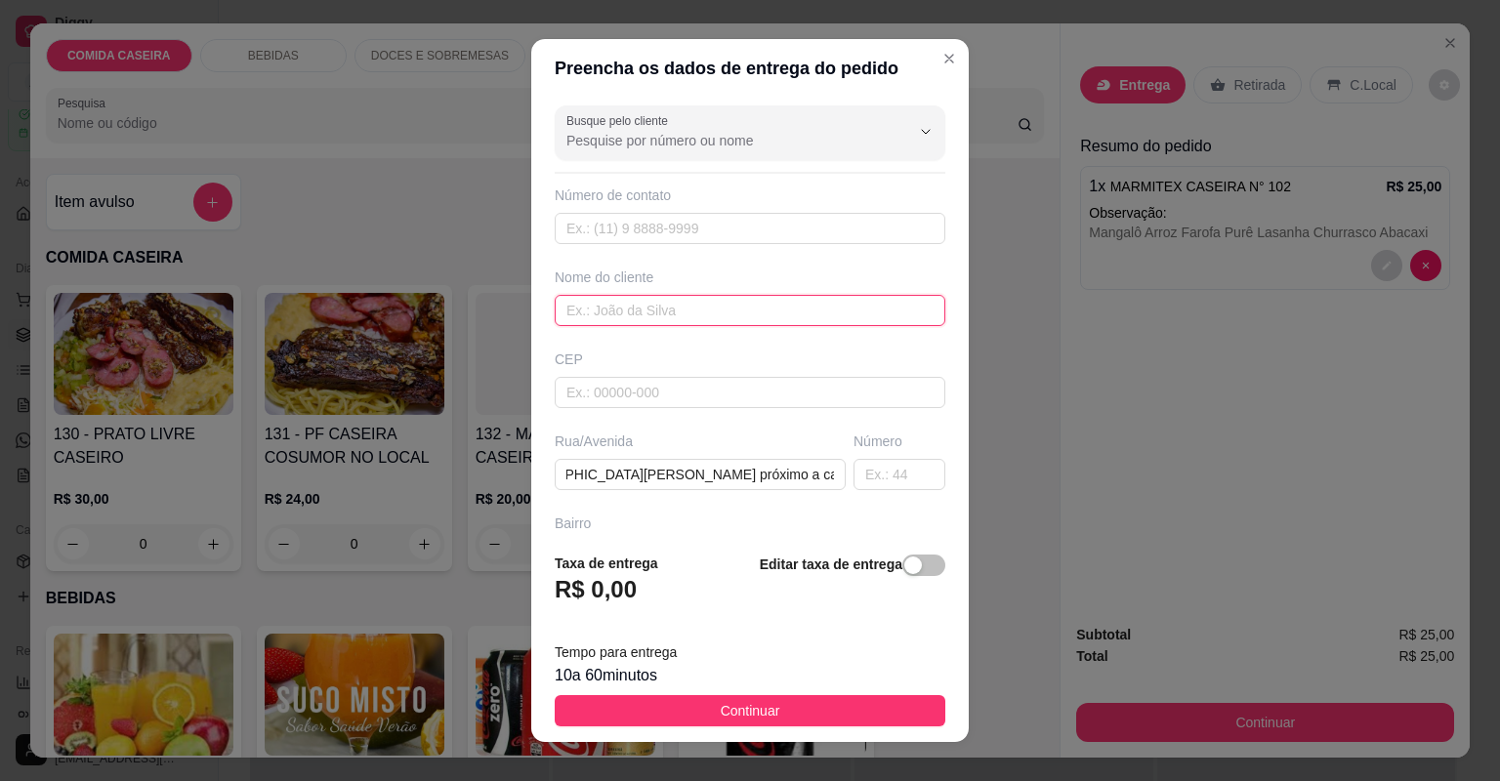
click at [683, 308] on input "text" at bounding box center [750, 310] width 391 height 31
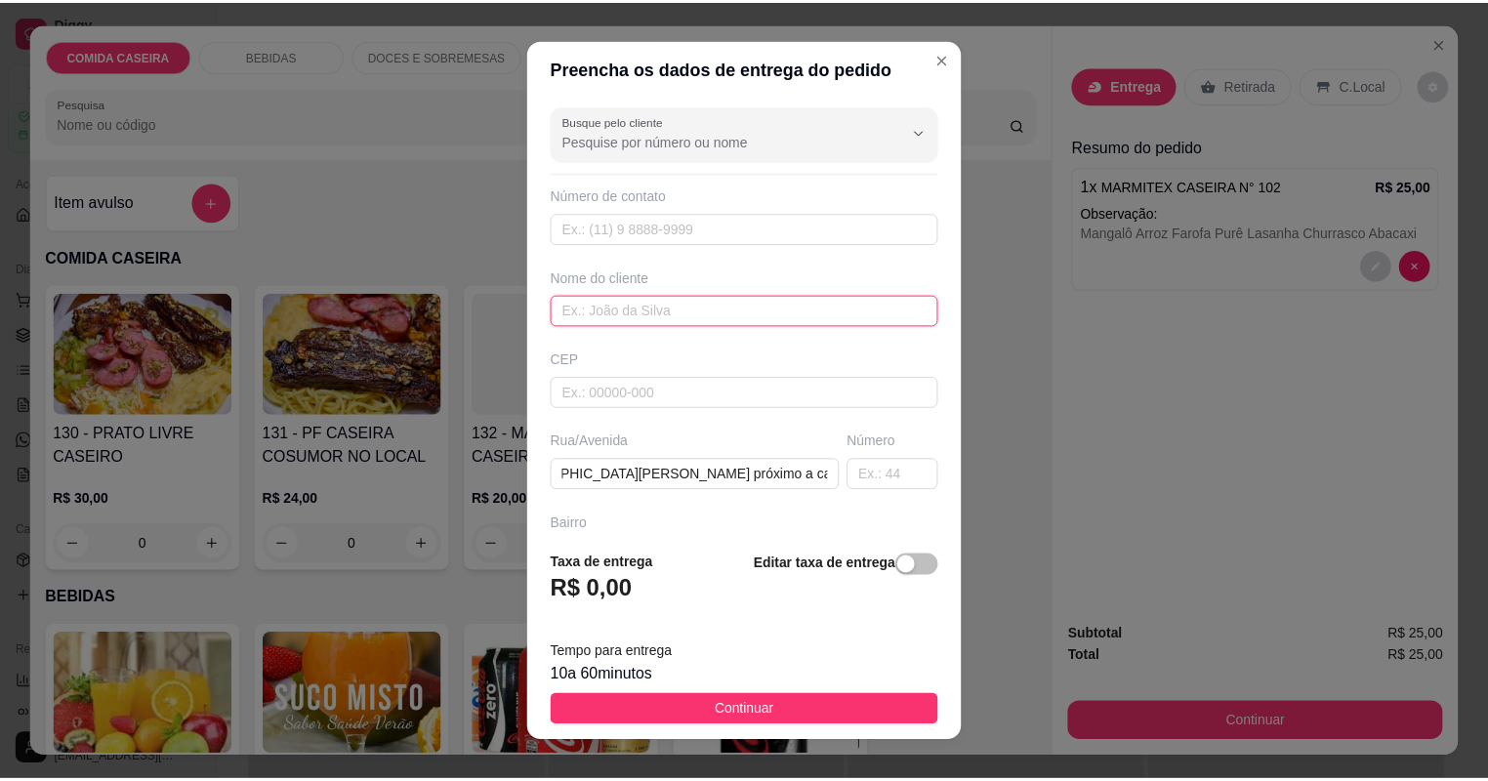
scroll to position [0, 0]
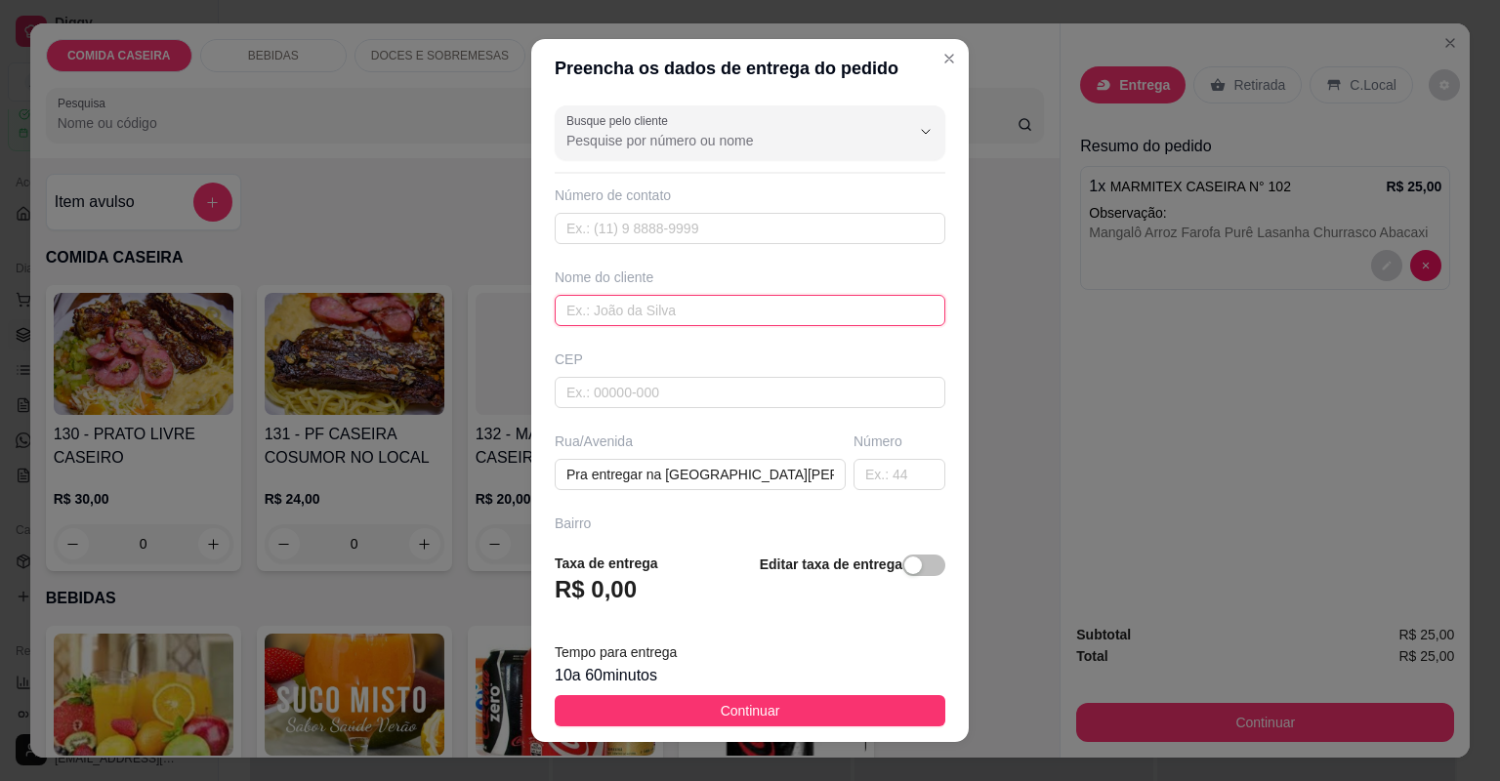
paste input "[PHONE_NUMBER]"
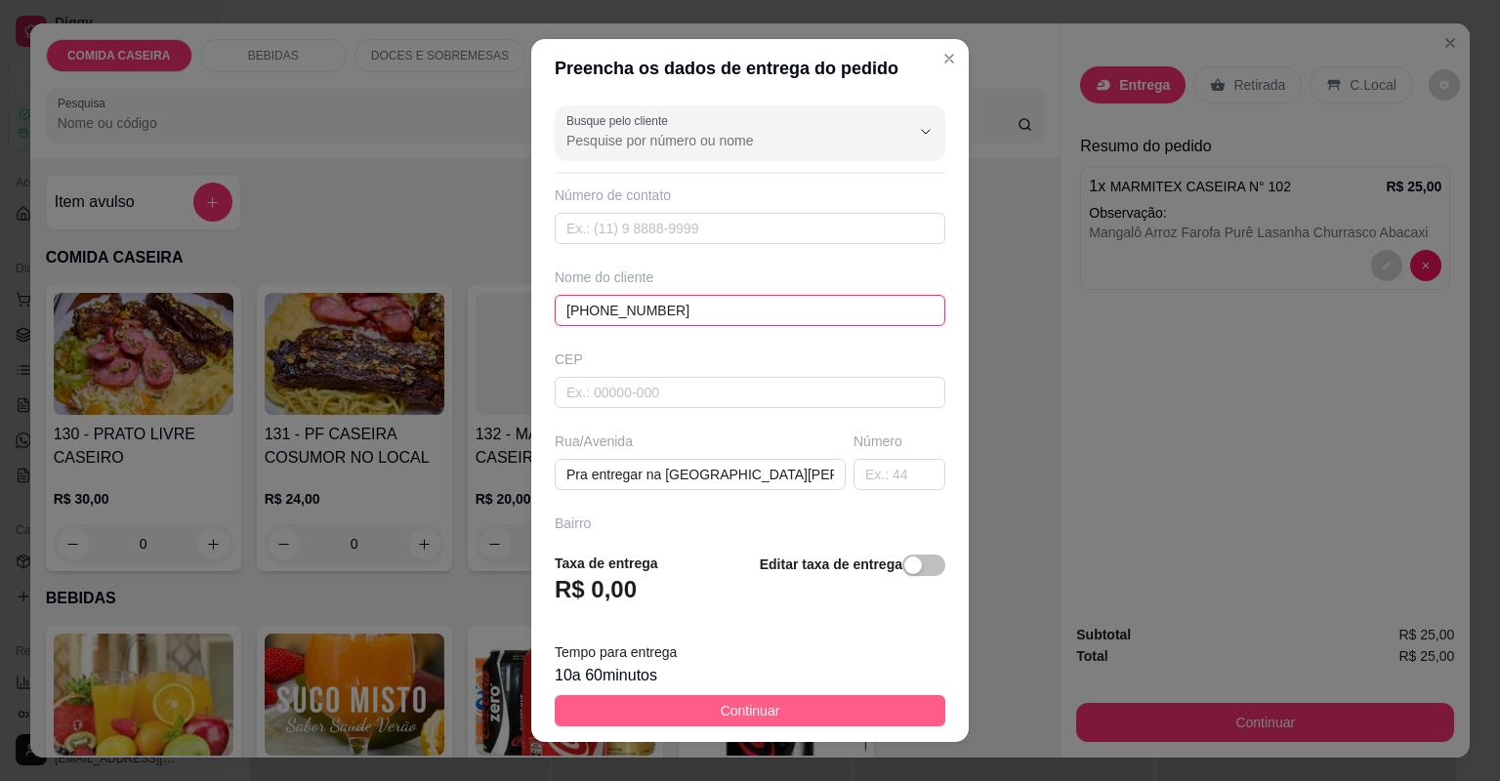
type input "[PHONE_NUMBER]"
click at [797, 701] on button "Continuar" at bounding box center [750, 710] width 391 height 31
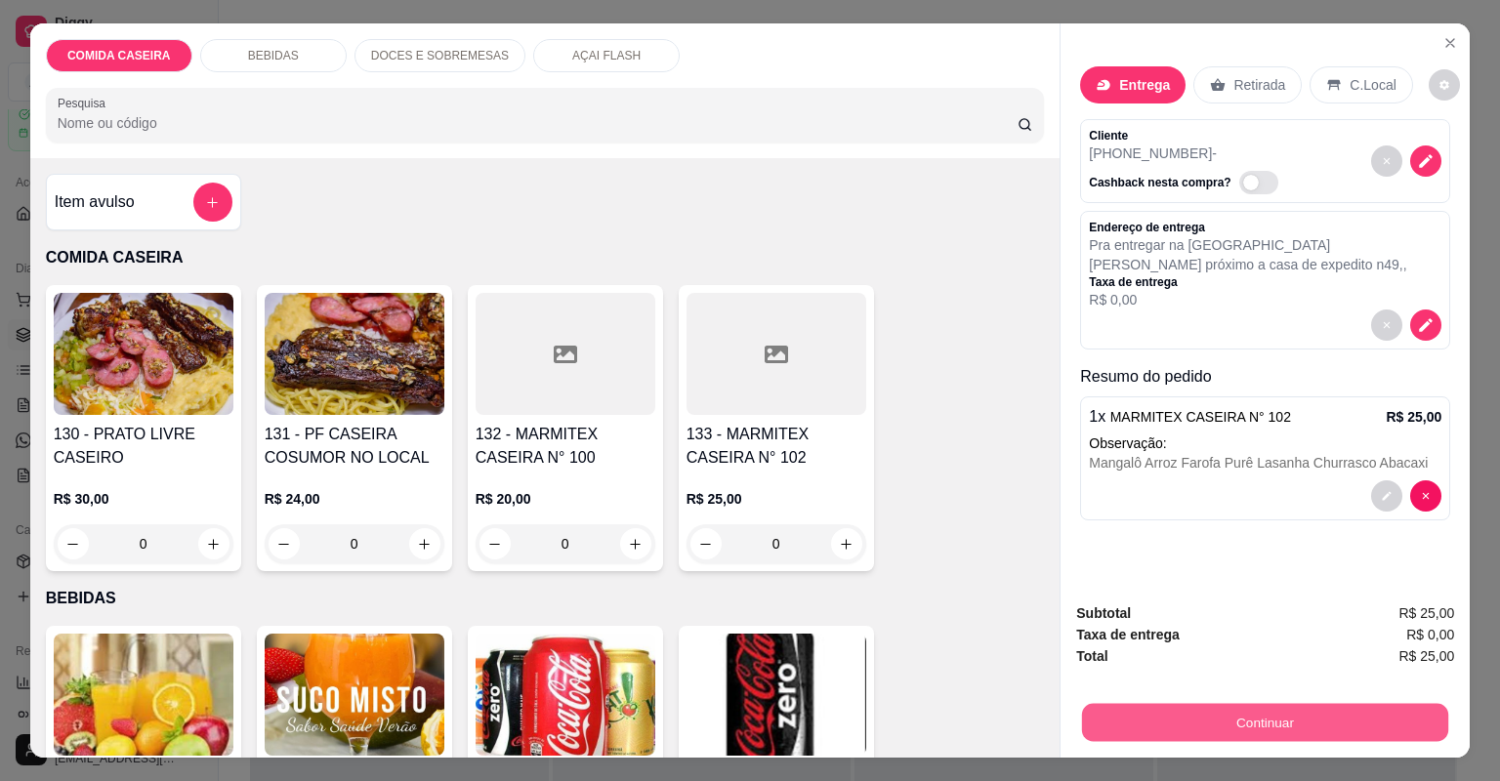
click at [1193, 722] on button "Continuar" at bounding box center [1265, 723] width 366 height 38
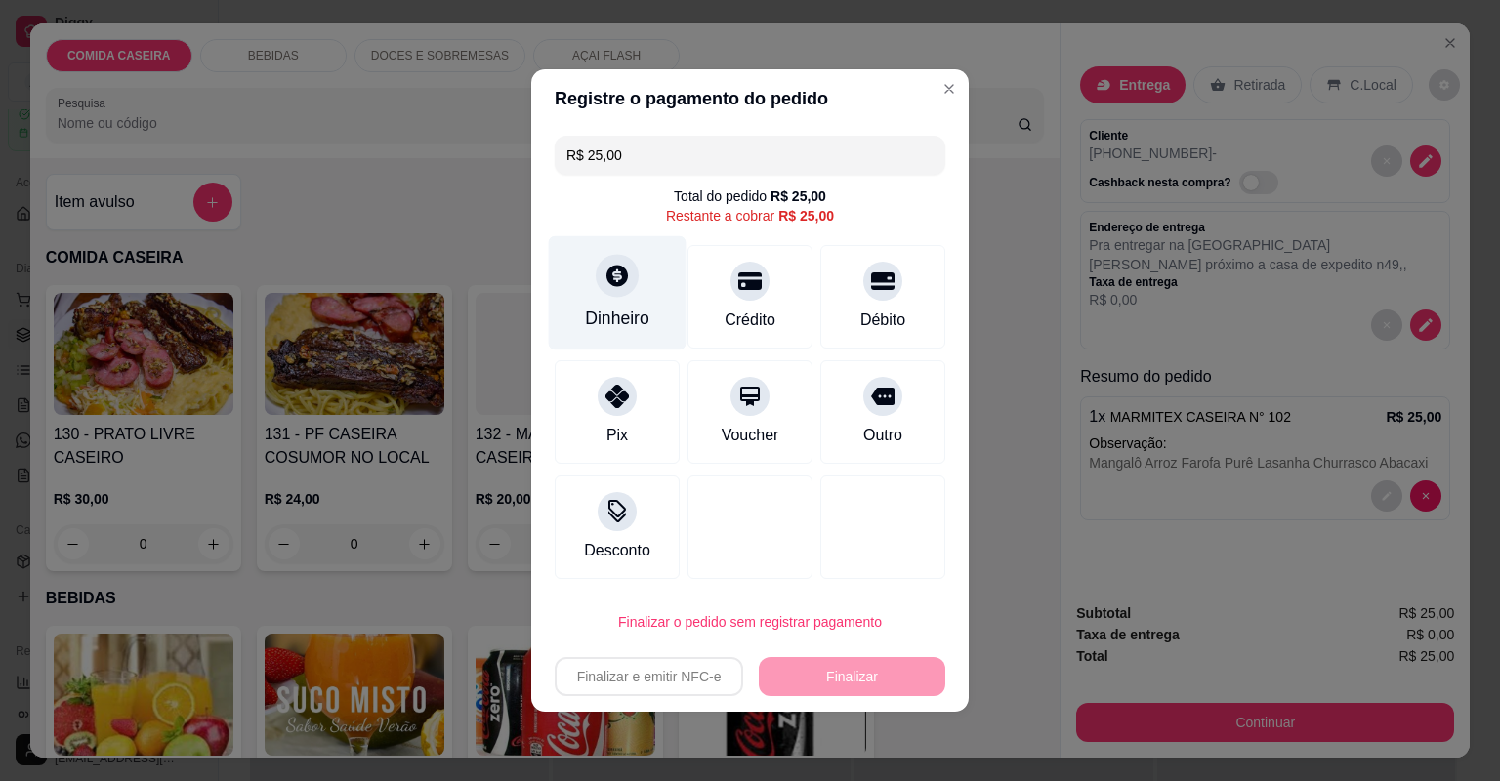
click at [590, 301] on div "Dinheiro" at bounding box center [618, 293] width 138 height 114
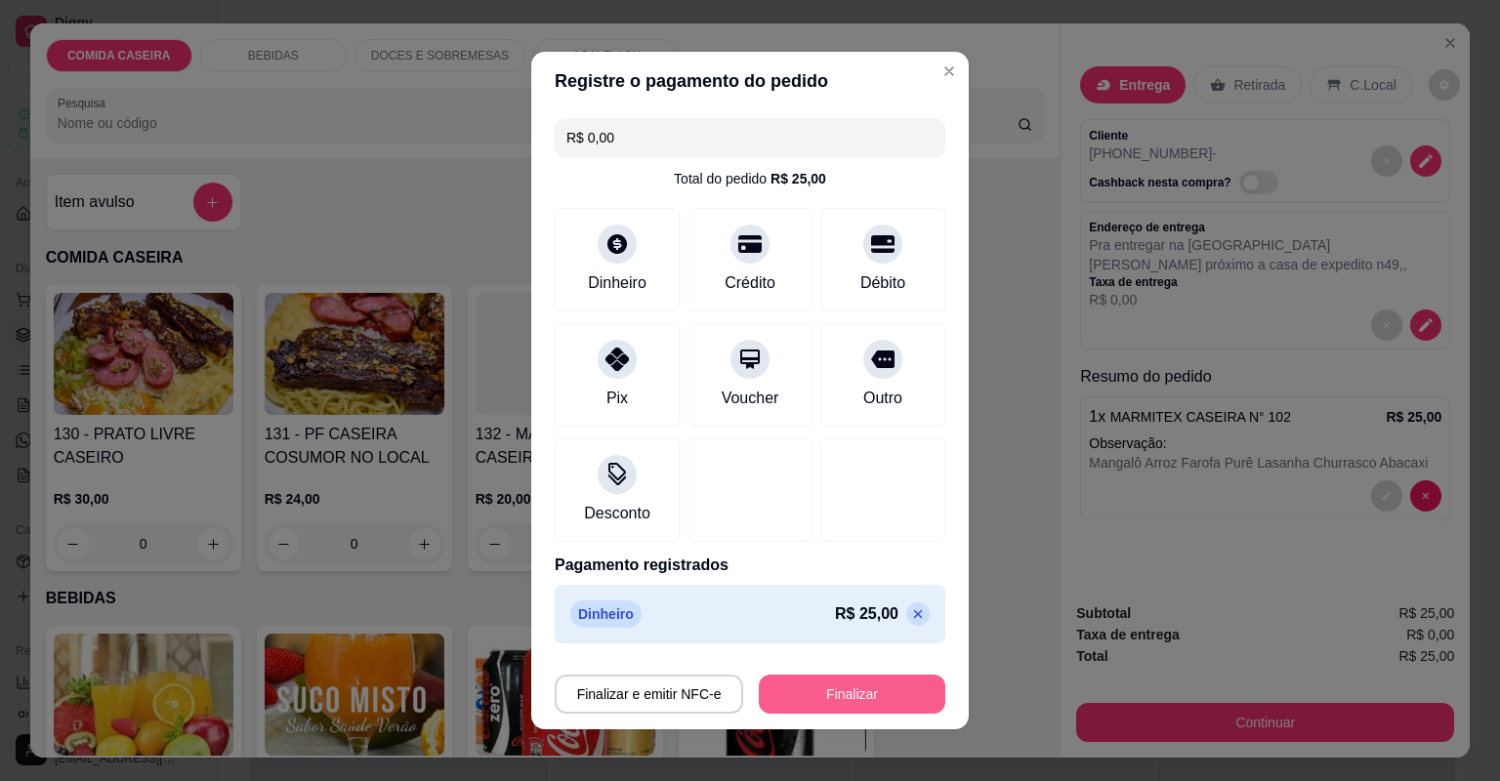
click at [861, 680] on button "Finalizar" at bounding box center [852, 694] width 186 height 39
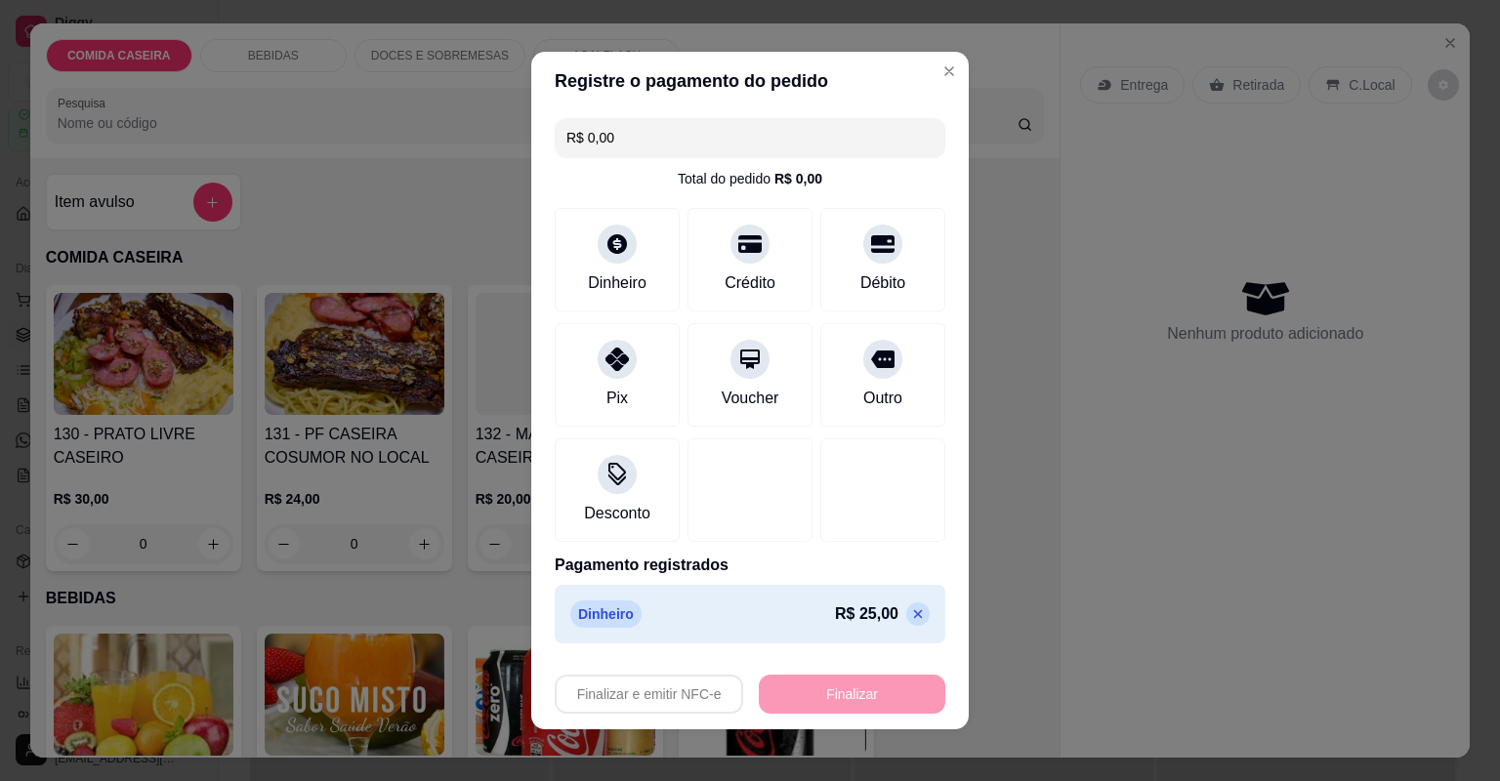
type input "-R$ 25,00"
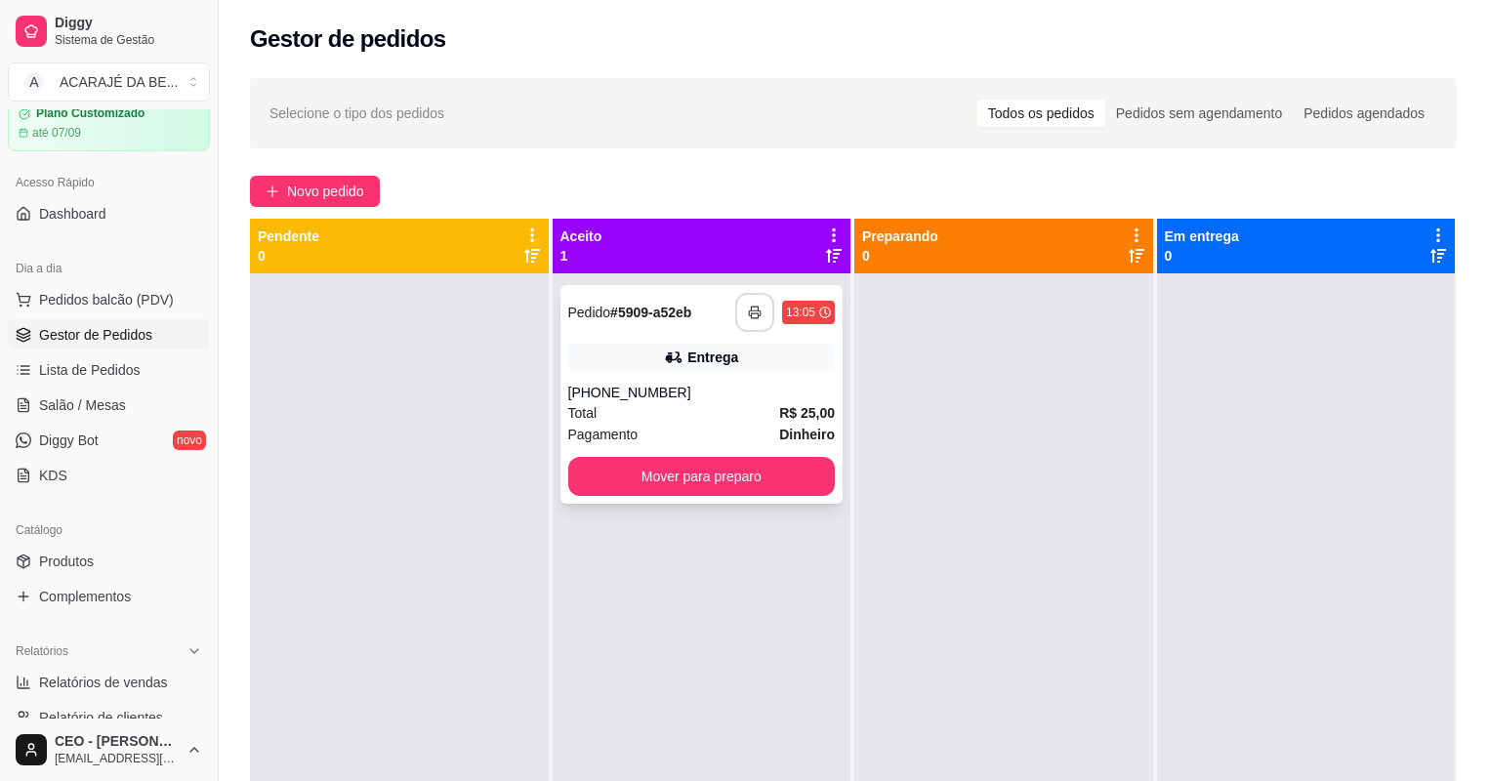
click at [758, 310] on button "button" at bounding box center [754, 312] width 39 height 39
click at [790, 481] on button "Mover para preparo" at bounding box center [702, 476] width 268 height 39
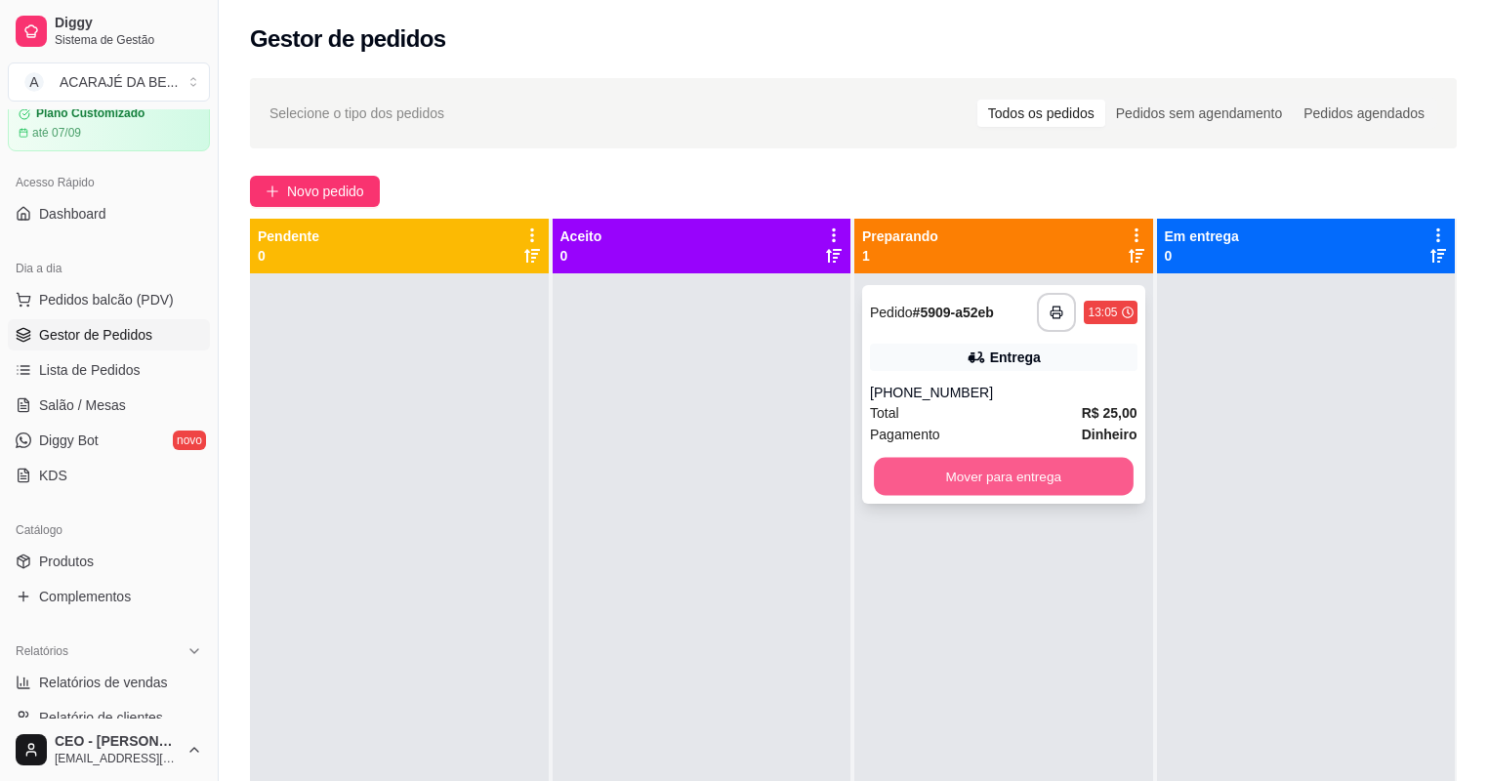
click at [1004, 466] on button "Mover para entrega" at bounding box center [1003, 477] width 259 height 38
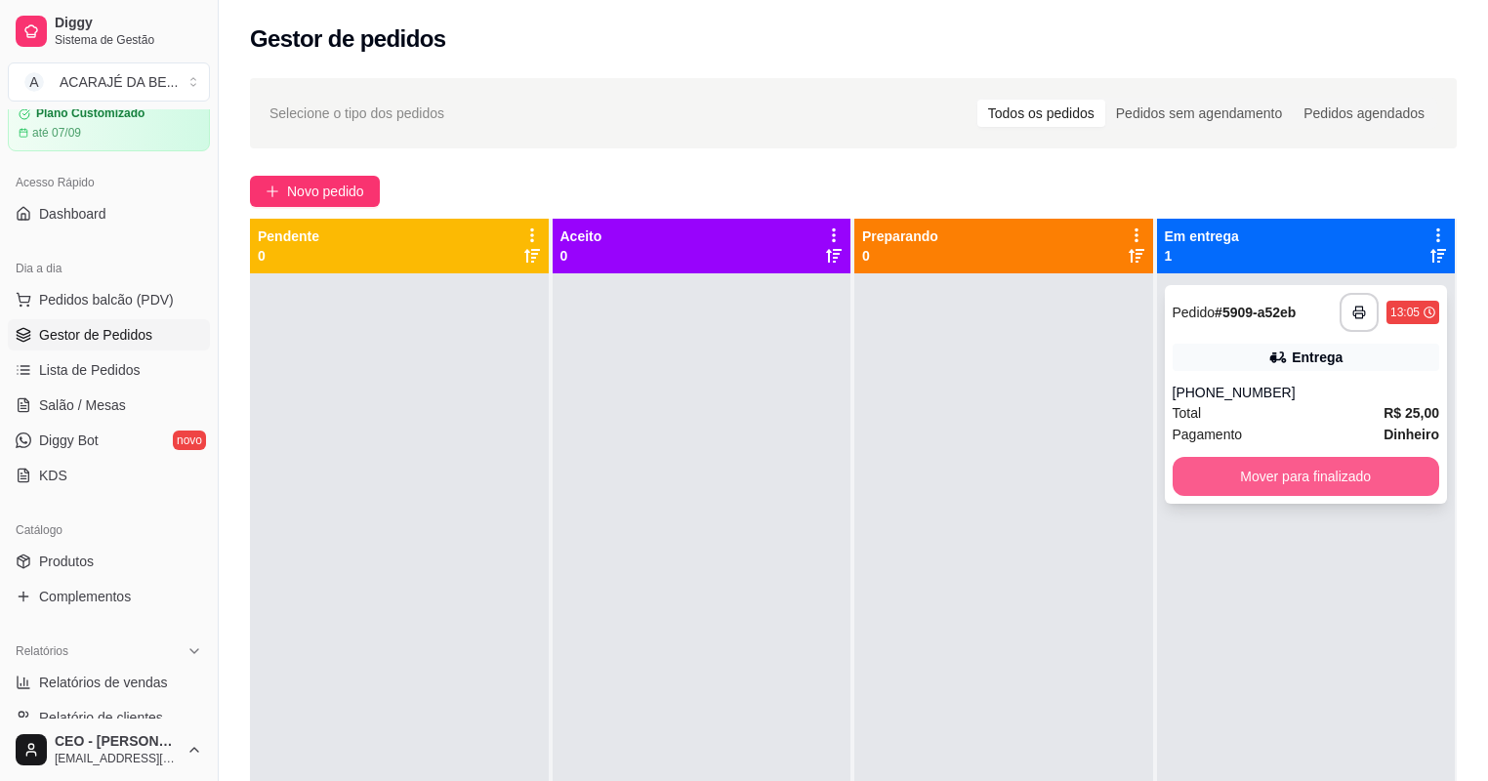
click at [1236, 473] on button "Mover para finalizado" at bounding box center [1307, 476] width 268 height 39
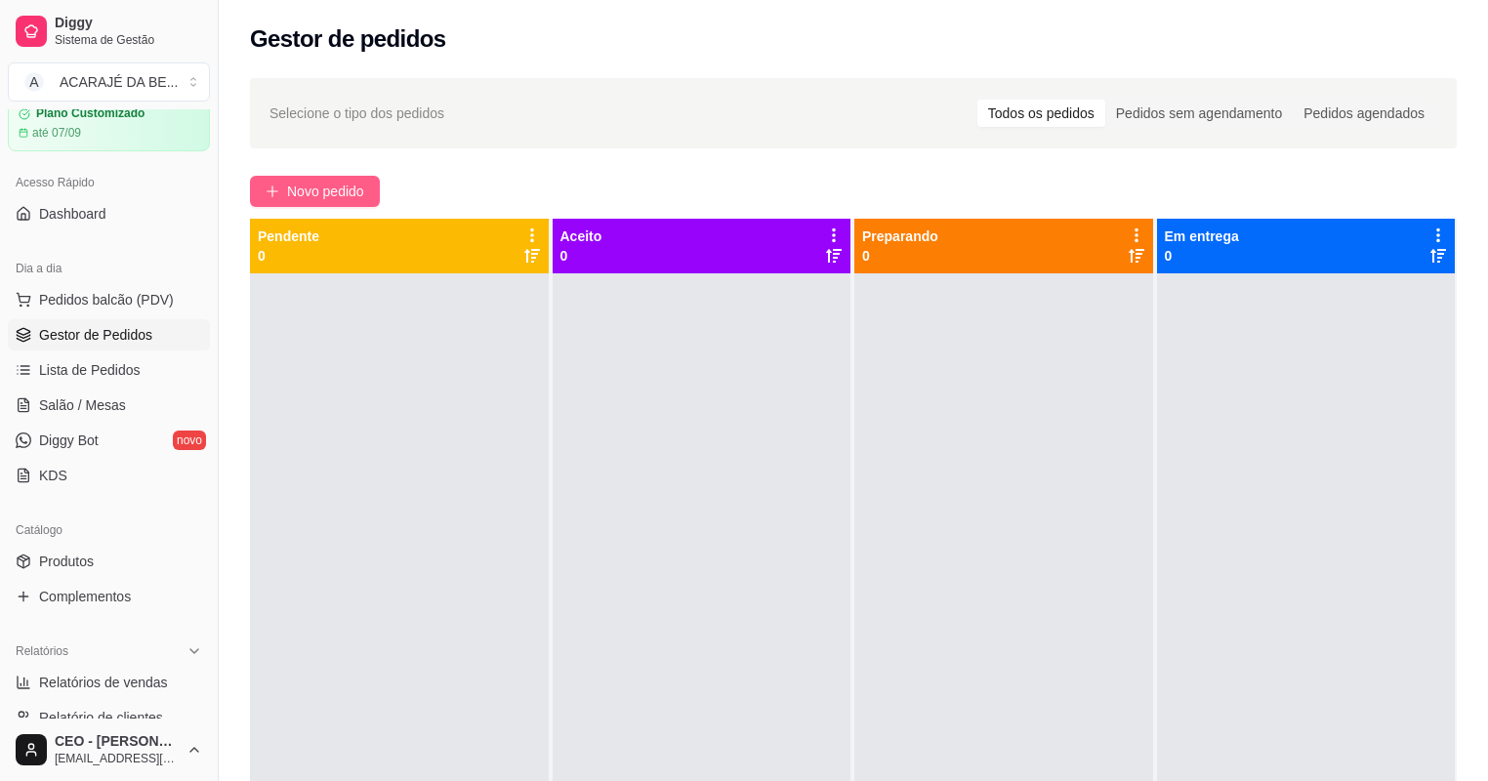
click at [325, 186] on span "Novo pedido" at bounding box center [325, 191] width 77 height 21
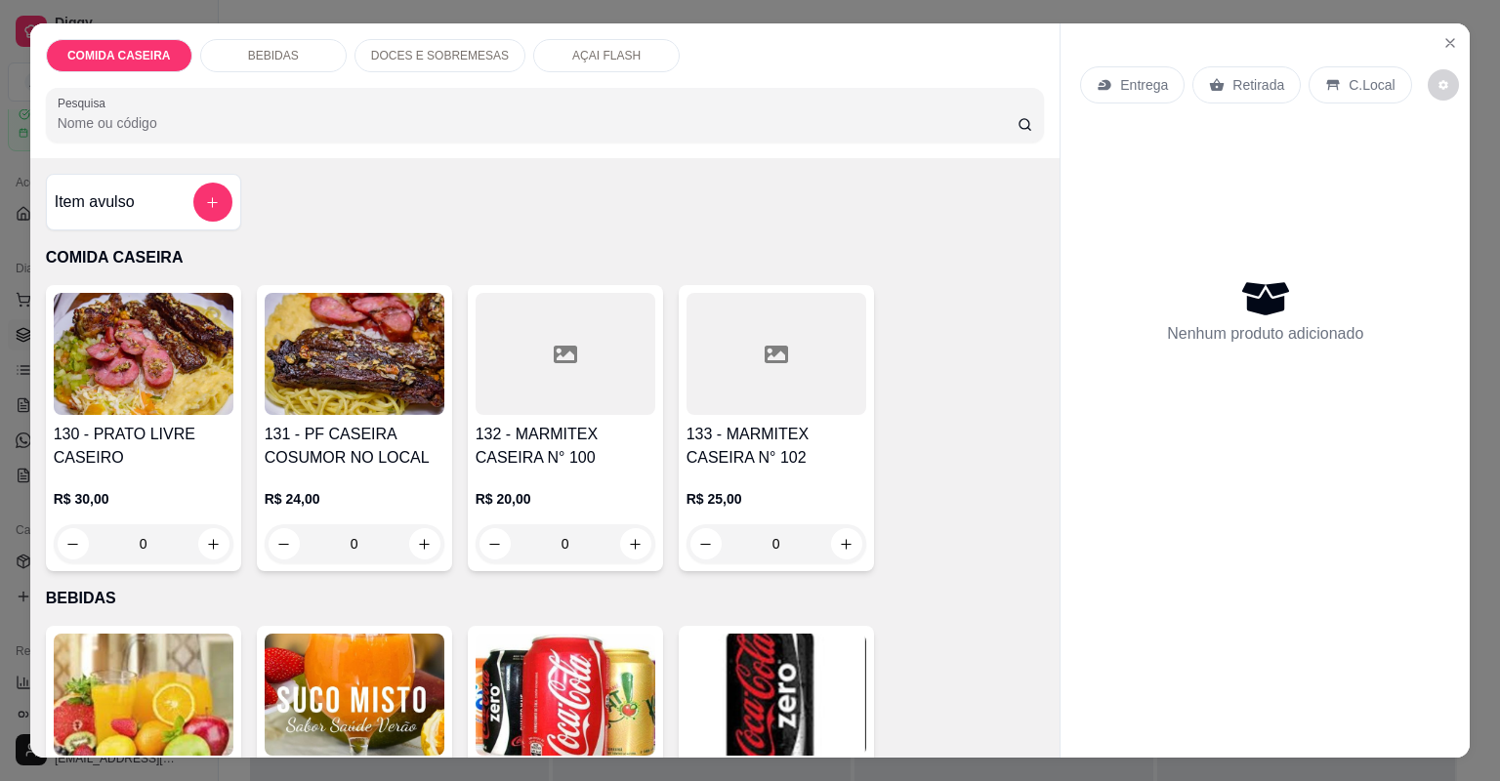
click at [547, 421] on div "132 - MARMITEX CASEIRA N° 100 R$ 20,00 0" at bounding box center [565, 428] width 195 height 286
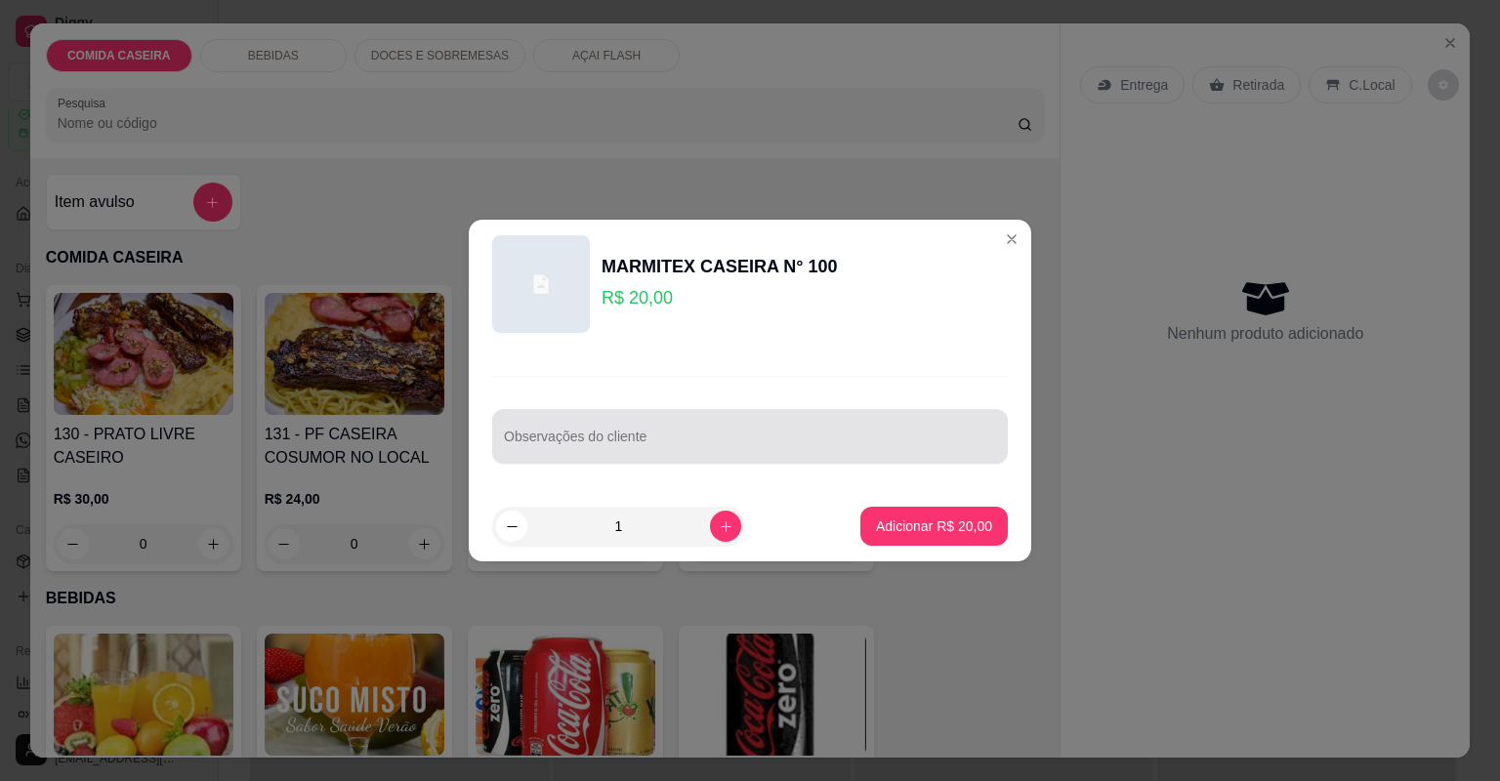
click at [635, 421] on div at bounding box center [750, 436] width 492 height 39
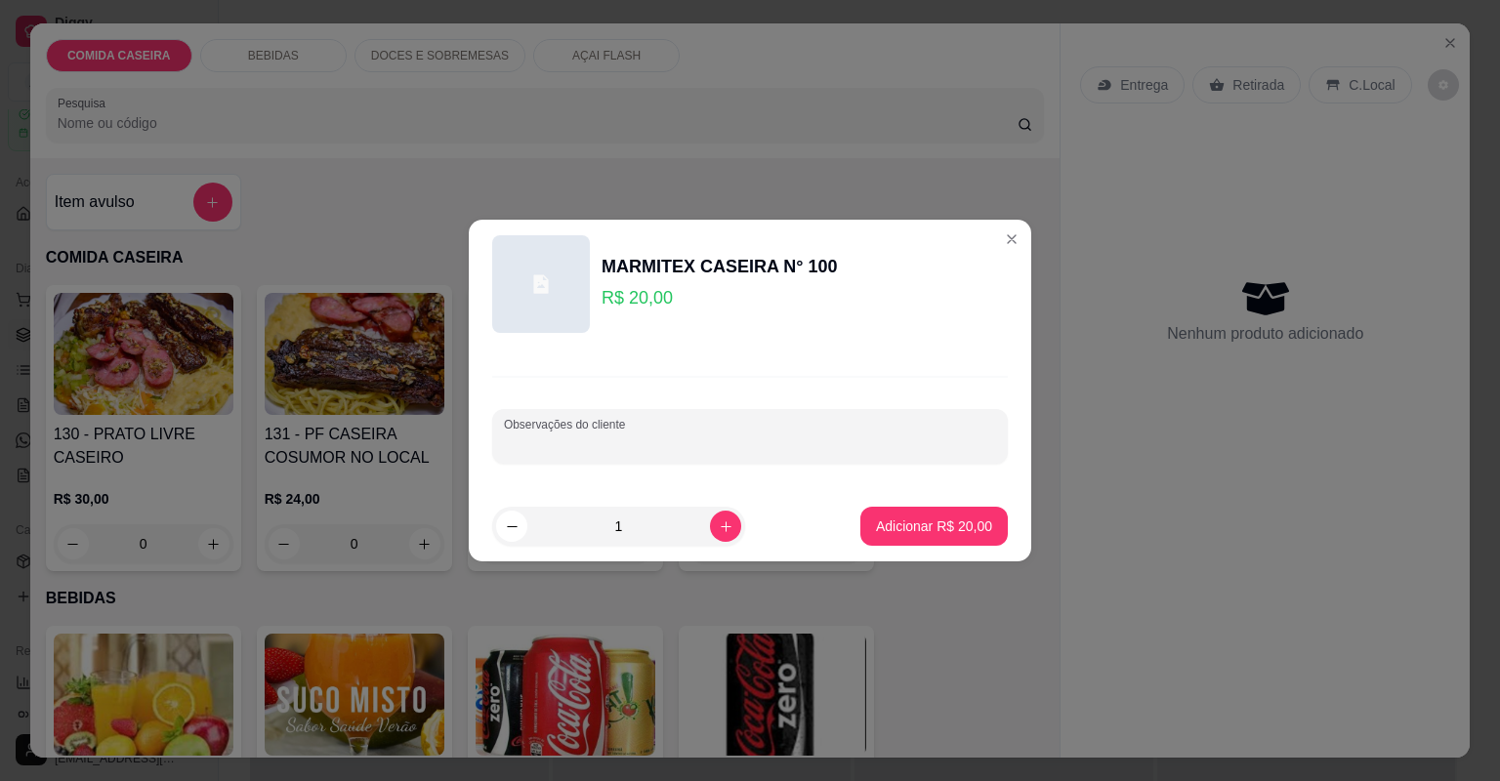
paste input "Mangalô Macarrão Purê Vinagrete Abacaxi Churrasco: peito e alcatra"
type input "Mangalô Macarrão Purê Vinagrete Abacaxi Churrasco: peito e alcatra"
click at [904, 517] on p "Adicionar R$ 20,00" at bounding box center [934, 526] width 116 height 20
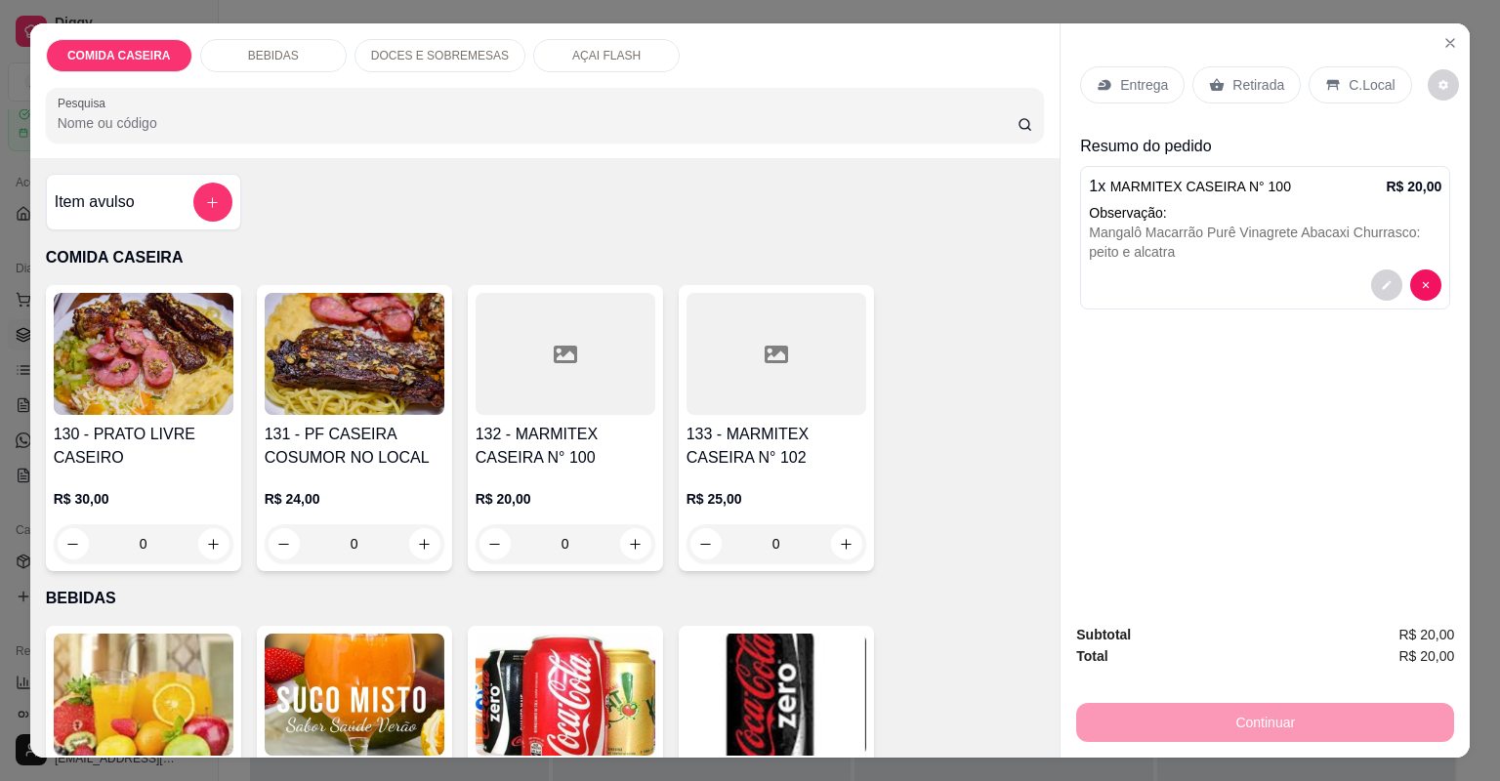
click at [1095, 74] on div "Entrega" at bounding box center [1132, 84] width 104 height 37
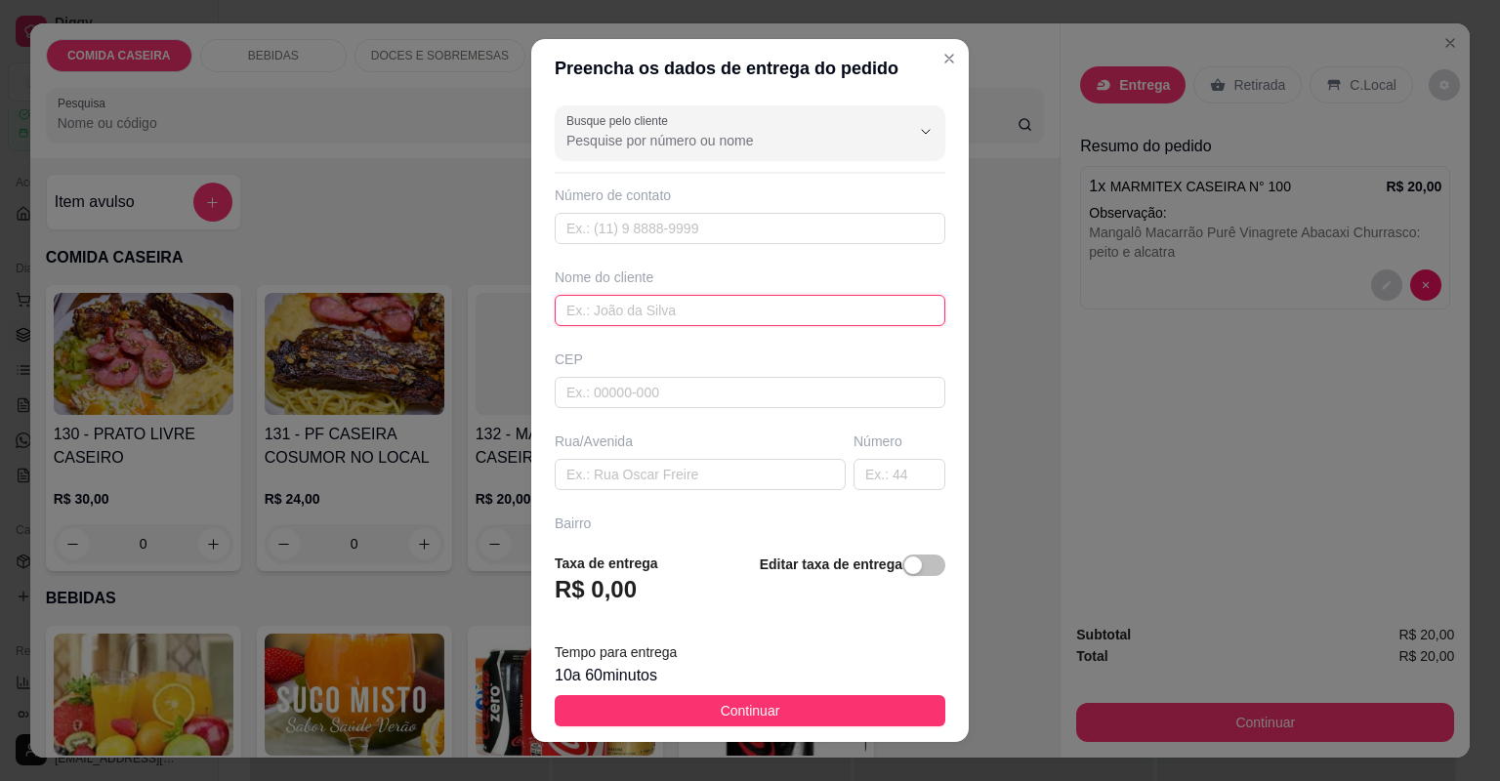
click at [652, 307] on input "text" at bounding box center [750, 310] width 391 height 31
type input "[PERSON_NAME]"
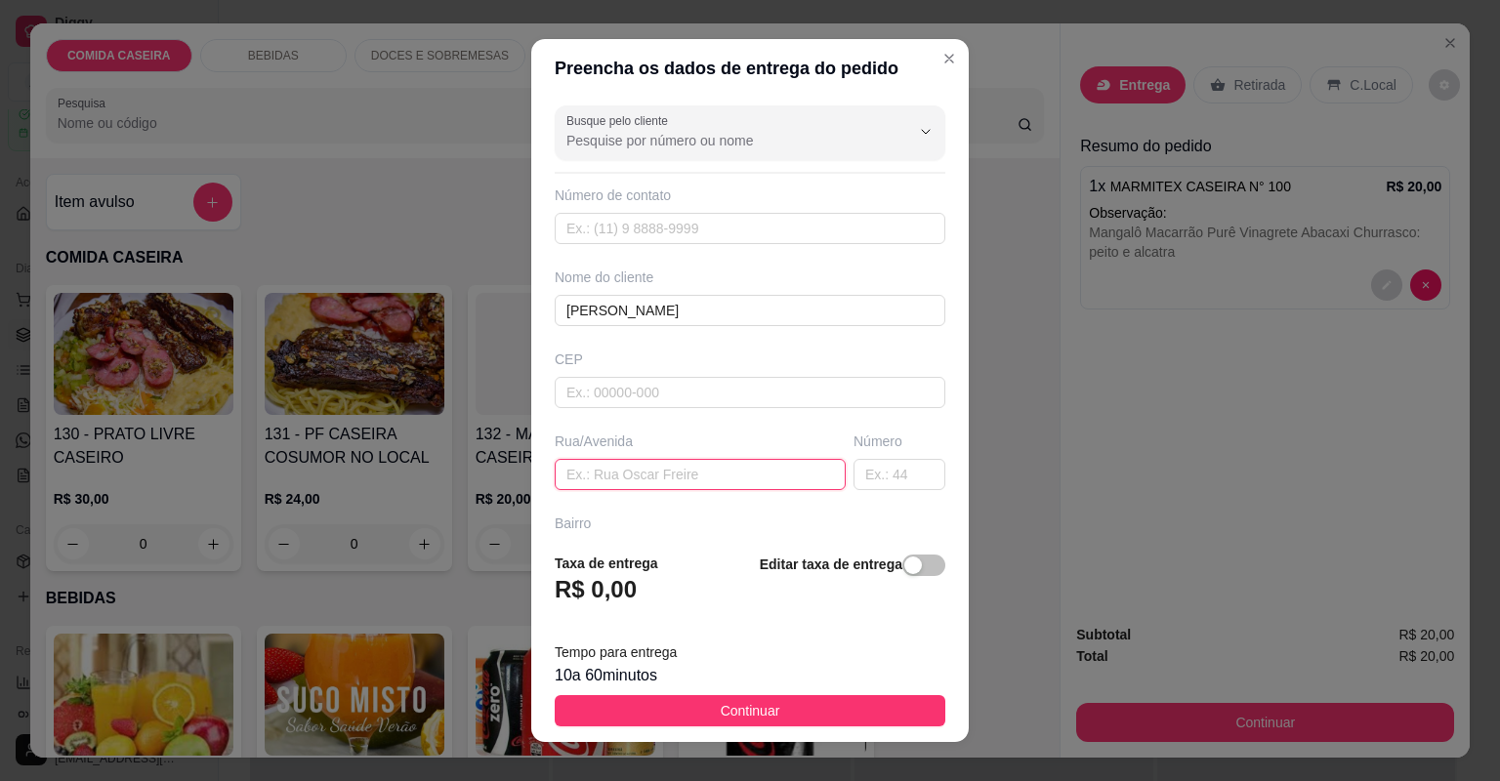
click at [757, 484] on input "text" at bounding box center [700, 474] width 291 height 31
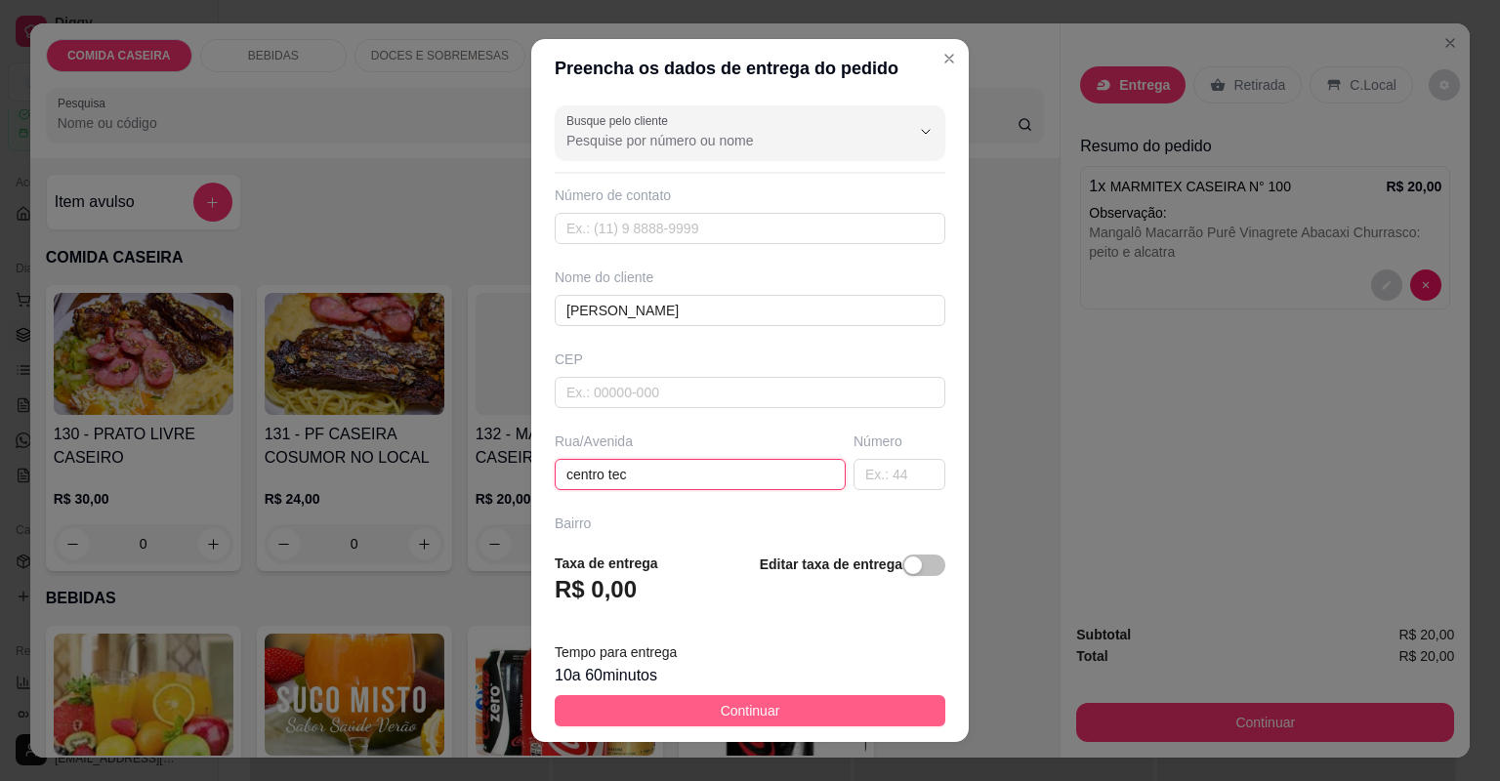
type input "centro tec"
click at [850, 714] on button "Continuar" at bounding box center [750, 710] width 391 height 31
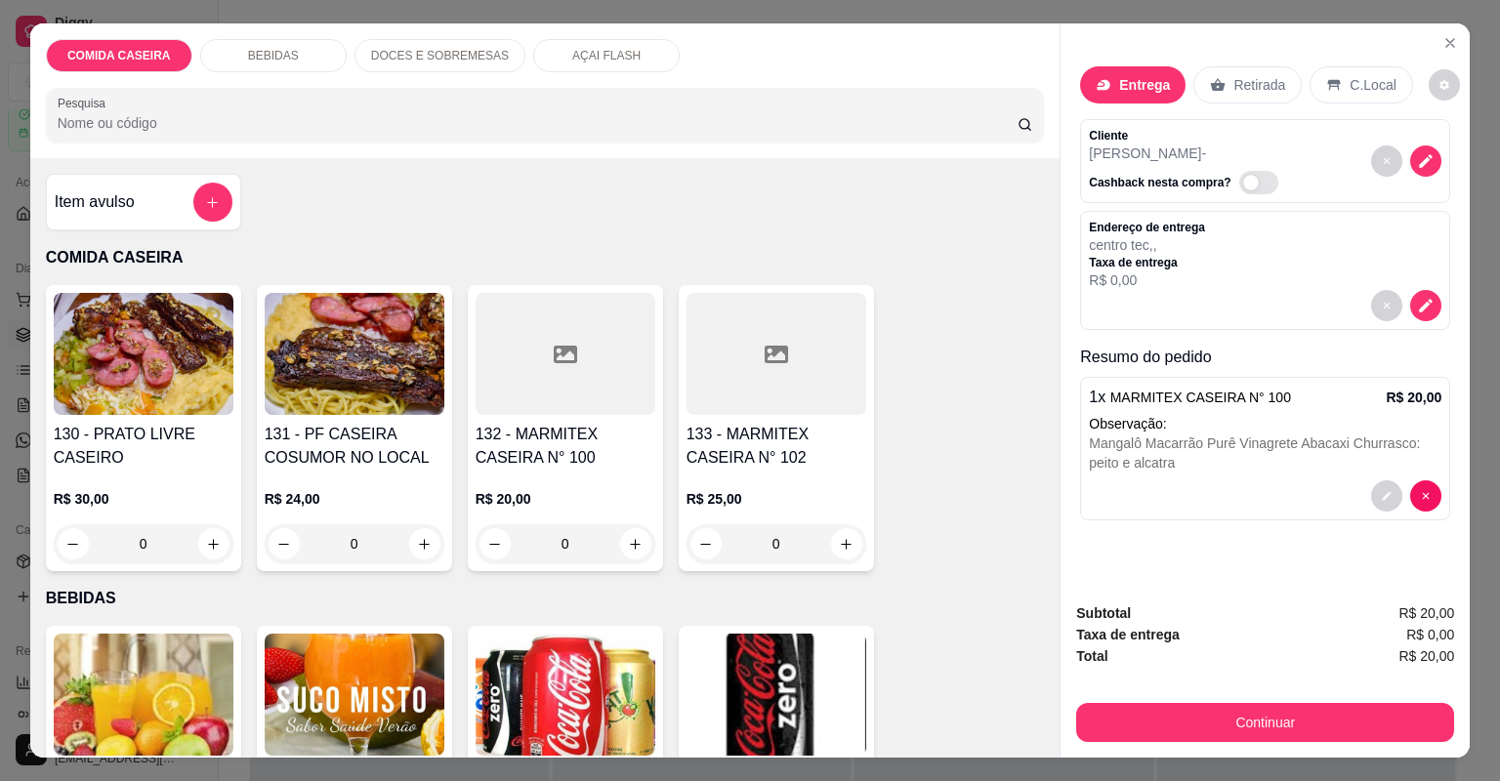
click at [1216, 744] on div "Subtotal R$ 20,00 Taxa de entrega R$ 0,00 Total R$ 20,00 Continuar" at bounding box center [1264, 672] width 409 height 171
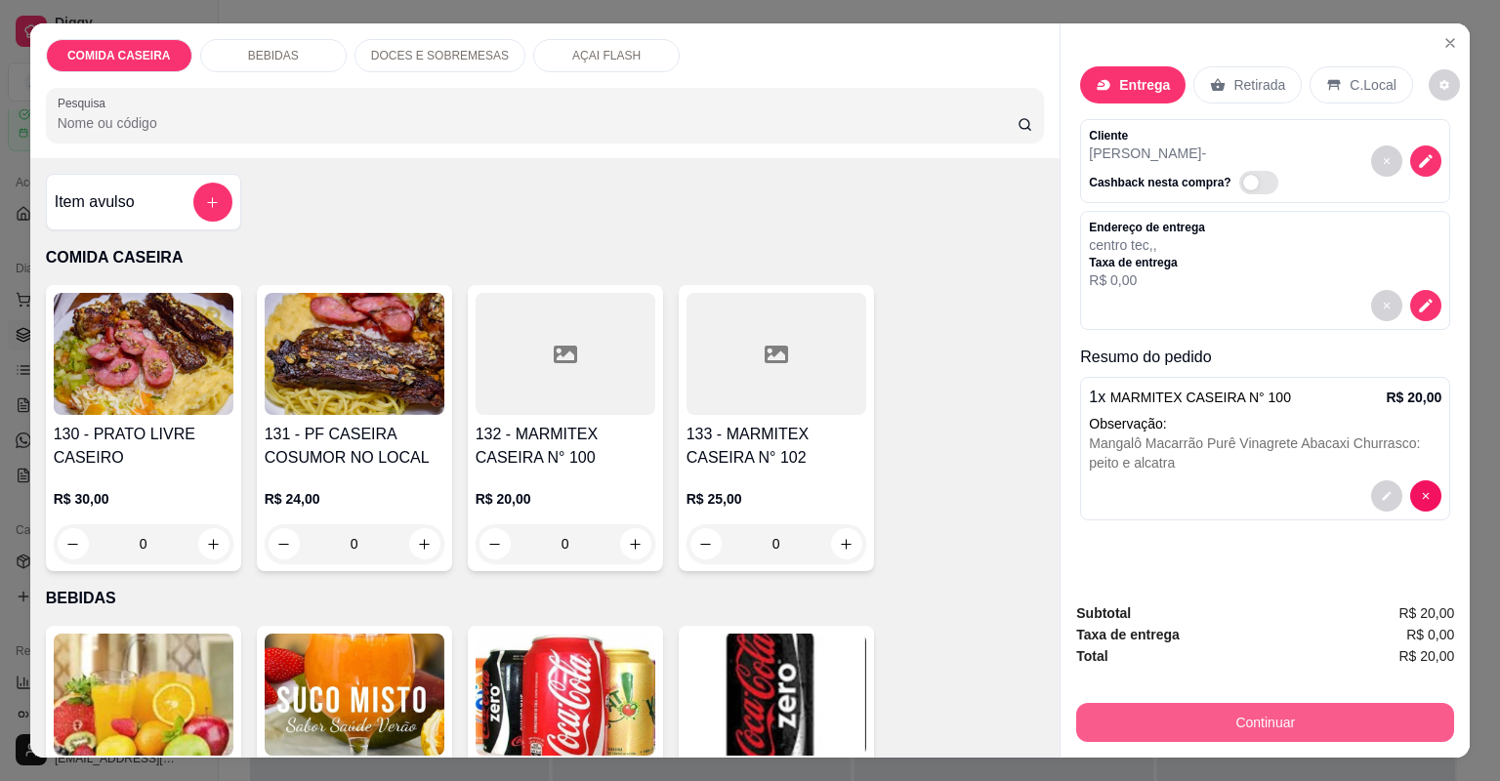
click at [1222, 730] on button "Continuar" at bounding box center [1265, 722] width 378 height 39
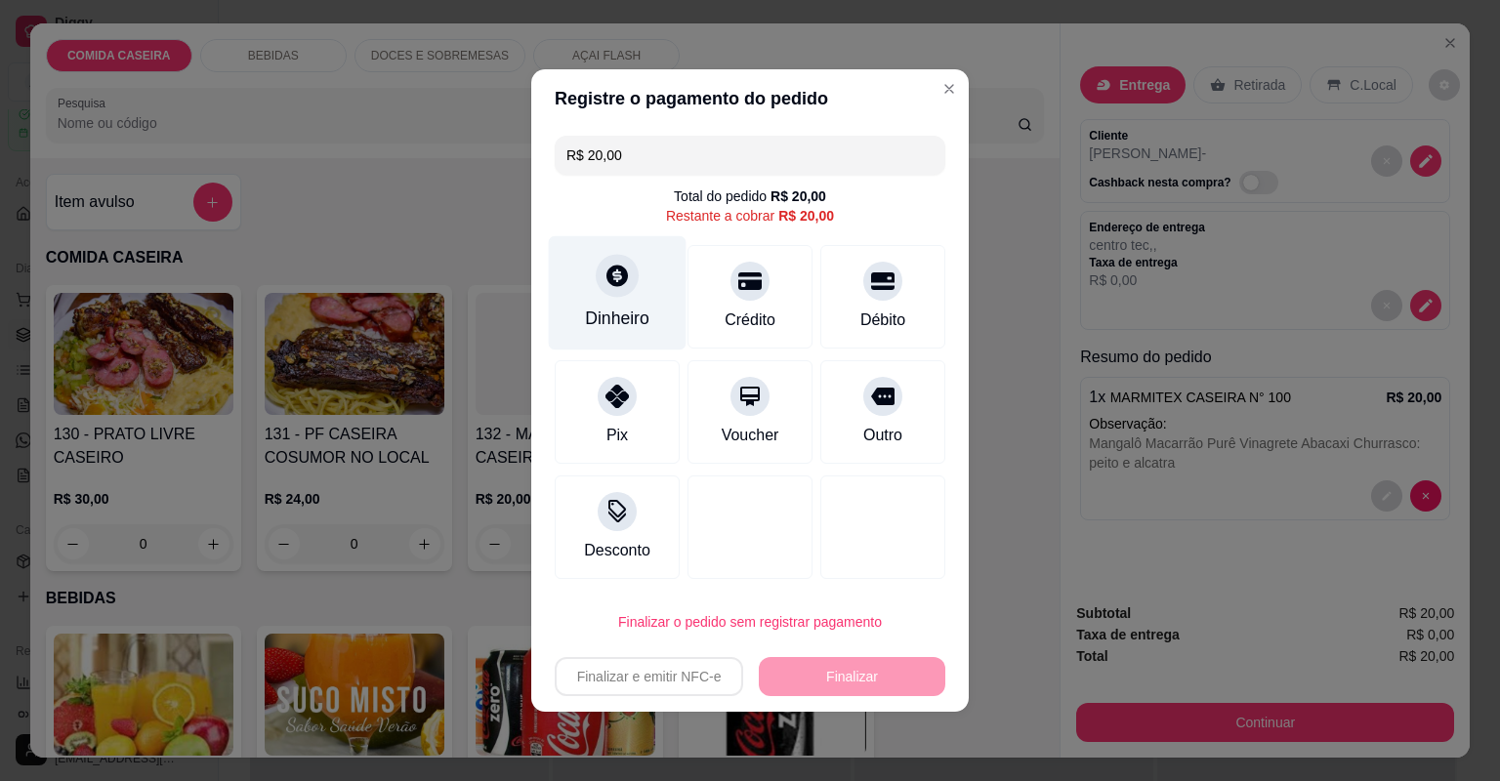
click at [617, 336] on div "Dinheiro" at bounding box center [618, 293] width 138 height 114
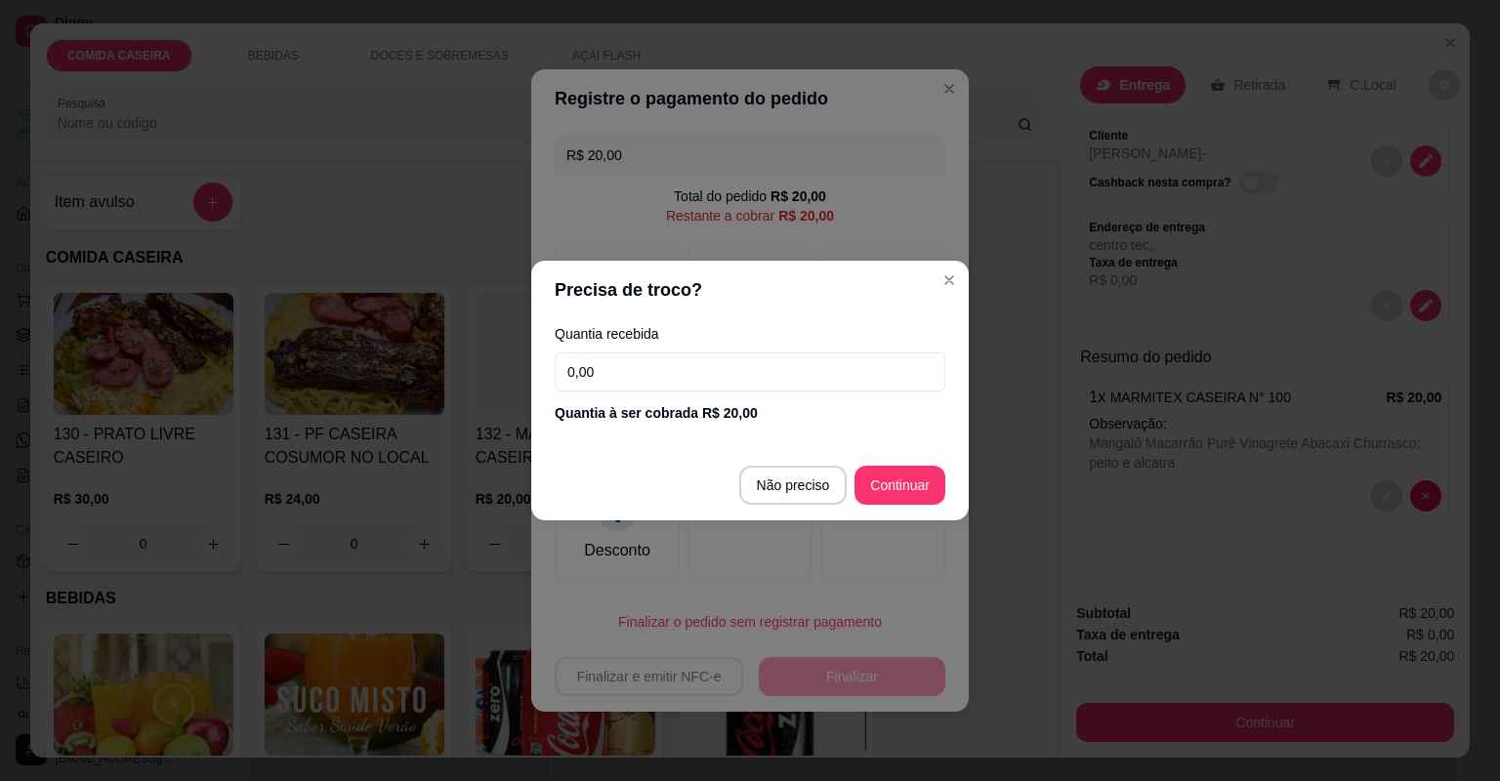
click at [679, 369] on input "0,00" at bounding box center [750, 371] width 391 height 39
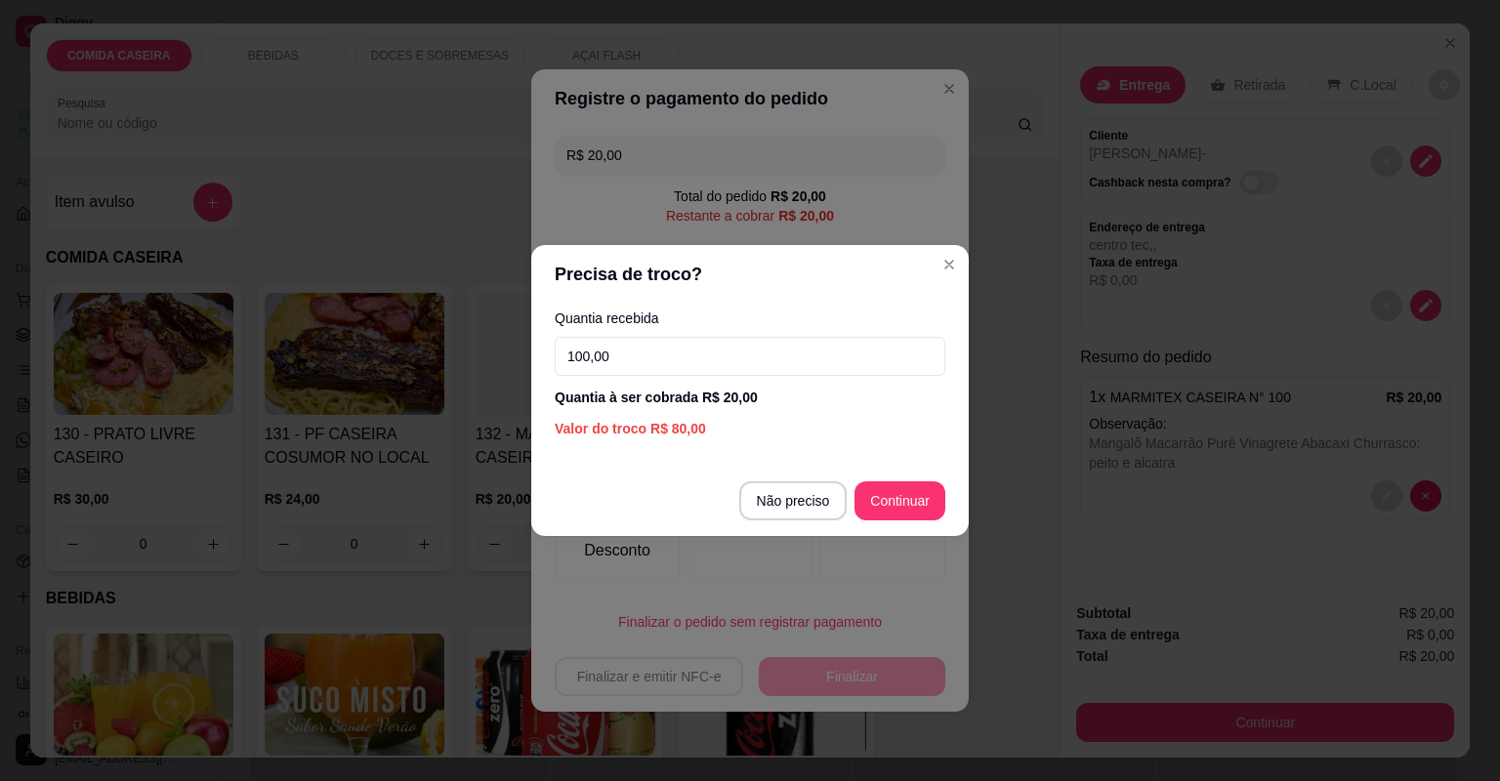
type input "100,00"
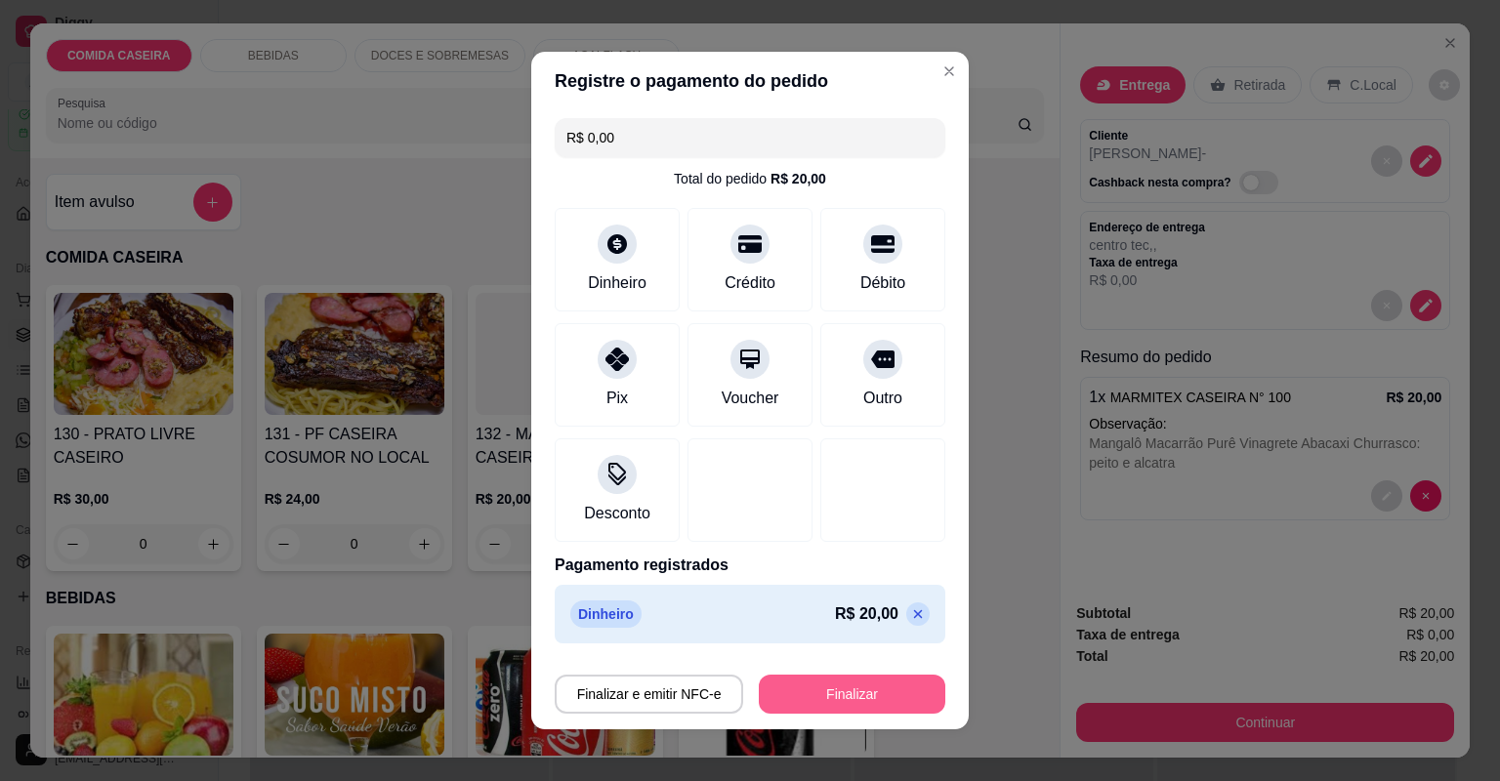
click at [852, 684] on button "Finalizar" at bounding box center [852, 694] width 186 height 39
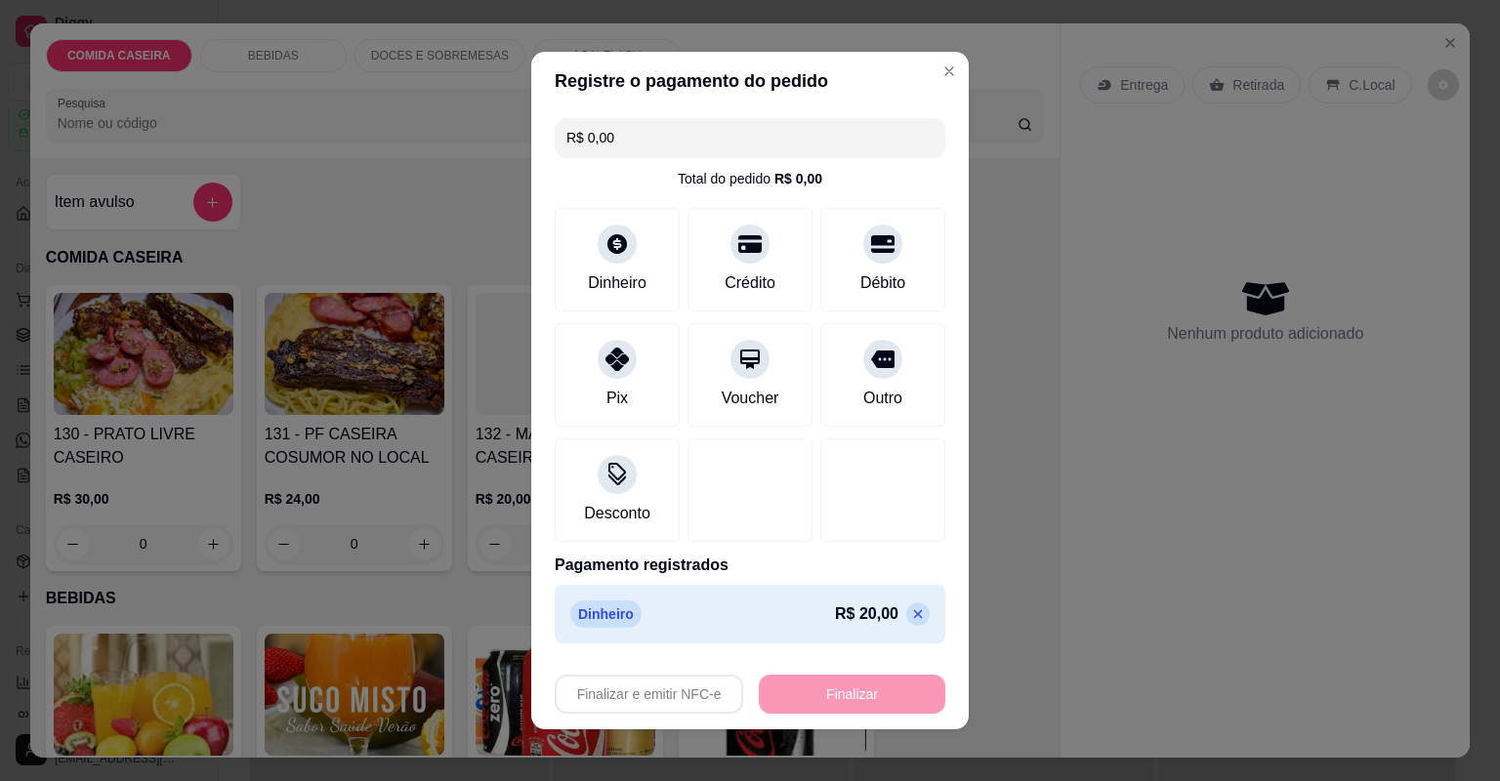
type input "-R$ 20,00"
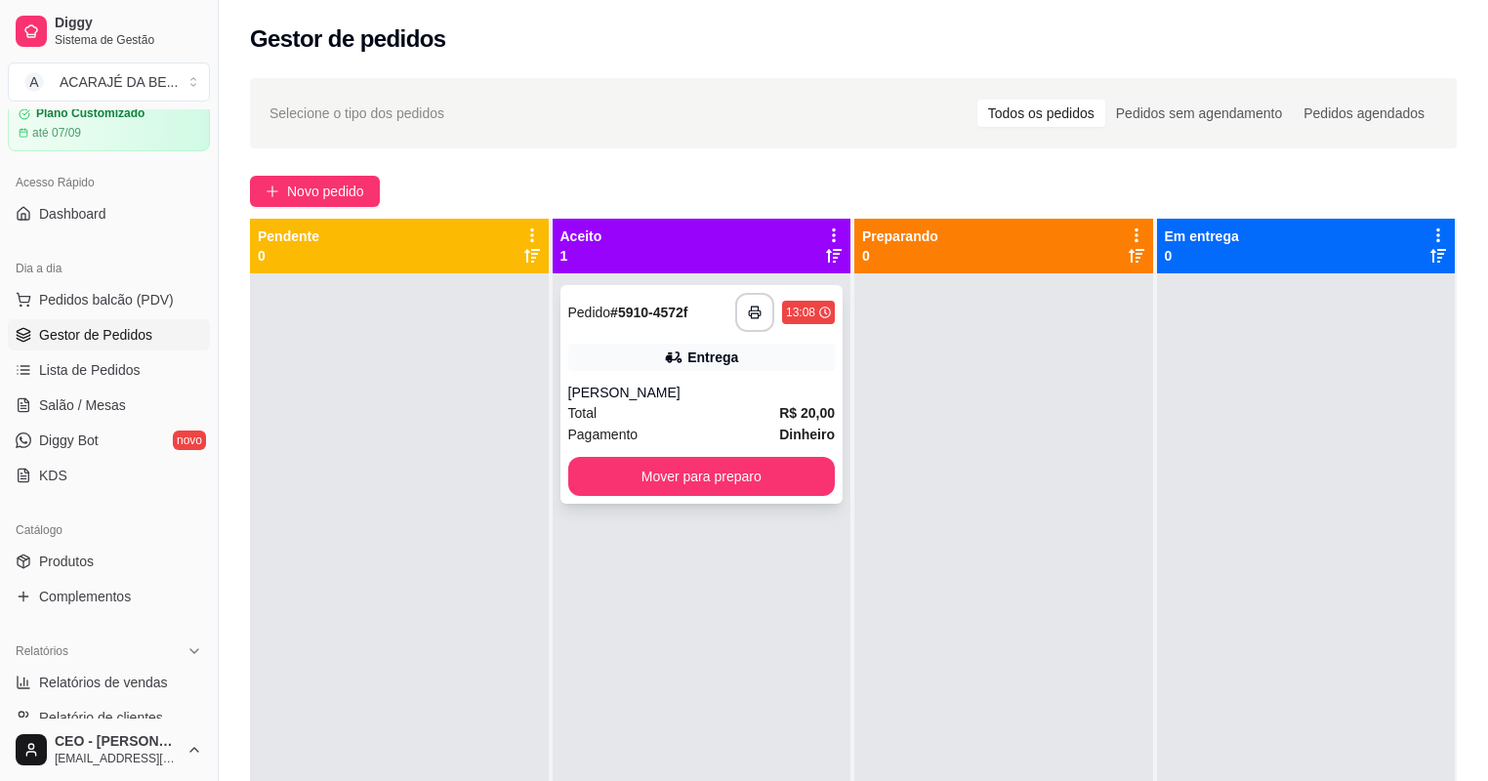
drag, startPoint x: 723, startPoint y: 274, endPoint x: 738, endPoint y: 309, distance: 37.2
click at [723, 274] on div "**********" at bounding box center [702, 663] width 299 height 781
click at [738, 310] on button "button" at bounding box center [754, 312] width 39 height 39
click at [672, 473] on button "Mover para preparo" at bounding box center [702, 476] width 268 height 39
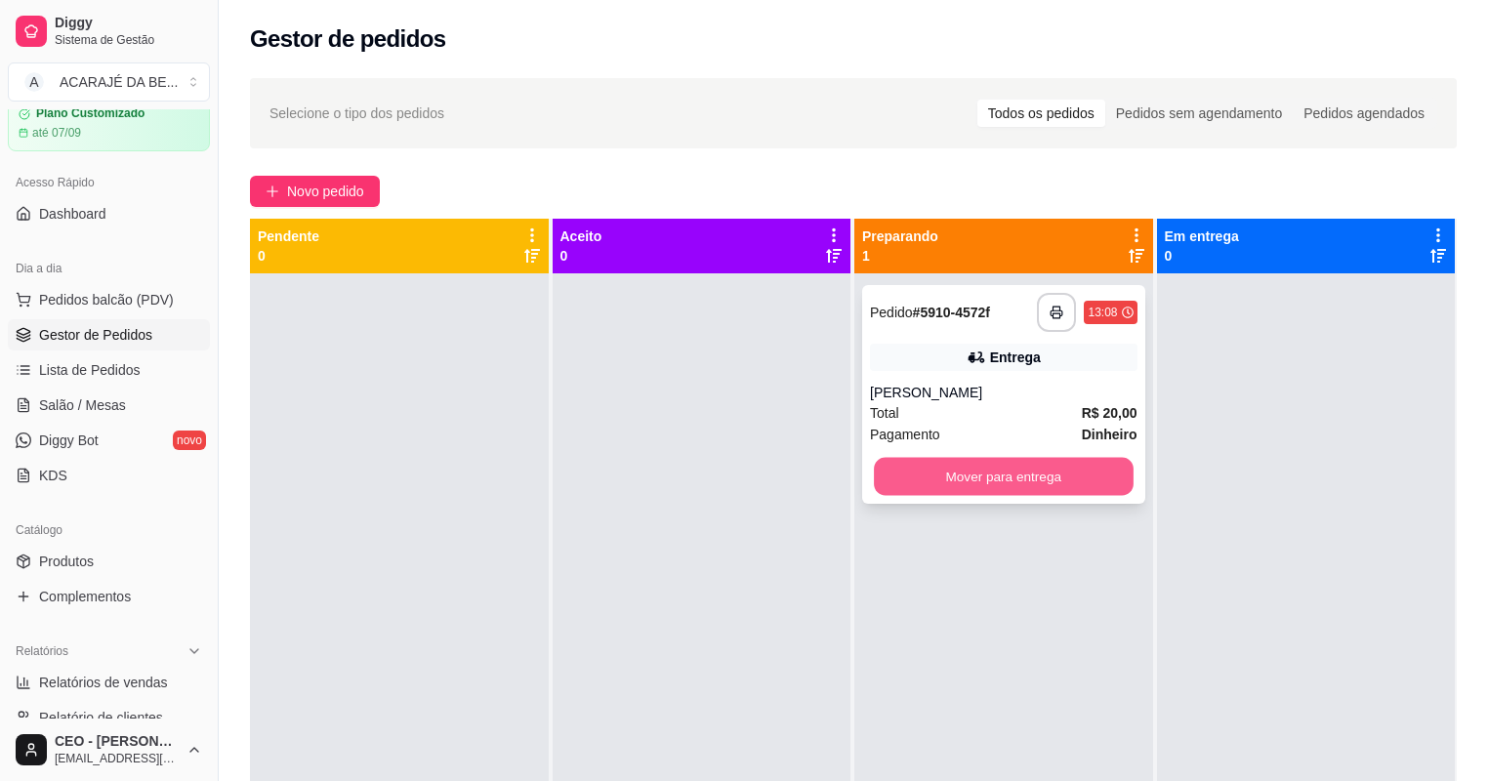
click at [930, 473] on button "Mover para entrega" at bounding box center [1003, 477] width 259 height 38
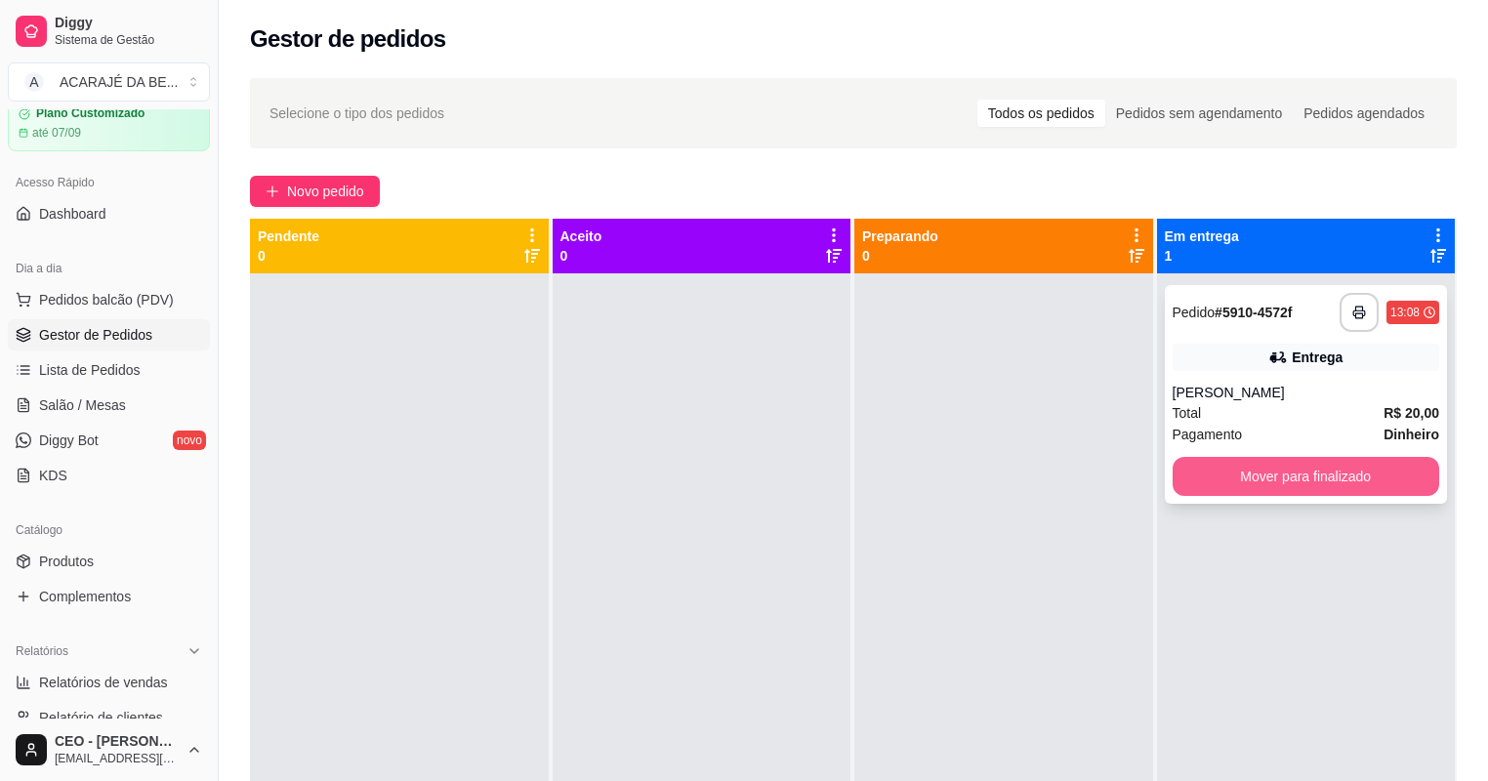
click at [1269, 483] on button "Mover para finalizado" at bounding box center [1307, 476] width 268 height 39
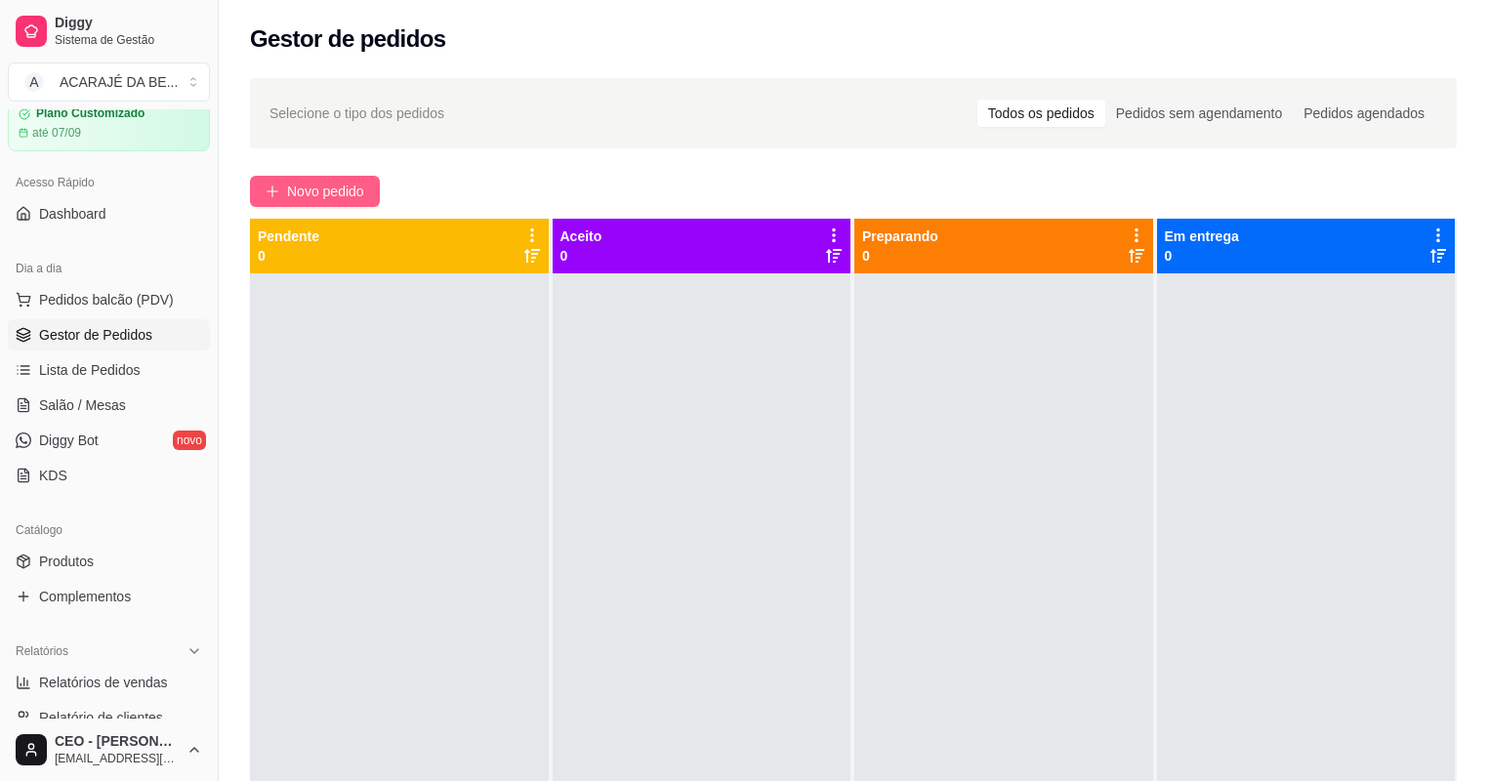
click at [368, 194] on button "Novo pedido" at bounding box center [315, 191] width 130 height 31
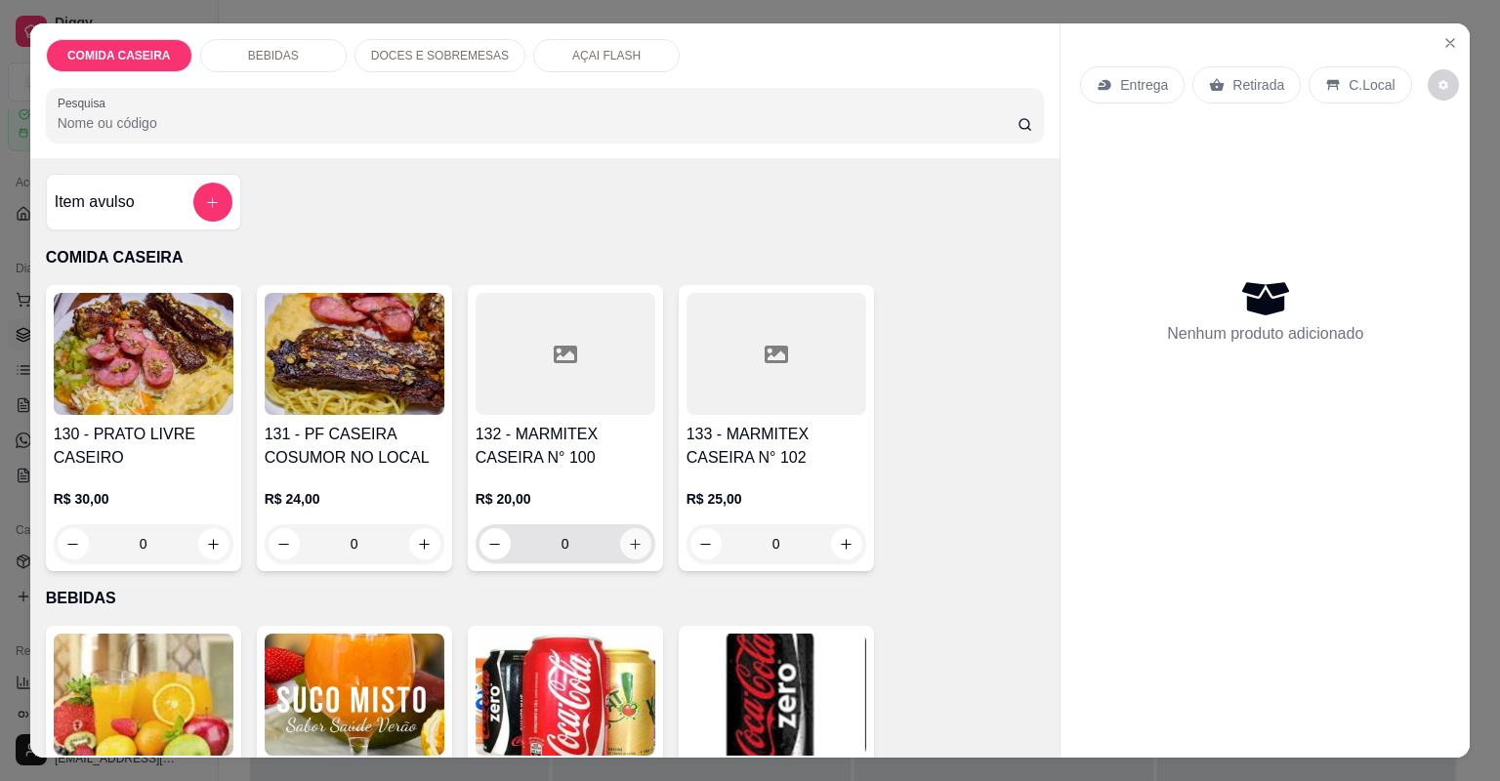
click at [626, 551] on button "increase-product-quantity" at bounding box center [635, 543] width 31 height 31
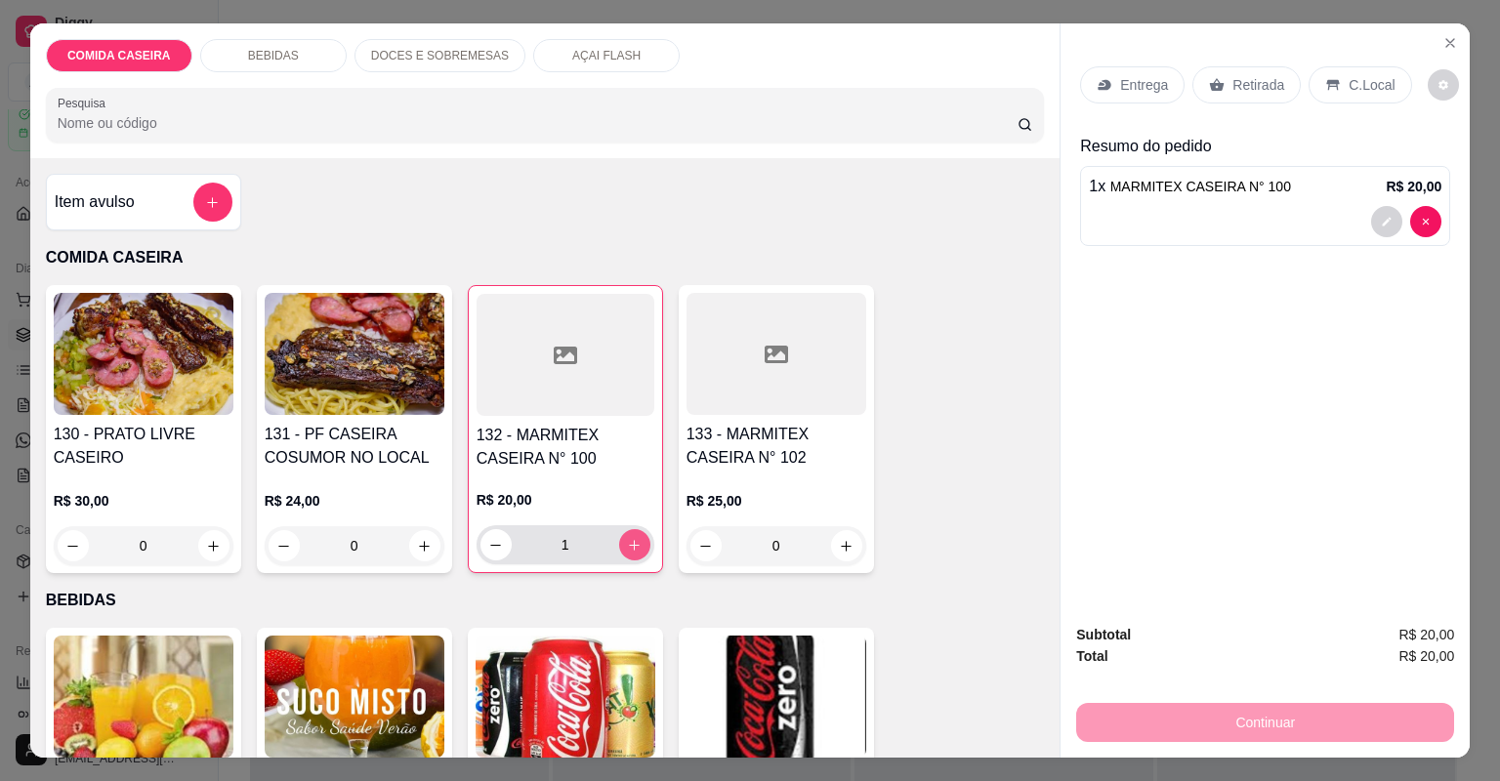
click at [626, 551] on button "increase-product-quantity" at bounding box center [634, 544] width 31 height 31
type input "2"
click at [1254, 97] on div "Retirada" at bounding box center [1246, 84] width 108 height 37
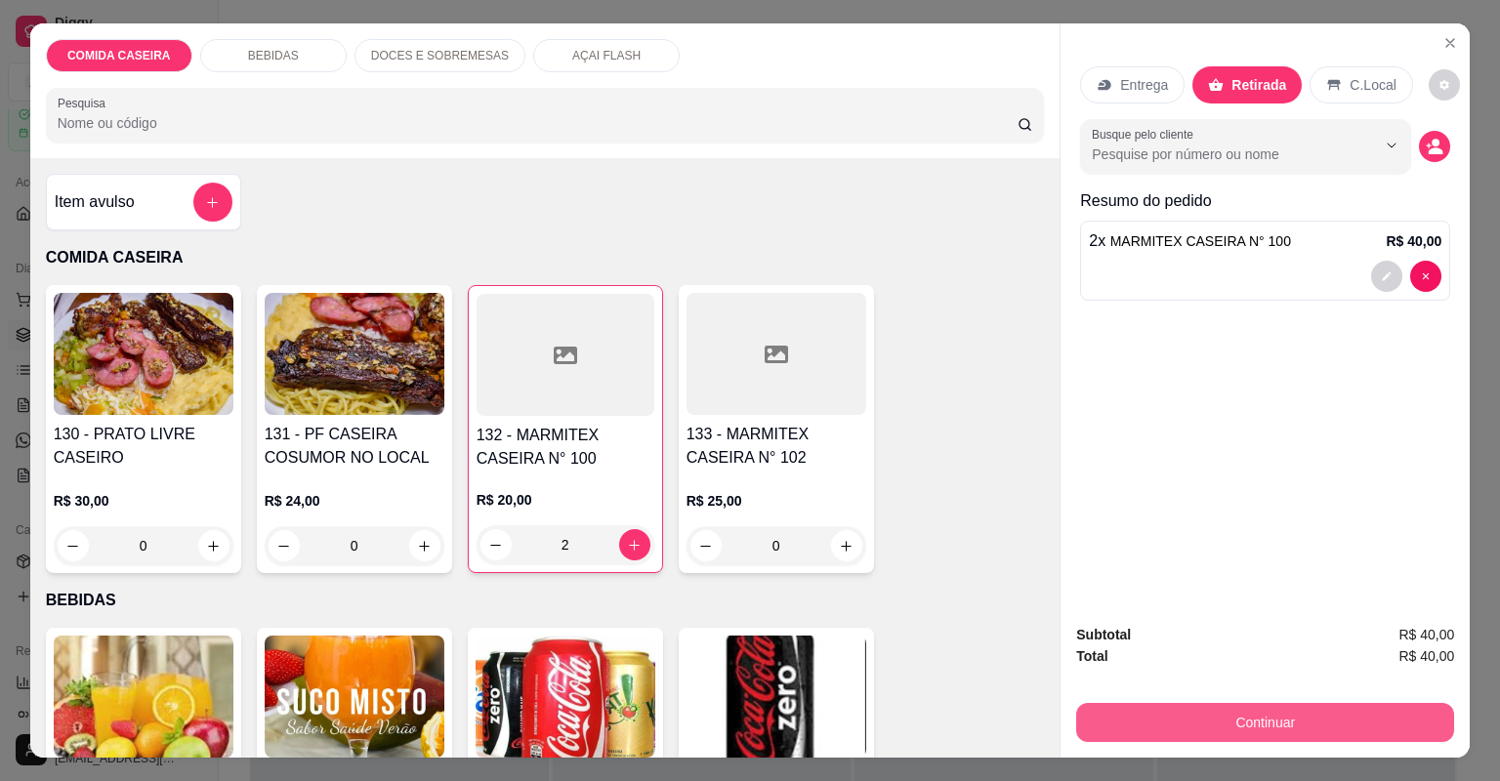
click at [1263, 727] on button "Continuar" at bounding box center [1265, 722] width 378 height 39
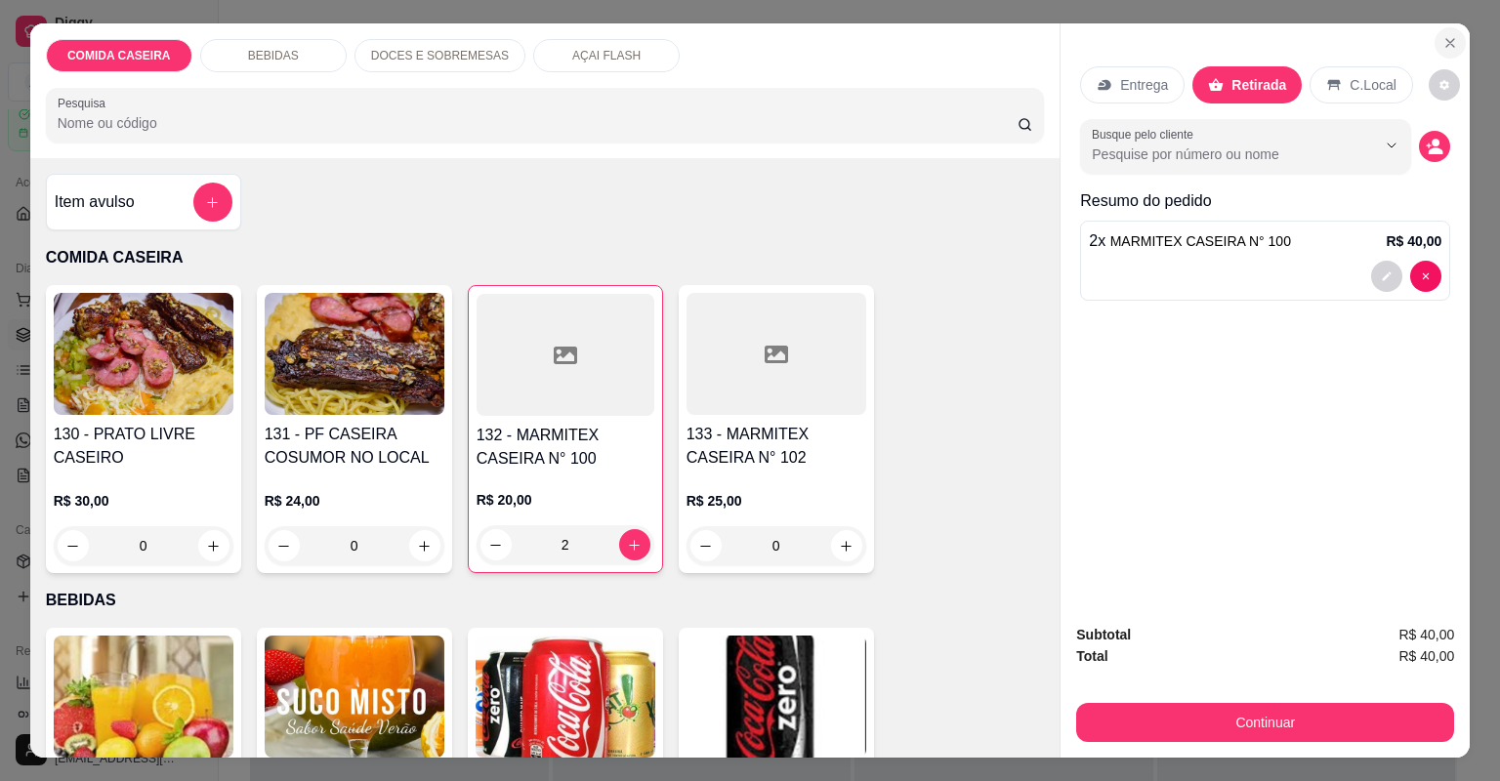
click at [1442, 39] on icon "Close" at bounding box center [1450, 43] width 16 height 16
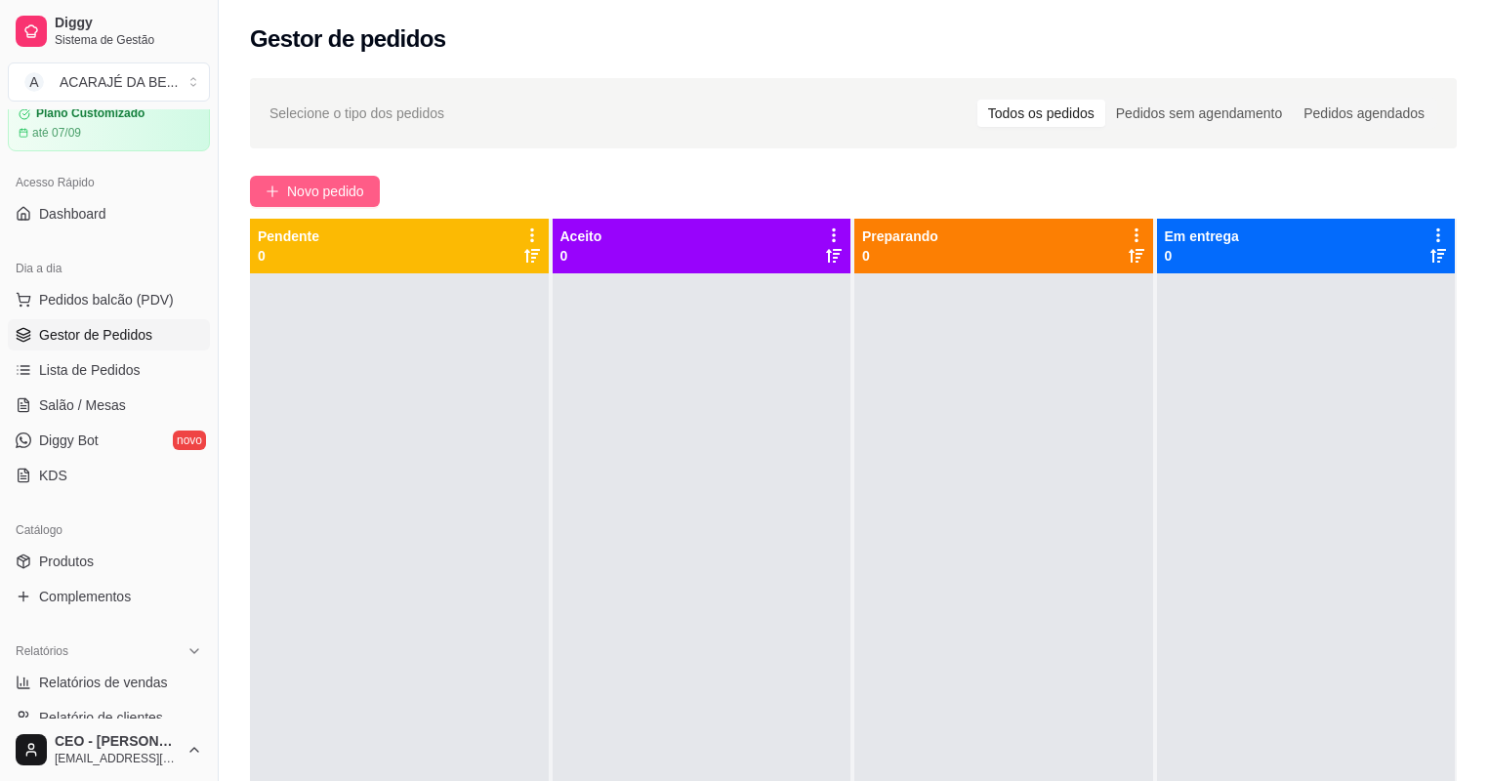
click at [342, 183] on span "Novo pedido" at bounding box center [325, 191] width 77 height 21
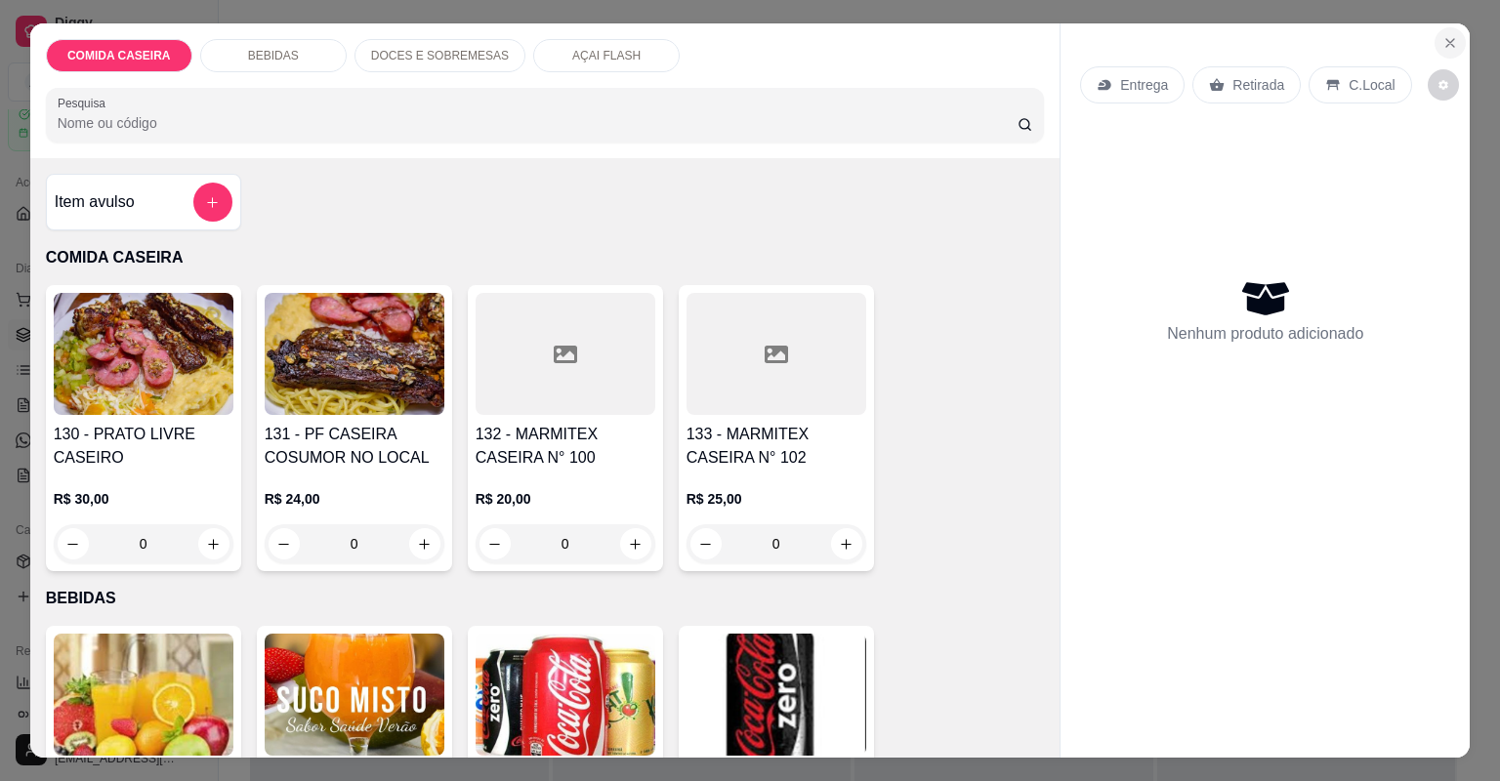
click at [1446, 43] on icon "Close" at bounding box center [1450, 43] width 8 height 8
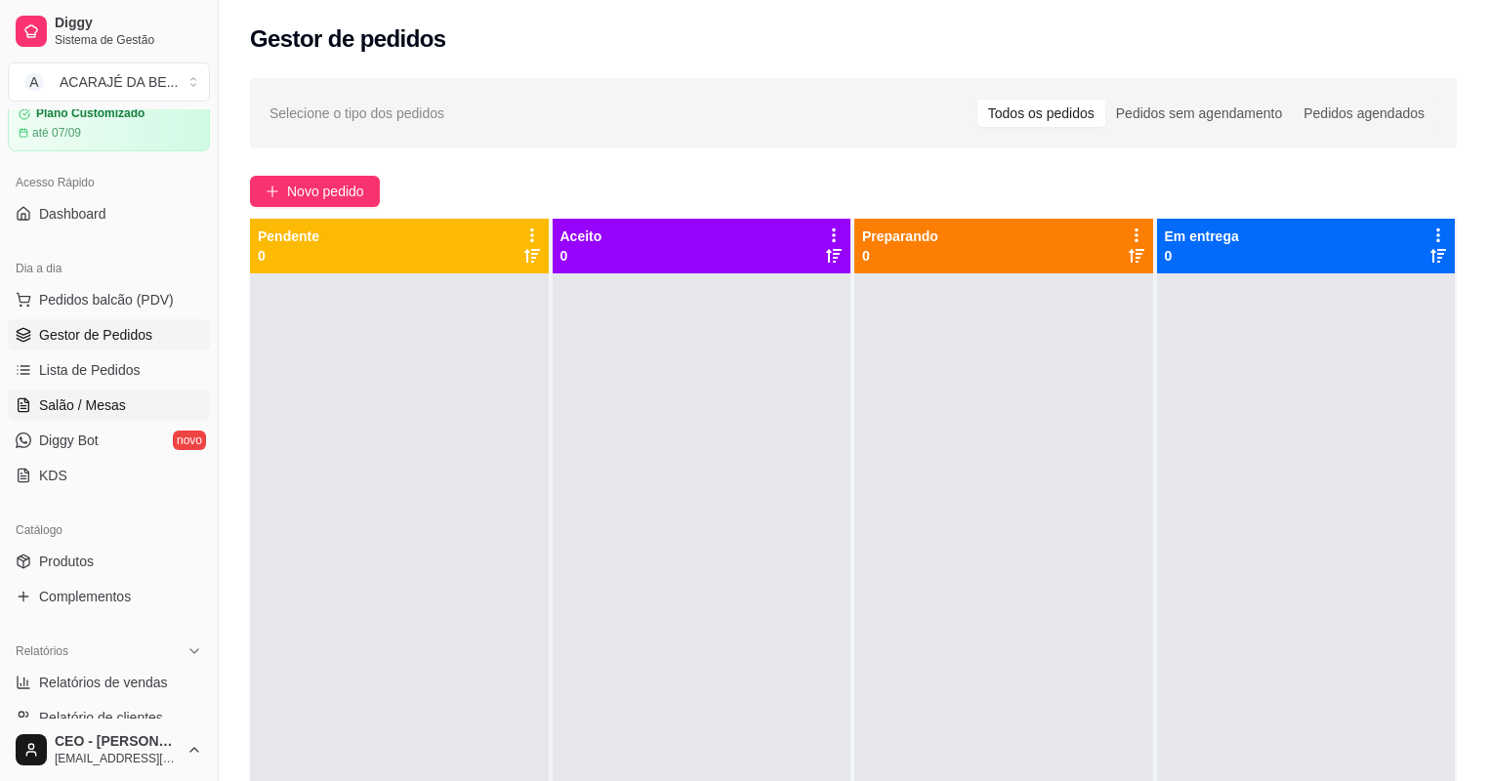
click at [117, 393] on link "Salão / Mesas" at bounding box center [109, 405] width 202 height 31
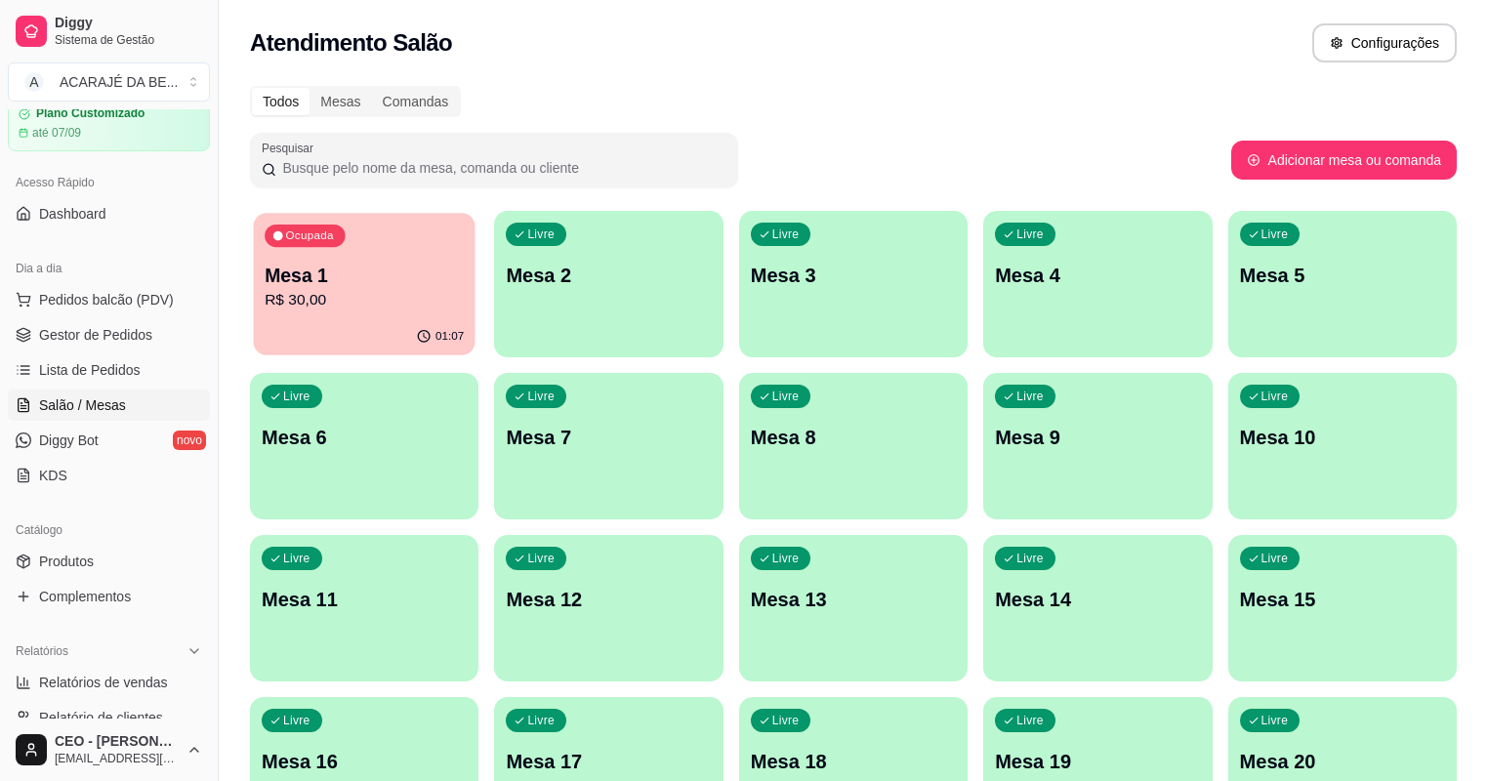
click at [369, 301] on p "R$ 30,00" at bounding box center [364, 300] width 199 height 22
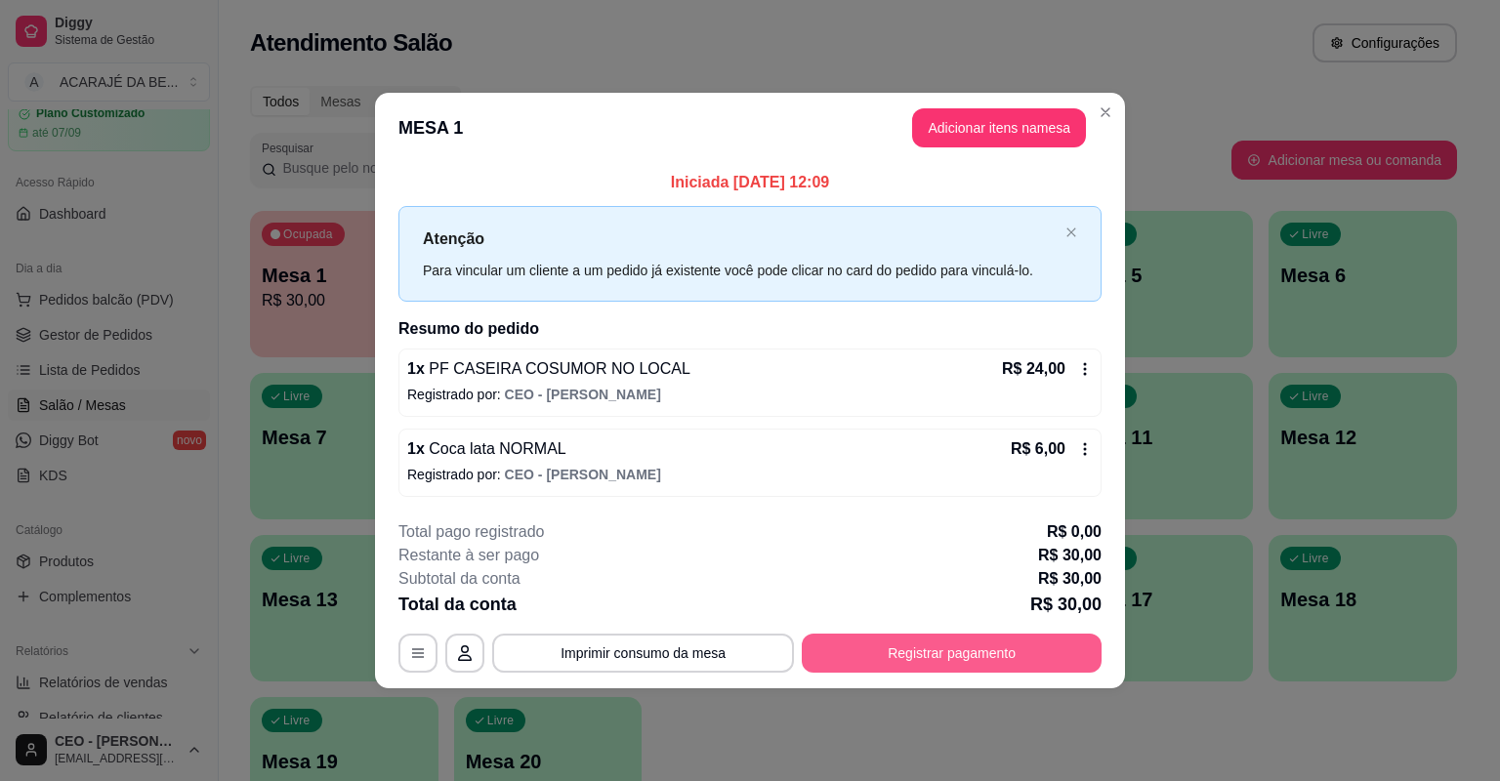
click at [879, 648] on button "Registrar pagamento" at bounding box center [952, 653] width 300 height 39
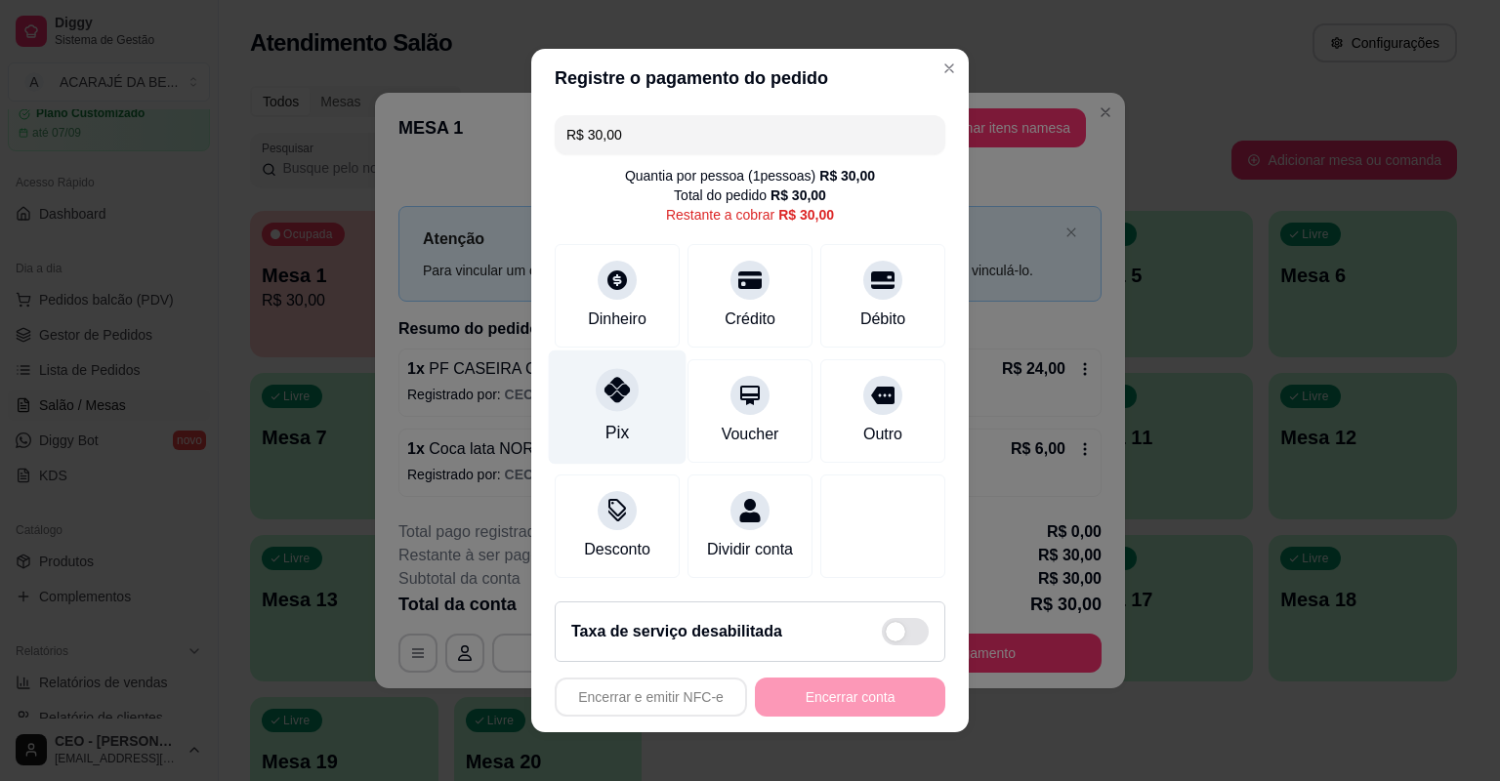
click at [656, 386] on div "Pix" at bounding box center [618, 408] width 138 height 114
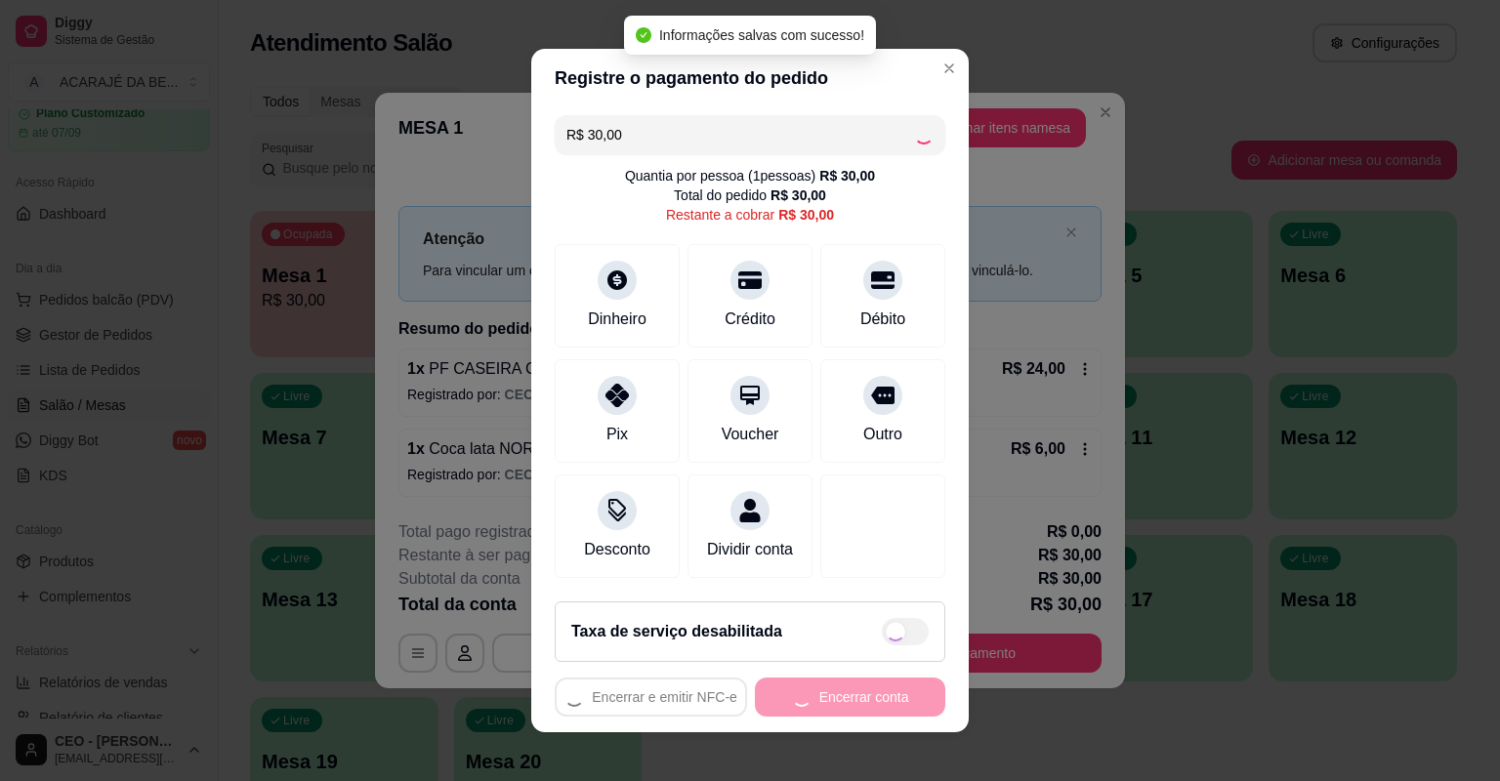
type input "R$ 0,00"
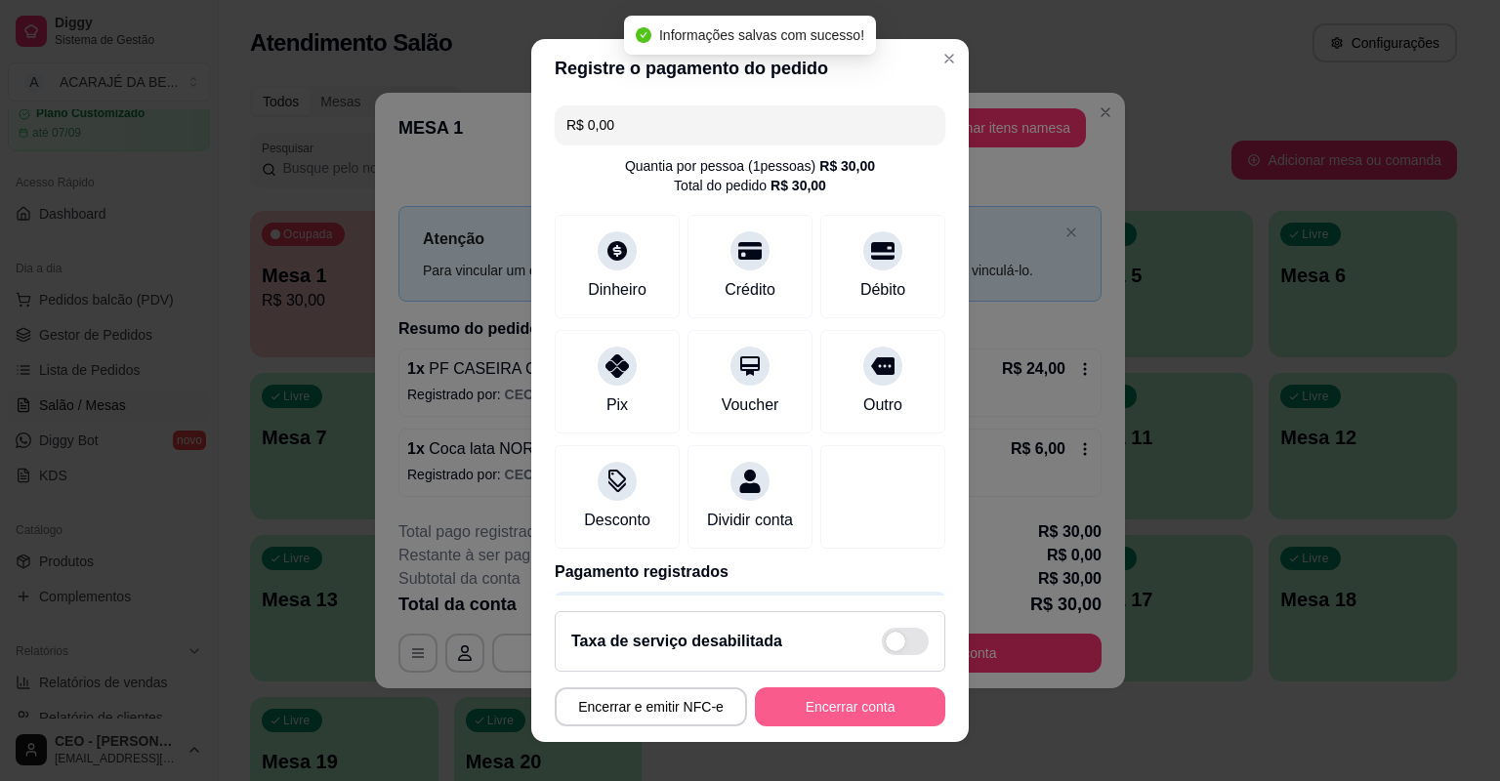
click at [828, 695] on button "Encerrar conta" at bounding box center [850, 706] width 190 height 39
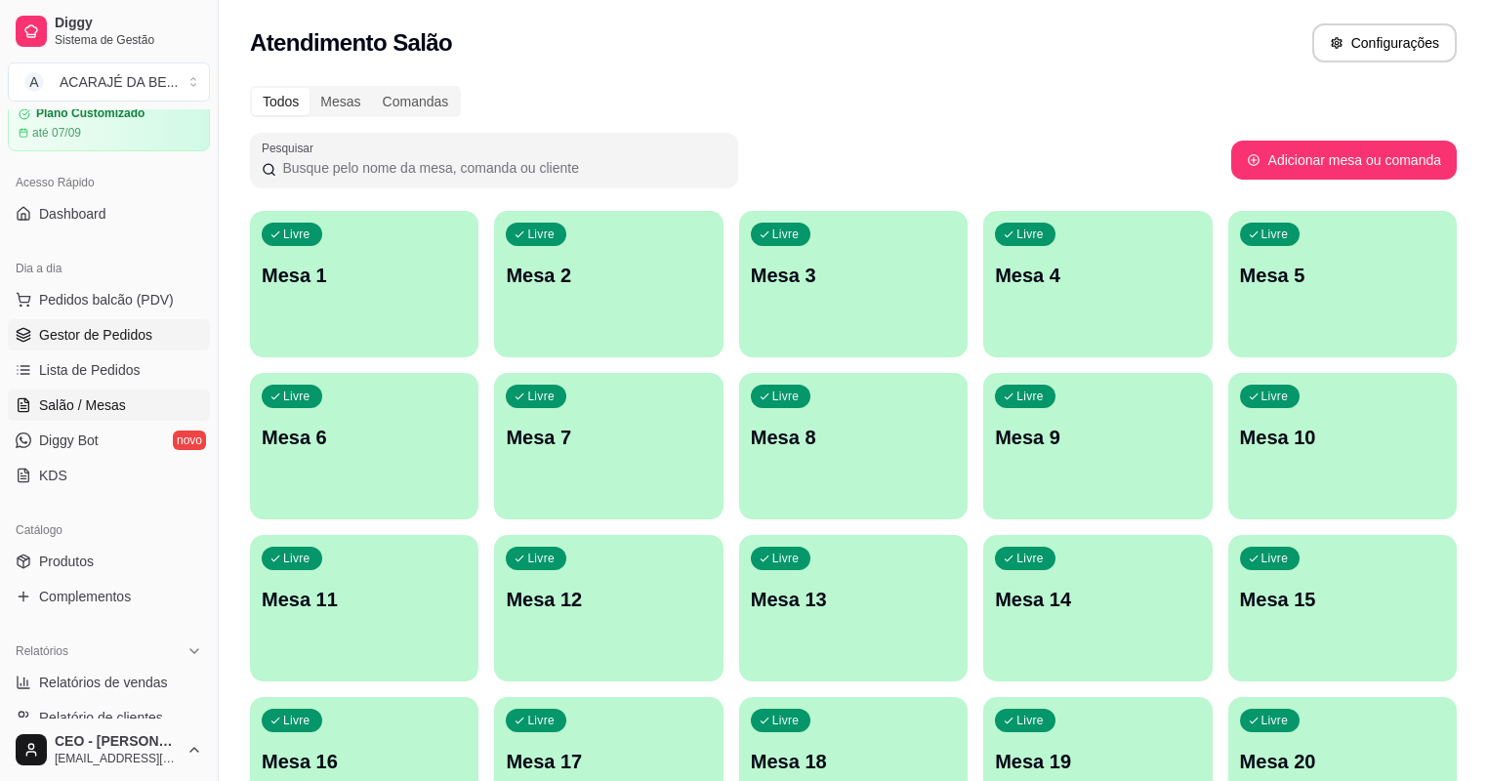
click at [108, 328] on span "Gestor de Pedidos" at bounding box center [95, 335] width 113 height 20
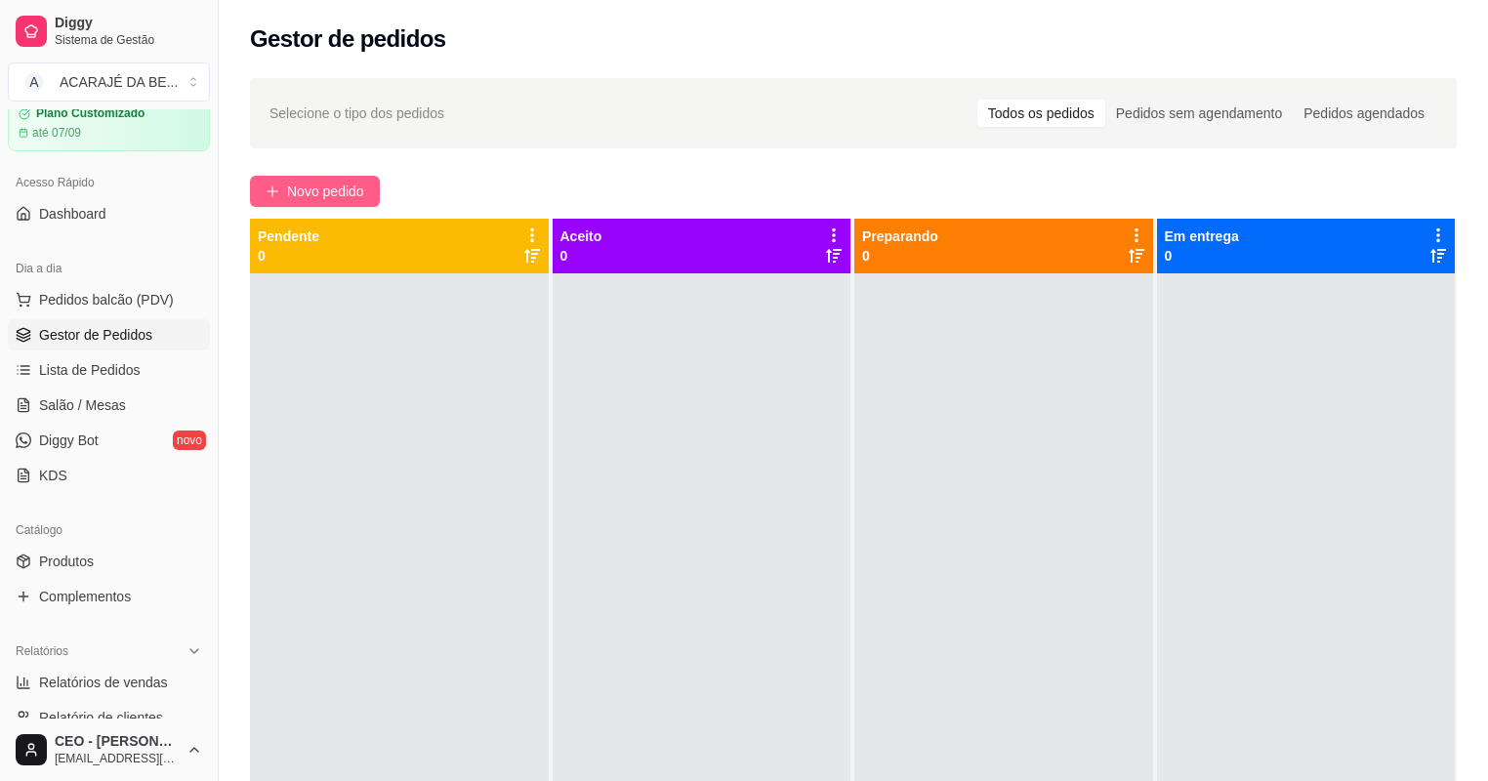
click at [342, 186] on span "Novo pedido" at bounding box center [325, 191] width 77 height 21
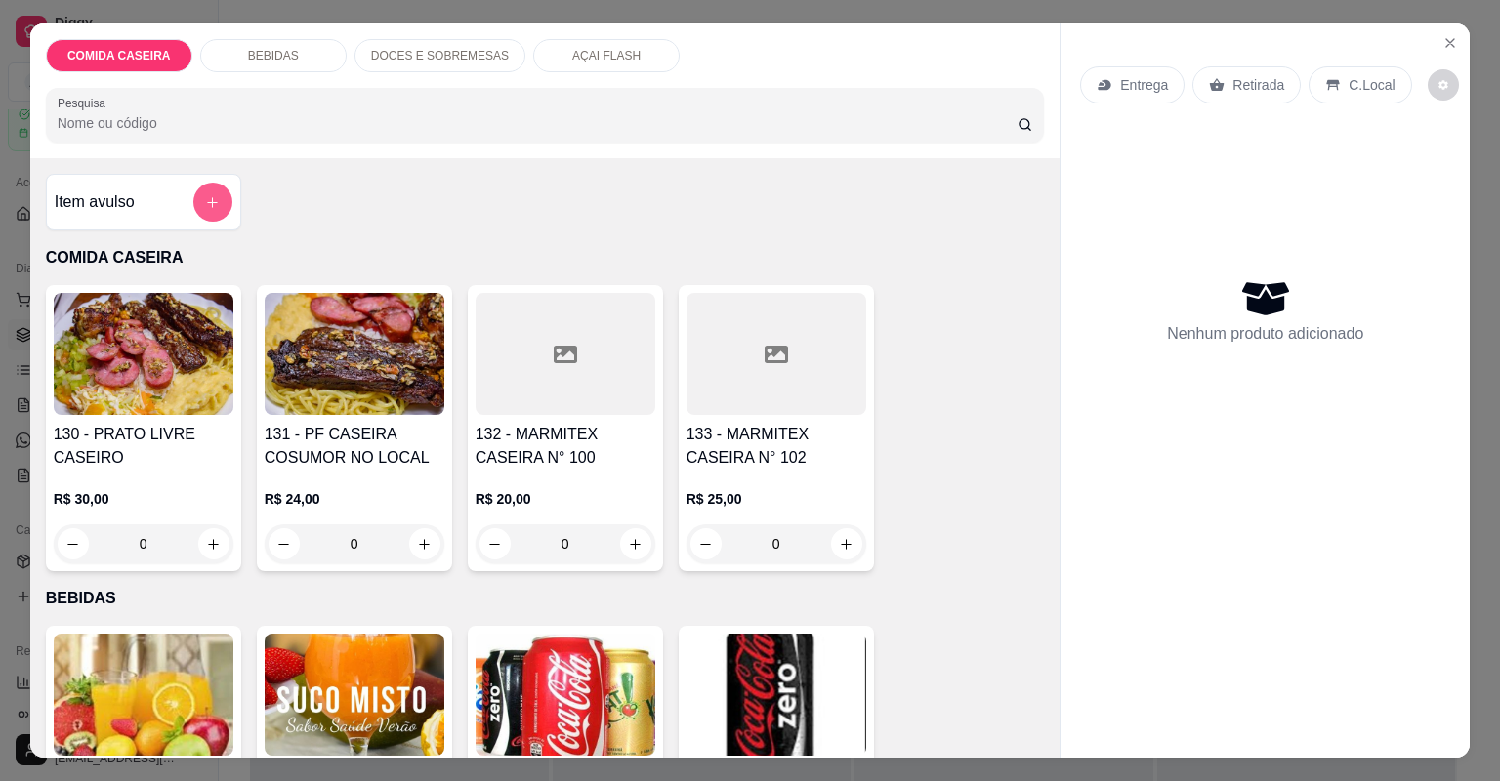
click at [215, 211] on button "add-separate-item" at bounding box center [212, 202] width 39 height 39
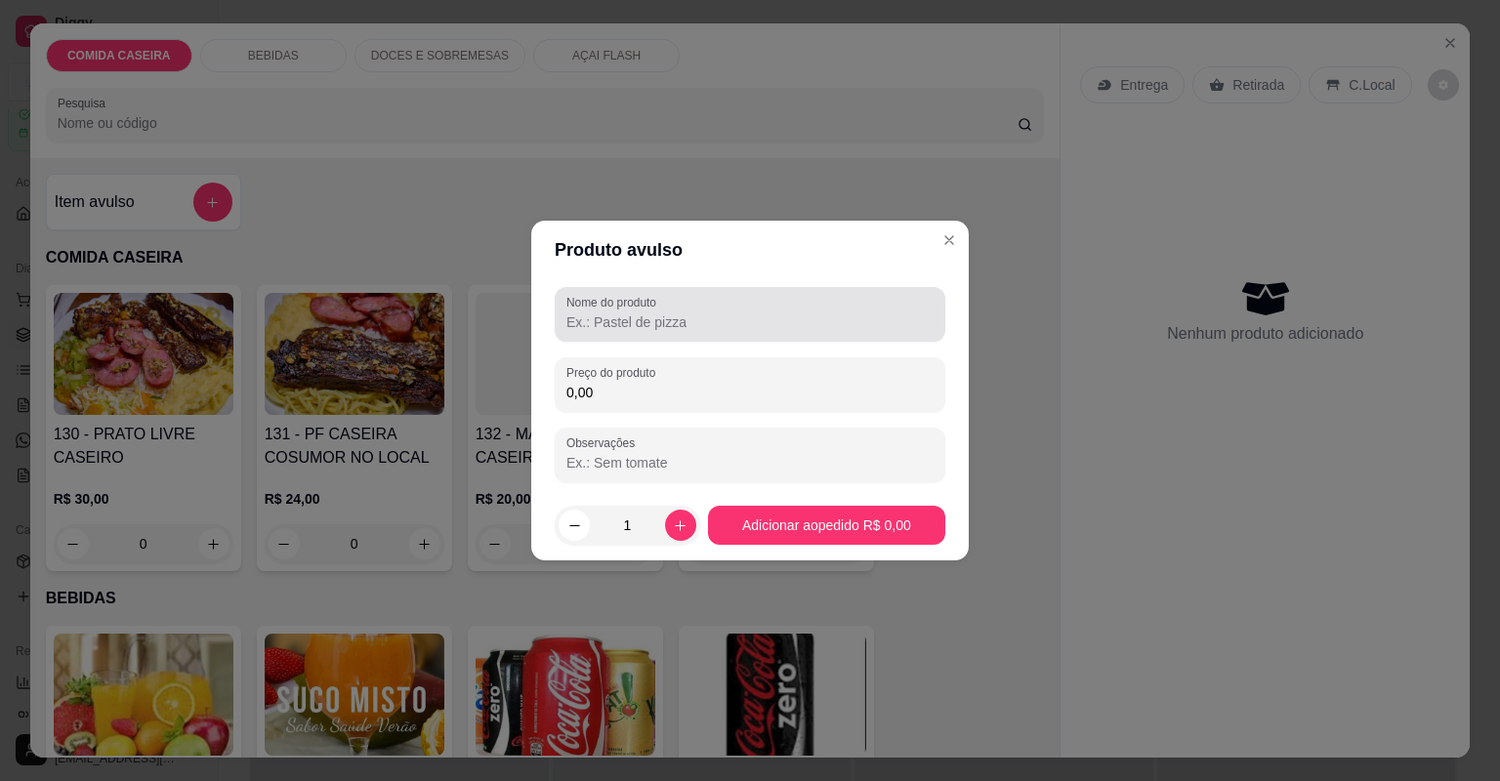
click at [631, 332] on div at bounding box center [749, 314] width 367 height 39
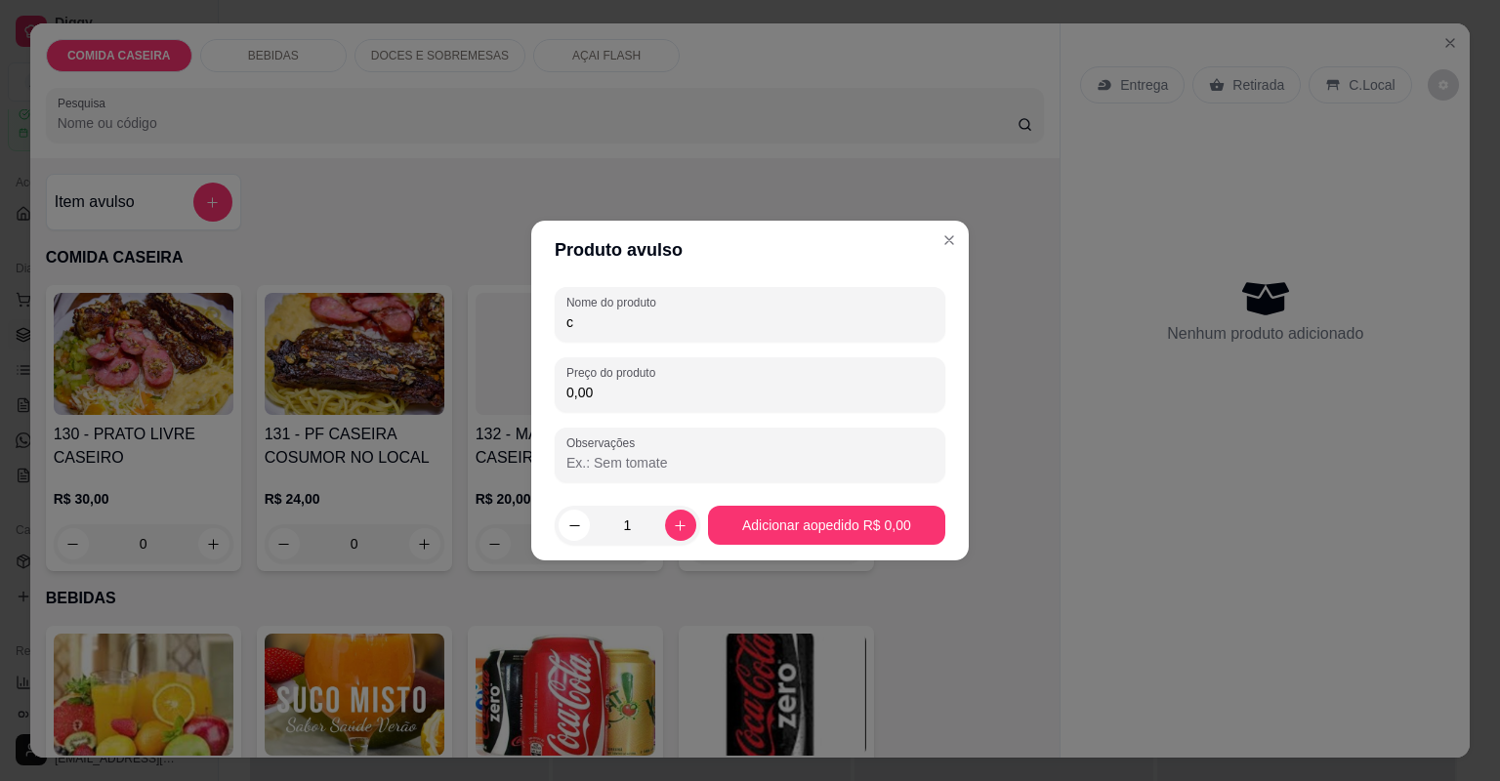
type input "c"
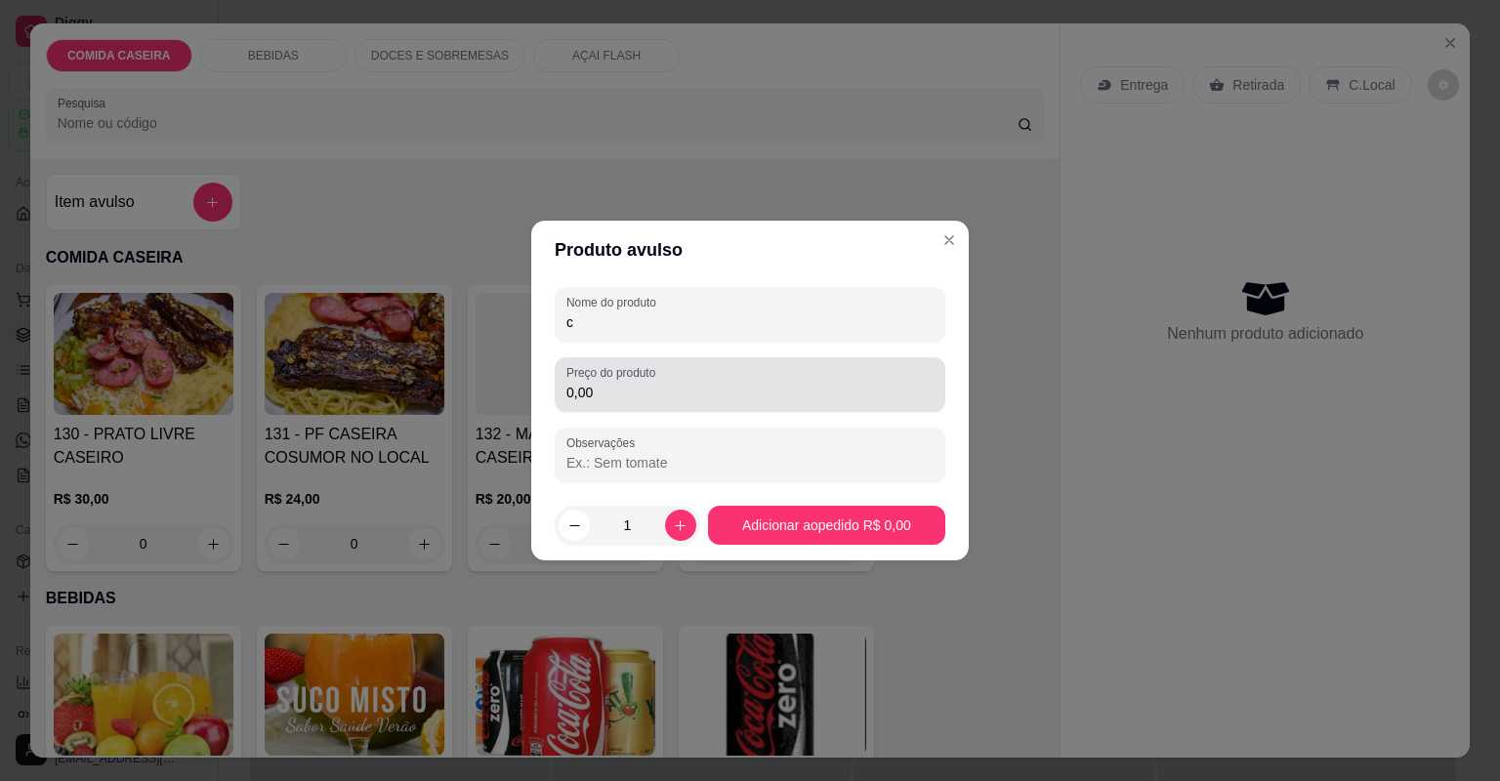
click at [631, 382] on div "0,00" at bounding box center [749, 384] width 367 height 39
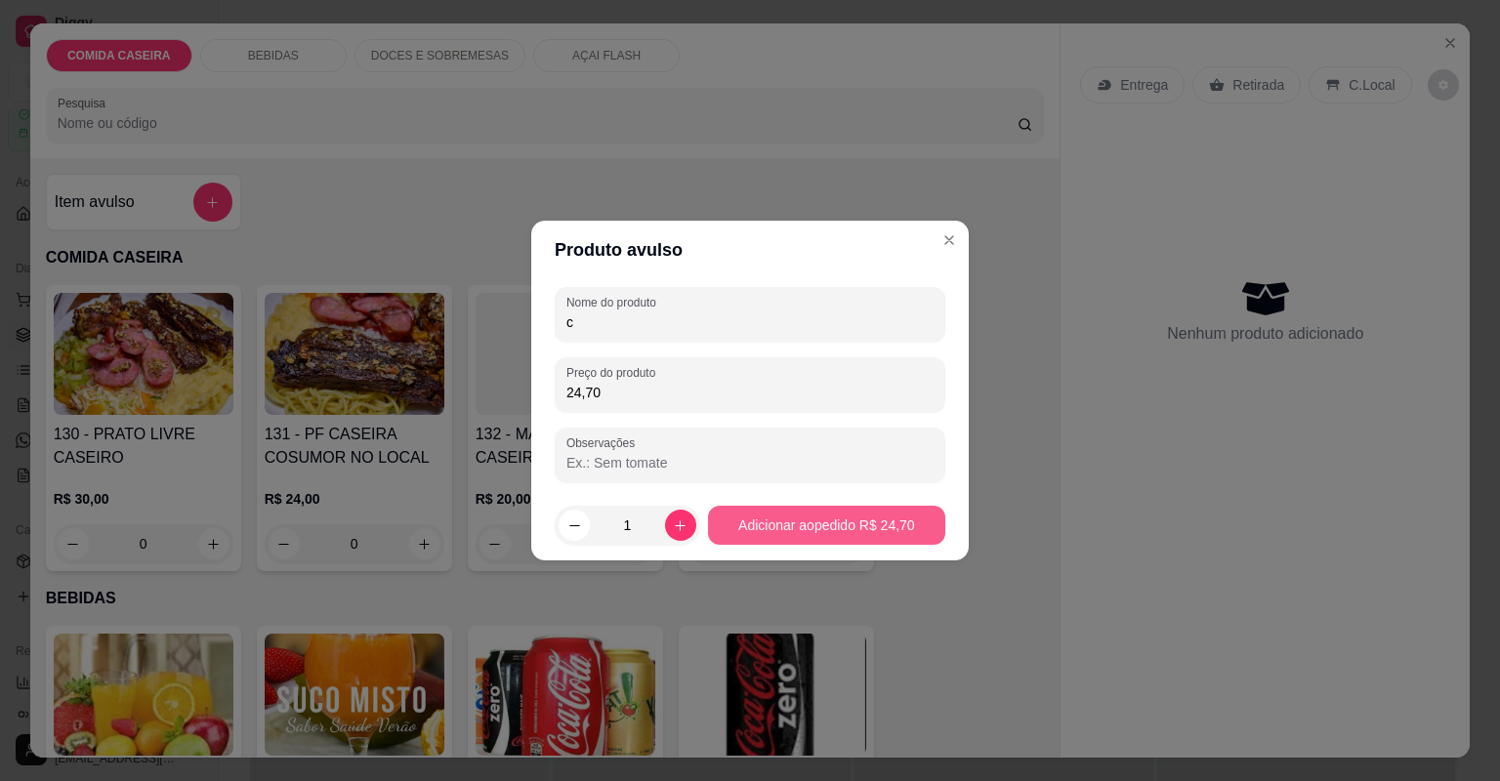
type input "24,70"
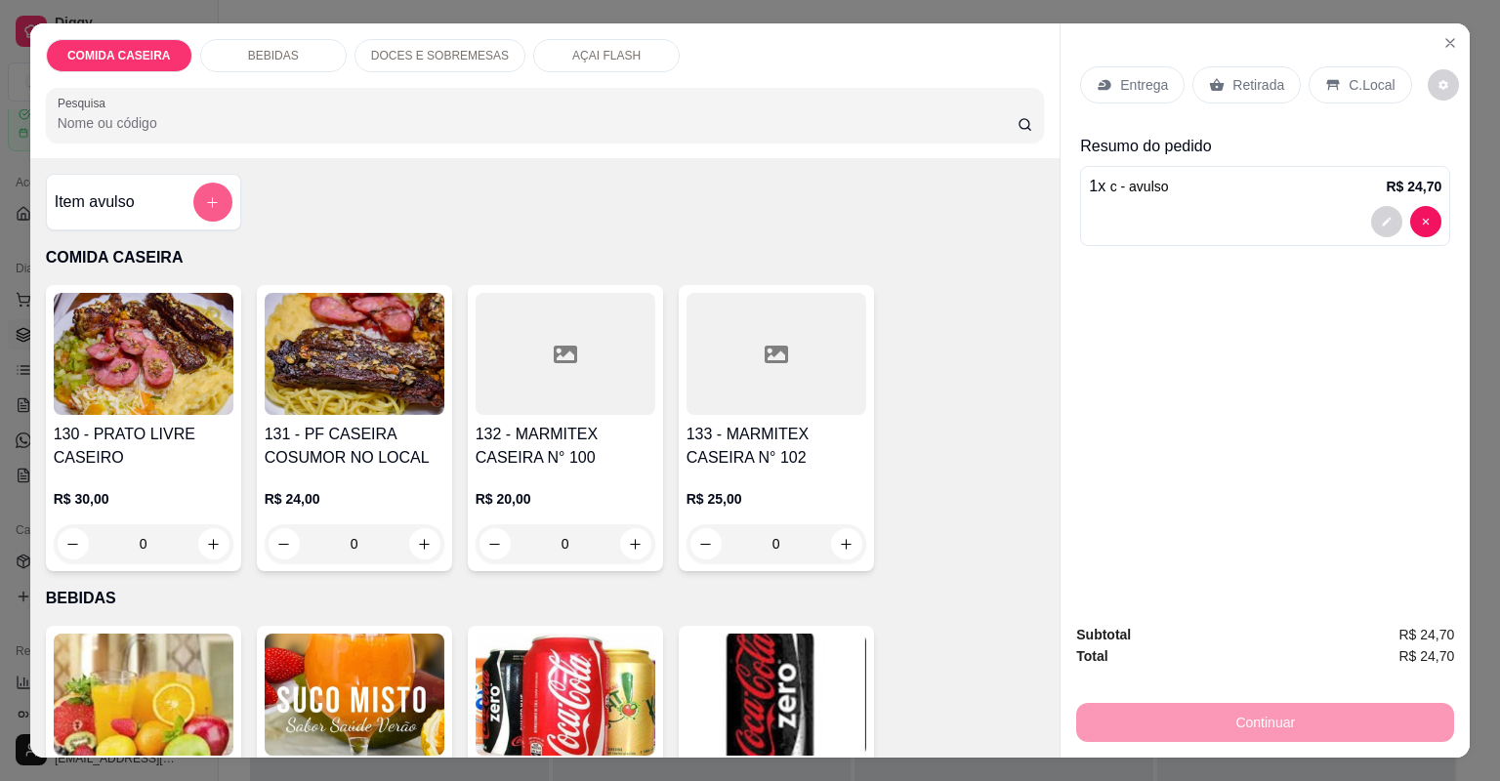
click at [209, 203] on icon "add-separate-item" at bounding box center [212, 202] width 15 height 15
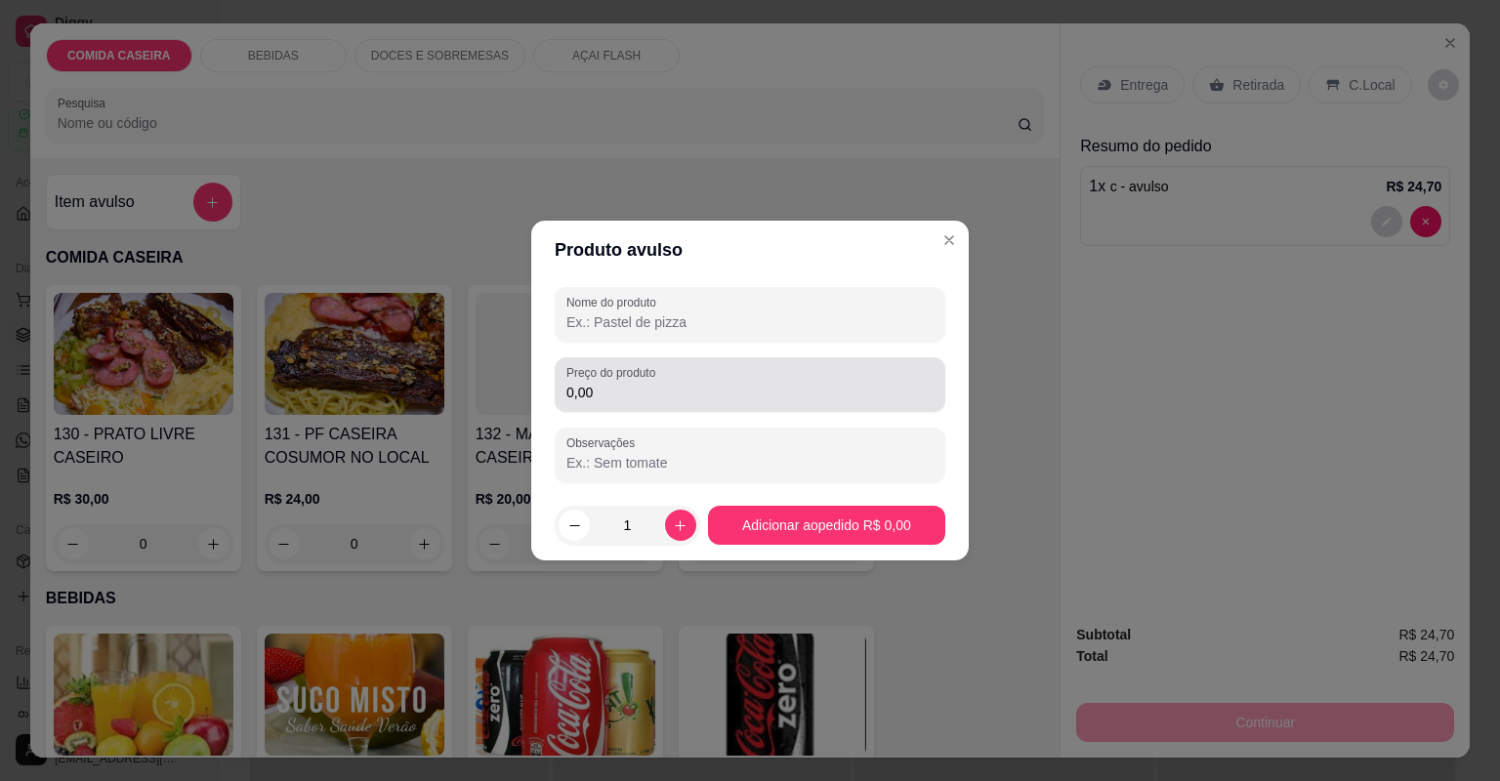
click at [610, 392] on input "0,00" at bounding box center [749, 393] width 367 height 20
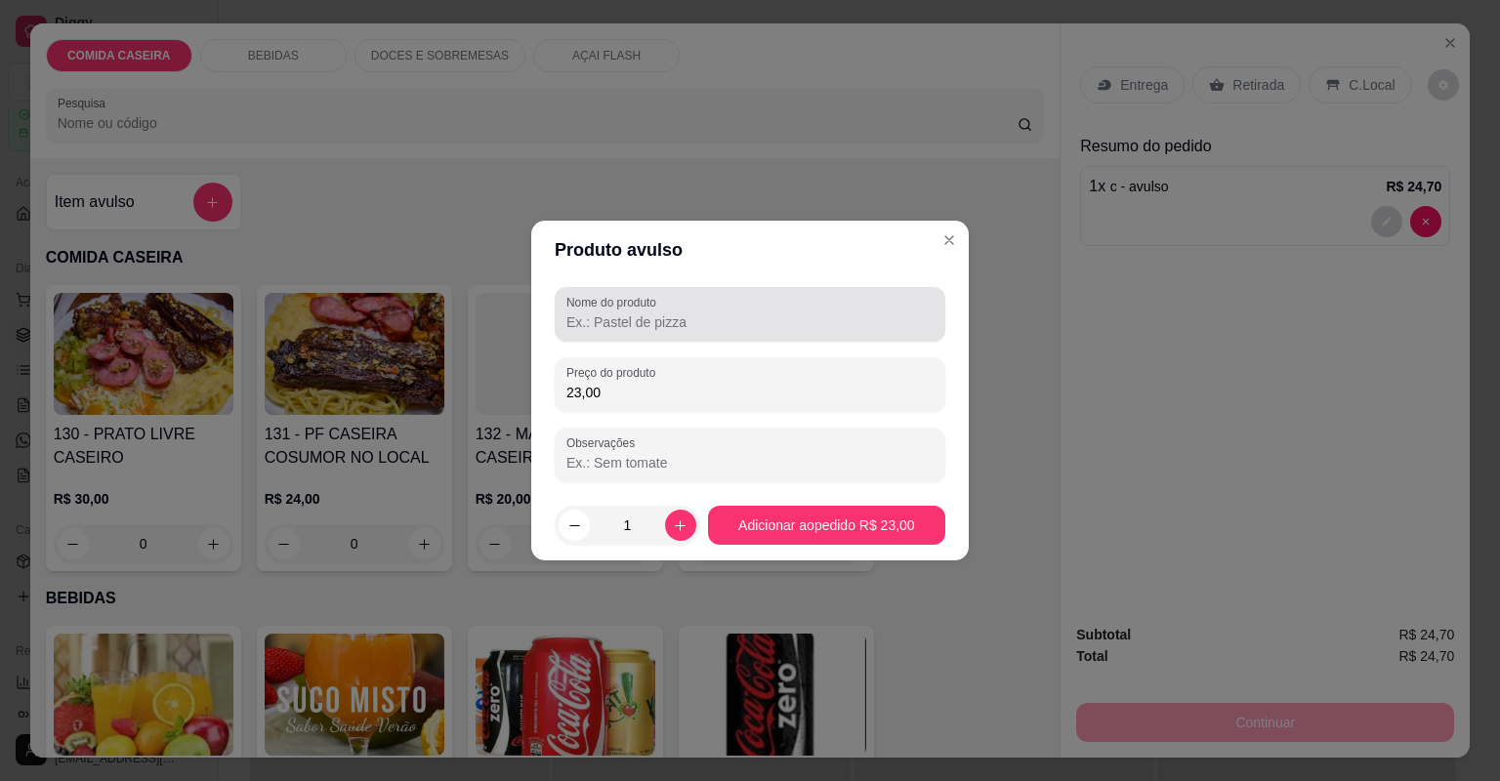
type input "23,00"
click at [620, 321] on input "Nome do produto" at bounding box center [749, 322] width 367 height 20
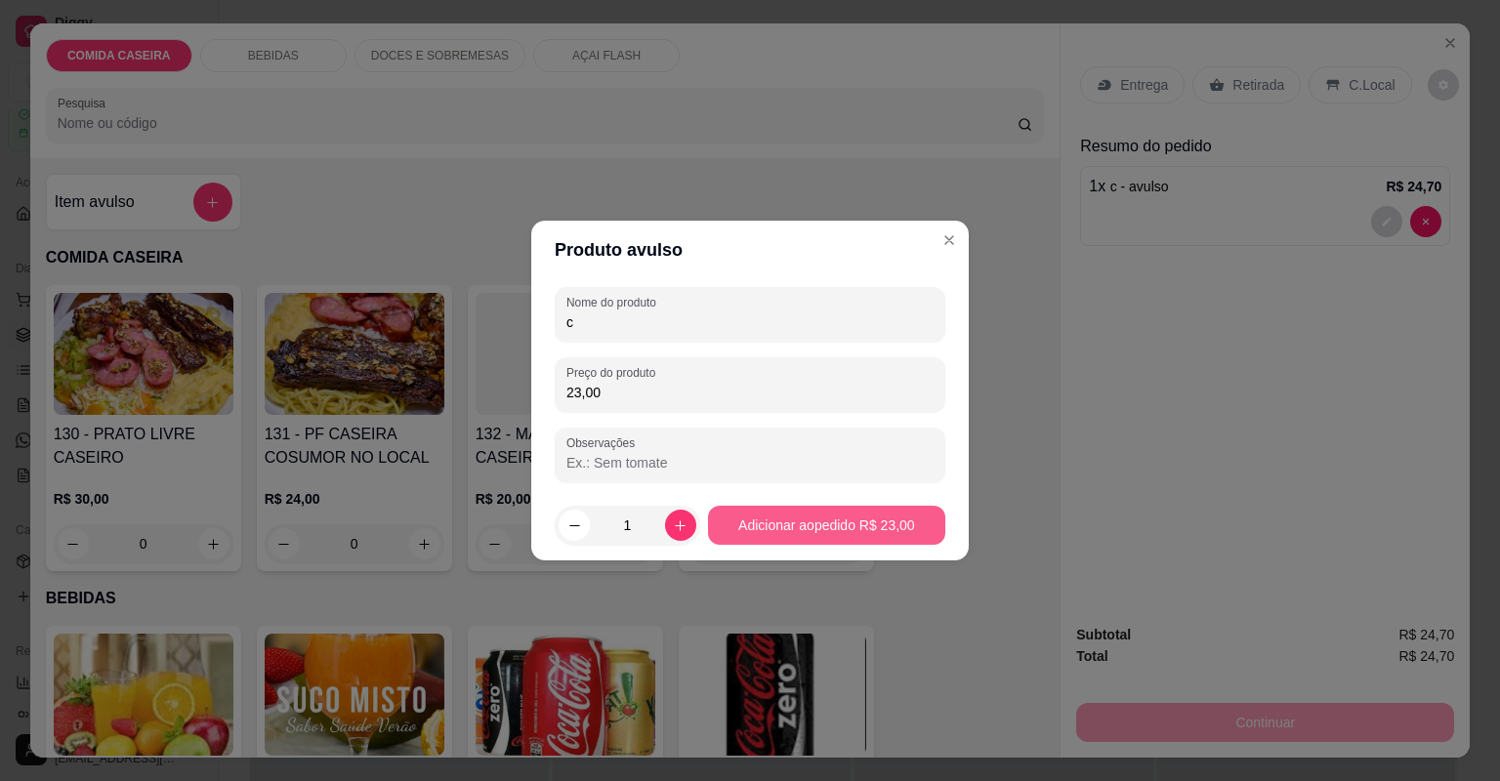
type input "c"
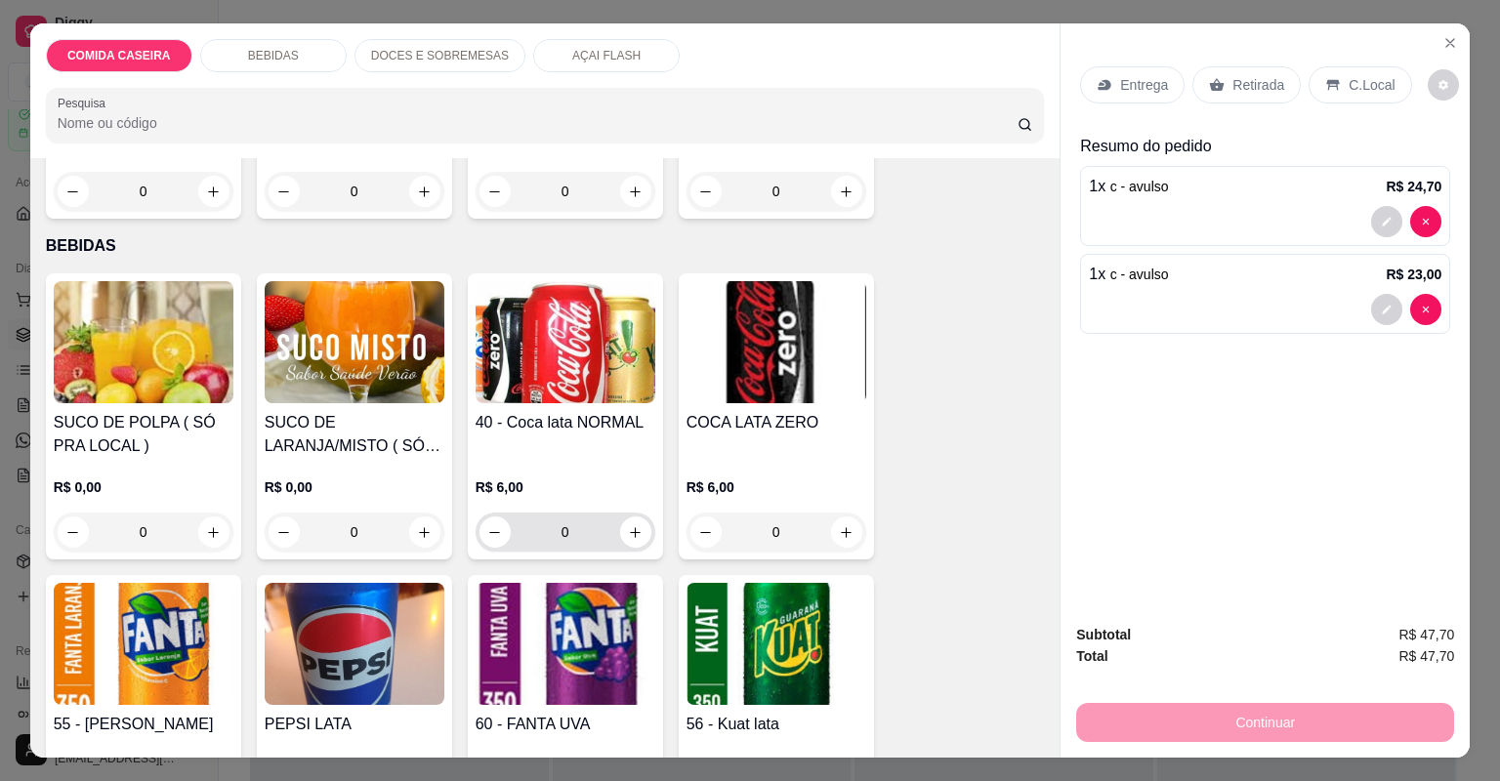
scroll to position [391, 0]
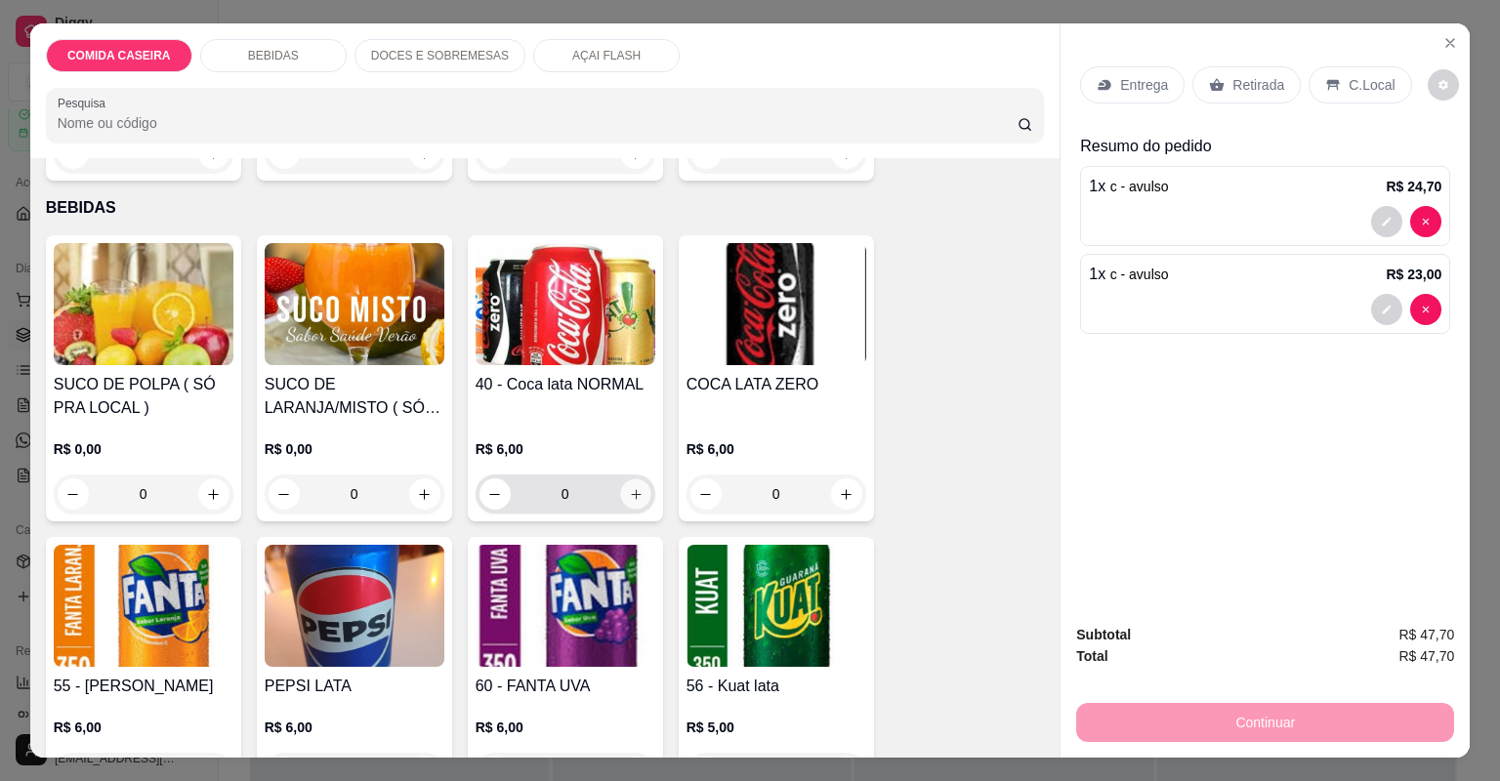
click at [628, 489] on icon "increase-product-quantity" at bounding box center [635, 494] width 15 height 15
type input "1"
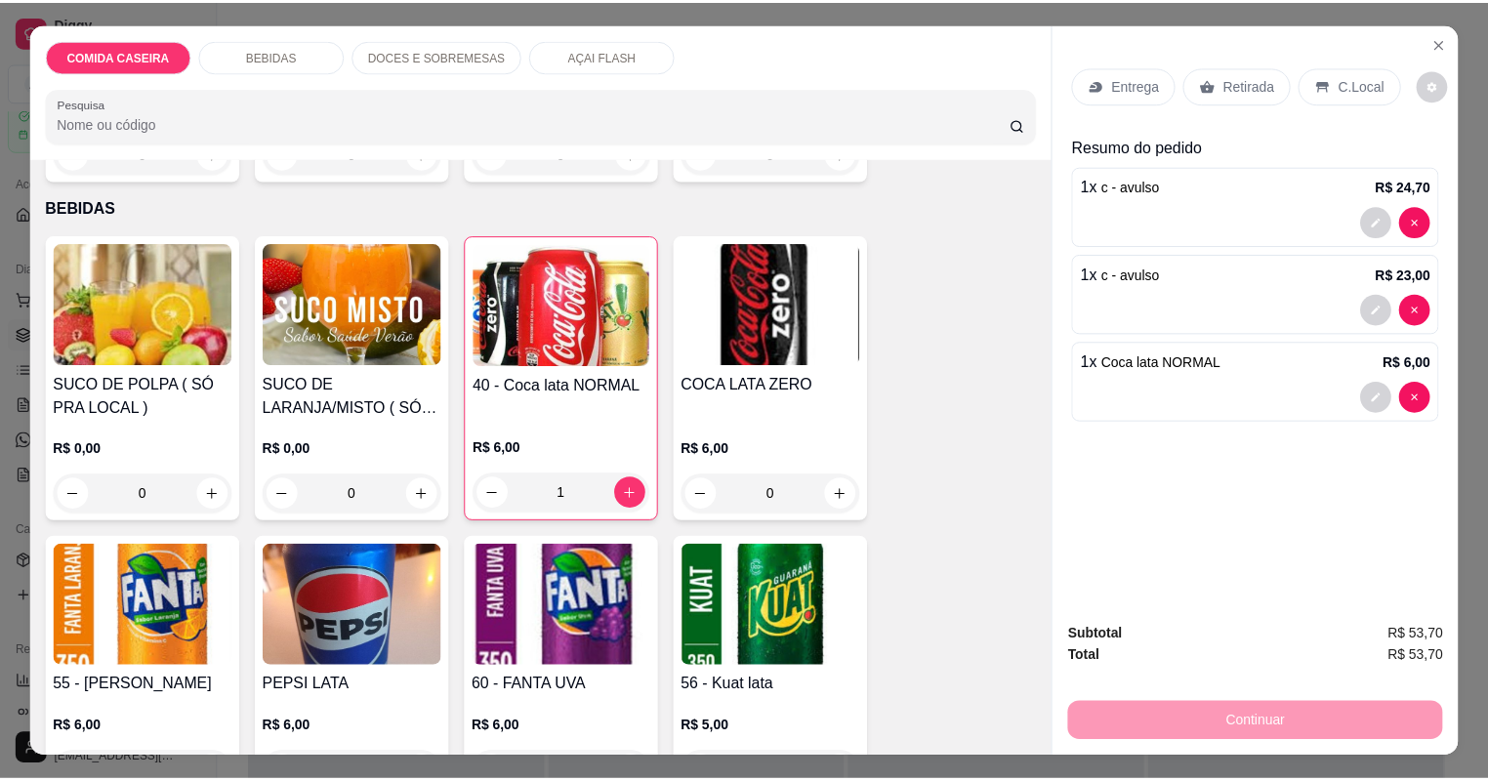
scroll to position [156, 0]
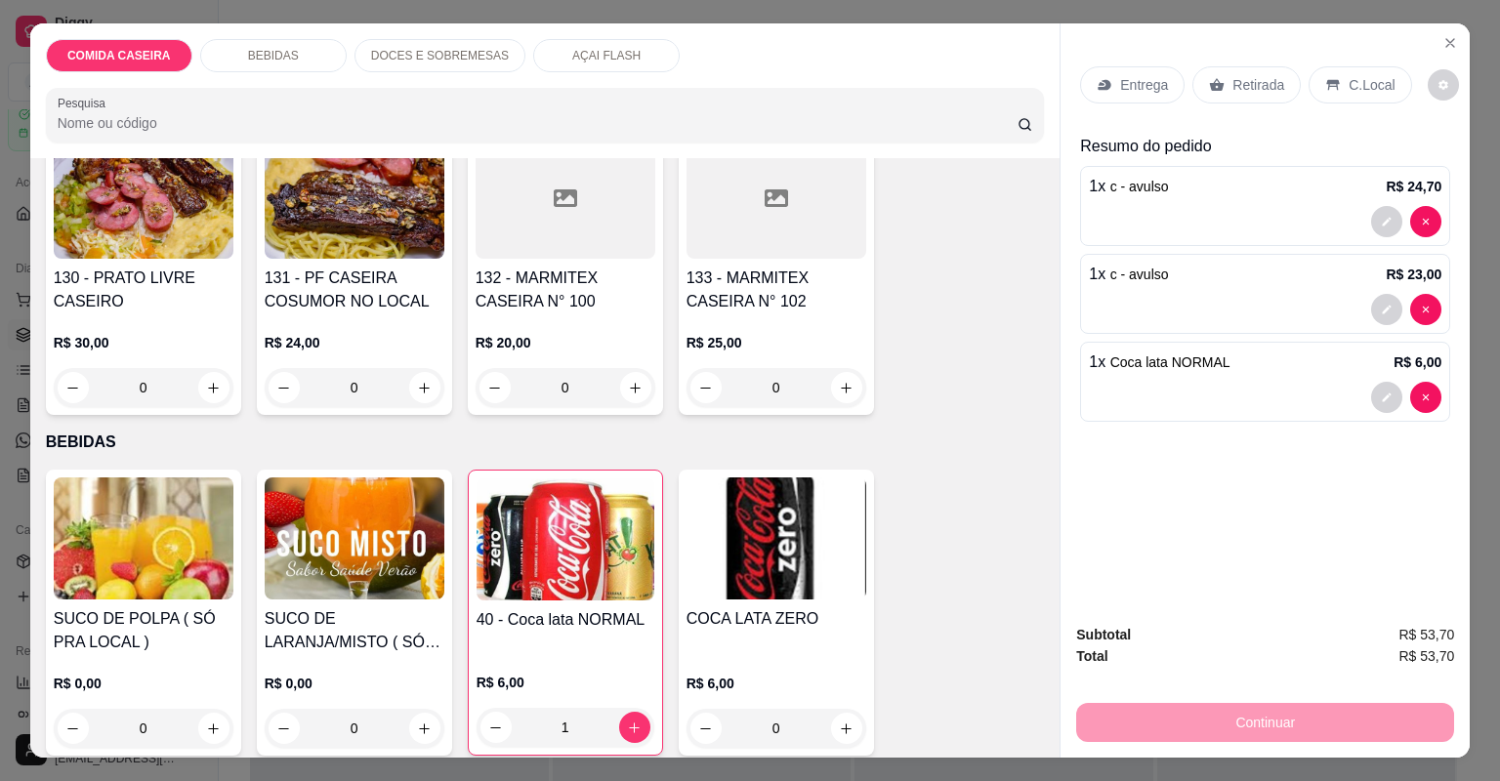
click at [1232, 86] on p "Retirada" at bounding box center [1258, 85] width 52 height 20
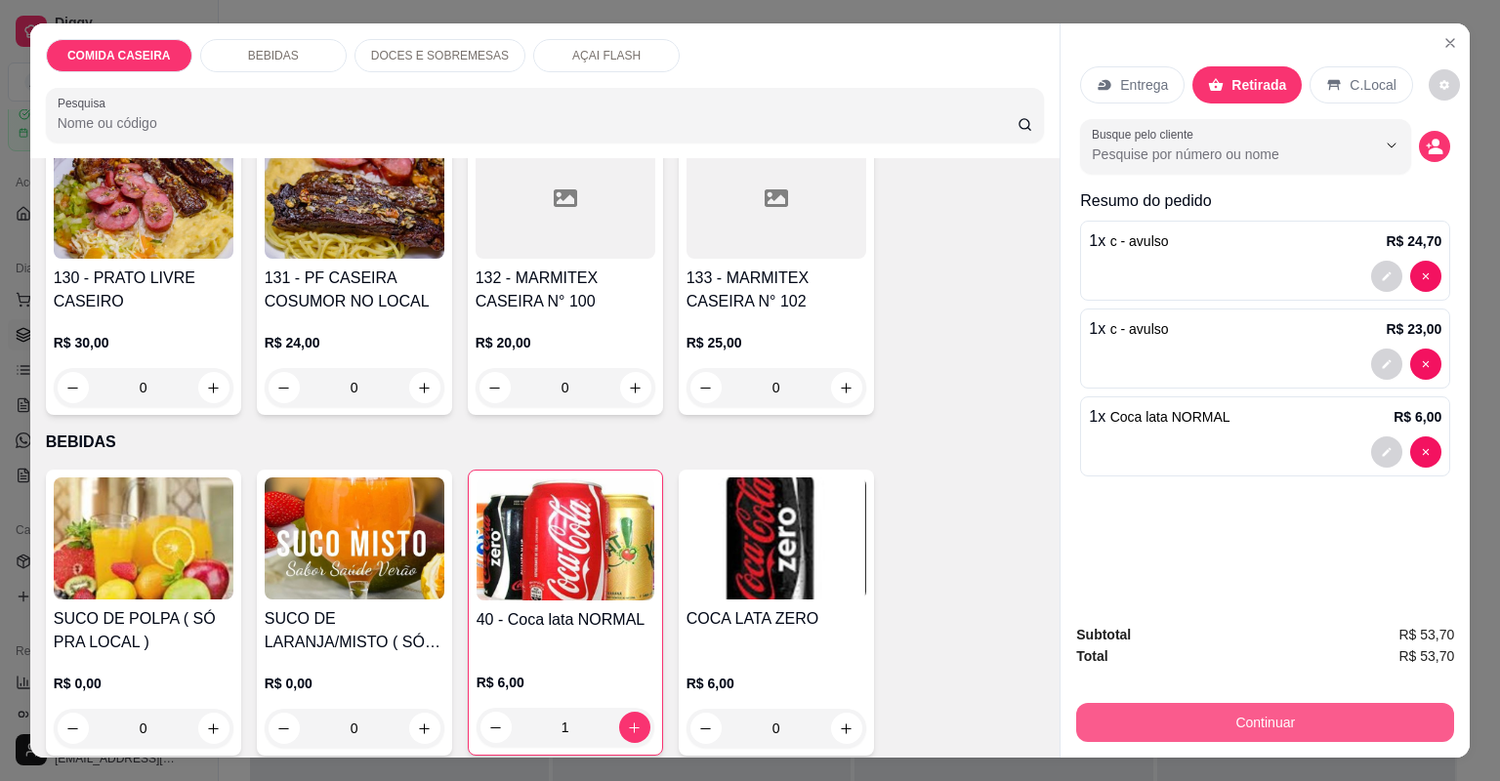
click at [1199, 723] on button "Continuar" at bounding box center [1265, 722] width 378 height 39
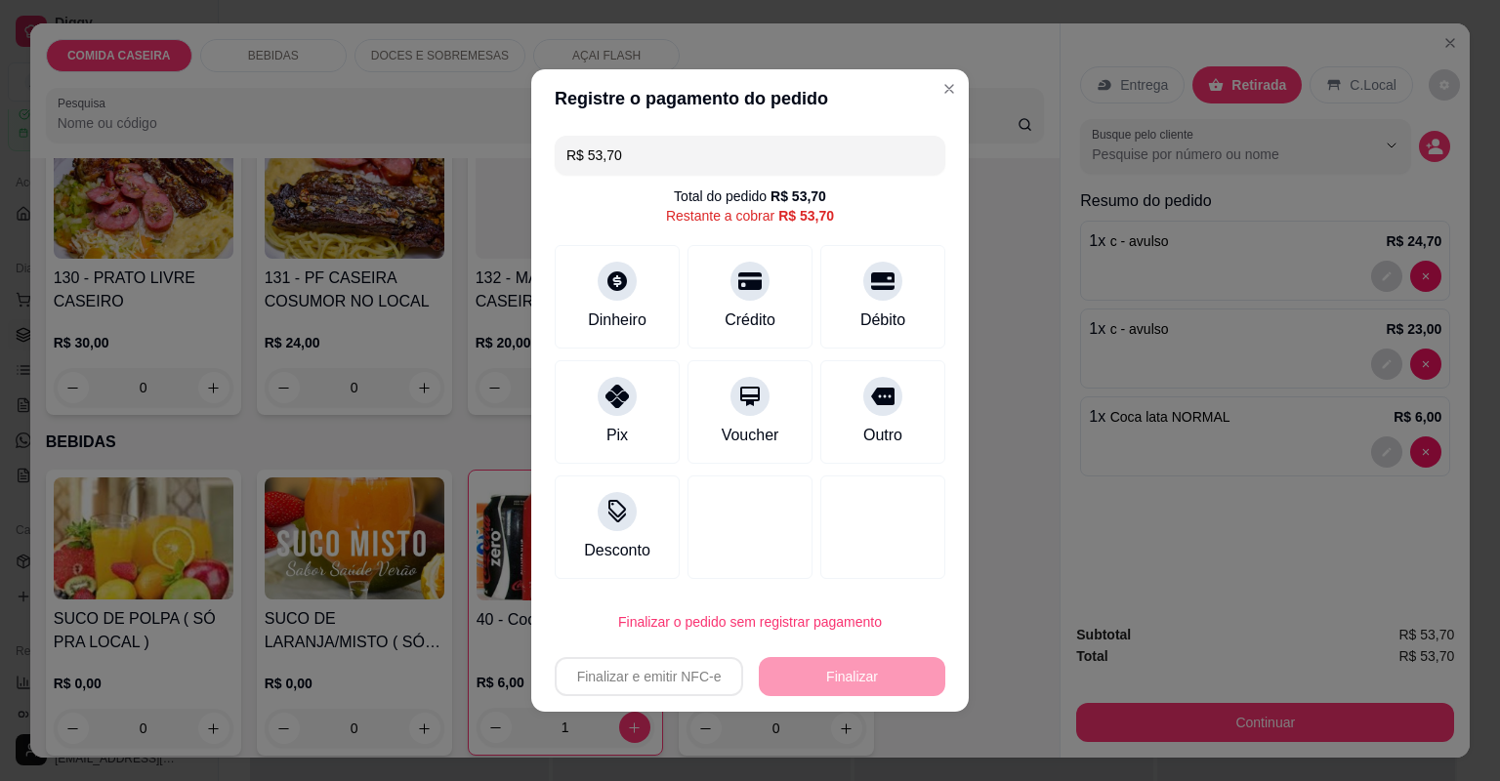
click at [724, 322] on div "Crédito" at bounding box center [749, 320] width 51 height 23
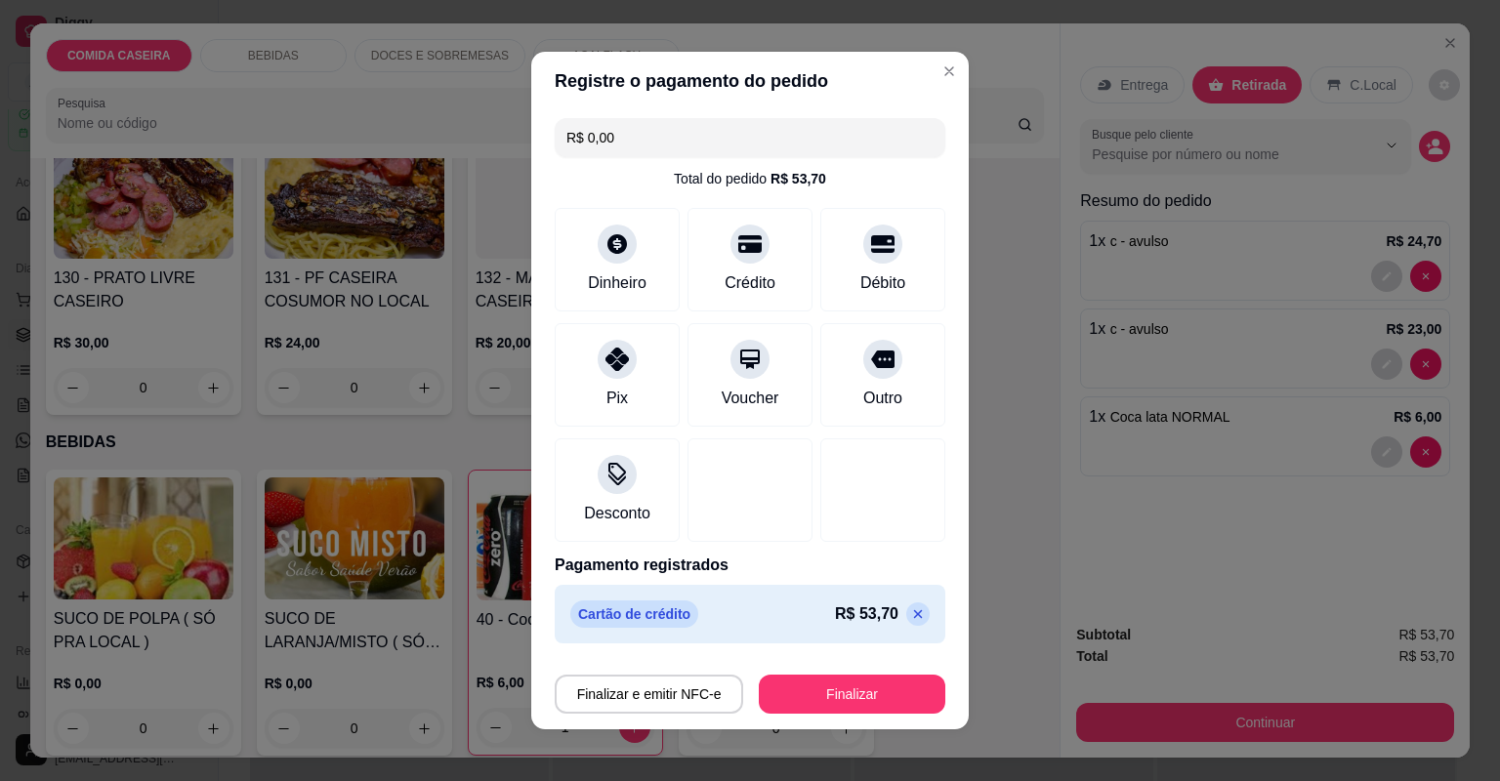
type input "R$ 0,00"
click at [816, 684] on button "Finalizar" at bounding box center [852, 694] width 186 height 39
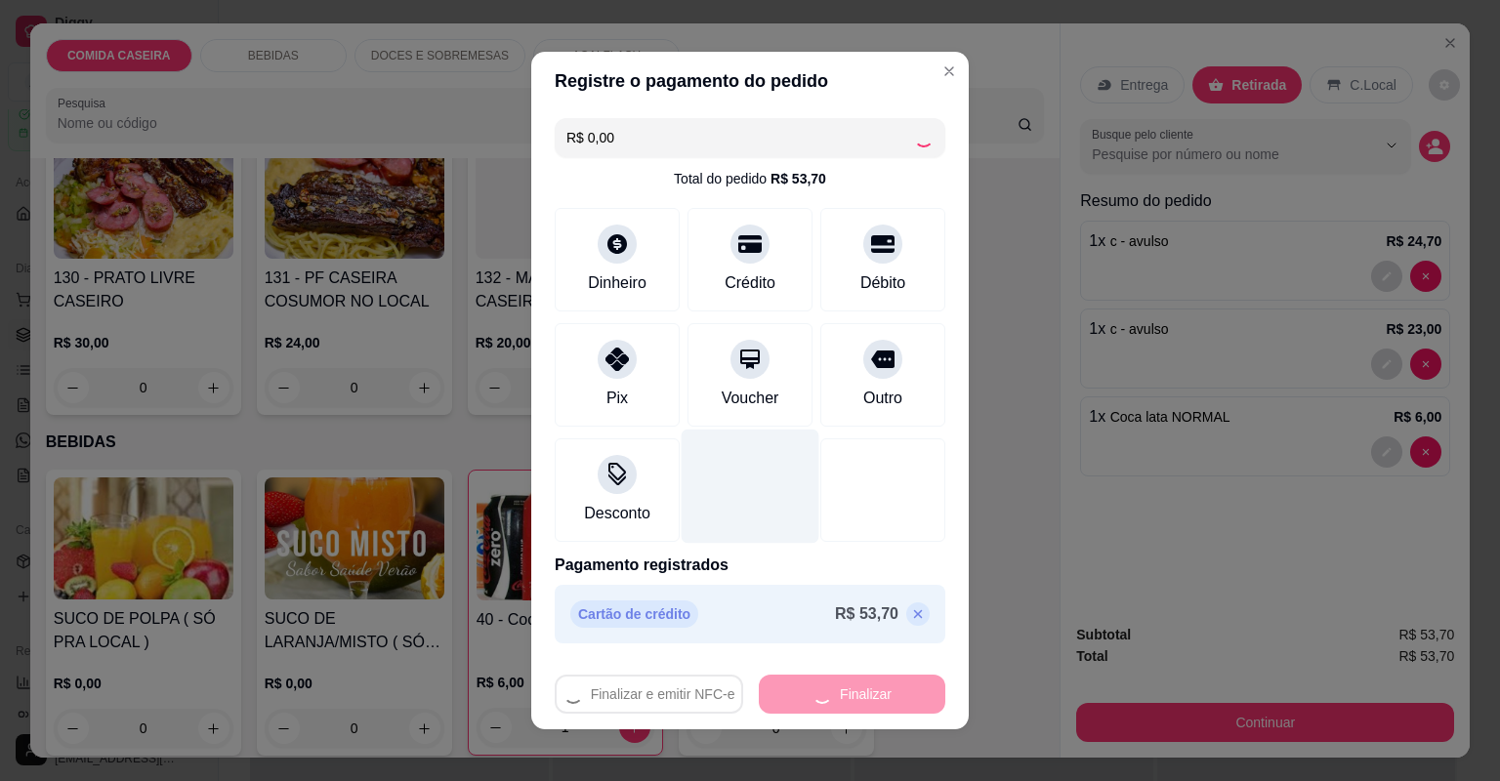
type input "0"
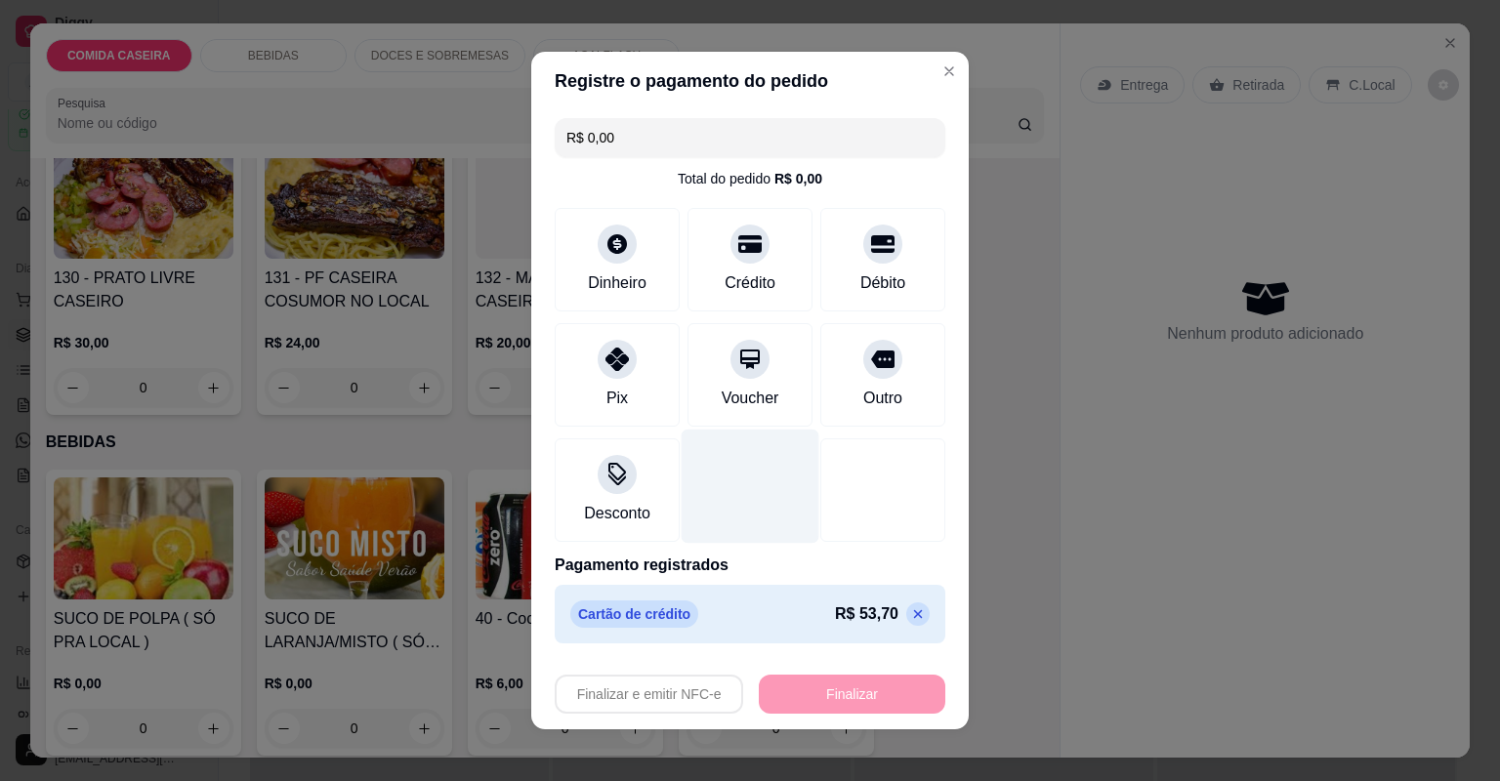
type input "-R$ 53,70"
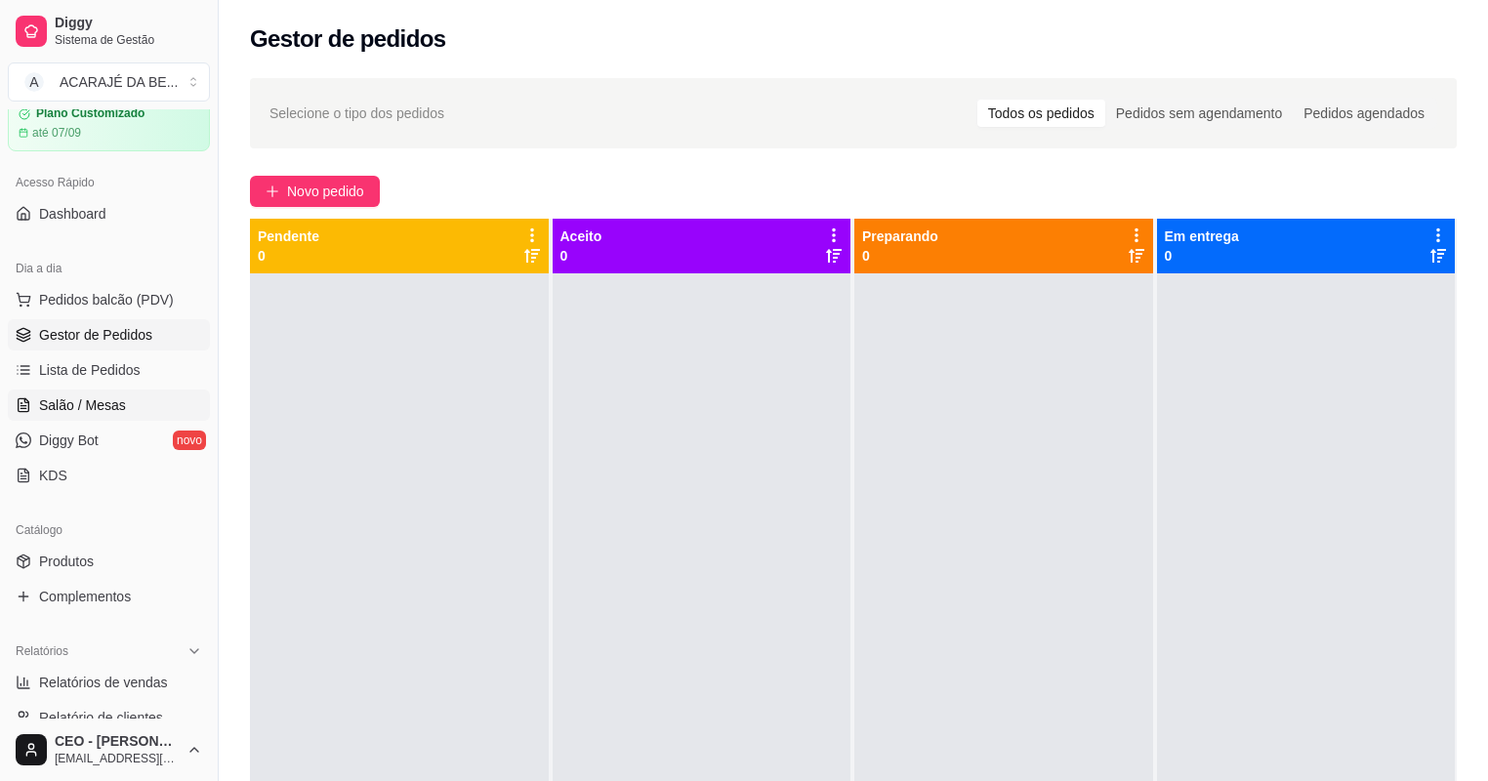
click at [135, 390] on link "Salão / Mesas" at bounding box center [109, 405] width 202 height 31
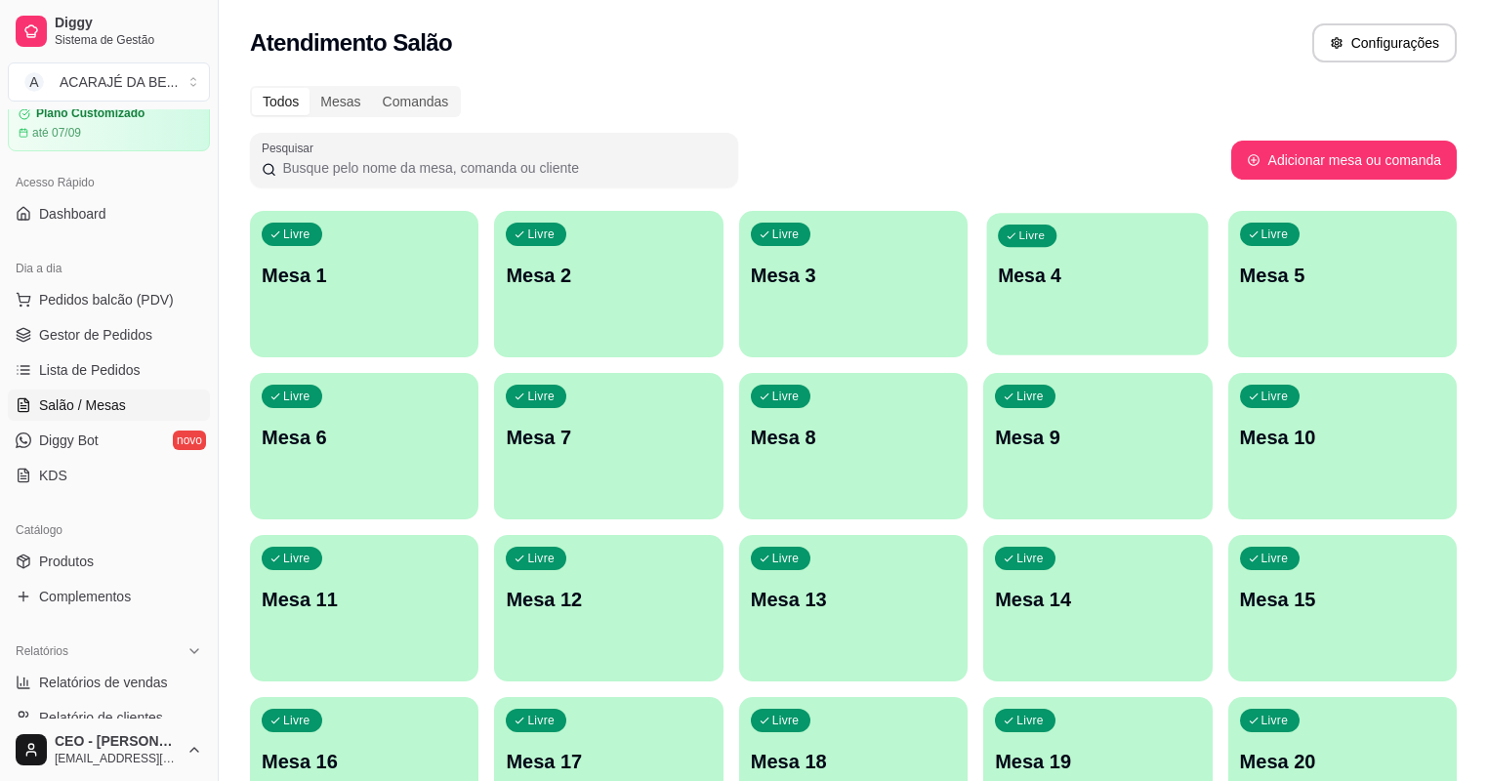
click at [987, 326] on div "Livre Mesa 4" at bounding box center [1098, 272] width 222 height 119
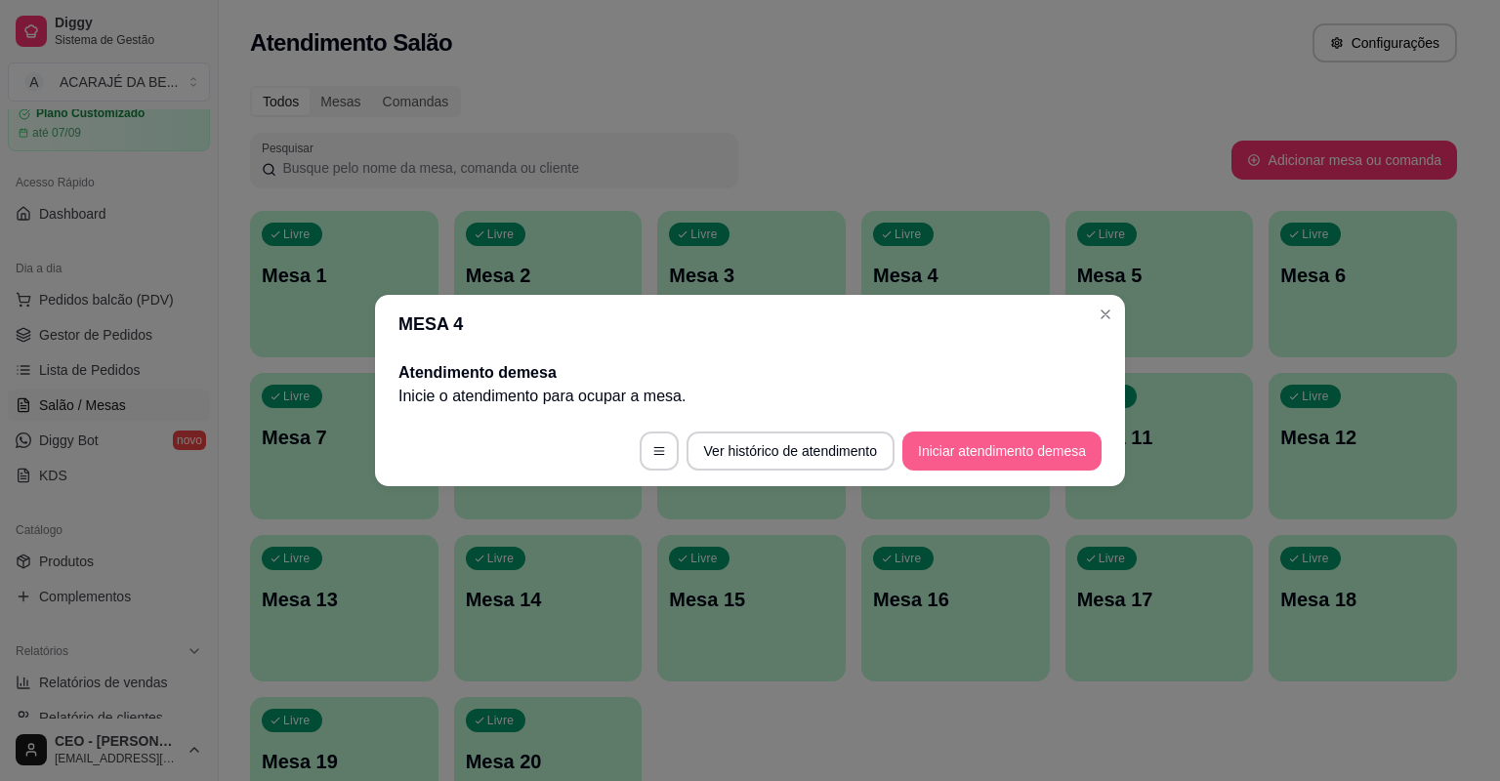
click at [1046, 465] on button "Iniciar atendimento de mesa" at bounding box center [1001, 451] width 199 height 39
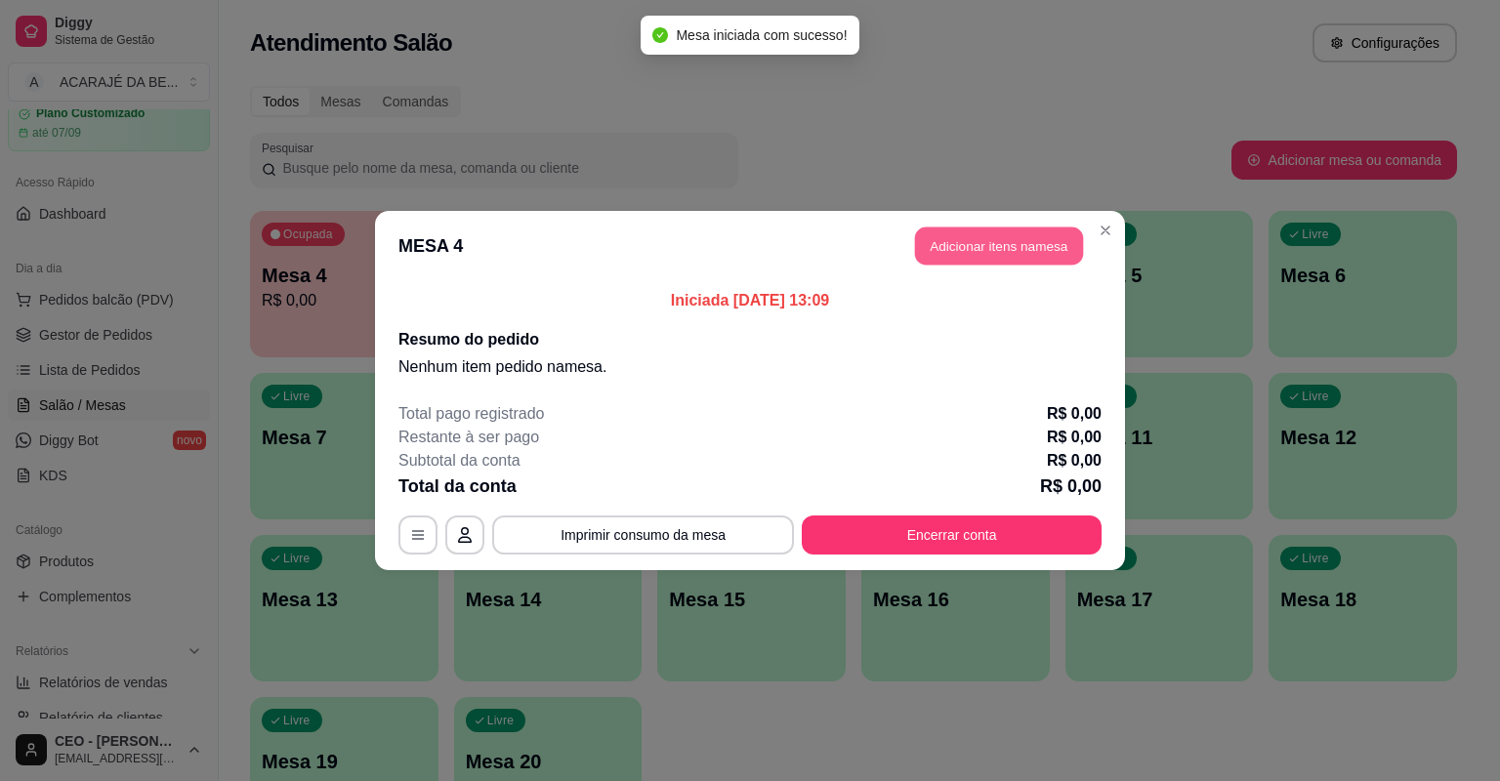
click at [965, 245] on button "Adicionar itens na mesa" at bounding box center [999, 246] width 168 height 38
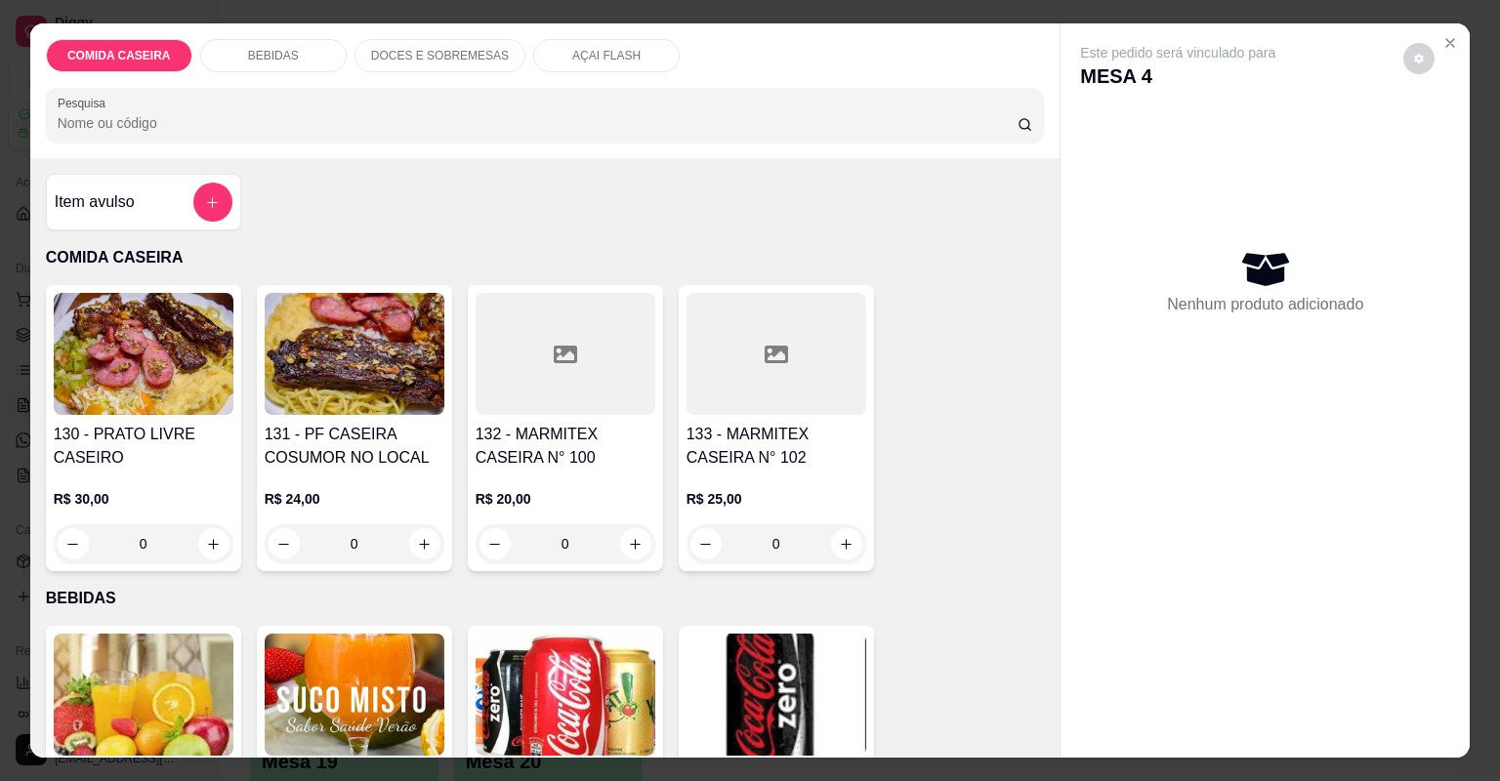
click at [193, 185] on div at bounding box center [212, 202] width 39 height 39
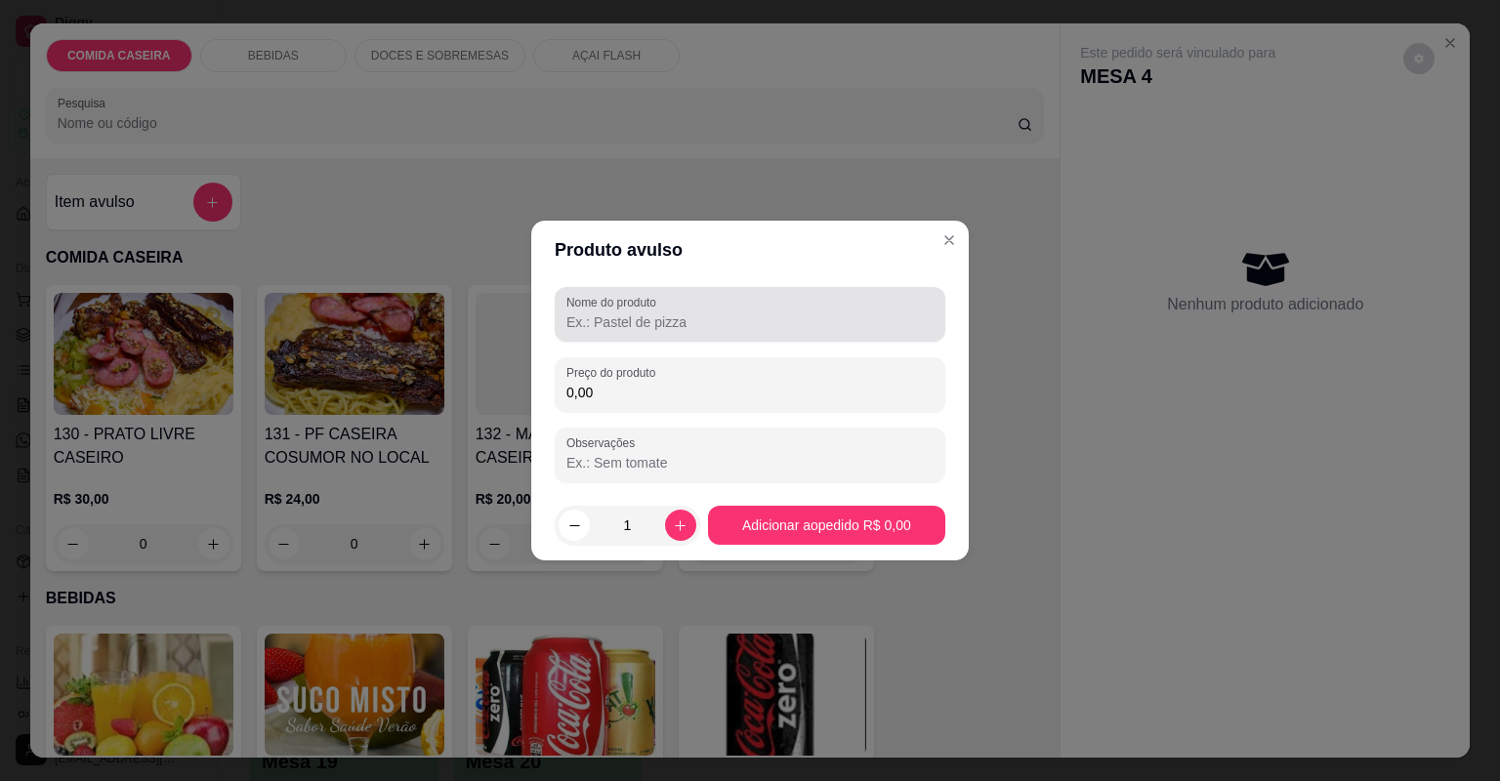
click at [601, 315] on input "Nome do produto" at bounding box center [749, 322] width 367 height 20
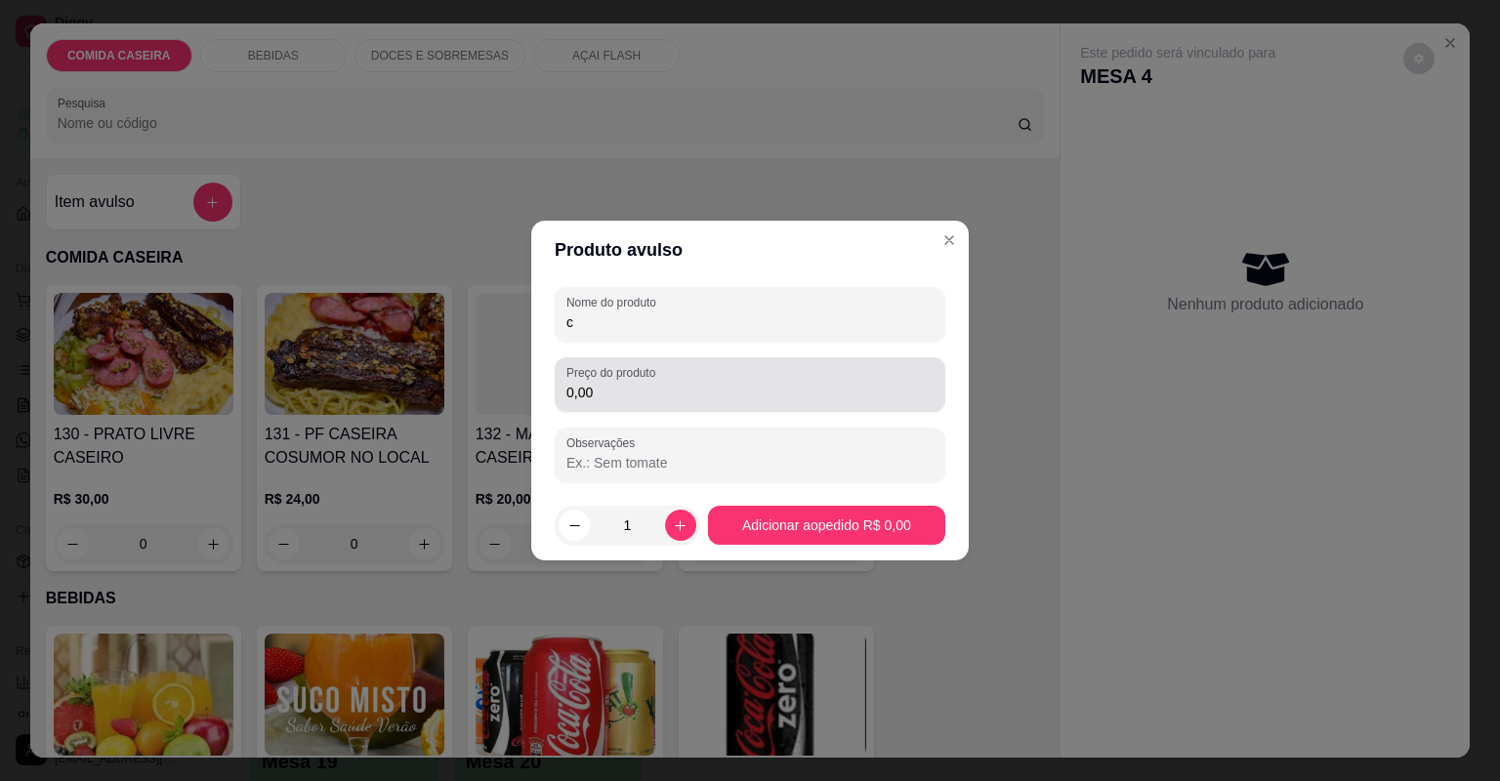
type input "c"
click at [640, 402] on div "0,00" at bounding box center [749, 384] width 367 height 39
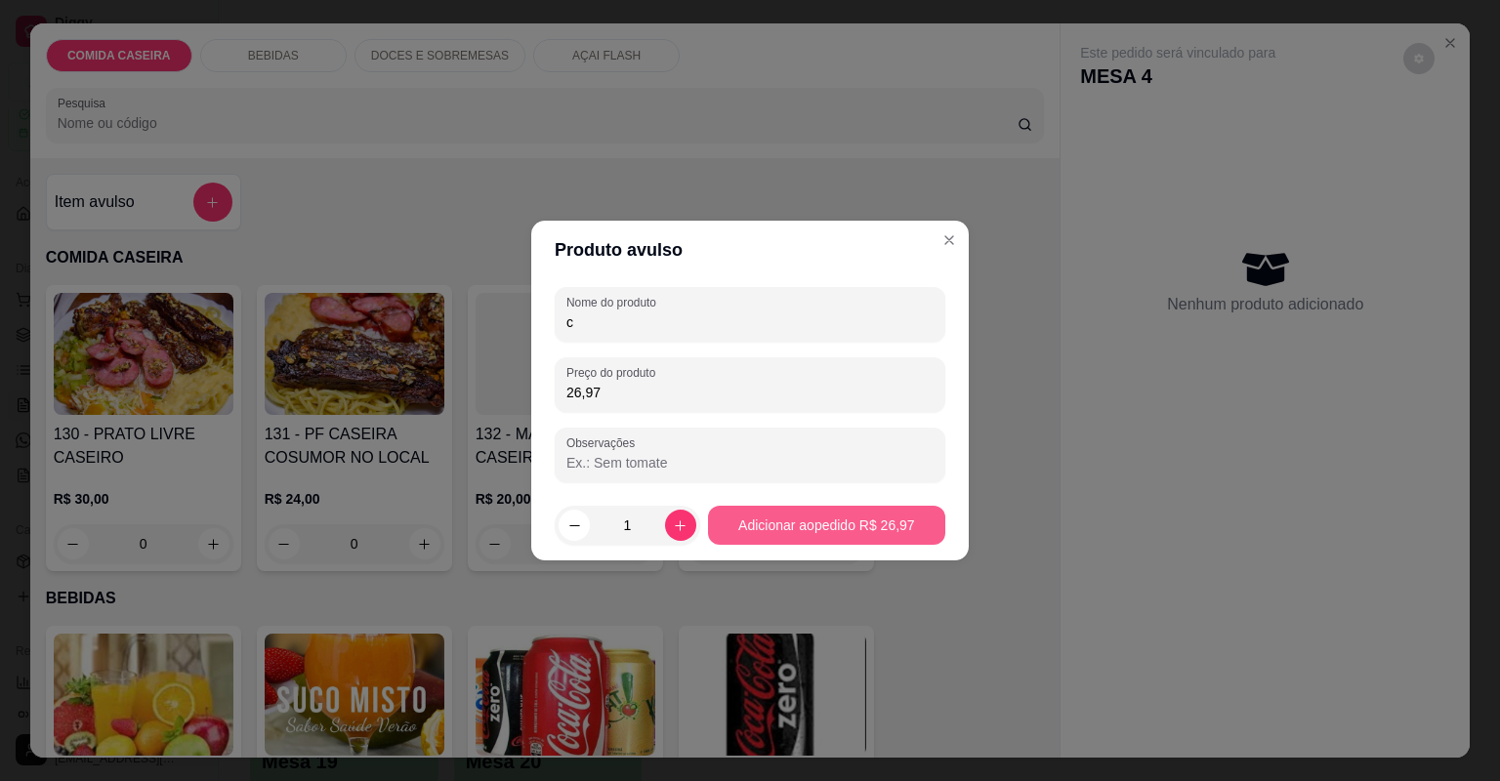
type input "26,97"
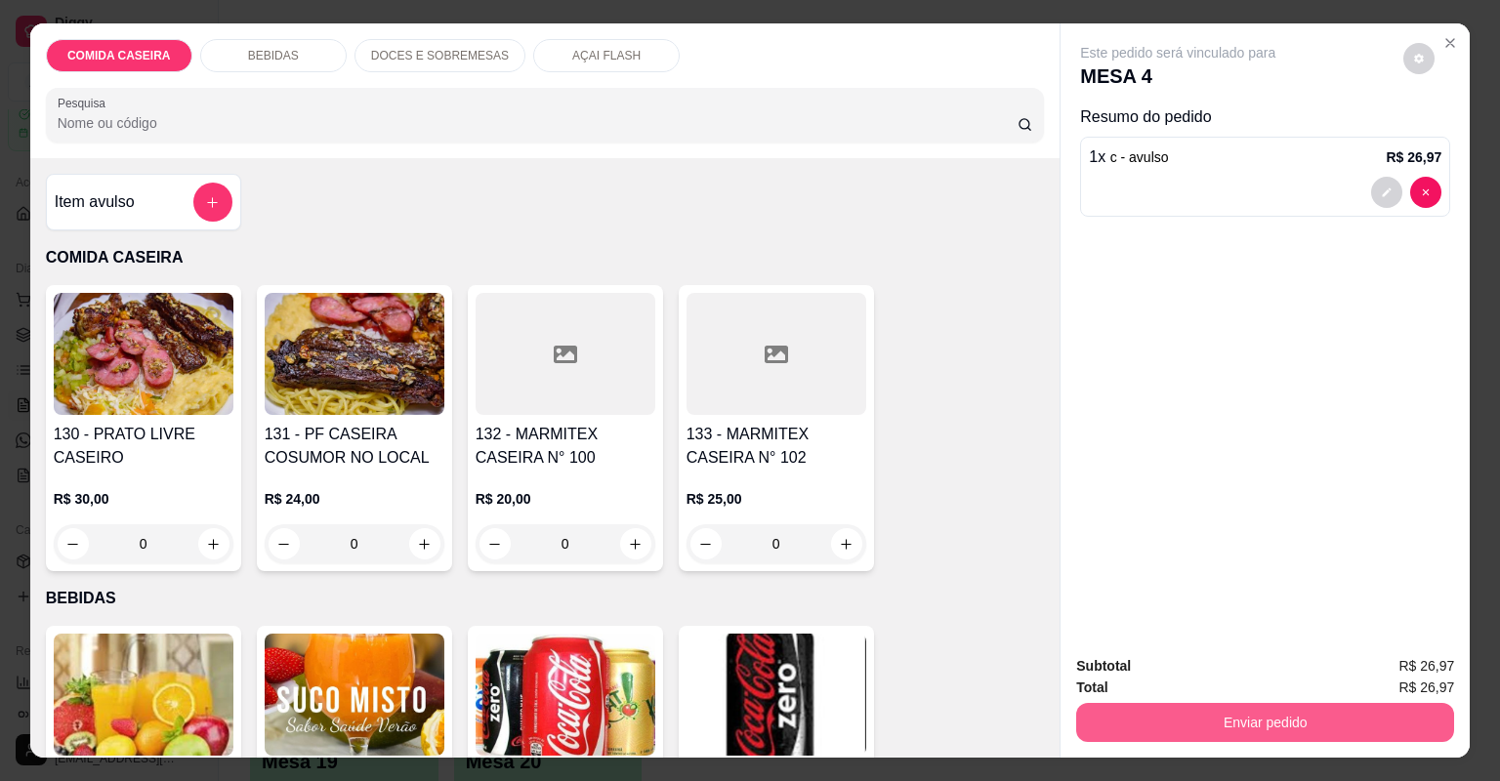
click at [1129, 723] on button "Enviar pedido" at bounding box center [1265, 722] width 378 height 39
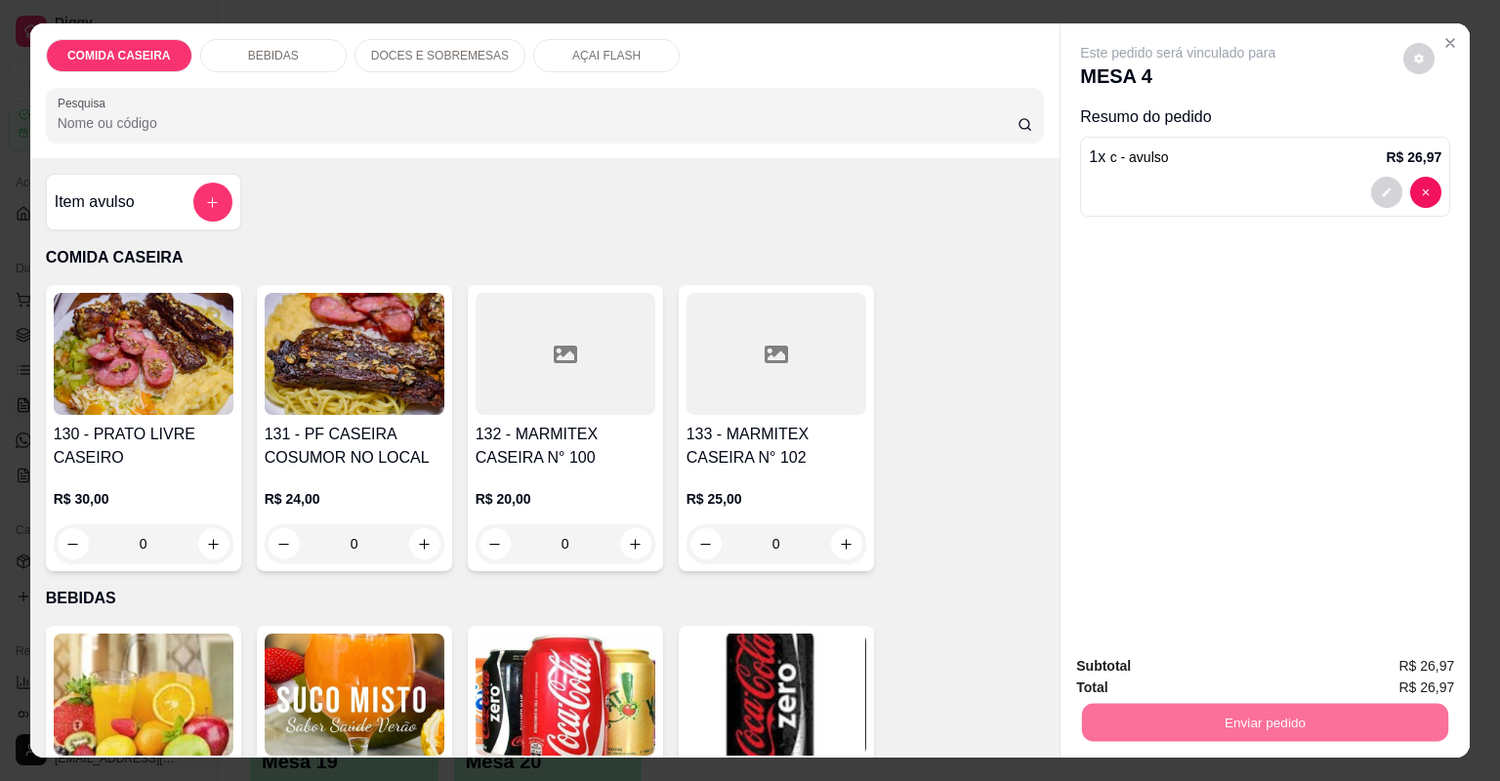
click at [1137, 663] on button "Não registrar e enviar pedido" at bounding box center [1201, 674] width 203 height 37
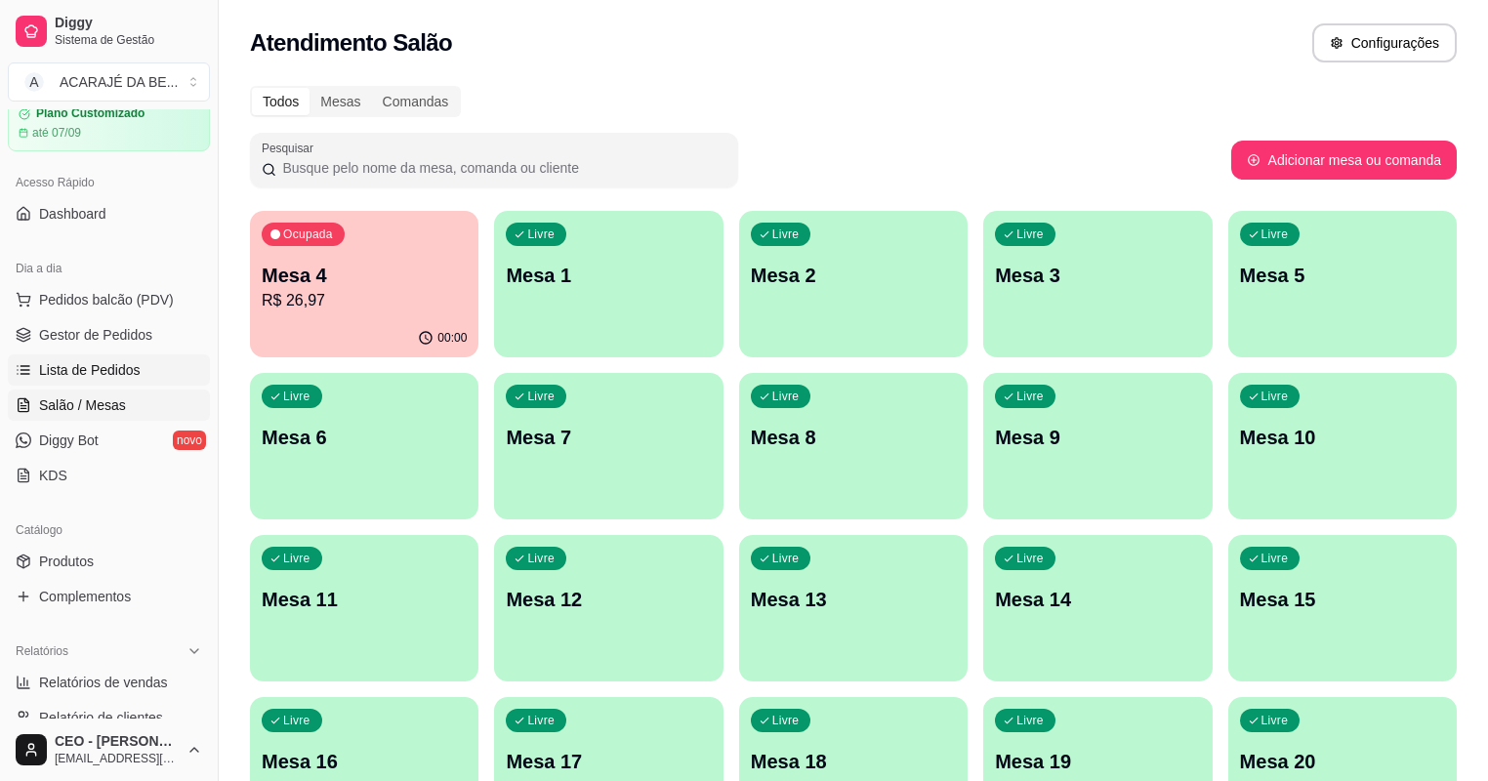
click at [103, 375] on span "Lista de Pedidos" at bounding box center [90, 370] width 102 height 20
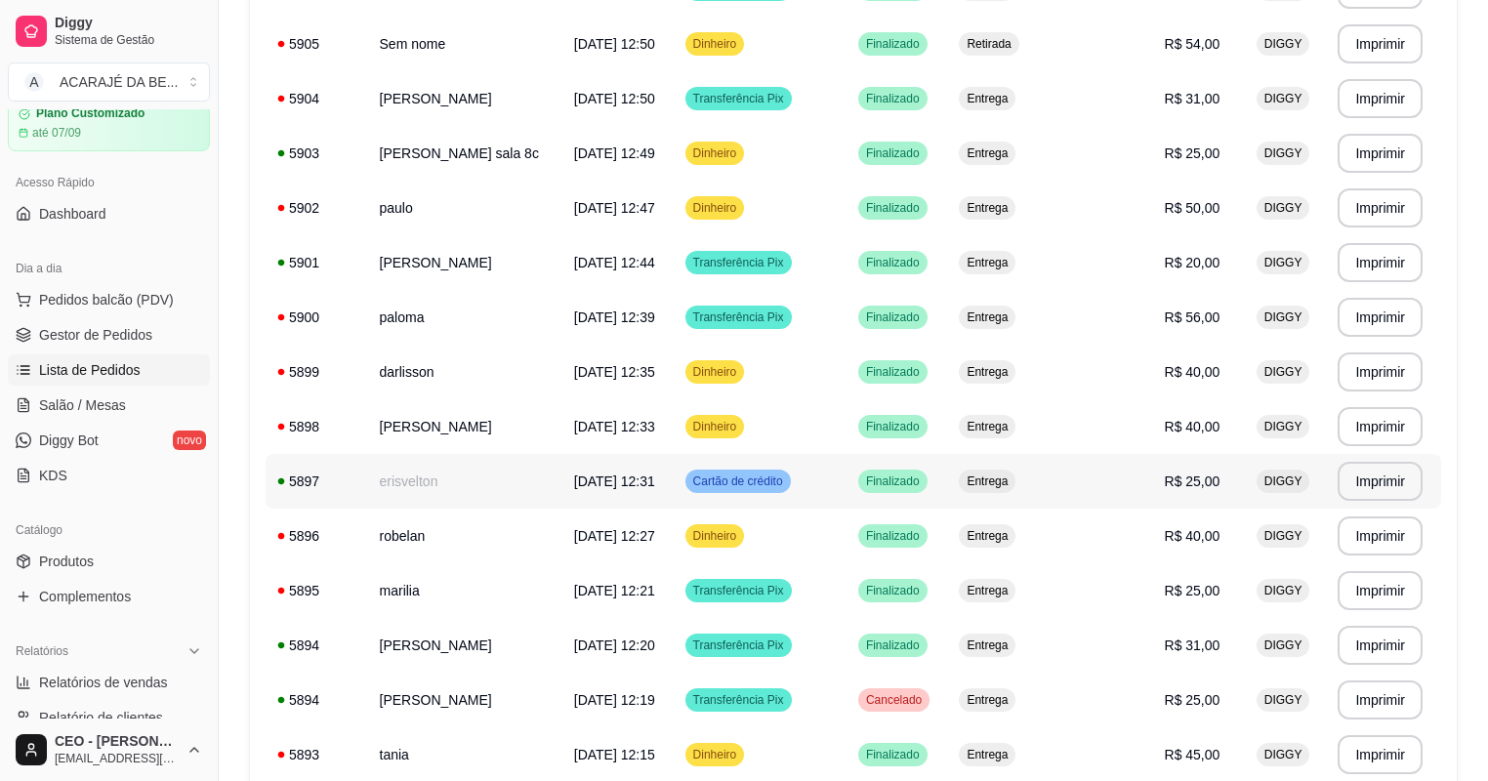
scroll to position [781, 0]
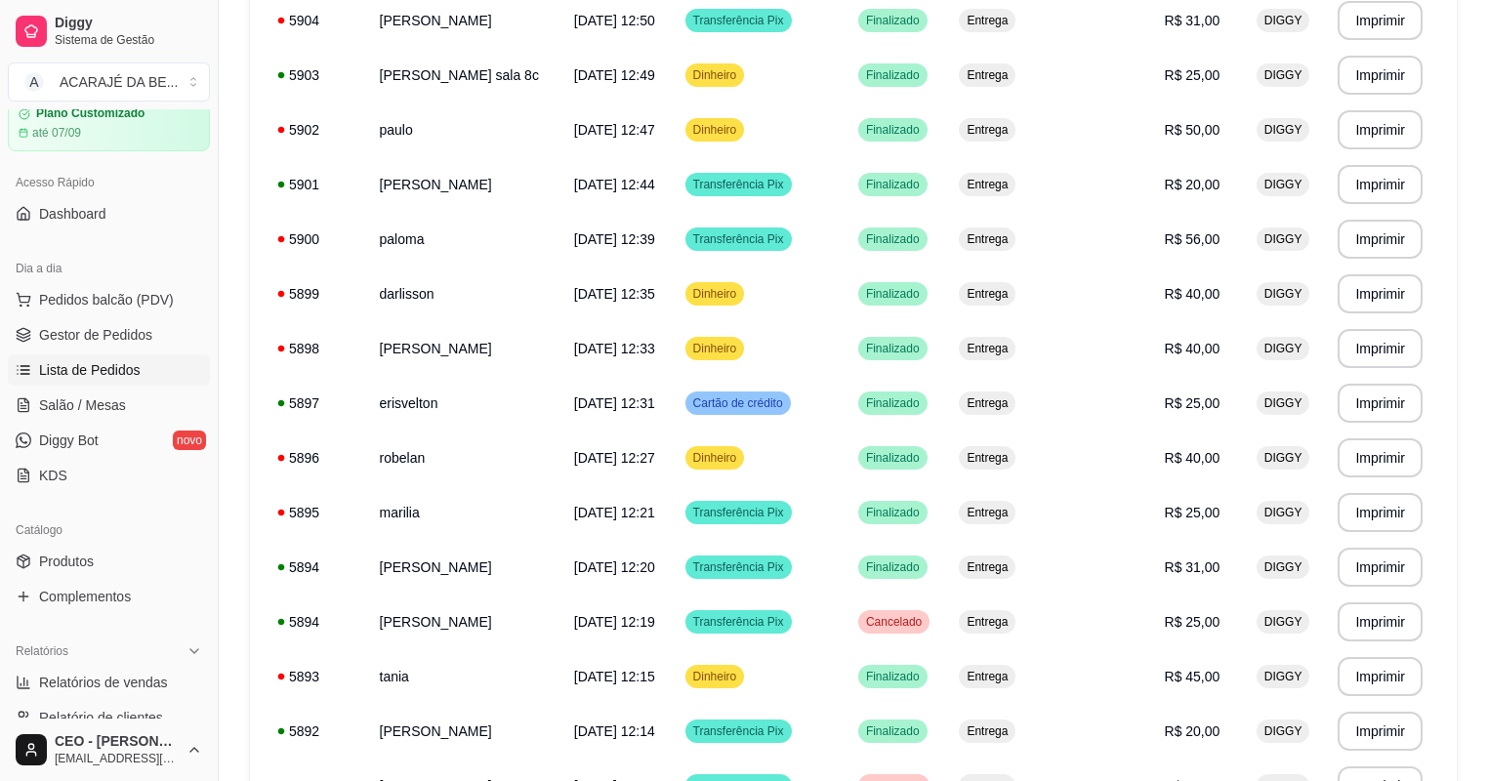
click at [116, 316] on ul "Pedidos balcão (PDV) Gestor de Pedidos Lista de Pedidos Salão / Mesas Diggy Bot…" at bounding box center [109, 387] width 202 height 207
click at [125, 328] on span "Gestor de Pedidos" at bounding box center [95, 335] width 113 height 20
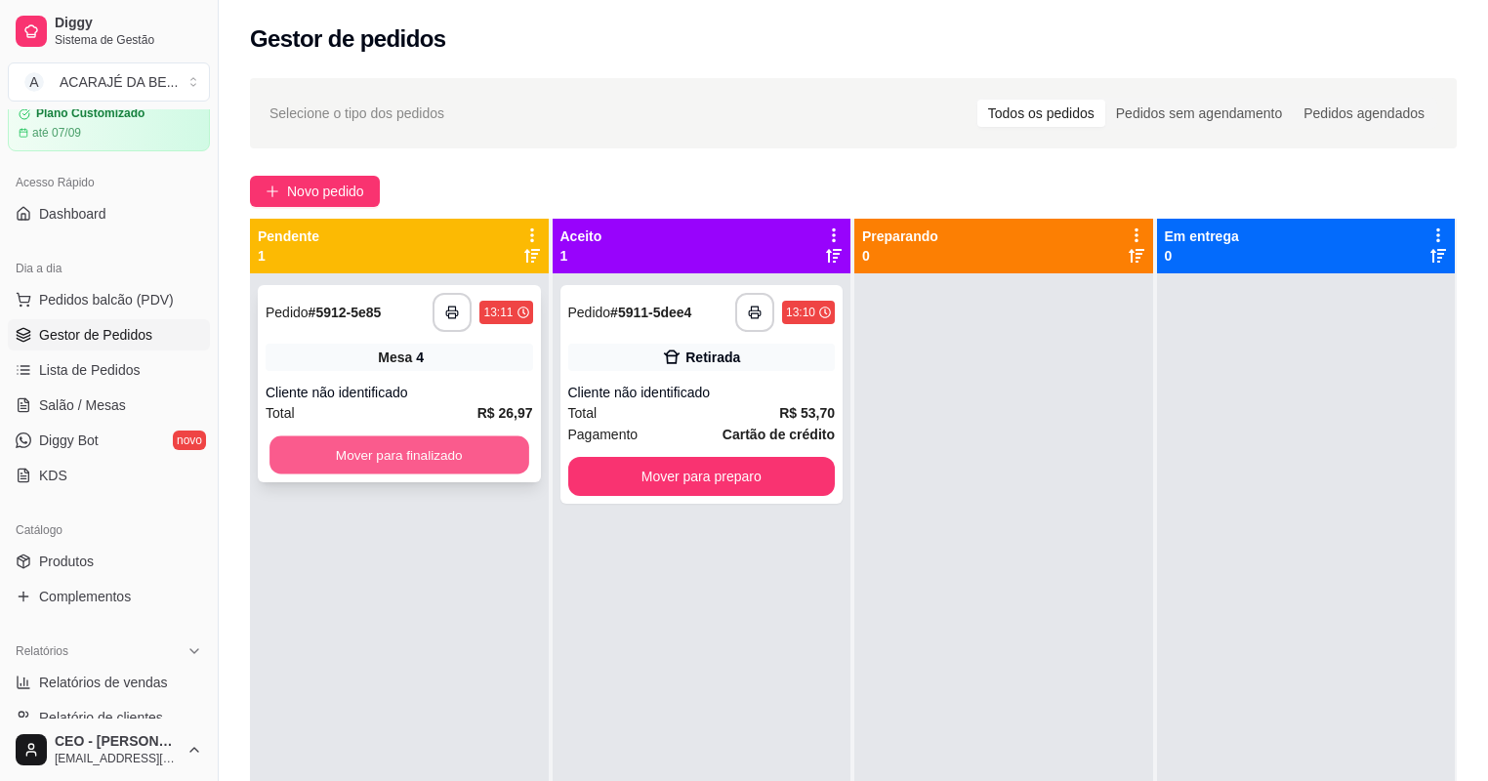
click at [392, 457] on button "Mover para finalizado" at bounding box center [398, 455] width 259 height 38
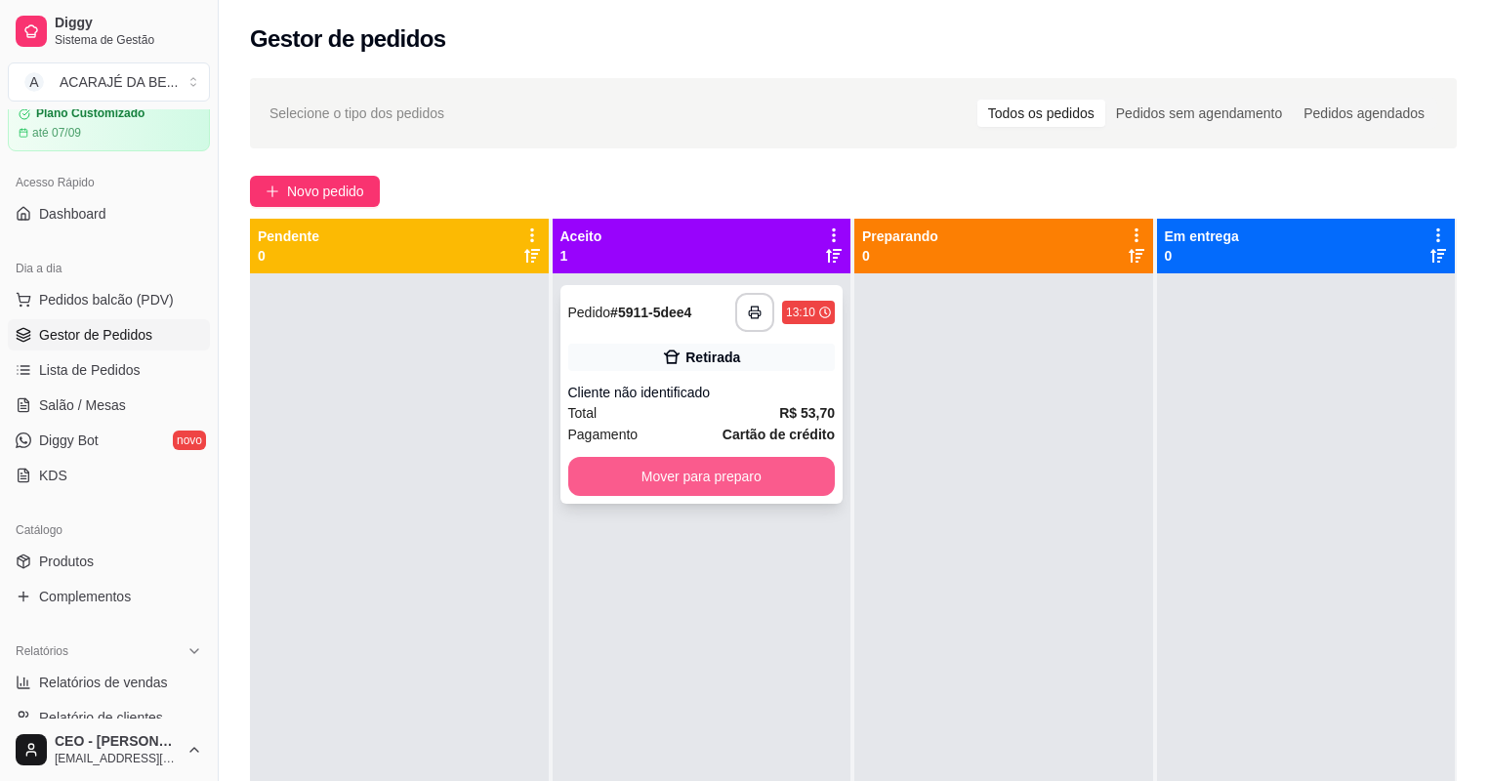
click at [628, 473] on button "Mover para preparo" at bounding box center [702, 476] width 268 height 39
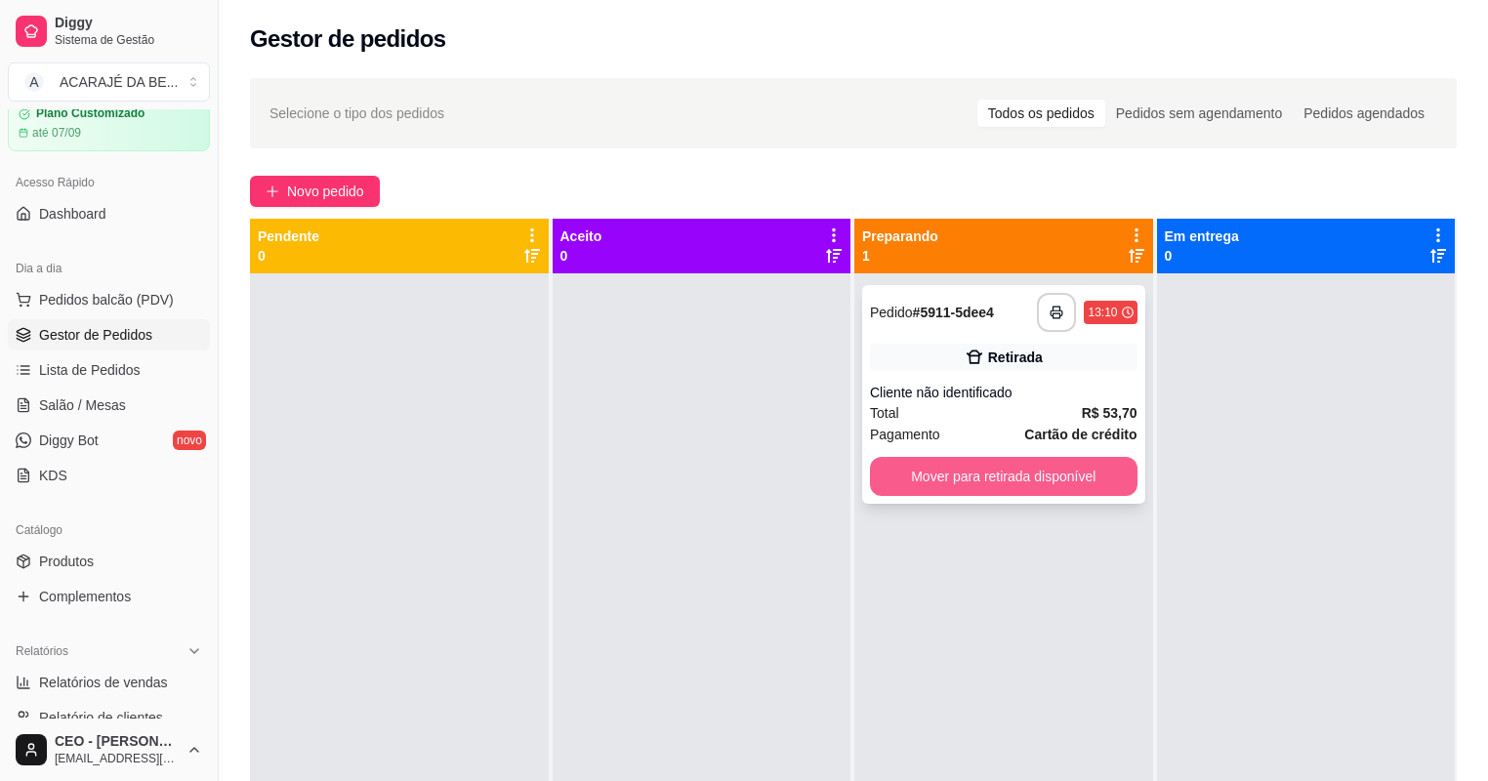
click at [924, 481] on button "Mover para retirada disponível" at bounding box center [1004, 476] width 268 height 39
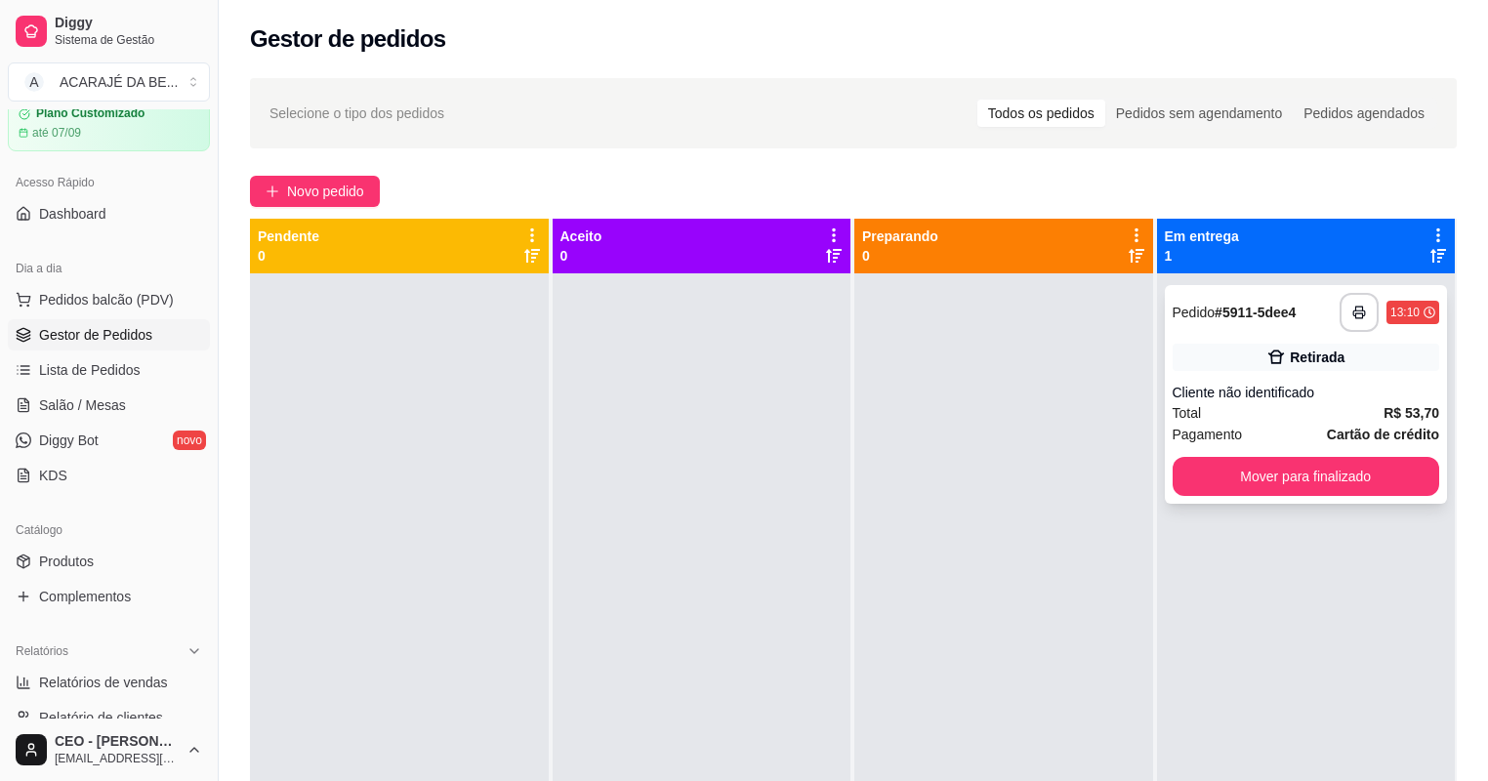
click at [1250, 460] on button "Mover para finalizado" at bounding box center [1307, 476] width 268 height 39
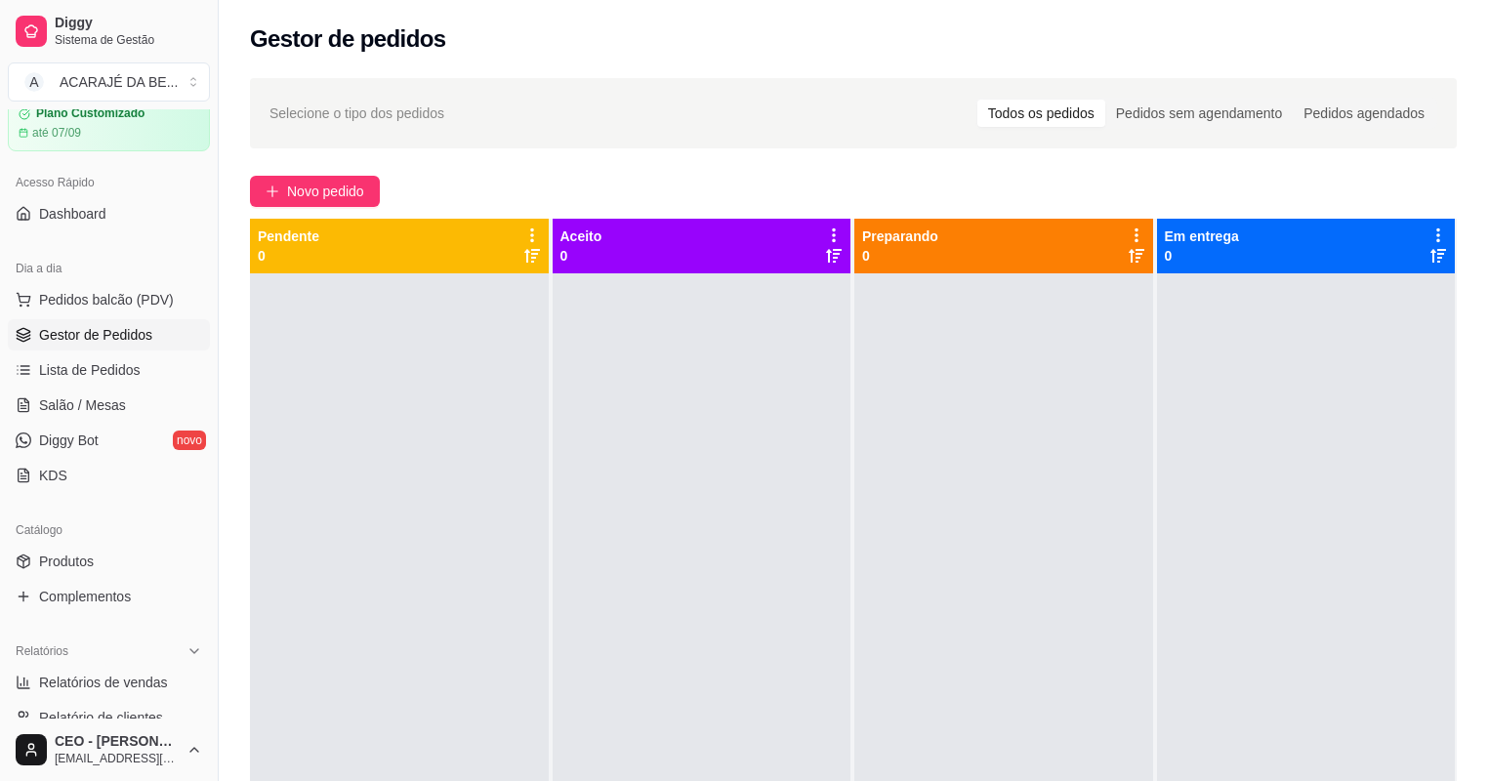
click at [566, 373] on div at bounding box center [702, 663] width 299 height 781
click at [156, 393] on link "Salão / Mesas" at bounding box center [109, 405] width 202 height 31
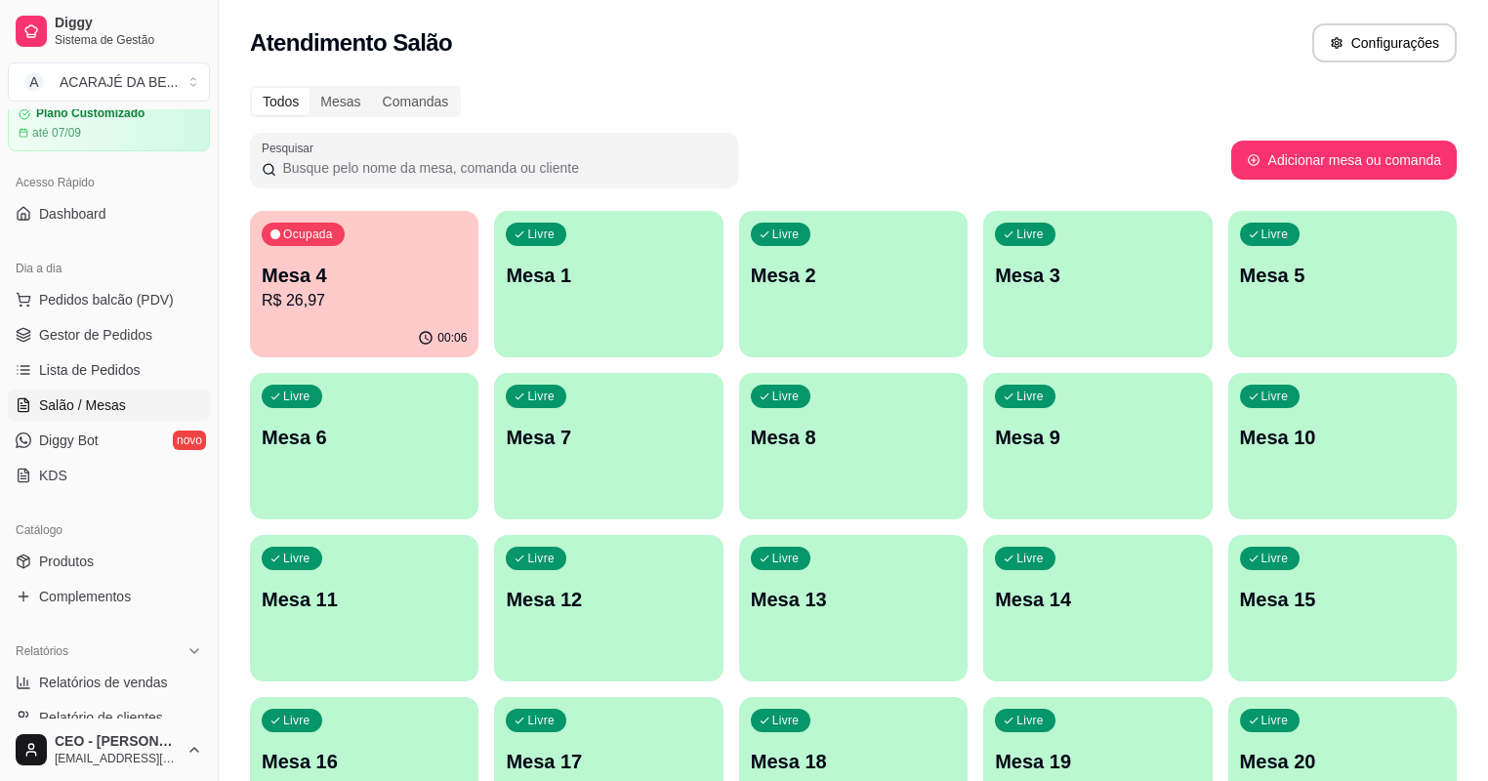
click at [383, 283] on p "Mesa 4" at bounding box center [364, 275] width 205 height 27
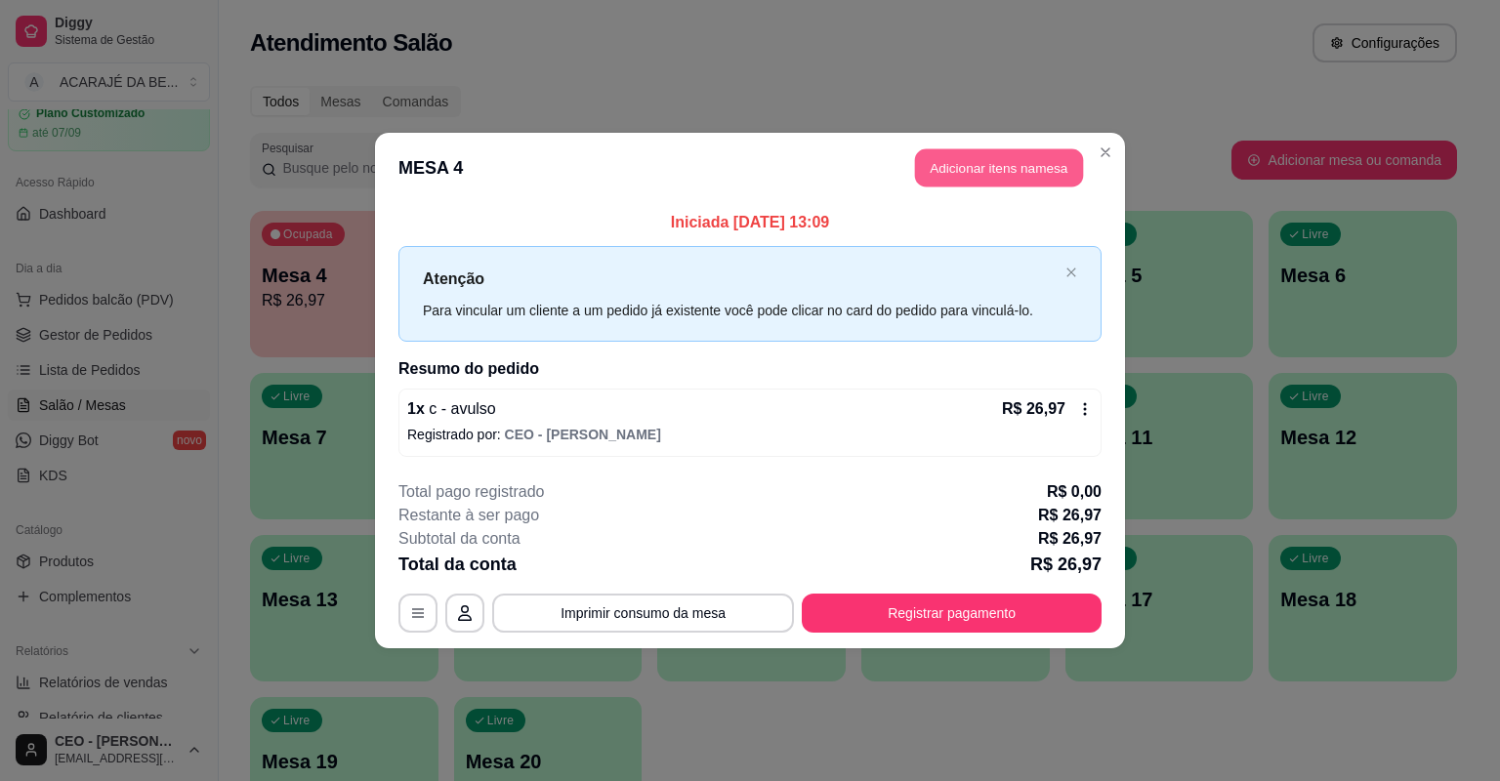
click at [972, 172] on button "Adicionar itens na mesa" at bounding box center [999, 168] width 168 height 38
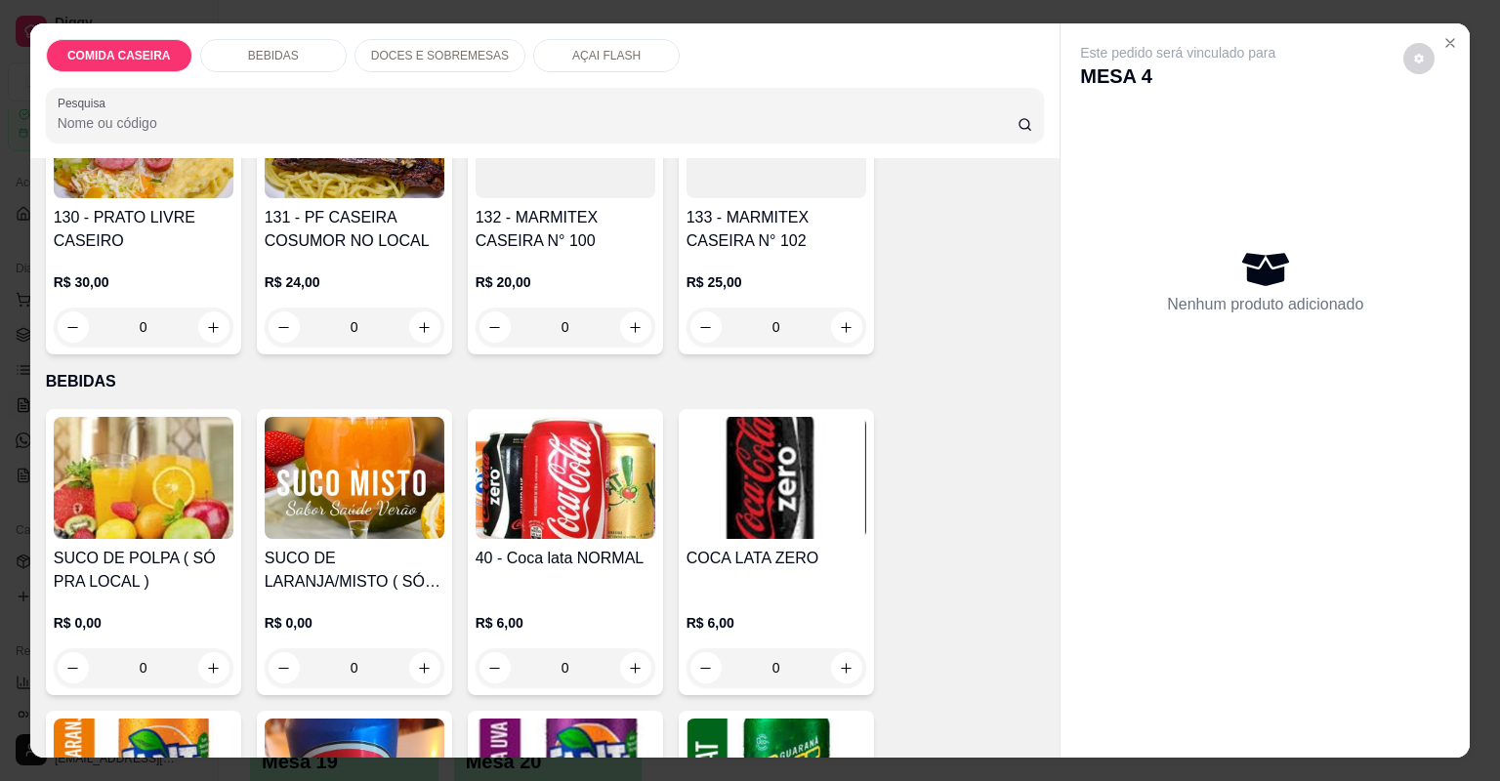
scroll to position [234, 0]
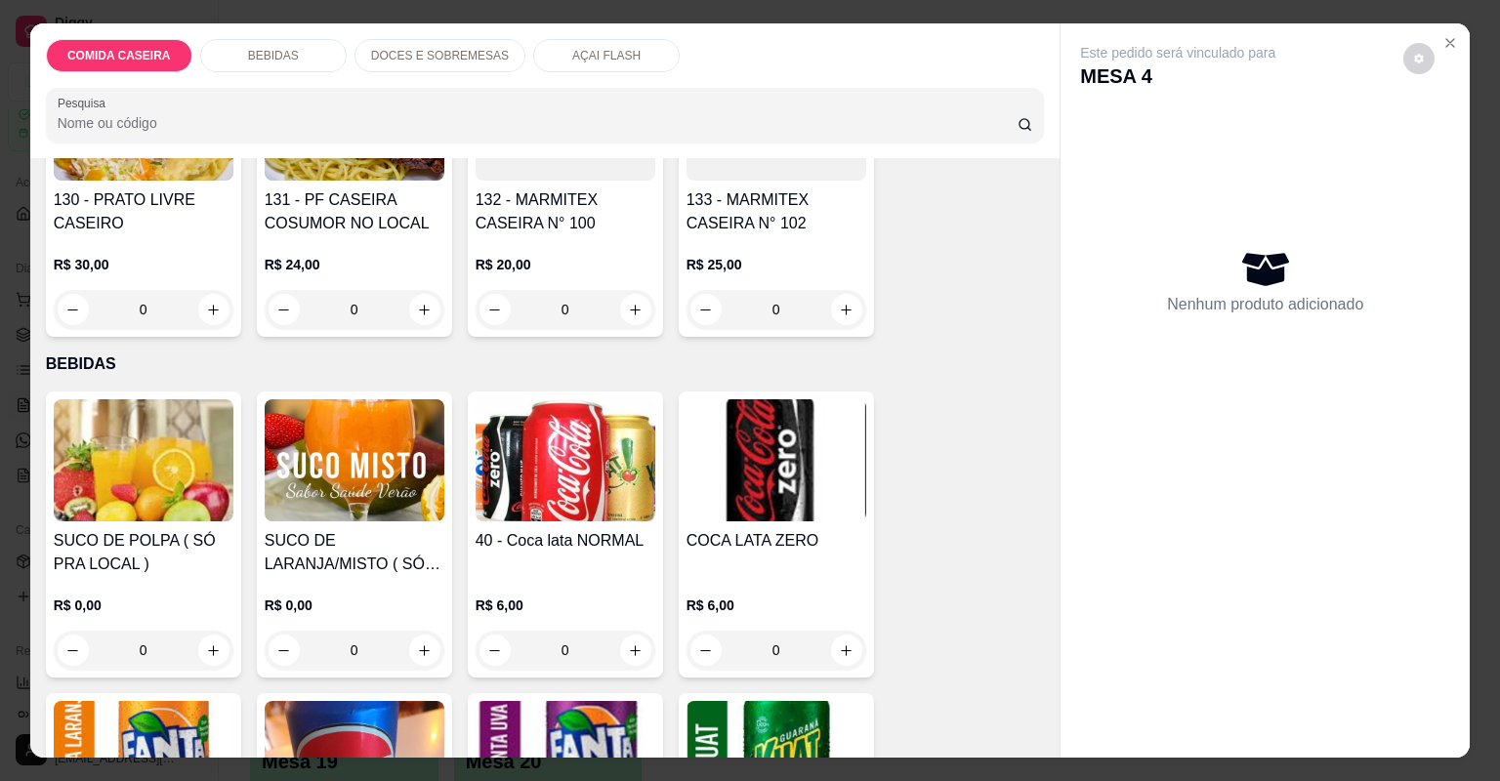
click at [149, 472] on img at bounding box center [144, 460] width 180 height 122
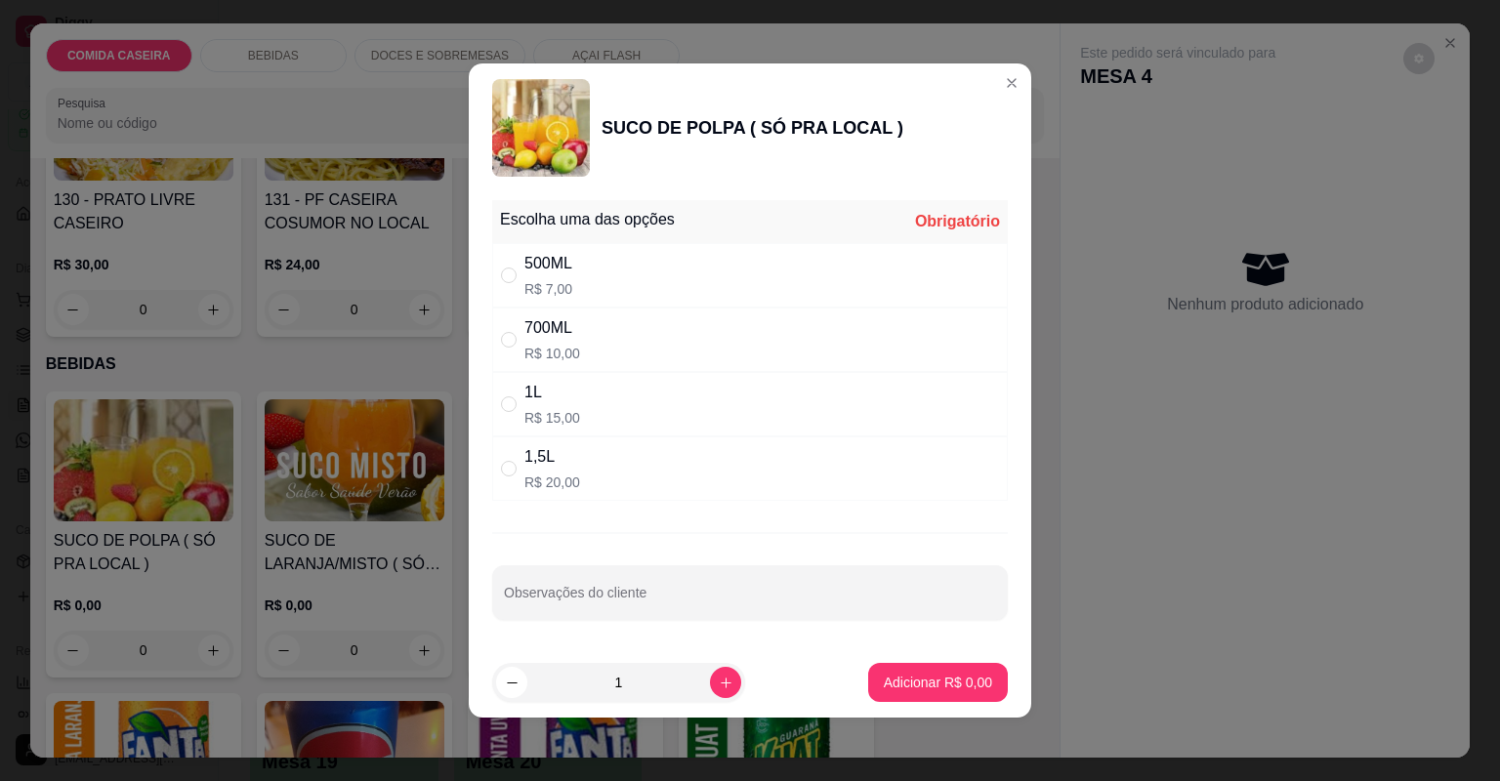
click at [871, 285] on div "500ML R$ 7,00" at bounding box center [750, 275] width 516 height 64
radio input "true"
click at [968, 687] on p "Adicionar R$ 7,00" at bounding box center [938, 683] width 108 height 20
type input "1"
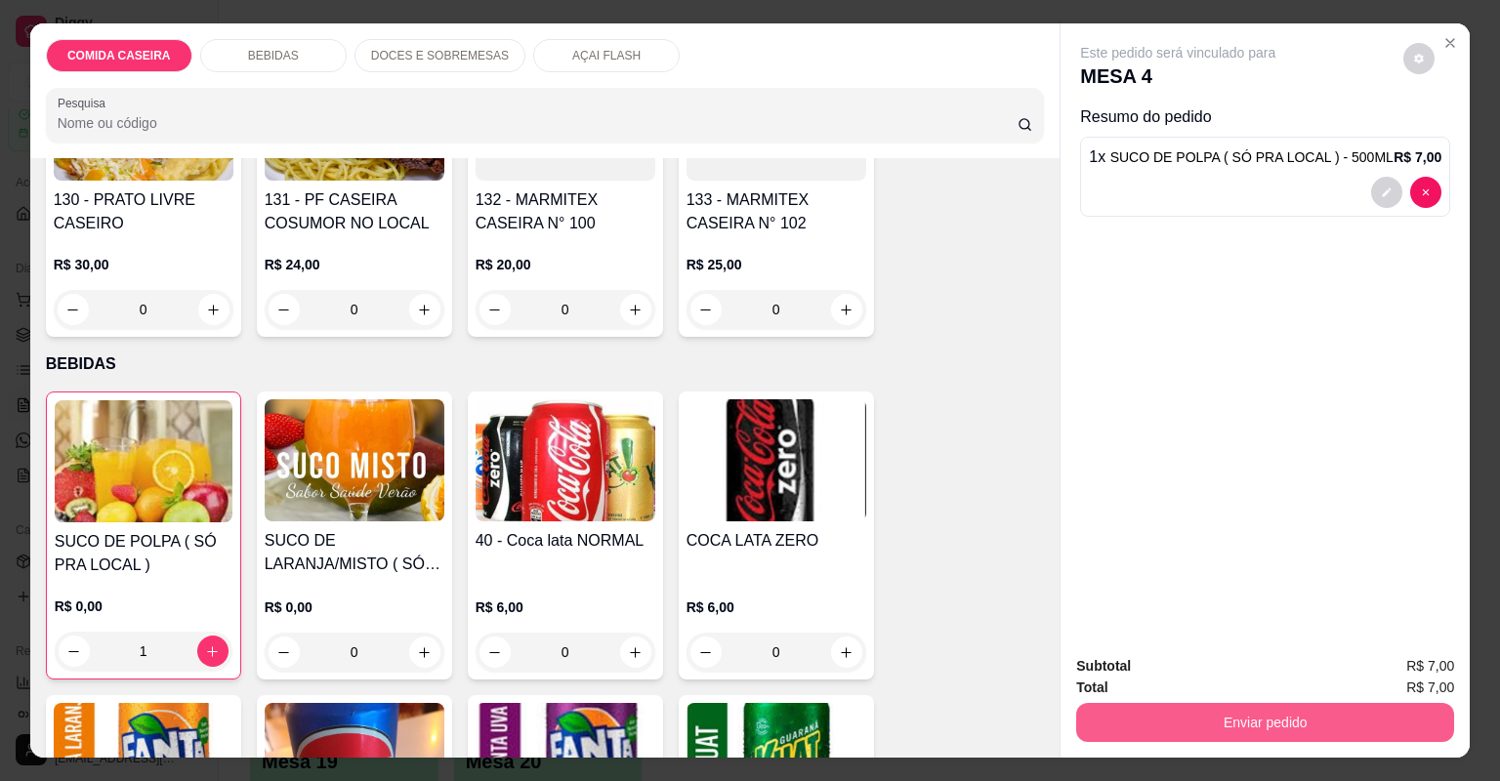
click at [1215, 722] on button "Enviar pedido" at bounding box center [1265, 722] width 378 height 39
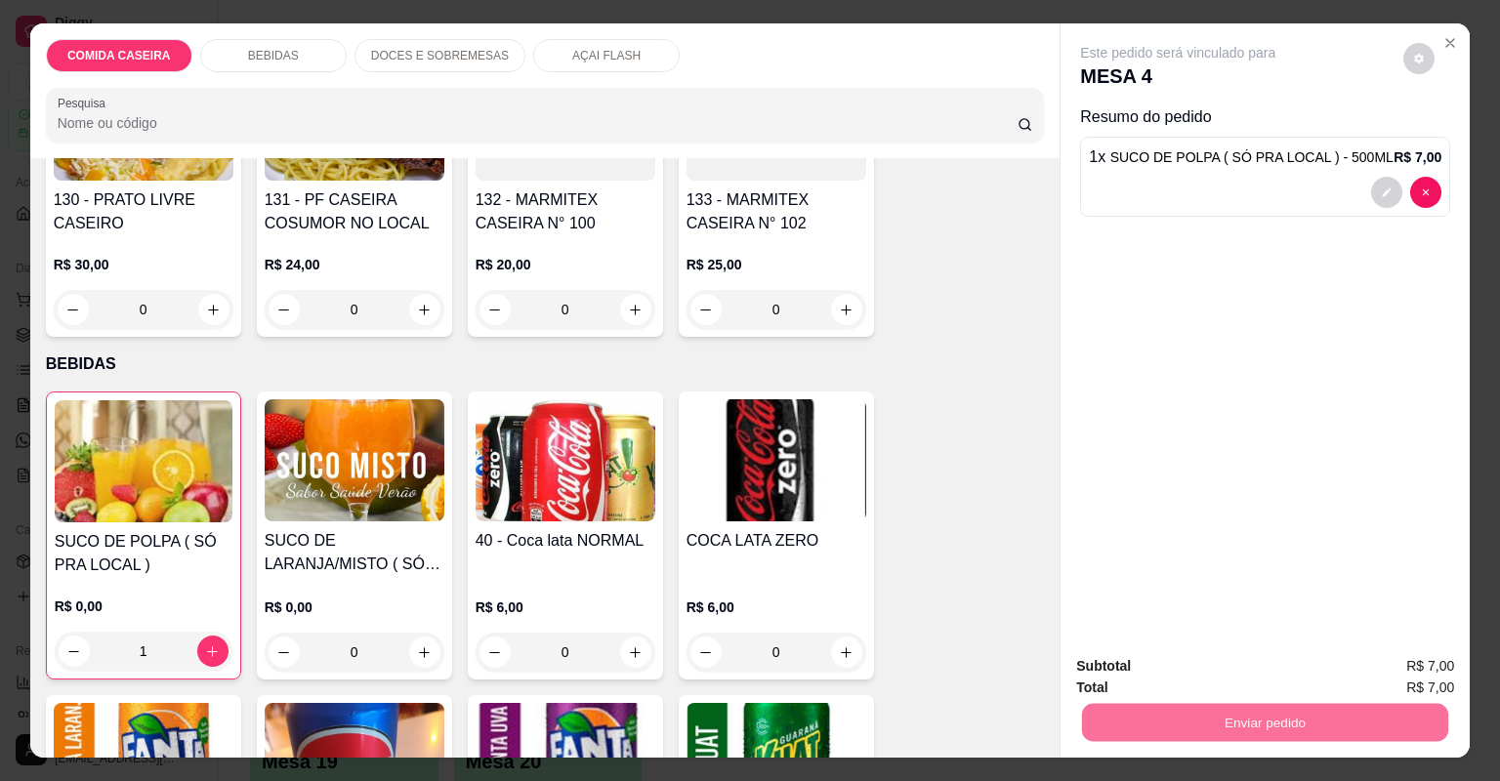
click at [1226, 668] on button "Não registrar e enviar pedido" at bounding box center [1201, 674] width 203 height 37
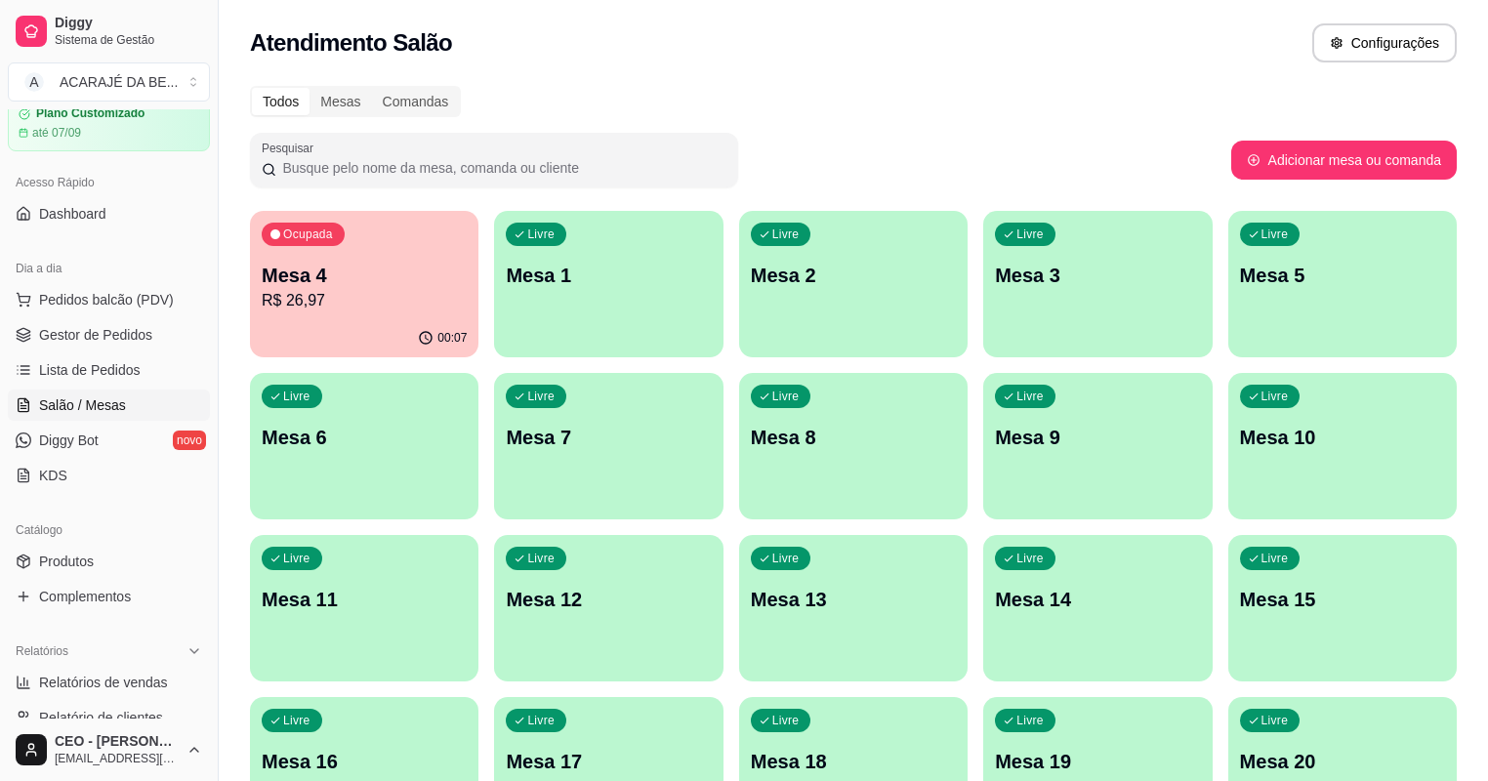
click at [1261, 303] on div "Ocupada Mesa 4 R$ 26,97 00:07 Livre Mesa 1 Livre Mesa 2 Livre Mesa 3 Livre Mesa…" at bounding box center [853, 527] width 1207 height 633
click at [478, 373] on div "Livre Mesa 6" at bounding box center [364, 434] width 228 height 123
click at [464, 425] on p "Mesa 6" at bounding box center [364, 438] width 199 height 26
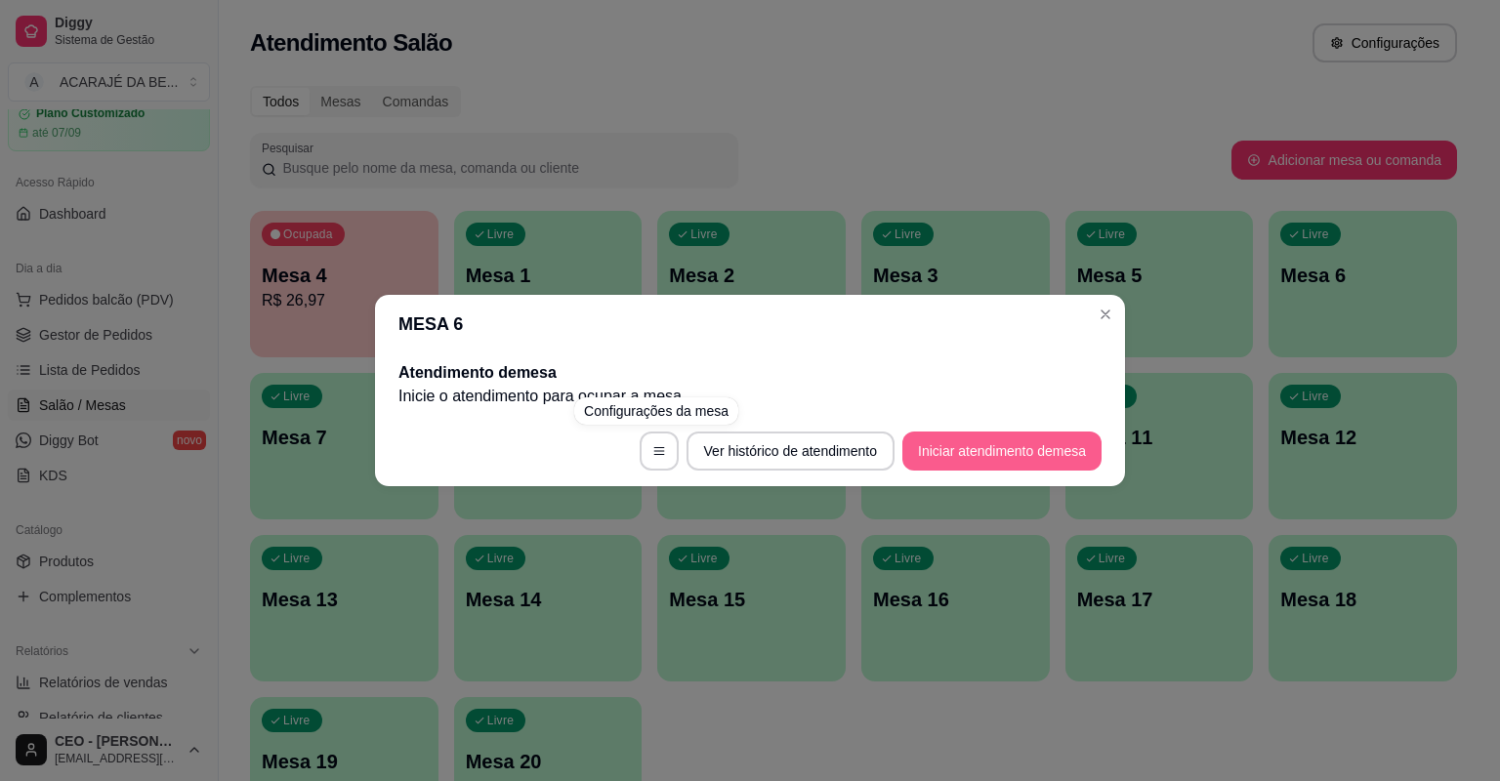
click at [966, 441] on button "Iniciar atendimento de mesa" at bounding box center [1001, 451] width 199 height 39
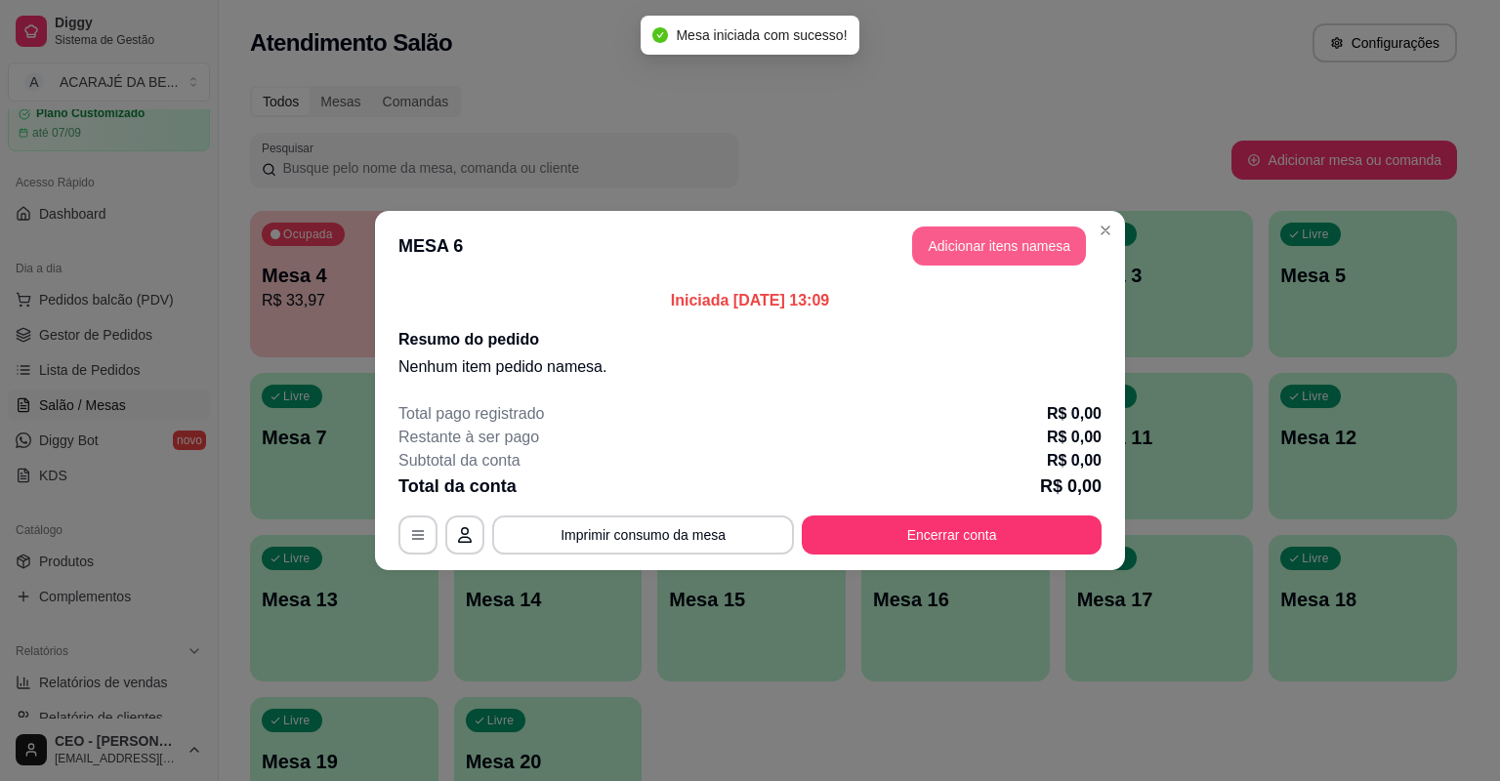
click at [992, 241] on button "Adicionar itens na mesa" at bounding box center [999, 246] width 174 height 39
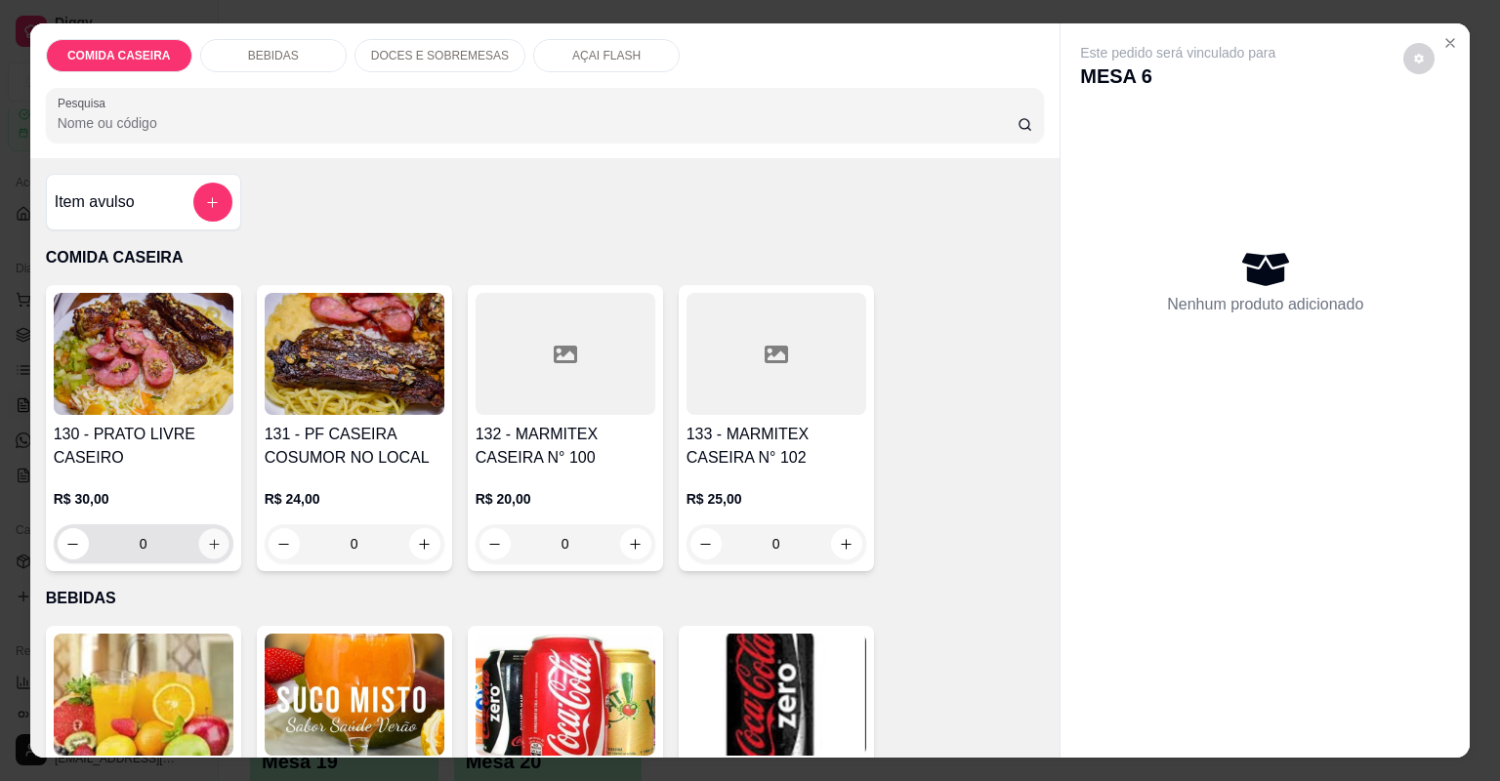
click at [206, 543] on icon "increase-product-quantity" at bounding box center [213, 544] width 15 height 15
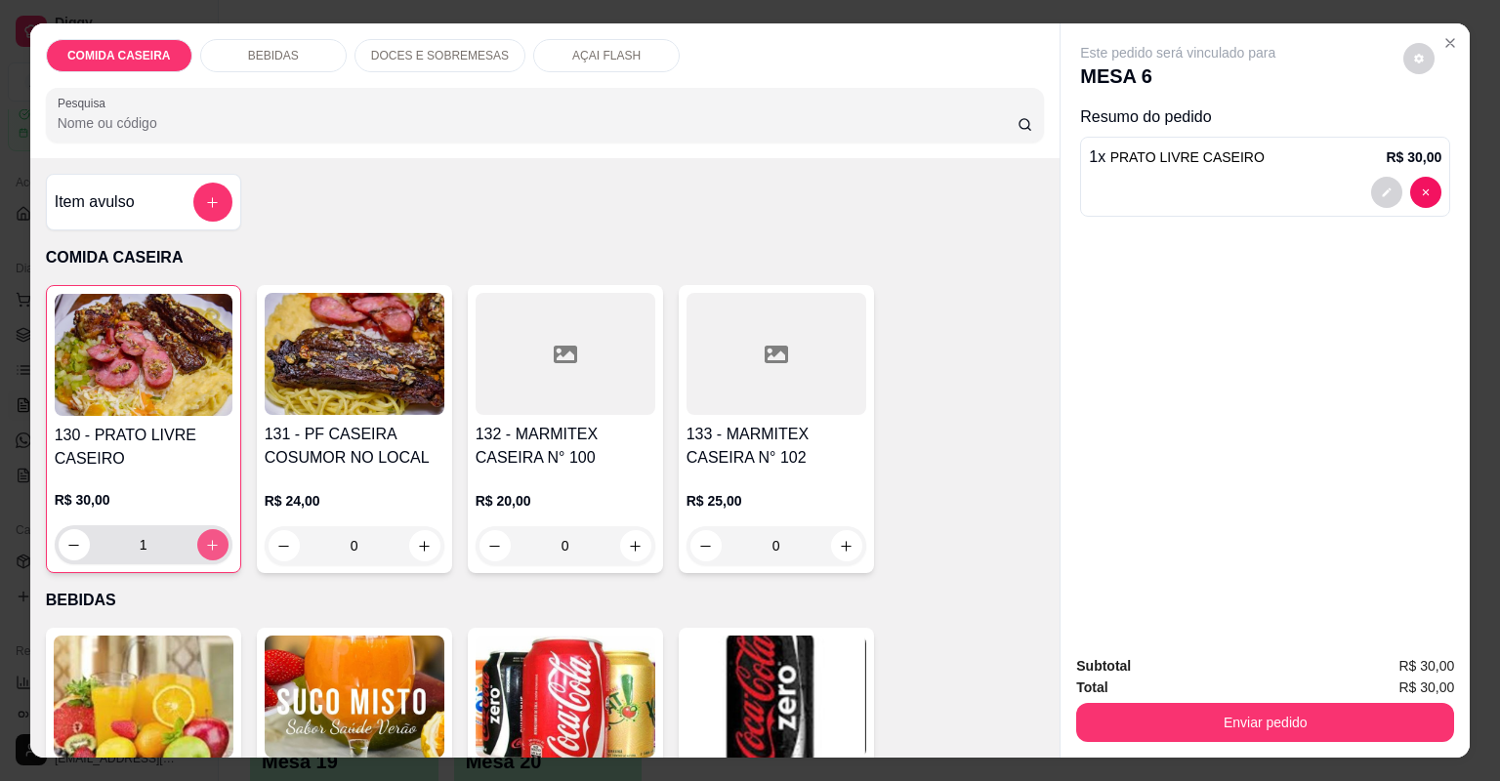
click at [205, 543] on icon "increase-product-quantity" at bounding box center [212, 545] width 15 height 15
type input "2"
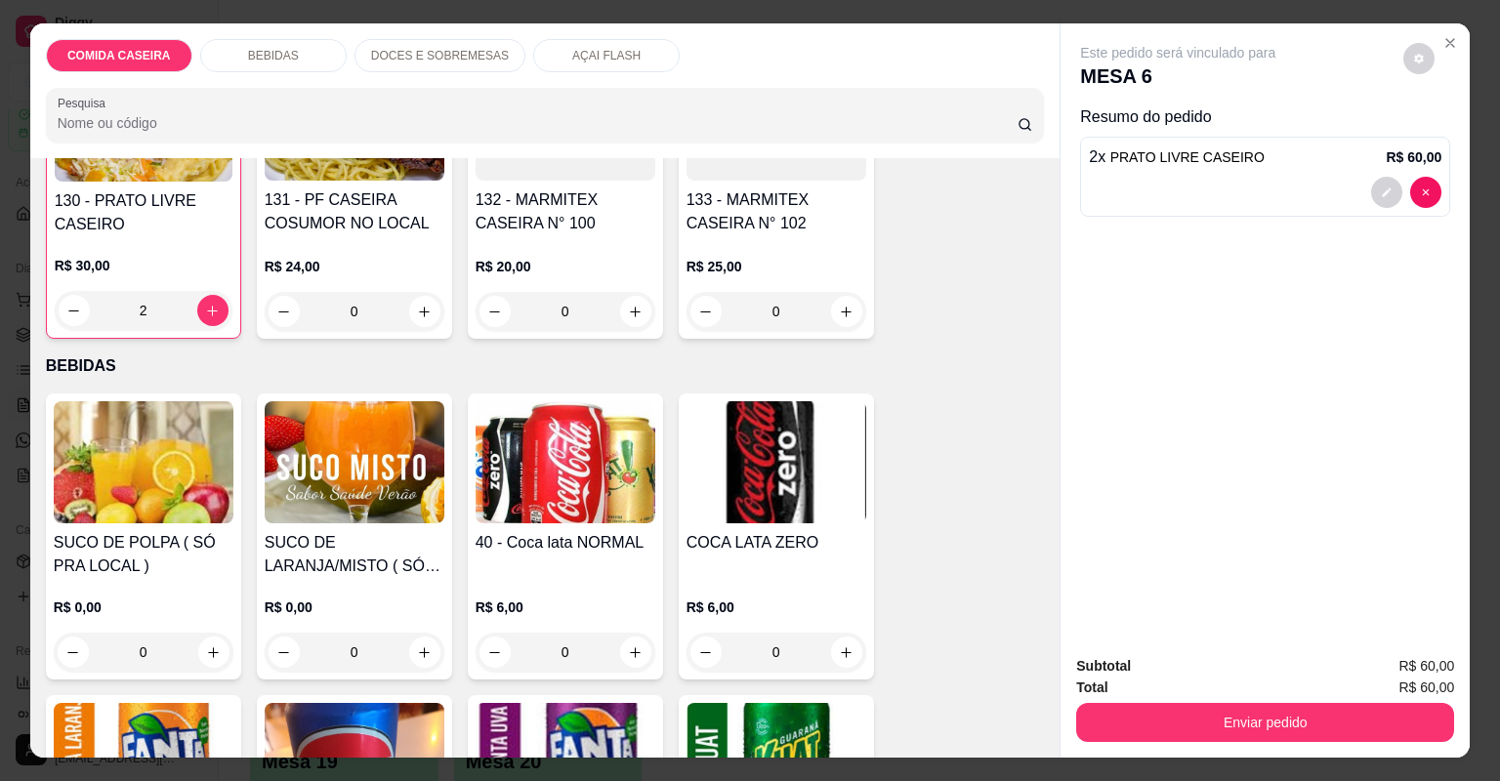
click at [361, 507] on img at bounding box center [355, 462] width 180 height 122
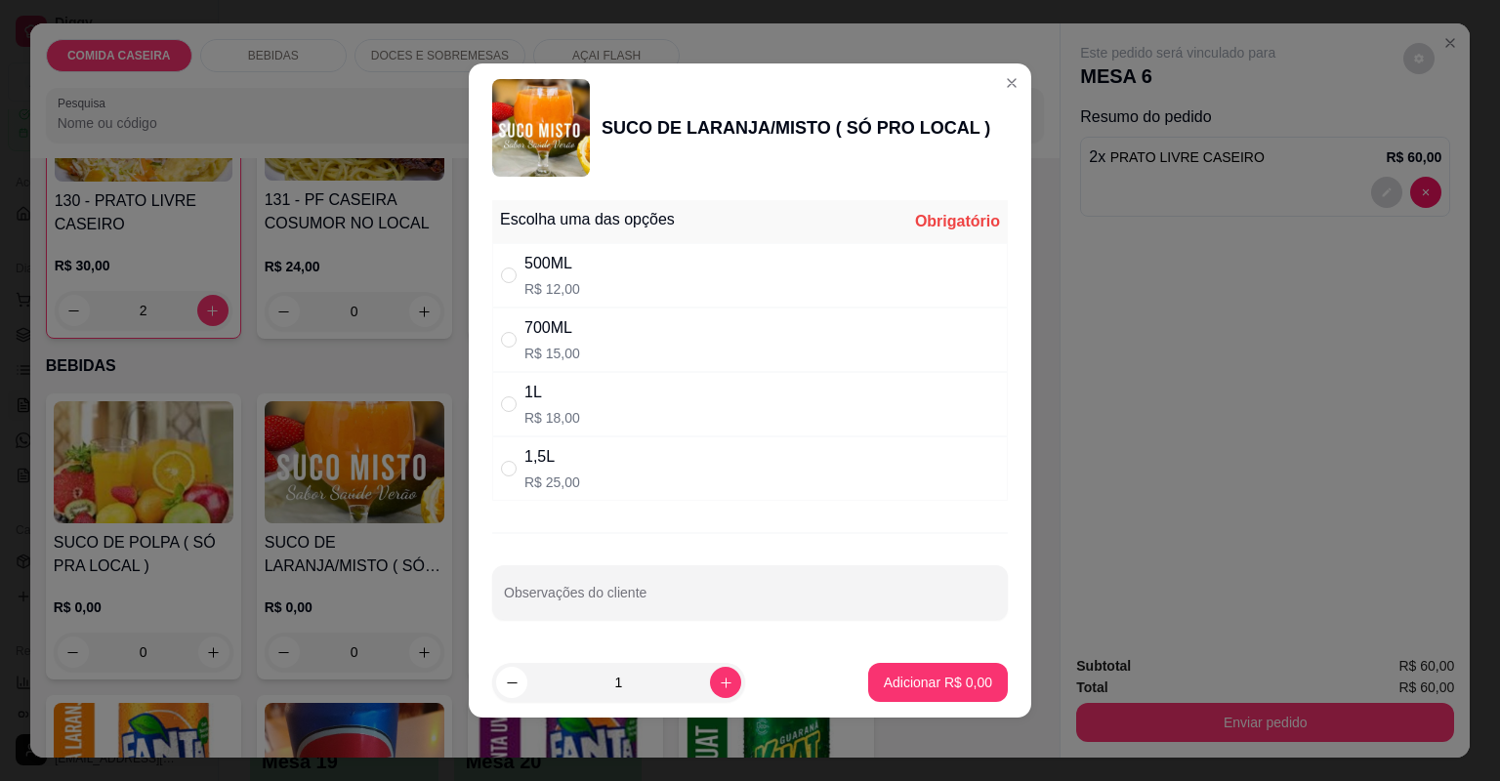
drag, startPoint x: 697, startPoint y: 332, endPoint x: 709, endPoint y: 339, distance: 13.6
click at [698, 331] on div "700ML R$ 15,00" at bounding box center [750, 340] width 516 height 64
radio input "true"
click at [940, 685] on p "Adicionar R$ 15,00" at bounding box center [934, 683] width 116 height 20
type input "1"
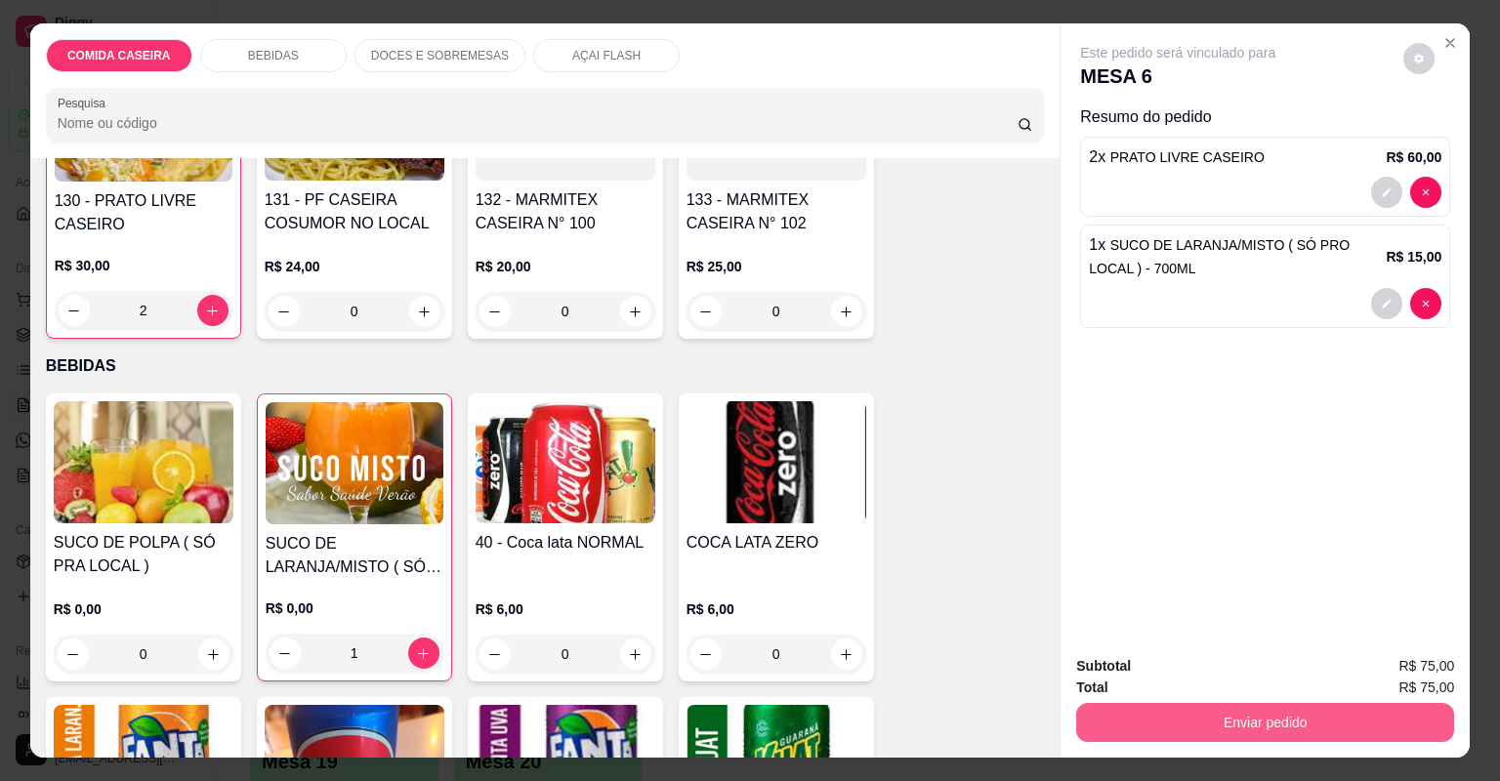
click at [1197, 715] on button "Enviar pedido" at bounding box center [1265, 722] width 378 height 39
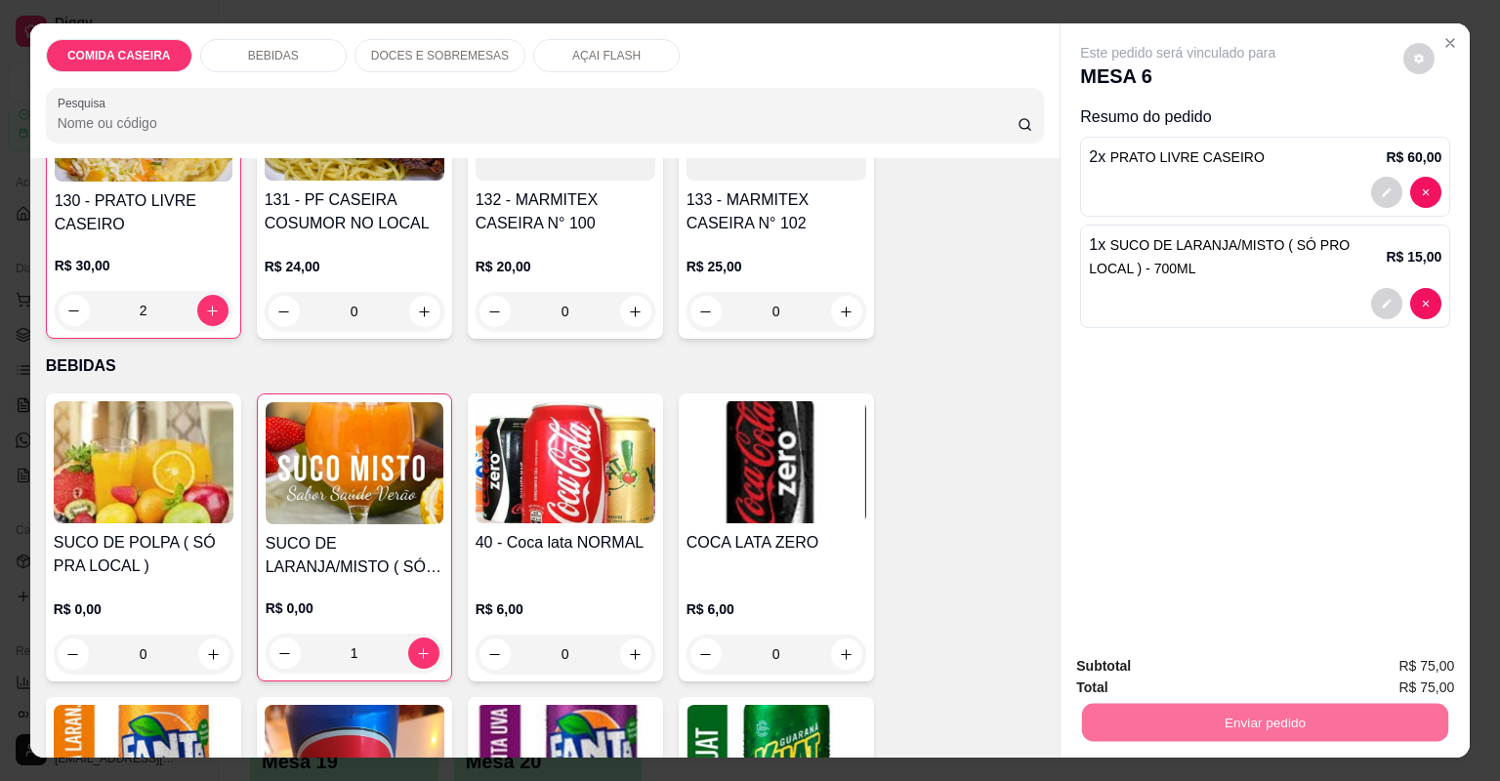
click at [1231, 674] on button "Não registrar e enviar pedido" at bounding box center [1201, 674] width 197 height 36
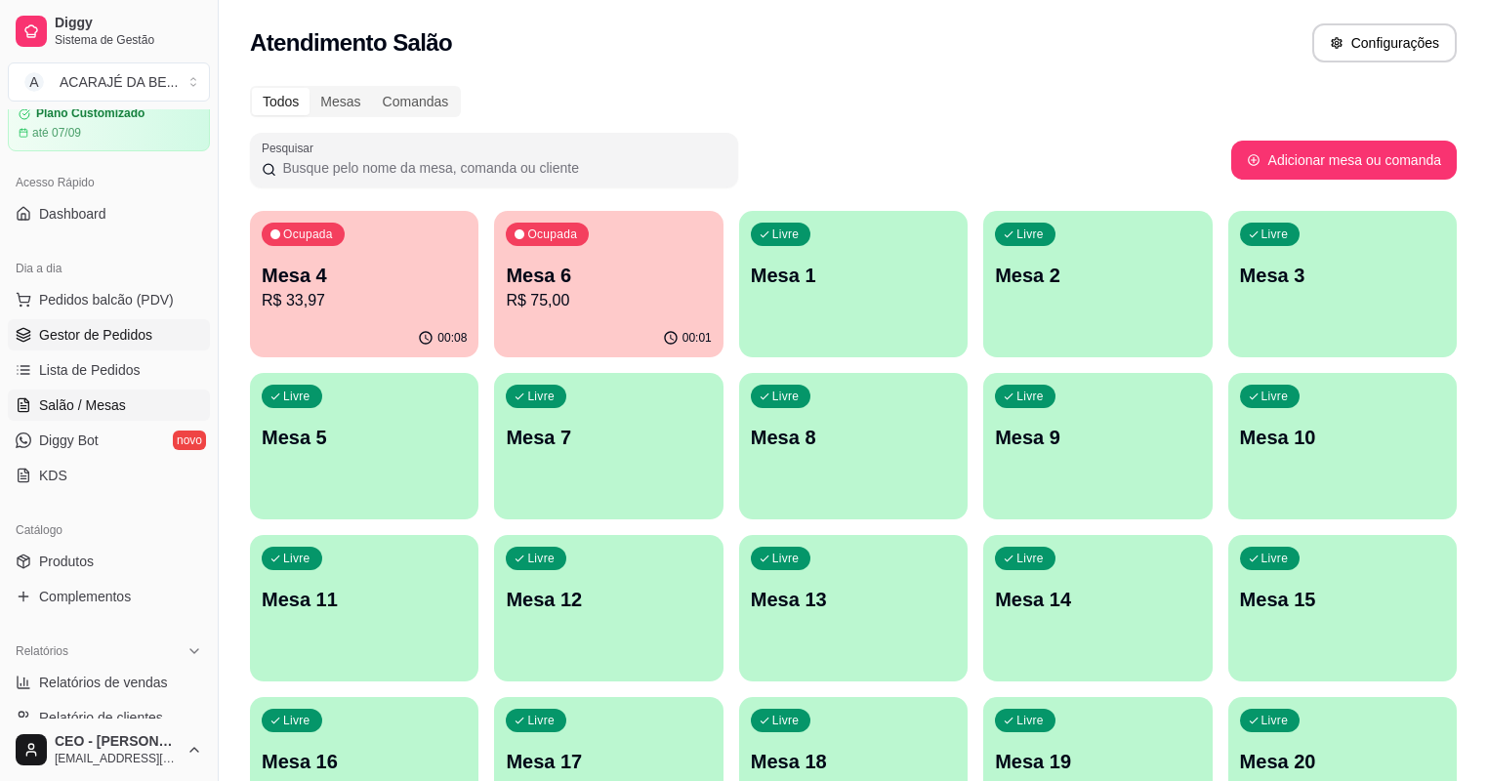
click at [148, 325] on span "Gestor de Pedidos" at bounding box center [95, 335] width 113 height 20
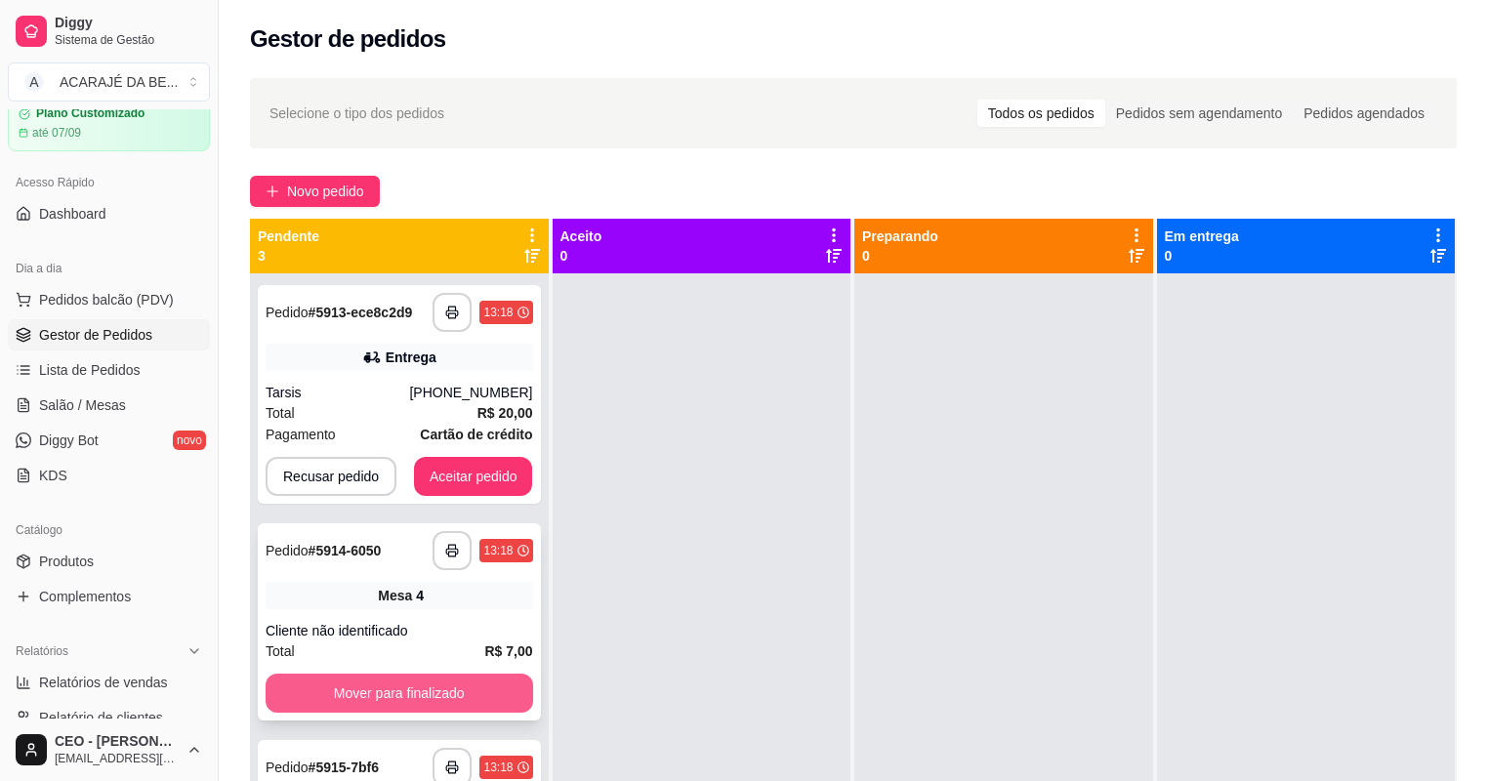
click at [475, 689] on button "Mover para finalizado" at bounding box center [400, 693] width 268 height 39
click at [494, 675] on button "Mover para finalizado" at bounding box center [398, 694] width 259 height 38
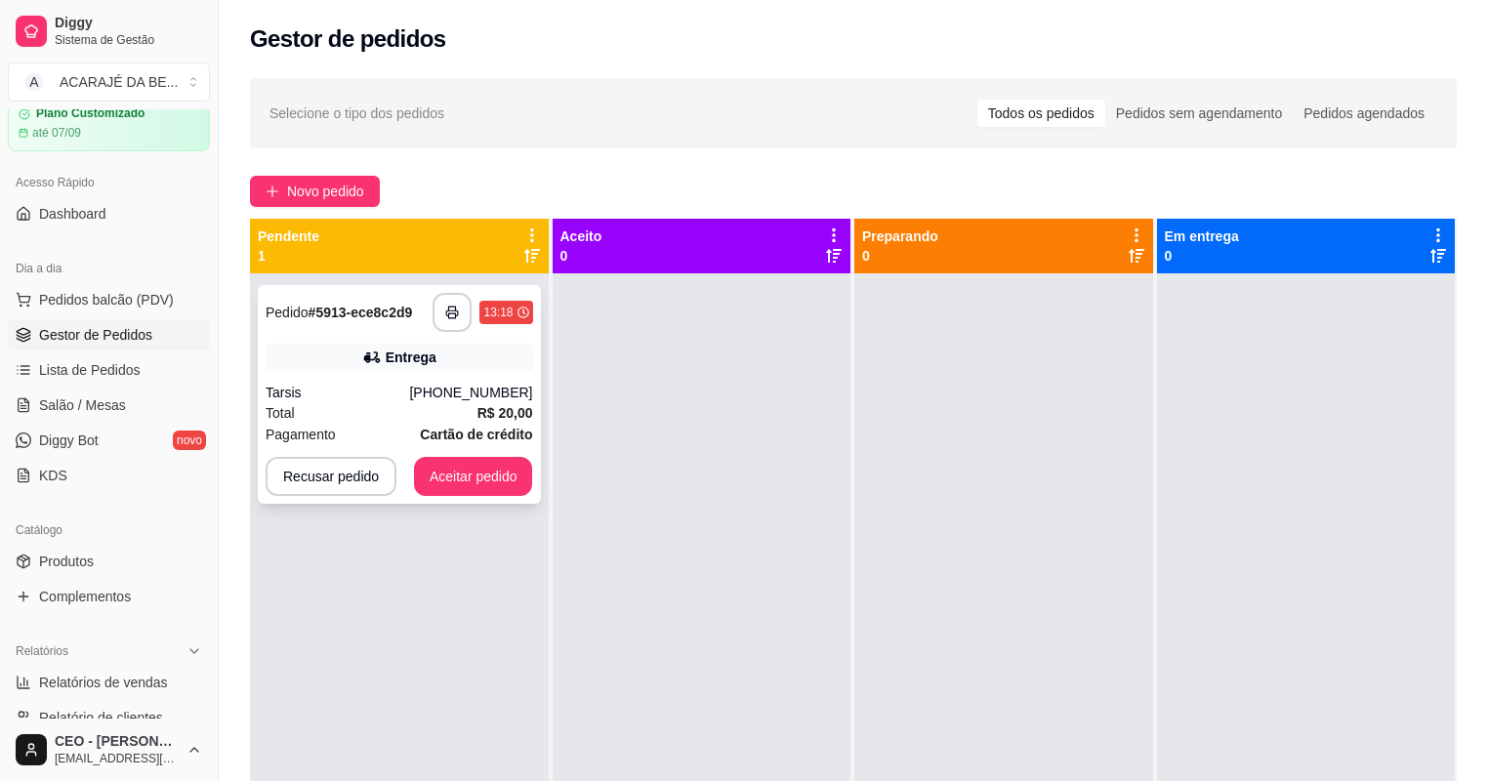
click at [449, 380] on div "**********" at bounding box center [399, 394] width 283 height 219
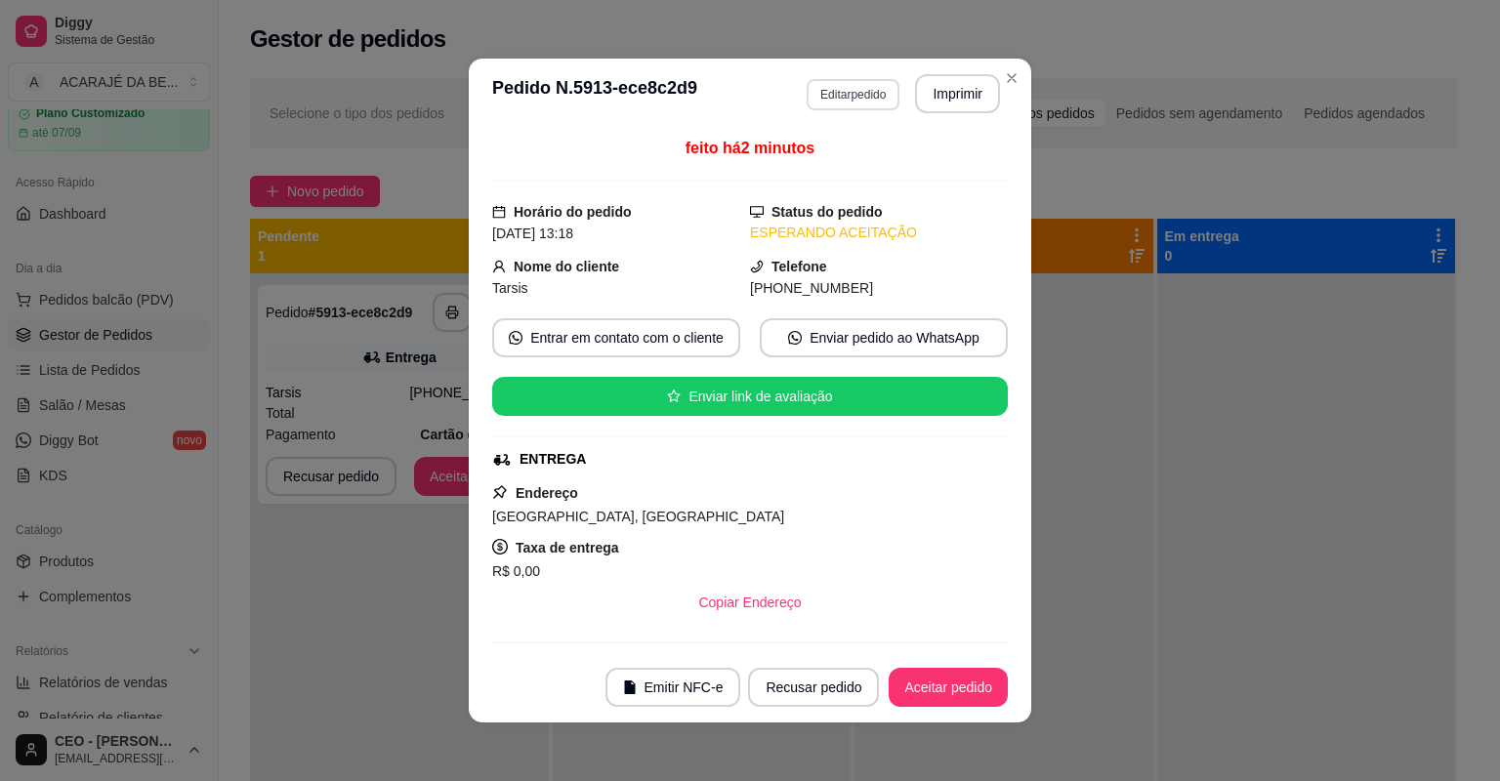
click at [847, 77] on div "**********" at bounding box center [902, 93] width 193 height 39
click at [863, 87] on button "Editar pedido" at bounding box center [852, 94] width 93 height 31
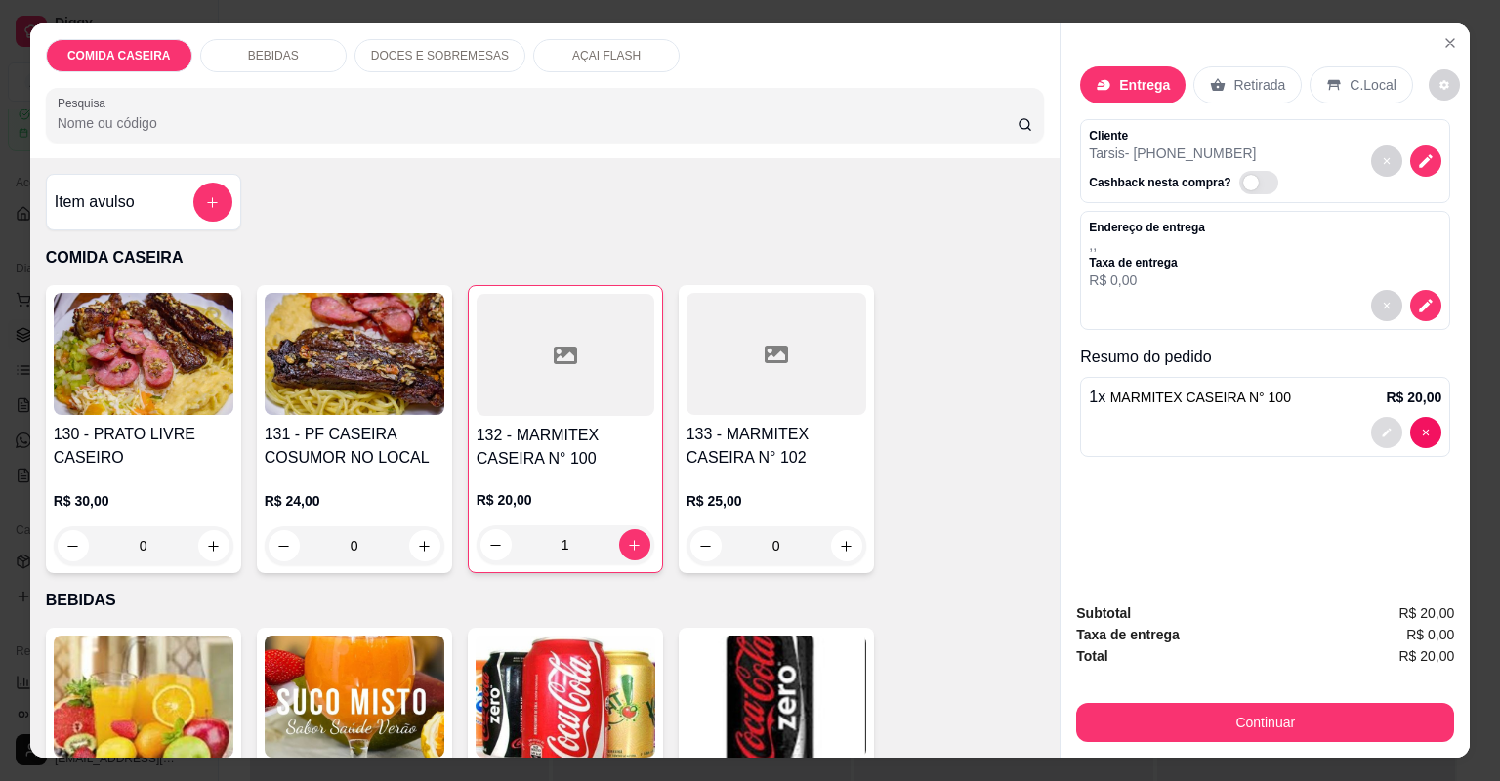
click at [1371, 431] on button "decrease-product-quantity" at bounding box center [1386, 432] width 31 height 31
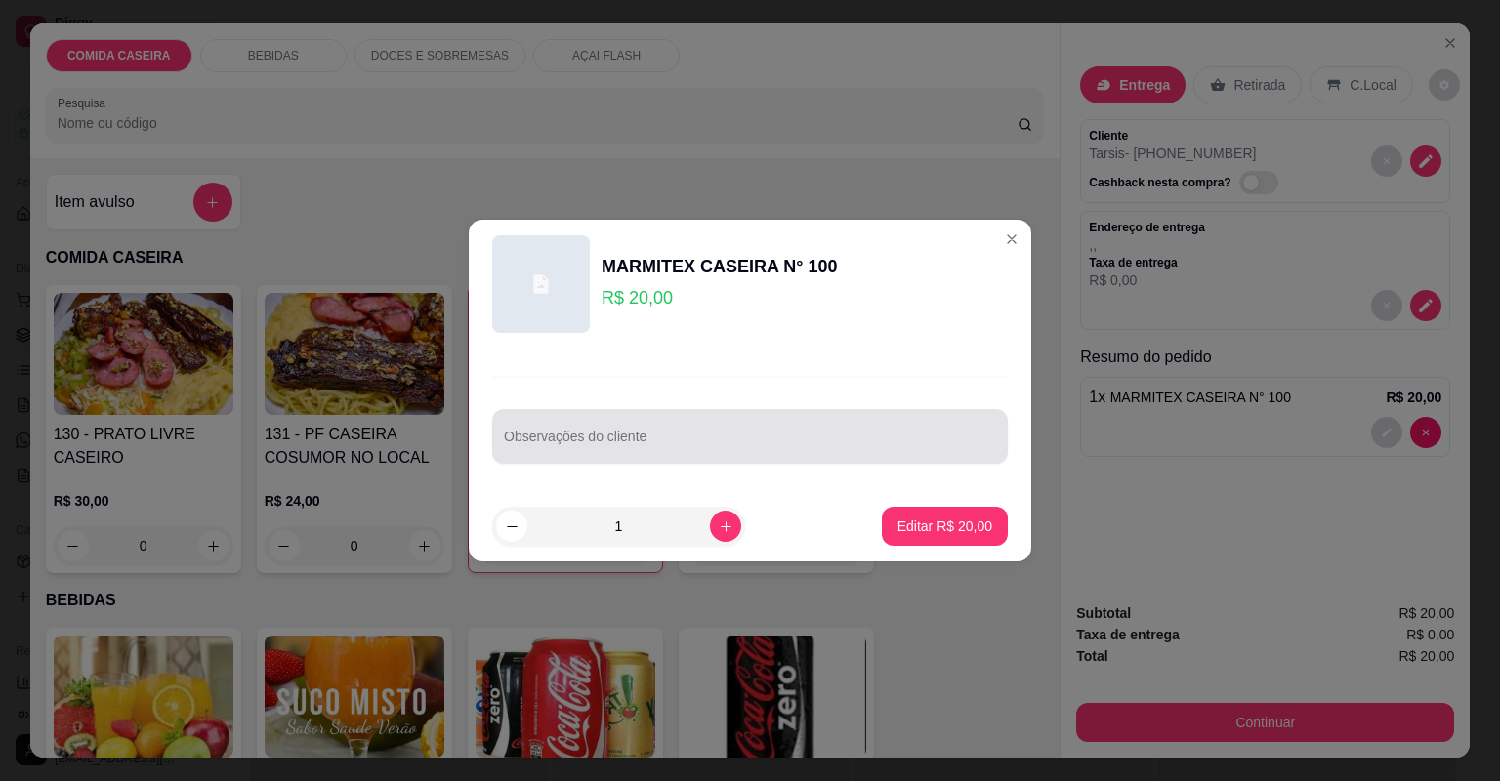
click at [788, 439] on input "Observações do cliente" at bounding box center [750, 444] width 492 height 20
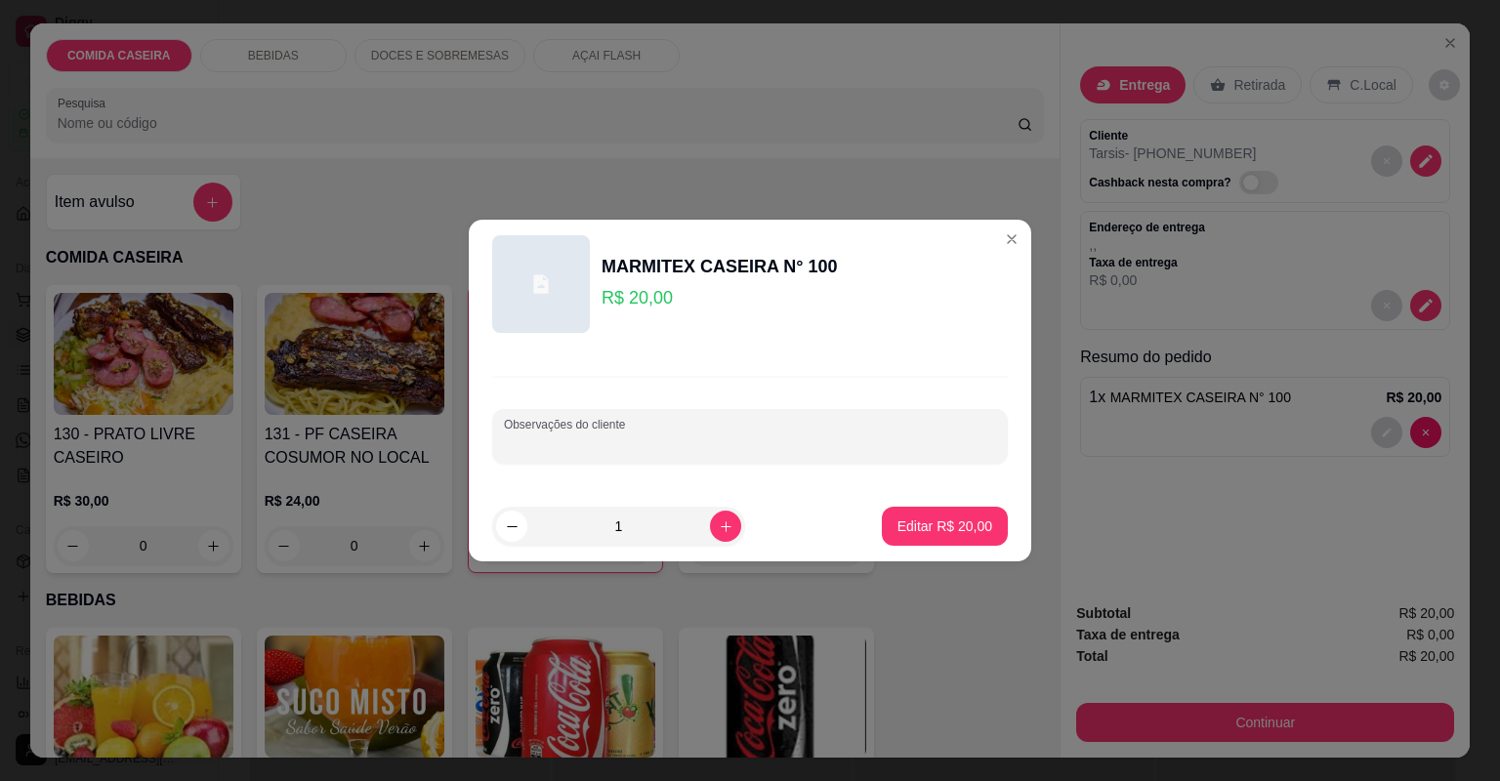
paste input "Feijão tropeiro Arroz branco Purê Farofa"
type input "Feijão tropeiro Arroz branco Purê Farofa peito bovino e alcatra"
click at [942, 525] on p "Editar R$ 20,00" at bounding box center [944, 525] width 92 height 19
type input "0"
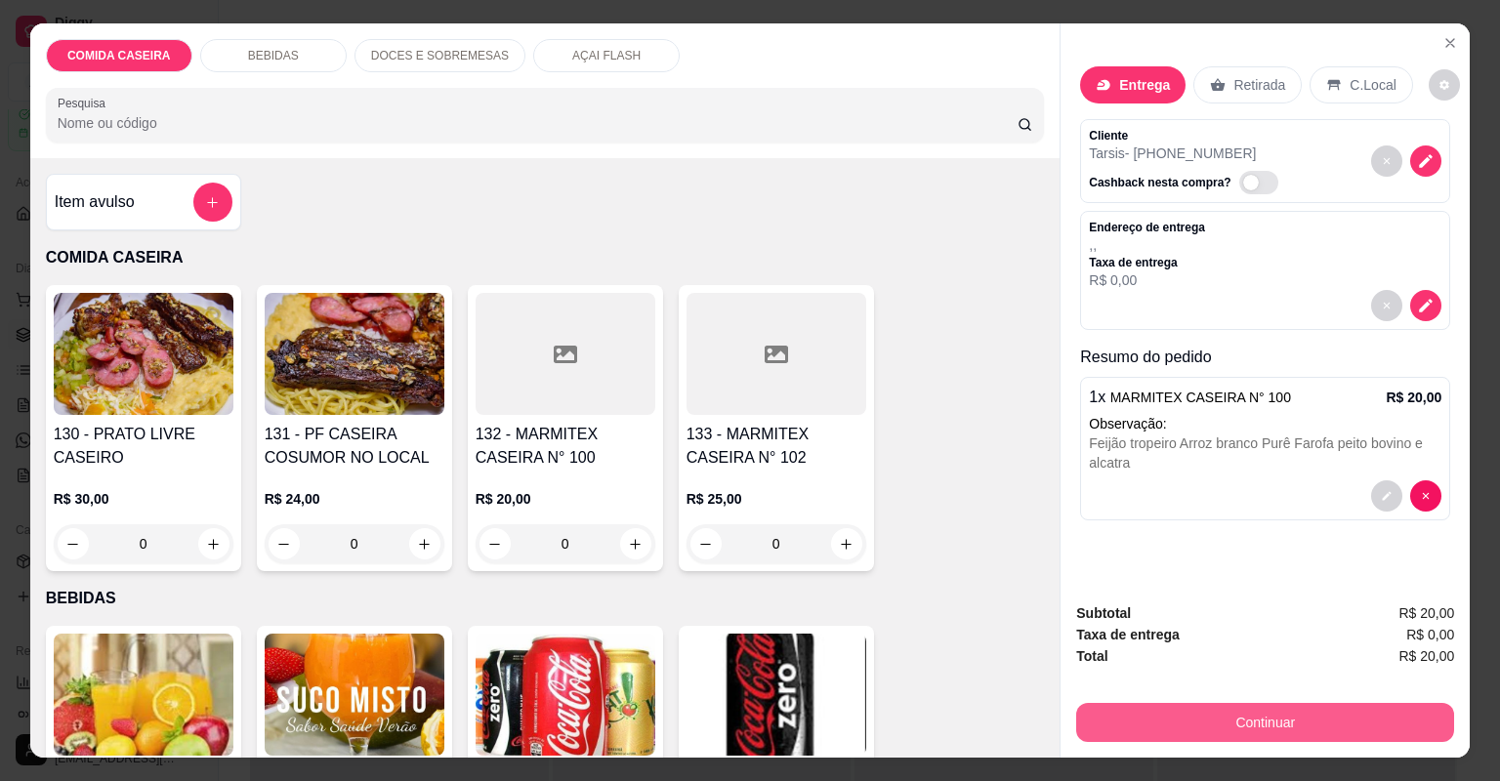
click at [1121, 712] on button "Continuar" at bounding box center [1265, 722] width 378 height 39
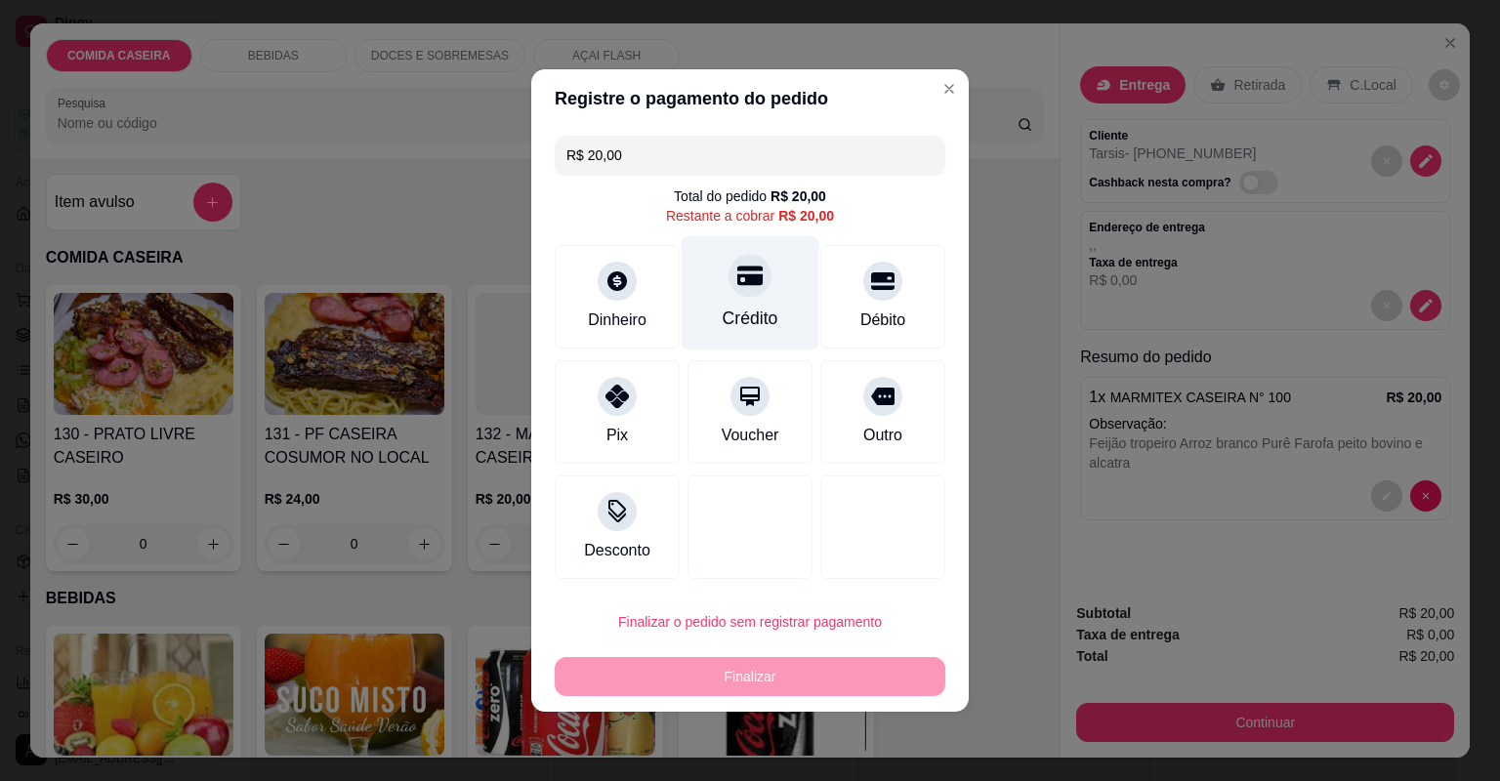
click at [767, 292] on div "Crédito" at bounding box center [751, 293] width 138 height 114
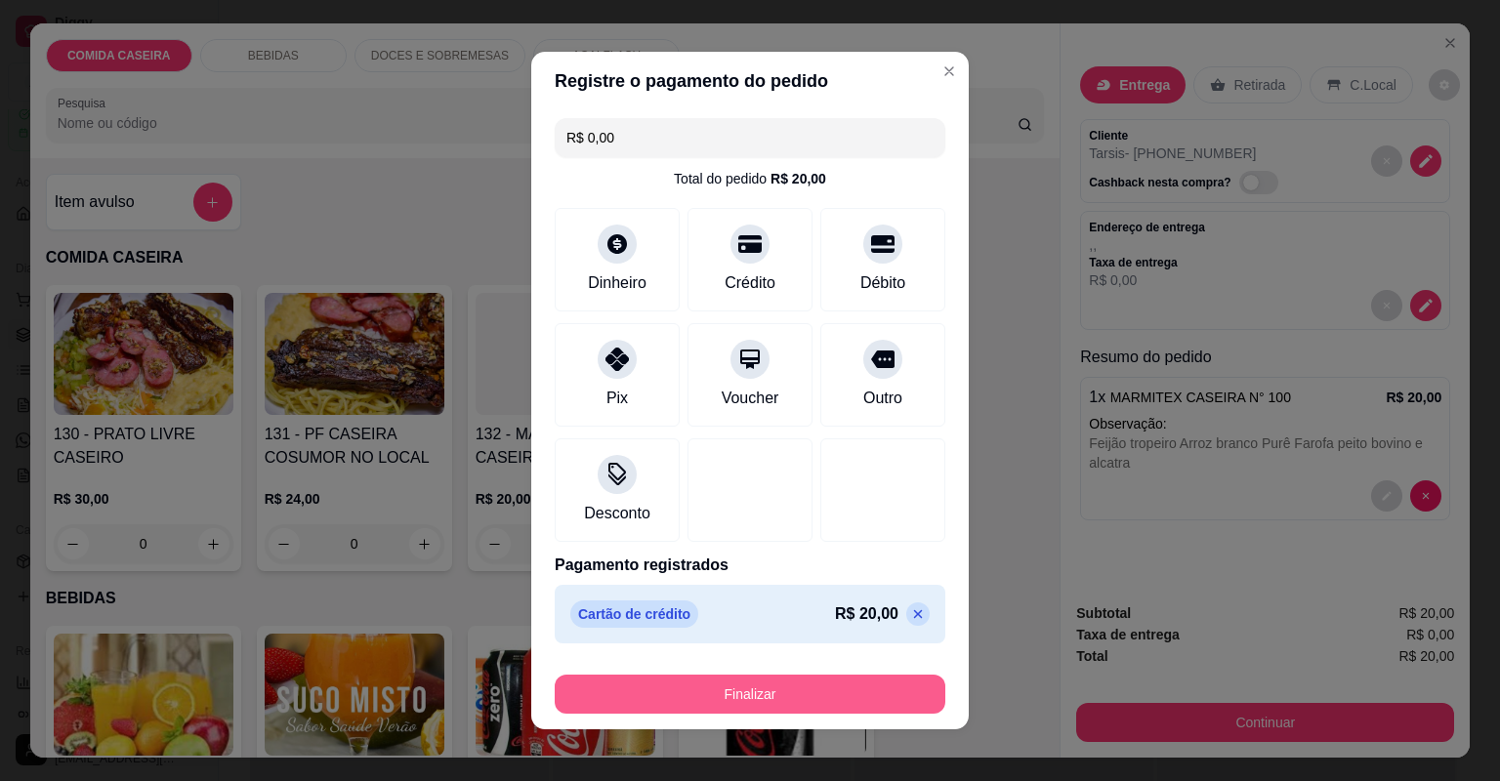
click at [770, 691] on button "Finalizar" at bounding box center [750, 694] width 391 height 39
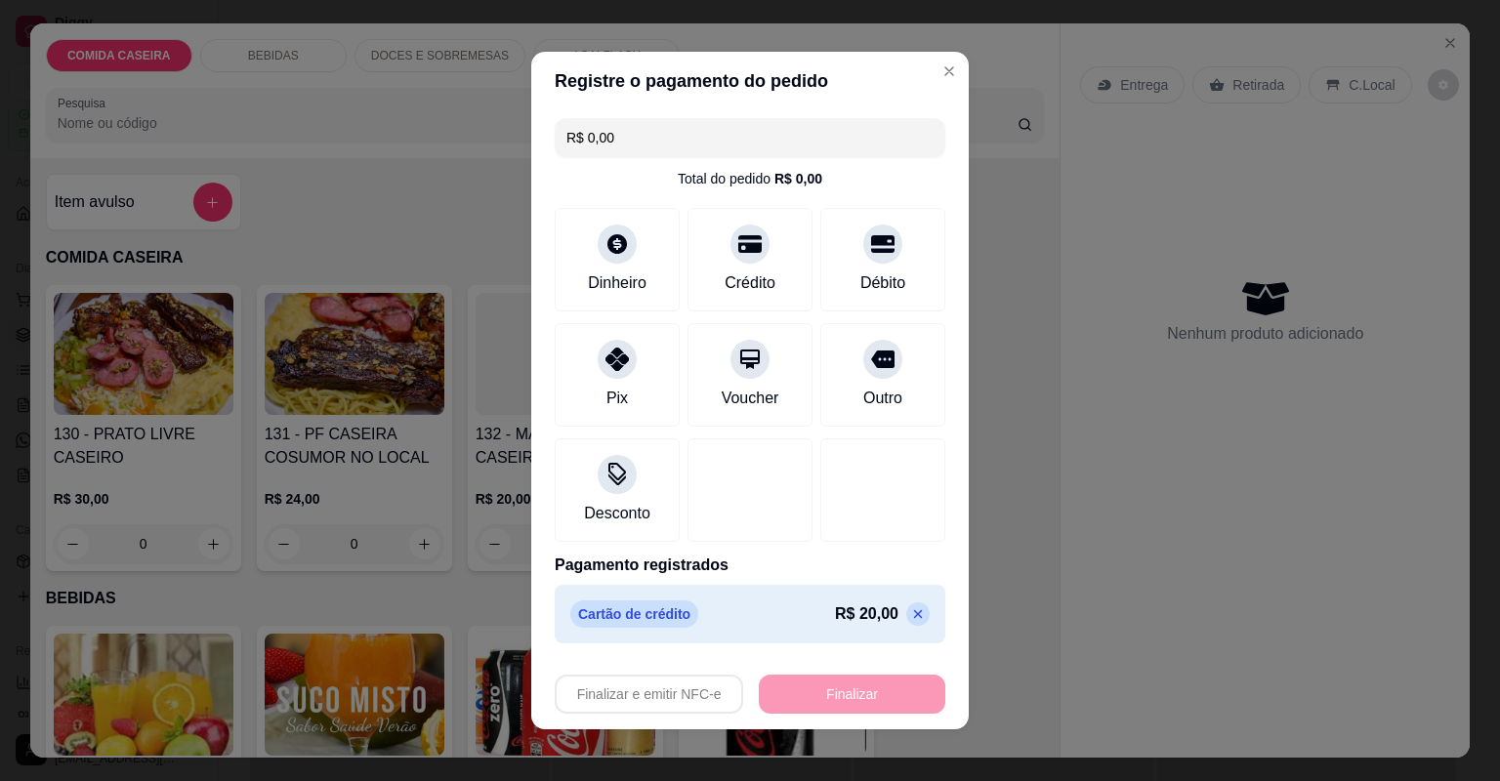
type input "-R$ 20,00"
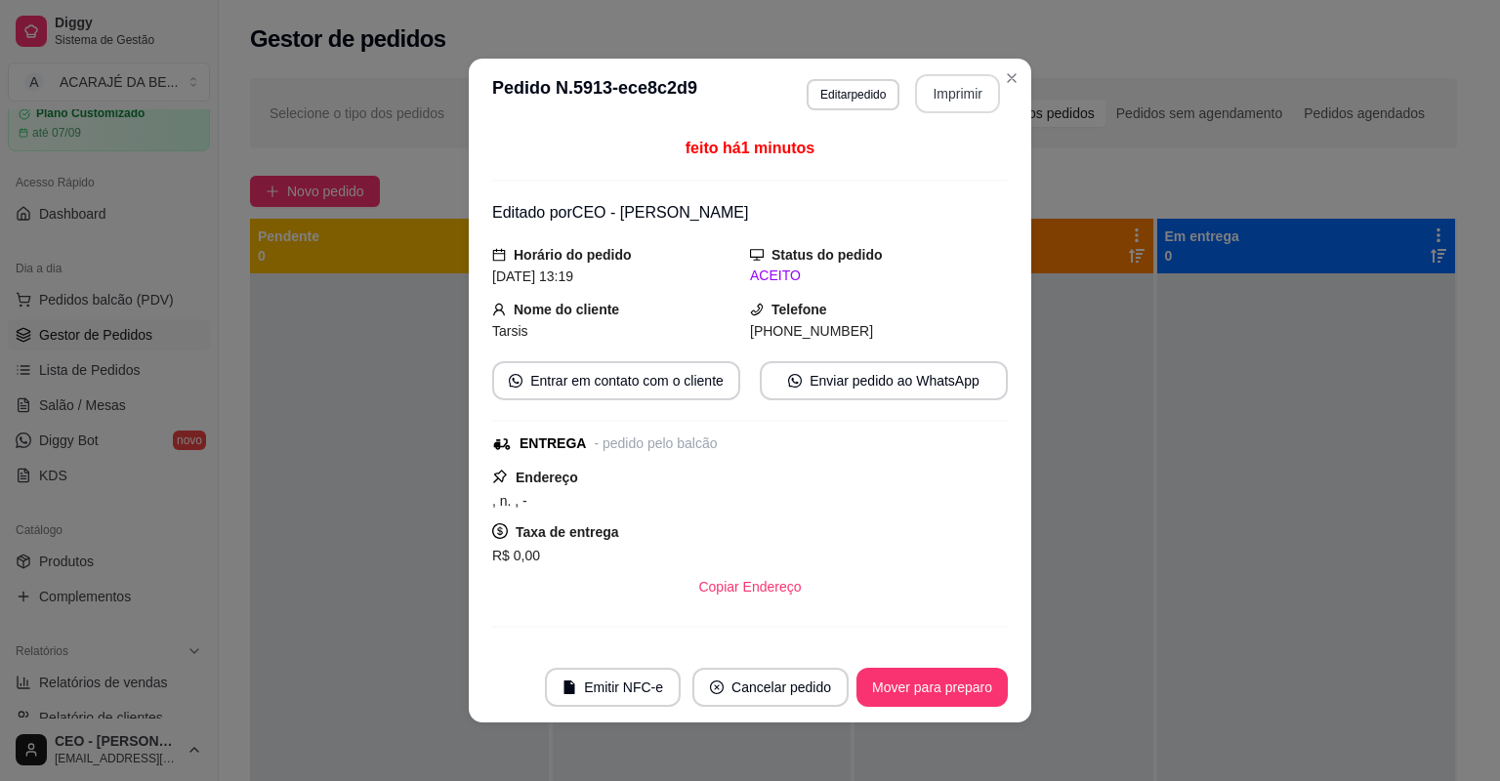
click at [979, 92] on button "Imprimir" at bounding box center [957, 93] width 85 height 39
click at [879, 687] on button "Mover para preparo" at bounding box center [931, 687] width 151 height 39
click at [880, 687] on button "Mover para preparo" at bounding box center [931, 687] width 151 height 39
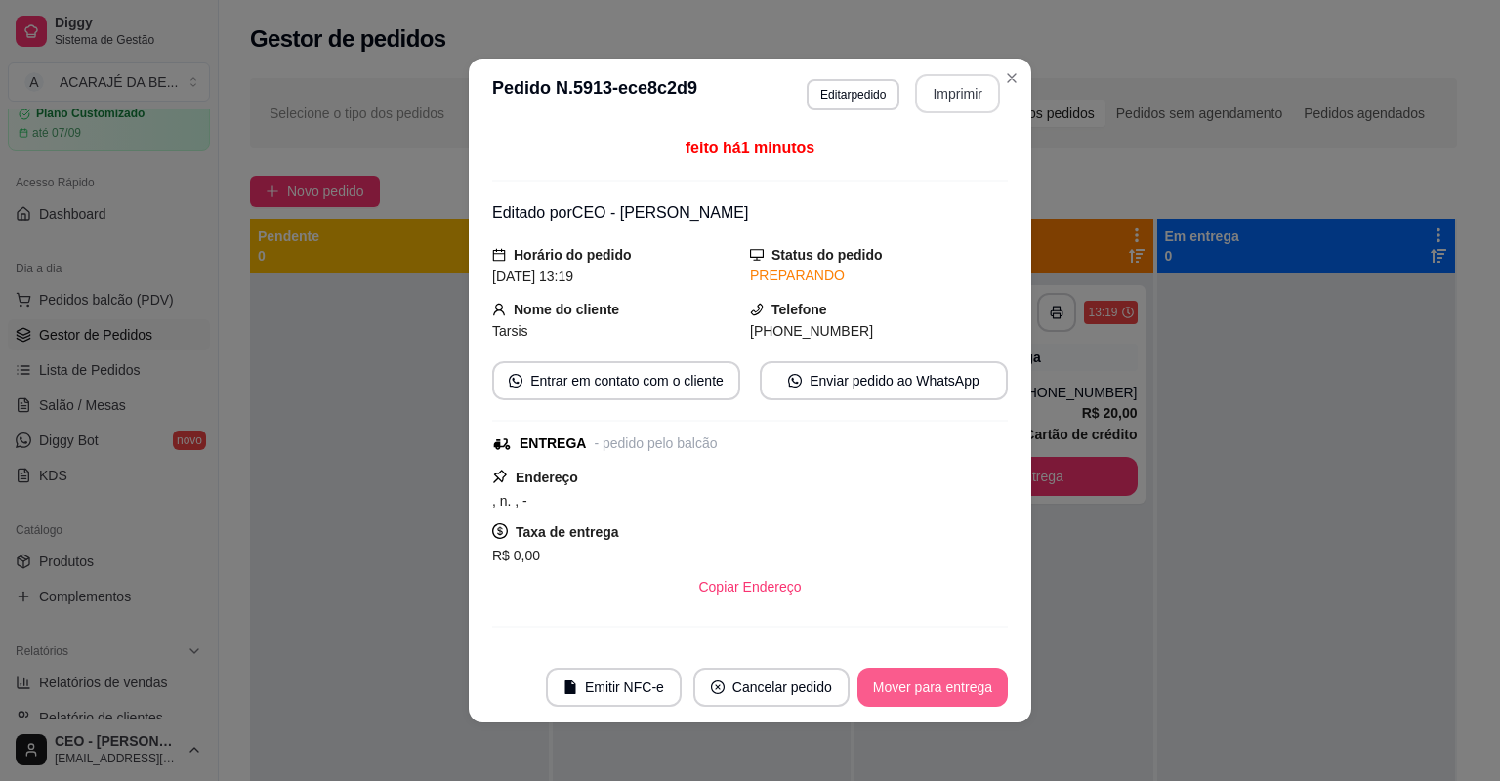
click at [990, 692] on button "Mover para entrega" at bounding box center [932, 687] width 150 height 39
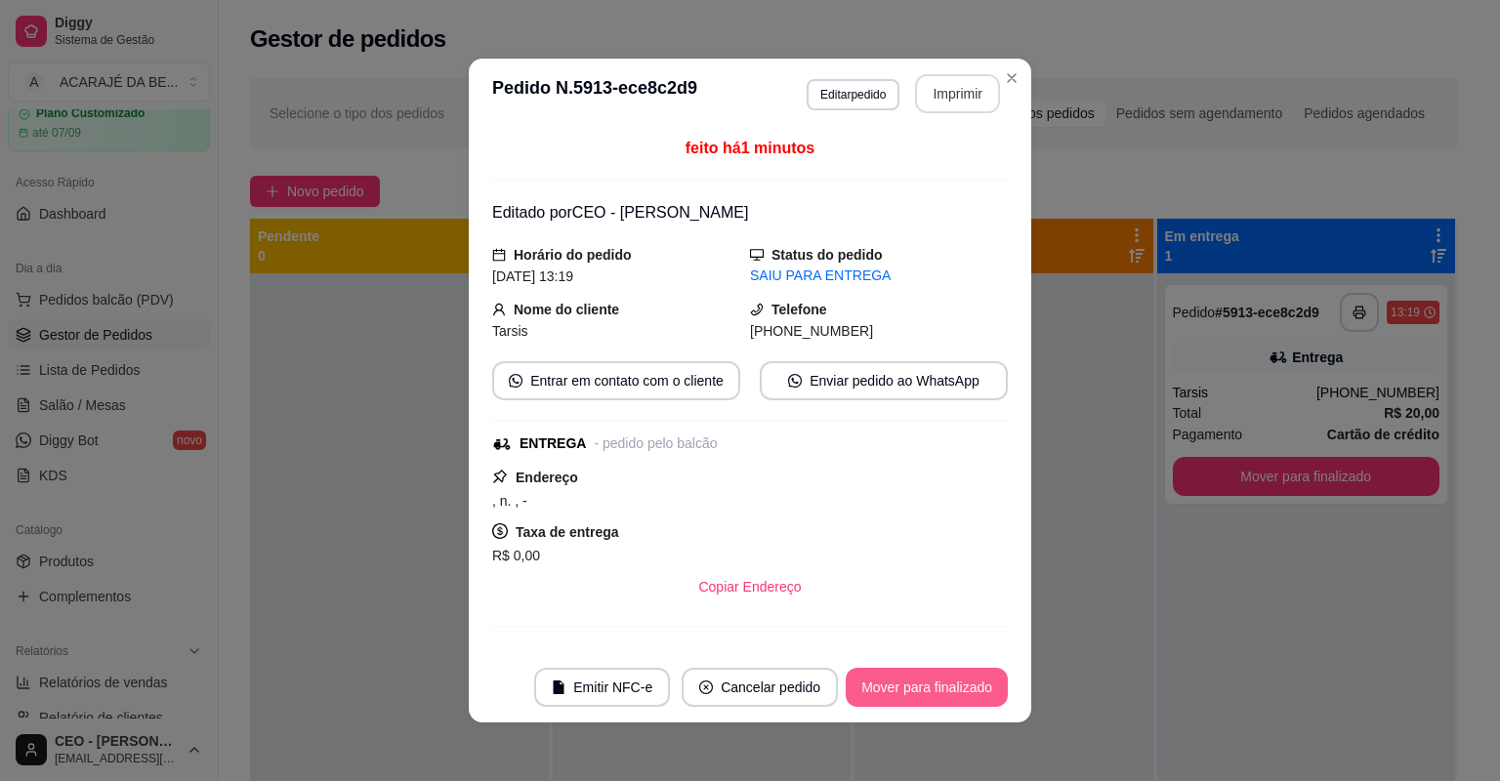
click at [990, 692] on button "Mover para finalizado" at bounding box center [927, 687] width 162 height 39
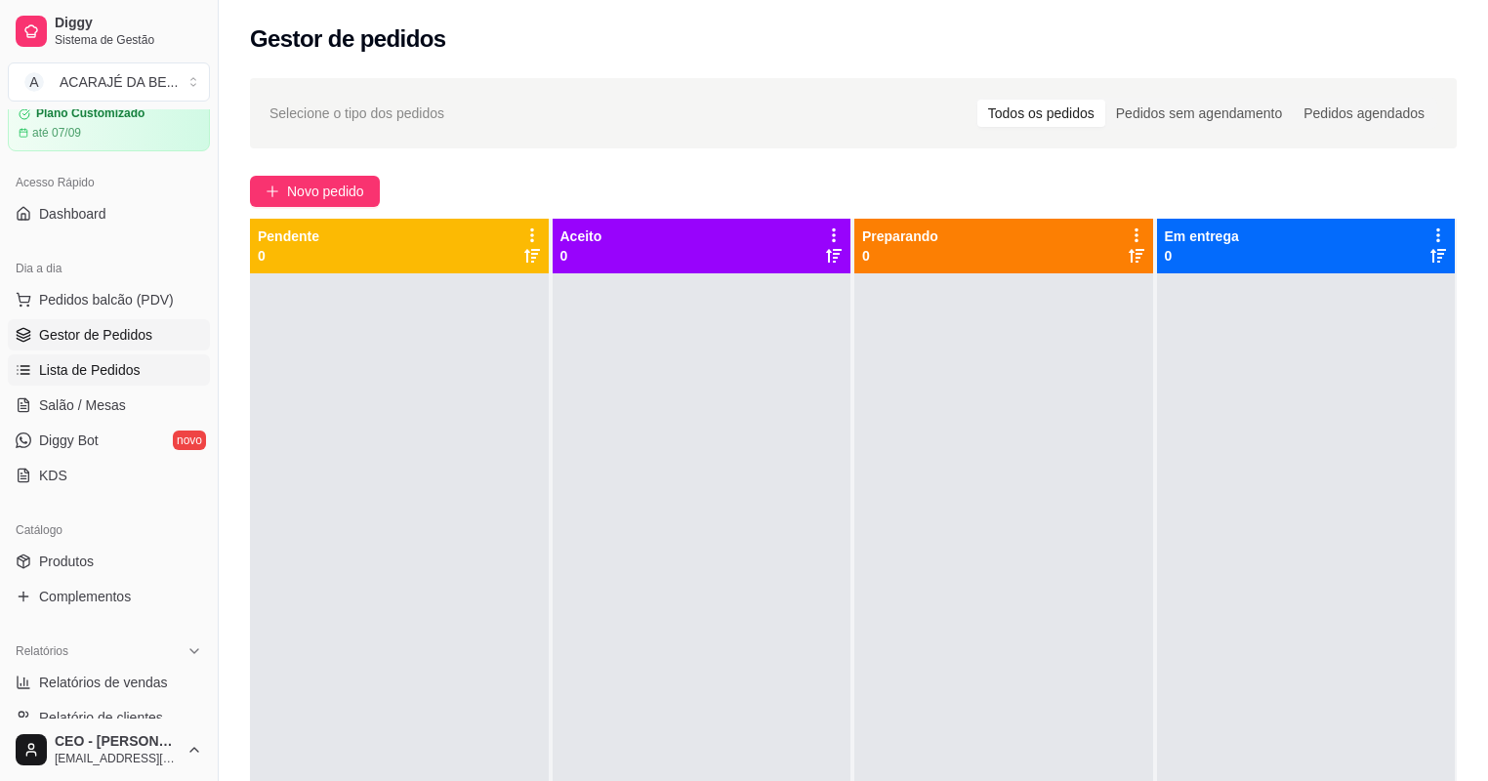
click at [120, 369] on span "Lista de Pedidos" at bounding box center [90, 370] width 102 height 20
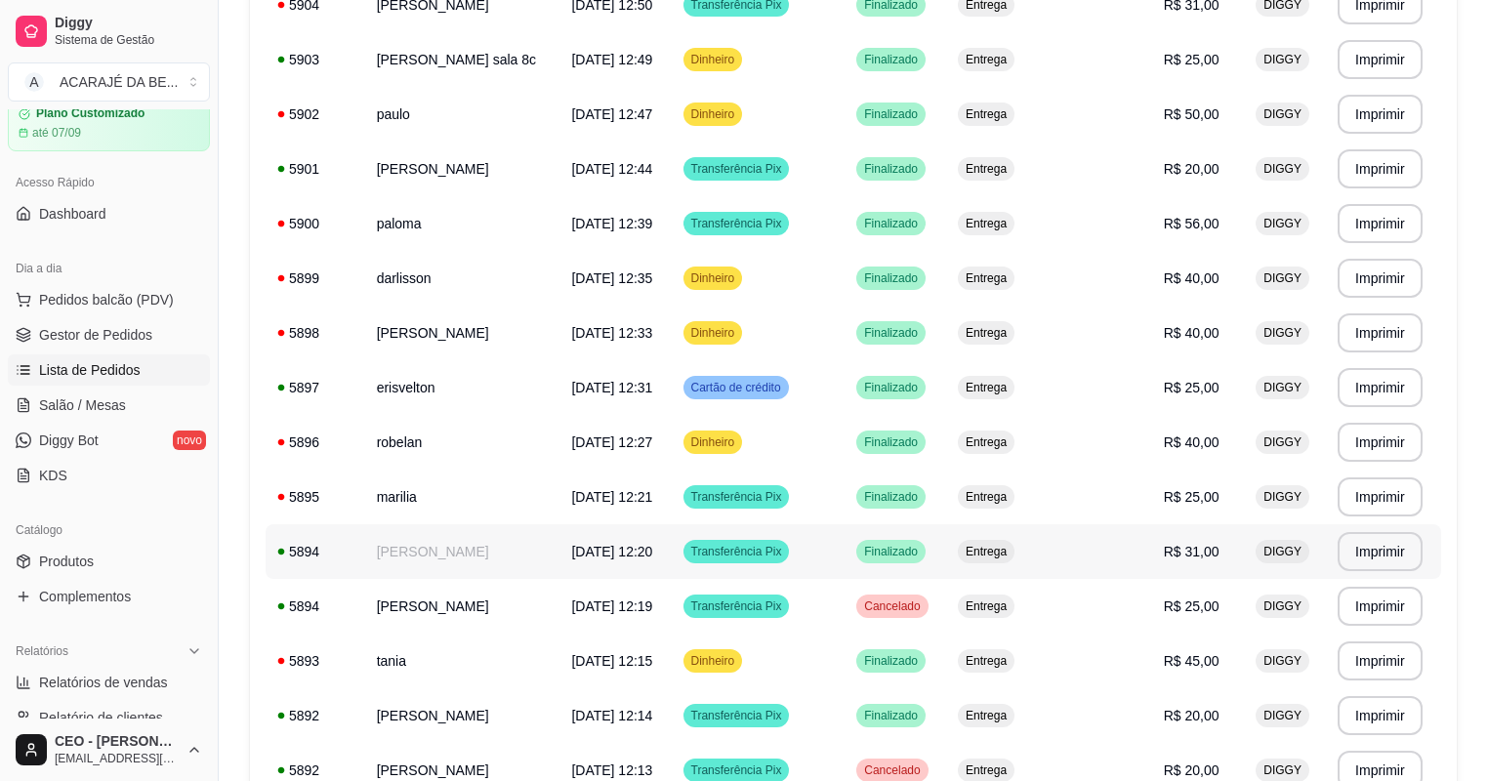
scroll to position [1094, 0]
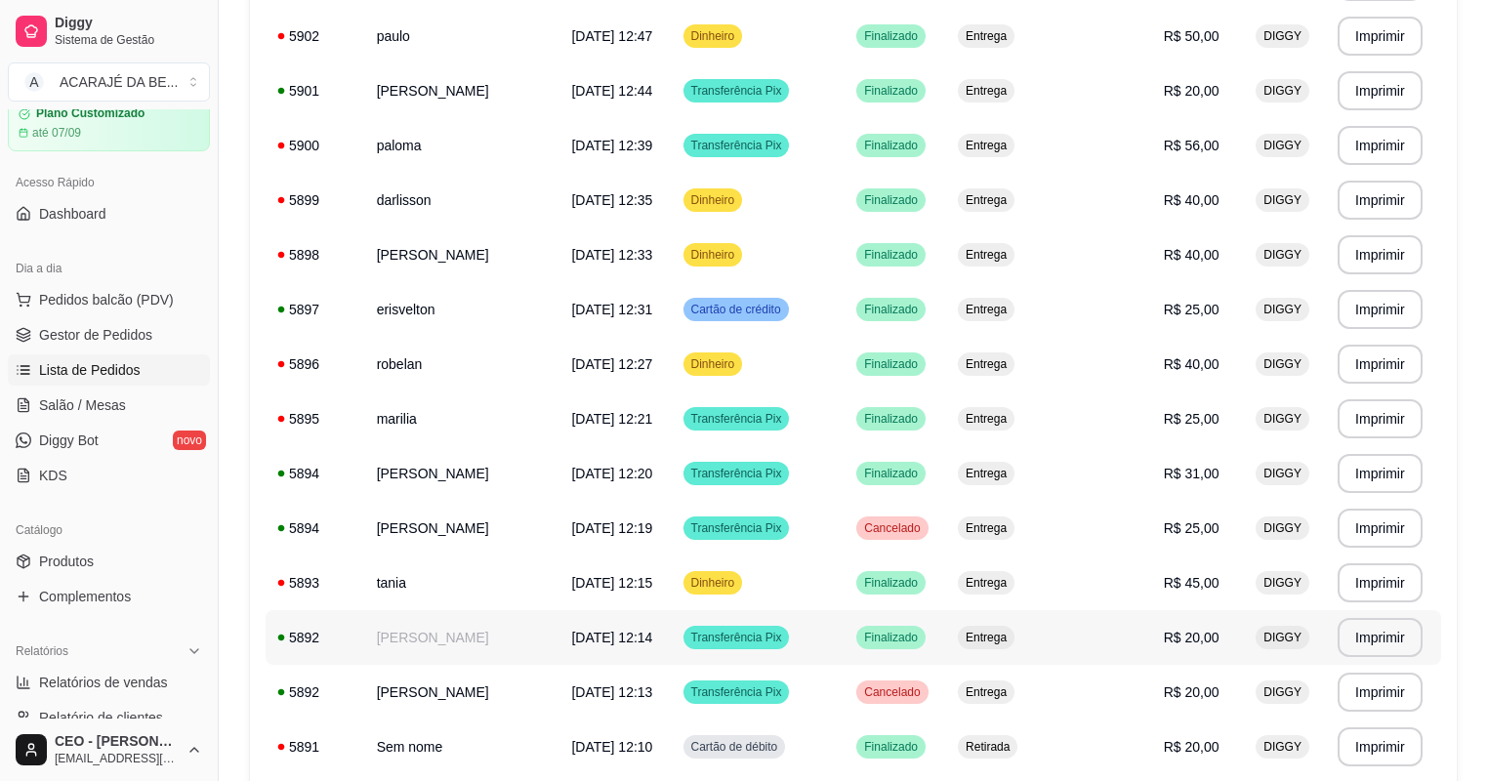
click at [463, 638] on td "[PERSON_NAME]" at bounding box center [462, 637] width 195 height 55
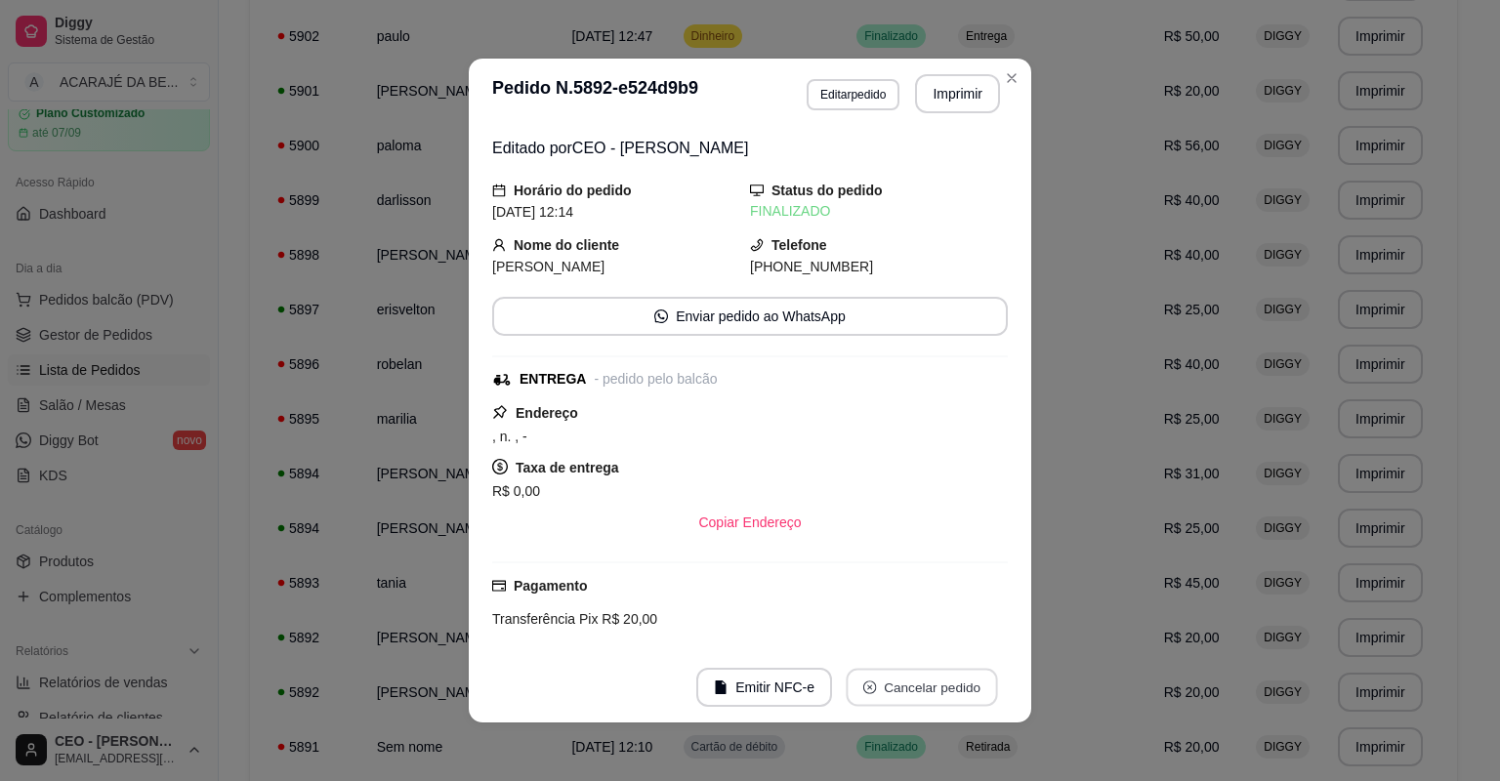
click at [890, 689] on button "Cancelar pedido" at bounding box center [921, 688] width 151 height 38
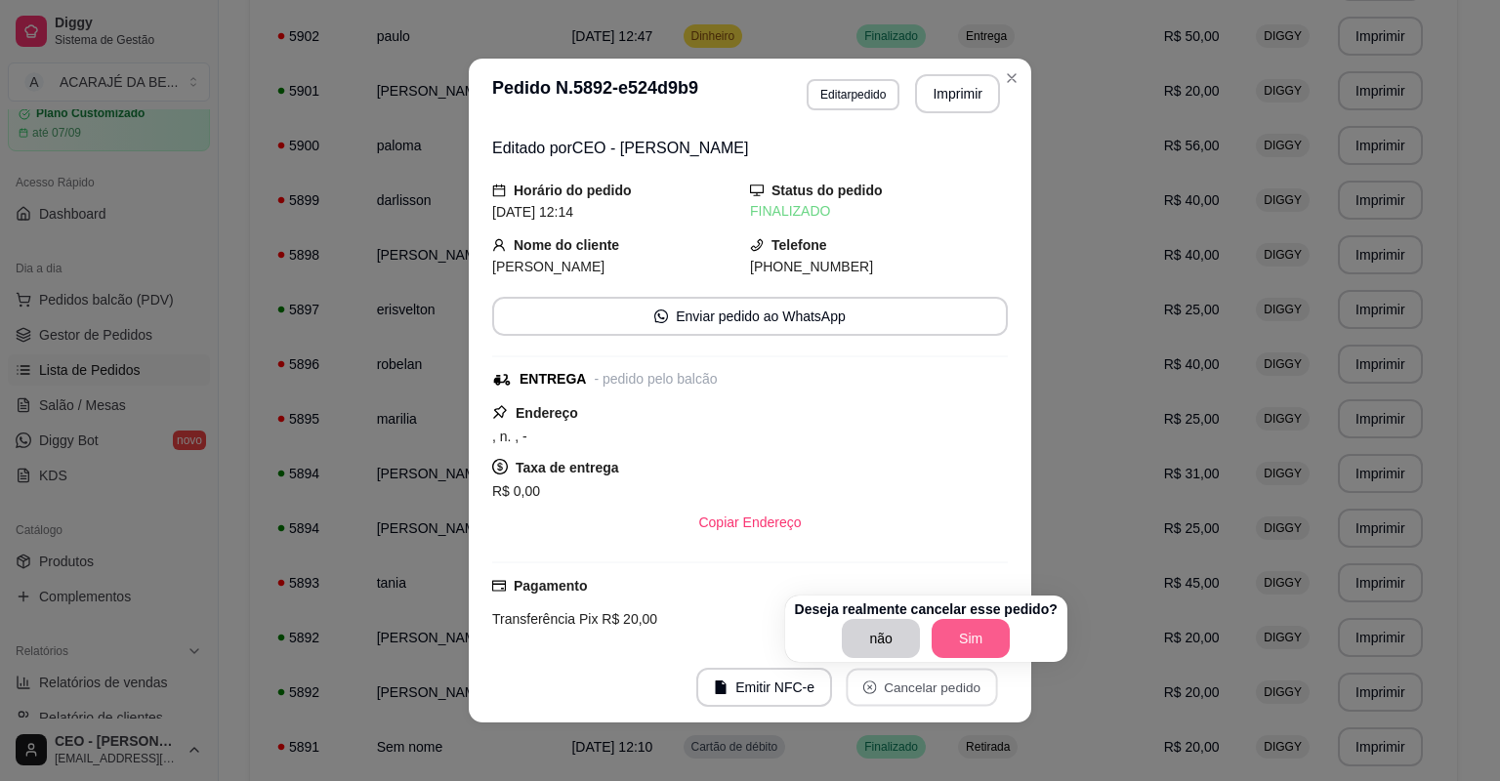
click at [942, 622] on button "Sim" at bounding box center [970, 638] width 78 height 39
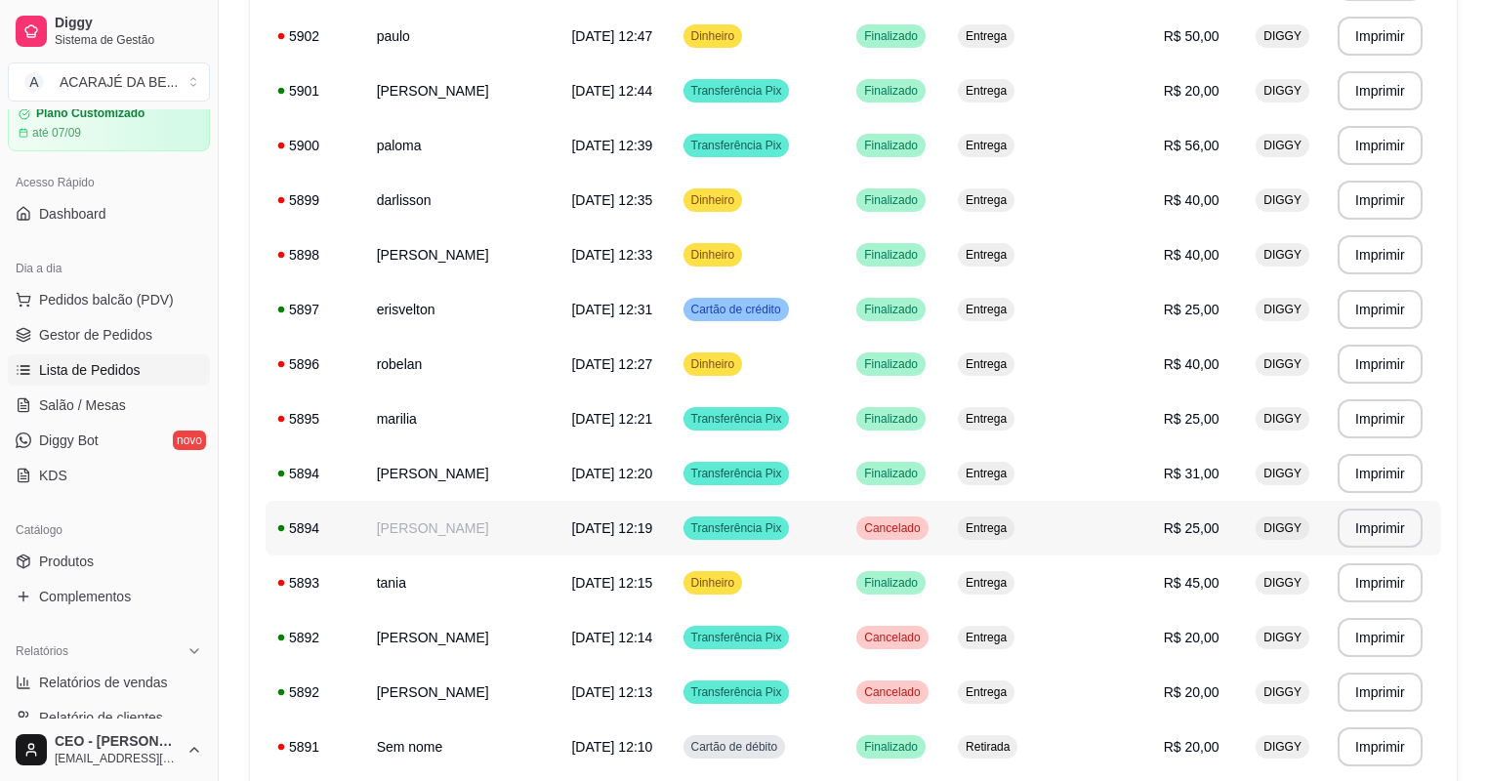
click at [571, 529] on span "[DATE] 12:19" at bounding box center [611, 528] width 81 height 16
click at [492, 482] on td "[PERSON_NAME]" at bounding box center [462, 473] width 195 height 55
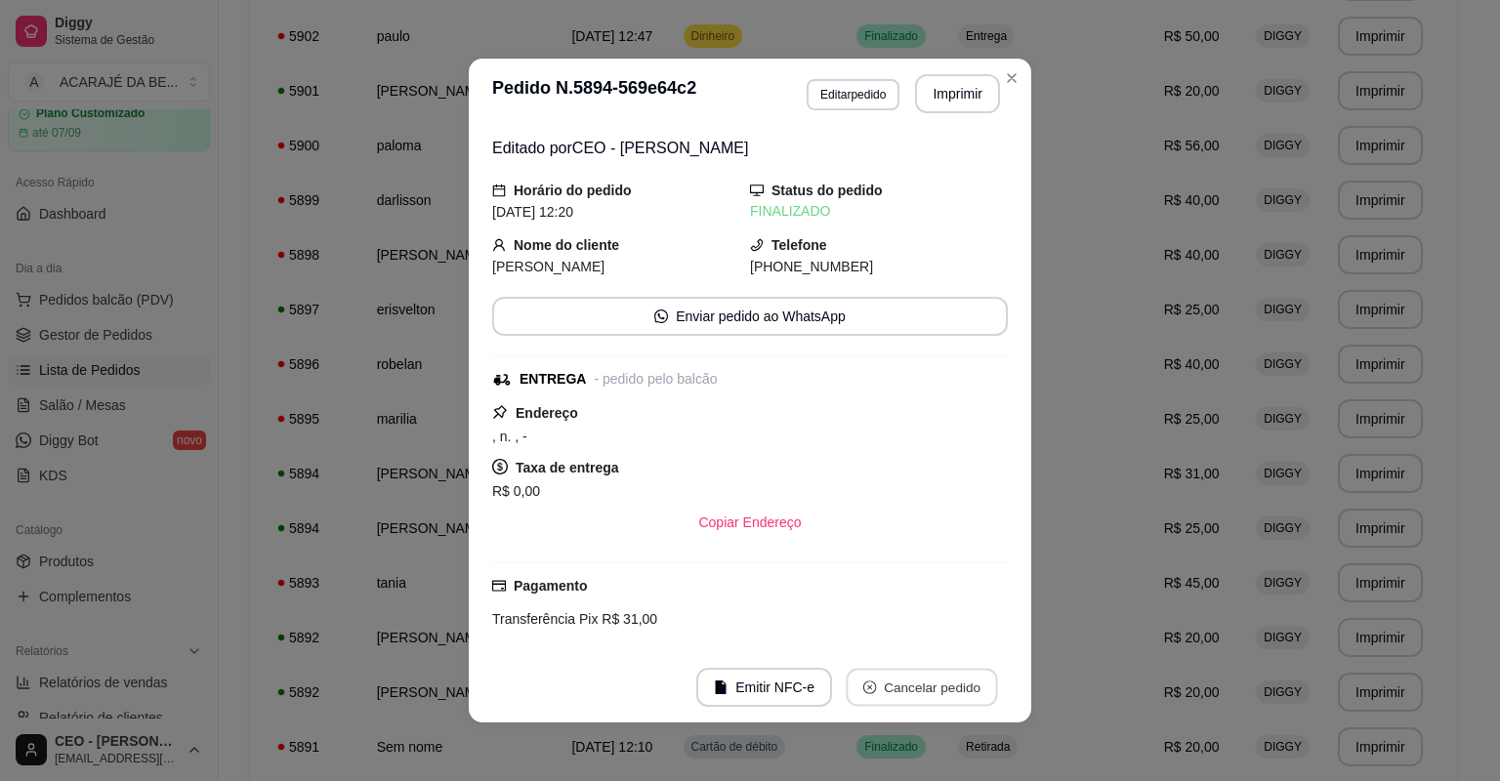
click at [876, 693] on button "Cancelar pedido" at bounding box center [921, 688] width 151 height 38
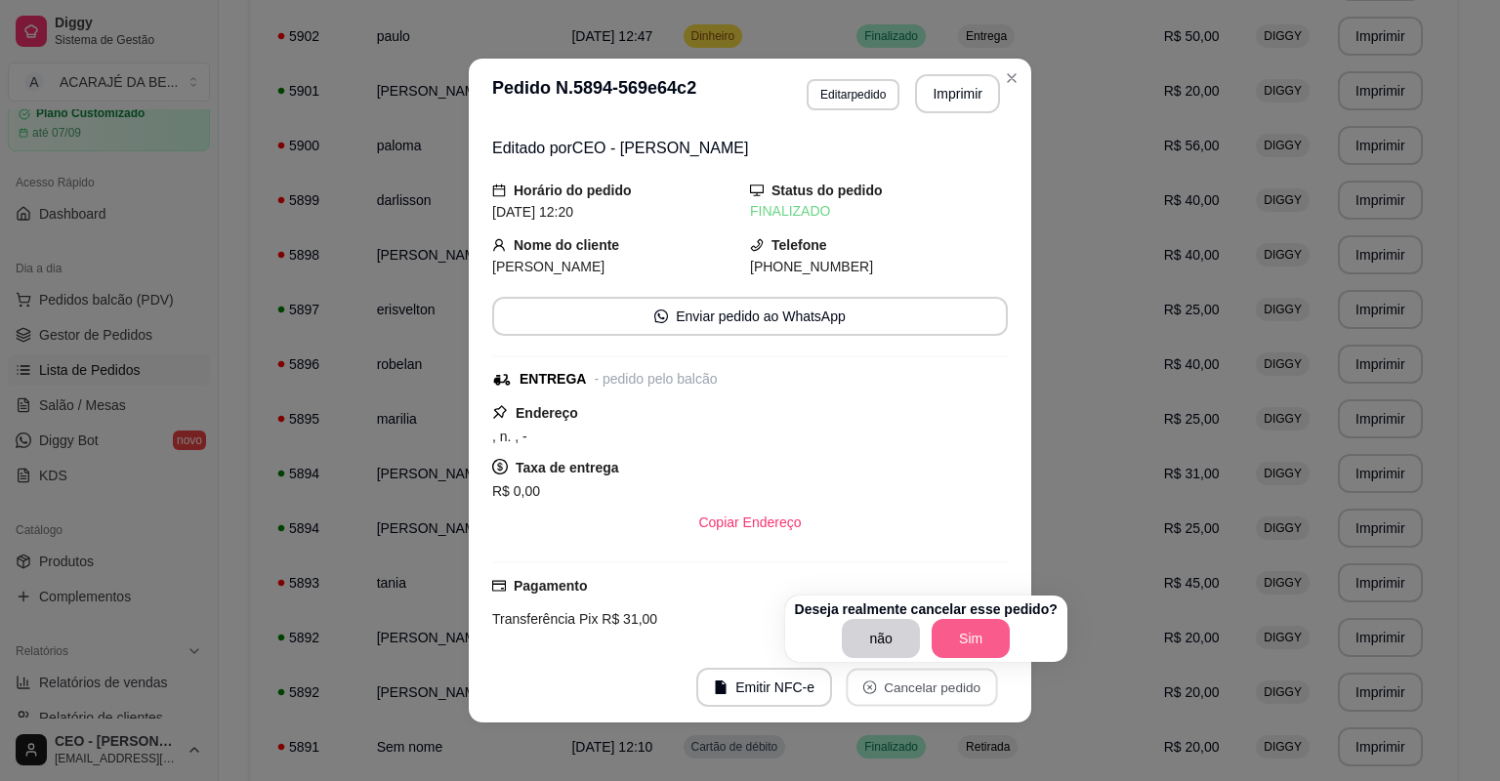
click at [954, 630] on button "Sim" at bounding box center [970, 638] width 78 height 39
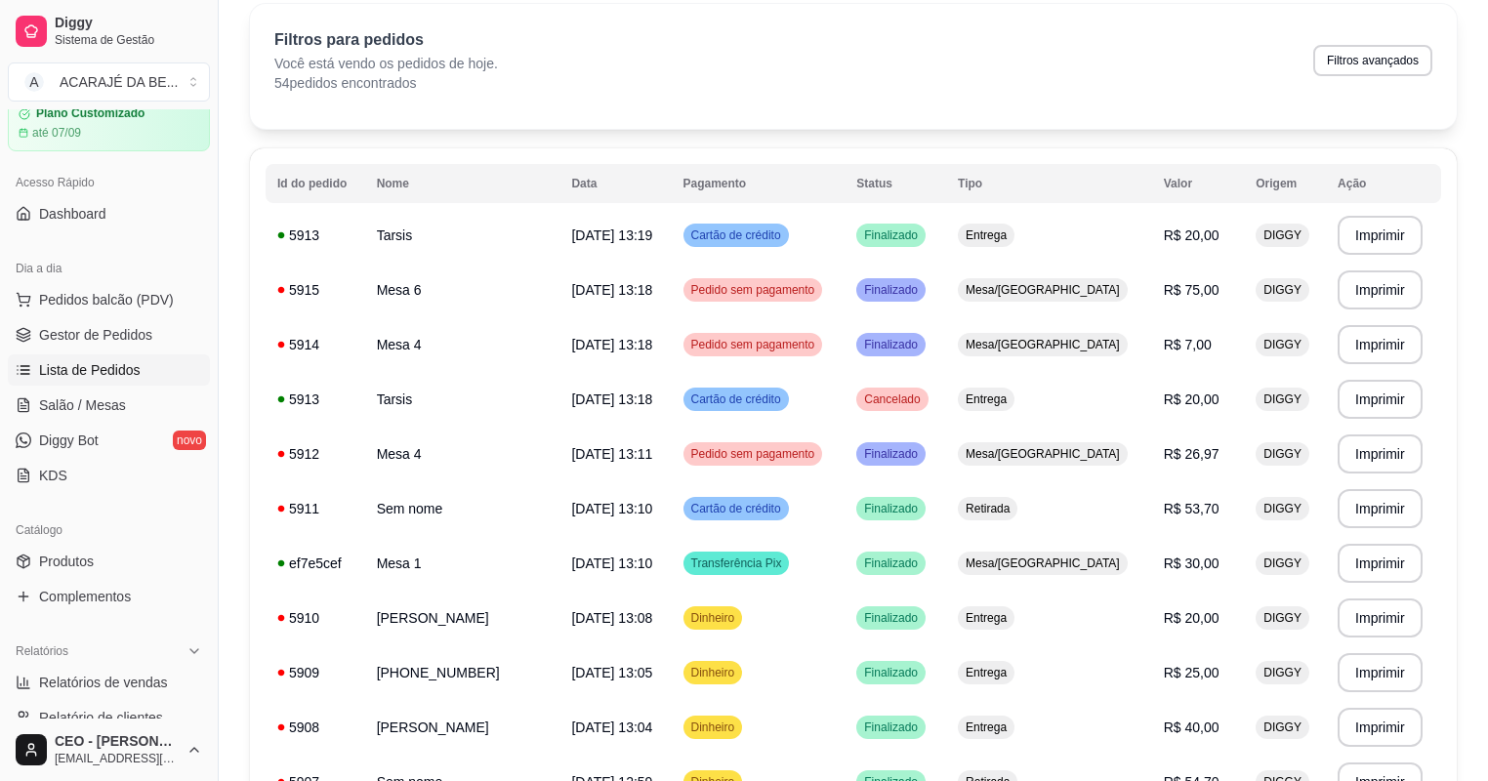
scroll to position [0, 0]
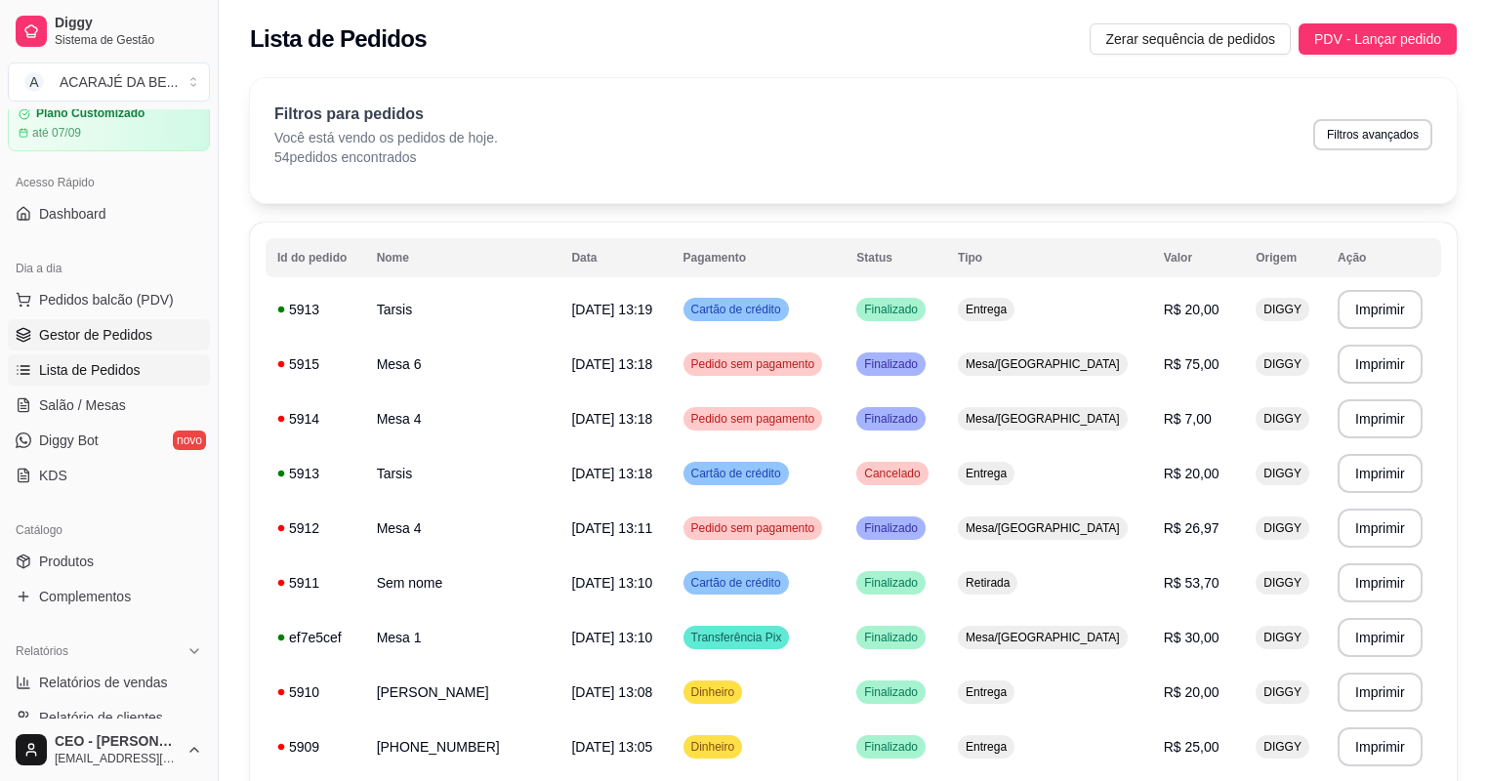
click at [72, 341] on span "Gestor de Pedidos" at bounding box center [95, 335] width 113 height 20
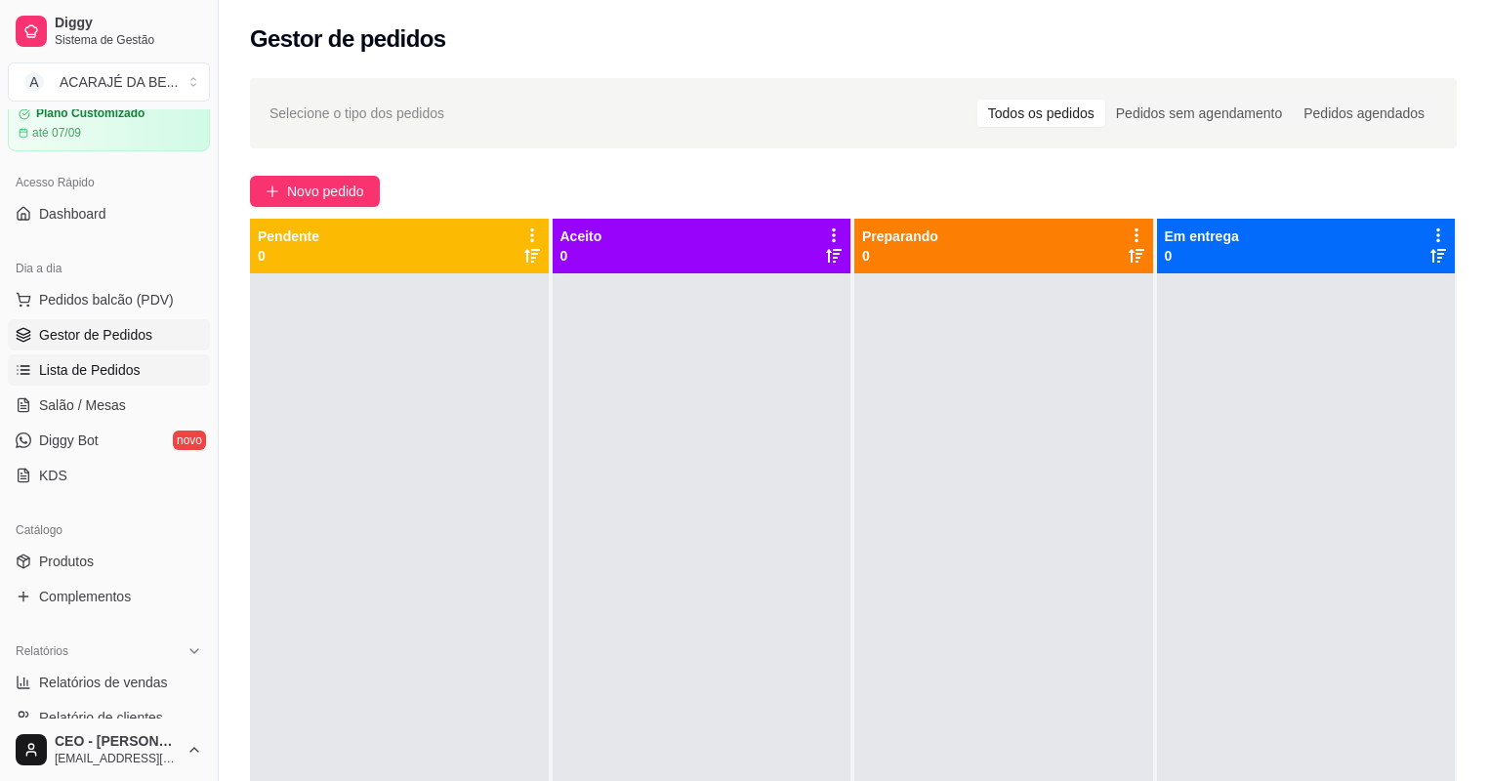
click at [117, 377] on span "Lista de Pedidos" at bounding box center [90, 370] width 102 height 20
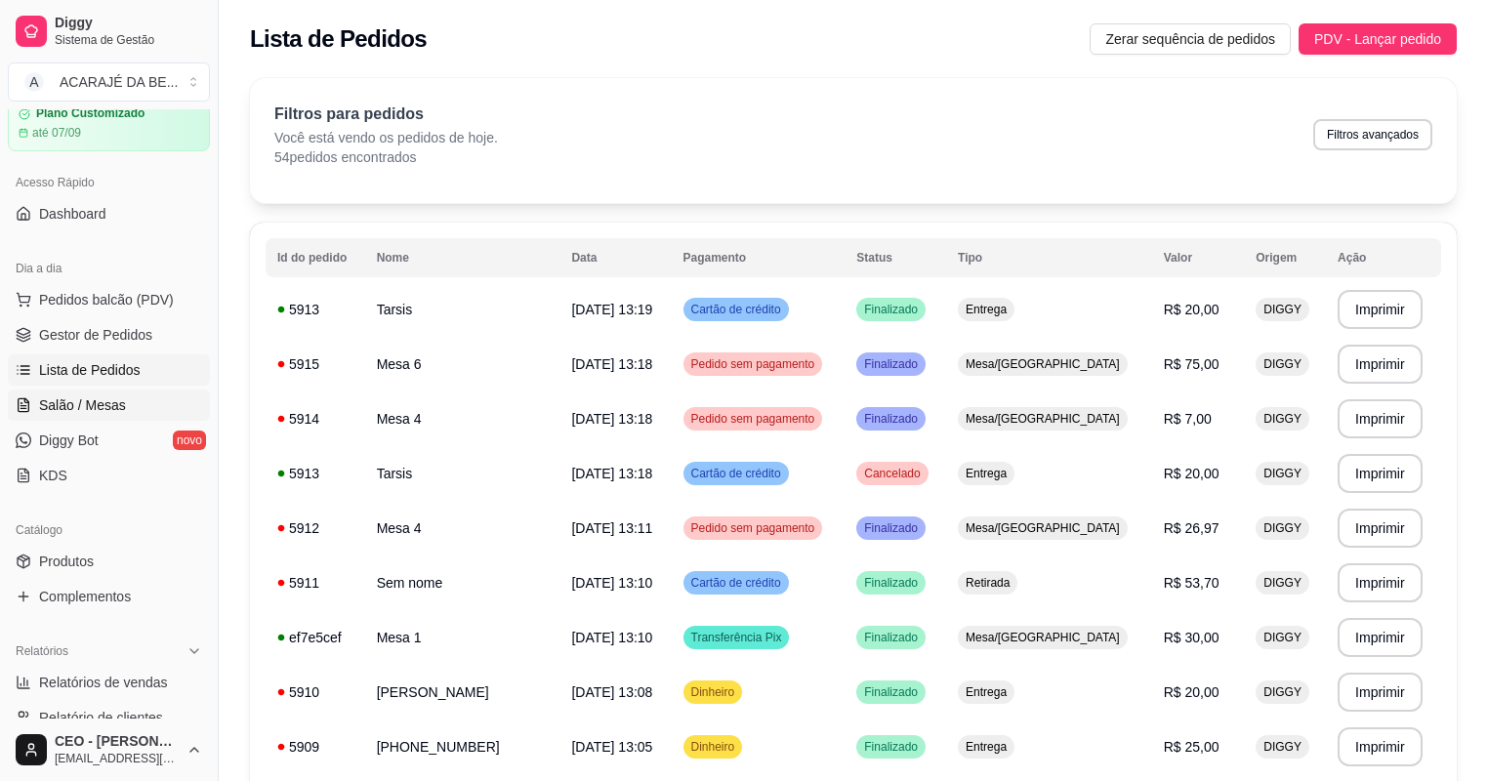
click at [130, 415] on link "Salão / Mesas" at bounding box center [109, 405] width 202 height 31
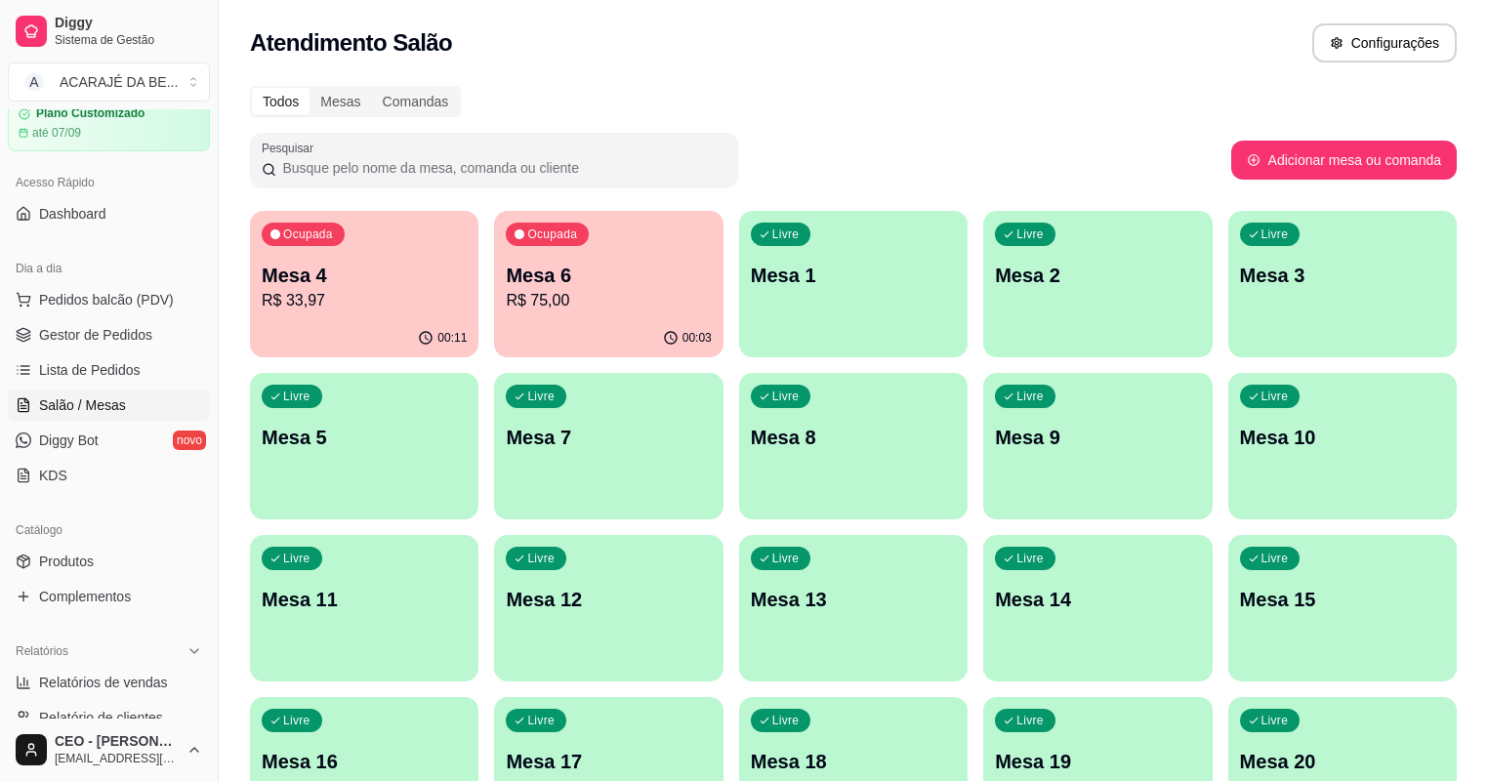
click at [367, 286] on p "Mesa 4" at bounding box center [364, 275] width 205 height 27
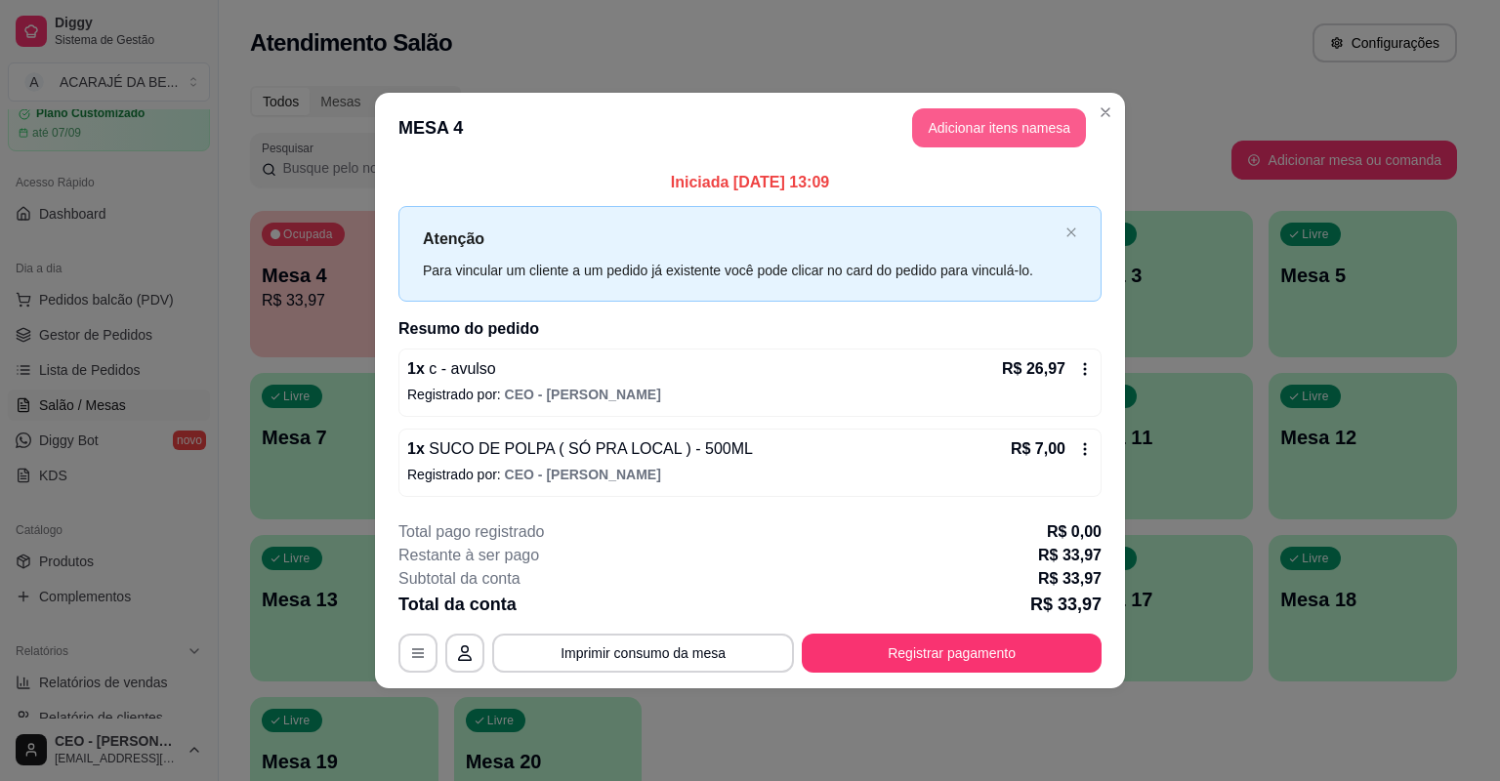
click at [978, 134] on button "Adicionar itens na mesa" at bounding box center [999, 127] width 174 height 39
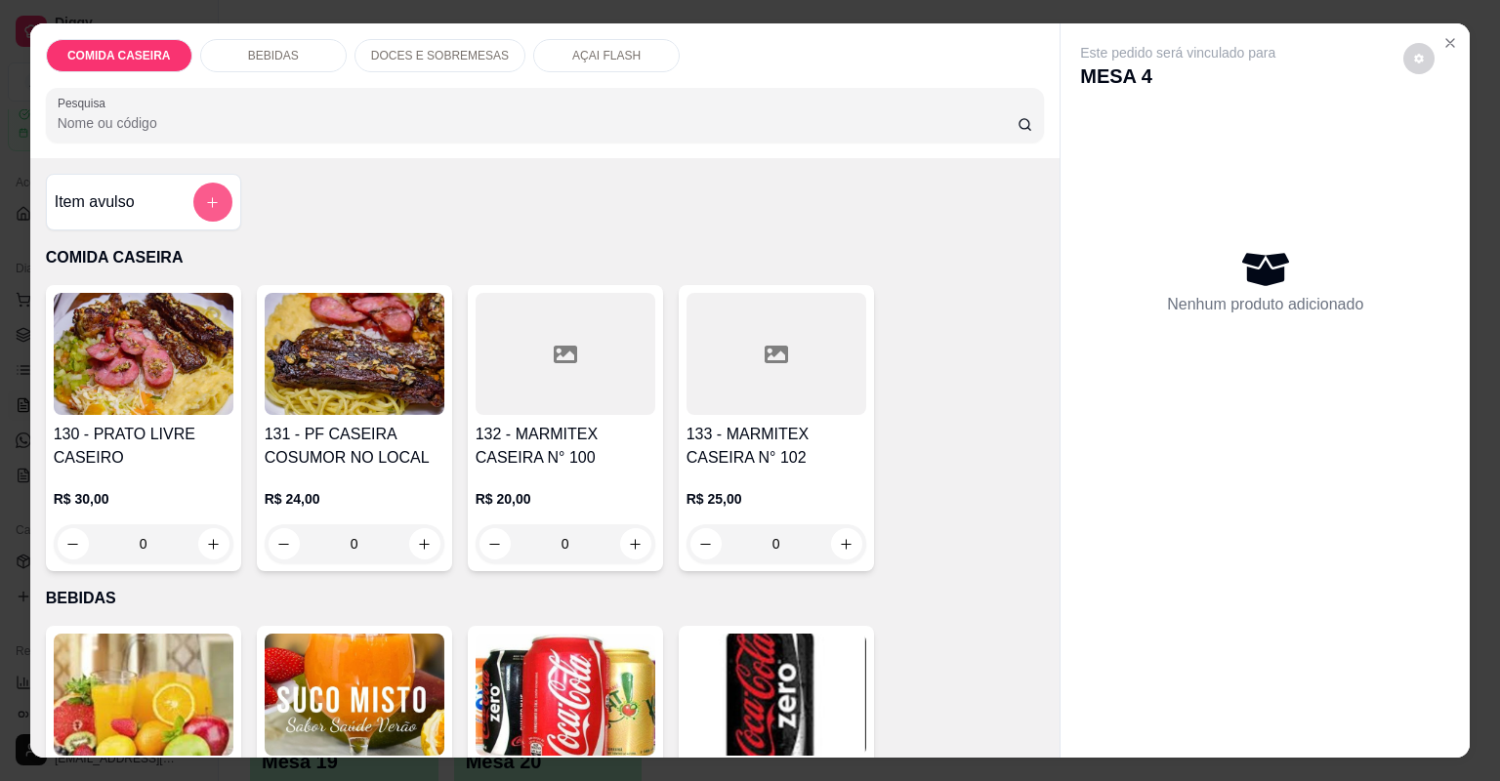
click at [207, 197] on icon "add-separate-item" at bounding box center [212, 202] width 11 height 11
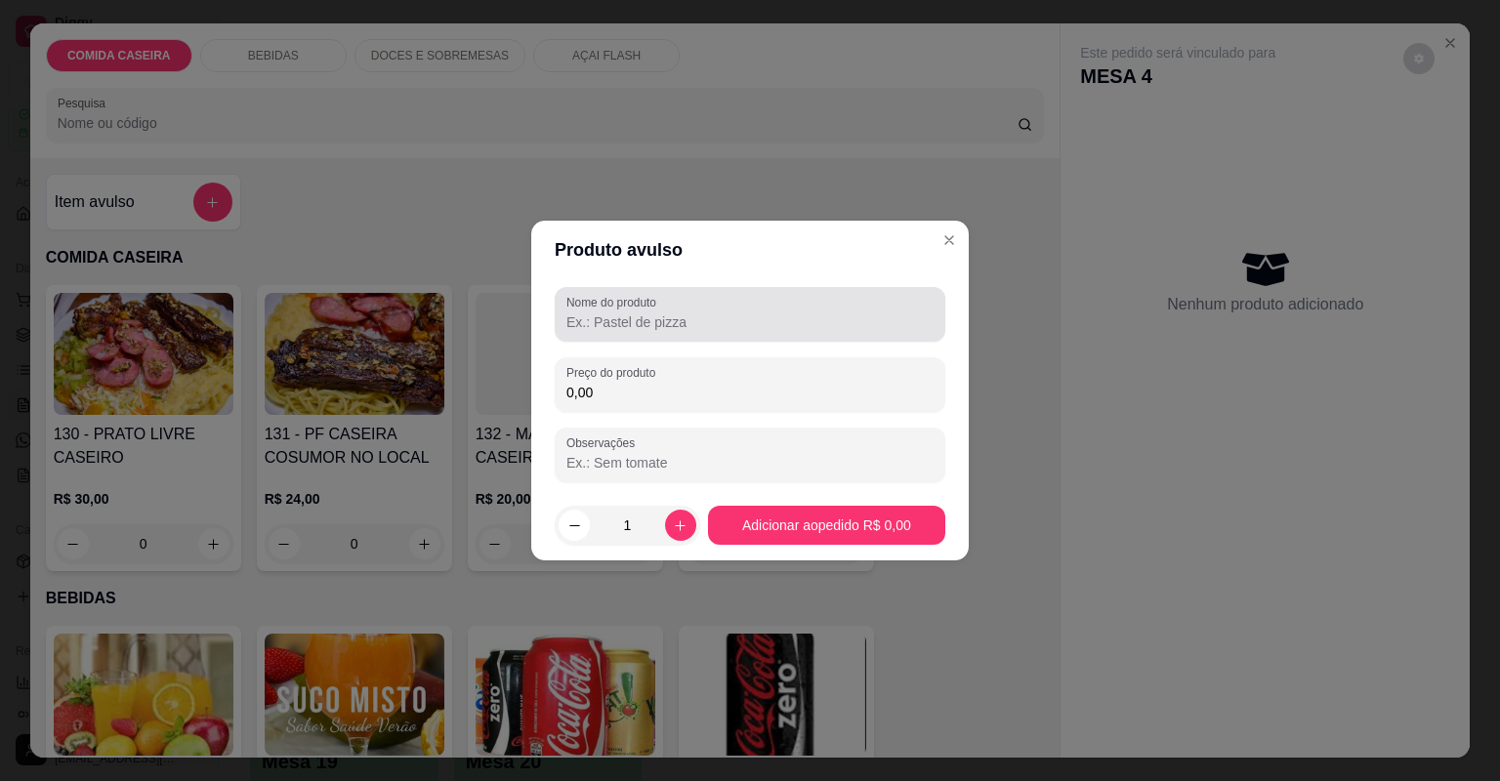
click at [707, 316] on input "Nome do produto" at bounding box center [749, 322] width 367 height 20
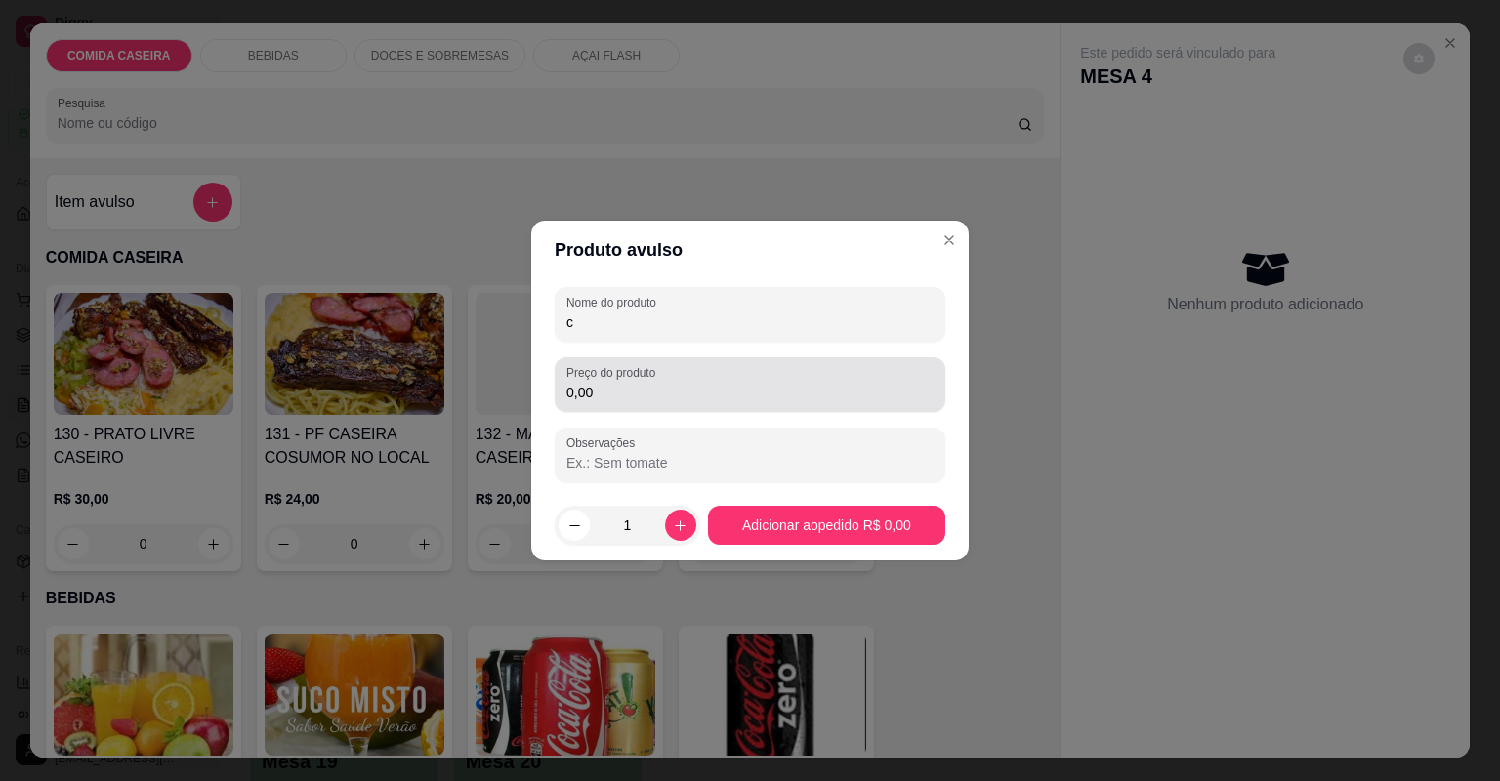
type input "c"
click at [694, 384] on input "0,00" at bounding box center [749, 393] width 367 height 20
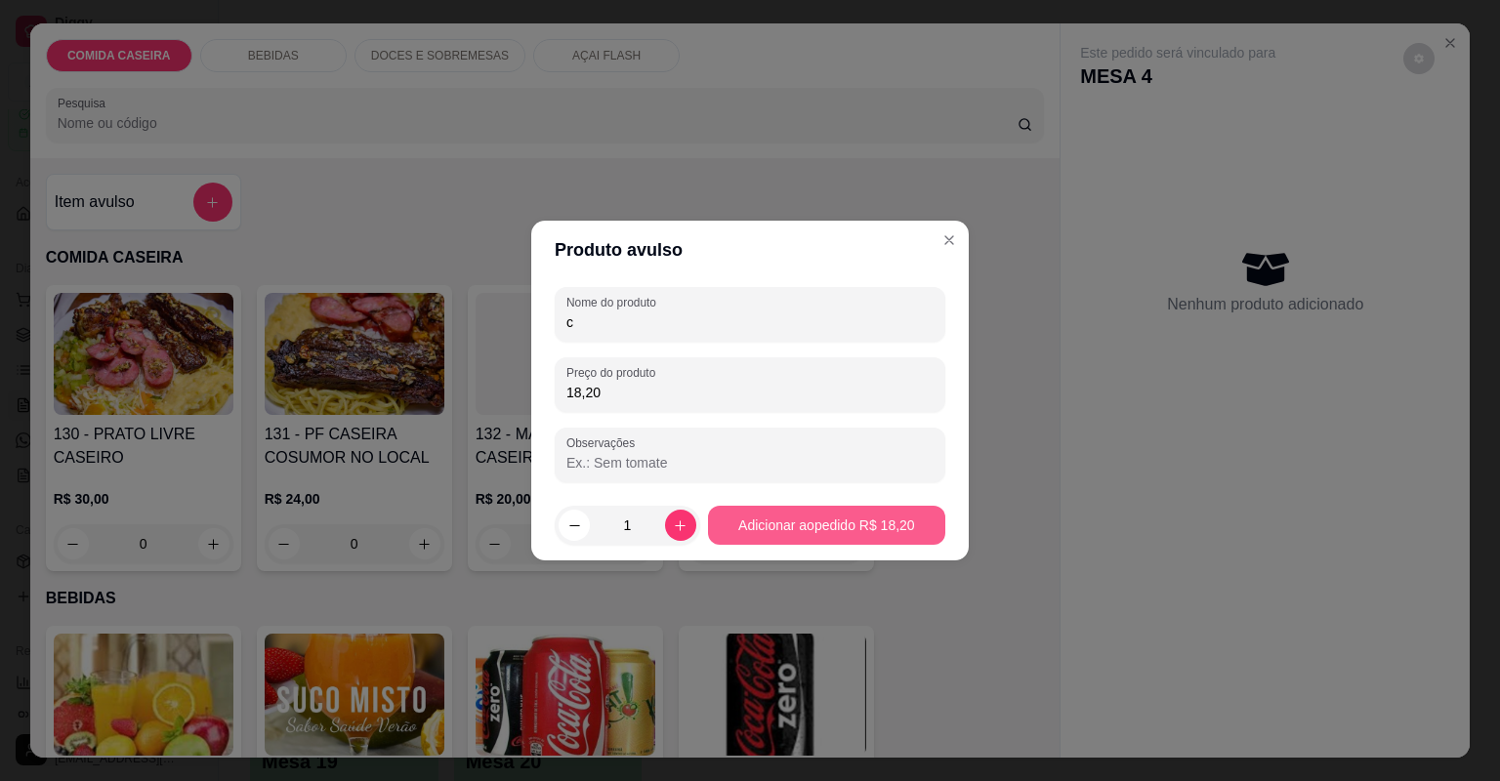
type input "18,20"
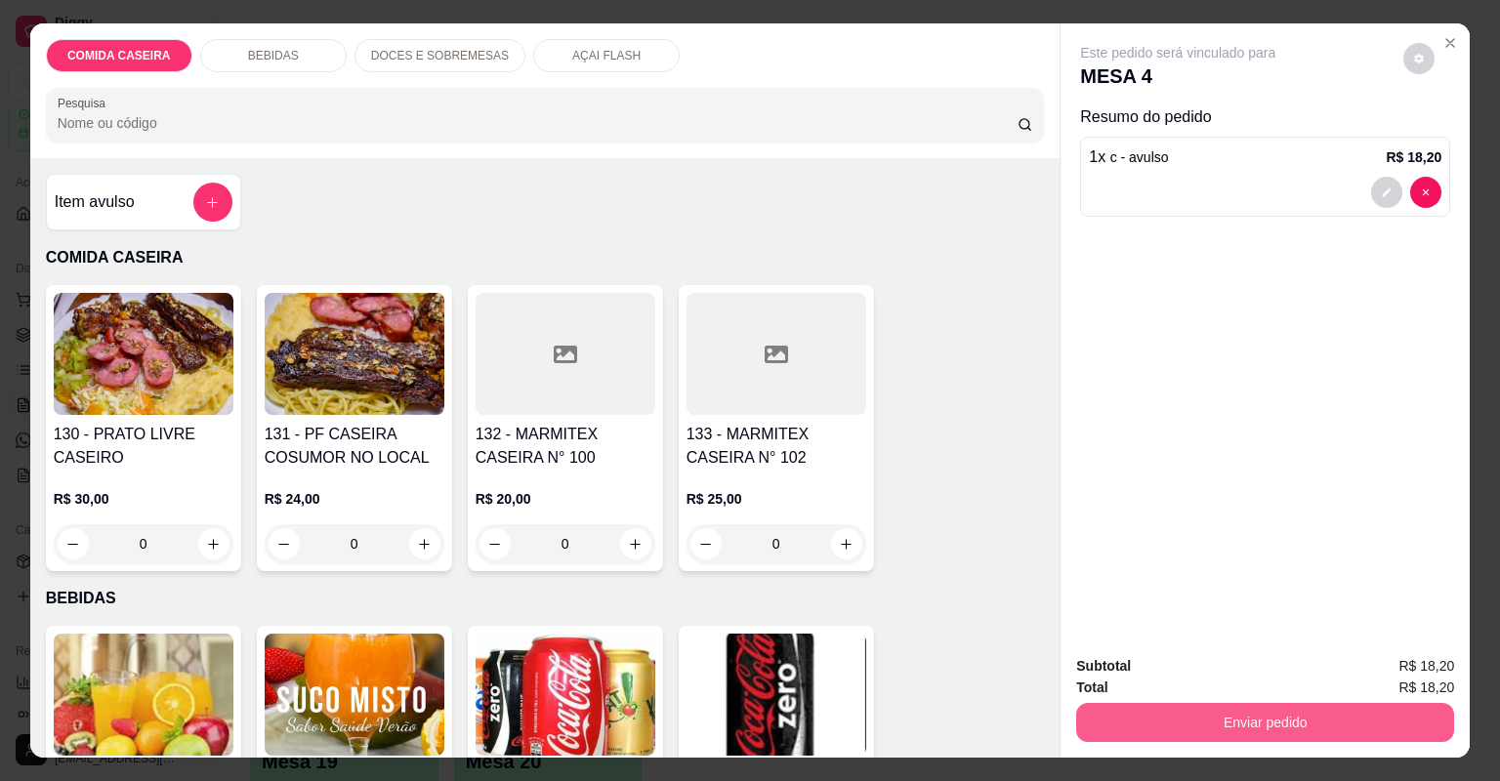
click at [1098, 723] on button "Enviar pedido" at bounding box center [1265, 722] width 378 height 39
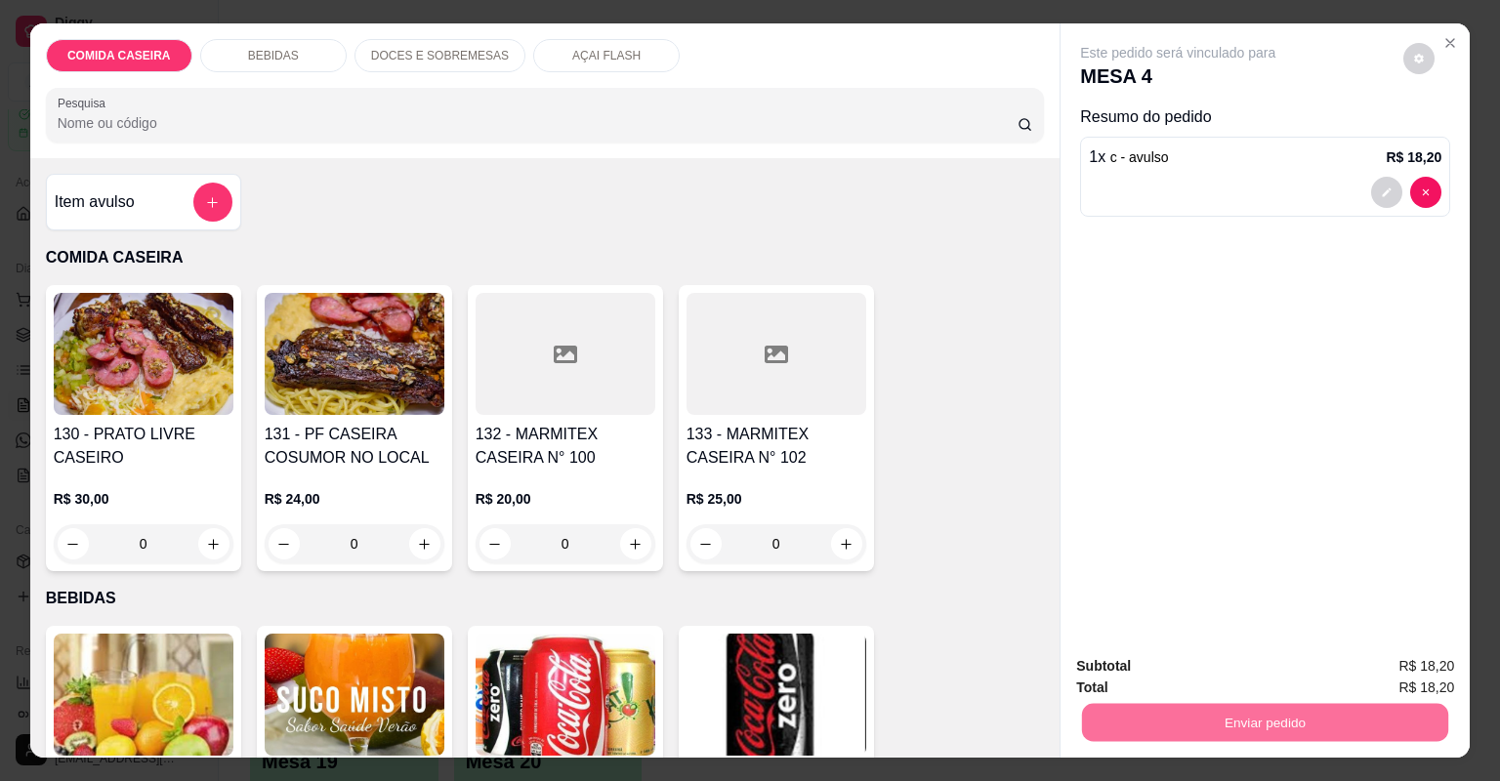
click at [1142, 677] on button "Não registrar e enviar pedido" at bounding box center [1201, 674] width 197 height 36
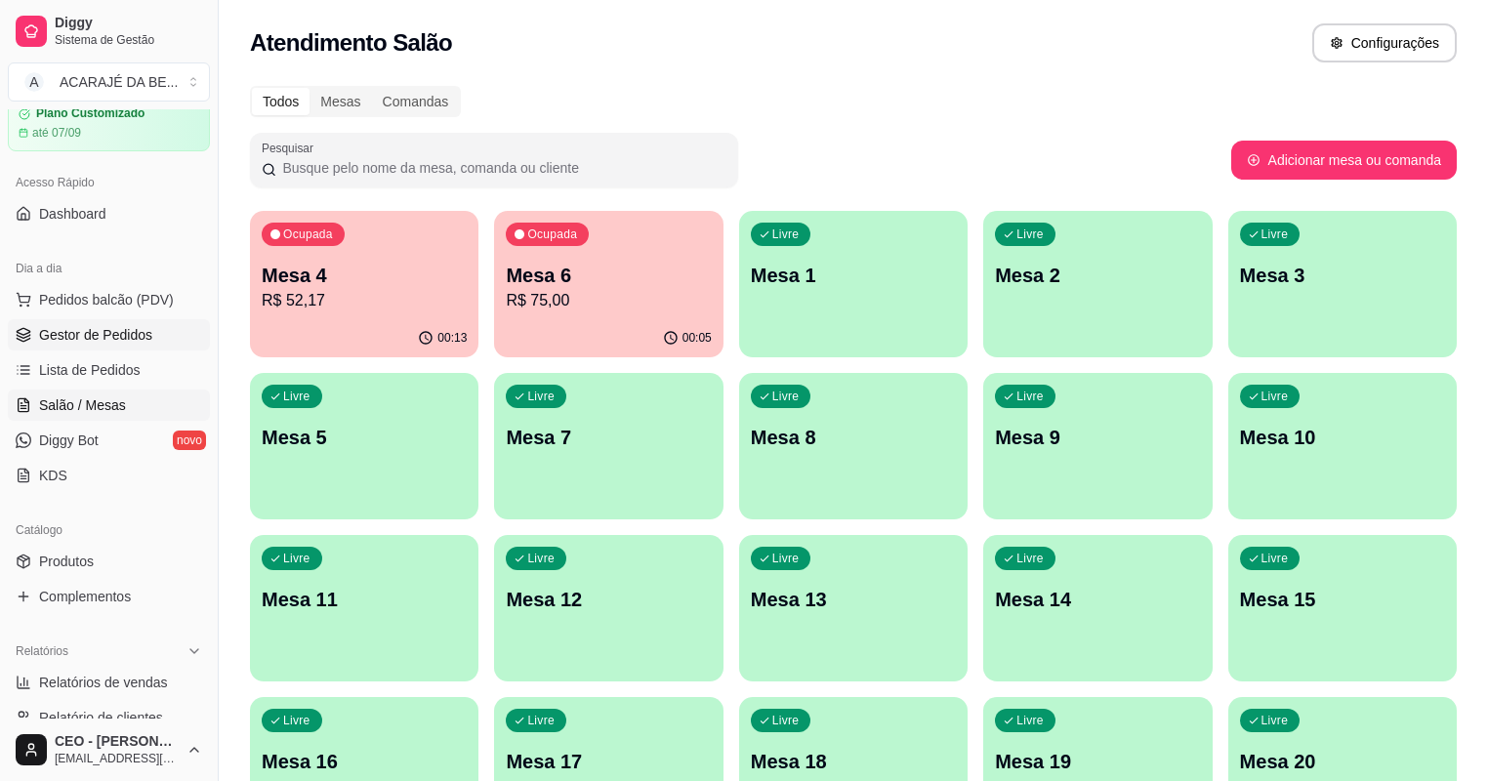
click at [148, 347] on link "Gestor de Pedidos" at bounding box center [109, 334] width 202 height 31
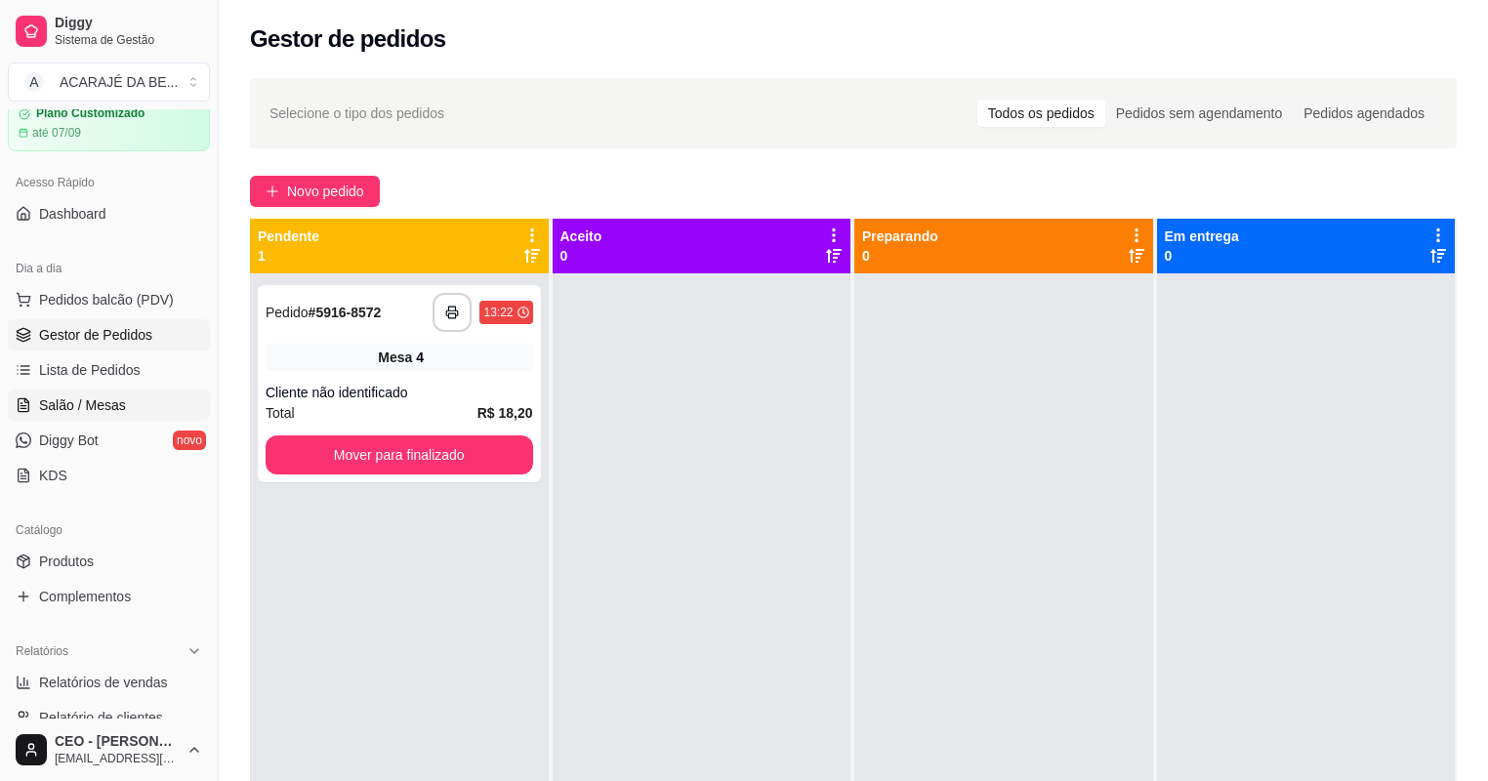
click at [133, 408] on link "Salão / Mesas" at bounding box center [109, 405] width 202 height 31
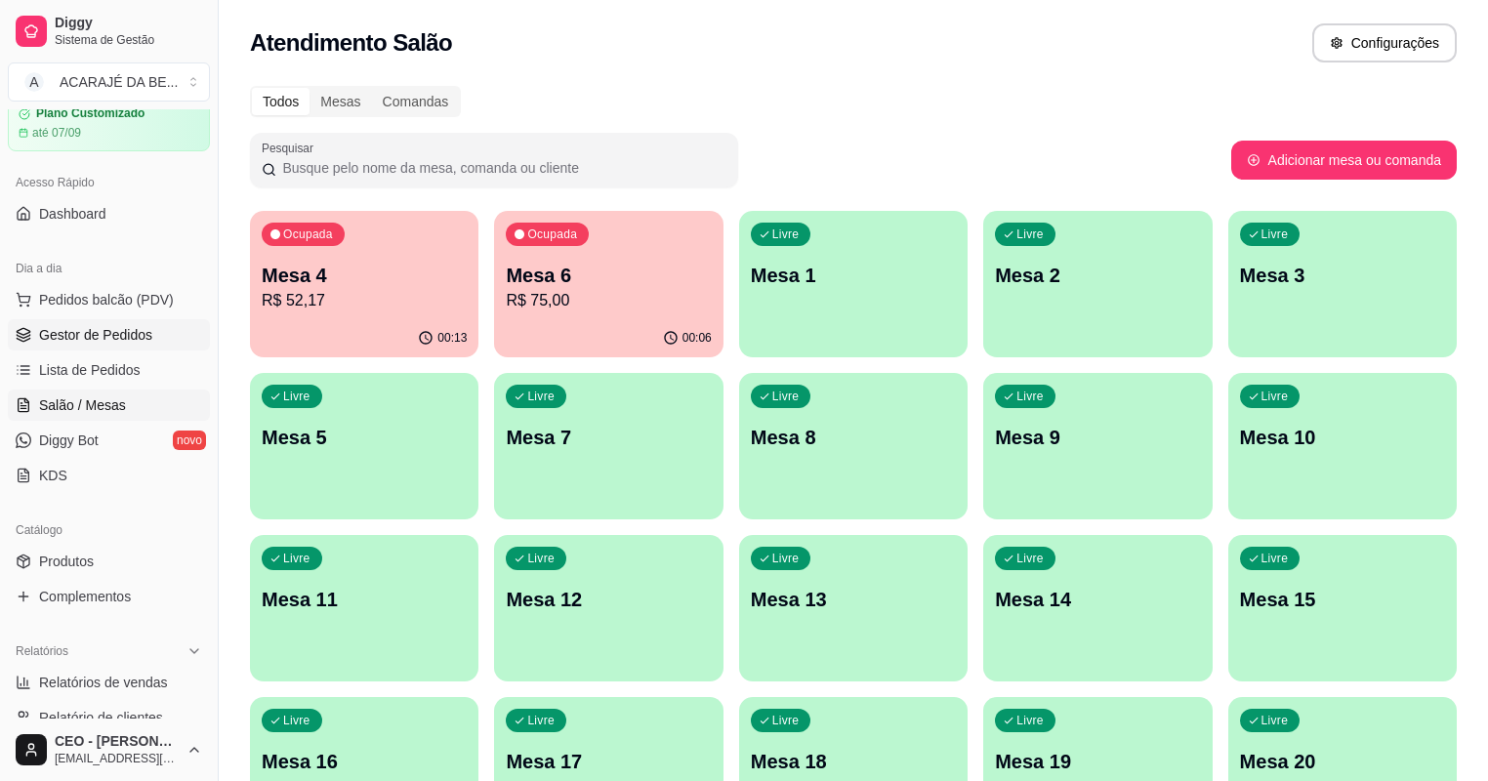
click at [116, 328] on span "Gestor de Pedidos" at bounding box center [95, 335] width 113 height 20
click at [116, 326] on span "Gestor de Pedidos" at bounding box center [95, 335] width 113 height 20
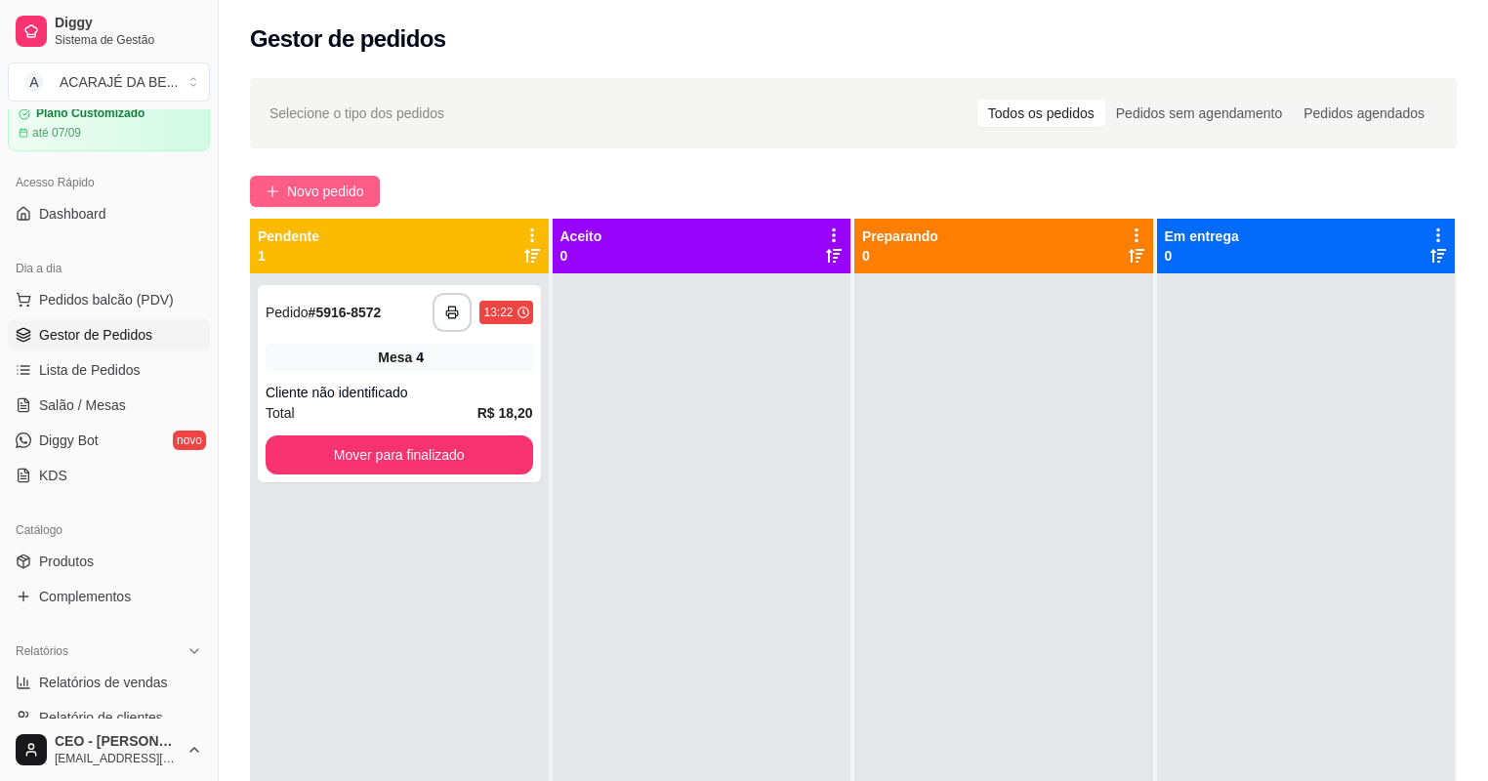
click at [363, 188] on span "Novo pedido" at bounding box center [325, 191] width 77 height 21
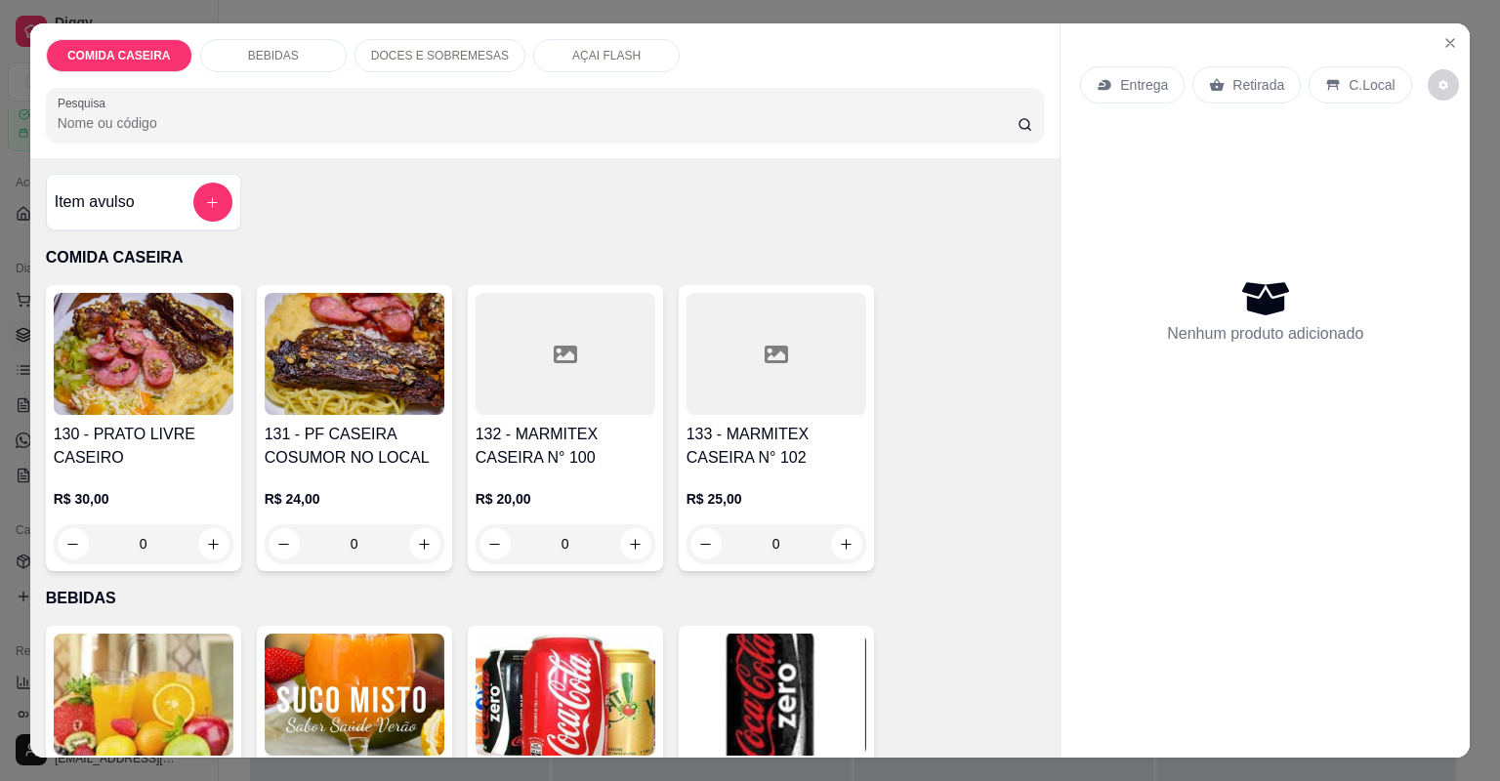
click at [600, 406] on div at bounding box center [565, 354] width 180 height 122
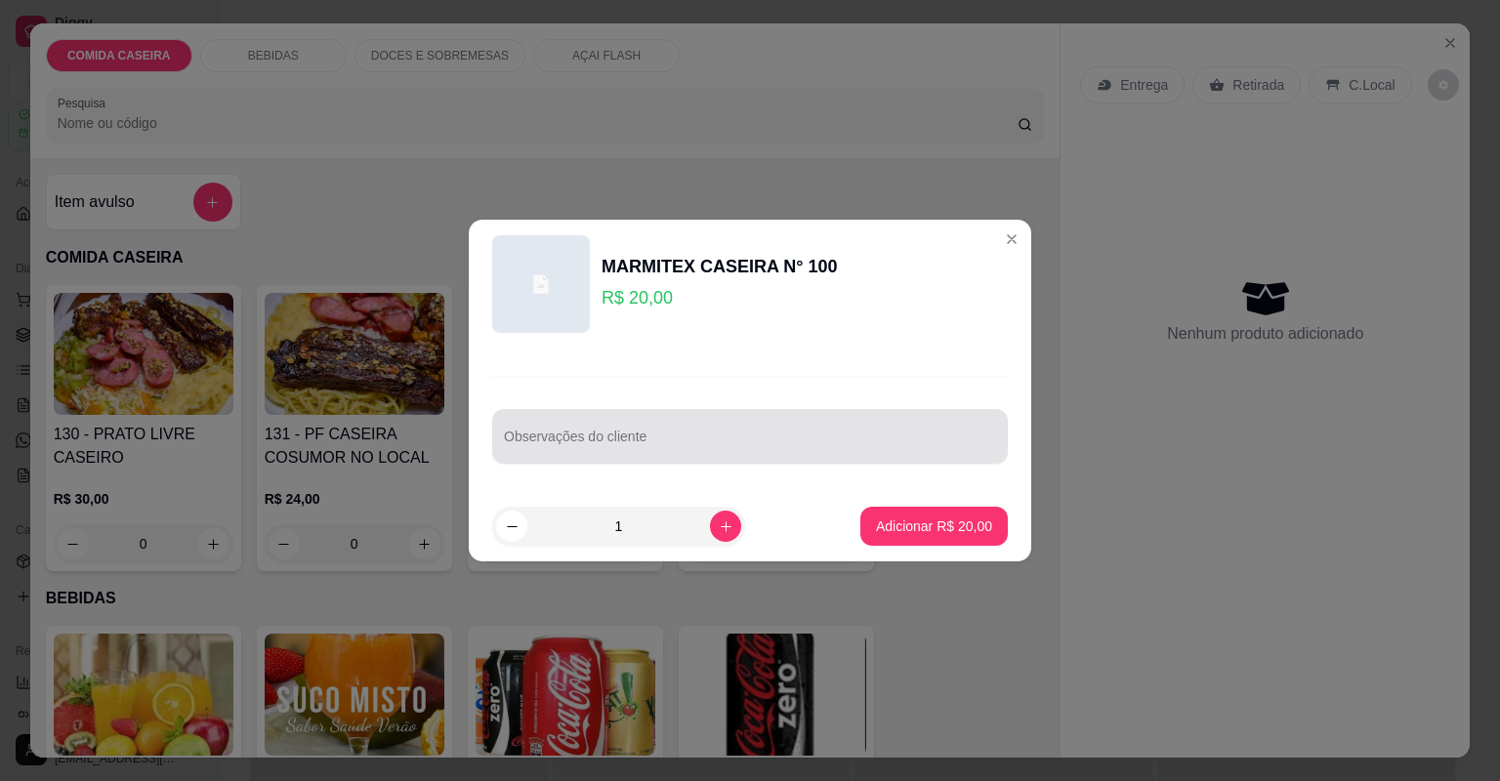
click at [644, 429] on div at bounding box center [750, 436] width 492 height 39
click at [670, 425] on div at bounding box center [750, 436] width 492 height 39
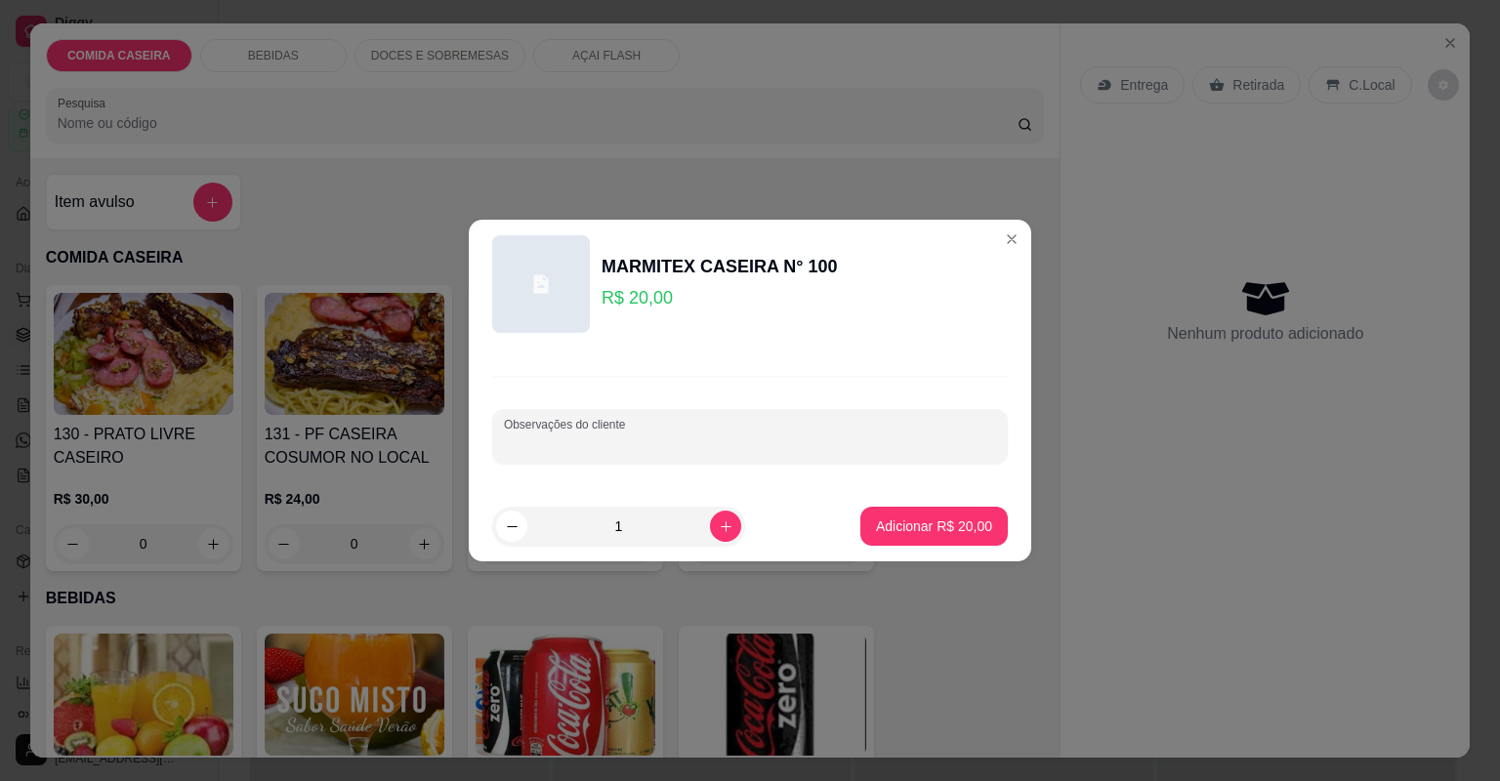
paste input "Feijão tropeiro mangalo, fricassê e alcatra arroz, vagem e rúcula,"
type input "Feijão tropeiro mangalo, fricassê e alcatra arroz, vagem e rúcula,"
click at [871, 513] on button "Adicionar R$ 20,00" at bounding box center [933, 526] width 147 height 39
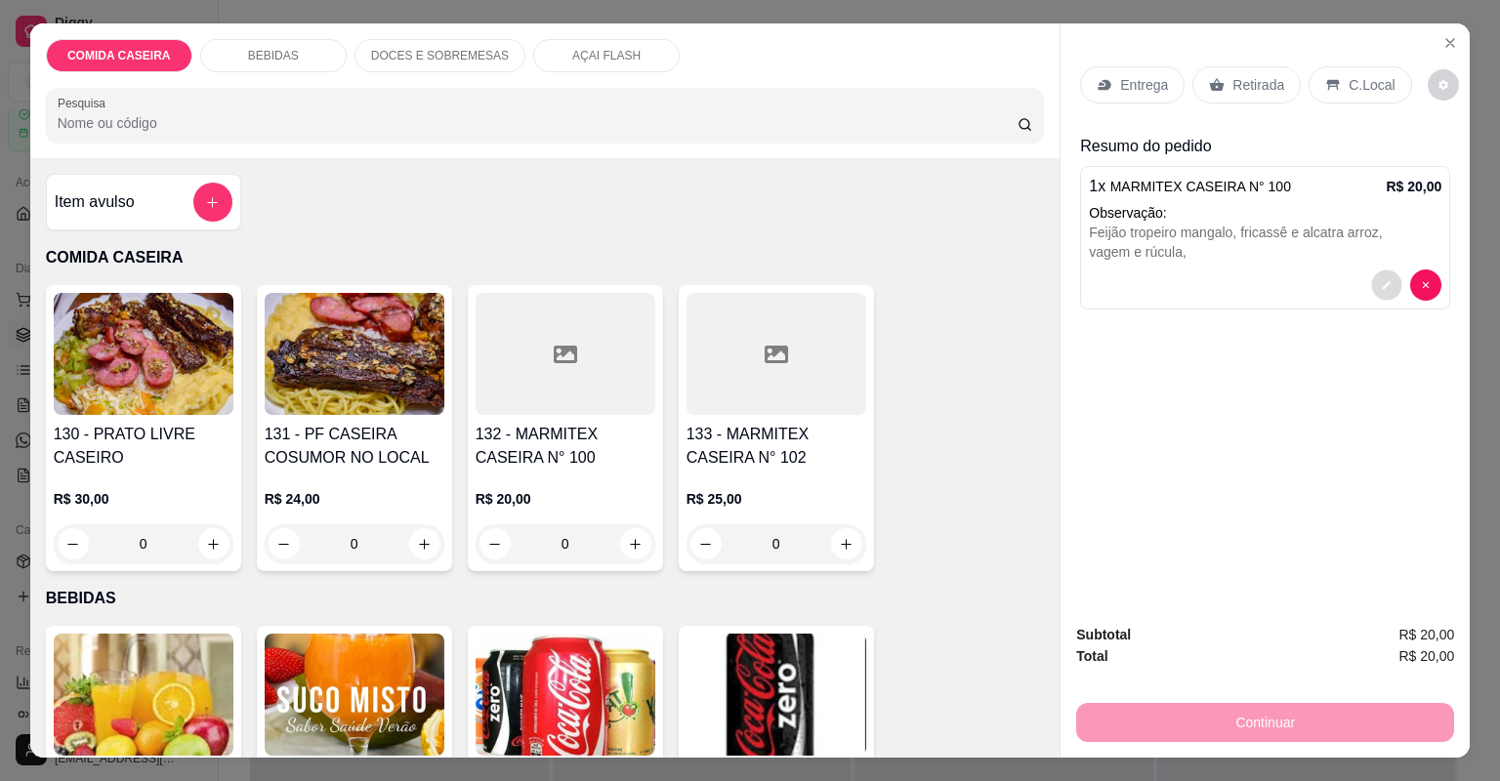
click at [1386, 273] on button "decrease-product-quantity" at bounding box center [1387, 284] width 30 height 30
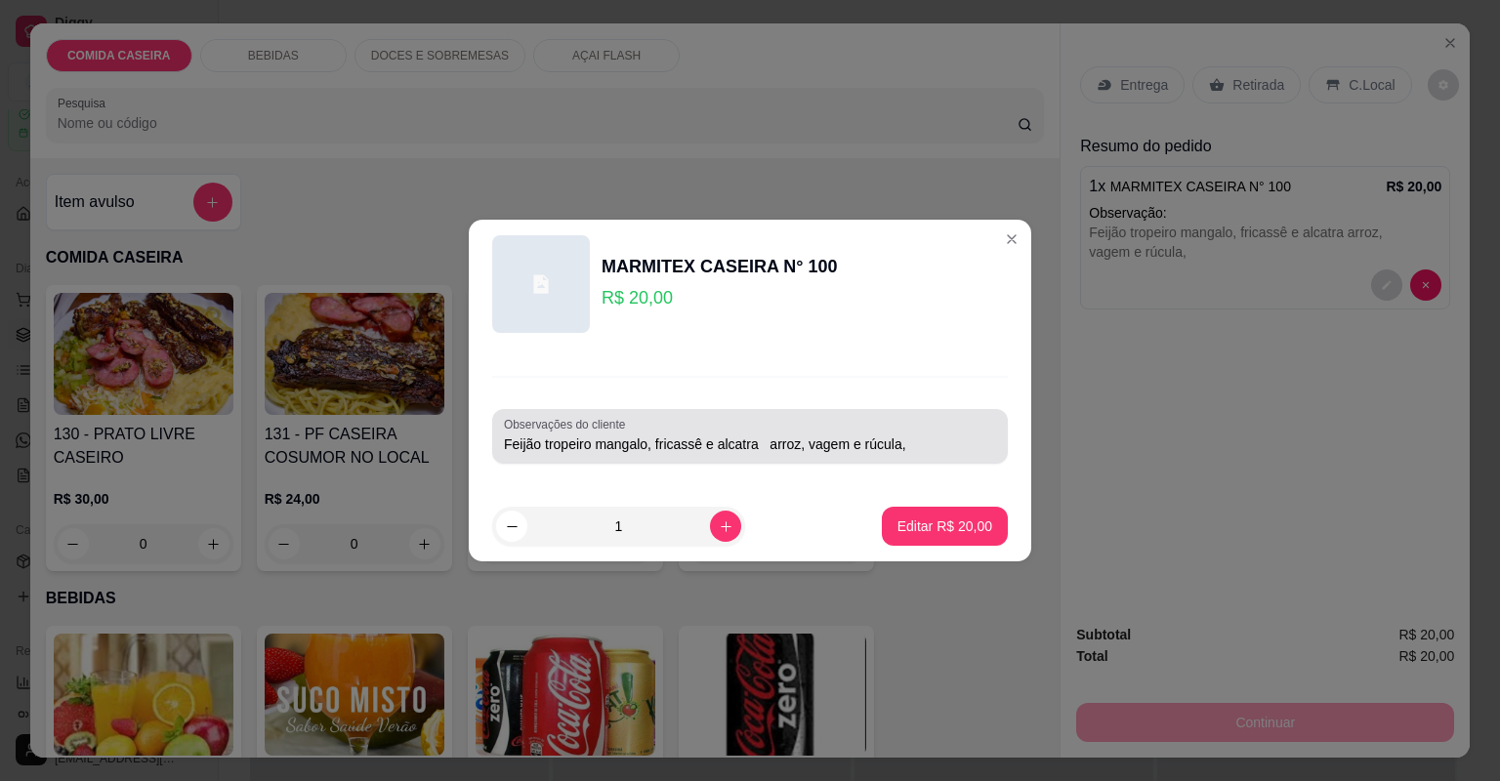
click at [899, 430] on div "Feijão tropeiro mangalo, fricassê e alcatra arroz, vagem e rúcula," at bounding box center [750, 436] width 492 height 39
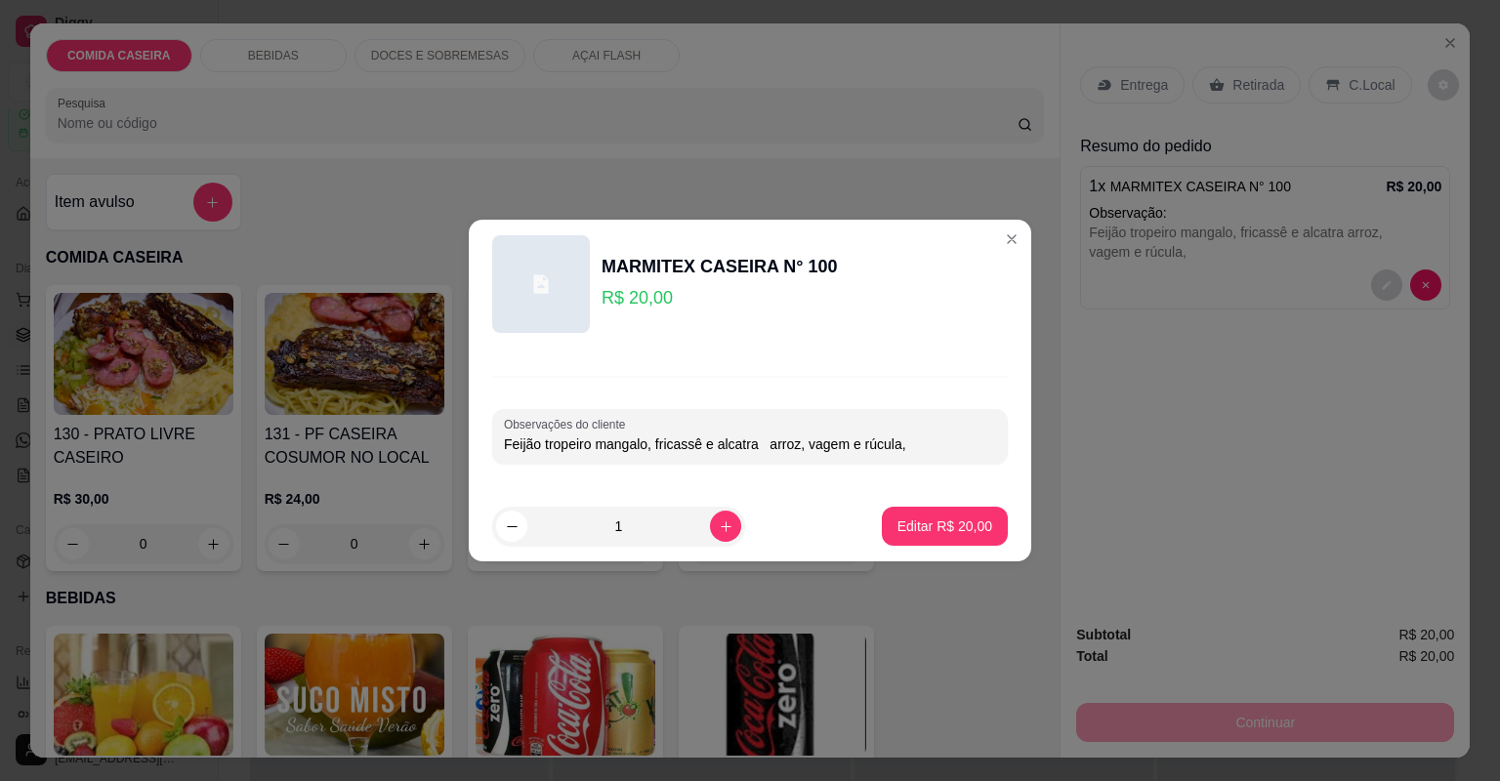
paste input "Macarrão"
click at [647, 445] on input "Feijão tropeiro mangalo, fricassê e alcatra arroz, vagem e rúcula, Macarrão" at bounding box center [750, 444] width 492 height 20
type input "Feijão tropeiro, fricassê e alcatra arroz, vagem e rúcula, Macarrão"
click at [918, 515] on button "Editar R$ 20,00" at bounding box center [945, 526] width 126 height 39
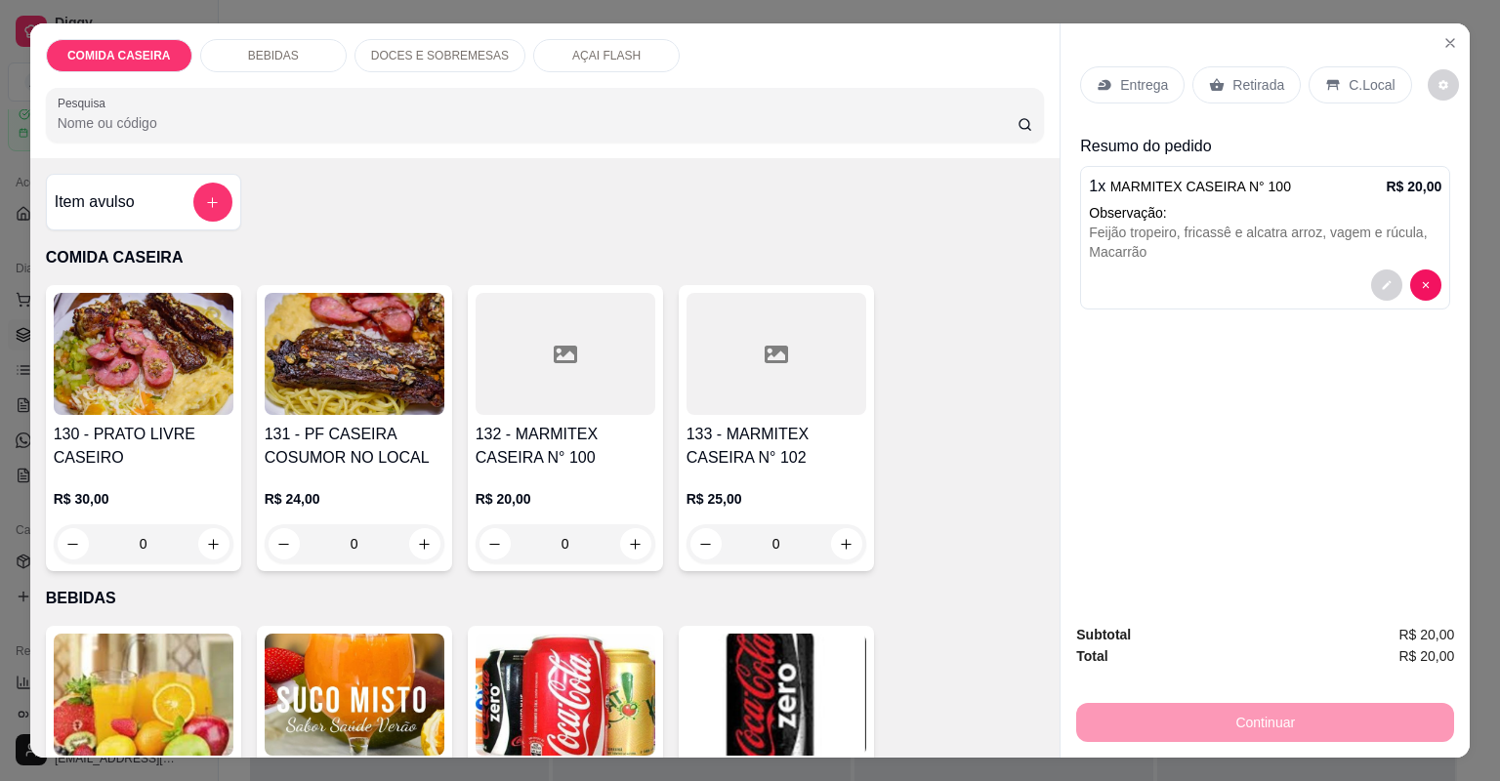
click at [1128, 88] on p "Entrega" at bounding box center [1144, 85] width 48 height 20
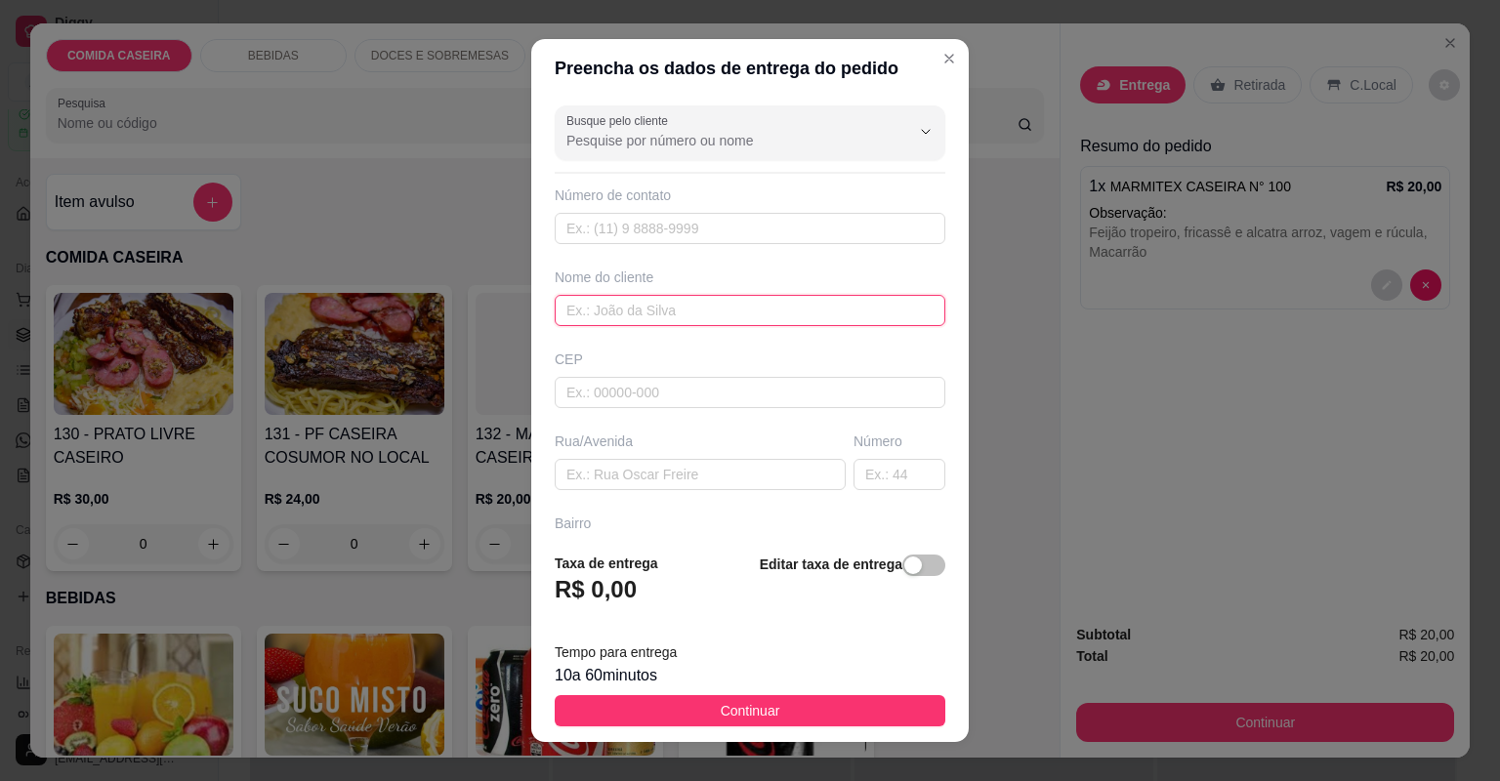
click at [719, 308] on input "text" at bounding box center [750, 310] width 391 height 31
type input "quero e [DEMOGRAPHIC_DATA]"
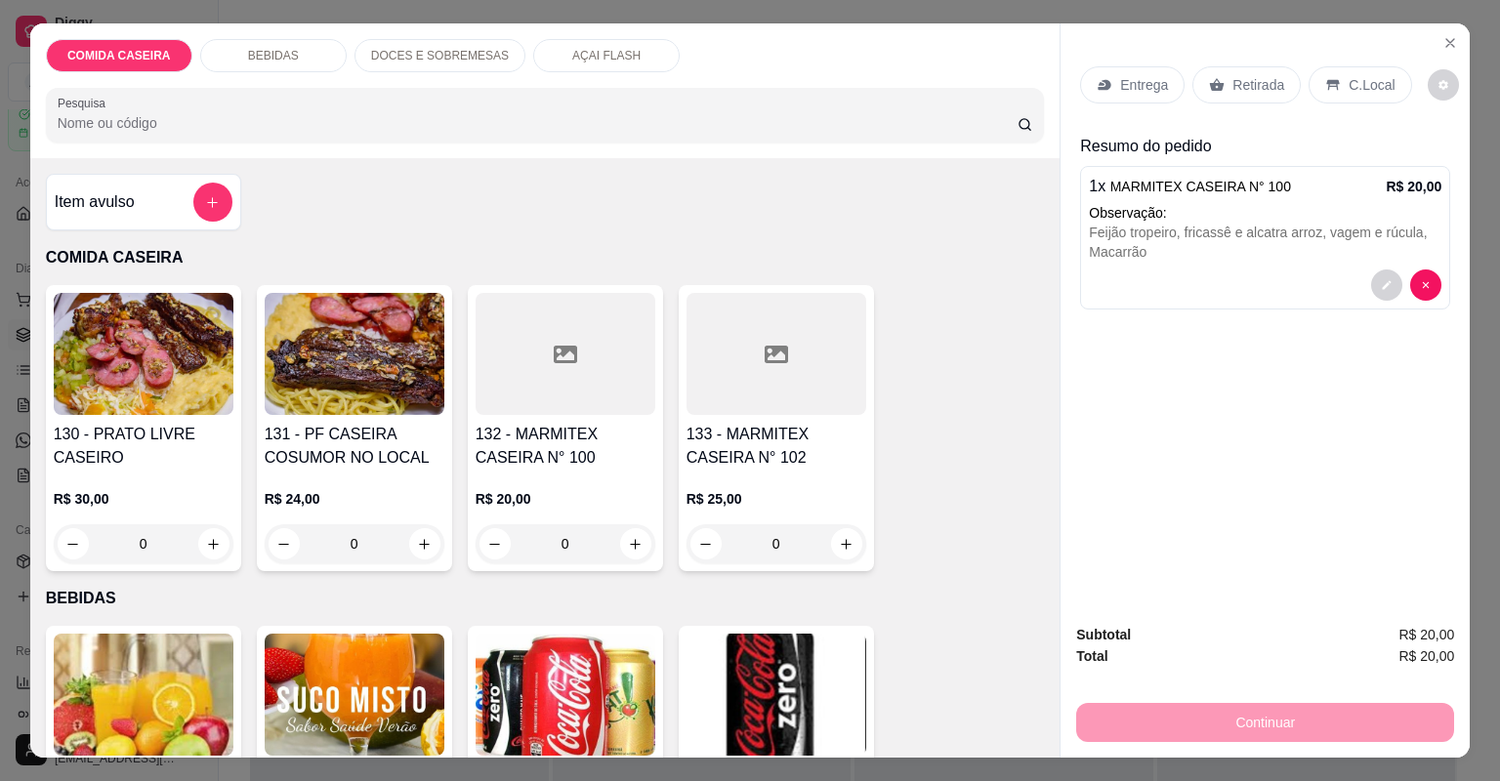
click at [1233, 98] on div "Retirada" at bounding box center [1246, 84] width 108 height 37
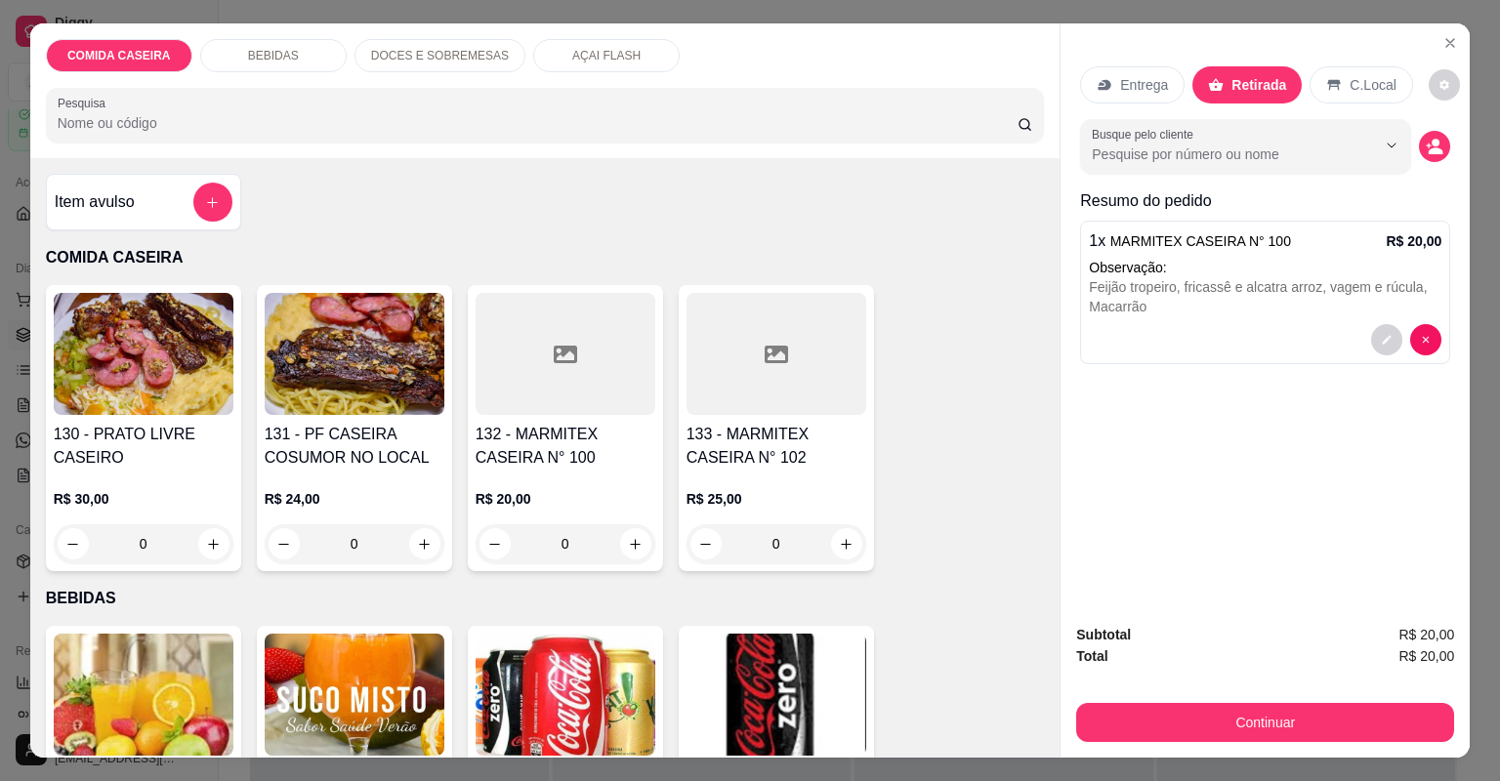
click at [1234, 93] on p "Retirada" at bounding box center [1258, 85] width 55 height 20
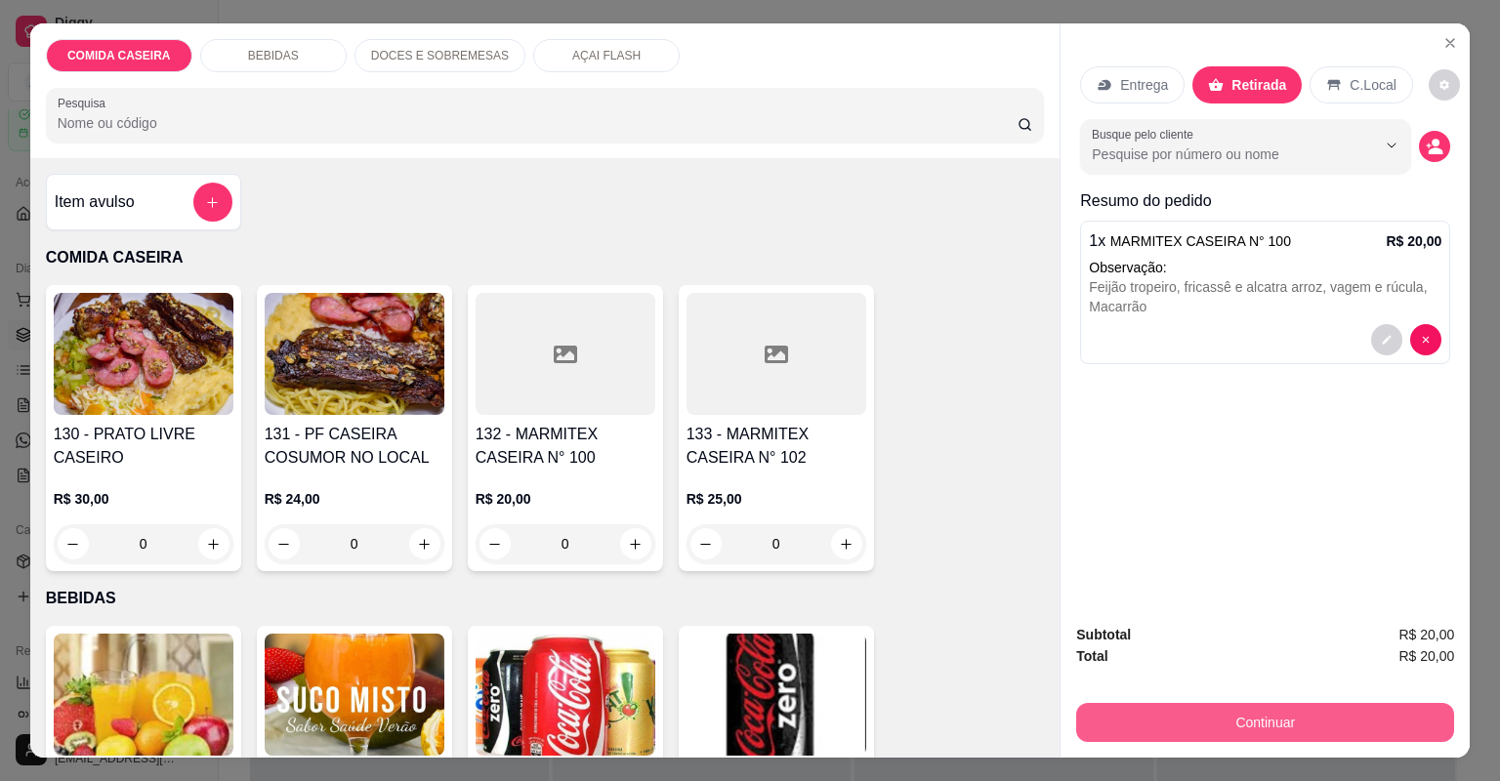
click at [1211, 730] on button "Continuar" at bounding box center [1265, 722] width 378 height 39
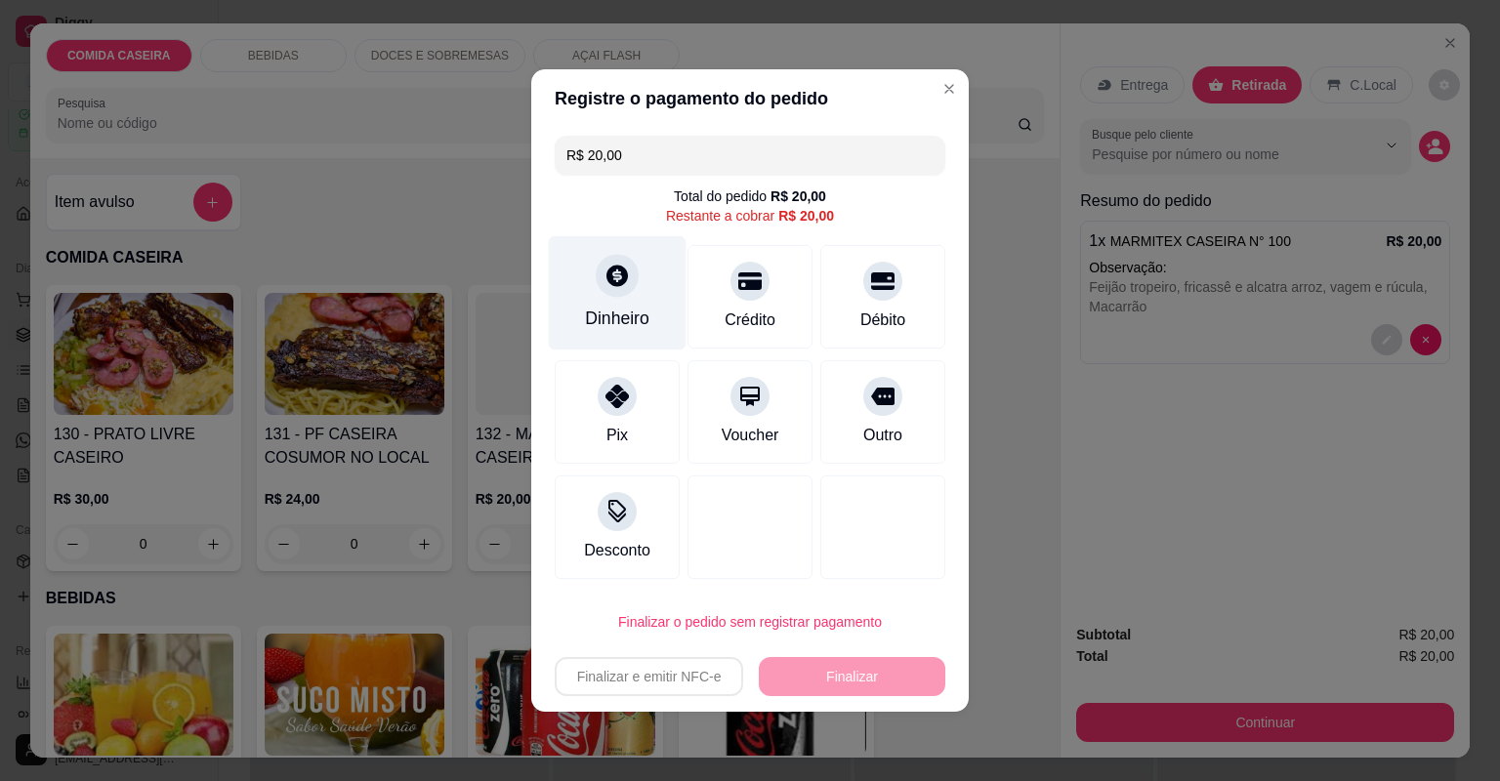
click at [637, 320] on div "Dinheiro" at bounding box center [617, 318] width 64 height 25
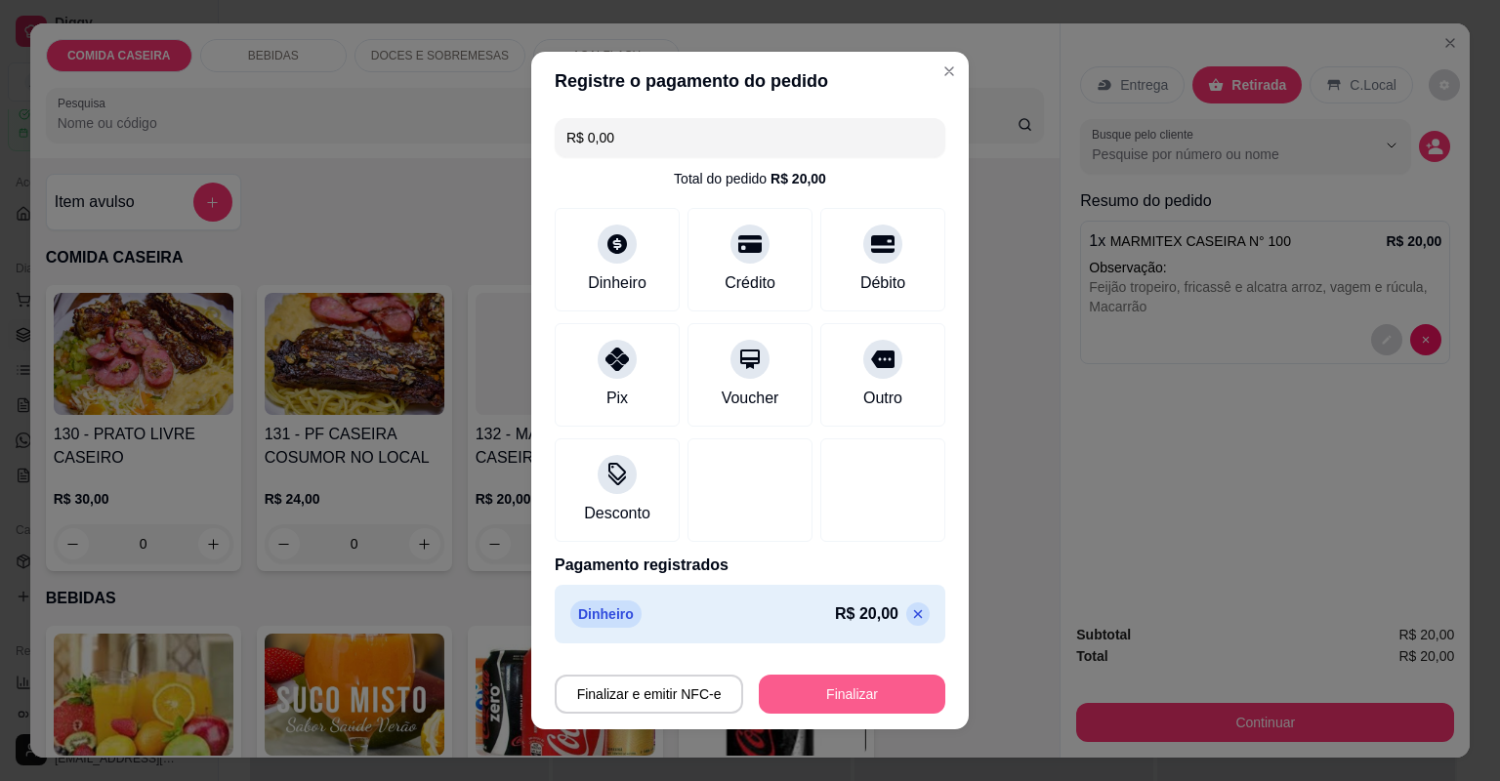
click at [841, 692] on button "Finalizar" at bounding box center [852, 694] width 186 height 39
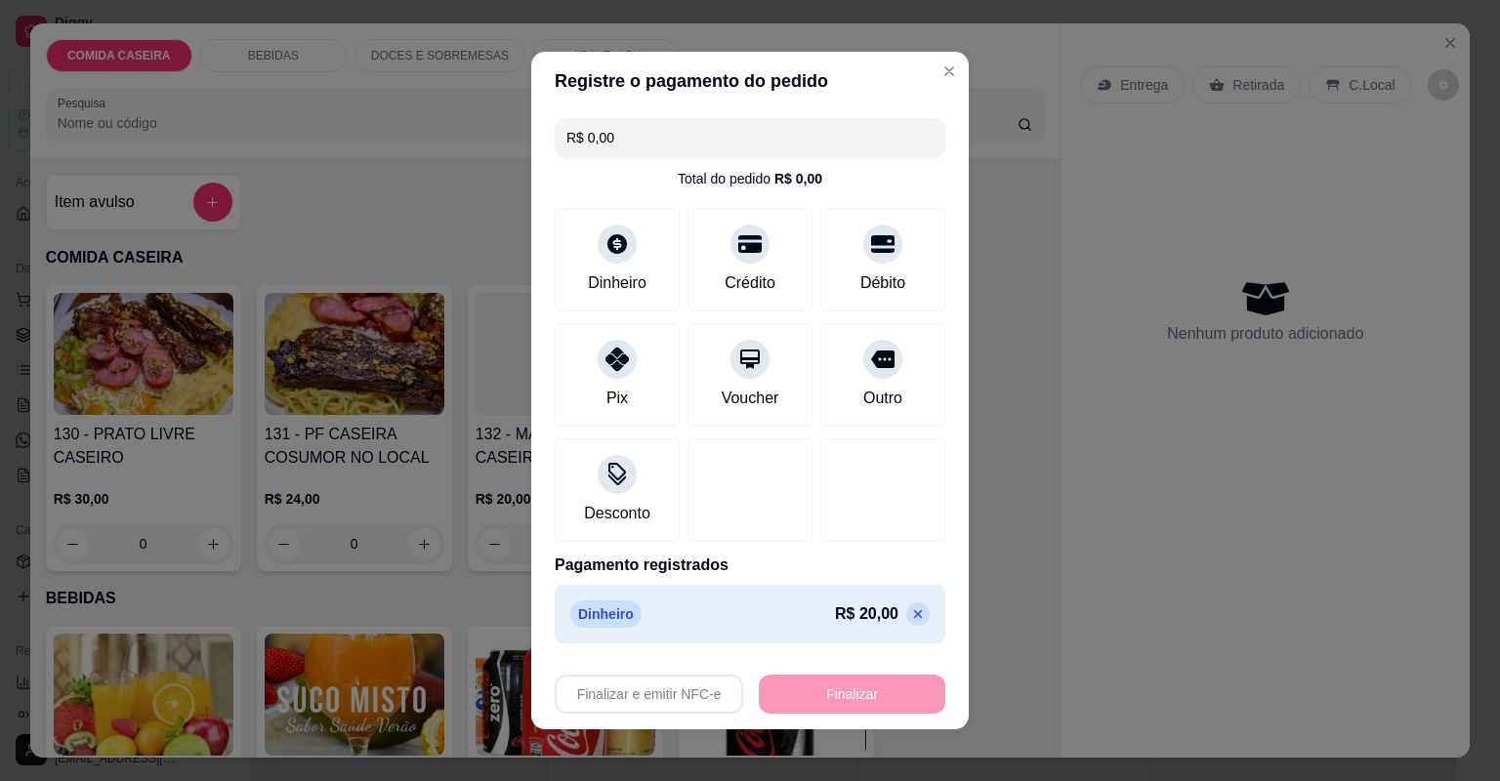
type input "-R$ 20,00"
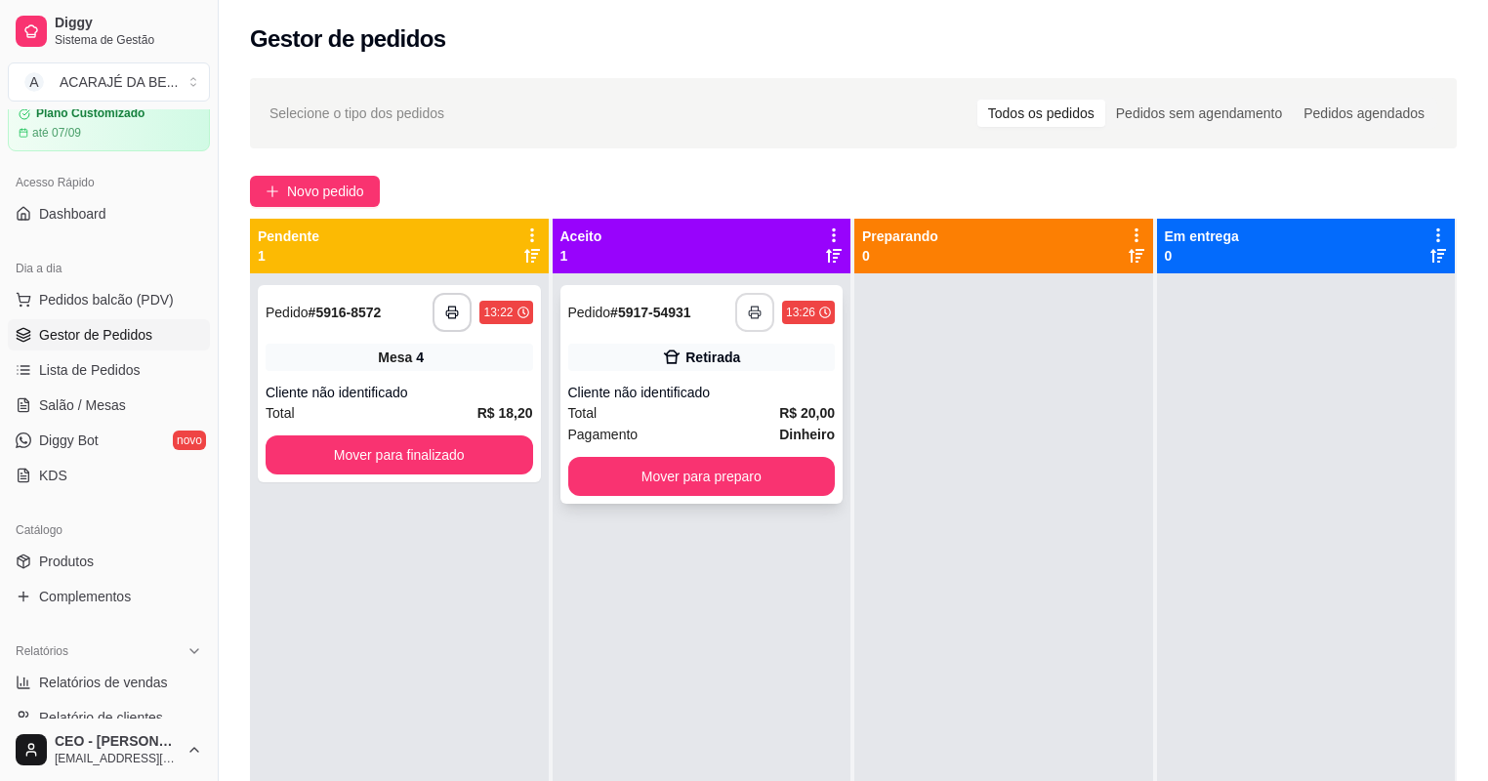
click at [742, 319] on button "button" at bounding box center [754, 312] width 39 height 39
click at [449, 444] on button "Mover para finalizado" at bounding box center [400, 454] width 268 height 39
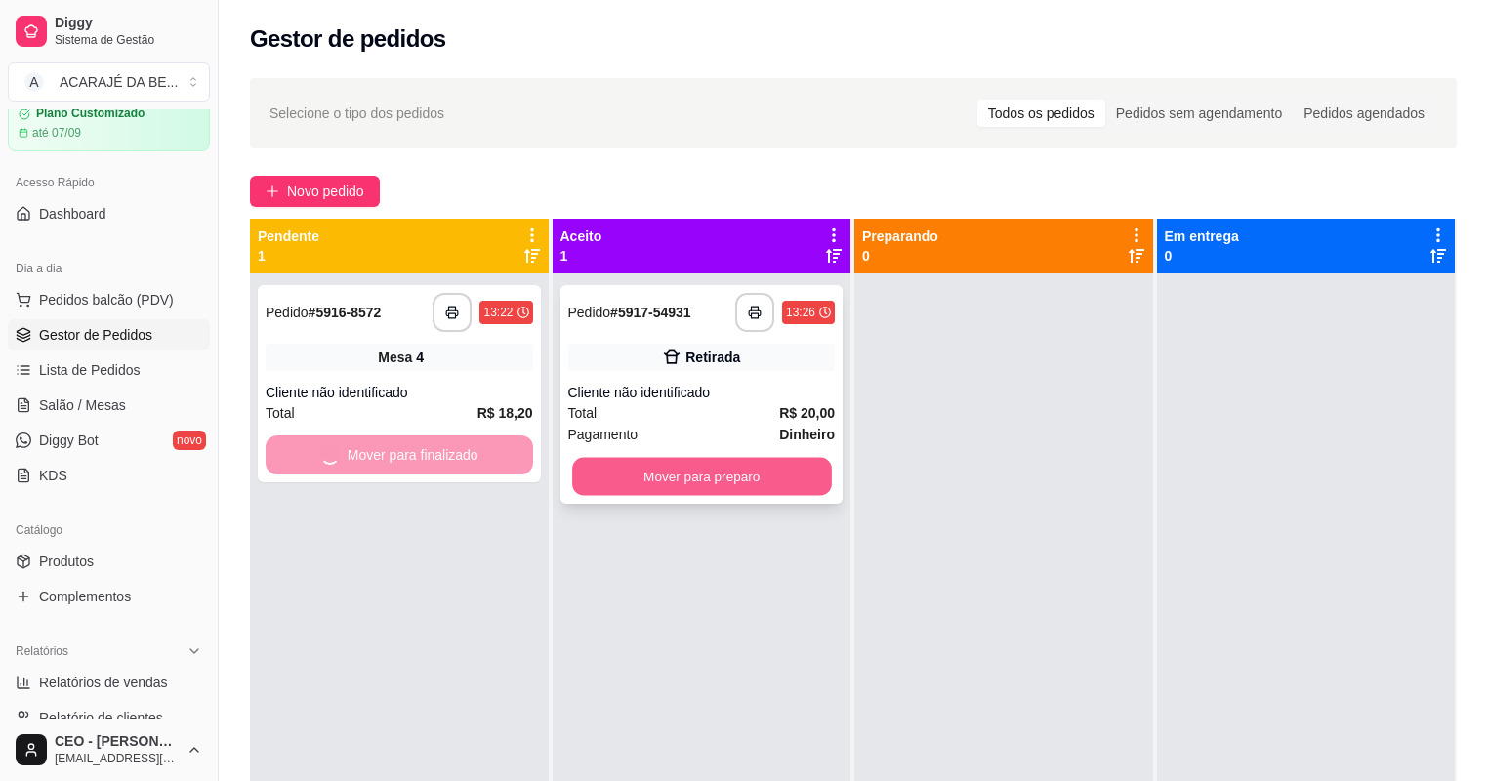
click at [593, 474] on button "Mover para preparo" at bounding box center [701, 477] width 259 height 38
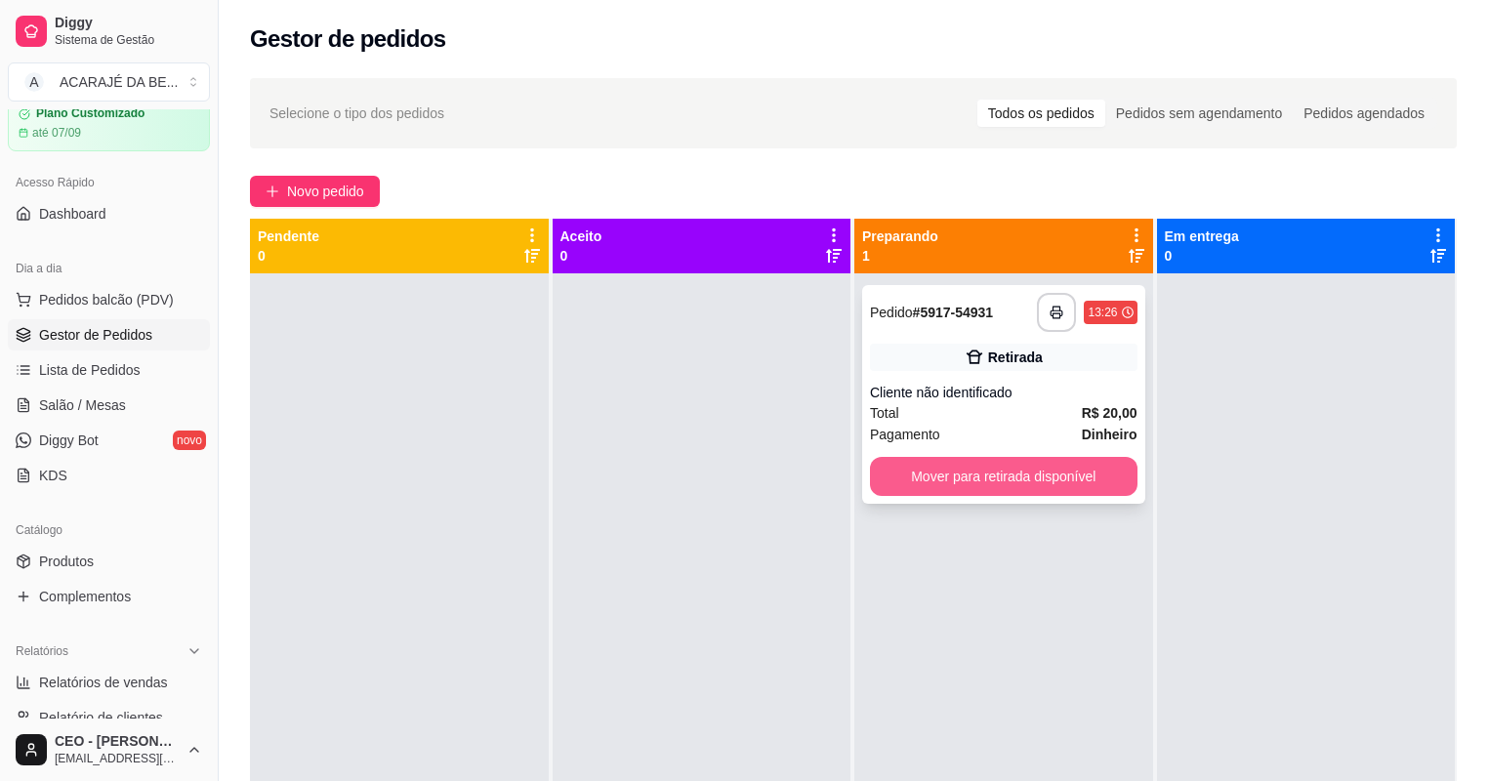
click at [936, 484] on button "Mover para retirada disponível" at bounding box center [1004, 476] width 268 height 39
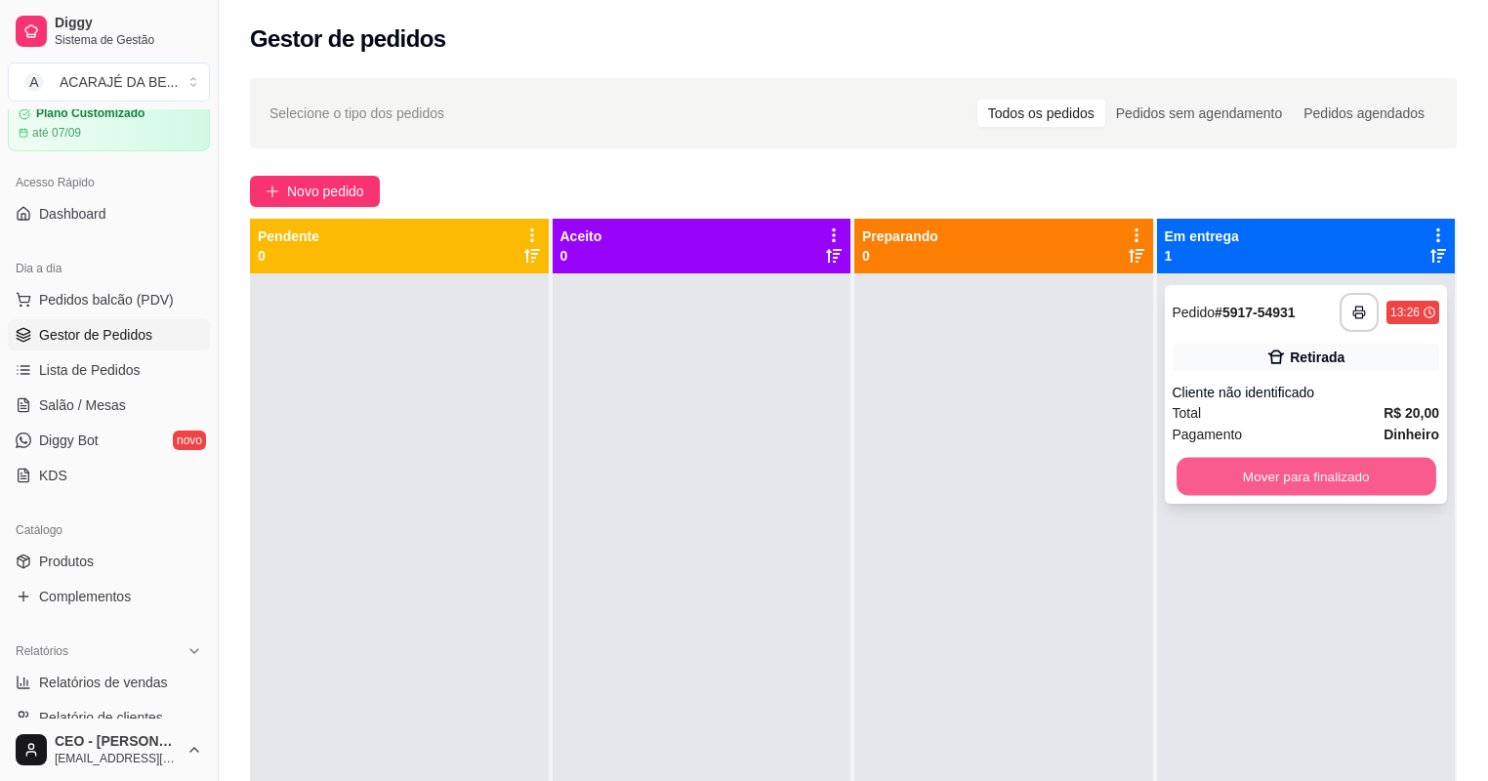
click at [1199, 482] on button "Mover para finalizado" at bounding box center [1306, 477] width 259 height 38
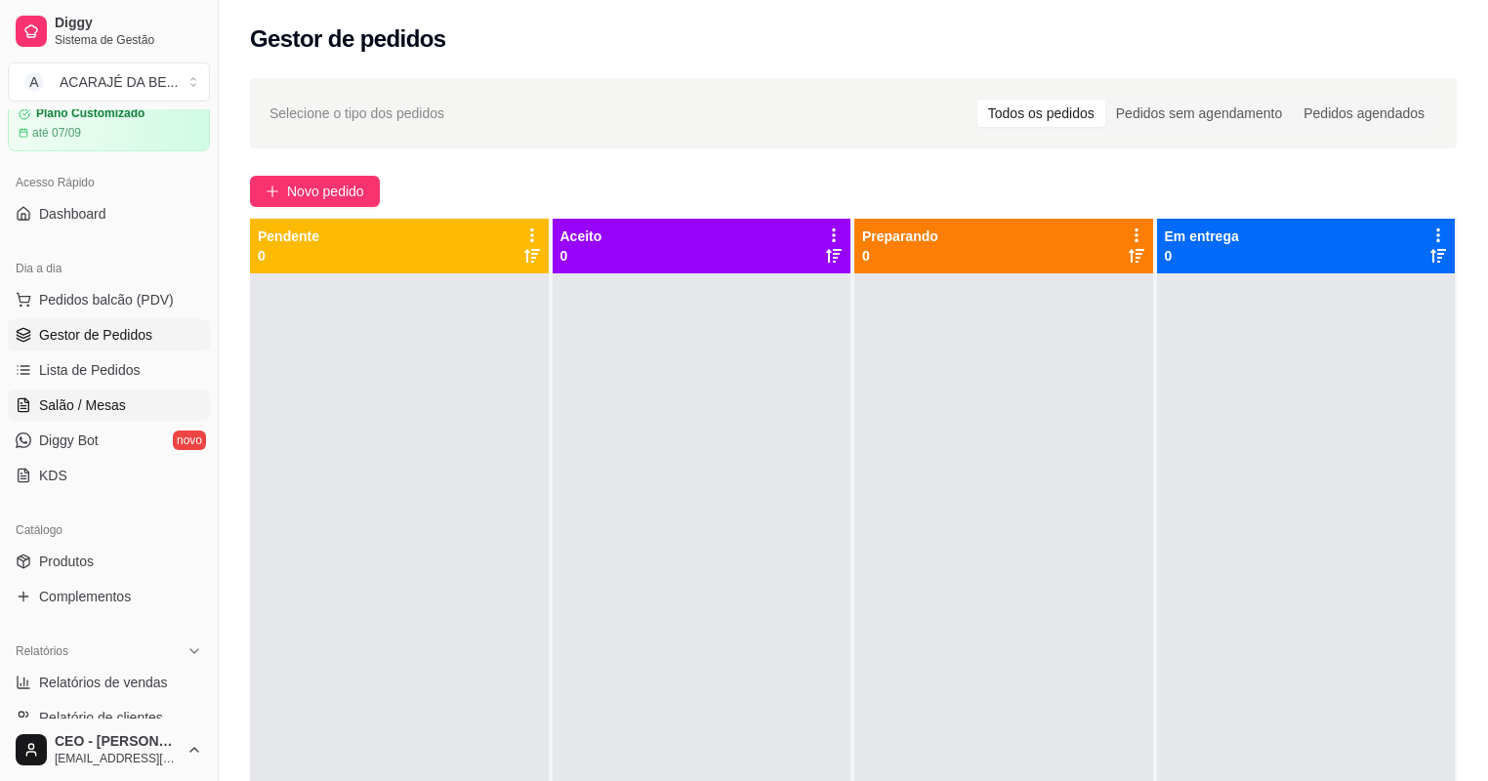
click at [137, 392] on link "Salão / Mesas" at bounding box center [109, 405] width 202 height 31
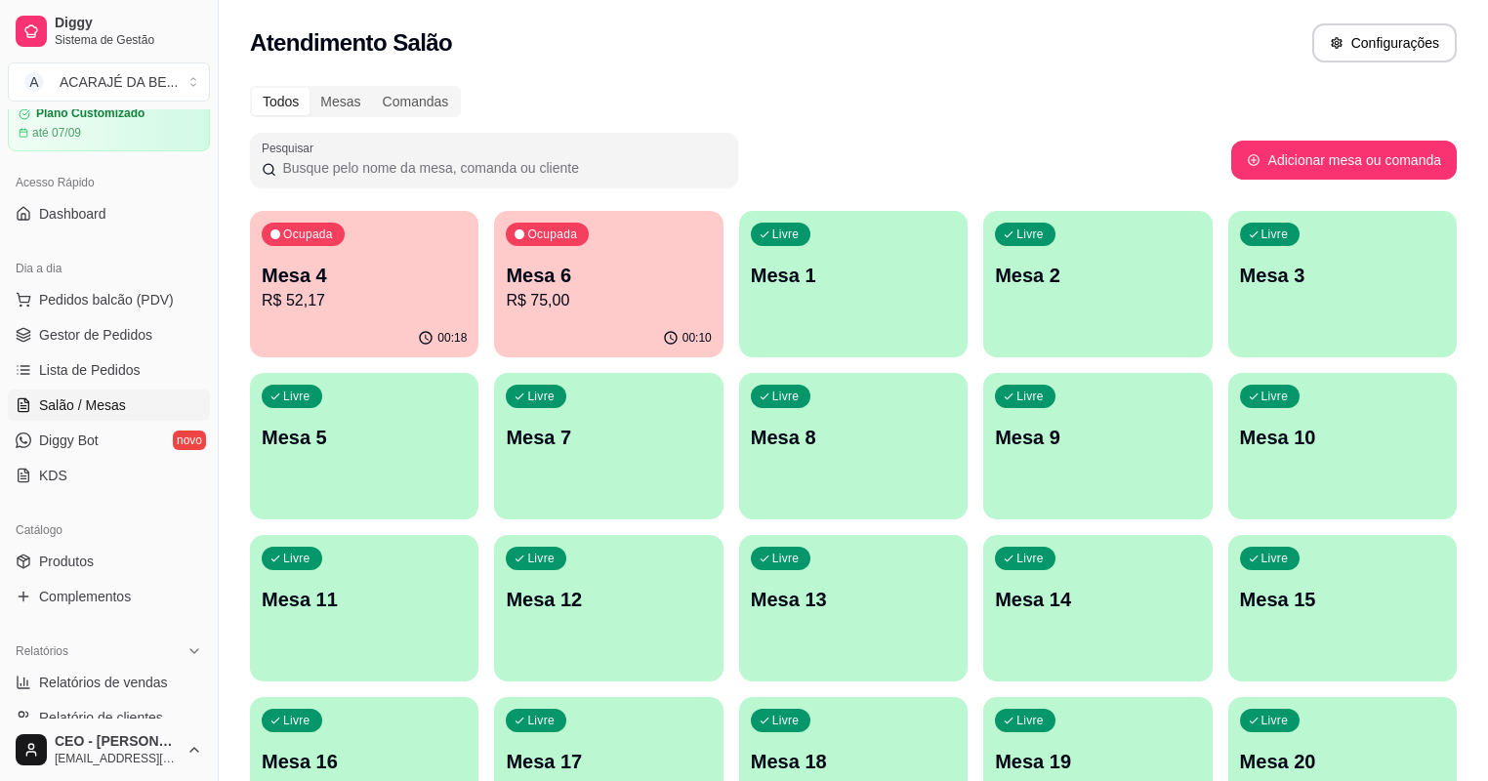
click at [575, 301] on p "R$ 75,00" at bounding box center [608, 300] width 205 height 23
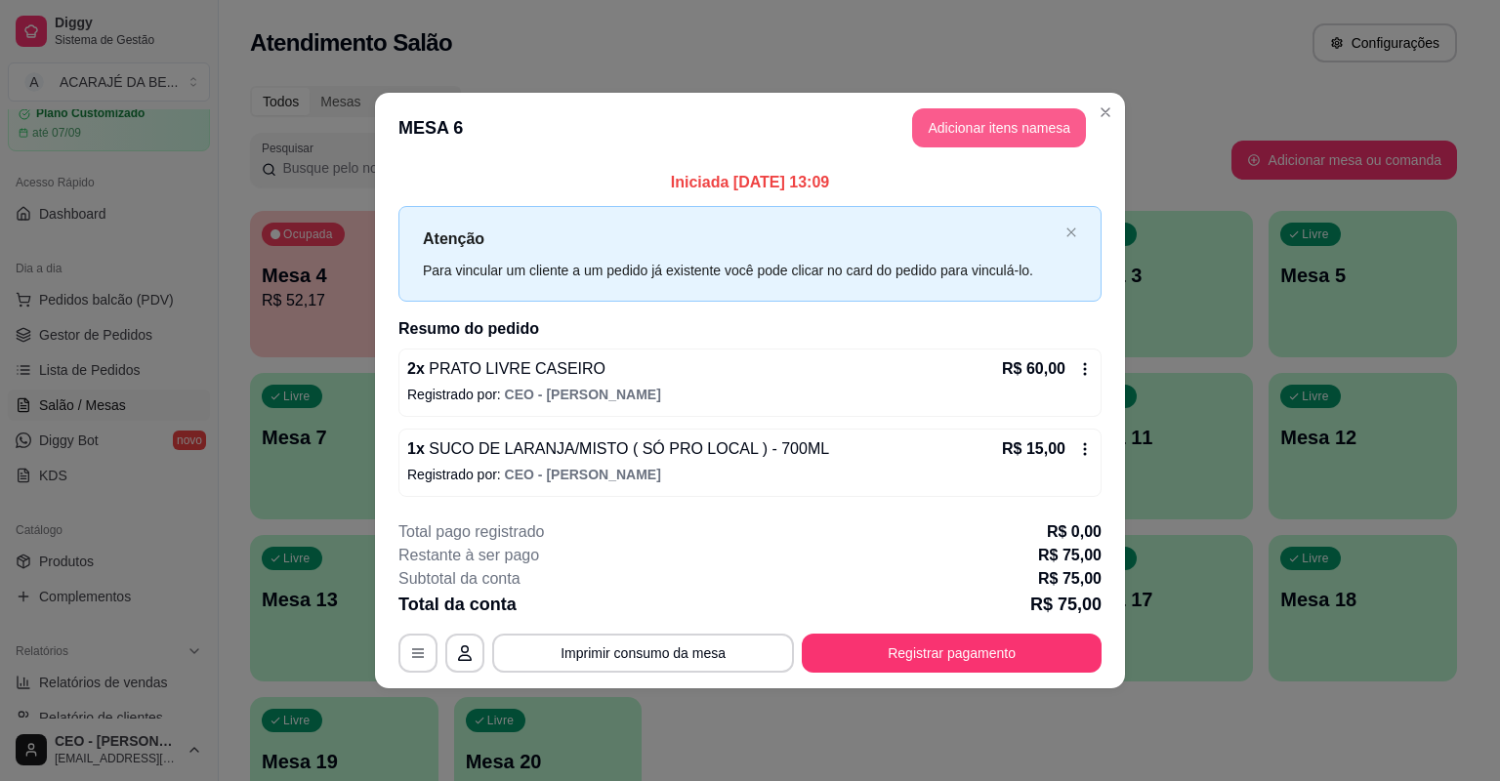
click at [1004, 130] on button "Adicionar itens na mesa" at bounding box center [999, 127] width 174 height 39
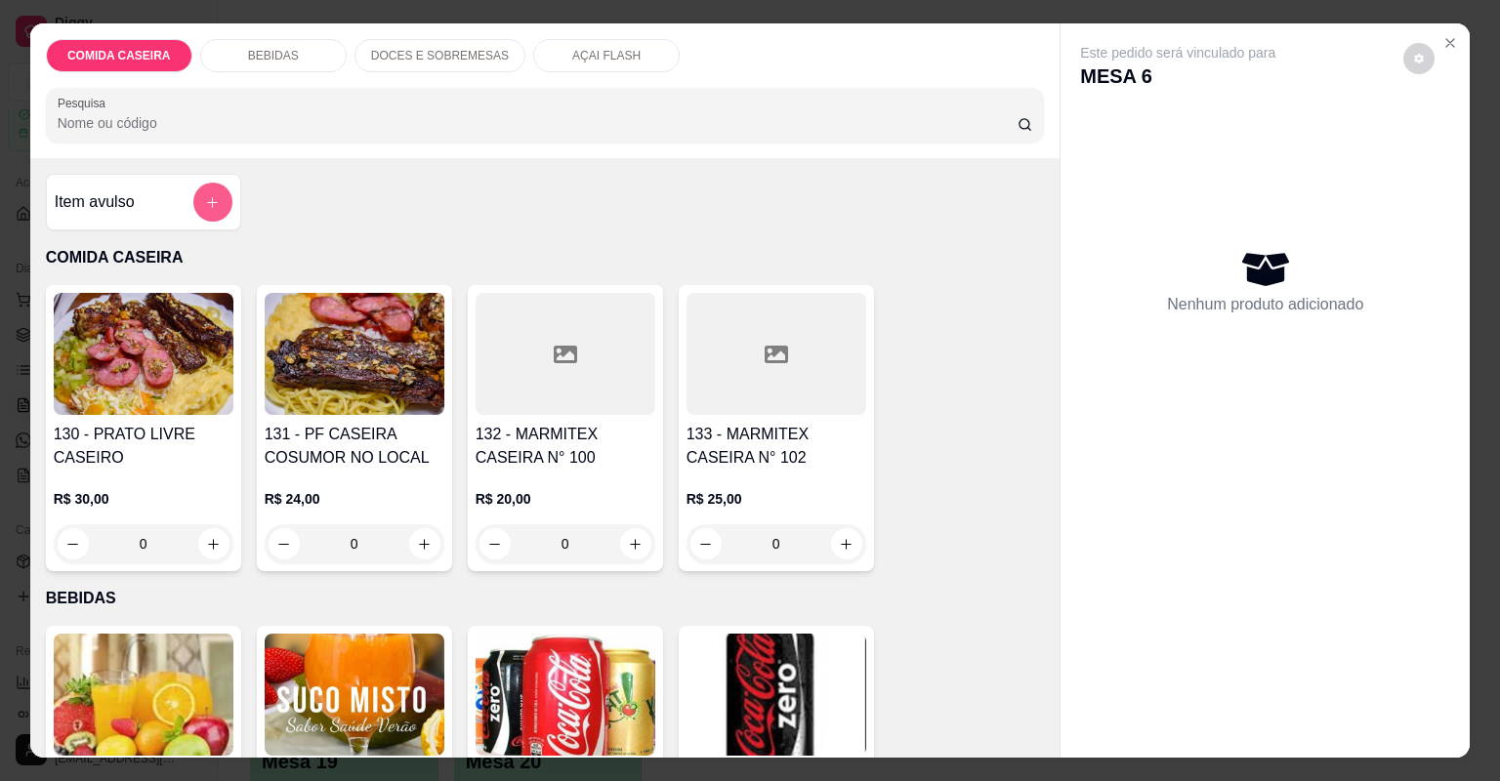
click at [222, 195] on button "add-separate-item" at bounding box center [212, 202] width 39 height 39
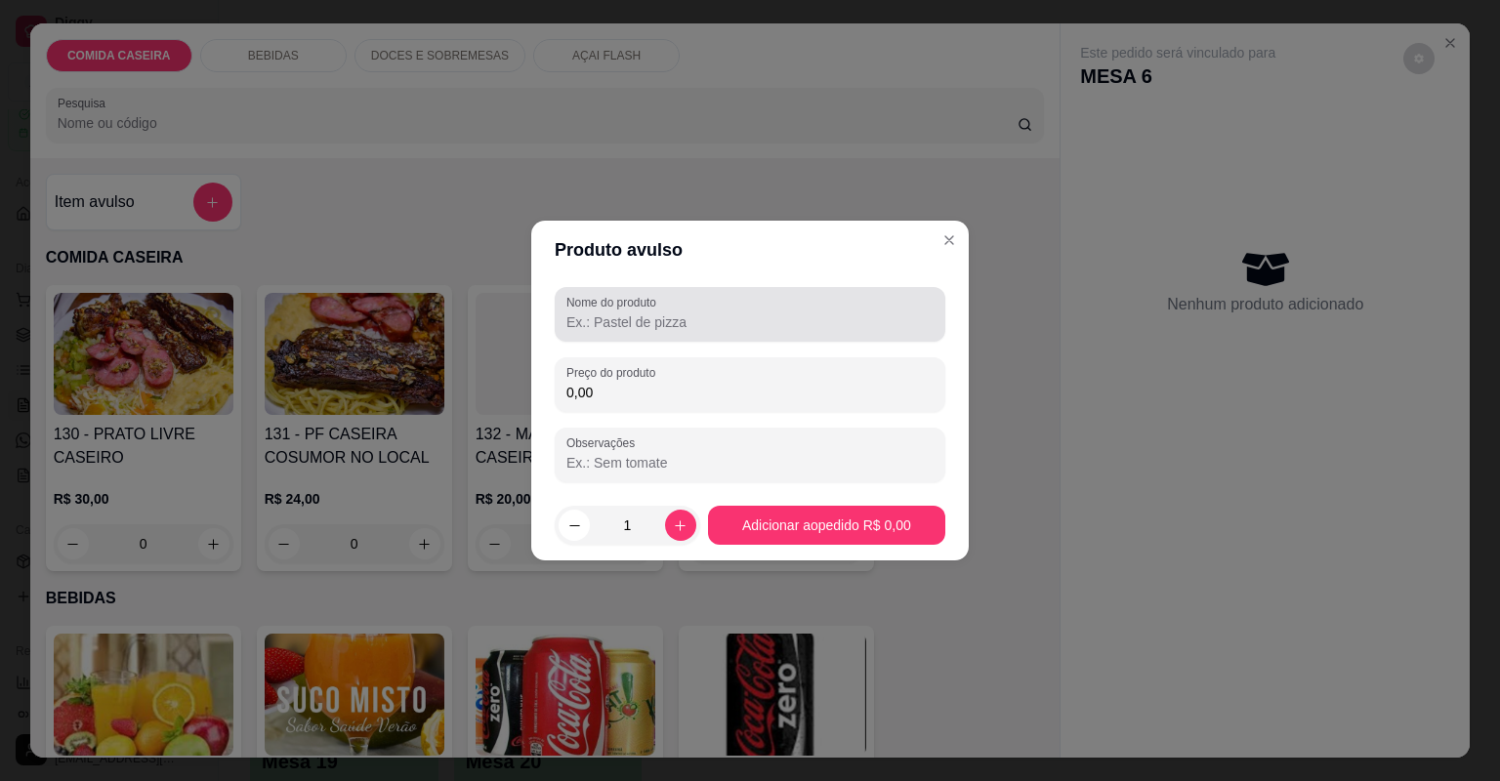
click at [639, 315] on input "Nome do produto" at bounding box center [749, 322] width 367 height 20
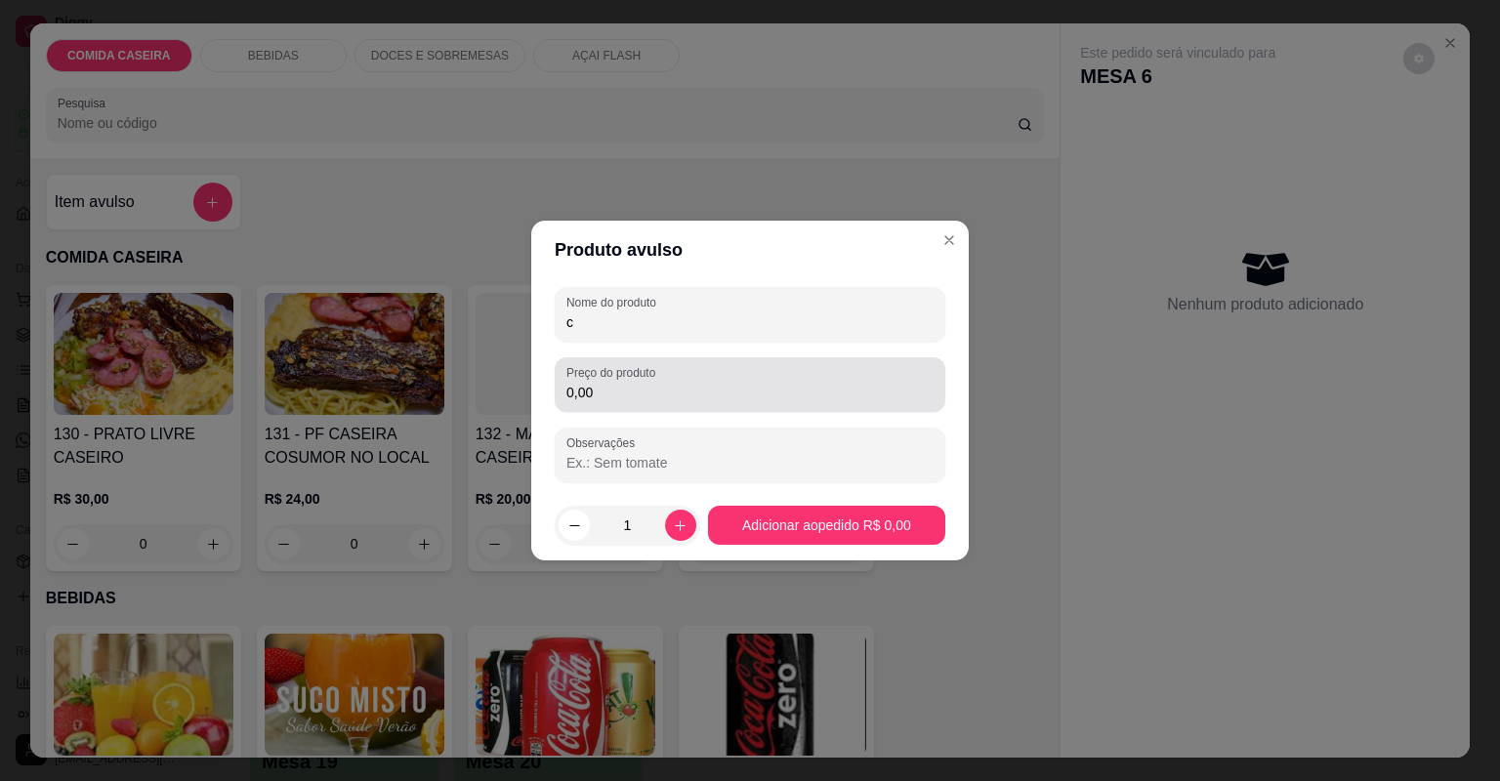
type input "c"
click at [666, 394] on input "0,00" at bounding box center [749, 393] width 367 height 20
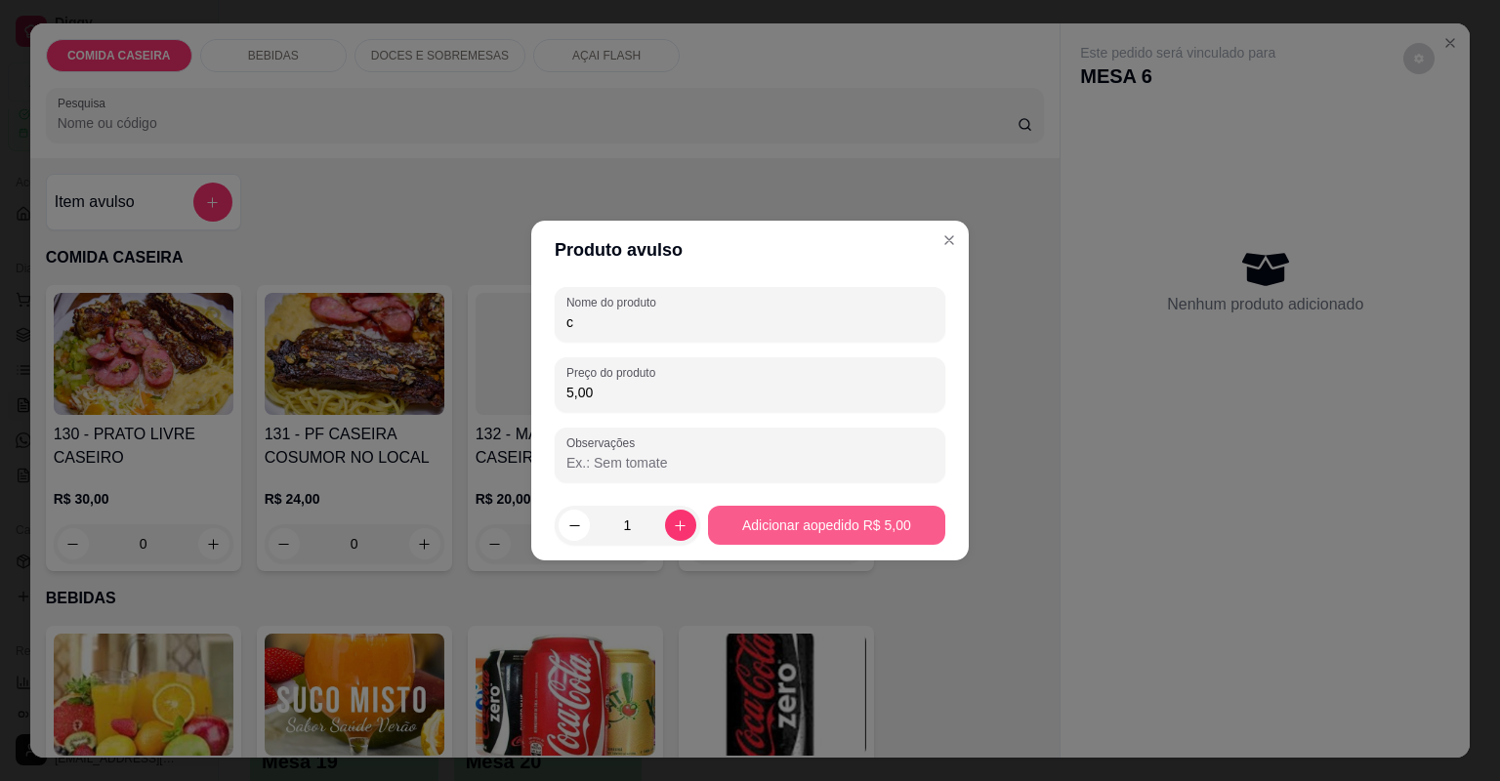
type input "5,00"
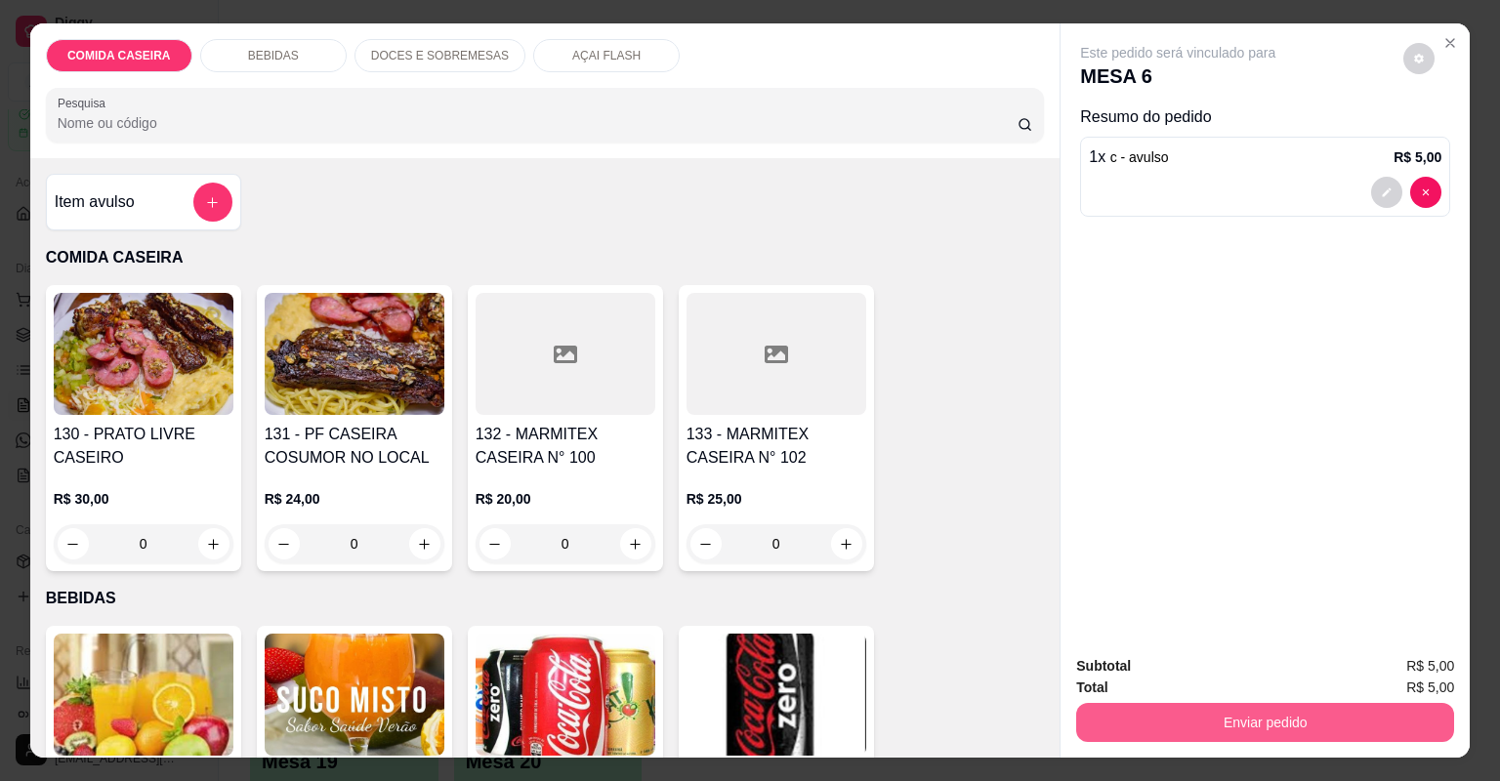
click at [1136, 729] on button "Enviar pedido" at bounding box center [1265, 722] width 378 height 39
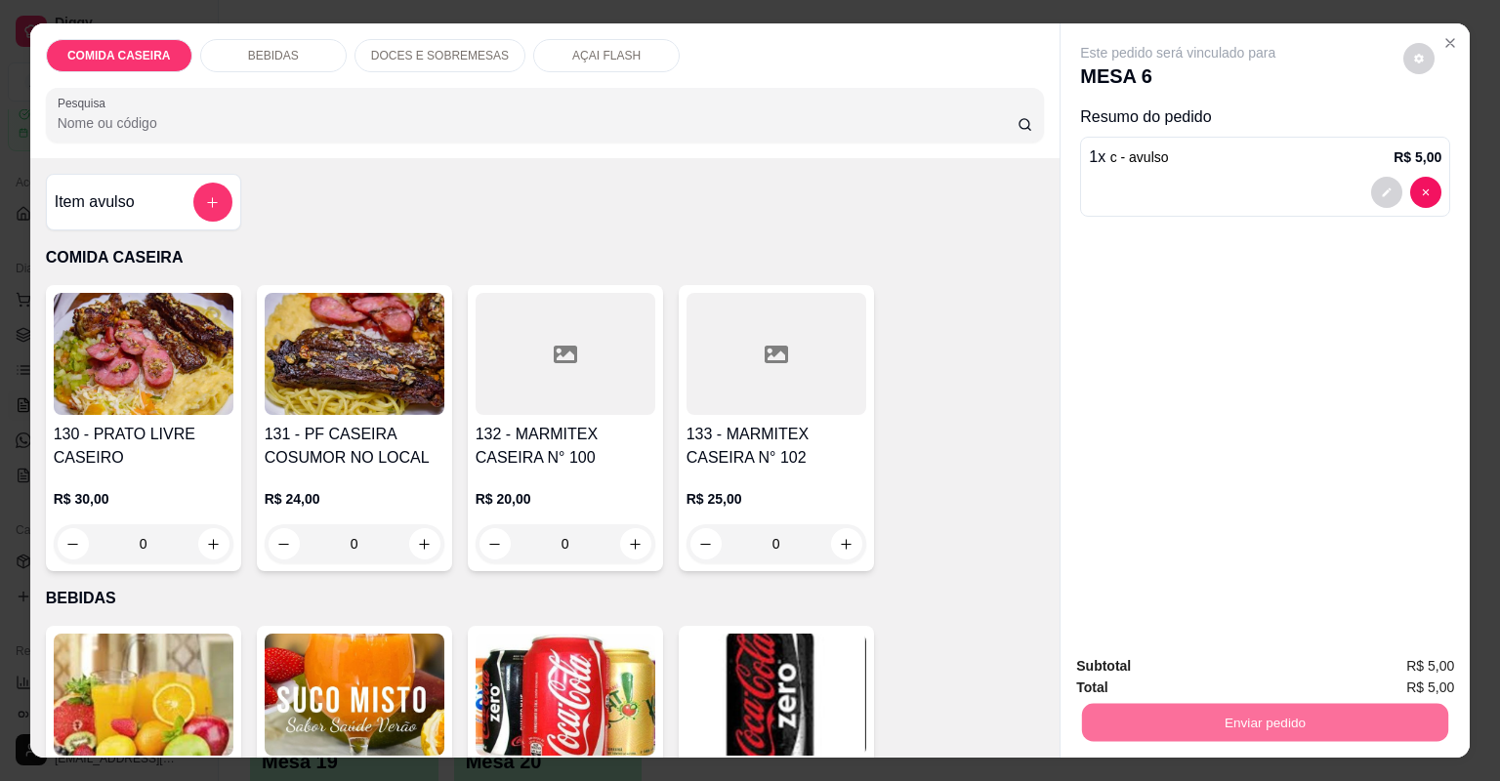
click at [1154, 668] on button "Não registrar e enviar pedido" at bounding box center [1201, 674] width 203 height 37
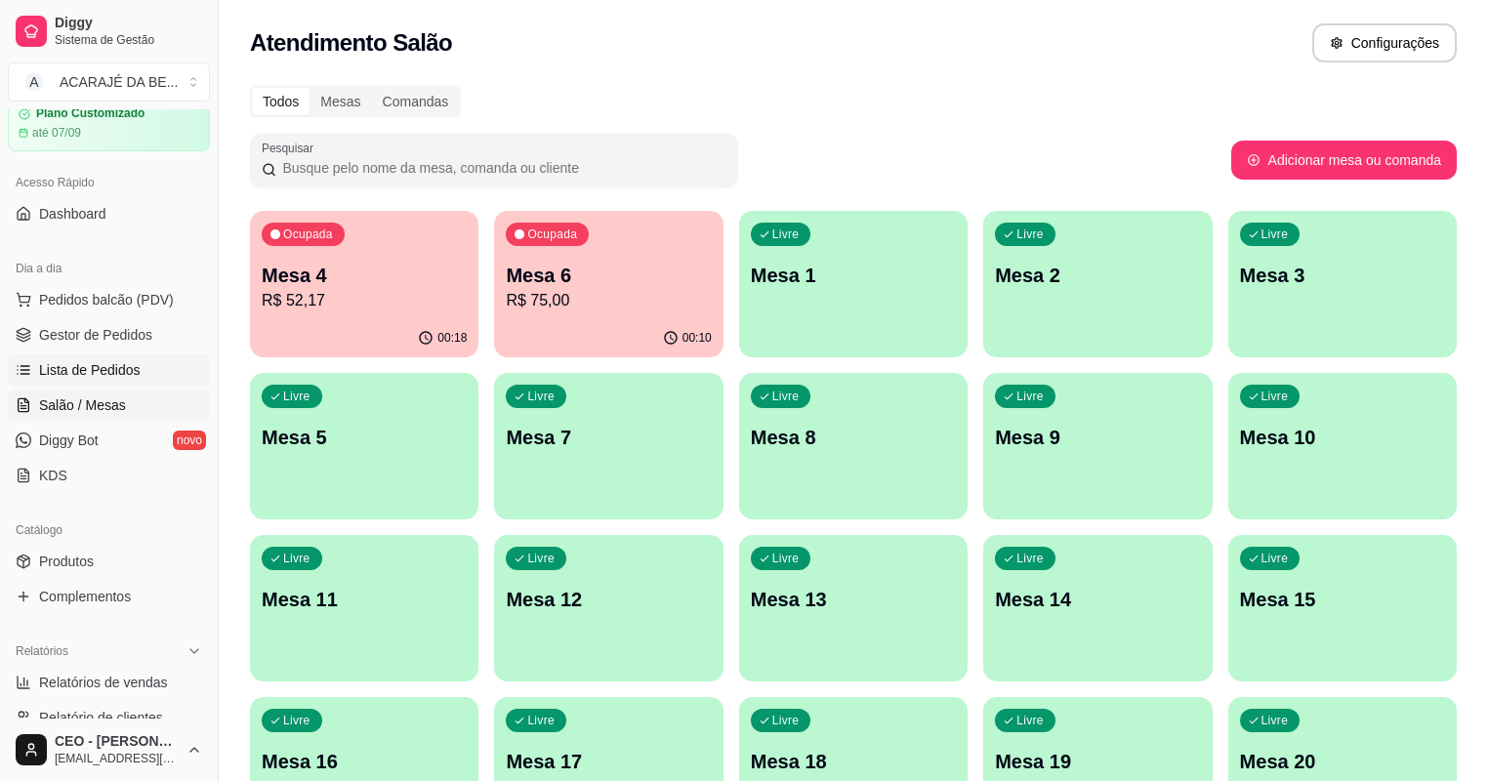
click at [150, 363] on link "Lista de Pedidos" at bounding box center [109, 369] width 202 height 31
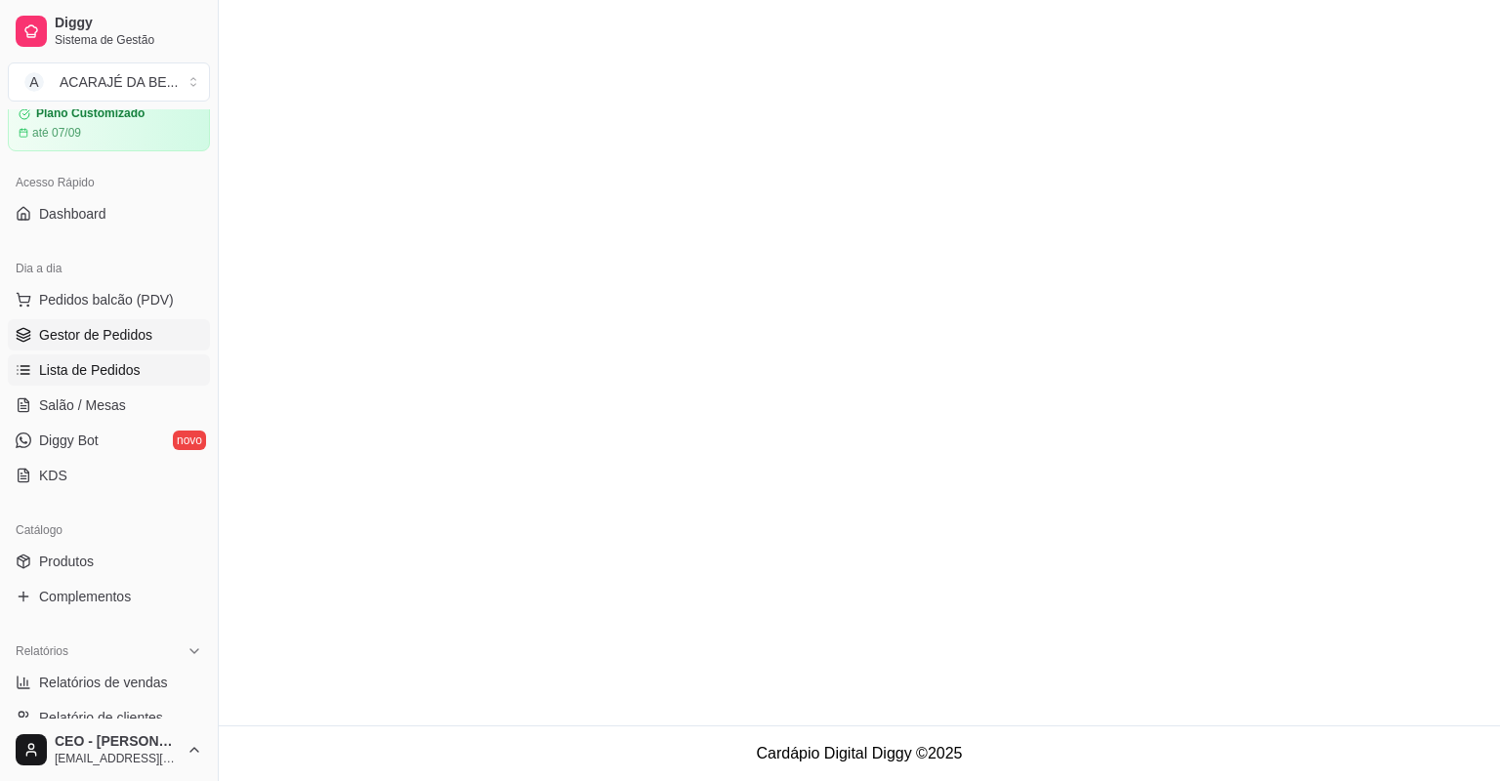
click at [150, 337] on link "Gestor de Pedidos" at bounding box center [109, 334] width 202 height 31
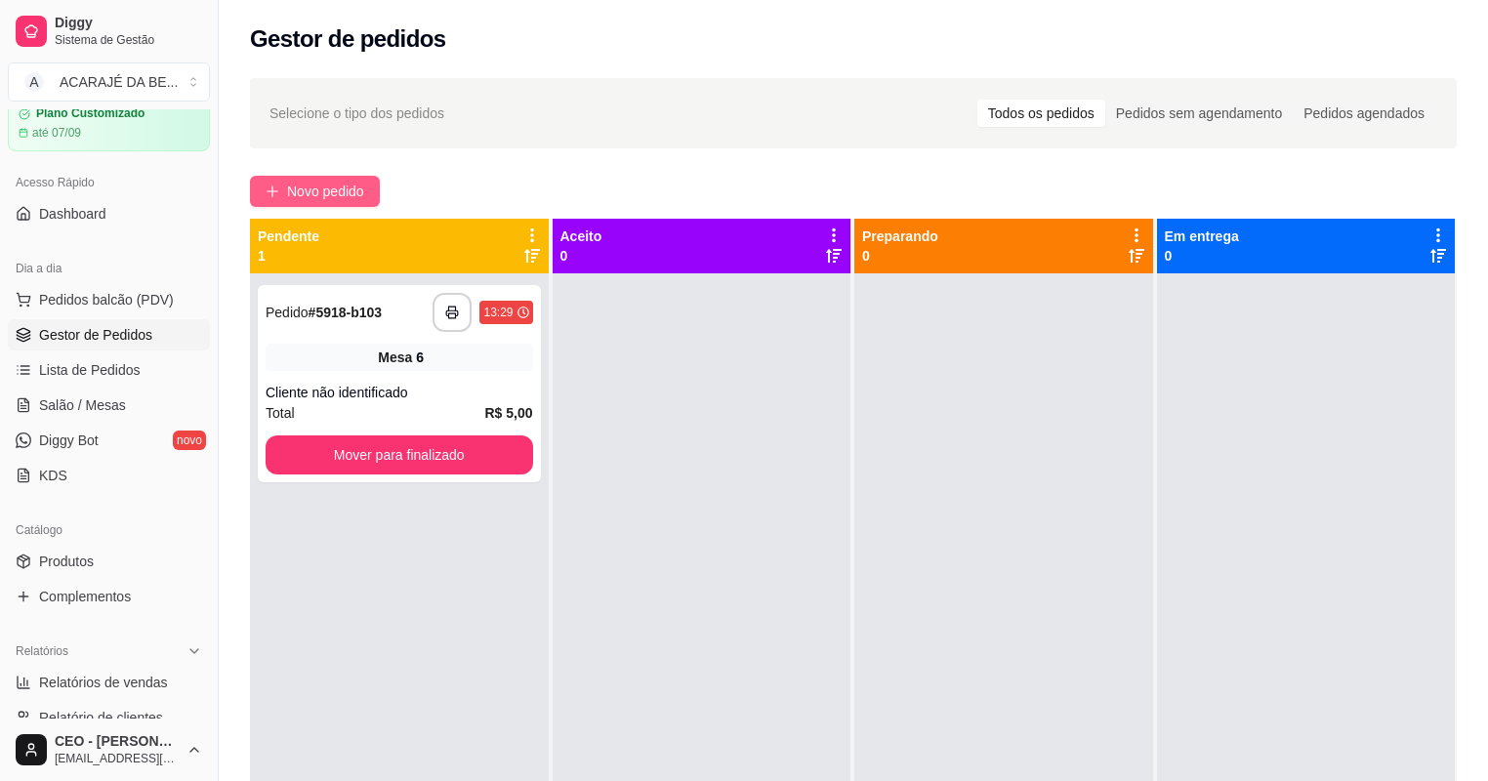
click at [307, 187] on span "Novo pedido" at bounding box center [325, 191] width 77 height 21
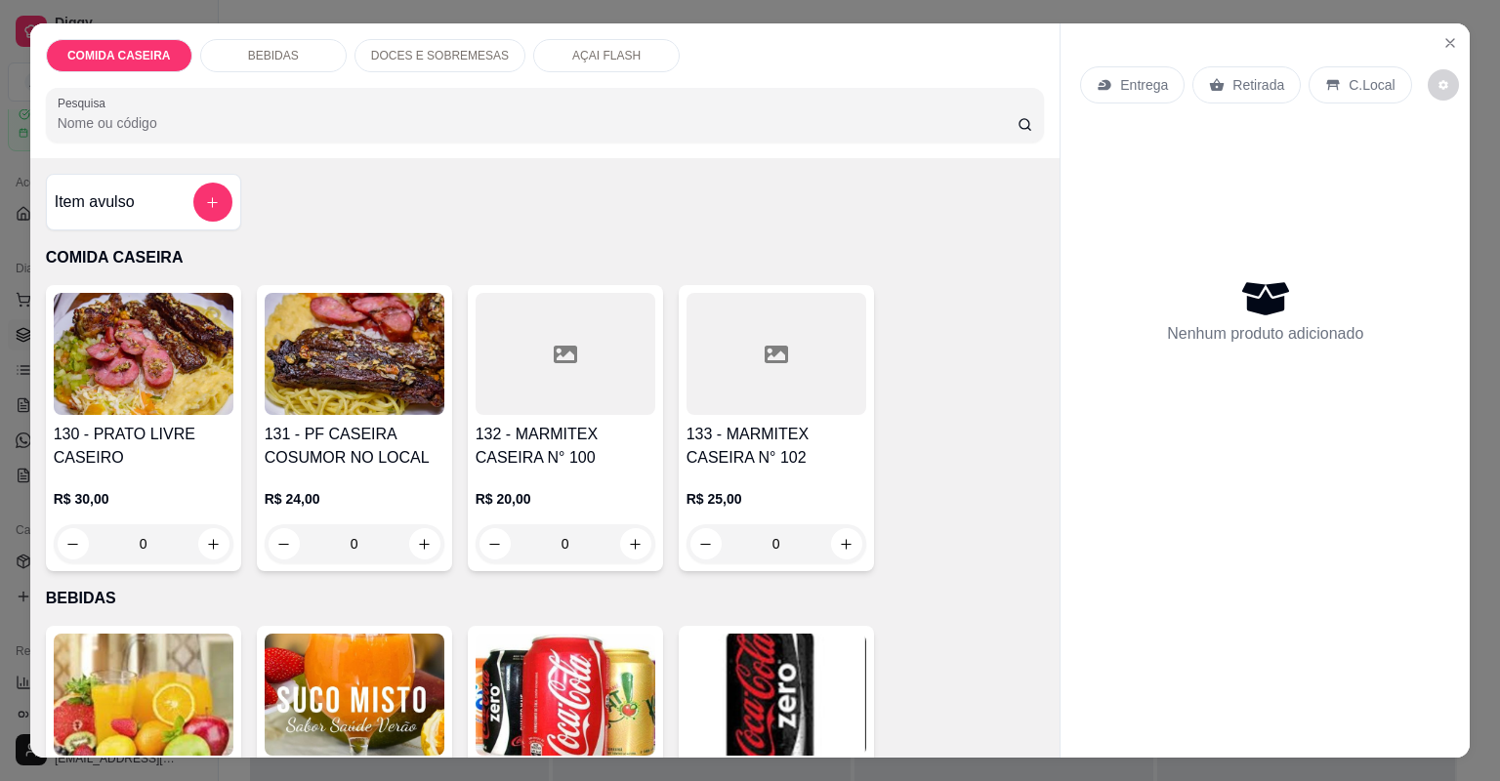
click at [592, 339] on div at bounding box center [565, 354] width 180 height 122
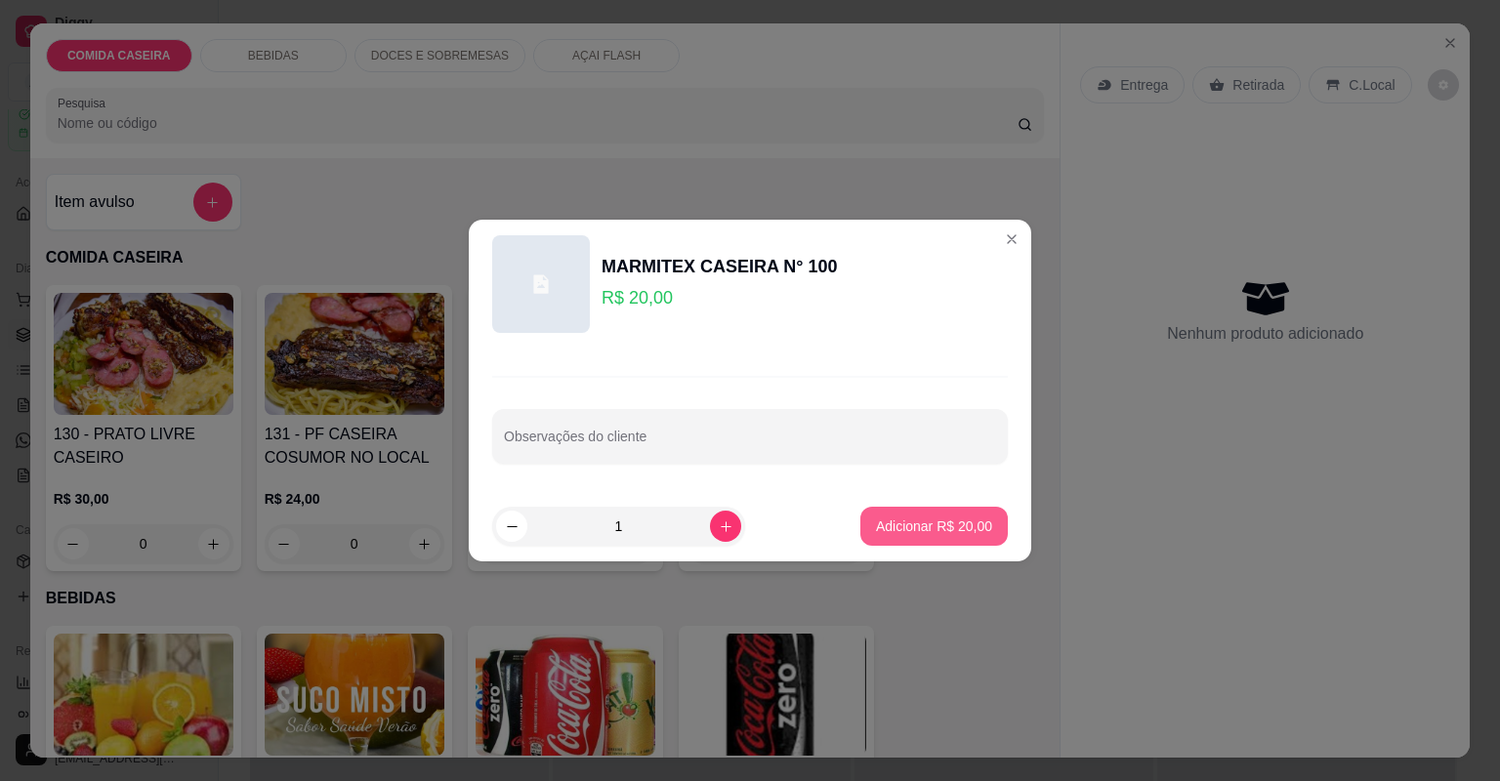
click at [878, 519] on p "Adicionar R$ 20,00" at bounding box center [934, 526] width 116 height 20
type input "1"
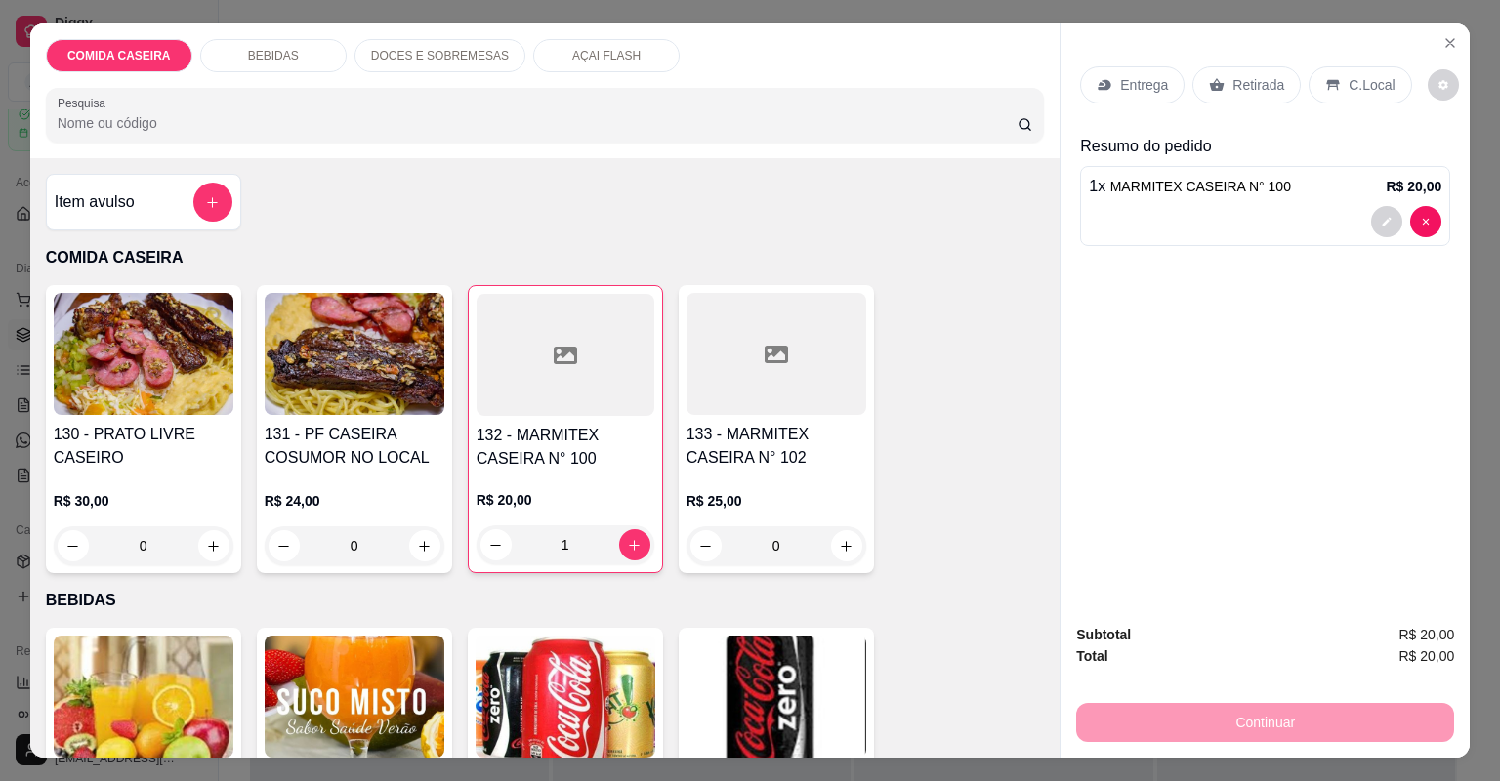
click at [1232, 81] on p "Retirada" at bounding box center [1258, 85] width 52 height 20
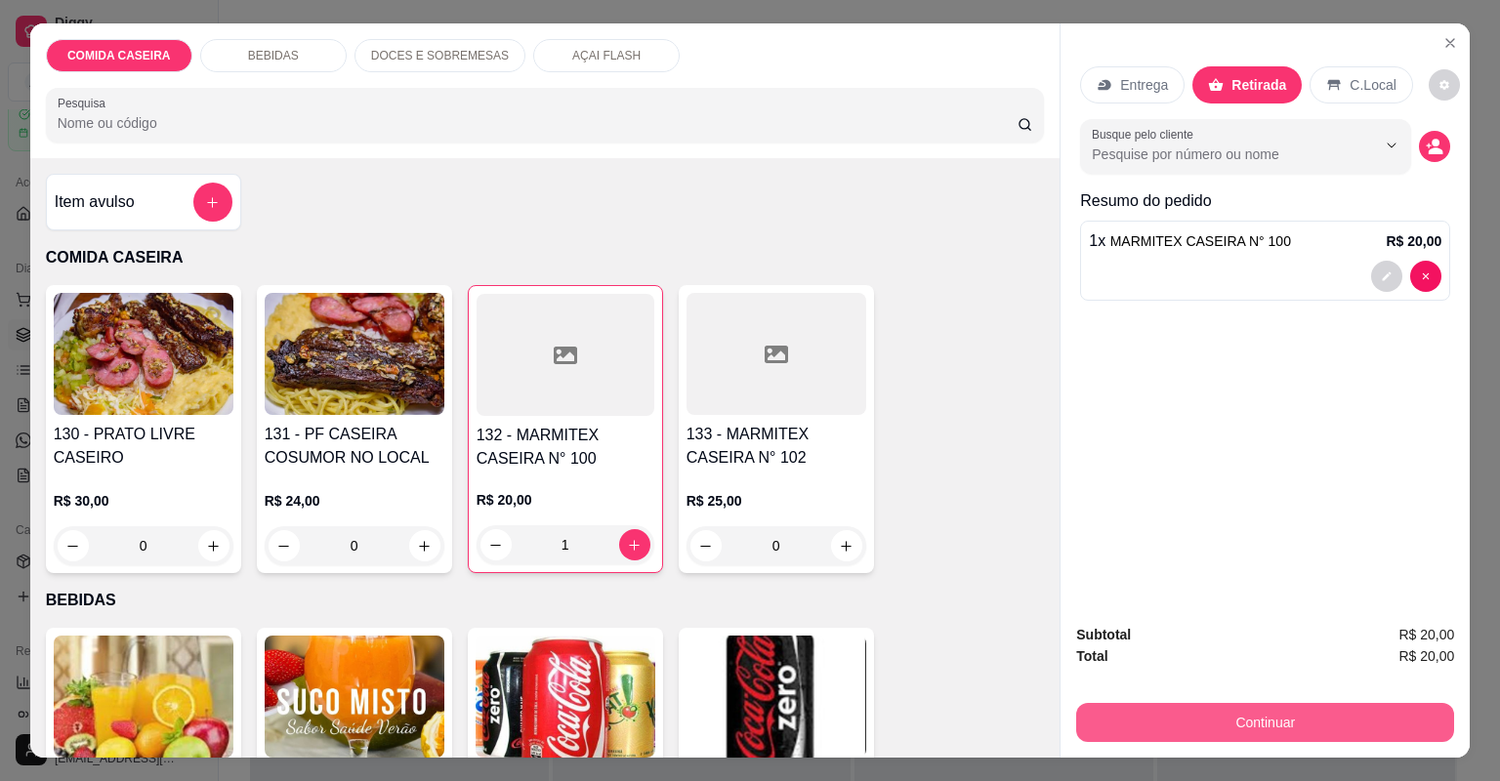
click at [1272, 728] on button "Continuar" at bounding box center [1265, 722] width 378 height 39
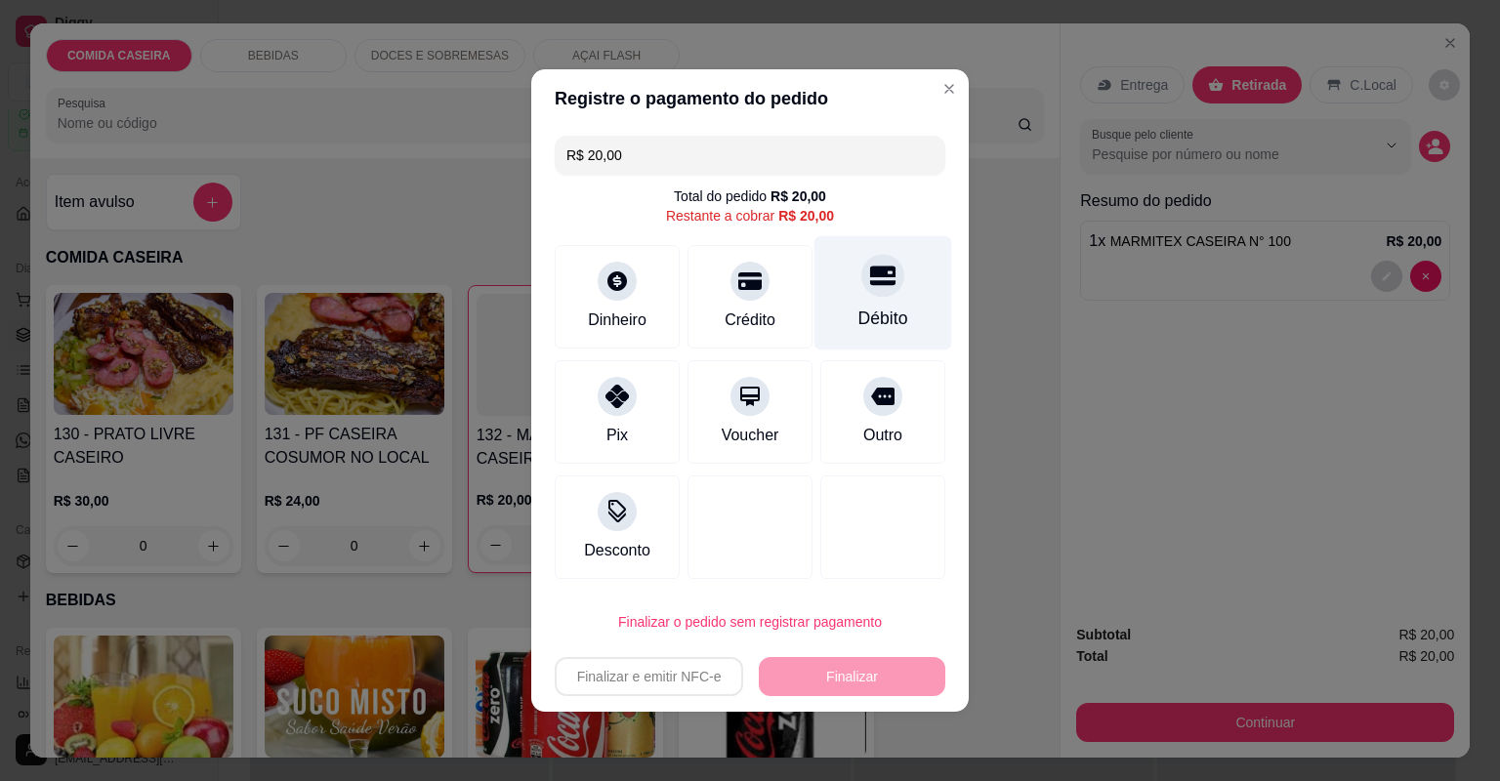
click at [842, 309] on div "Débito" at bounding box center [883, 293] width 138 height 114
type input "R$ 0,00"
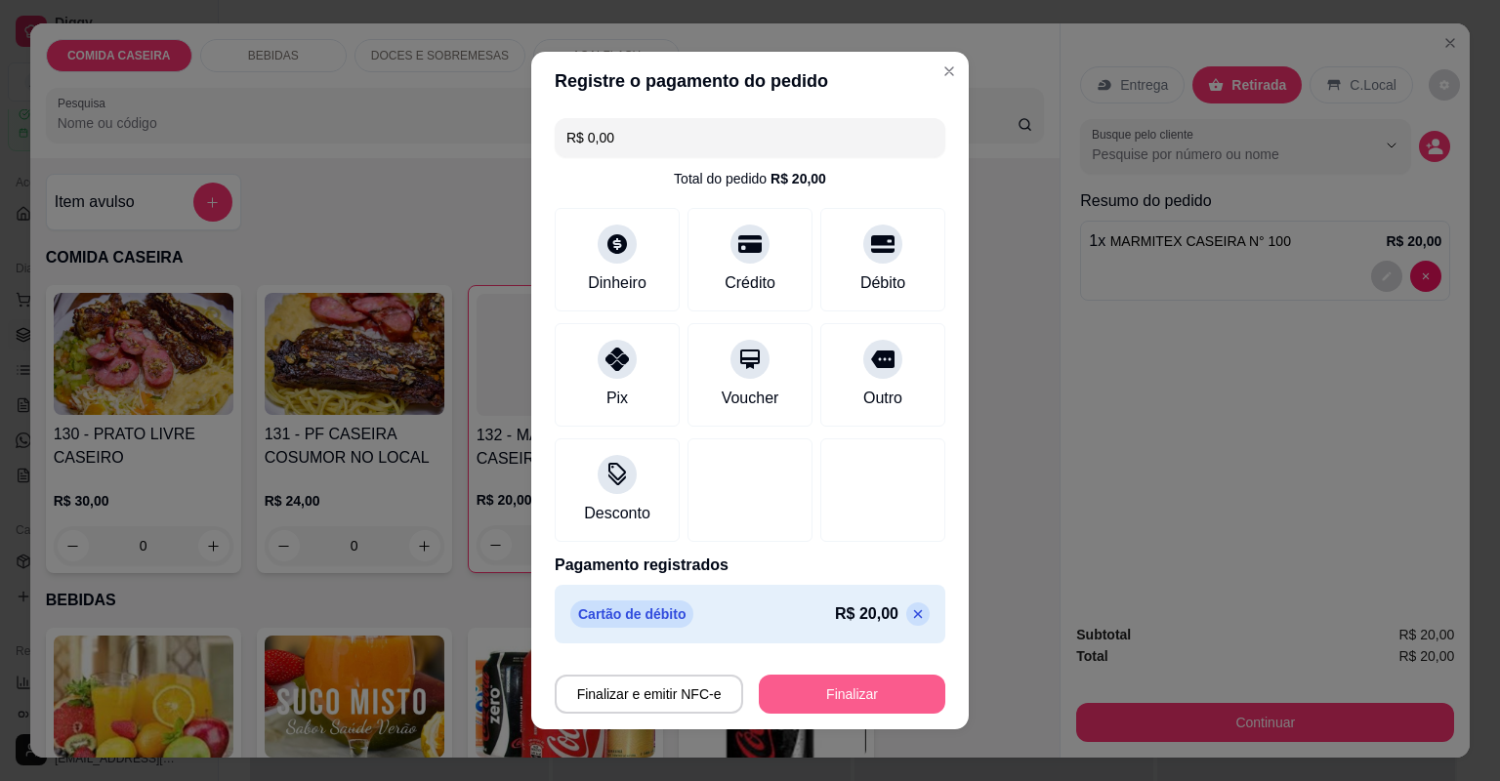
click at [847, 689] on button "Finalizar" at bounding box center [852, 694] width 186 height 39
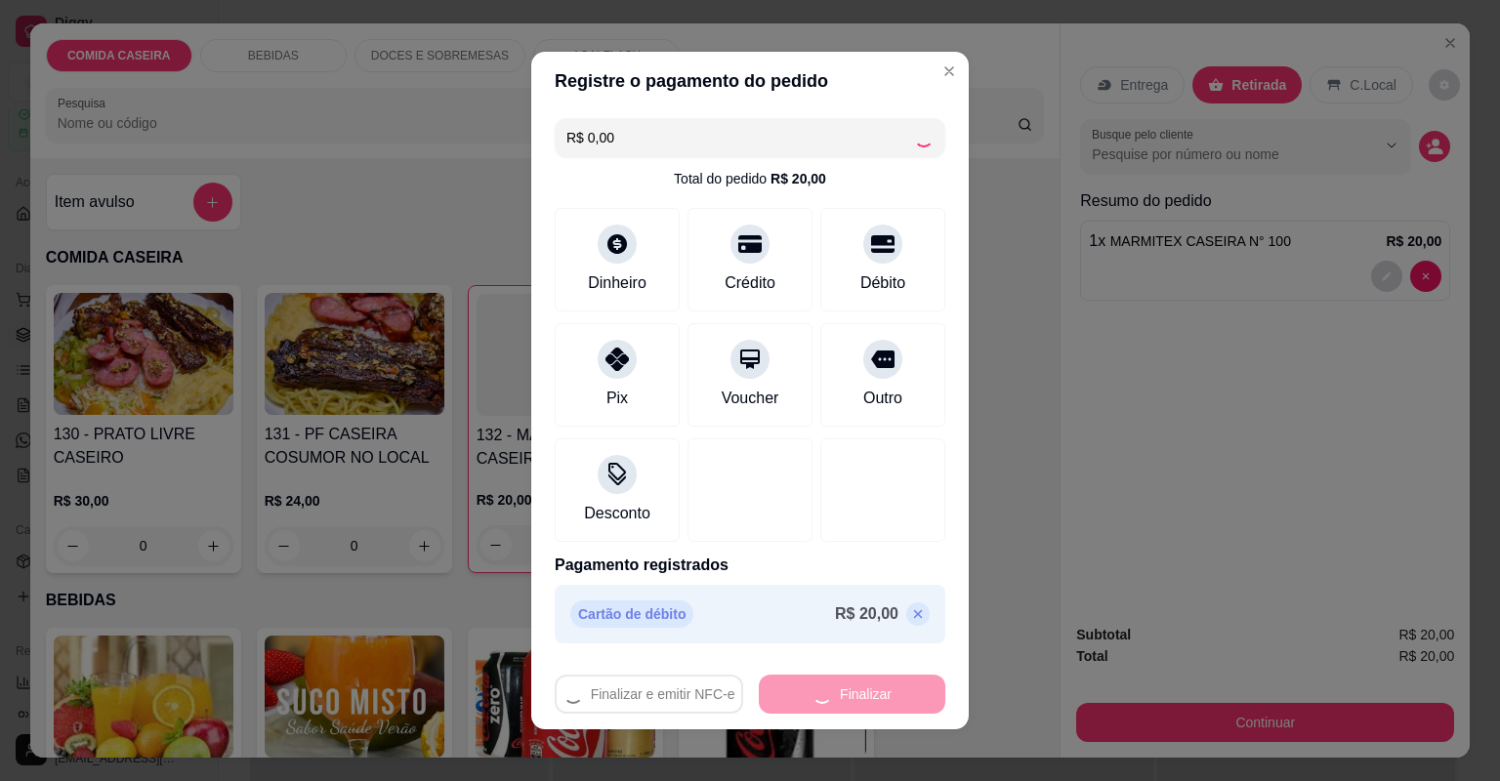
type input "0"
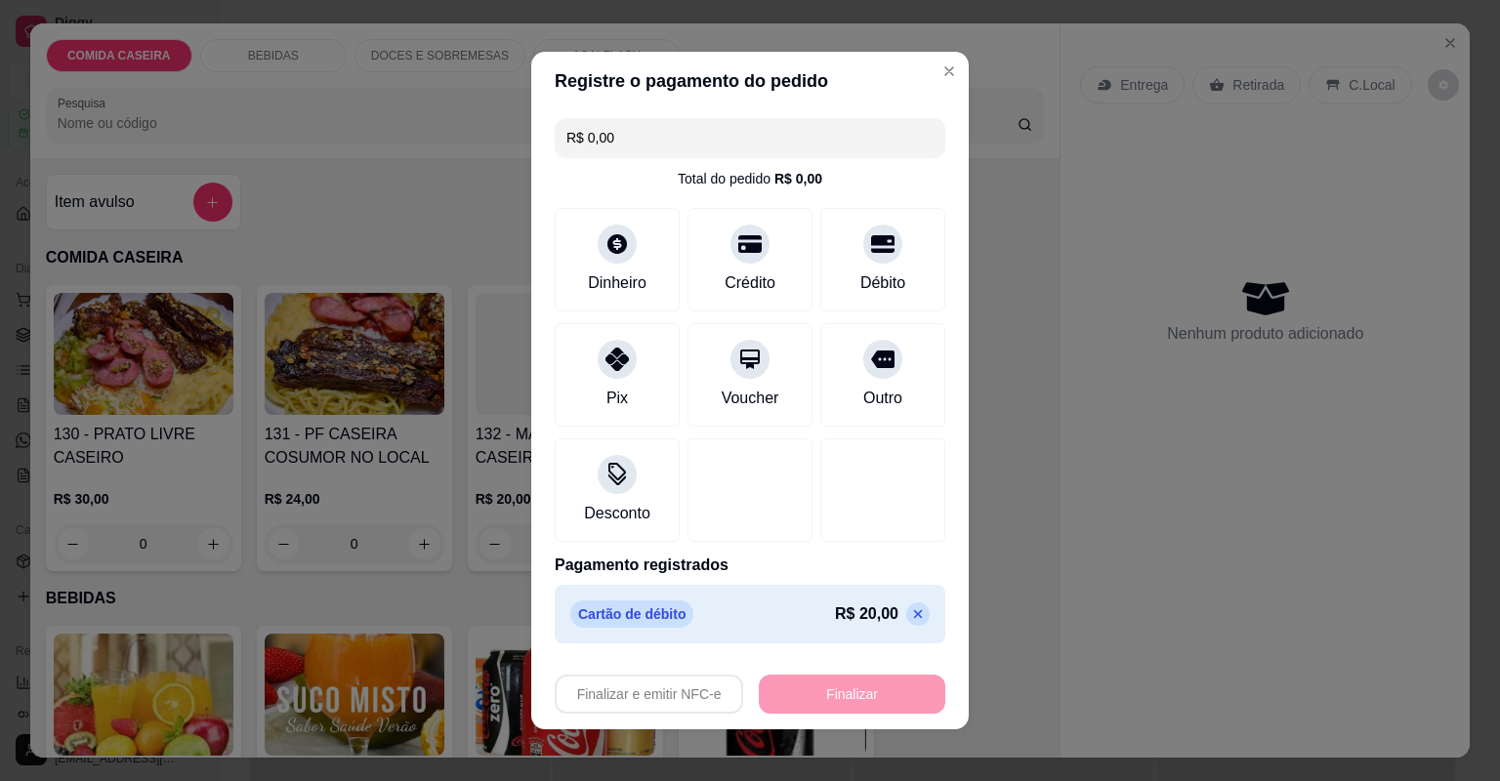
type input "-R$ 20,00"
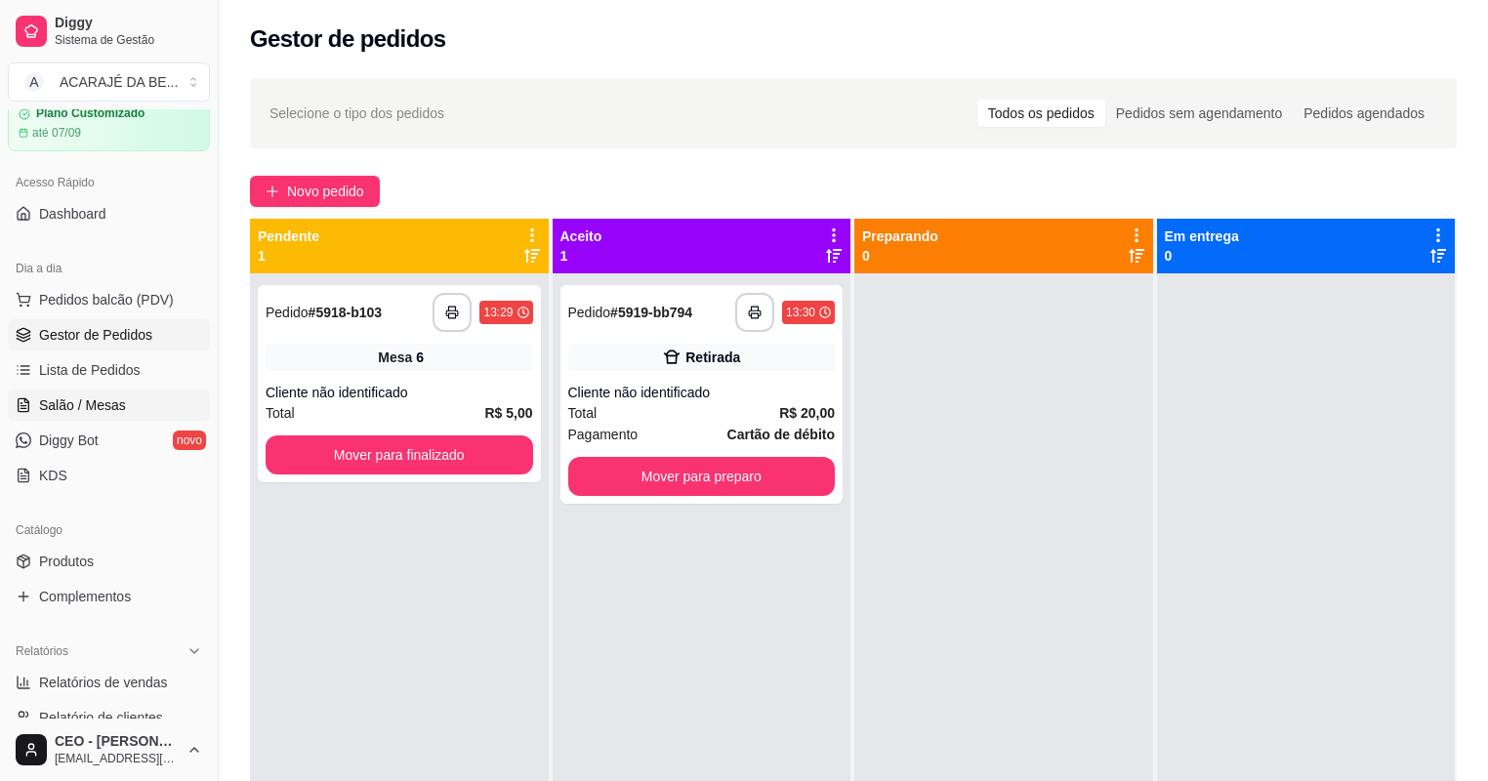
click at [114, 398] on span "Salão / Mesas" at bounding box center [82, 405] width 87 height 20
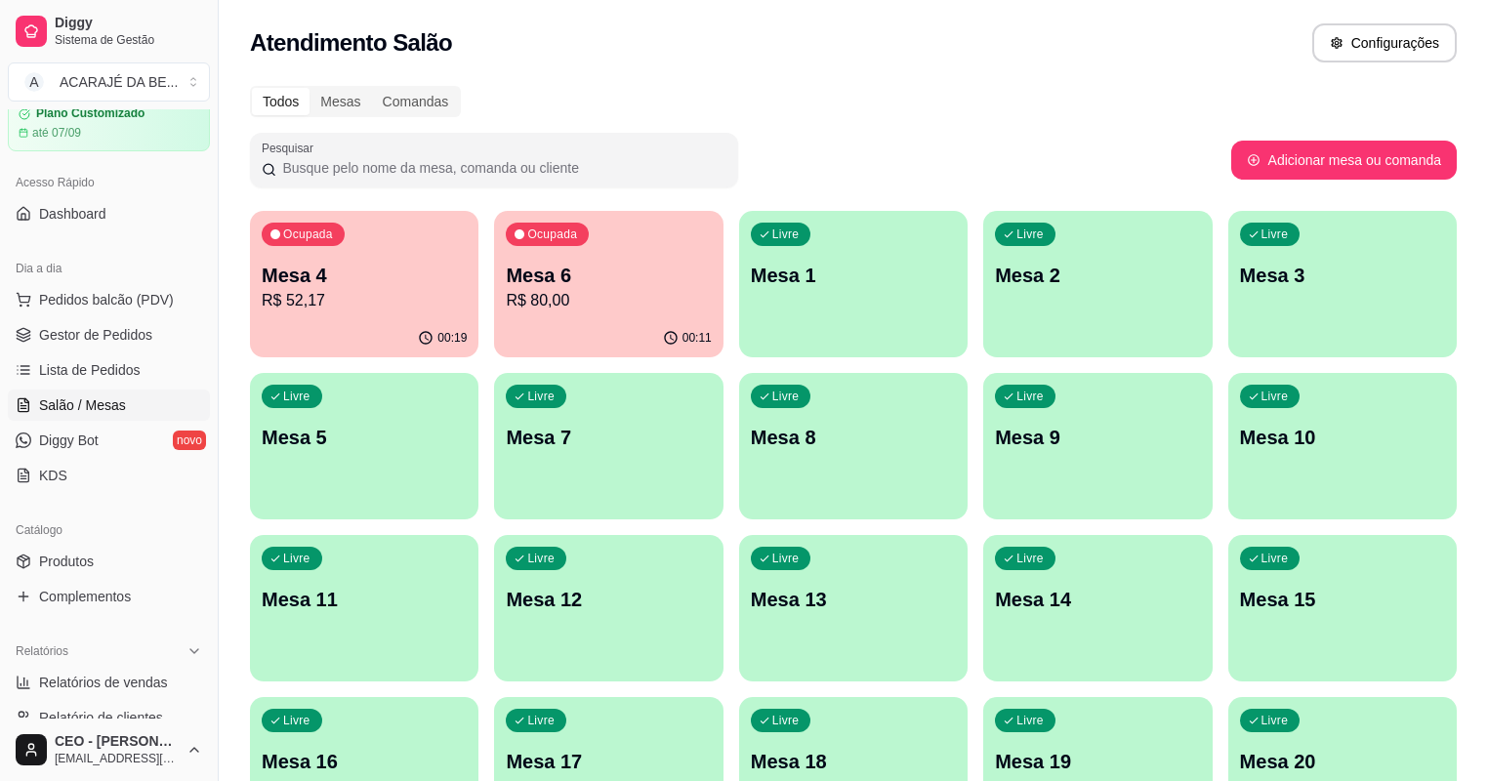
click at [379, 269] on p "Mesa 4" at bounding box center [364, 275] width 205 height 27
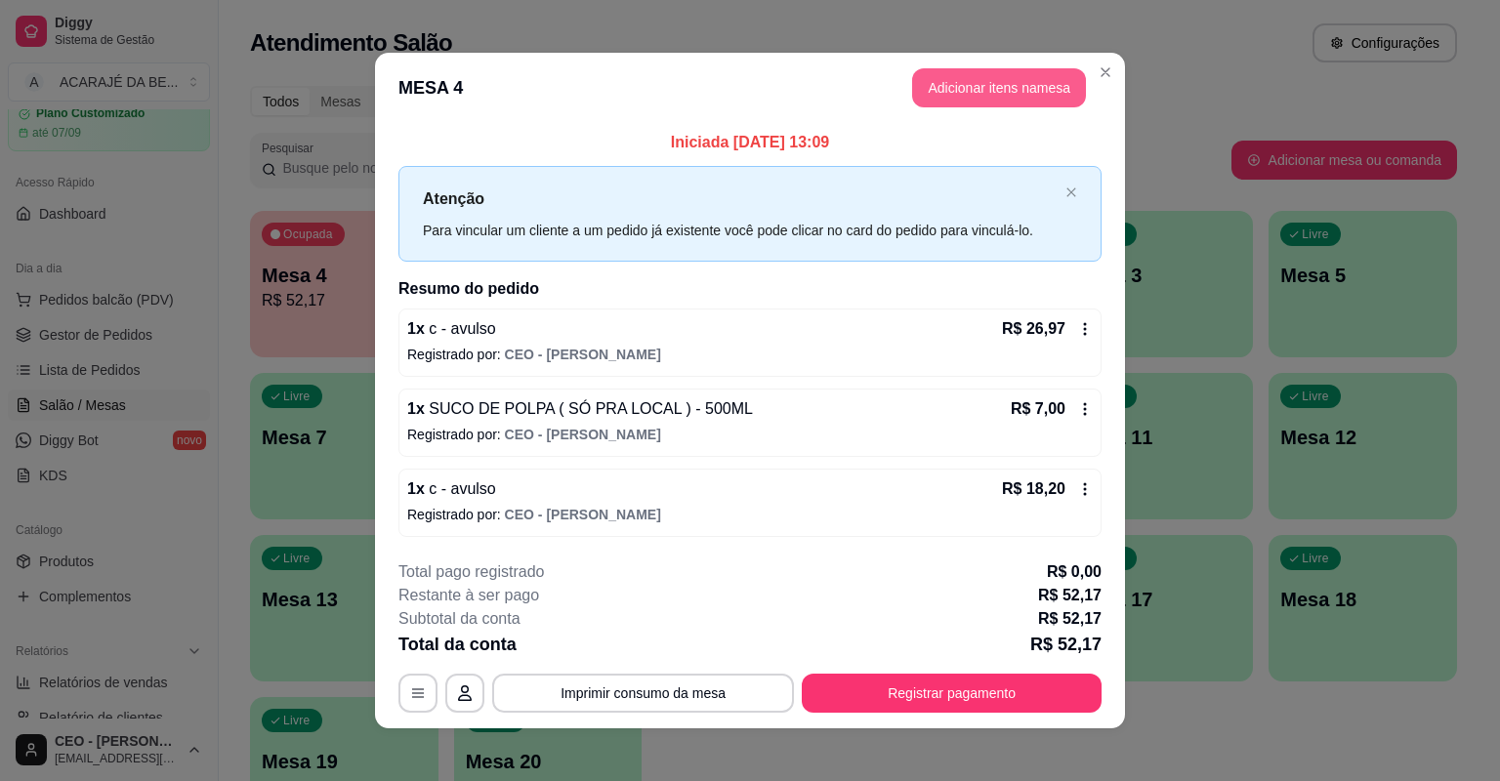
click at [1024, 103] on button "Adicionar itens na mesa" at bounding box center [999, 87] width 174 height 39
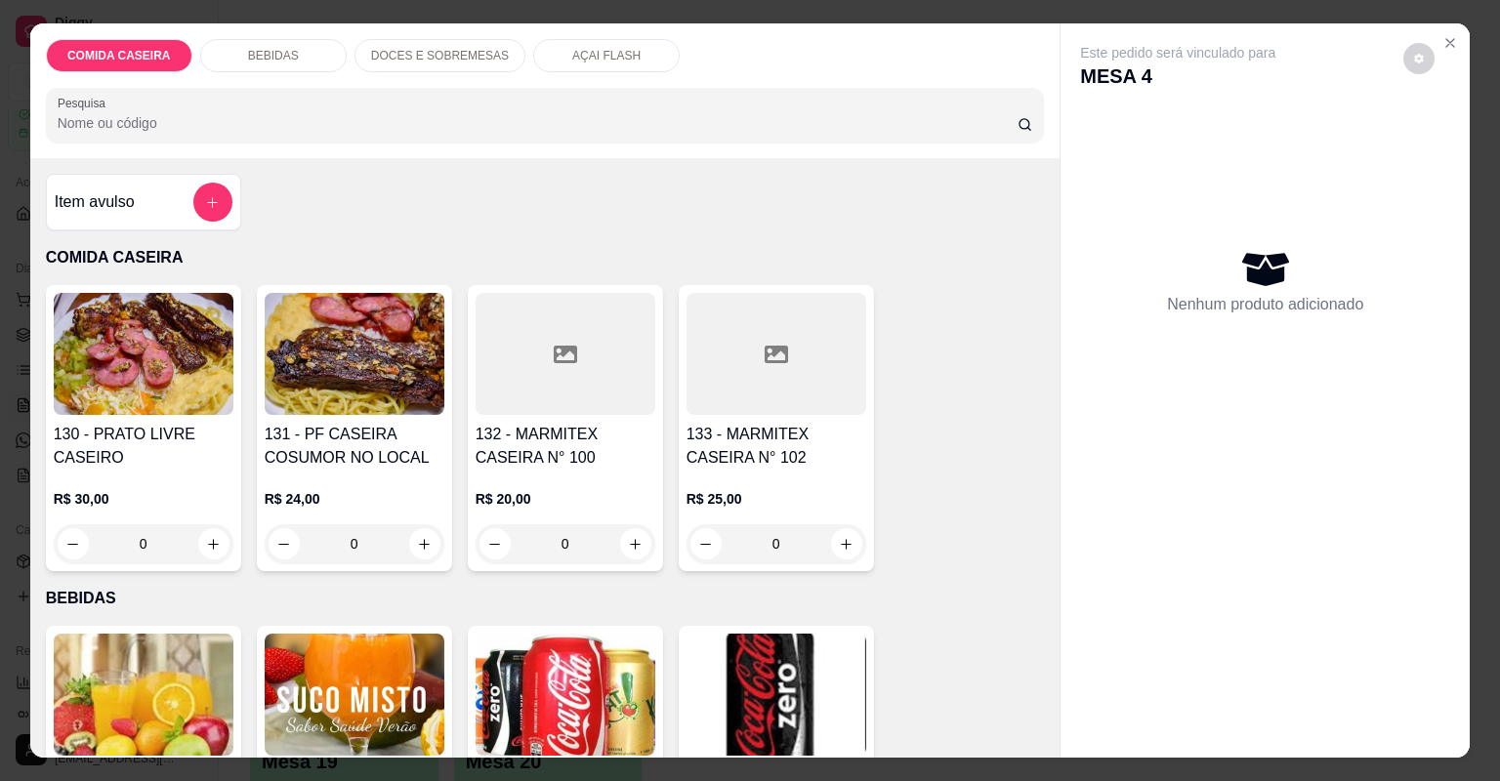
click at [106, 205] on h4 "Item avulso" at bounding box center [95, 201] width 80 height 23
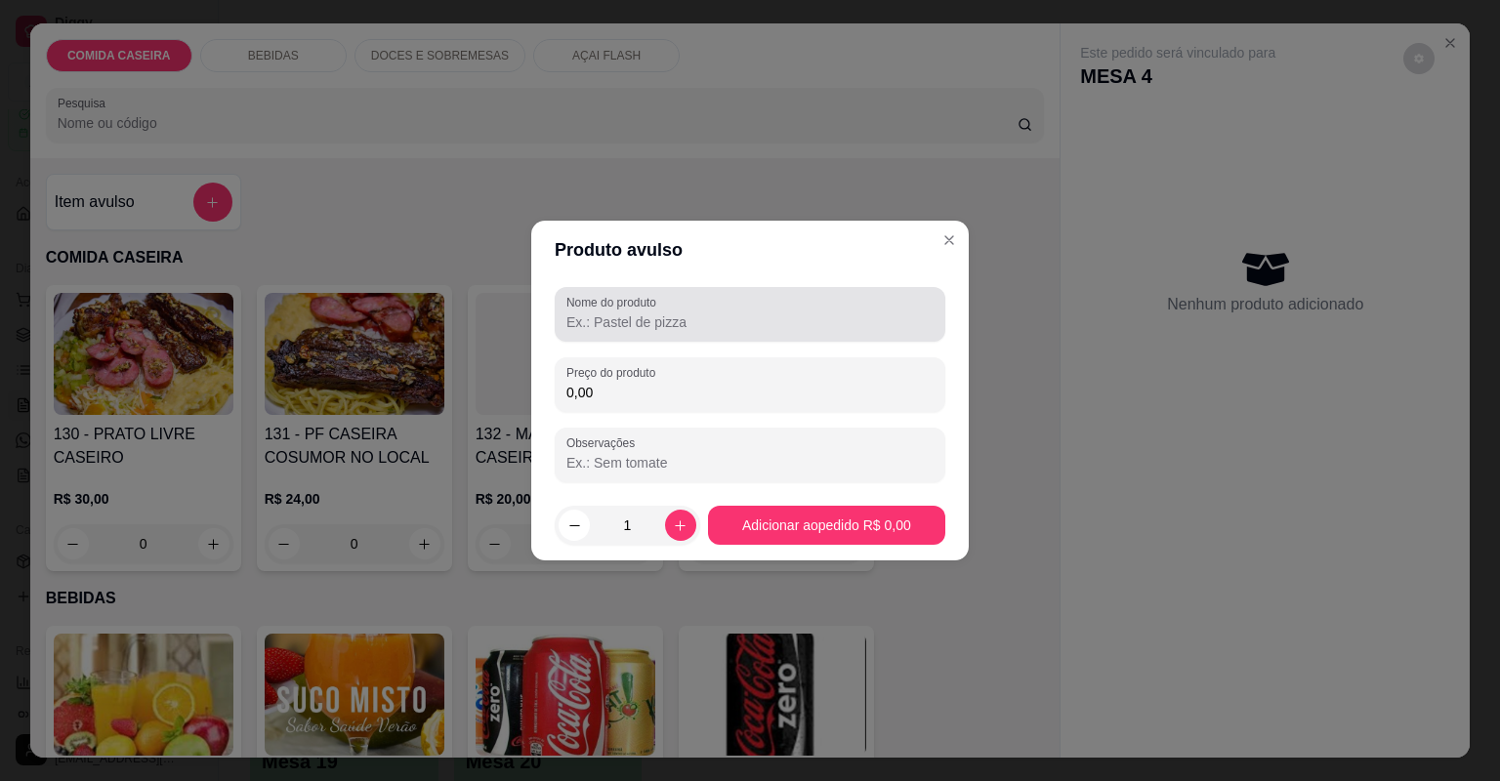
drag, startPoint x: 599, startPoint y: 335, endPoint x: 618, endPoint y: 328, distance: 20.7
click at [601, 333] on div "Nome do produto" at bounding box center [750, 314] width 391 height 55
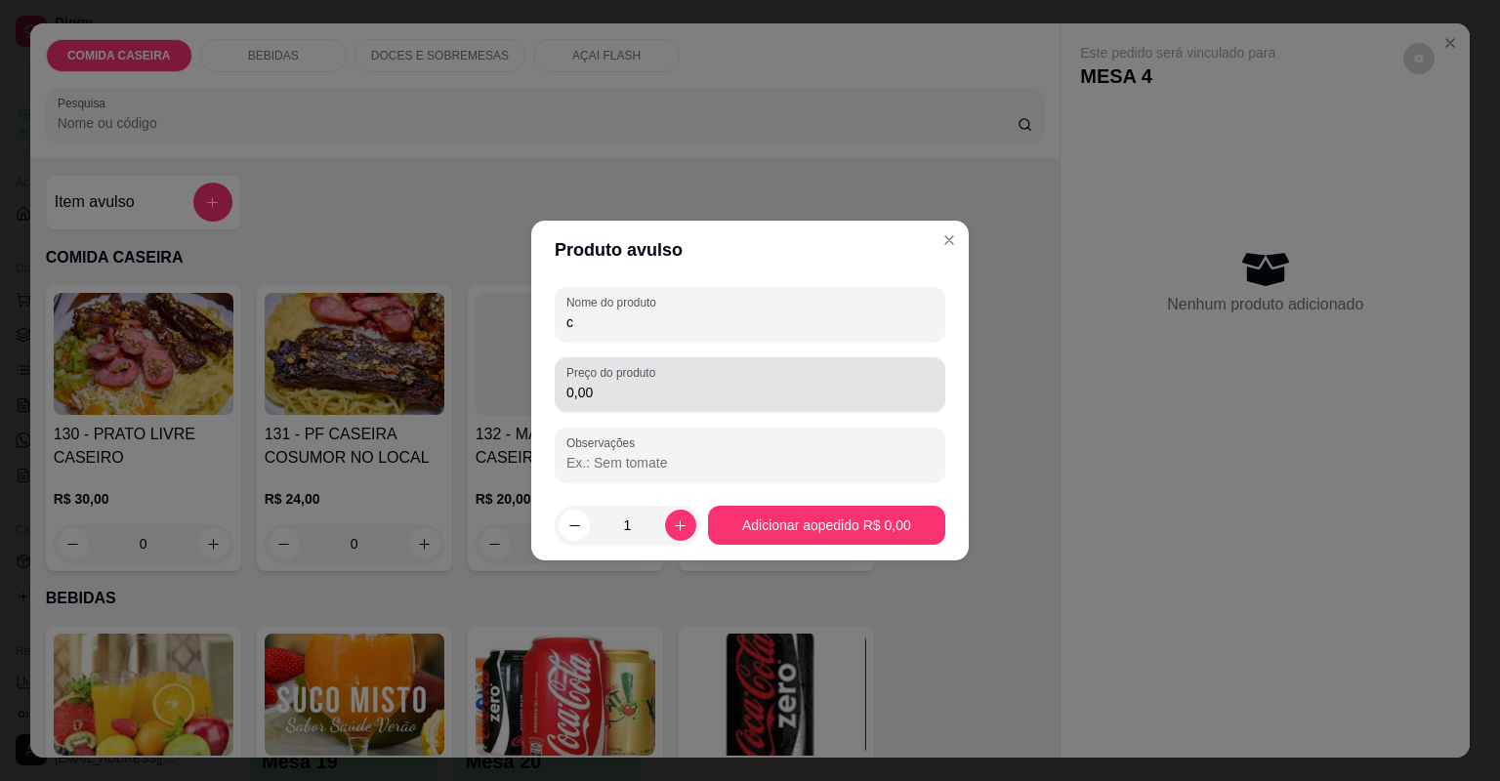
type input "c"
click at [598, 366] on label "Preço do produto" at bounding box center [614, 372] width 96 height 17
click at [598, 383] on input "0,00" at bounding box center [749, 393] width 367 height 20
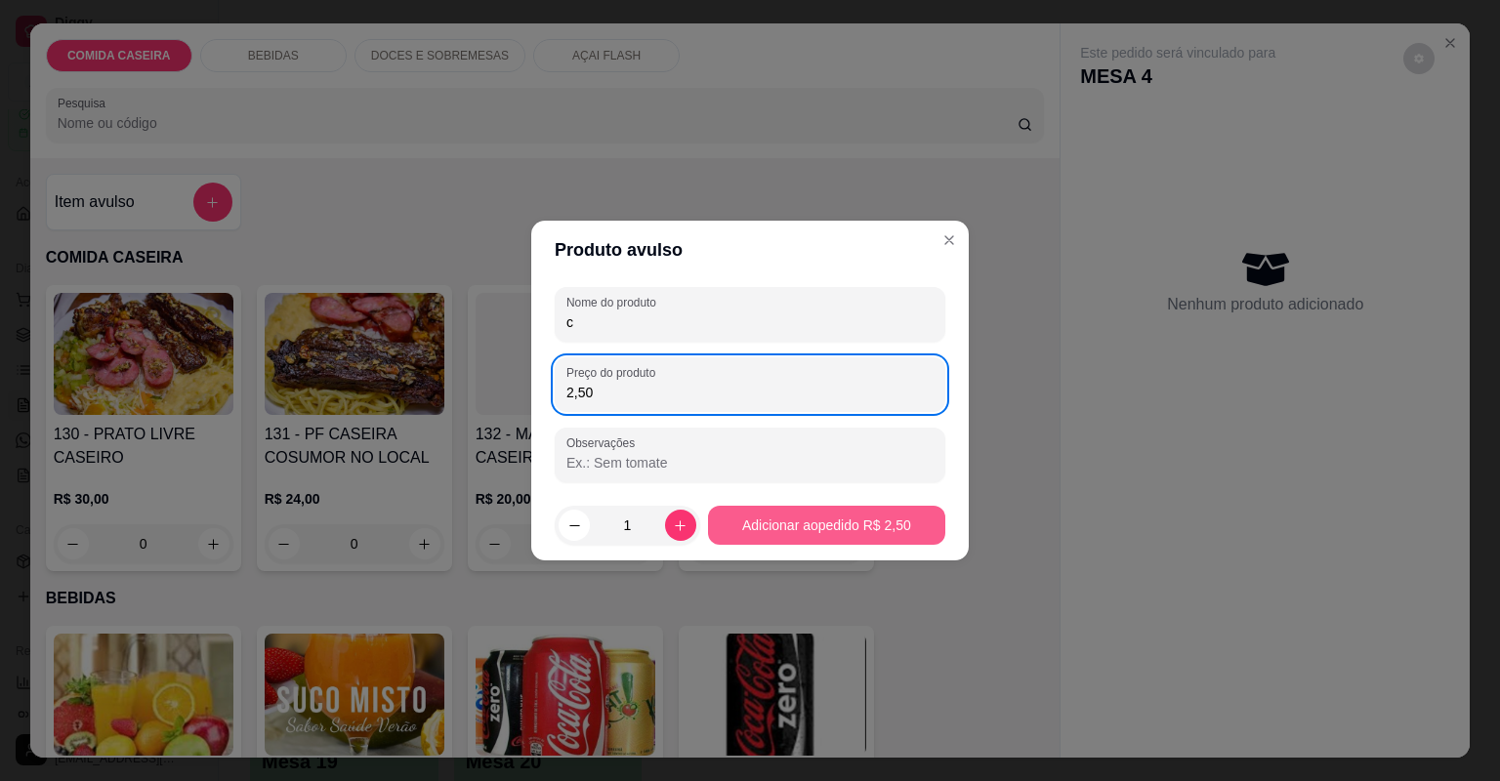
type input "2,50"
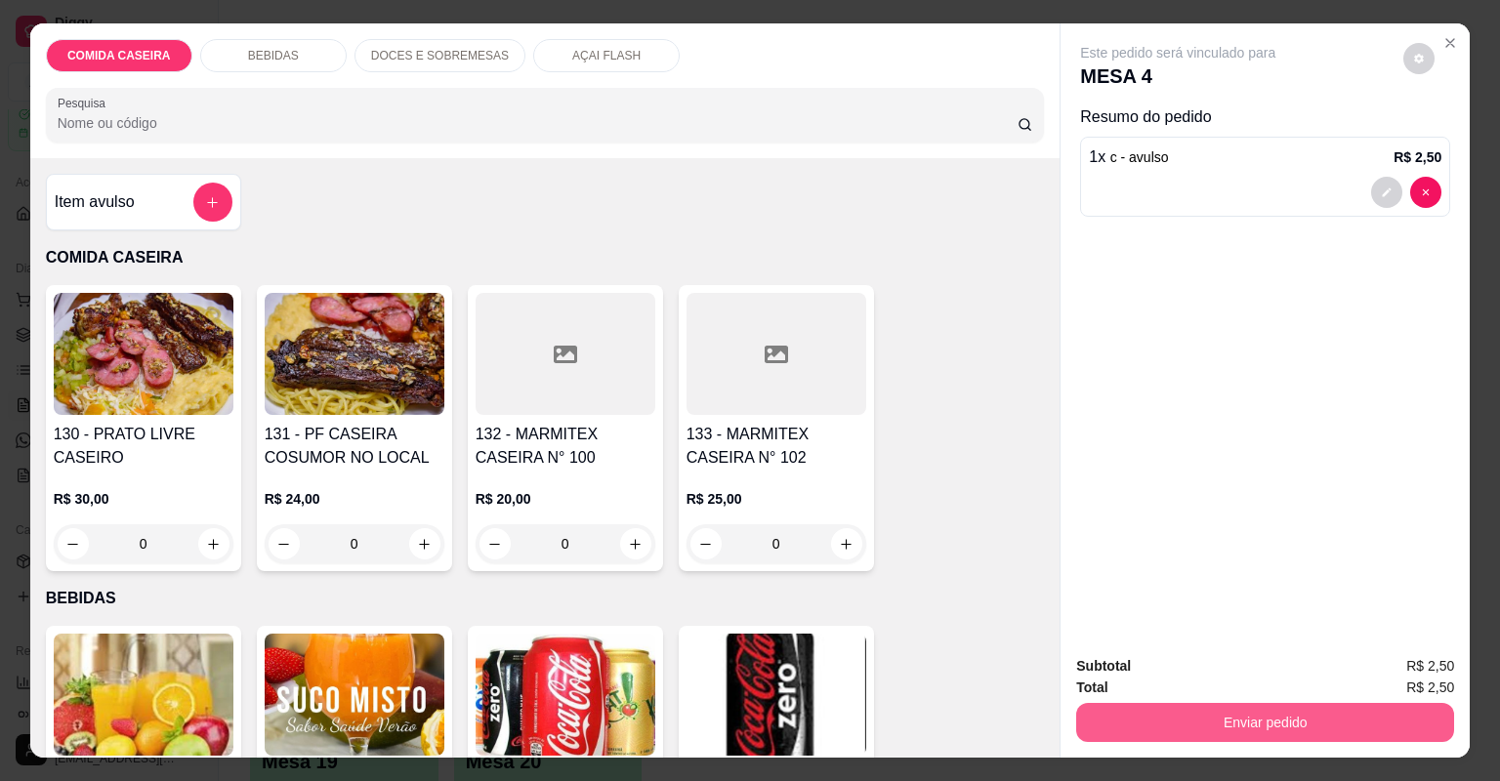
click at [1125, 730] on button "Enviar pedido" at bounding box center [1265, 722] width 378 height 39
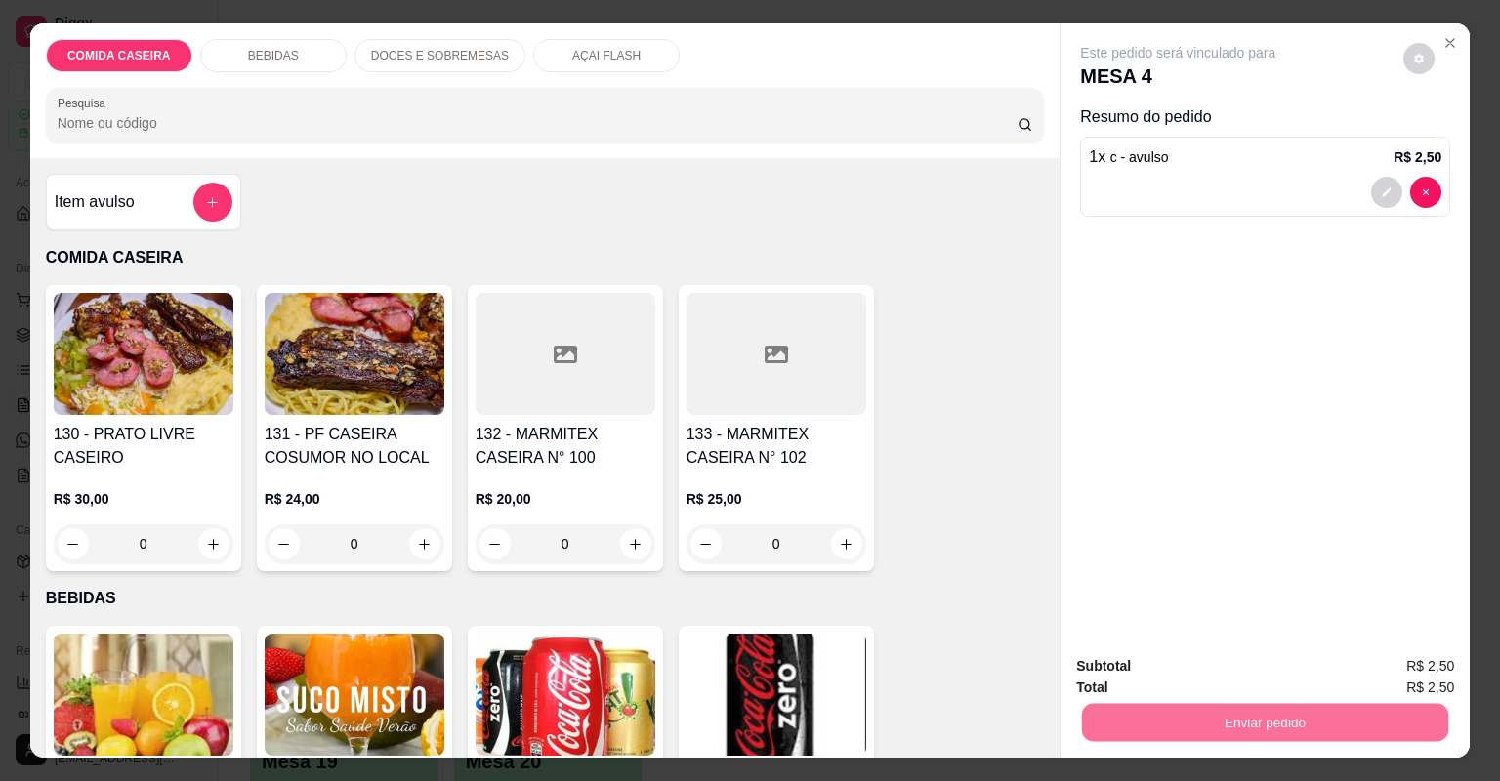
click at [1212, 683] on button "Não registrar e enviar pedido" at bounding box center [1201, 674] width 203 height 37
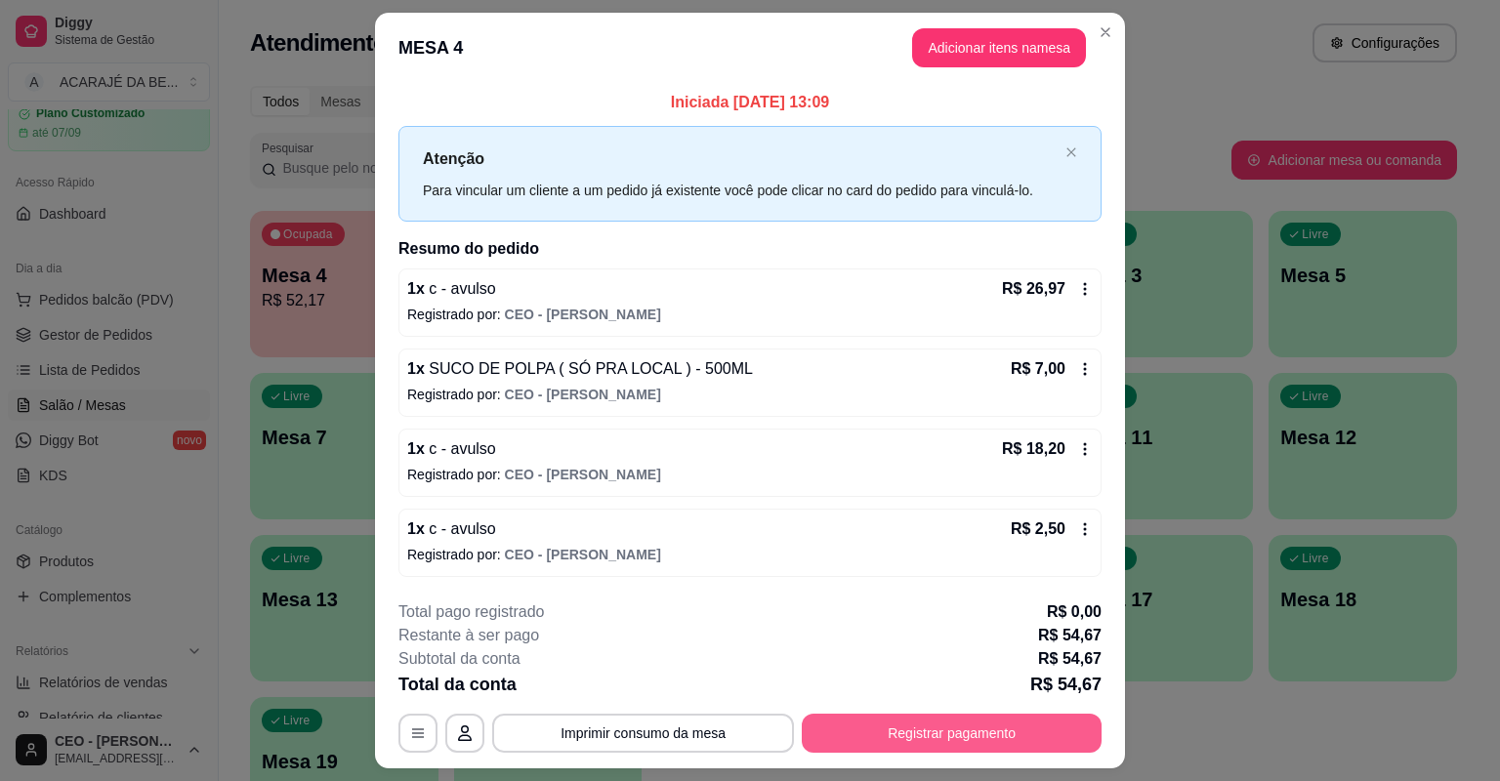
click at [871, 714] on button "Registrar pagamento" at bounding box center [952, 733] width 300 height 39
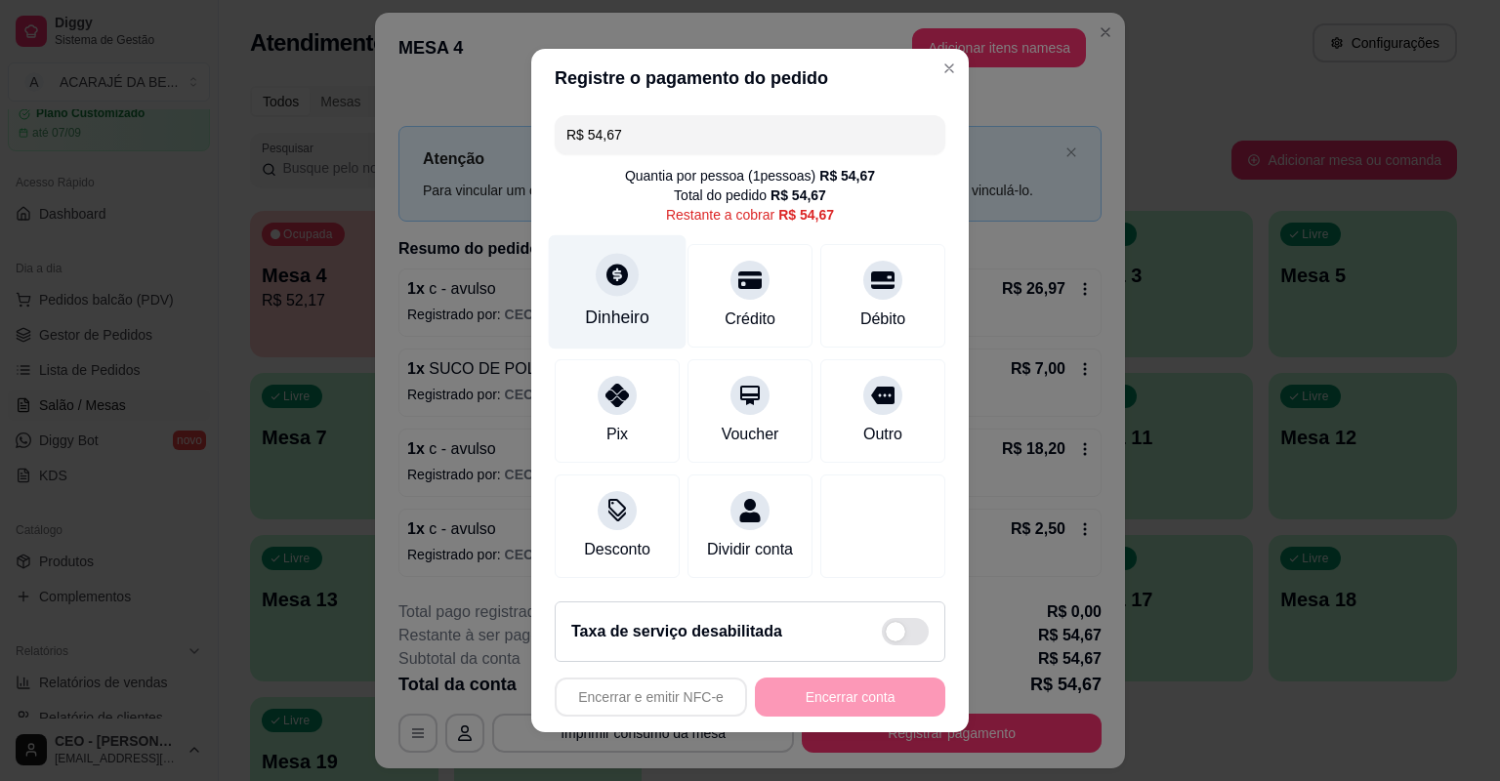
click at [649, 310] on div "Dinheiro" at bounding box center [618, 292] width 138 height 114
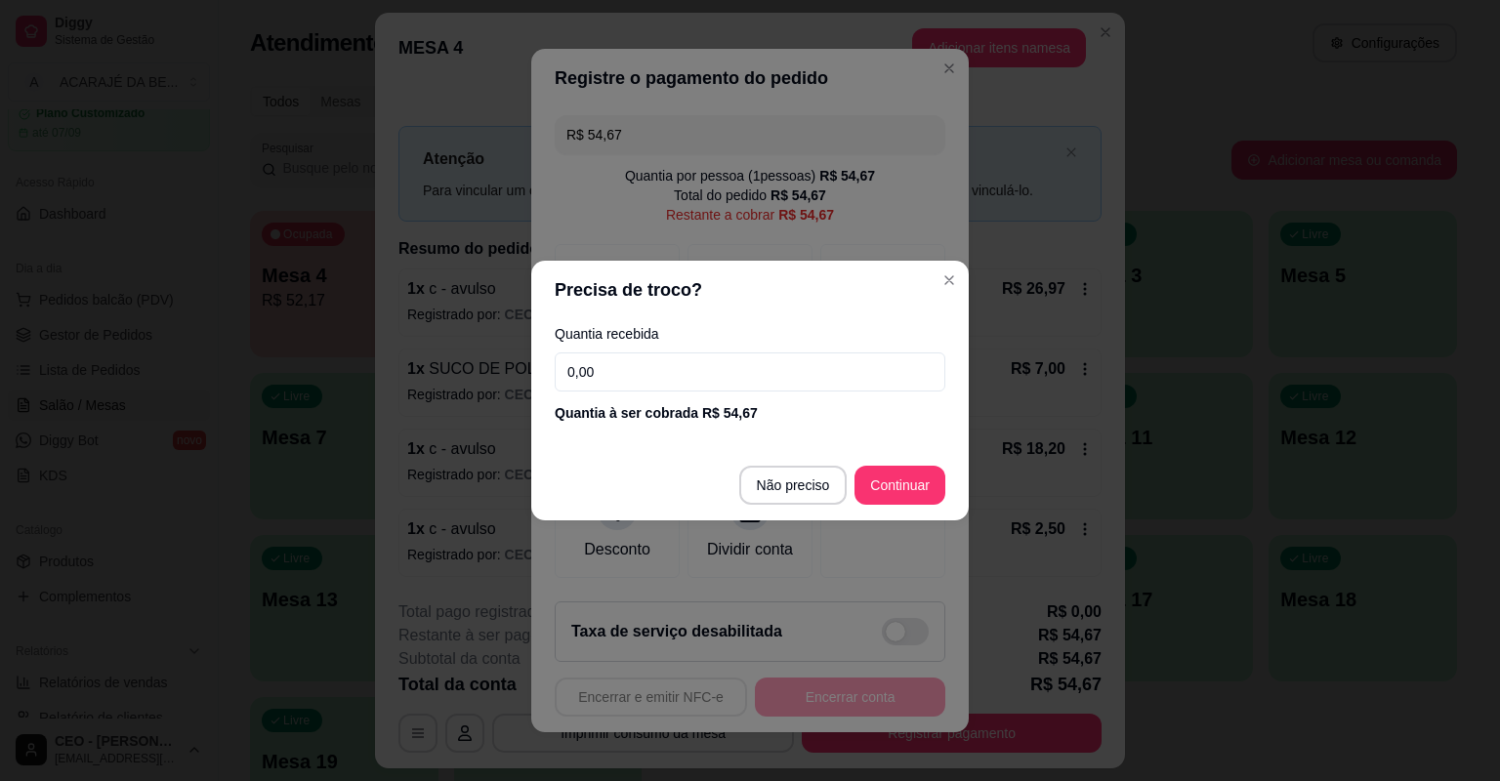
click at [672, 381] on input "0,00" at bounding box center [750, 371] width 391 height 39
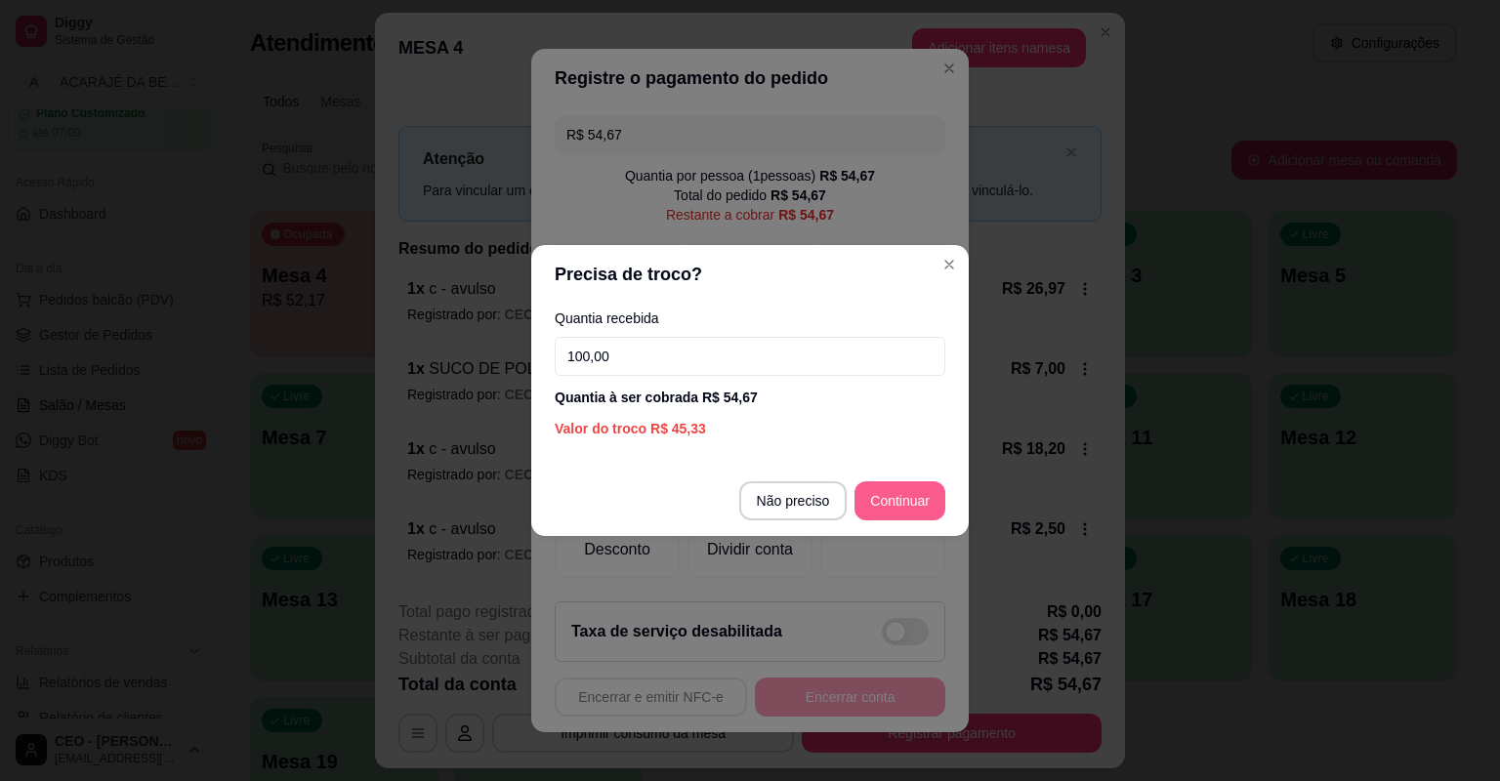
type input "100,00"
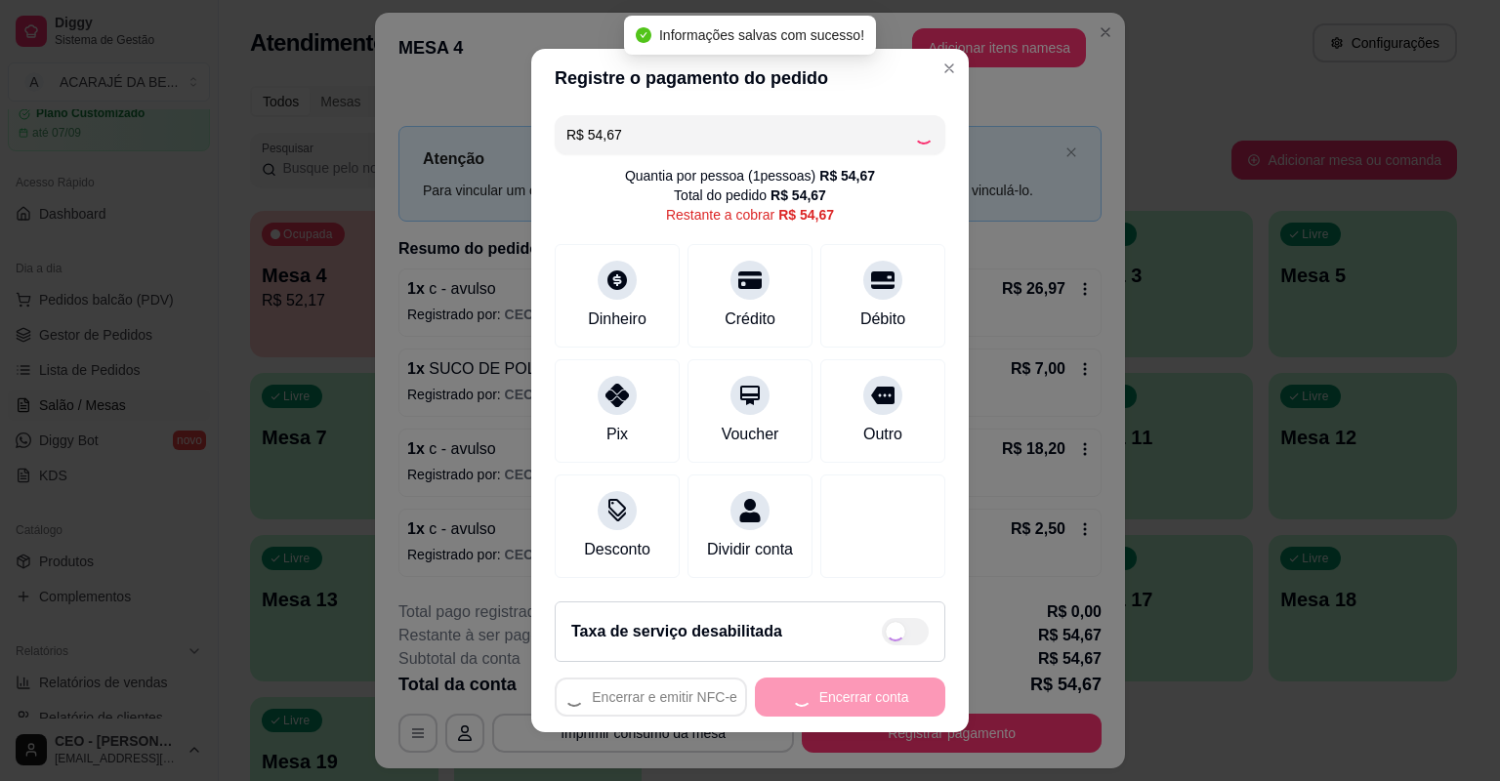
type input "R$ 0,00"
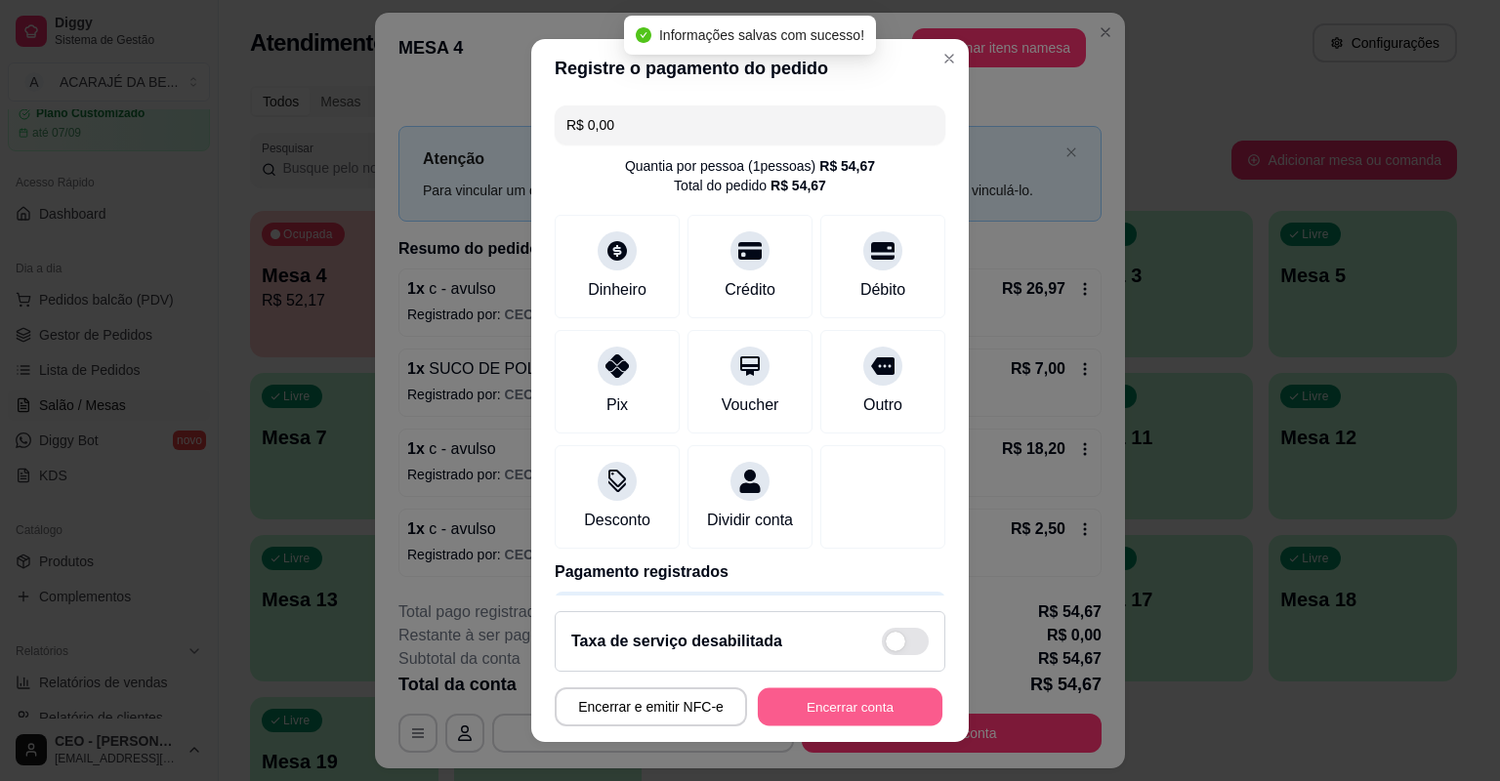
click at [828, 688] on button "Encerrar conta" at bounding box center [850, 707] width 185 height 38
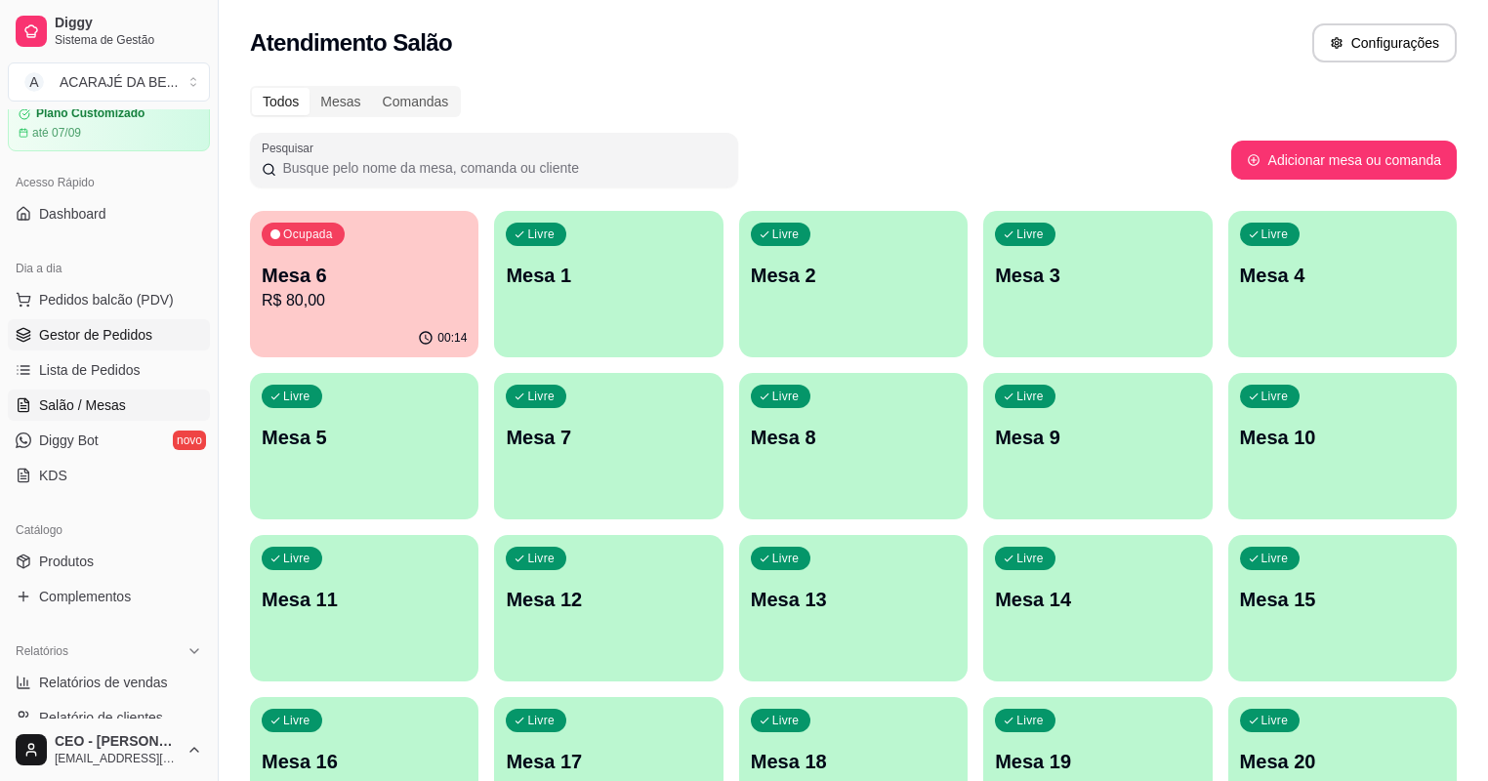
click at [139, 337] on span "Gestor de Pedidos" at bounding box center [95, 335] width 113 height 20
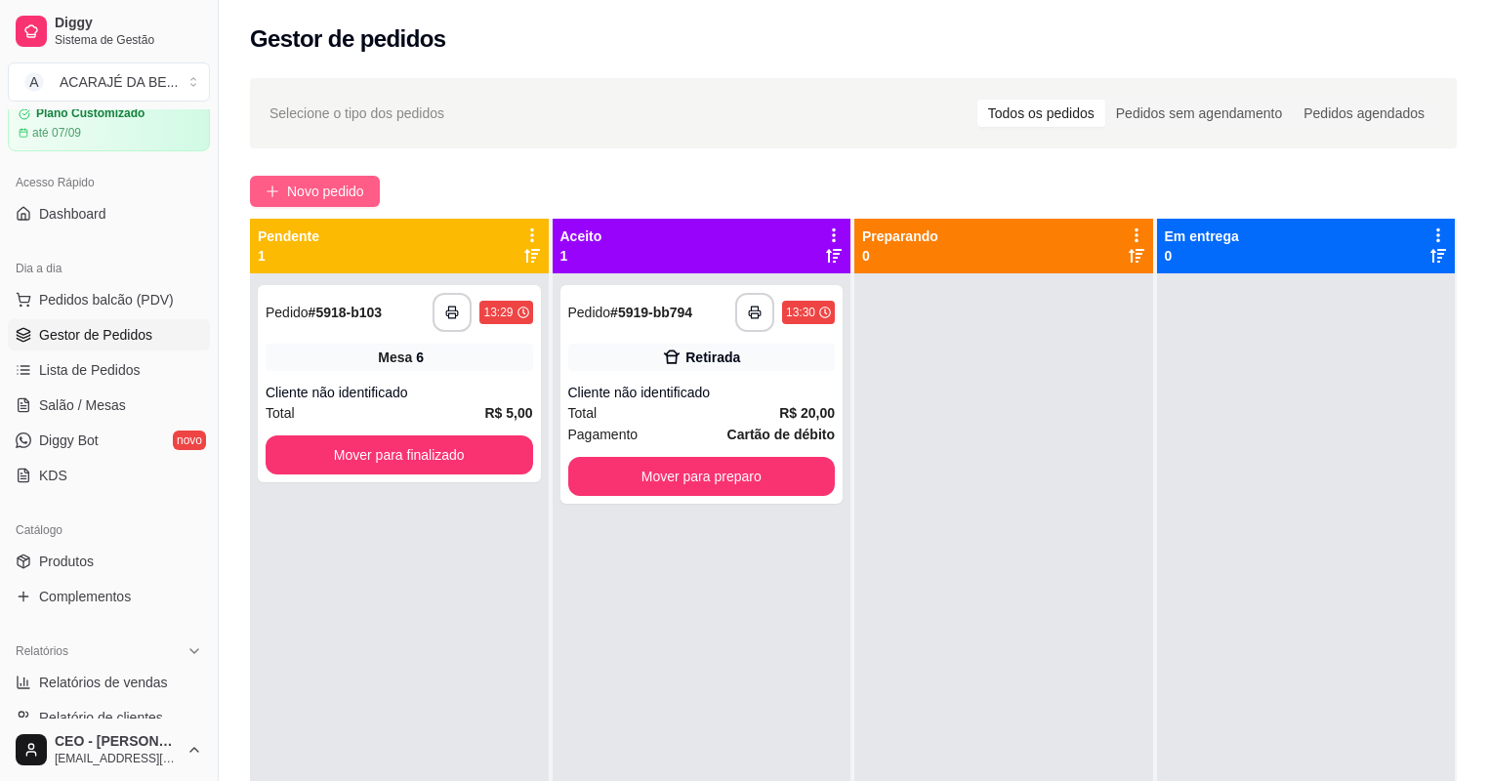
click at [352, 177] on button "Novo pedido" at bounding box center [315, 191] width 130 height 31
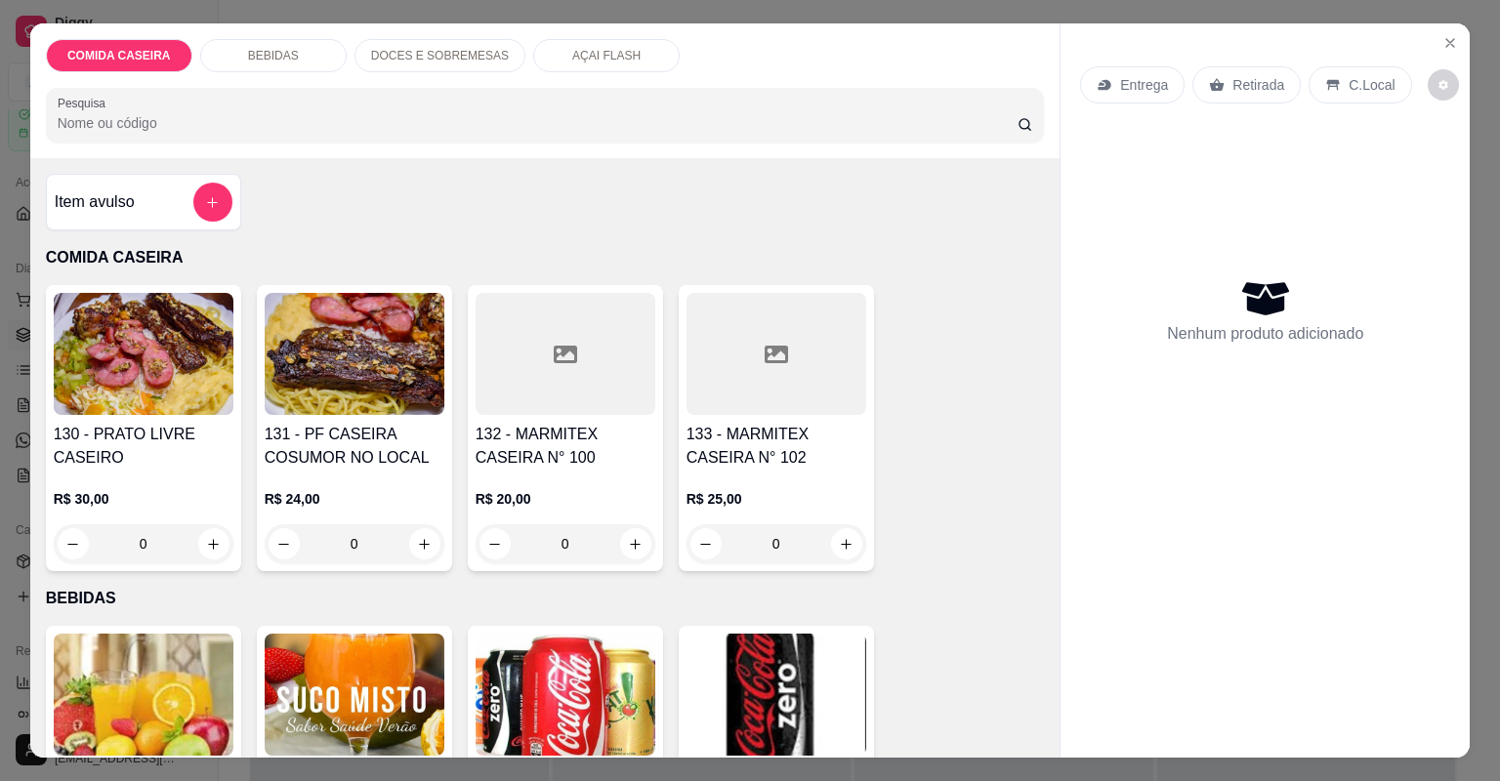
click at [714, 389] on div at bounding box center [776, 354] width 180 height 122
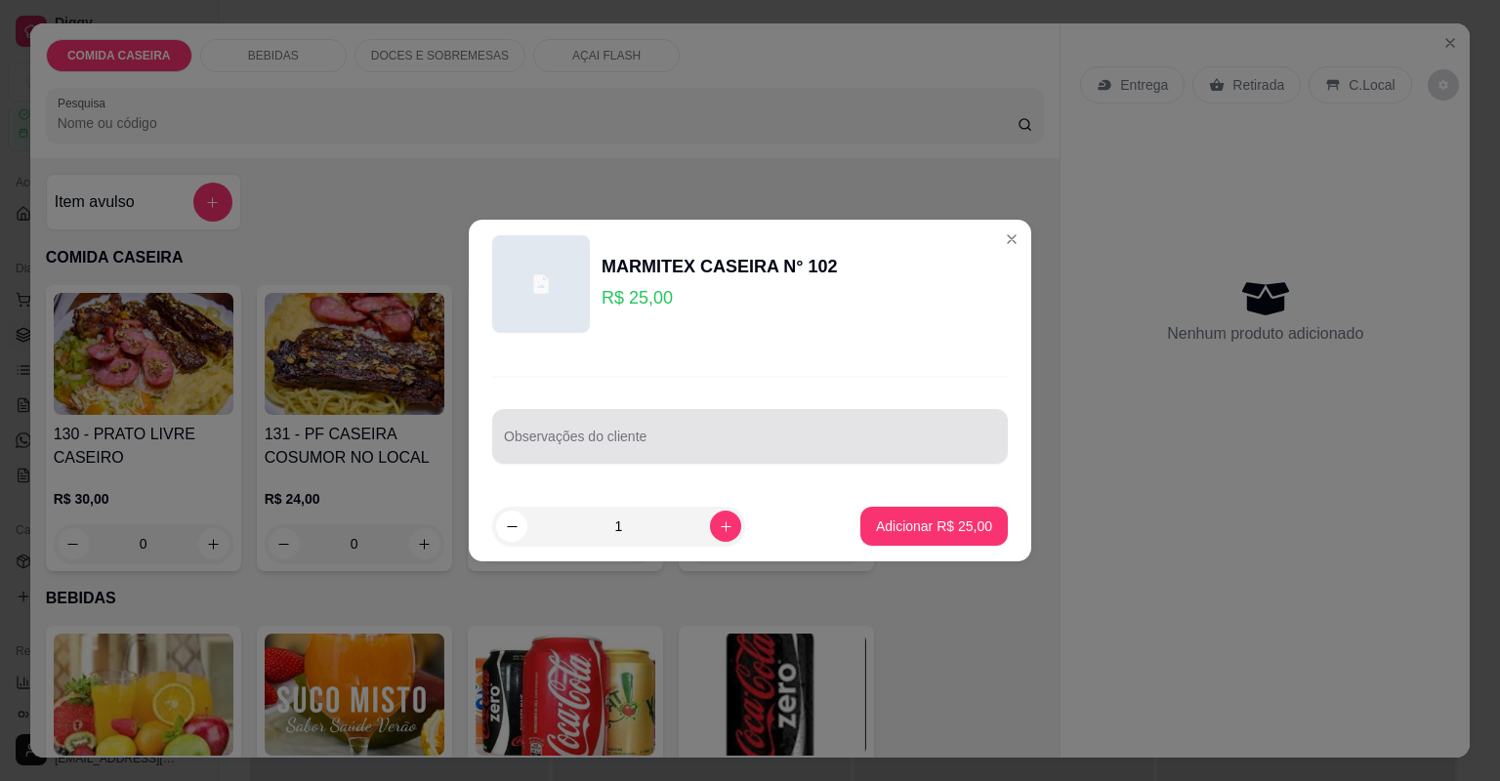
click at [724, 429] on div at bounding box center [750, 436] width 492 height 39
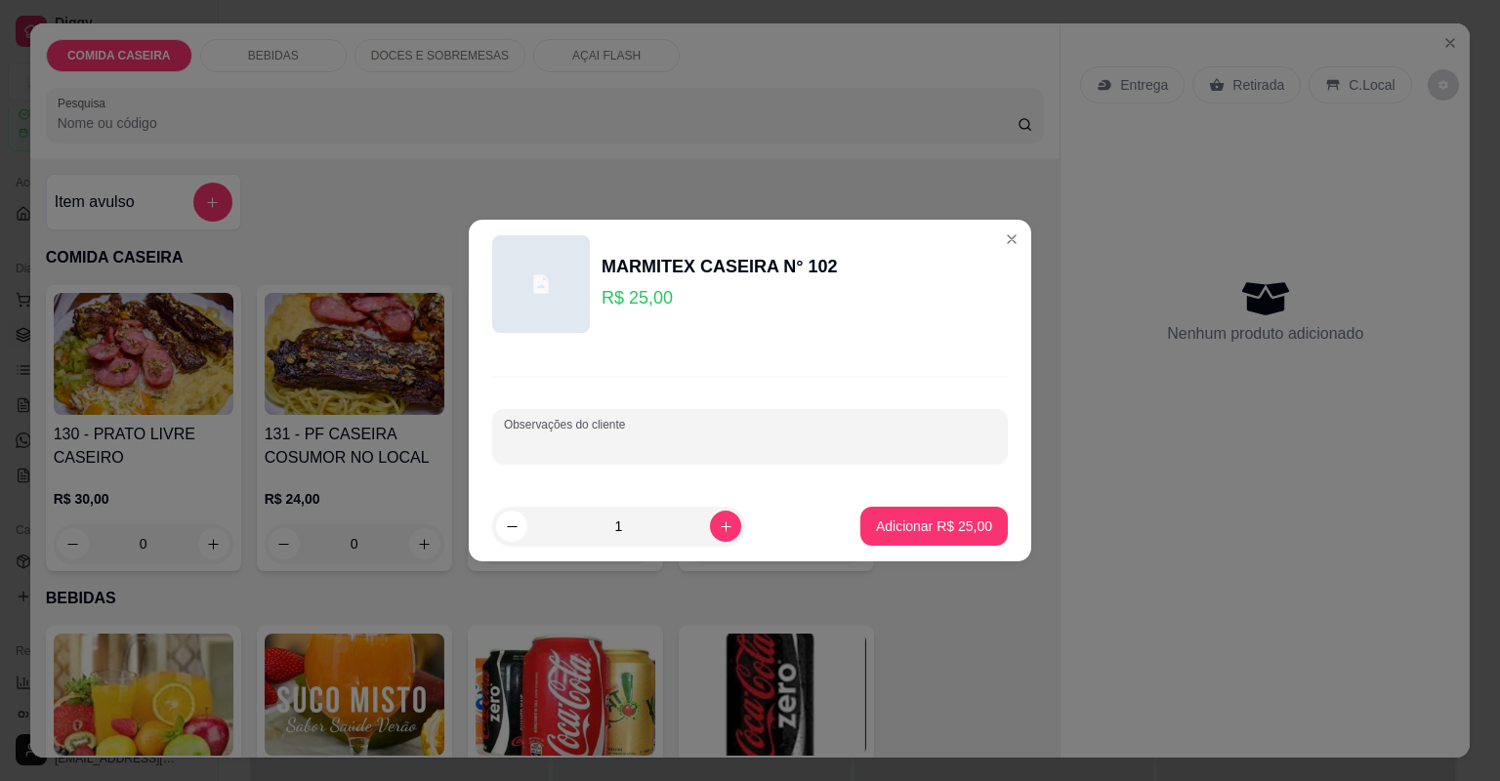
paste input "Lasanha de [PERSON_NAME] Salada Linguiça de [PERSON_NAME]"
type input "Lasanha de [PERSON_NAME] Salada Linguiça de [PERSON_NAME]"
click at [902, 508] on button "Adicionar R$ 25,00" at bounding box center [933, 526] width 147 height 39
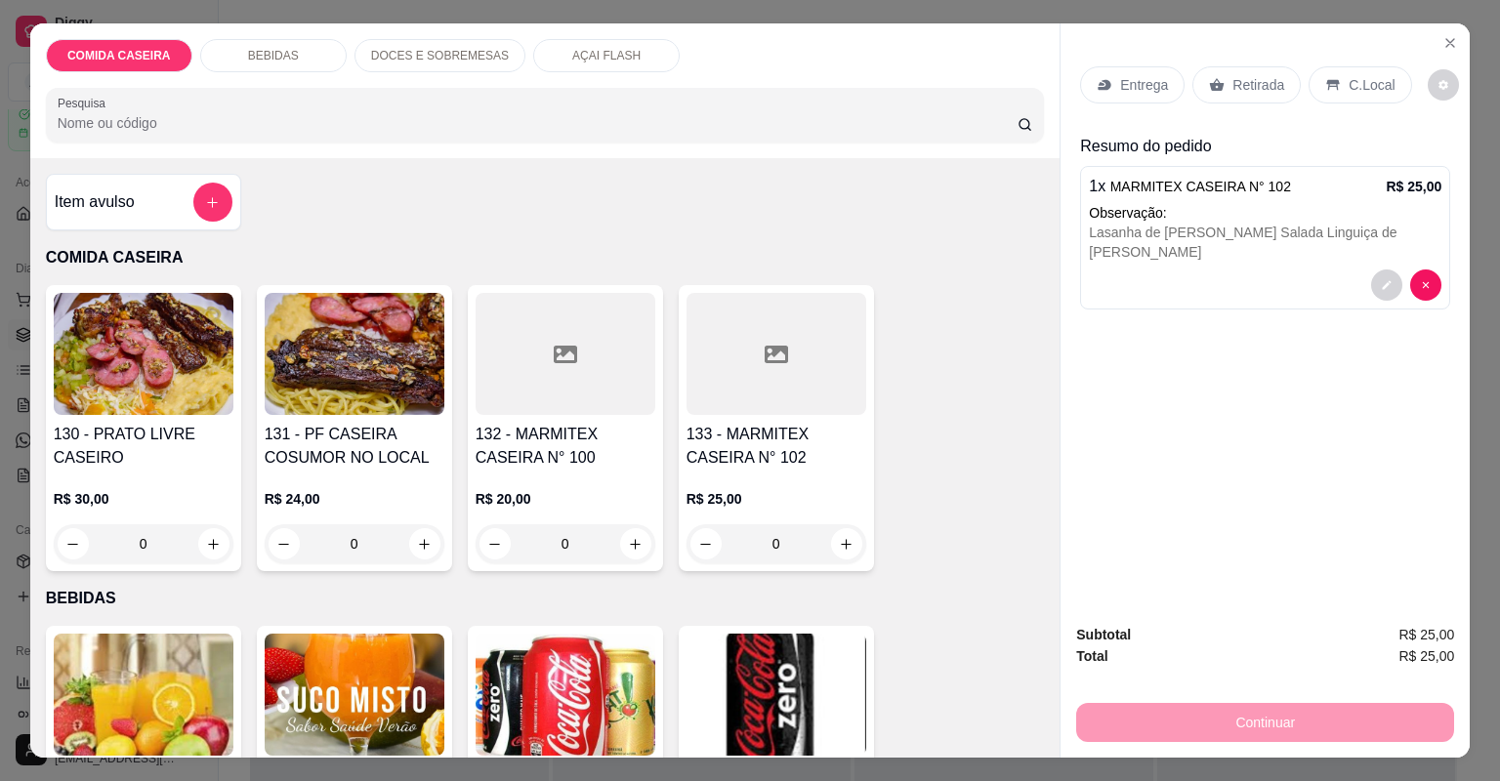
click at [1152, 86] on p "Entrega" at bounding box center [1144, 85] width 48 height 20
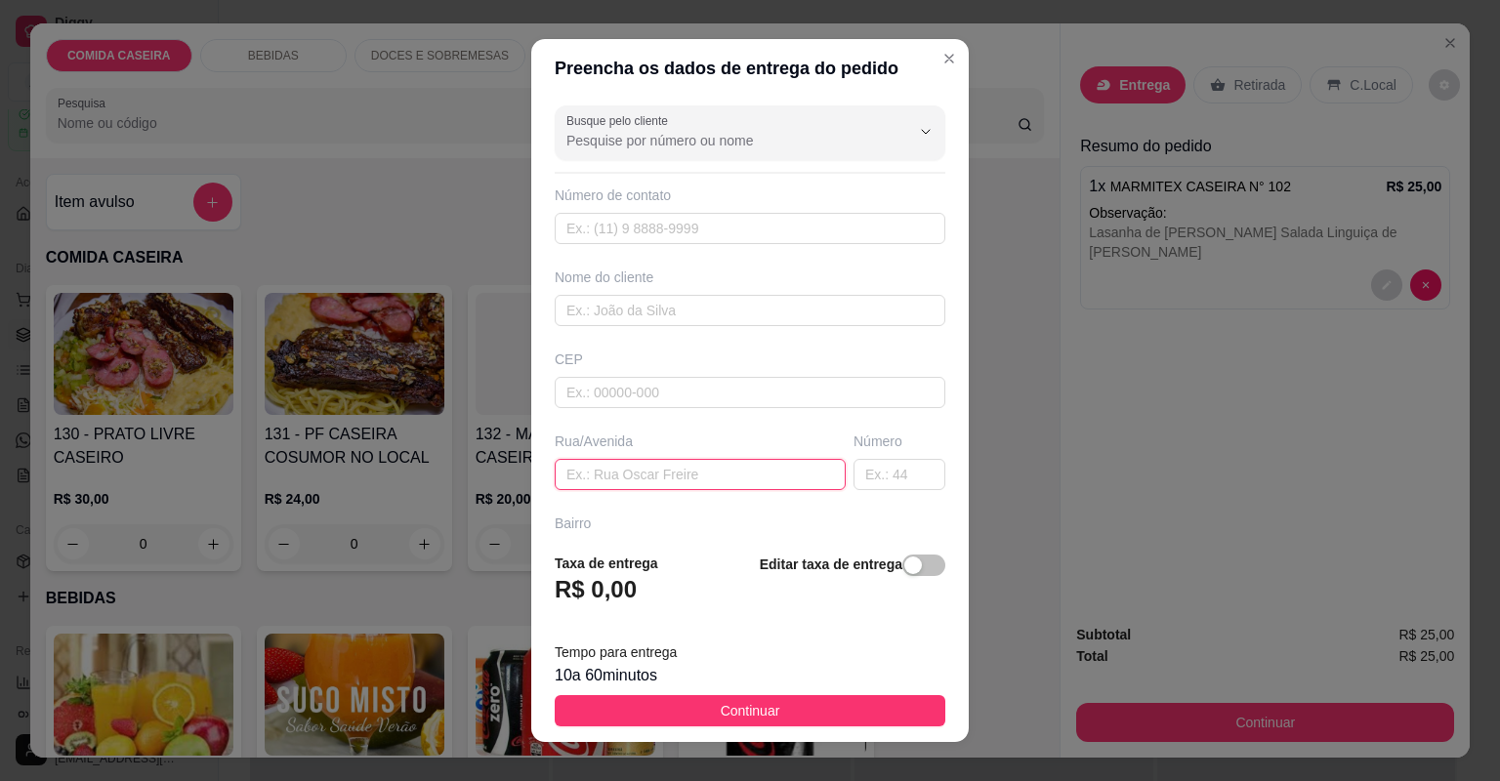
click at [707, 484] on input "text" at bounding box center [700, 474] width 291 height 31
paste input "Em cima da cia do bolo"
type input "Em cima da cia do bolo"
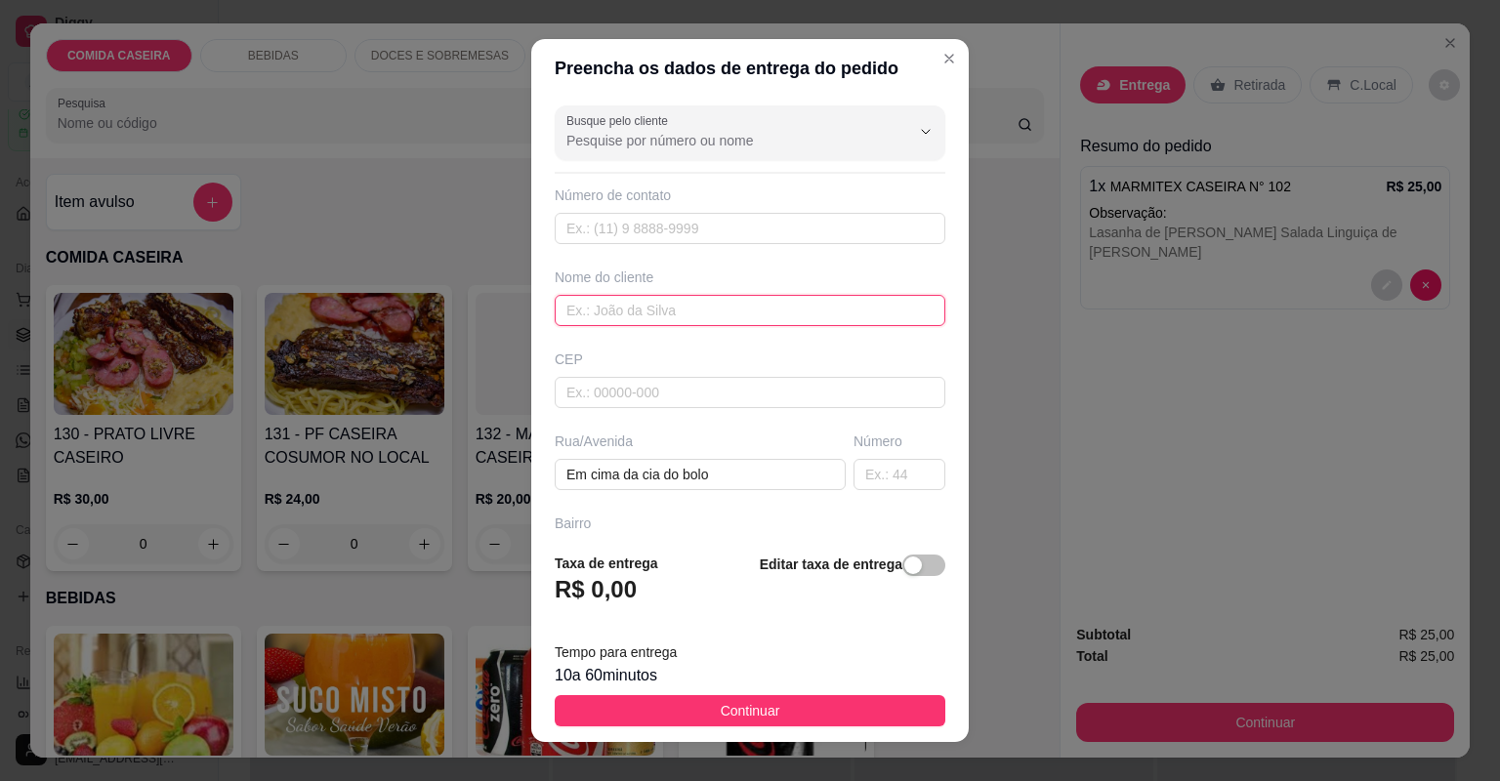
click at [697, 303] on input "text" at bounding box center [750, 310] width 391 height 31
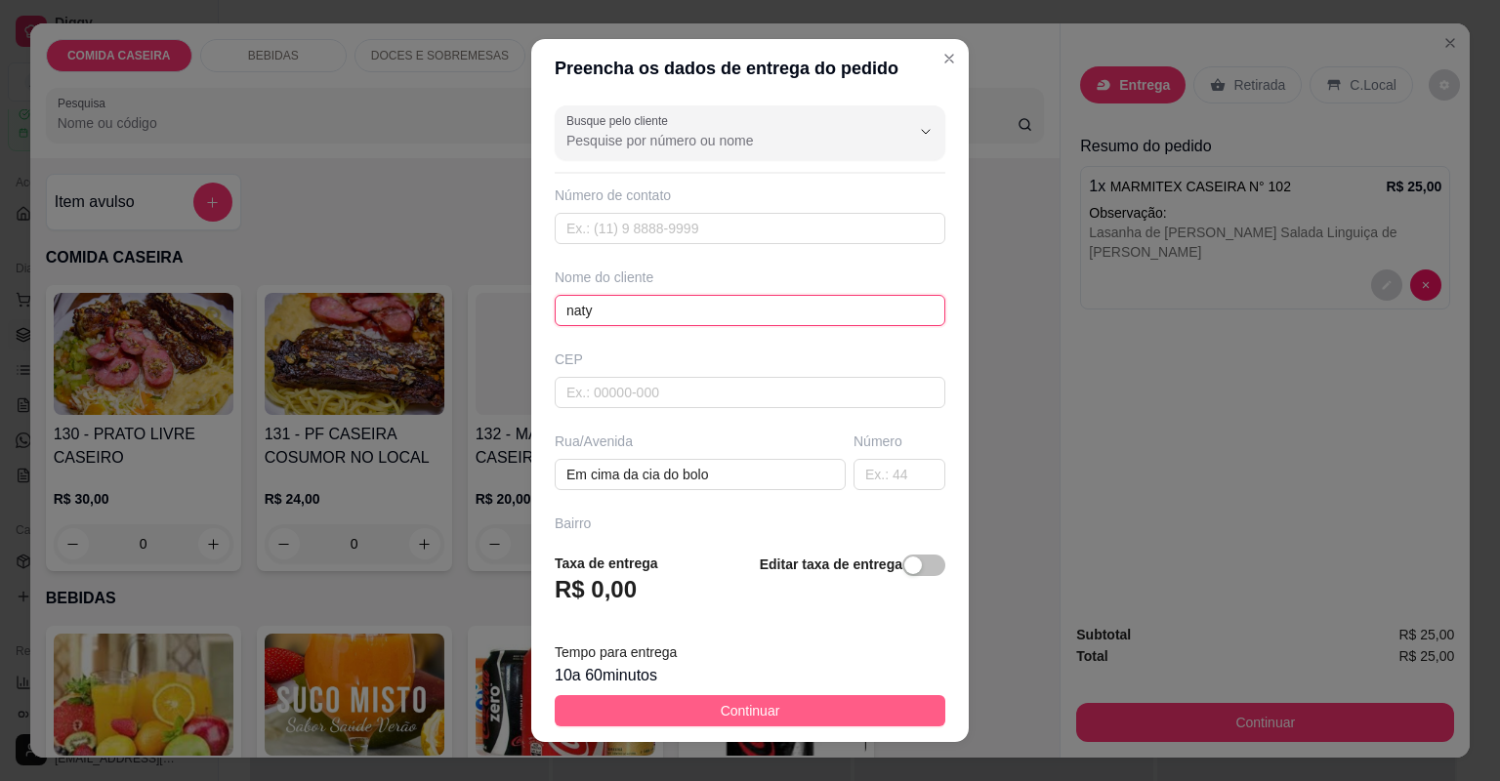
type input "naty"
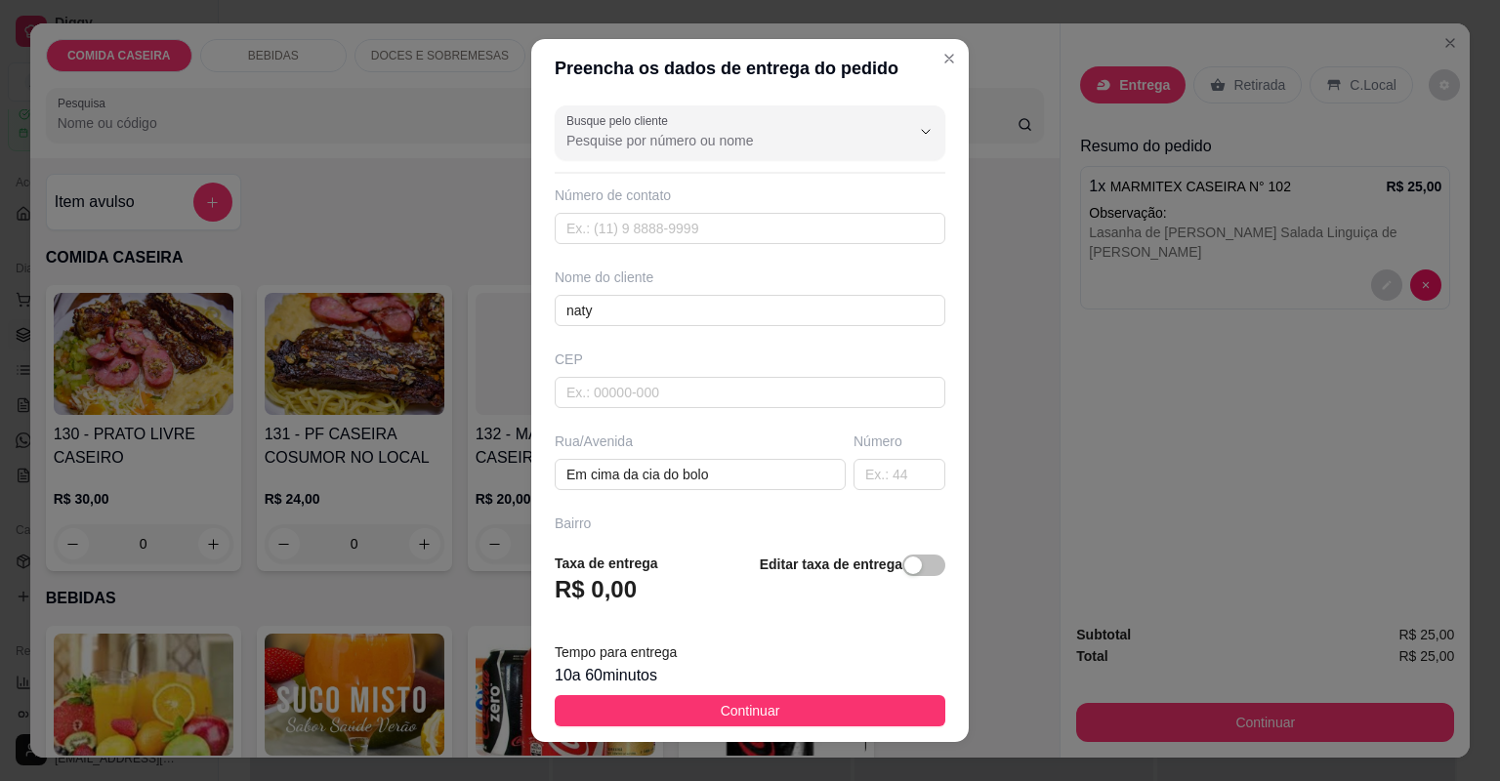
drag, startPoint x: 765, startPoint y: 696, endPoint x: 775, endPoint y: 692, distance: 10.5
click at [765, 697] on button "Continuar" at bounding box center [750, 710] width 391 height 31
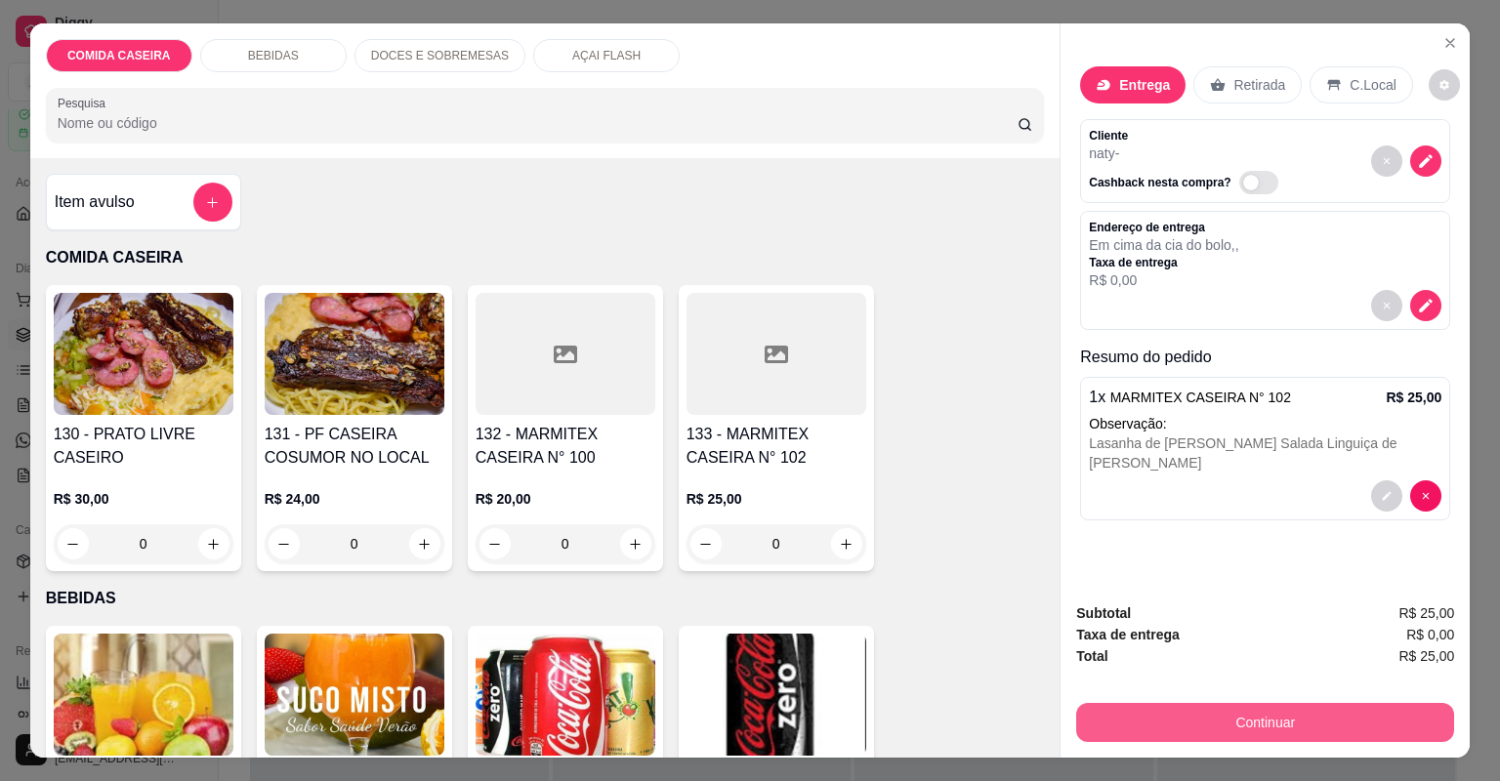
click at [1248, 725] on button "Continuar" at bounding box center [1265, 722] width 378 height 39
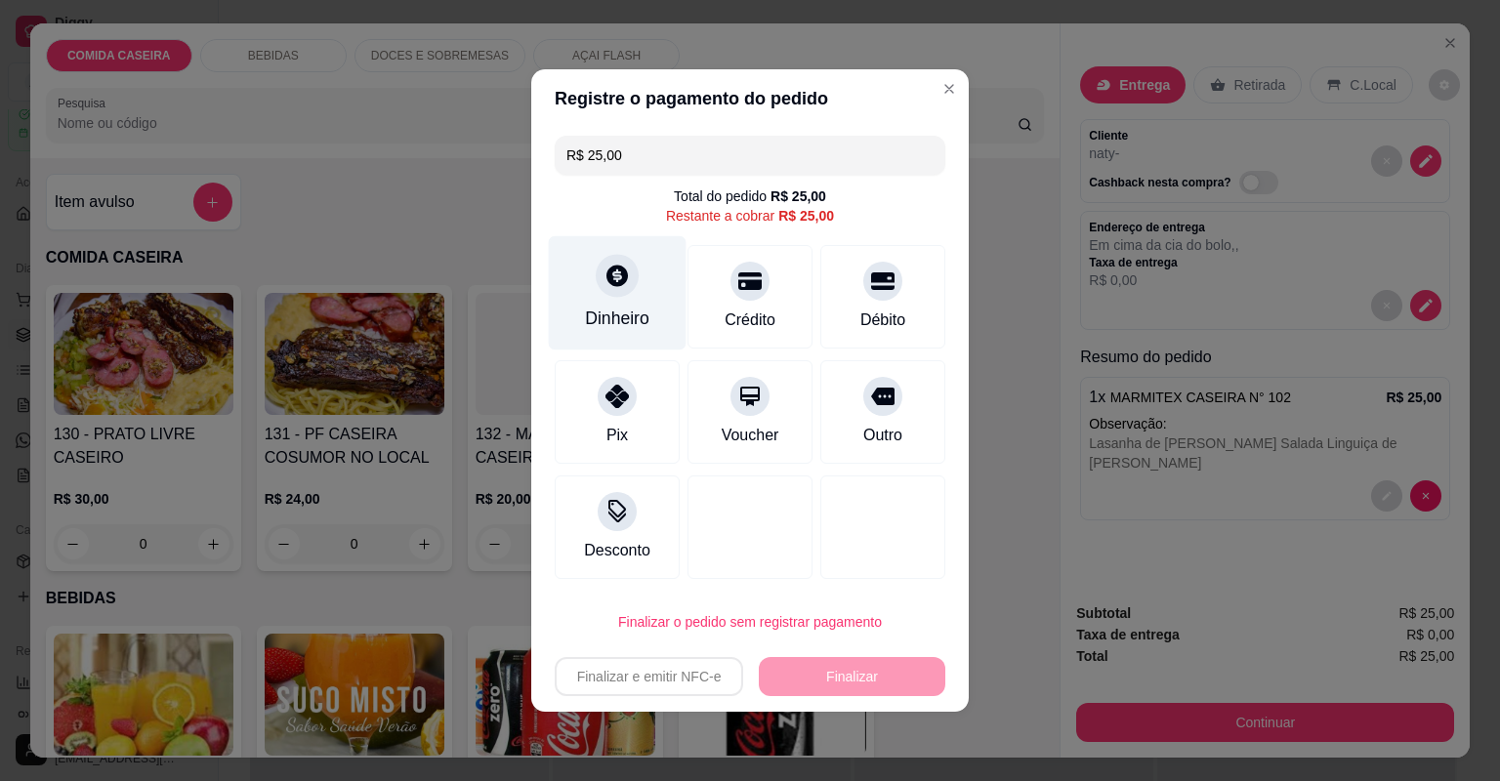
click at [634, 295] on div "Dinheiro" at bounding box center [618, 293] width 138 height 114
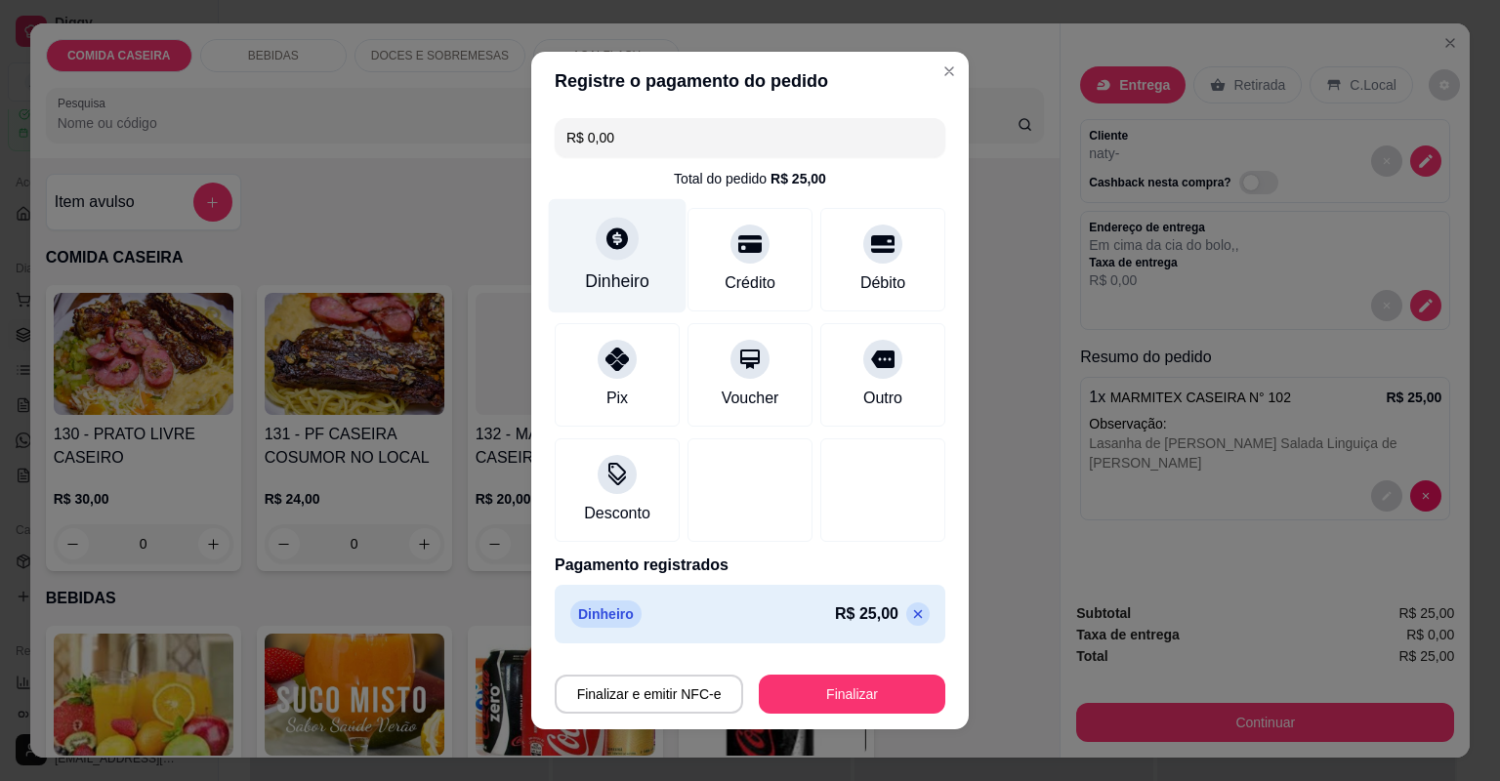
click at [625, 278] on div "Dinheiro" at bounding box center [617, 281] width 64 height 25
click at [906, 609] on p at bounding box center [917, 613] width 23 height 23
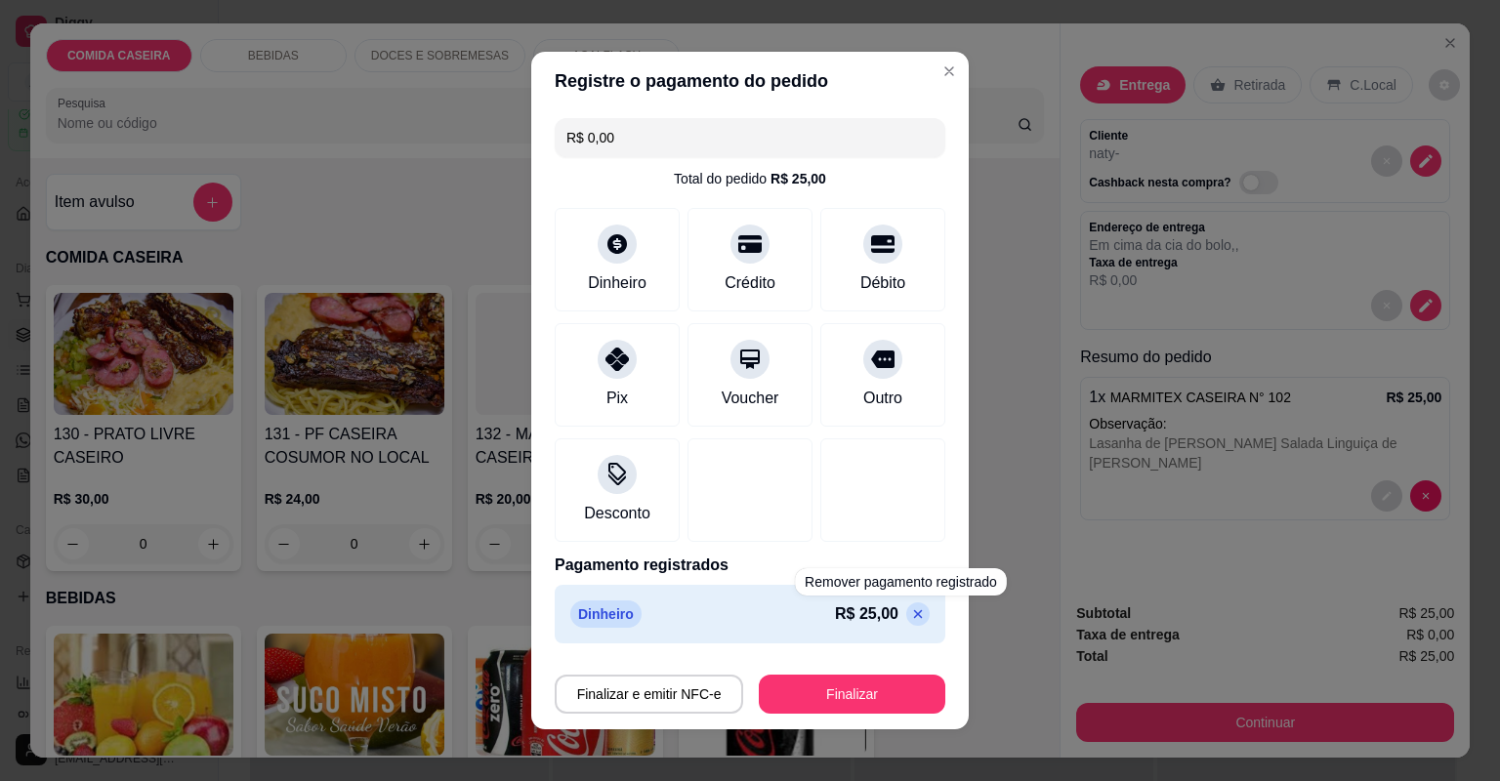
type input "R$ 25,00"
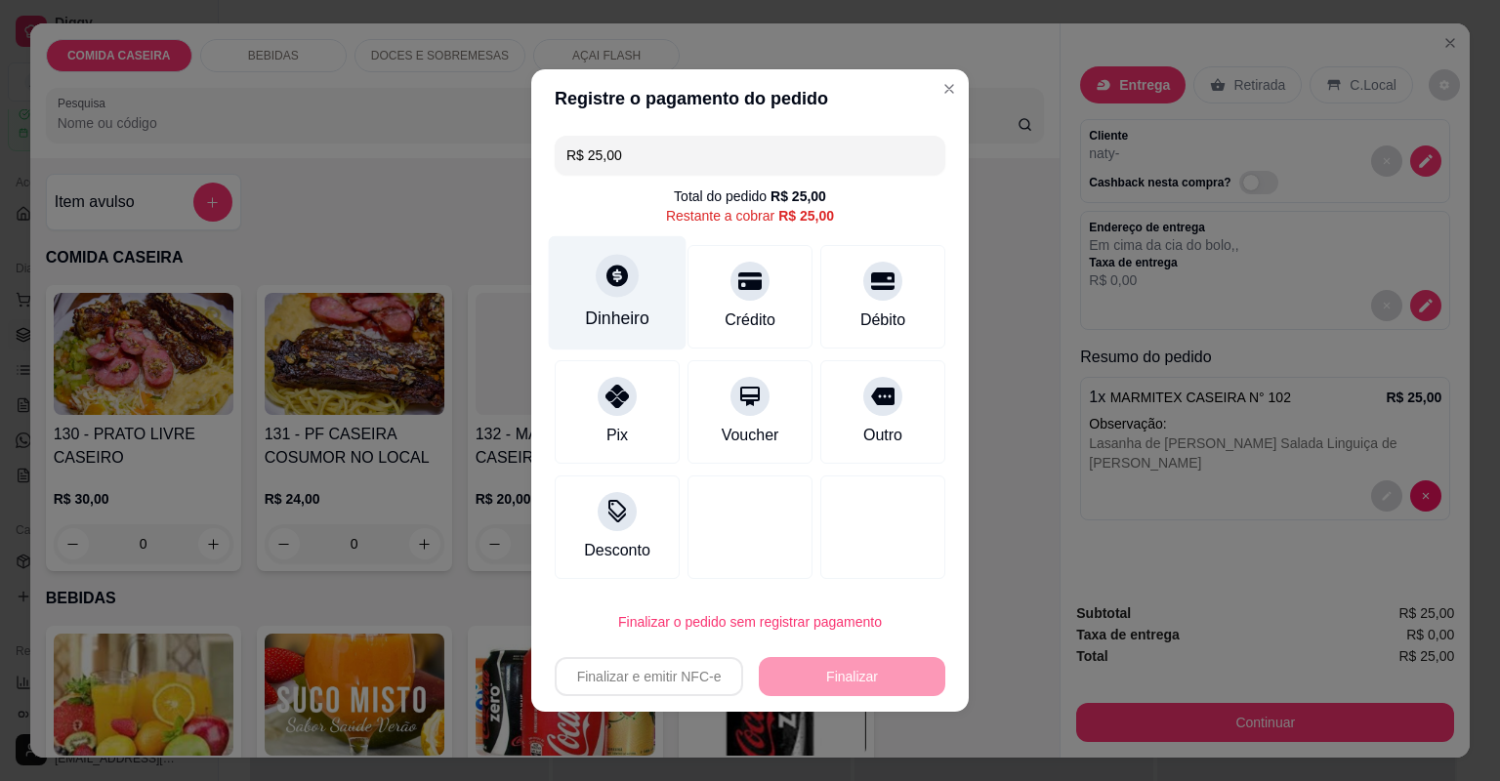
click at [599, 318] on div "Dinheiro" at bounding box center [617, 318] width 64 height 25
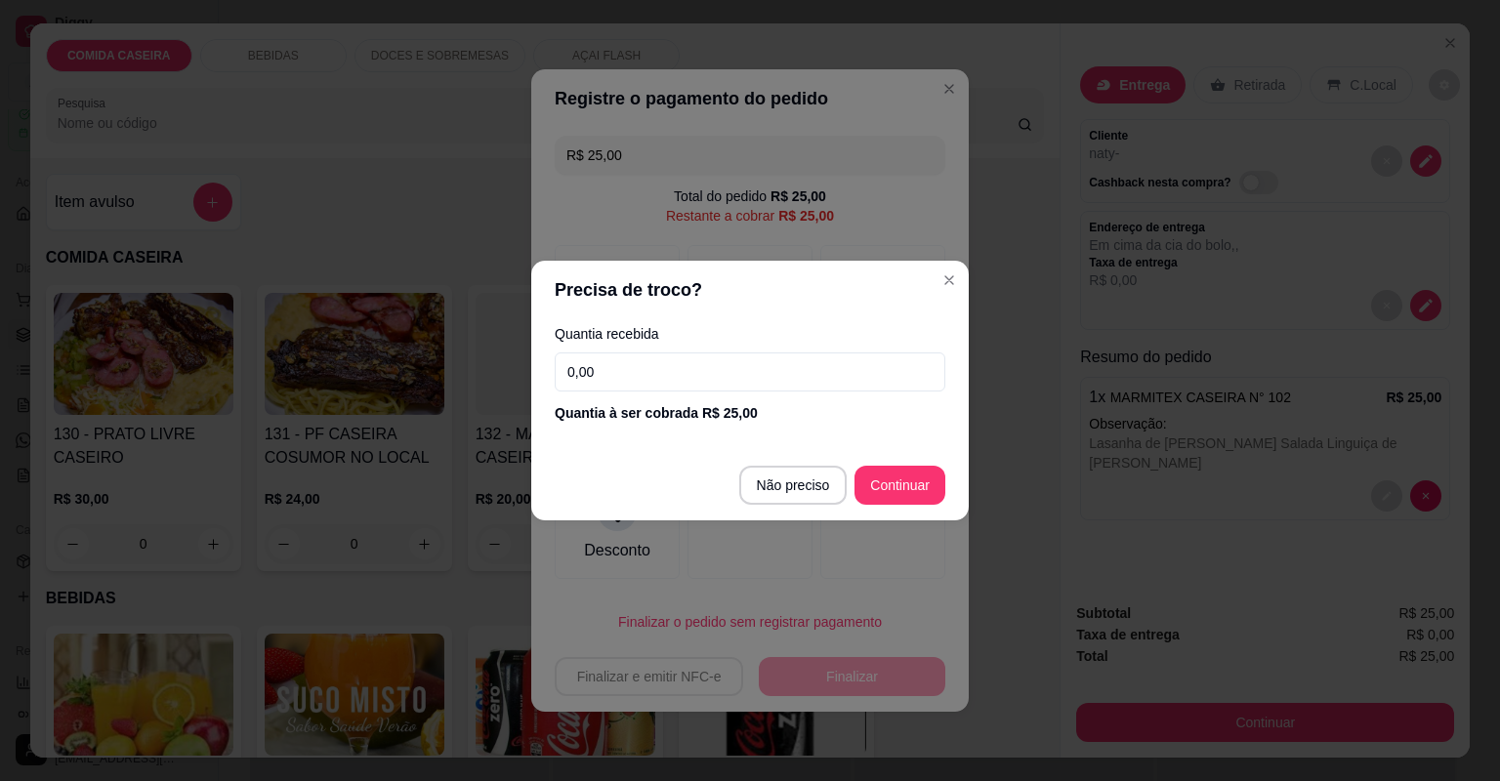
click at [680, 383] on input "0,00" at bounding box center [750, 371] width 391 height 39
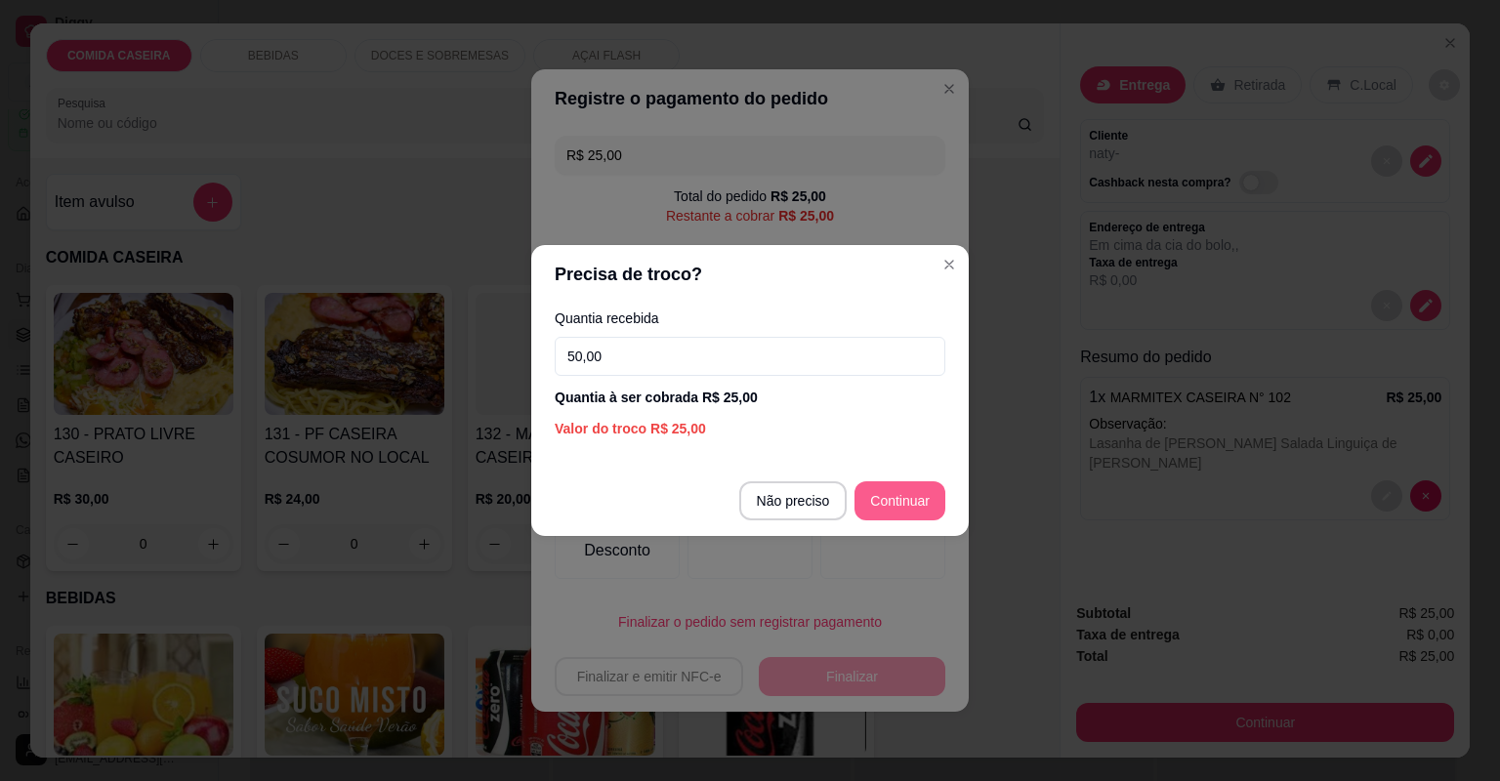
type input "50,00"
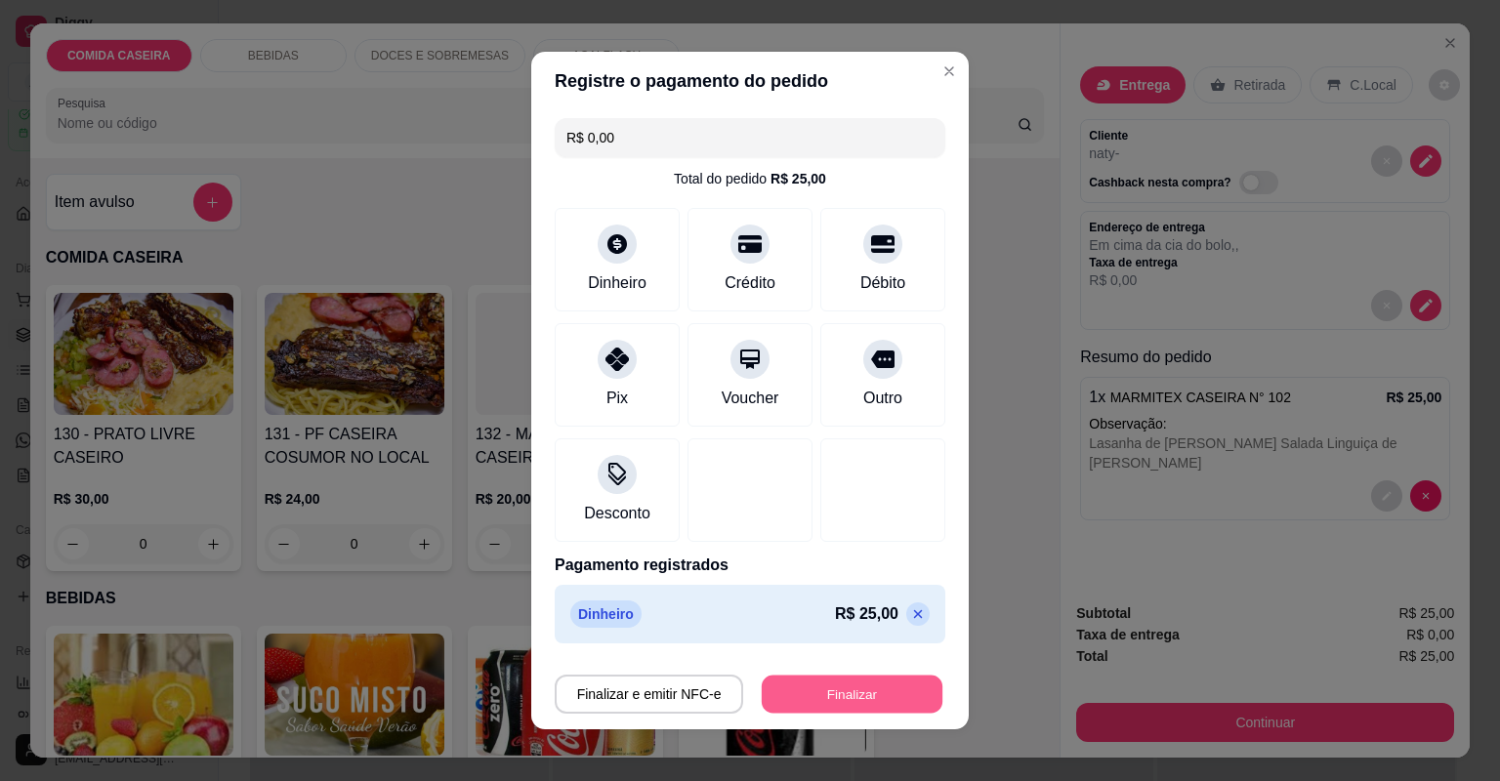
click at [861, 681] on button "Finalizar" at bounding box center [852, 695] width 181 height 38
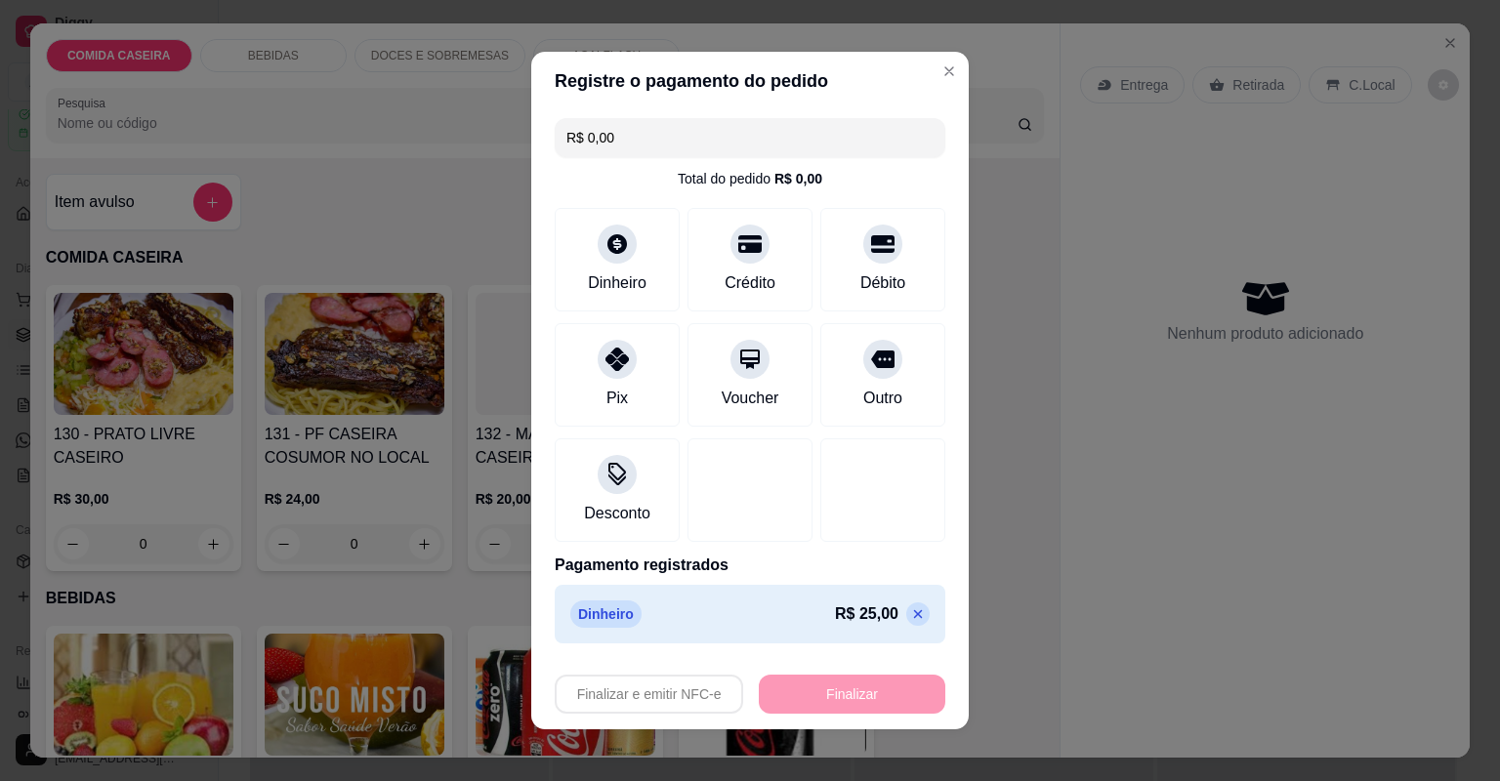
type input "-R$ 25,00"
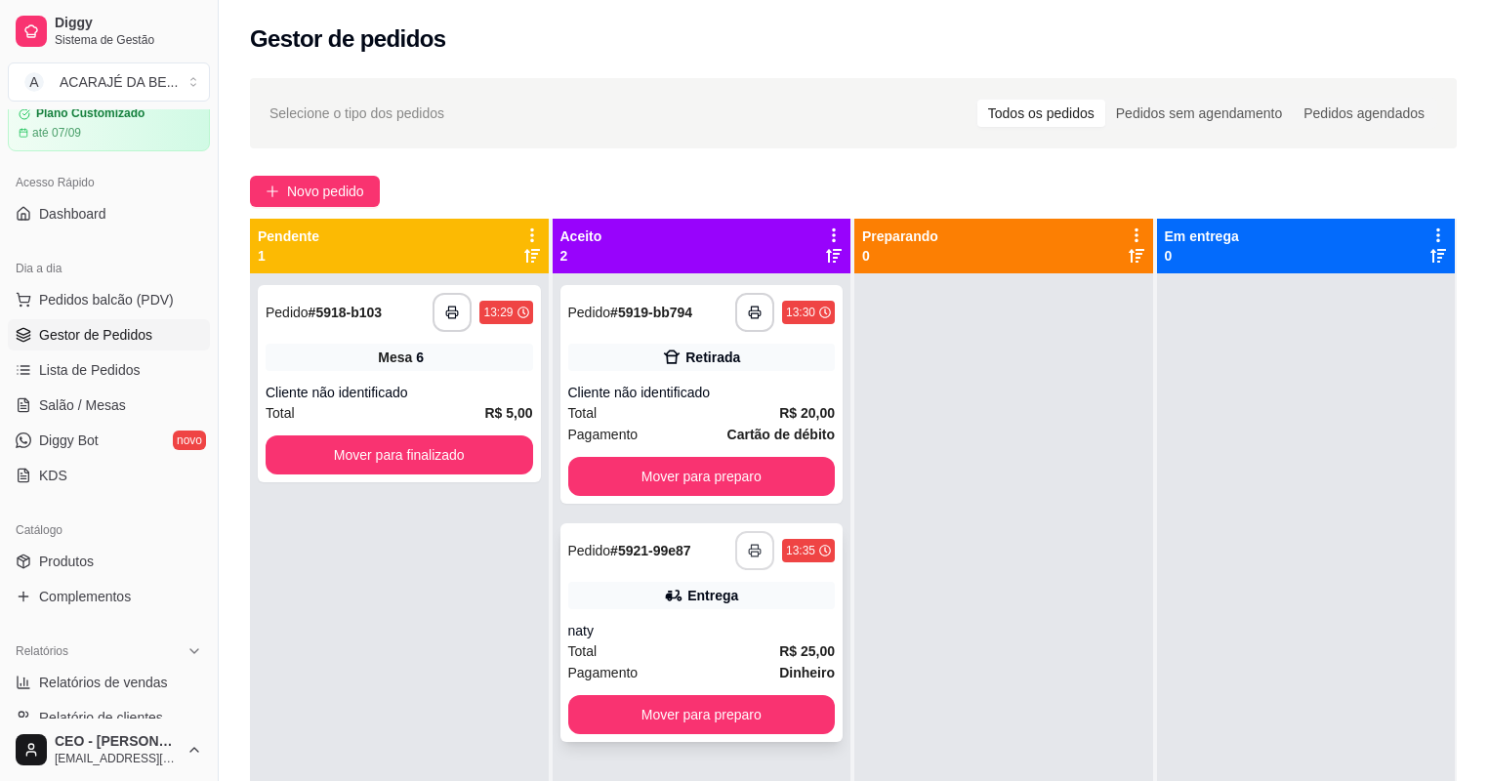
click at [752, 547] on icon "button" at bounding box center [755, 551] width 14 height 14
click at [703, 475] on button "Mover para preparo" at bounding box center [702, 476] width 268 height 39
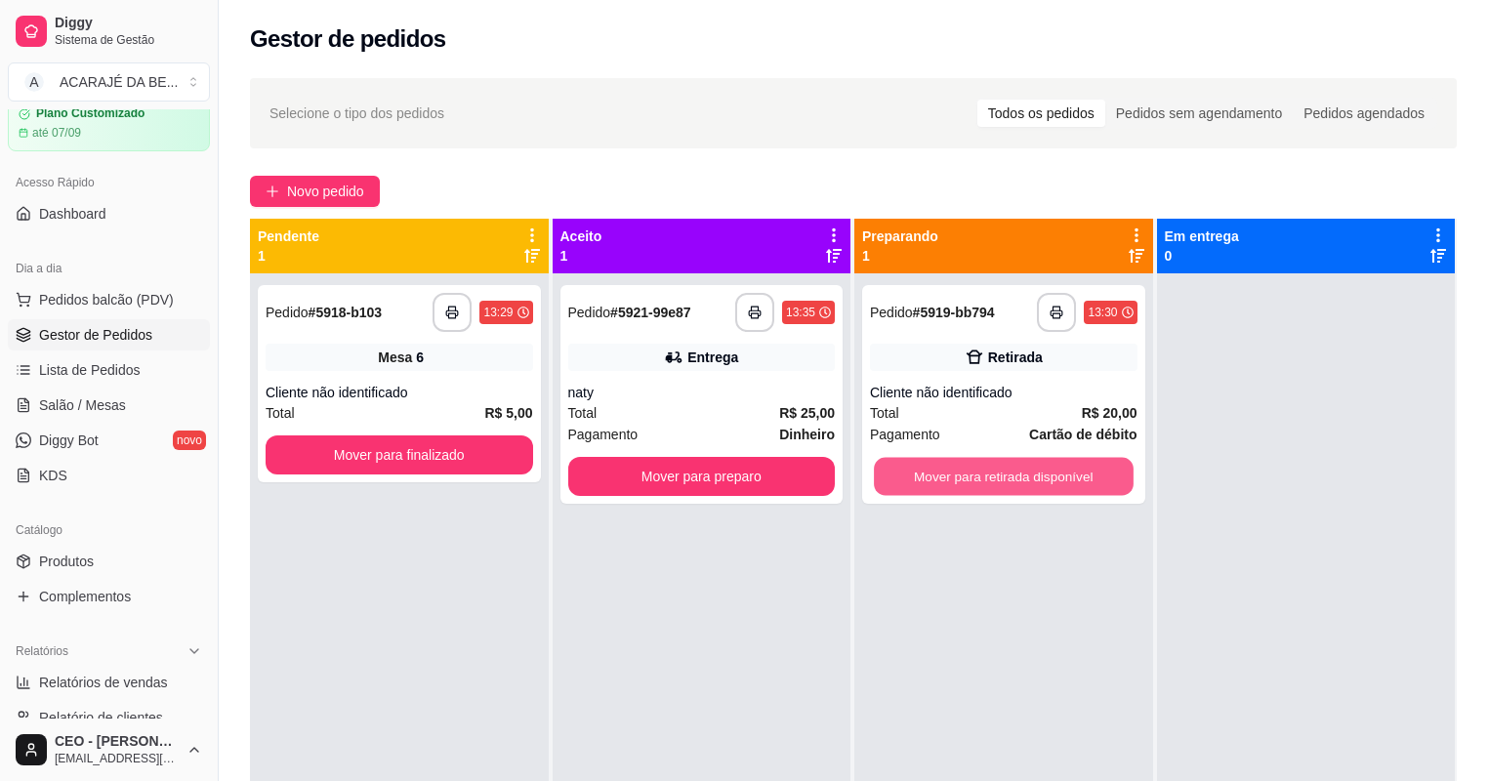
click at [935, 466] on button "Mover para retirada disponível" at bounding box center [1003, 477] width 259 height 38
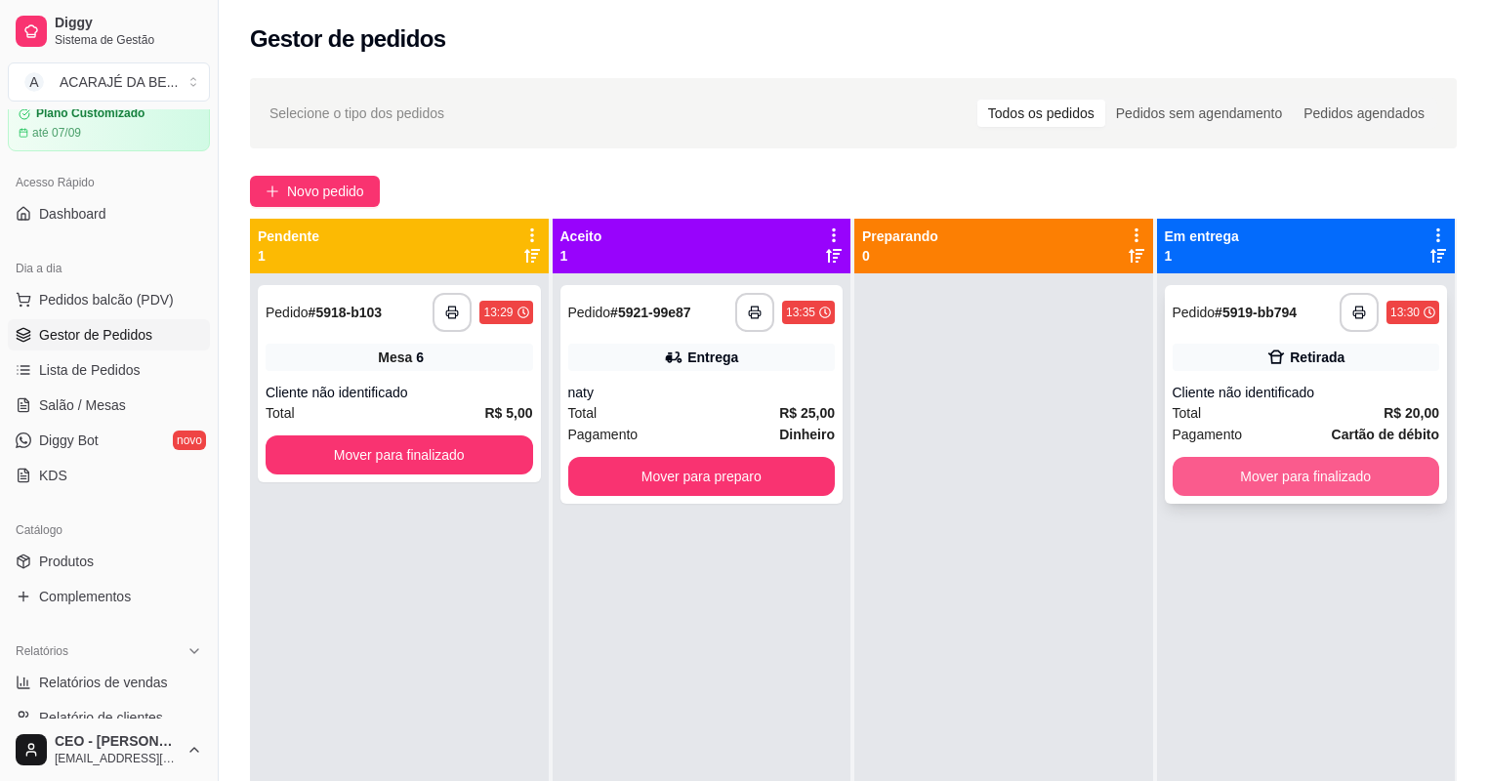
click at [1215, 477] on button "Mover para finalizado" at bounding box center [1307, 476] width 268 height 39
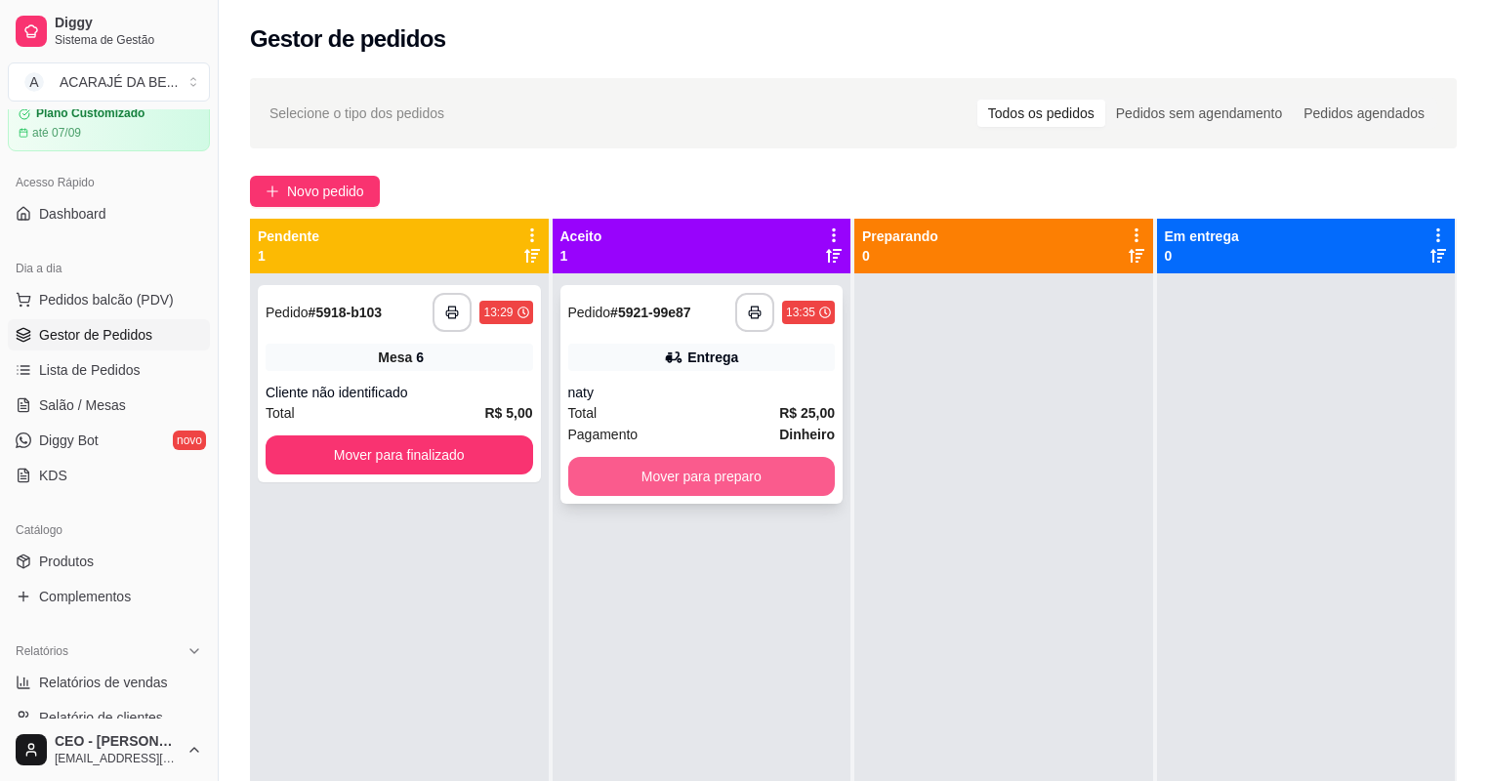
click at [801, 476] on button "Mover para preparo" at bounding box center [702, 476] width 268 height 39
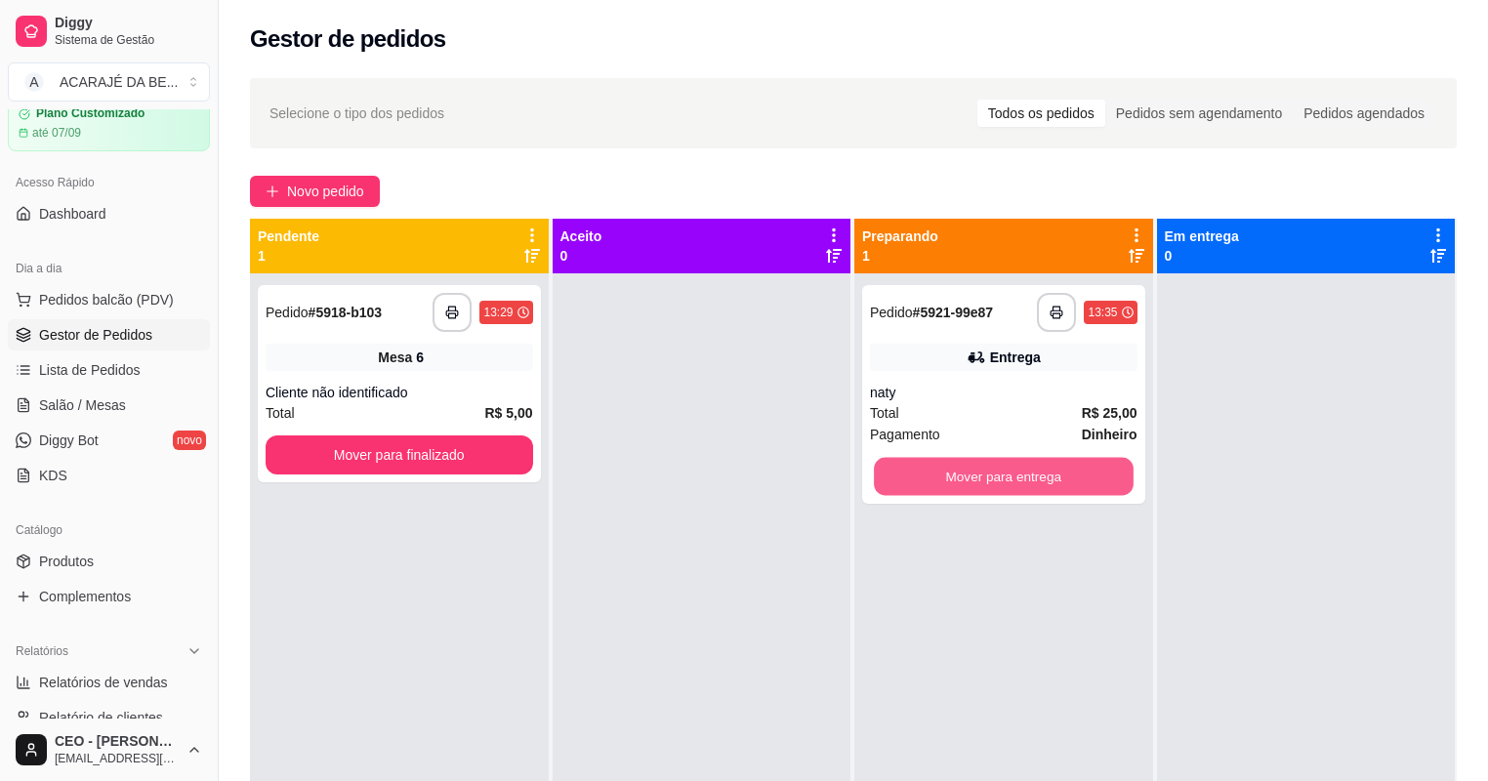
click at [976, 468] on button "Mover para entrega" at bounding box center [1003, 477] width 259 height 38
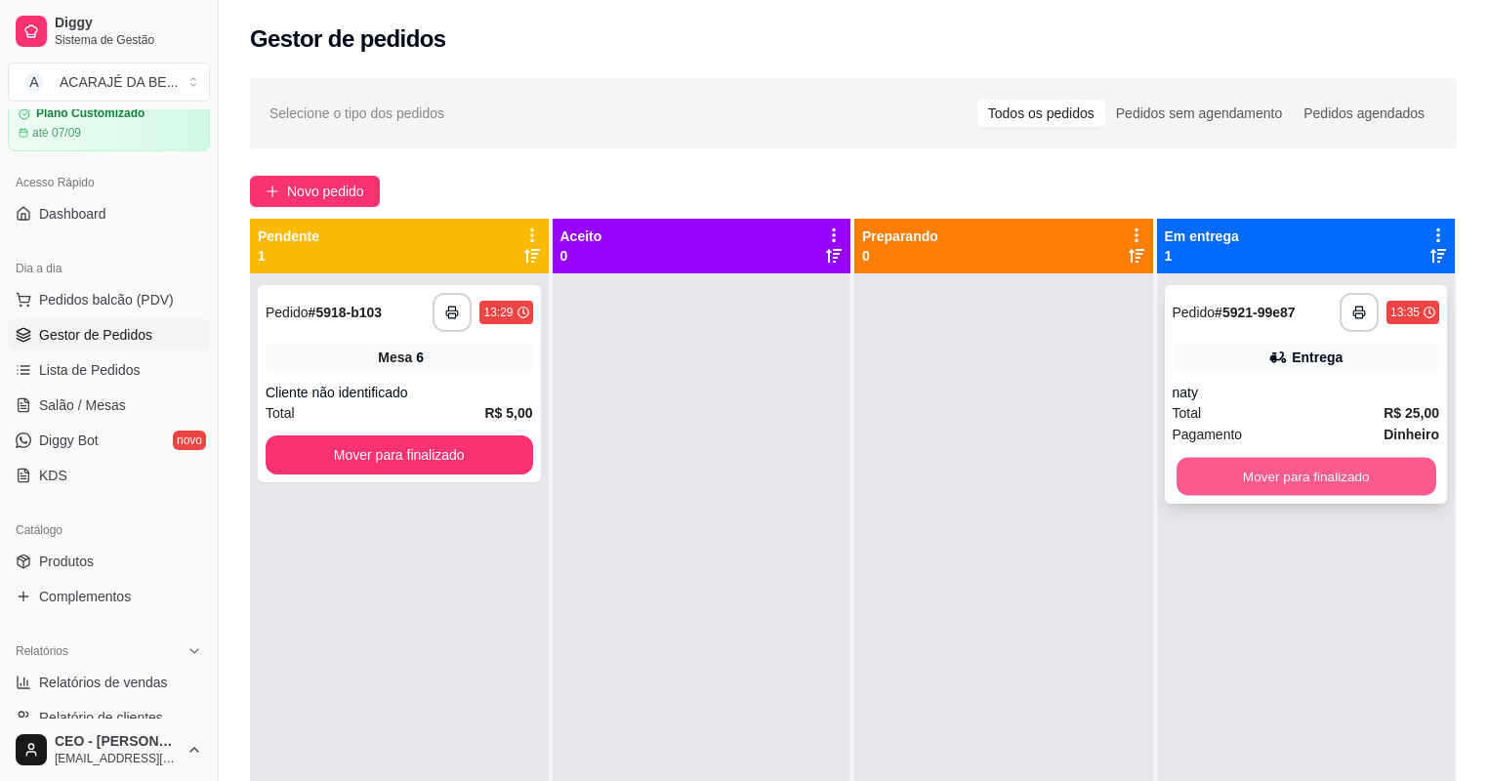
click at [1207, 466] on button "Mover para finalizado" at bounding box center [1306, 477] width 259 height 38
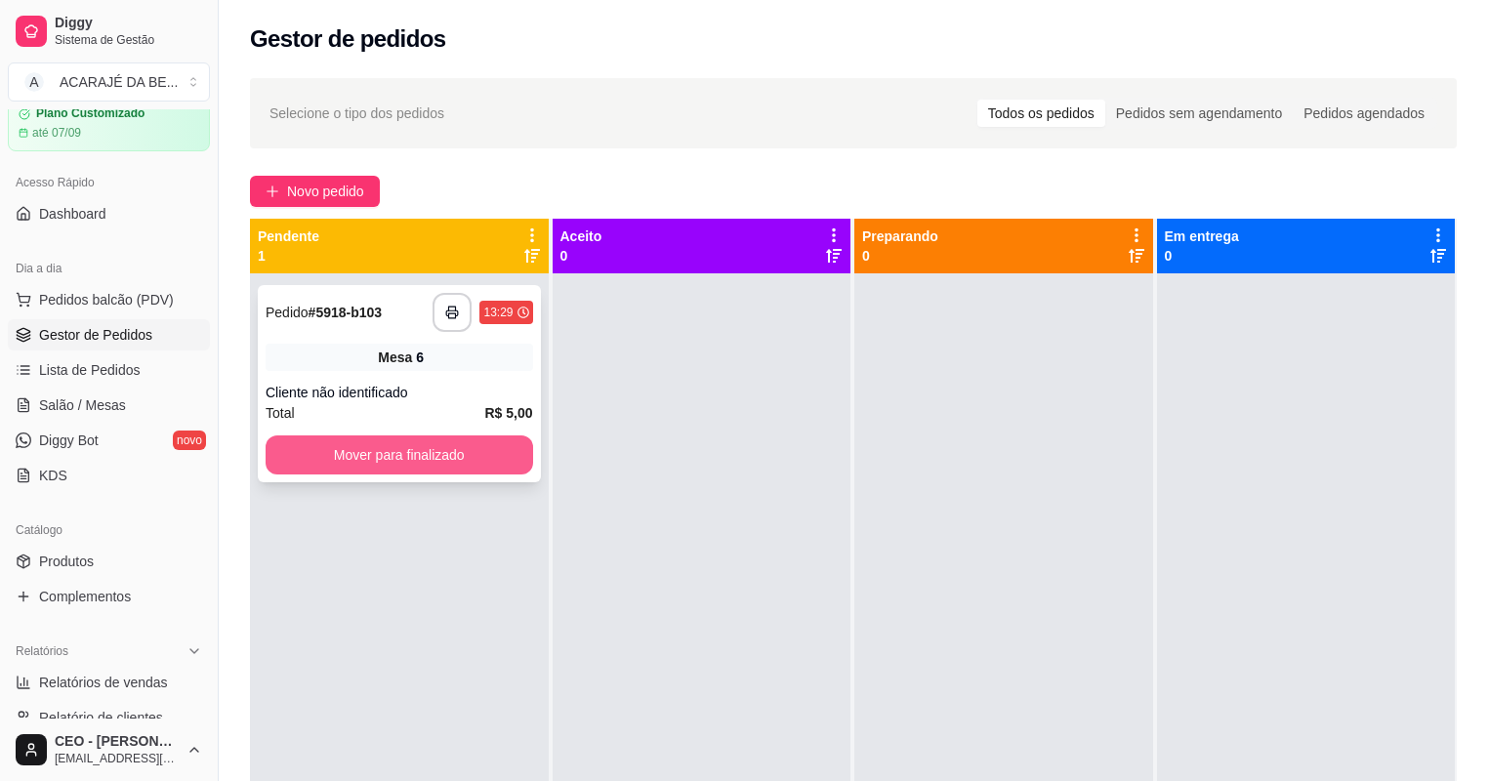
click at [452, 440] on button "Mover para finalizado" at bounding box center [400, 454] width 268 height 39
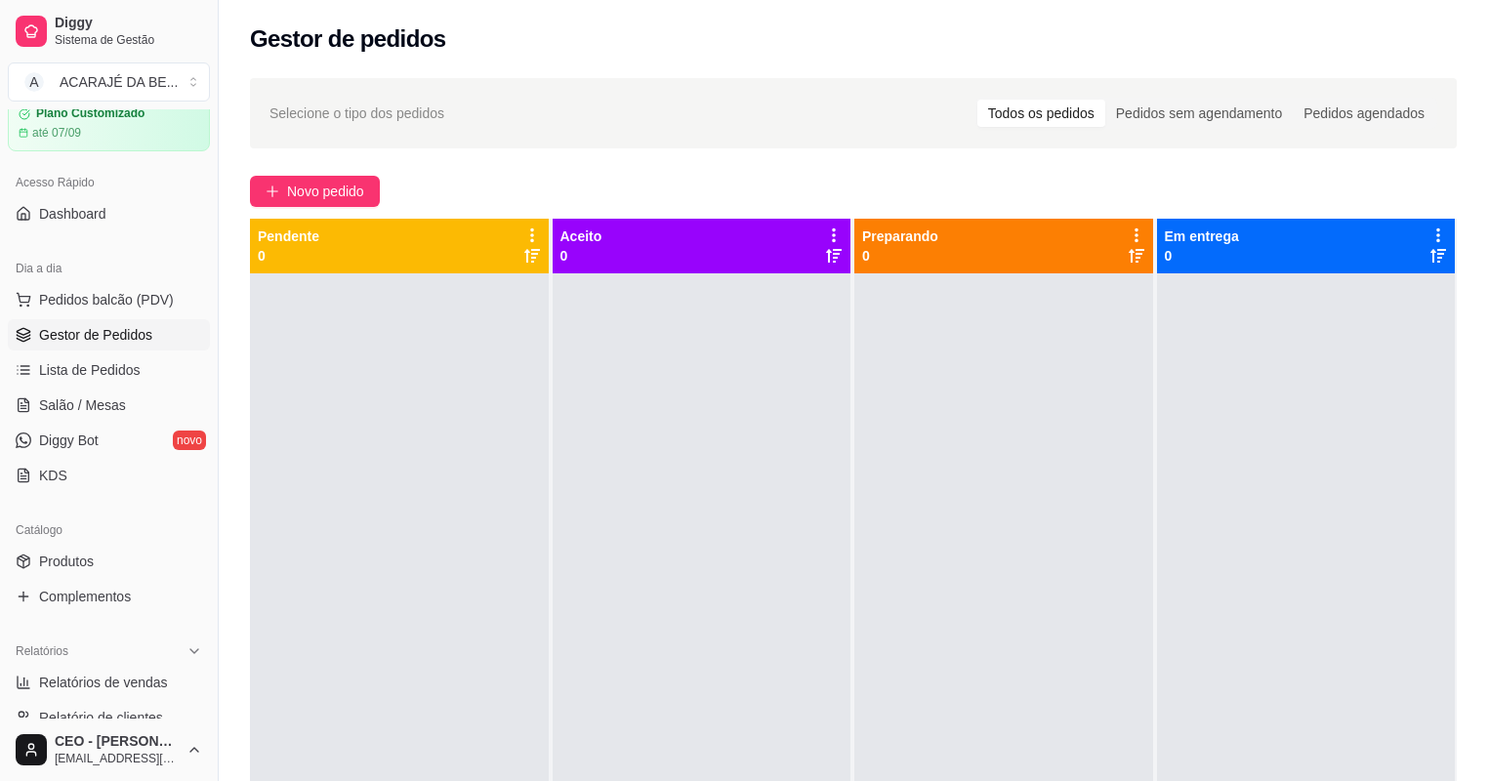
click at [679, 415] on div at bounding box center [702, 663] width 299 height 781
click at [351, 186] on span "Novo pedido" at bounding box center [325, 191] width 77 height 21
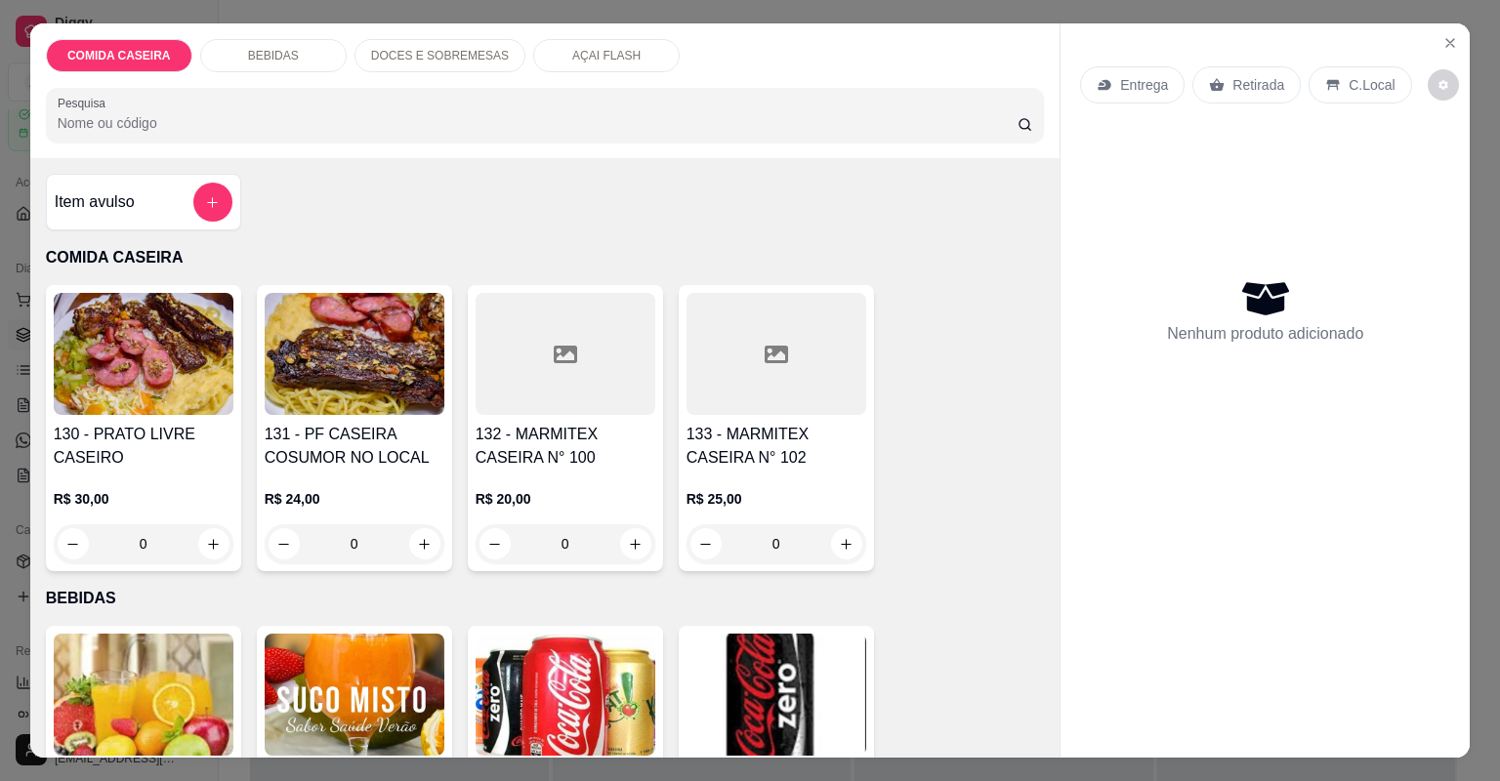
click at [763, 391] on div at bounding box center [776, 354] width 180 height 122
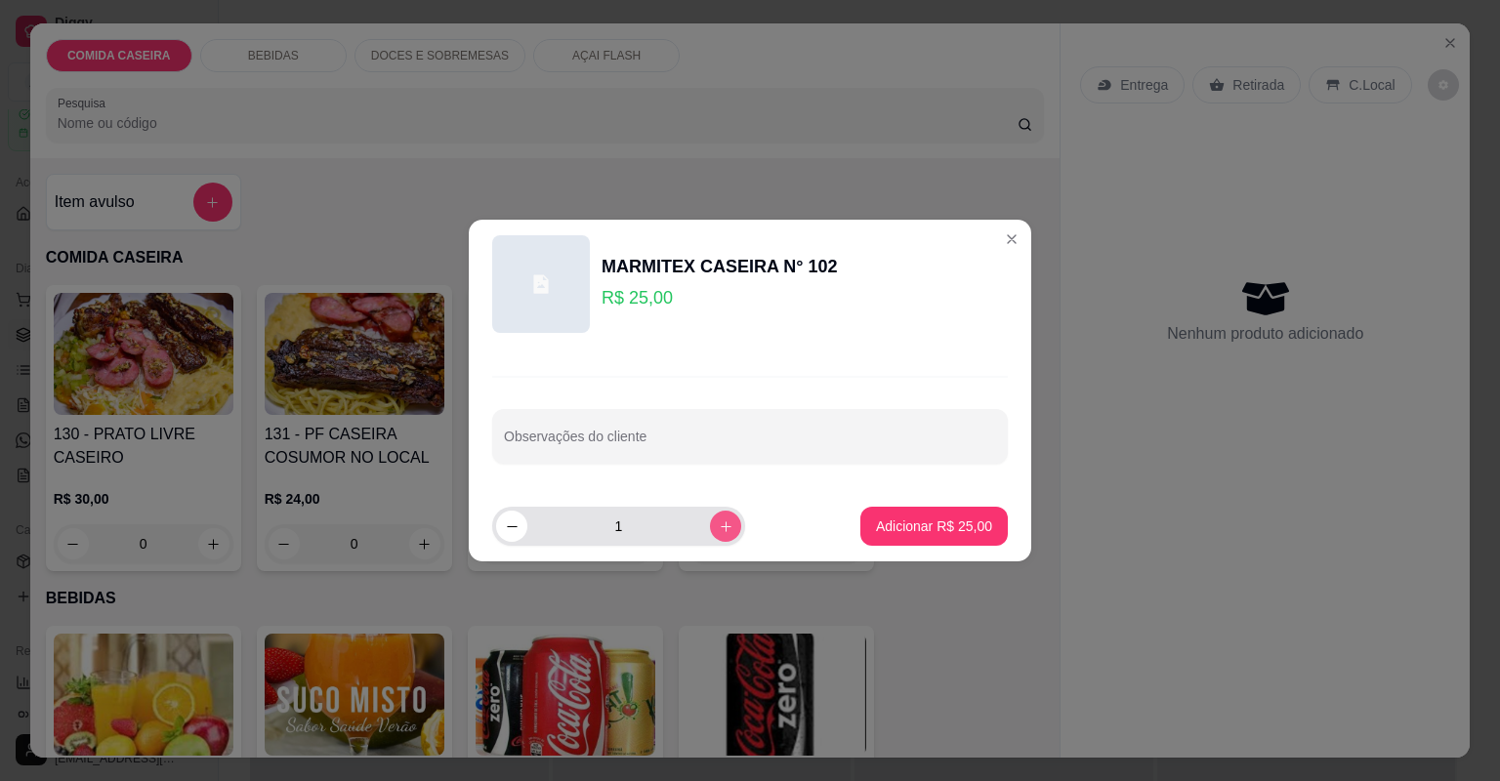
click at [719, 520] on icon "increase-product-quantity" at bounding box center [726, 526] width 15 height 15
type input "2"
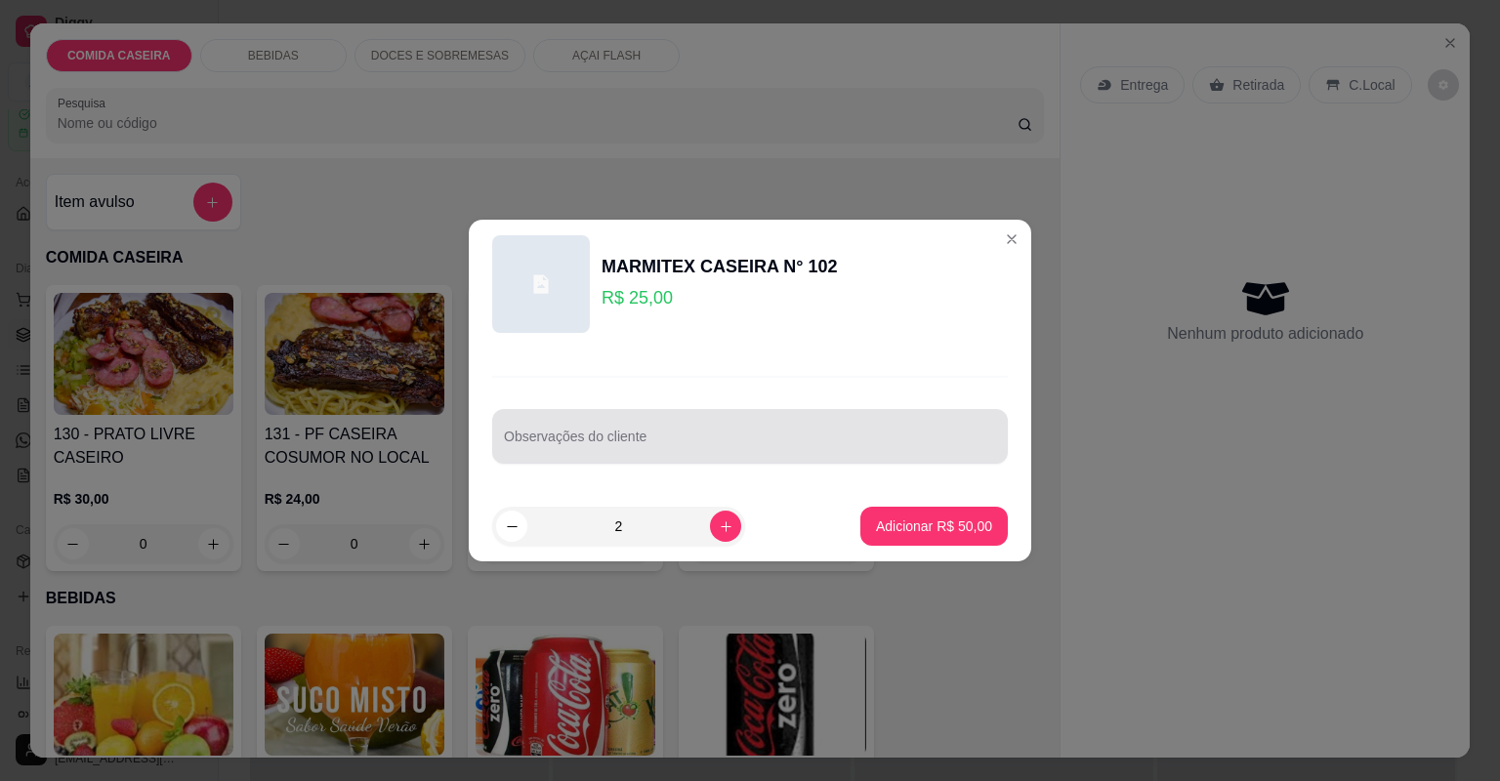
click at [774, 456] on div "Observações do cliente" at bounding box center [750, 436] width 516 height 55
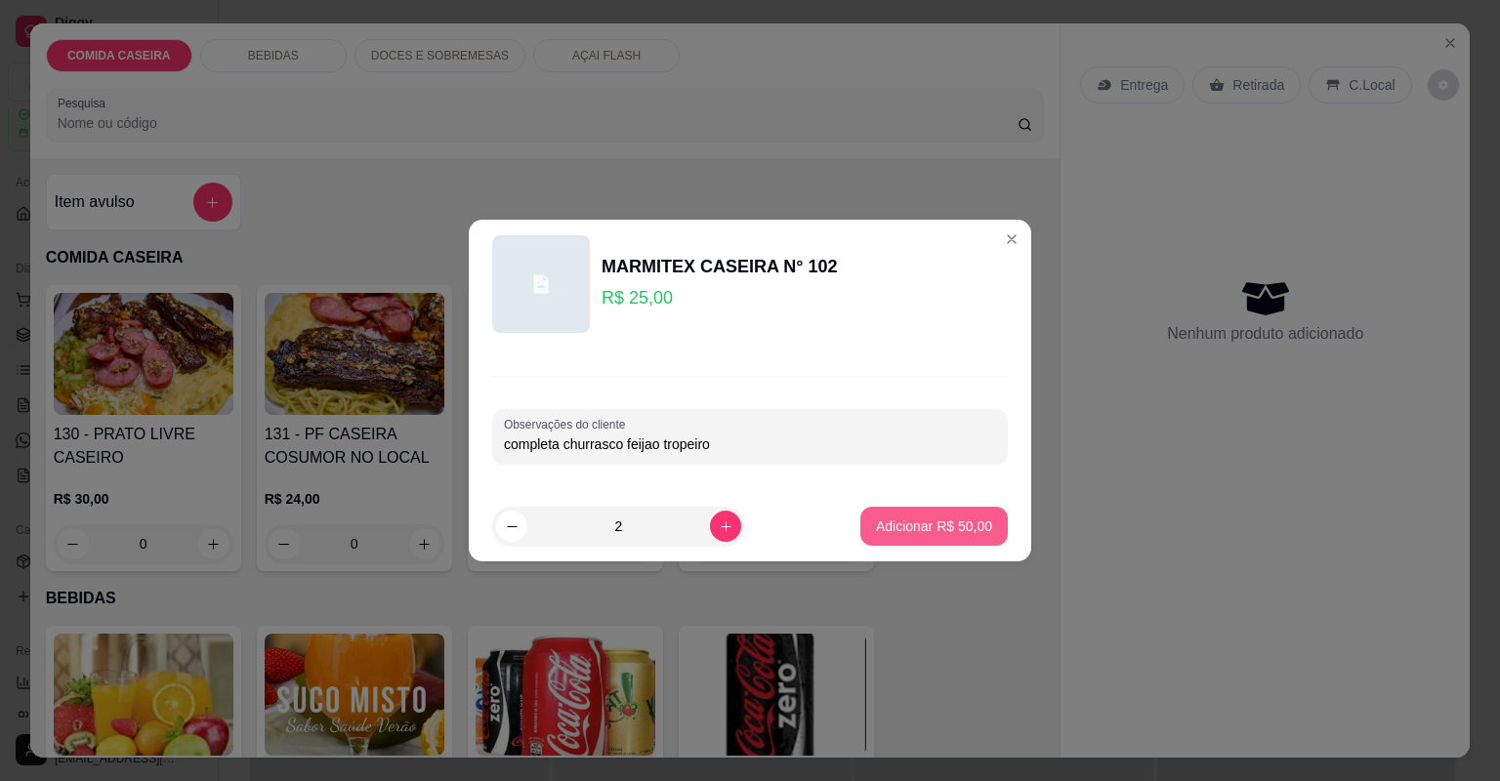
type input "completa churrasco feijao tropeiro"
click at [898, 528] on p "Adicionar R$ 50,00" at bounding box center [934, 526] width 116 height 20
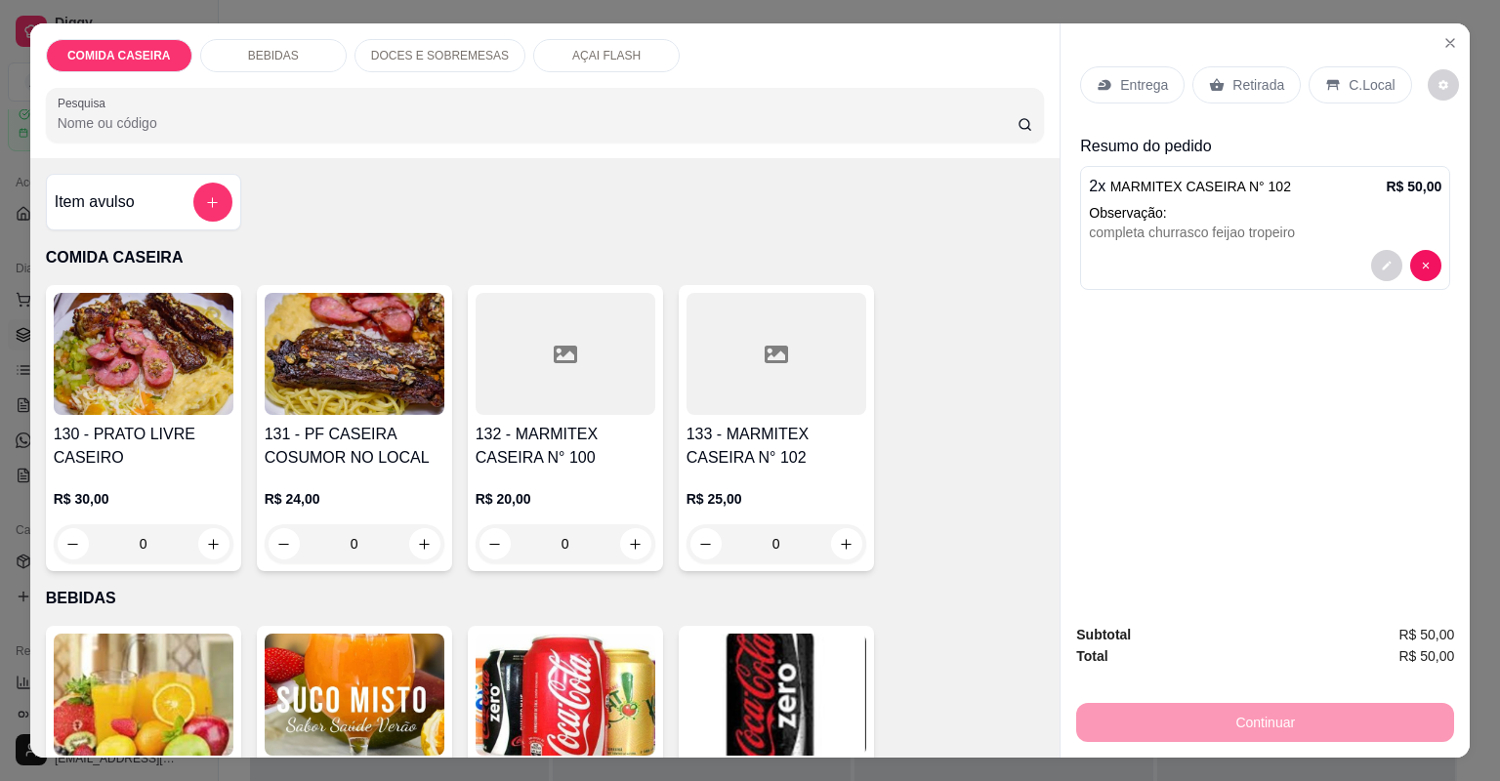
click at [1143, 90] on p "Entrega" at bounding box center [1144, 85] width 48 height 20
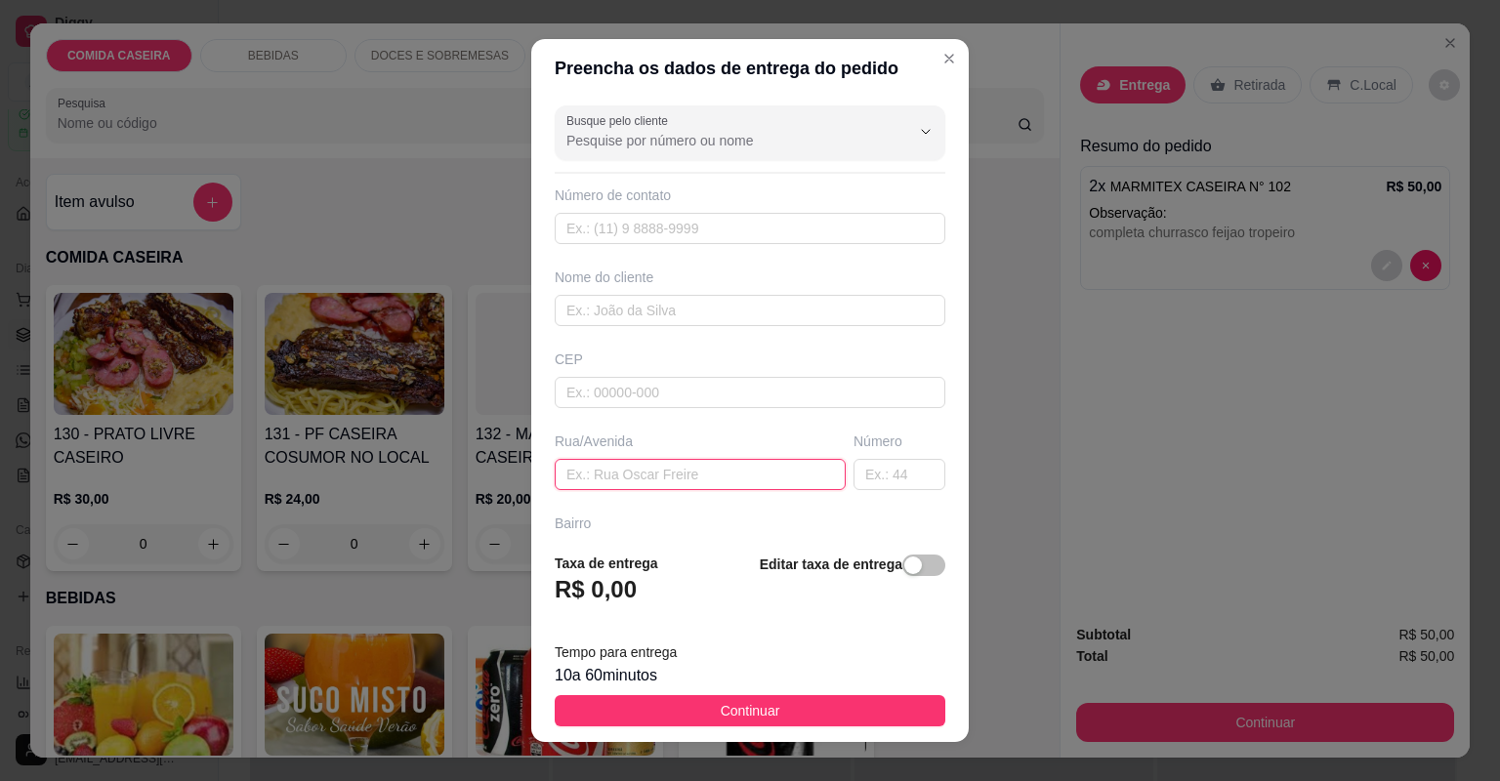
click at [728, 475] on input "text" at bounding box center [700, 474] width 291 height 31
paste input "[STREET_ADDRESS]"
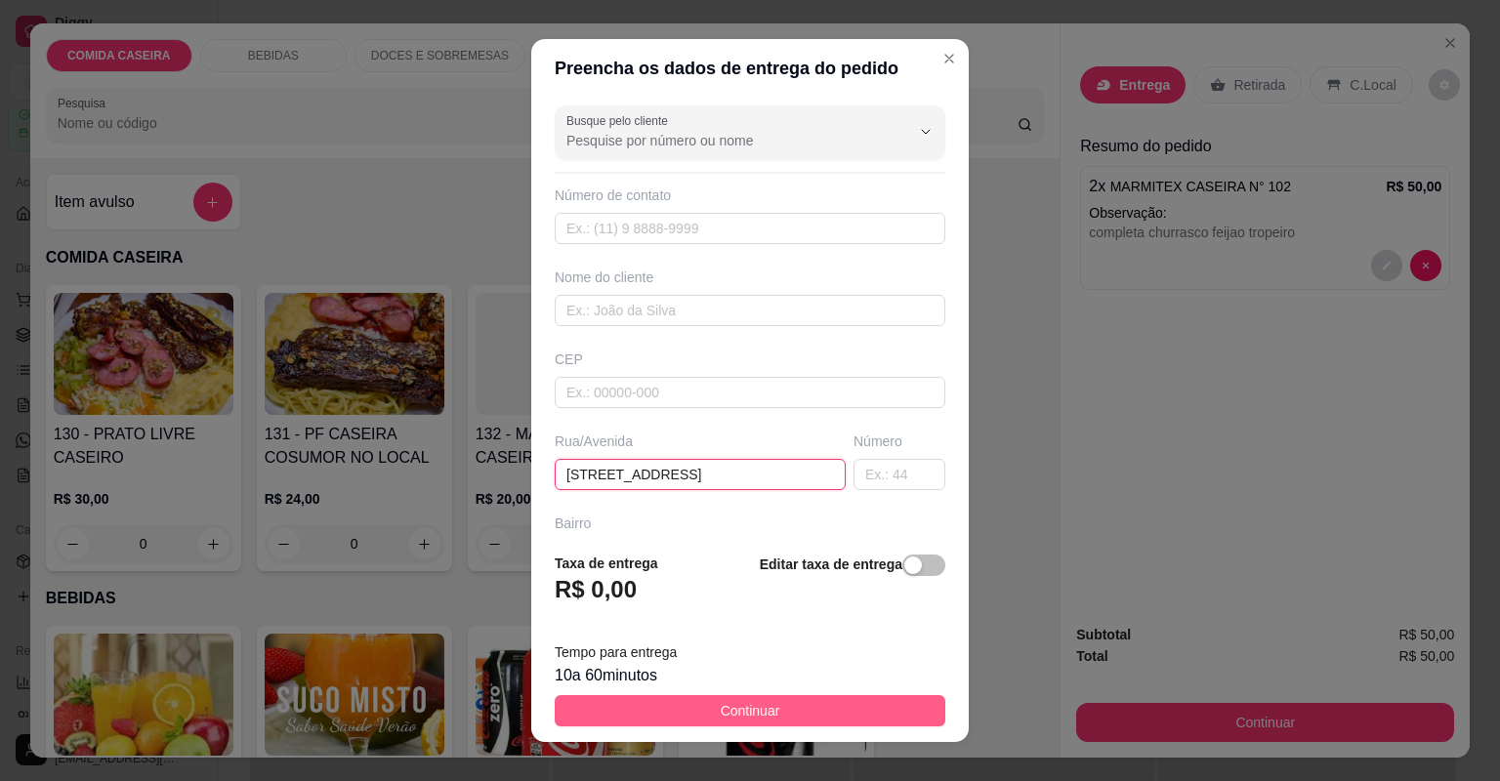
type input "[STREET_ADDRESS]"
click at [840, 714] on button "Continuar" at bounding box center [750, 710] width 391 height 31
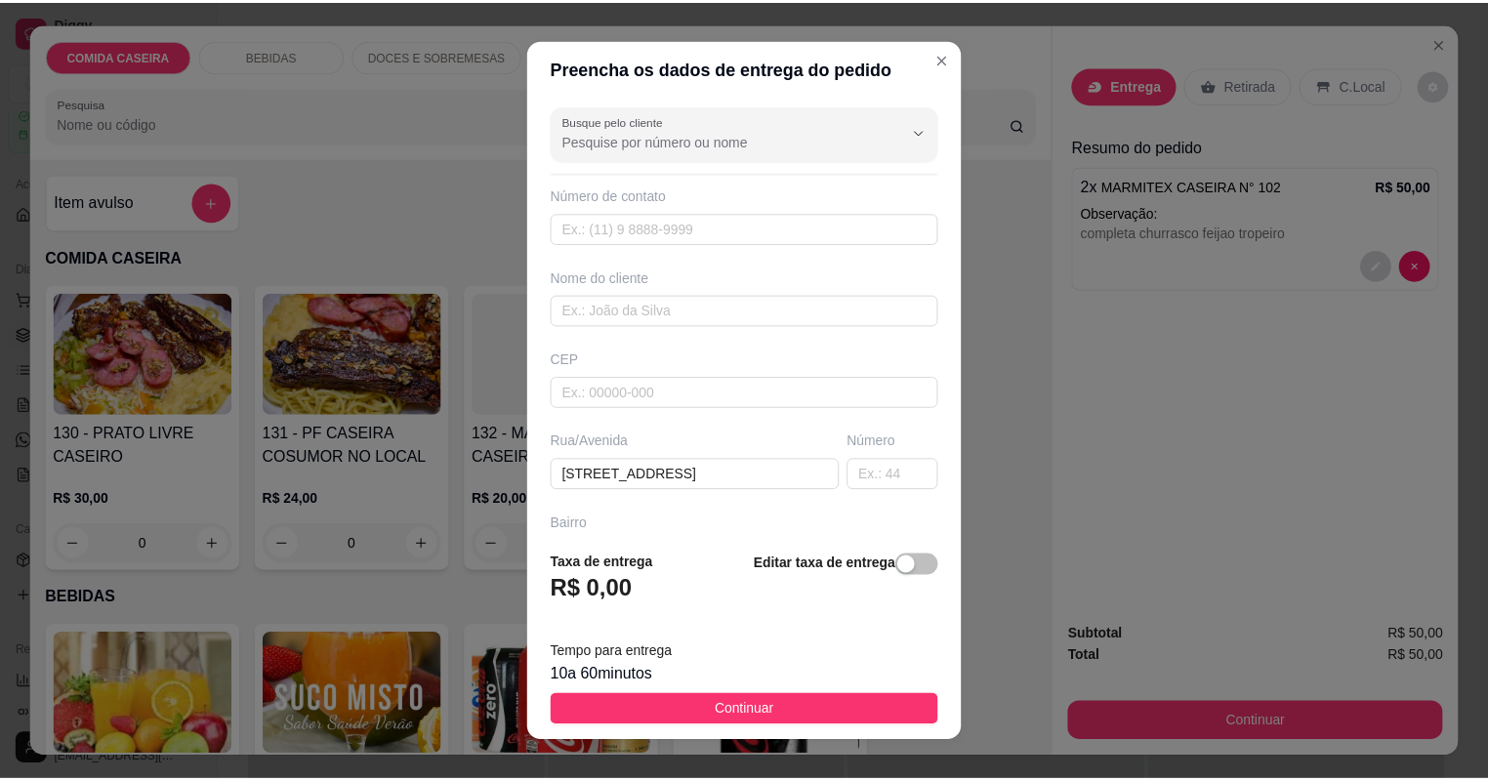
scroll to position [0, 0]
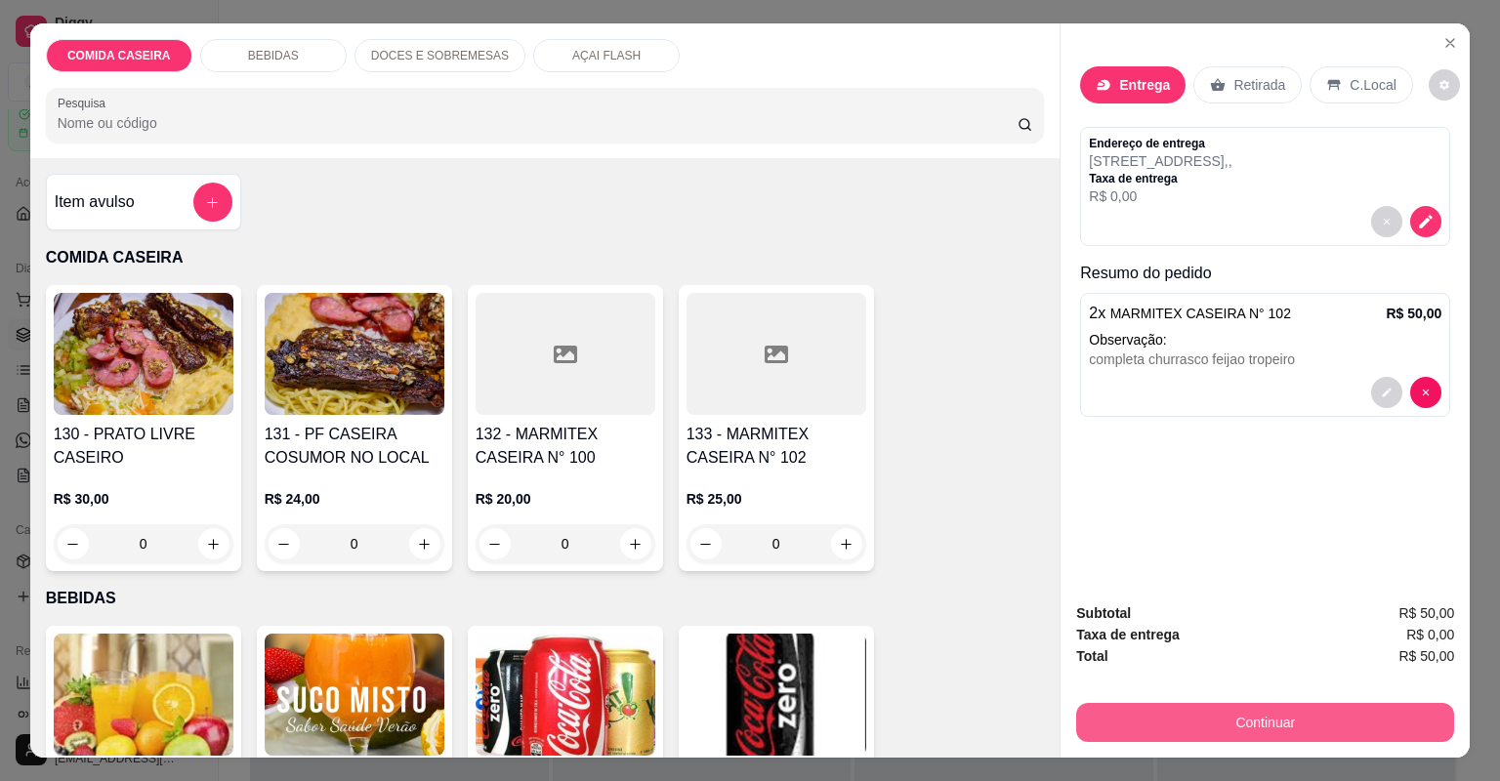
click at [1121, 726] on button "Continuar" at bounding box center [1265, 722] width 378 height 39
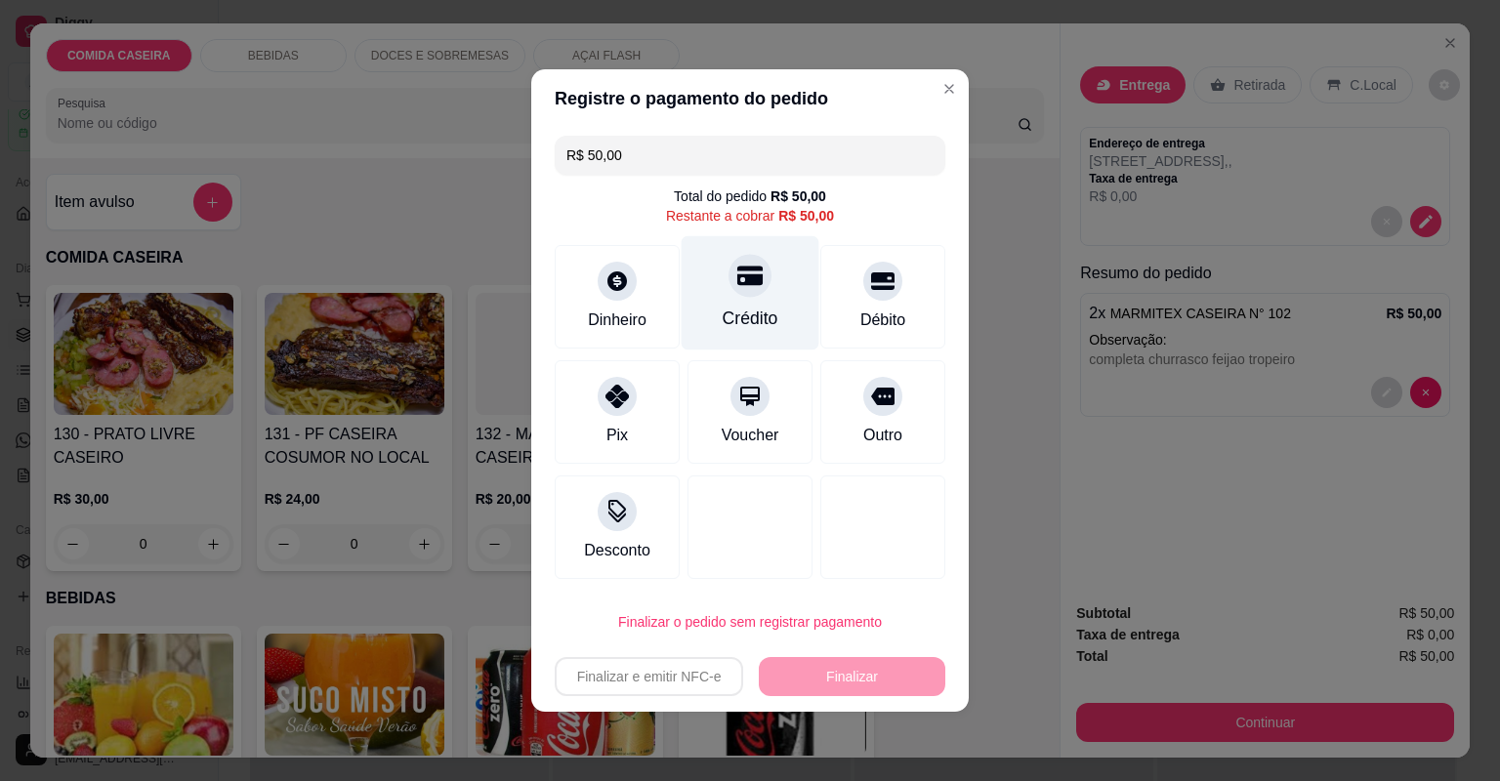
click at [757, 320] on div "Crédito" at bounding box center [751, 318] width 56 height 25
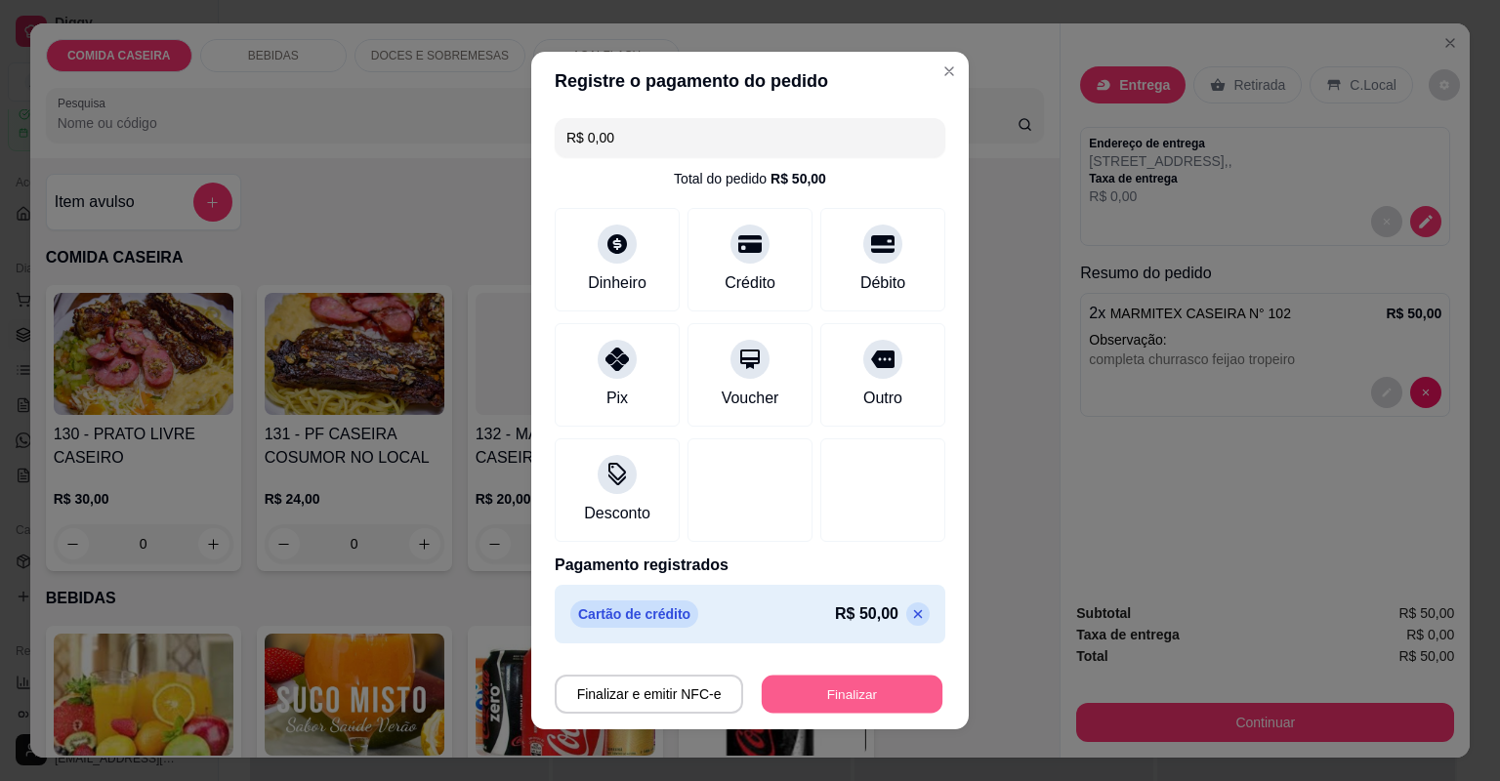
click at [826, 700] on button "Finalizar" at bounding box center [852, 695] width 181 height 38
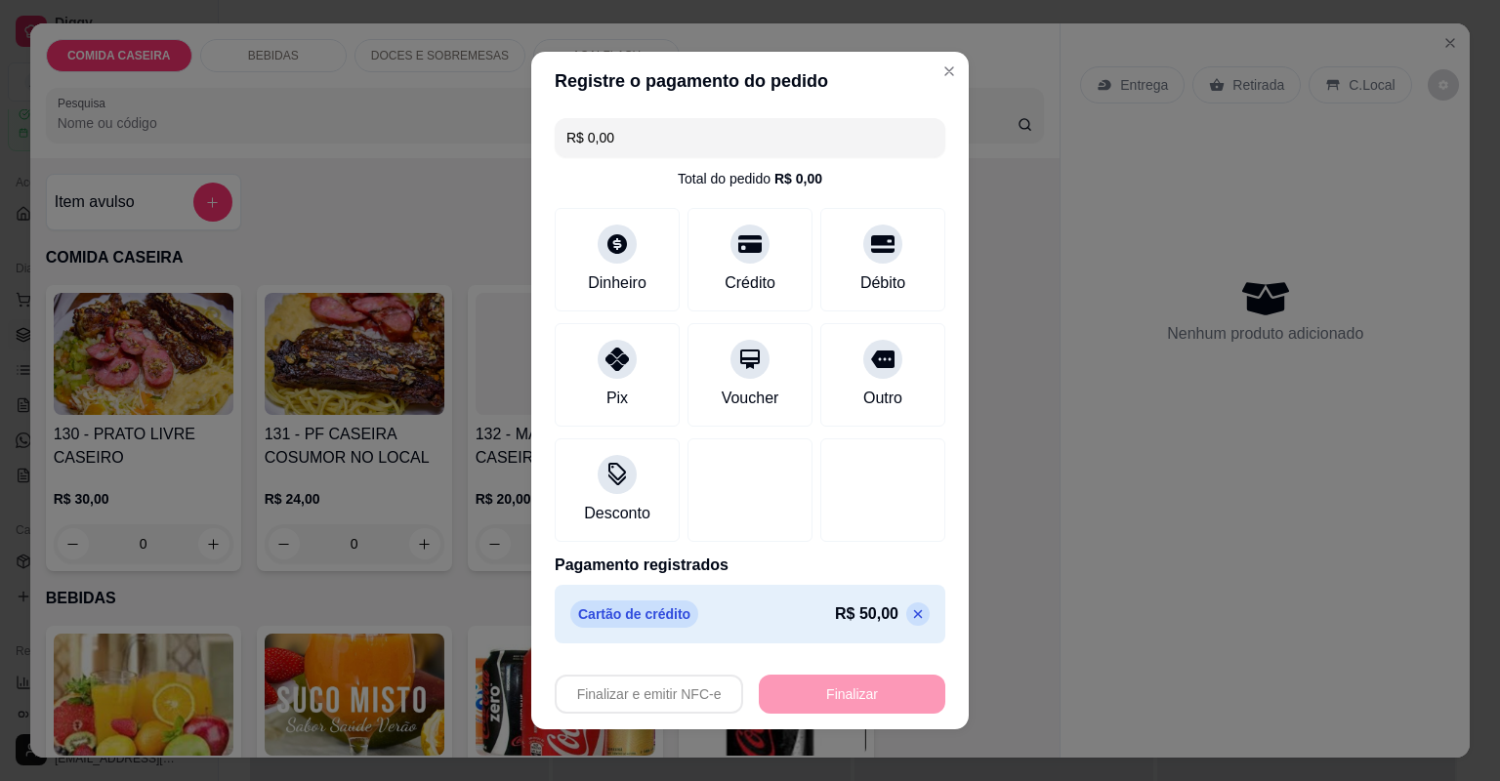
type input "-R$ 50,00"
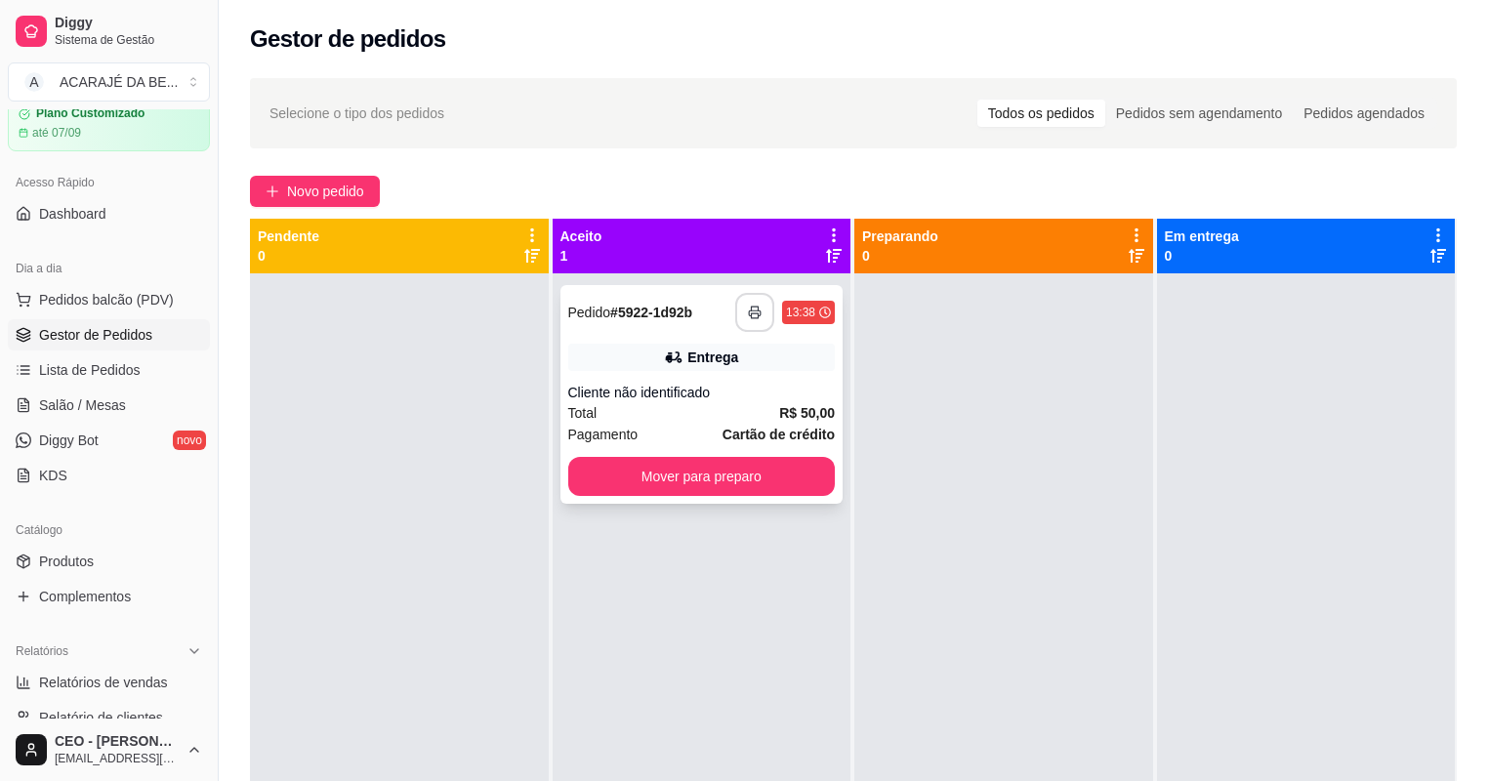
click at [739, 312] on button "button" at bounding box center [754, 312] width 39 height 39
click at [711, 482] on button "Mover para preparo" at bounding box center [702, 476] width 268 height 39
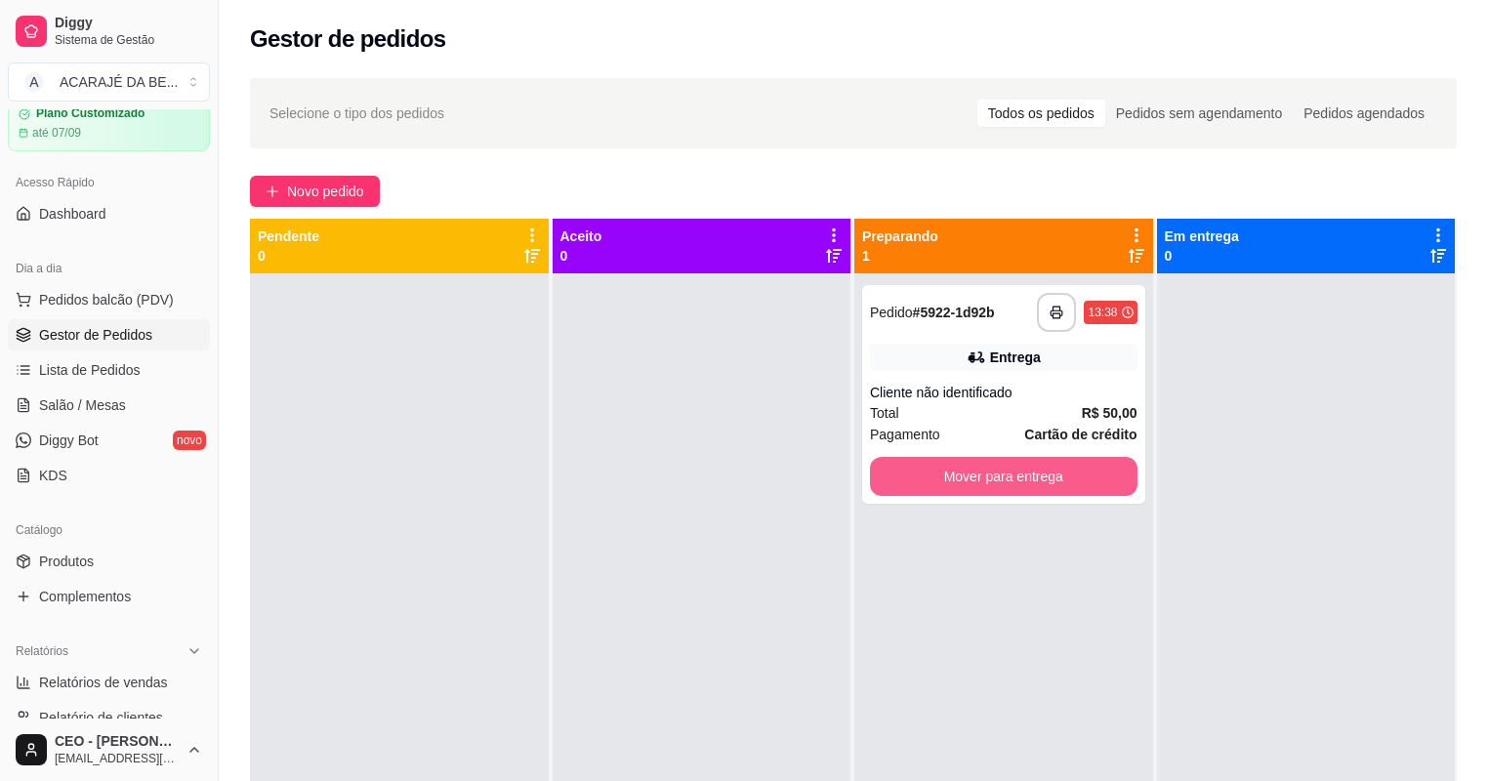
click at [886, 477] on button "Mover para entrega" at bounding box center [1004, 476] width 268 height 39
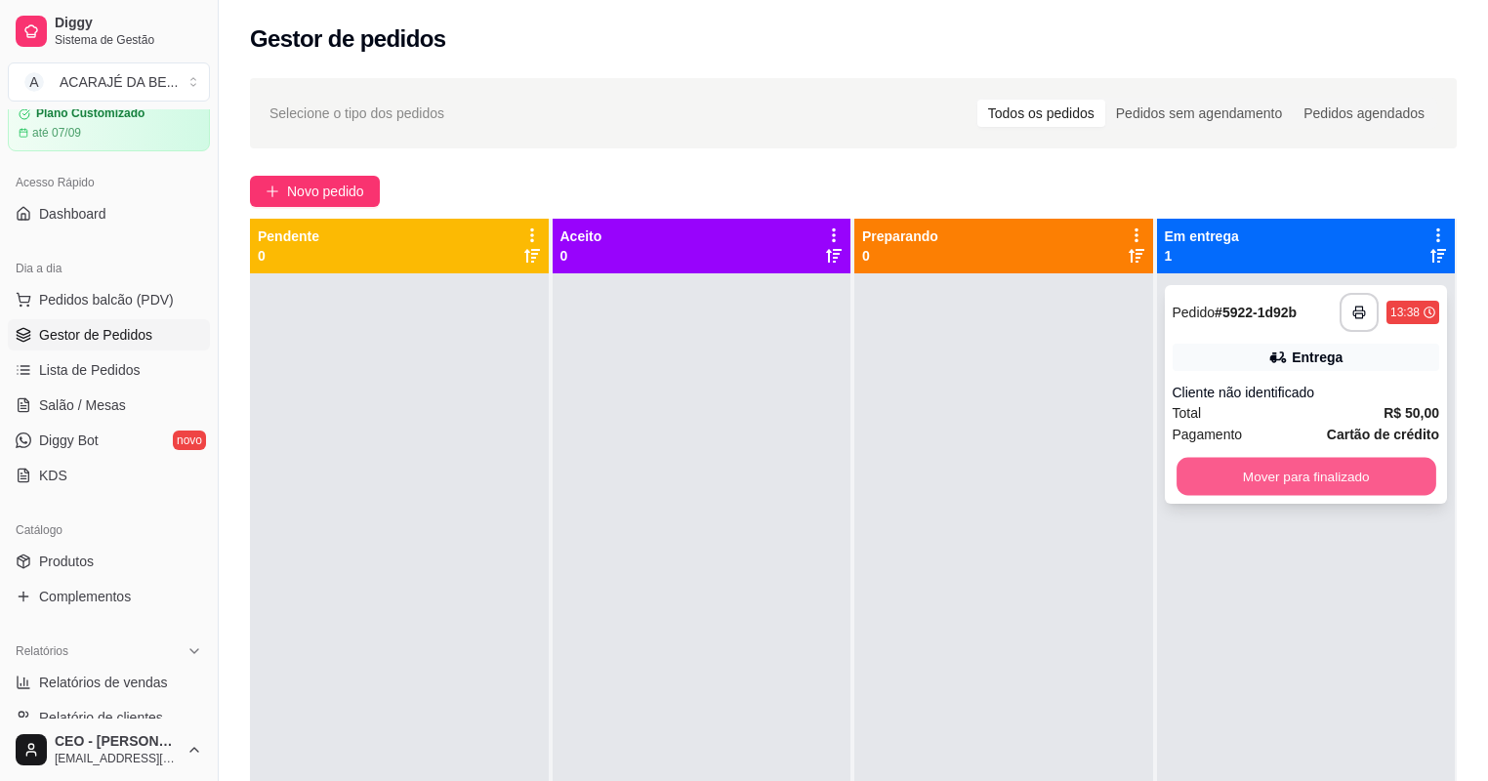
click at [1189, 484] on button "Mover para finalizado" at bounding box center [1306, 477] width 259 height 38
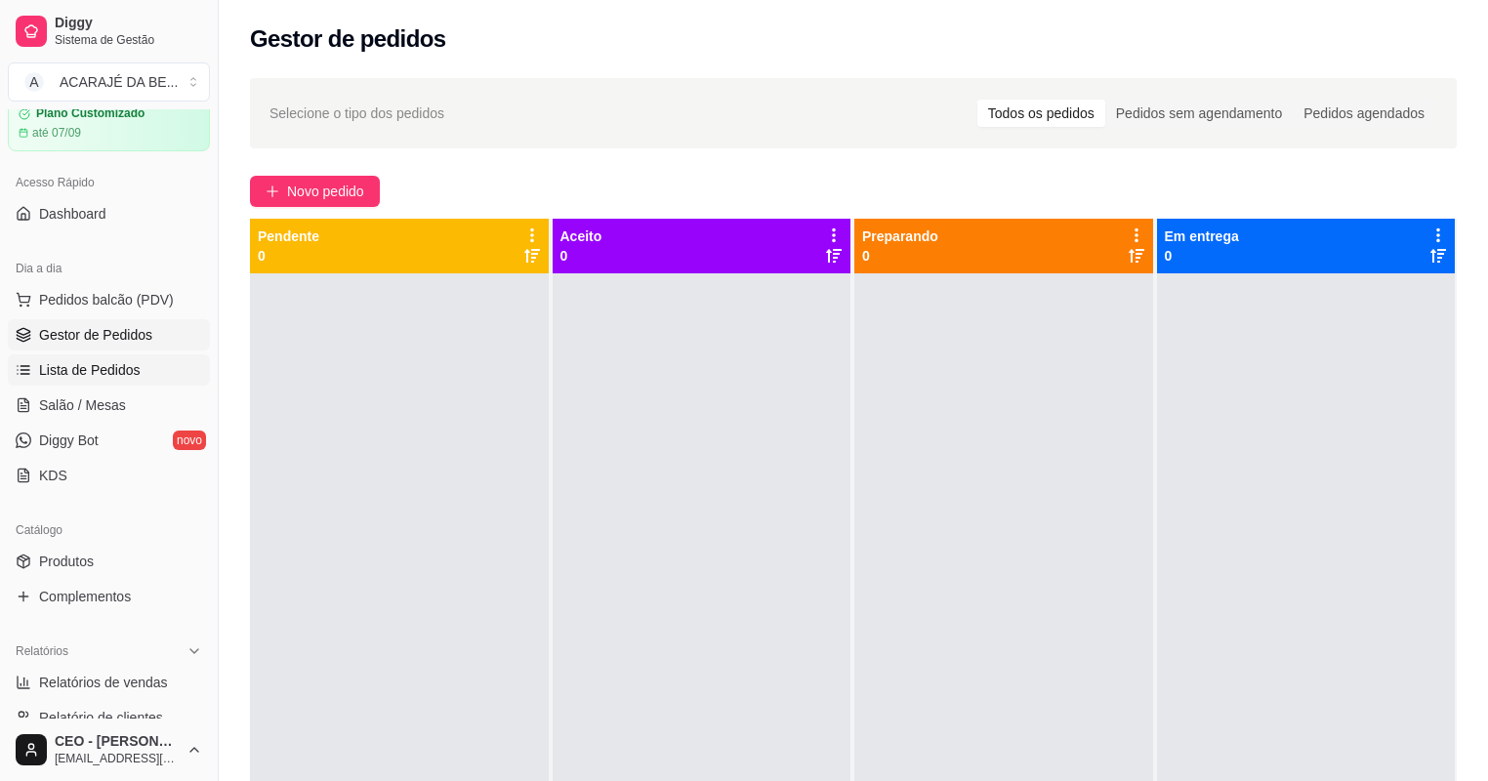
click at [134, 375] on span "Lista de Pedidos" at bounding box center [90, 370] width 102 height 20
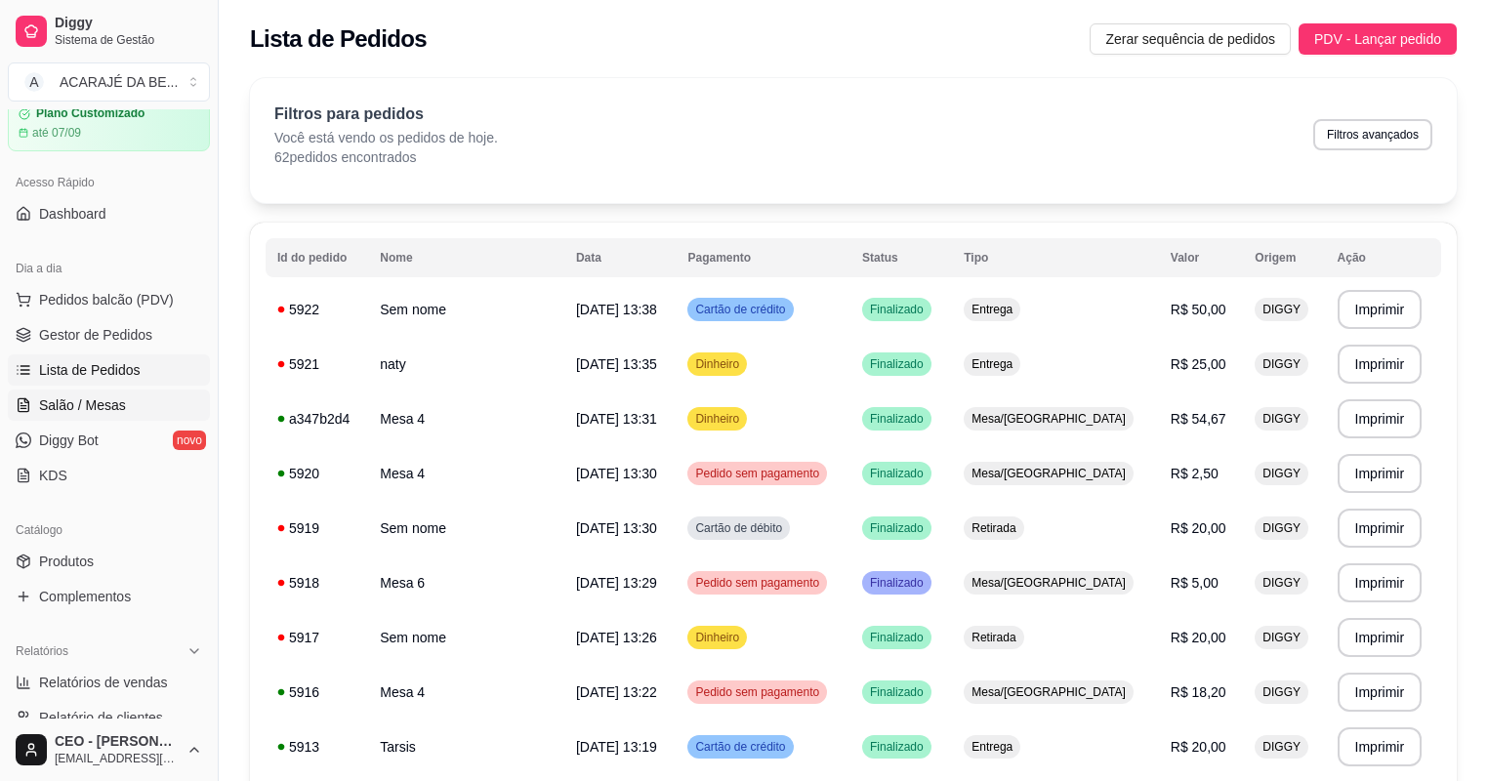
click at [128, 402] on link "Salão / Mesas" at bounding box center [109, 405] width 202 height 31
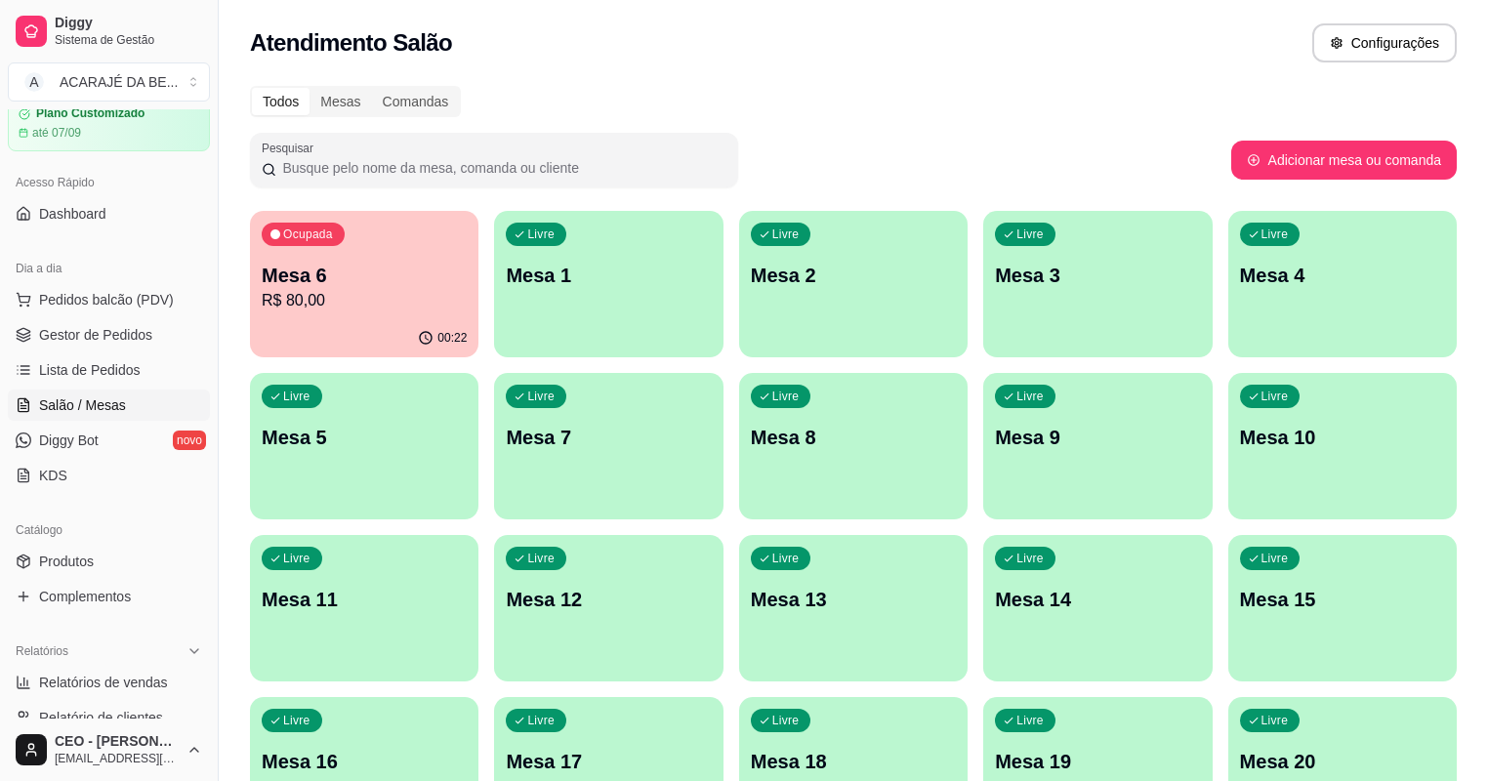
click at [1228, 297] on div "Livre Mesa 4" at bounding box center [1342, 272] width 228 height 123
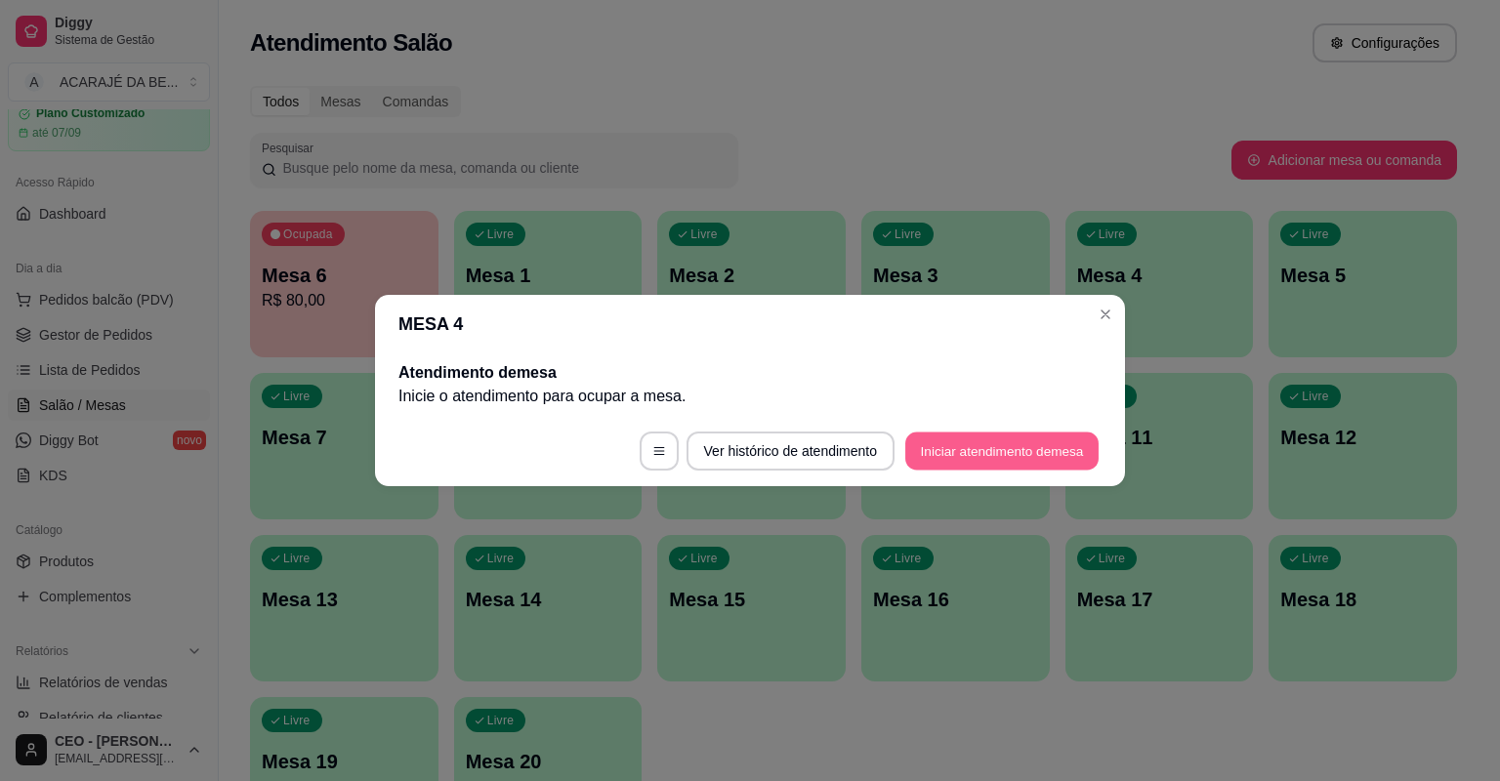
click at [1038, 442] on button "Iniciar atendimento de mesa" at bounding box center [1001, 452] width 193 height 38
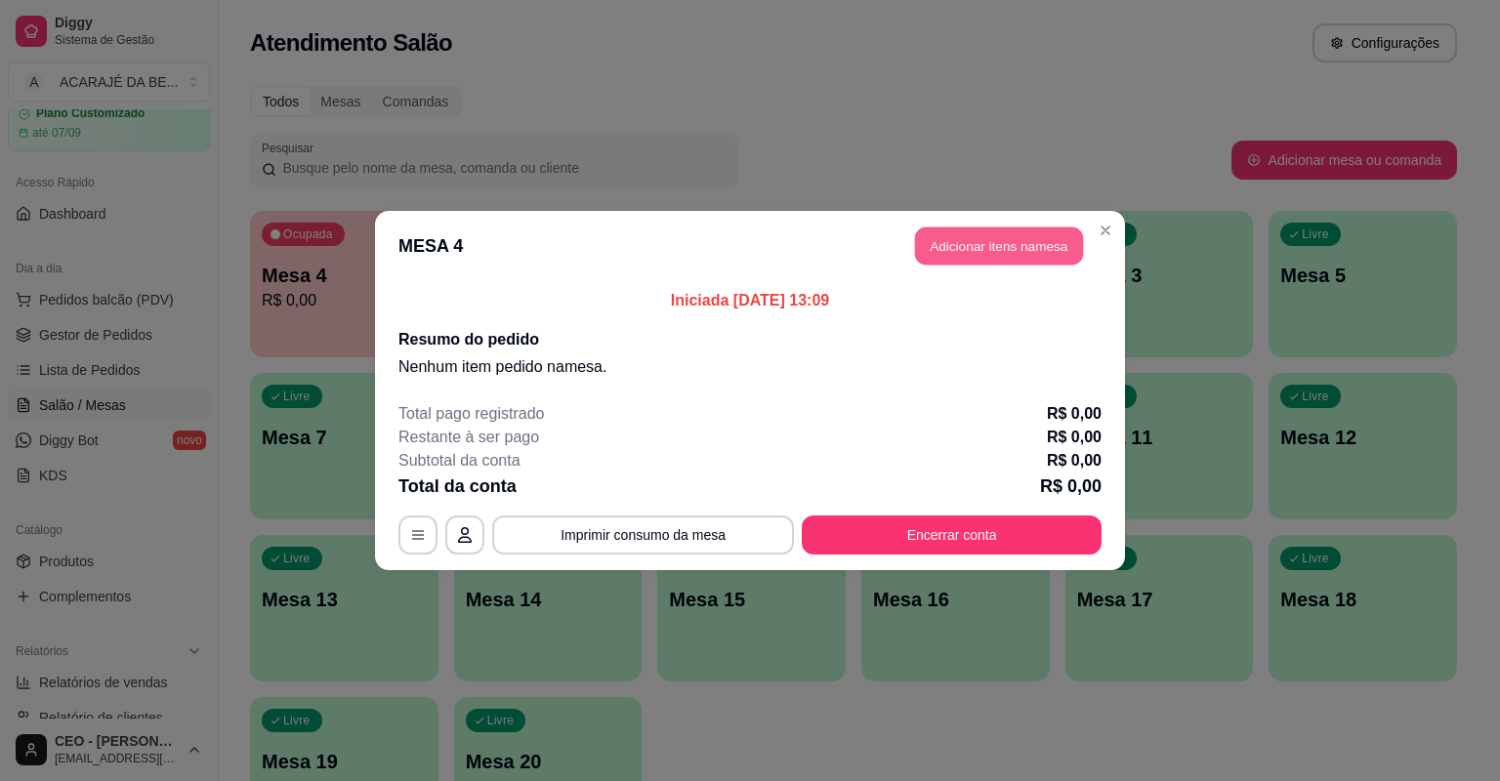
click at [1025, 259] on button "Adicionar itens na mesa" at bounding box center [999, 246] width 168 height 38
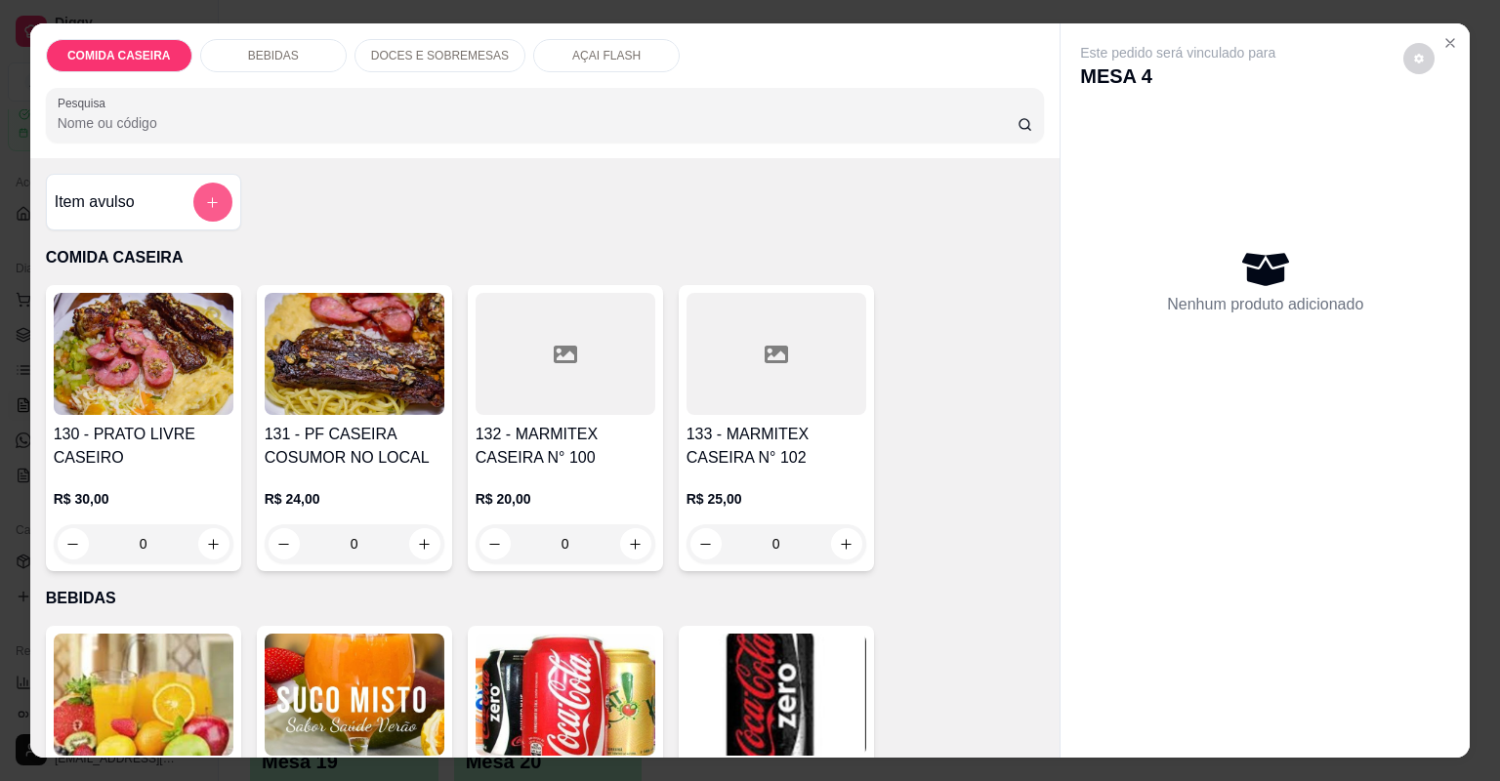
click at [211, 211] on button "add-separate-item" at bounding box center [212, 202] width 39 height 39
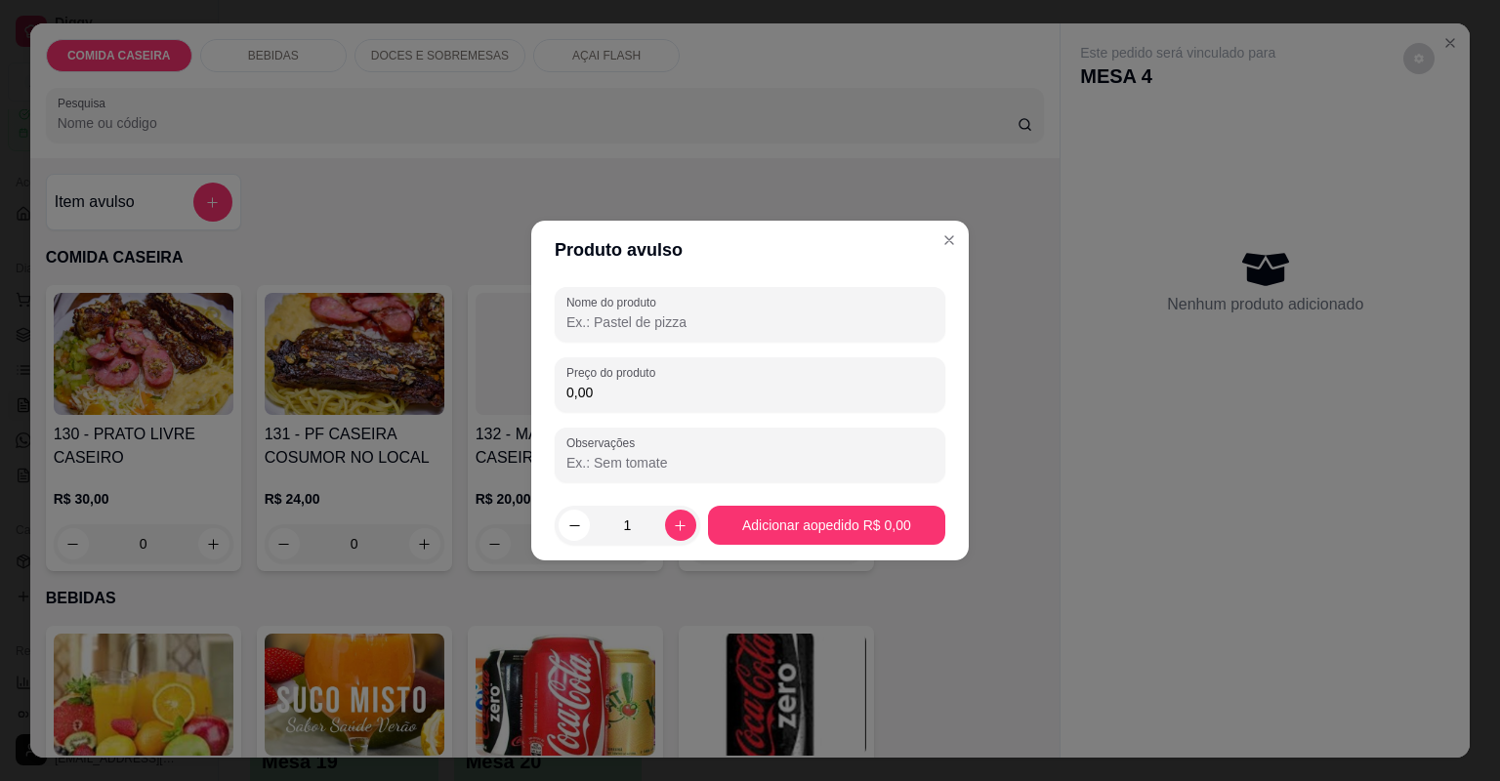
click at [629, 328] on input "Nome do produto" at bounding box center [749, 322] width 367 height 20
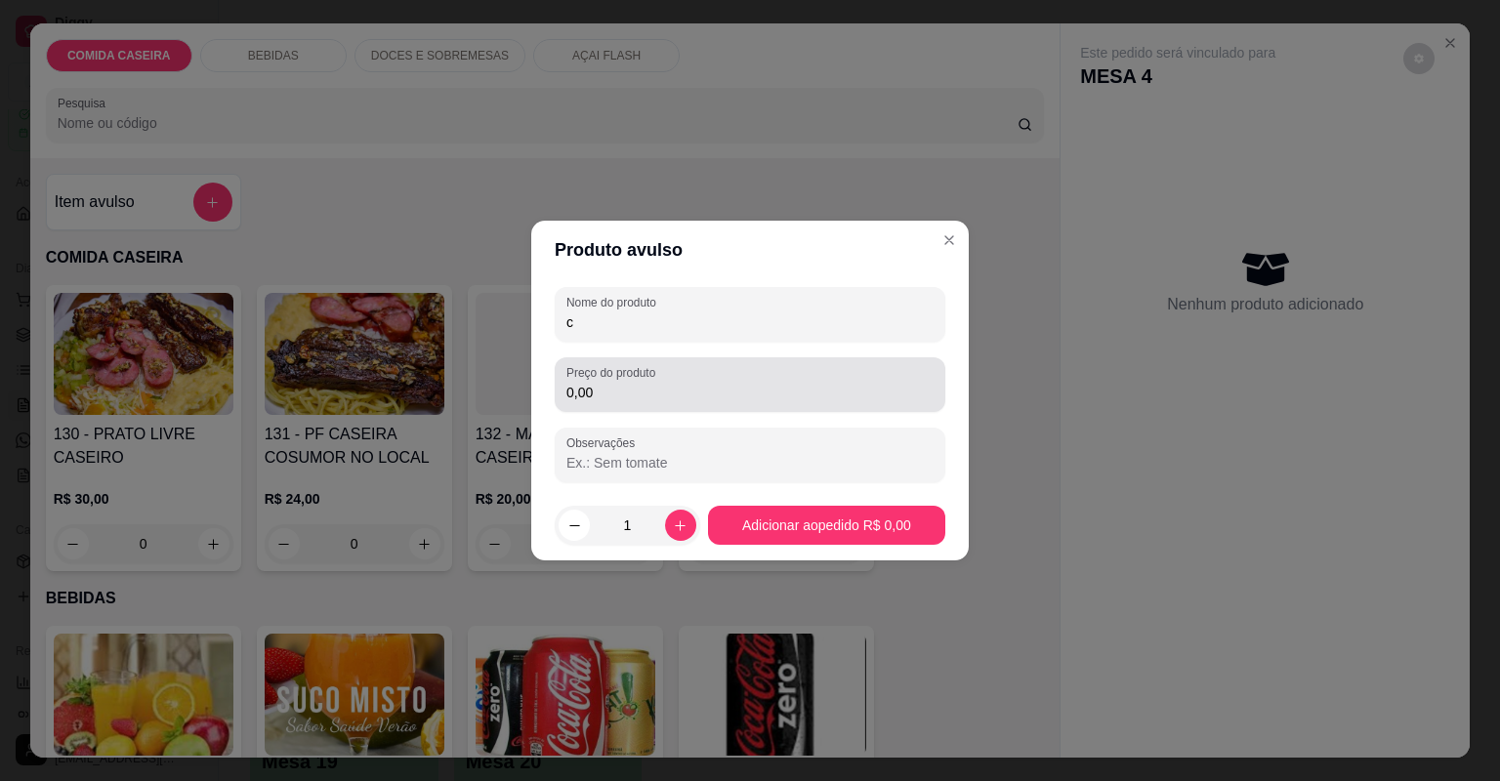
type input "c"
click at [662, 375] on label "Preço do produto" at bounding box center [614, 372] width 96 height 17
click at [662, 383] on input "0,00" at bounding box center [749, 393] width 367 height 20
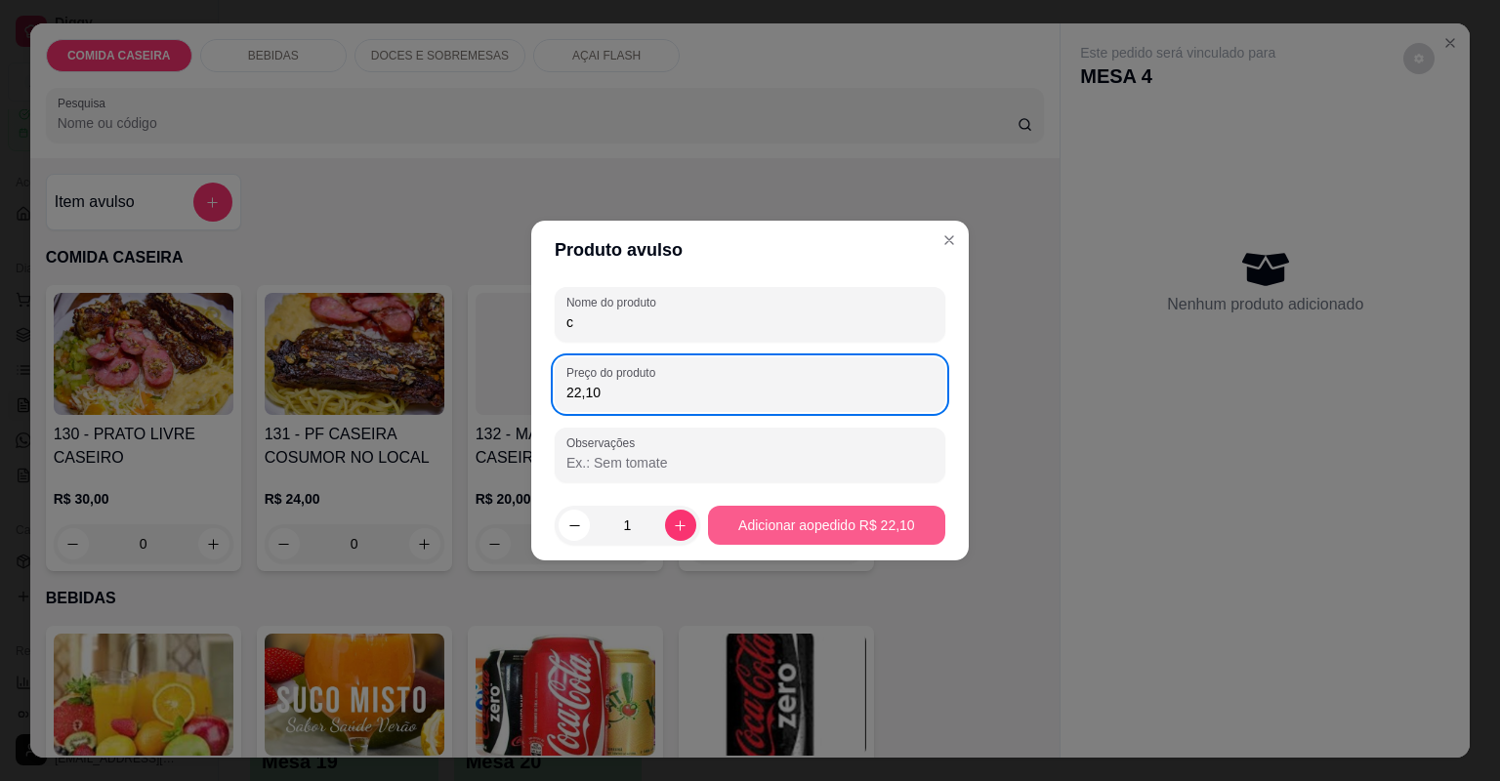
type input "22,10"
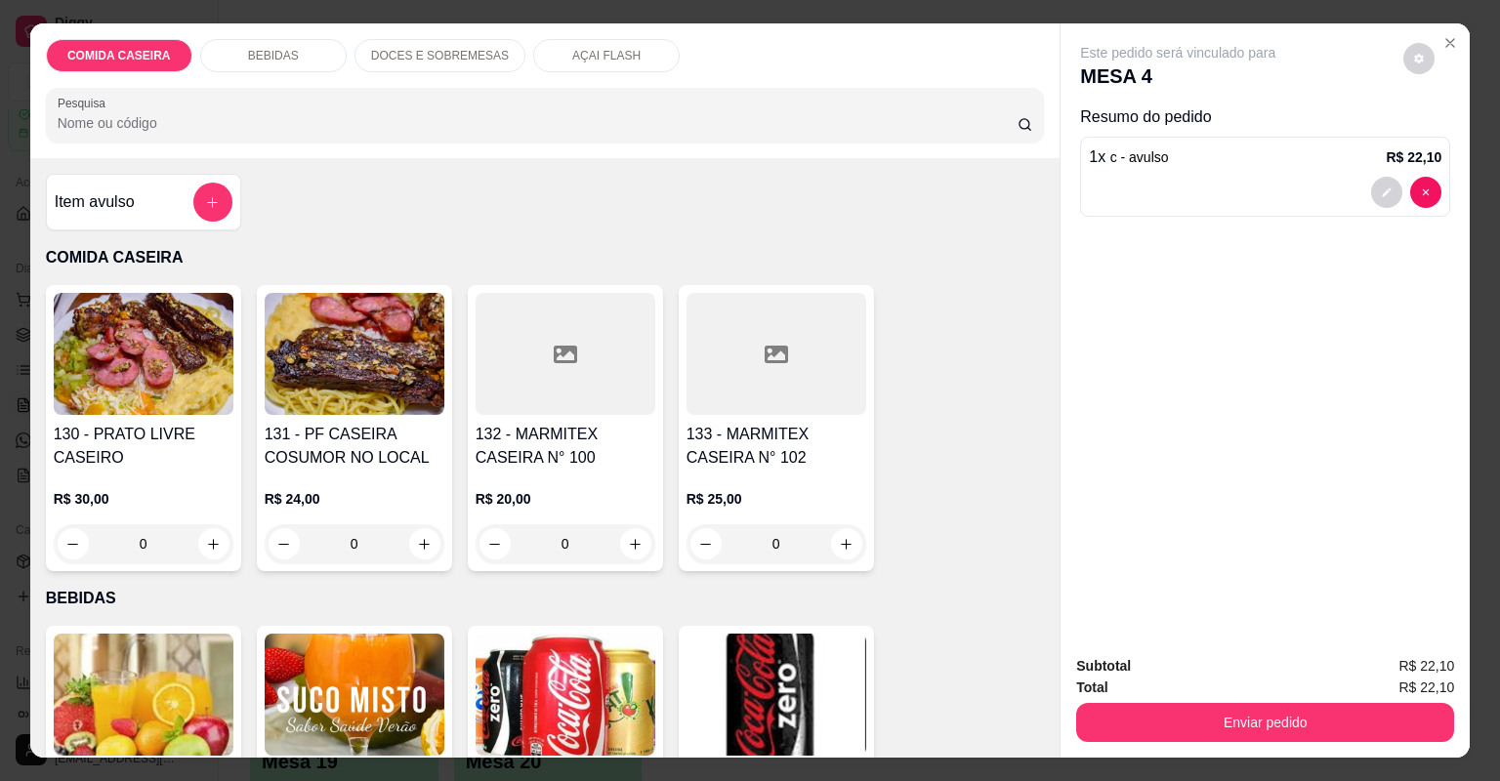
click at [1130, 707] on button "Enviar pedido" at bounding box center [1265, 722] width 378 height 39
click at [1129, 707] on button "Enviar pedido" at bounding box center [1265, 722] width 378 height 39
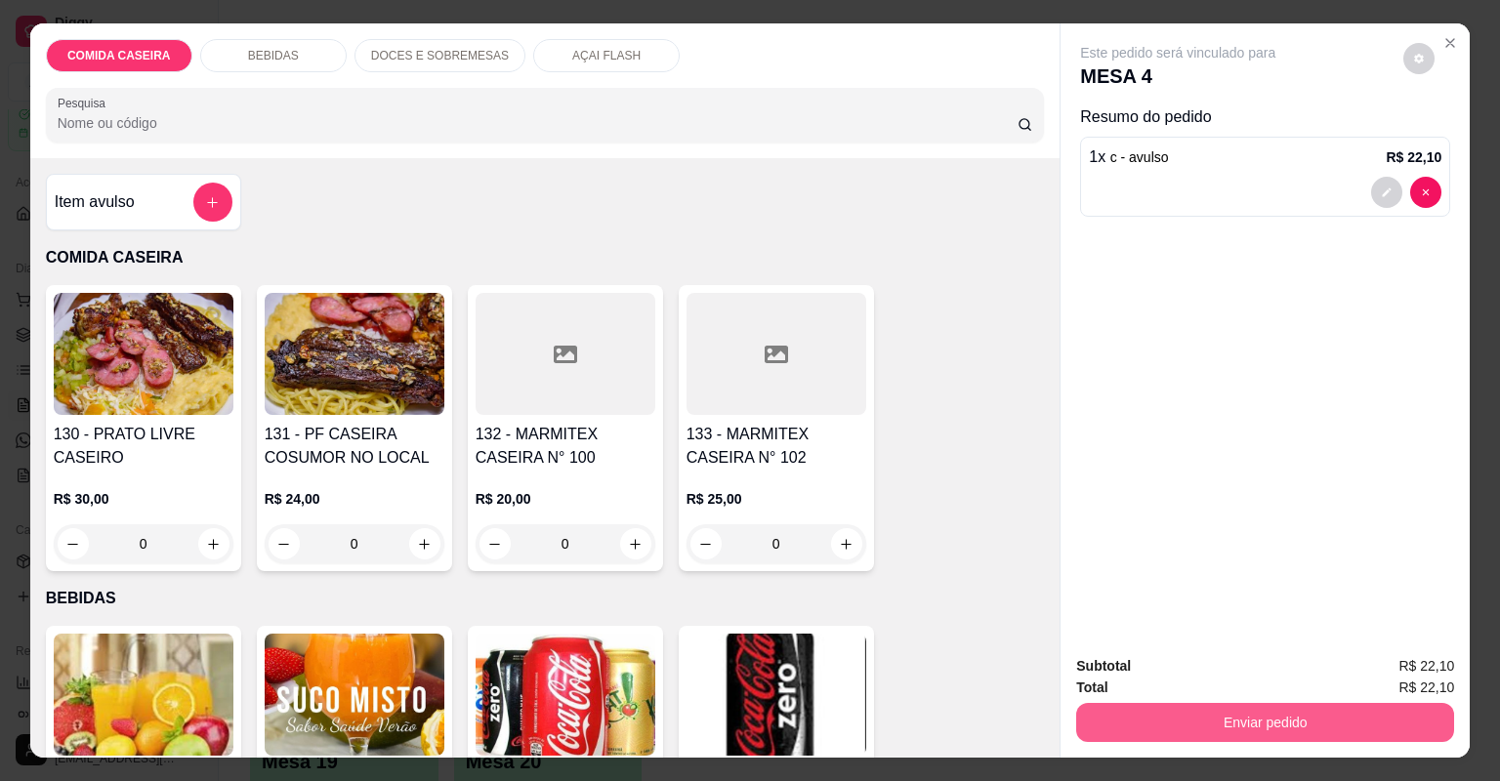
click at [1120, 703] on button "Enviar pedido" at bounding box center [1265, 722] width 378 height 39
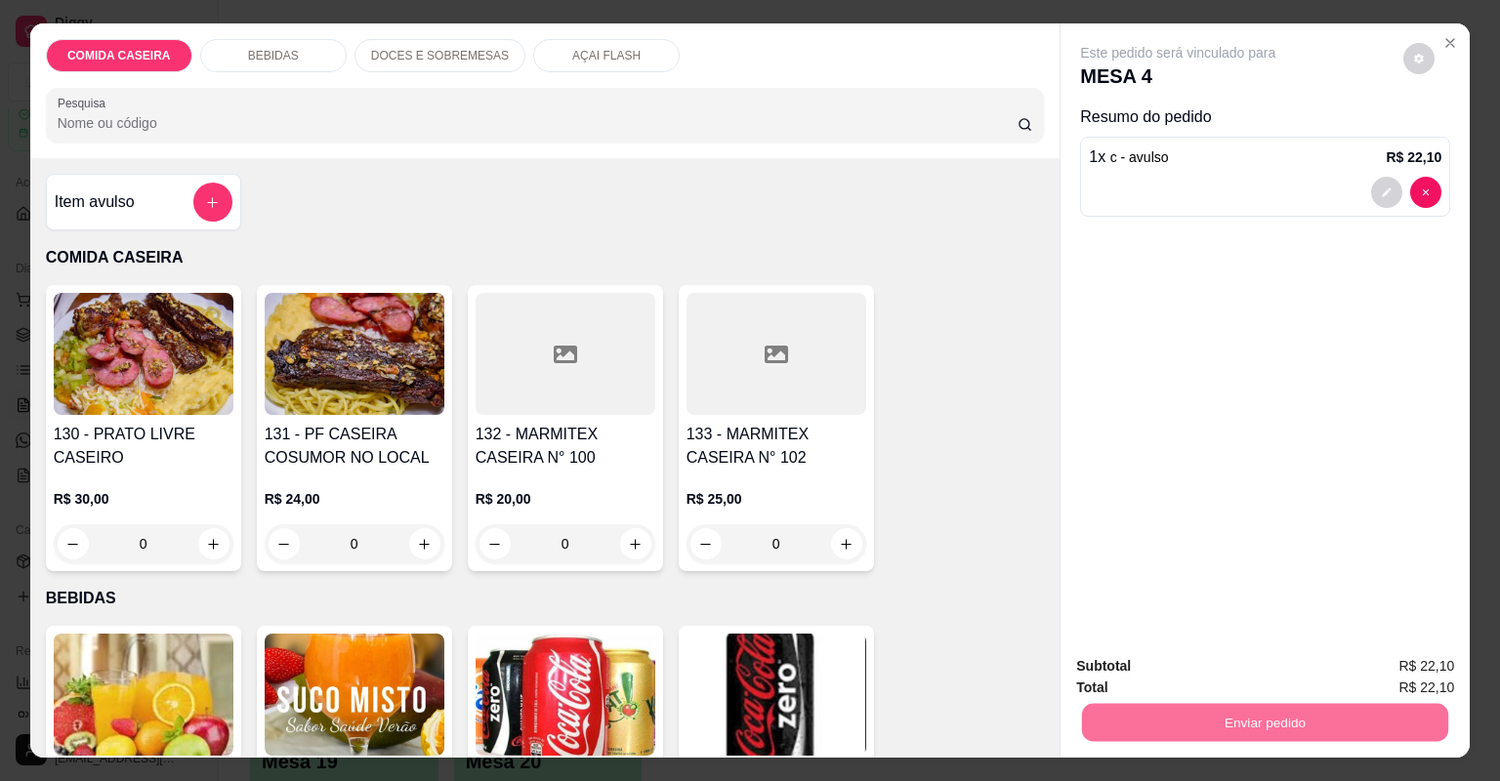
click at [1145, 674] on button "Não registrar e enviar pedido" at bounding box center [1201, 674] width 197 height 36
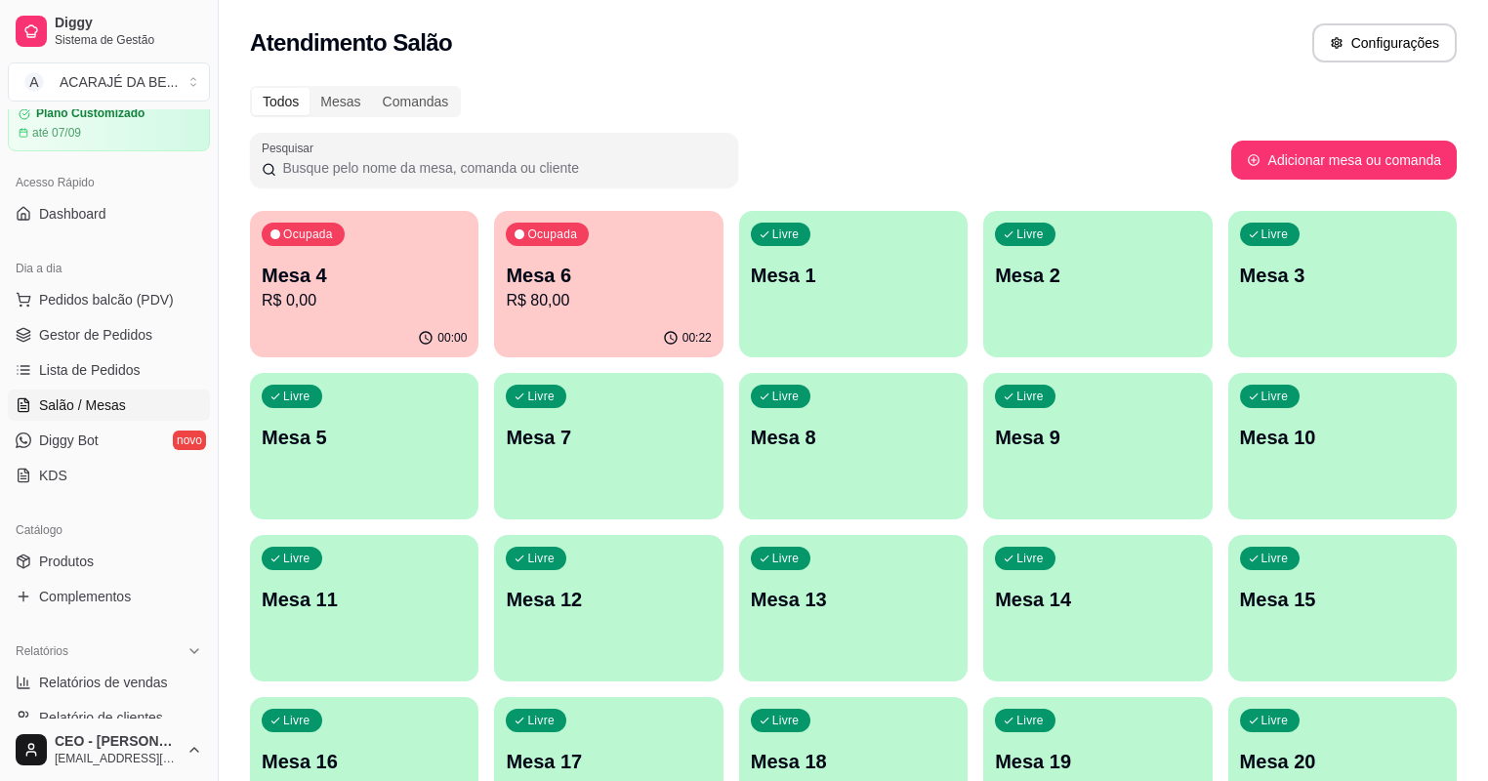
click at [365, 296] on p "R$ 0,00" at bounding box center [364, 300] width 205 height 23
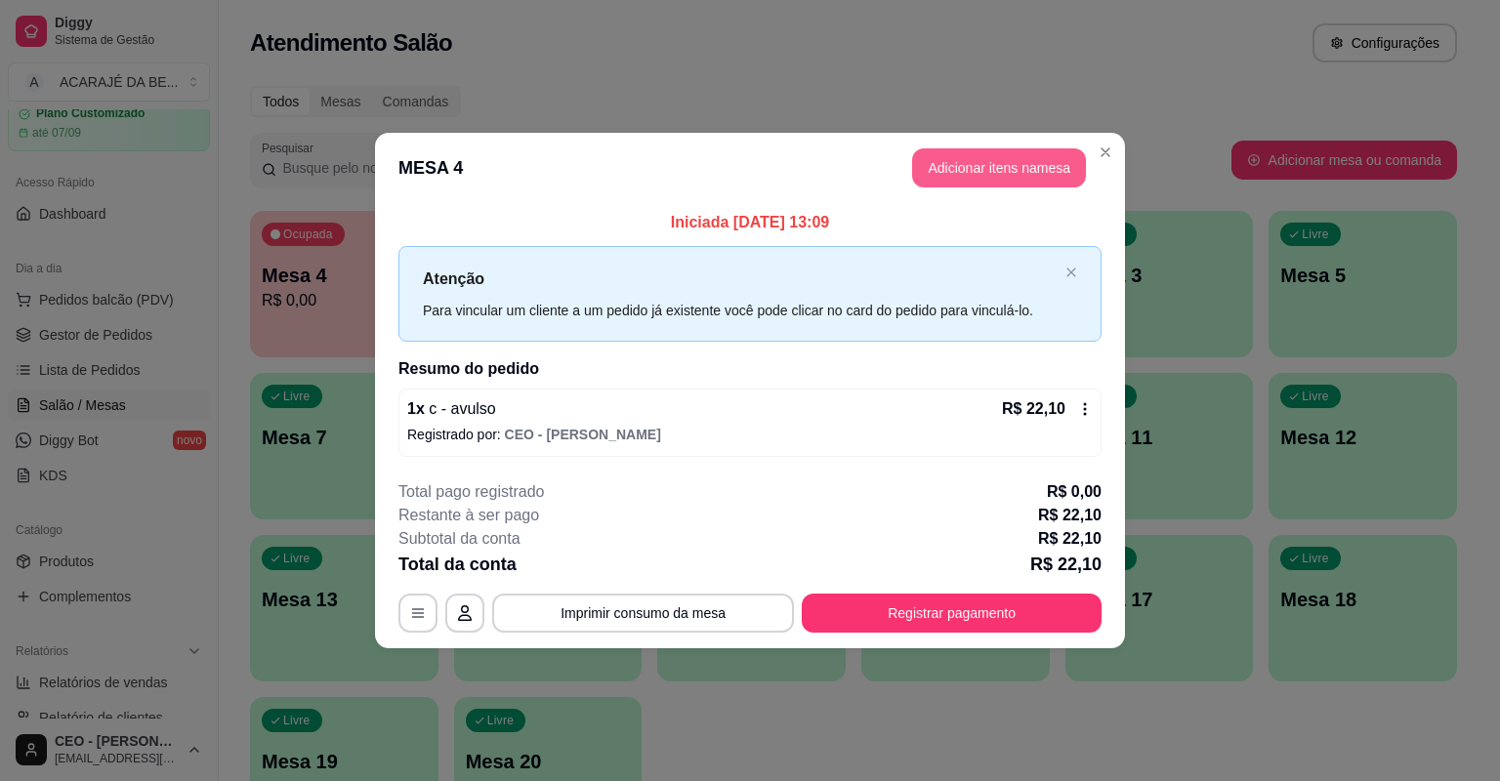
click at [1034, 151] on button "Adicionar itens na mesa" at bounding box center [999, 167] width 174 height 39
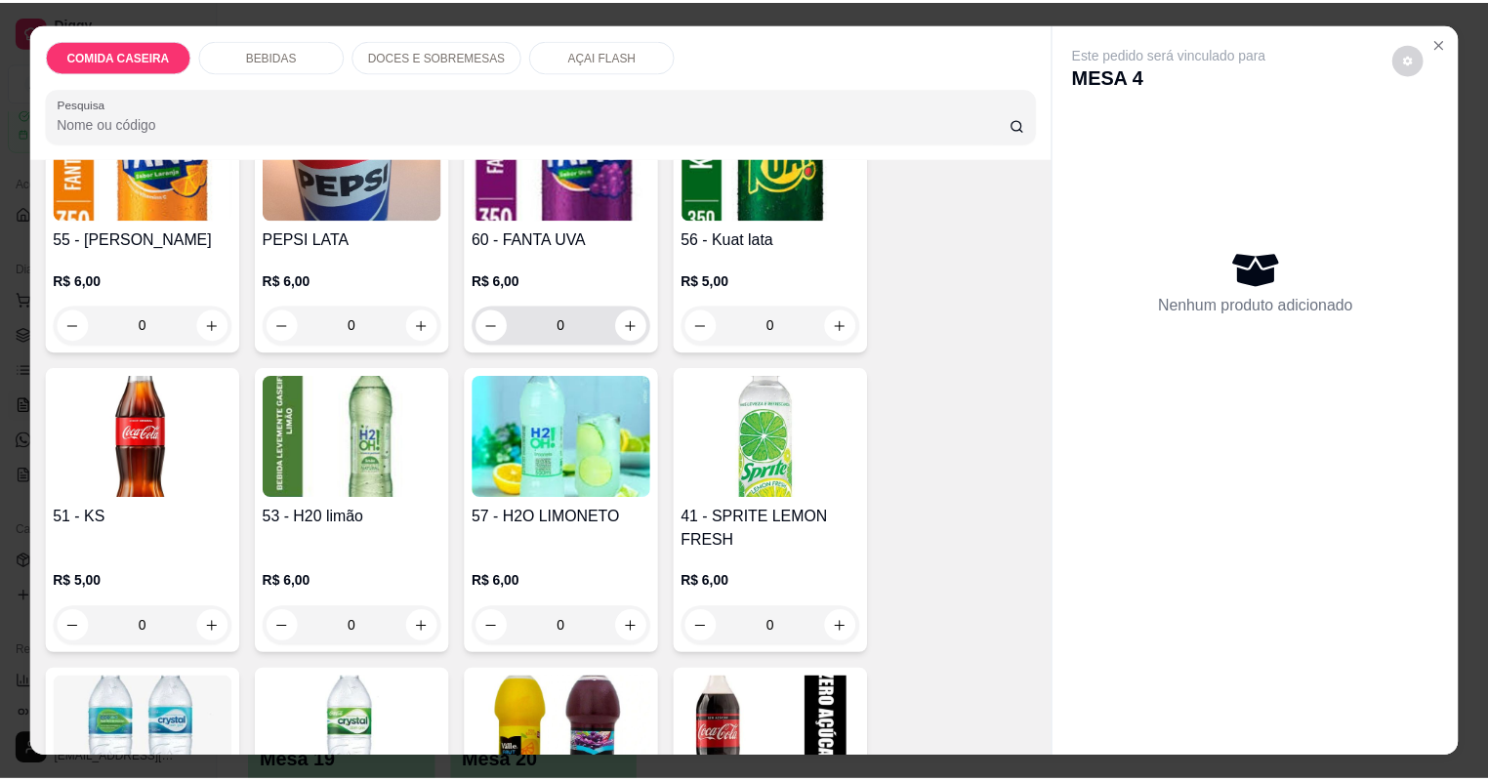
scroll to position [859, 0]
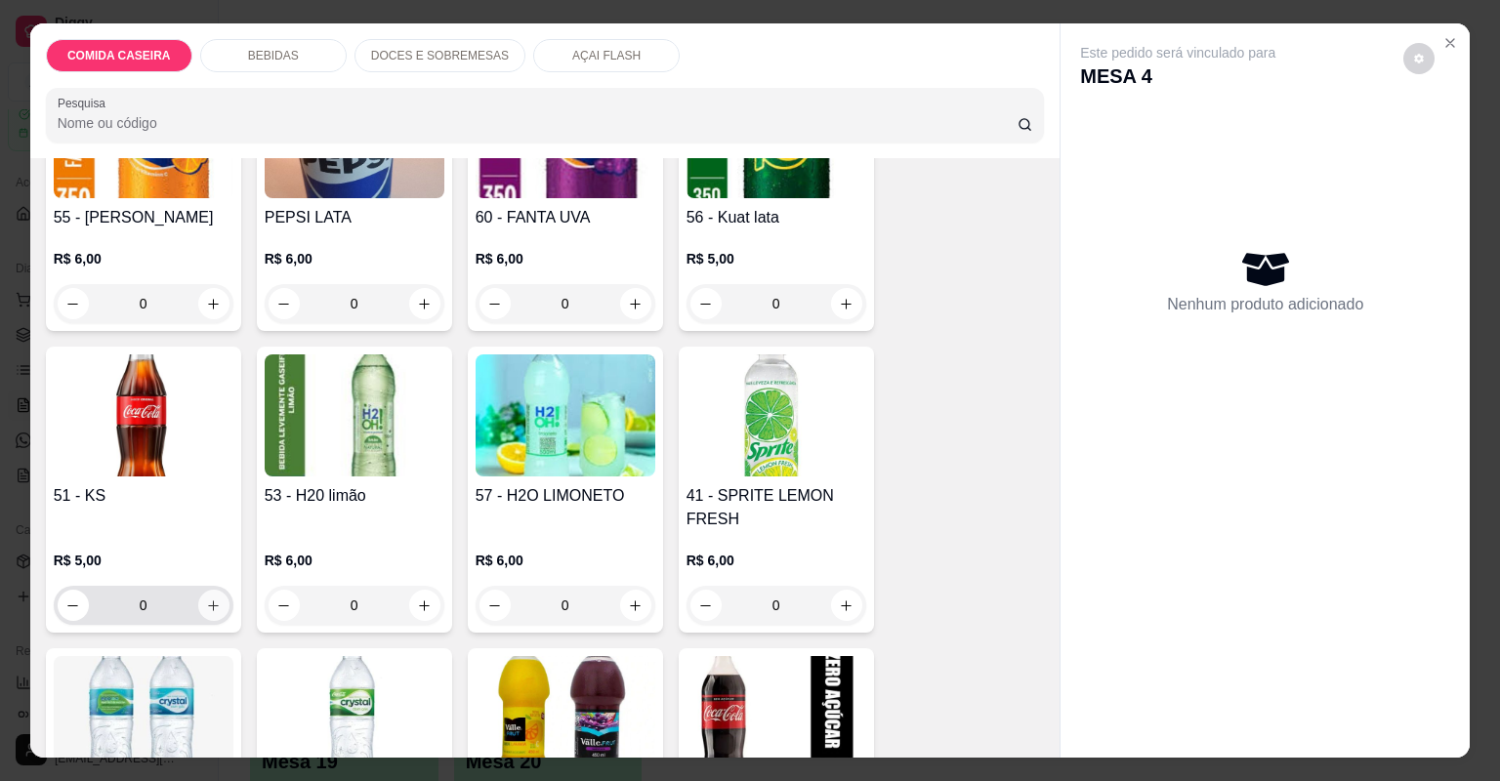
click at [211, 606] on icon "increase-product-quantity" at bounding box center [213, 606] width 15 height 15
type input "1"
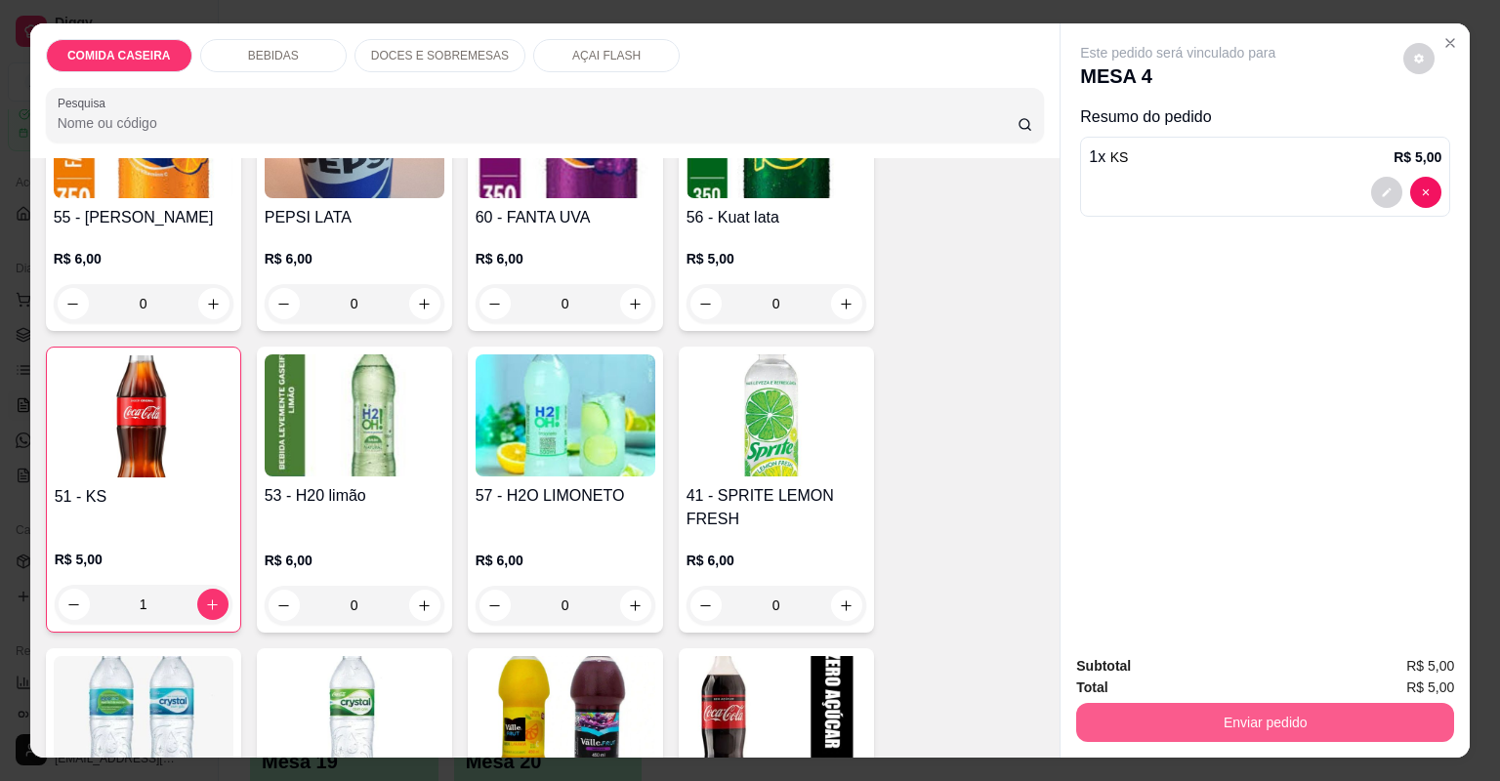
click at [1165, 725] on button "Enviar pedido" at bounding box center [1265, 722] width 378 height 39
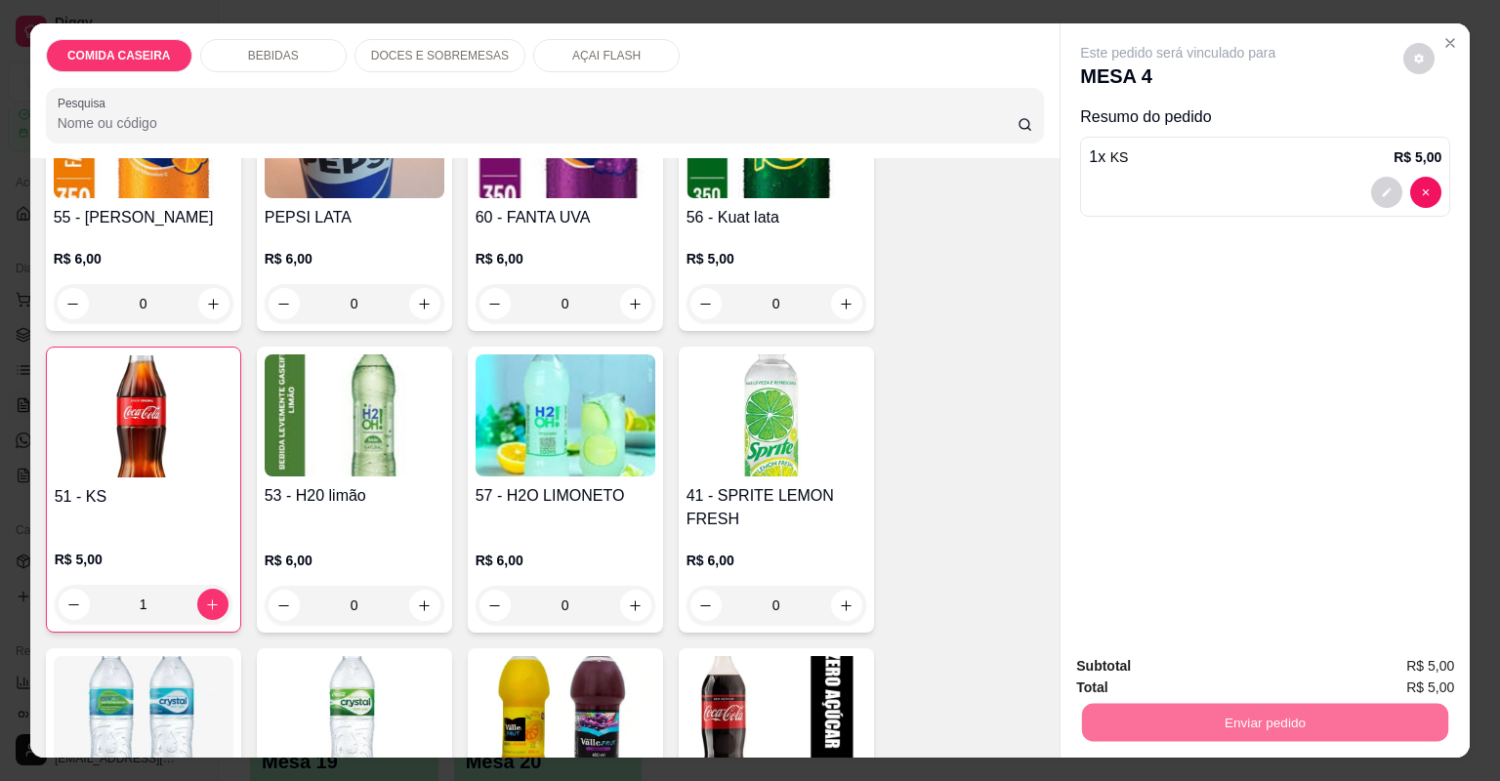
click at [1257, 678] on button "Não registrar e enviar pedido" at bounding box center [1201, 674] width 197 height 36
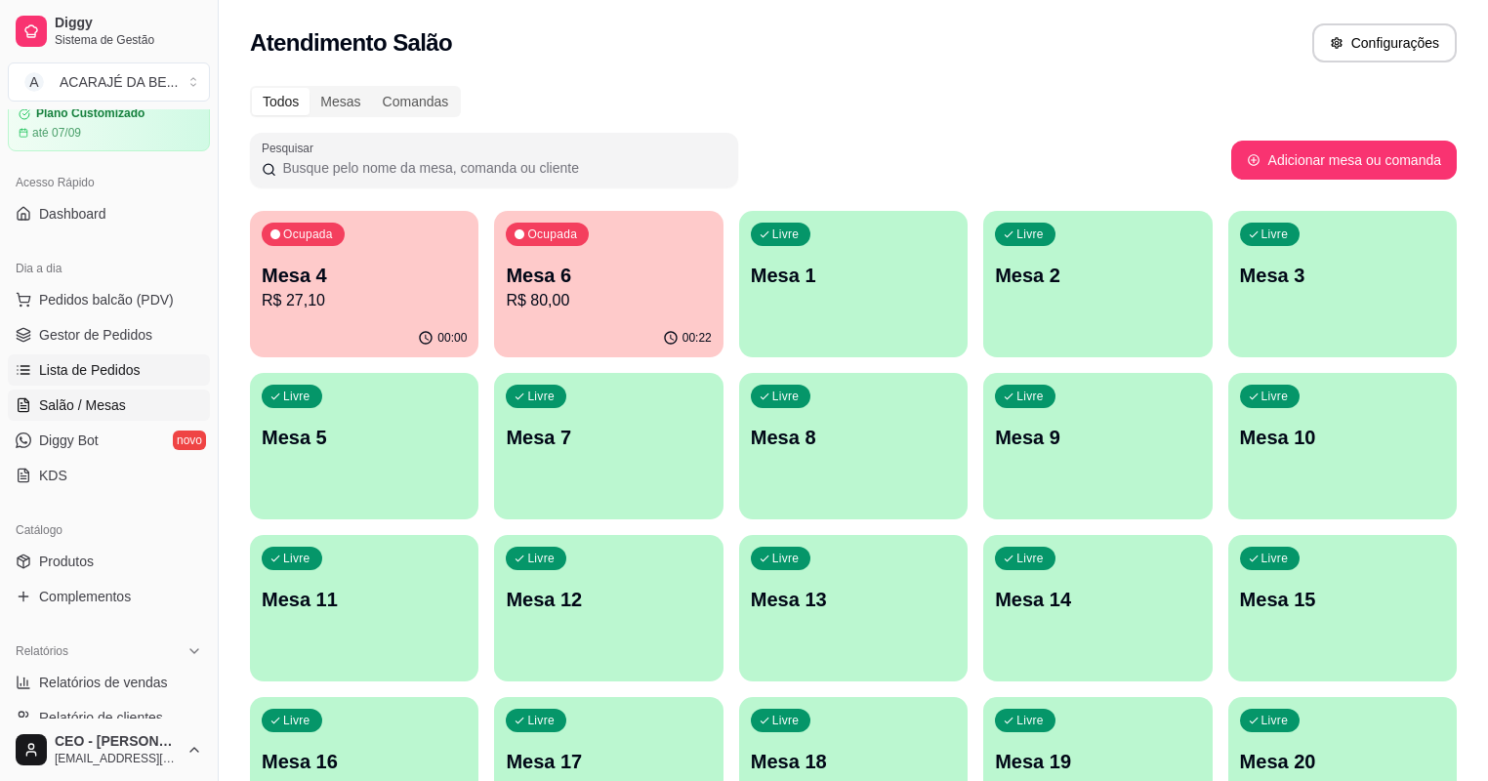
click at [130, 358] on link "Lista de Pedidos" at bounding box center [109, 369] width 202 height 31
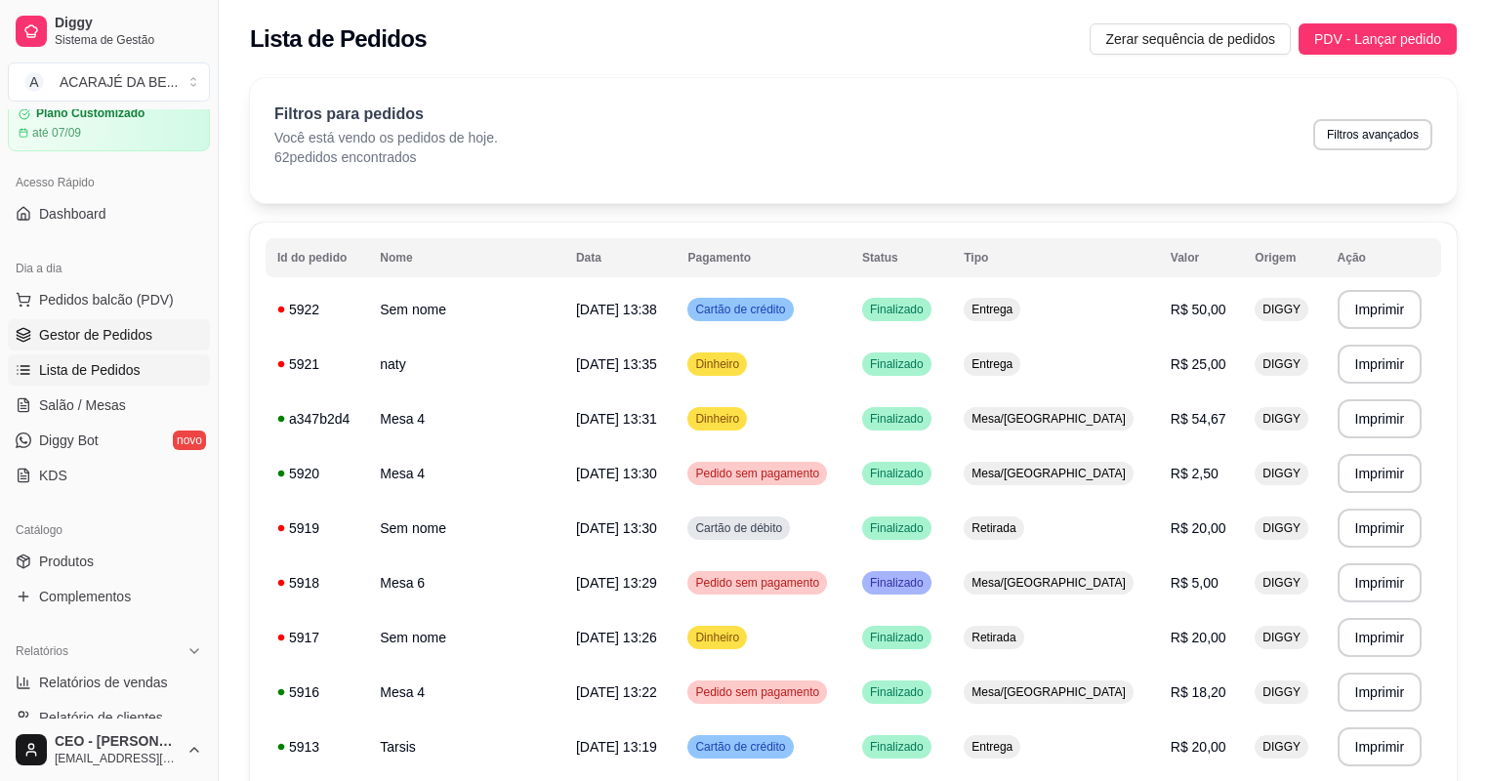
click at [123, 329] on span "Gestor de Pedidos" at bounding box center [95, 335] width 113 height 20
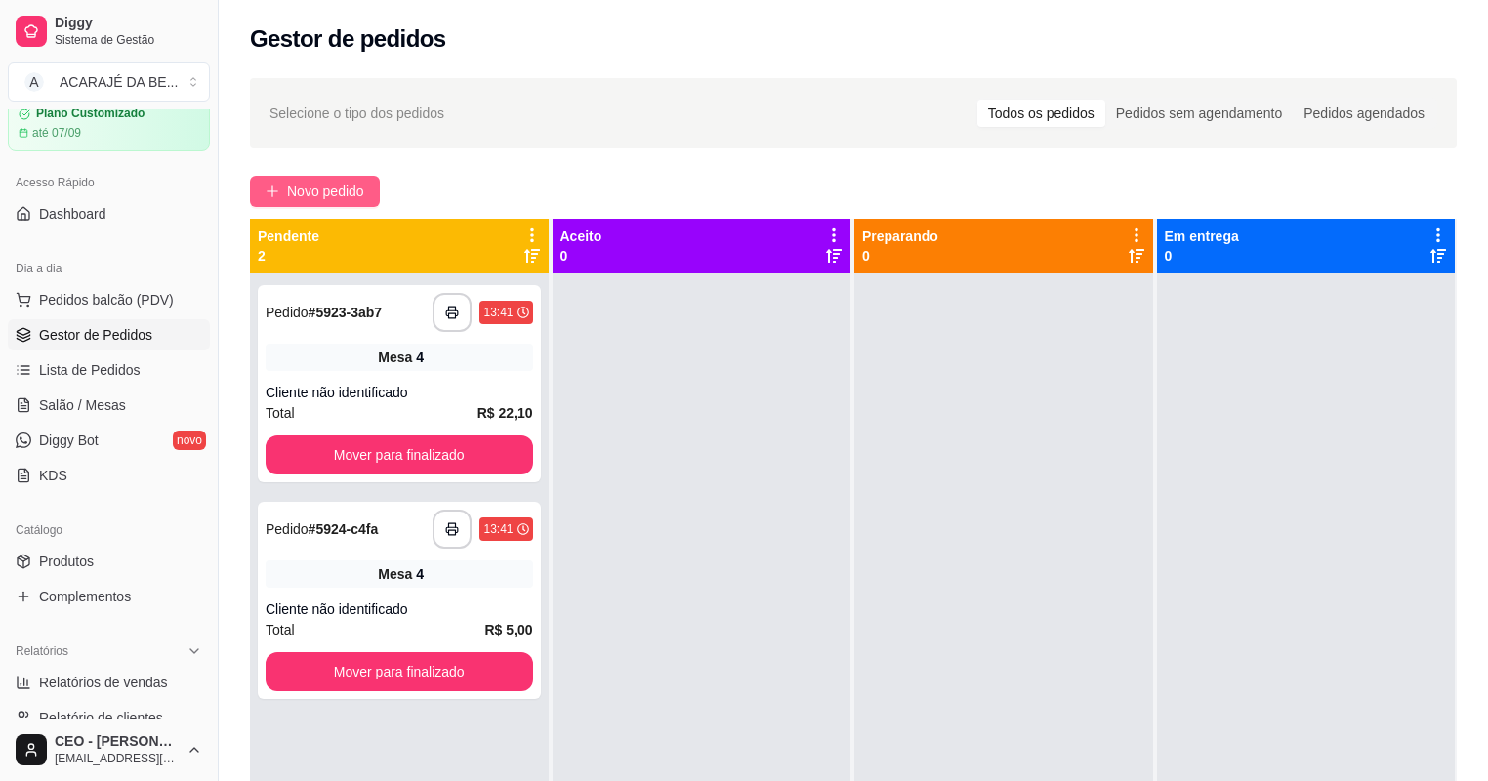
click at [316, 191] on span "Novo pedido" at bounding box center [325, 191] width 77 height 21
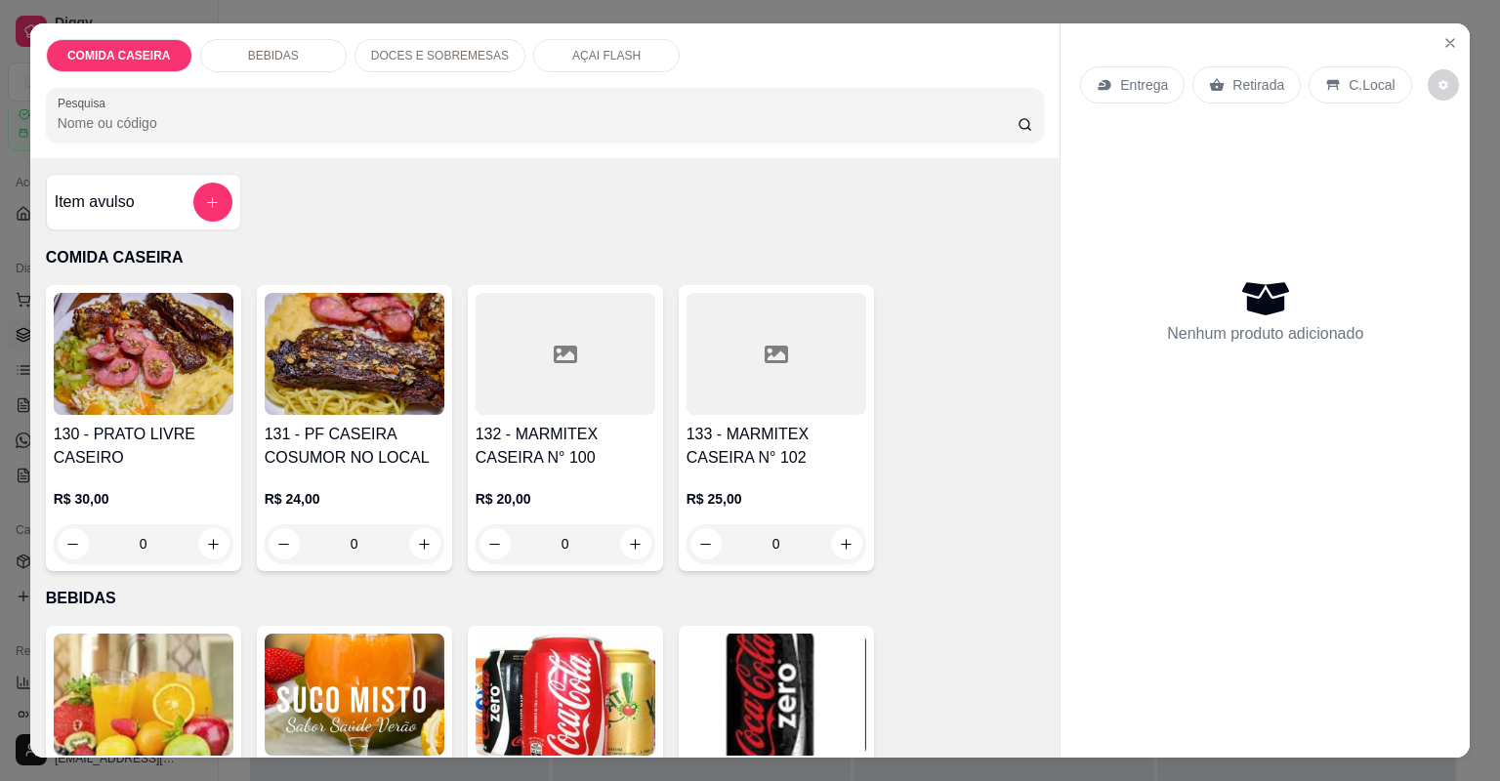
click at [568, 348] on icon at bounding box center [565, 355] width 23 height 18
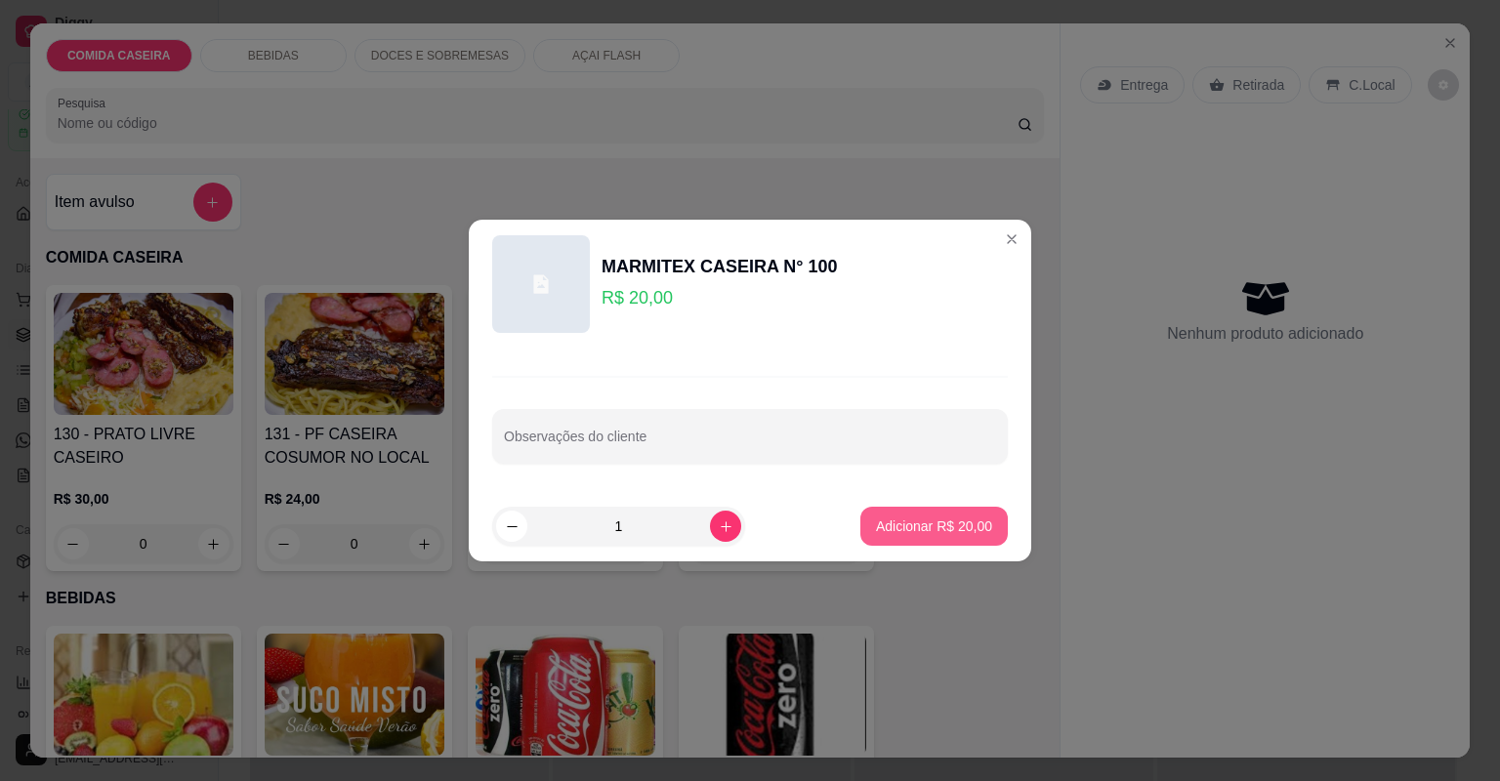
click at [876, 526] on p "Adicionar R$ 20,00" at bounding box center [934, 526] width 116 height 20
type input "1"
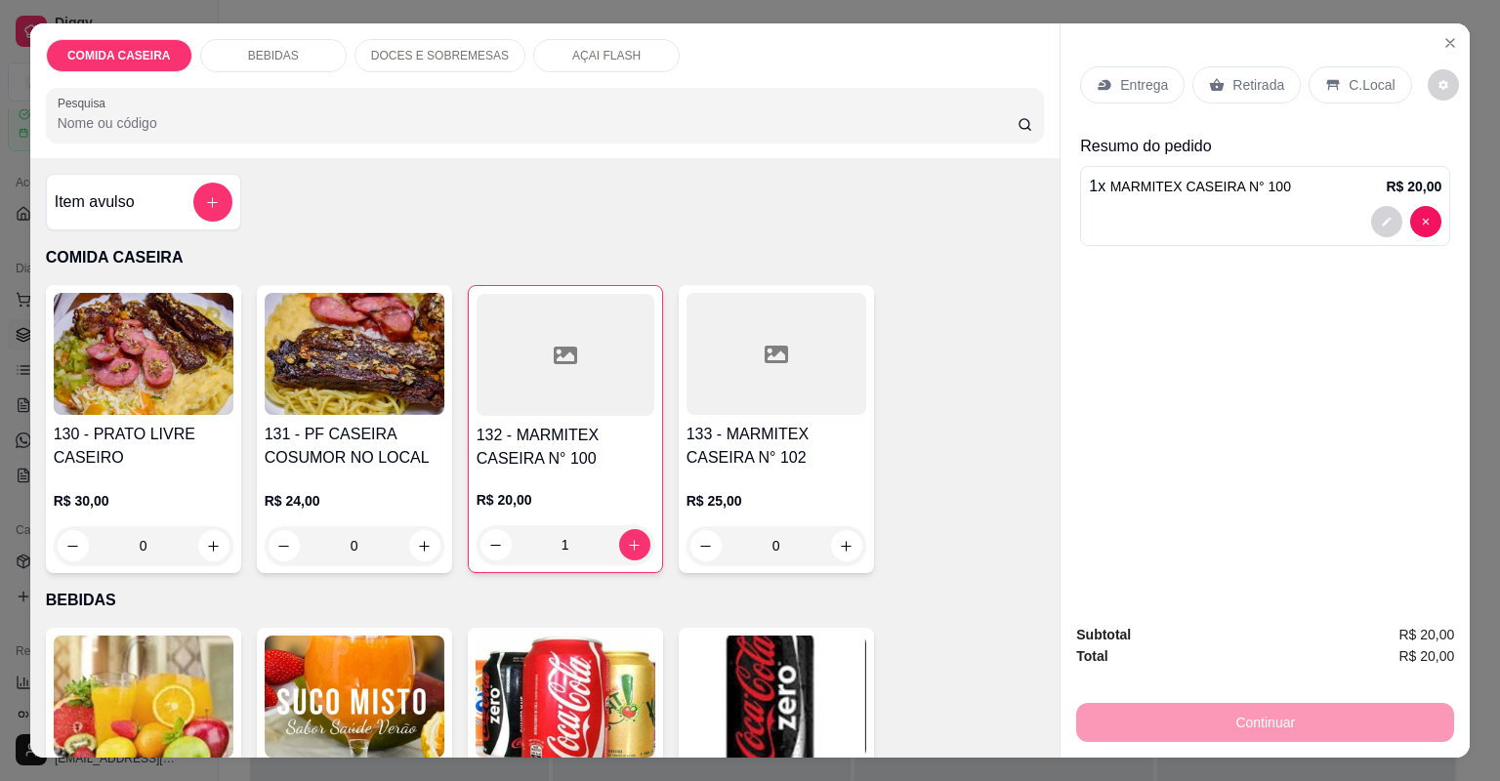
click at [1221, 72] on div "Retirada" at bounding box center [1246, 84] width 108 height 37
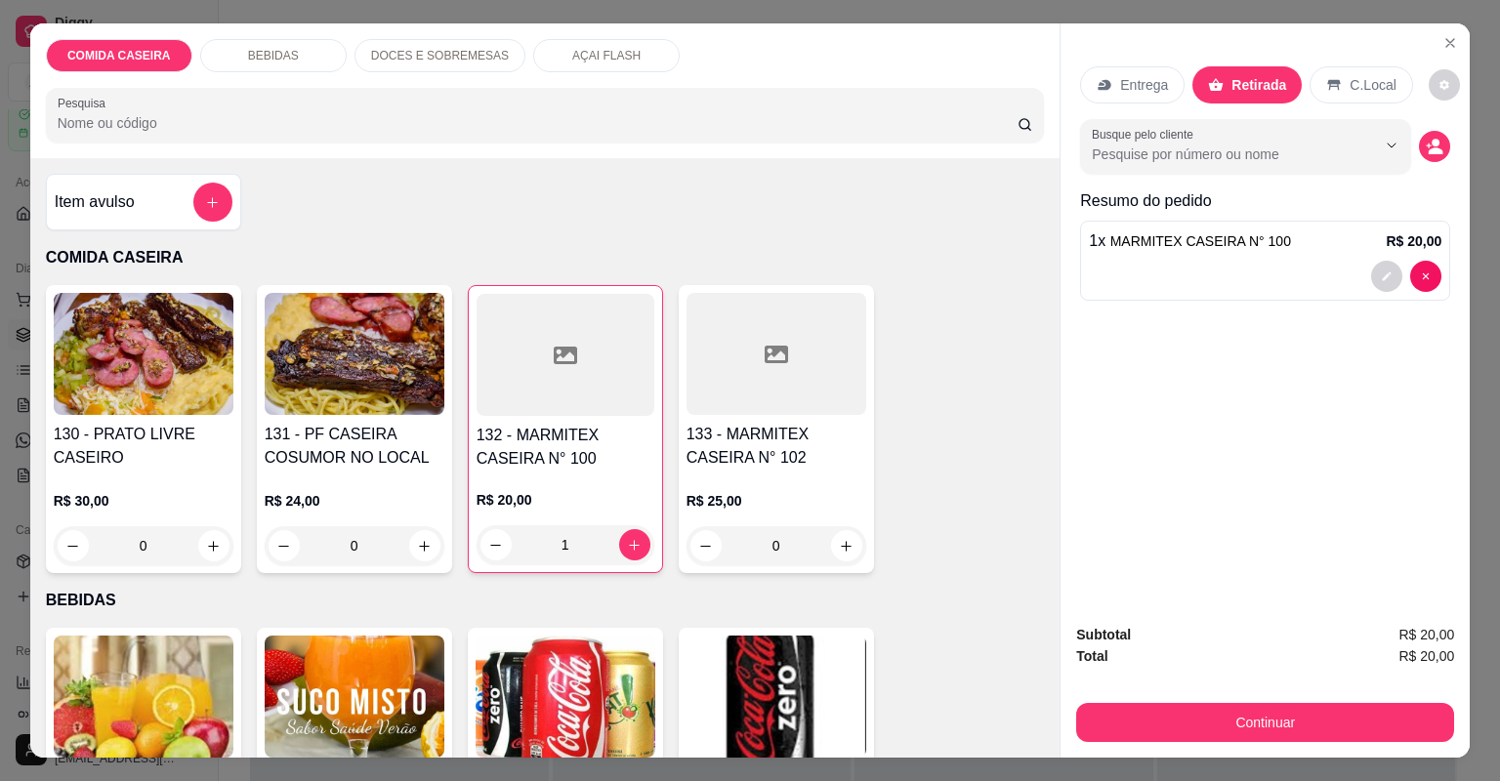
click at [1177, 725] on button "Continuar" at bounding box center [1265, 722] width 378 height 39
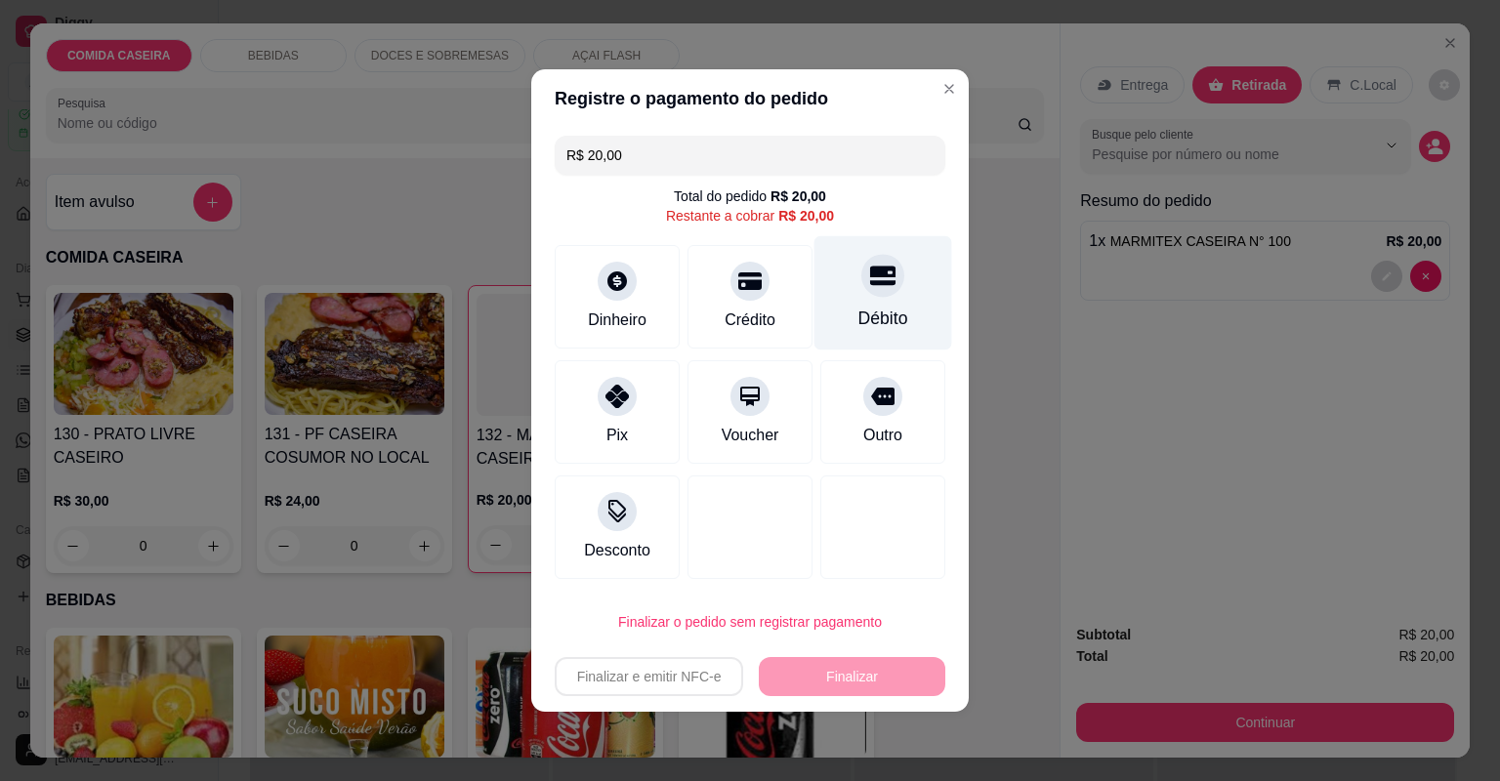
click at [901, 293] on div "Débito" at bounding box center [883, 293] width 138 height 114
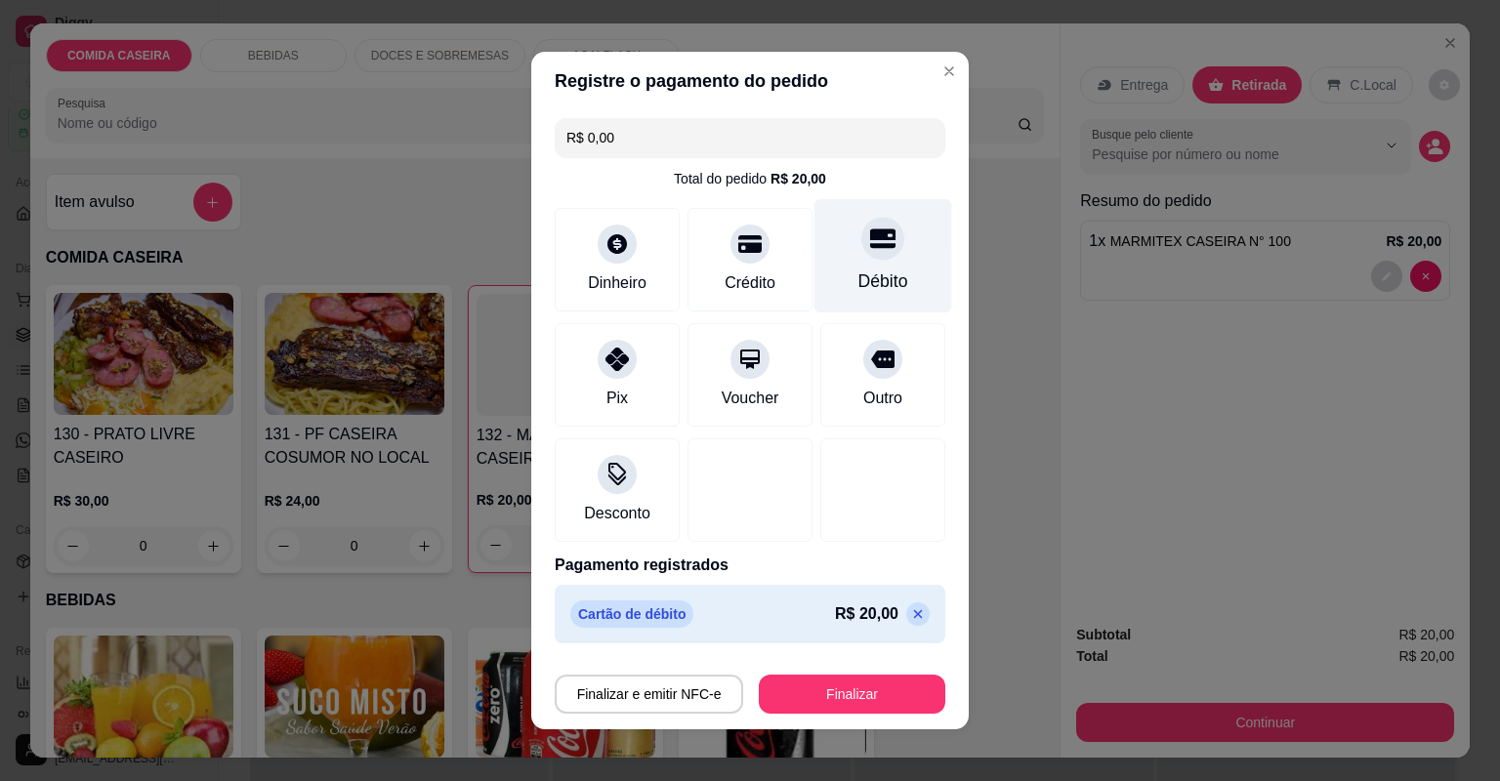
type input "R$ 0,00"
click at [820, 274] on div "Débito" at bounding box center [883, 256] width 138 height 114
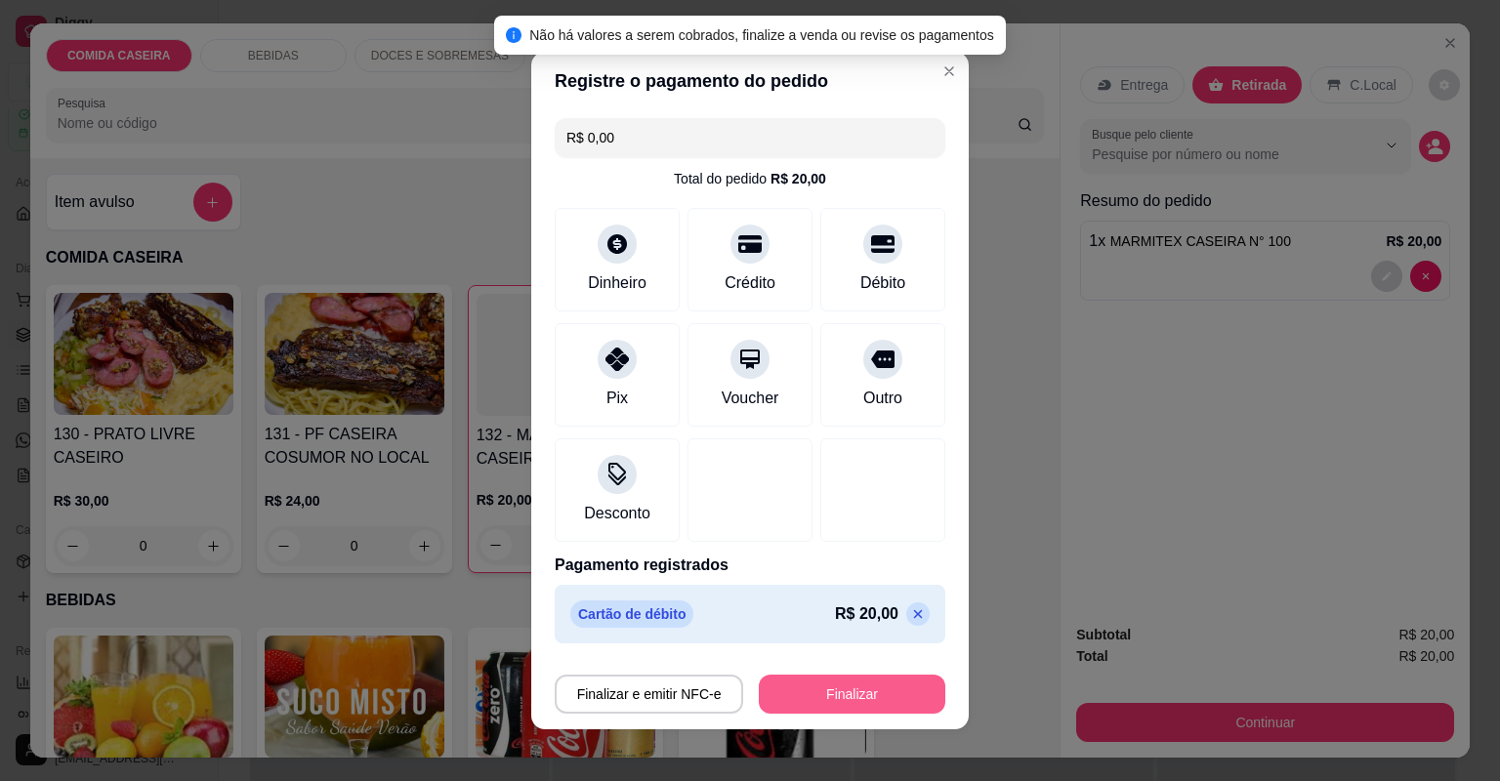
click at [869, 703] on button "Finalizar" at bounding box center [852, 694] width 186 height 39
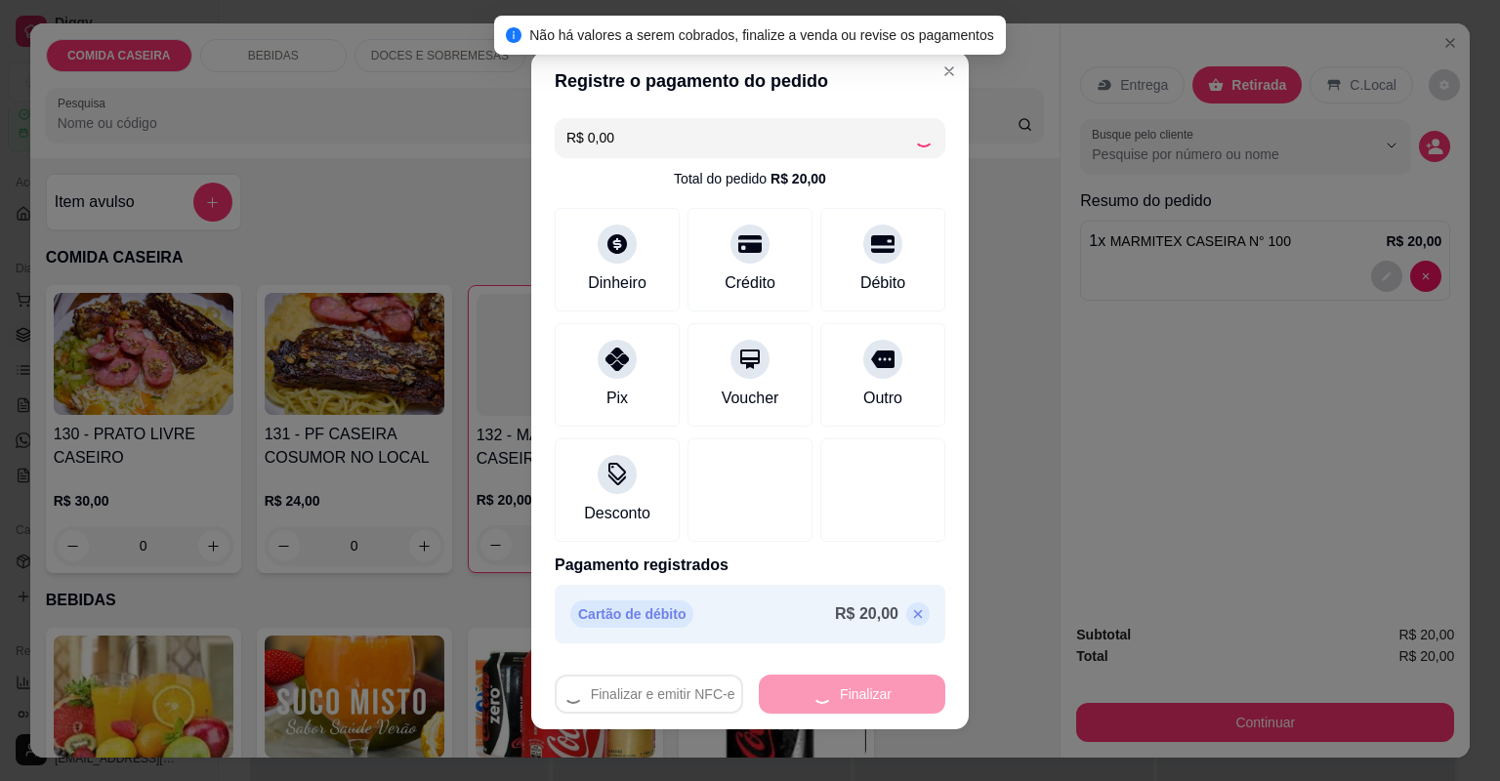
type input "0"
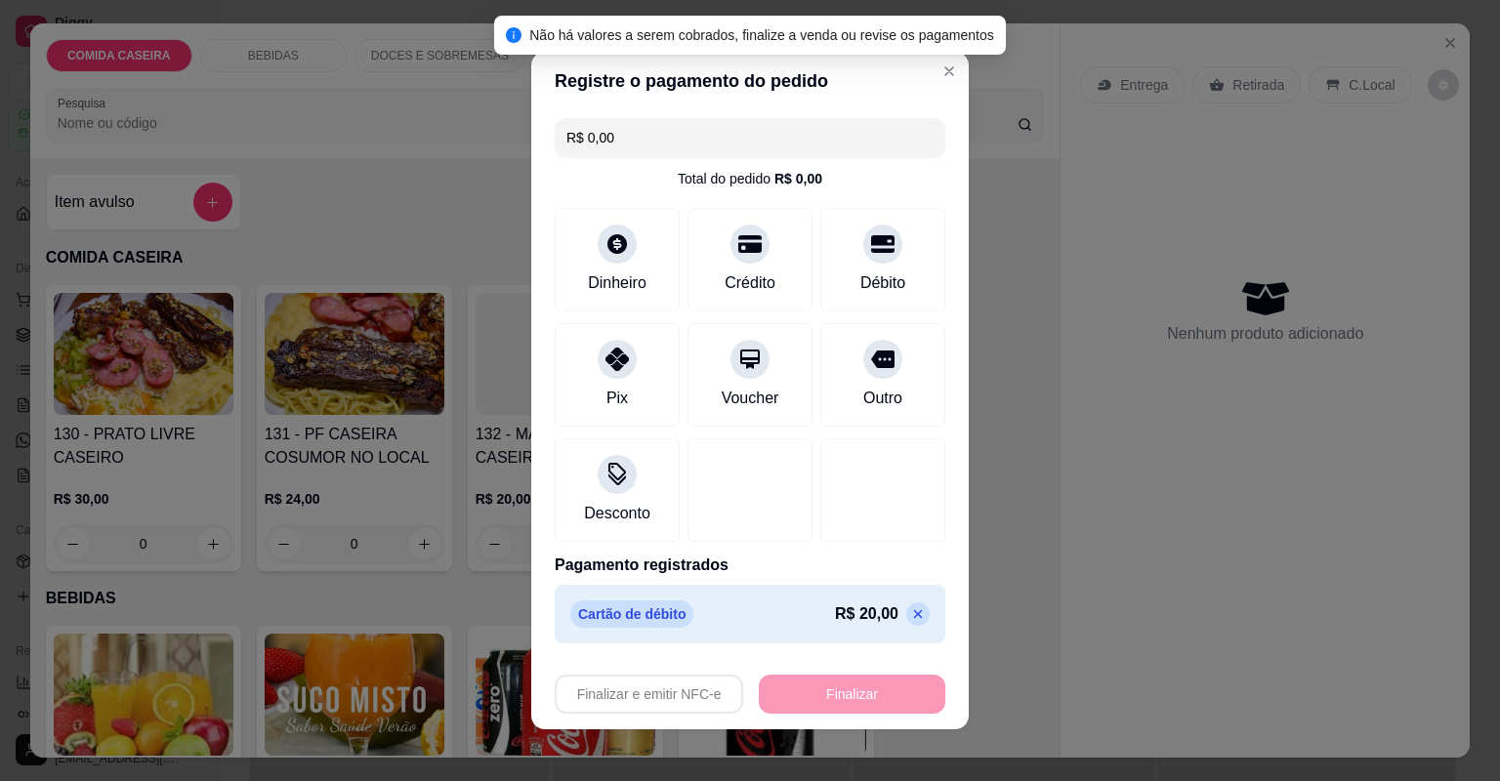
type input "-R$ 20,00"
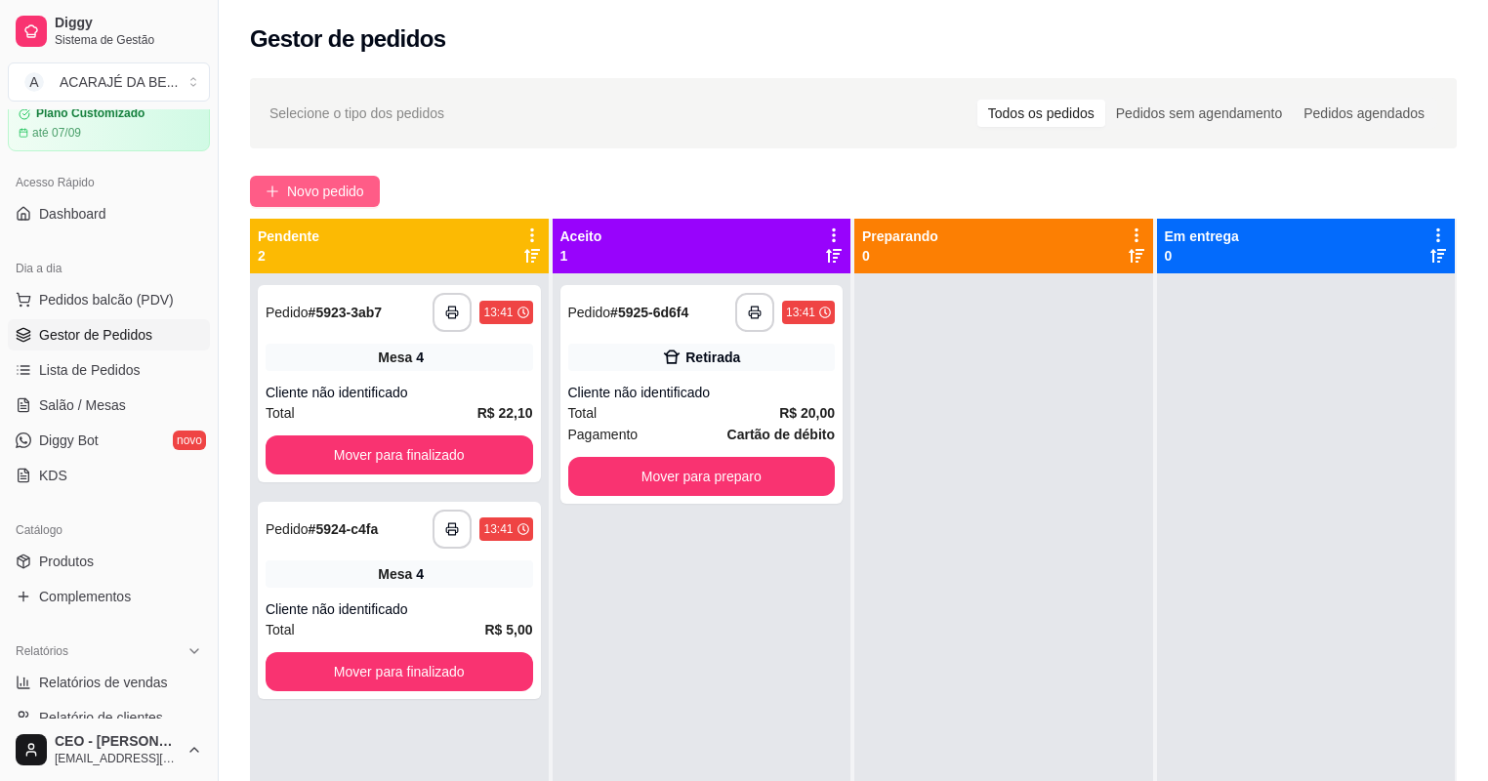
click at [340, 190] on span "Novo pedido" at bounding box center [325, 191] width 77 height 21
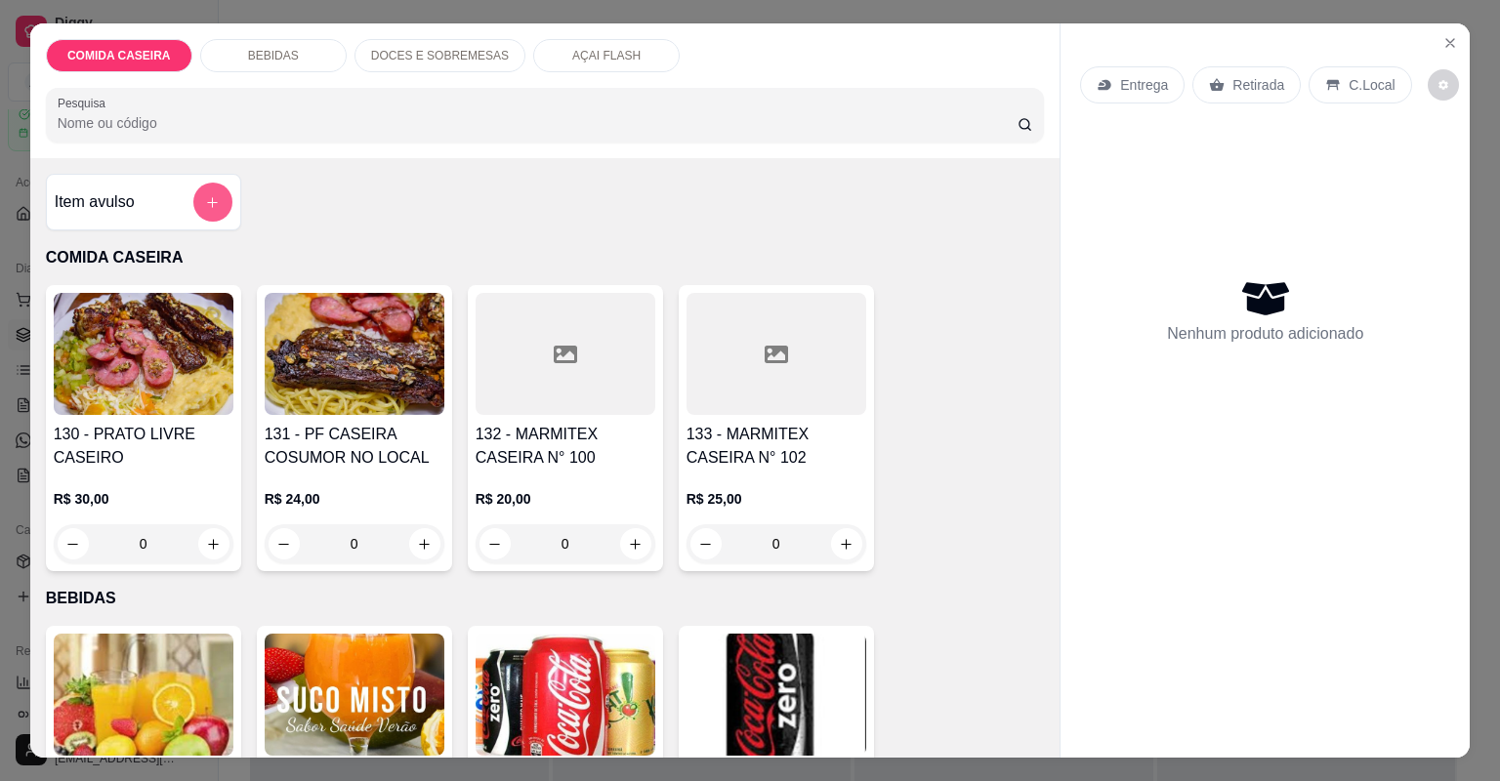
click at [205, 203] on icon "add-separate-item" at bounding box center [212, 202] width 15 height 15
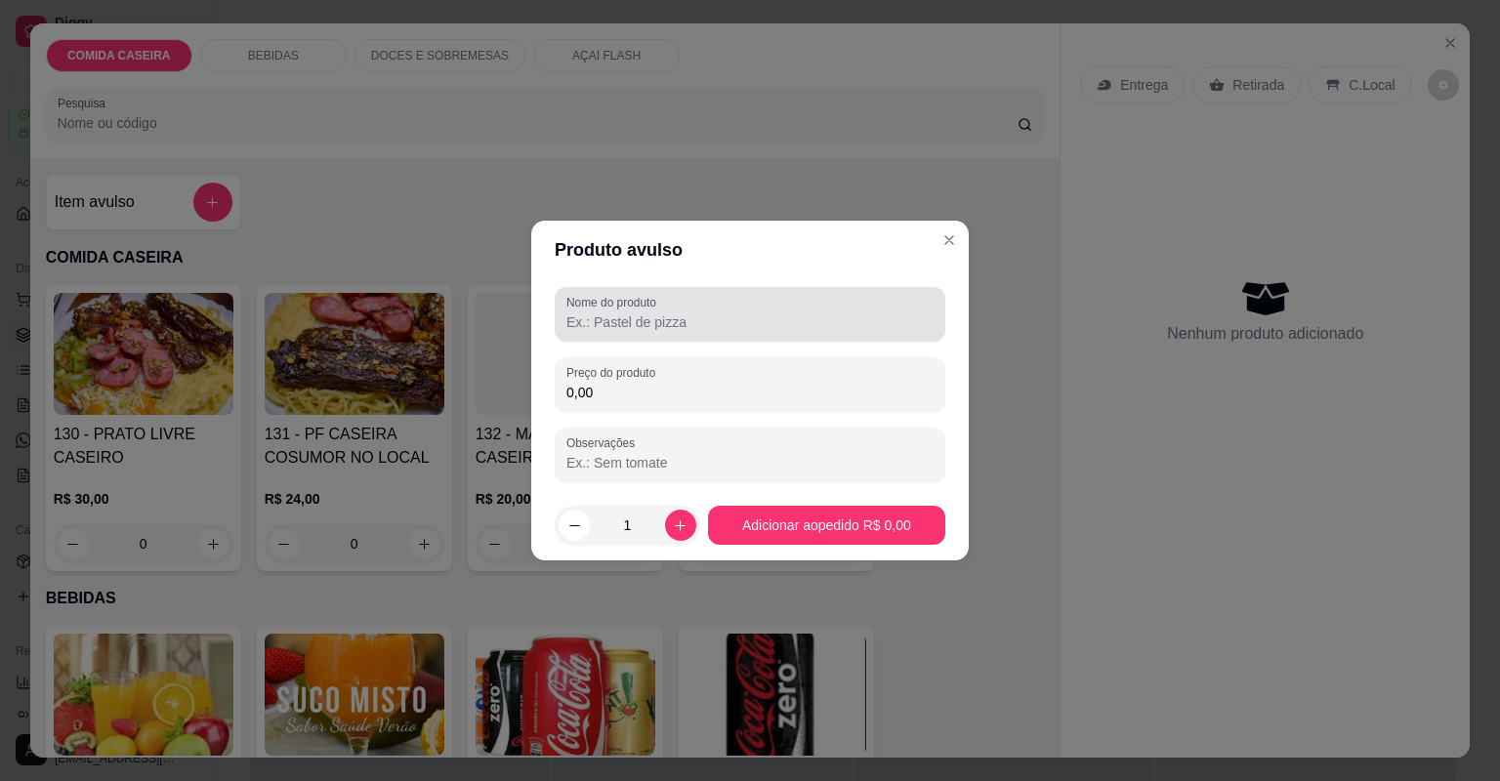
click at [575, 332] on div at bounding box center [749, 314] width 367 height 39
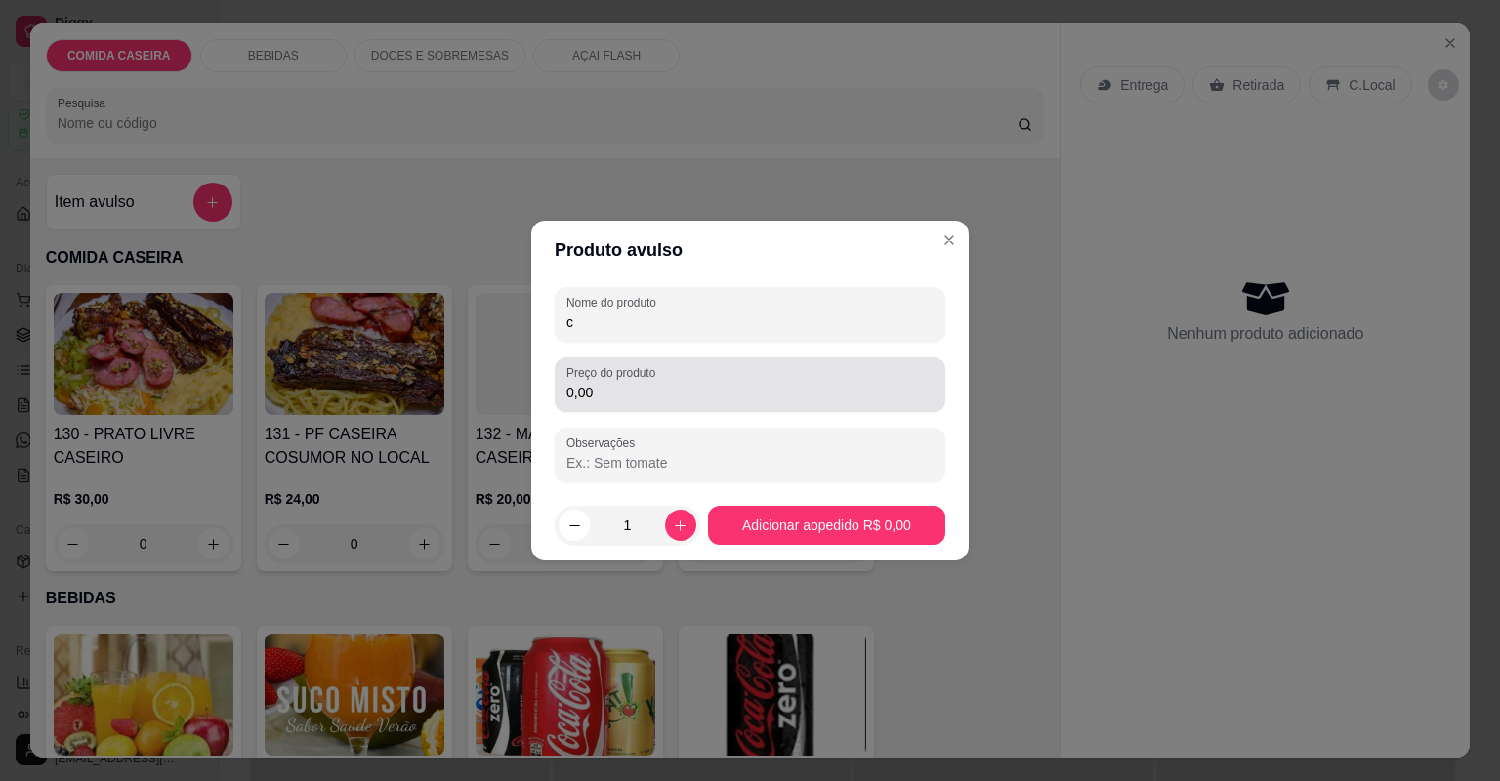
type input "c"
click at [608, 381] on div "0,00" at bounding box center [749, 384] width 367 height 39
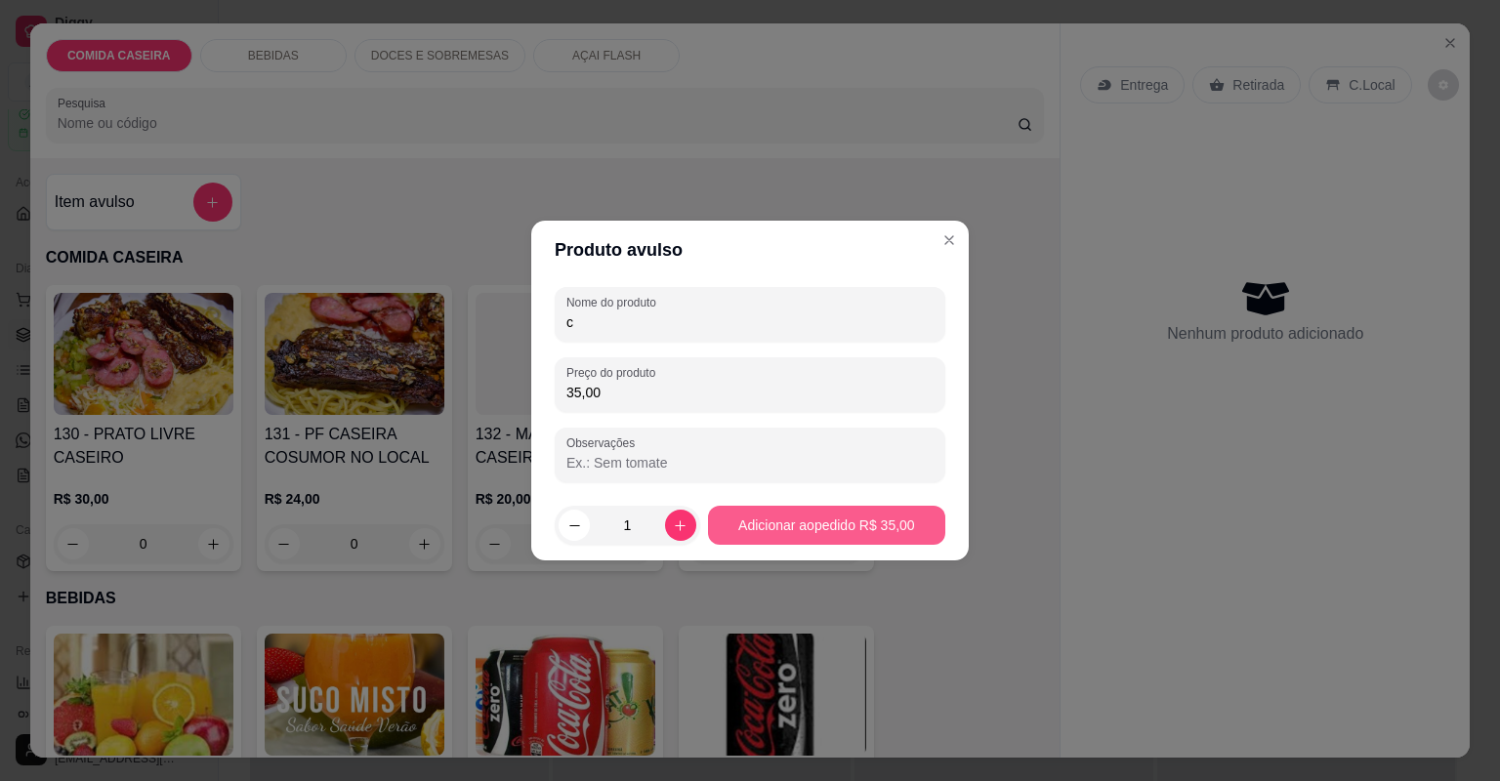
type input "35,00"
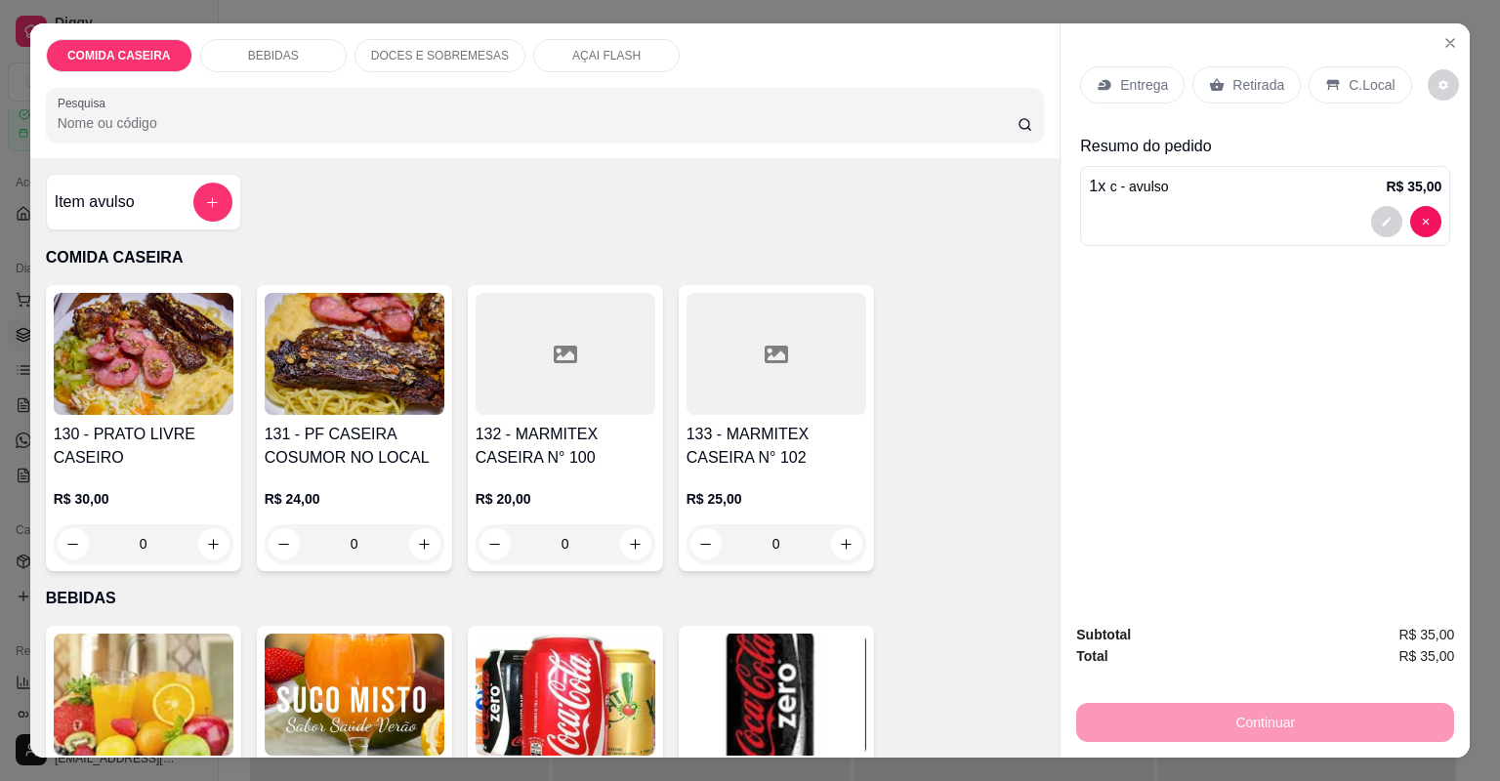
click at [1232, 90] on p "Retirada" at bounding box center [1258, 85] width 52 height 20
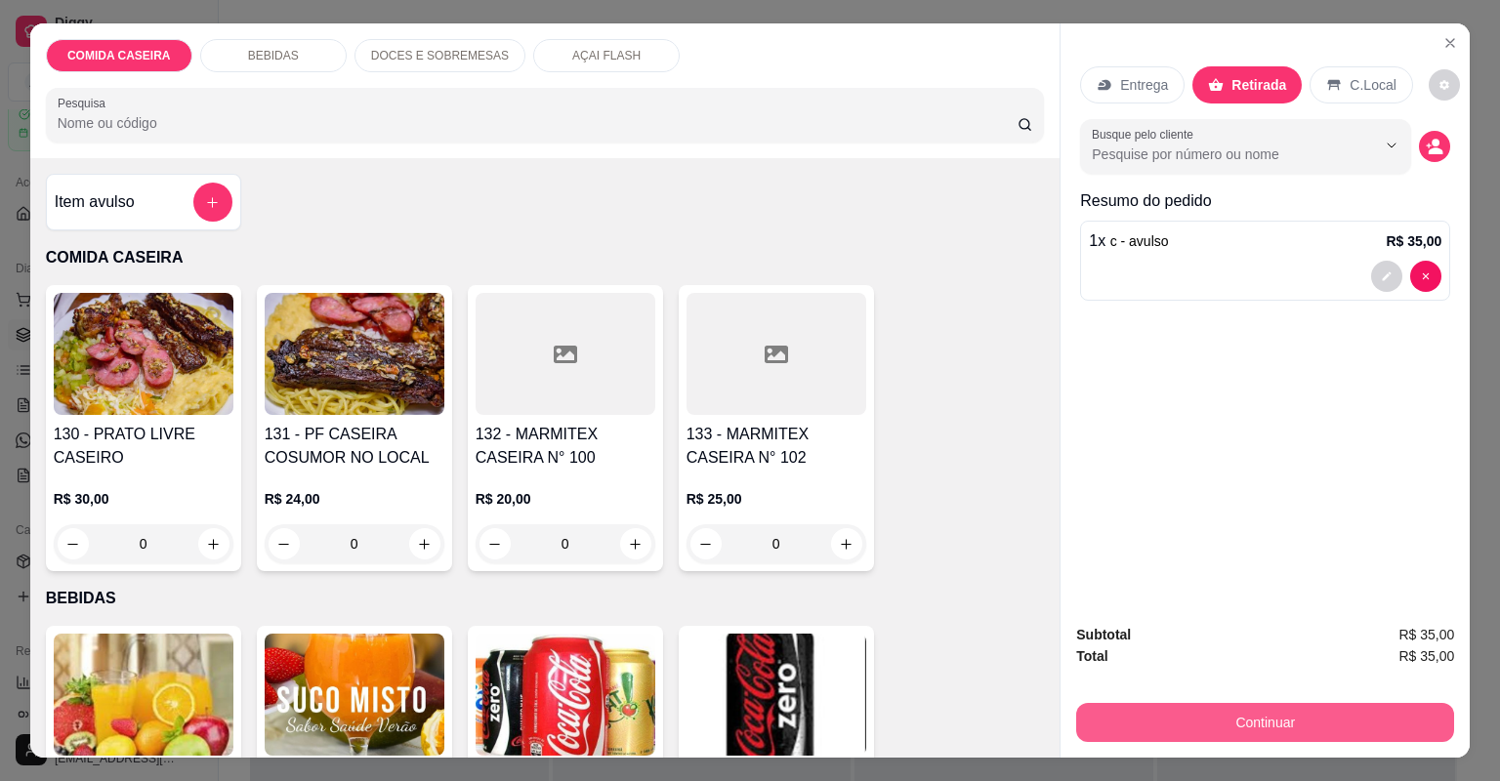
click at [1114, 710] on button "Continuar" at bounding box center [1265, 722] width 378 height 39
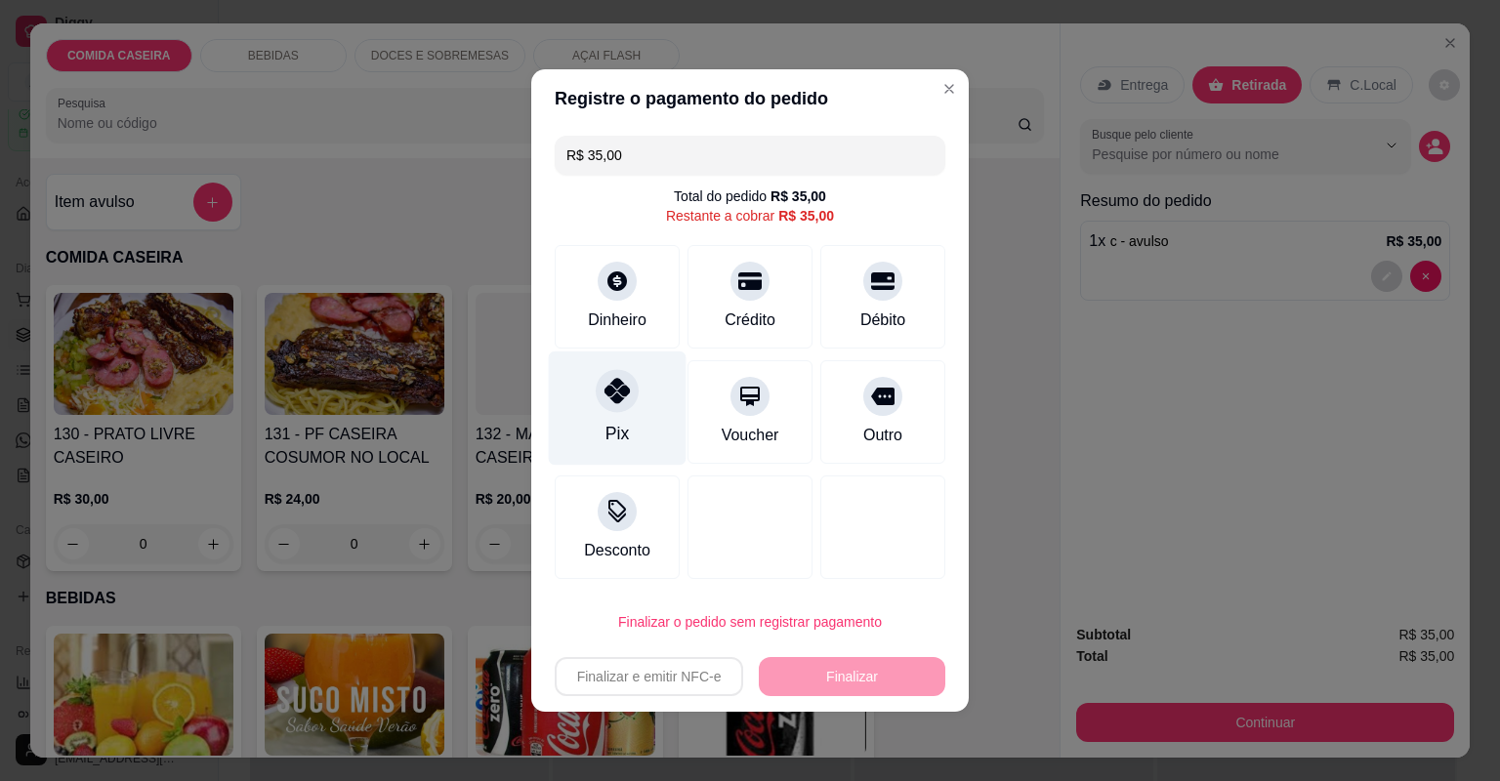
click at [642, 375] on div "Pix" at bounding box center [618, 408] width 138 height 114
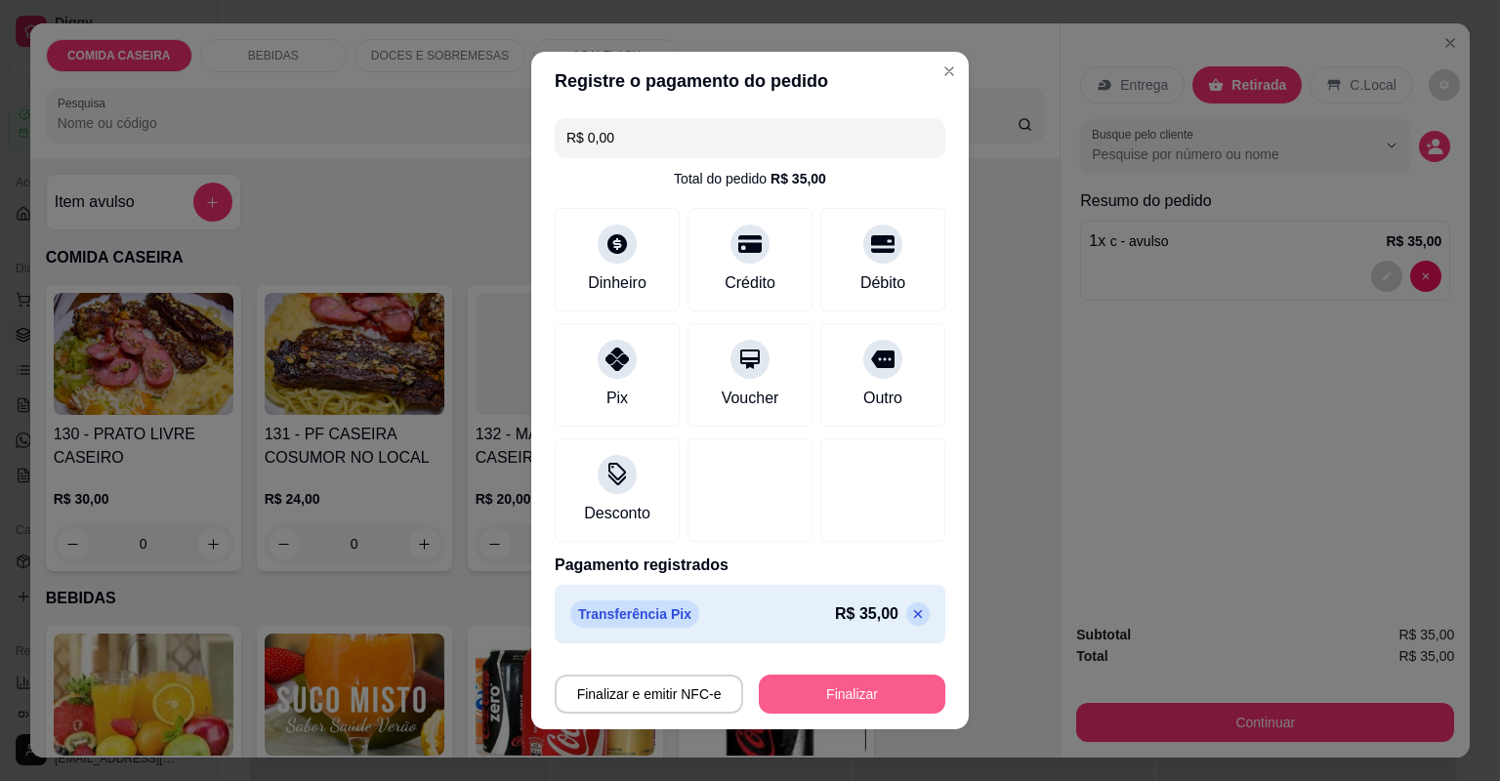
click at [837, 683] on button "Finalizar" at bounding box center [852, 694] width 186 height 39
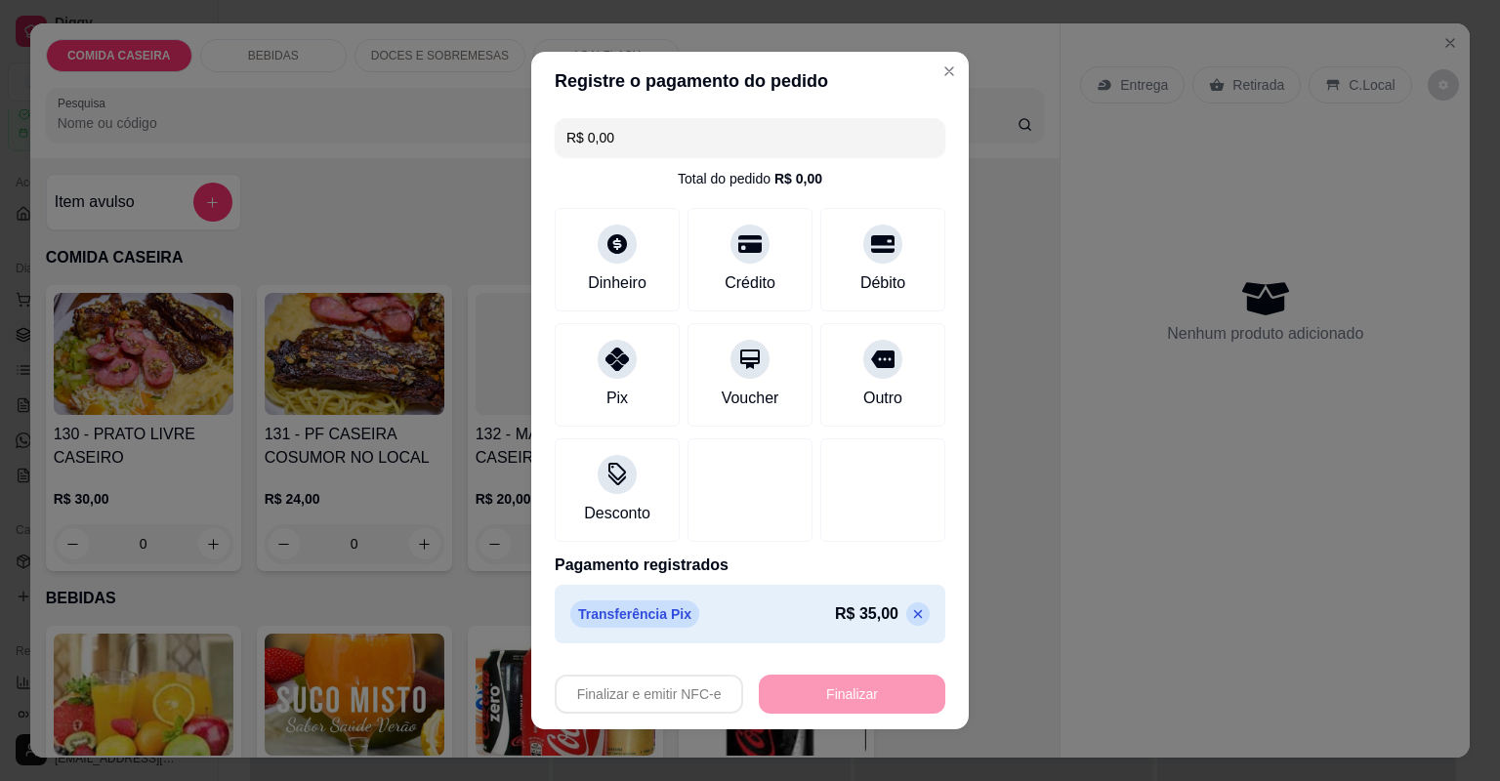
type input "-R$ 35,00"
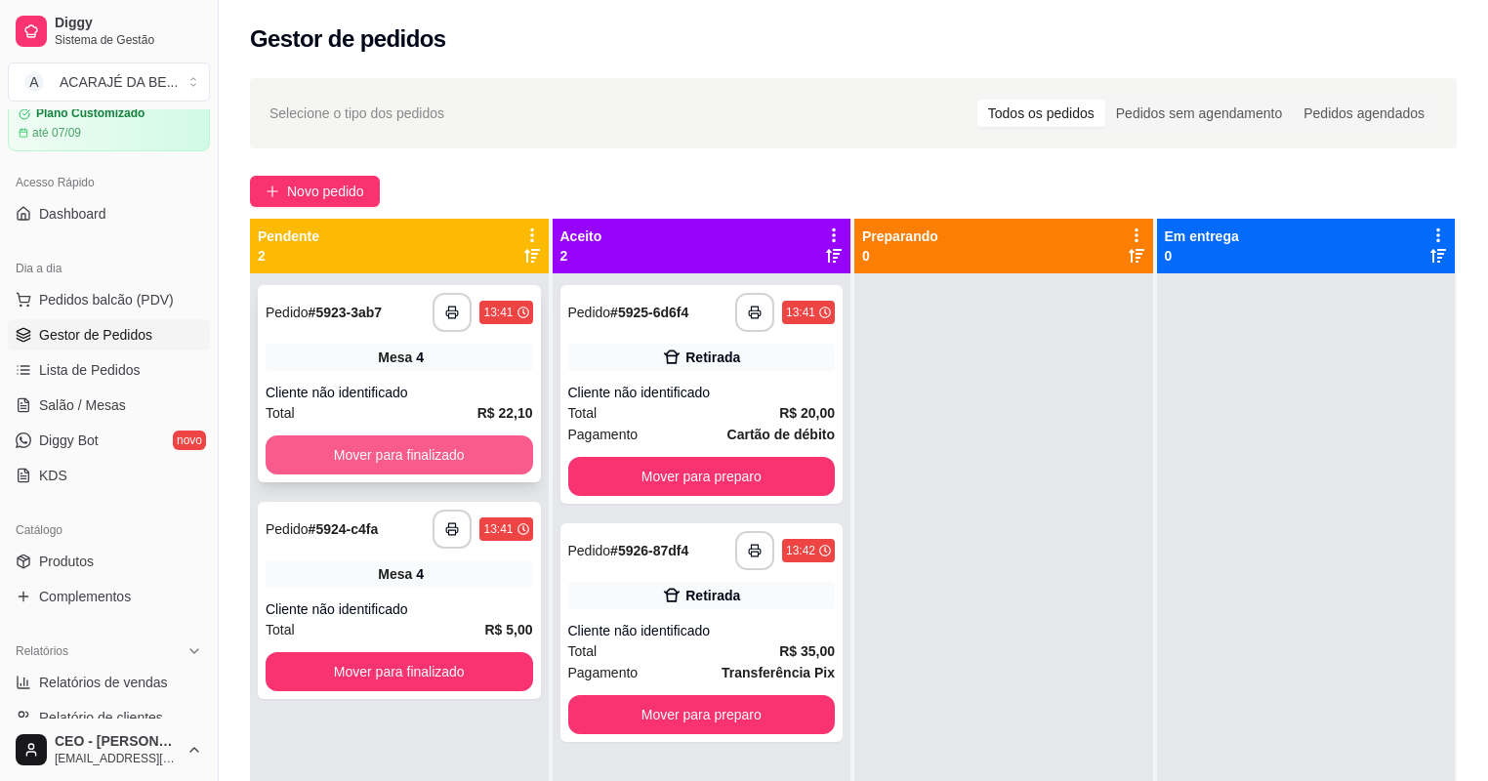
click at [482, 447] on button "Mover para finalizado" at bounding box center [400, 454] width 268 height 39
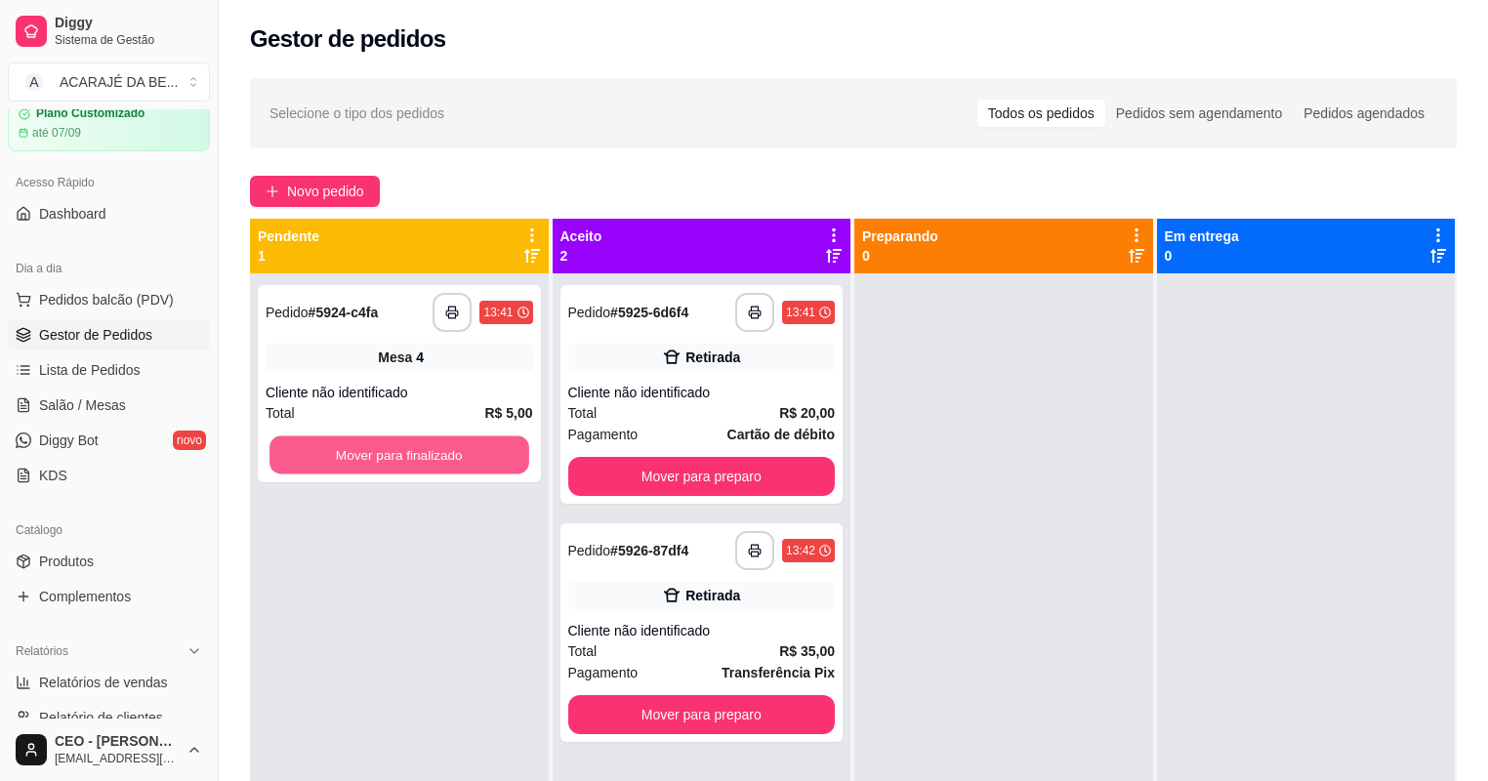
click at [482, 447] on button "Mover para finalizado" at bounding box center [398, 455] width 259 height 38
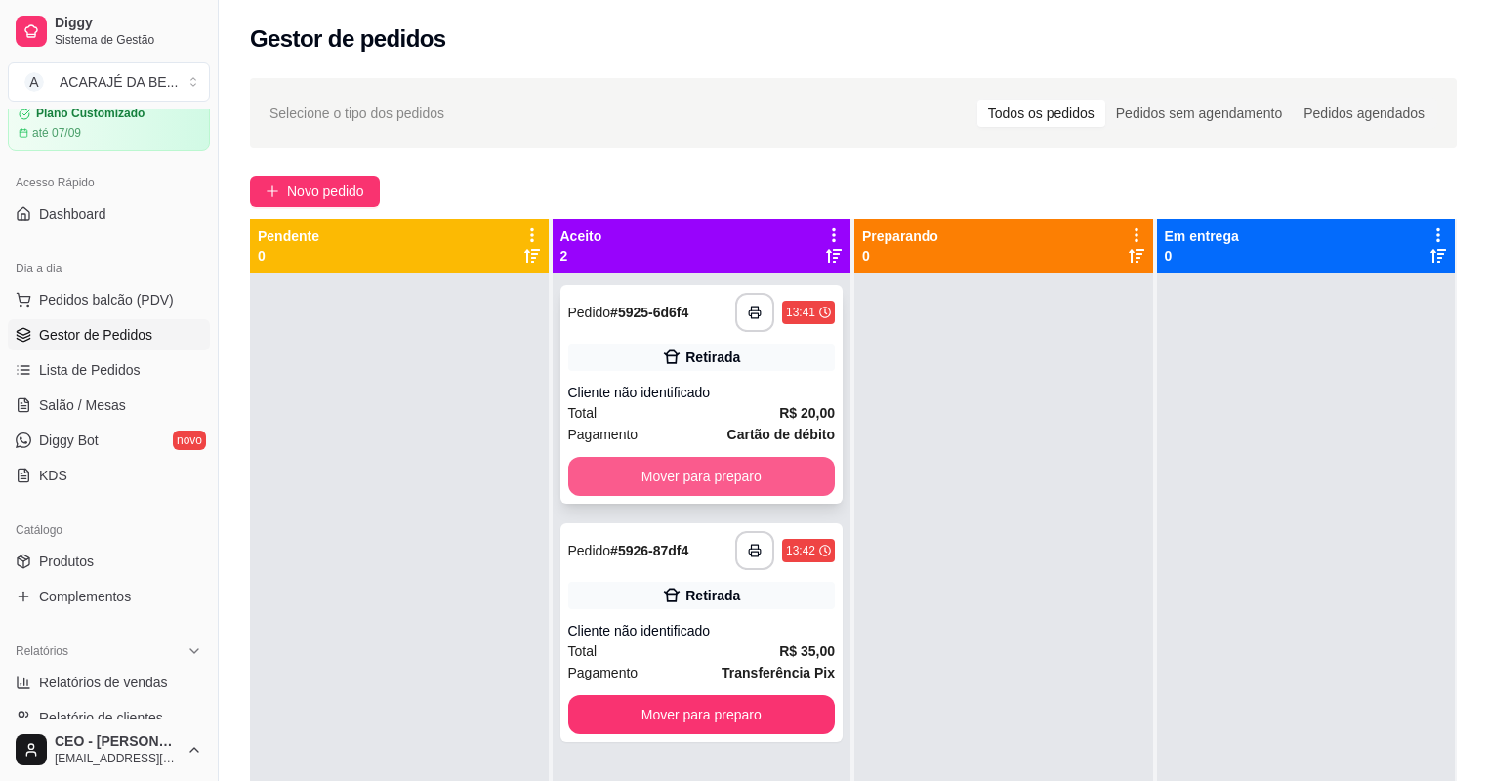
click at [640, 471] on button "Mover para preparo" at bounding box center [702, 476] width 268 height 39
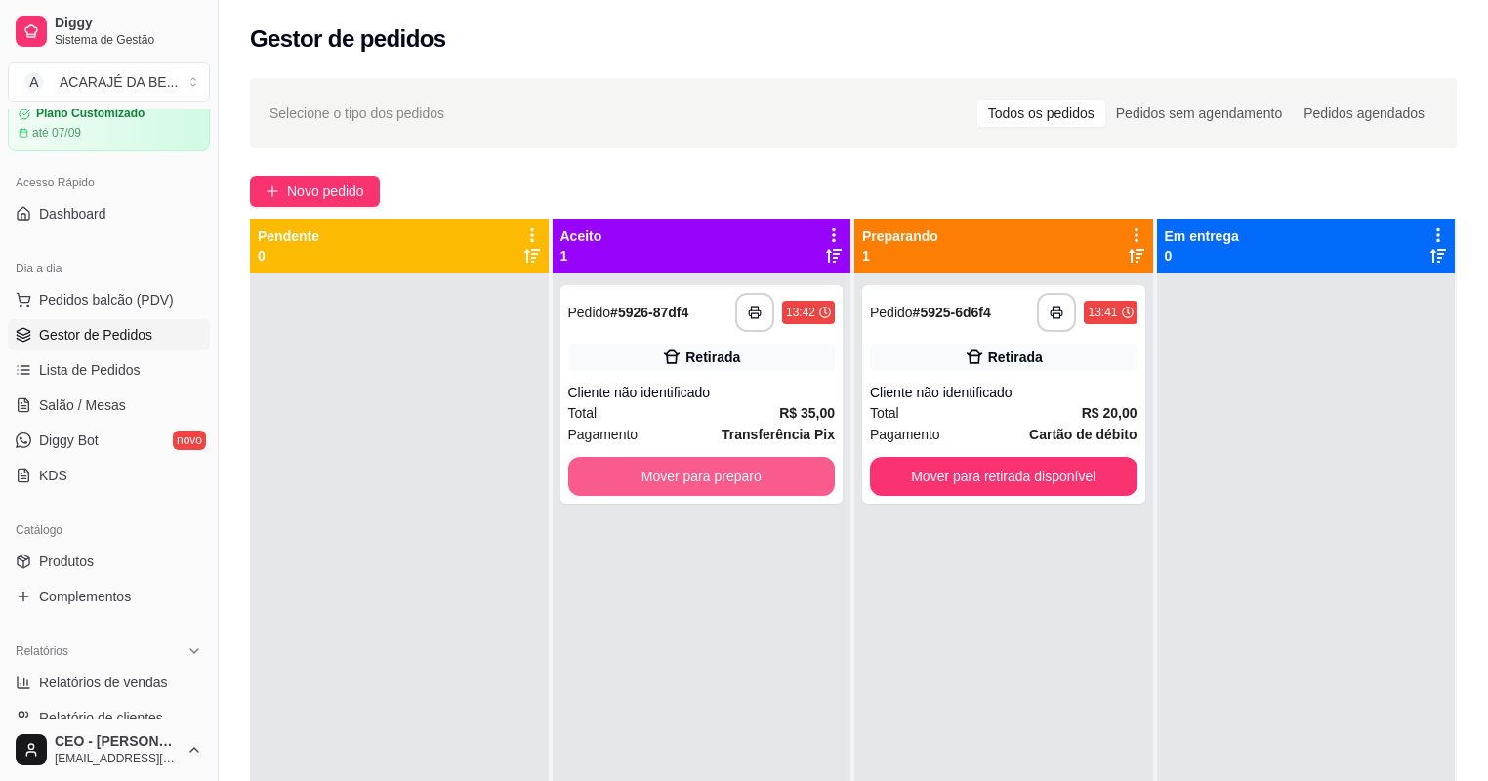
click at [655, 471] on button "Mover para preparo" at bounding box center [702, 476] width 268 height 39
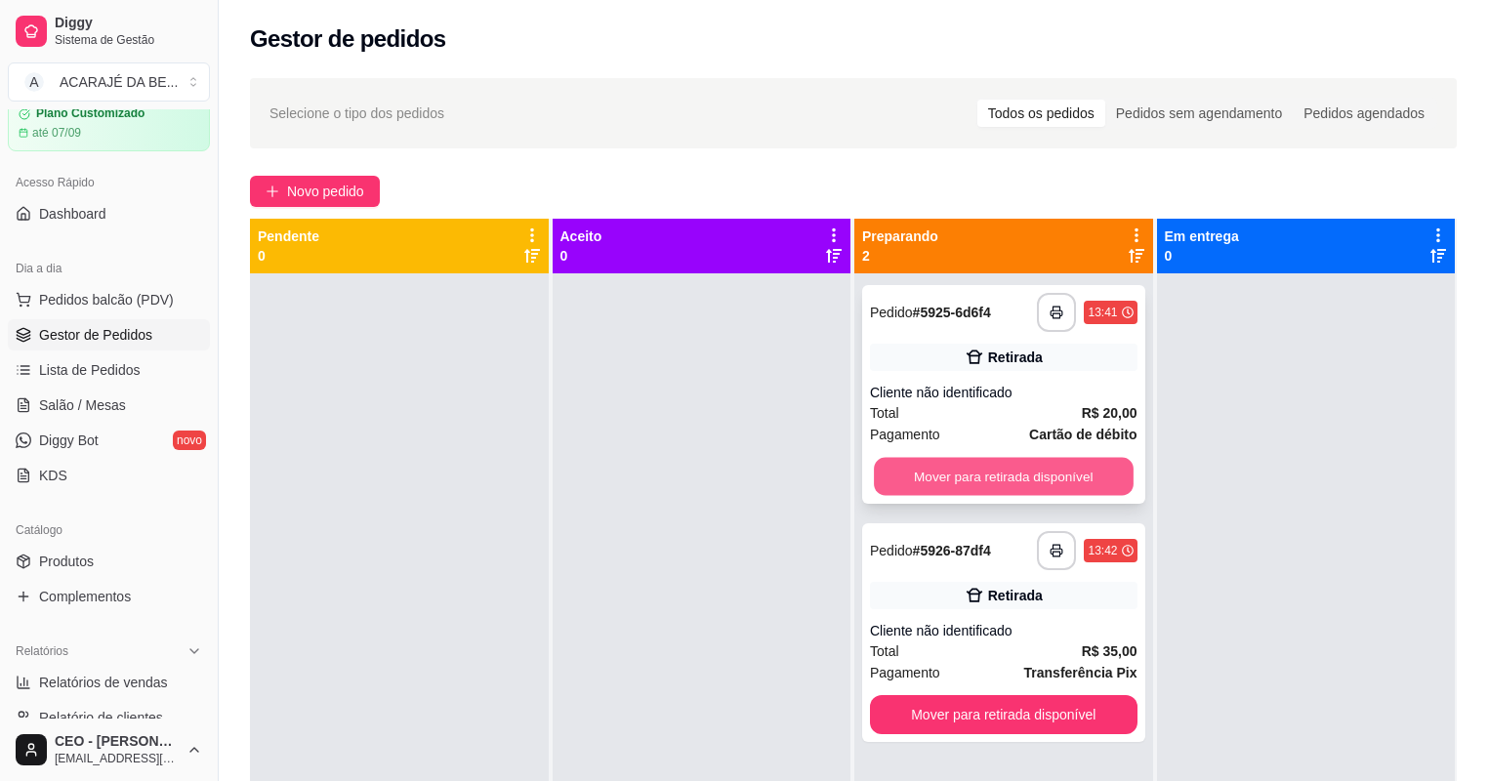
click at [1008, 482] on button "Mover para retirada disponível" at bounding box center [1003, 477] width 259 height 38
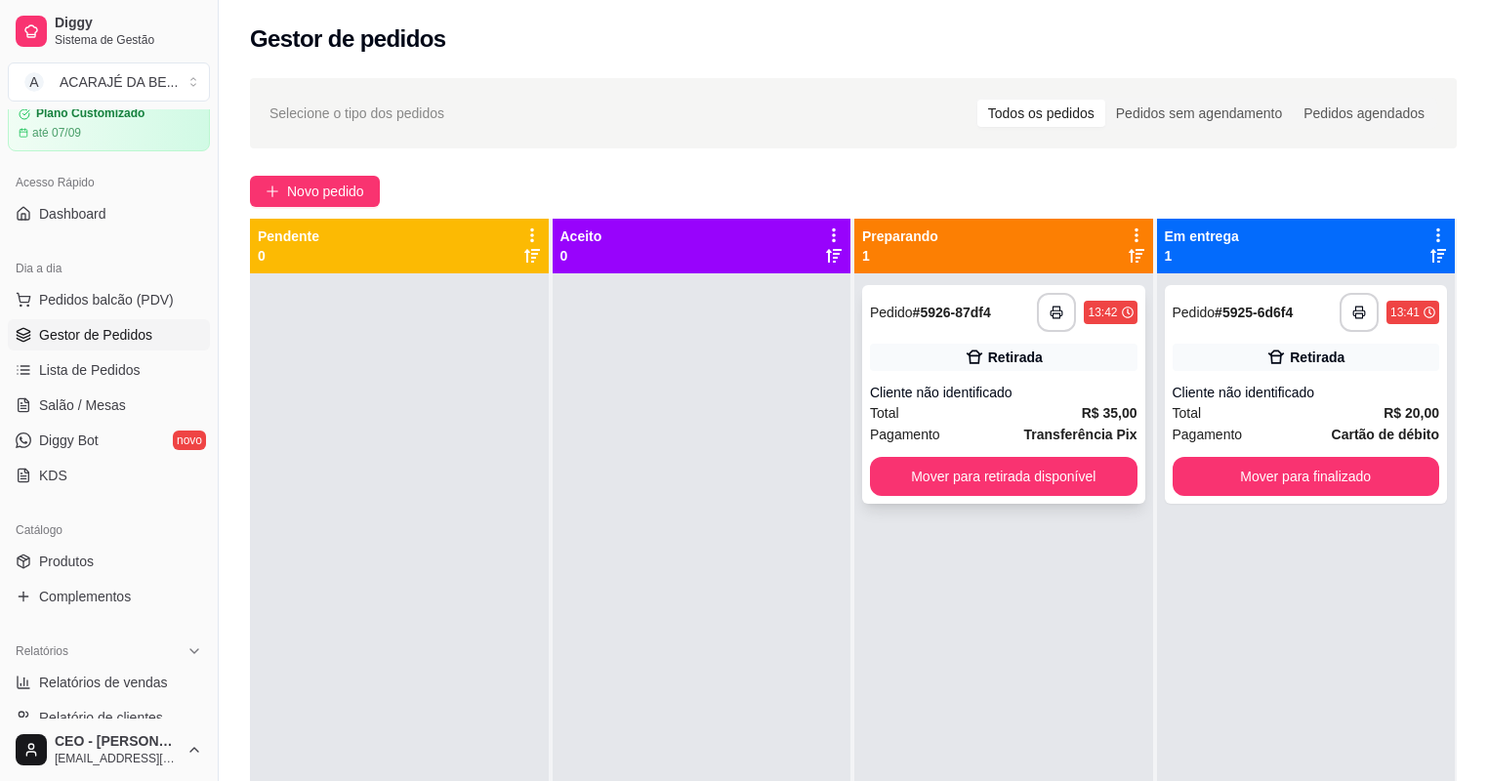
click at [1132, 475] on div "**********" at bounding box center [1003, 394] width 283 height 219
click at [1226, 474] on button "Mover para finalizado" at bounding box center [1307, 476] width 268 height 39
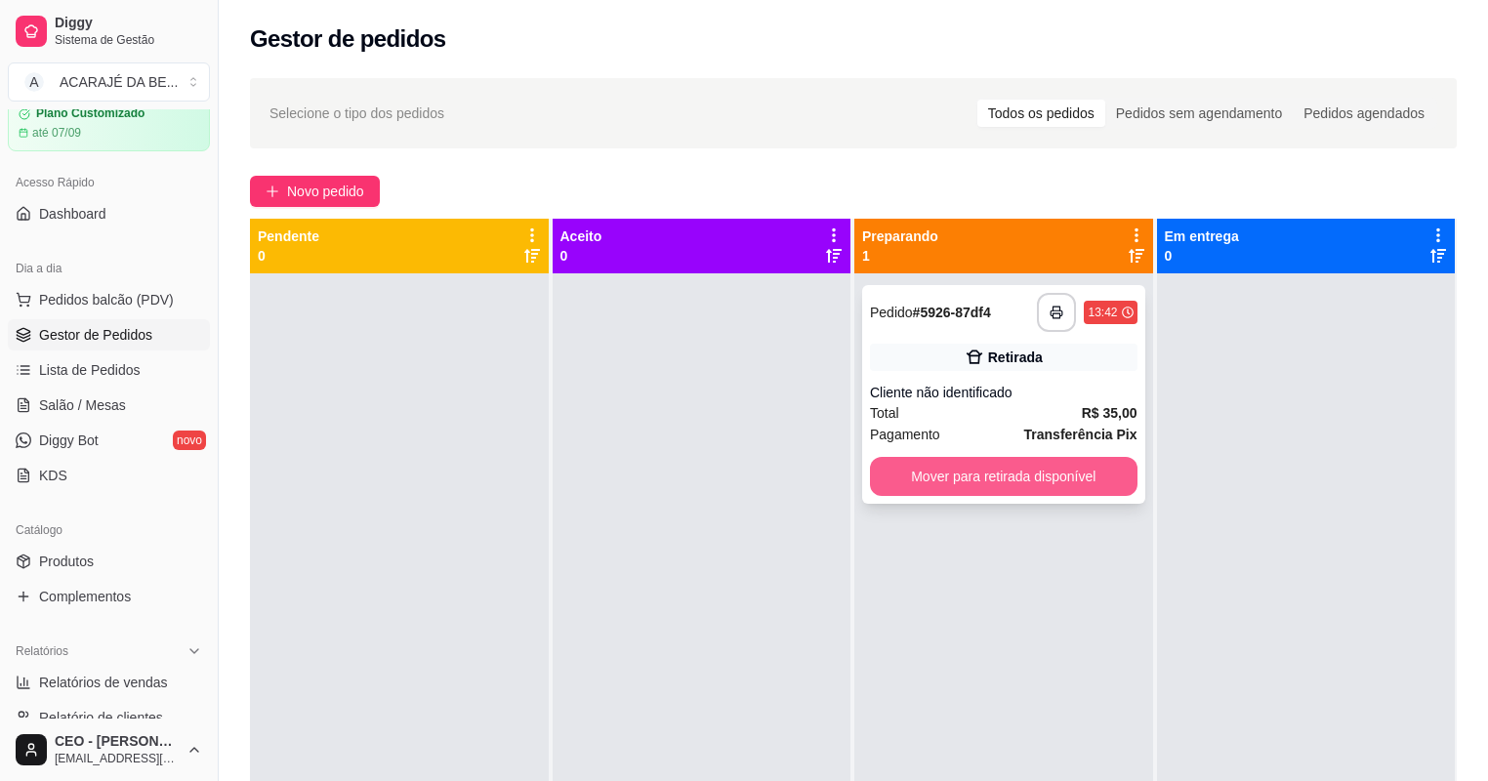
click at [1043, 468] on button "Mover para retirada disponível" at bounding box center [1004, 476] width 268 height 39
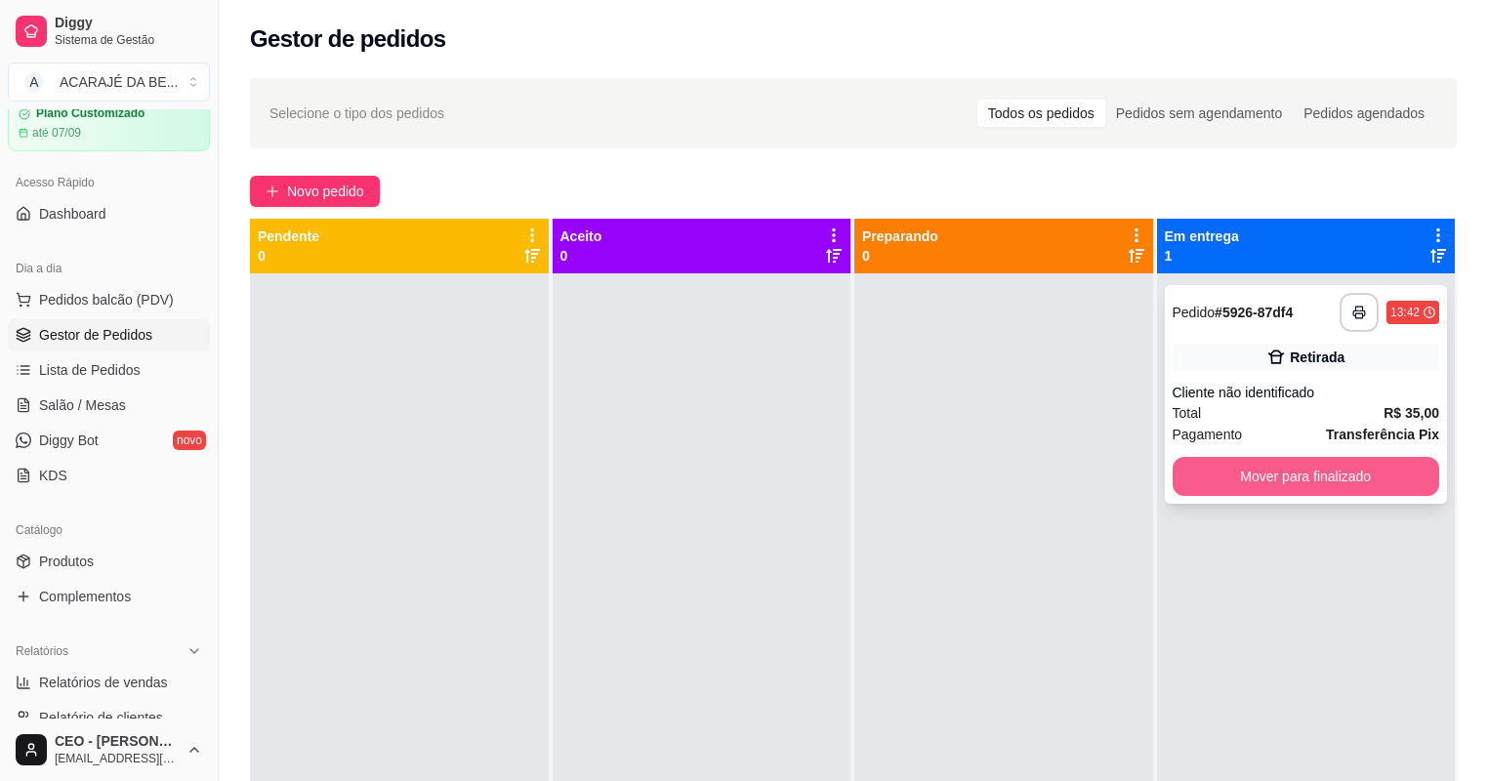
click at [1215, 463] on button "Mover para finalizado" at bounding box center [1307, 476] width 268 height 39
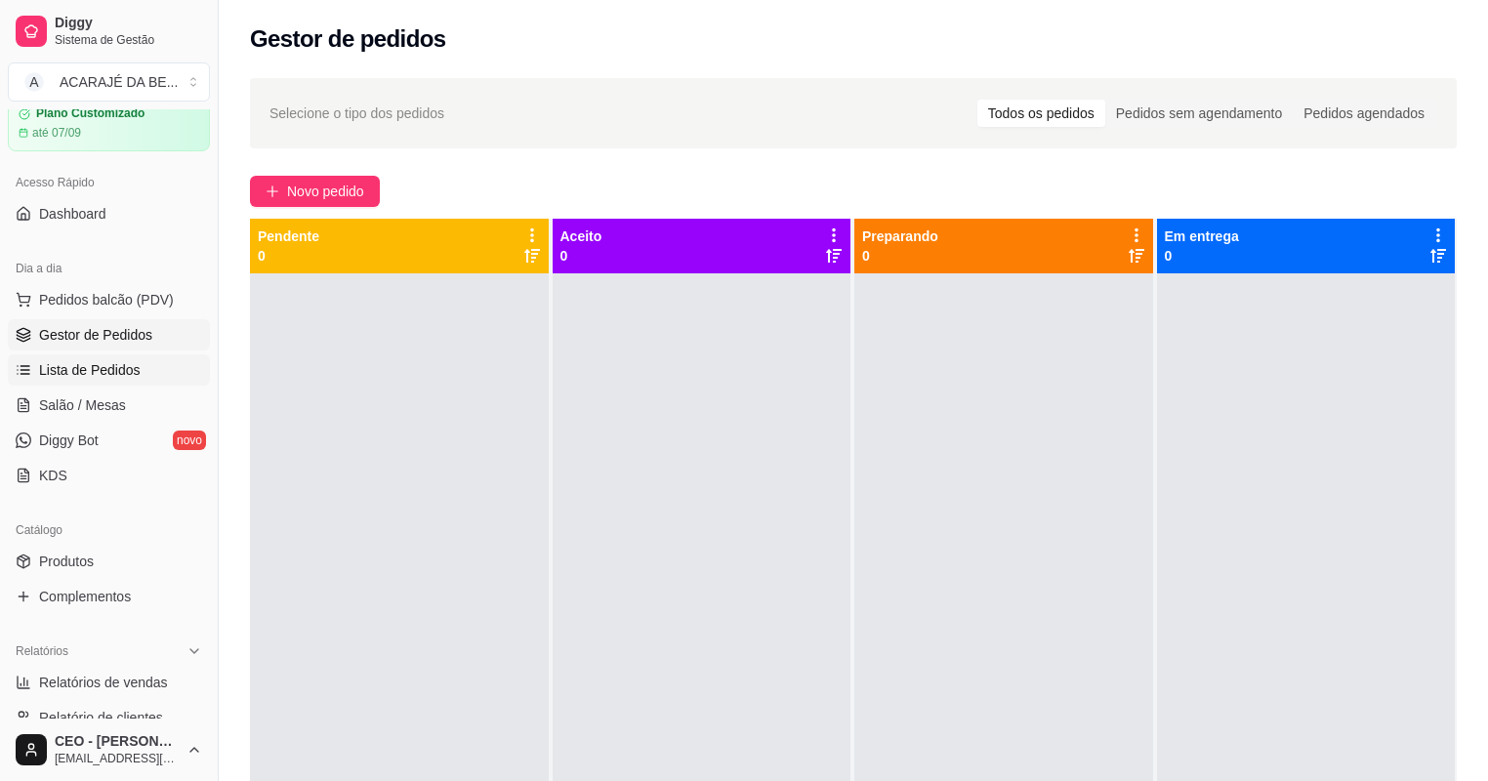
click at [85, 375] on span "Lista de Pedidos" at bounding box center [90, 370] width 102 height 20
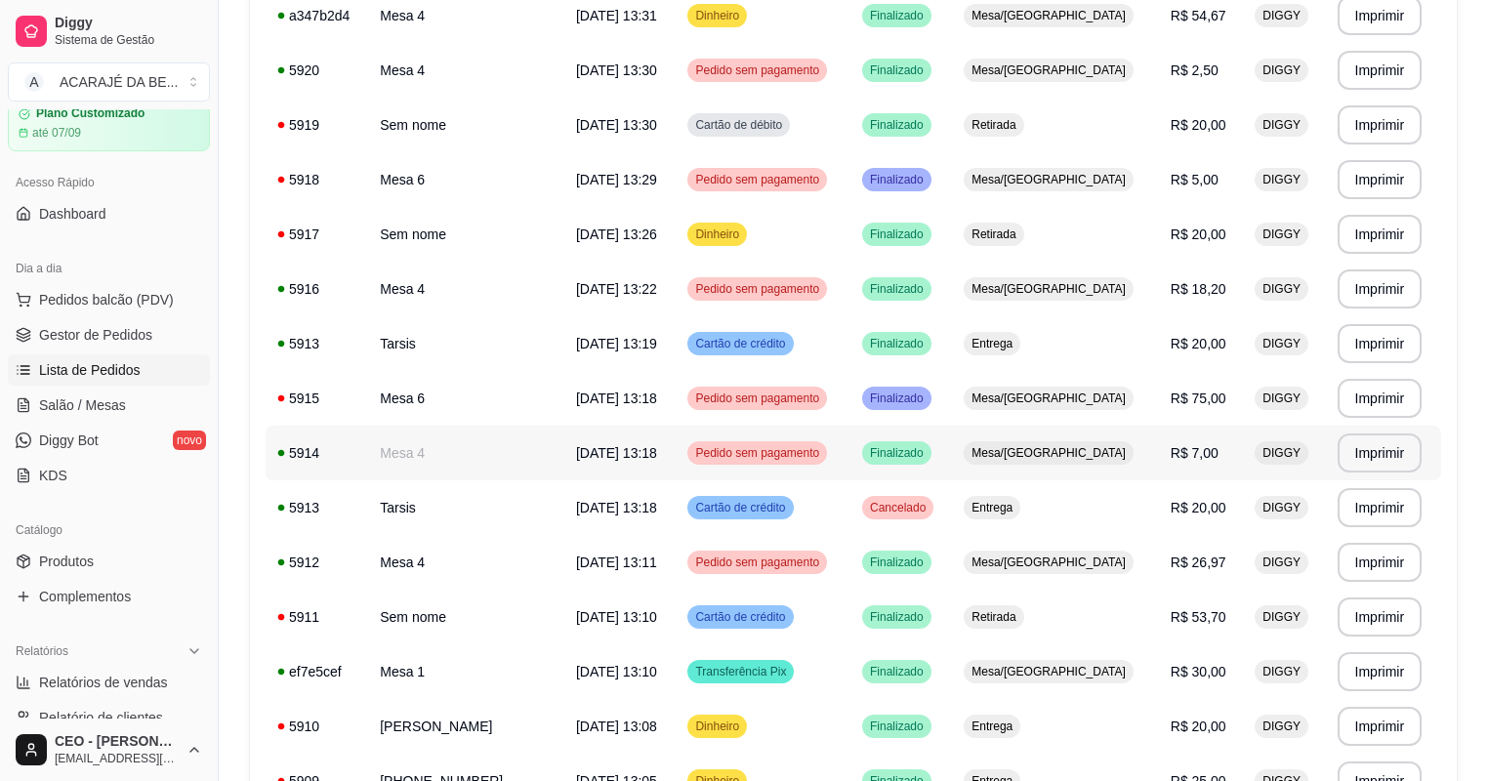
scroll to position [625, 0]
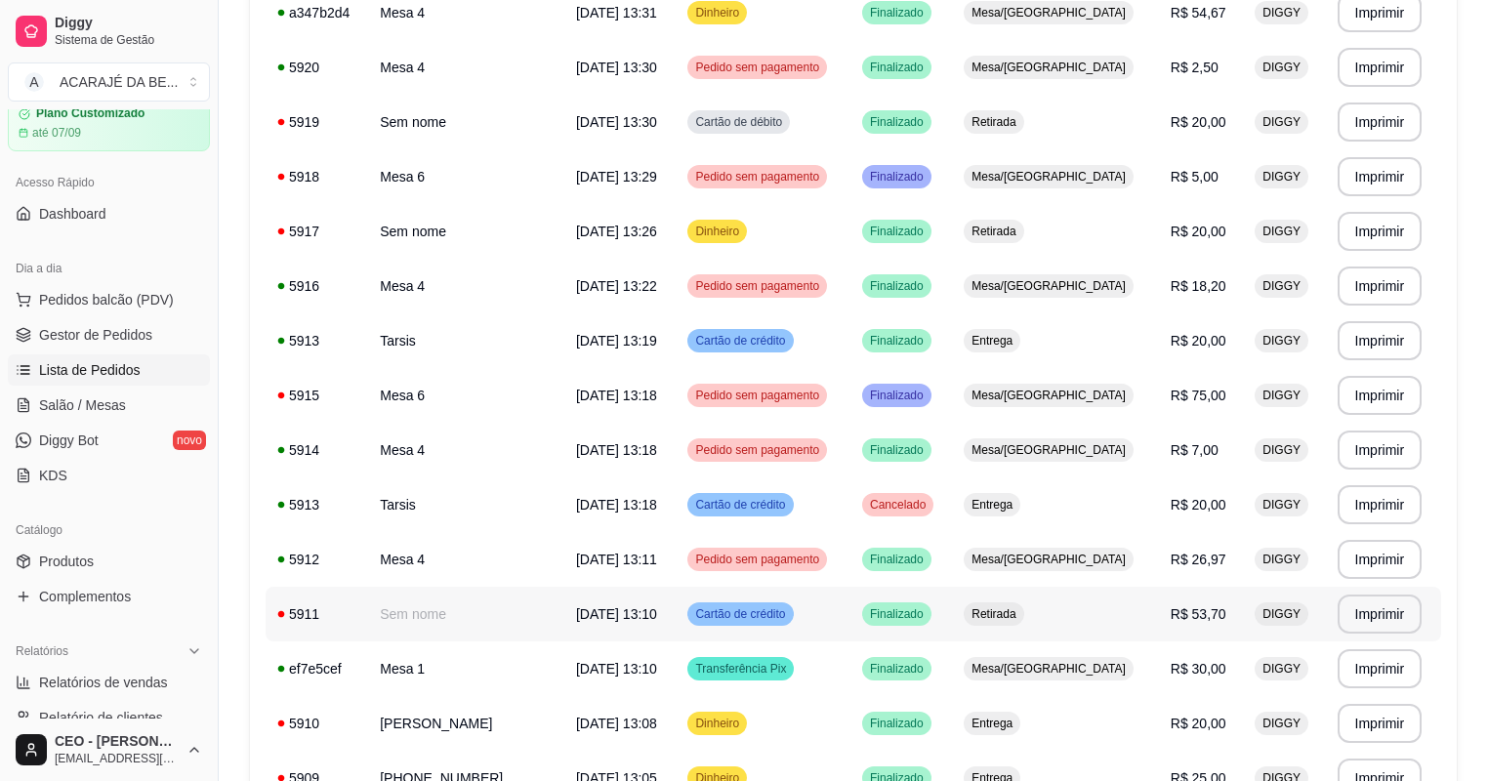
click at [435, 620] on td "Sem nome" at bounding box center [466, 614] width 196 height 55
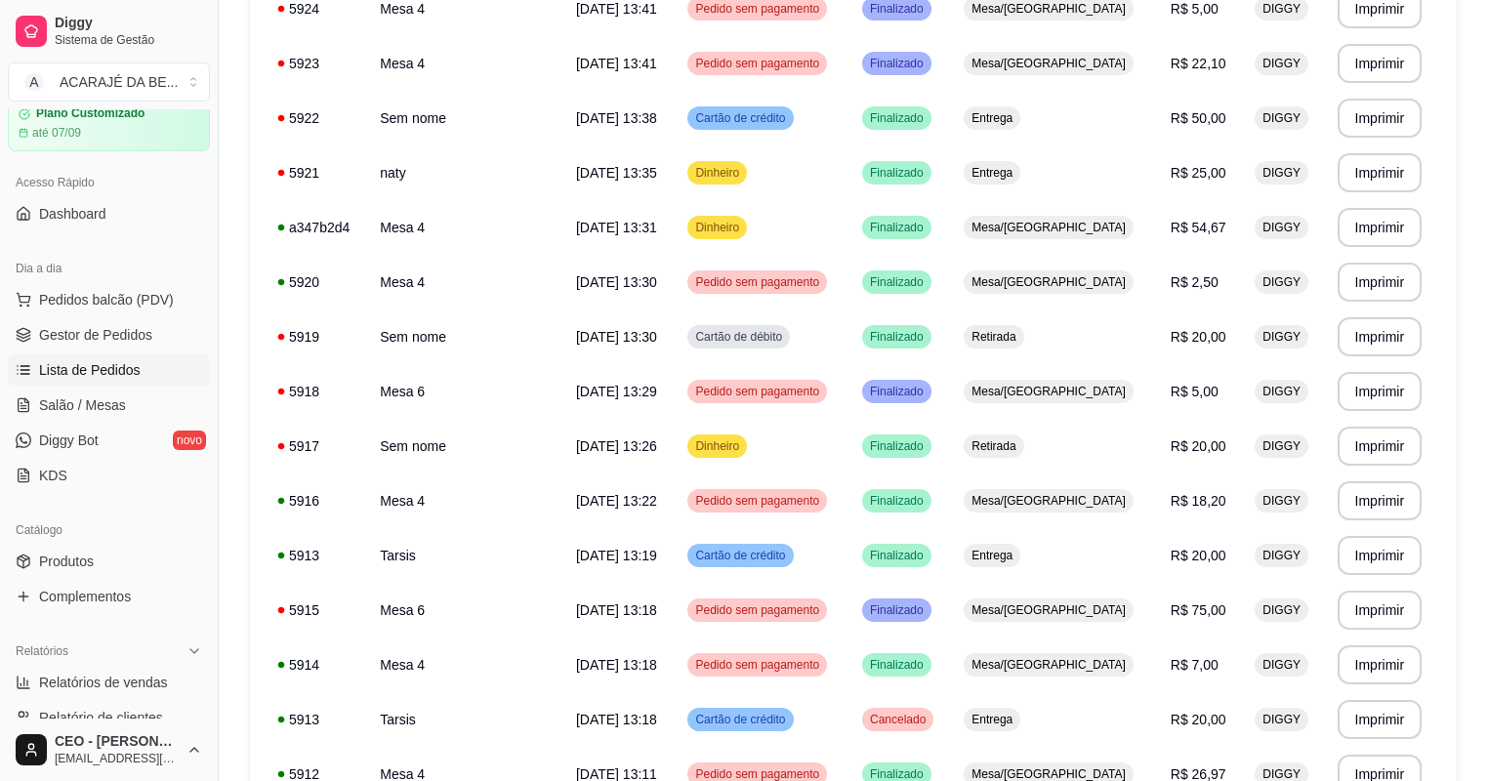
scroll to position [391, 0]
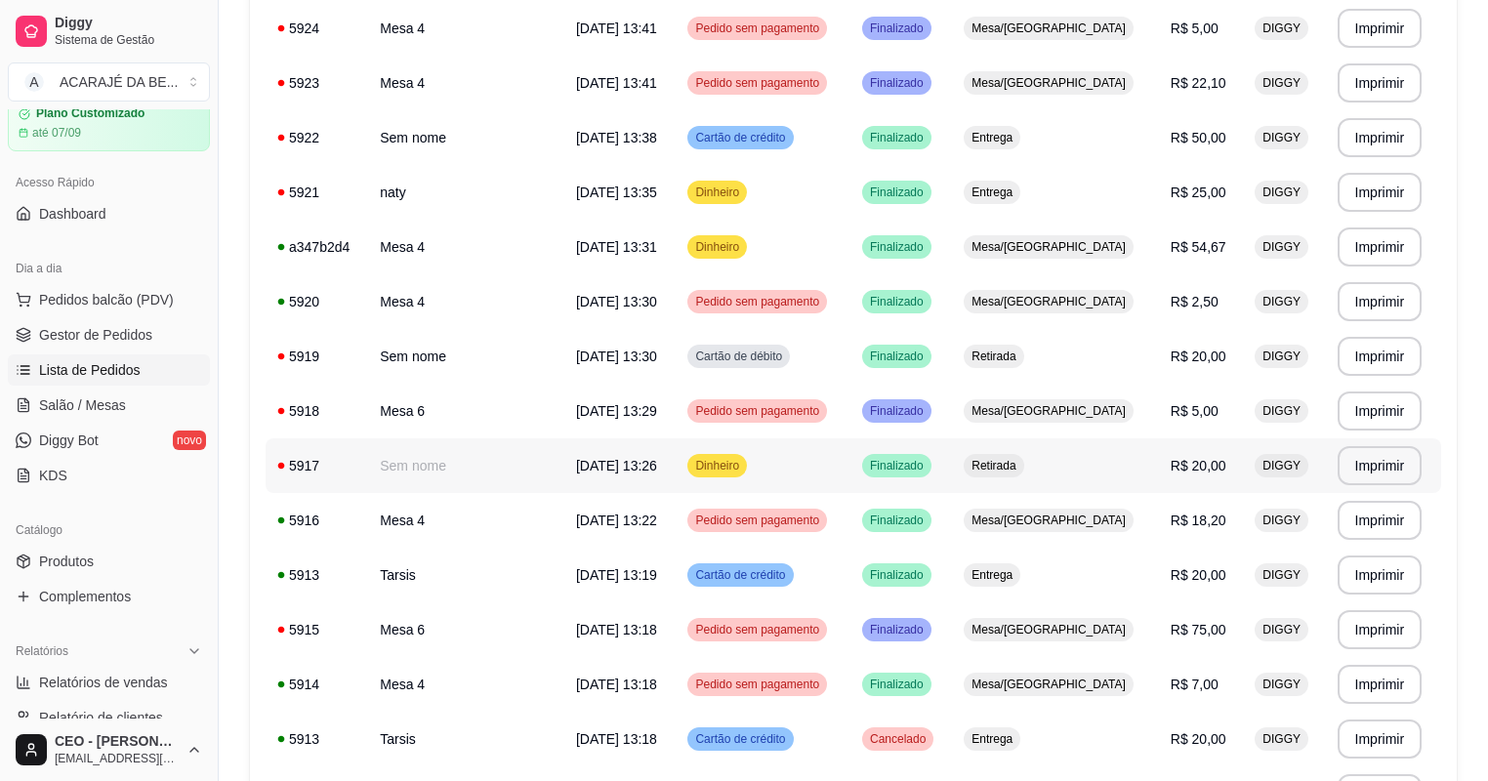
click at [436, 461] on td "Sem nome" at bounding box center [466, 465] width 196 height 55
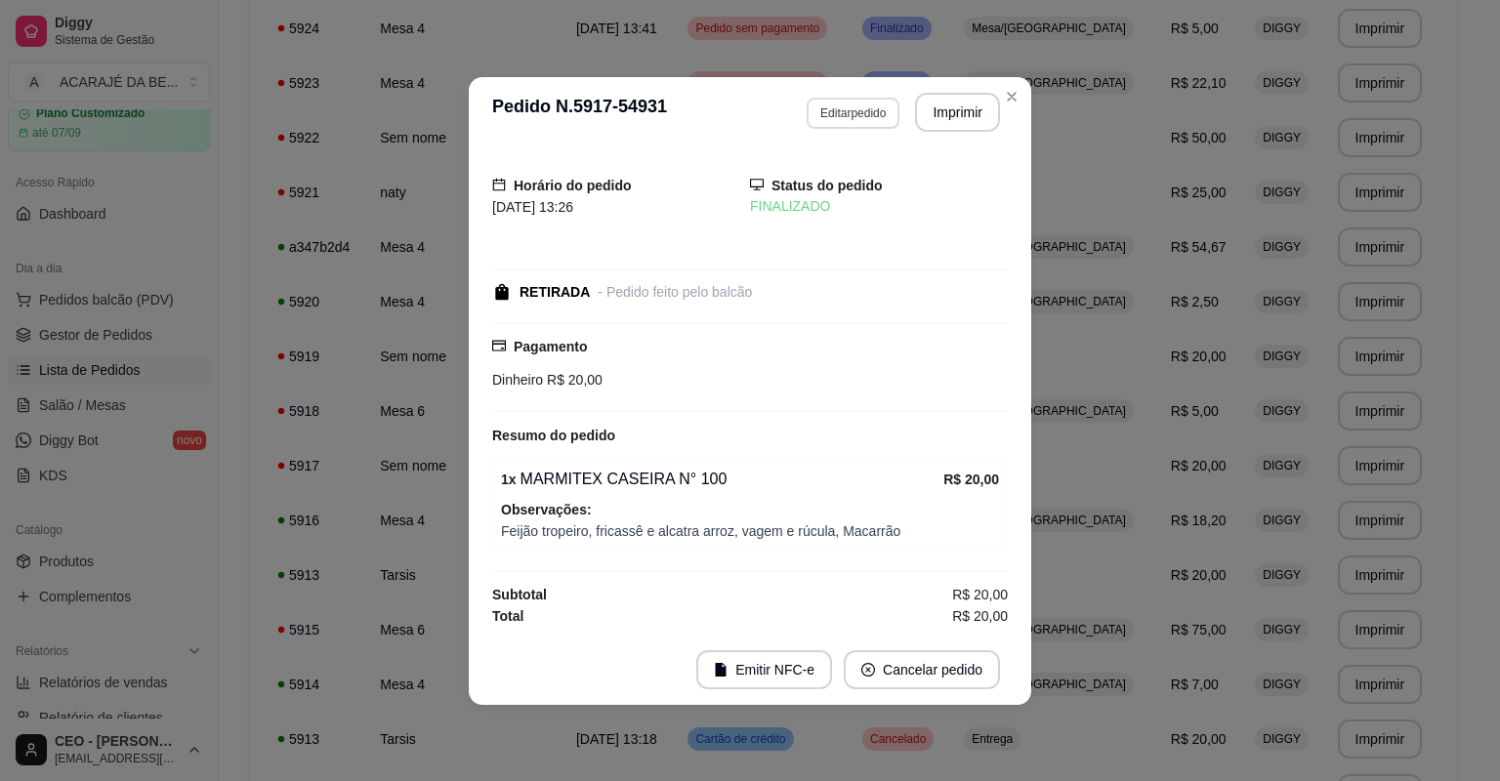
click at [867, 102] on button "Editar pedido" at bounding box center [852, 113] width 93 height 31
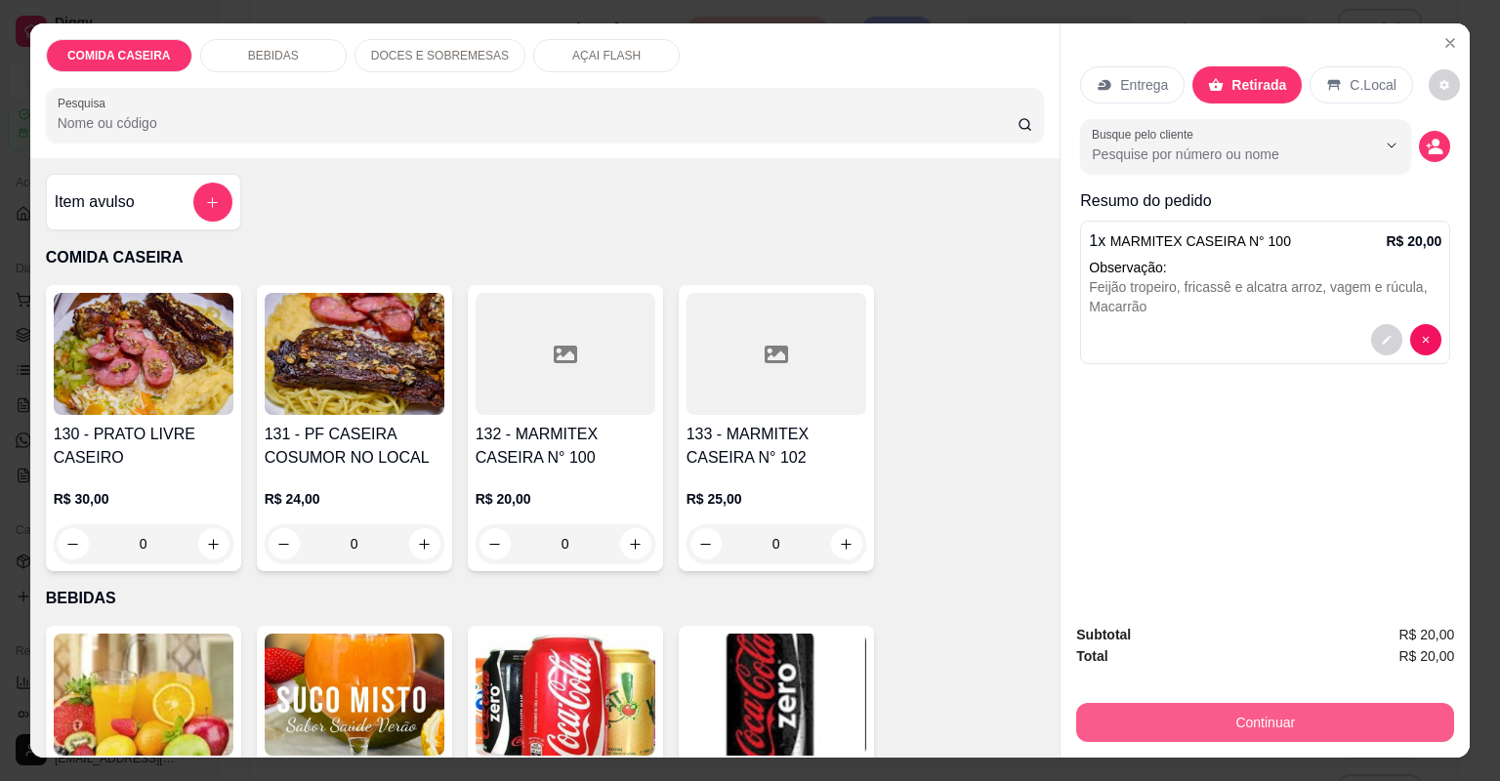
click at [1111, 714] on button "Continuar" at bounding box center [1265, 722] width 378 height 39
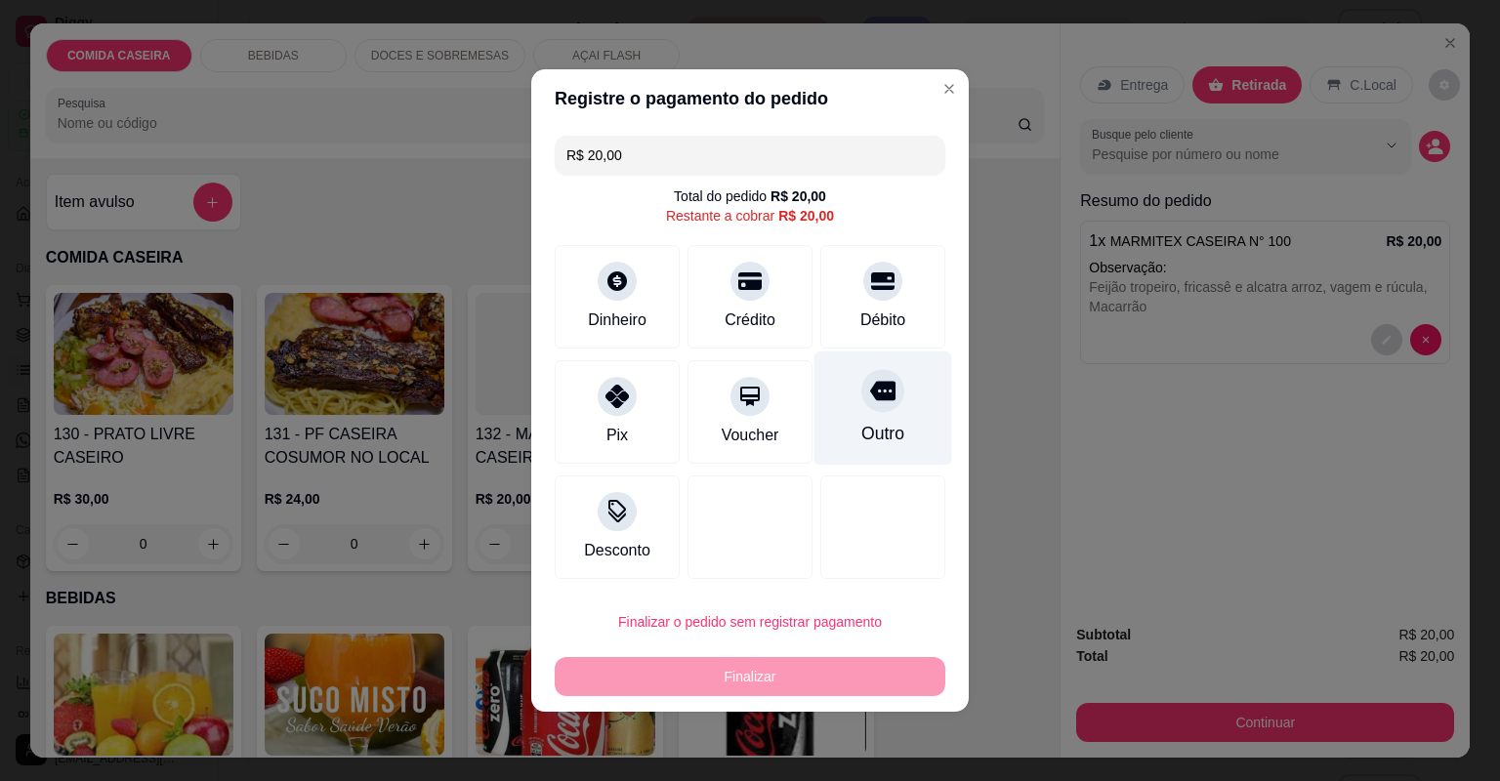
click at [876, 326] on div "Débito" at bounding box center [882, 320] width 45 height 23
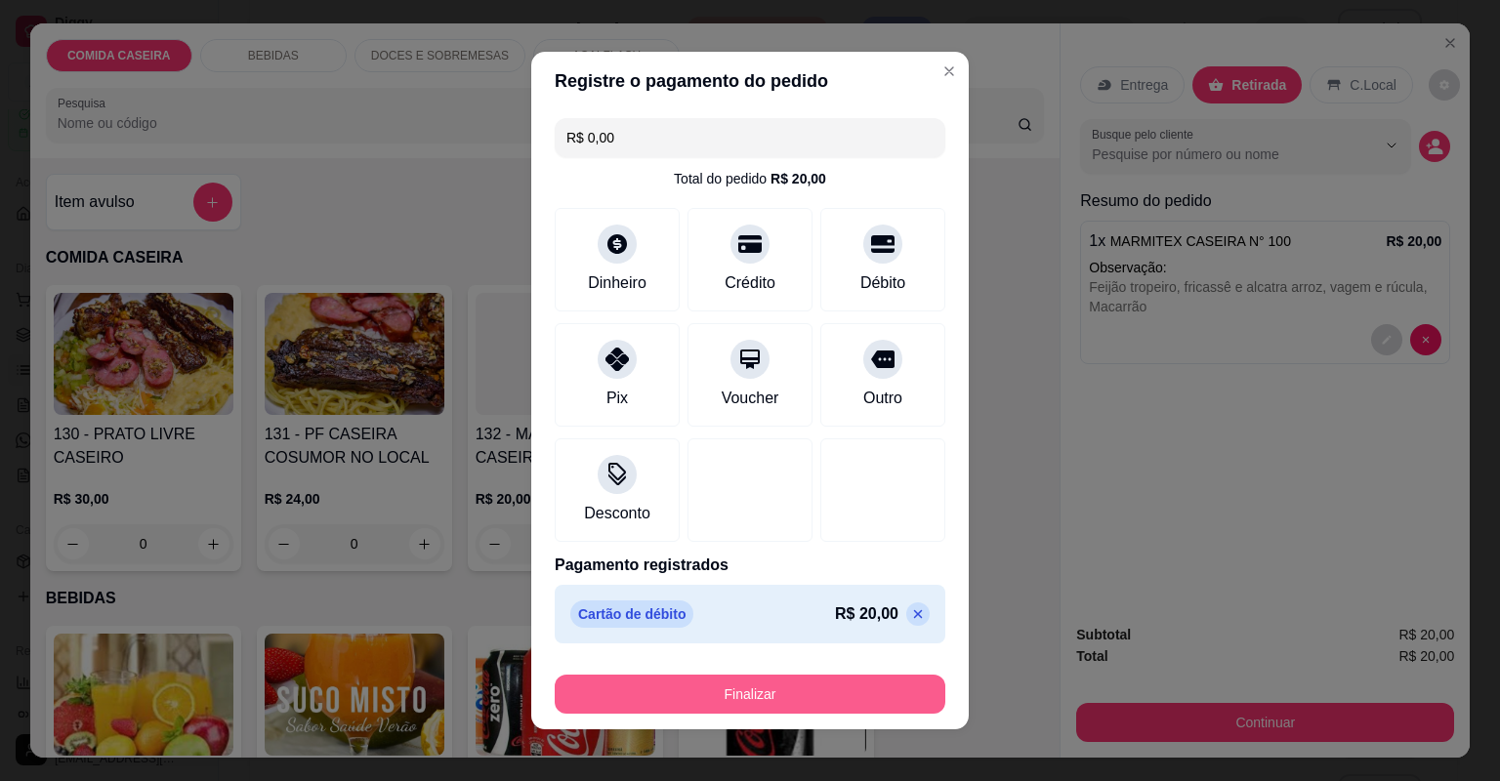
click at [845, 686] on button "Finalizar" at bounding box center [750, 694] width 391 height 39
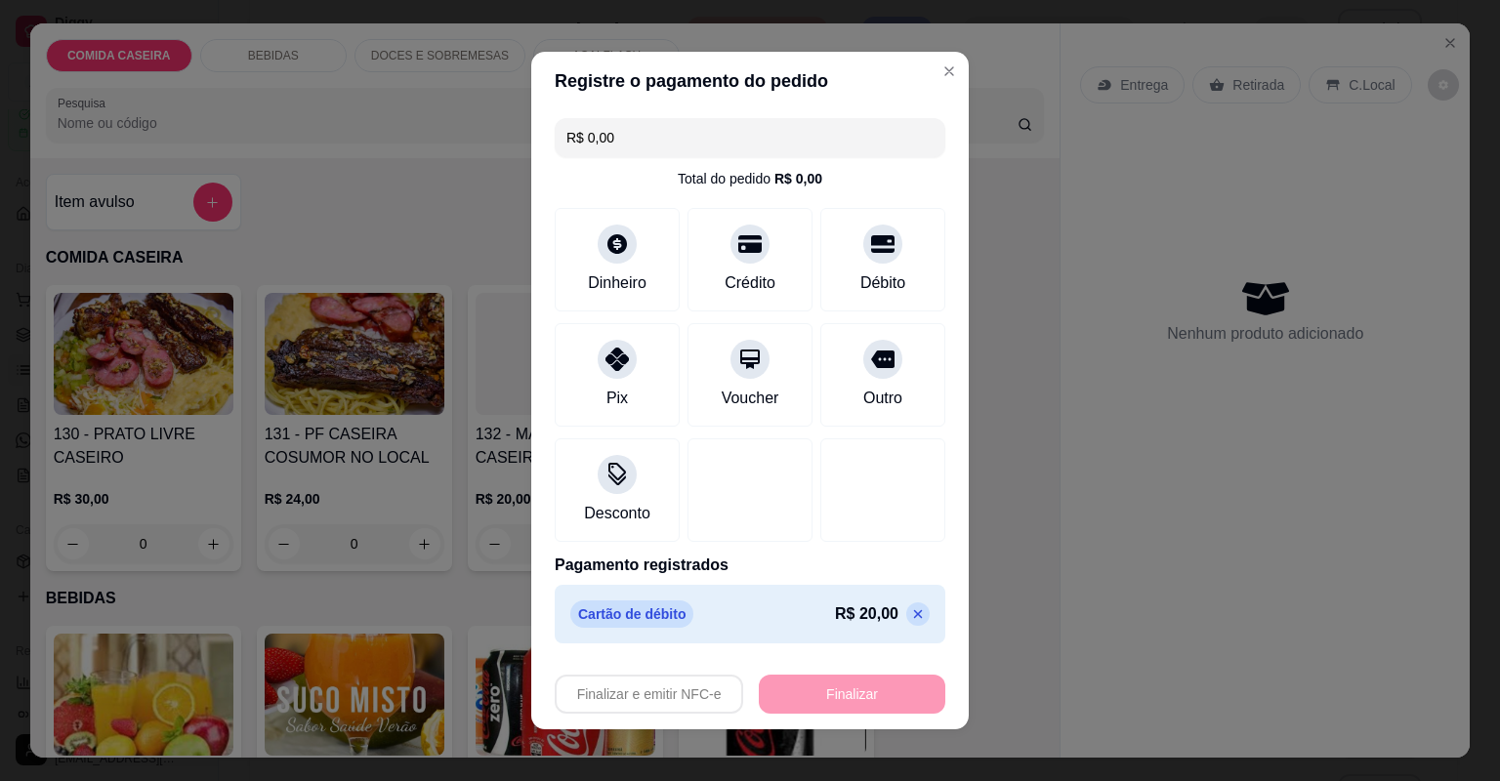
type input "-R$ 20,00"
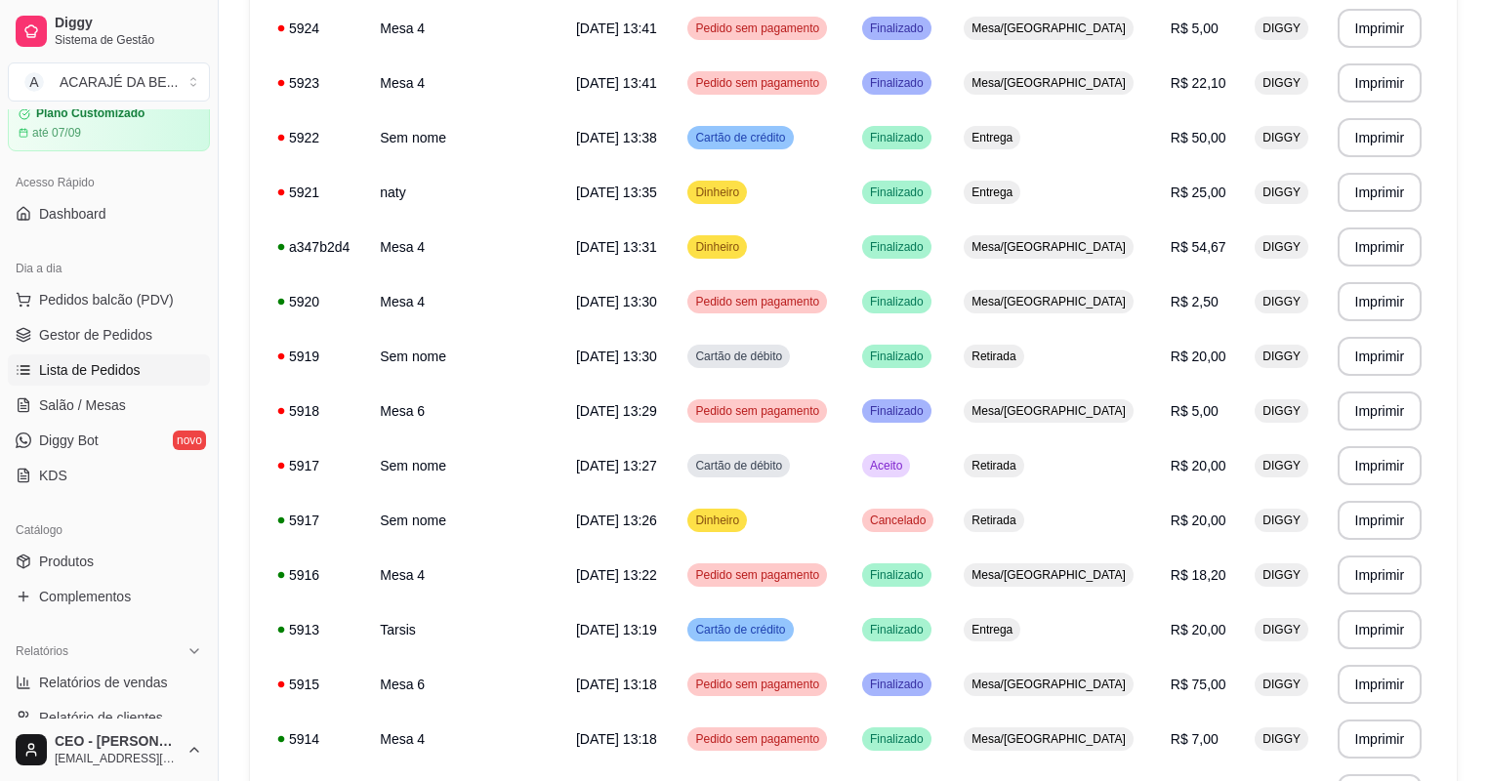
click at [142, 374] on link "Lista de Pedidos" at bounding box center [109, 369] width 202 height 31
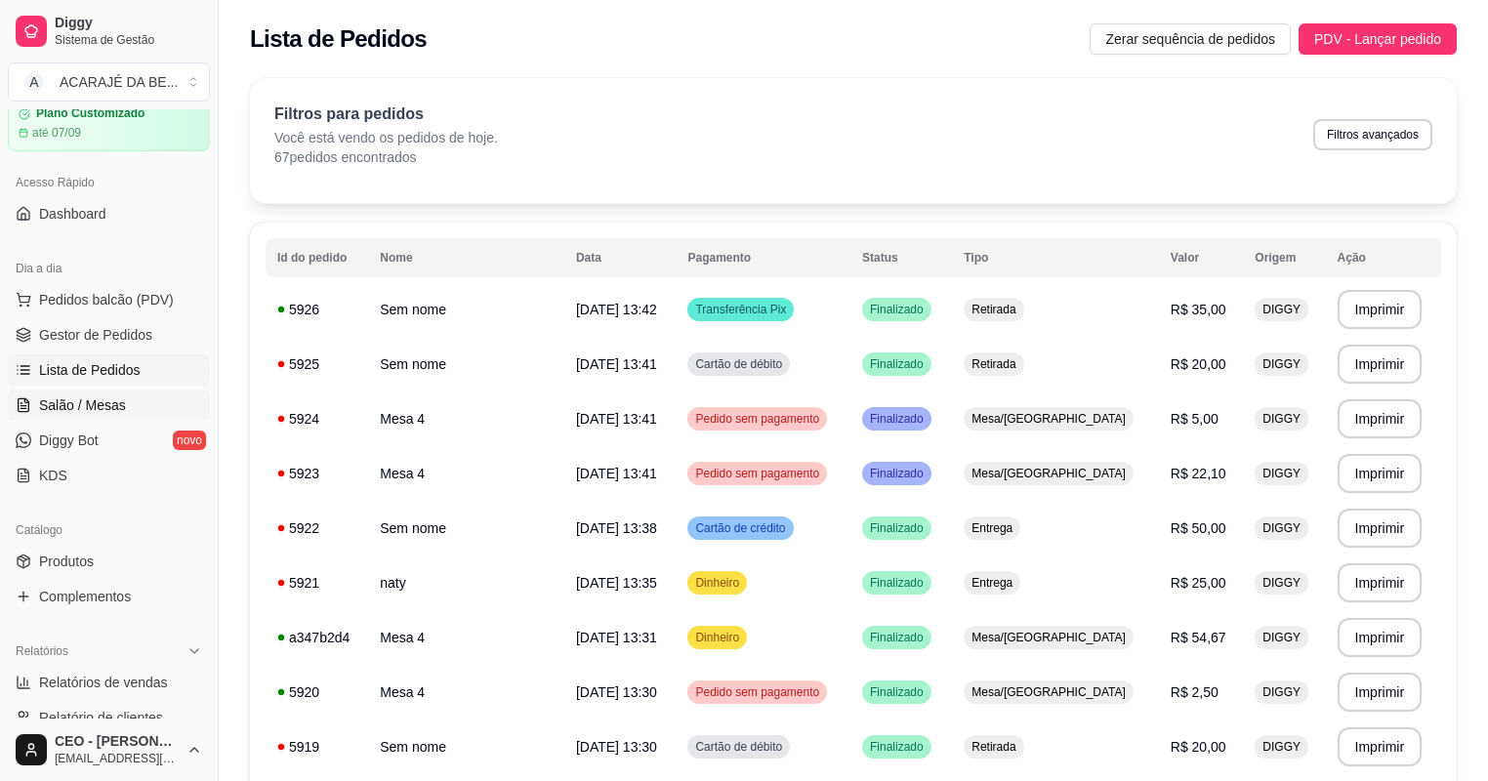
click at [148, 410] on link "Salão / Mesas" at bounding box center [109, 405] width 202 height 31
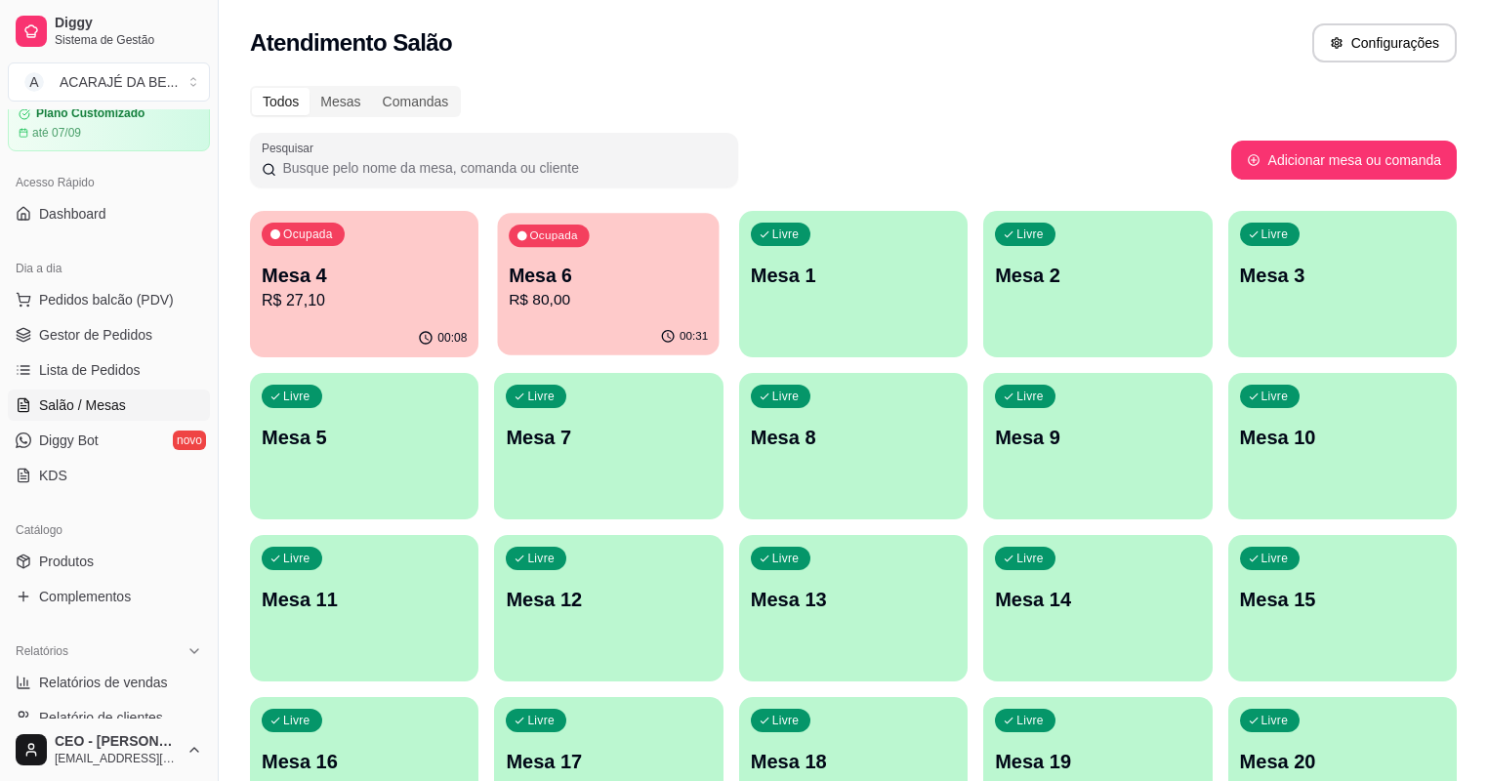
click at [498, 275] on div "Ocupada Mesa 6 R$ 80,00" at bounding box center [609, 265] width 222 height 105
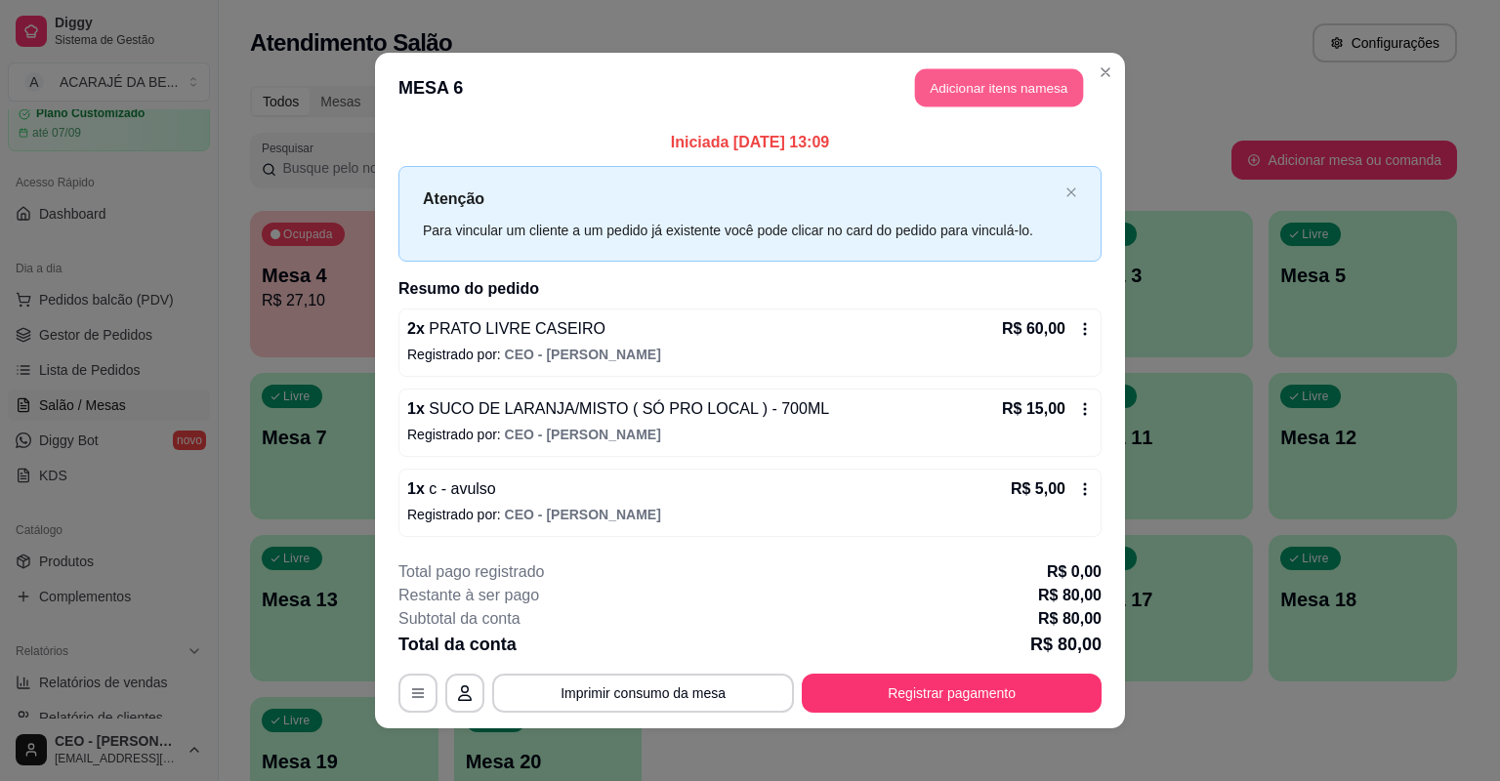
click at [981, 84] on button "Adicionar itens na mesa" at bounding box center [999, 88] width 168 height 38
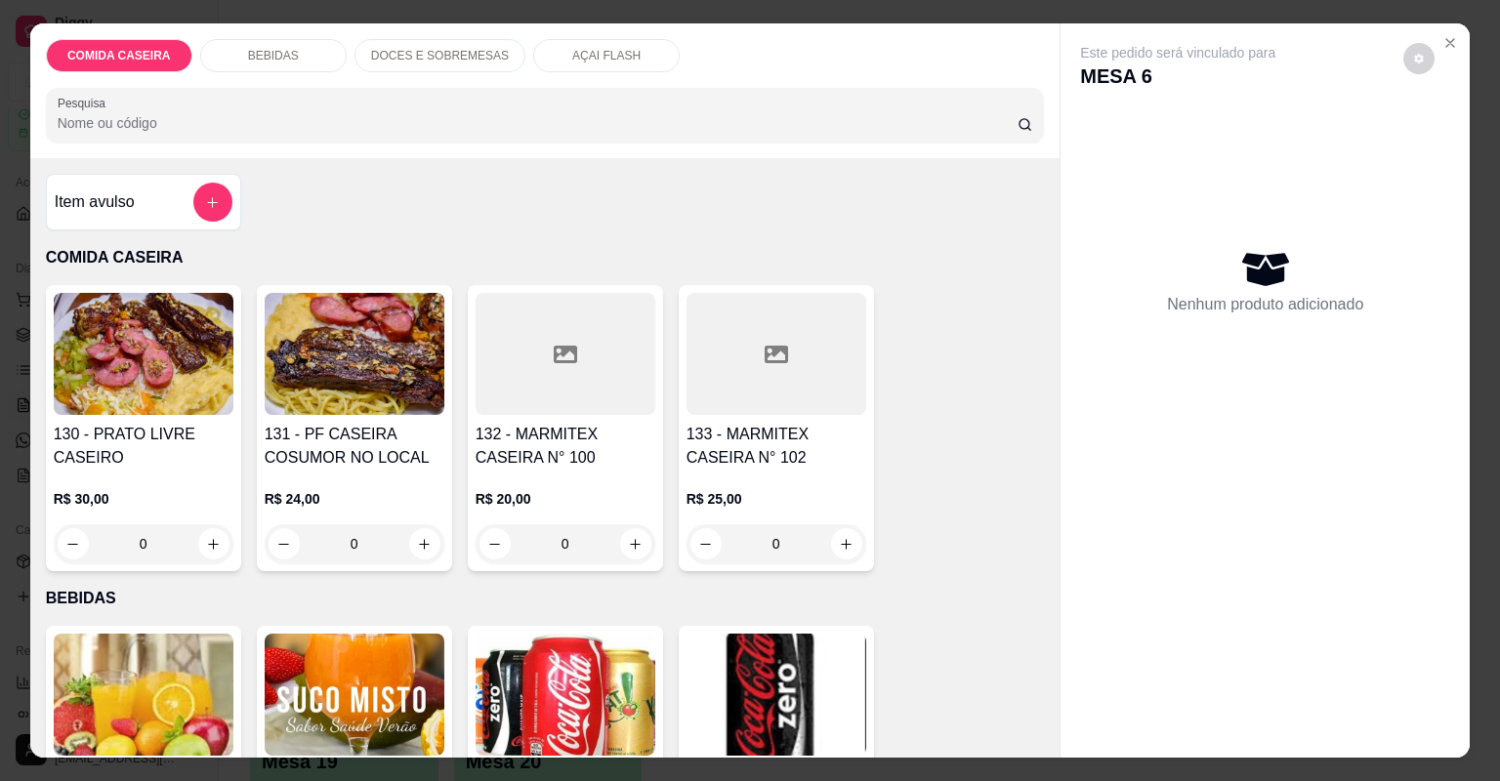
click at [814, 428] on h4 "133 - MARMITEX CASEIRA N° 102" at bounding box center [776, 446] width 180 height 47
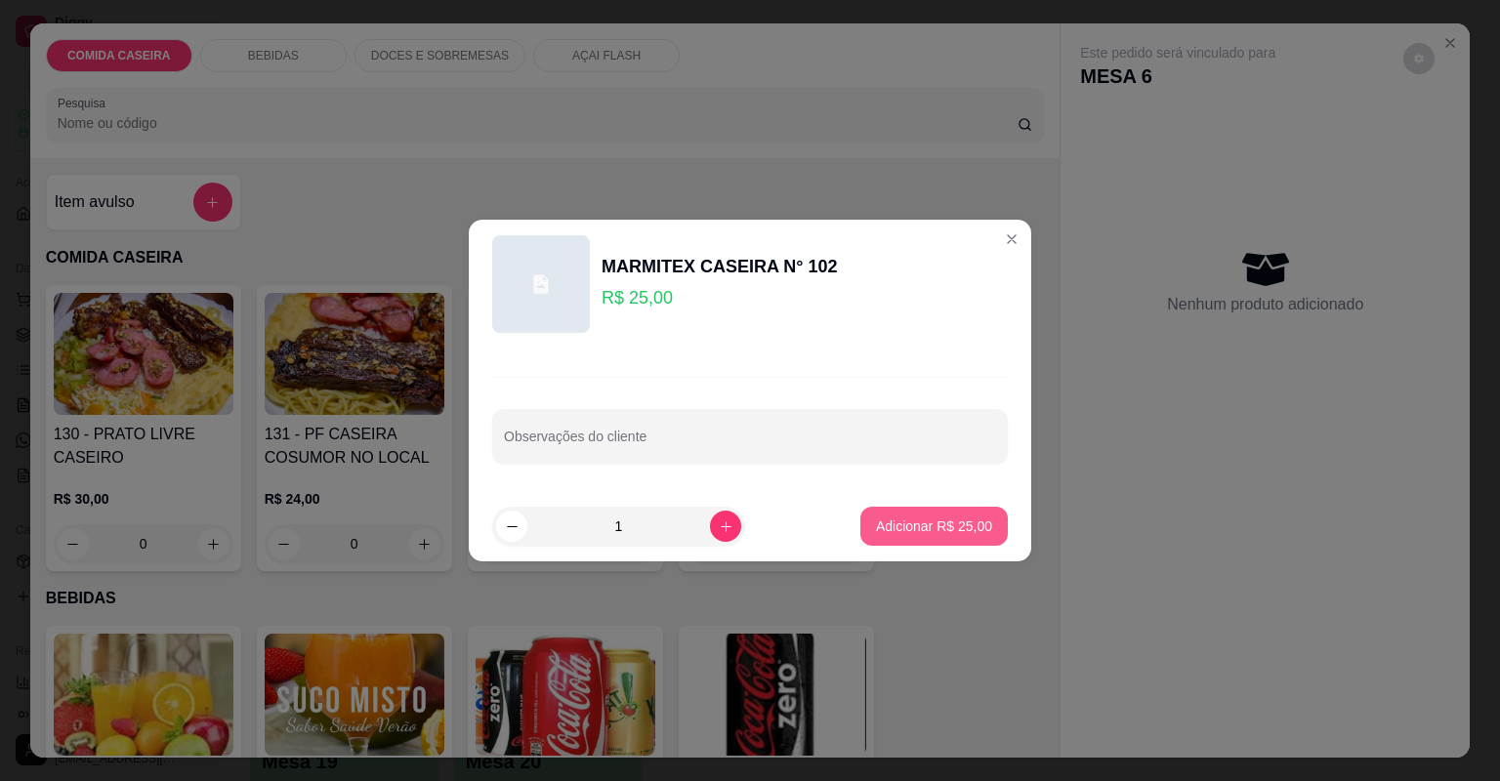
click at [905, 521] on p "Adicionar R$ 25,00" at bounding box center [934, 526] width 116 height 20
type input "1"
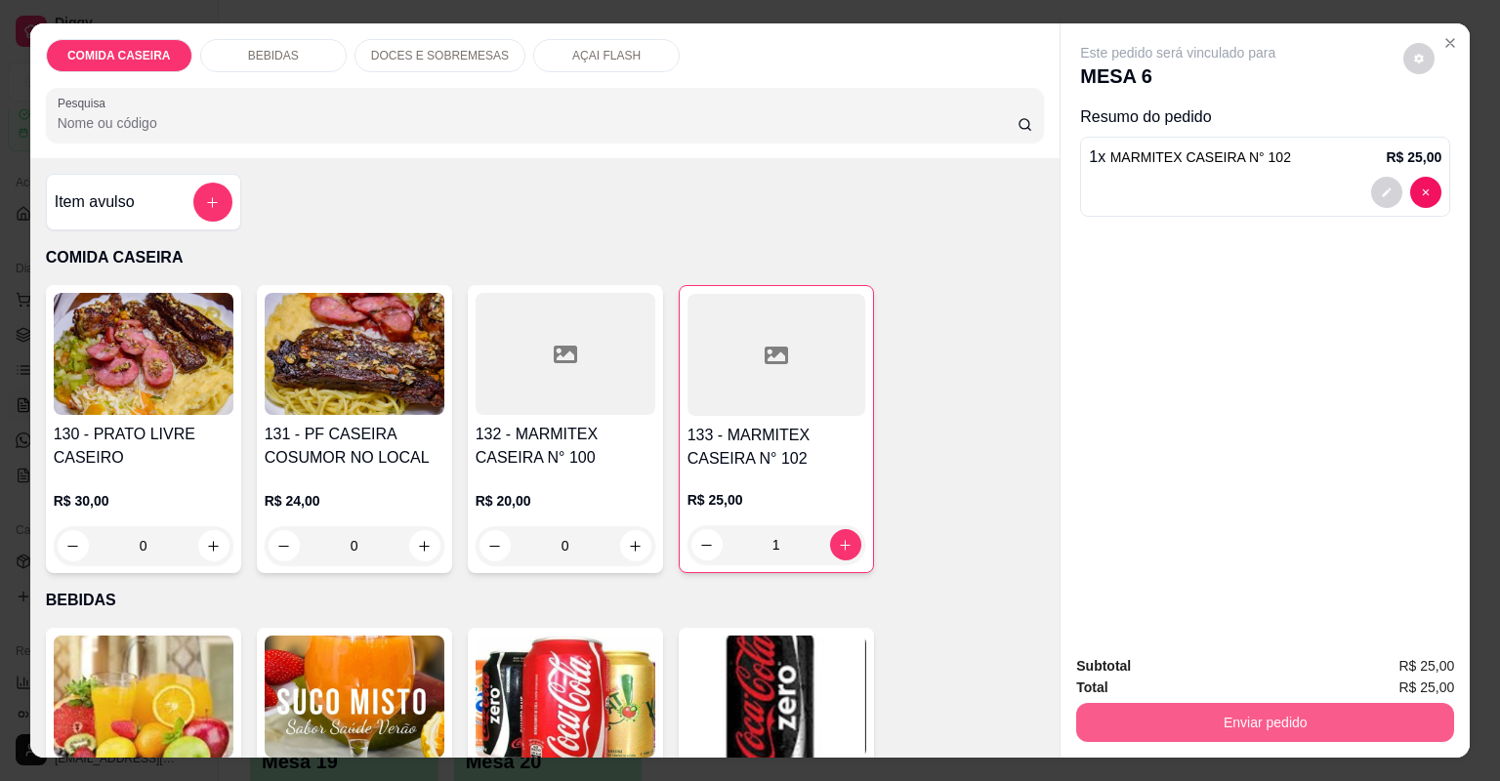
click at [1130, 730] on button "Enviar pedido" at bounding box center [1265, 722] width 378 height 39
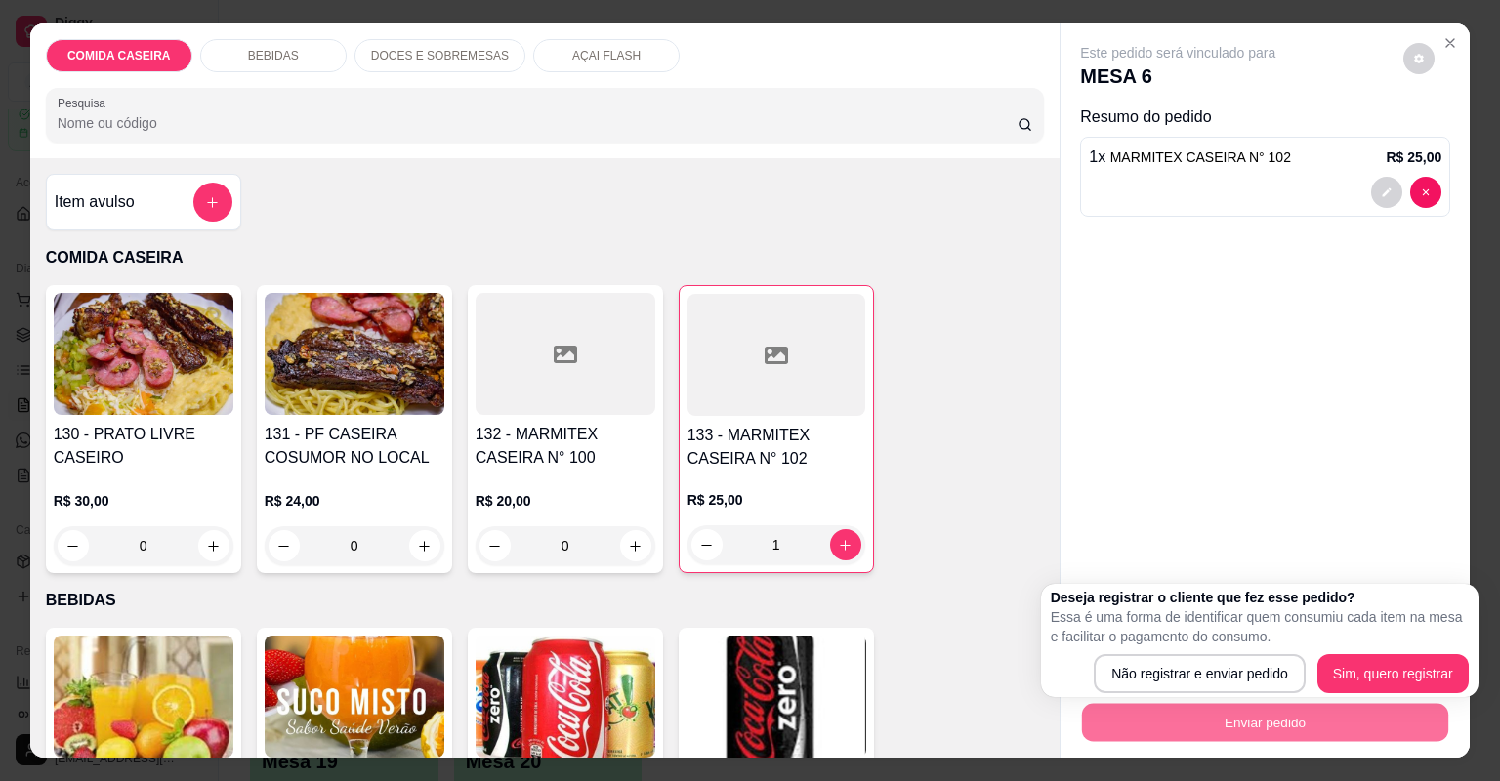
click at [1179, 647] on div "Deseja registrar o cliente que fez esse pedido? Essa é uma forma de identificar…" at bounding box center [1260, 640] width 418 height 105
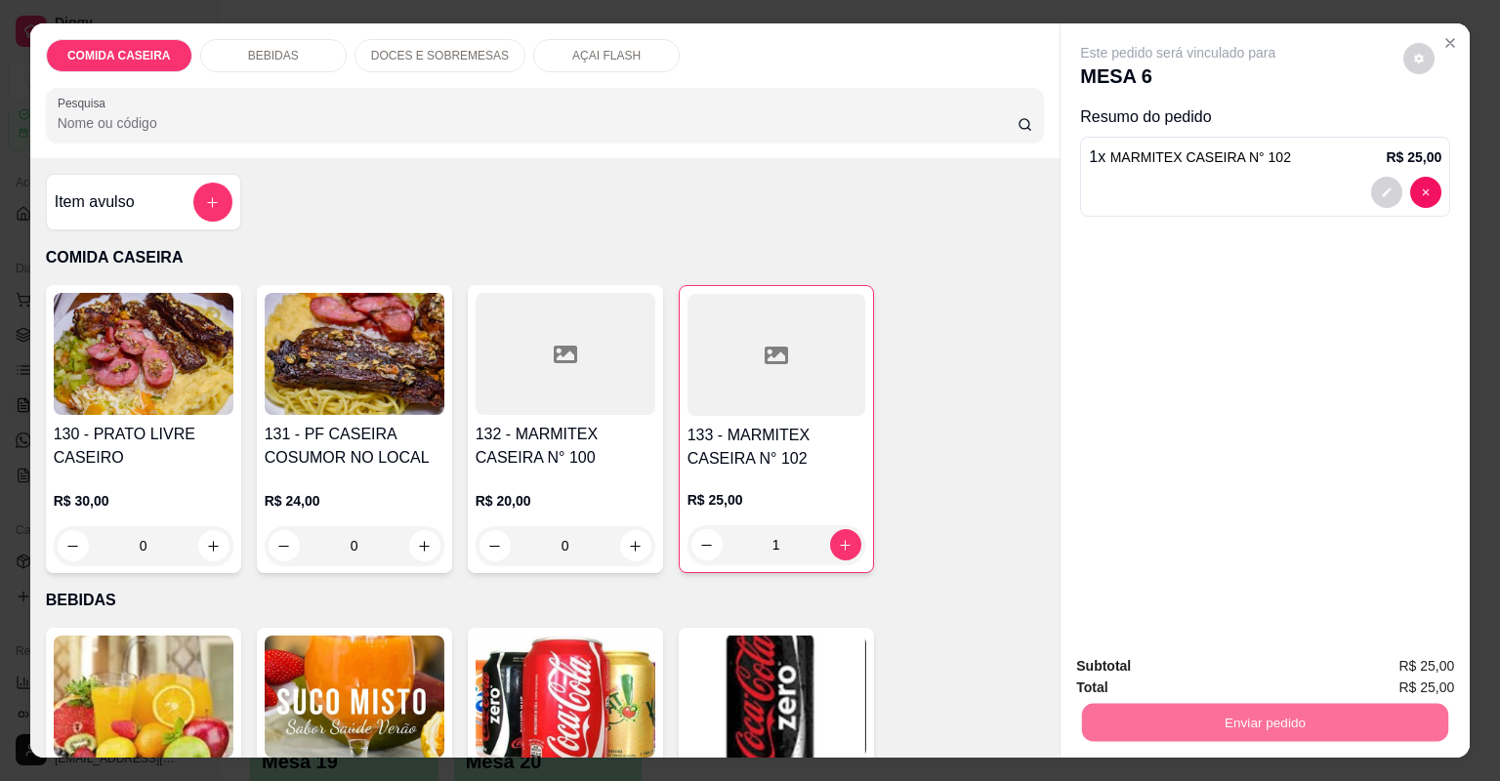
click at [1181, 665] on button "Não registrar e enviar pedido" at bounding box center [1201, 674] width 197 height 36
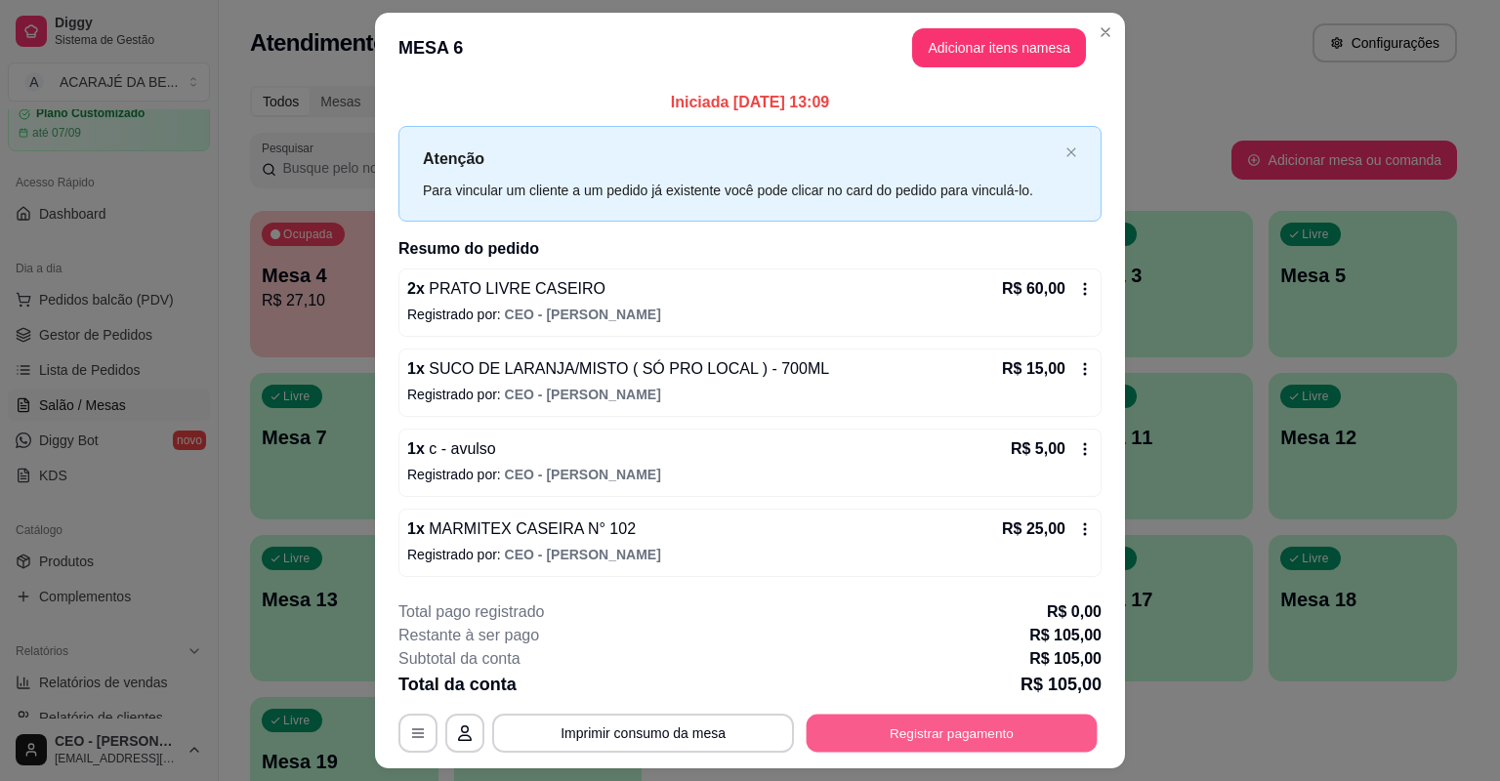
click at [935, 730] on button "Registrar pagamento" at bounding box center [951, 733] width 291 height 38
click at [1046, 743] on button "Registrar pagamento" at bounding box center [952, 733] width 300 height 39
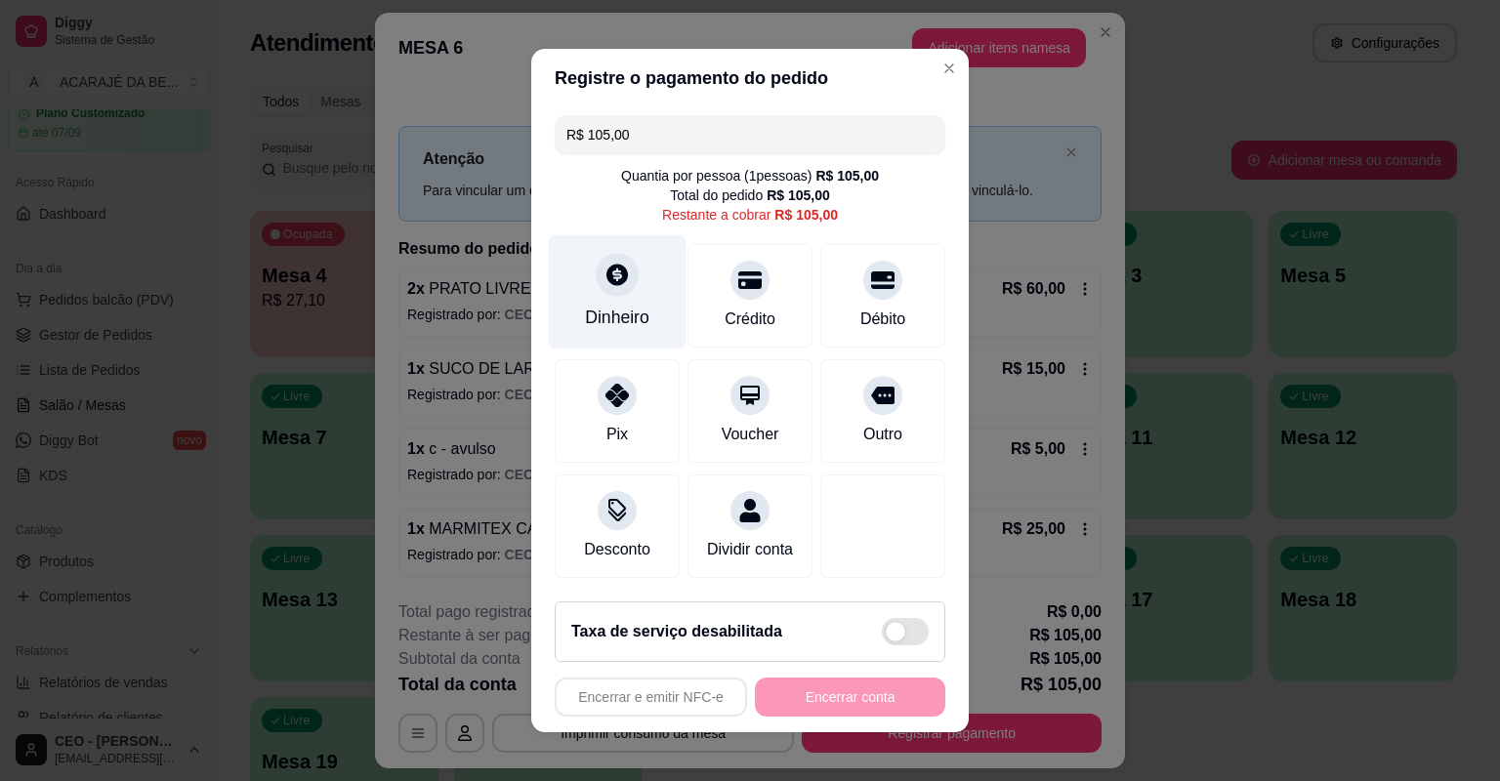
click at [571, 310] on div "Dinheiro" at bounding box center [618, 292] width 138 height 114
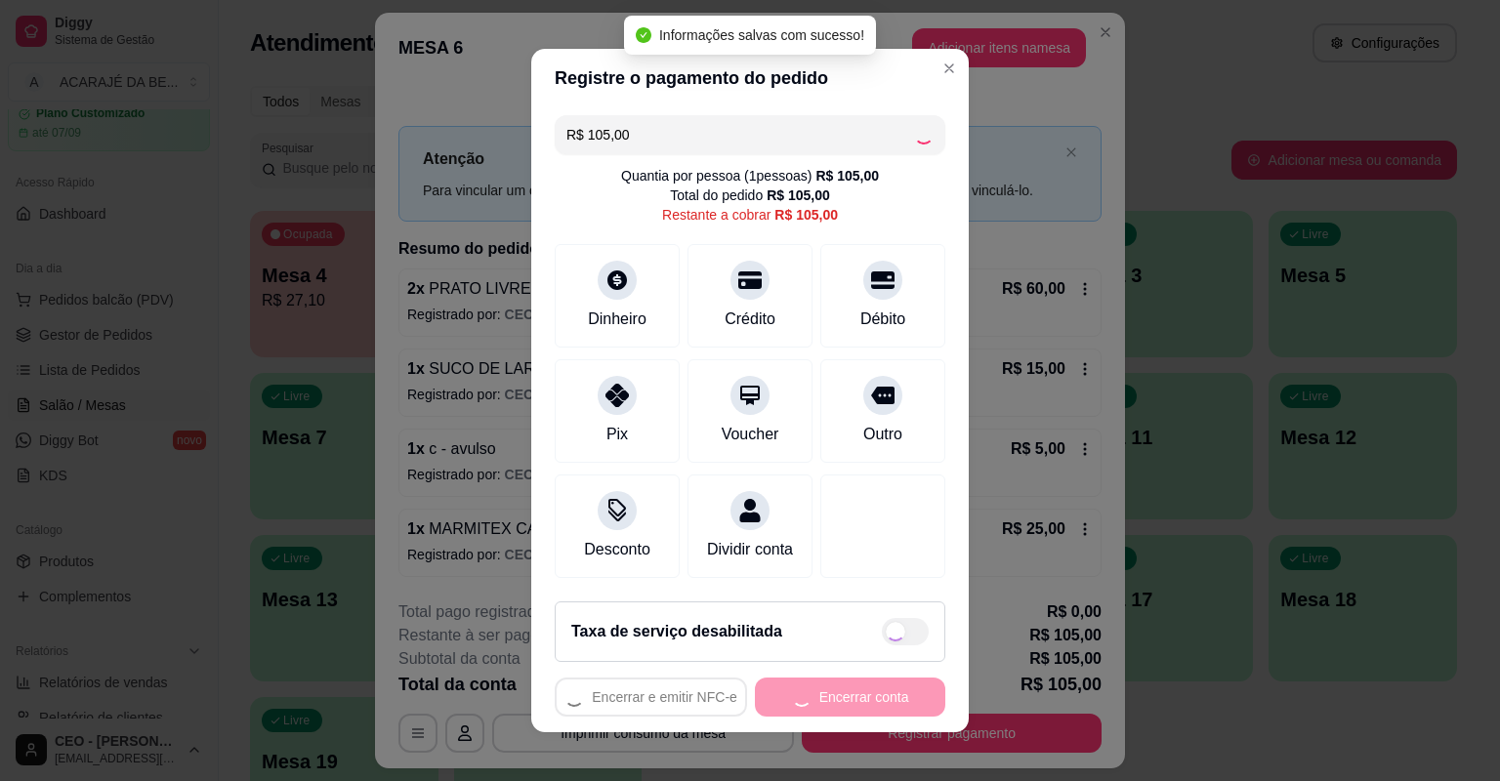
type input "R$ 0,00"
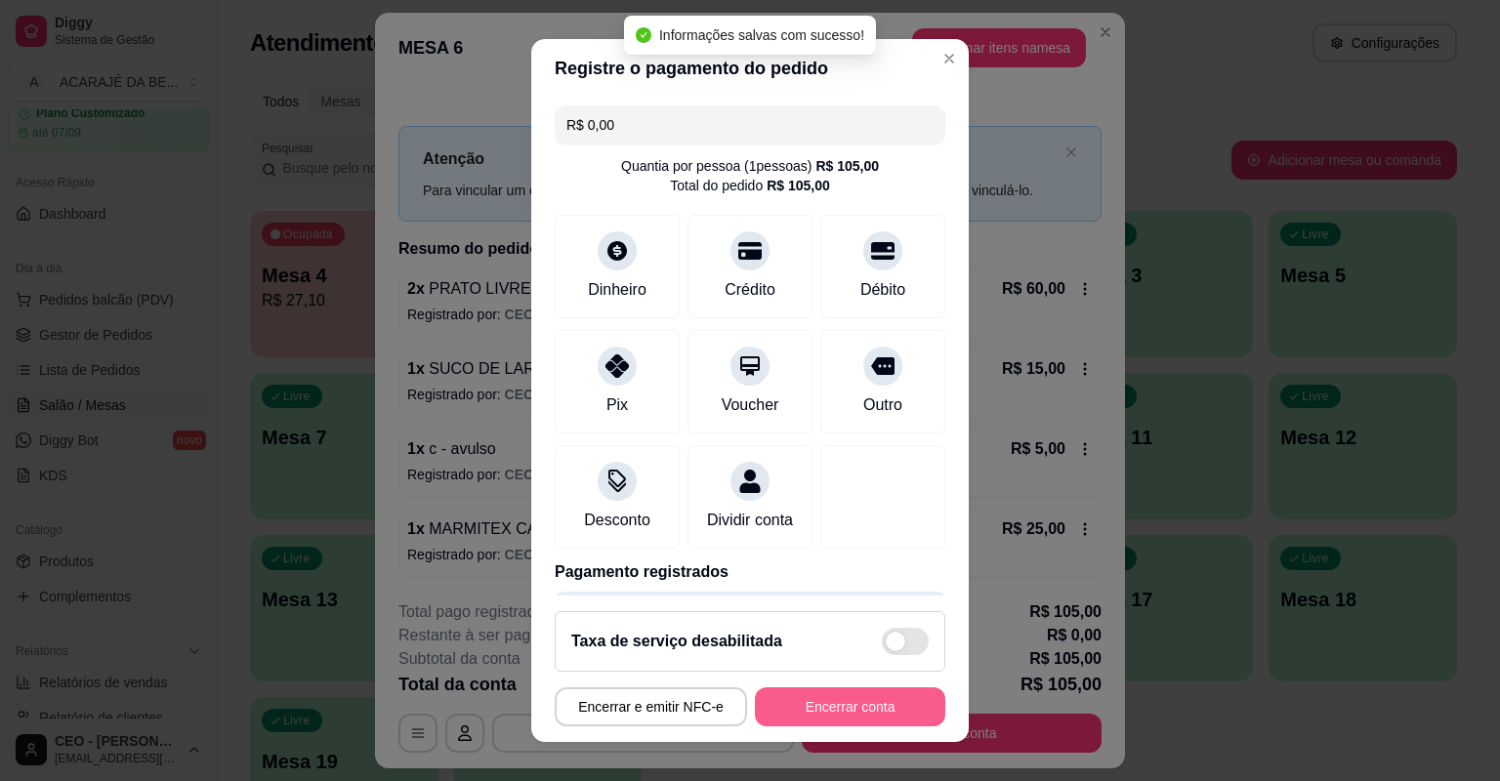
click at [839, 699] on button "Encerrar conta" at bounding box center [850, 706] width 190 height 39
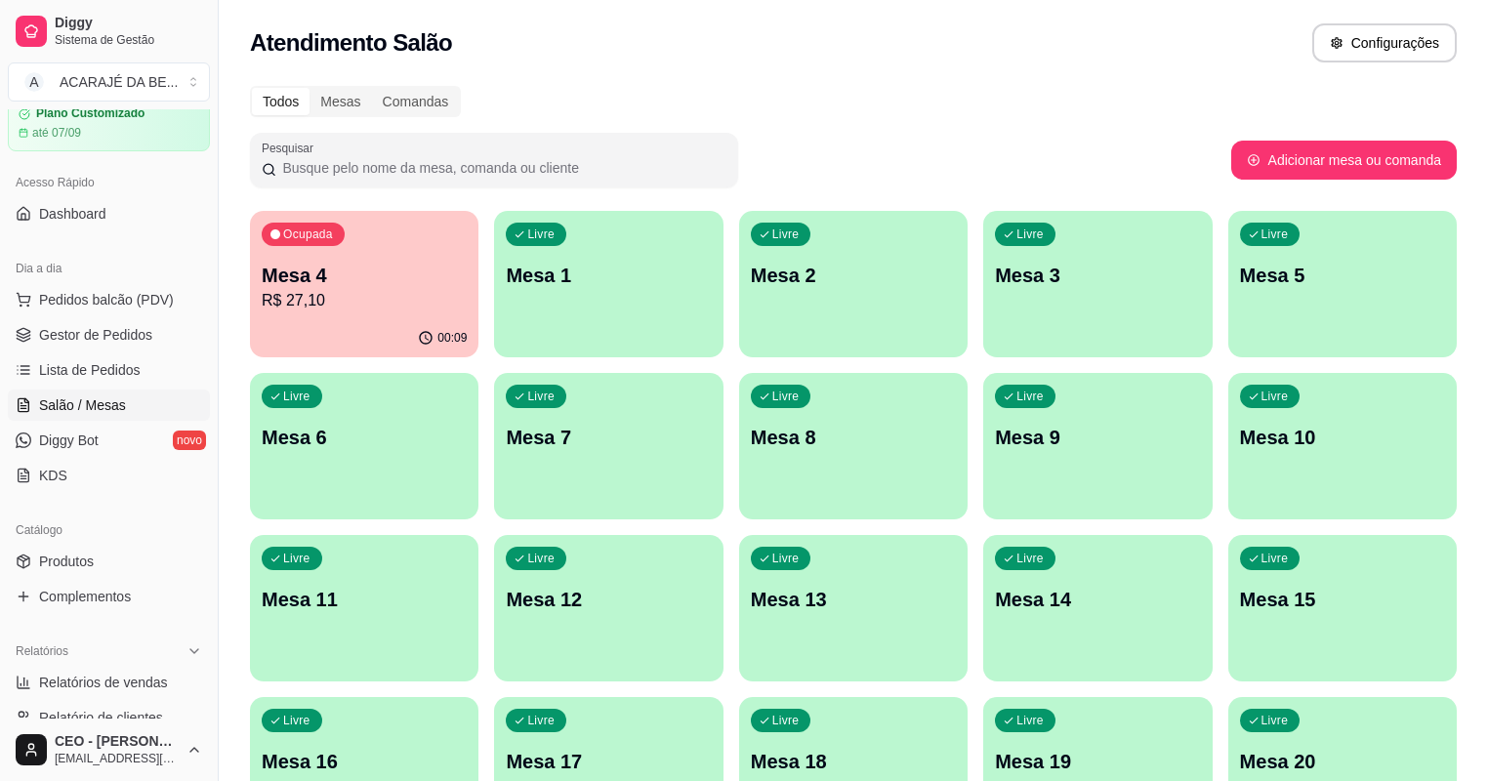
click at [267, 309] on p "R$ 27,10" at bounding box center [364, 300] width 205 height 23
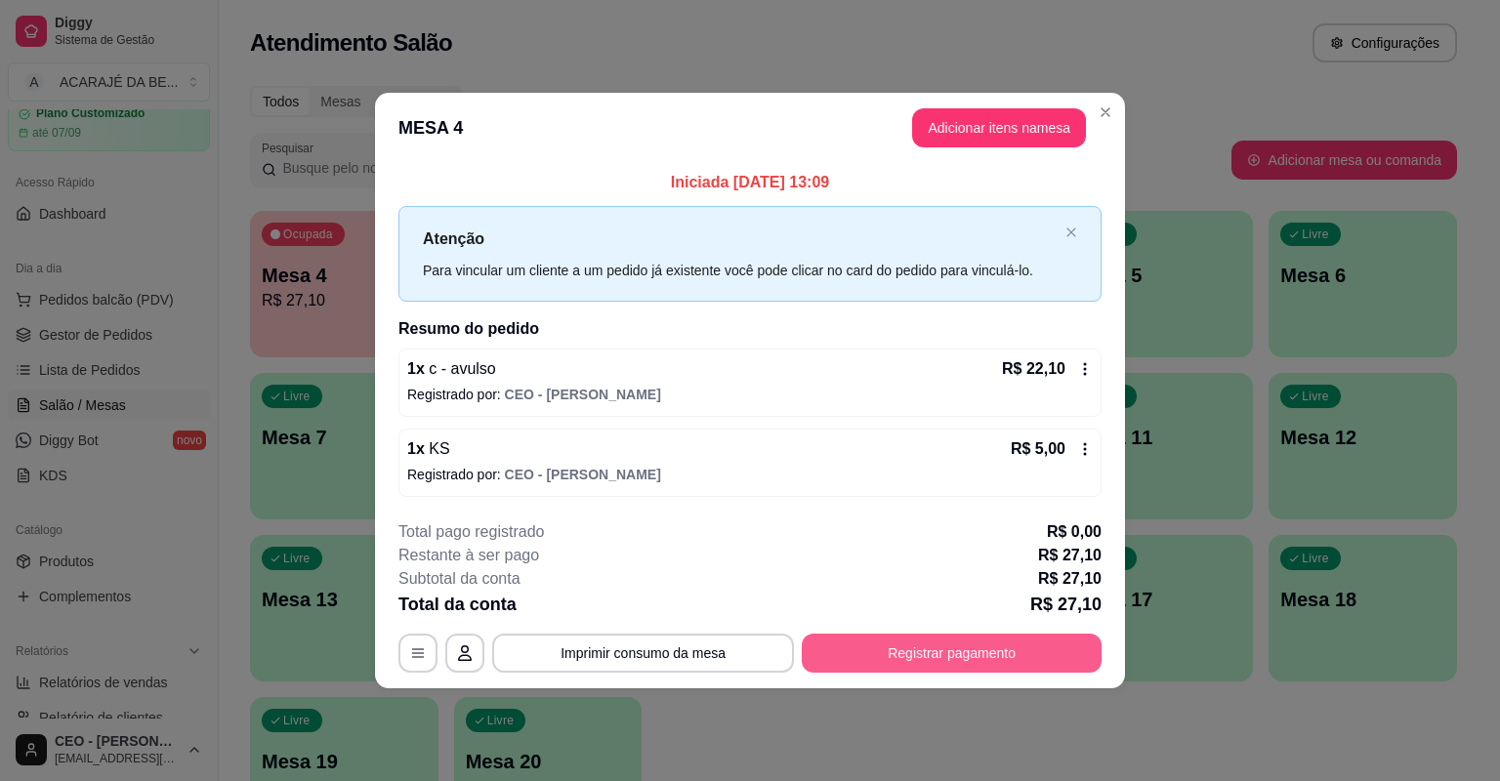
click at [1015, 664] on button "Registrar pagamento" at bounding box center [952, 653] width 300 height 39
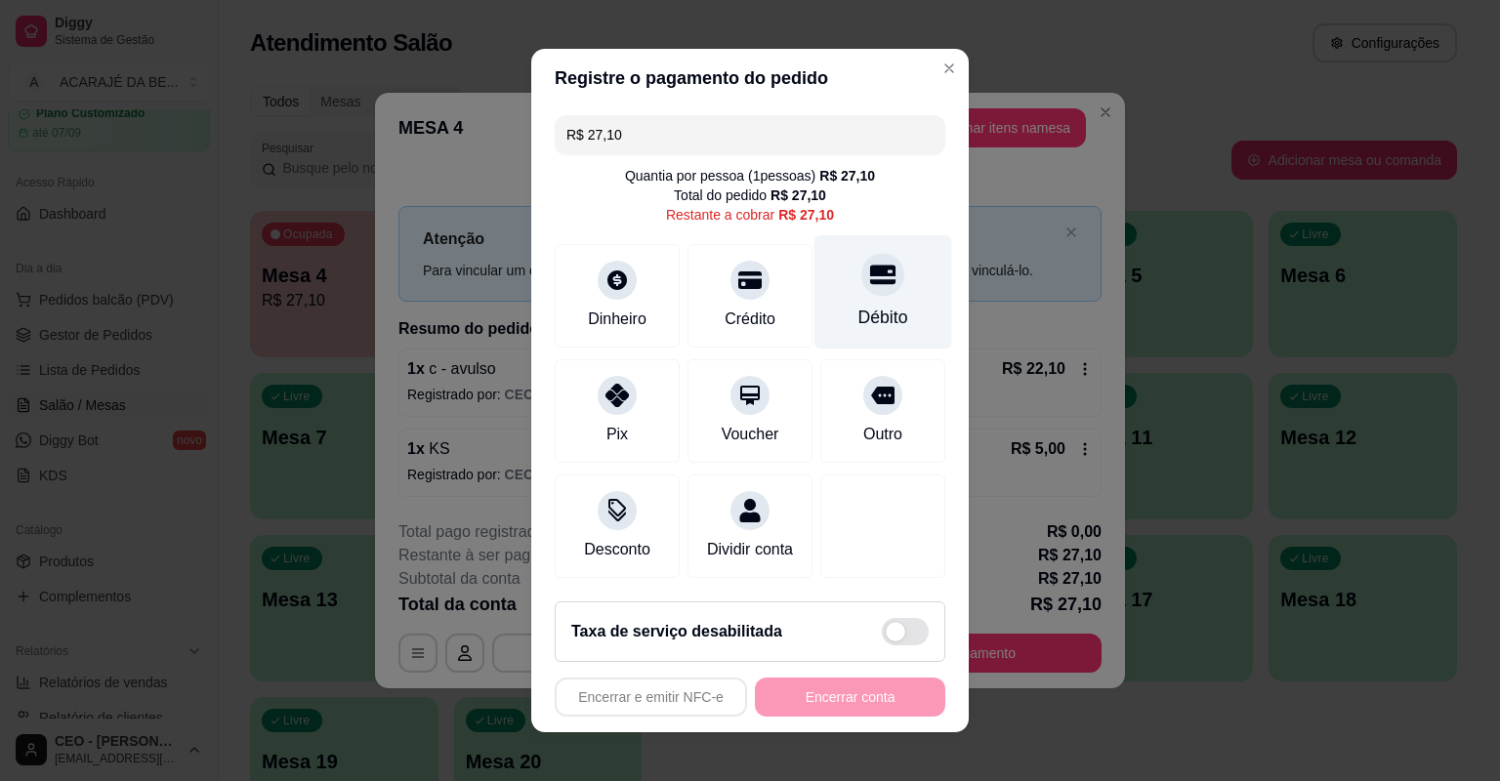
click at [841, 321] on div "Débito" at bounding box center [883, 292] width 138 height 114
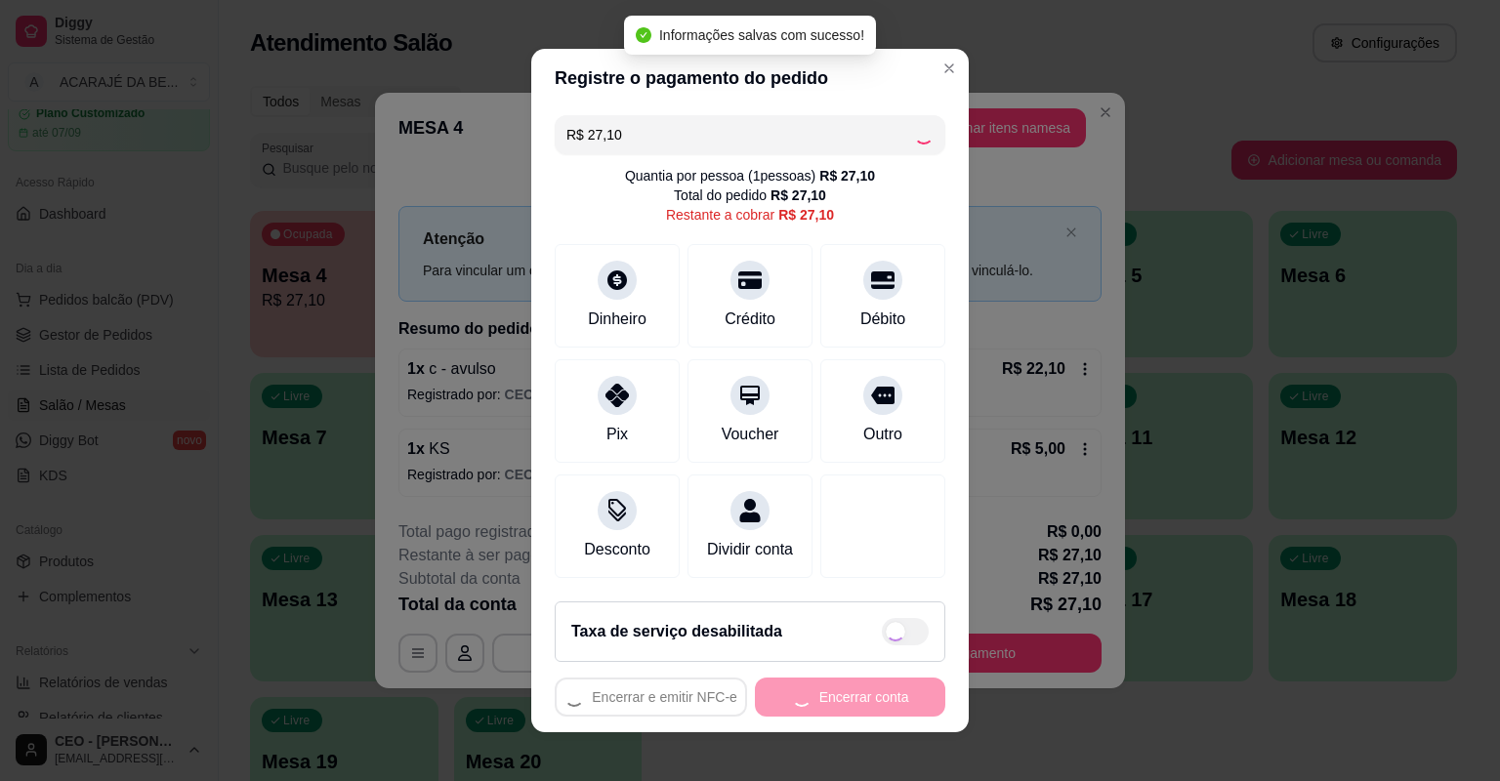
type input "R$ 0,00"
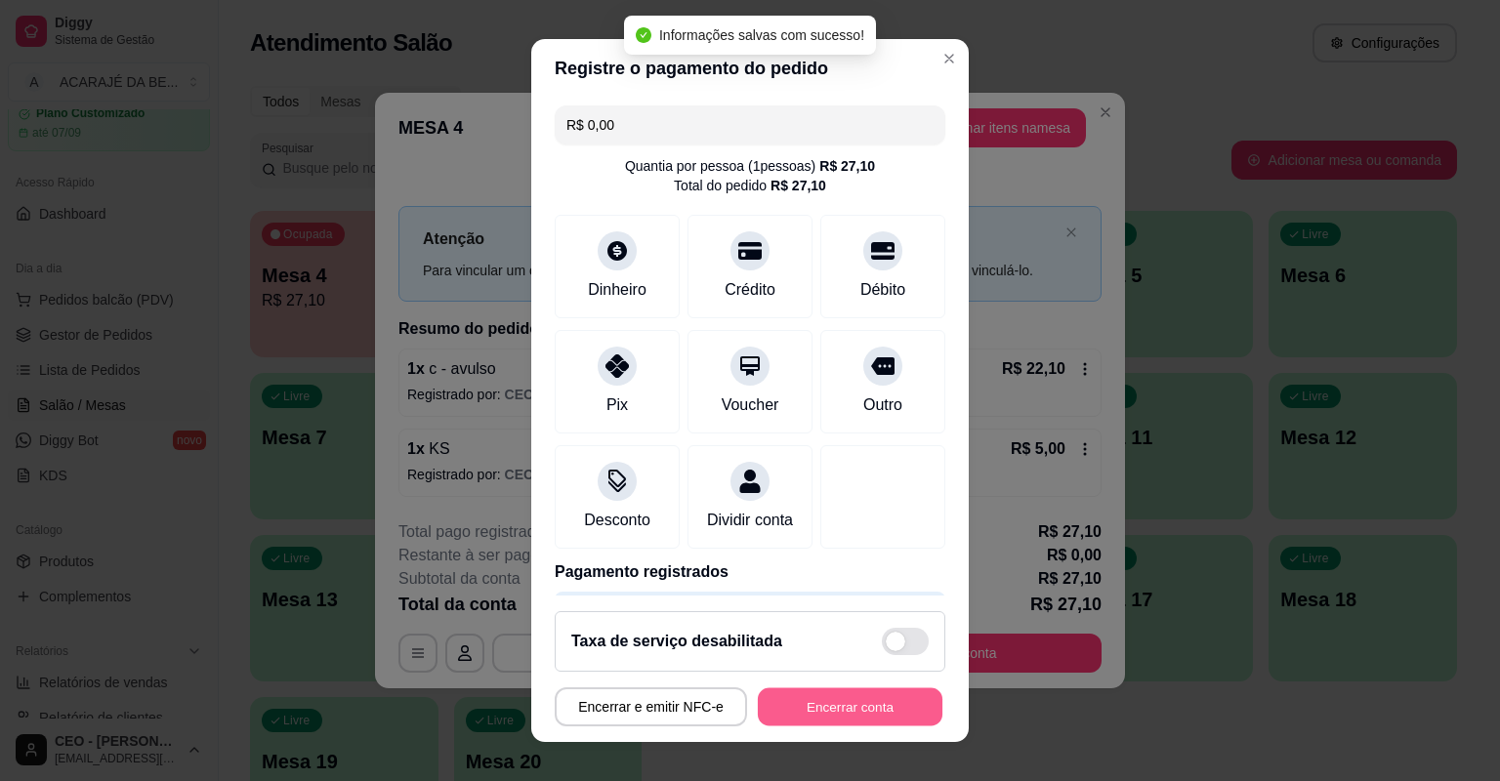
click at [872, 696] on button "Encerrar conta" at bounding box center [850, 707] width 185 height 38
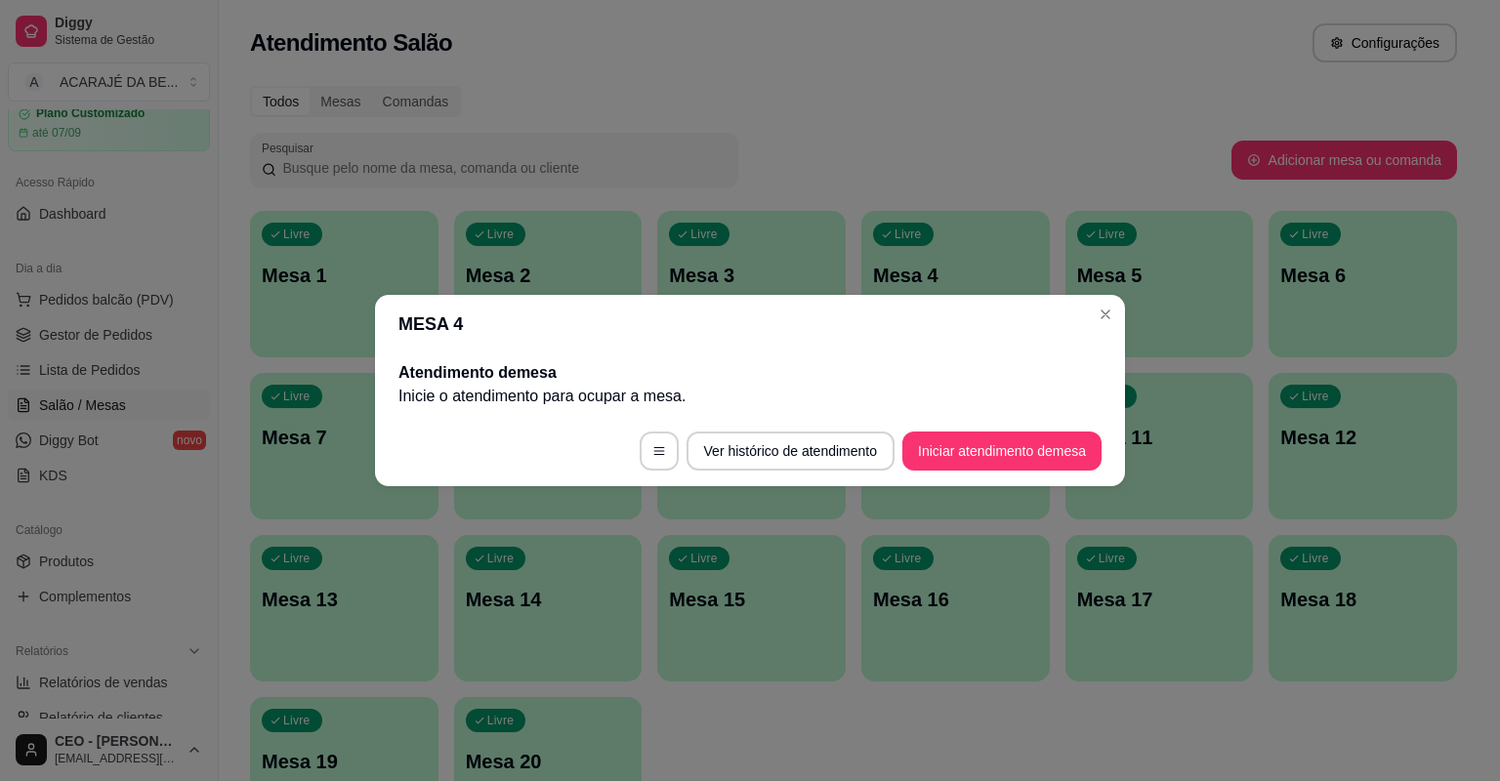
click at [1090, 324] on header "MESA 4" at bounding box center [750, 324] width 750 height 59
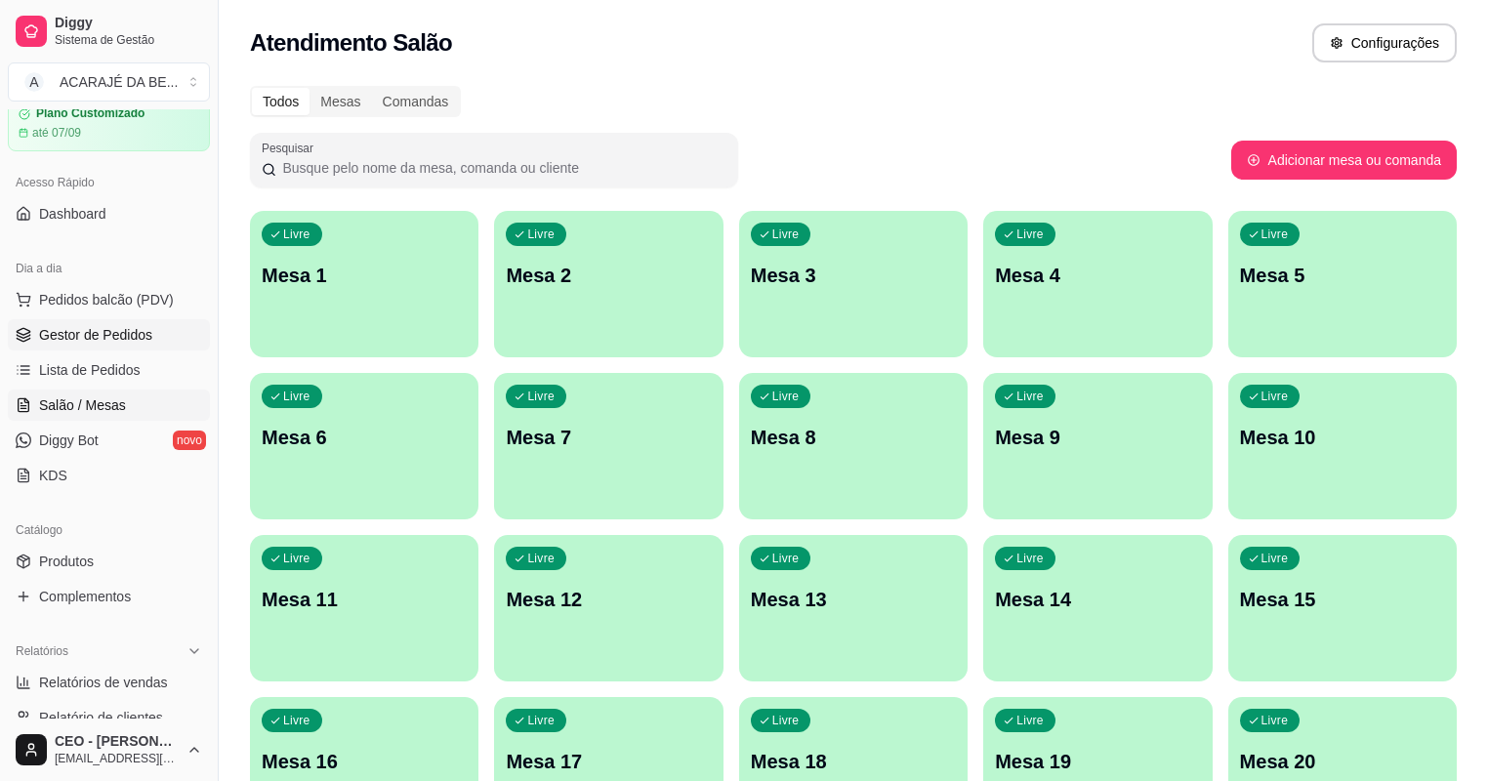
click at [115, 321] on link "Gestor de Pedidos" at bounding box center [109, 334] width 202 height 31
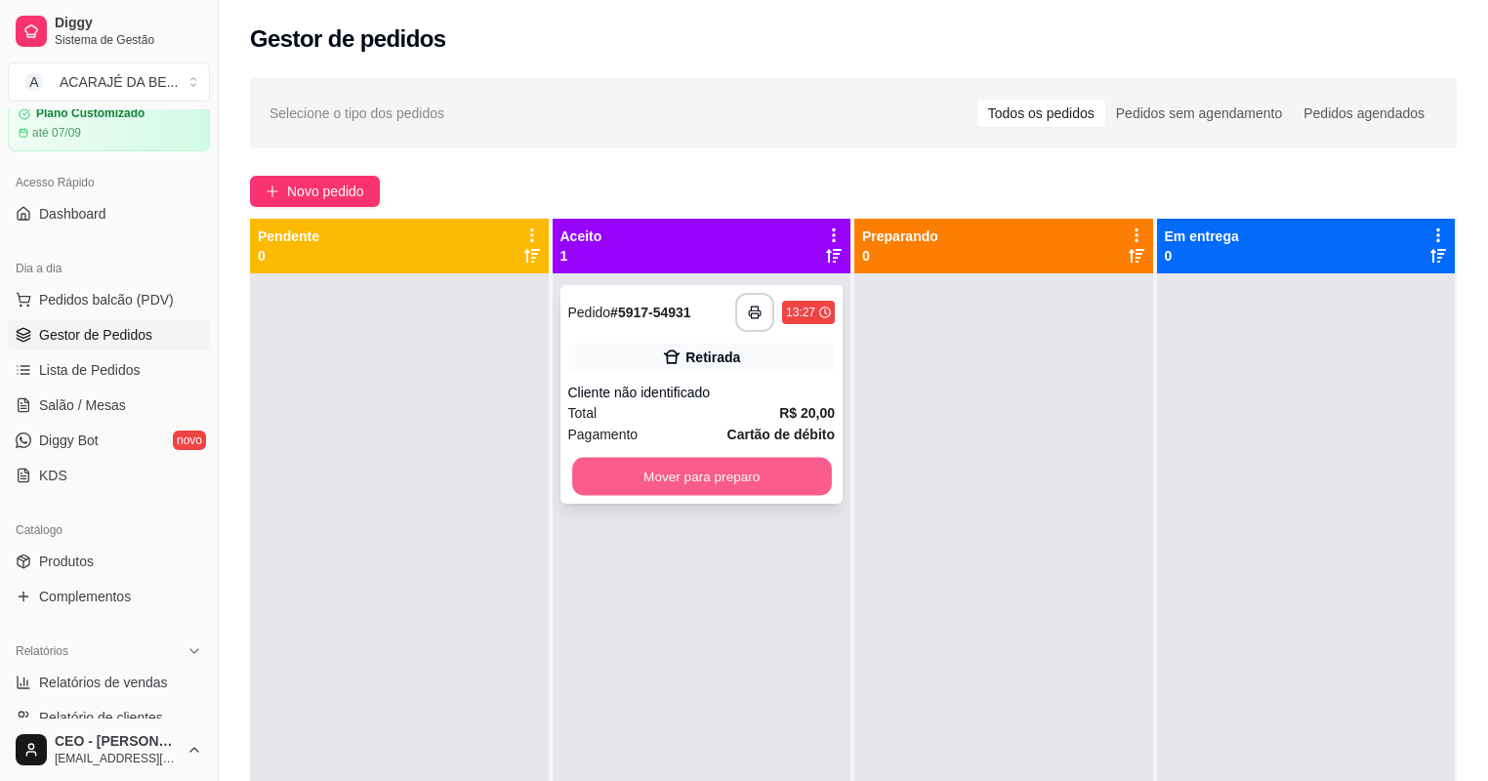
click at [681, 480] on button "Mover para preparo" at bounding box center [701, 477] width 259 height 38
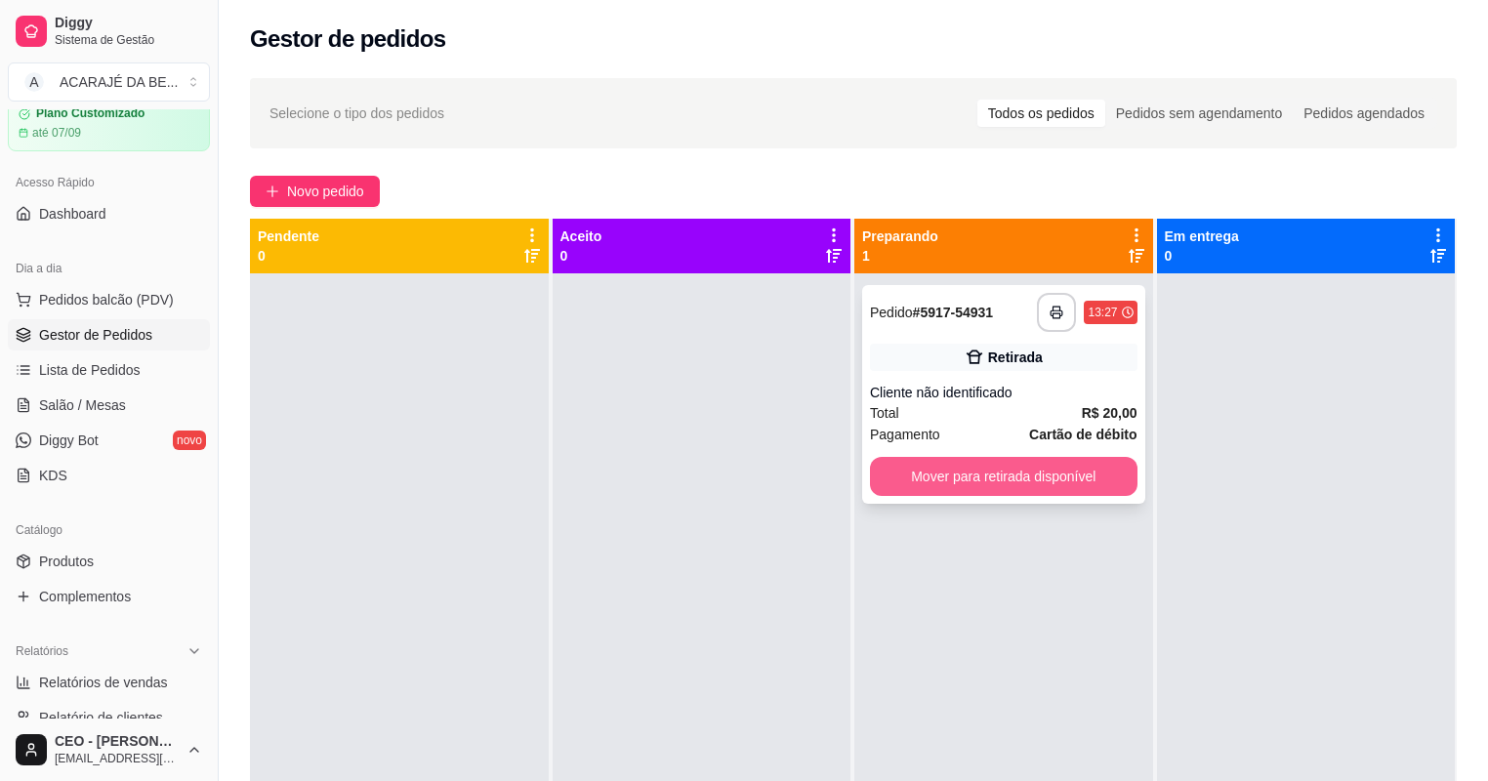
click at [971, 476] on button "Mover para retirada disponível" at bounding box center [1004, 476] width 268 height 39
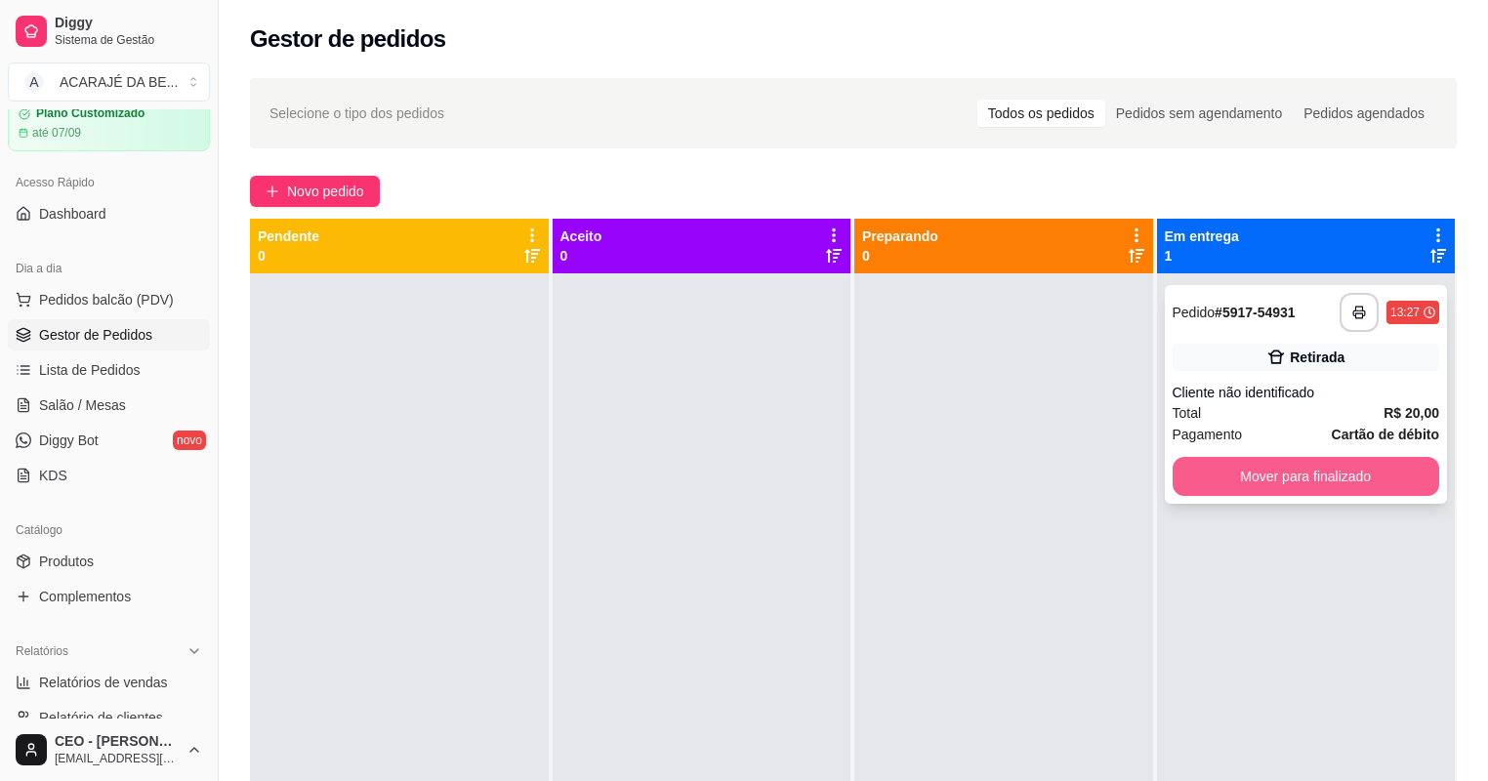
click at [1230, 487] on button "Mover para finalizado" at bounding box center [1307, 476] width 268 height 39
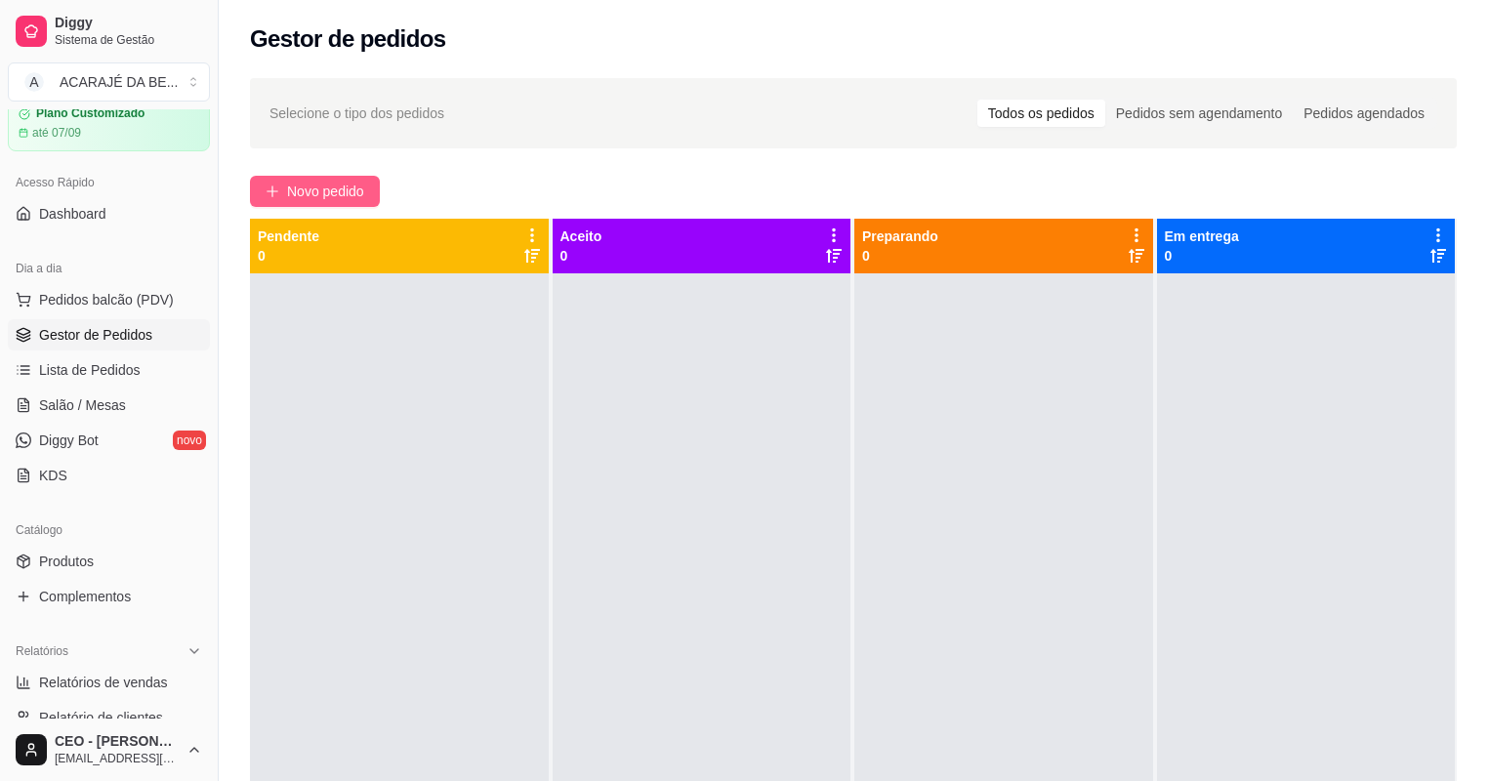
click at [356, 185] on span "Novo pedido" at bounding box center [325, 191] width 77 height 21
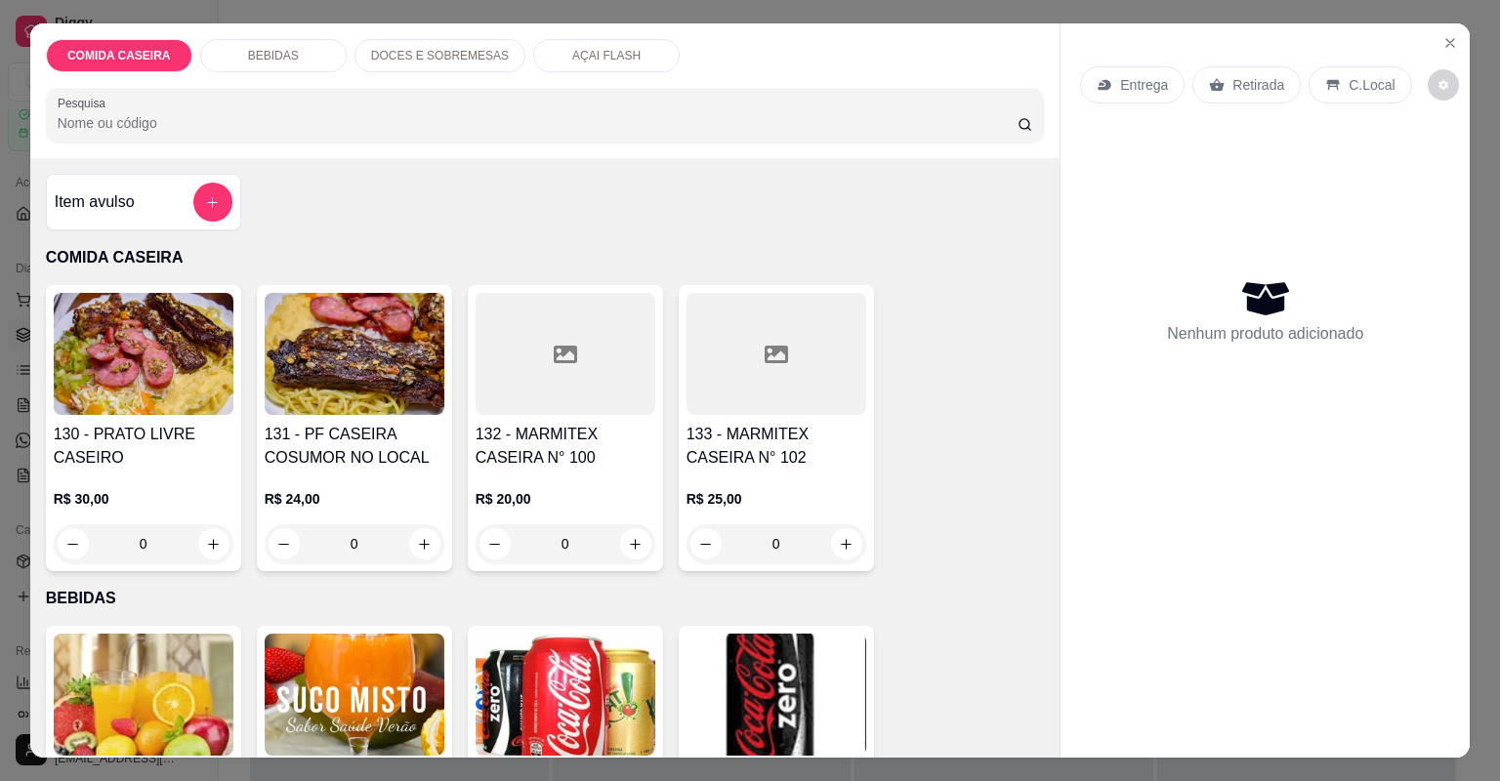
click at [686, 363] on div at bounding box center [776, 354] width 180 height 122
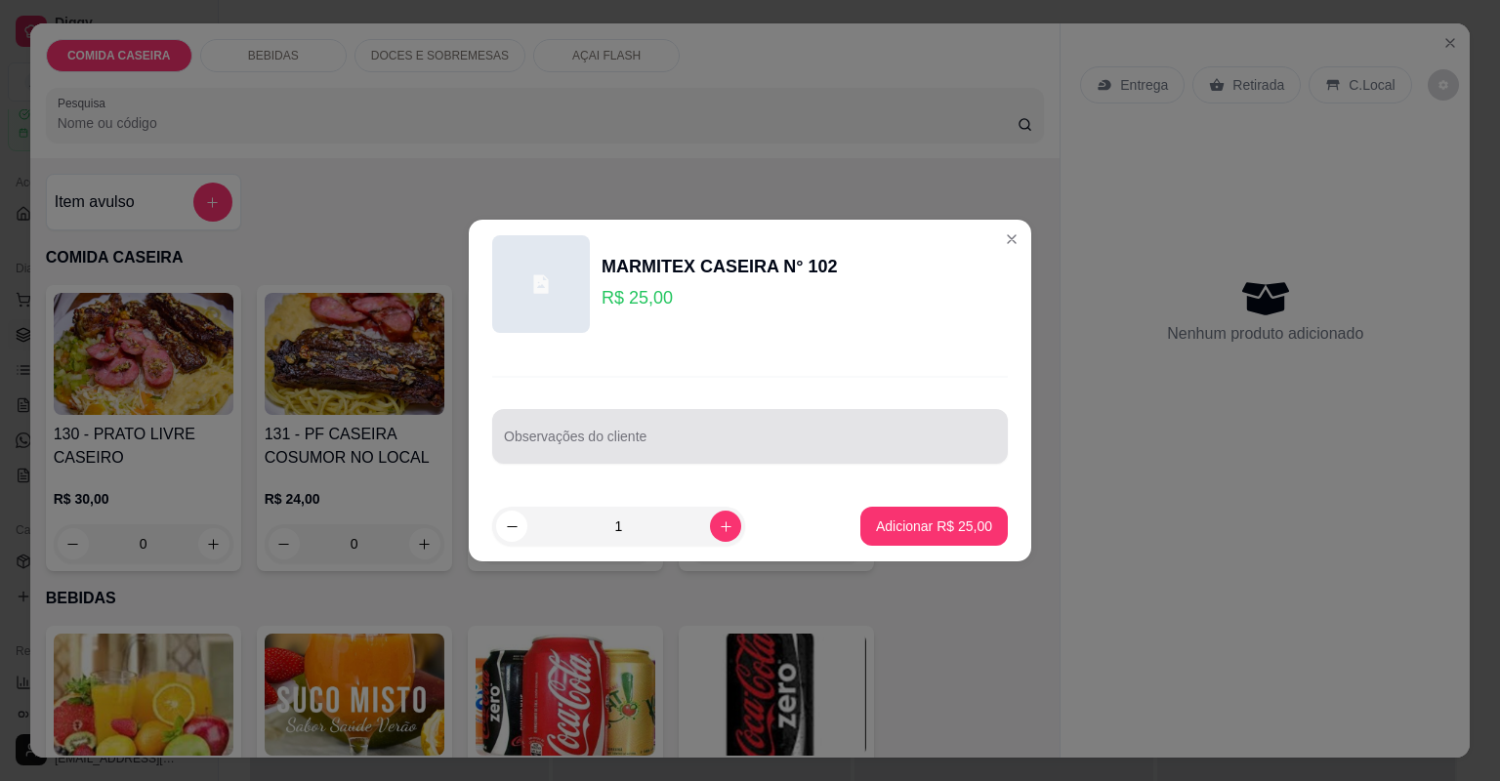
click at [681, 418] on div at bounding box center [750, 436] width 492 height 39
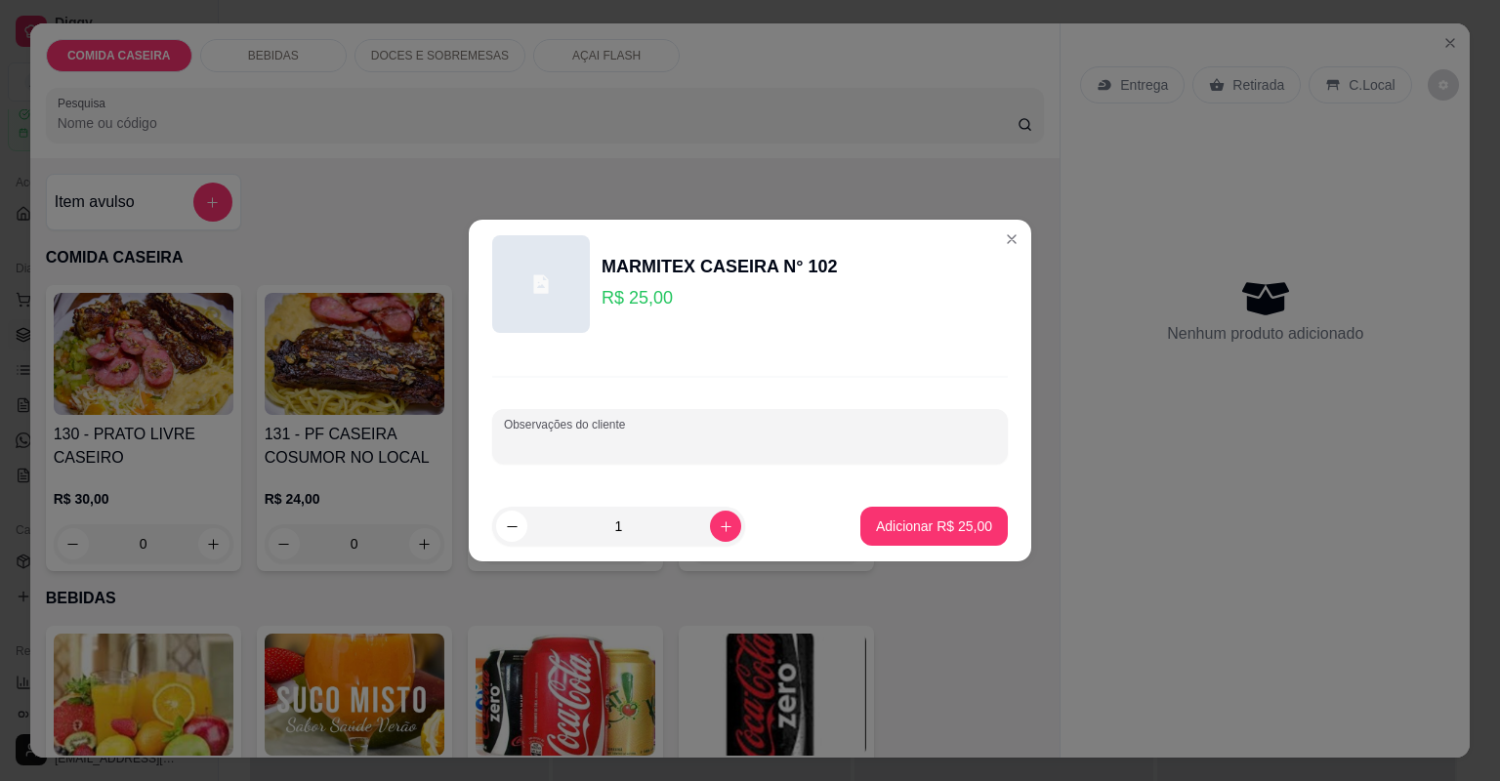
paste input "Mamita g Alface e tomate Lasanha de frango Fricassê Vinagrete"
type input "Mamita g Alface e tomate Lasanha de frango Fricassê Vinagrete"
click at [888, 547] on footer "1 Adicionar R$ 25,00" at bounding box center [750, 526] width 562 height 70
click at [892, 542] on button "Adicionar R$ 25,00" at bounding box center [933, 526] width 147 height 39
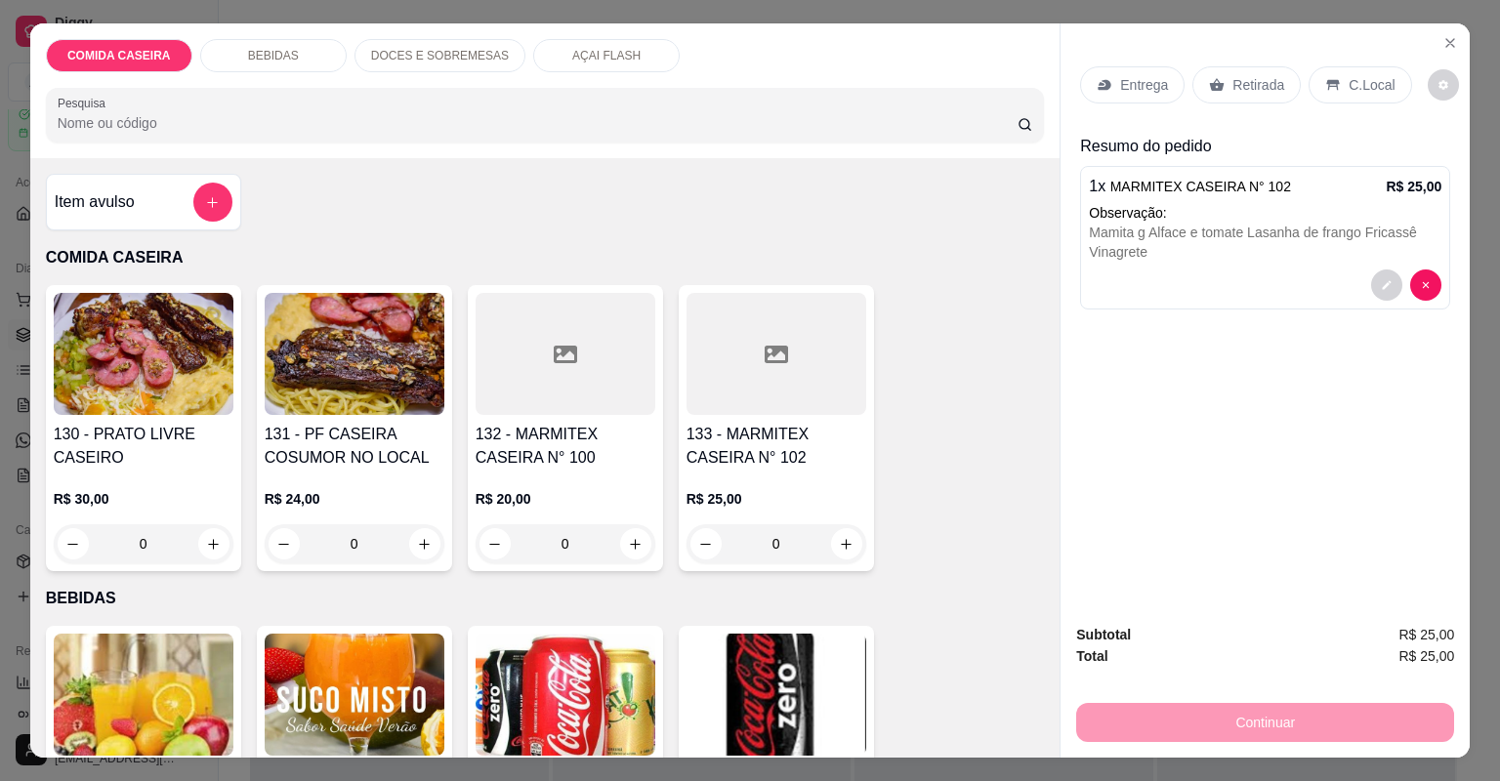
click at [1136, 78] on p "Entrega" at bounding box center [1144, 85] width 48 height 20
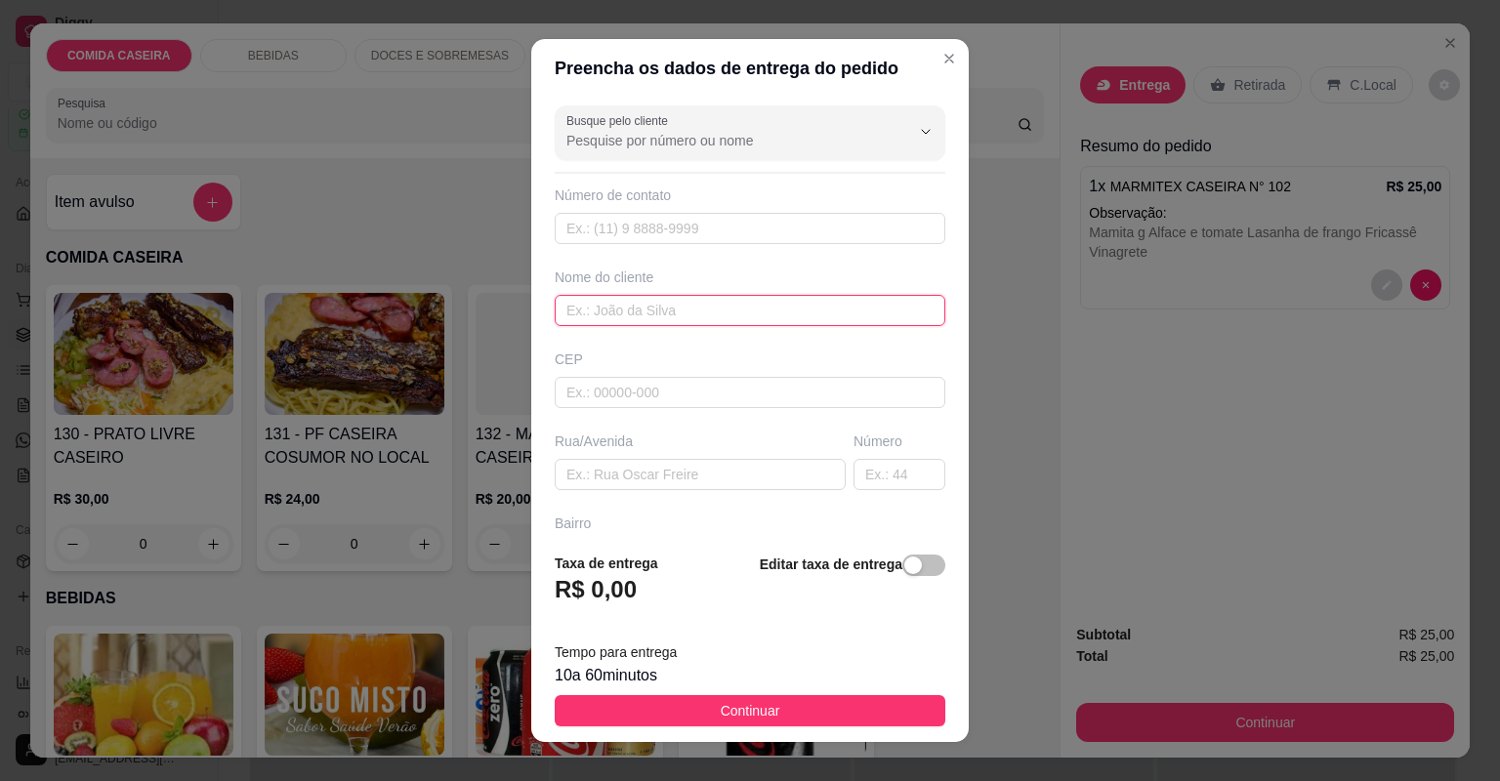
click at [590, 317] on input "text" at bounding box center [750, 310] width 391 height 31
type input "germano"
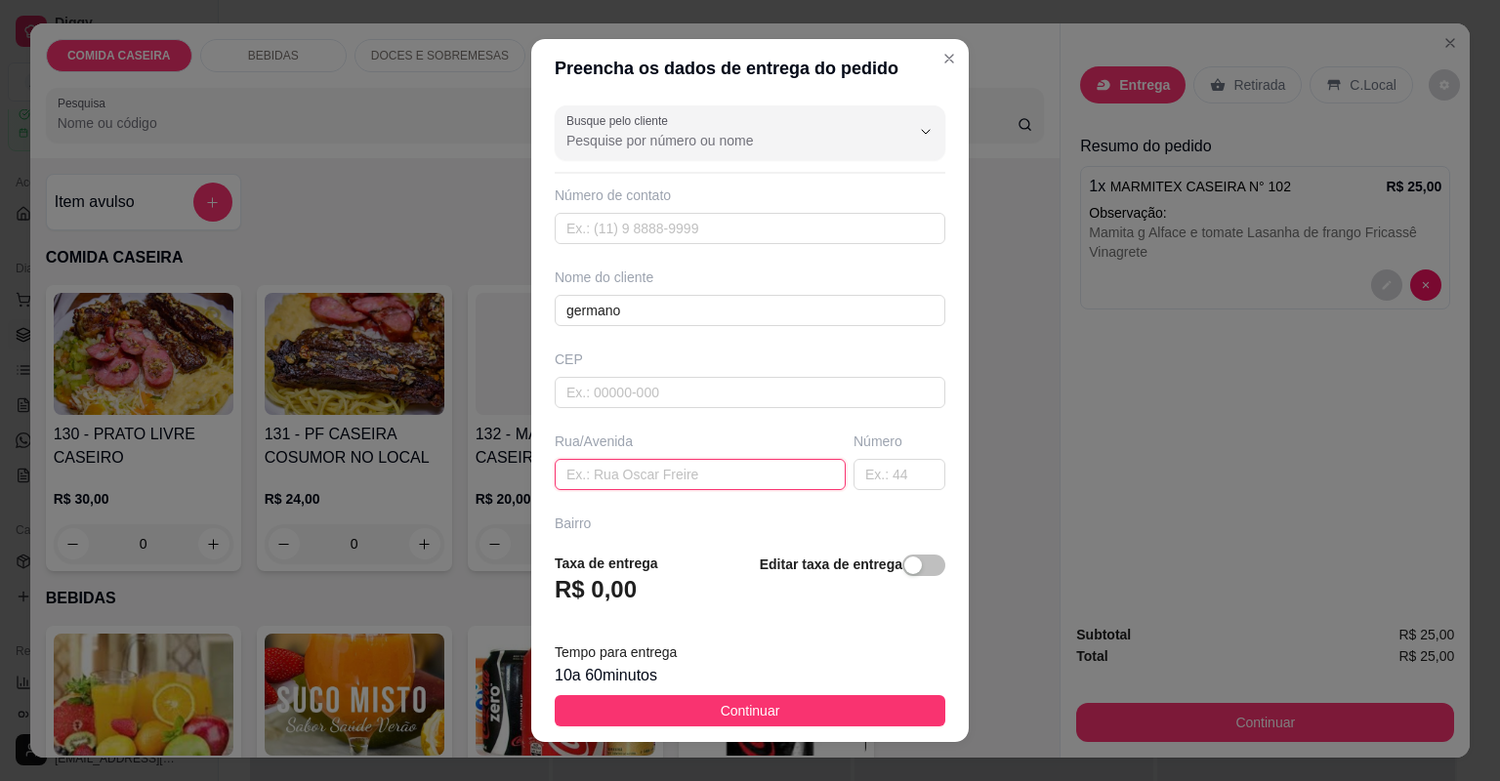
click at [689, 474] on input "text" at bounding box center [700, 474] width 291 height 31
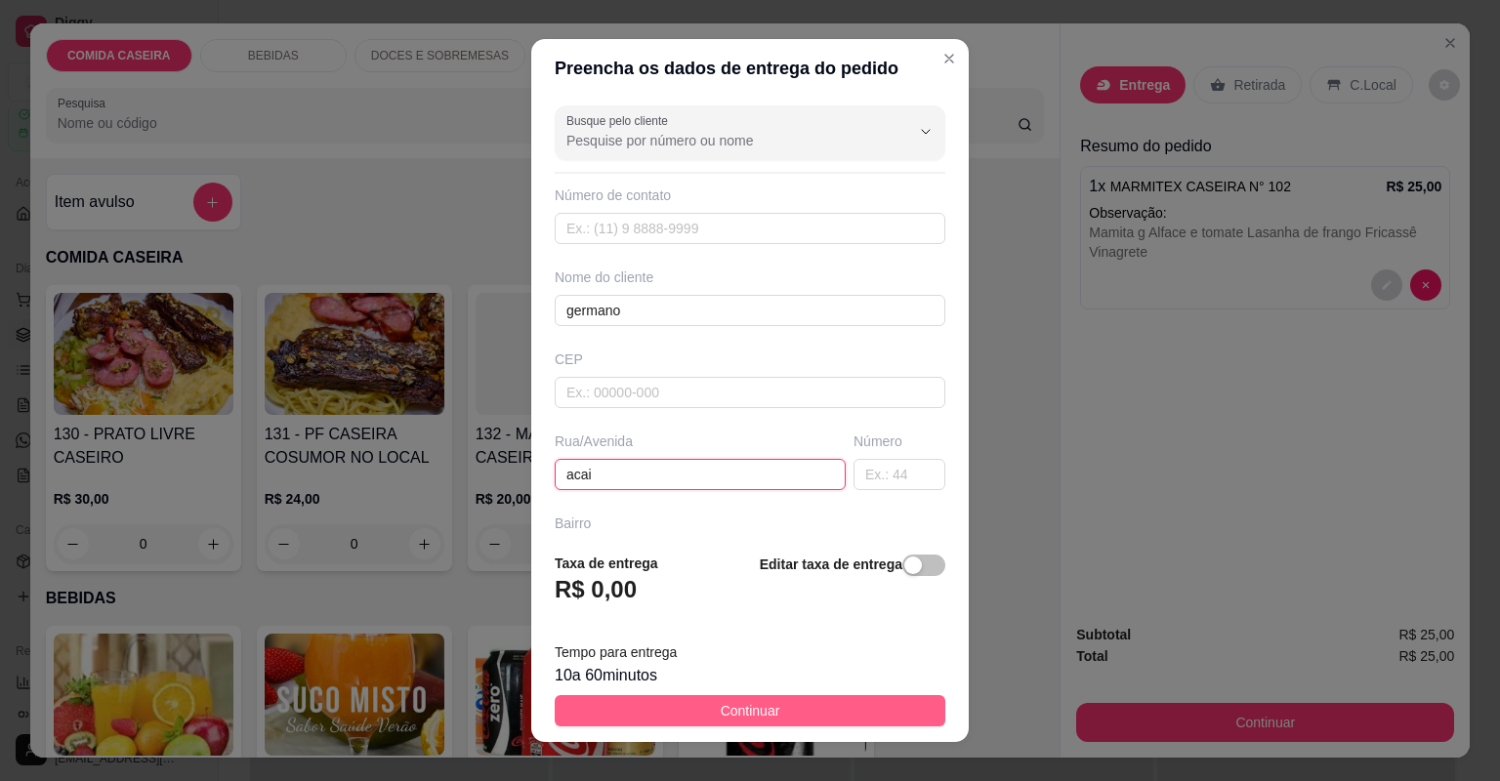
type input "acai"
click at [816, 702] on button "Continuar" at bounding box center [750, 710] width 391 height 31
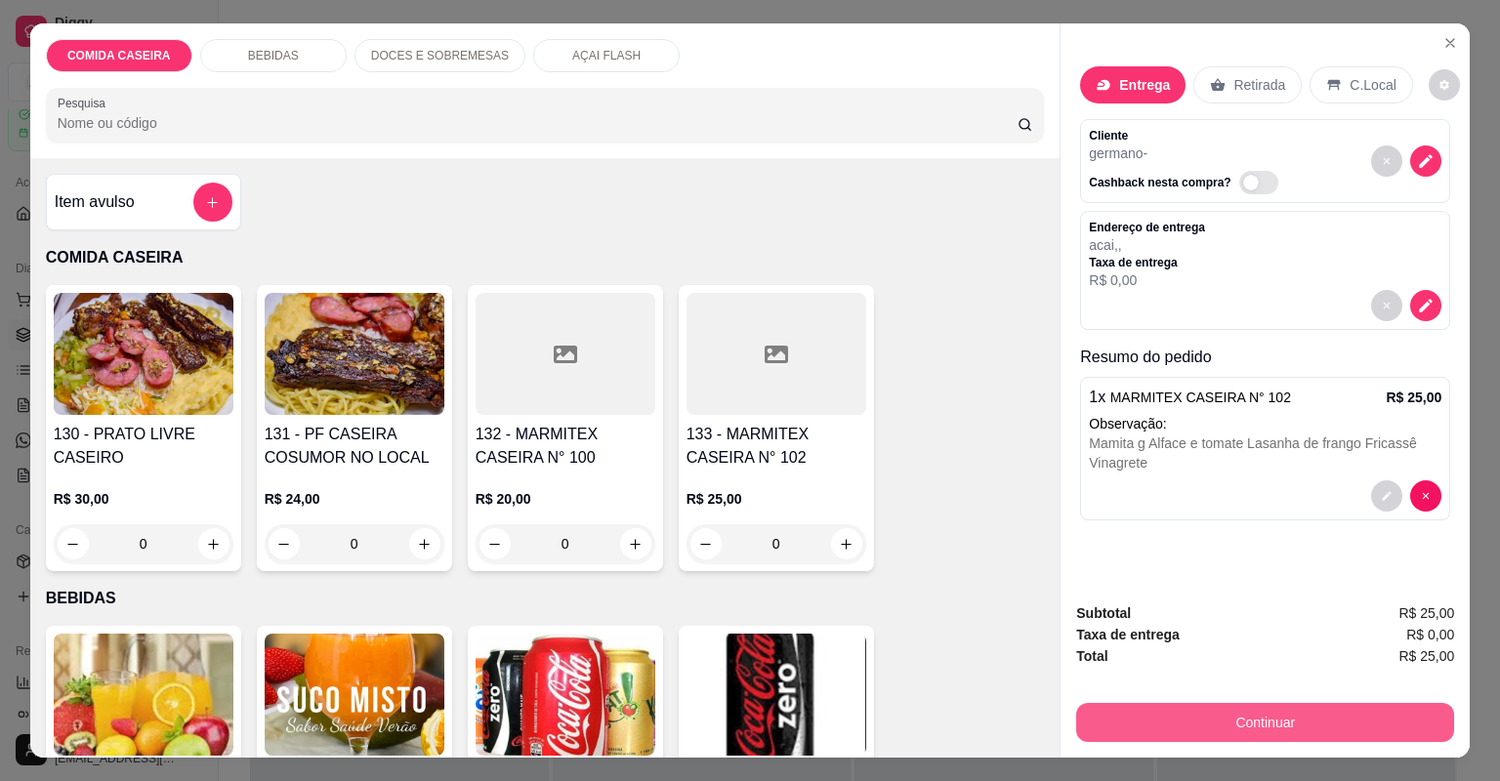
click at [1101, 715] on button "Continuar" at bounding box center [1265, 722] width 378 height 39
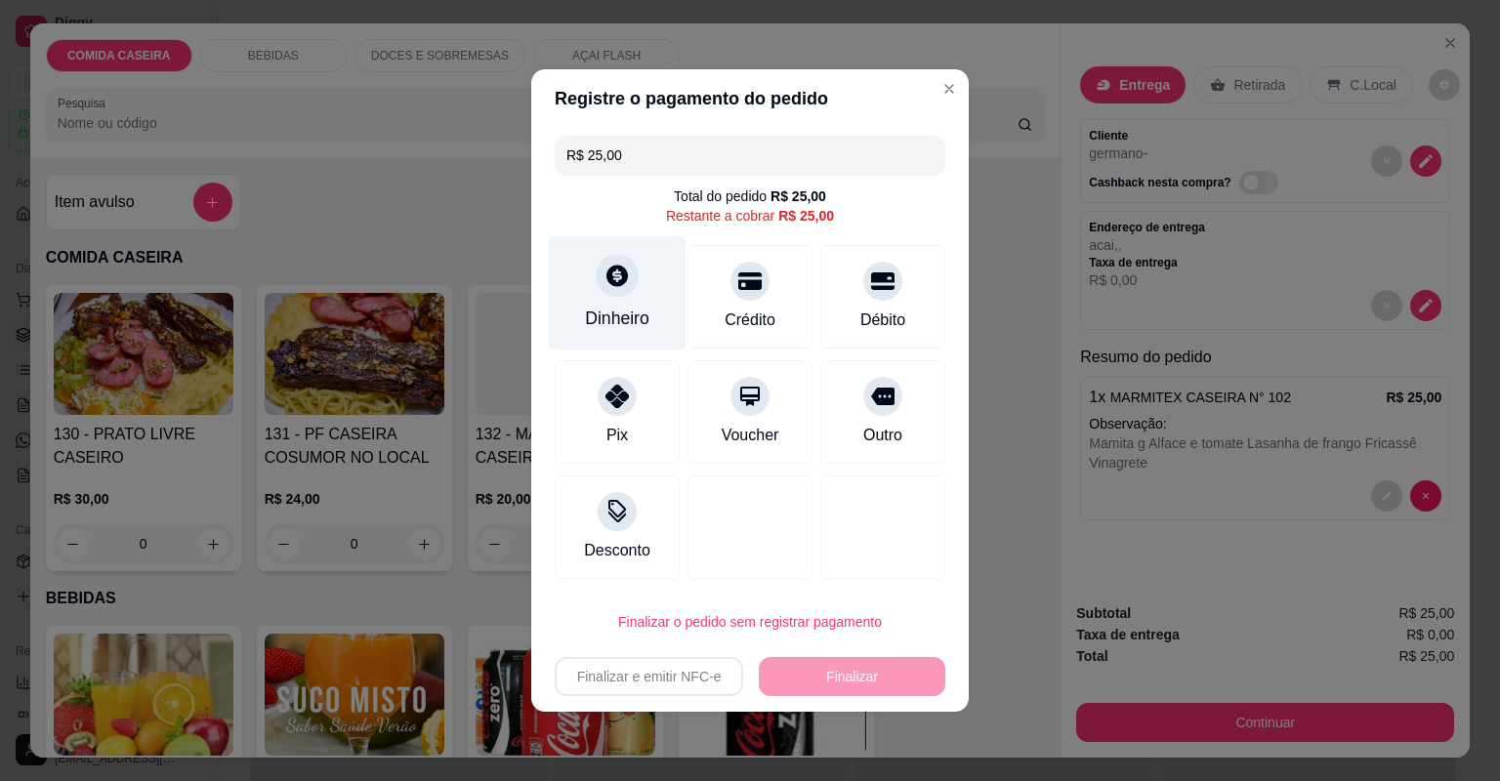
click at [638, 277] on div "Dinheiro" at bounding box center [618, 293] width 138 height 114
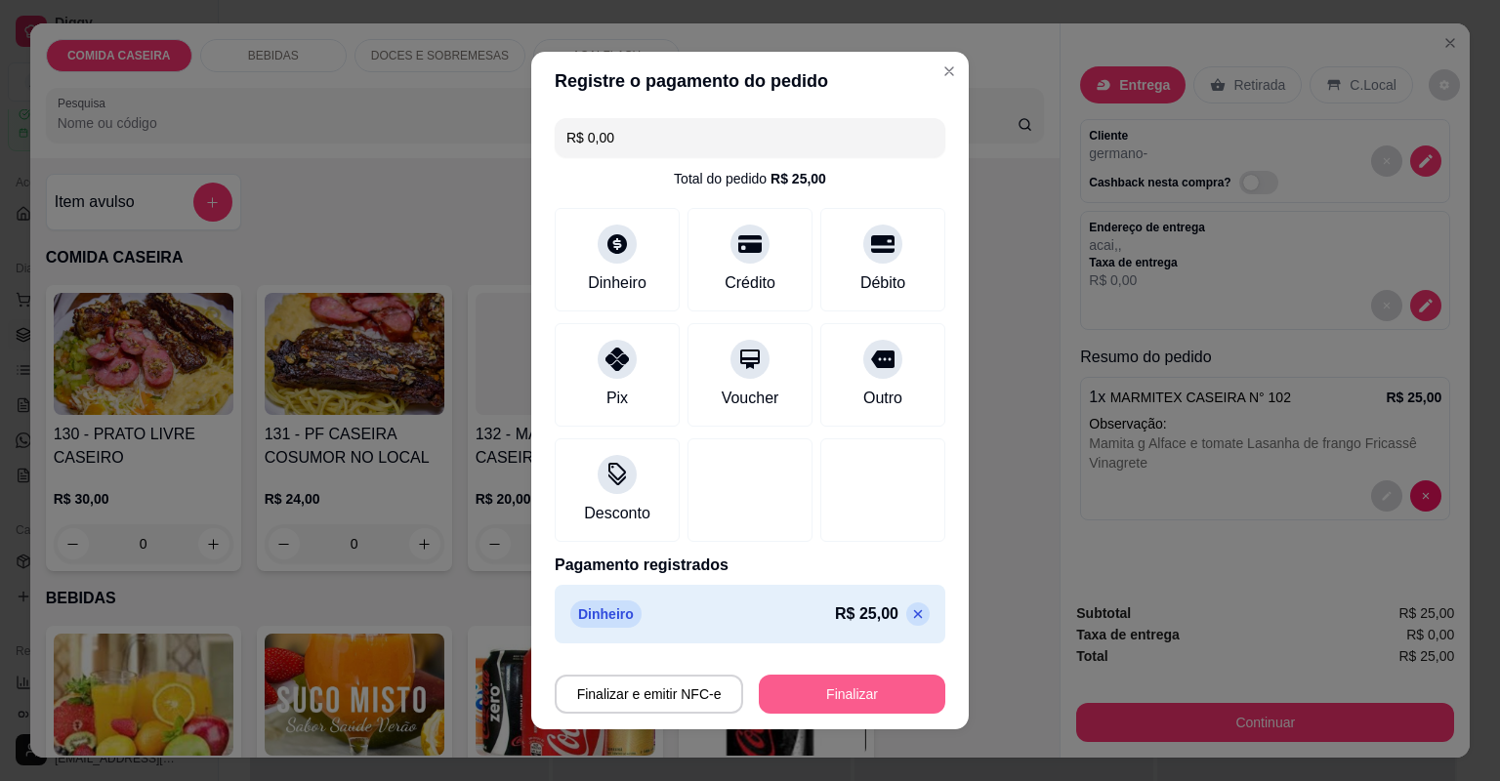
click at [828, 686] on button "Finalizar" at bounding box center [852, 694] width 186 height 39
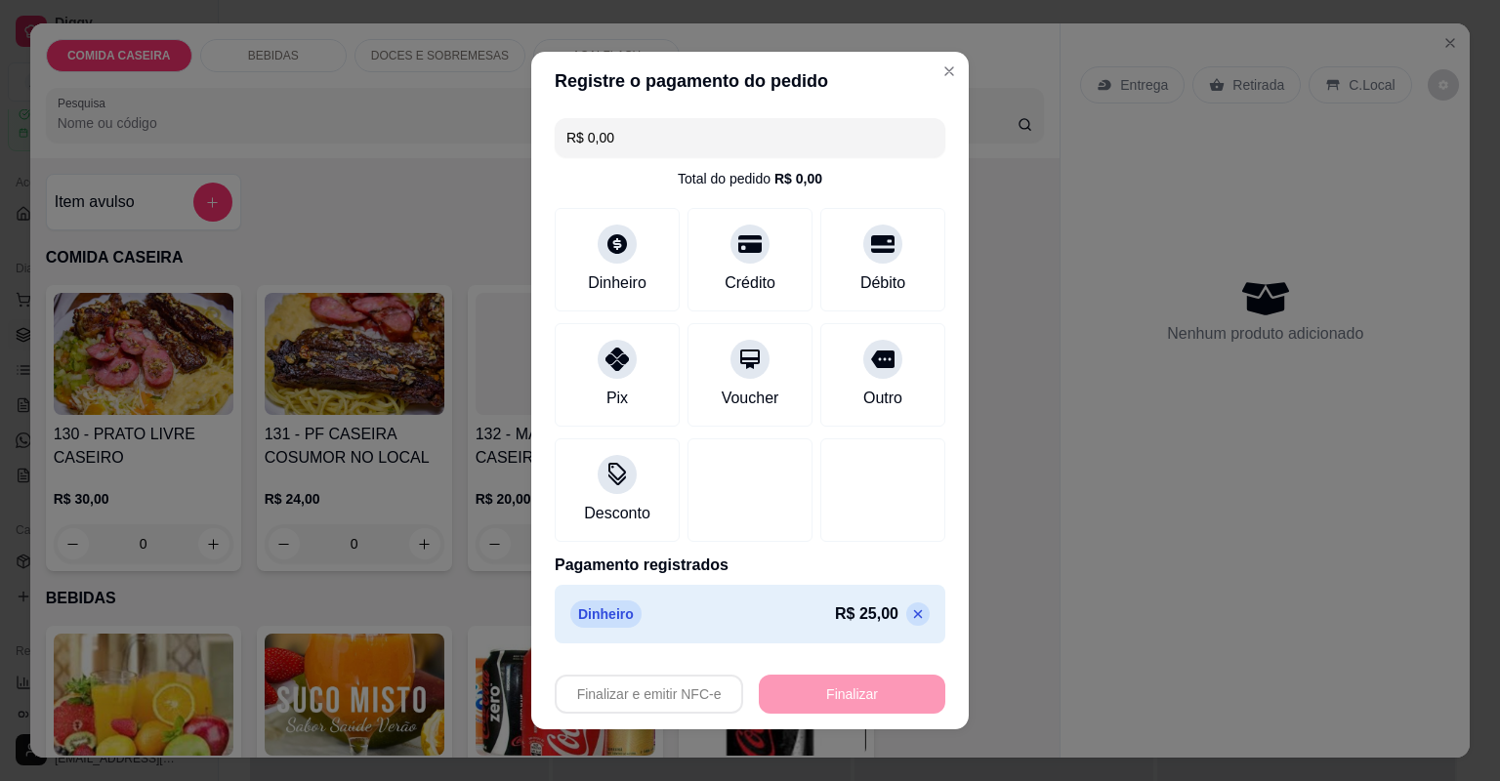
type input "-R$ 25,00"
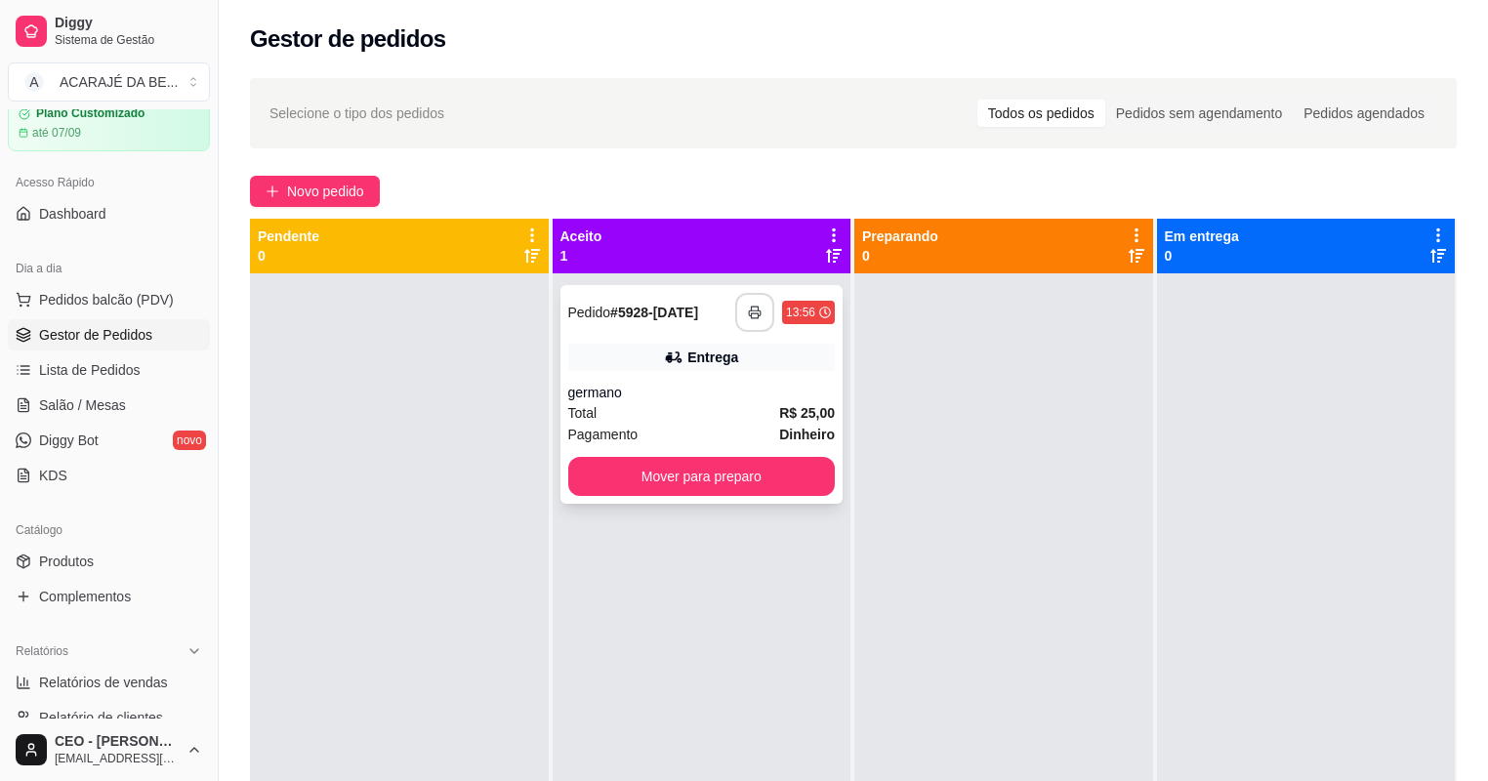
click at [751, 313] on rect "button" at bounding box center [754, 315] width 7 height 5
click at [683, 480] on button "Mover para preparo" at bounding box center [702, 476] width 268 height 39
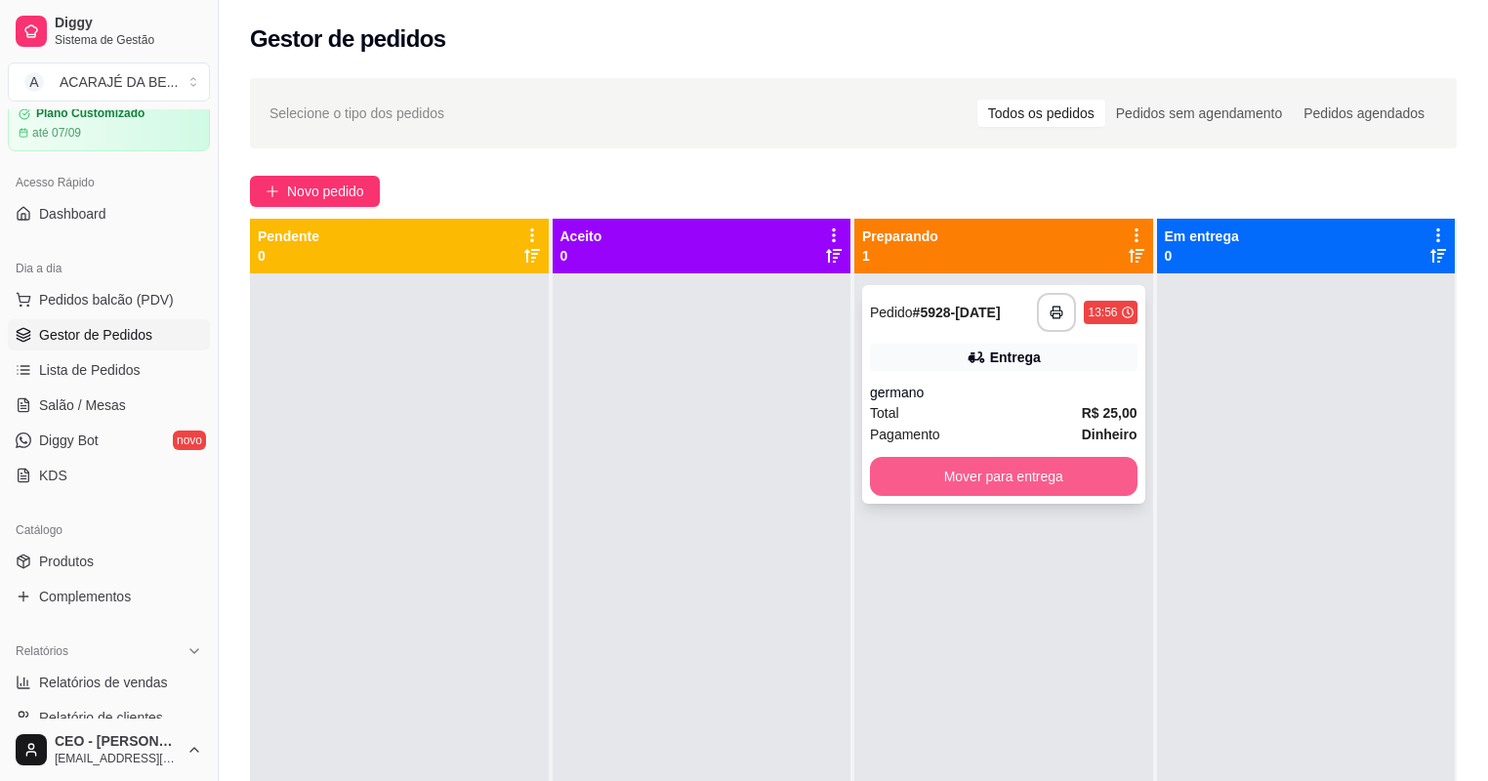
click at [1082, 477] on button "Mover para entrega" at bounding box center [1004, 476] width 268 height 39
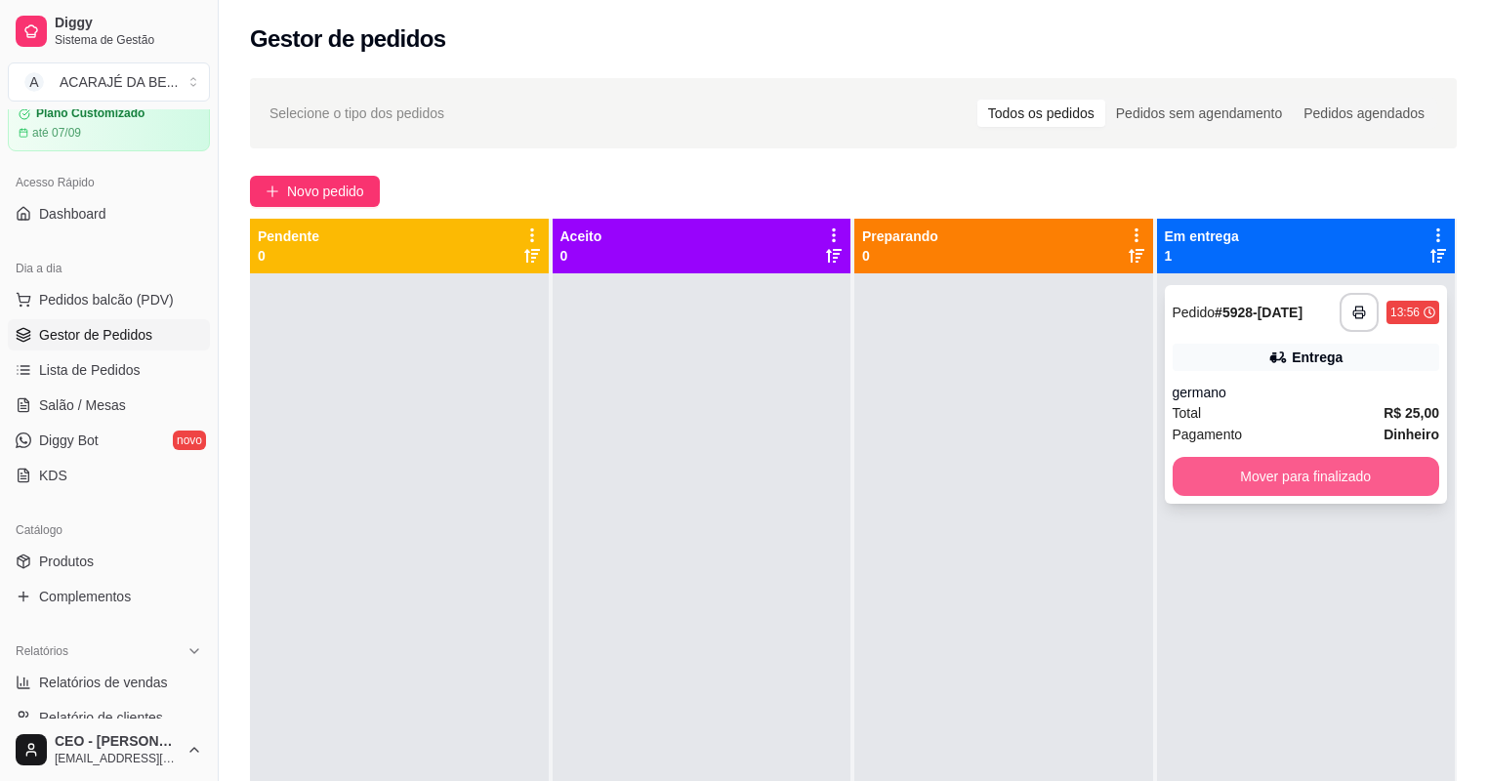
click at [1242, 458] on button "Mover para finalizado" at bounding box center [1307, 476] width 268 height 39
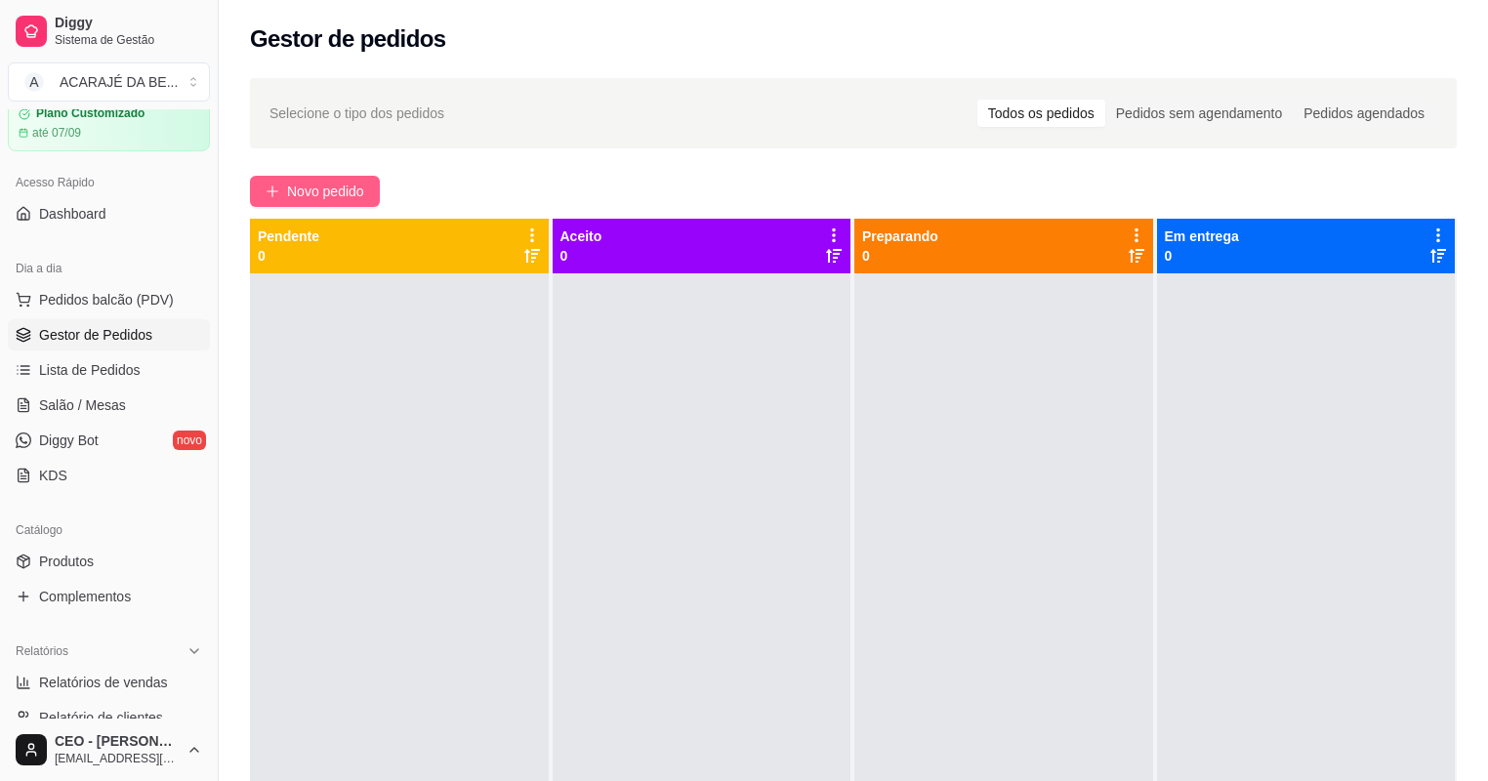
click at [314, 186] on span "Novo pedido" at bounding box center [325, 191] width 77 height 21
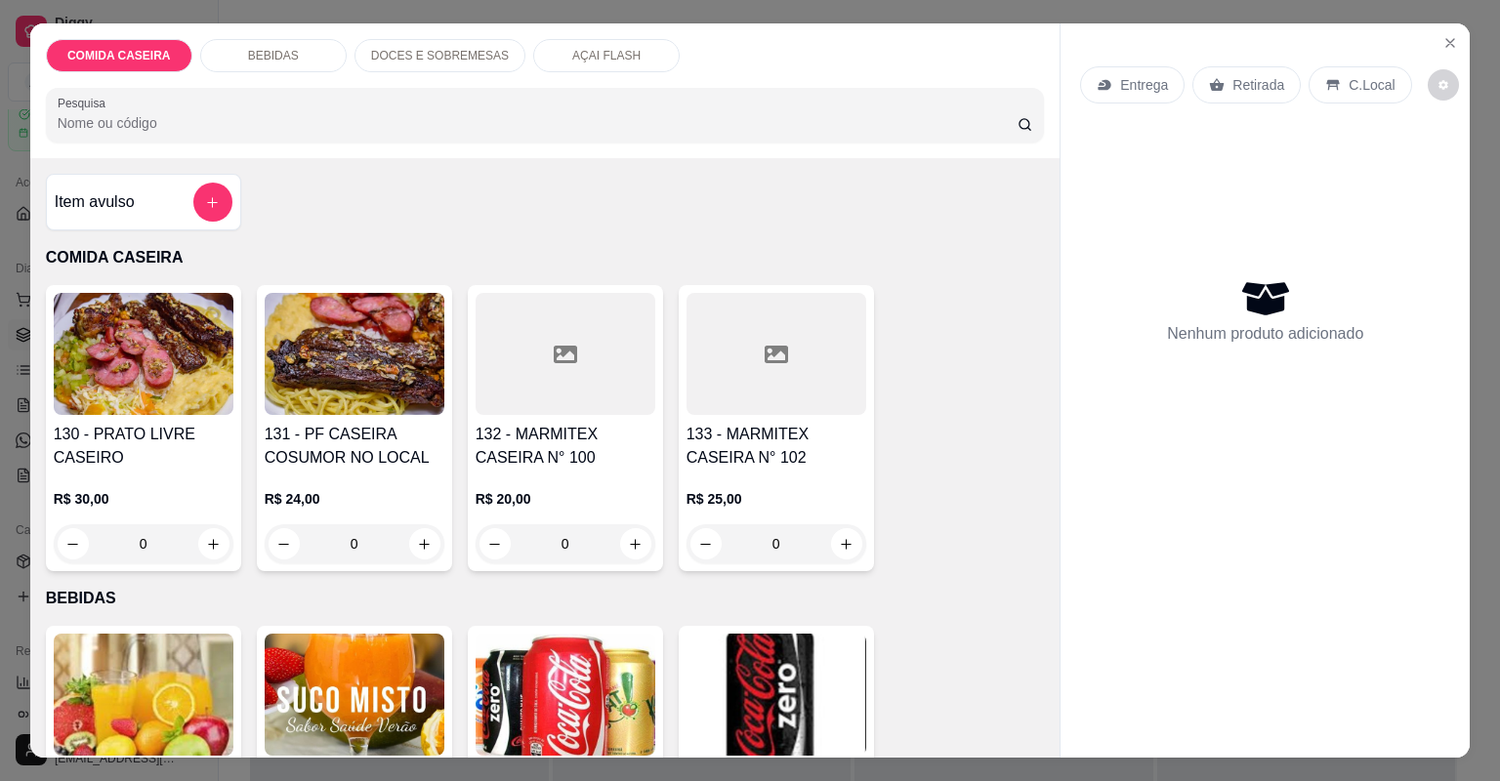
click at [588, 348] on div at bounding box center [565, 354] width 180 height 122
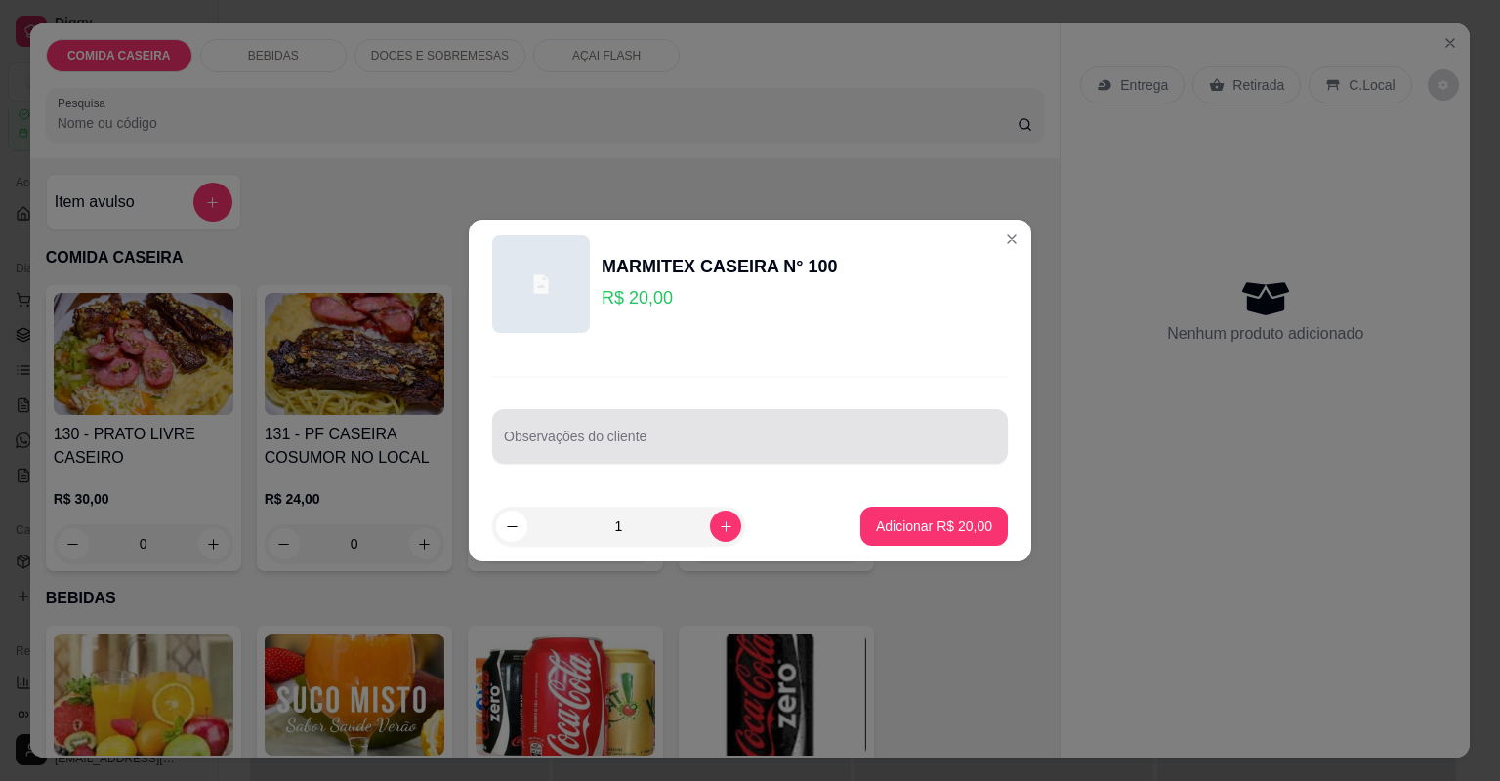
click at [702, 426] on div at bounding box center [750, 436] width 492 height 39
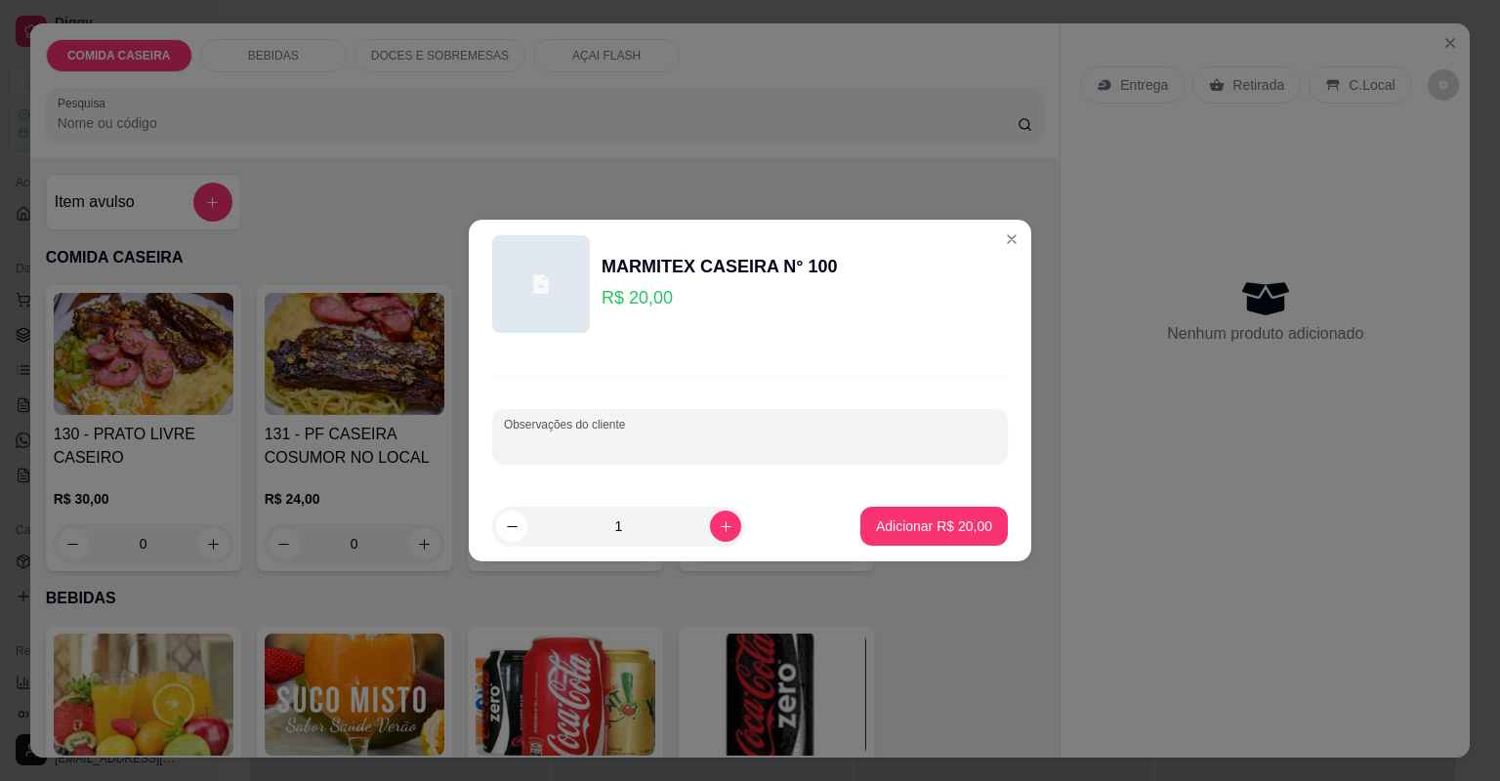
paste input "Feijão tropeiro Macarrão [PERSON_NAME] E fígado"
type input "Feijão tropeiro Macarrão [PERSON_NAME] E fígado"
click at [906, 520] on p "Adicionar R$ 20,00" at bounding box center [934, 525] width 113 height 19
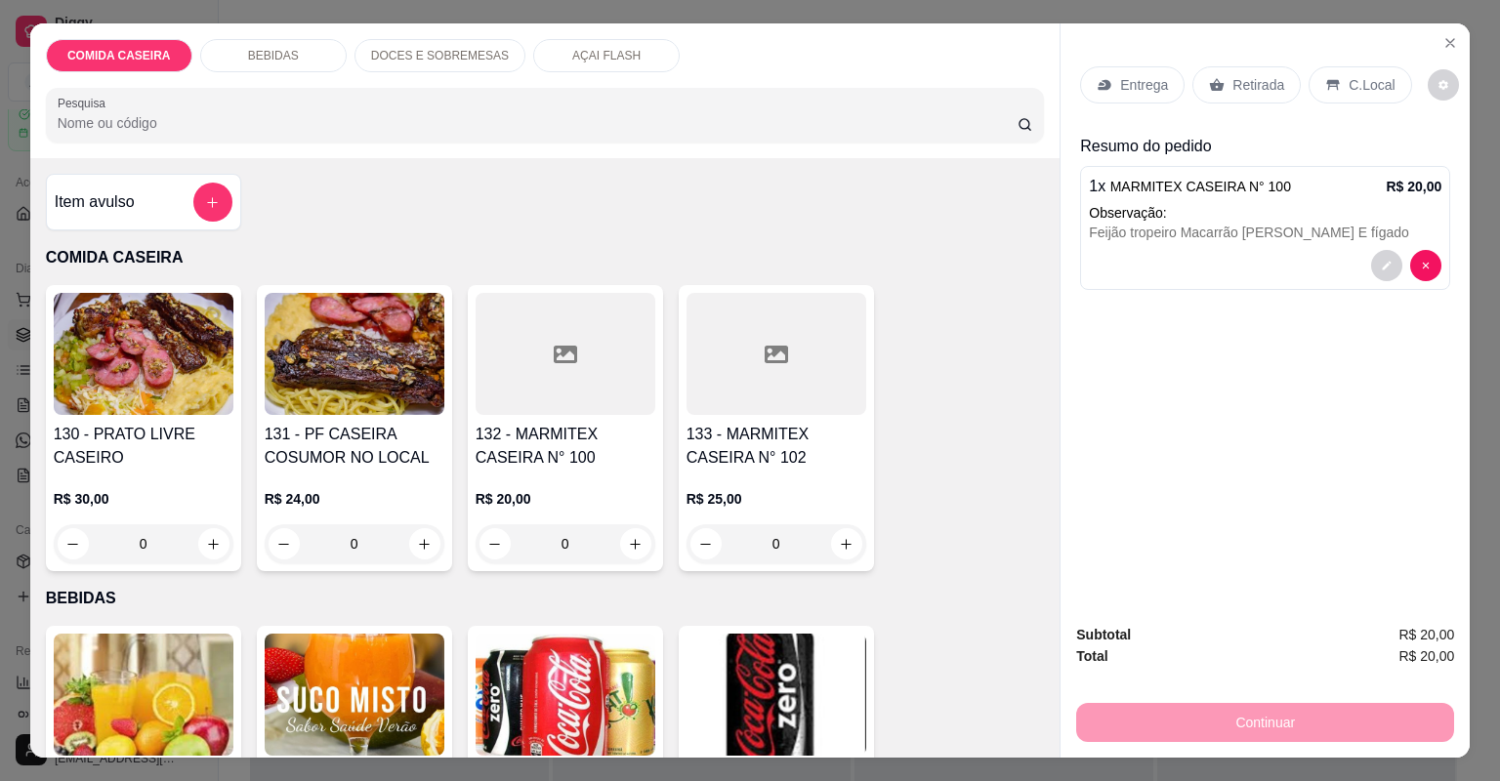
click at [1129, 99] on div "Entrega" at bounding box center [1132, 84] width 104 height 37
click at [1219, 88] on div "Retirada" at bounding box center [1246, 84] width 108 height 37
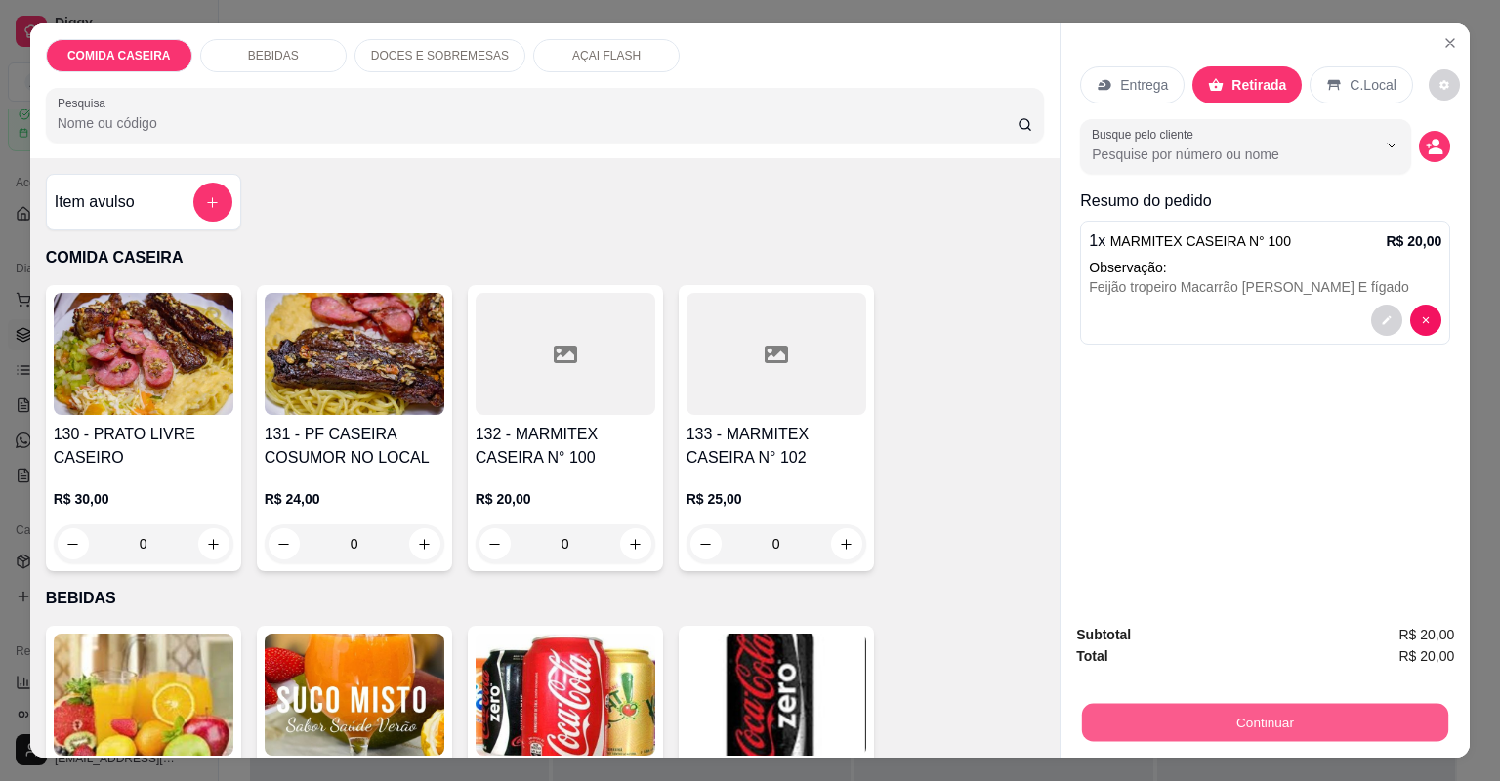
click at [1224, 716] on button "Continuar" at bounding box center [1265, 723] width 366 height 38
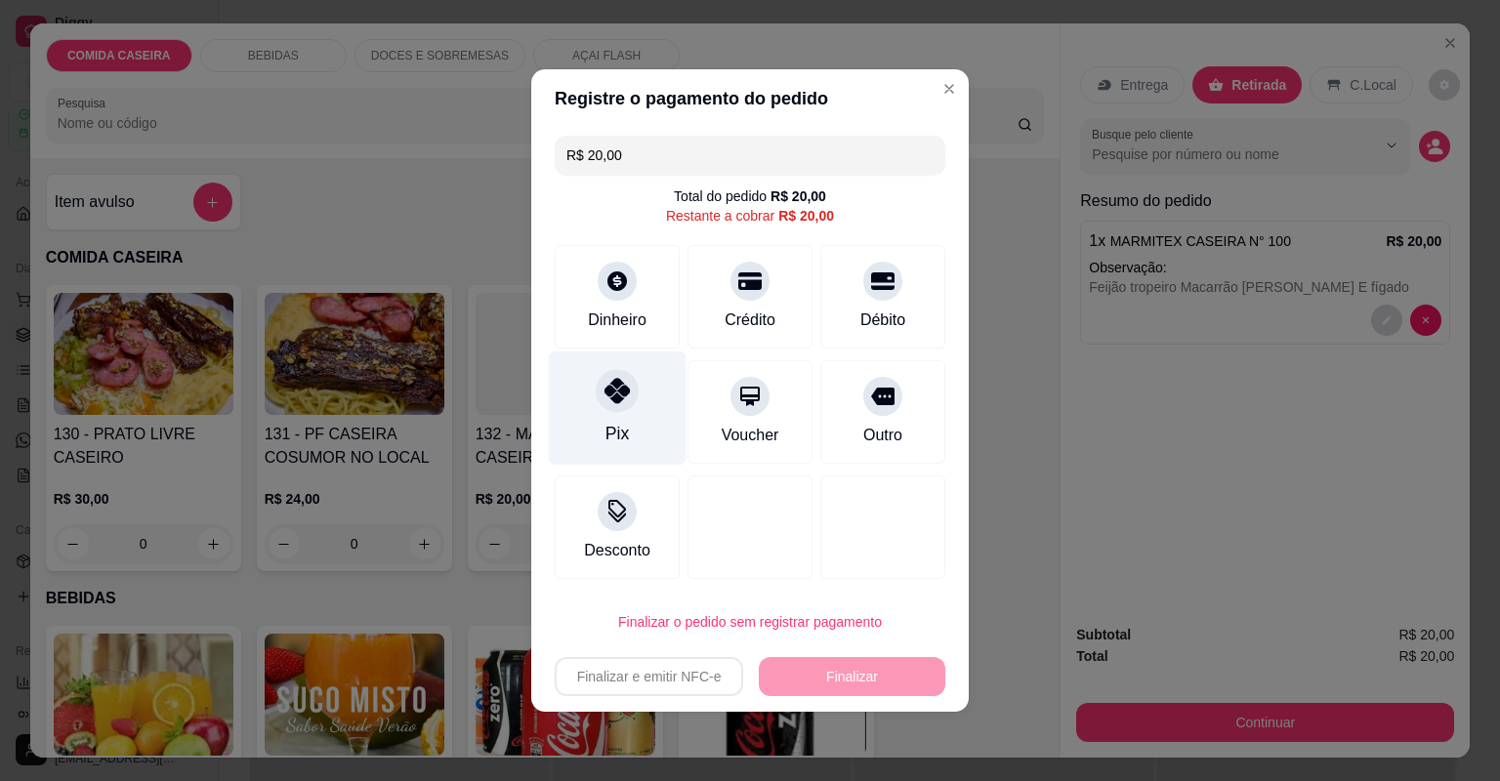
click at [649, 434] on div "Pix" at bounding box center [618, 408] width 138 height 114
type input "R$ 0,00"
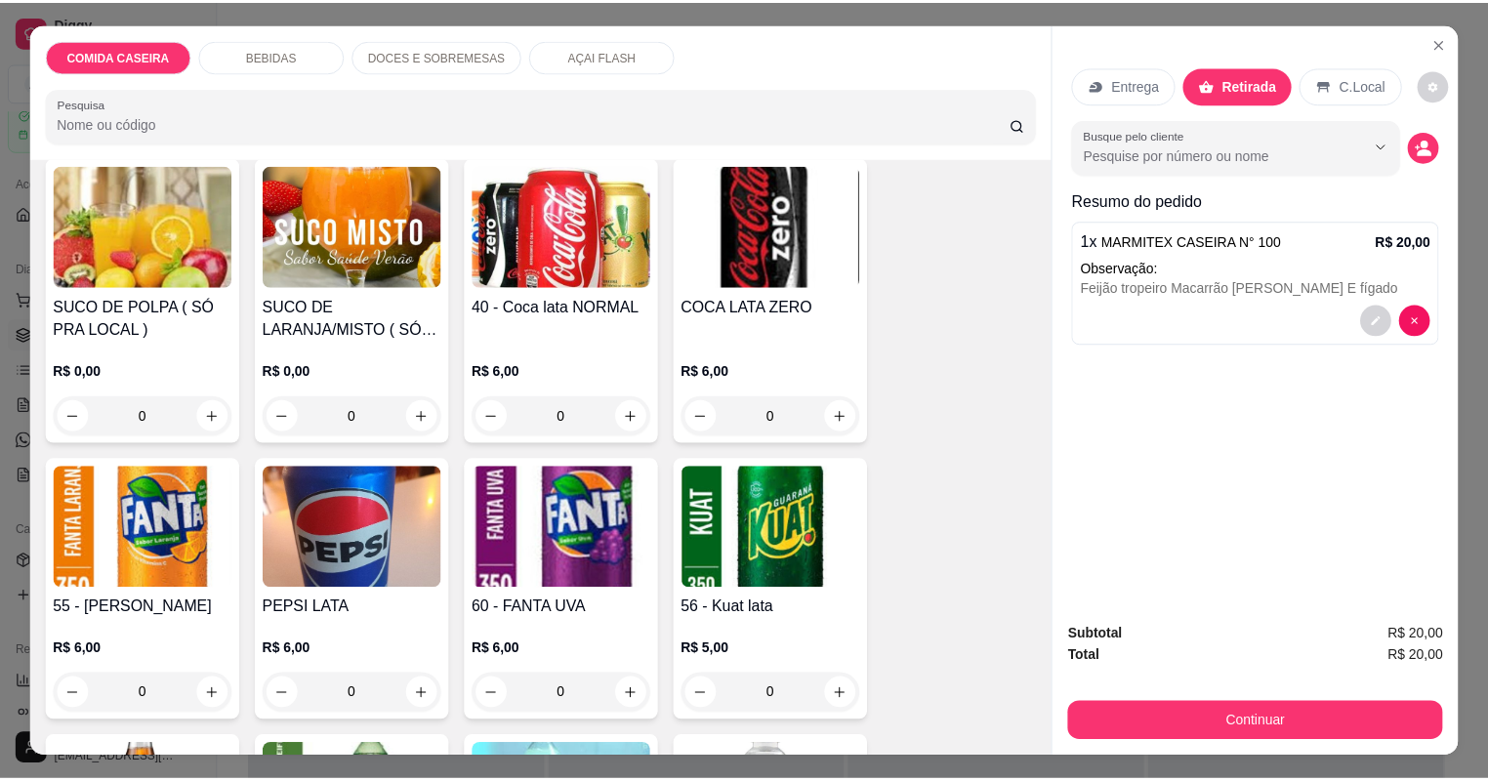
scroll to position [625, 0]
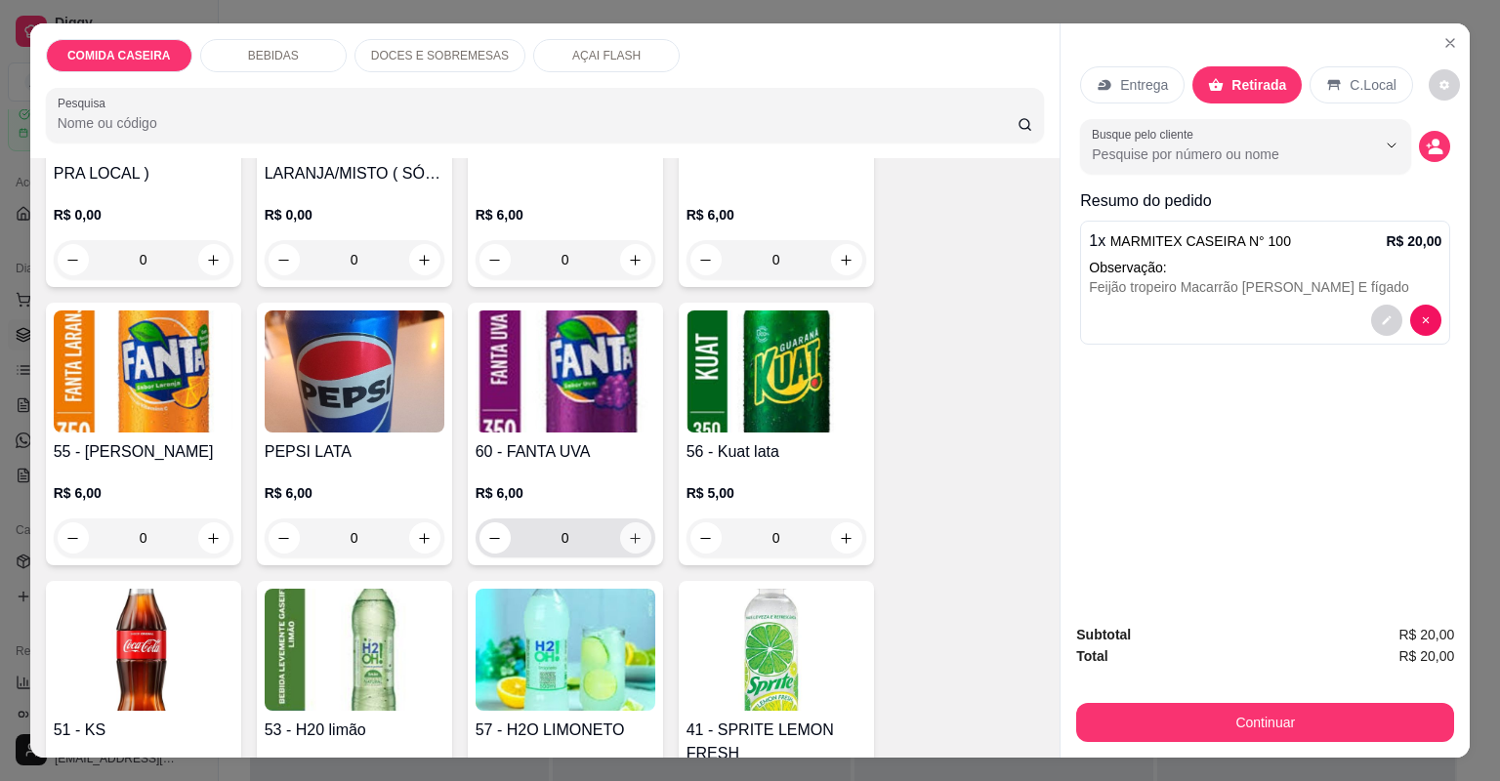
click at [637, 531] on icon "increase-product-quantity" at bounding box center [635, 538] width 15 height 15
type input "1"
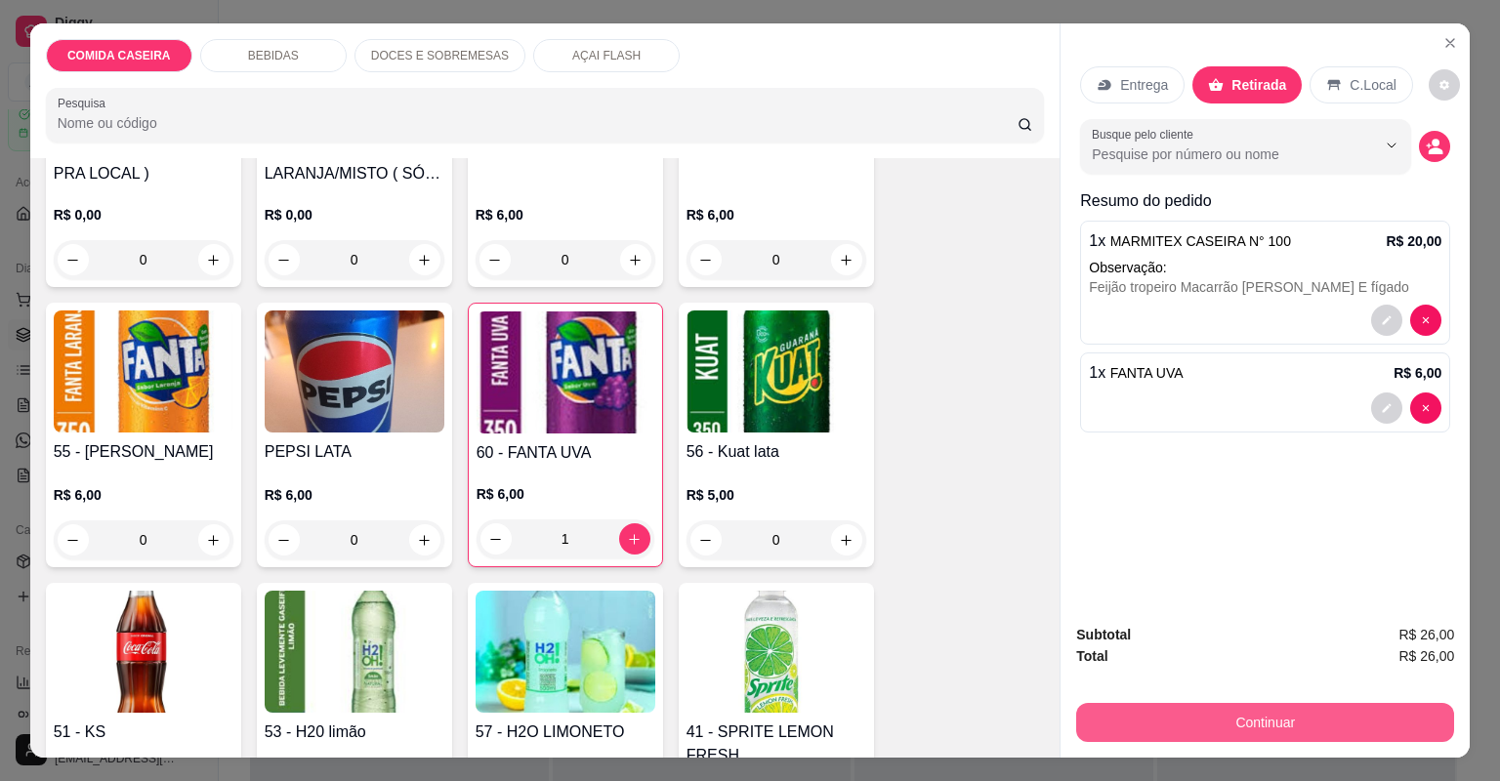
click at [1157, 715] on button "Continuar" at bounding box center [1265, 722] width 378 height 39
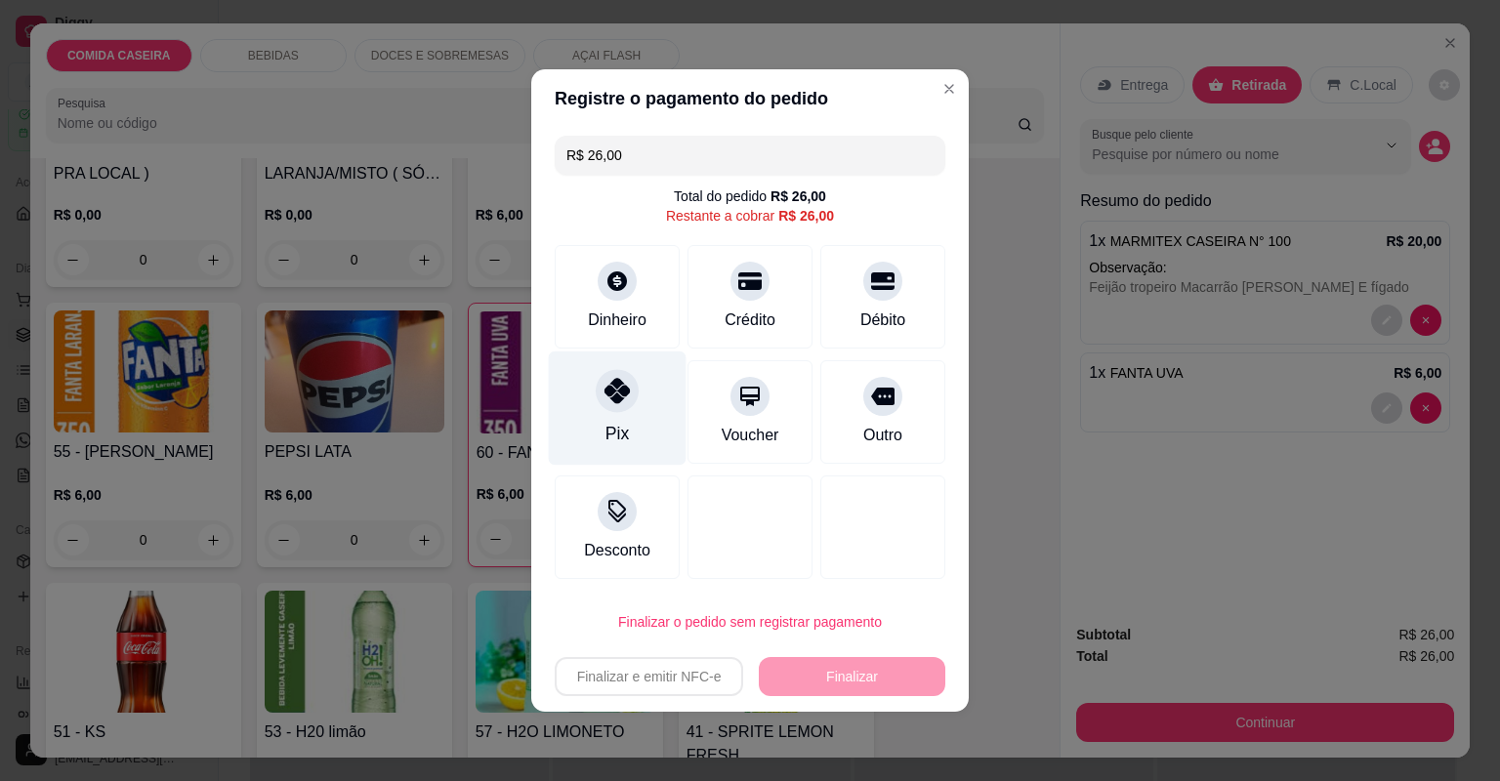
click at [616, 365] on div "Pix" at bounding box center [618, 408] width 138 height 114
type input "R$ 0,00"
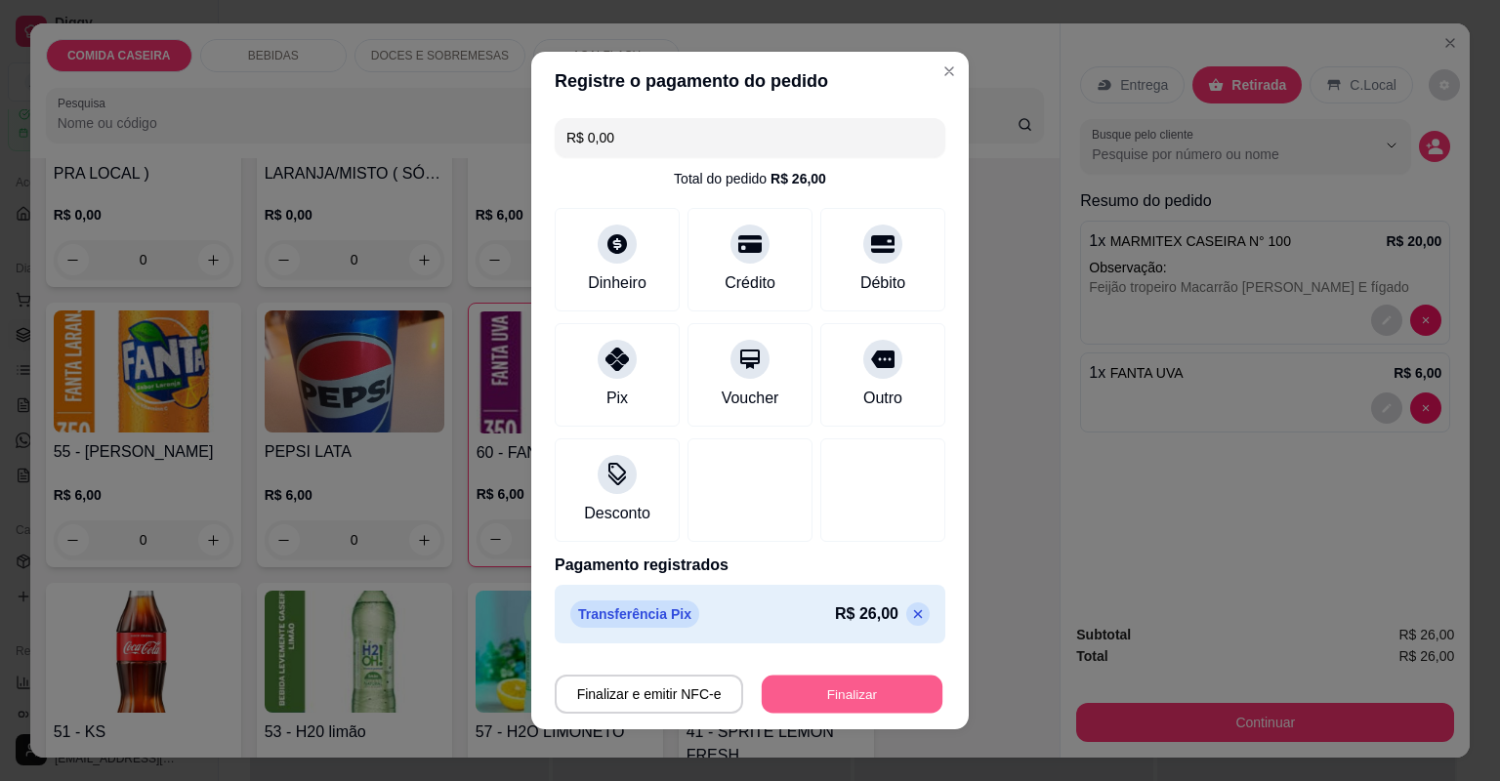
click at [820, 704] on button "Finalizar" at bounding box center [852, 695] width 181 height 38
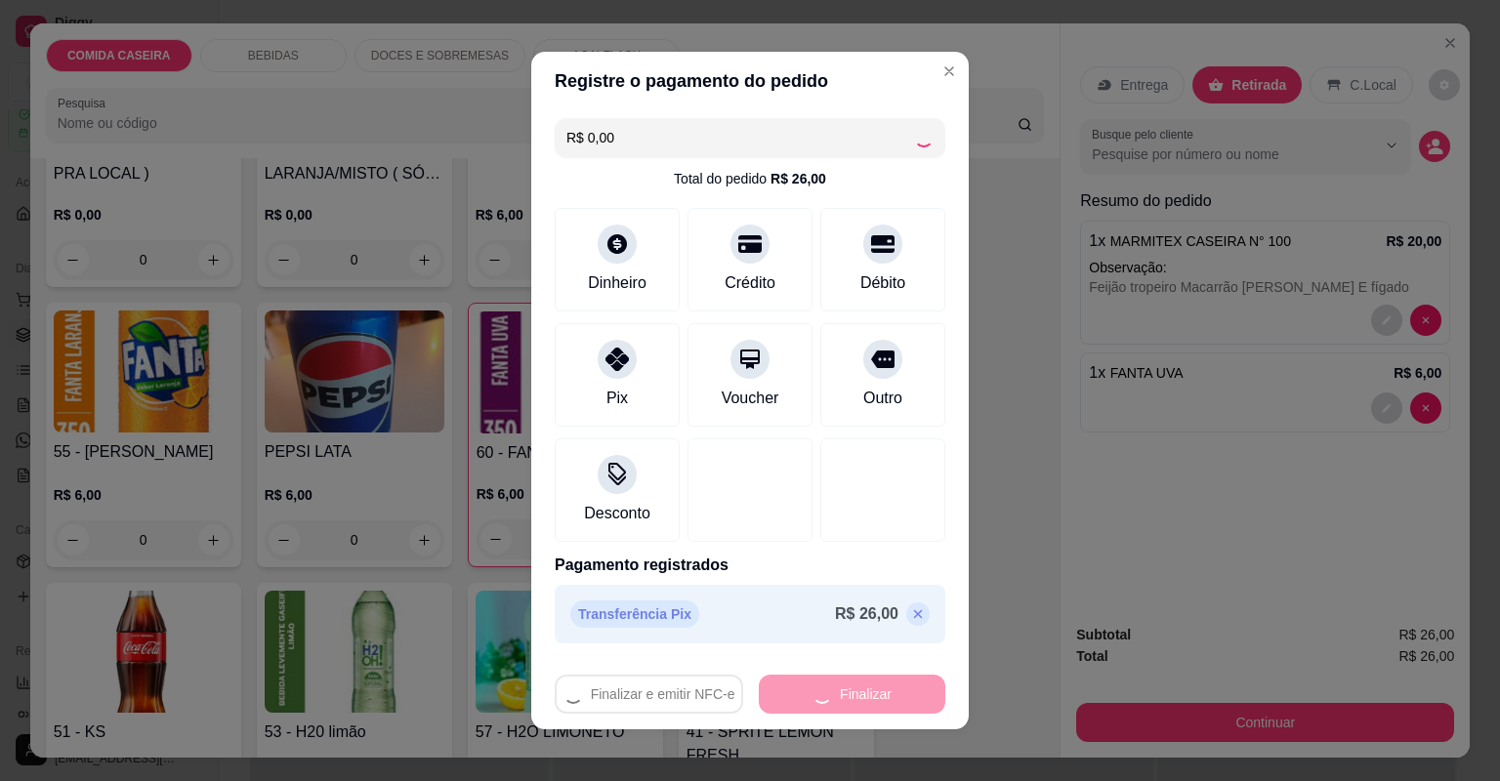
type input "0"
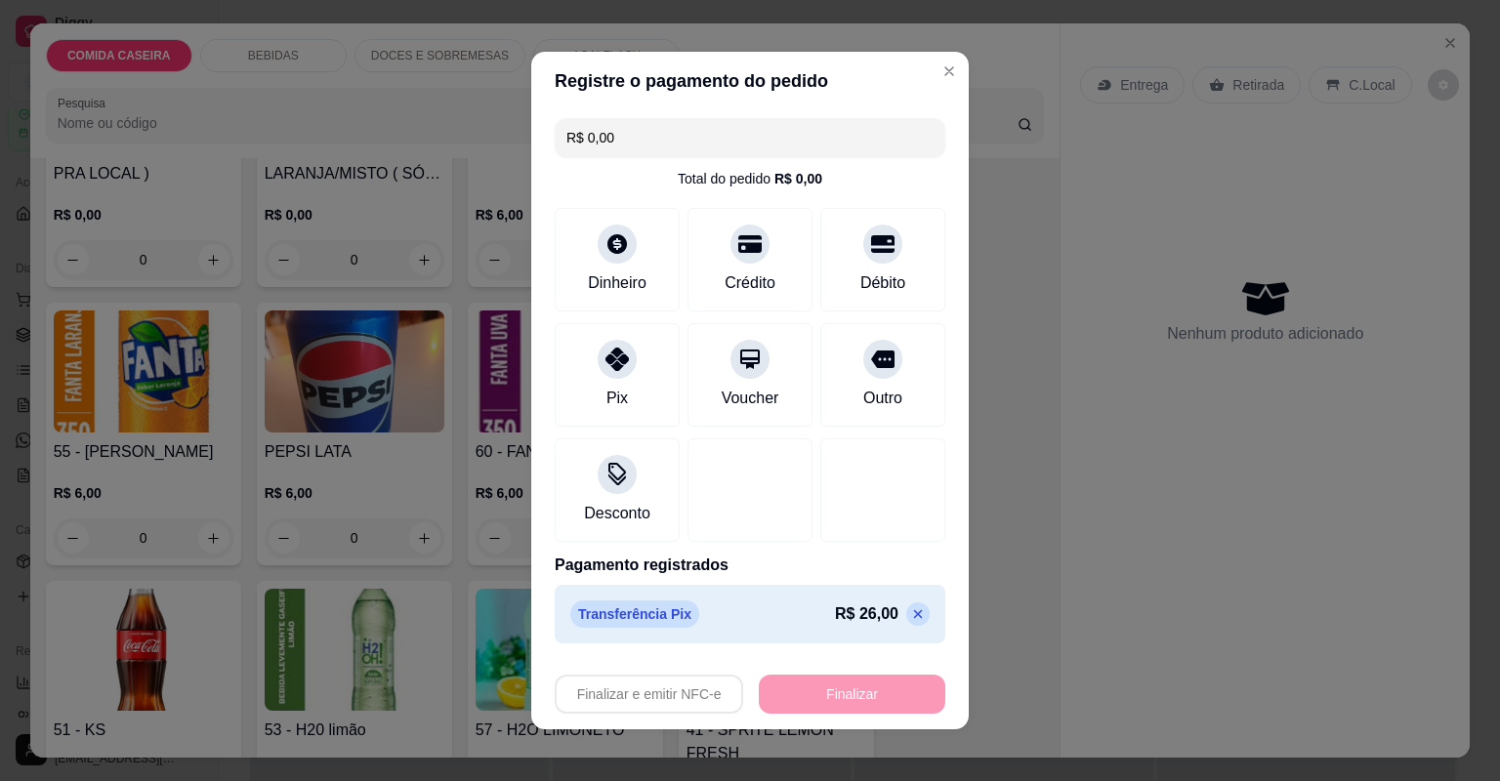
type input "-R$ 26,00"
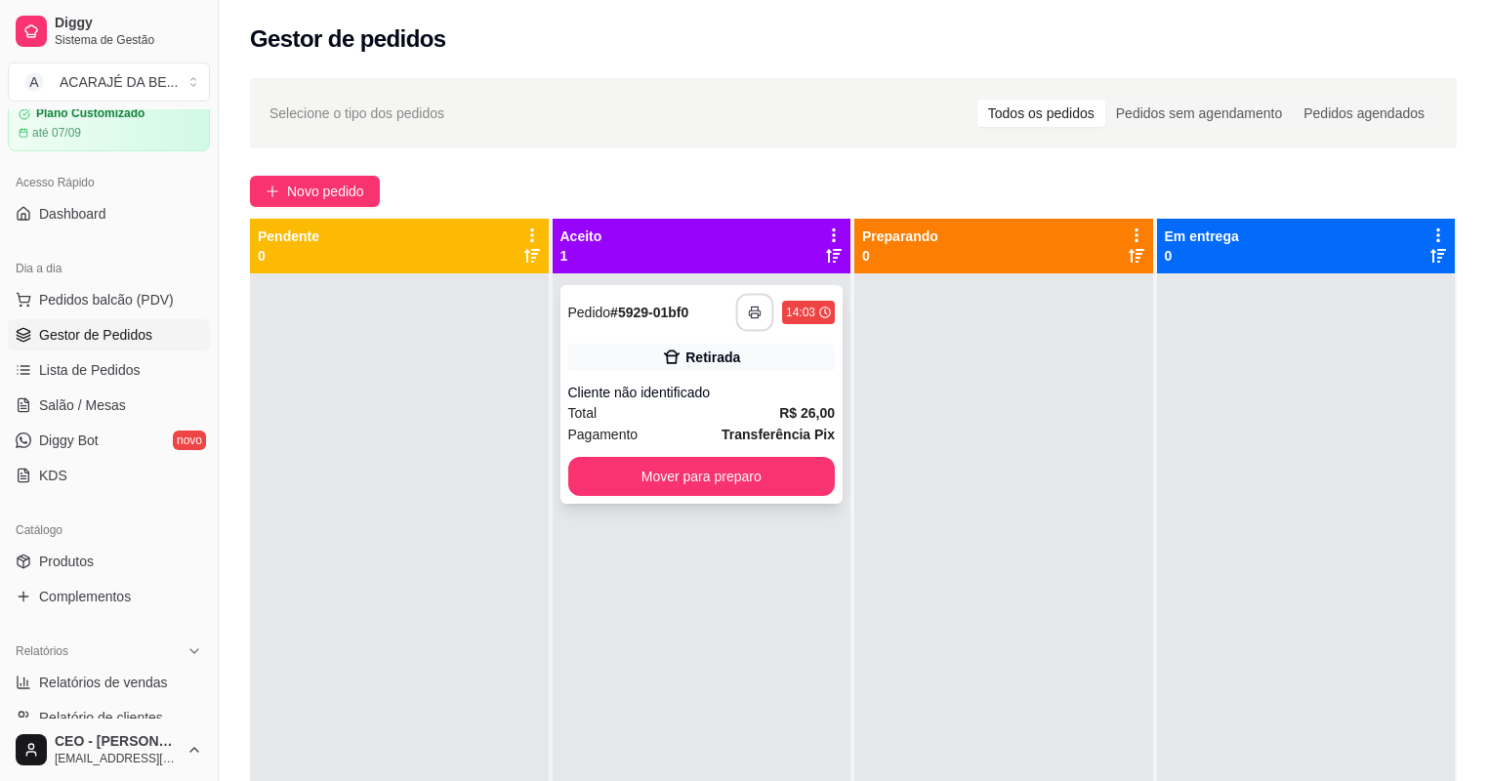
click at [742, 316] on button "button" at bounding box center [755, 313] width 38 height 38
click at [802, 490] on button "Mover para preparo" at bounding box center [702, 476] width 268 height 39
click at [801, 487] on button "Mover para preparo" at bounding box center [701, 477] width 259 height 38
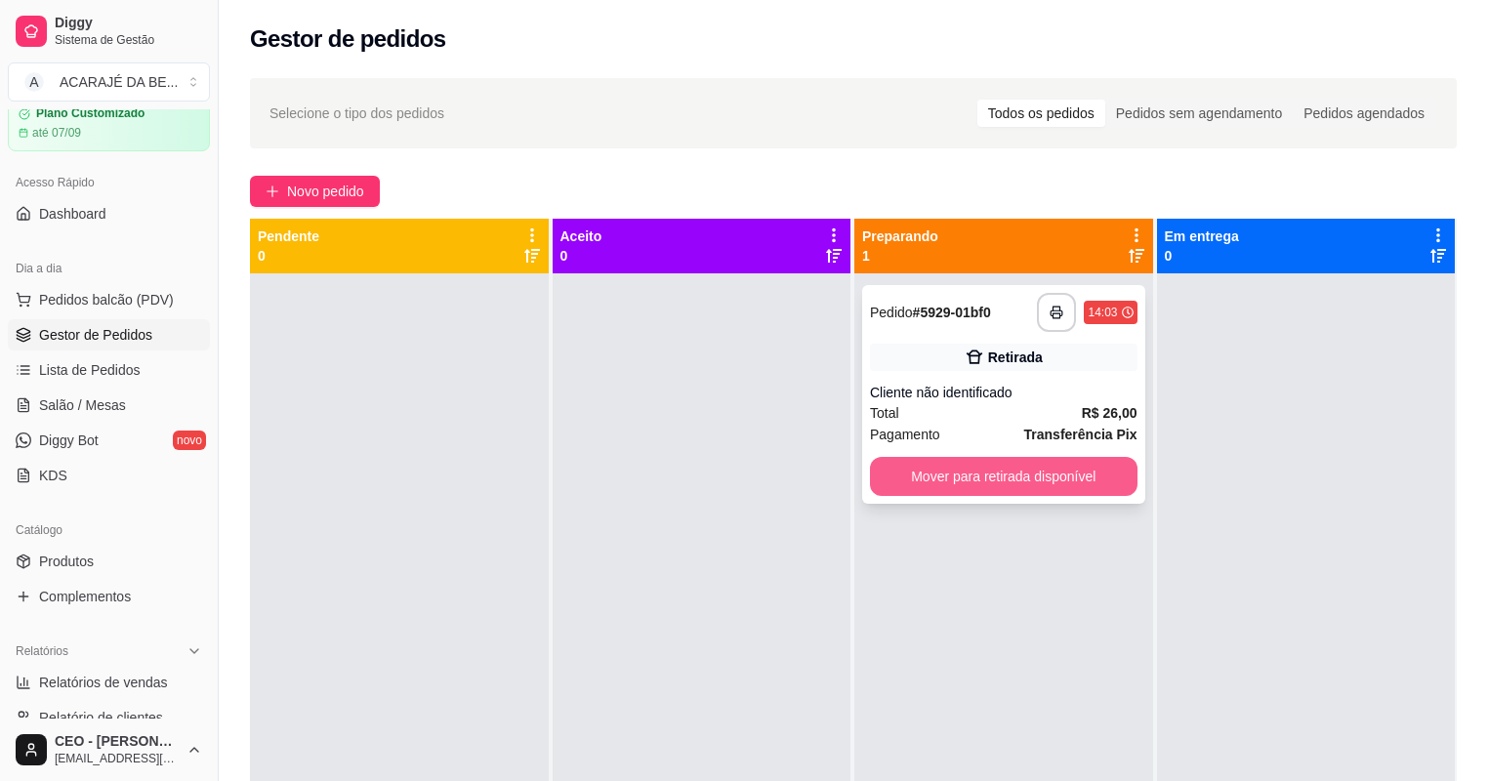
click at [950, 470] on button "Mover para retirada disponível" at bounding box center [1004, 476] width 268 height 39
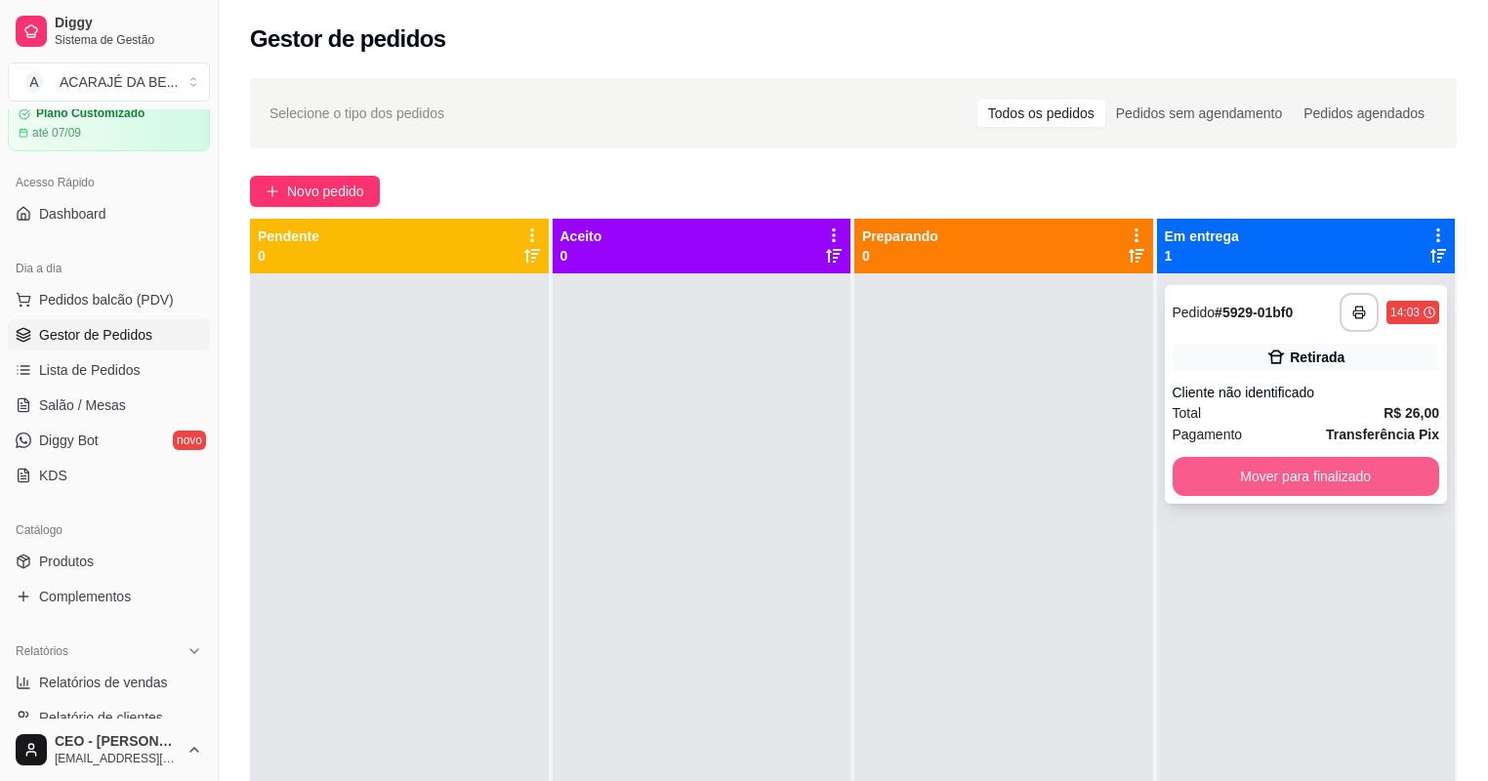
click at [1184, 484] on button "Mover para finalizado" at bounding box center [1307, 476] width 268 height 39
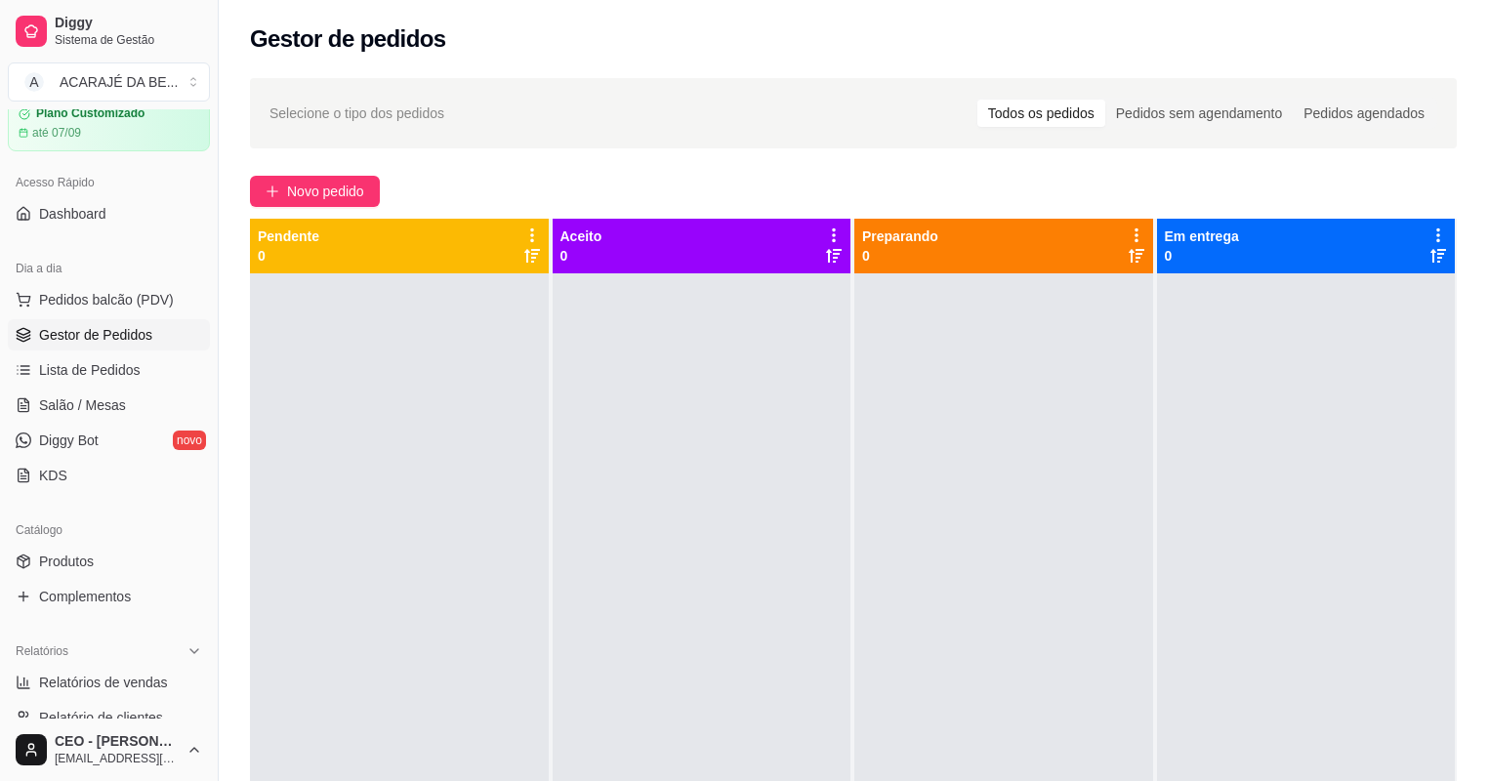
click at [939, 504] on div at bounding box center [1003, 663] width 299 height 781
click at [355, 189] on span "Novo pedido" at bounding box center [325, 191] width 77 height 21
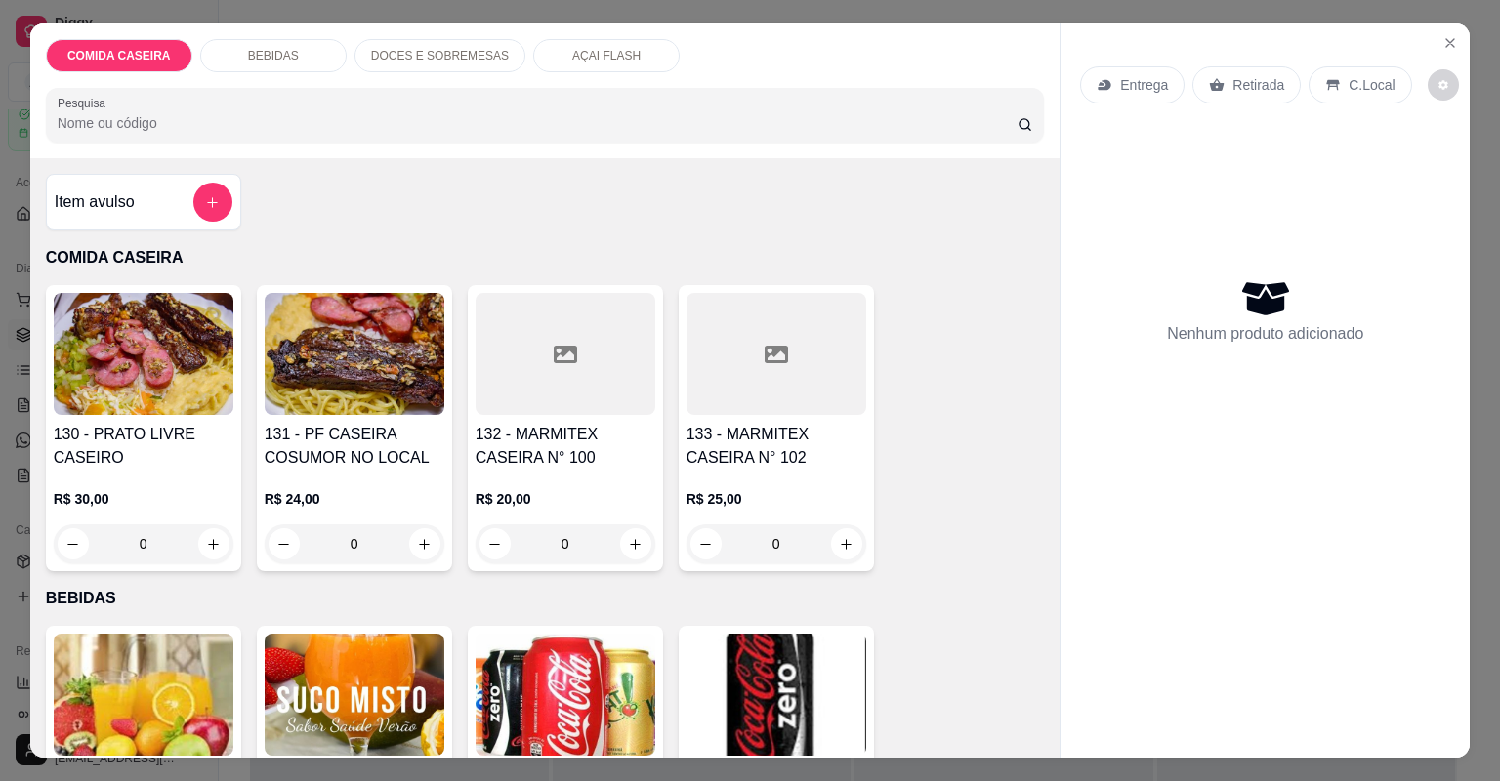
click at [753, 387] on div at bounding box center [776, 354] width 180 height 122
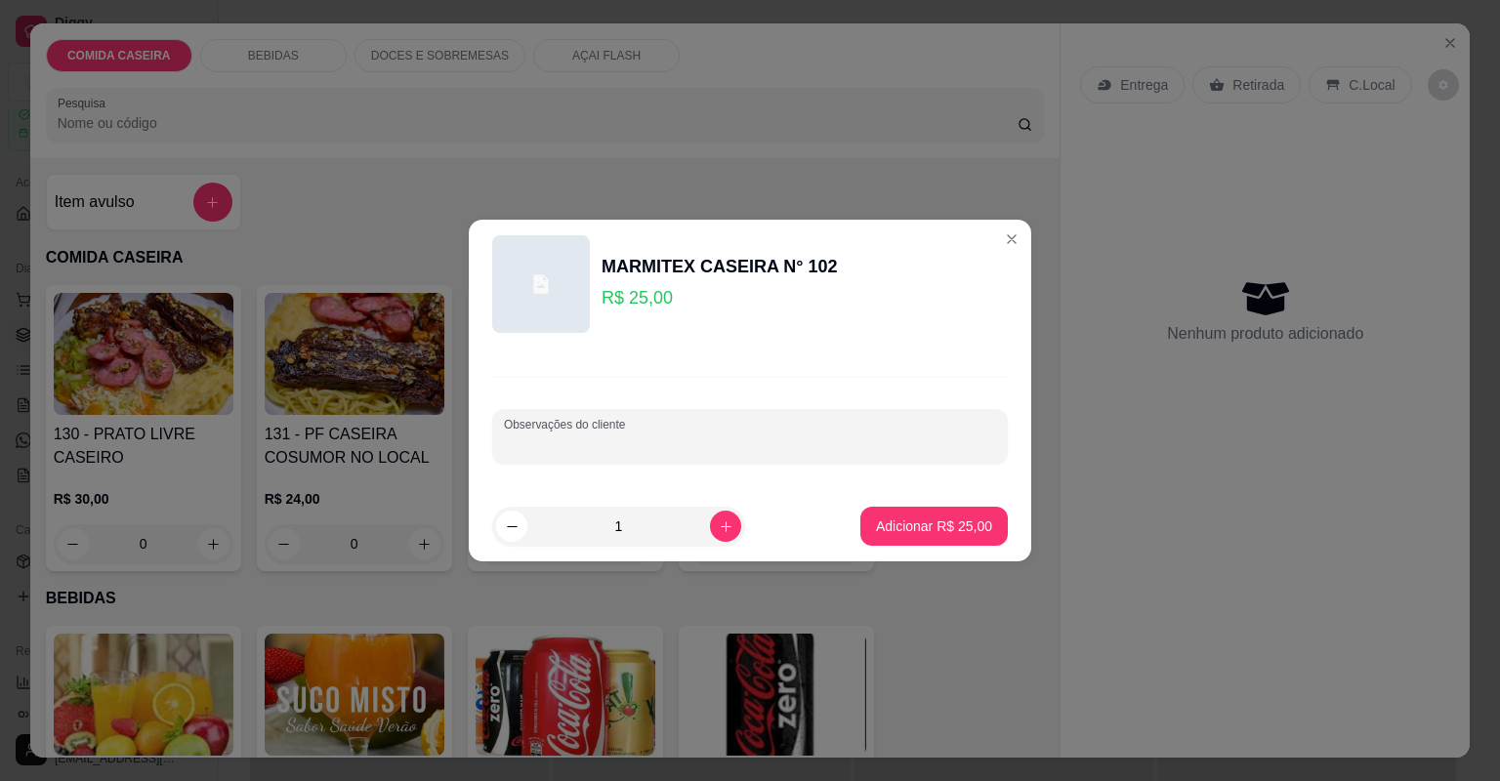
click at [876, 442] on input "Observações do cliente" at bounding box center [750, 444] width 492 height 20
paste input "[PERSON_NAME], feijão tropeiro , macarrão calabresa e purê"
type input "[PERSON_NAME], feijão tropeiro , macarrão calabresa e purê"
click at [915, 521] on p "Adicionar R$ 25,00" at bounding box center [934, 526] width 116 height 20
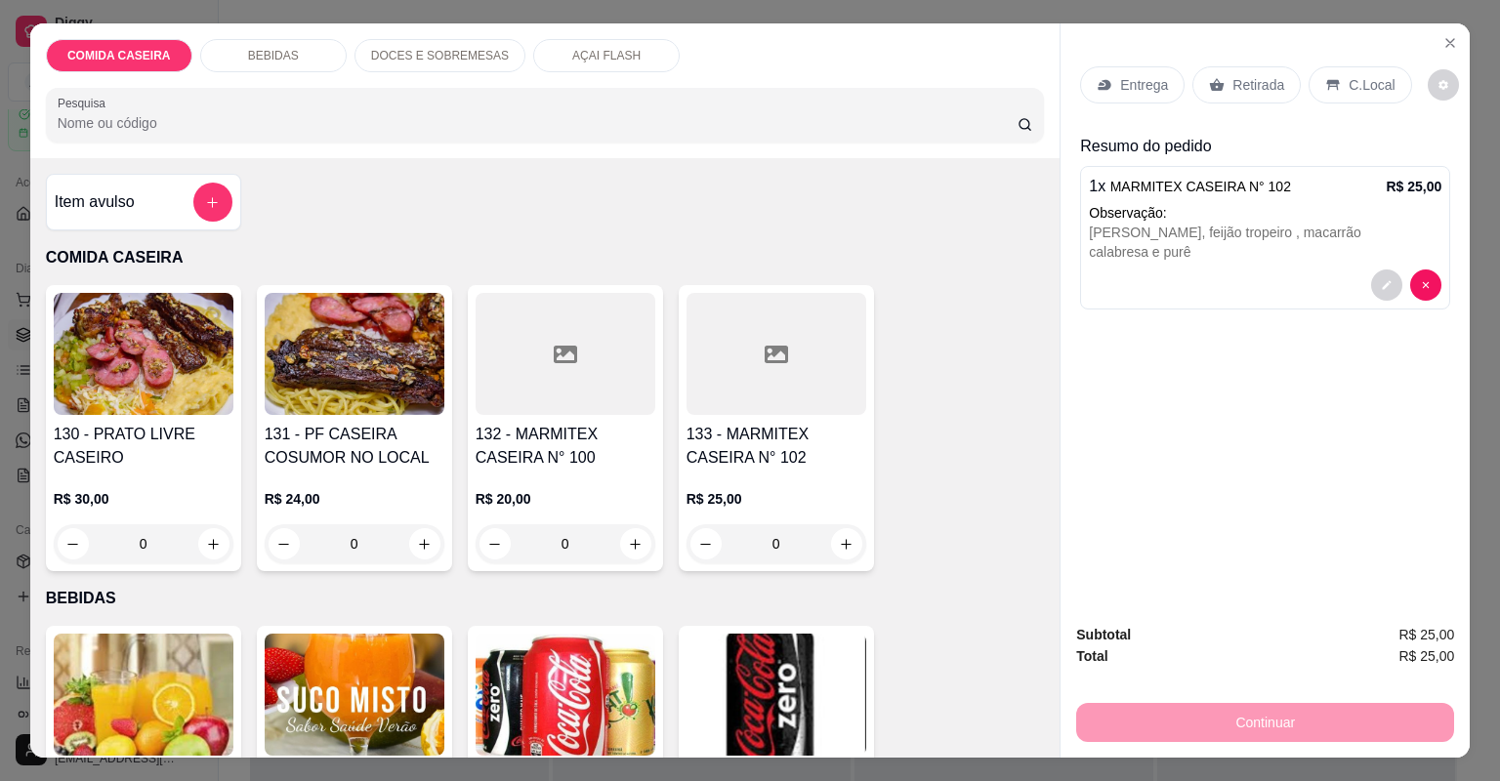
click at [1209, 78] on icon at bounding box center [1217, 85] width 16 height 16
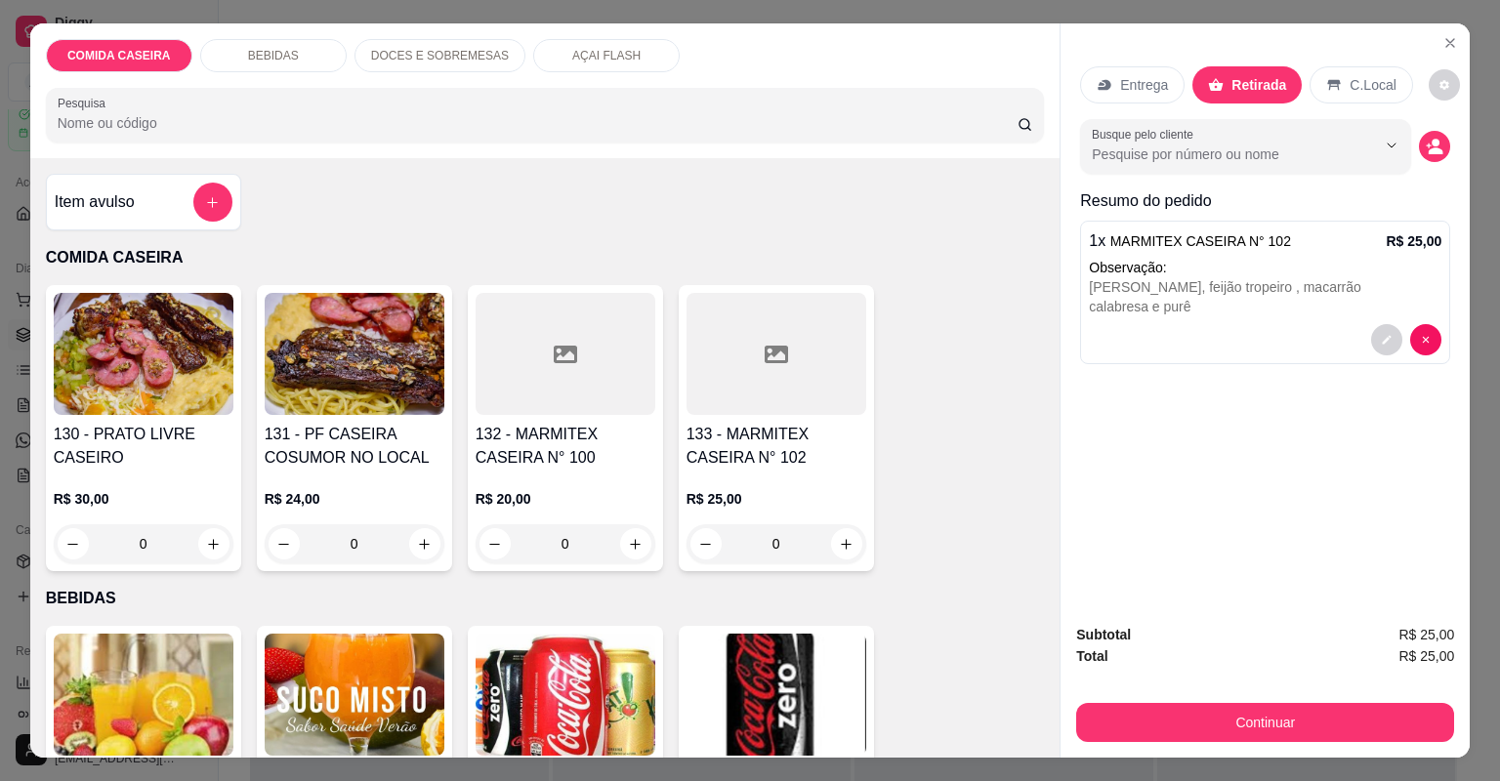
click at [1234, 703] on button "Continuar" at bounding box center [1265, 722] width 378 height 39
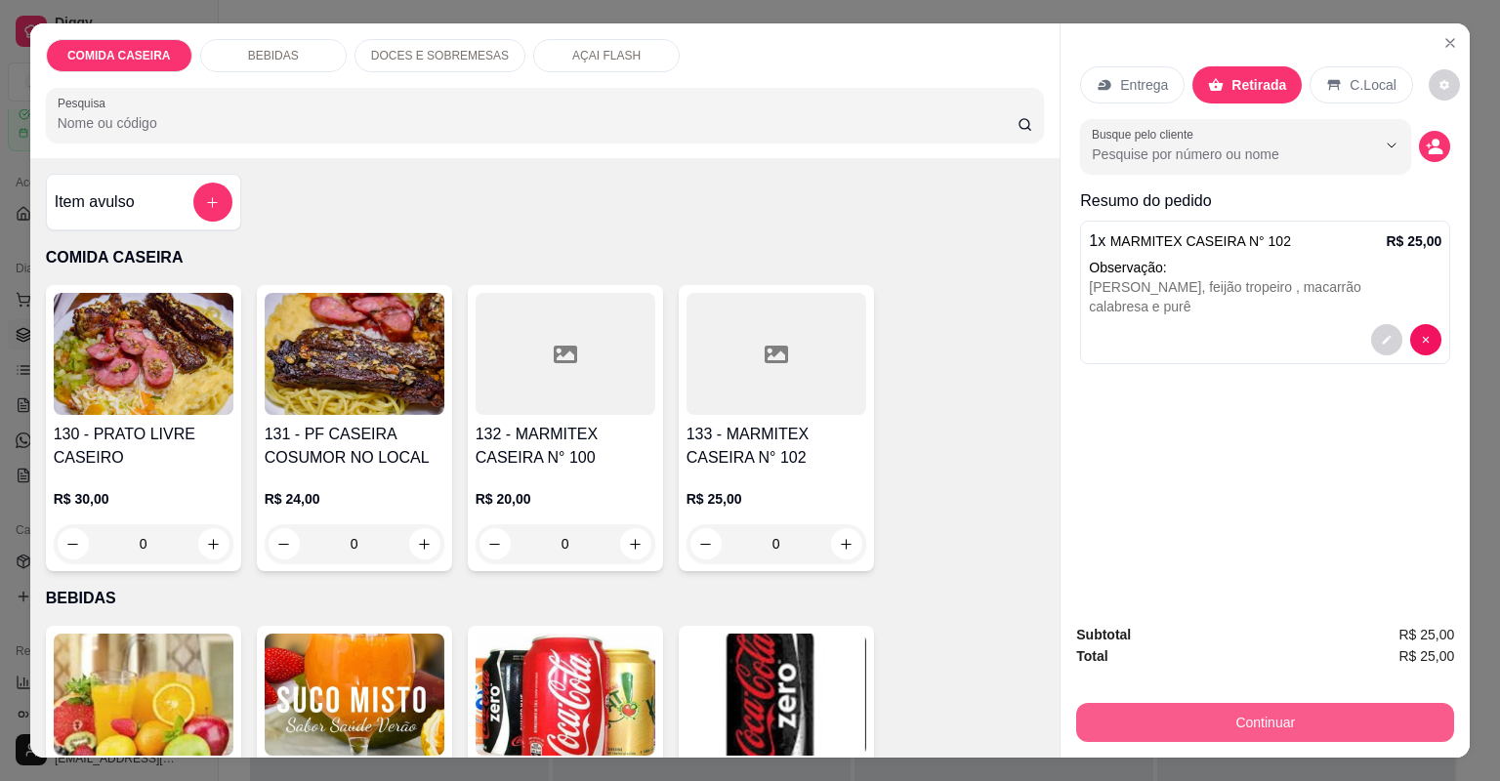
click at [1109, 717] on button "Continuar" at bounding box center [1265, 722] width 378 height 39
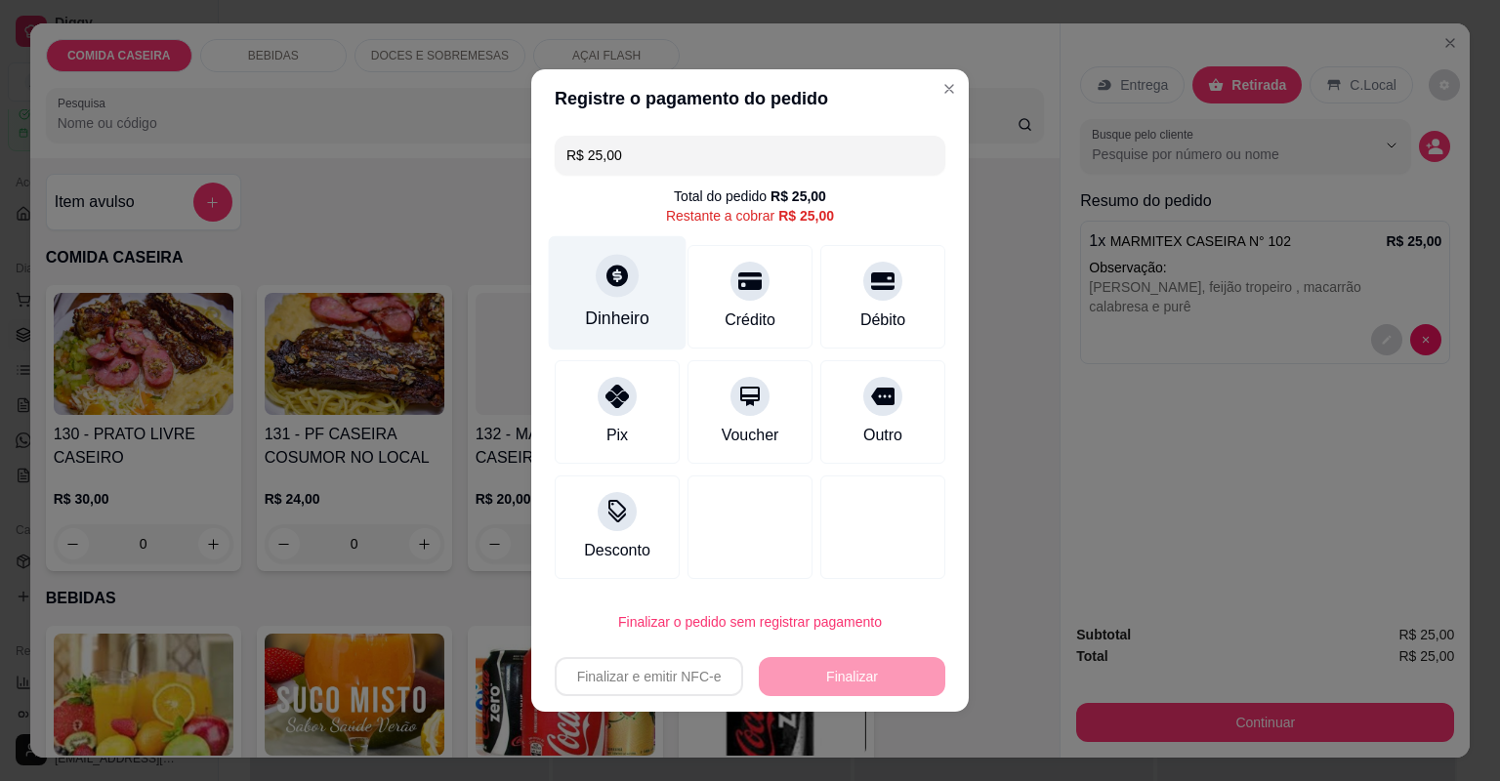
click at [665, 270] on div "Dinheiro" at bounding box center [618, 293] width 138 height 114
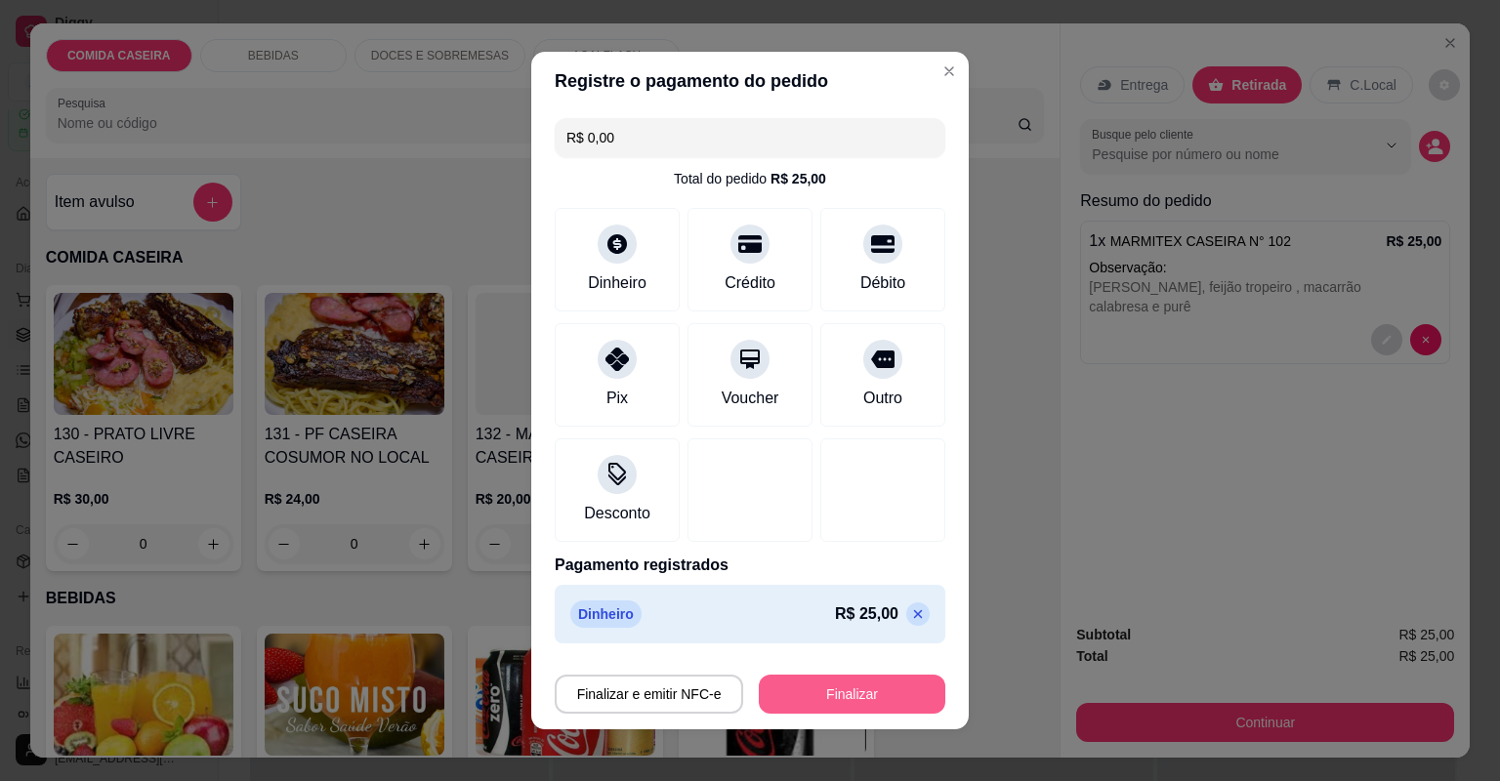
click at [851, 683] on button "Finalizar" at bounding box center [852, 694] width 186 height 39
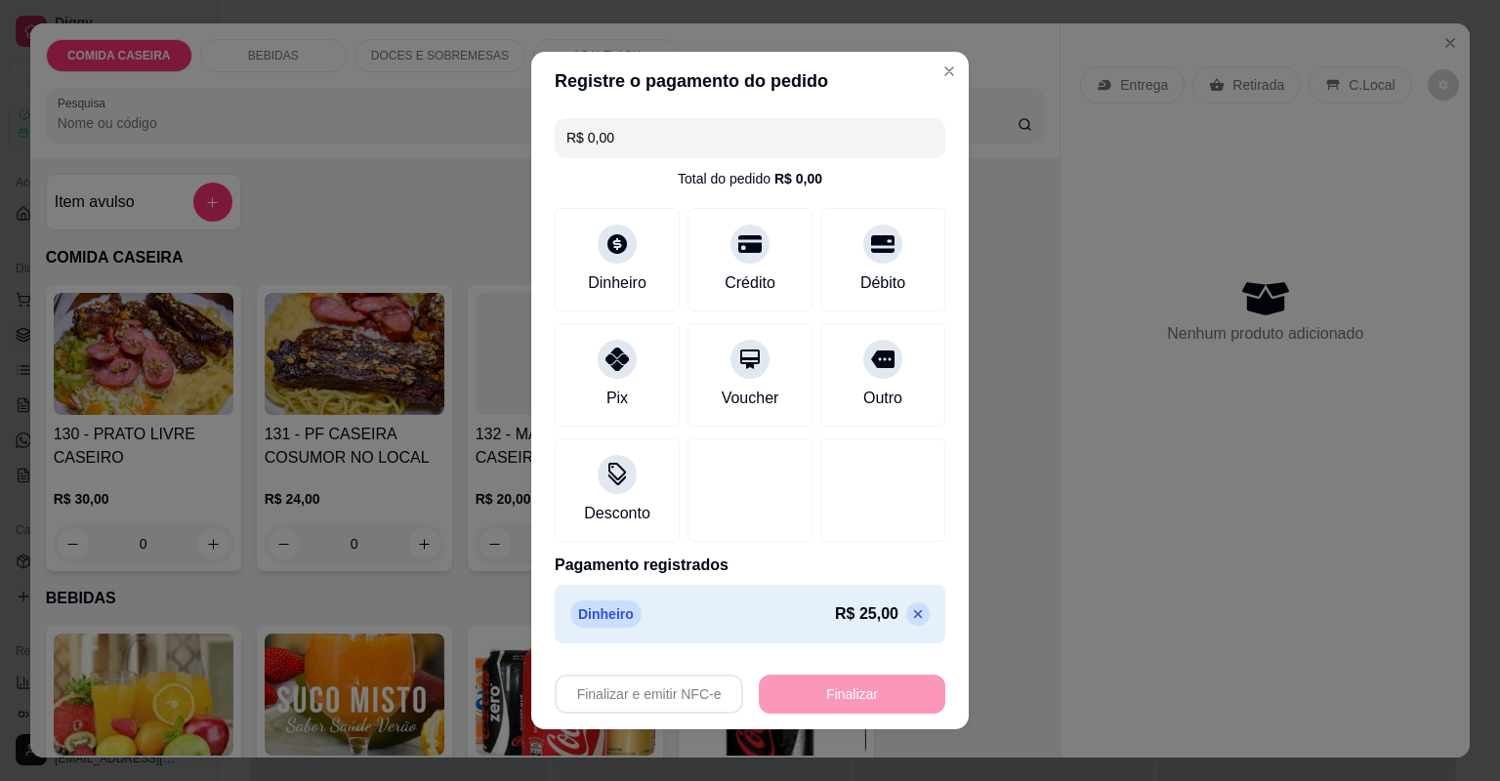
type input "-R$ 25,00"
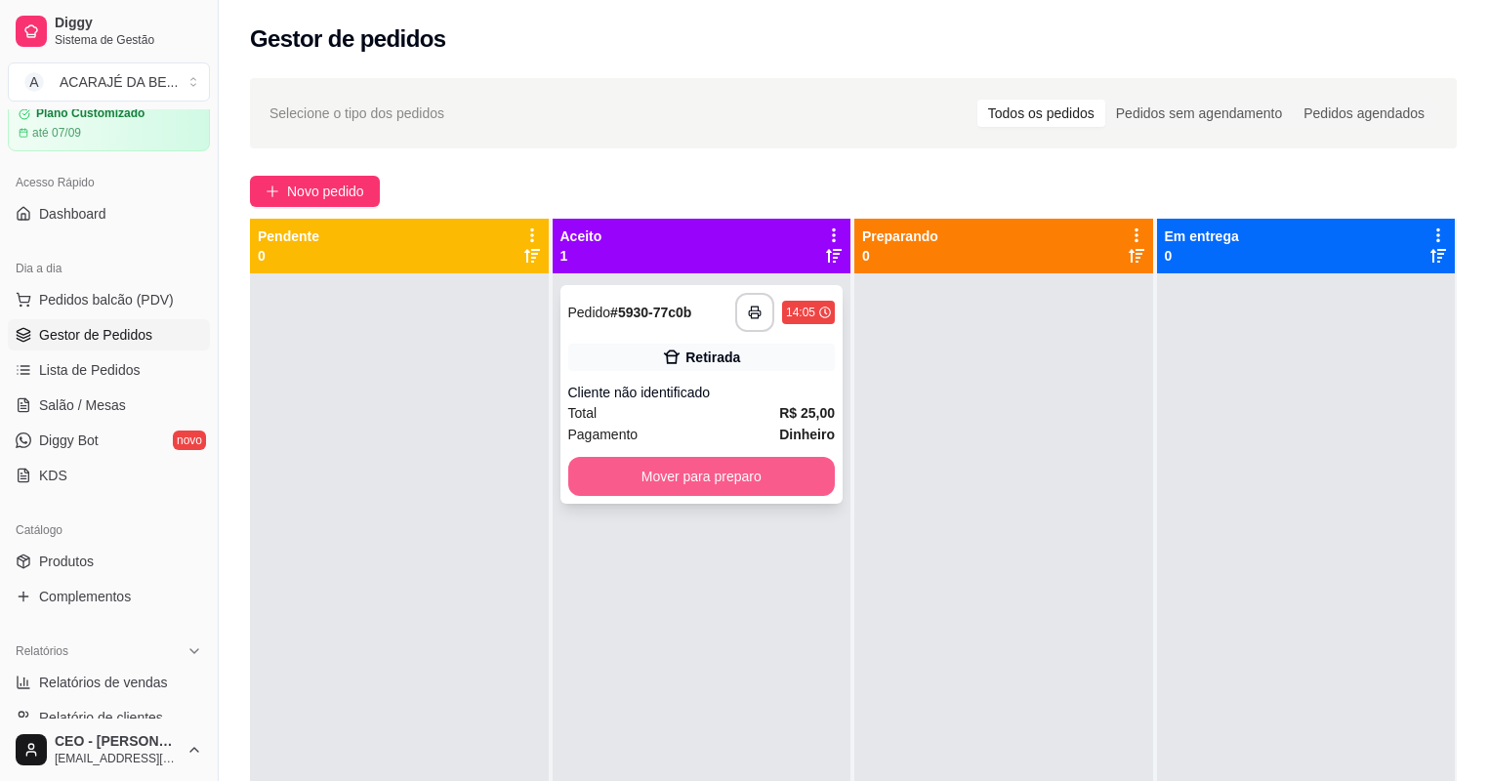
click at [769, 482] on button "Mover para preparo" at bounding box center [702, 476] width 268 height 39
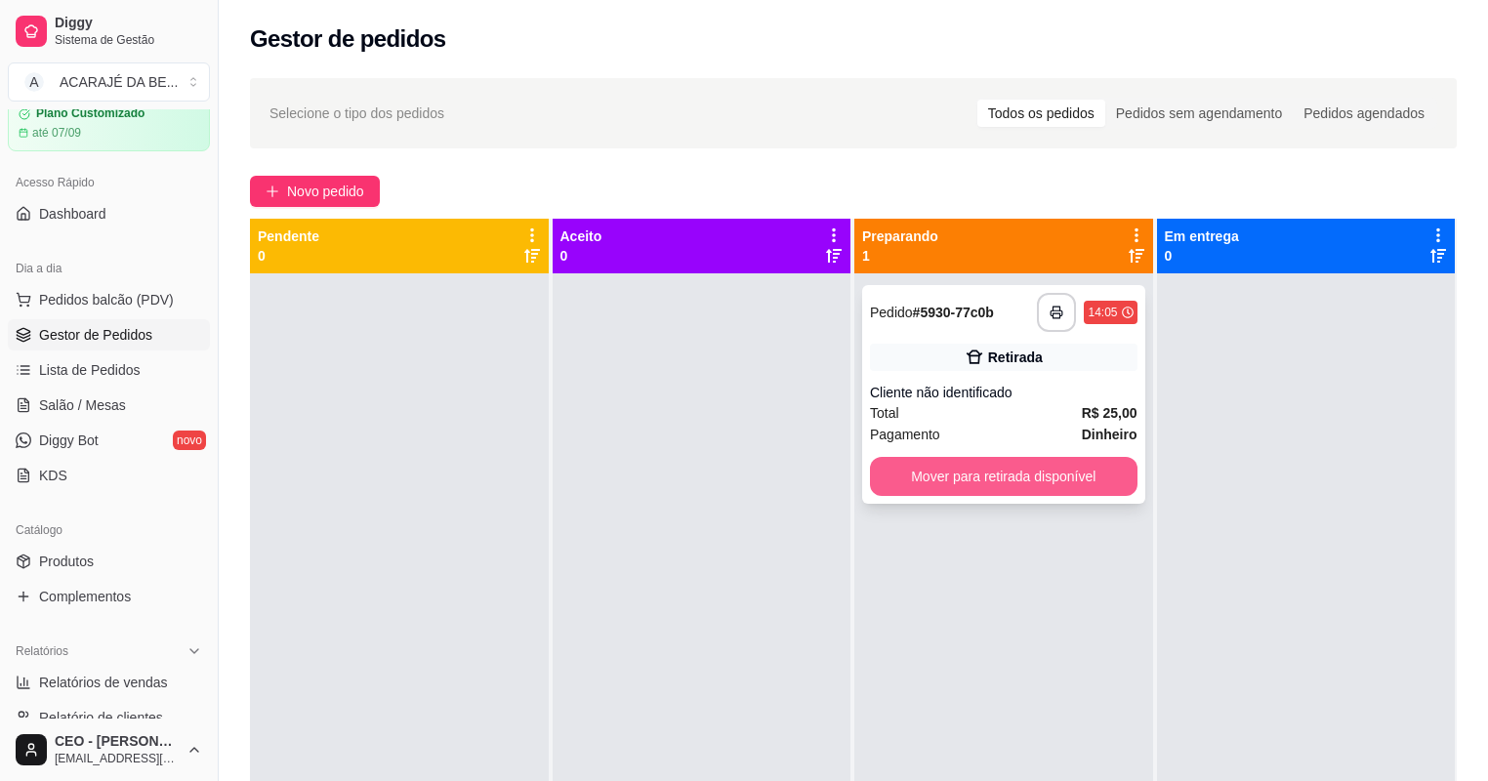
click at [988, 484] on button "Mover para retirada disponível" at bounding box center [1004, 476] width 268 height 39
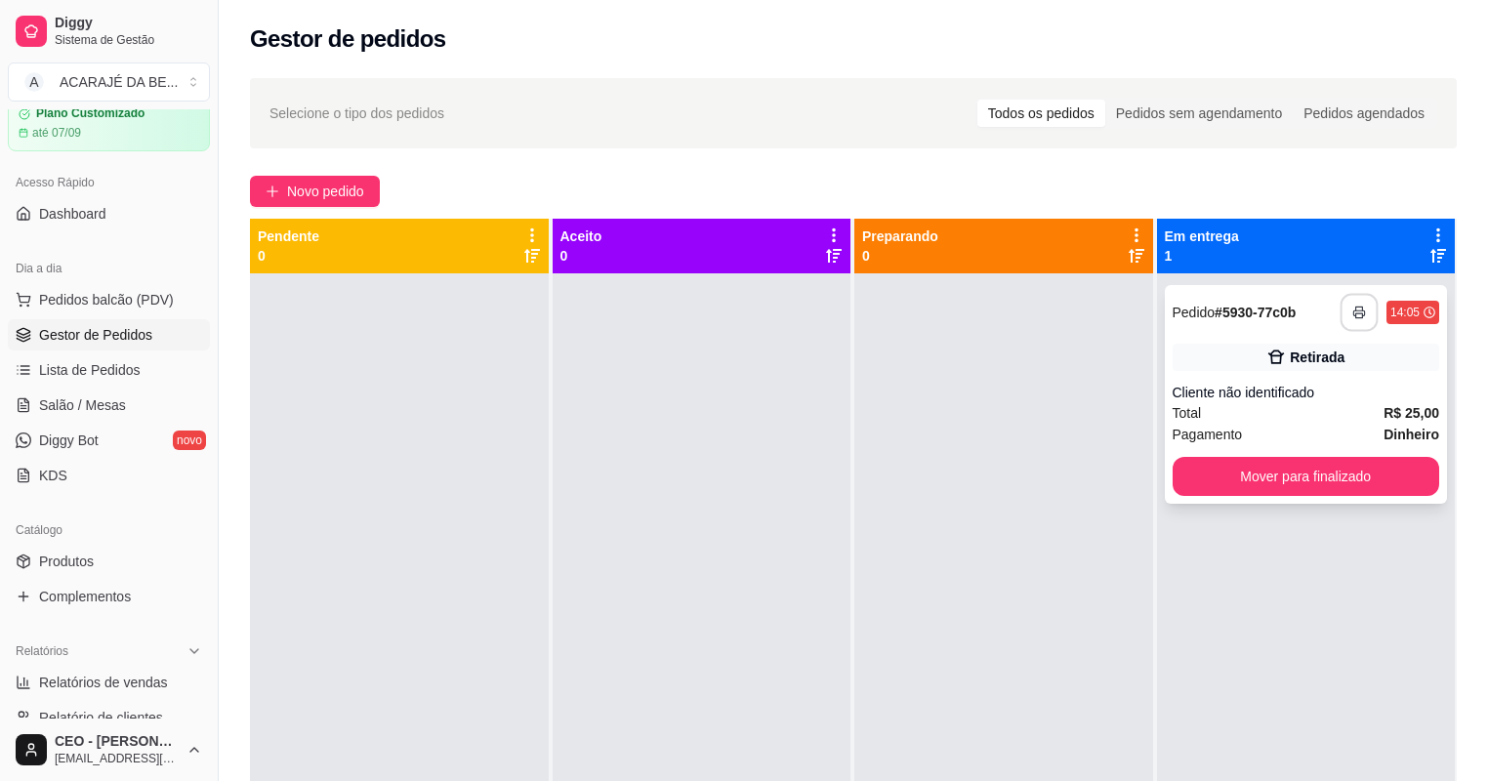
click at [1347, 299] on button "button" at bounding box center [1360, 313] width 38 height 38
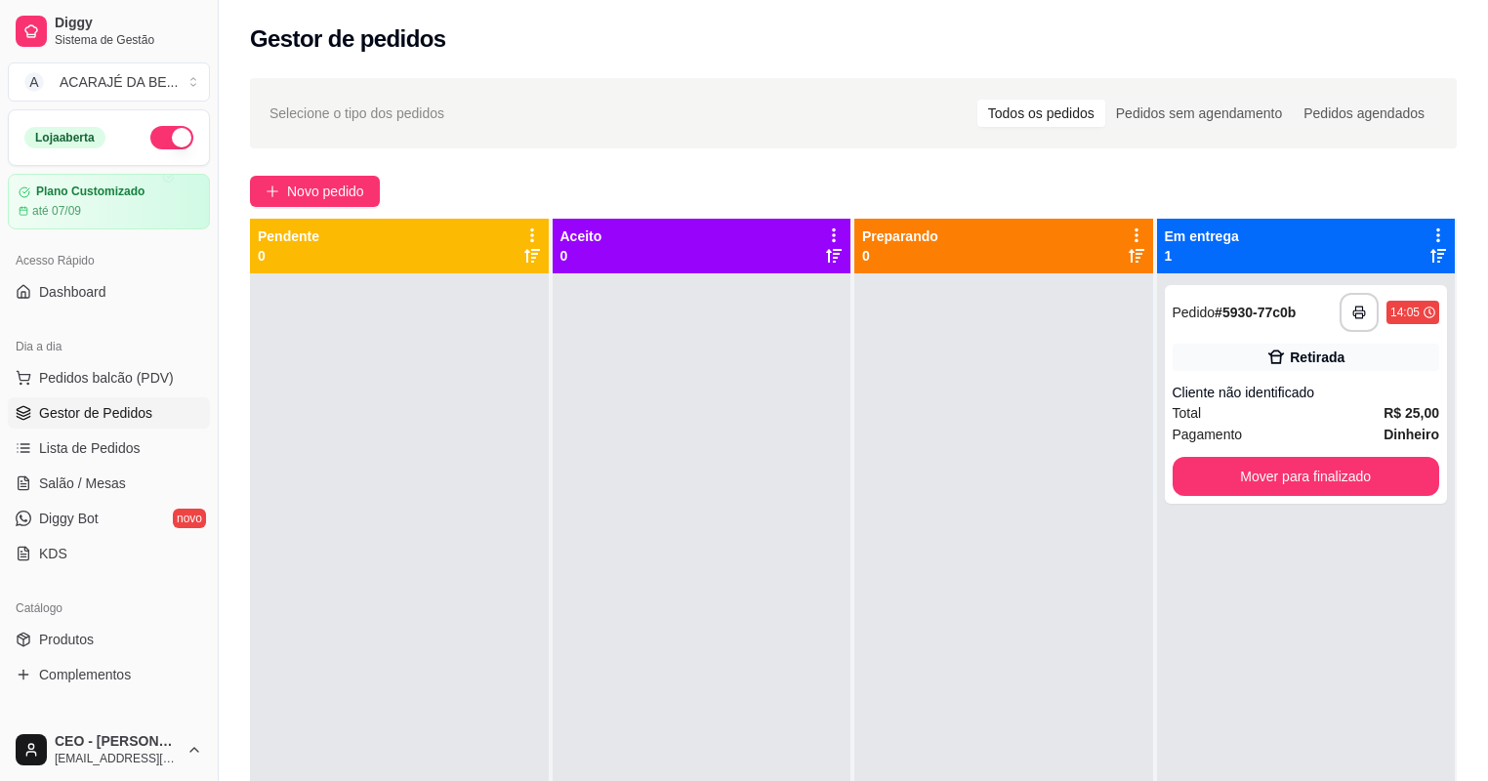
scroll to position [78, 0]
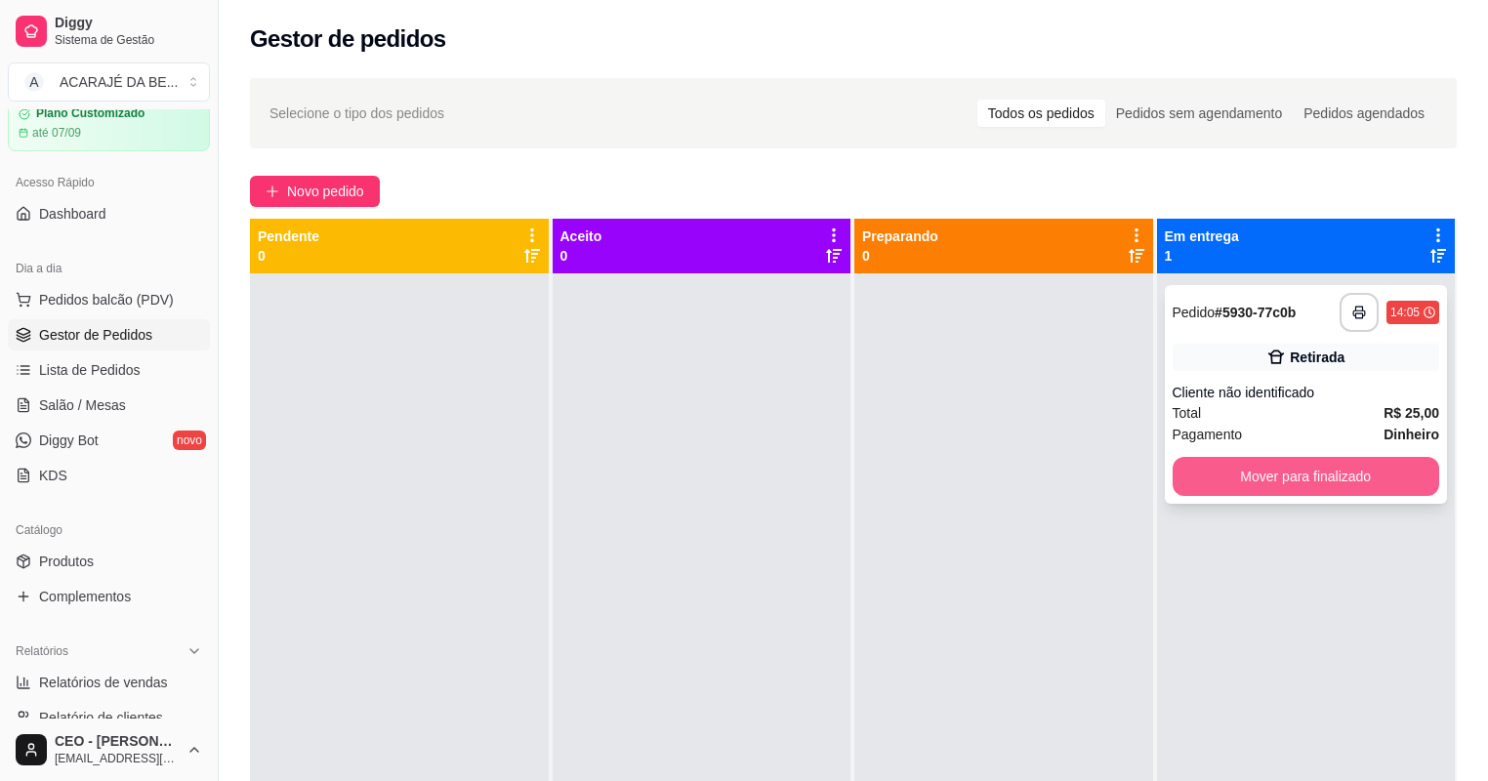
click at [1224, 473] on button "Mover para finalizado" at bounding box center [1307, 476] width 268 height 39
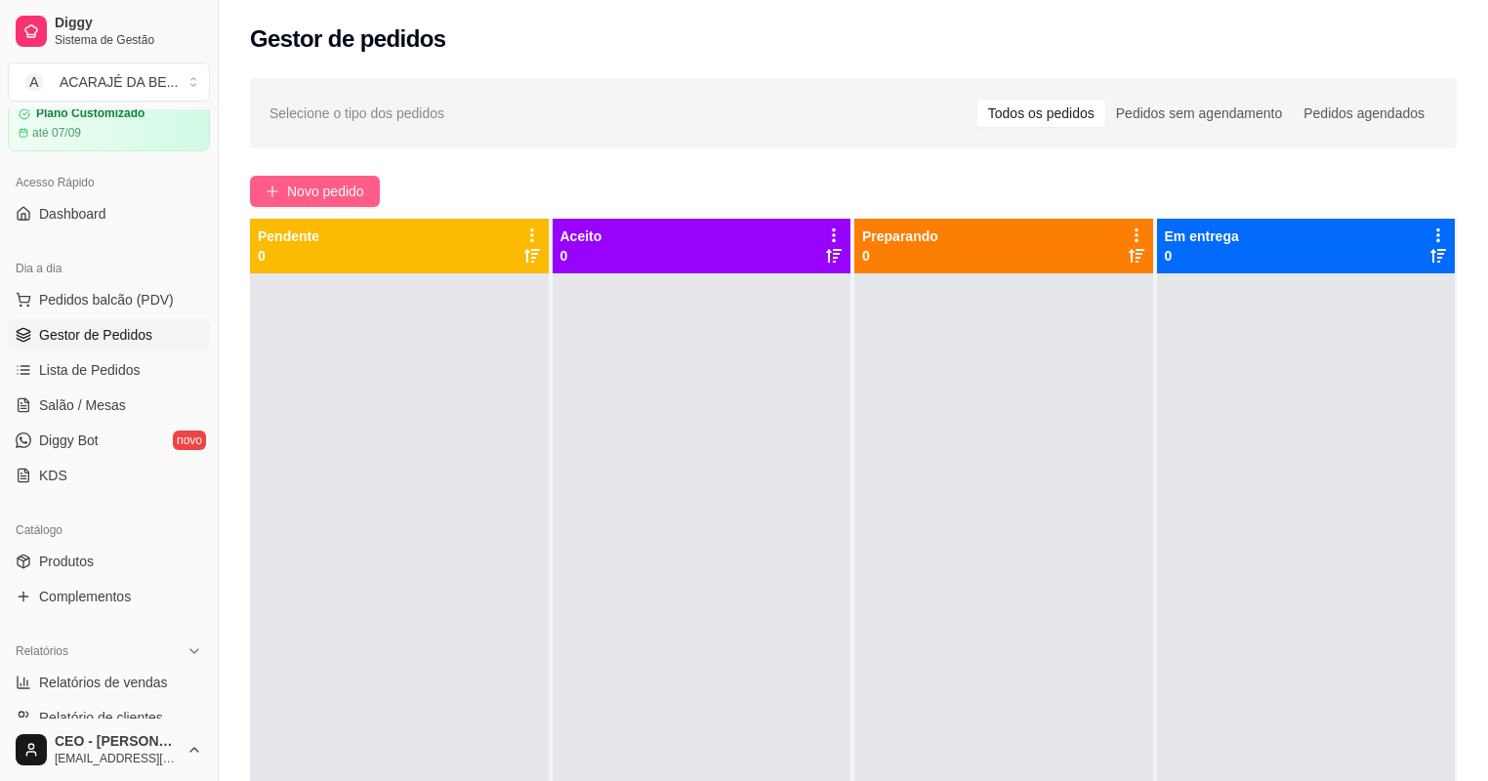
click at [312, 180] on button "Novo pedido" at bounding box center [315, 191] width 130 height 31
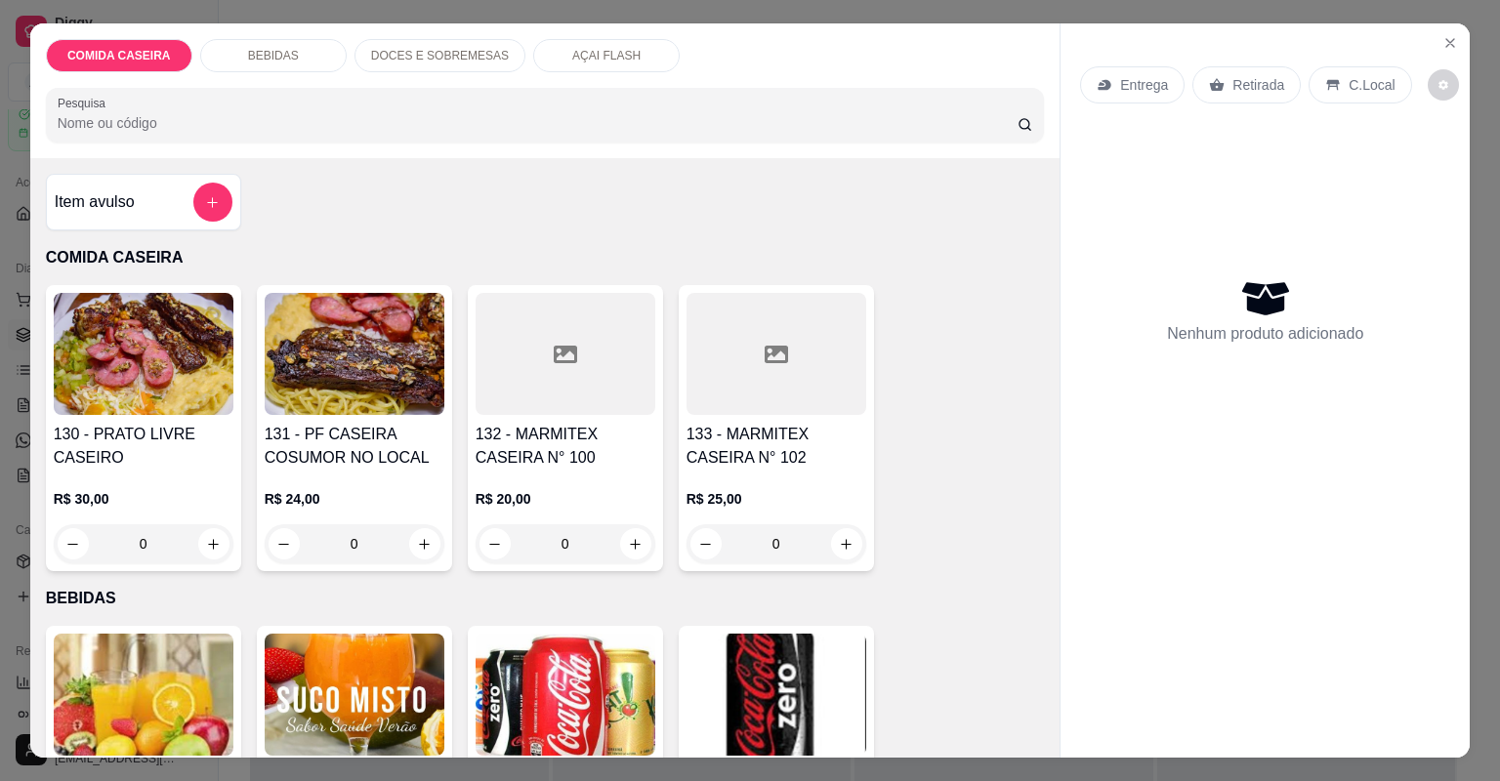
click at [555, 365] on div at bounding box center [565, 354] width 180 height 122
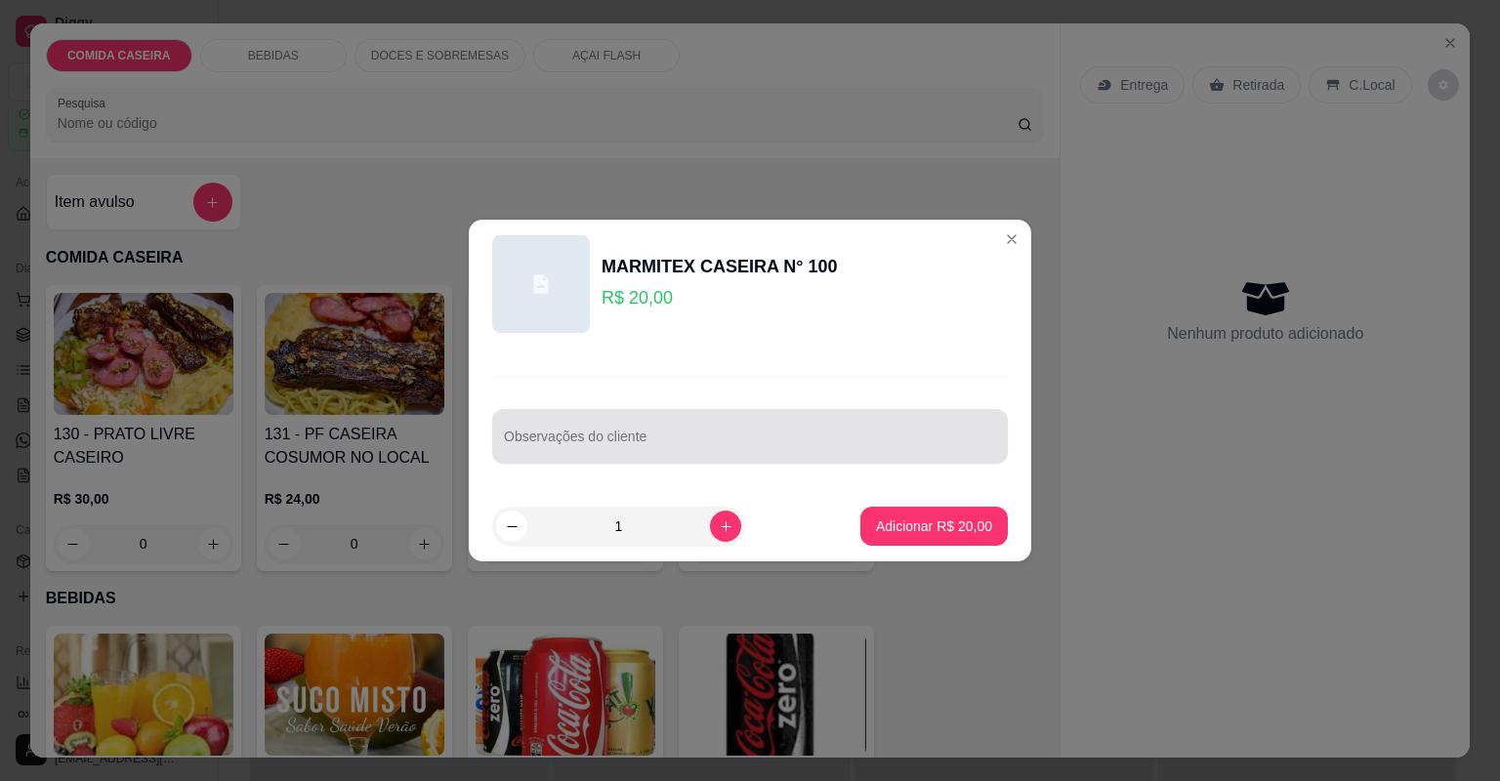
click at [586, 430] on div at bounding box center [750, 436] width 492 height 39
click at [586, 430] on div "Observações do cliente" at bounding box center [750, 436] width 516 height 55
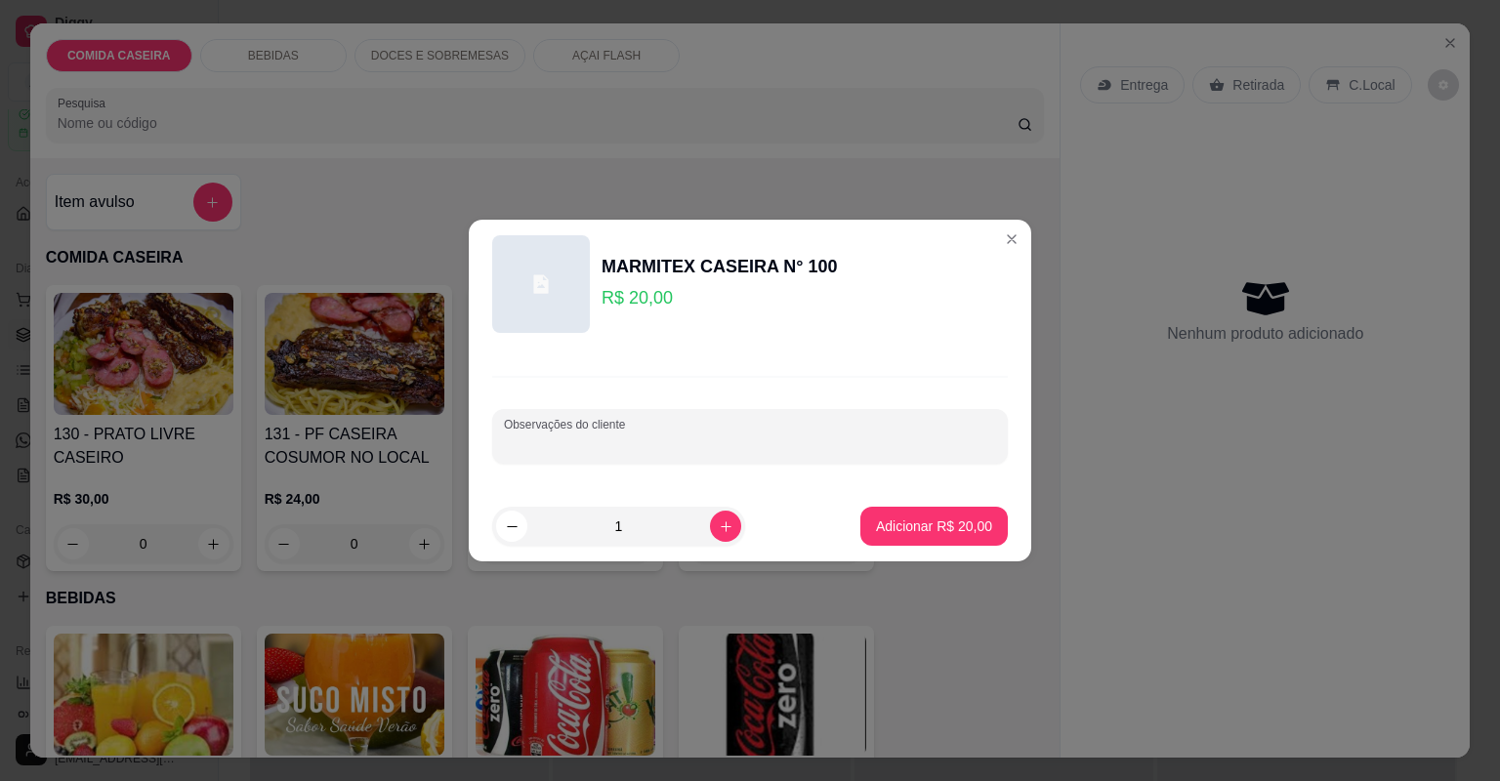
paste input "Feijão tropeiro Arroz branco Macarrão com molho Purê de batata Filé de frango L…"
type input "Feijão tropeiro Arroz branco Macarrão com molho Purê de batata Filé de frango L…"
click at [926, 531] on p "Adicionar R$ 20,00" at bounding box center [934, 525] width 113 height 19
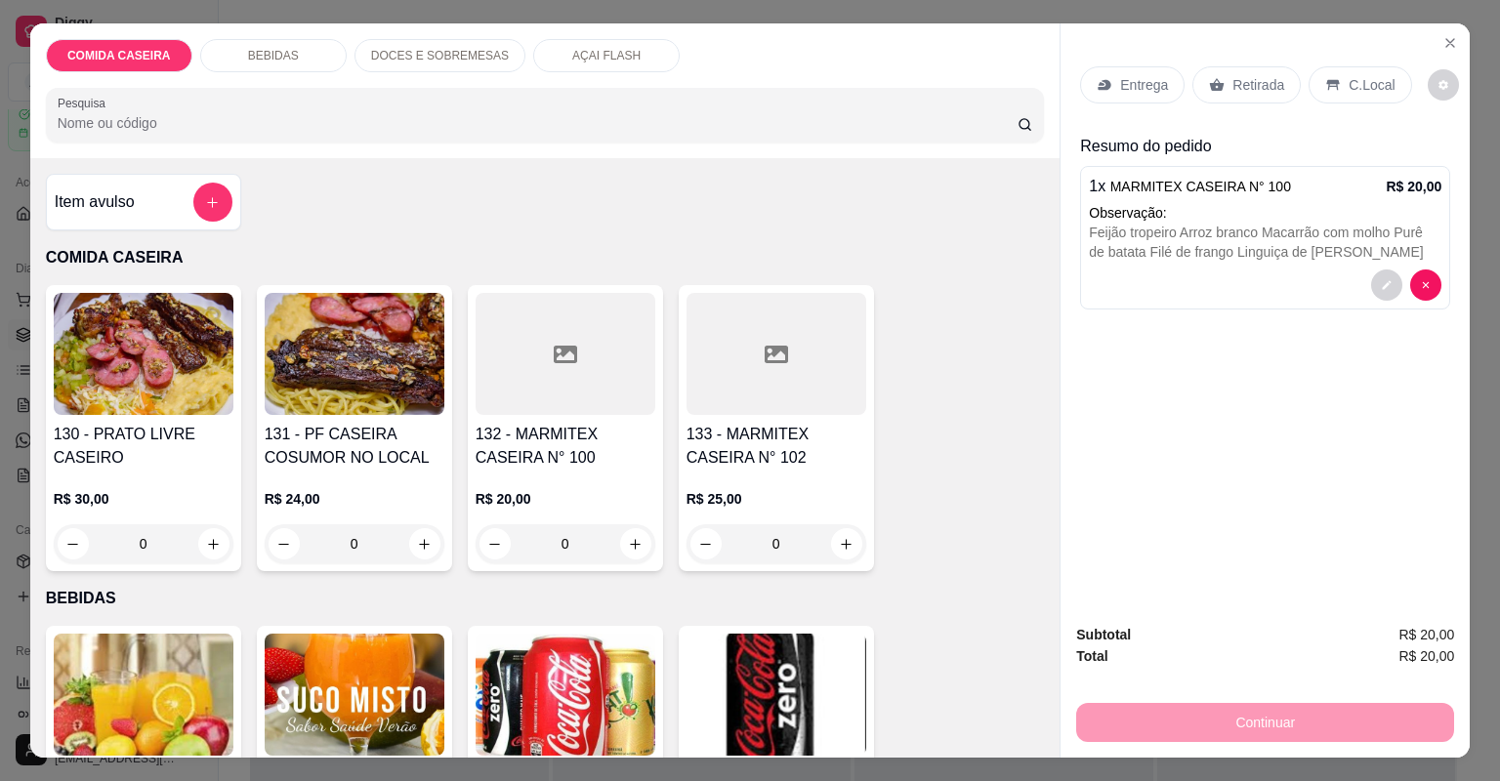
click at [1147, 72] on div "Entrega" at bounding box center [1132, 84] width 104 height 37
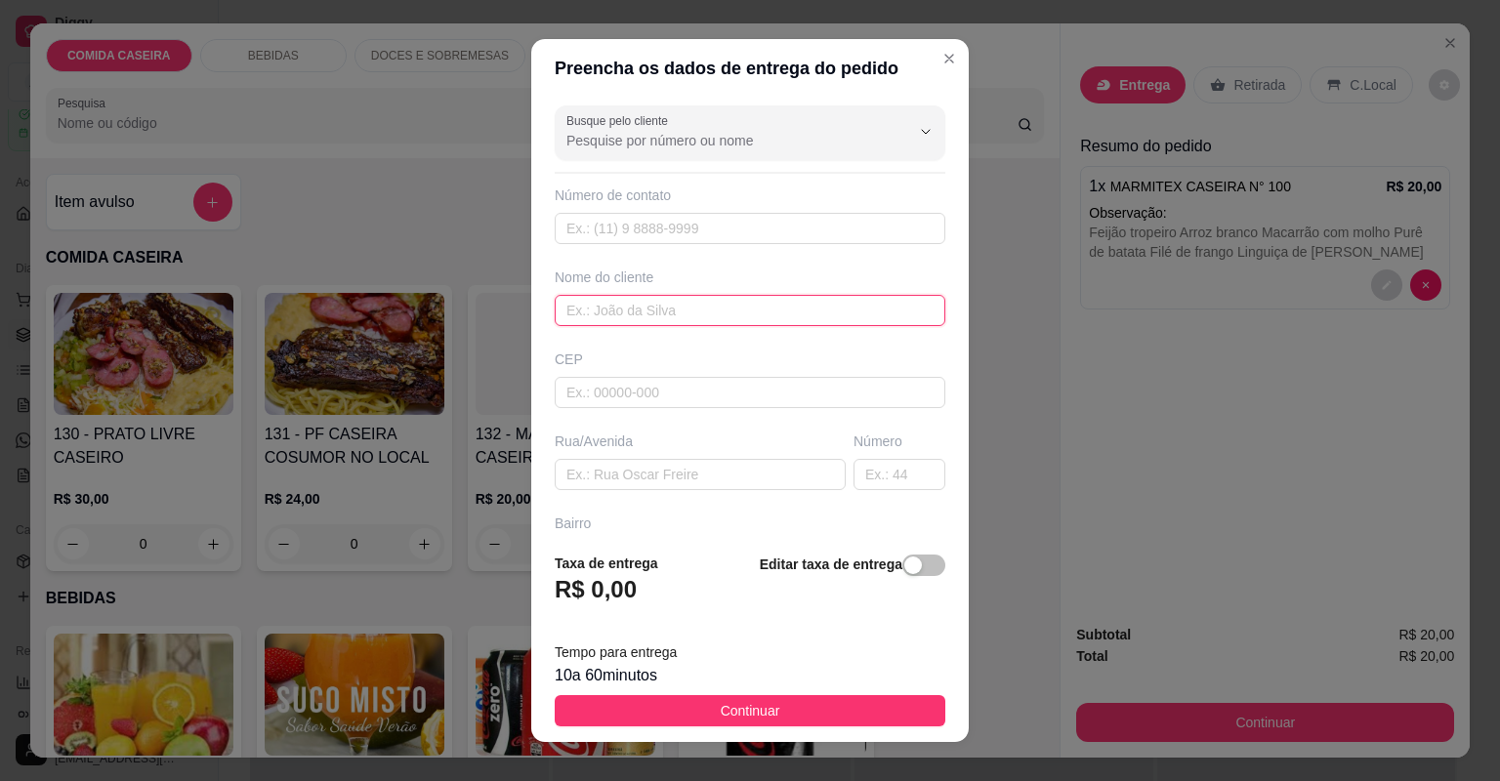
click at [673, 312] on input "text" at bounding box center [750, 310] width 391 height 31
type input "mikaele"
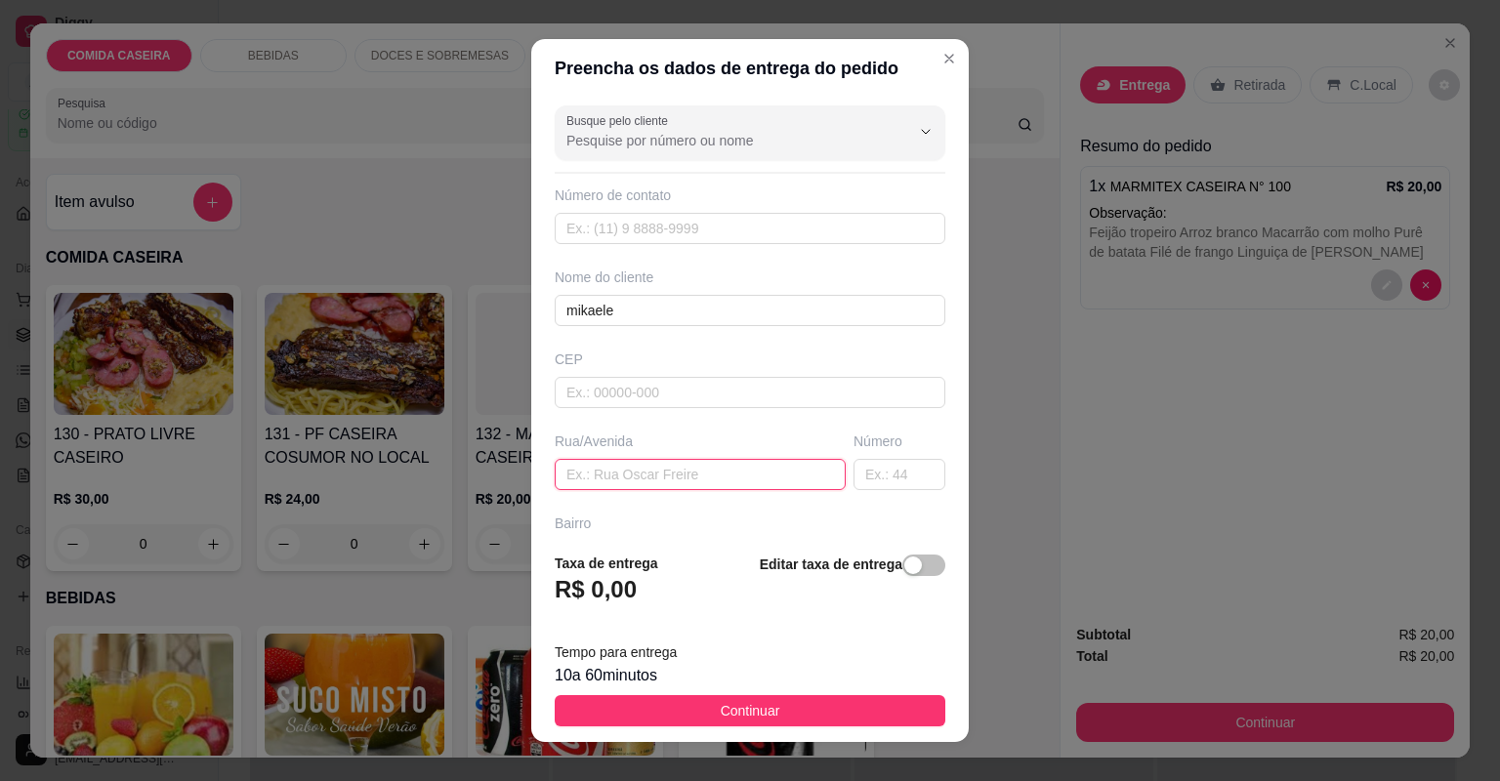
click at [711, 474] on input "text" at bounding box center [700, 474] width 291 height 31
paste input "Ao lado de Betinho chapista e próximo a Jairo motos"
paste input "Tem um caminhão na porta"
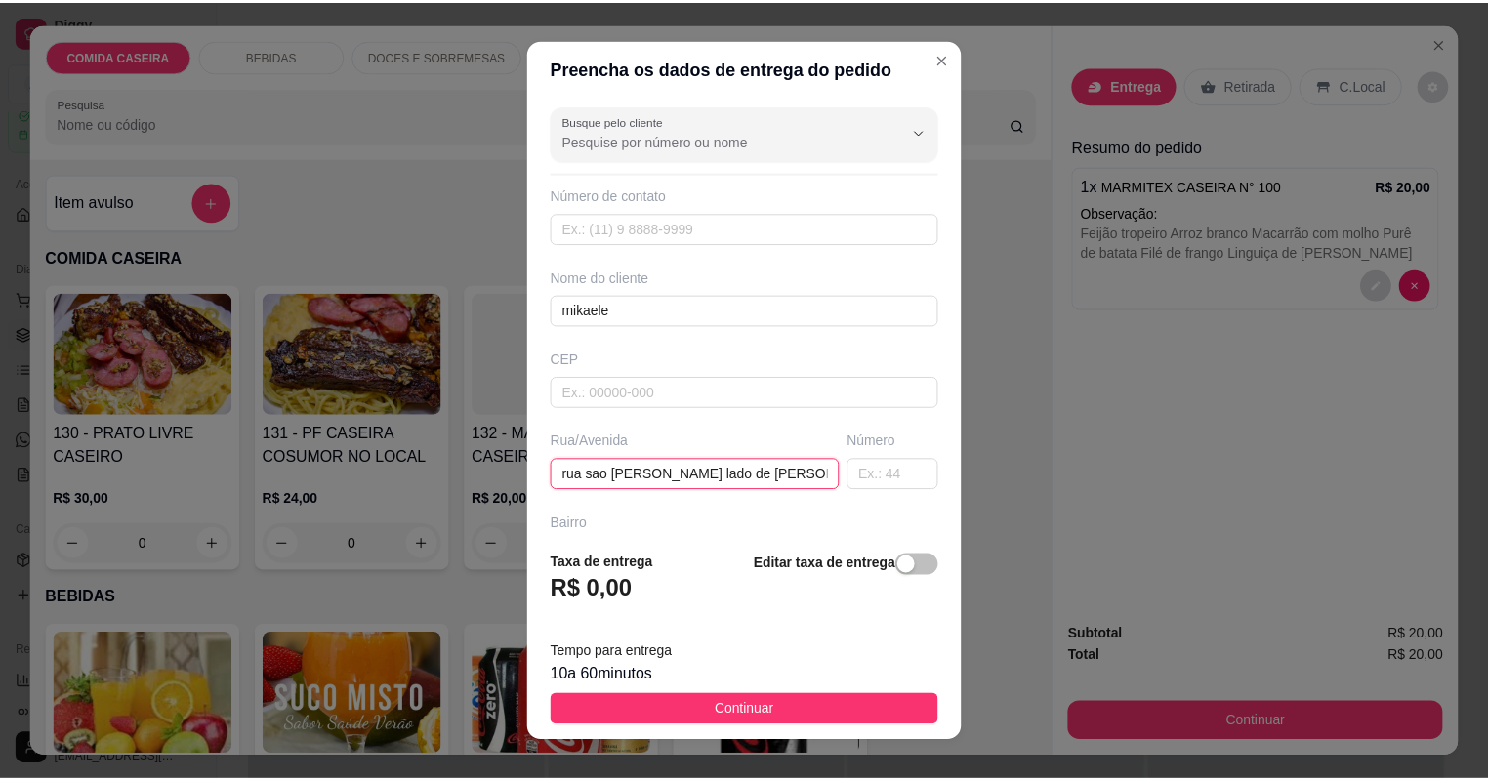
scroll to position [0, 309]
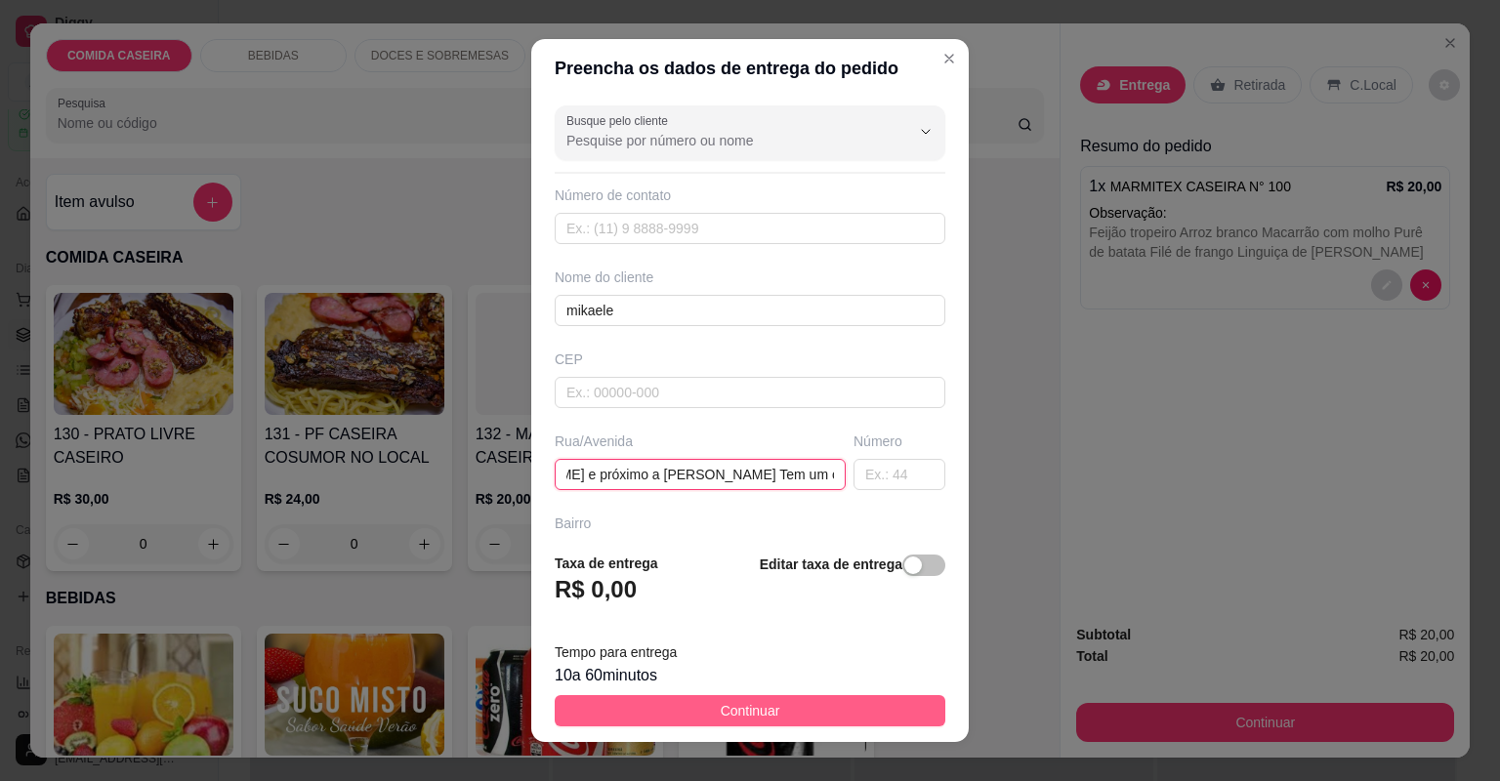
type input "rua sao luiz Ao lado de Betinho chapista e próximo a Jairo motos Tem um caminhã…"
click at [815, 696] on button "Continuar" at bounding box center [750, 710] width 391 height 31
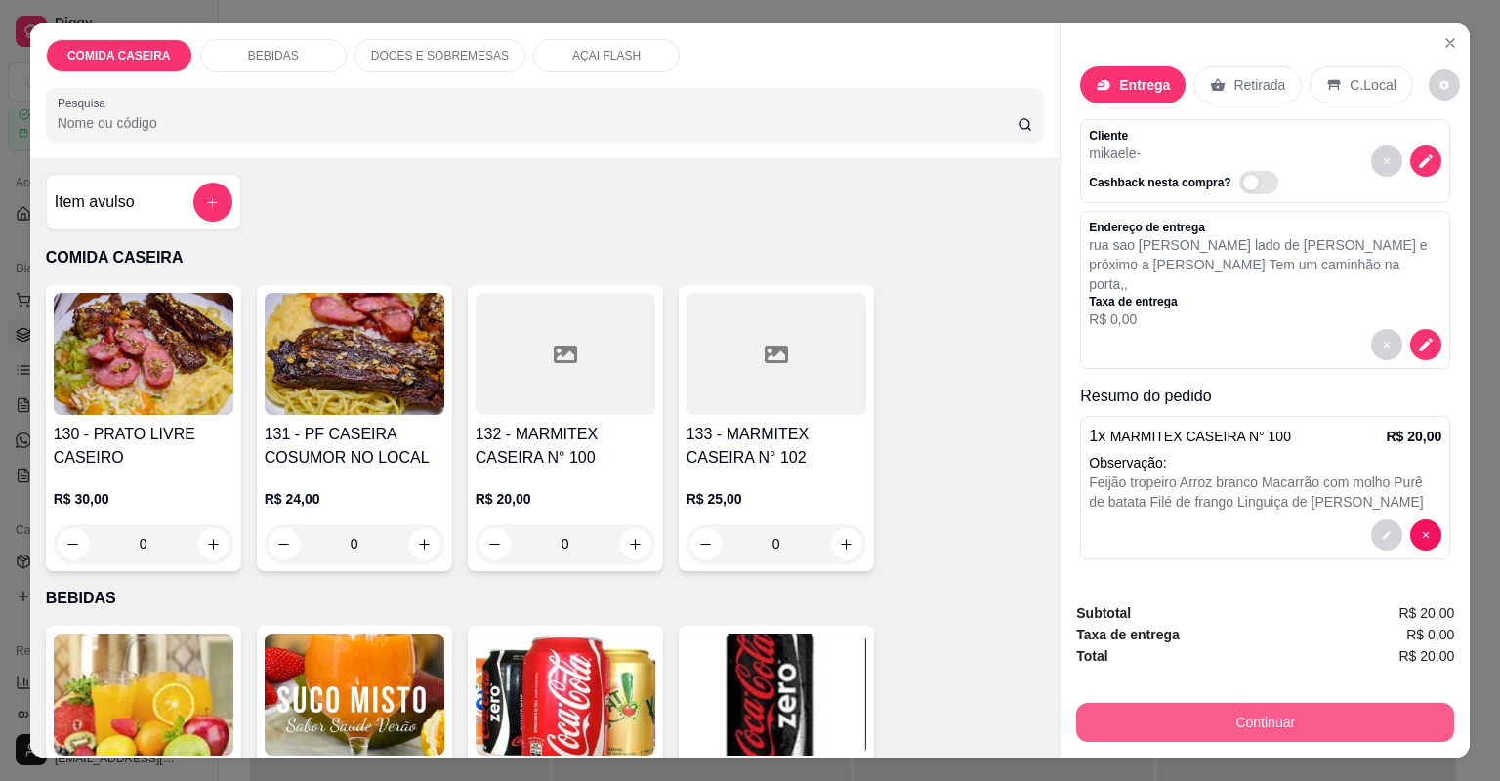
click at [1121, 732] on button "Continuar" at bounding box center [1265, 722] width 378 height 39
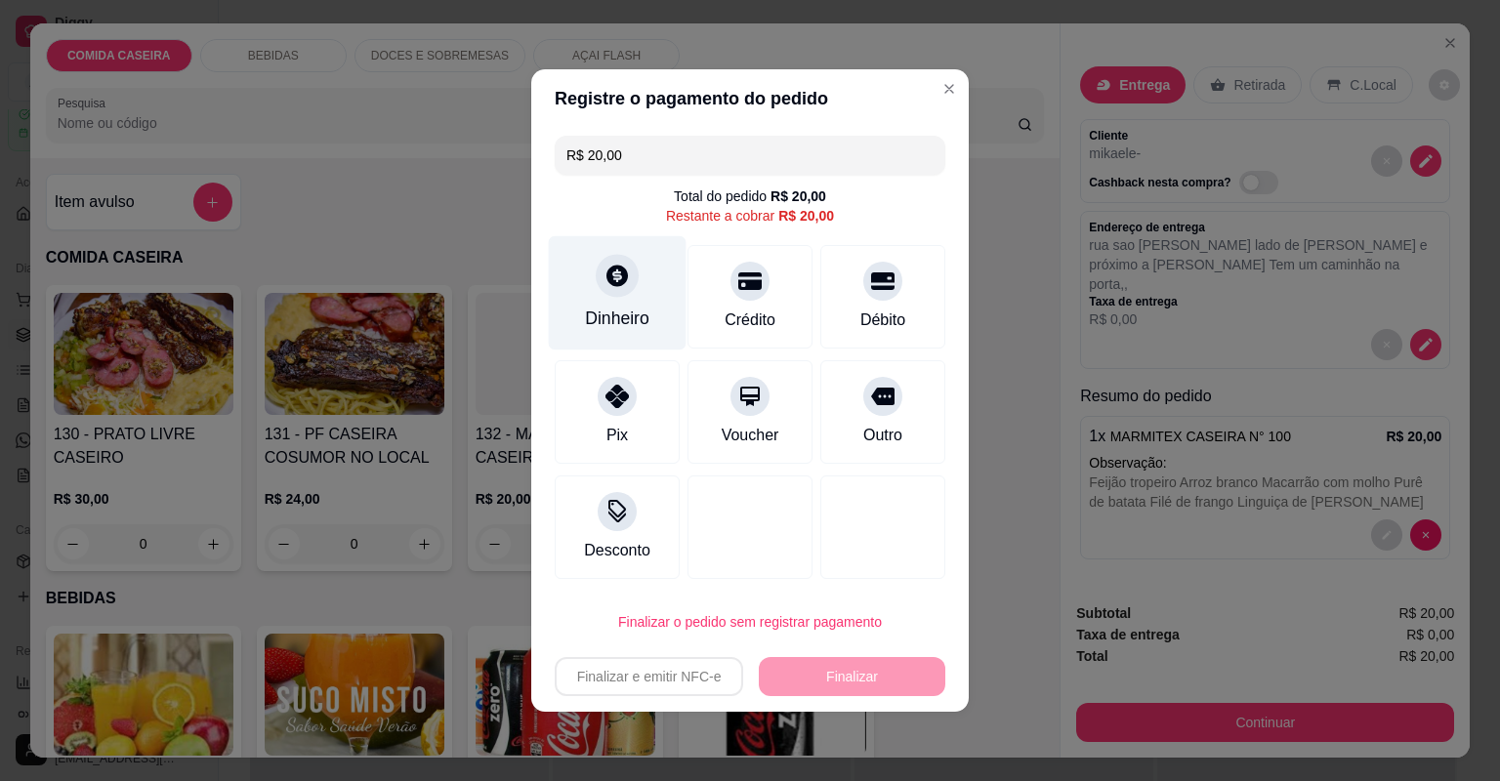
click at [628, 309] on div "Dinheiro" at bounding box center [617, 318] width 64 height 25
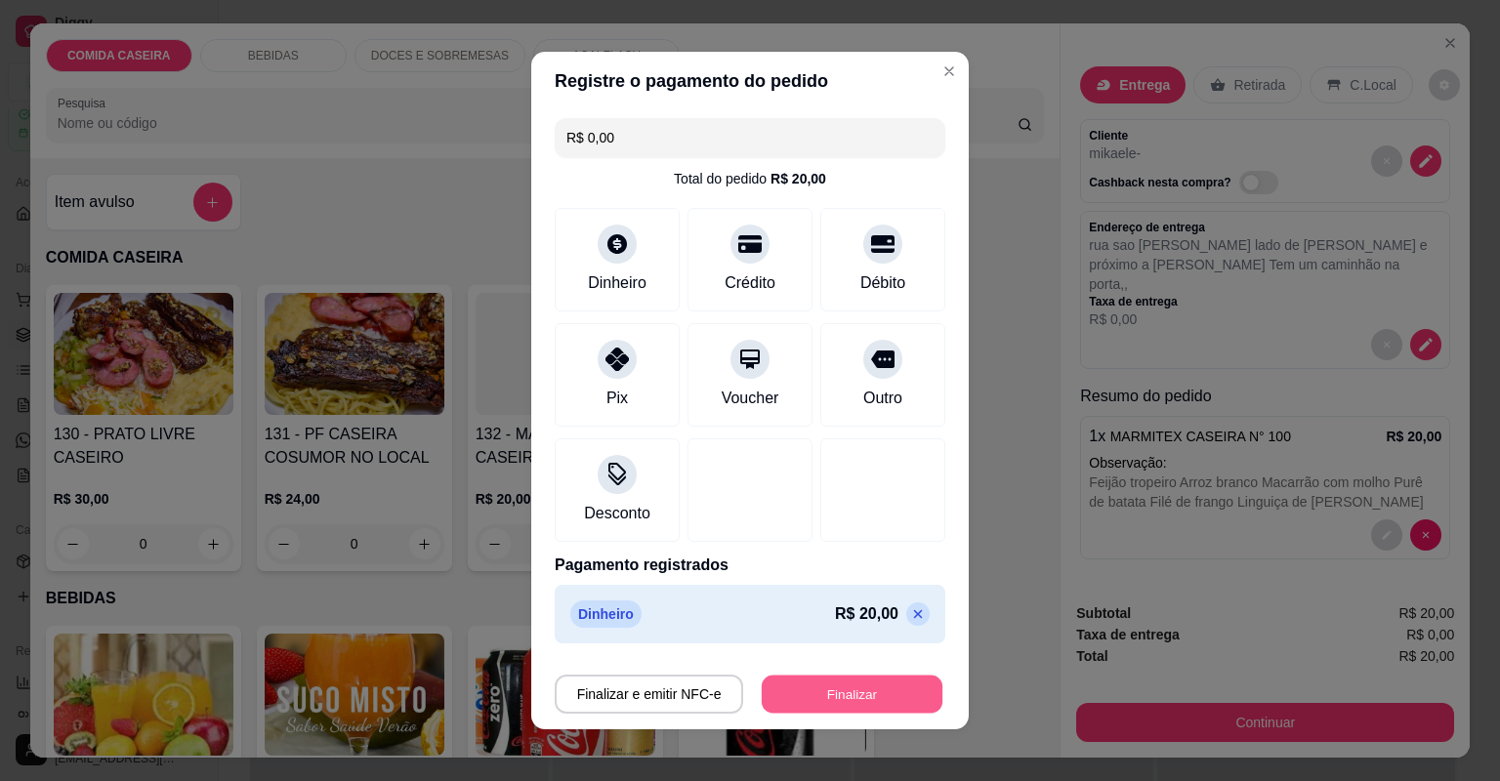
click at [879, 693] on button "Finalizar" at bounding box center [852, 695] width 181 height 38
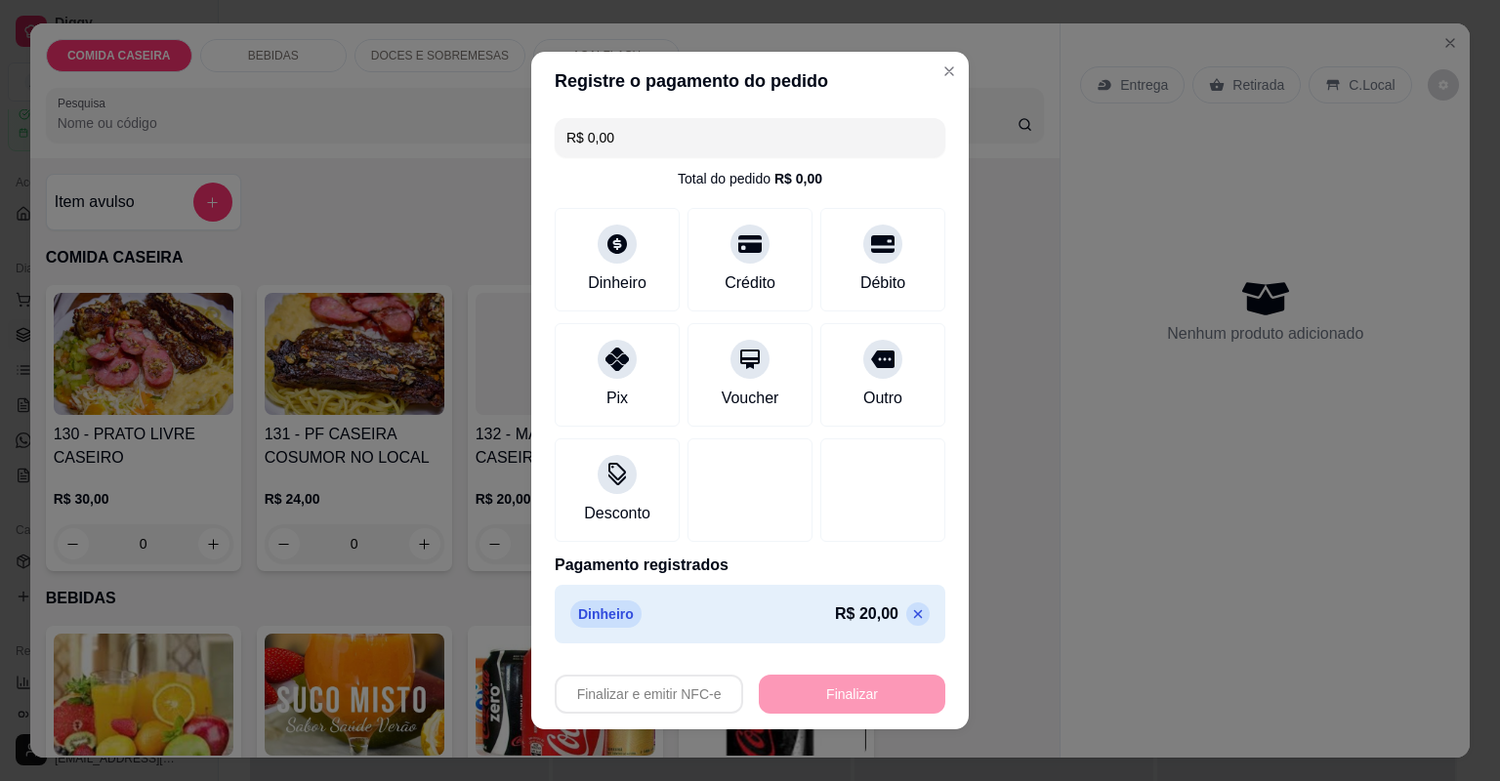
type input "-R$ 20,00"
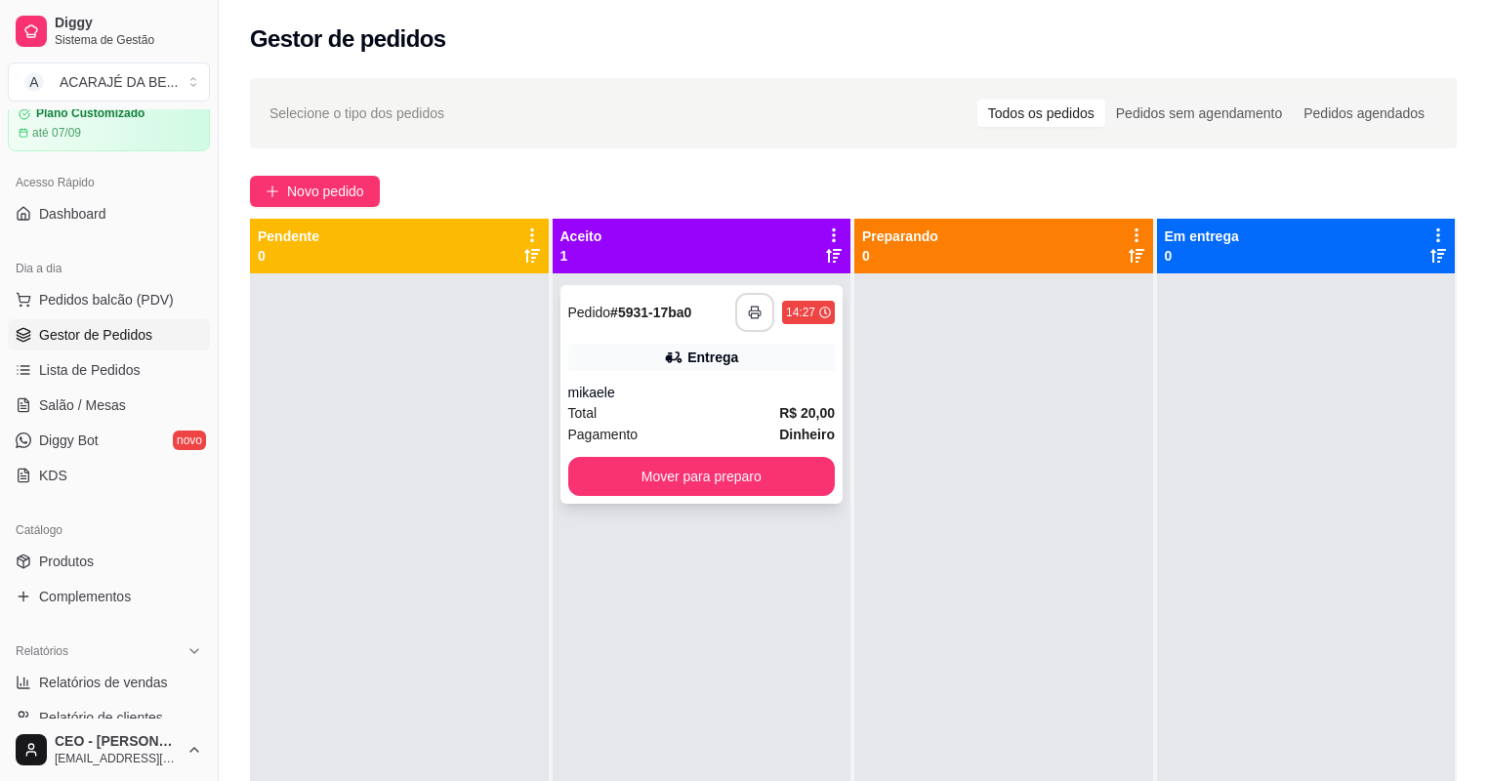
click at [754, 312] on icon "button" at bounding box center [755, 313] width 14 height 14
click at [792, 473] on button "Mover para preparo" at bounding box center [702, 476] width 268 height 39
click at [792, 473] on button "Mover para preparo" at bounding box center [701, 477] width 259 height 38
click at [792, 473] on div "Mover para preparo" at bounding box center [702, 476] width 268 height 39
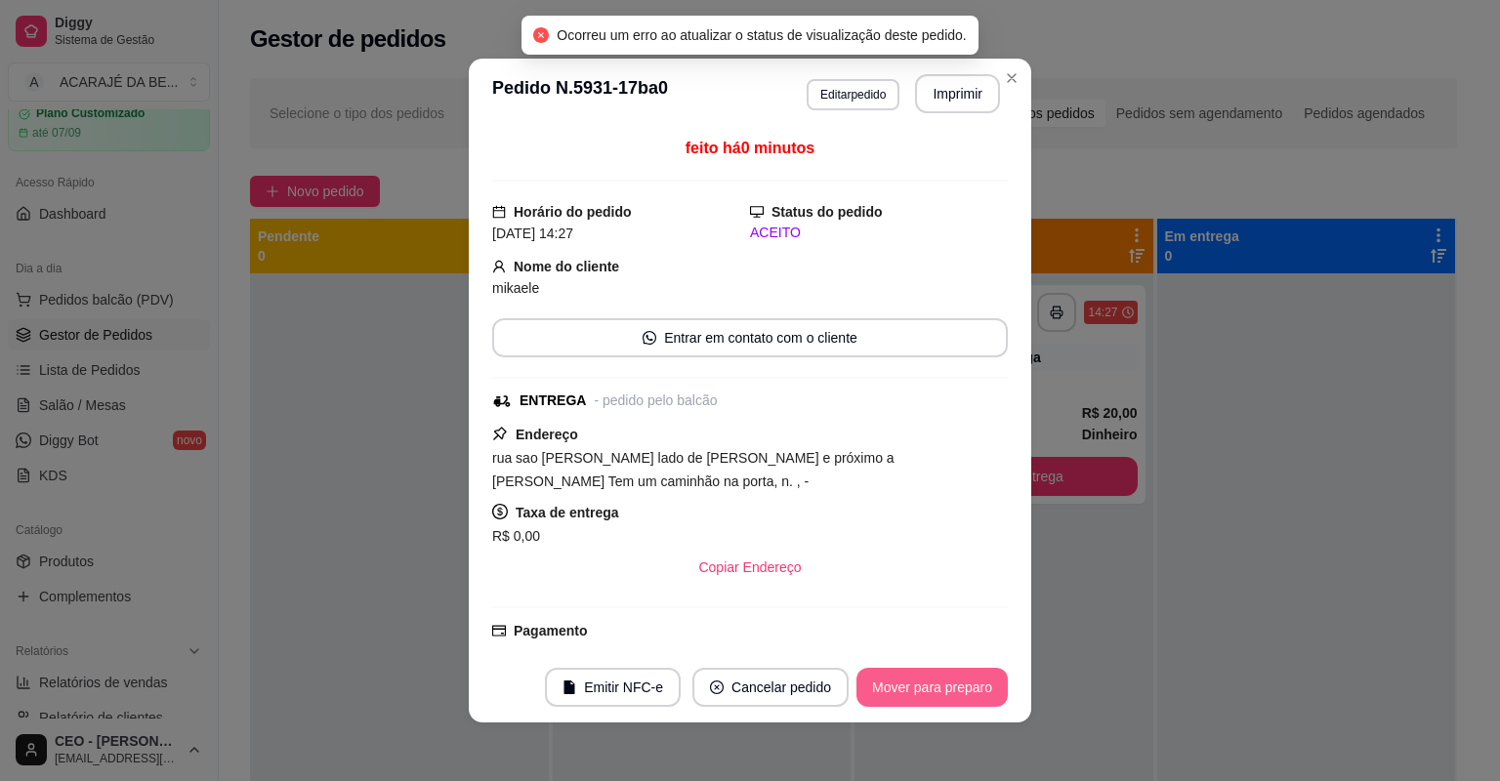
click at [961, 681] on button "Mover para preparo" at bounding box center [931, 687] width 151 height 39
click at [977, 679] on button "Mover para entrega" at bounding box center [932, 687] width 150 height 39
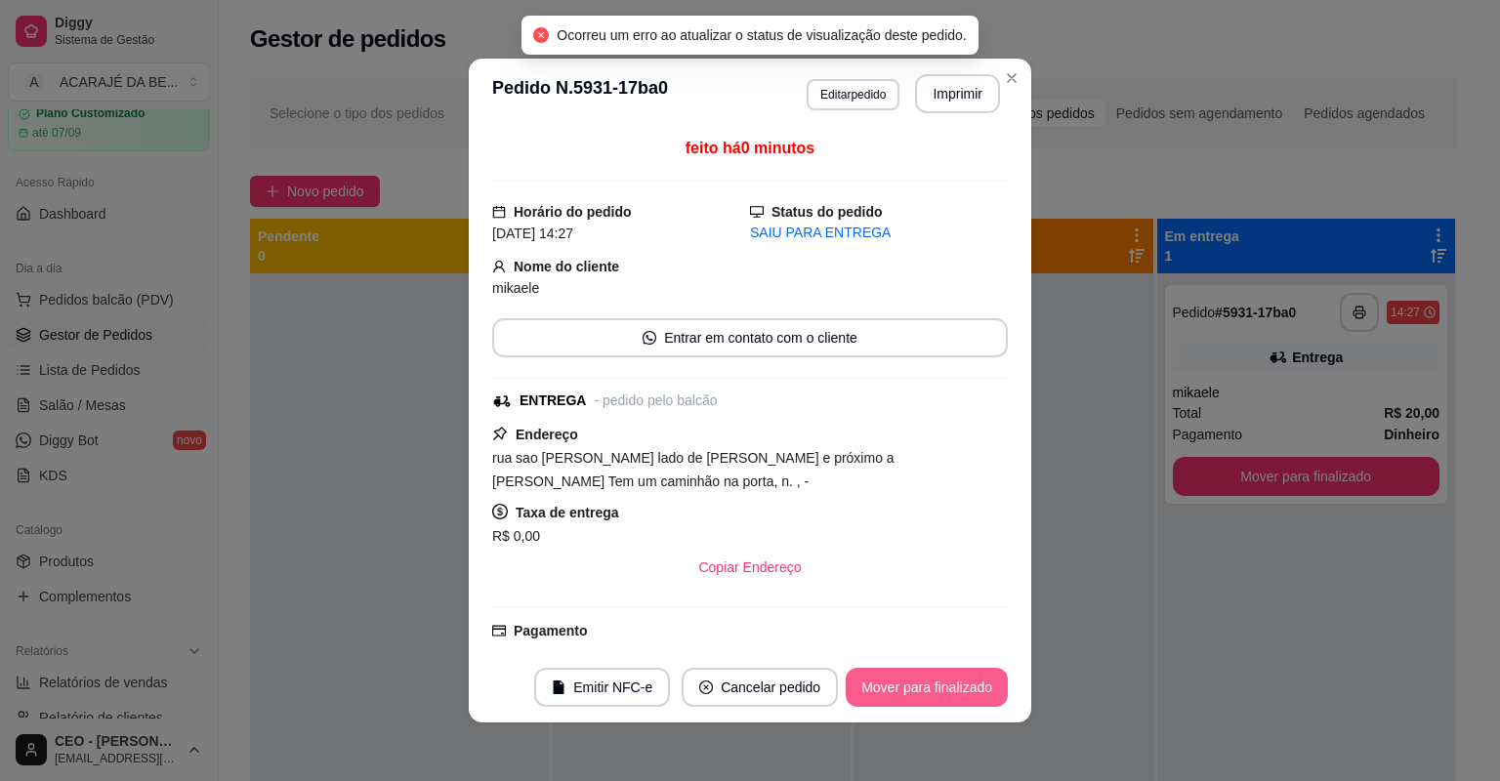
click at [979, 678] on button "Mover para finalizado" at bounding box center [927, 687] width 162 height 39
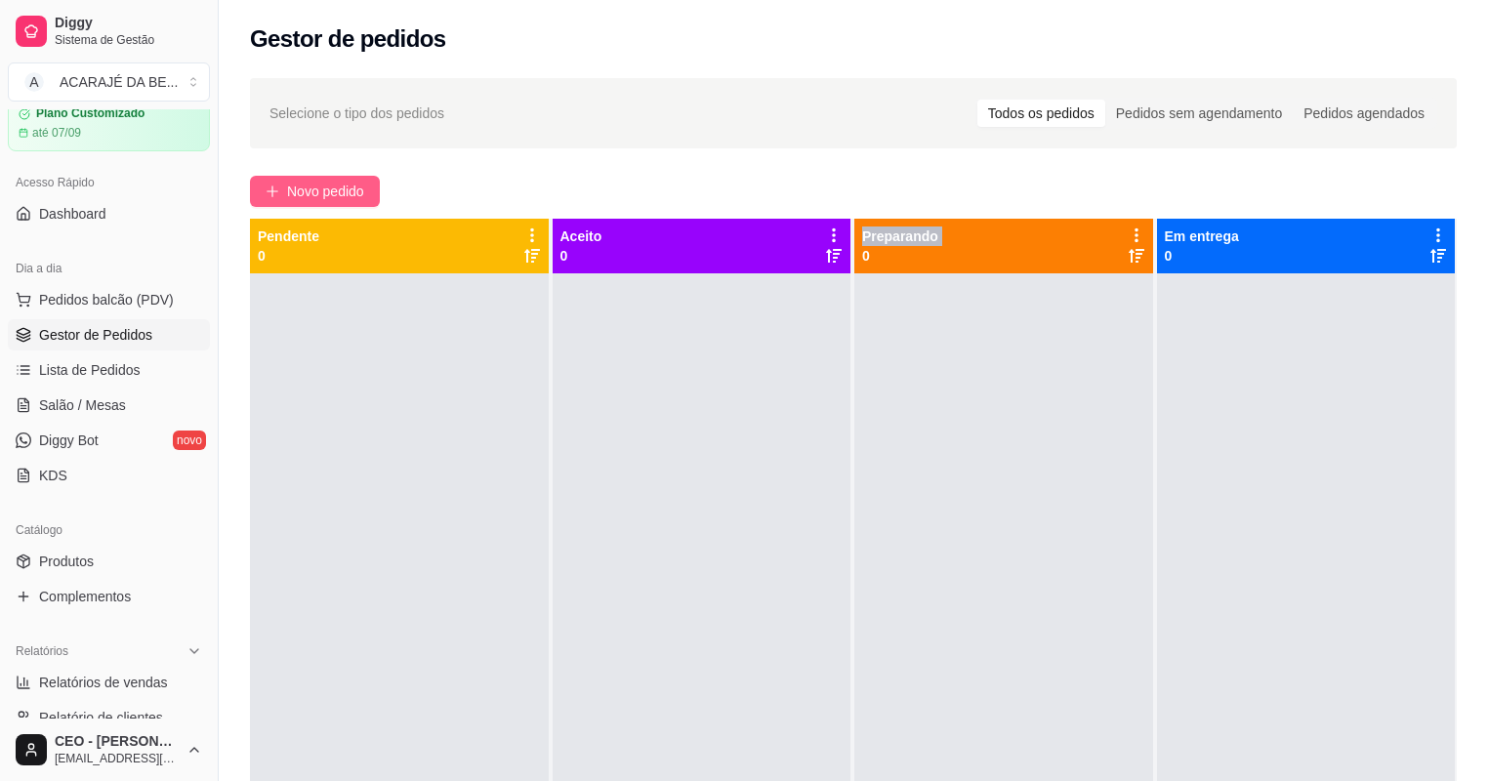
click at [274, 197] on icon "plus" at bounding box center [273, 192] width 14 height 14
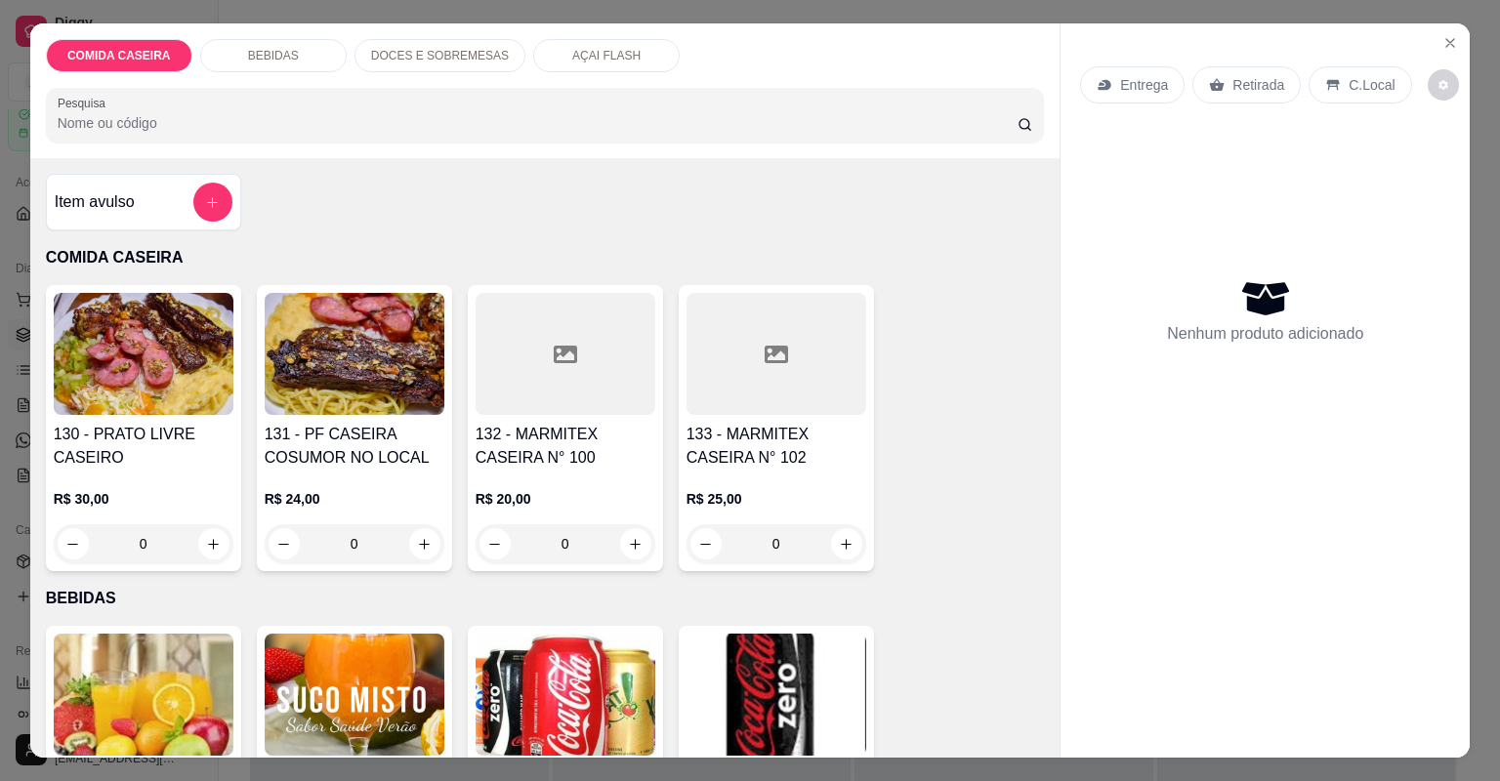
click at [506, 371] on div at bounding box center [565, 354] width 180 height 122
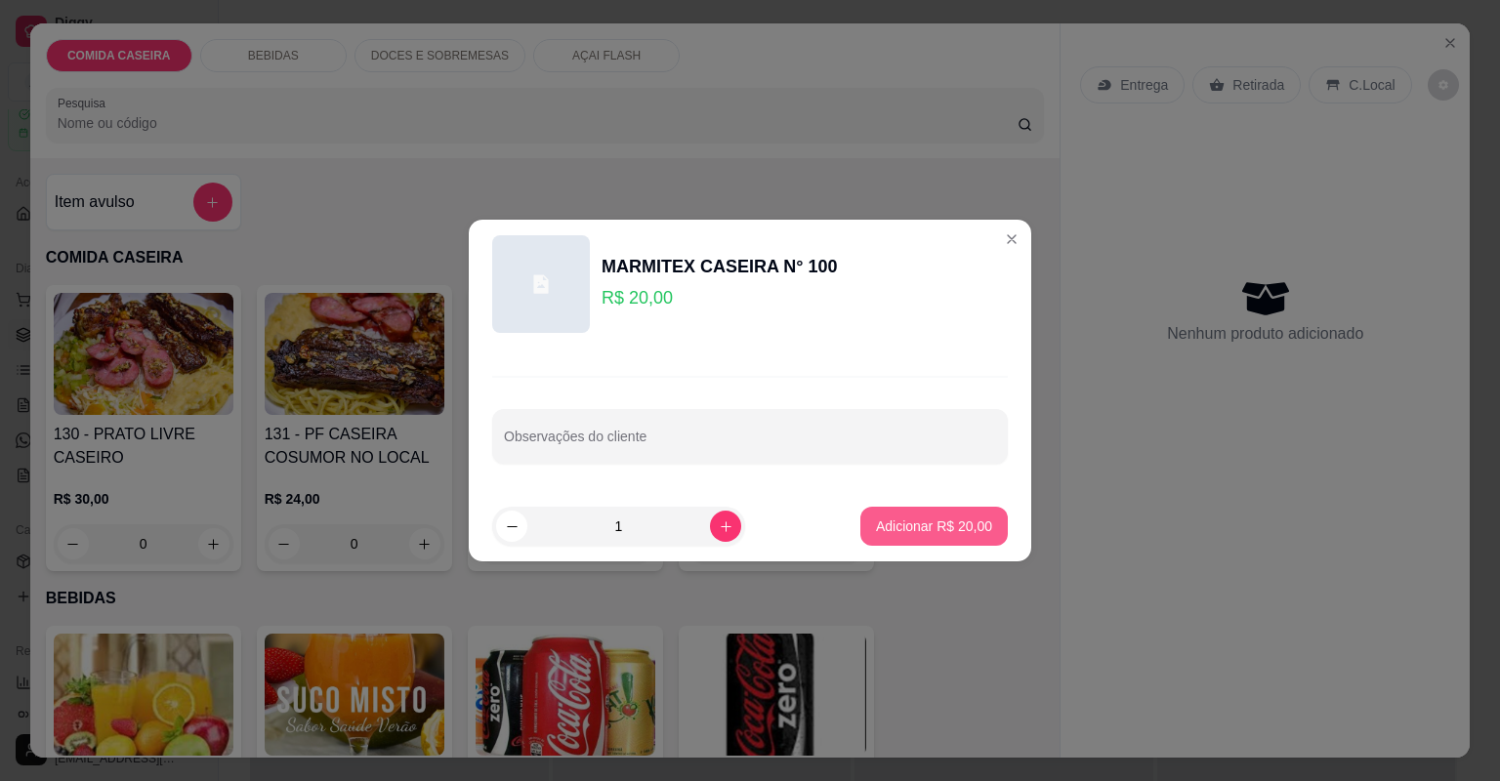
click at [873, 508] on button "Adicionar R$ 20,00" at bounding box center [933, 526] width 147 height 39
type input "1"
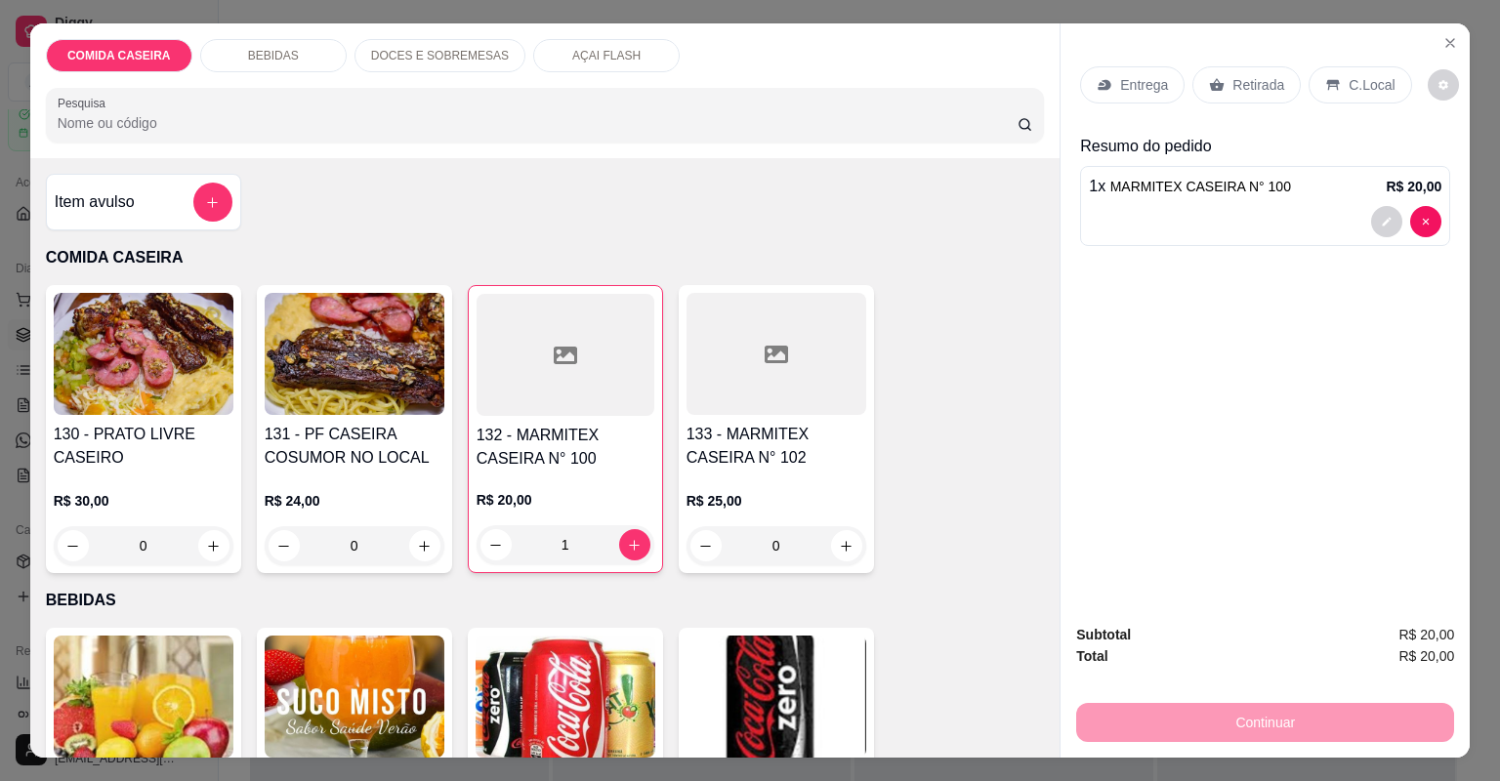
click at [1213, 74] on div "Retirada" at bounding box center [1246, 84] width 108 height 37
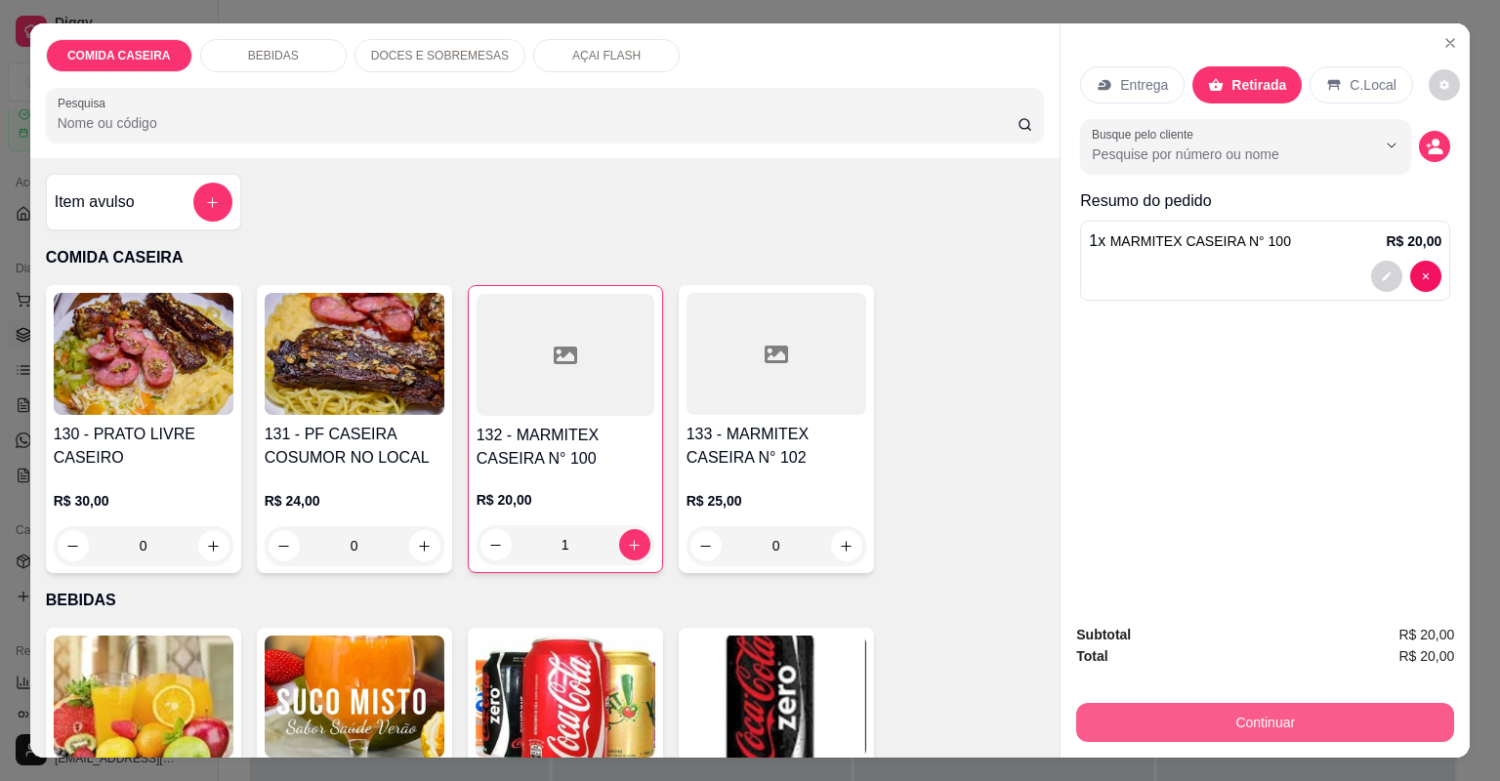
click at [1245, 729] on button "Continuar" at bounding box center [1265, 722] width 378 height 39
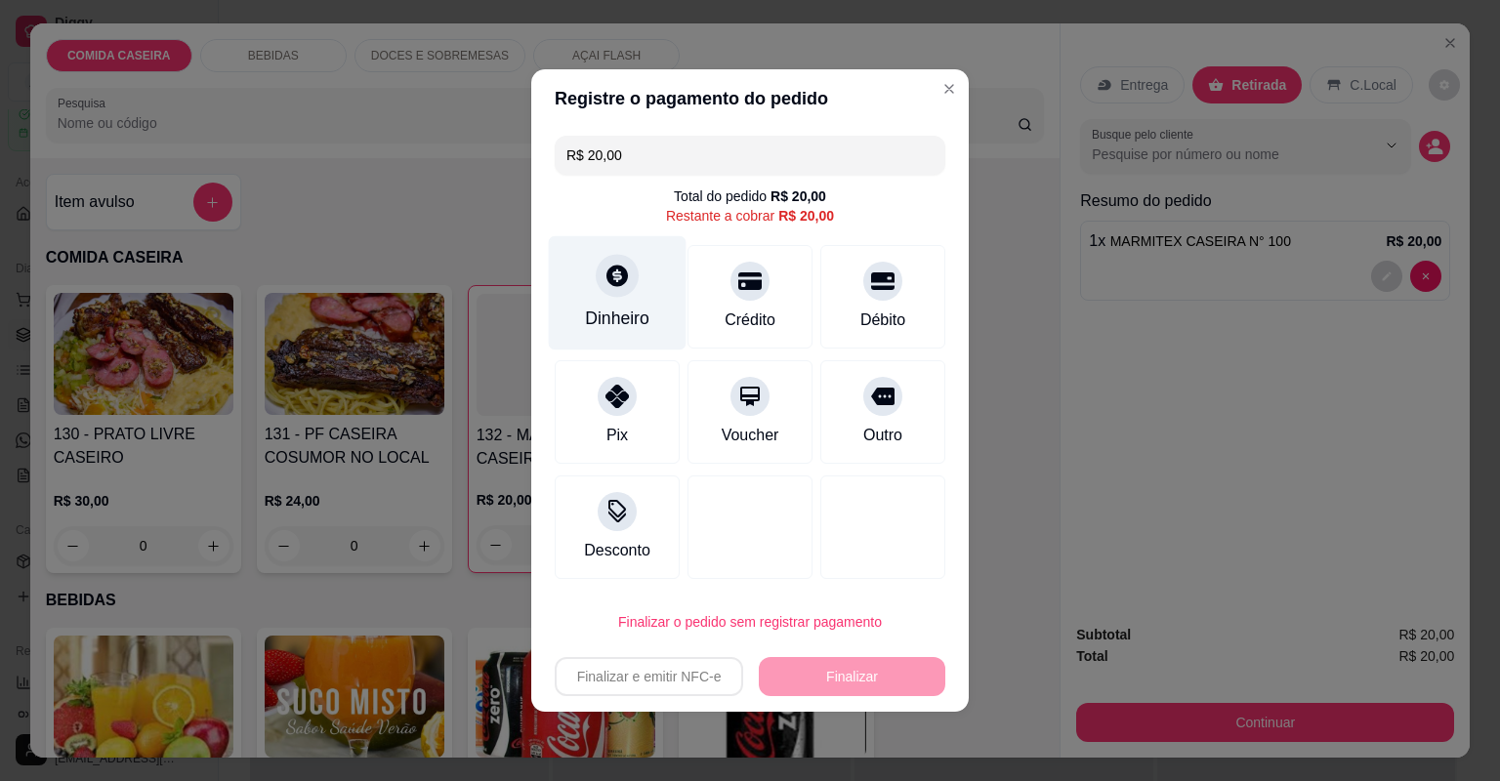
click at [590, 285] on div "Dinheiro" at bounding box center [618, 293] width 138 height 114
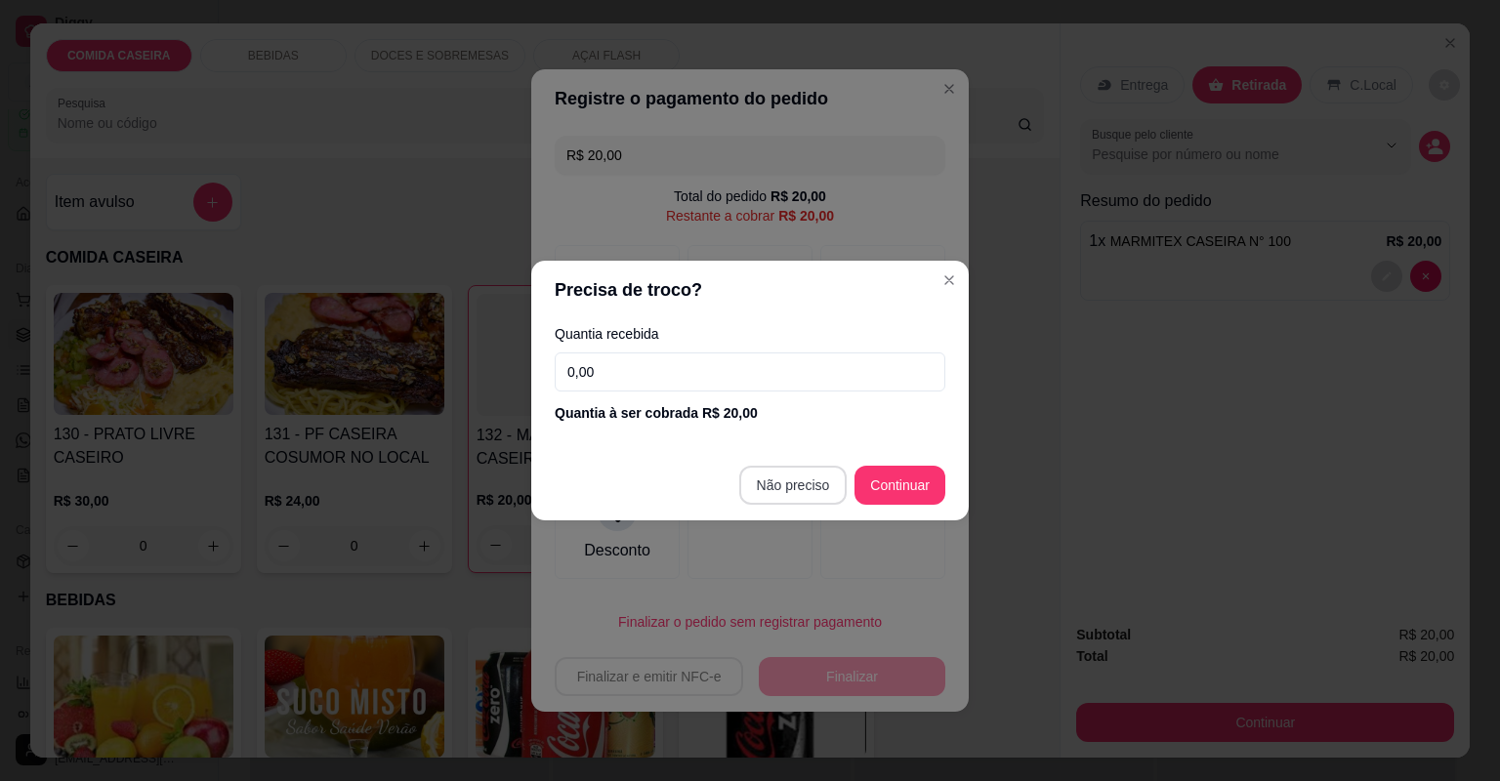
type input "R$ 0,00"
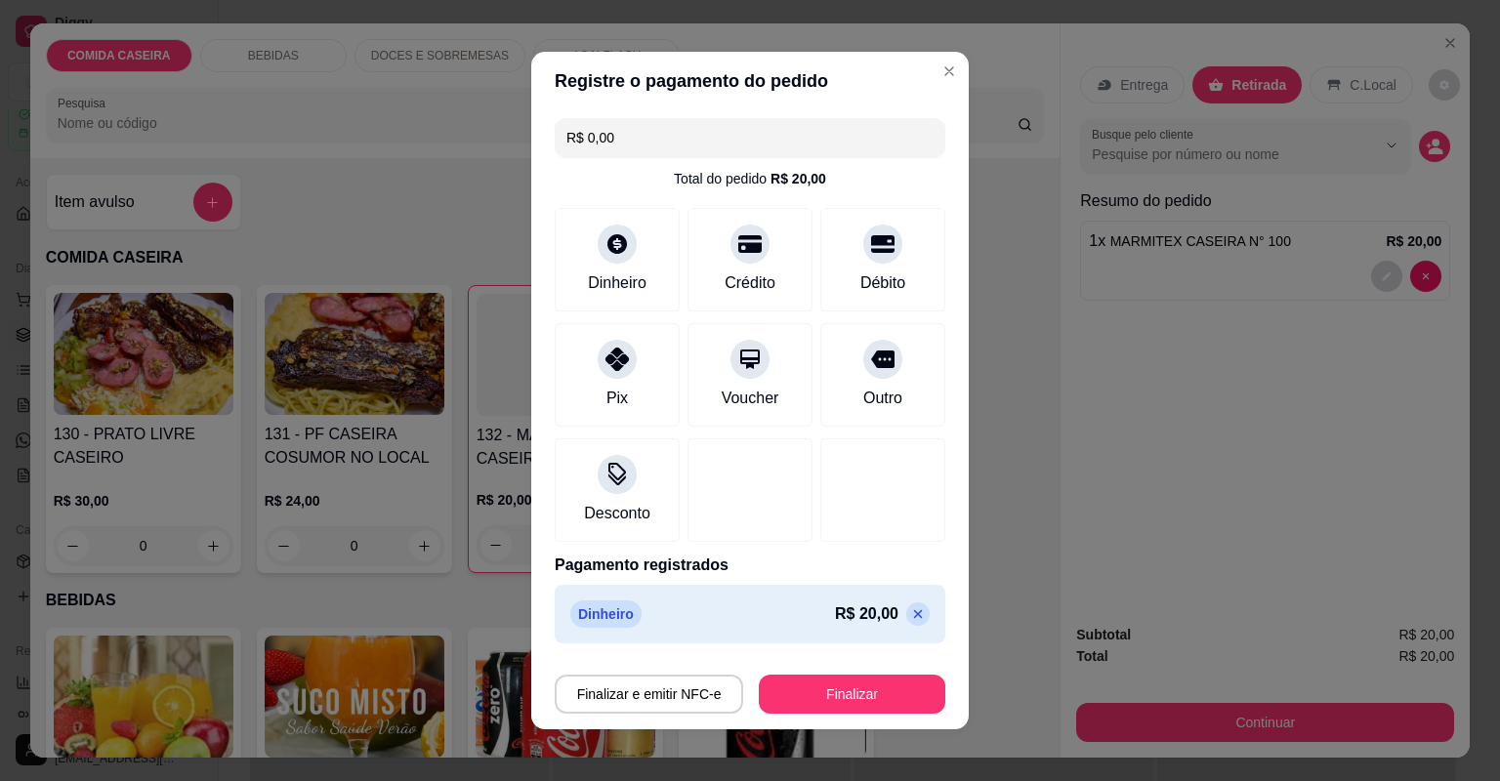
click at [797, 712] on footer "Finalizar e emitir NFC-e Finalizar" at bounding box center [749, 690] width 437 height 78
click at [806, 704] on button "Finalizar" at bounding box center [852, 694] width 186 height 39
click at [806, 703] on div "Finalizar e emitir NFC-e Finalizar" at bounding box center [750, 694] width 391 height 39
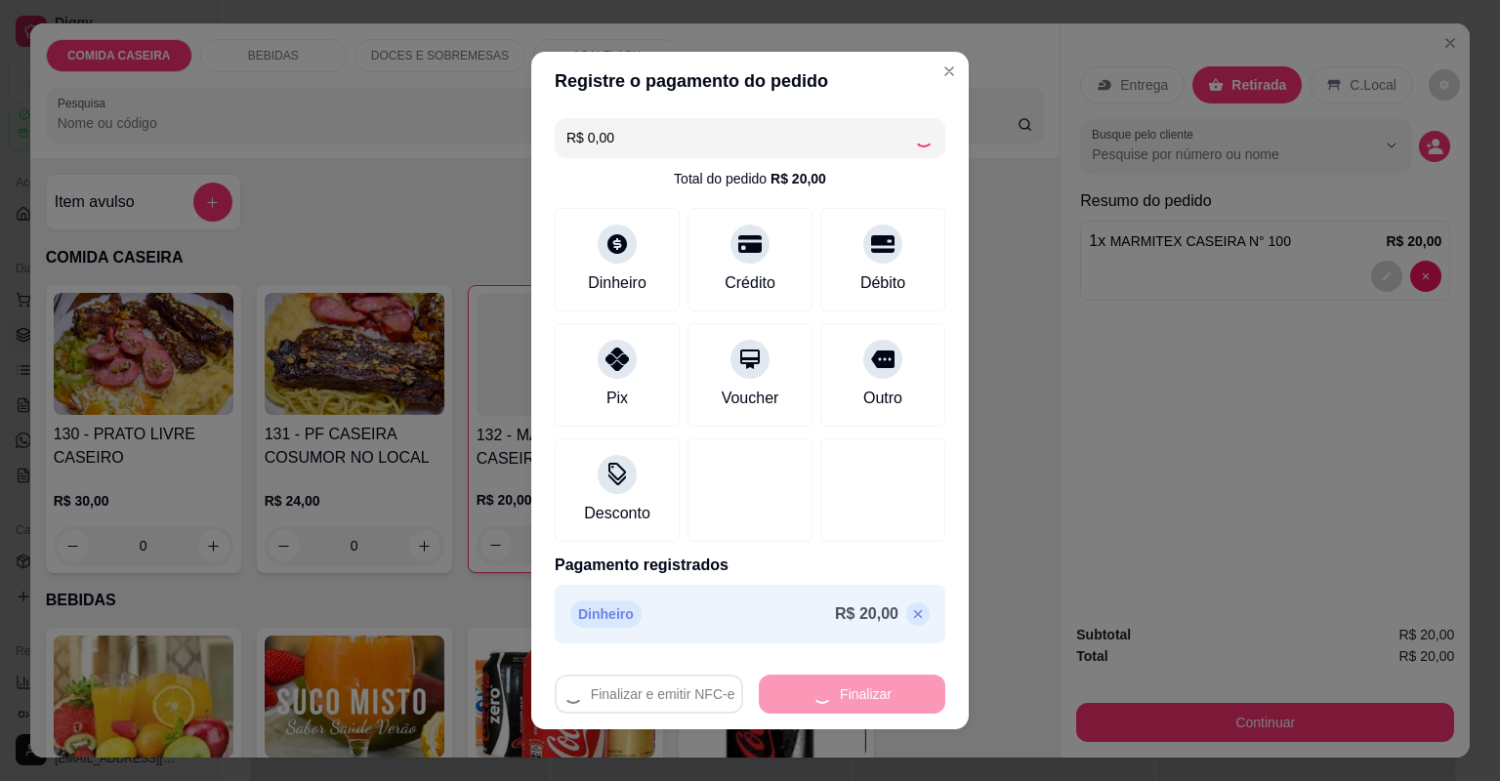
type input "0"
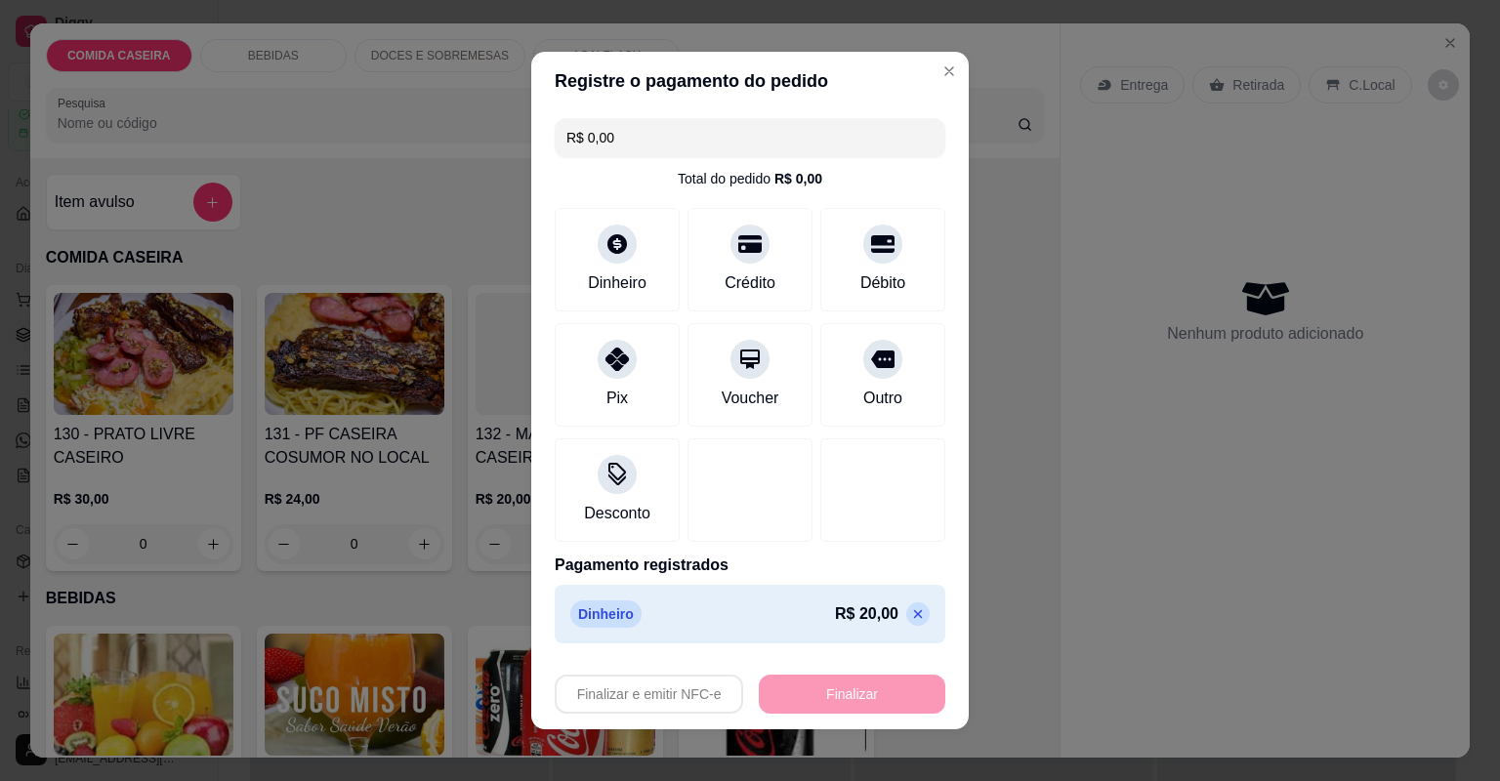
type input "-R$ 20,00"
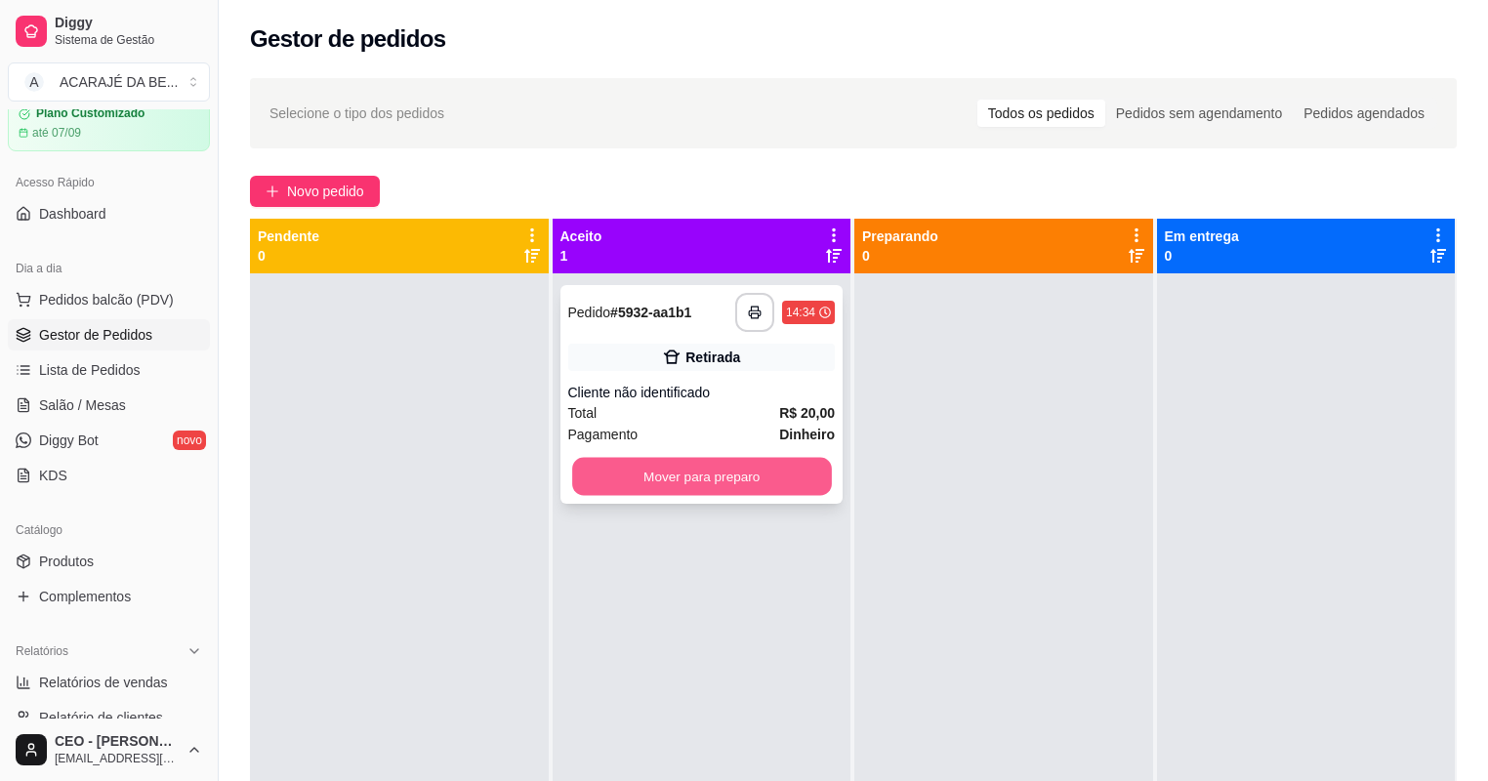
click at [750, 480] on button "Mover para preparo" at bounding box center [701, 477] width 259 height 38
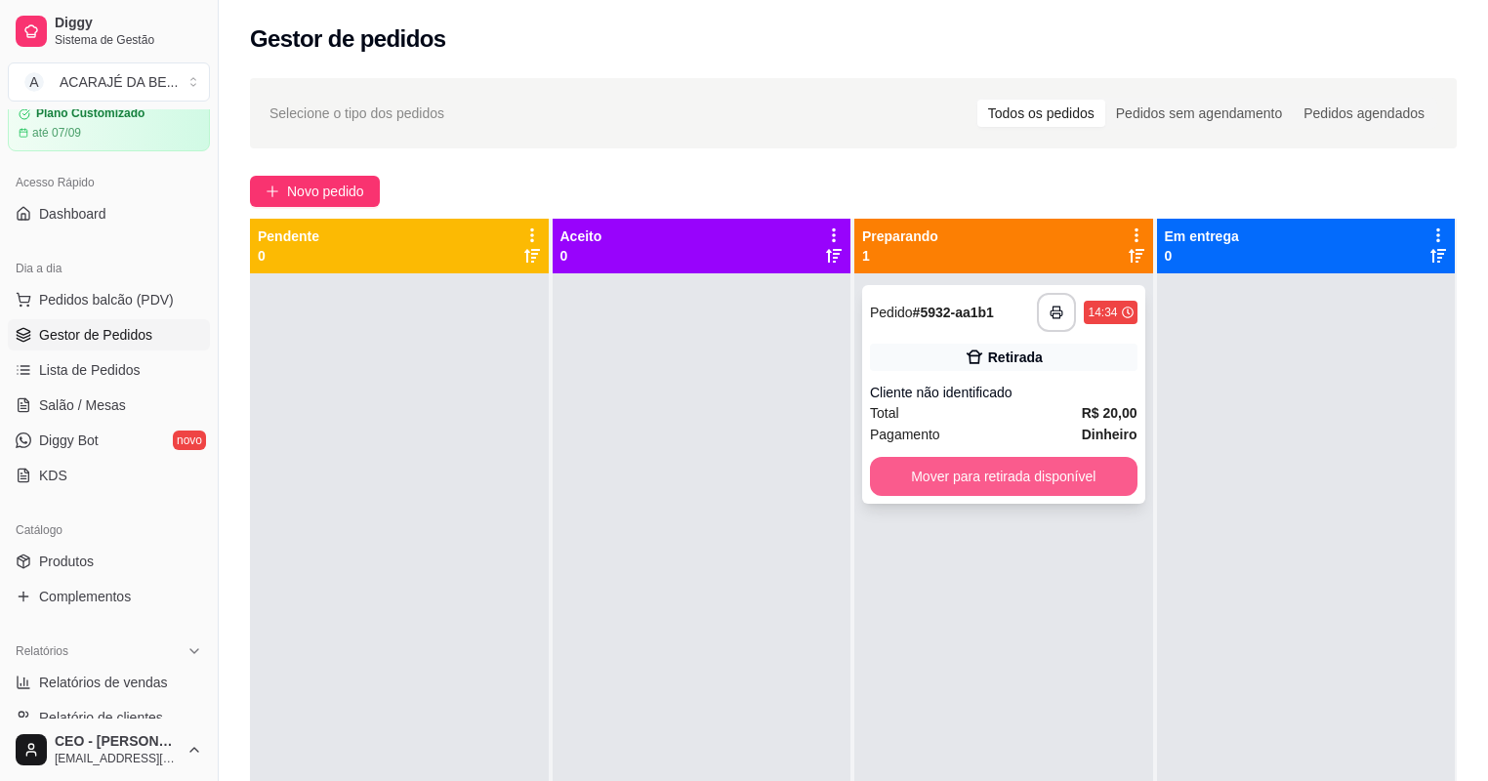
click at [1075, 475] on button "Mover para retirada disponível" at bounding box center [1004, 476] width 268 height 39
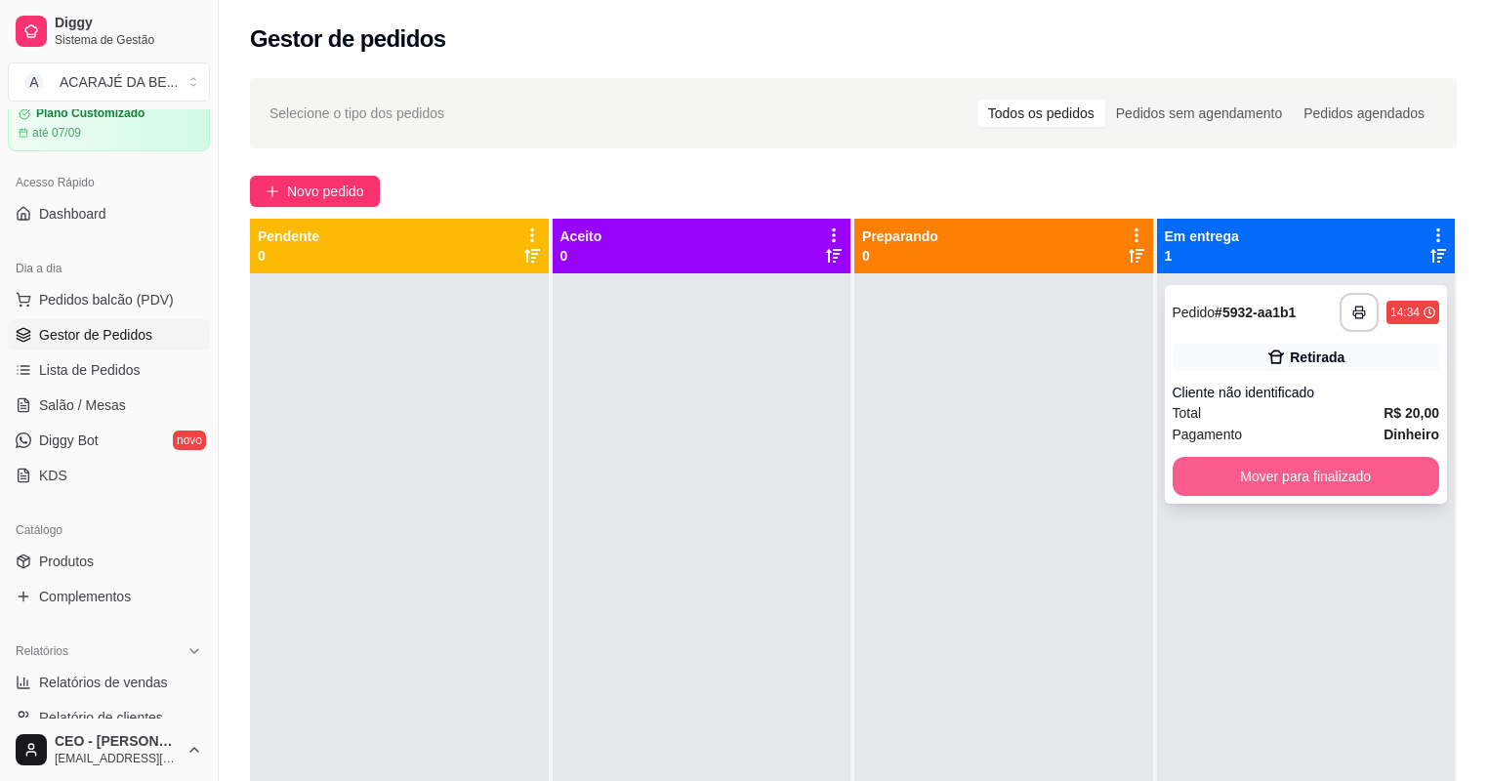
click at [1191, 465] on button "Mover para finalizado" at bounding box center [1307, 476] width 268 height 39
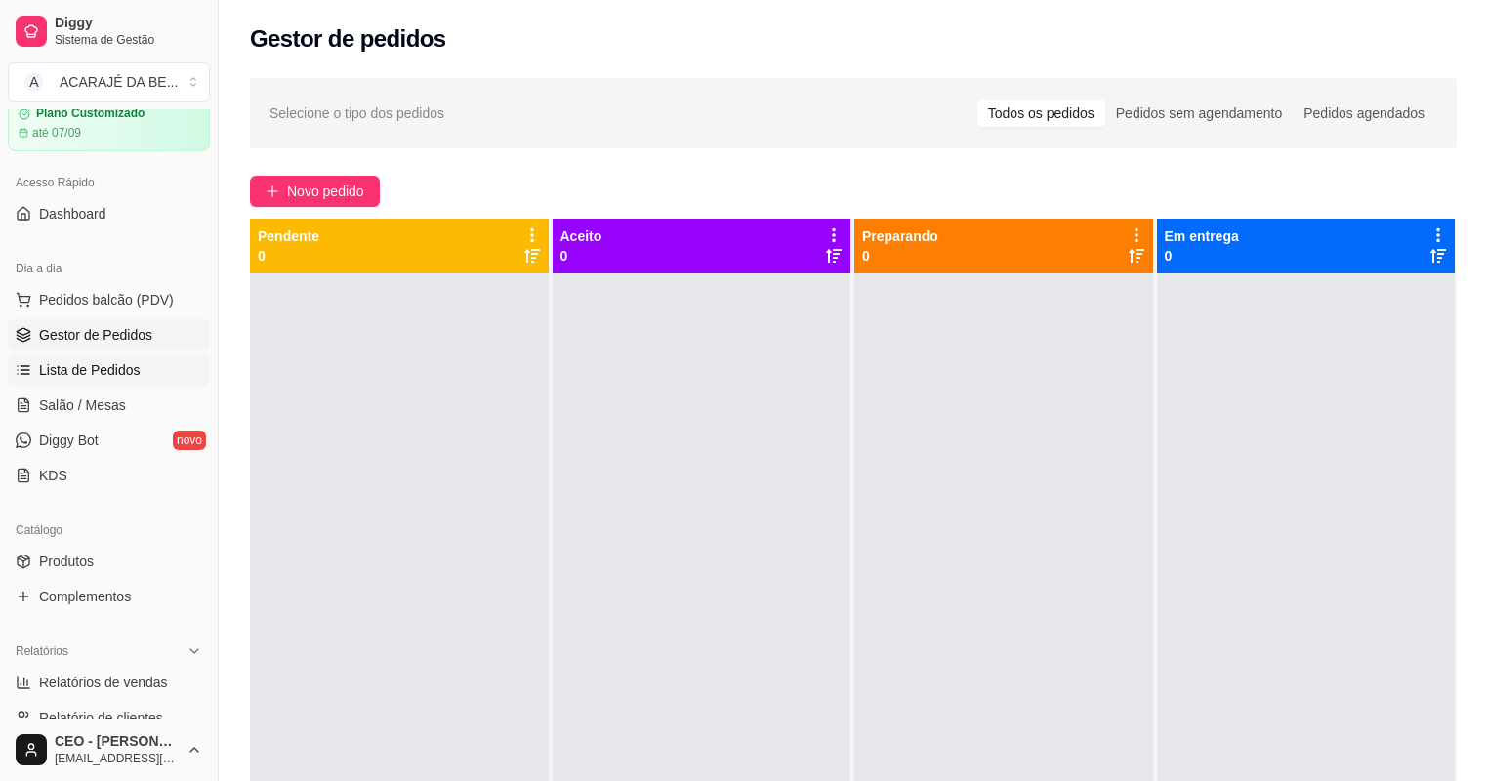
click at [173, 362] on link "Lista de Pedidos" at bounding box center [109, 369] width 202 height 31
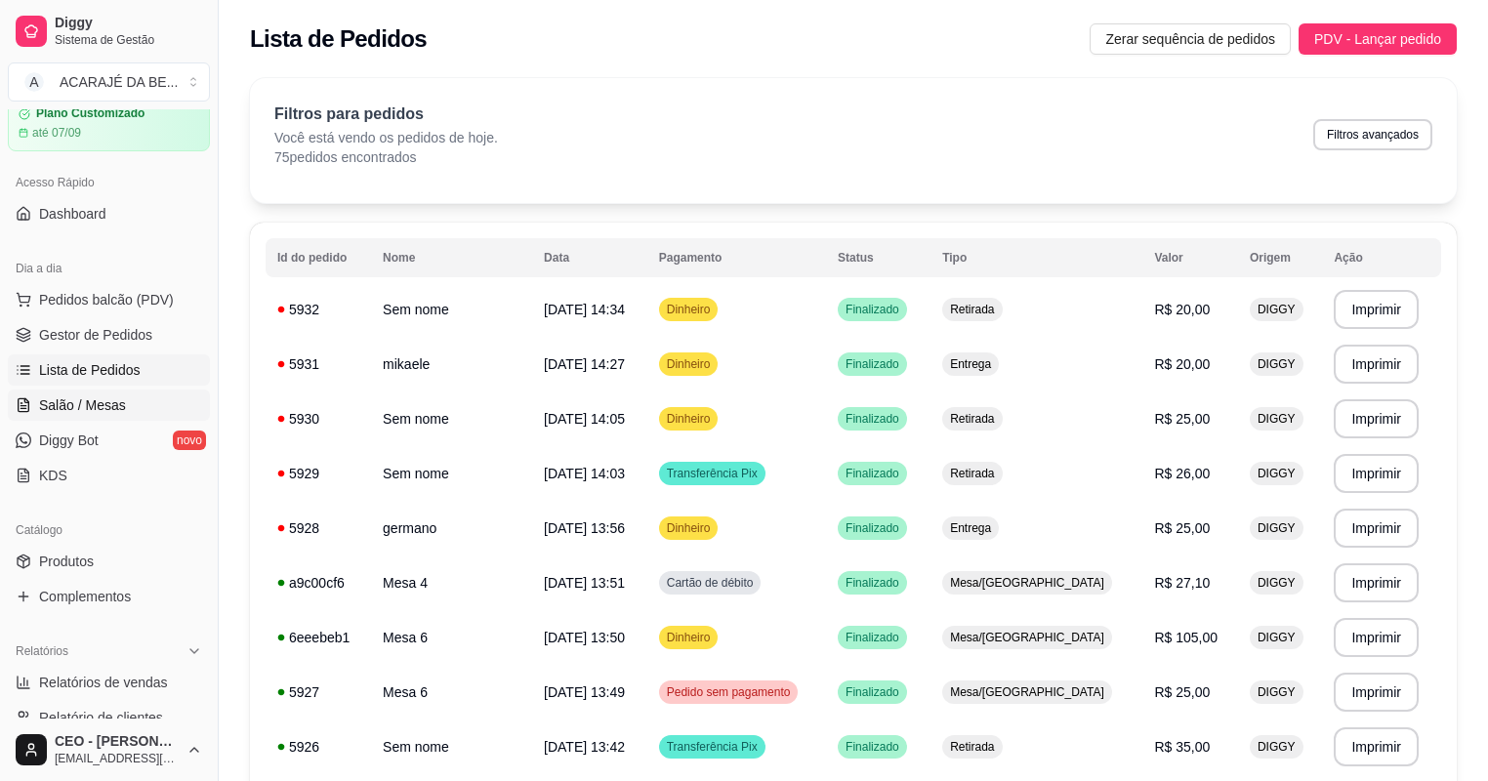
click at [137, 402] on link "Salão / Mesas" at bounding box center [109, 405] width 202 height 31
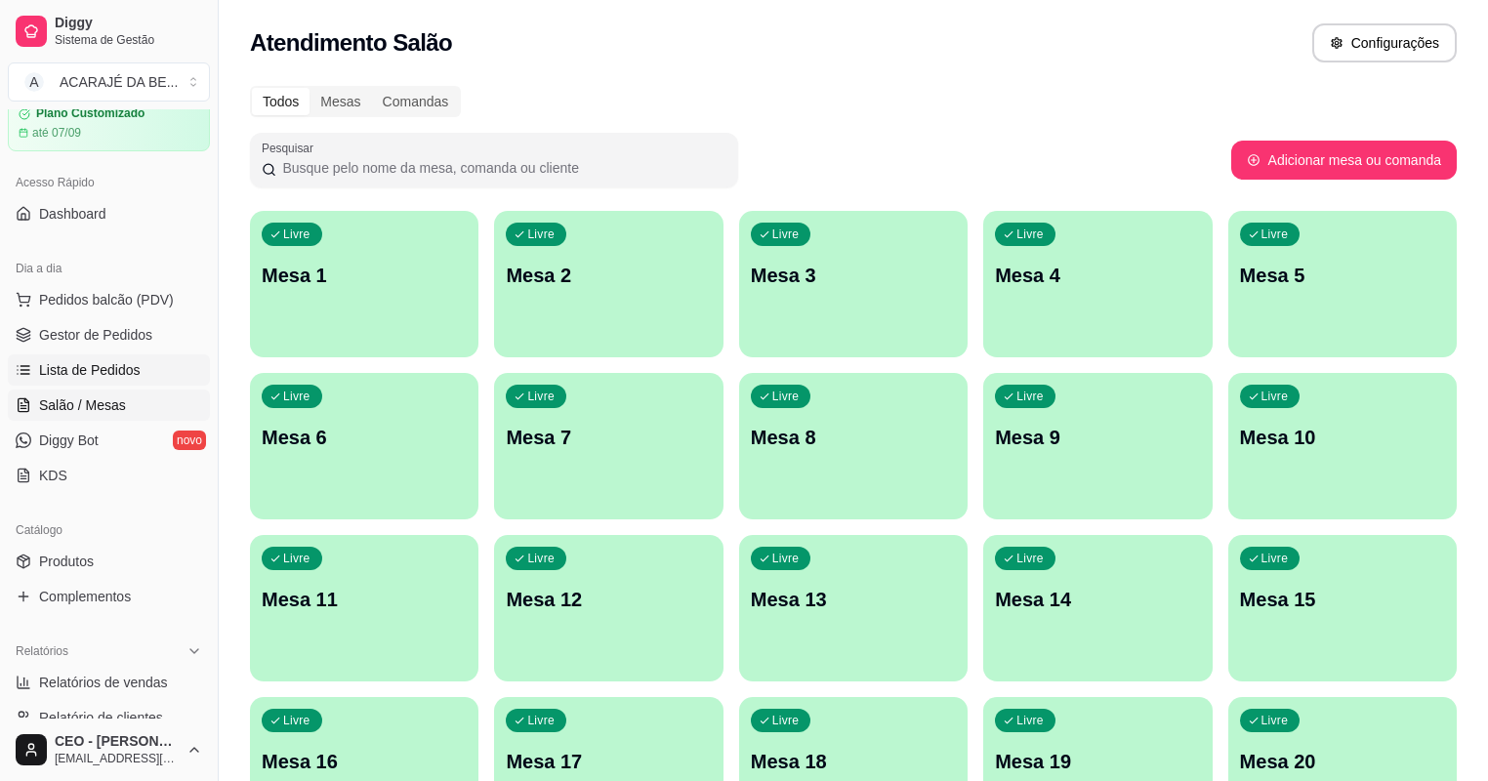
click at [166, 375] on link "Lista de Pedidos" at bounding box center [109, 369] width 202 height 31
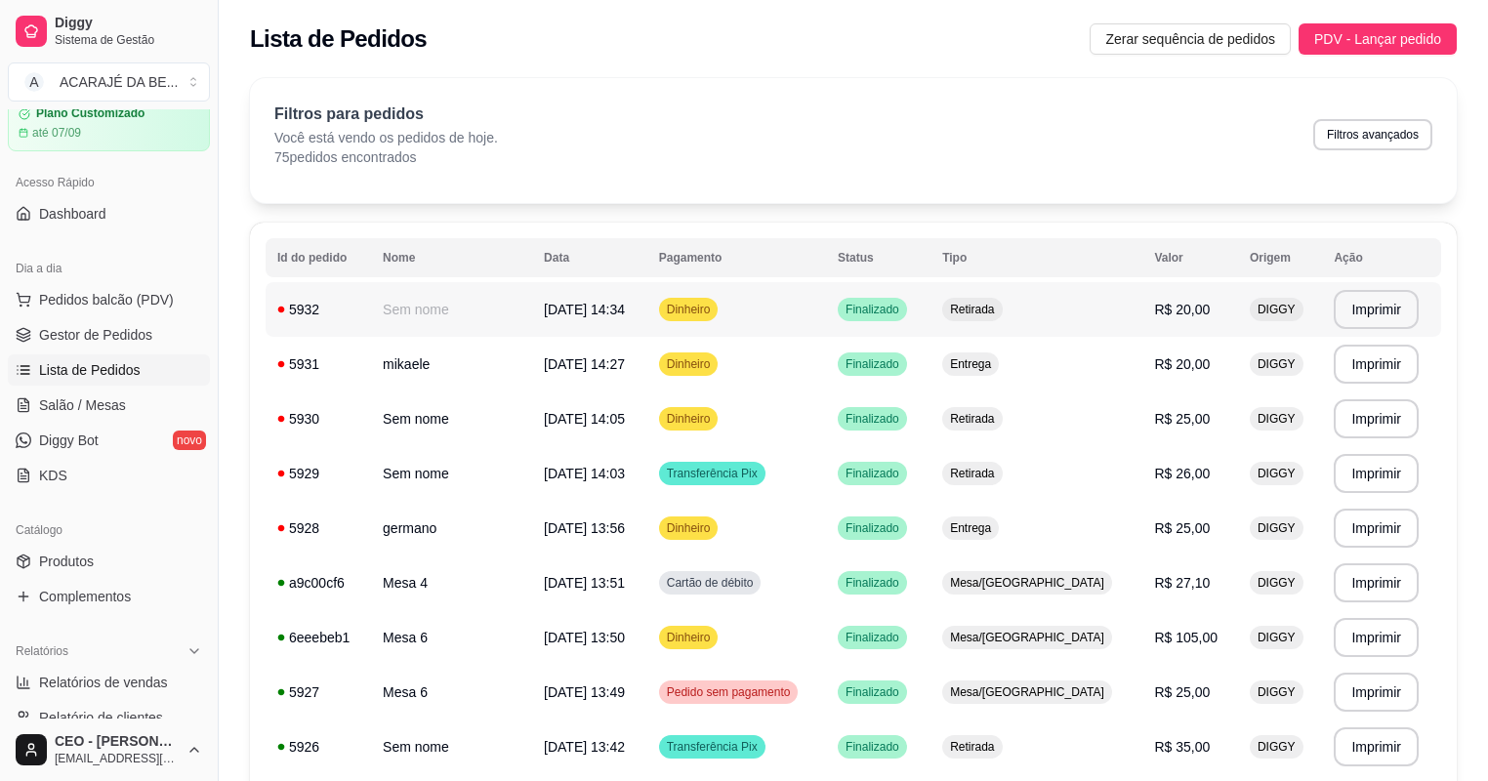
click at [867, 308] on td "Finalizado" at bounding box center [878, 309] width 104 height 55
click at [680, 347] on td "Dinheiro" at bounding box center [736, 364] width 179 height 55
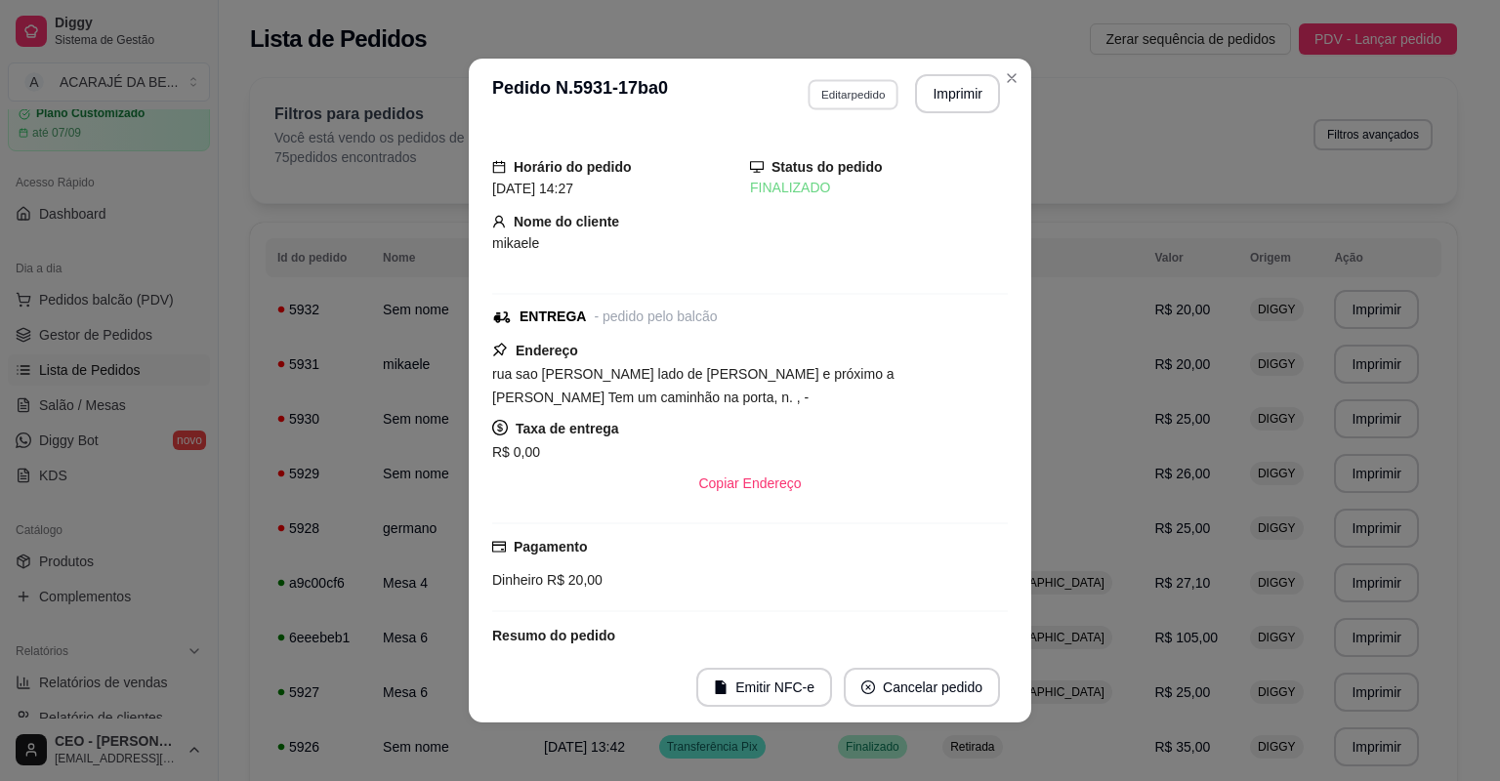
click at [856, 89] on button "Editar pedido" at bounding box center [852, 94] width 91 height 30
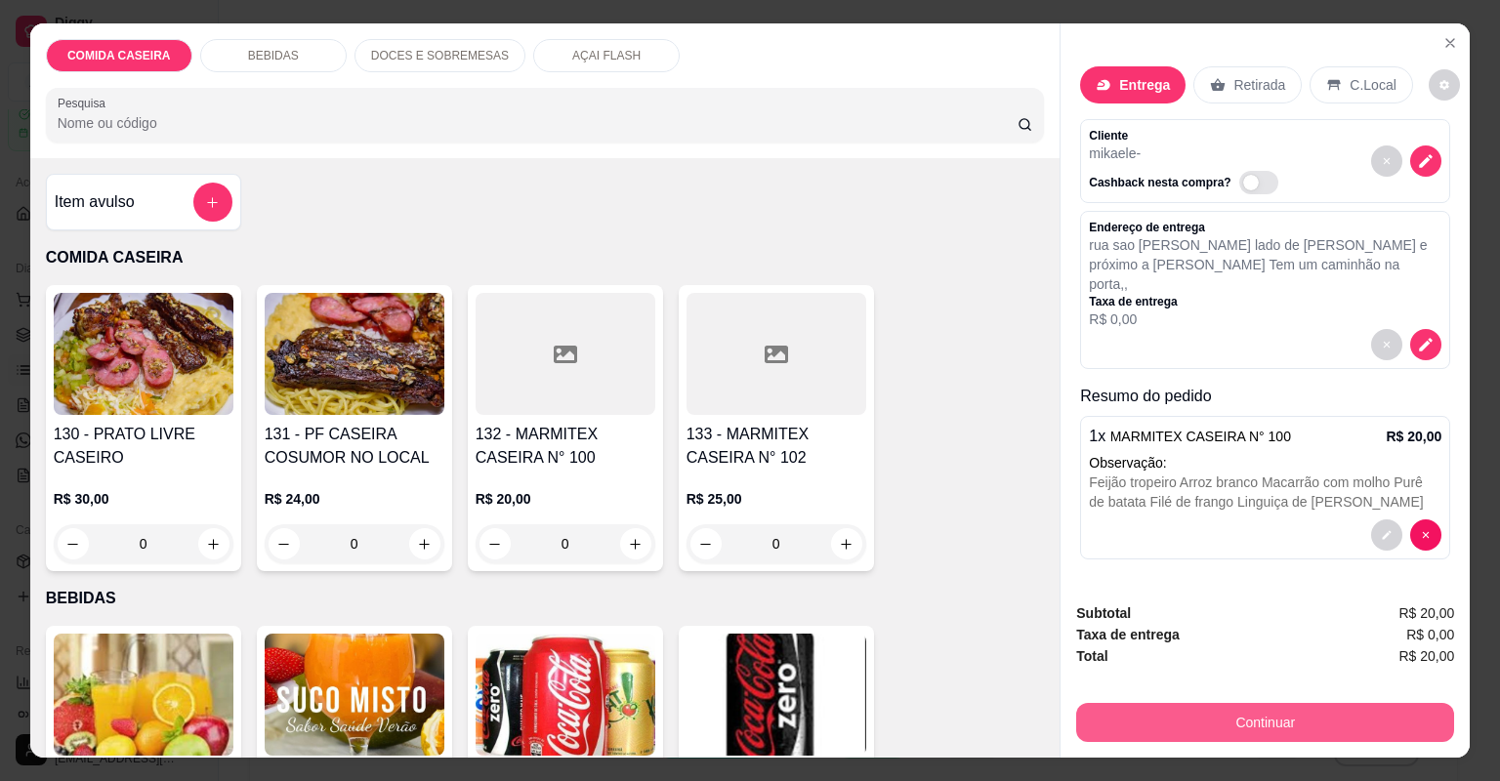
click at [1149, 698] on div "Continuar" at bounding box center [1265, 720] width 378 height 44
click at [1150, 710] on button "Continuar" at bounding box center [1265, 722] width 378 height 39
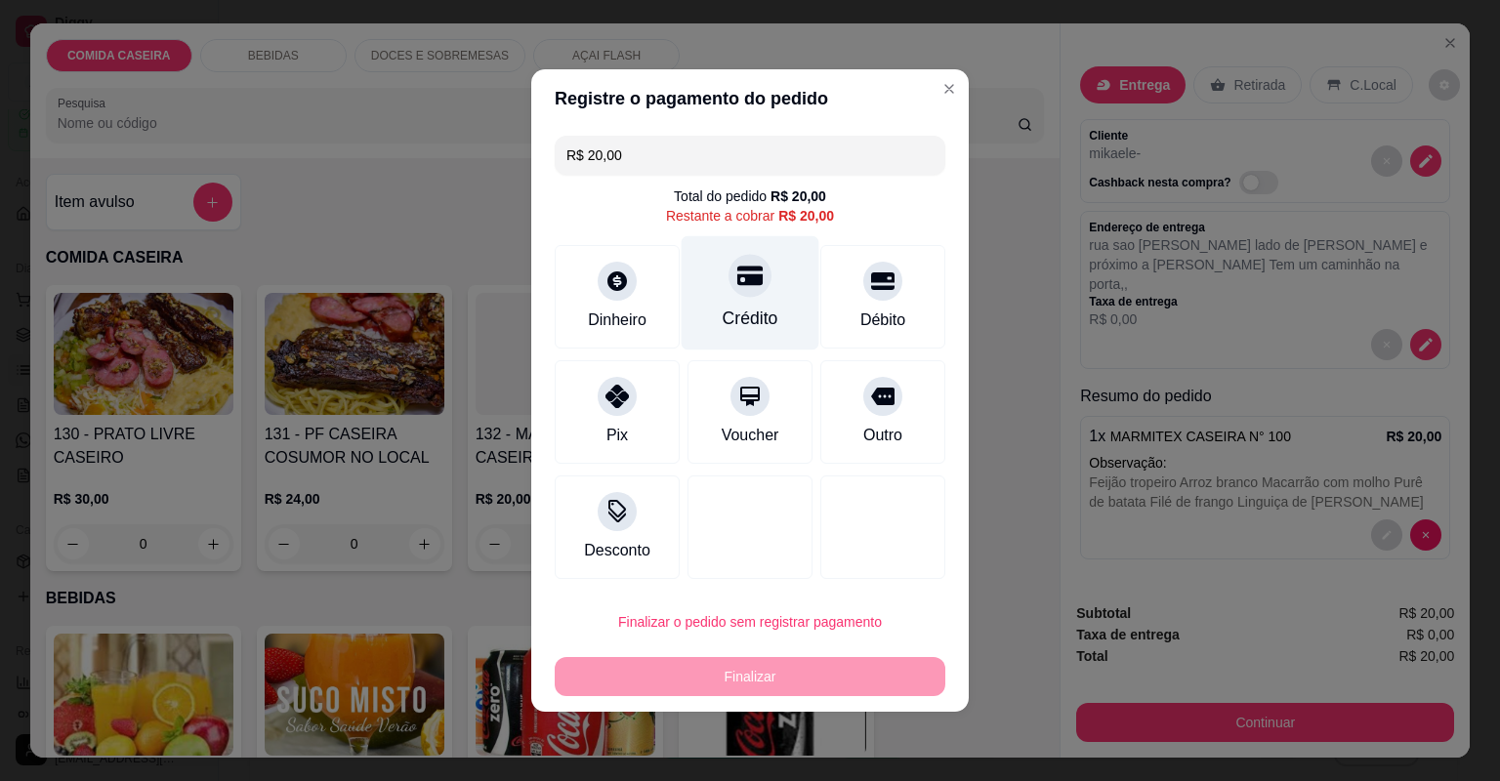
click at [736, 263] on div at bounding box center [749, 275] width 43 height 43
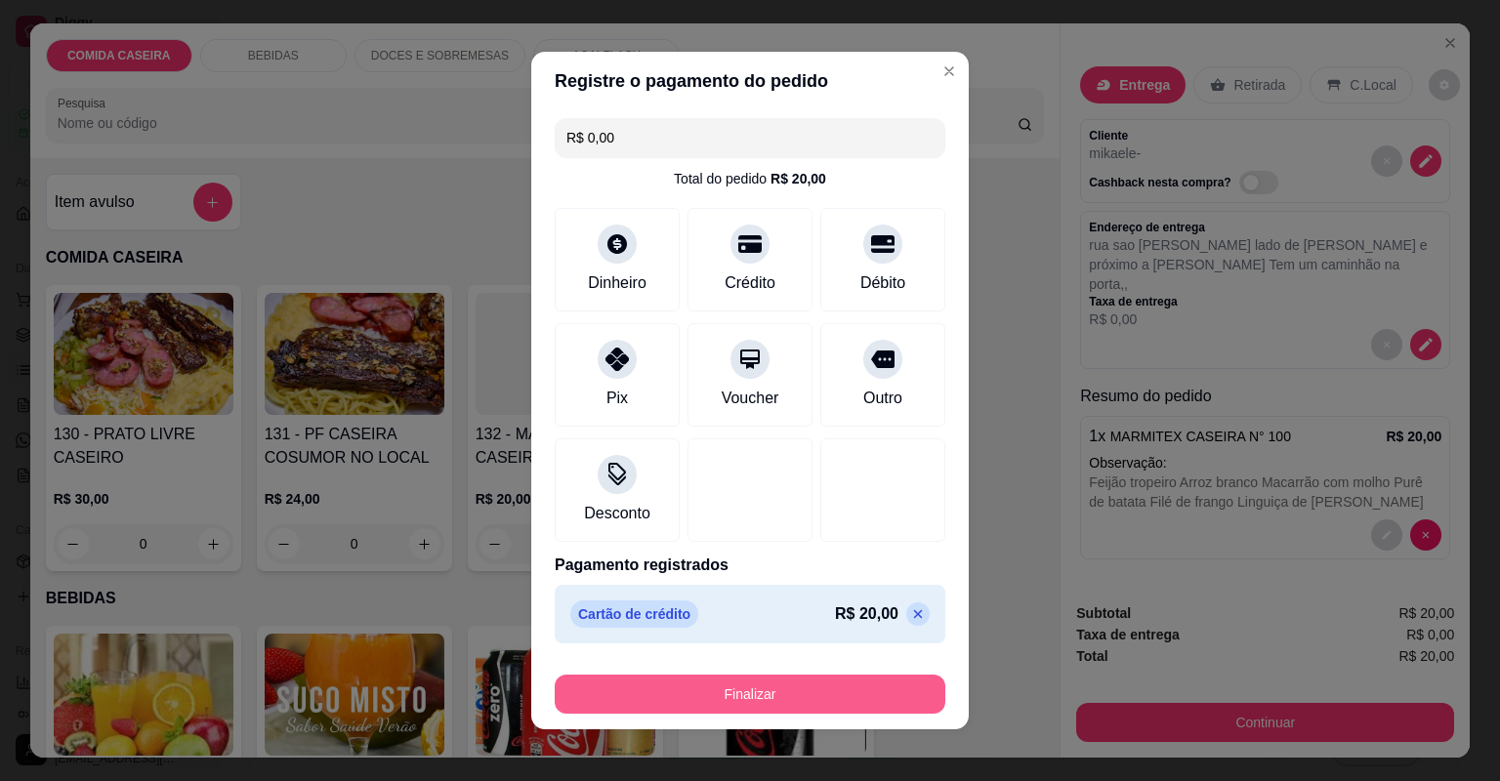
click at [730, 701] on button "Finalizar" at bounding box center [750, 694] width 391 height 39
click at [730, 701] on div "Finalizar" at bounding box center [750, 694] width 391 height 39
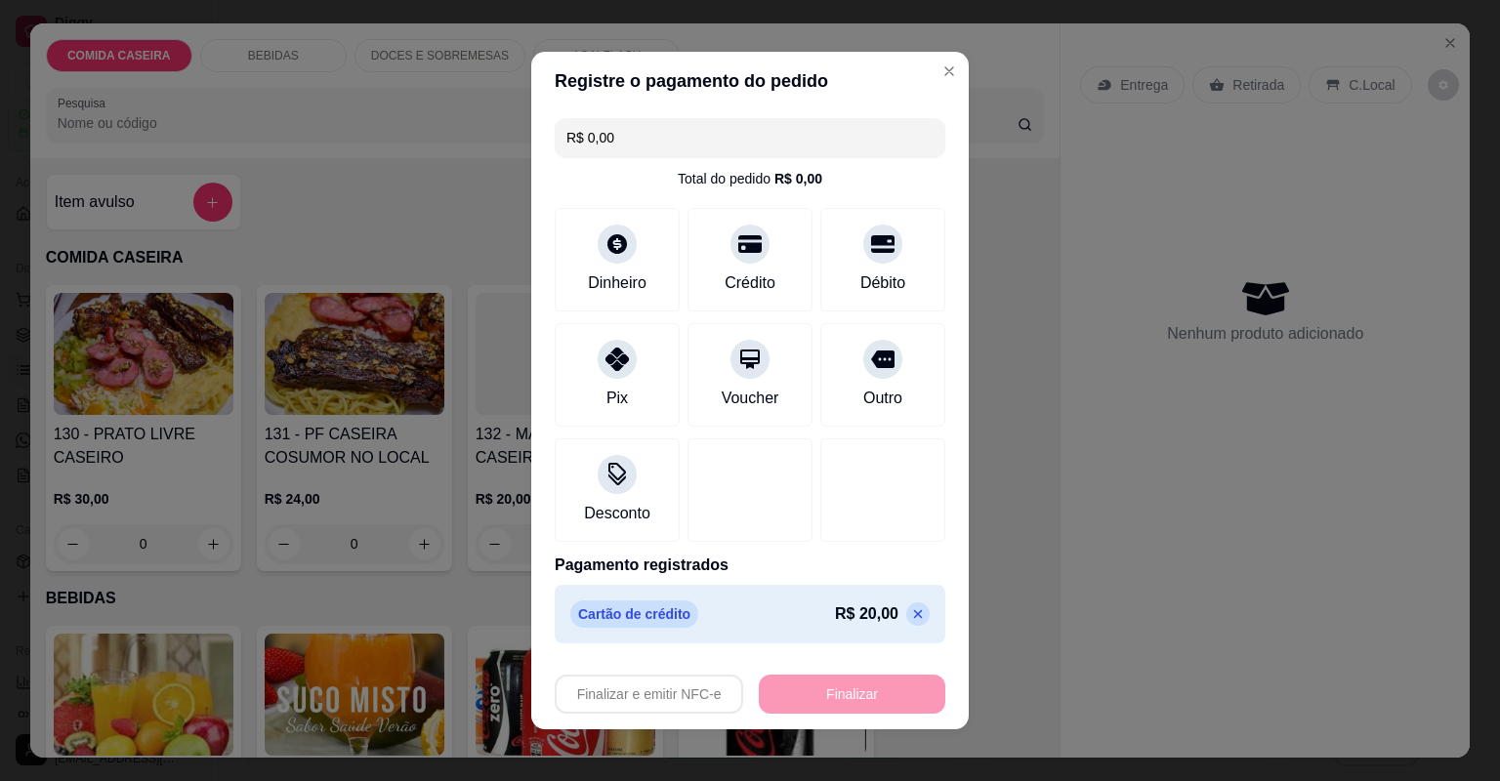
type input "-R$ 20,00"
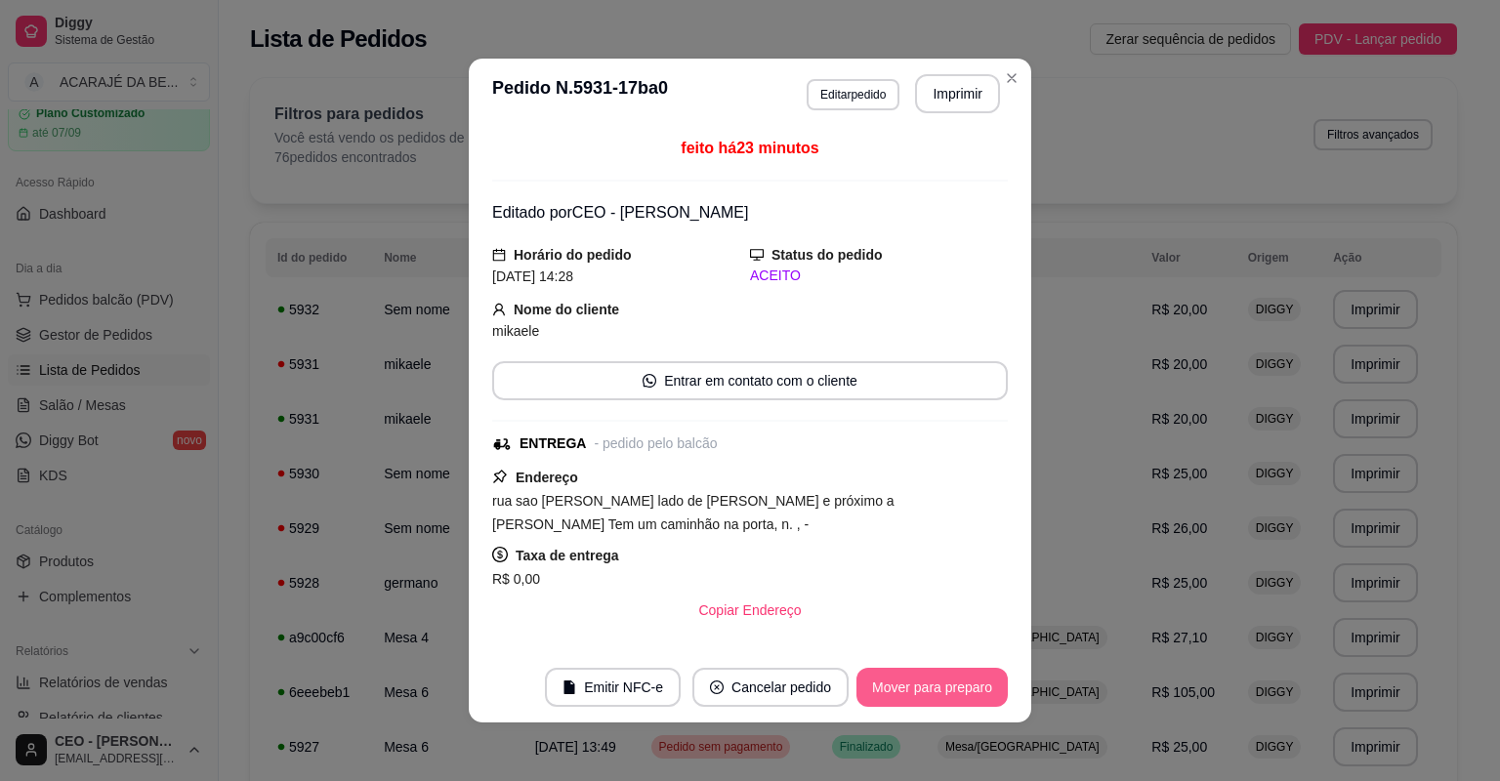
click at [899, 673] on button "Mover para preparo" at bounding box center [931, 687] width 151 height 39
click at [899, 673] on button "Mover para entrega" at bounding box center [932, 688] width 146 height 38
click at [899, 673] on button "Mover para finalizado" at bounding box center [927, 687] width 162 height 39
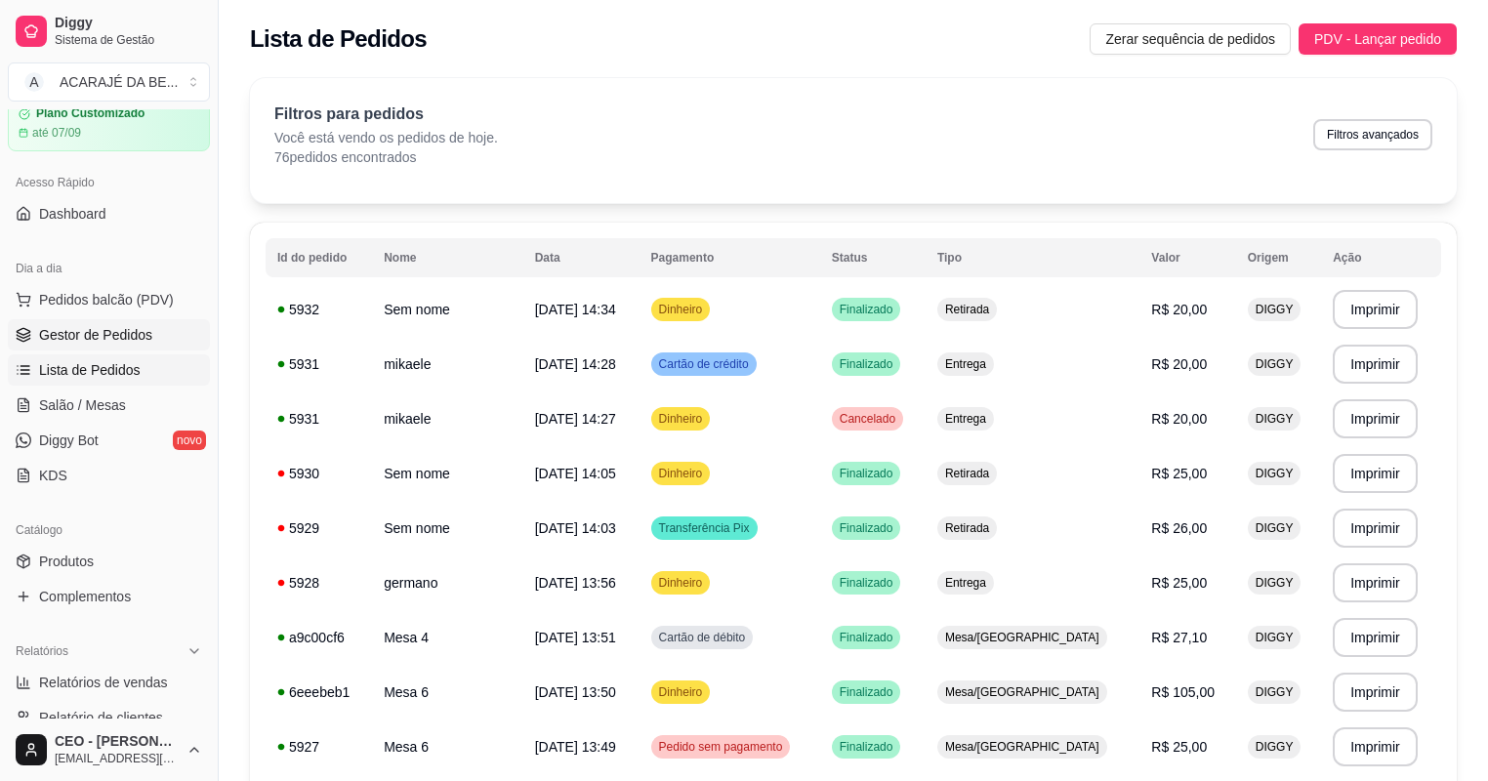
click at [102, 328] on span "Gestor de Pedidos" at bounding box center [95, 335] width 113 height 20
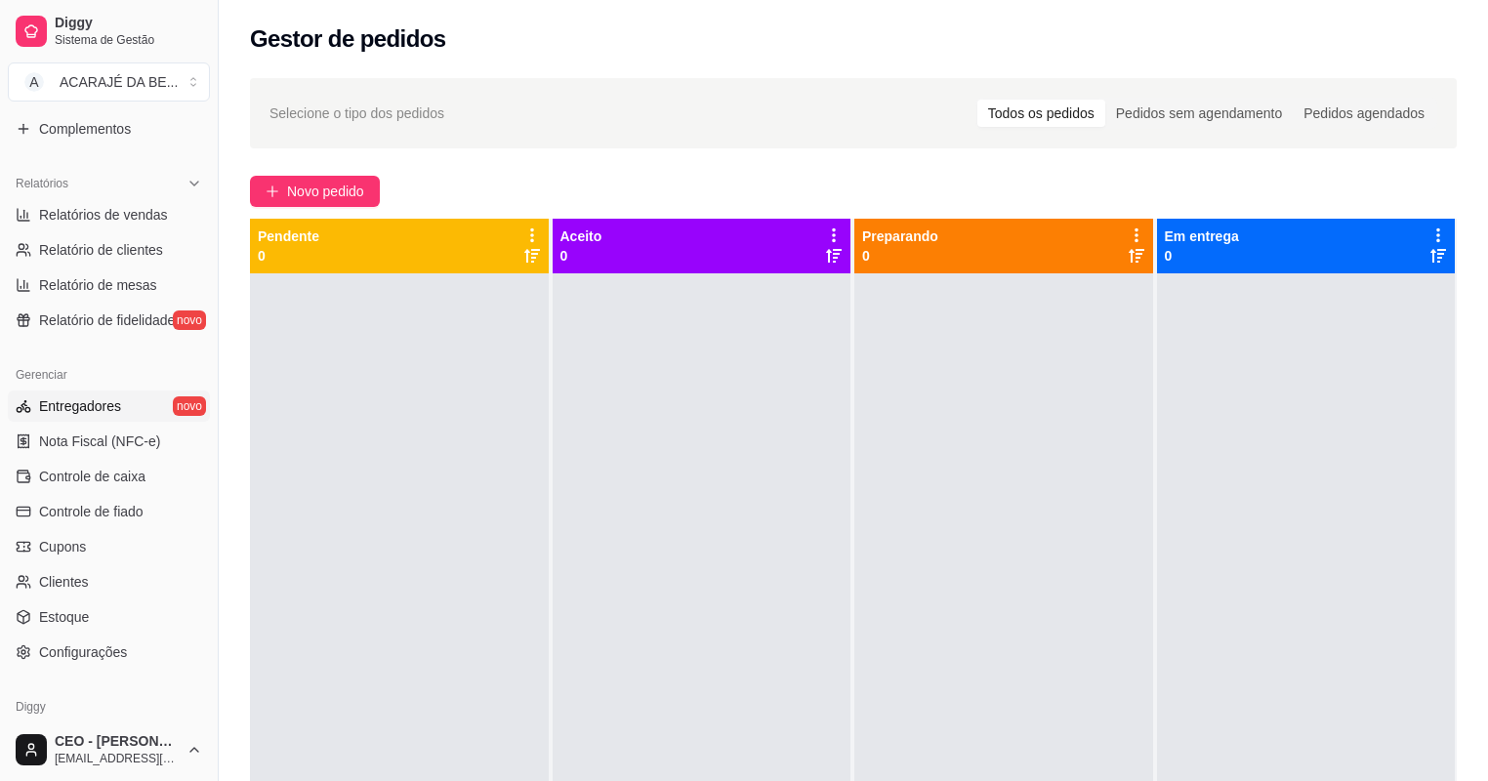
scroll to position [547, 0]
click at [155, 213] on span "Relatórios de vendas" at bounding box center [103, 214] width 129 height 20
select select "ALL"
select select "0"
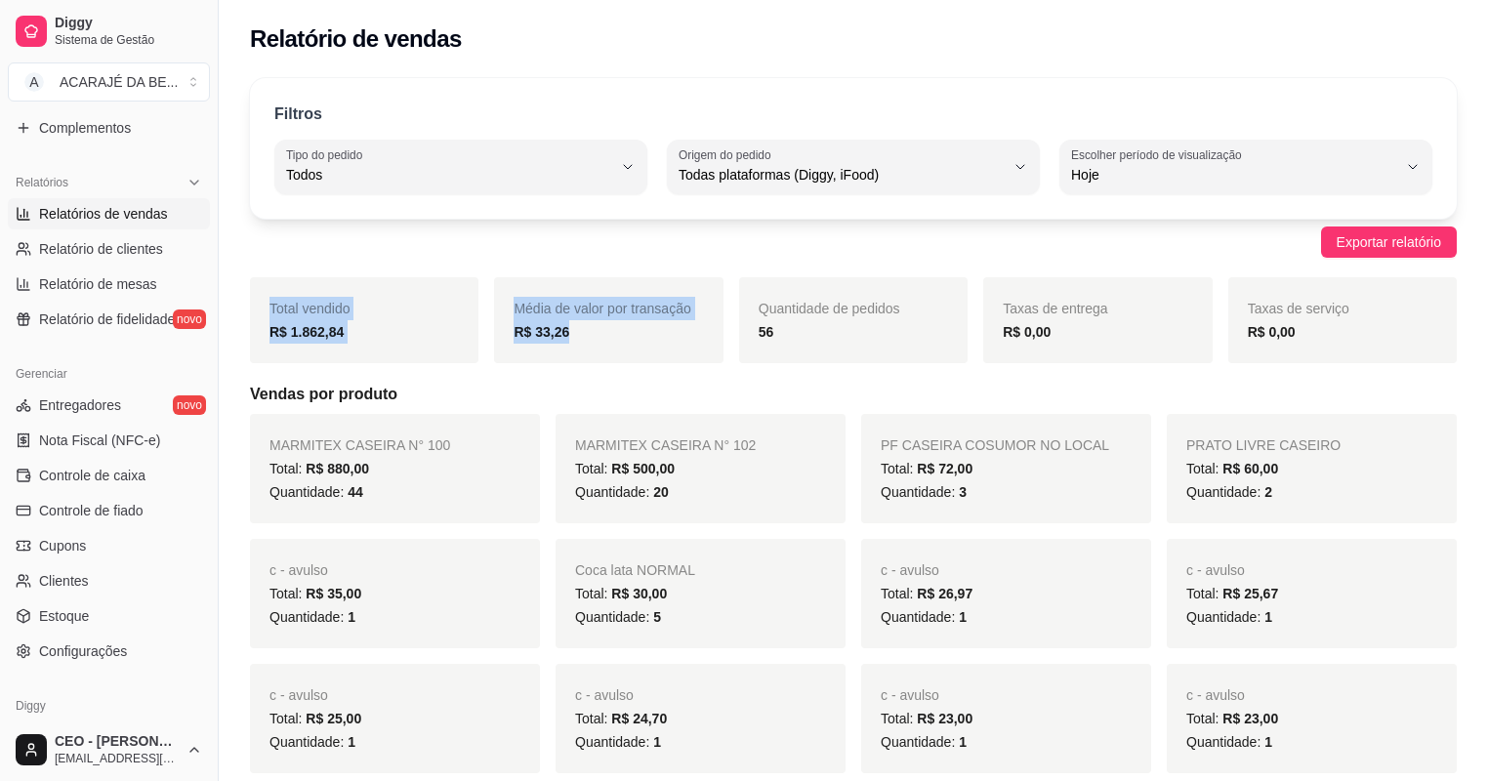
drag, startPoint x: 270, startPoint y: 307, endPoint x: 754, endPoint y: 351, distance: 485.3
click at [652, 340] on div "Total vendido R$ 1.862,84 Média de valor por transação R$ 33,26 Quantidade de p…" at bounding box center [853, 320] width 1207 height 86
drag, startPoint x: 754, startPoint y: 351, endPoint x: 870, endPoint y: 298, distance: 127.6
click at [870, 298] on div "Total vendido R$ 1.862,84 Média de valor por transação R$ 33,26 Quantidade de p…" at bounding box center [853, 320] width 1207 height 86
drag, startPoint x: 870, startPoint y: 298, endPoint x: 878, endPoint y: 361, distance: 63.9
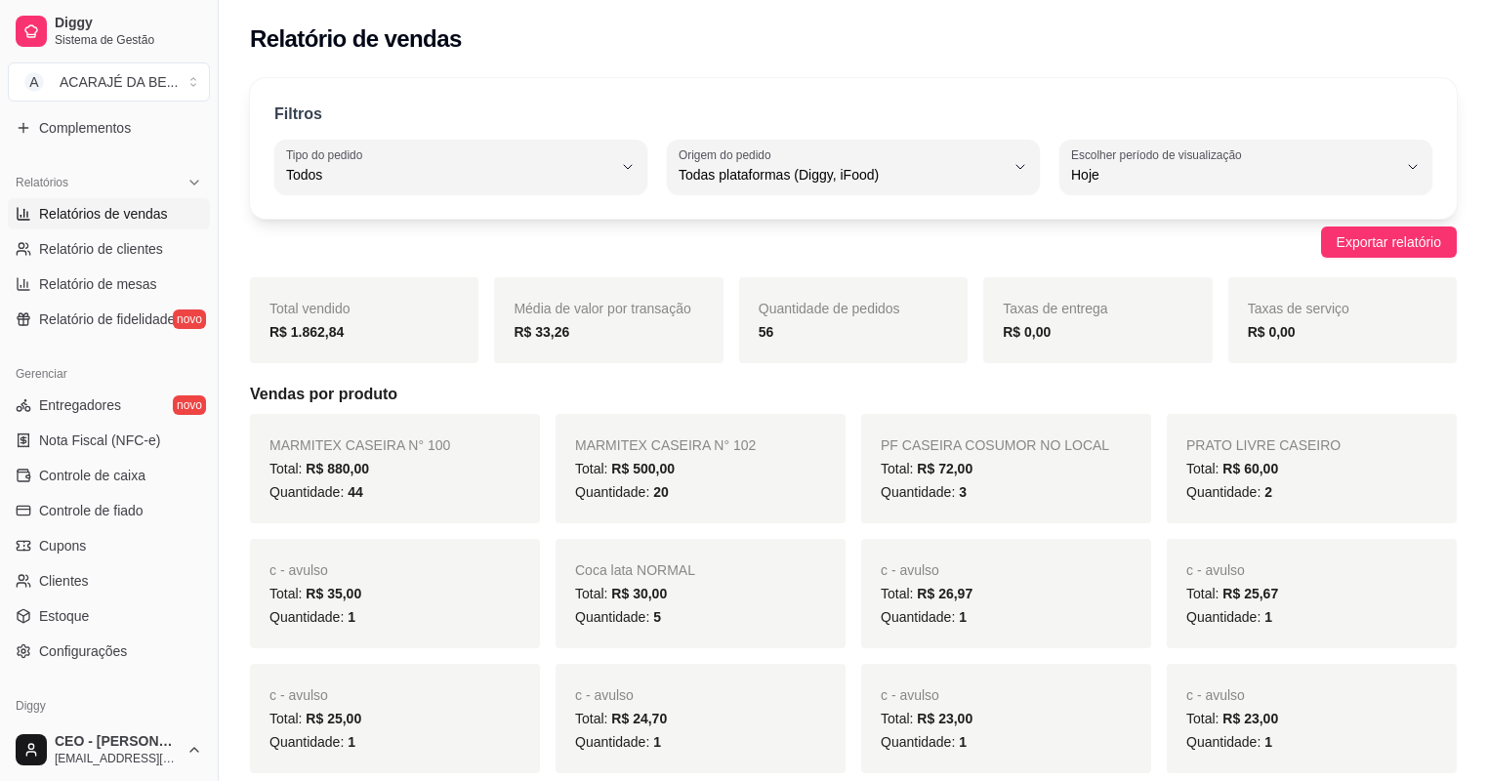
drag, startPoint x: 269, startPoint y: 305, endPoint x: 894, endPoint y: 349, distance: 626.4
click at [894, 349] on div "Total vendido R$ 1.862,84 Média de valor por transação R$ 33,26 Quantidade de p…" at bounding box center [853, 320] width 1207 height 86
copy div "Total vendido R$ 1.862,84 Média de valor por transação R$ 33,26 Quantidade de p…"
click at [500, 393] on h5 "Vendas por produto" at bounding box center [853, 394] width 1207 height 23
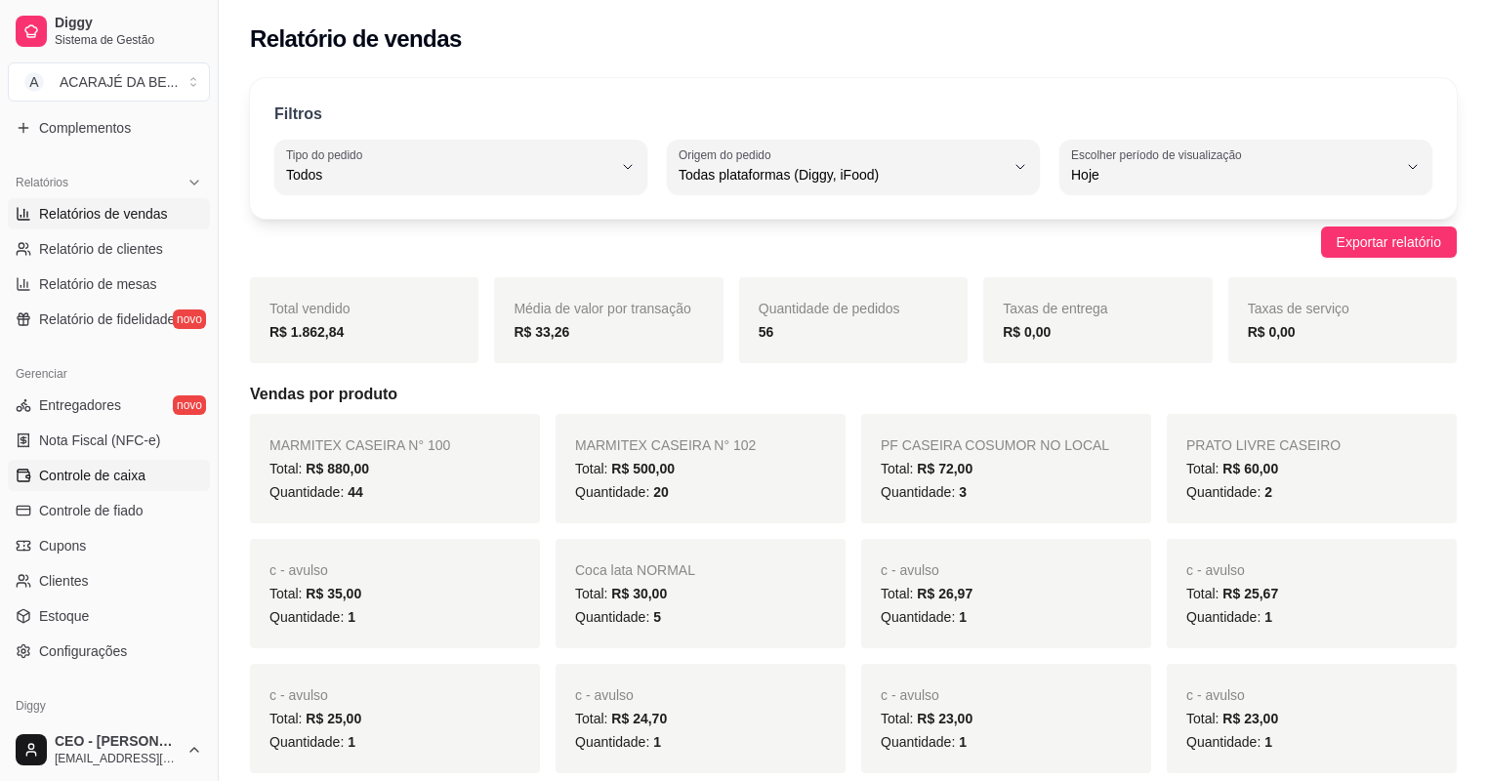
click at [121, 478] on span "Controle de caixa" at bounding box center [92, 476] width 106 height 20
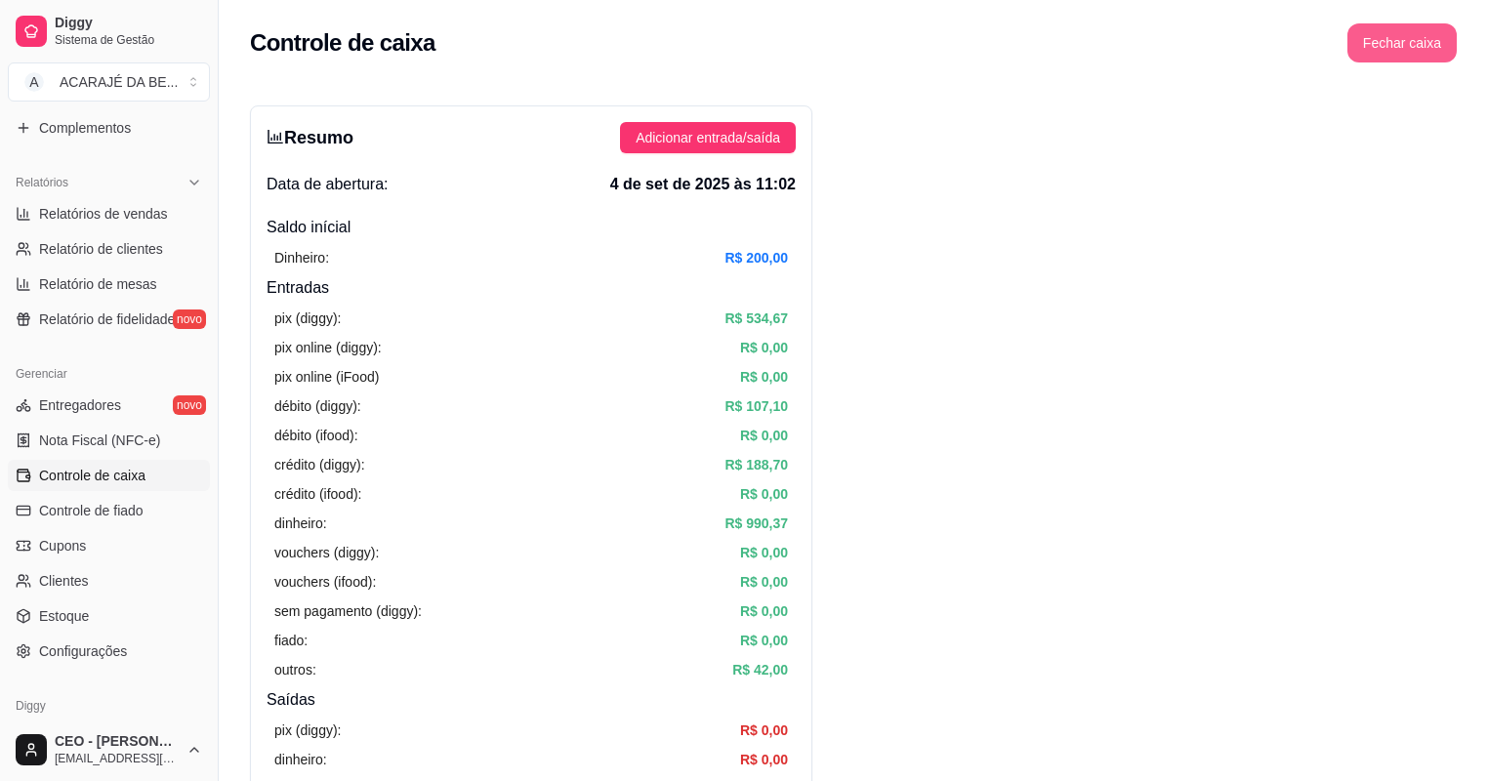
click at [1394, 35] on button "Fechar caixa" at bounding box center [1401, 42] width 109 height 39
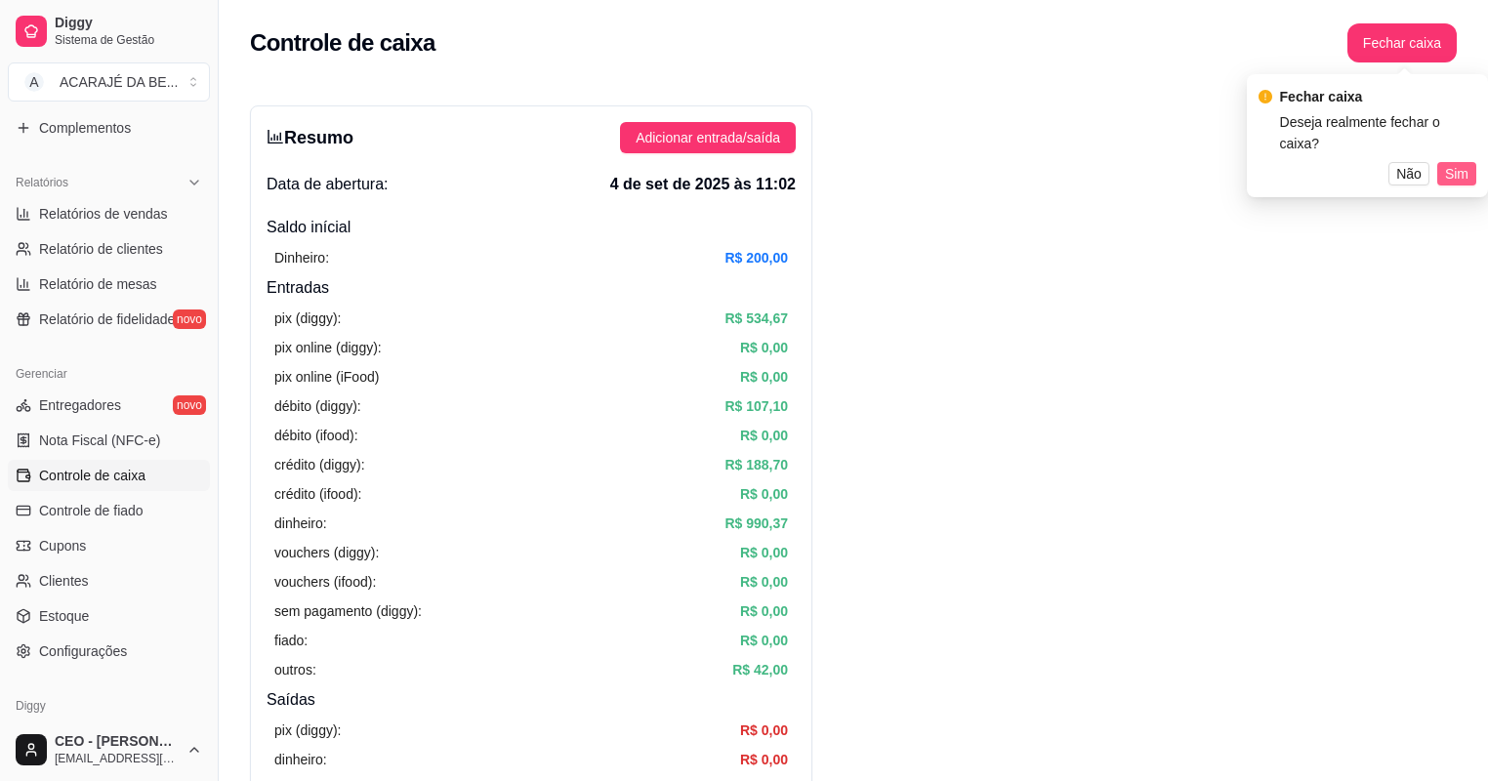
click at [1461, 163] on span "Sim" at bounding box center [1456, 173] width 23 height 21
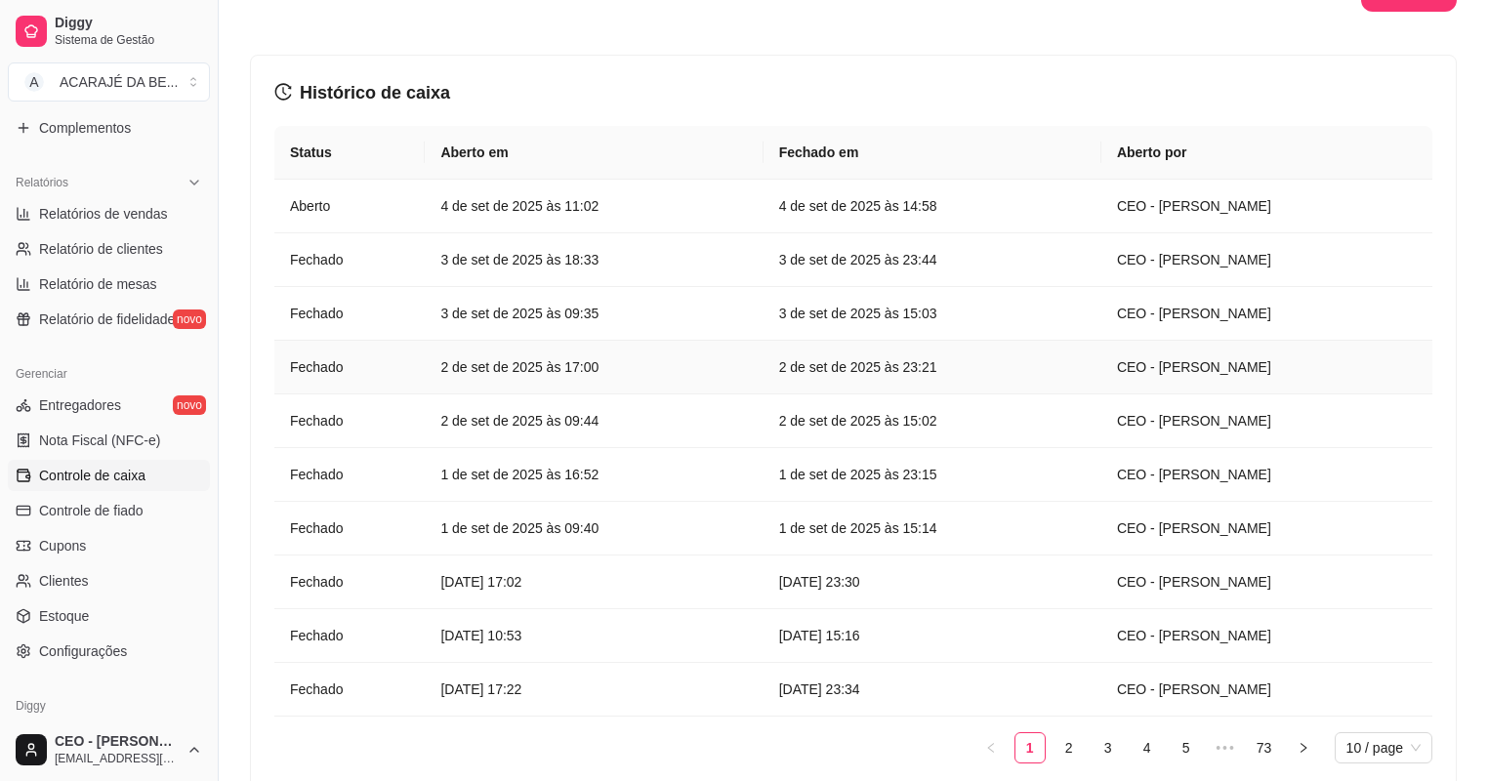
scroll to position [78, 0]
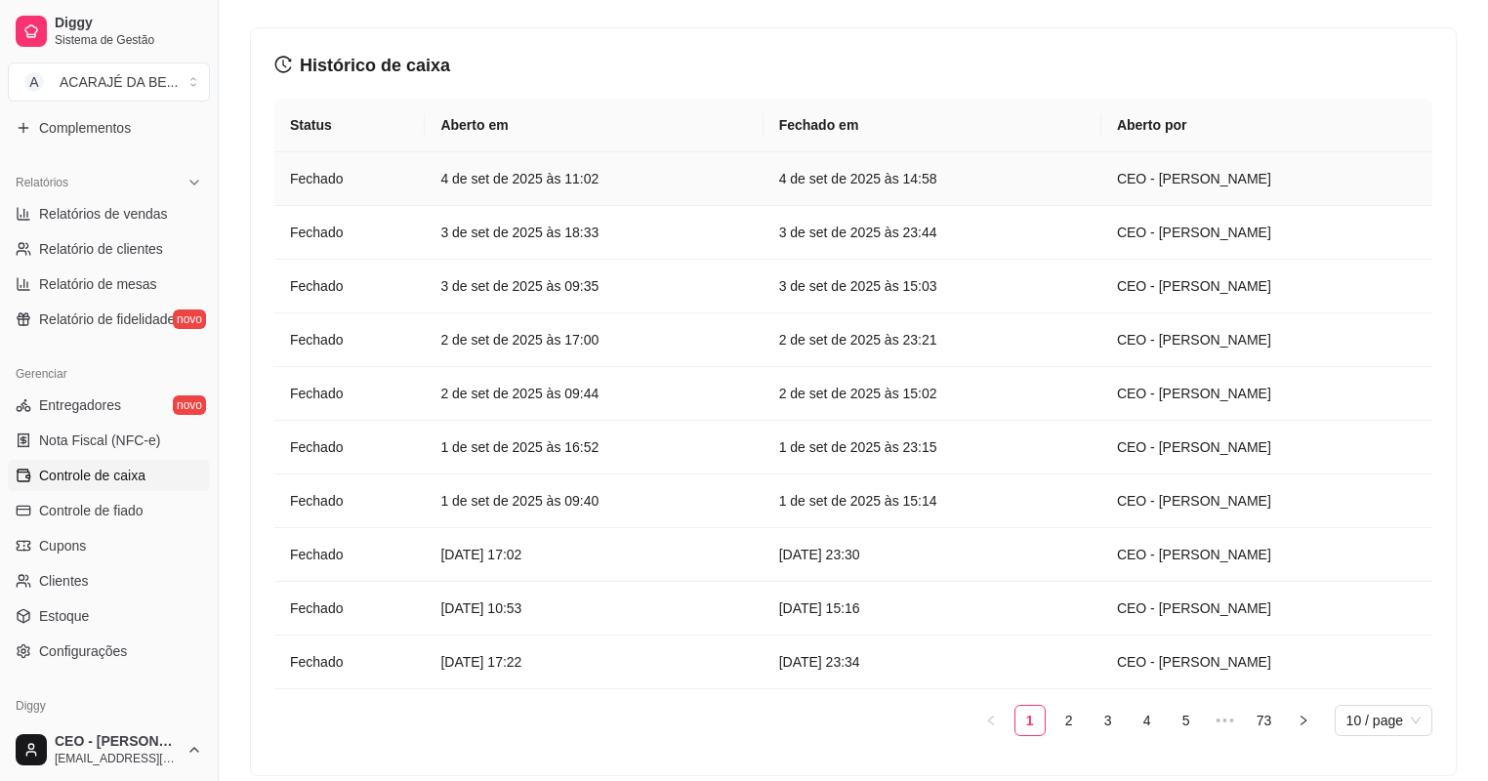
click at [684, 177] on article "4 de set de 2025 às 11:02" at bounding box center [593, 178] width 307 height 21
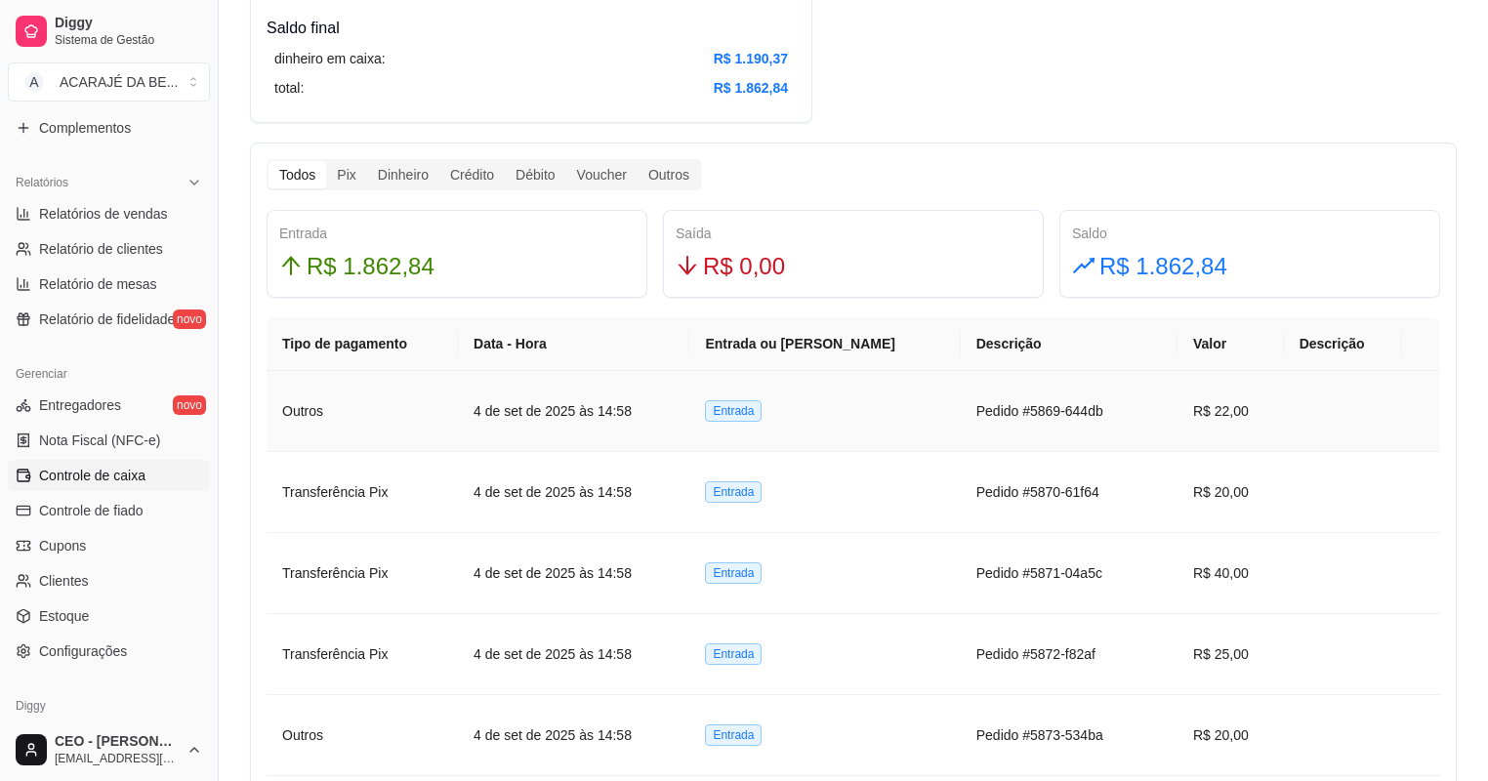
scroll to position [1015, 0]
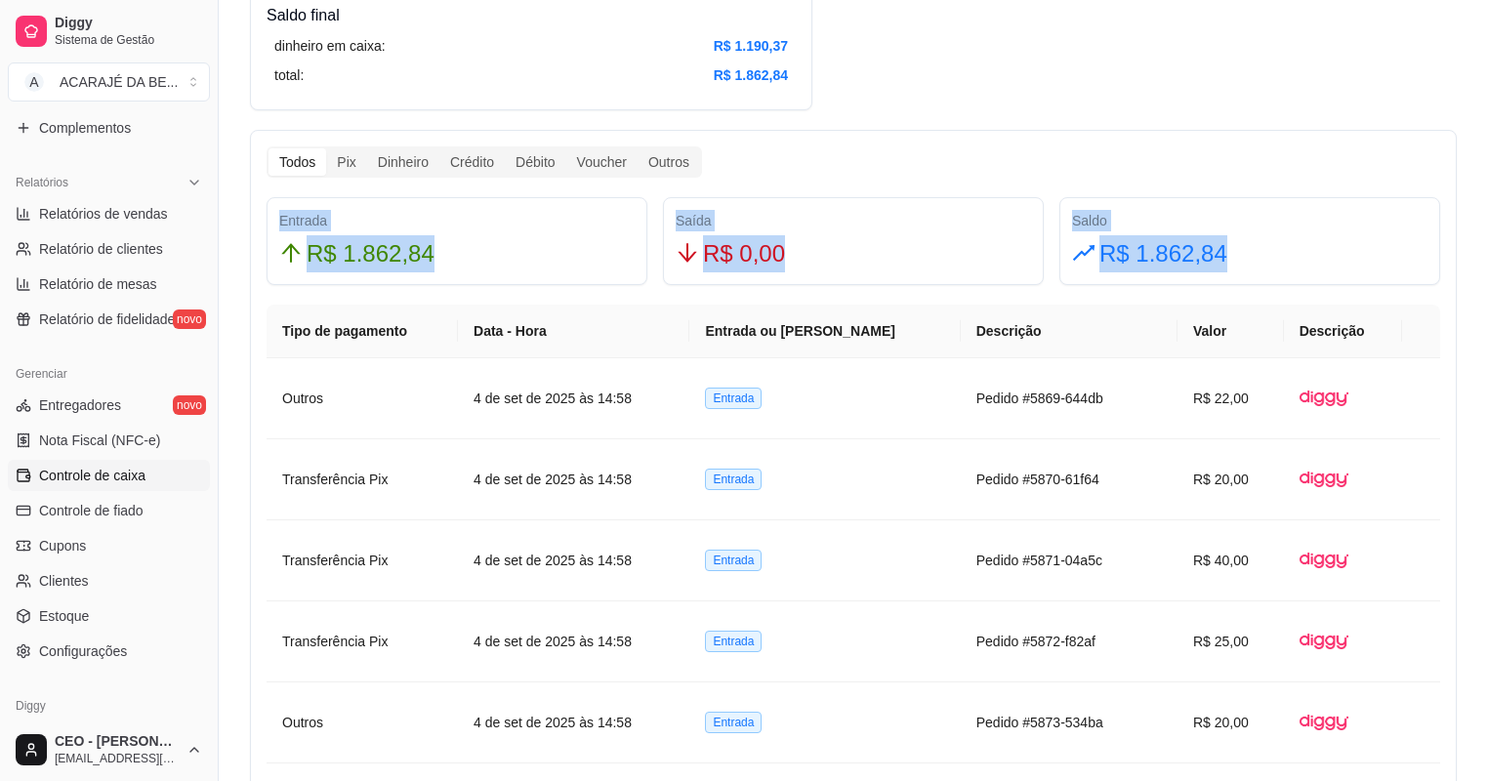
drag, startPoint x: 279, startPoint y: 215, endPoint x: 1281, endPoint y: 266, distance: 1003.0
click at [1281, 266] on div "Entrada R$ 1.862,84 Saída R$ 0,00 Saldo R$ 1.862,84" at bounding box center [853, 241] width 1189 height 88
drag, startPoint x: 1281, startPoint y: 266, endPoint x: 1240, endPoint y: 287, distance: 46.3
click at [1240, 287] on div "Todos Pix Dinheiro Crédito Débito Voucher Outros Entrada R$ 1.862,84 Saída R$ 0…" at bounding box center [853, 689] width 1207 height 1118
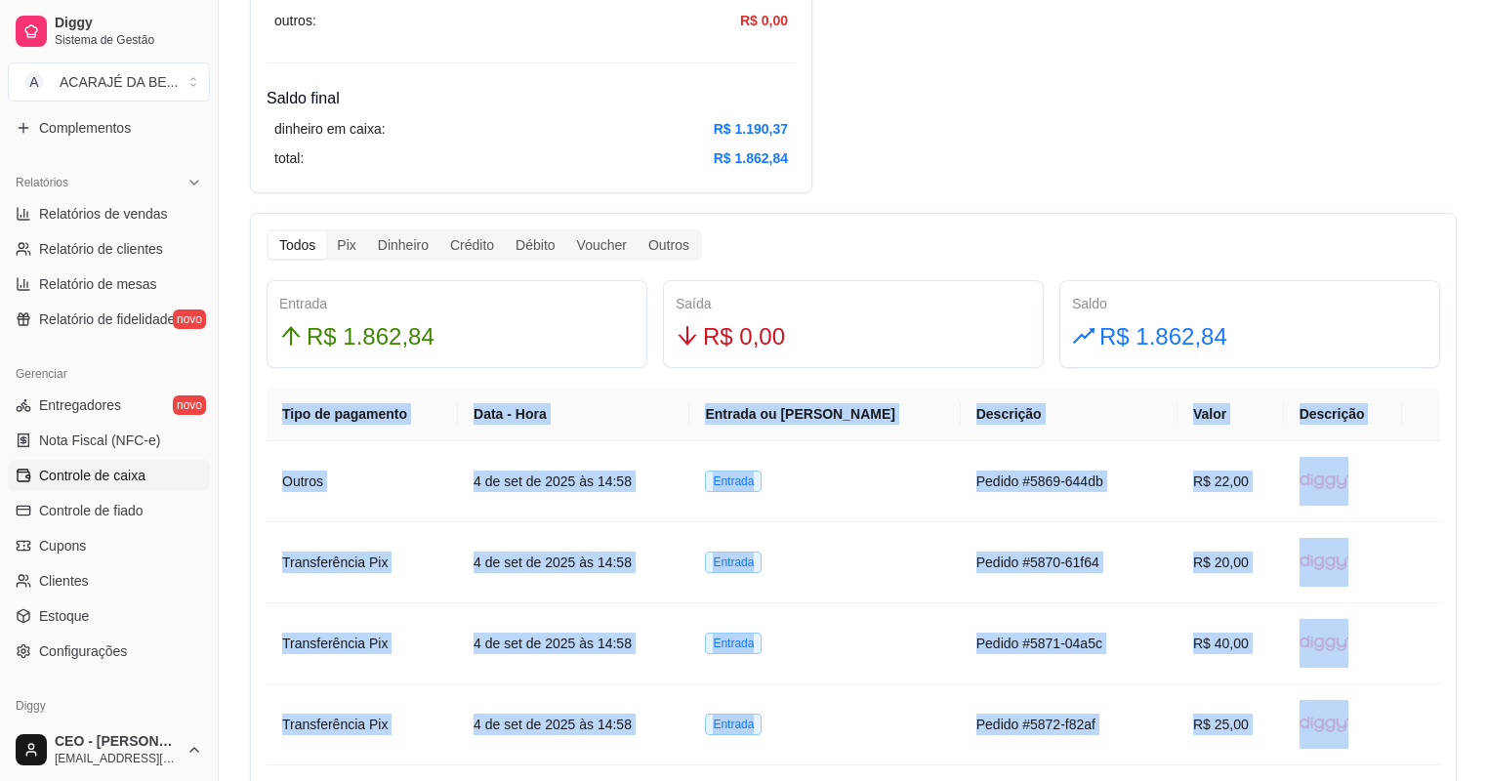
scroll to position [937, 0]
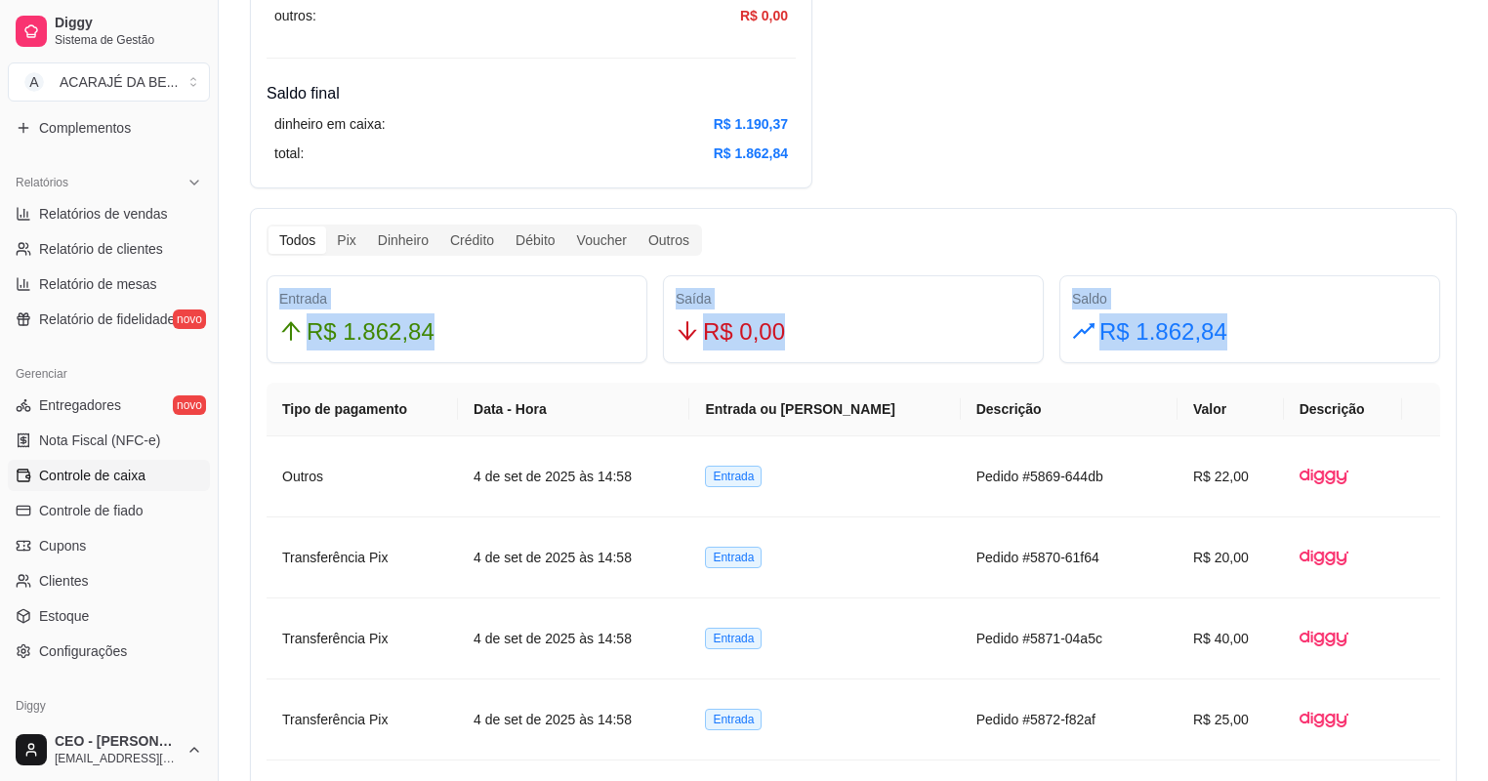
drag, startPoint x: 277, startPoint y: 297, endPoint x: 1289, endPoint y: 339, distance: 1012.4
click at [1289, 339] on div "Entrada R$ 1.862,84 Saída R$ 0,00 Saldo R$ 1.862,84" at bounding box center [853, 319] width 1189 height 88
copy div "Entrada R$ 1.862,84 Saída R$ 0,00 Saldo R$ 1.862,84"
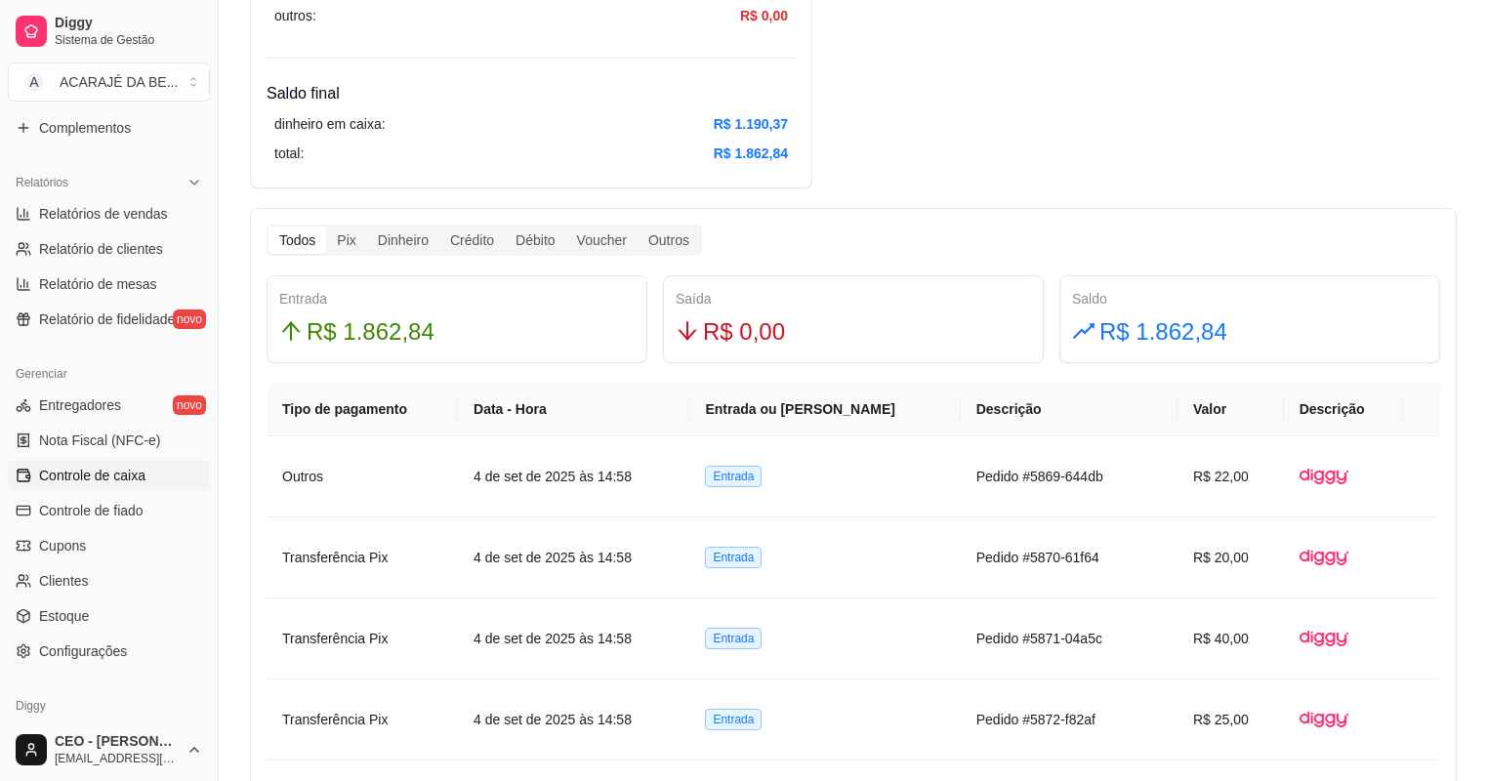
click at [903, 174] on div "Resumo Data de abertura: 4 de set de 2025 às 11:02 Saldo inícial Dinheiro: R$ 2…" at bounding box center [853, 239] width 1269 height 2220
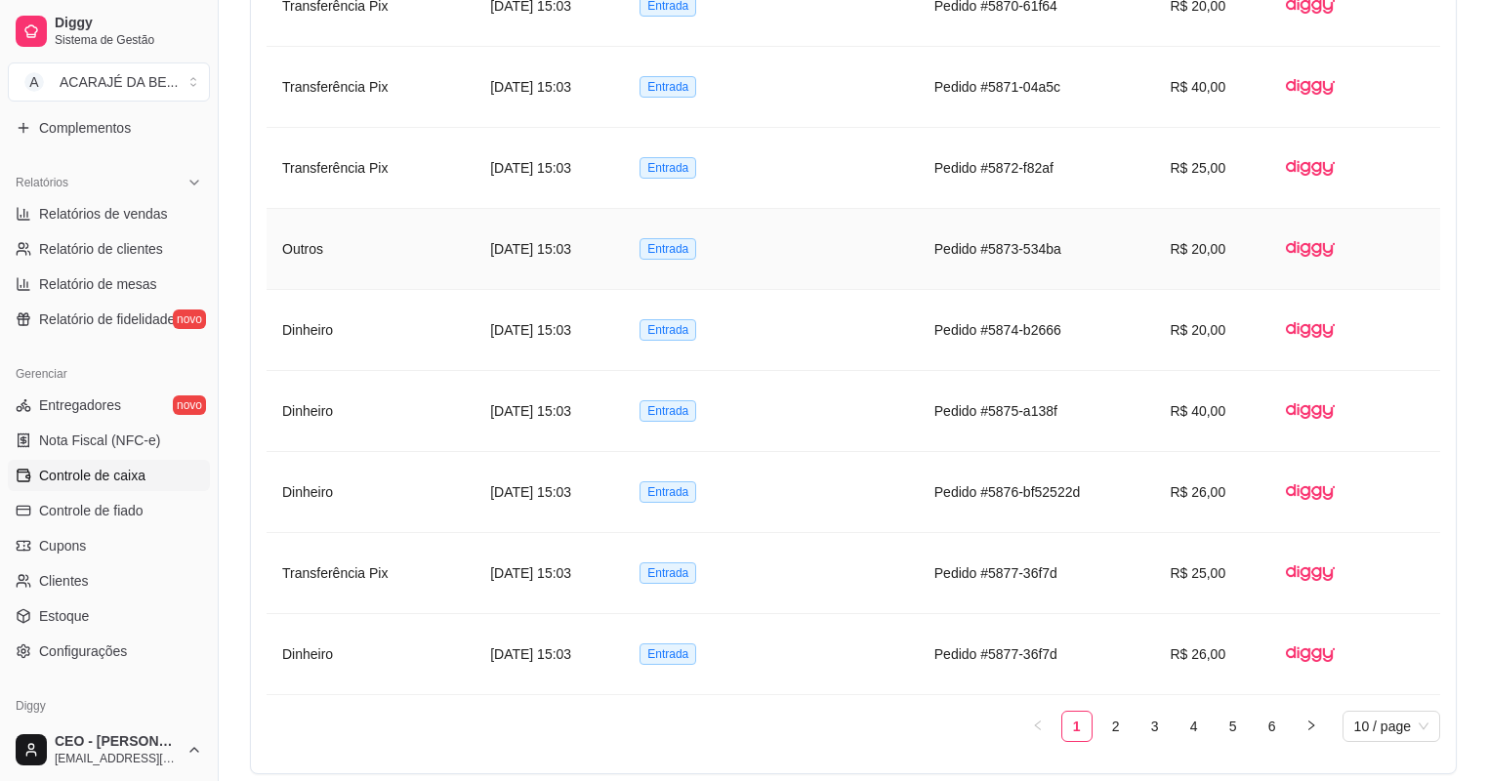
scroll to position [1401, 0]
